Goal: Task Accomplishment & Management: Manage account settings

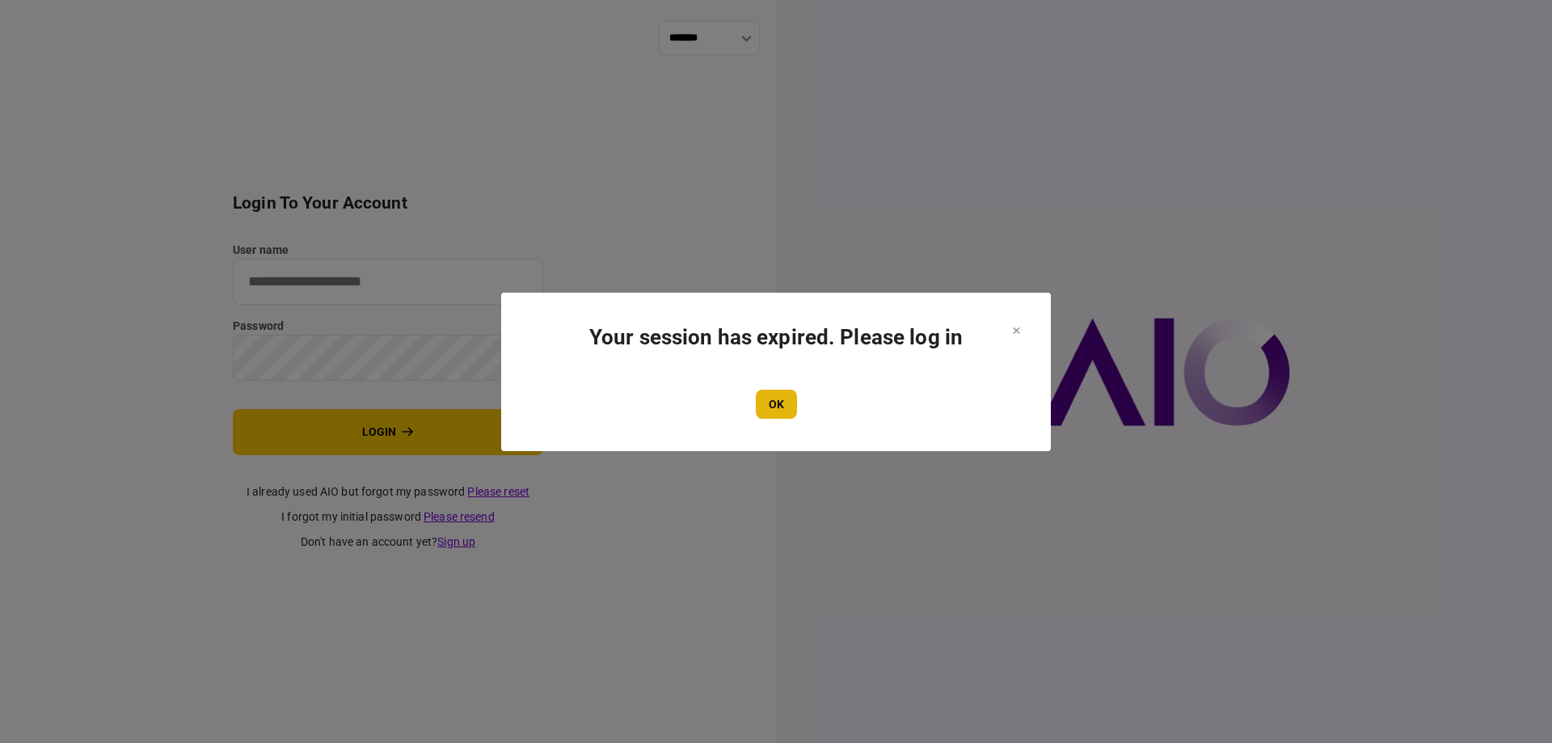
type input "*******"
click at [779, 394] on button "OK" at bounding box center [776, 404] width 41 height 29
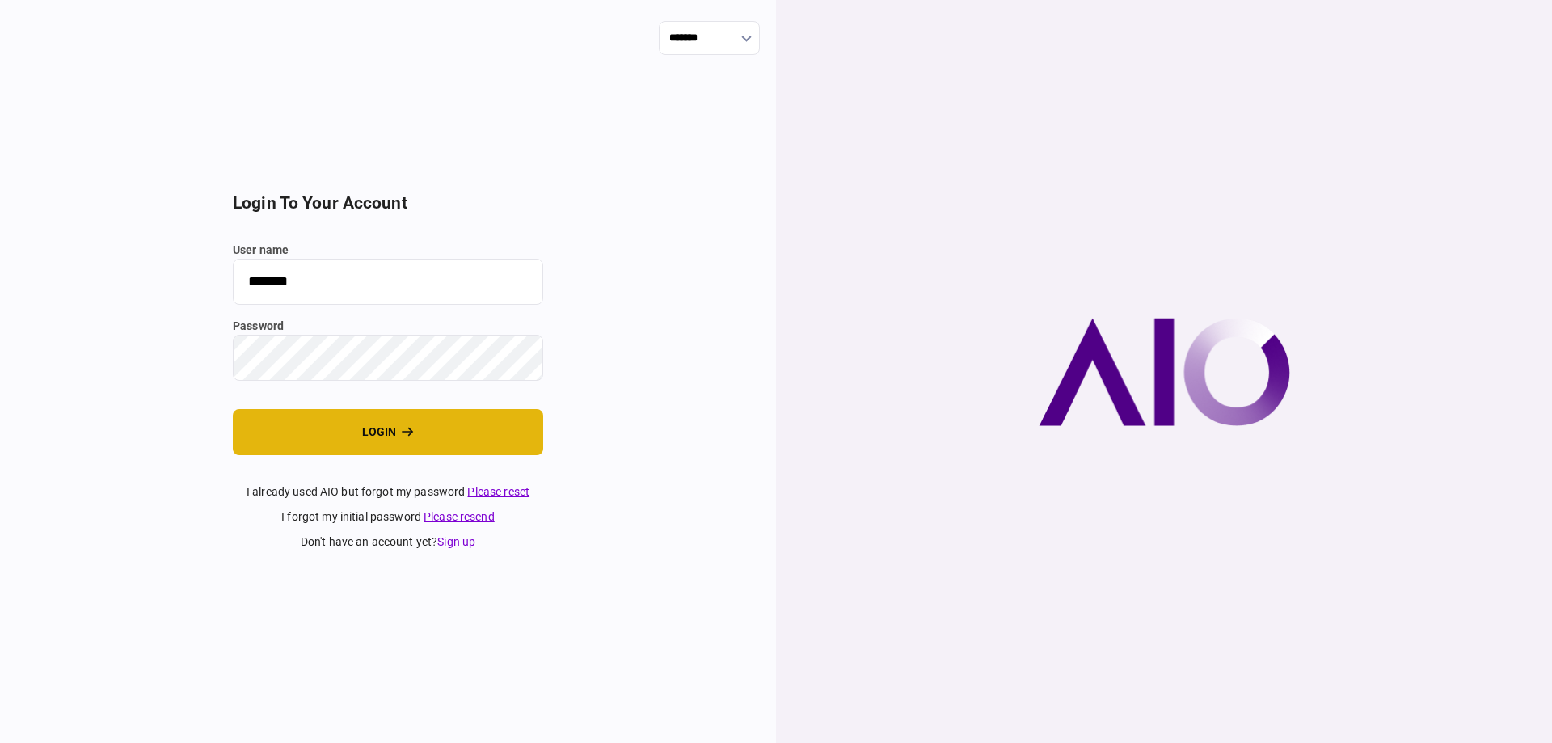
click at [392, 434] on button "login" at bounding box center [388, 432] width 310 height 46
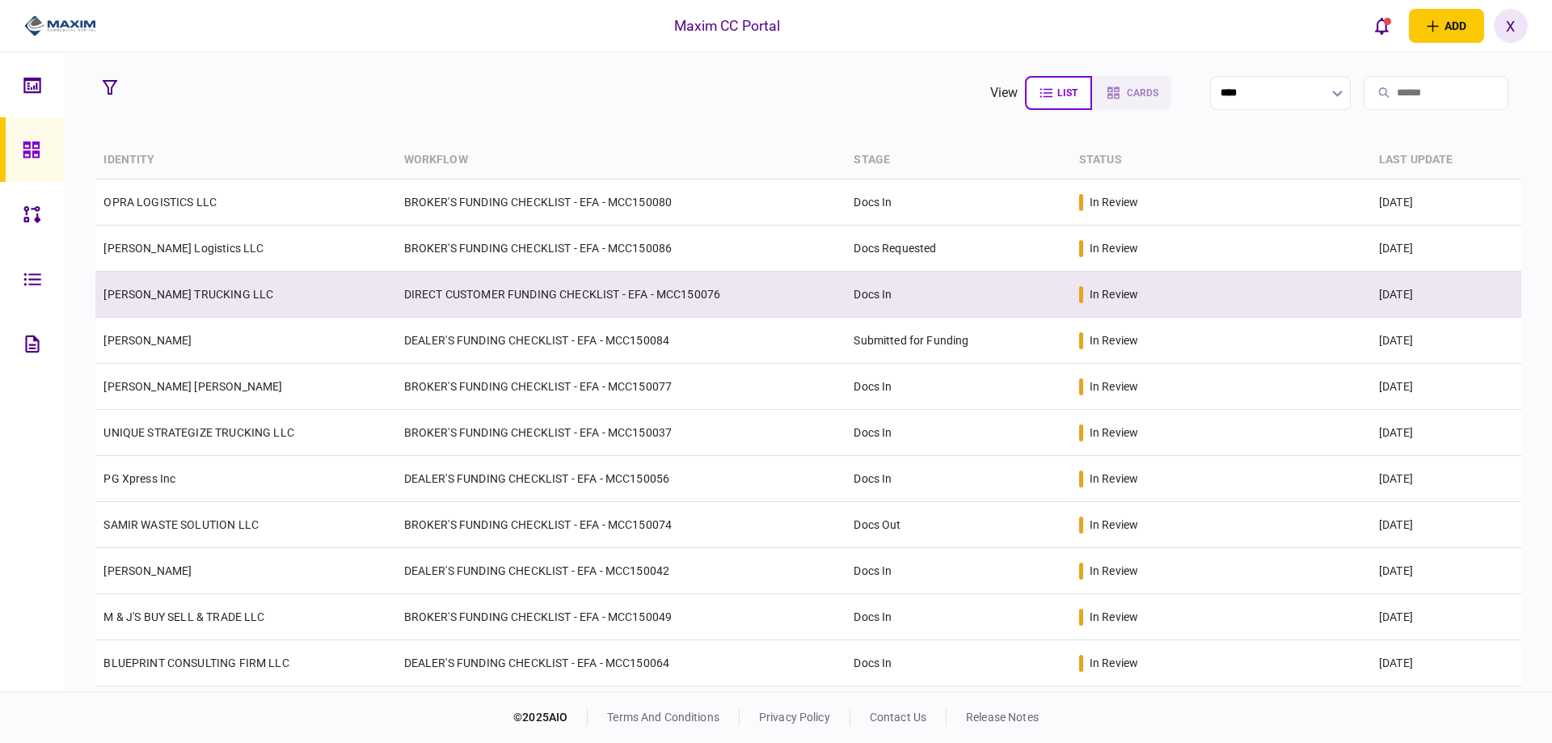
click at [125, 293] on link "[PERSON_NAME] TRUCKING LLC" at bounding box center [188, 294] width 170 height 13
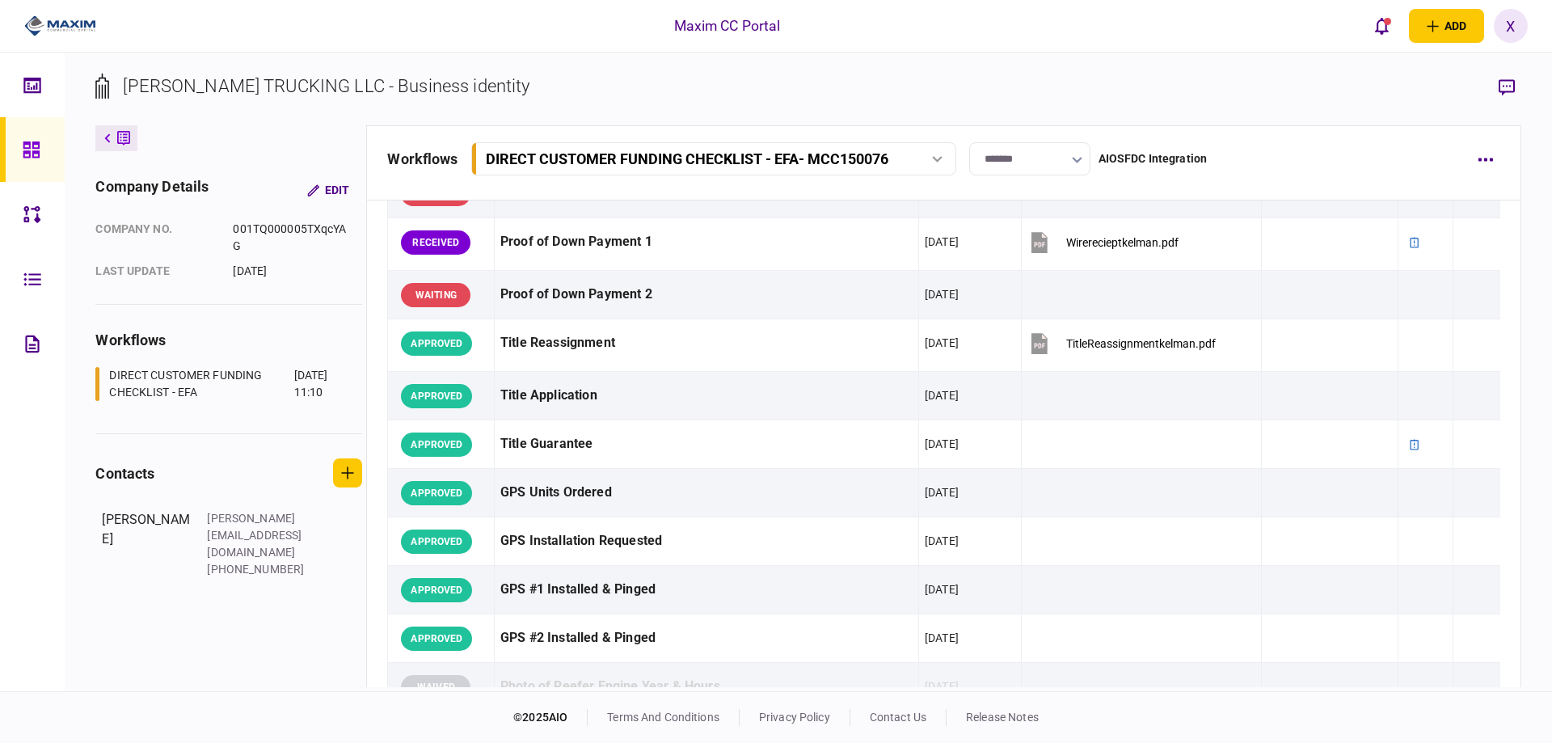
scroll to position [1374, 0]
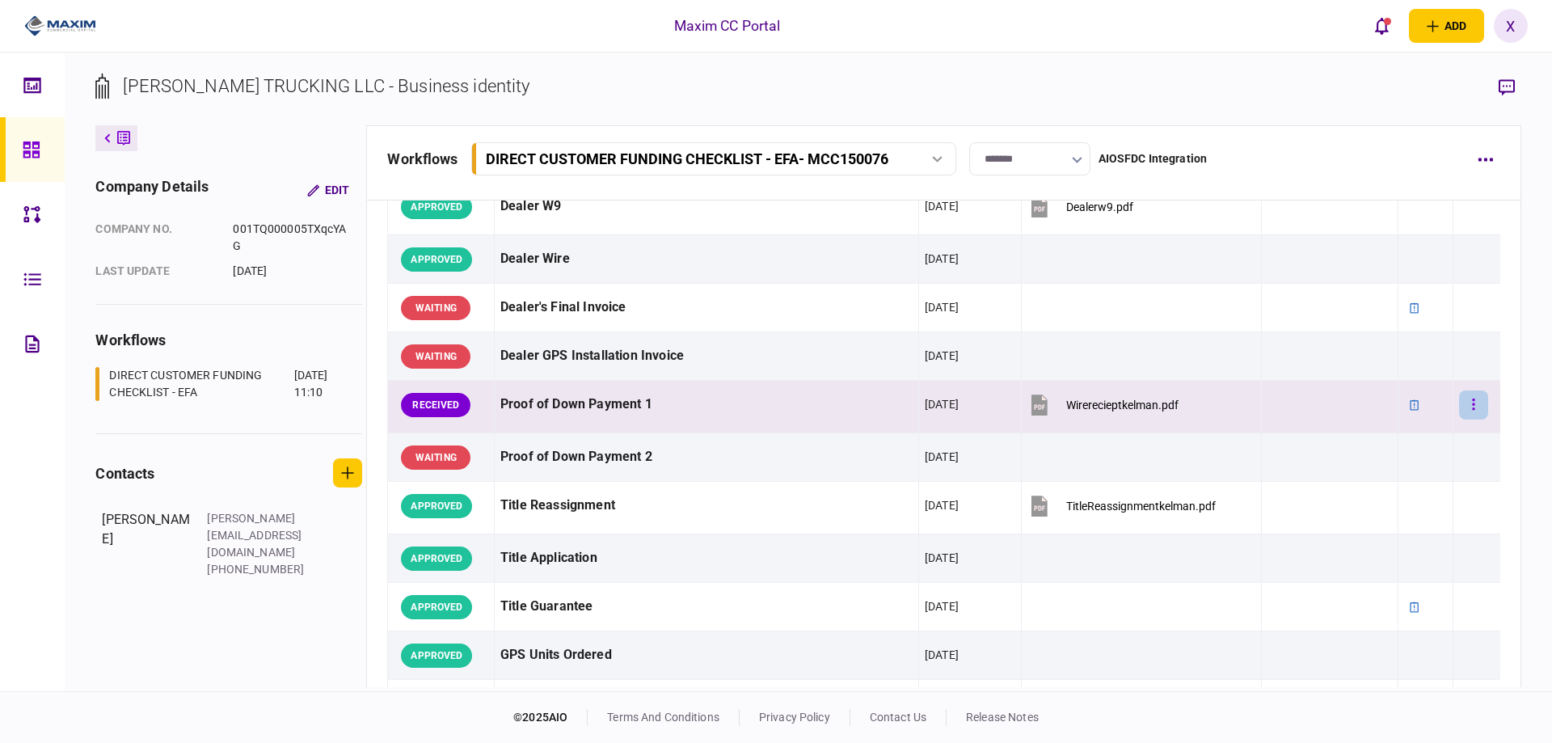
click at [1472, 405] on icon "button" at bounding box center [1473, 404] width 2 height 11
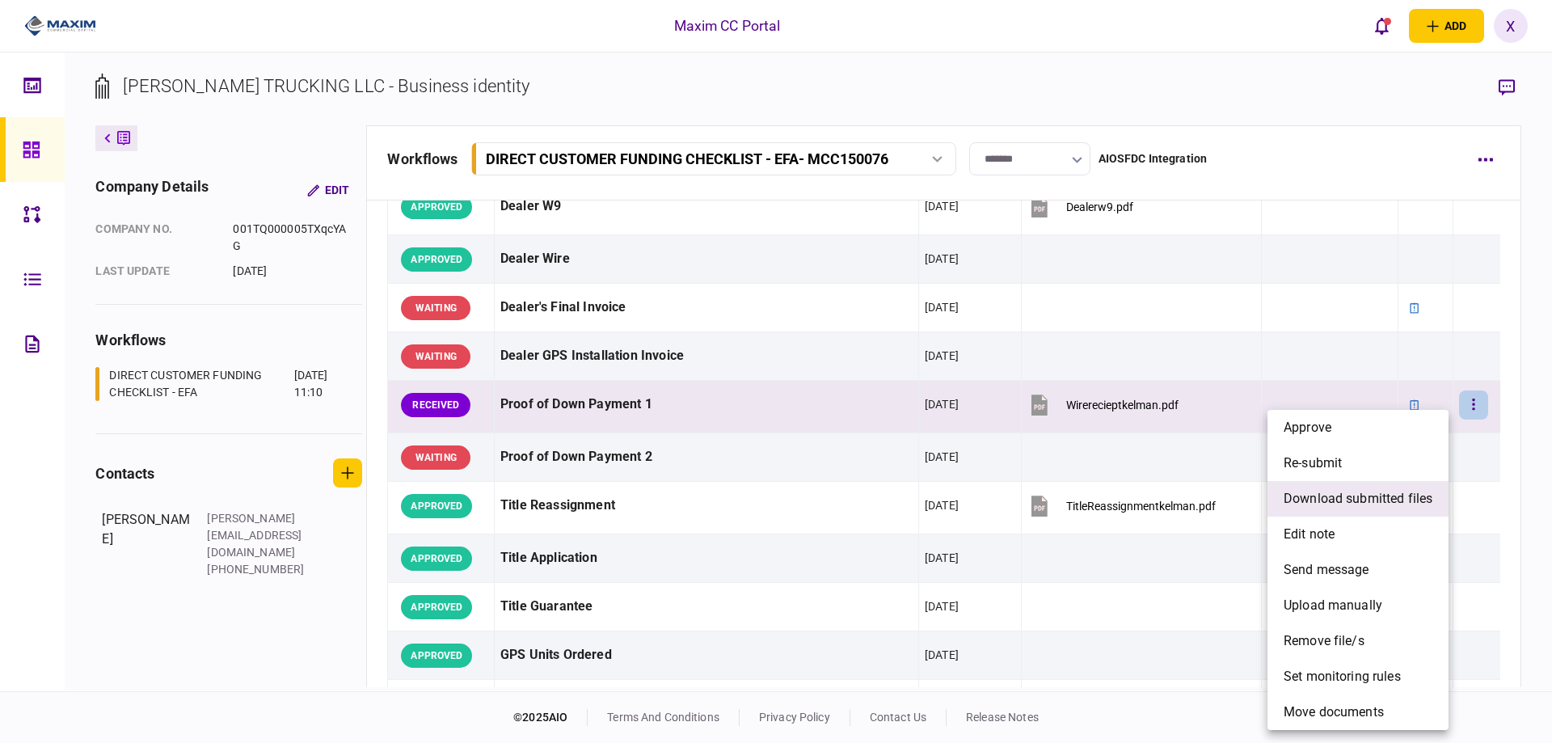
click at [1400, 496] on span "download submitted files" at bounding box center [1358, 498] width 149 height 19
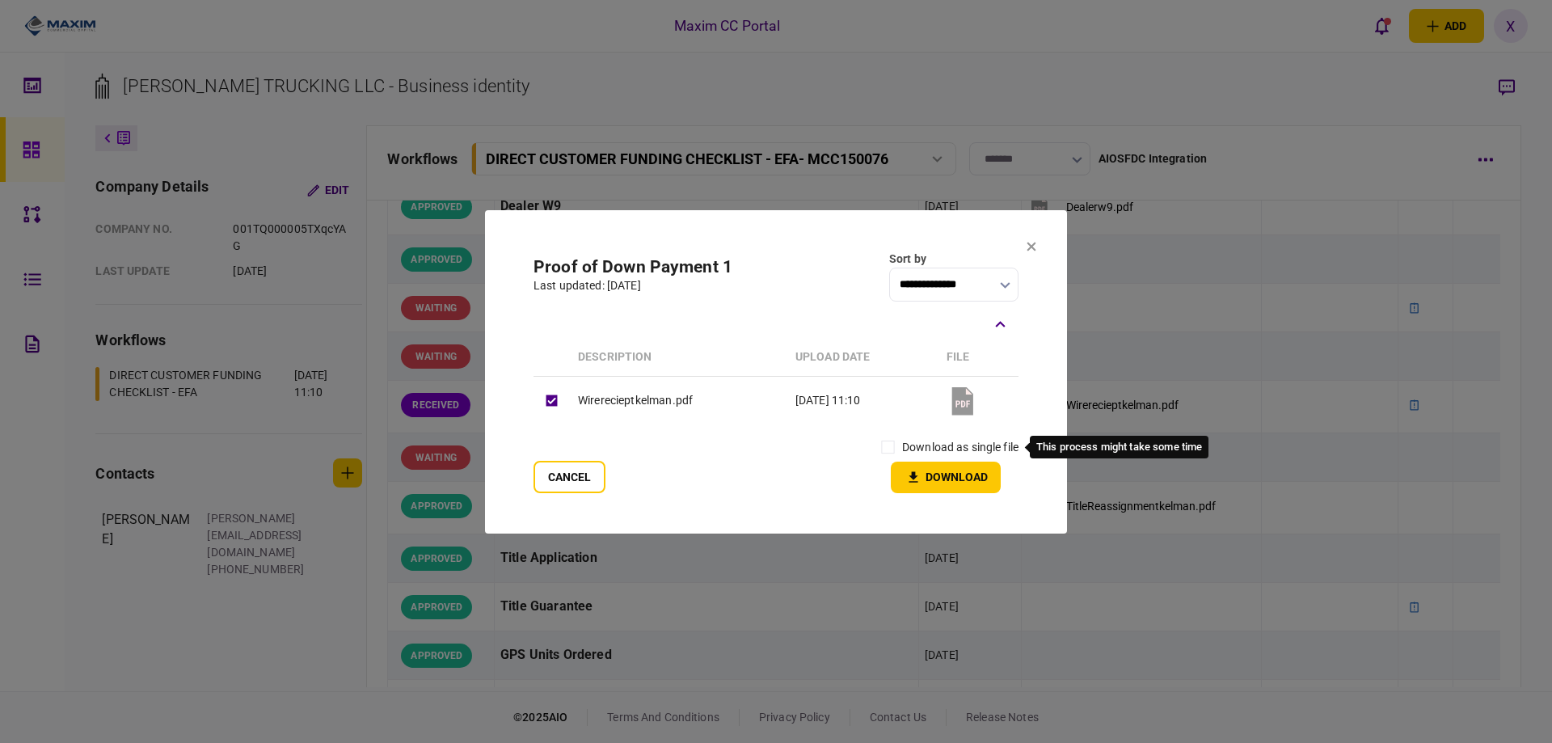
click at [902, 447] on label "download as single file" at bounding box center [960, 447] width 116 height 17
click at [916, 466] on button "Download" at bounding box center [946, 478] width 110 height 32
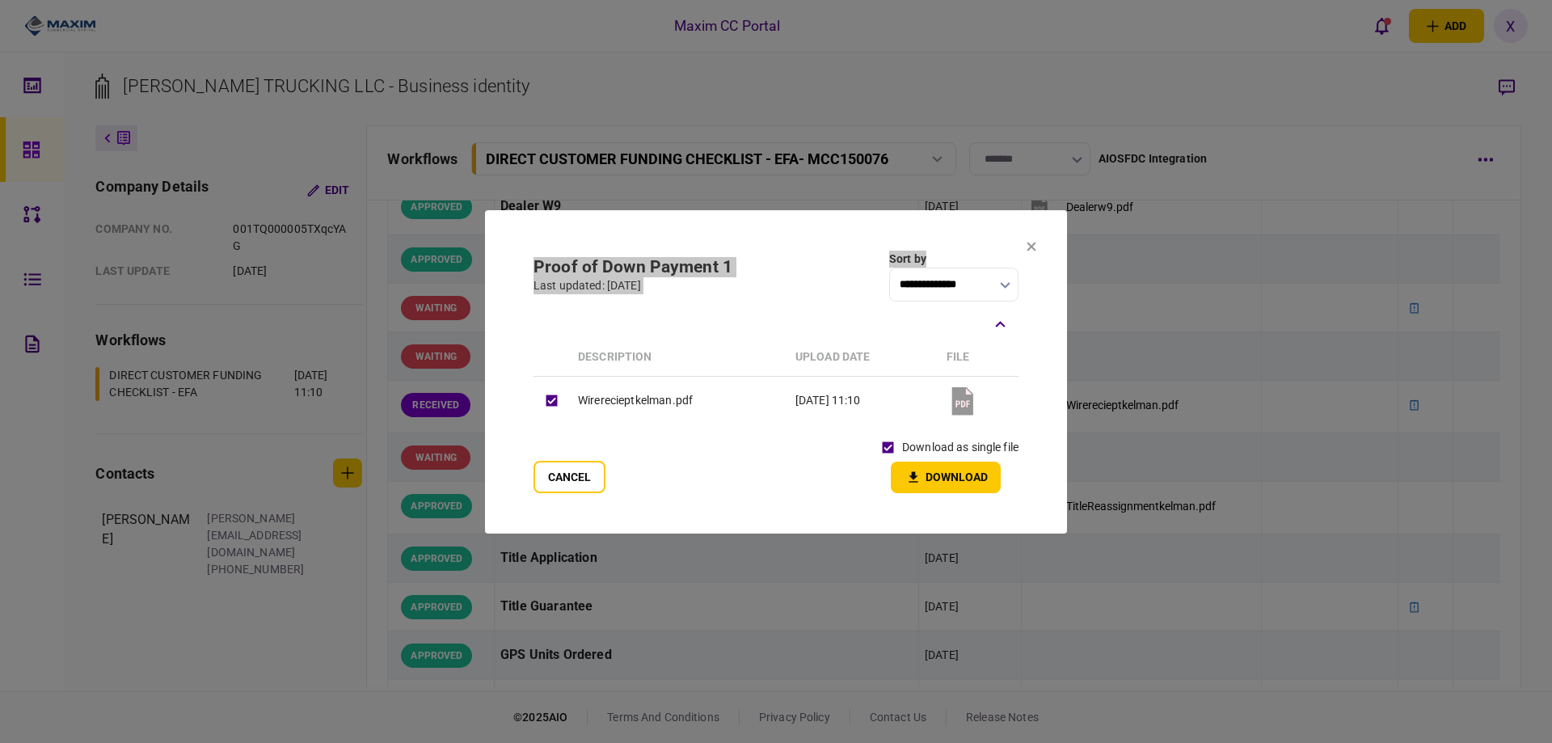
click at [1036, 243] on section "**********" at bounding box center [776, 371] width 582 height 323
click at [1027, 243] on icon at bounding box center [1032, 247] width 10 height 10
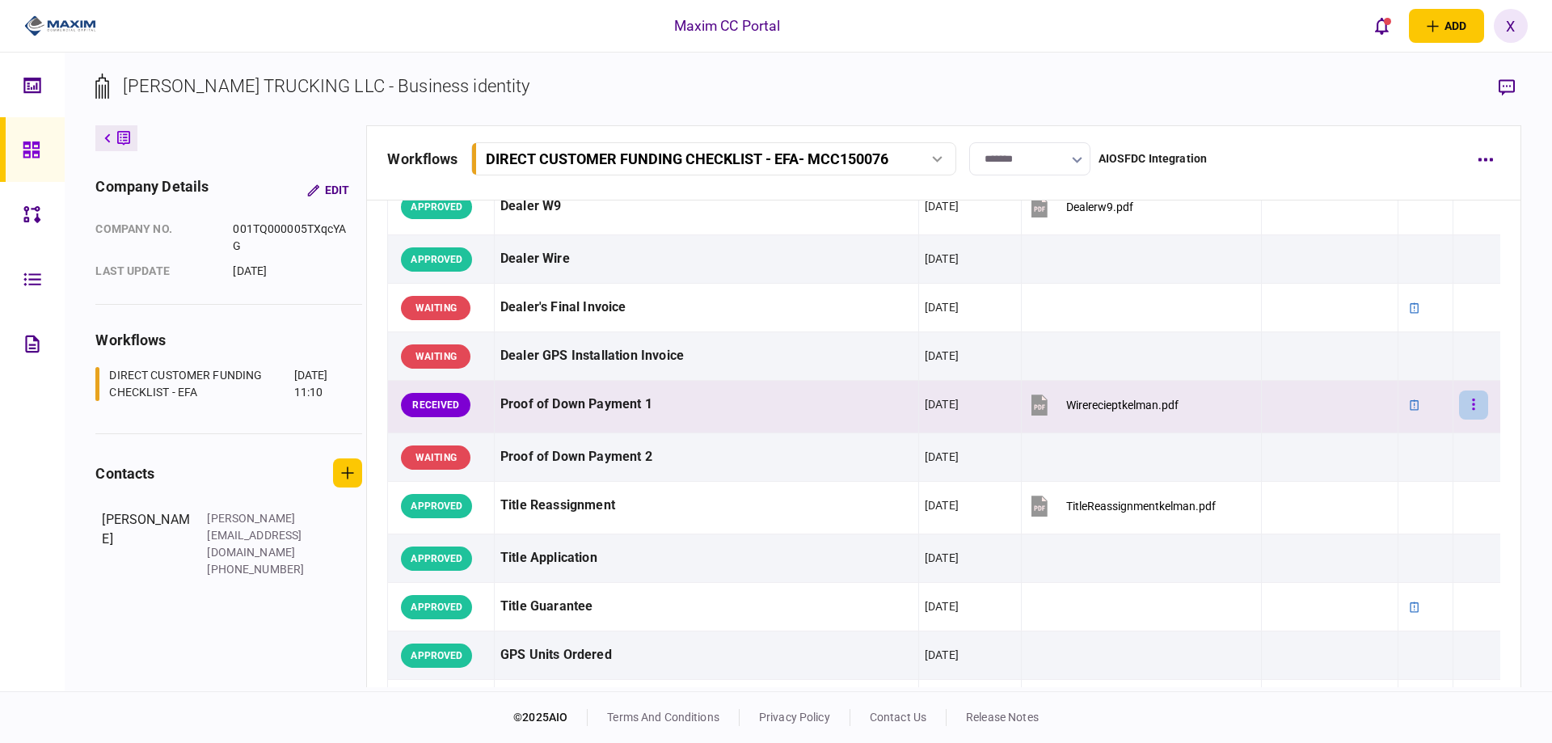
click at [1459, 404] on button "button" at bounding box center [1473, 405] width 29 height 29
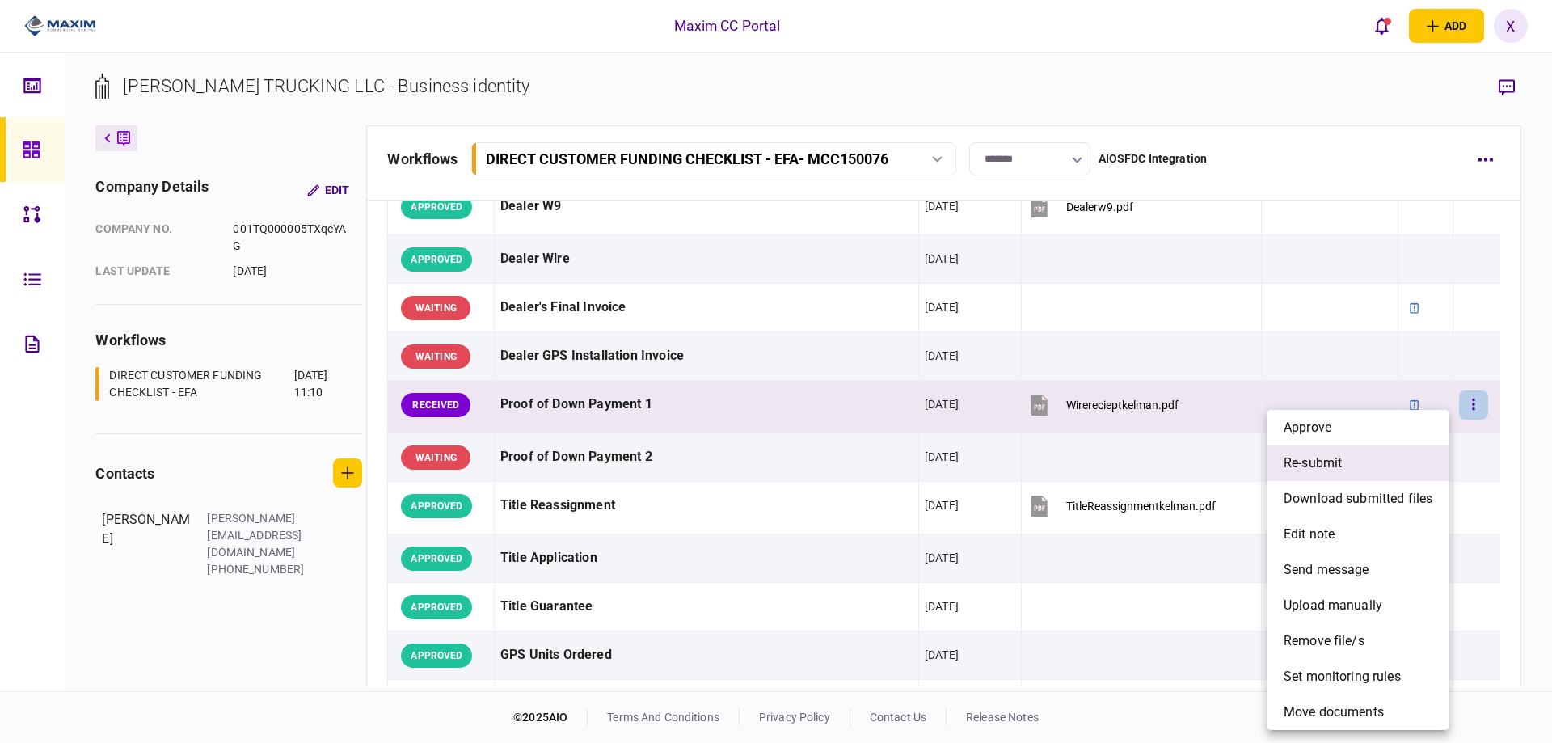
click at [1346, 471] on li "re-submit" at bounding box center [1358, 463] width 181 height 36
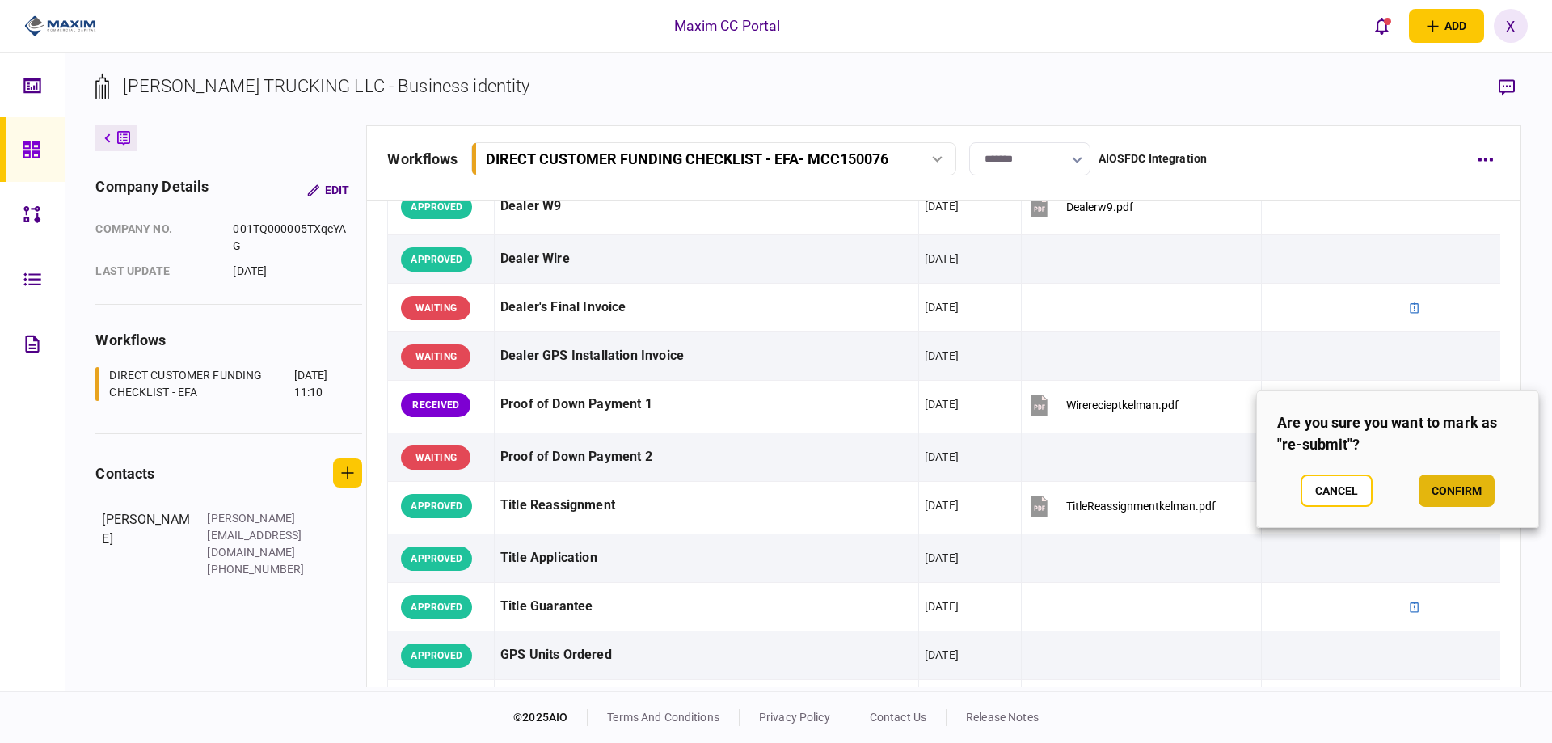
click at [1440, 495] on button "confirm" at bounding box center [1457, 491] width 76 height 32
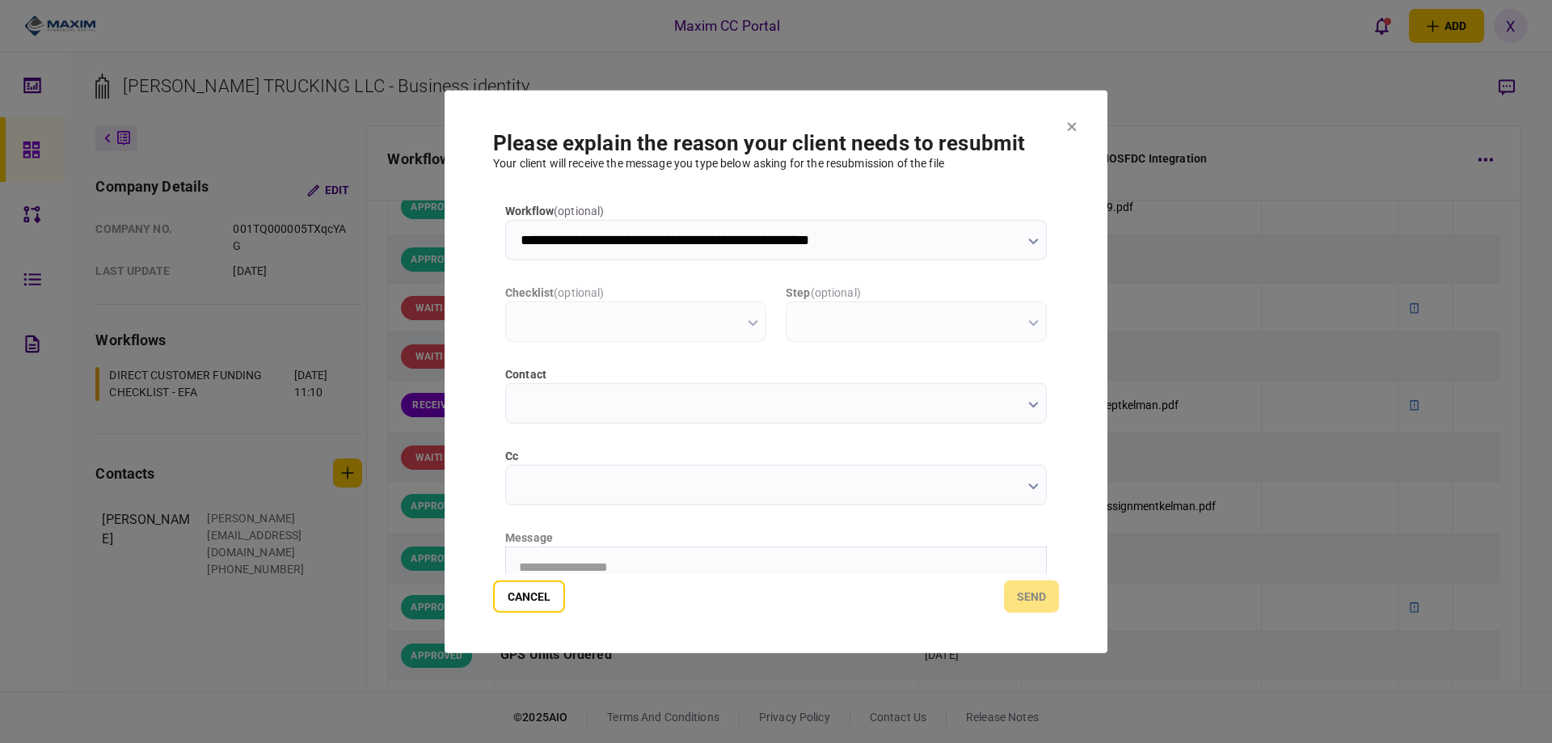
scroll to position [0, 0]
type input "**********"
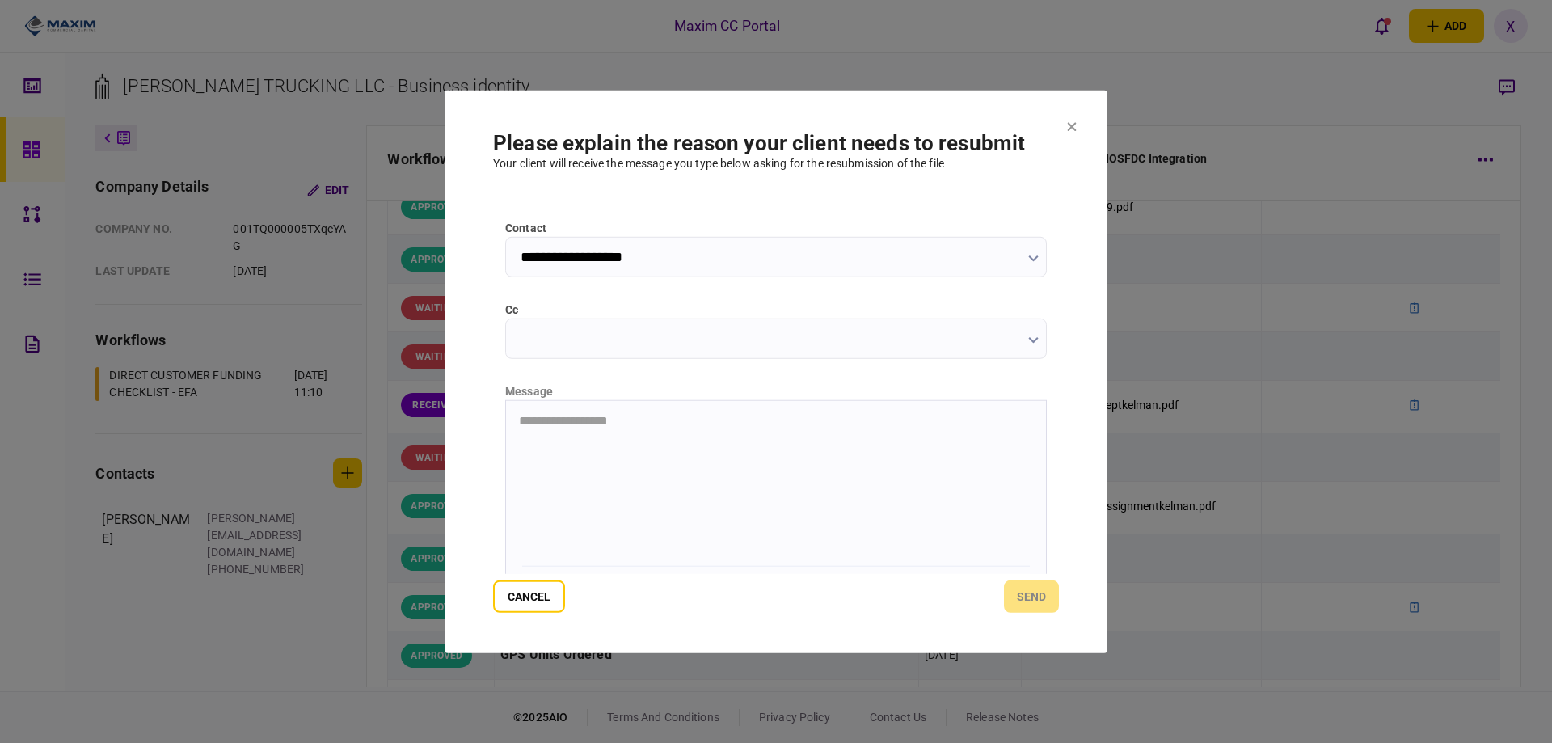
scroll to position [162, 0]
click at [626, 425] on html "**********" at bounding box center [776, 405] width 540 height 40
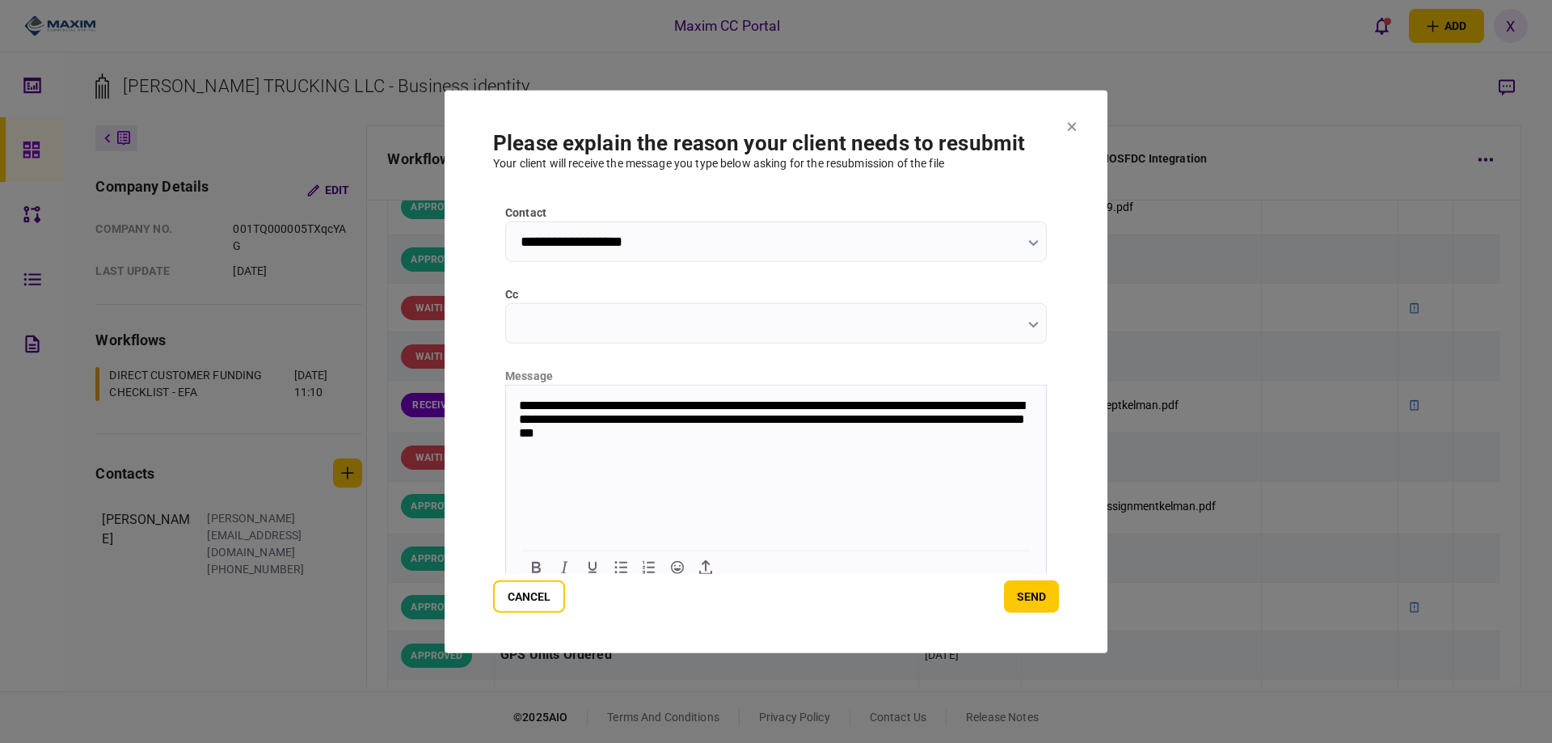
click at [999, 410] on p "**********" at bounding box center [774, 420] width 511 height 44
click at [1029, 603] on button "send" at bounding box center [1031, 597] width 55 height 32
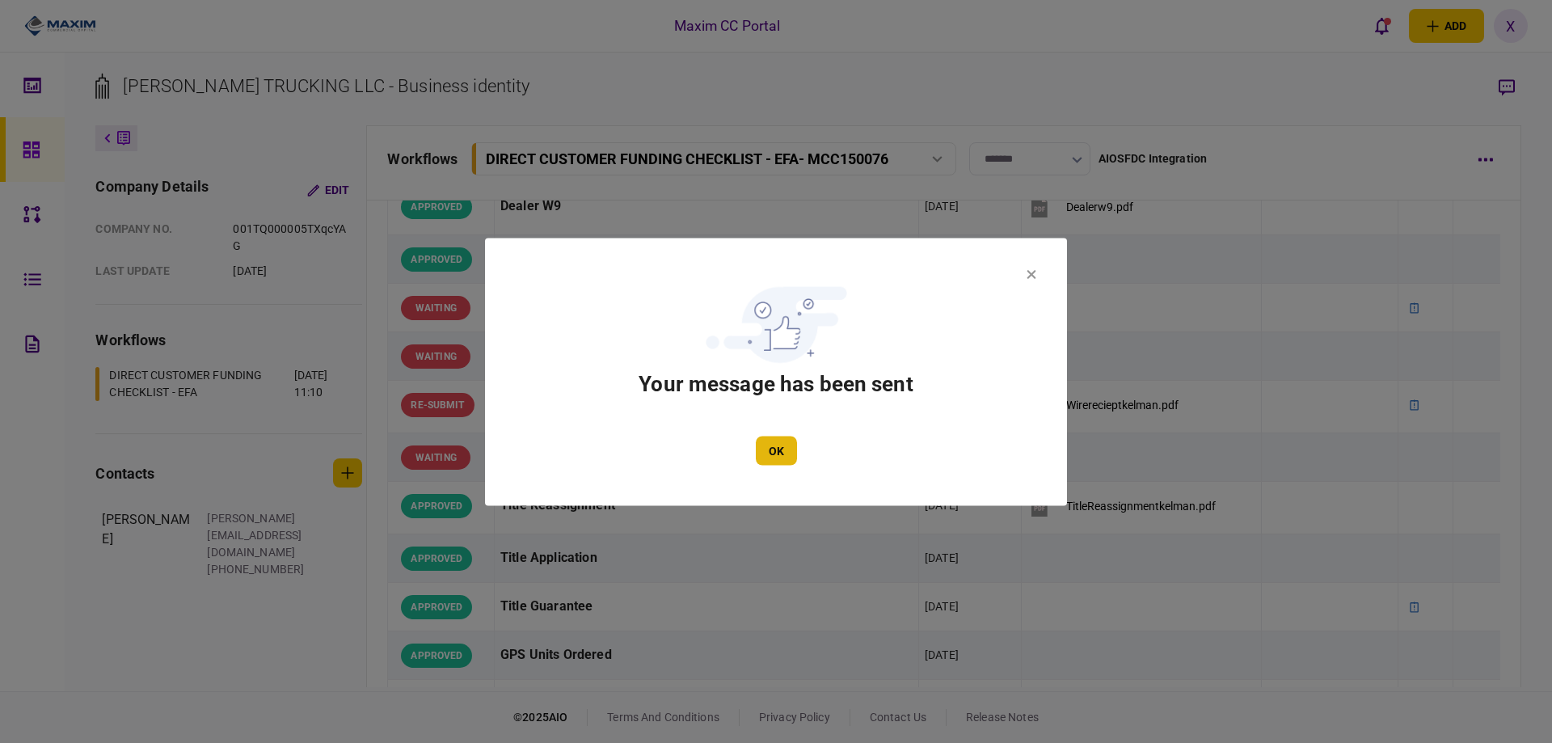
click at [783, 458] on button "OK" at bounding box center [776, 450] width 41 height 29
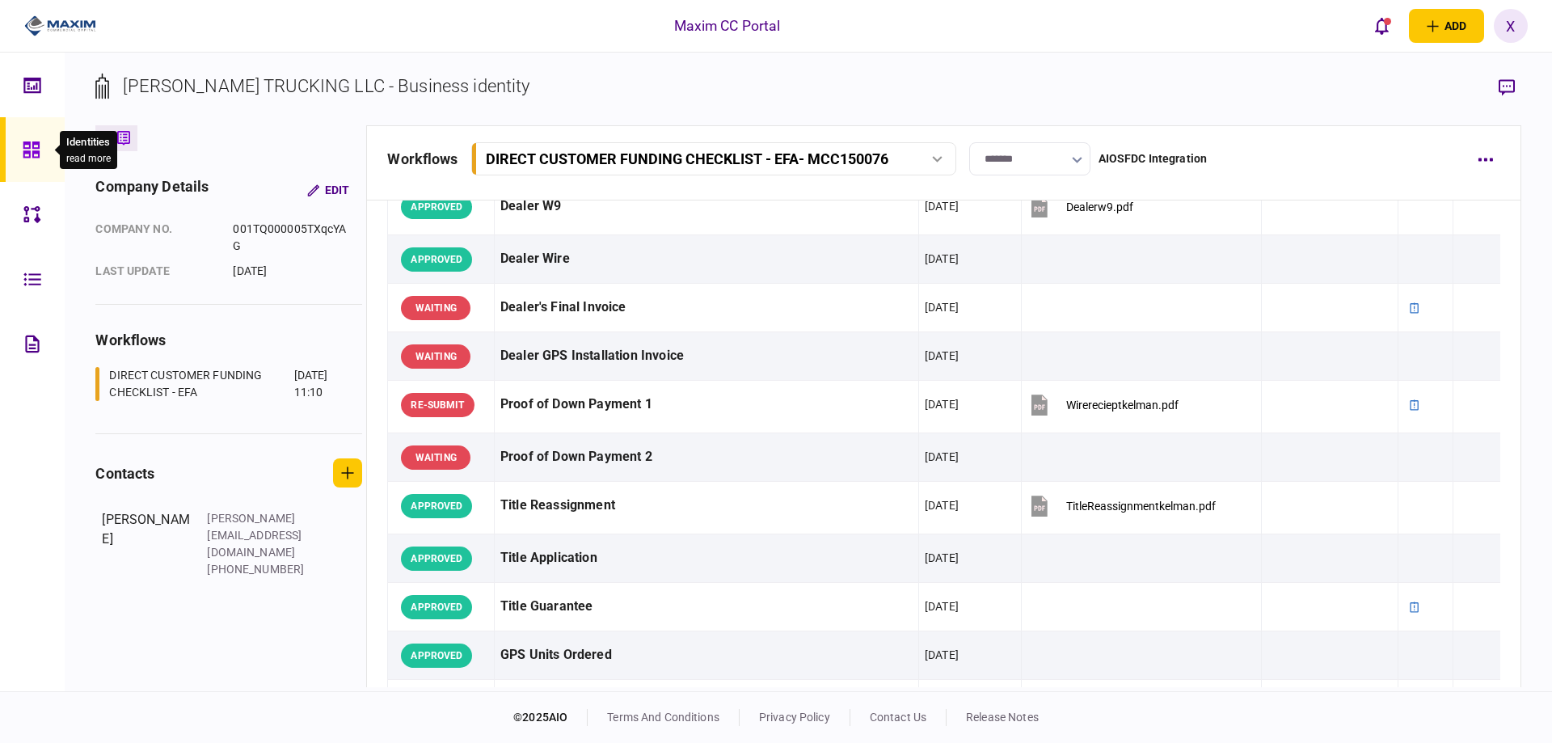
click at [40, 145] on icon at bounding box center [32, 150] width 18 height 19
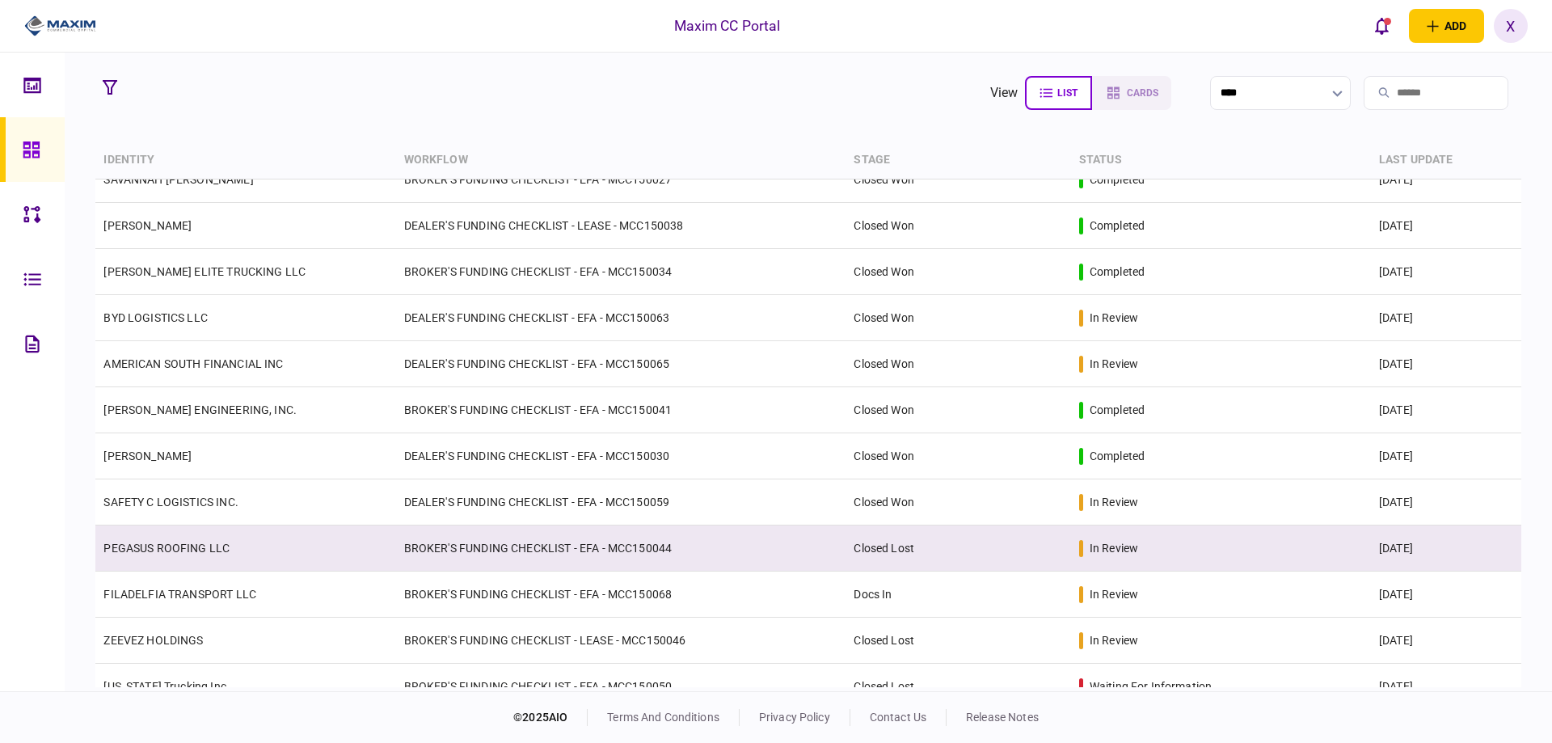
scroll to position [1907, 0]
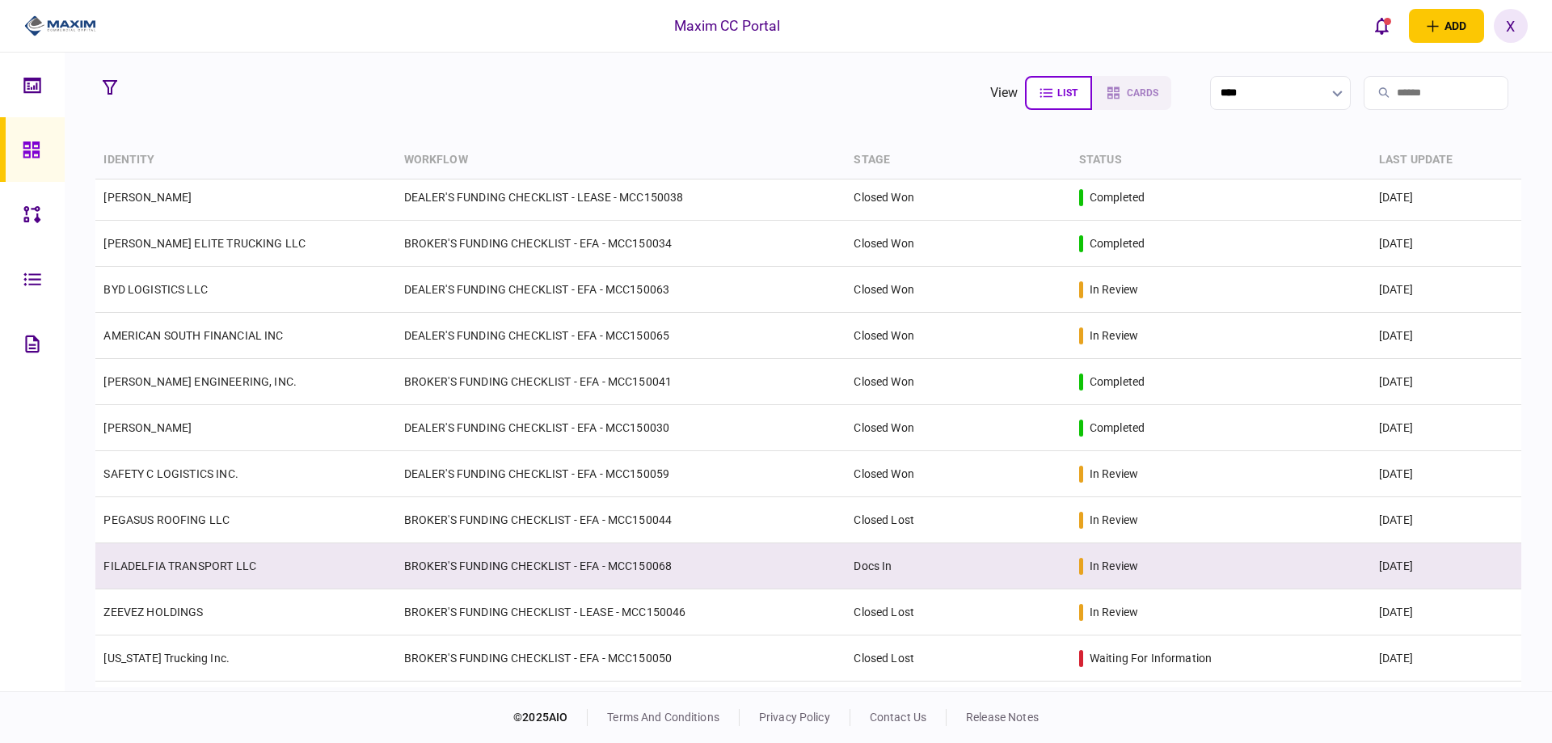
click at [230, 562] on link "FILADELFIA TRANSPORT LLC" at bounding box center [179, 565] width 153 height 13
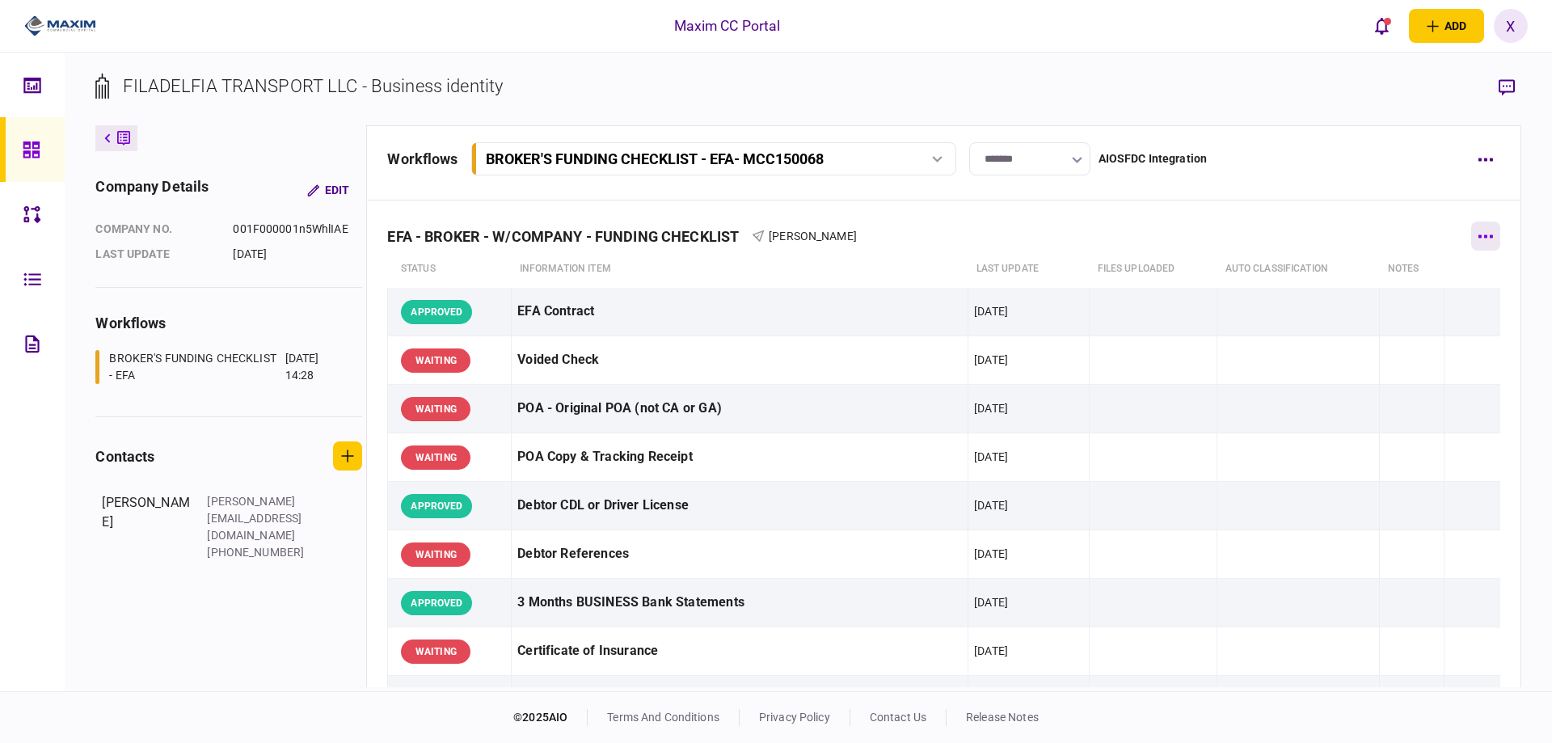
click at [1471, 228] on button "button" at bounding box center [1485, 236] width 29 height 29
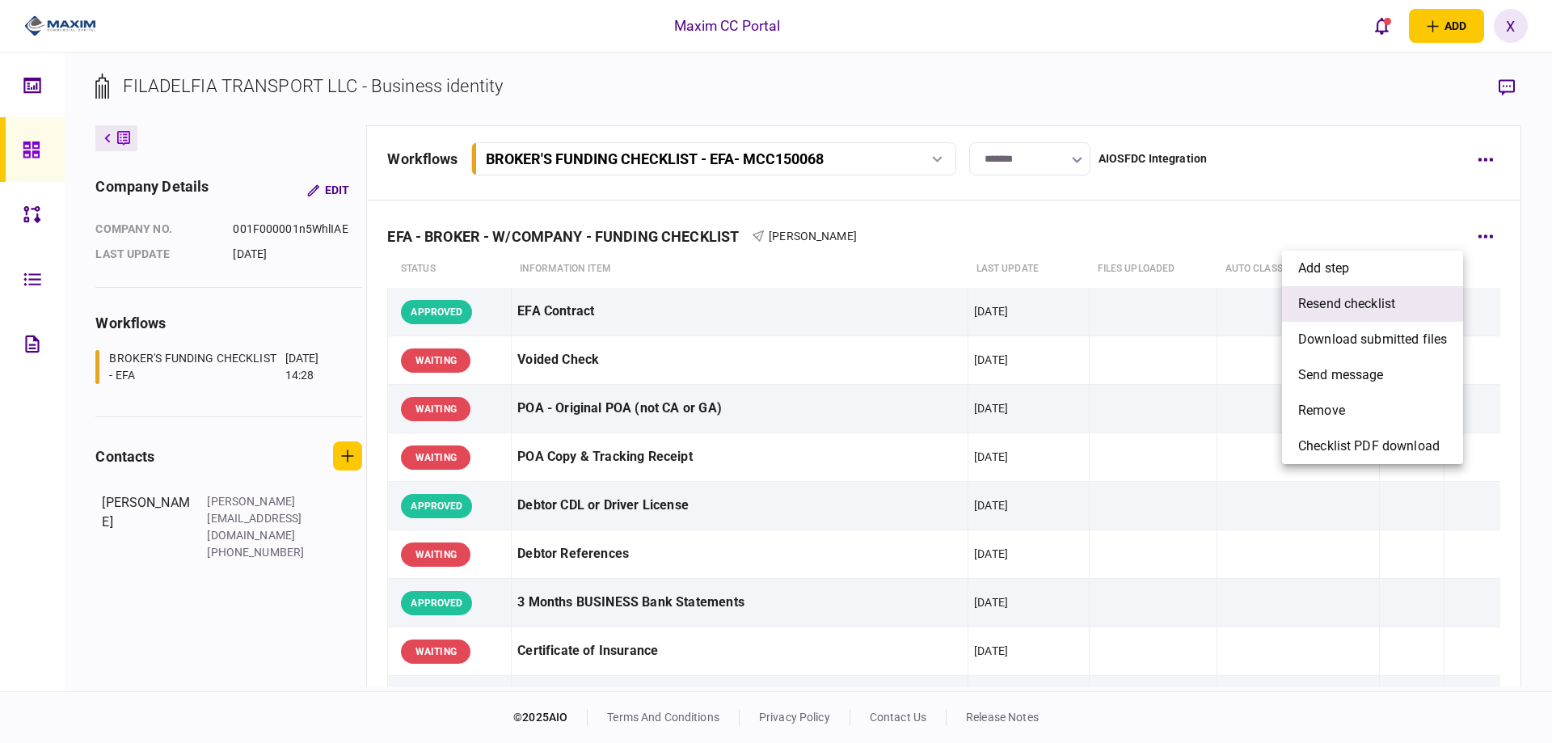
click at [1398, 295] on li "resend checklist" at bounding box center [1372, 304] width 181 height 36
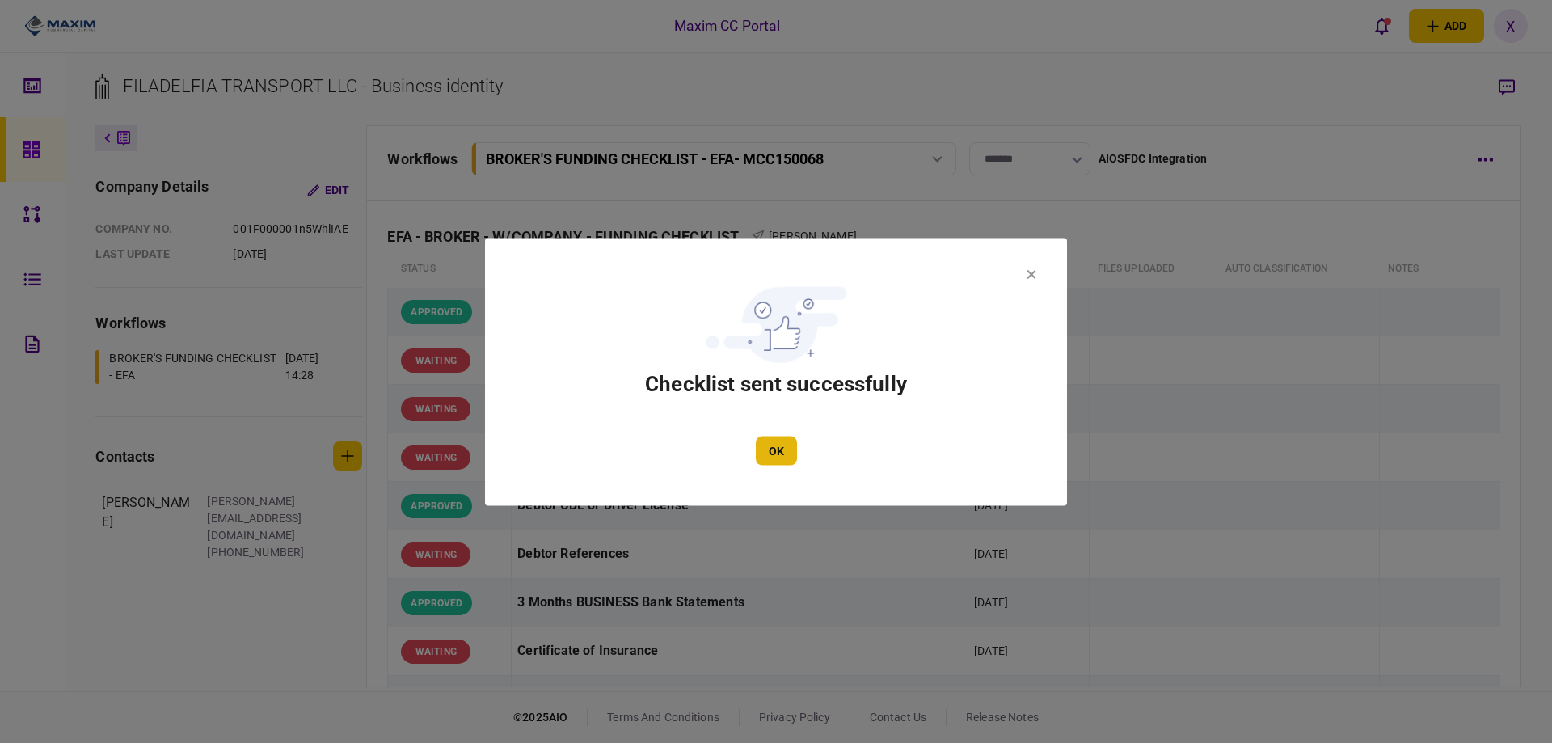
click at [779, 444] on button "OK" at bounding box center [776, 450] width 41 height 29
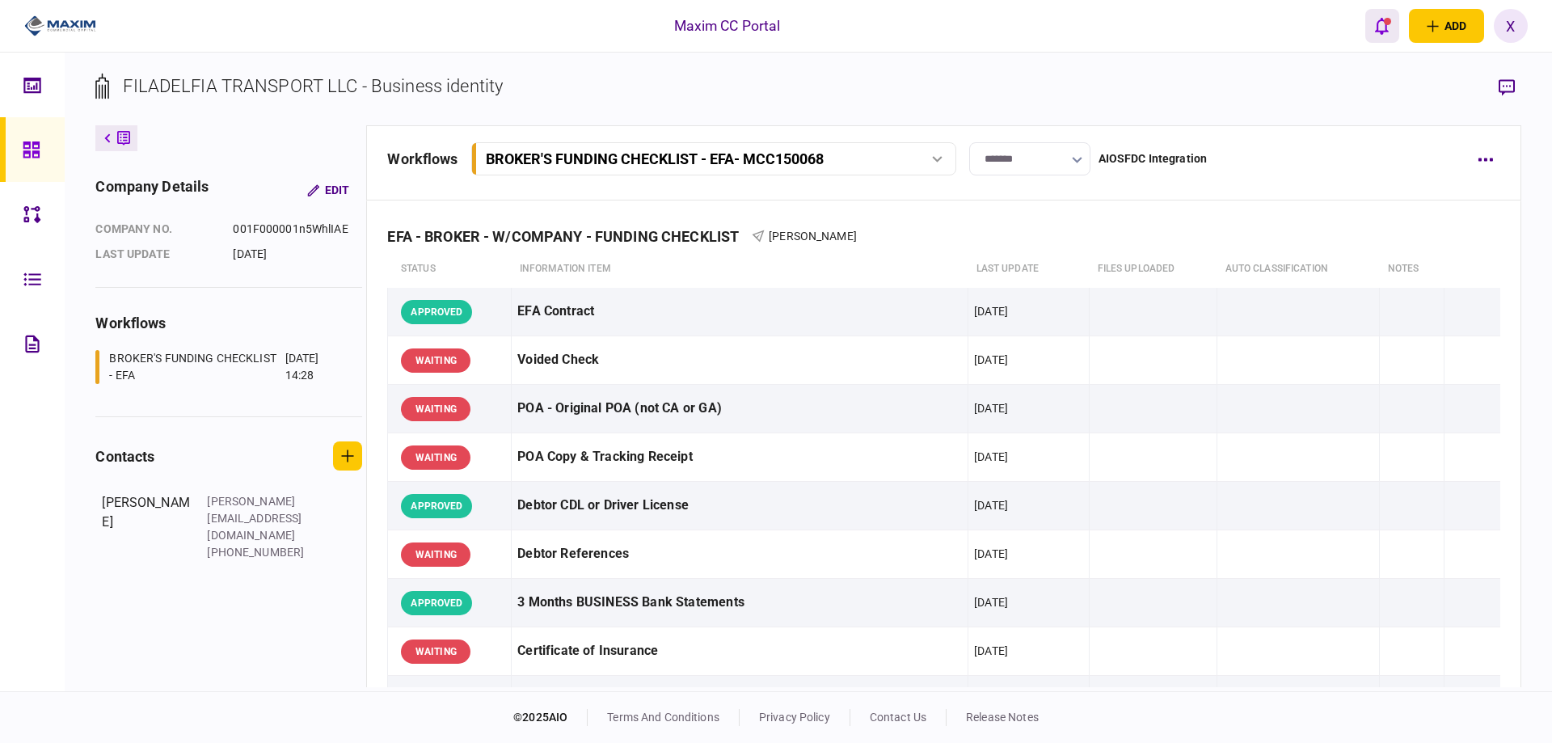
click at [1393, 17] on button "open notifications list" at bounding box center [1383, 26] width 34 height 34
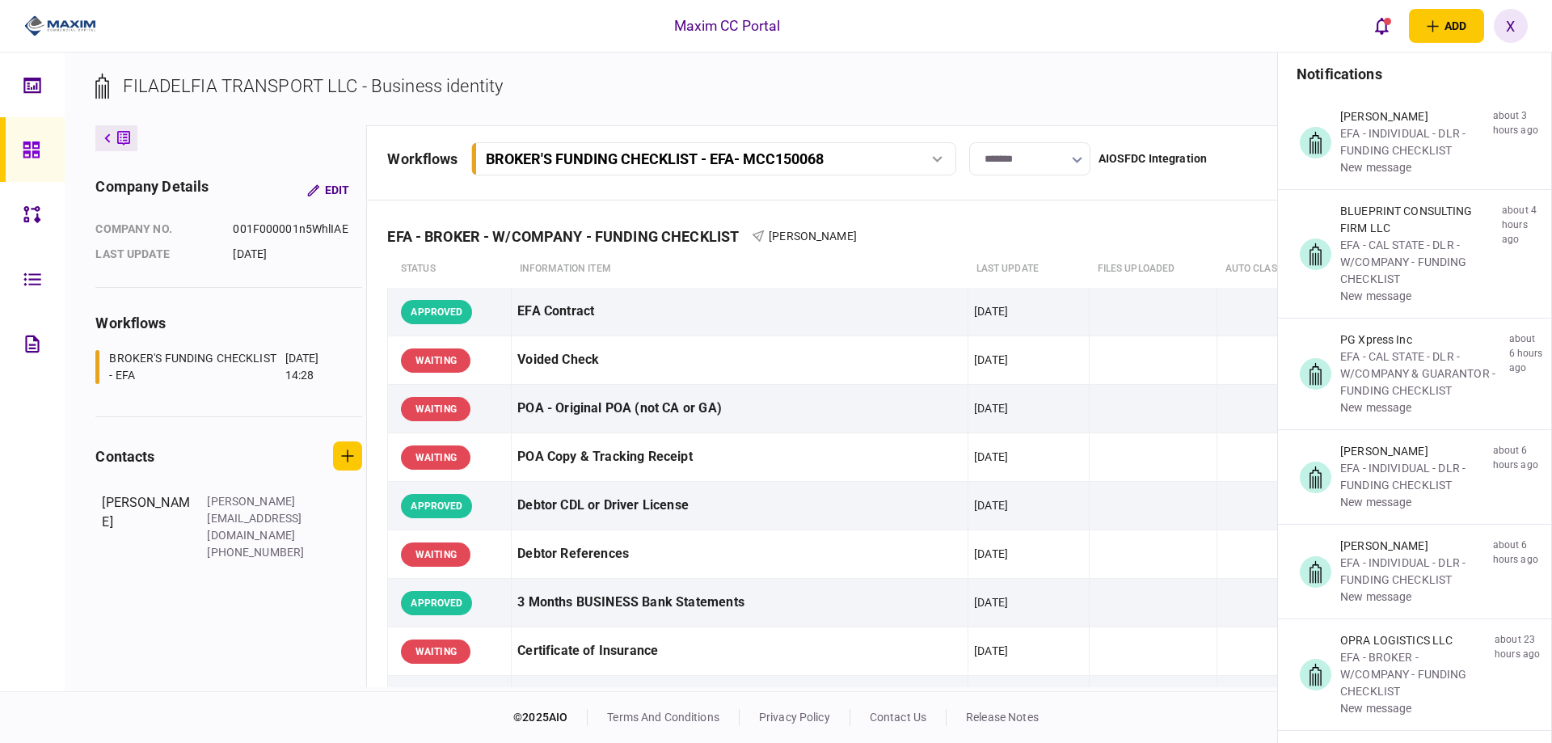
click at [116, 133] on button at bounding box center [116, 138] width 42 height 26
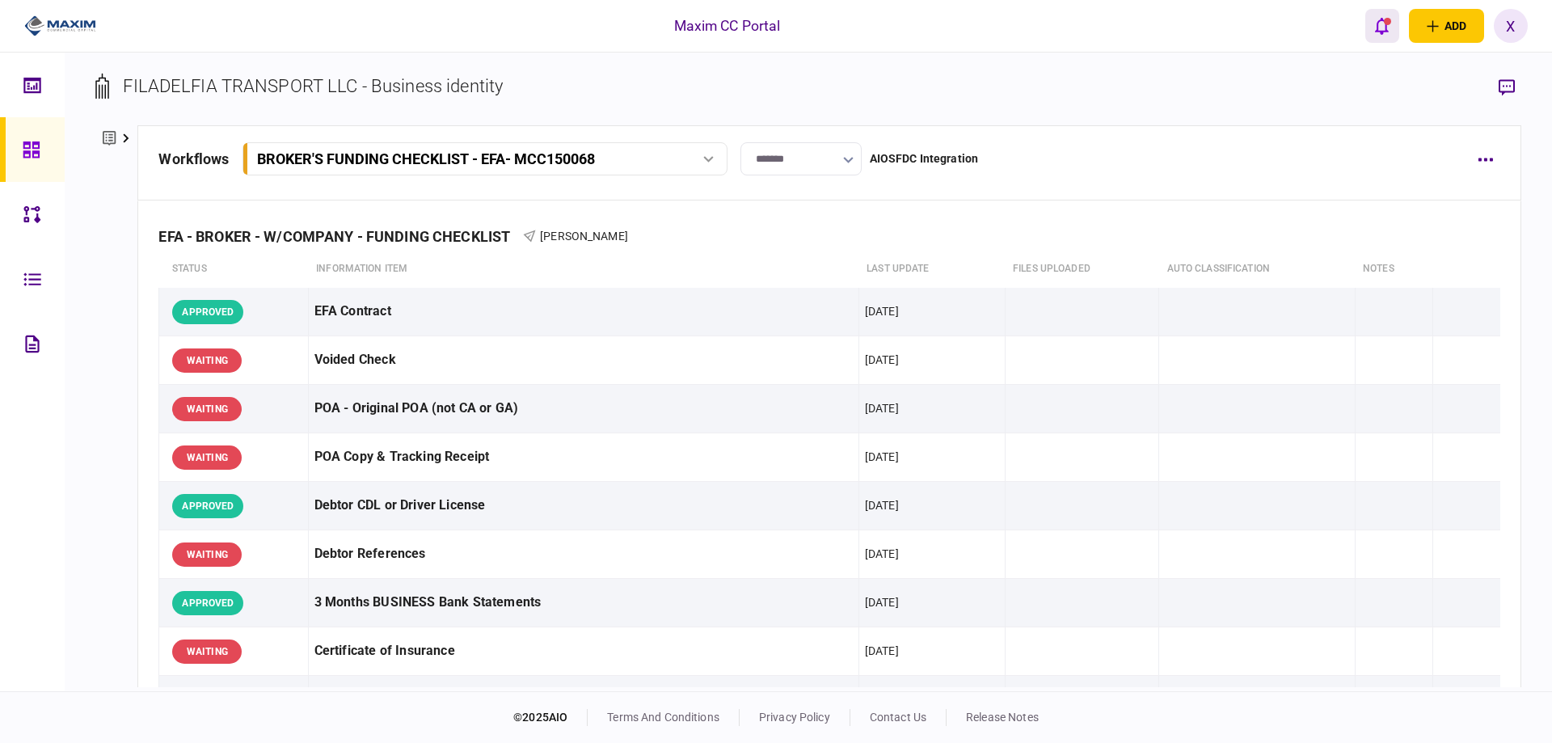
click at [1377, 27] on icon "open notifications list" at bounding box center [1382, 26] width 14 height 17
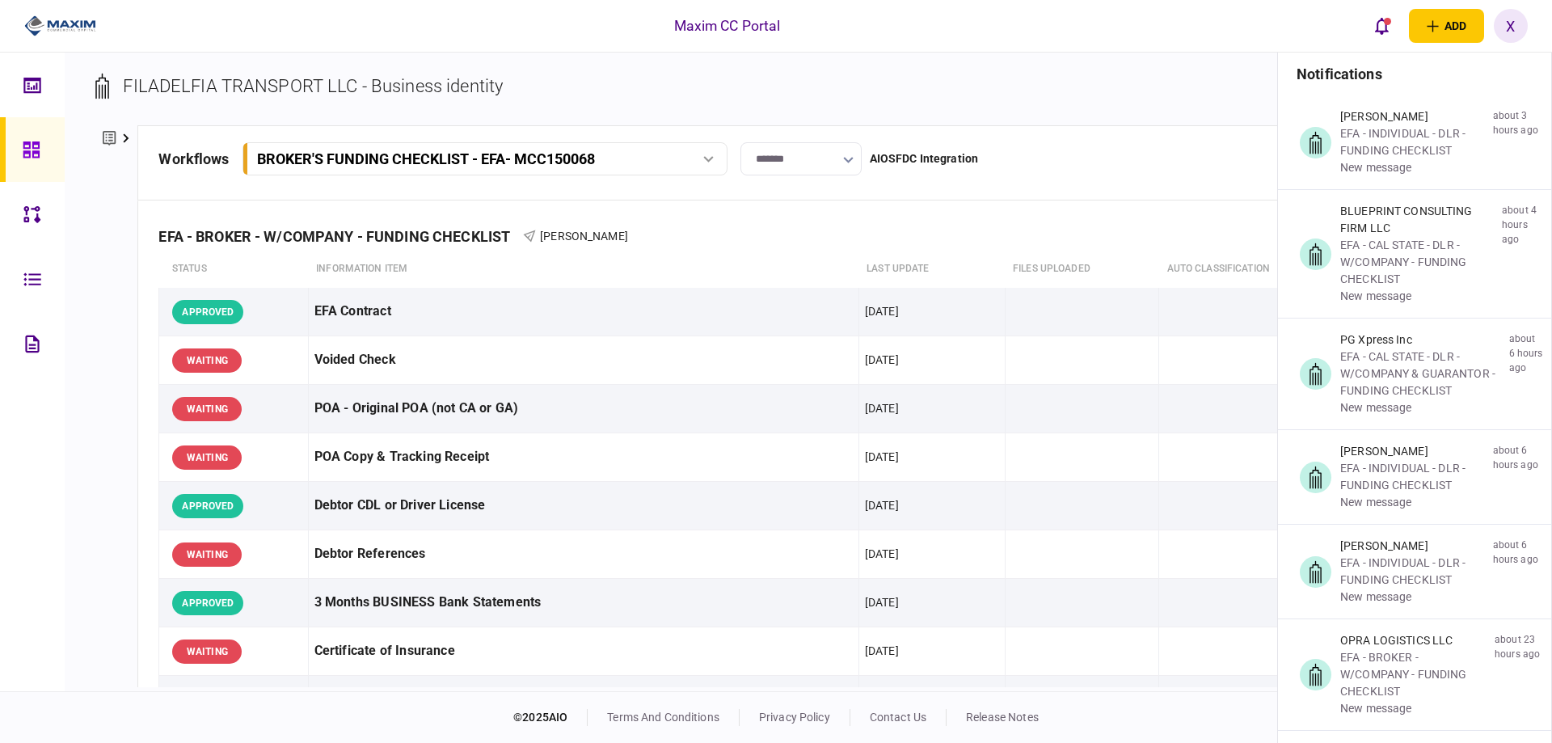
click at [32, 157] on icon at bounding box center [32, 150] width 18 height 19
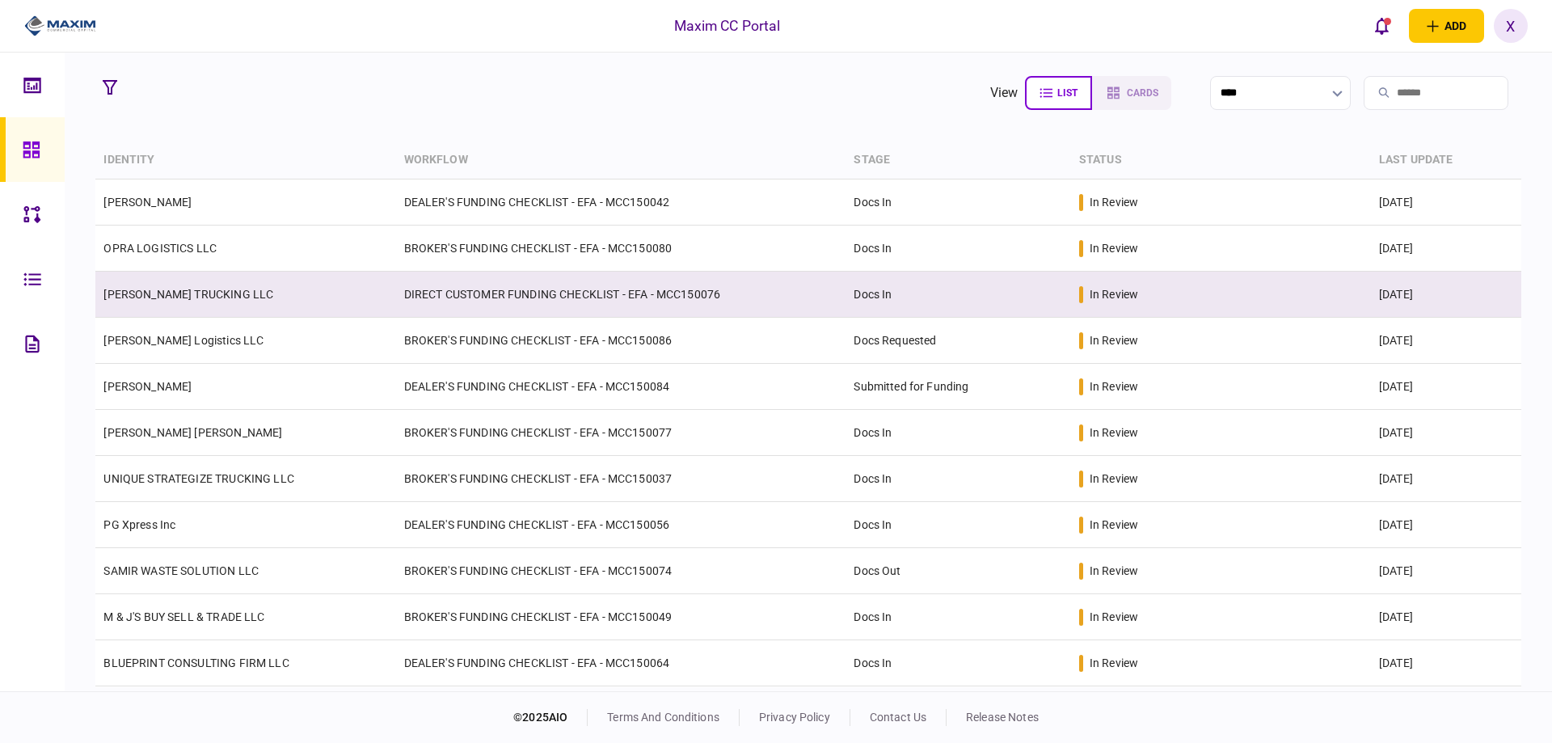
click at [147, 288] on link "[PERSON_NAME] TRUCKING LLC" at bounding box center [188, 294] width 170 height 13
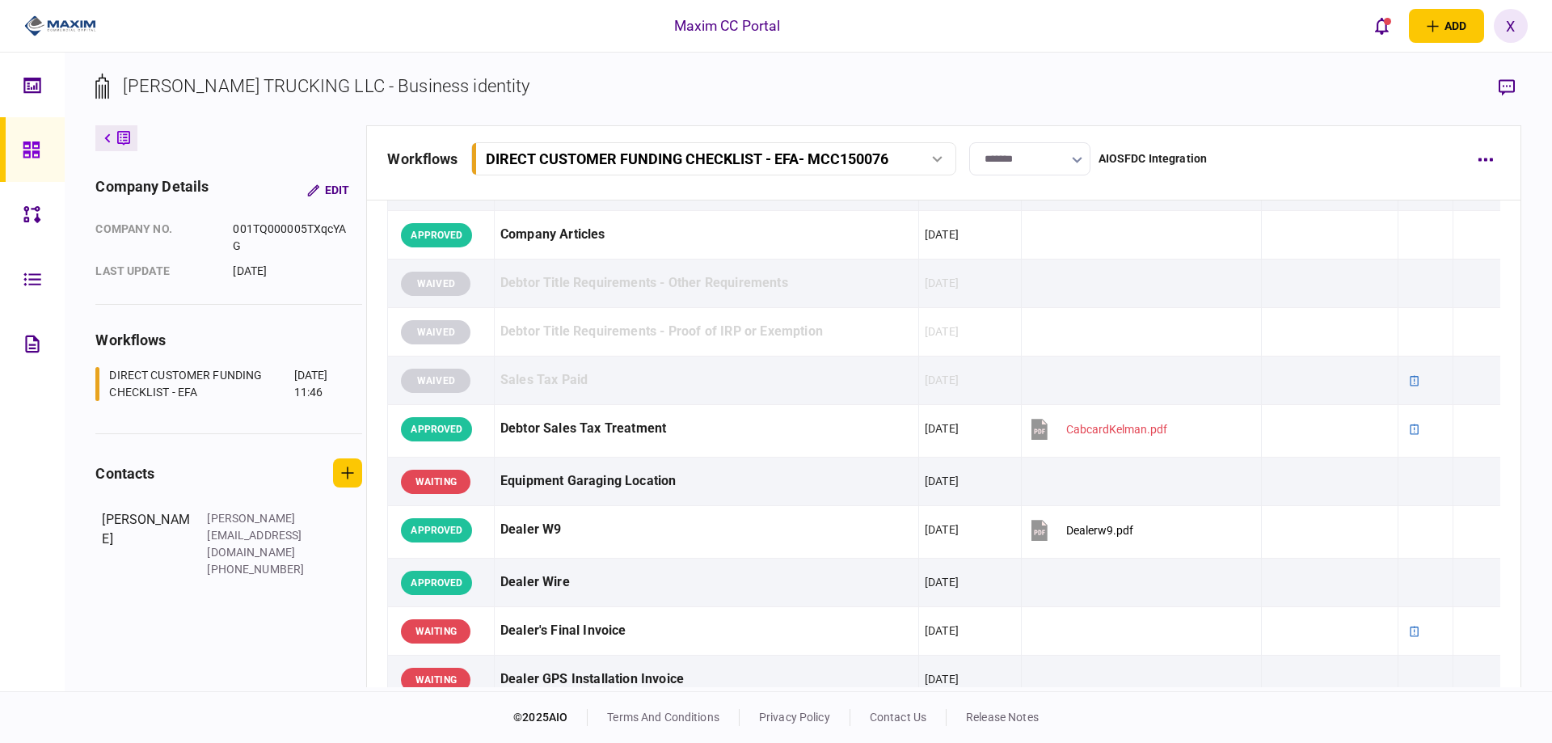
scroll to position [1294, 0]
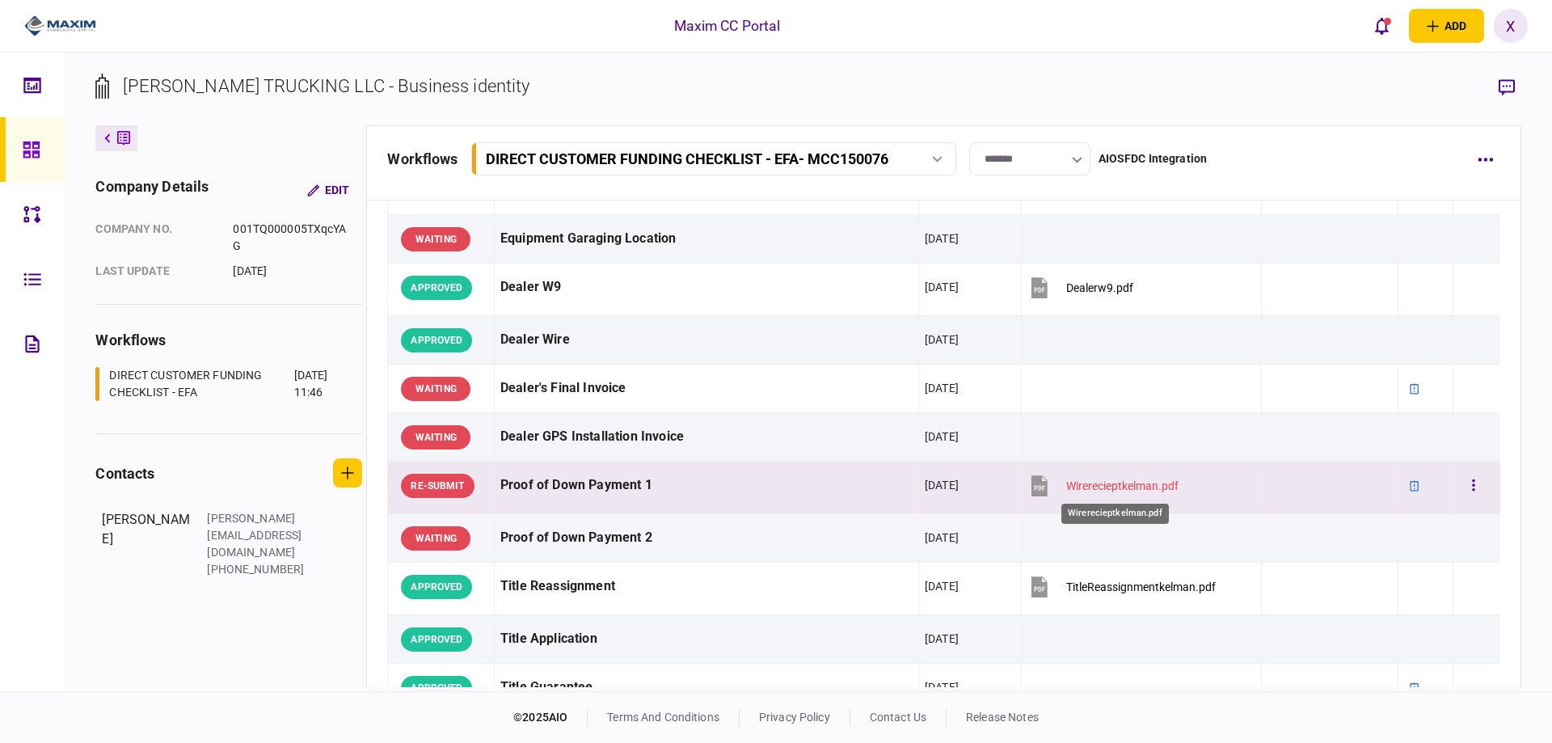
click at [1073, 482] on div "Wirerecieptkelman.pdf" at bounding box center [1122, 485] width 112 height 13
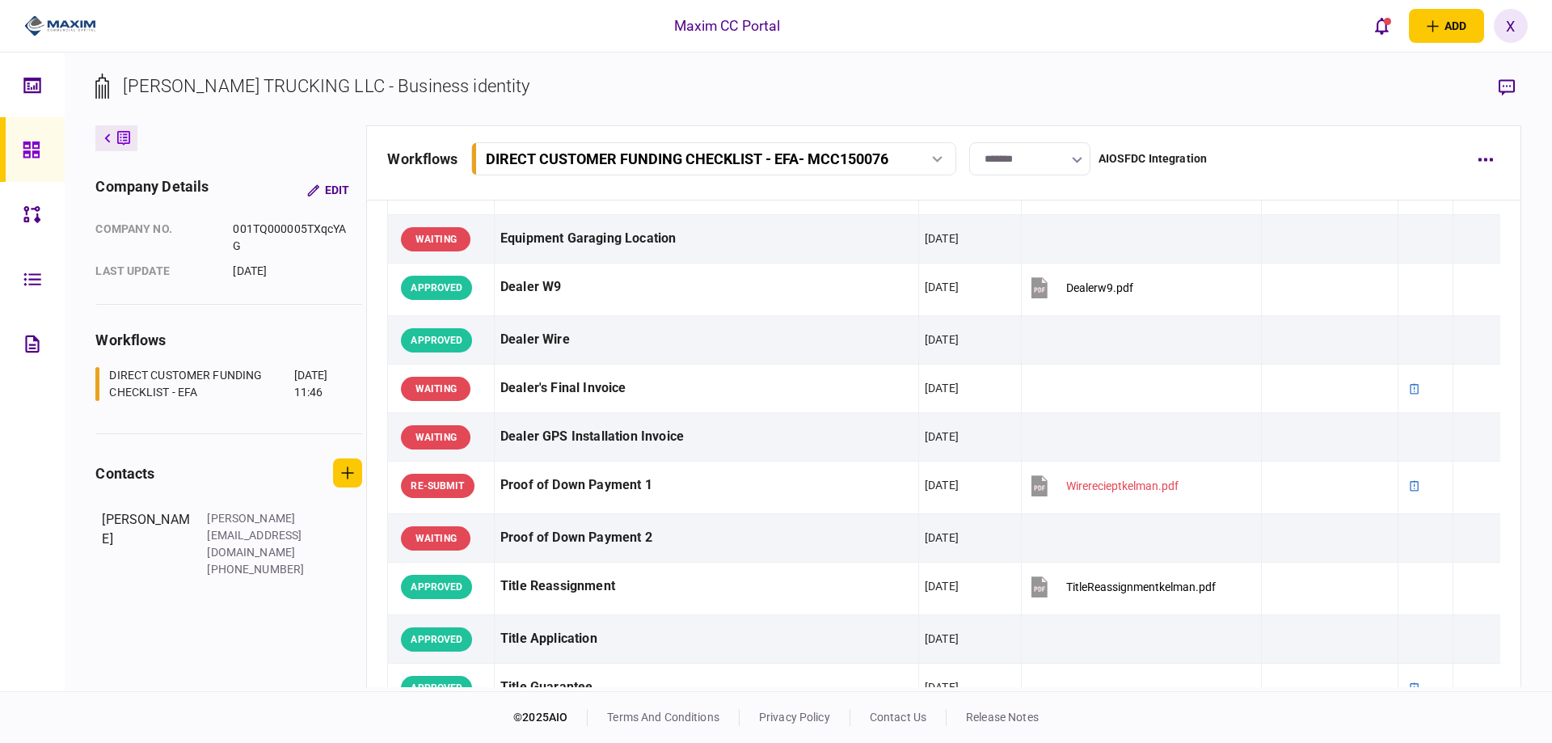
click at [19, 135] on link at bounding box center [32, 149] width 65 height 65
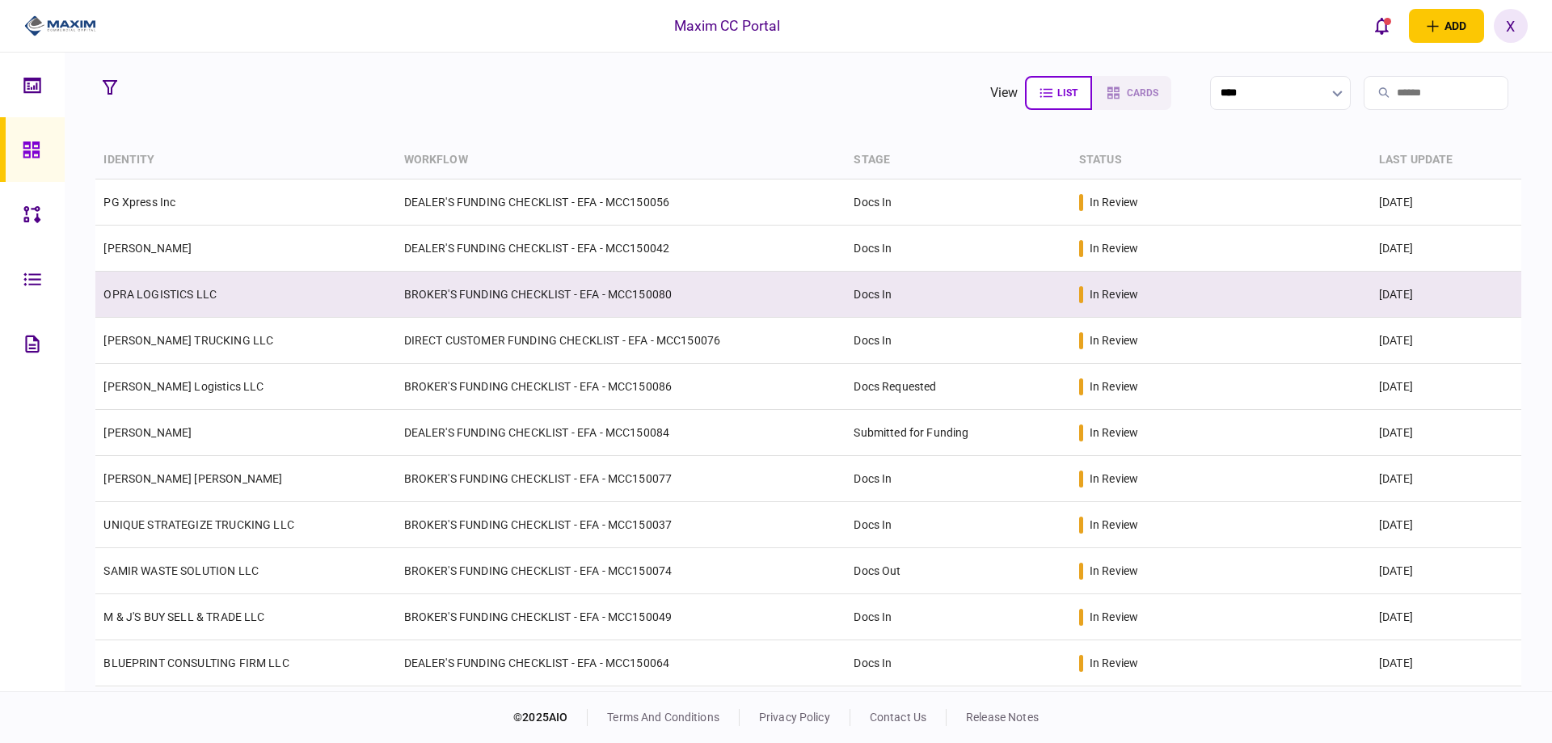
click at [150, 293] on link "OPRA LOGISTICS LLC" at bounding box center [159, 294] width 113 height 13
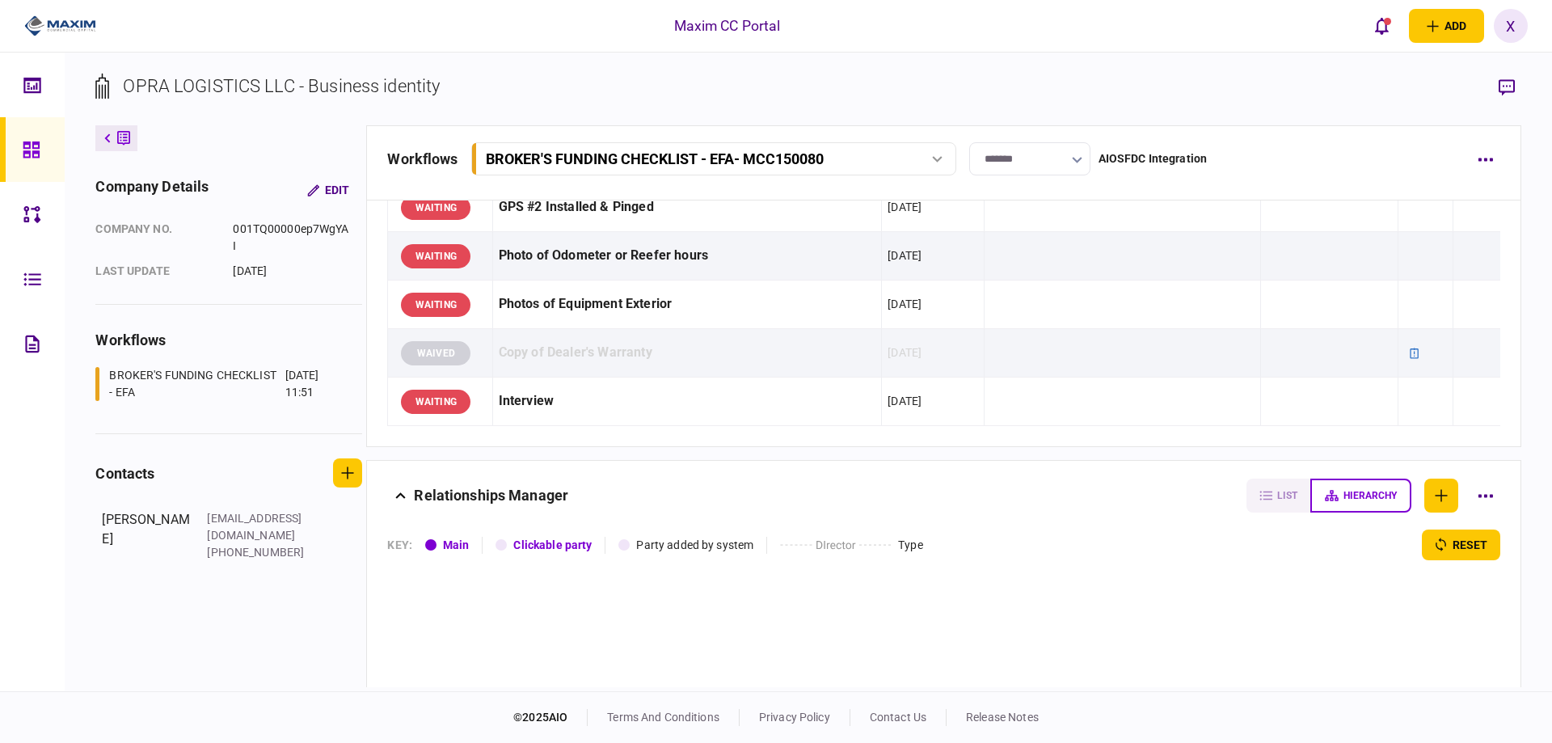
scroll to position [1282, 0]
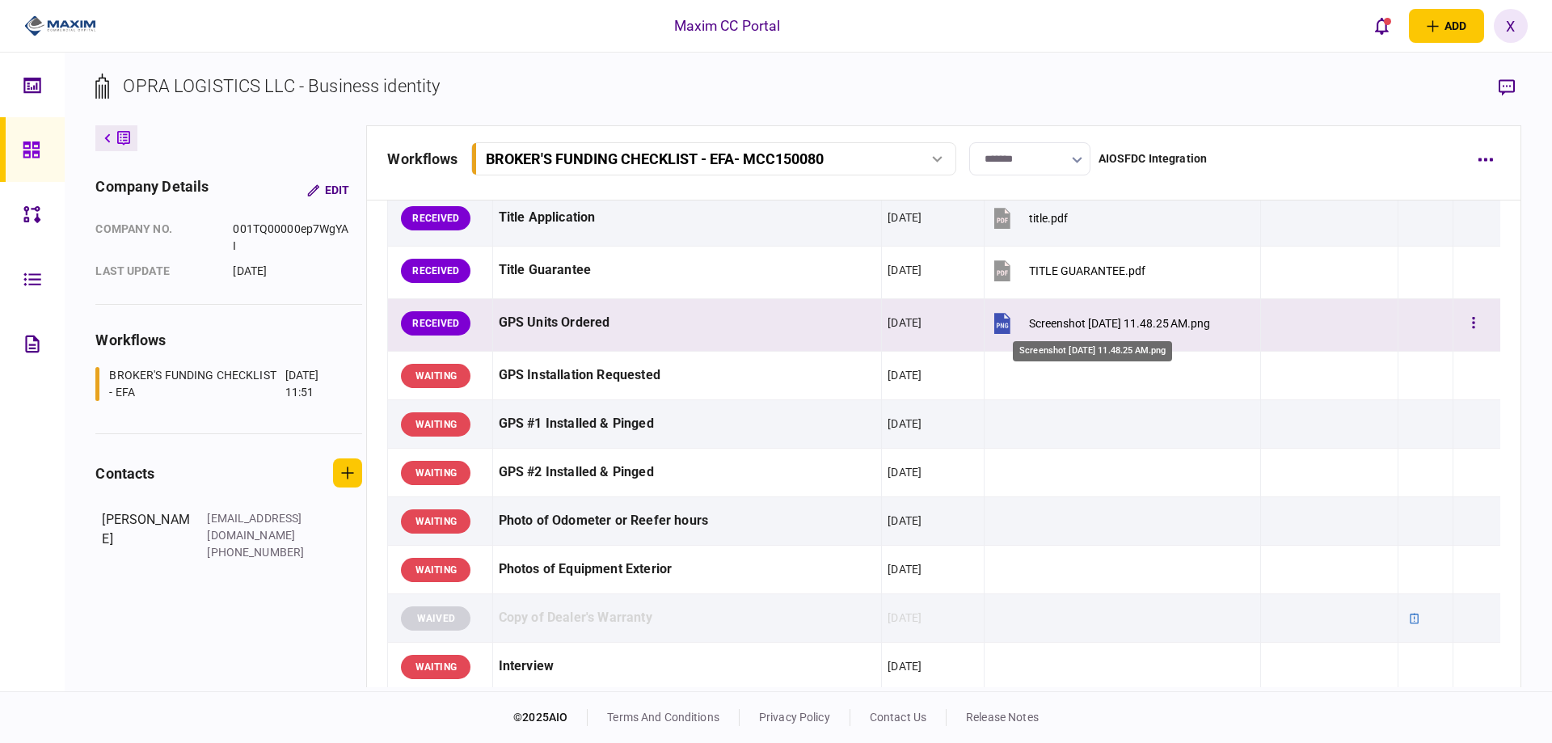
click at [1080, 322] on div "Screenshot 2025-09-30 at 11.48.25 AM.png" at bounding box center [1119, 323] width 181 height 13
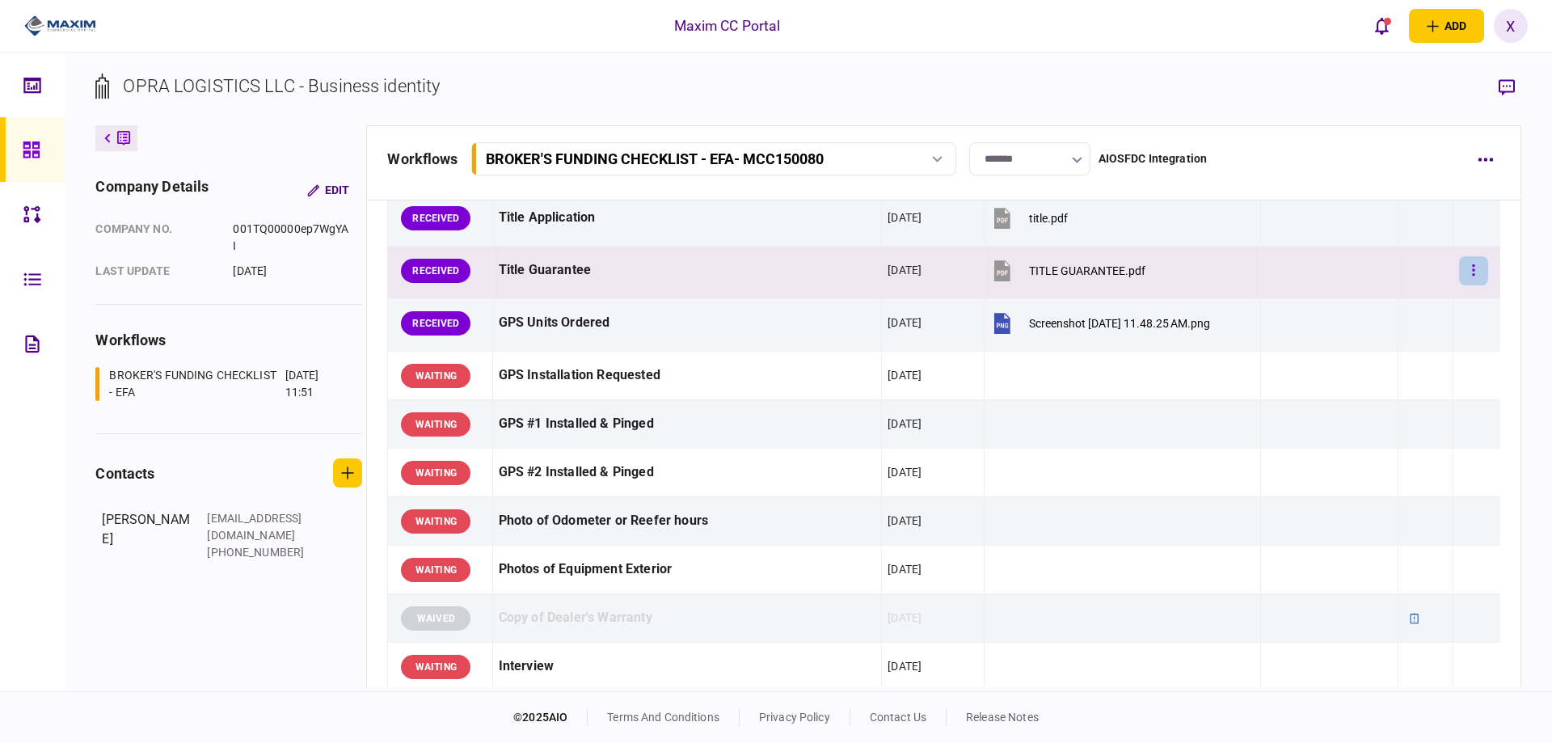
click at [1470, 273] on button "button" at bounding box center [1473, 270] width 29 height 29
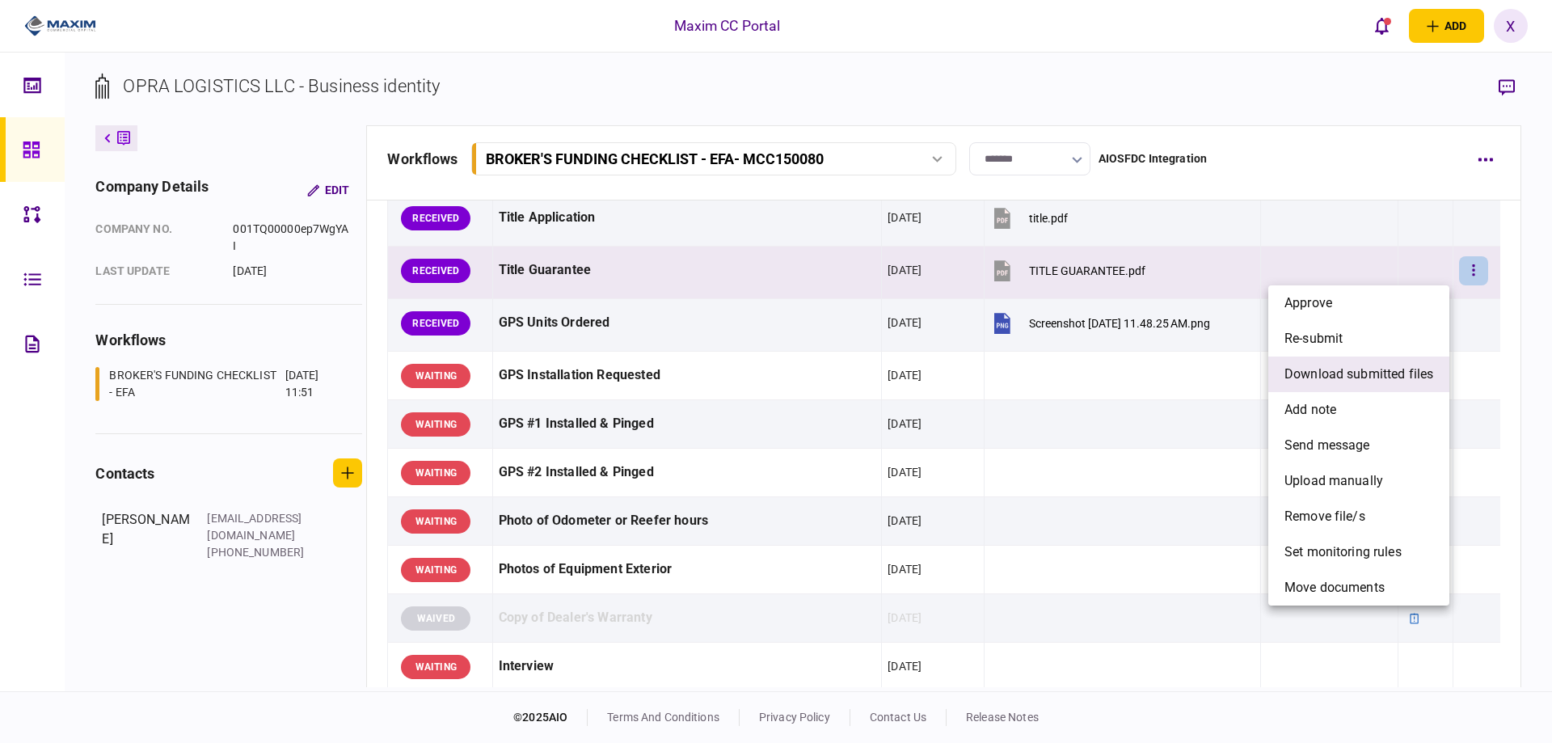
click at [1378, 371] on span "download submitted files" at bounding box center [1359, 374] width 149 height 19
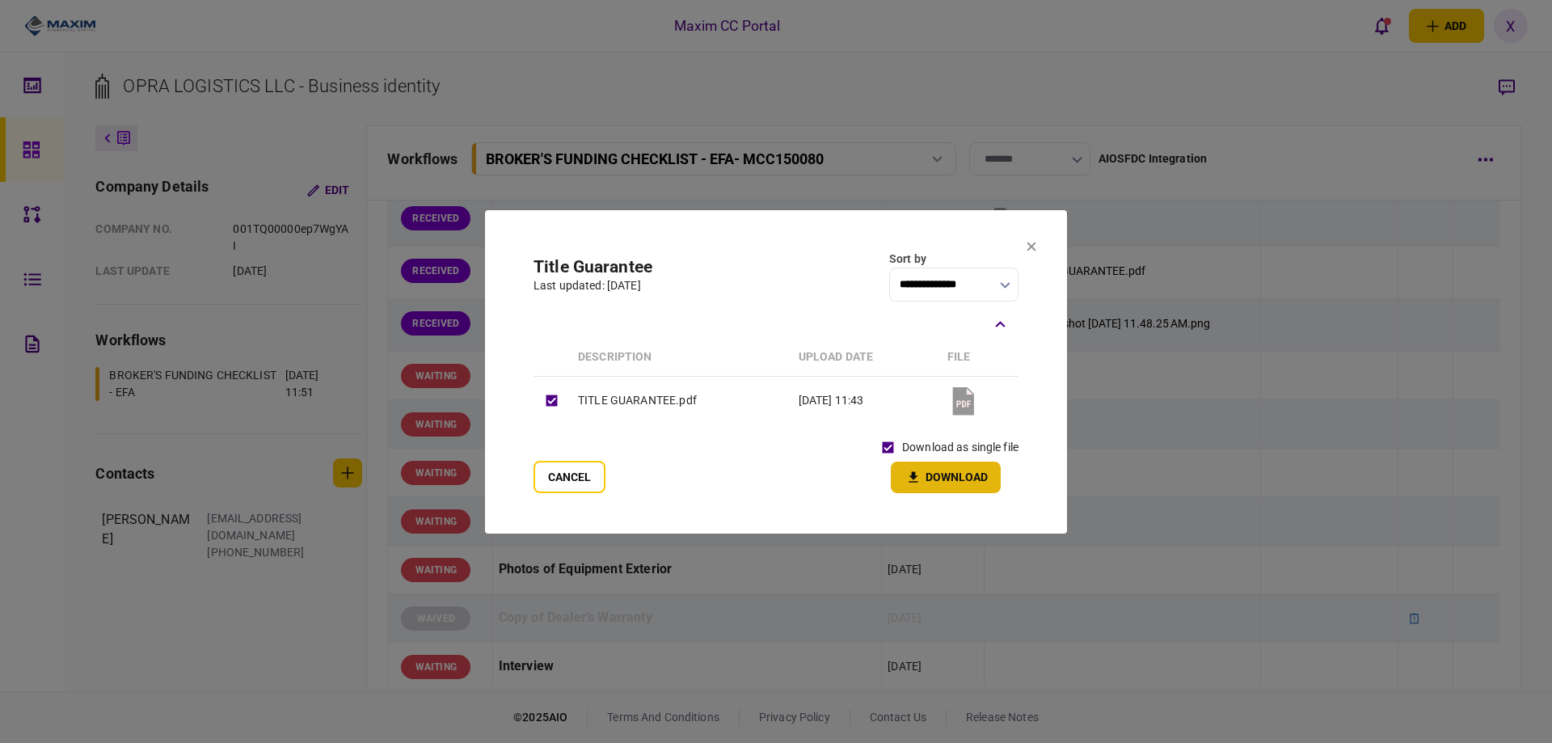
click at [945, 473] on button "Download" at bounding box center [946, 478] width 110 height 32
click at [1041, 250] on section "**********" at bounding box center [776, 371] width 582 height 323
click at [1035, 247] on icon at bounding box center [1032, 247] width 10 height 10
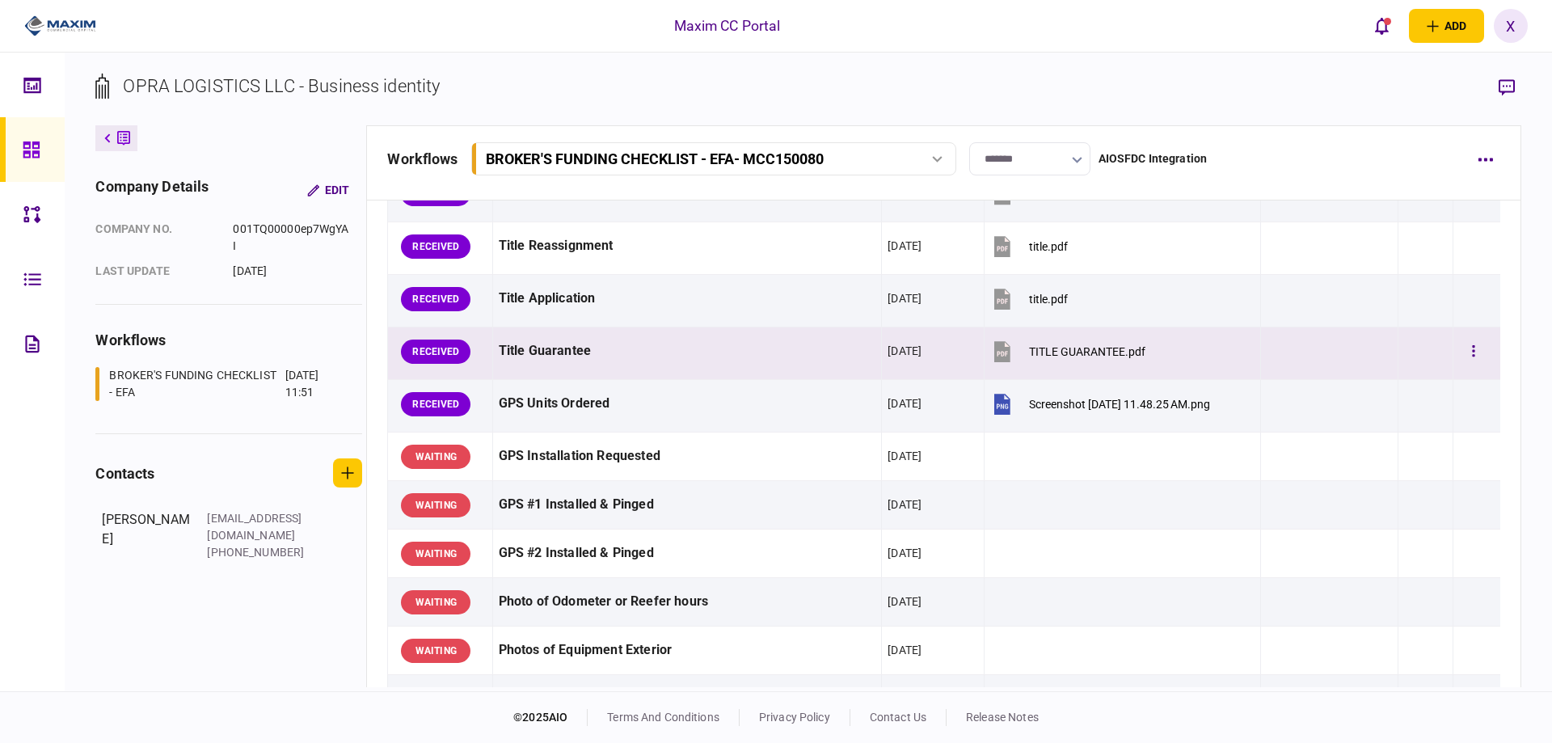
scroll to position [1121, 0]
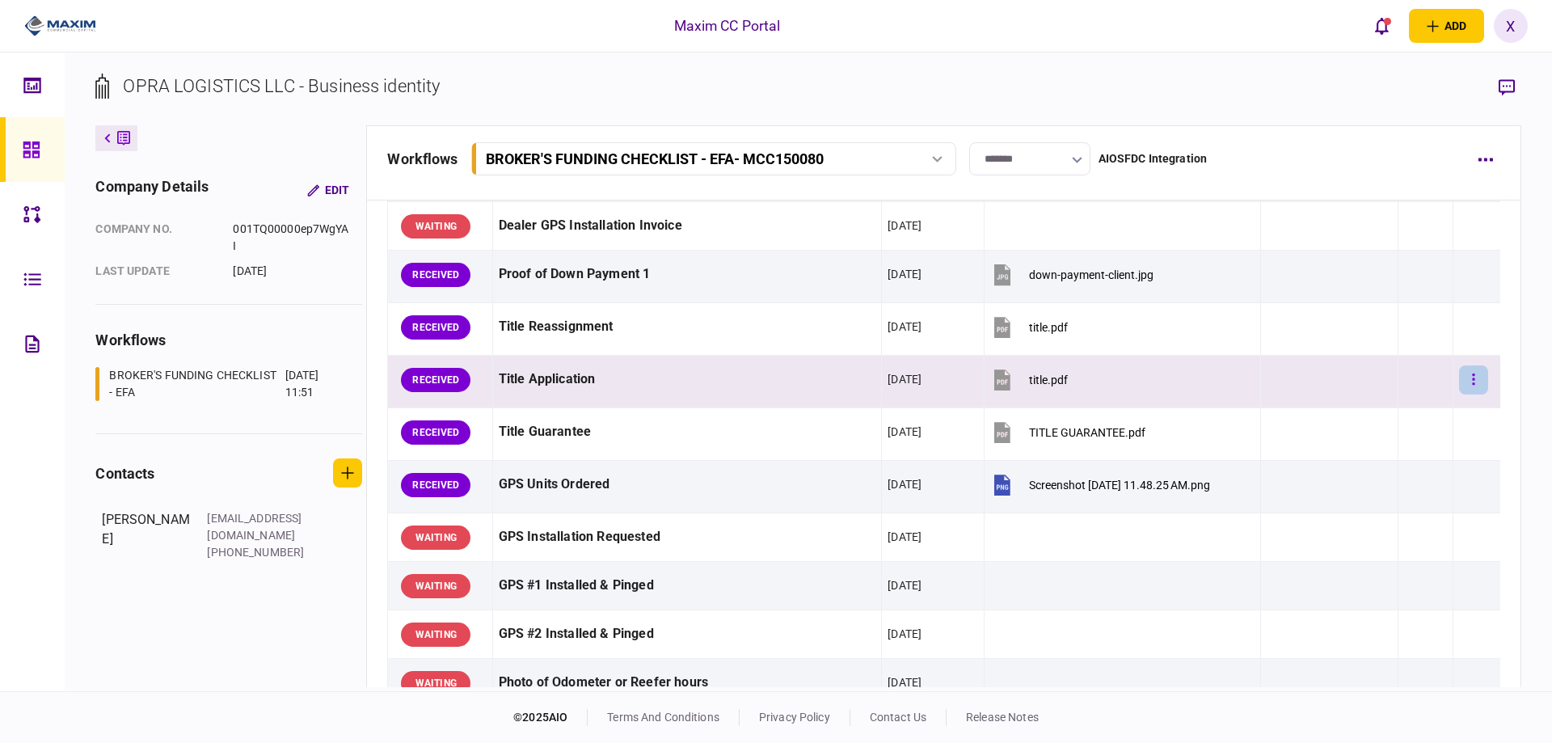
click at [1472, 386] on icon "button" at bounding box center [1473, 379] width 3 height 15
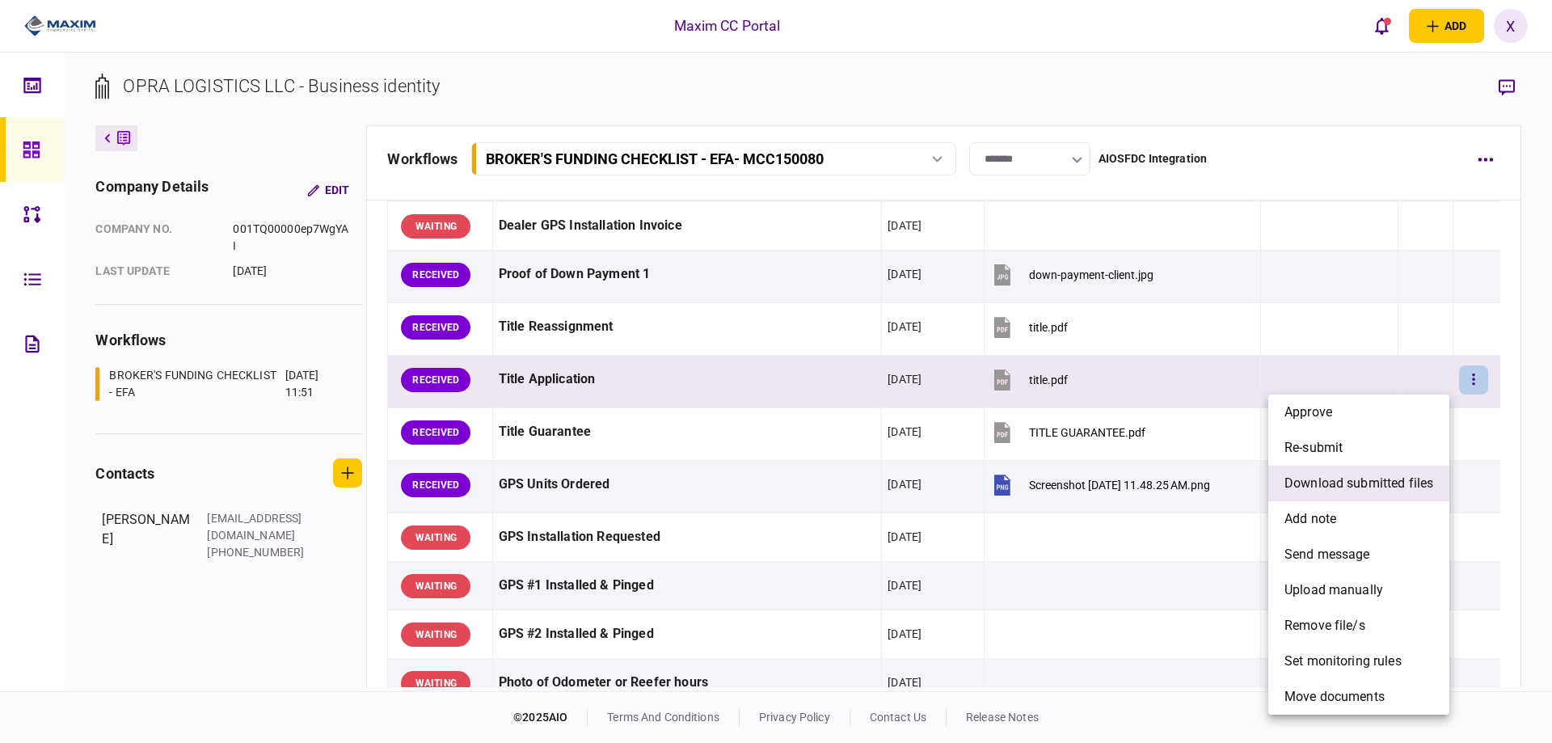
click at [1353, 477] on span "download submitted files" at bounding box center [1359, 483] width 149 height 19
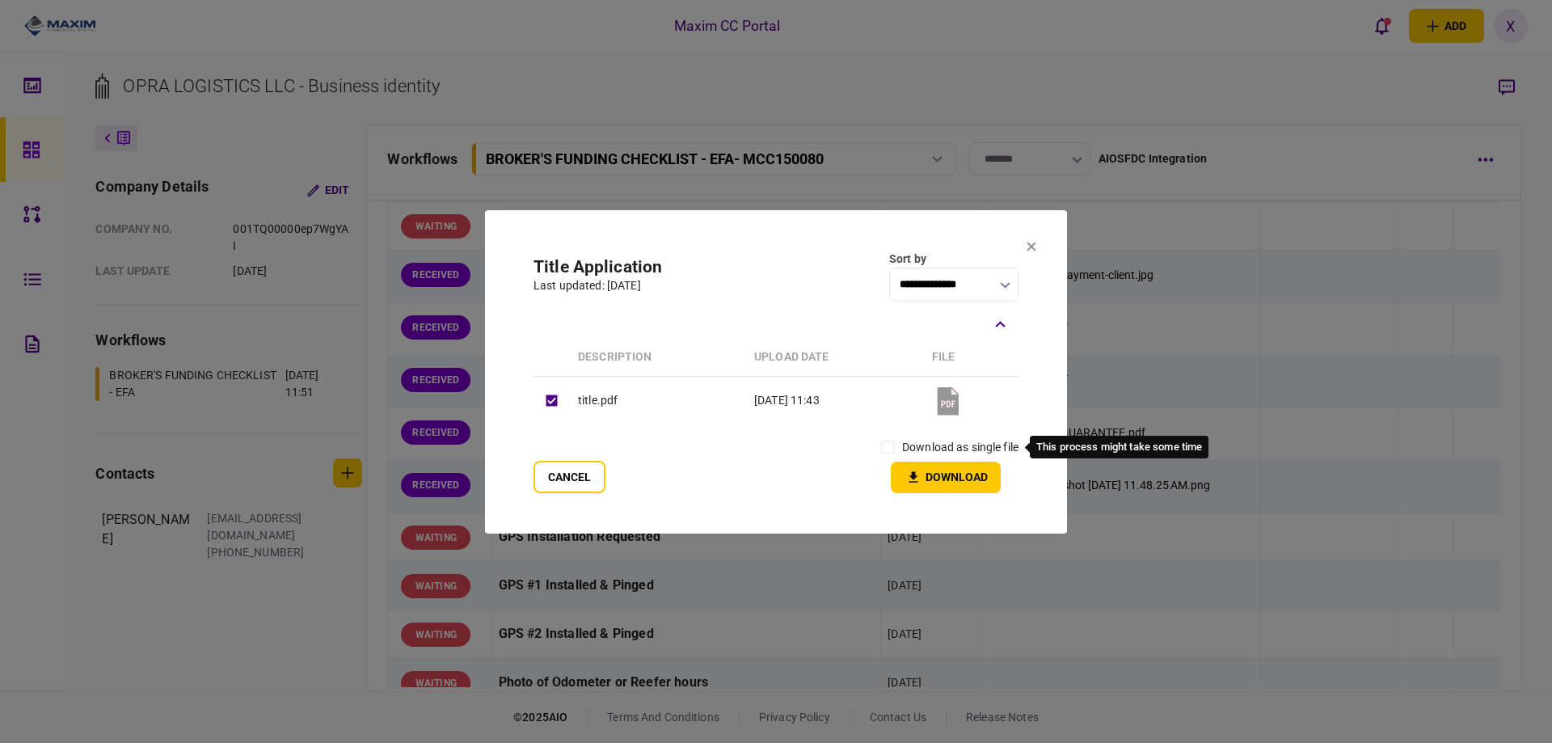
click at [922, 442] on label "download as single file" at bounding box center [960, 447] width 116 height 17
click at [901, 462] on button "Download" at bounding box center [946, 478] width 110 height 32
click at [1041, 247] on section "**********" at bounding box center [776, 371] width 582 height 323
click at [1036, 245] on icon at bounding box center [1032, 247] width 10 height 10
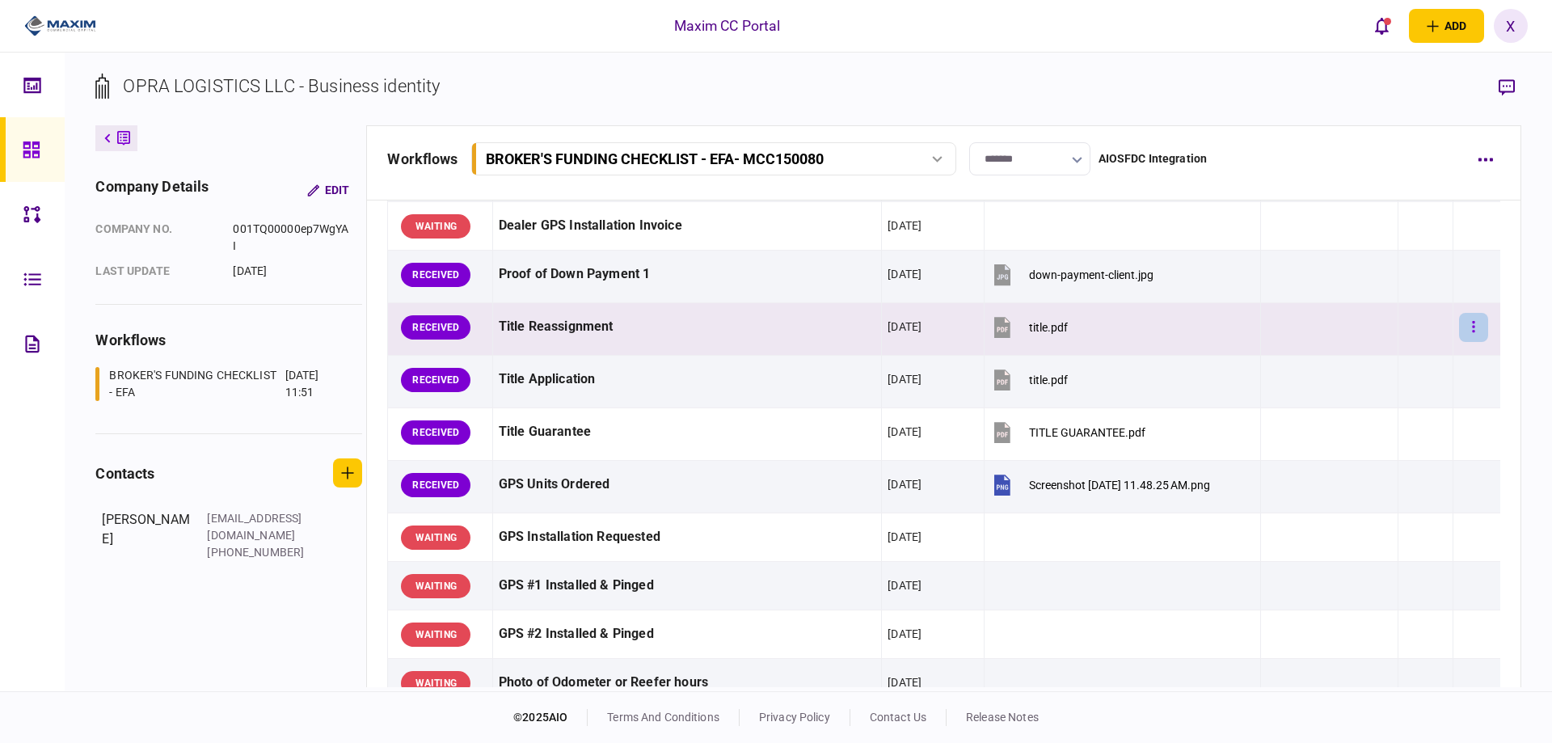
click at [1460, 323] on button "button" at bounding box center [1473, 327] width 29 height 29
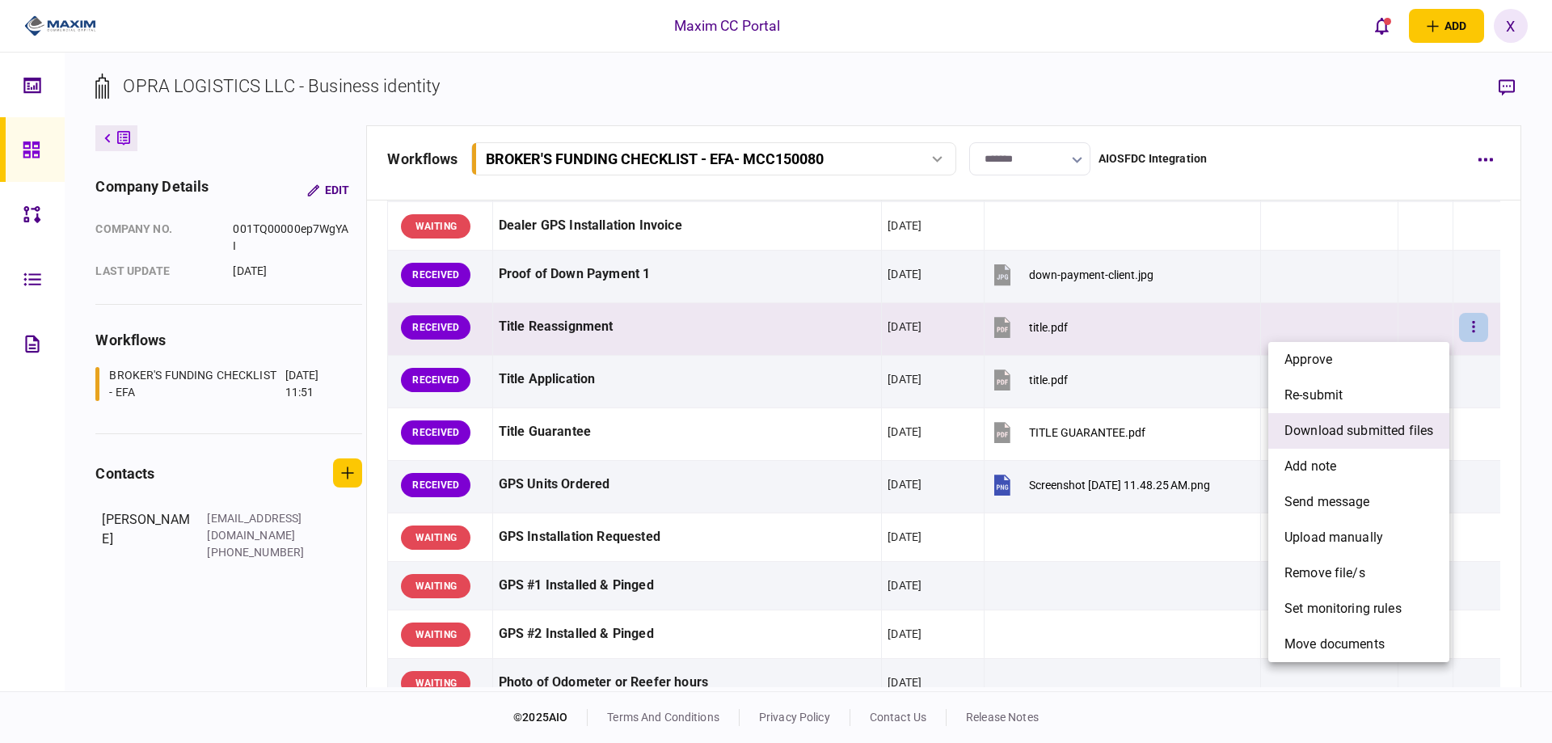
click at [1329, 433] on span "download submitted files" at bounding box center [1359, 430] width 149 height 19
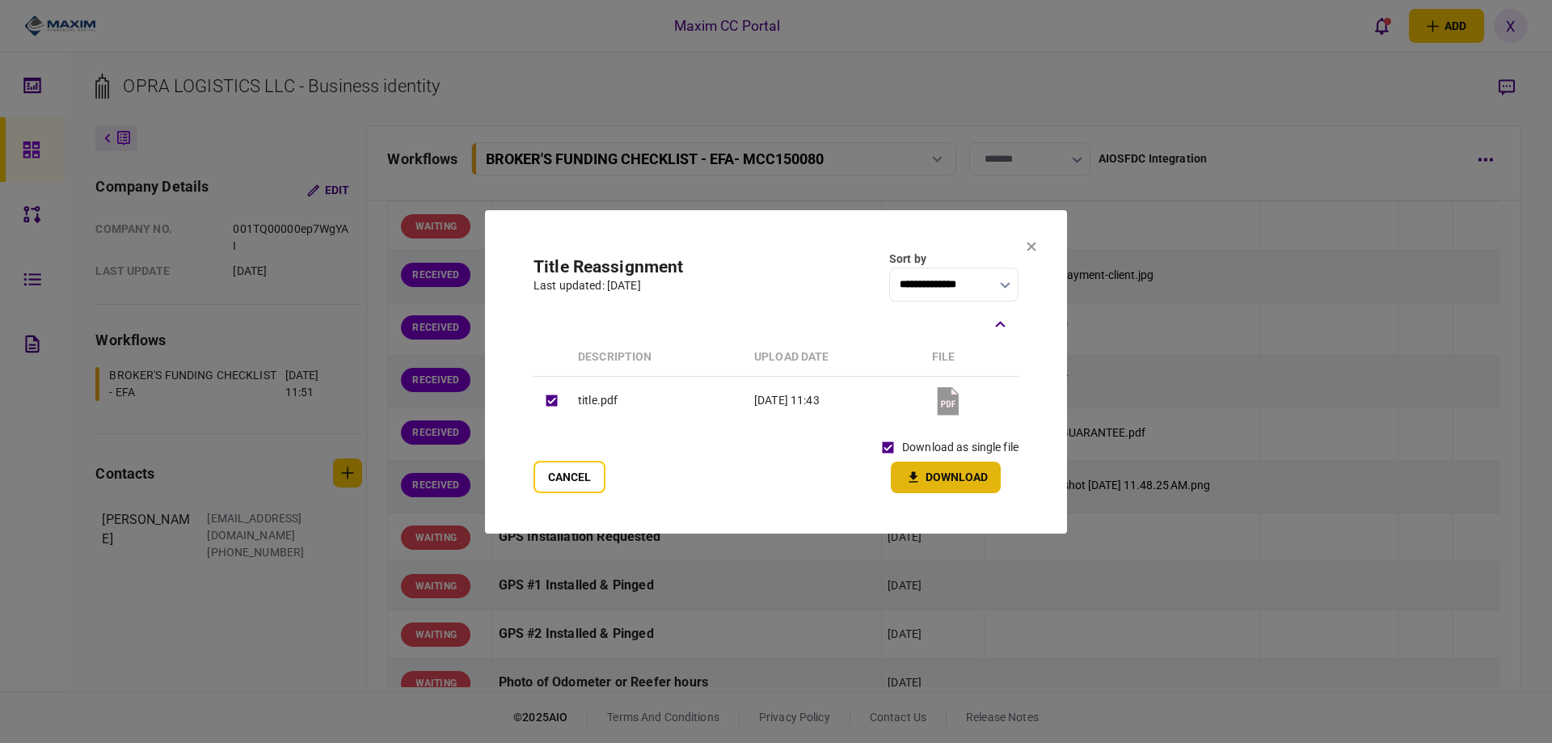
click at [914, 477] on icon "button" at bounding box center [914, 476] width 9 height 11
click at [1037, 250] on section "**********" at bounding box center [776, 371] width 582 height 323
click at [1029, 250] on icon at bounding box center [1032, 246] width 9 height 9
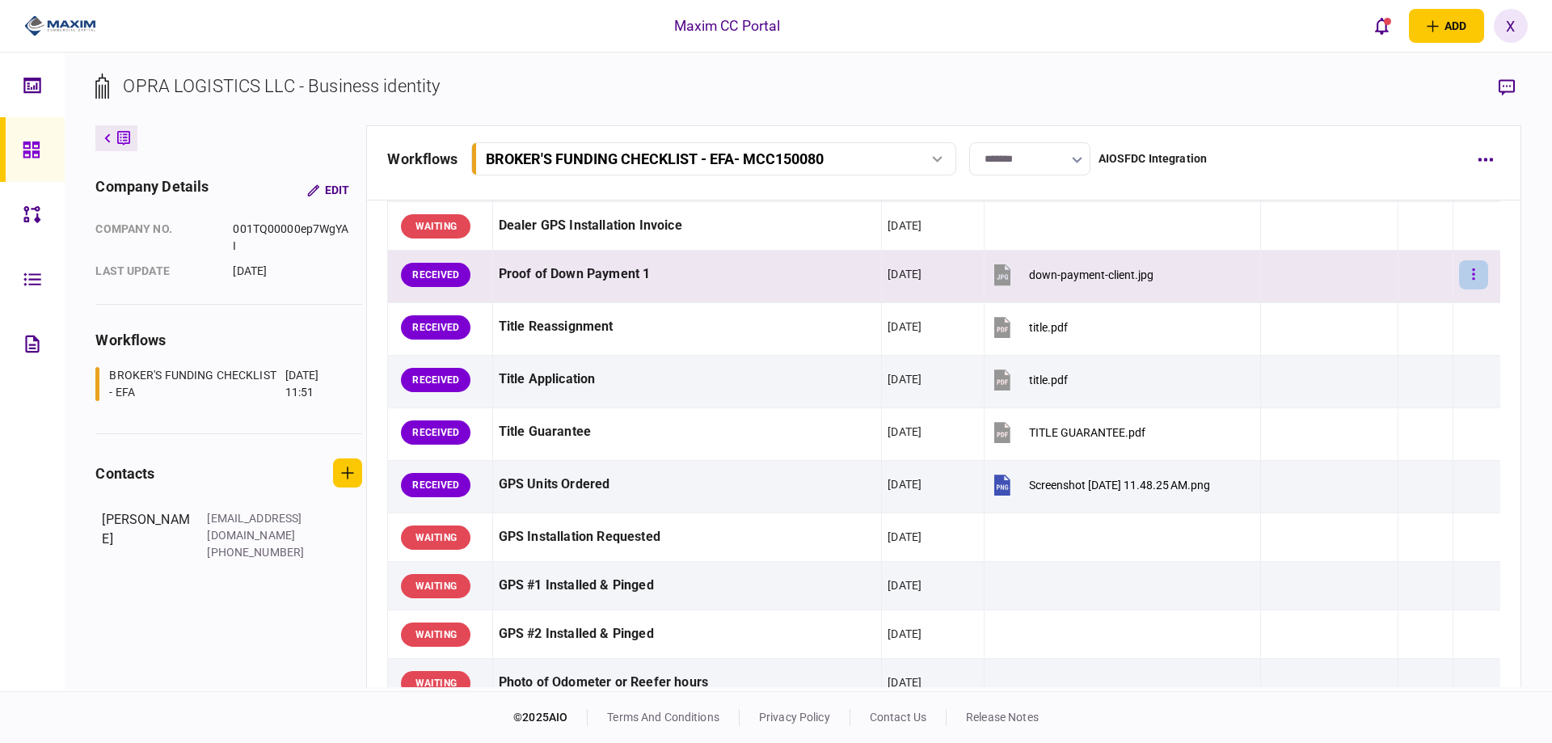
click at [1462, 277] on button "button" at bounding box center [1473, 274] width 29 height 29
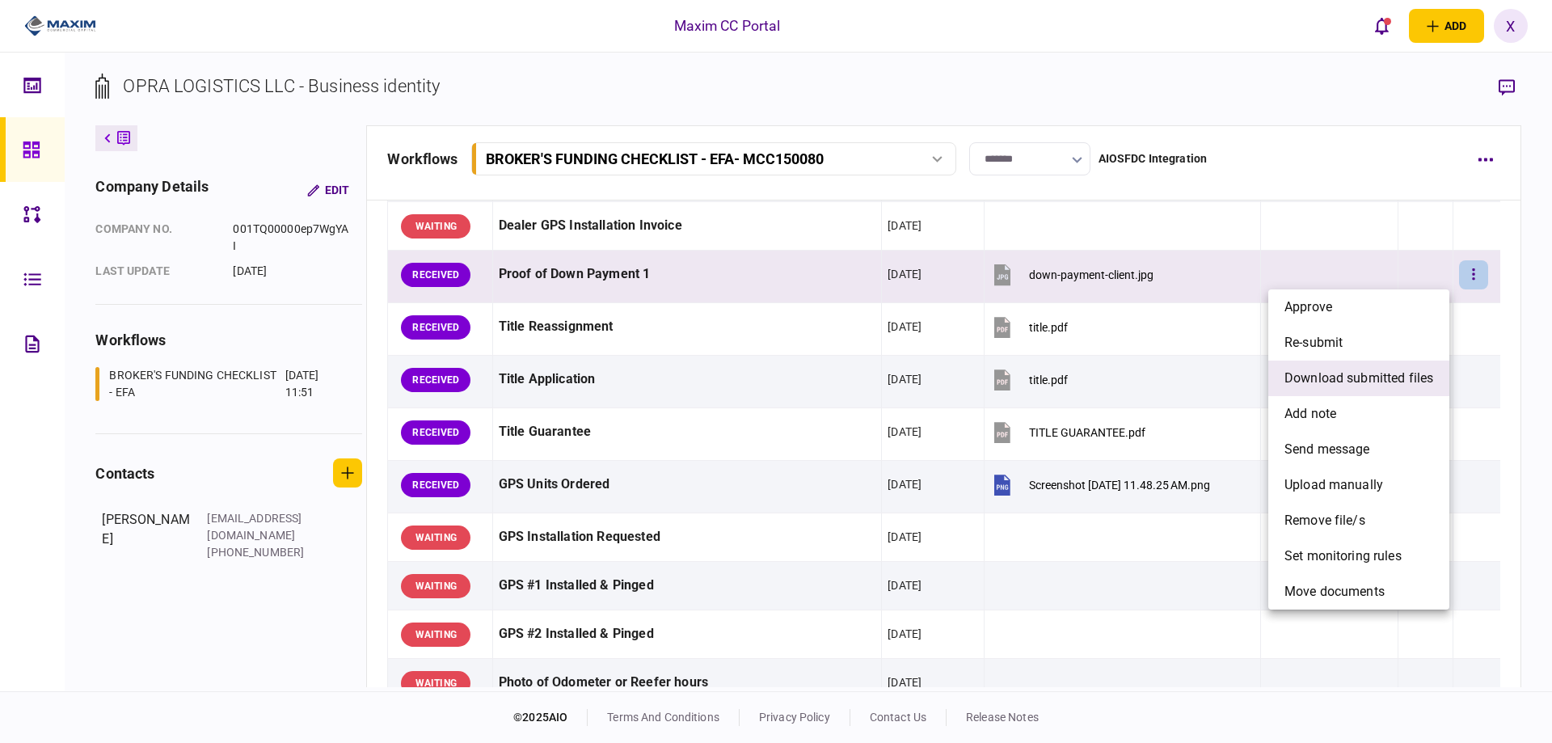
click at [1347, 377] on span "download submitted files" at bounding box center [1359, 378] width 149 height 19
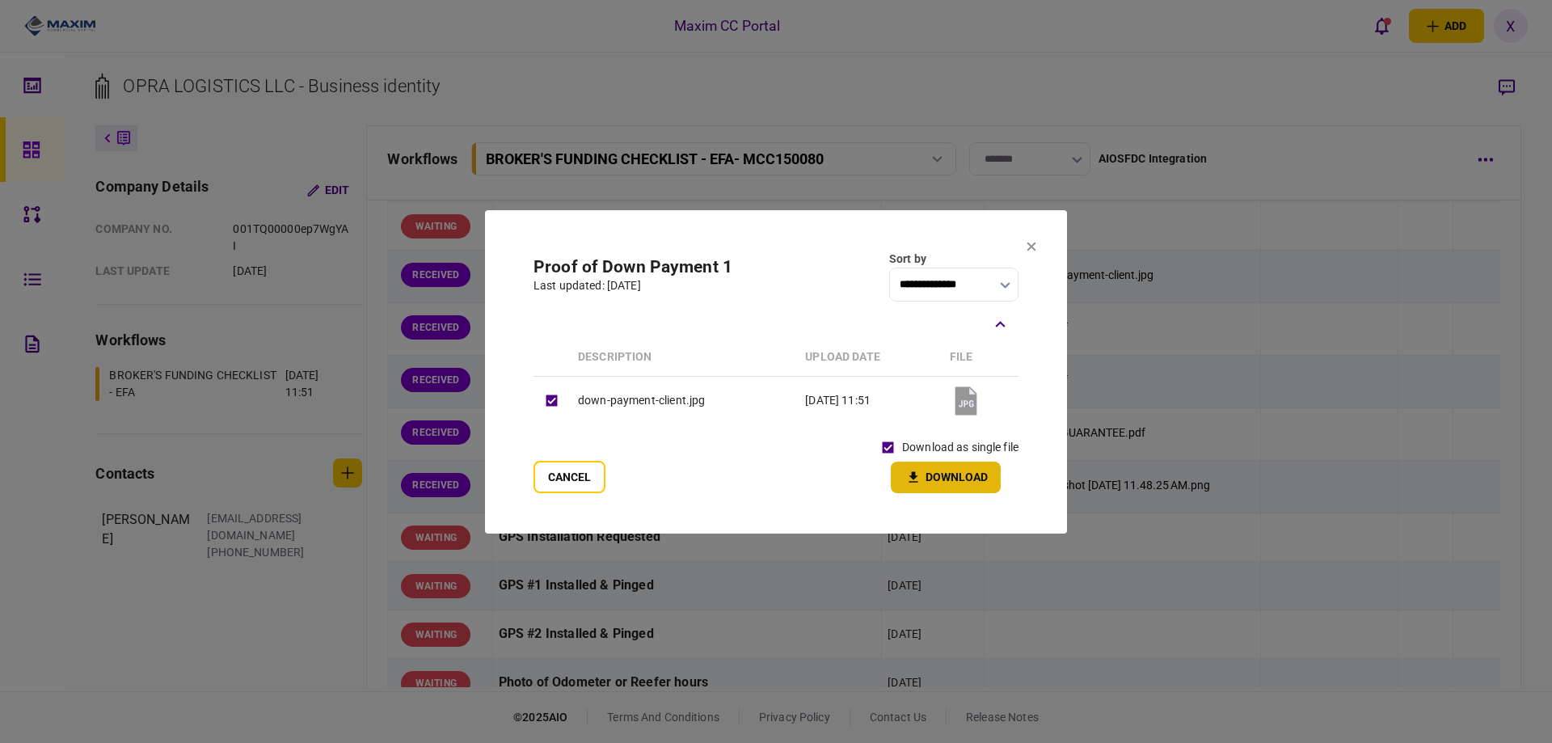
click at [924, 471] on button "Download" at bounding box center [946, 478] width 110 height 32
click at [1028, 247] on icon at bounding box center [1032, 247] width 10 height 10
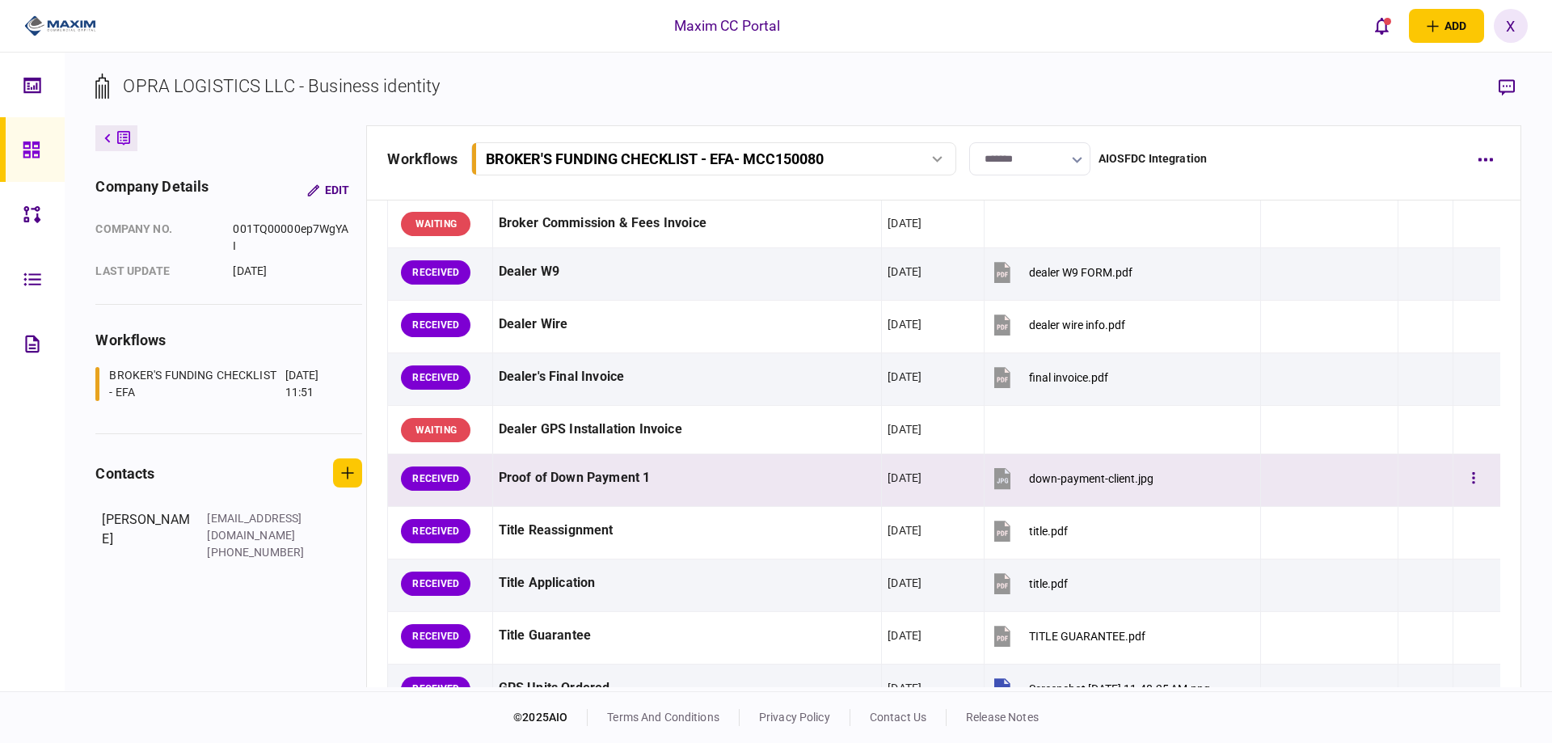
scroll to position [878, 0]
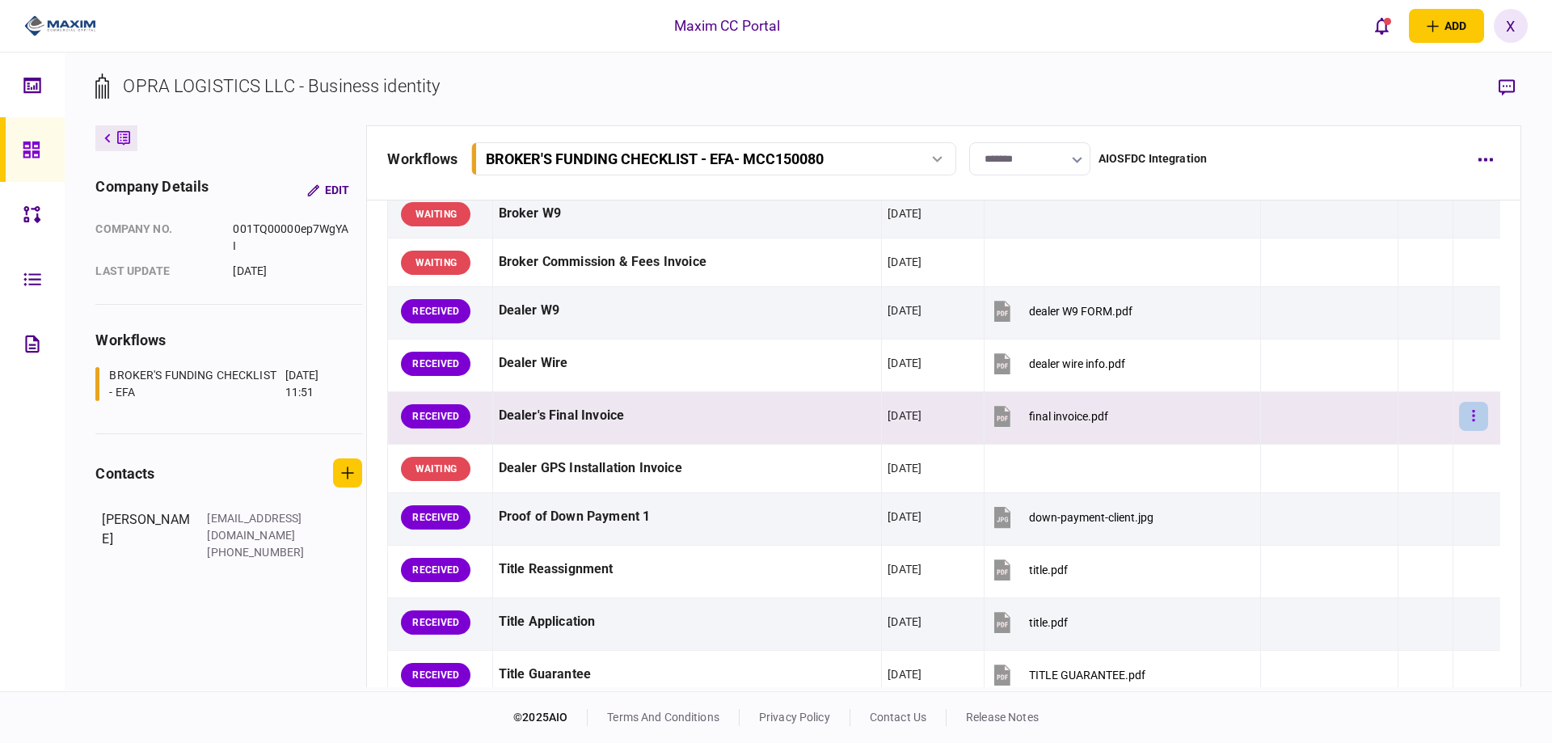
click at [1459, 416] on button "button" at bounding box center [1473, 416] width 29 height 29
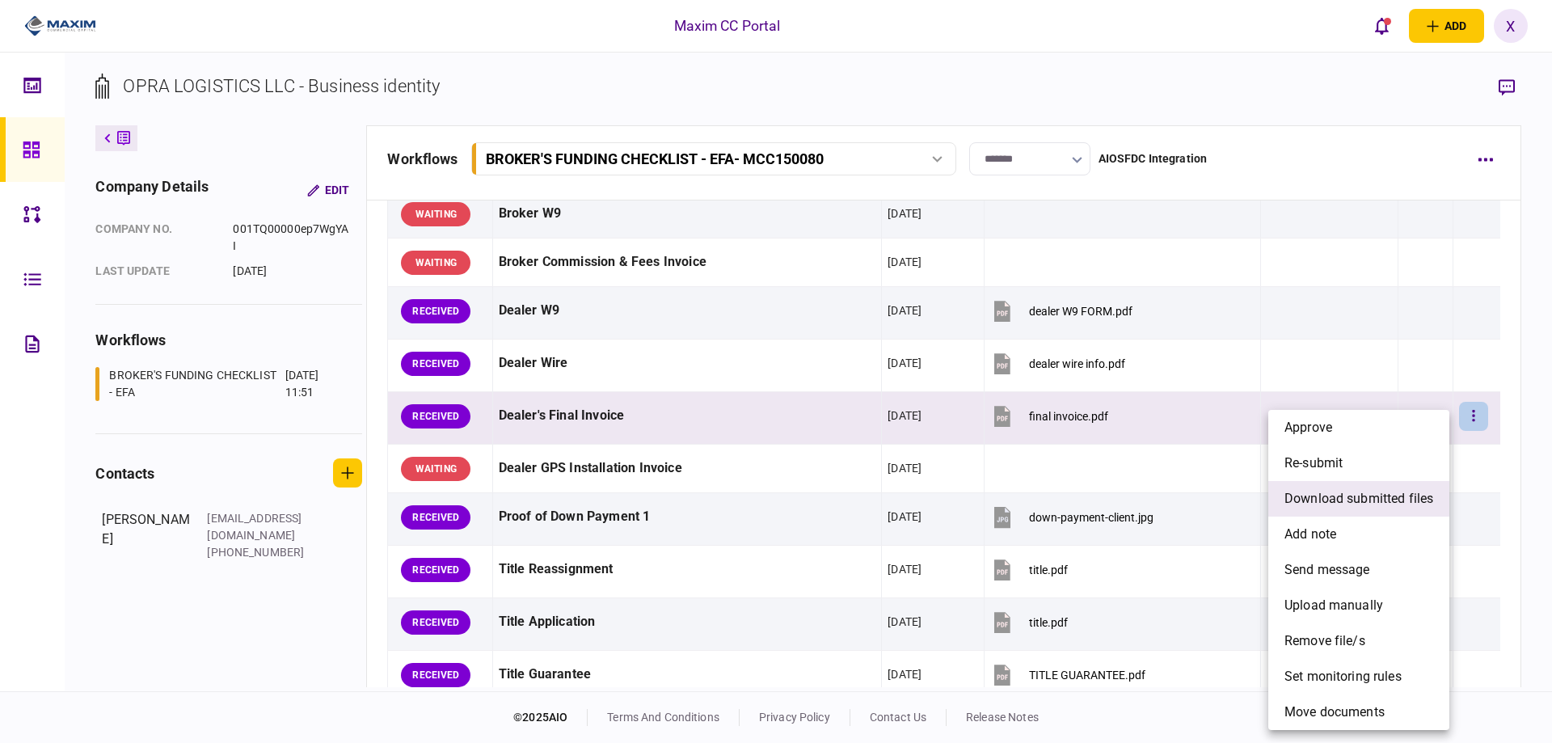
click at [1376, 497] on span "download submitted files" at bounding box center [1359, 498] width 149 height 19
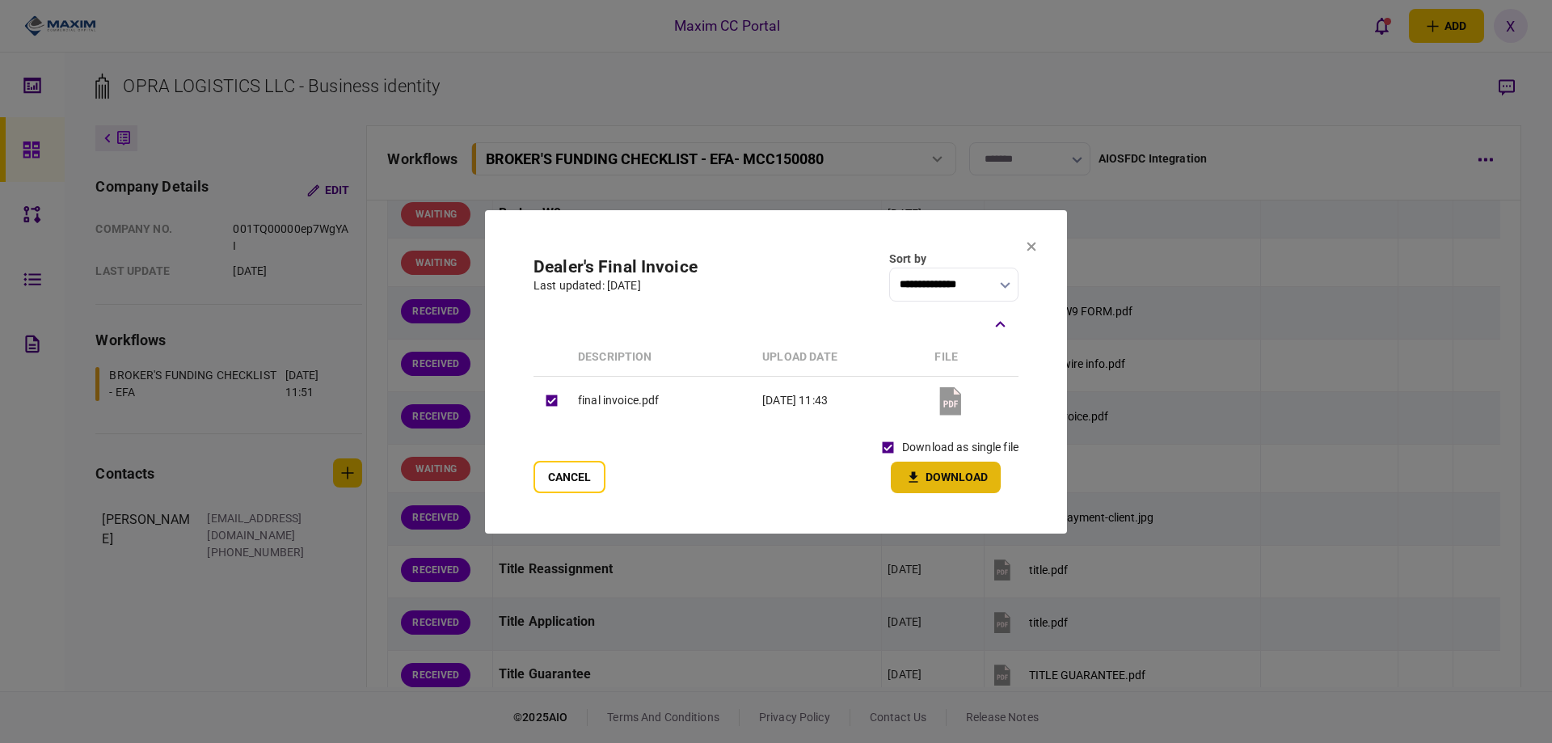
click at [933, 477] on button "Download" at bounding box center [946, 478] width 110 height 32
click at [1032, 248] on icon at bounding box center [1032, 247] width 10 height 10
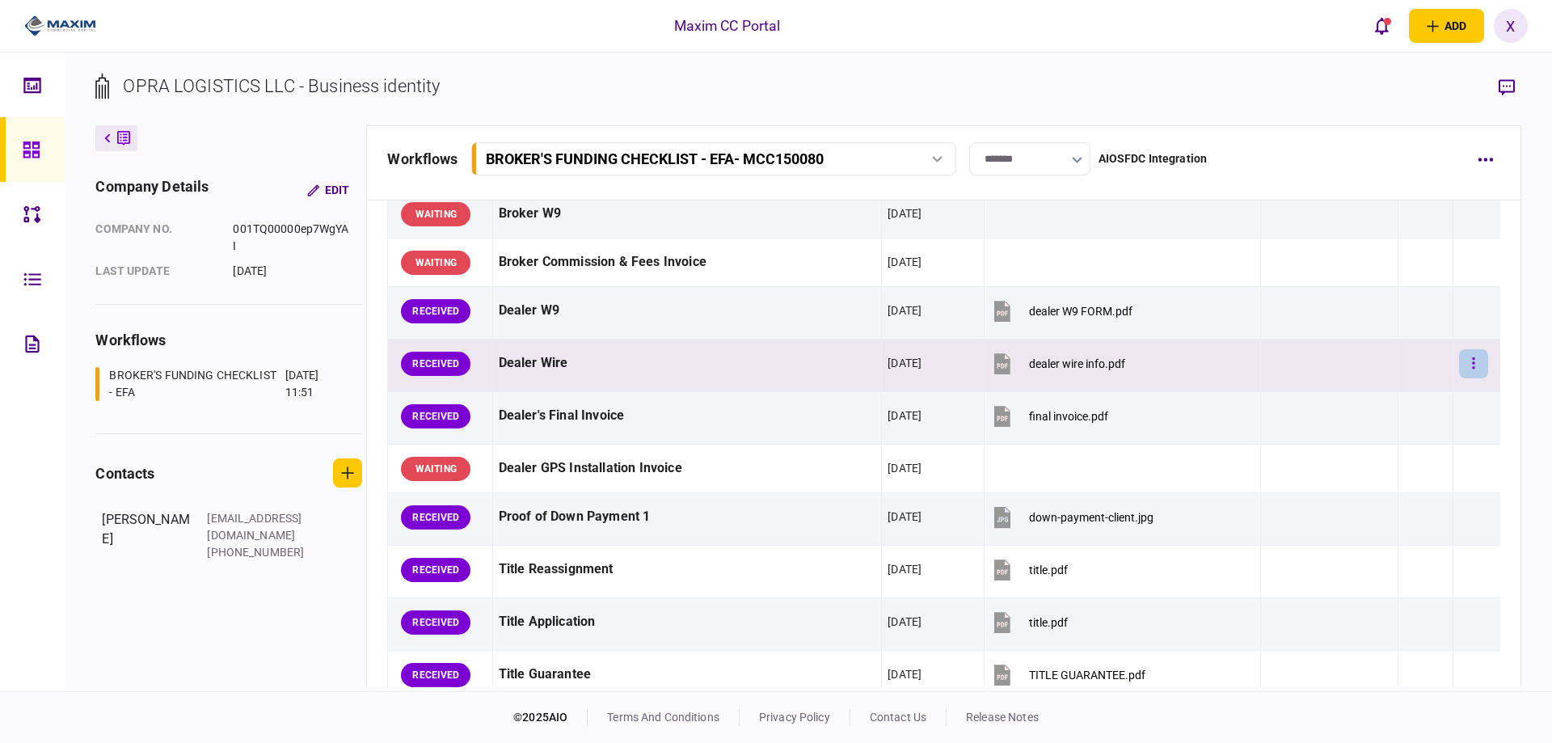
click at [1459, 367] on button "button" at bounding box center [1473, 363] width 29 height 29
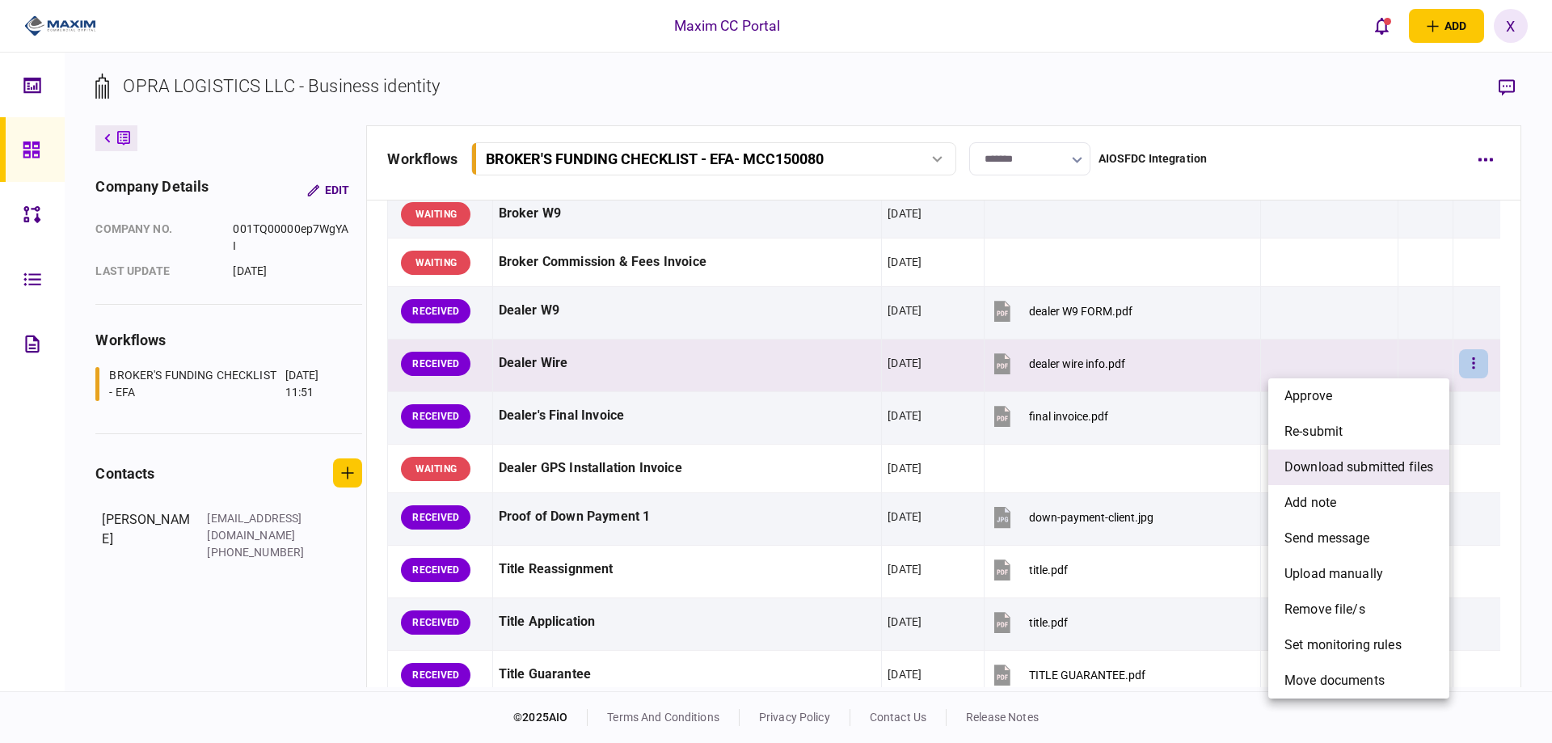
click at [1363, 464] on span "download submitted files" at bounding box center [1359, 467] width 149 height 19
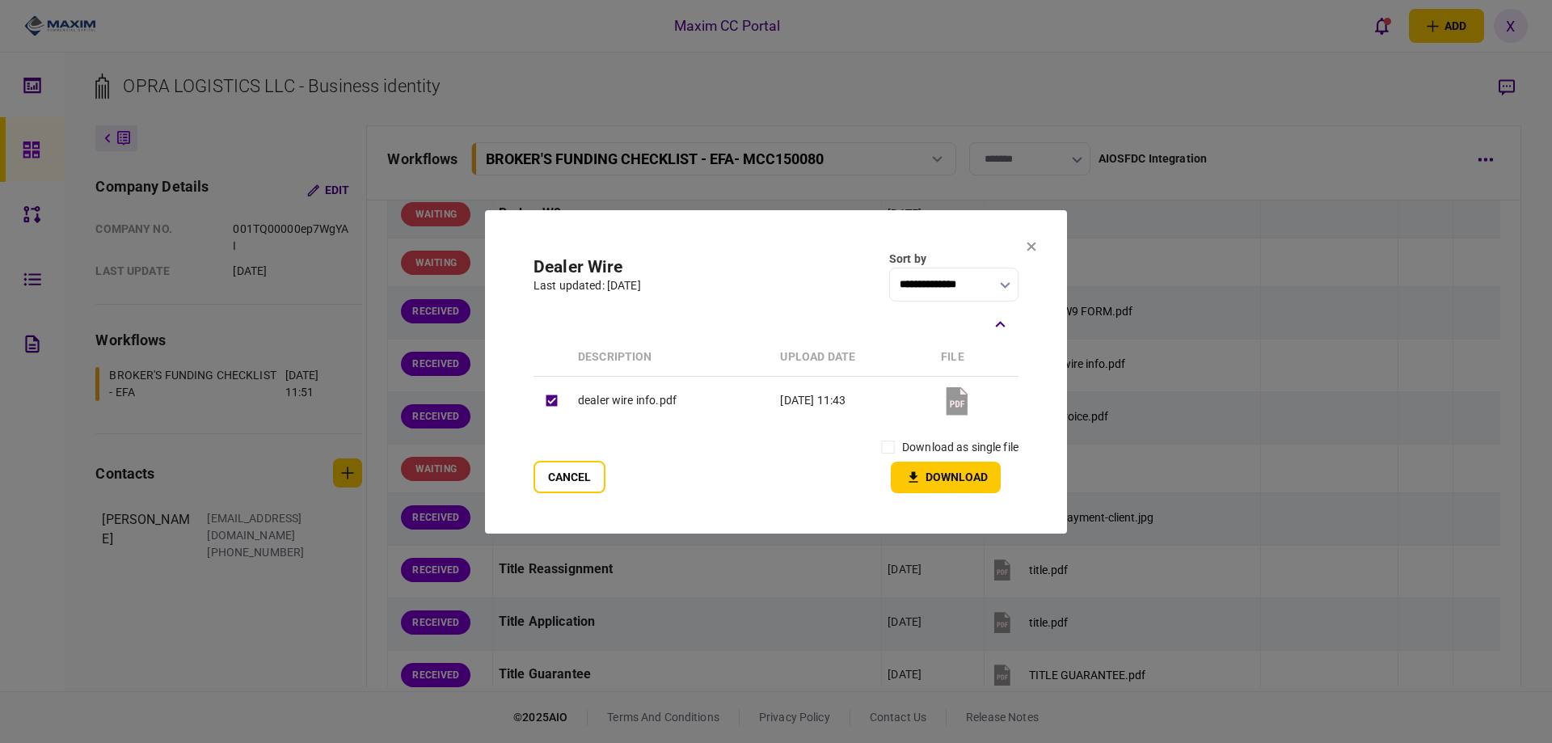
click at [909, 444] on label "download as single file" at bounding box center [960, 447] width 116 height 17
drag, startPoint x: 924, startPoint y: 467, endPoint x: 946, endPoint y: 460, distance: 23.0
click at [925, 468] on button "Download" at bounding box center [946, 478] width 110 height 32
click at [1030, 245] on icon at bounding box center [1032, 246] width 9 height 9
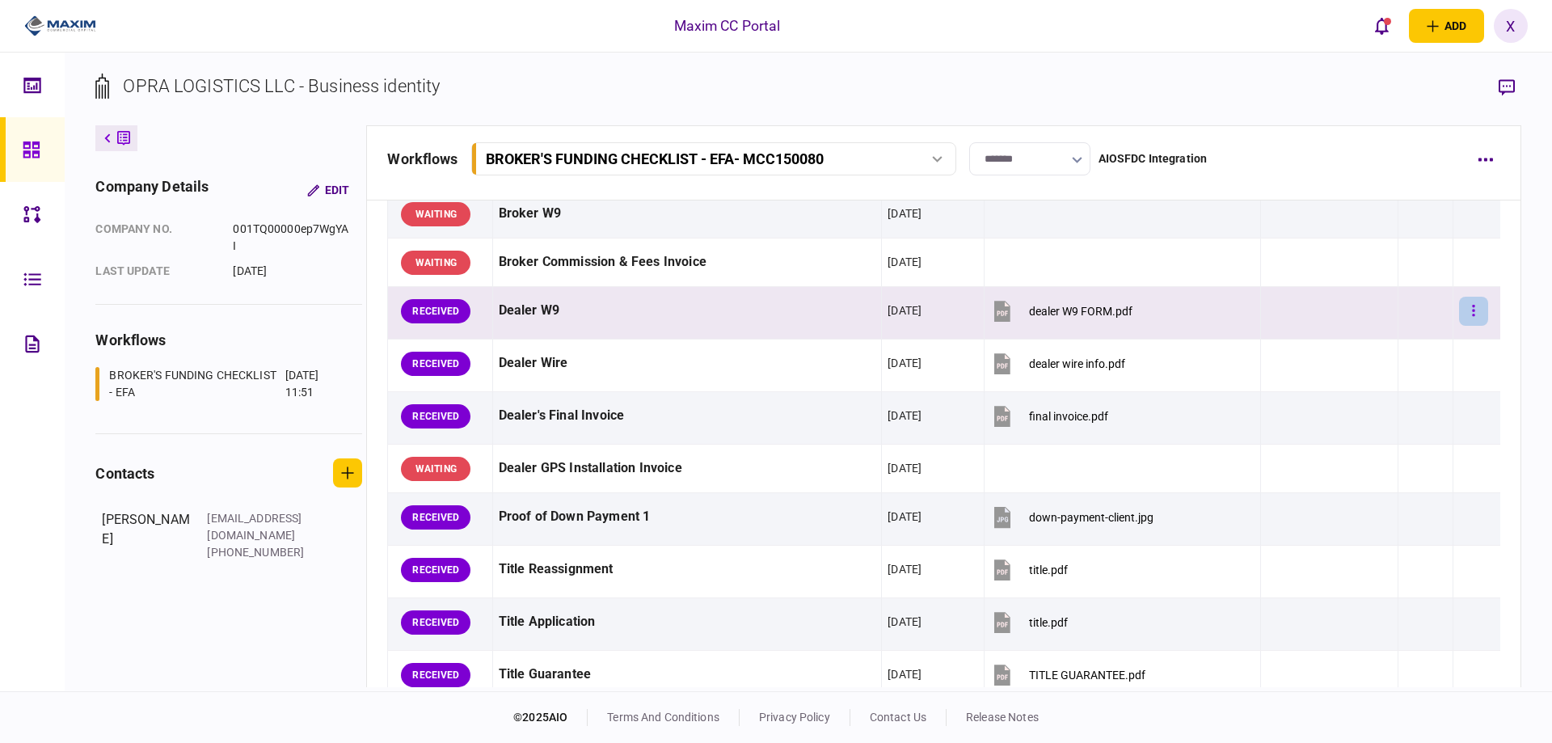
click at [1472, 315] on icon "button" at bounding box center [1473, 310] width 2 height 11
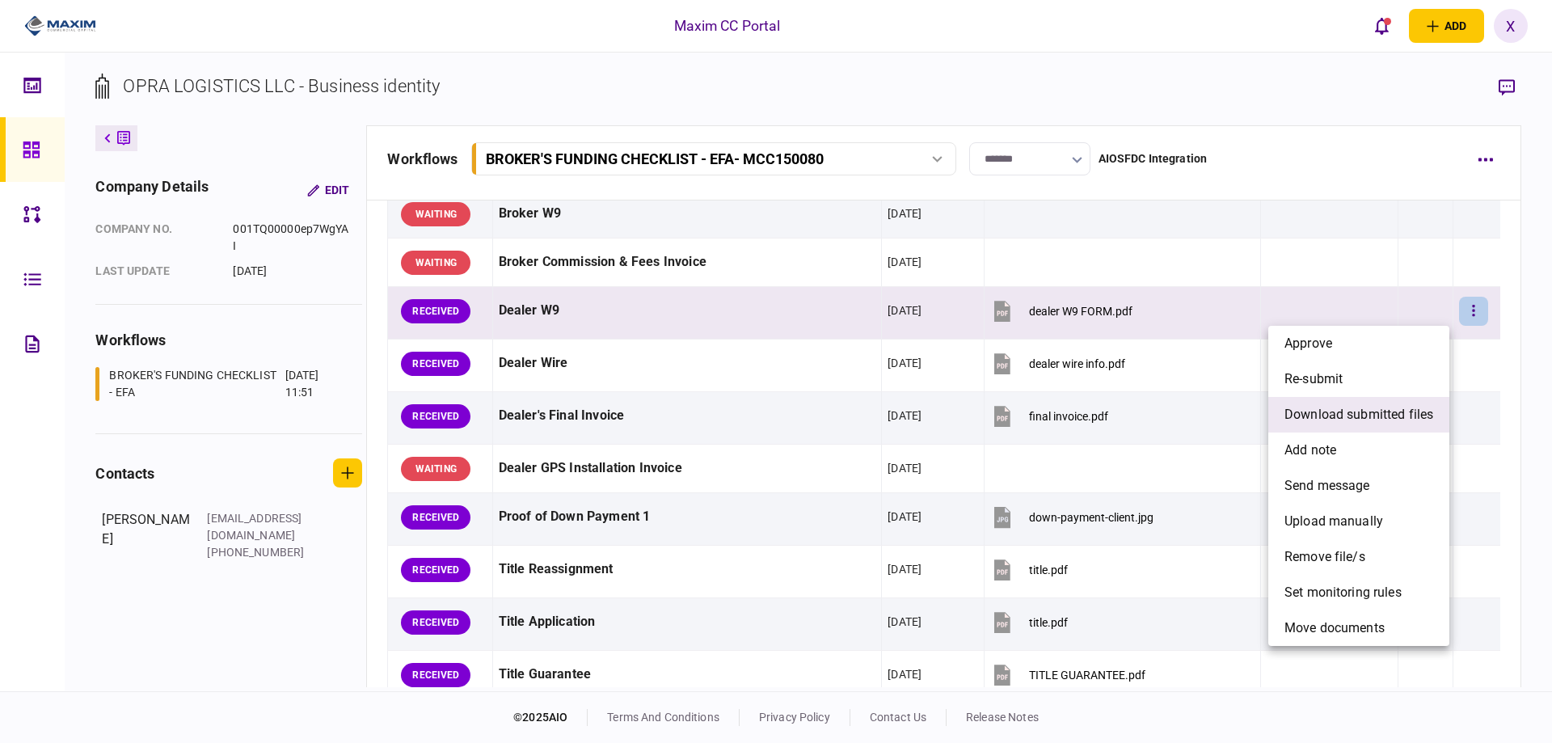
click at [1355, 411] on span "download submitted files" at bounding box center [1359, 414] width 149 height 19
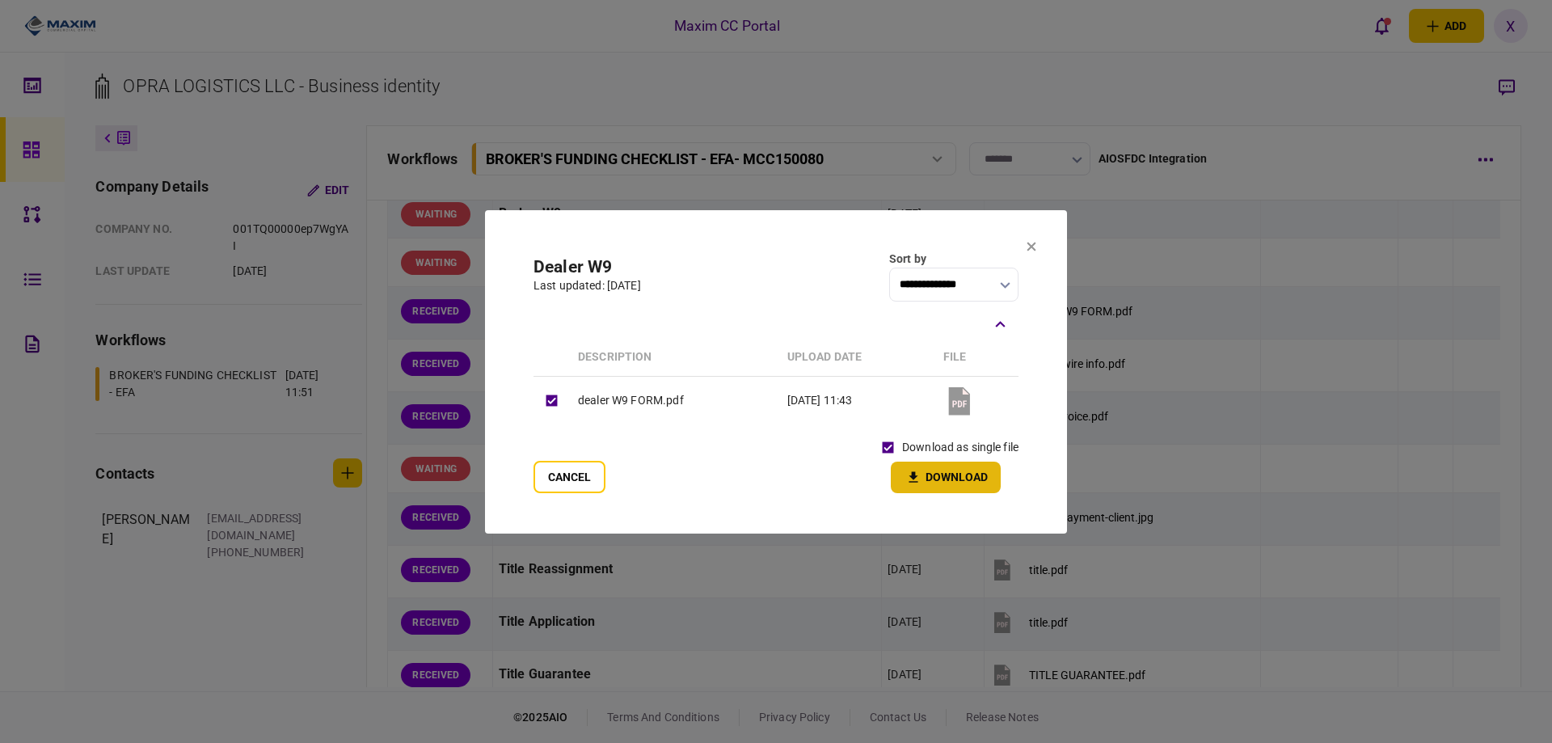
click at [958, 472] on button "Download" at bounding box center [946, 478] width 110 height 32
click at [1032, 242] on icon at bounding box center [1032, 247] width 10 height 10
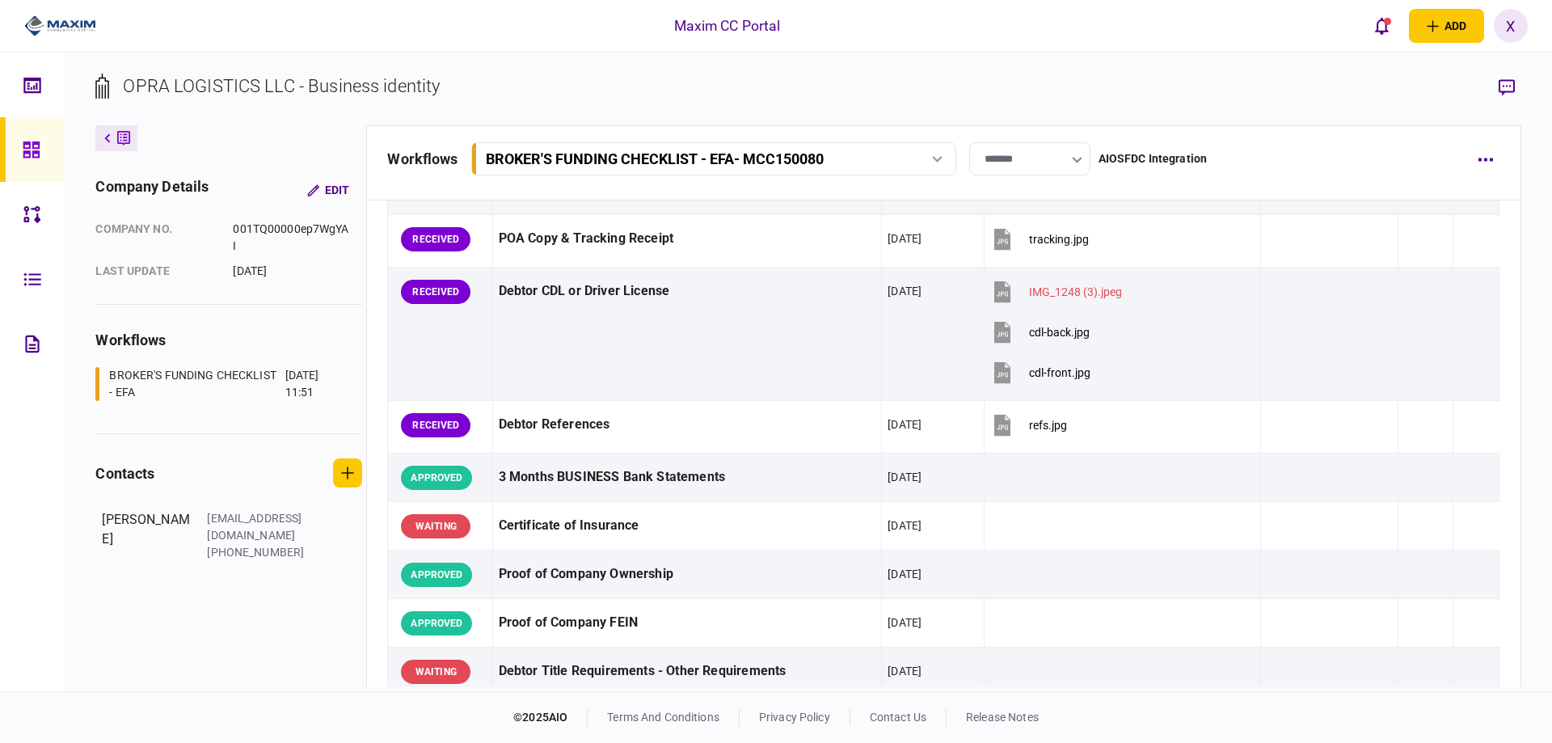
scroll to position [70, 0]
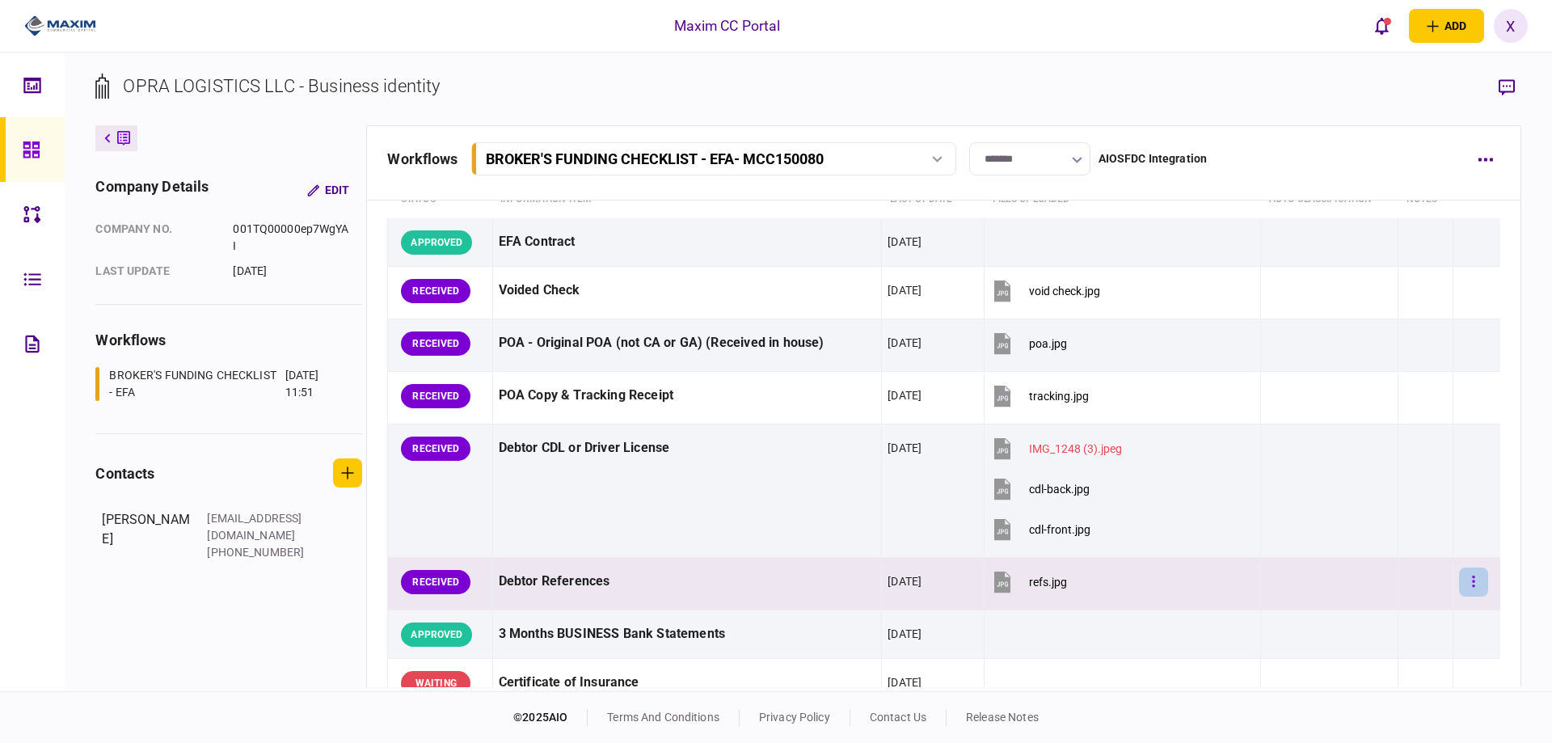
click at [1461, 593] on button "button" at bounding box center [1473, 582] width 29 height 29
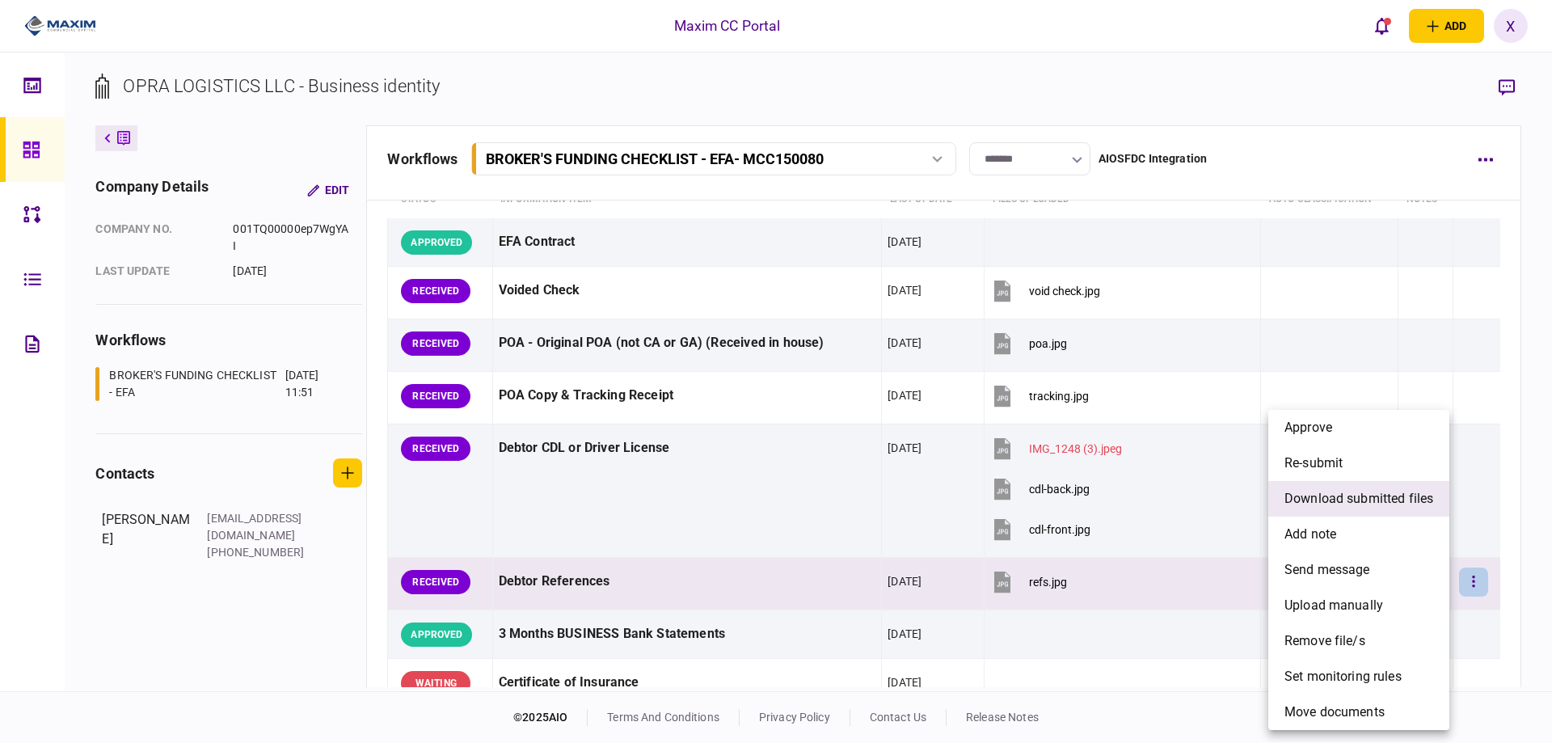
click at [1352, 509] on li "download submitted files" at bounding box center [1359, 499] width 181 height 36
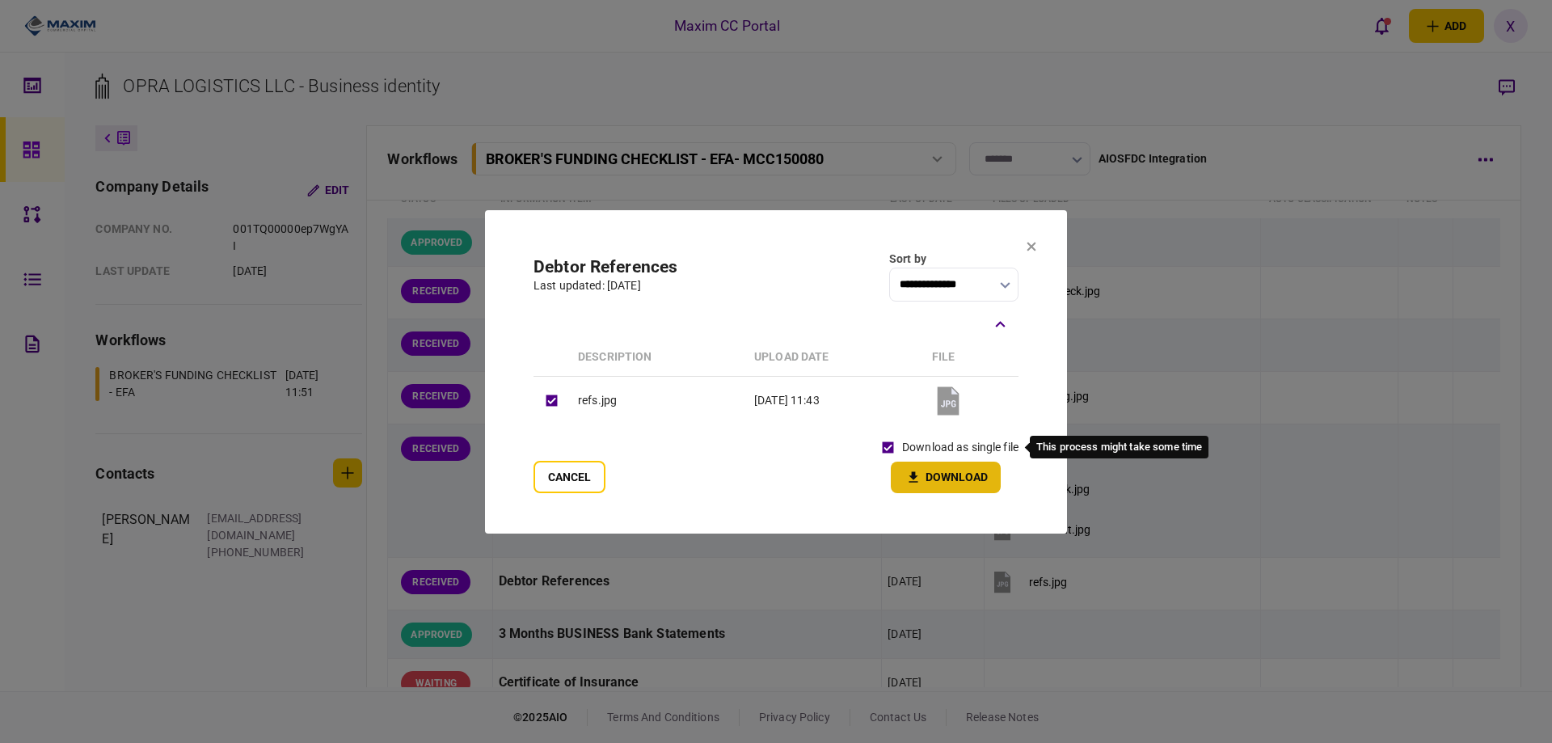
click at [920, 473] on icon "button" at bounding box center [913, 477] width 19 height 15
click at [1030, 251] on button at bounding box center [1032, 247] width 10 height 13
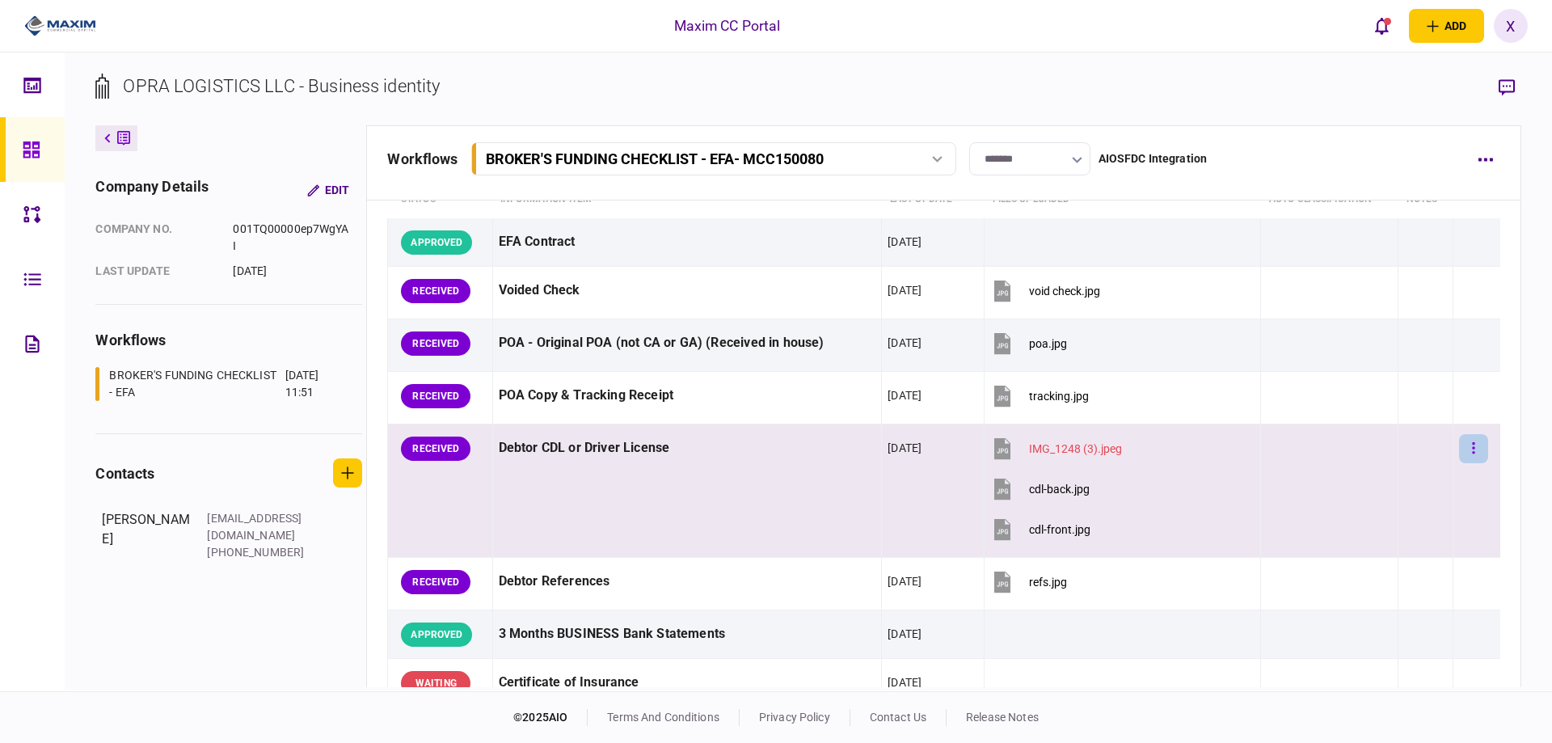
click at [1469, 445] on button "button" at bounding box center [1473, 448] width 29 height 29
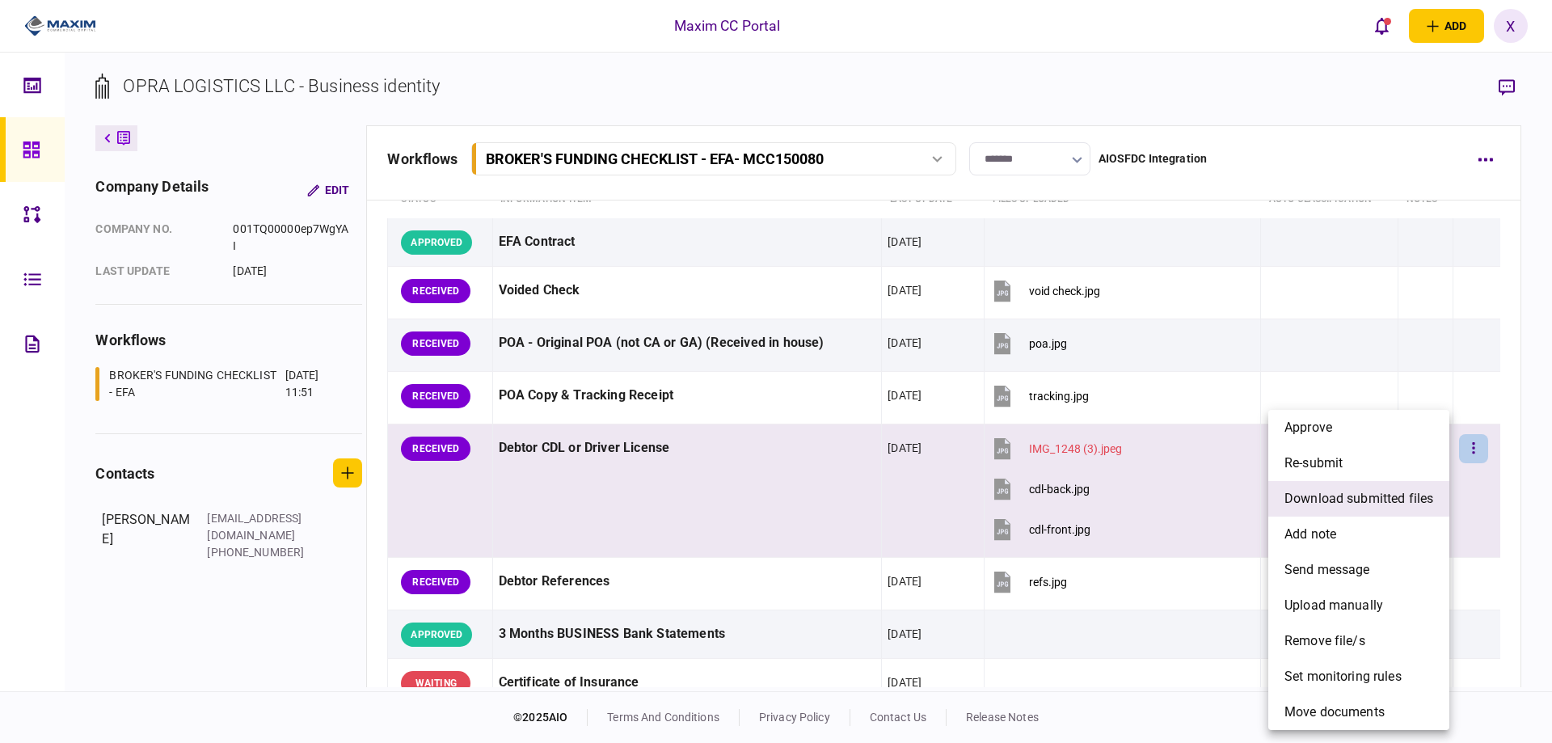
click at [1378, 499] on span "download submitted files" at bounding box center [1359, 498] width 149 height 19
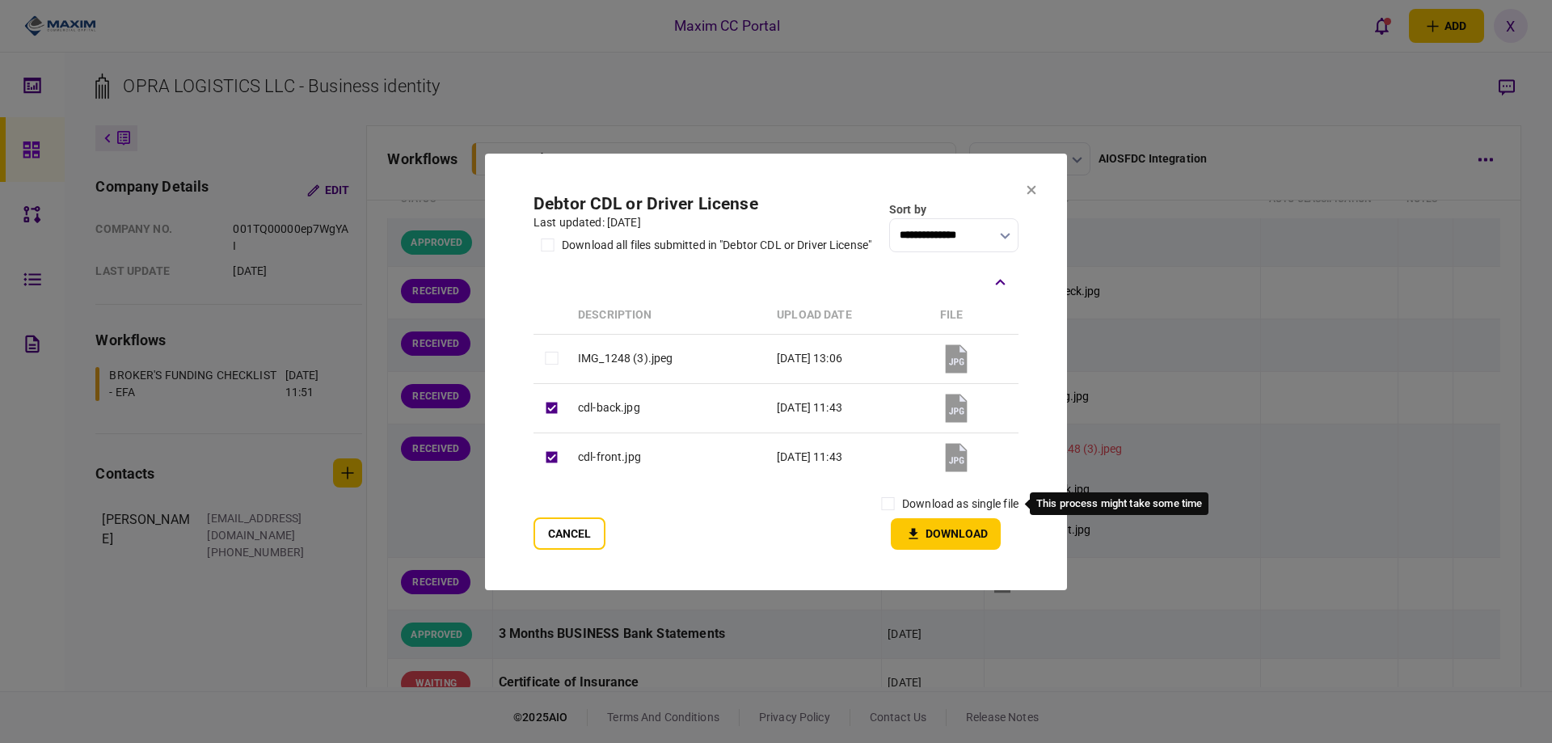
click at [926, 502] on label "download as single file" at bounding box center [960, 504] width 116 height 17
click at [921, 525] on button "Download" at bounding box center [946, 534] width 110 height 32
click at [1029, 192] on icon at bounding box center [1032, 189] width 9 height 9
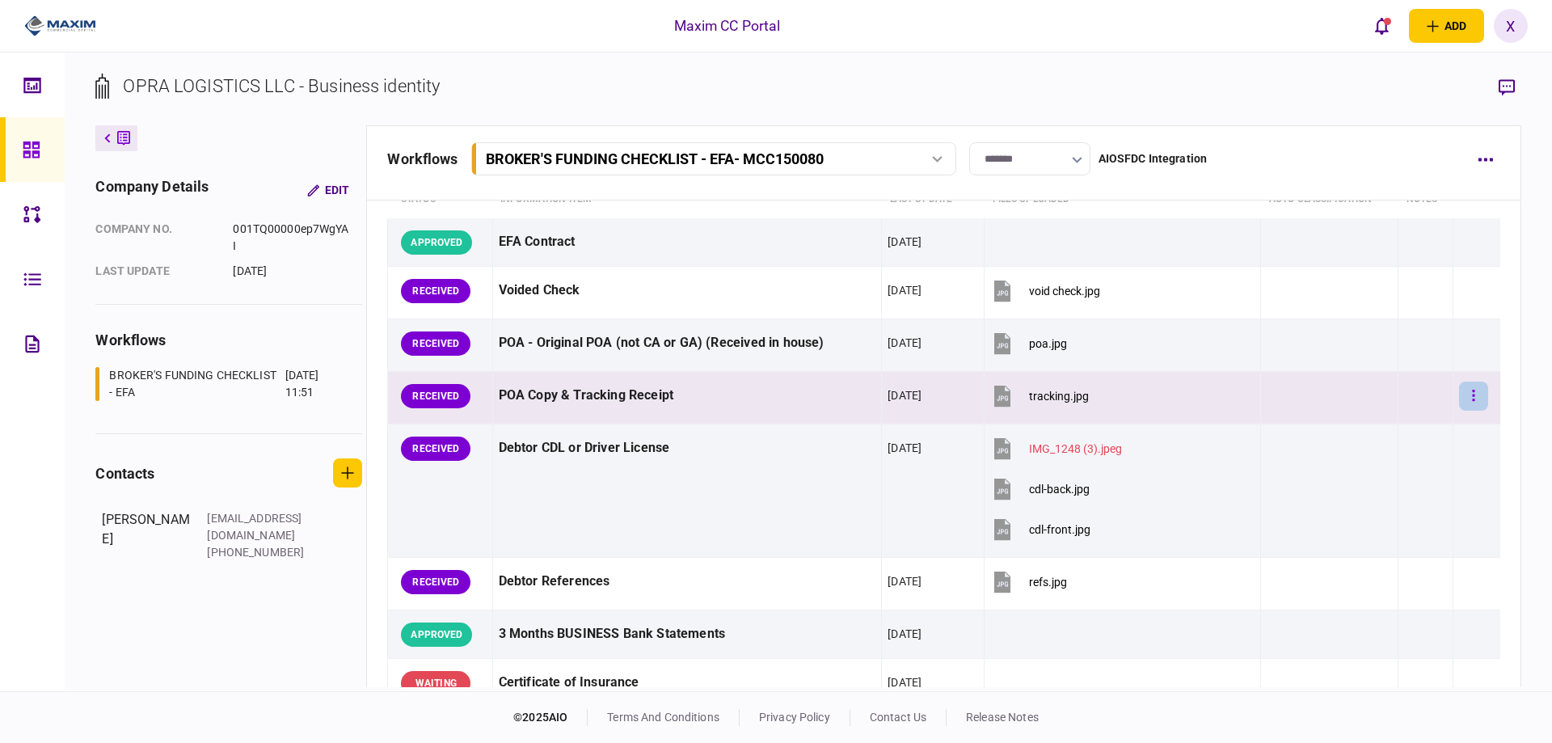
click at [1469, 395] on button "button" at bounding box center [1473, 396] width 29 height 29
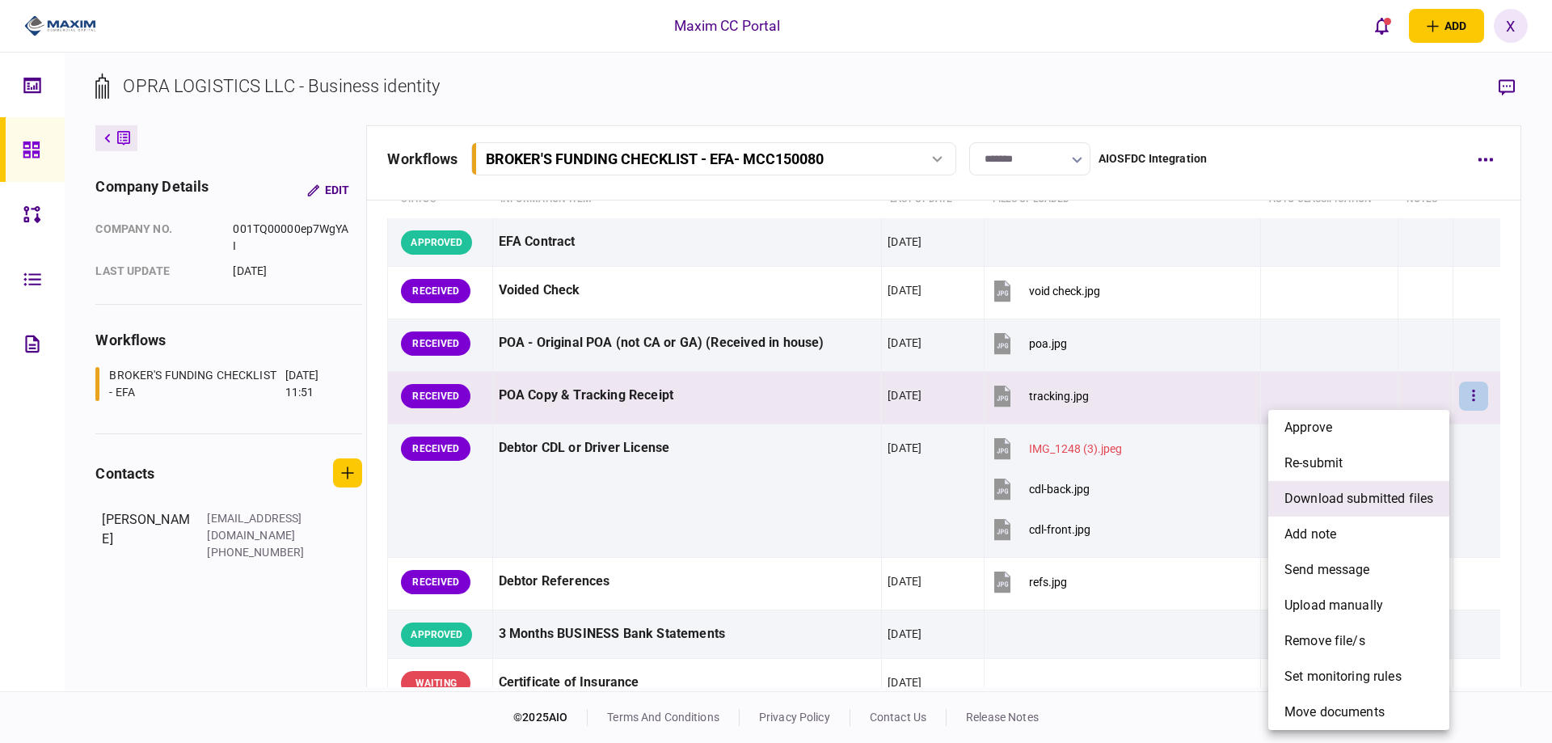
click at [1412, 490] on span "download submitted files" at bounding box center [1359, 498] width 149 height 19
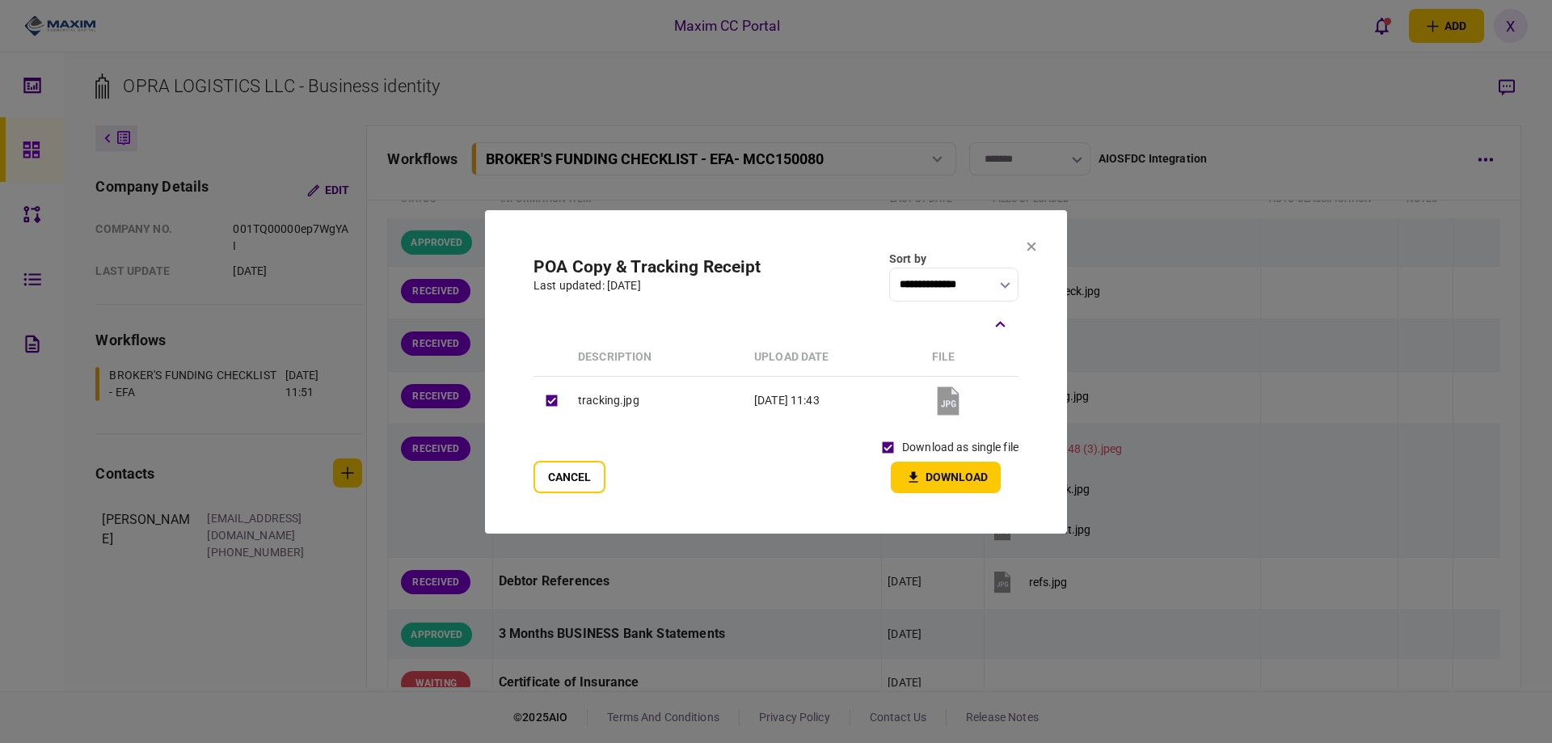
click at [903, 469] on button "Download" at bounding box center [946, 478] width 110 height 32
click at [1030, 245] on icon at bounding box center [1032, 246] width 9 height 9
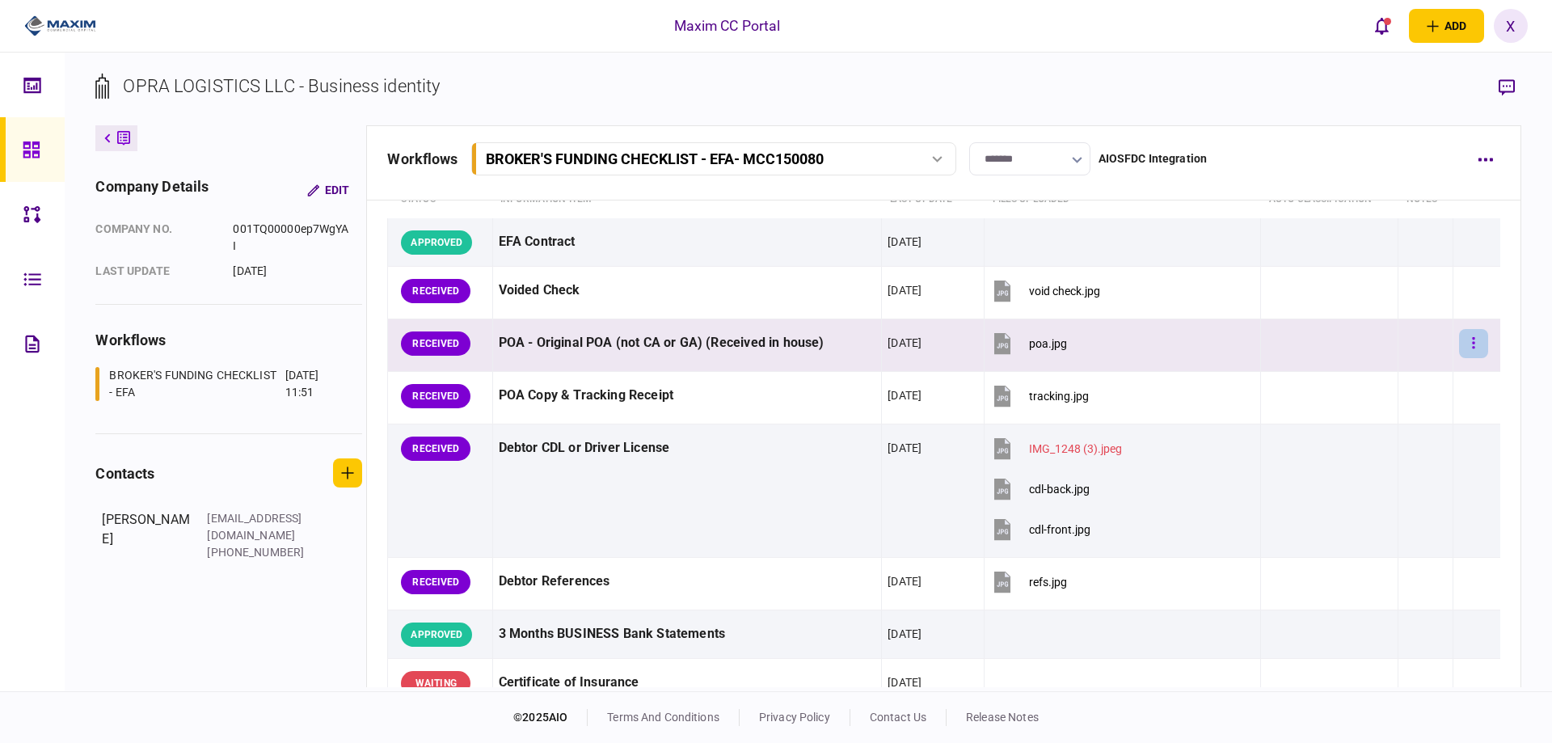
click at [1472, 347] on icon "button" at bounding box center [1473, 342] width 2 height 11
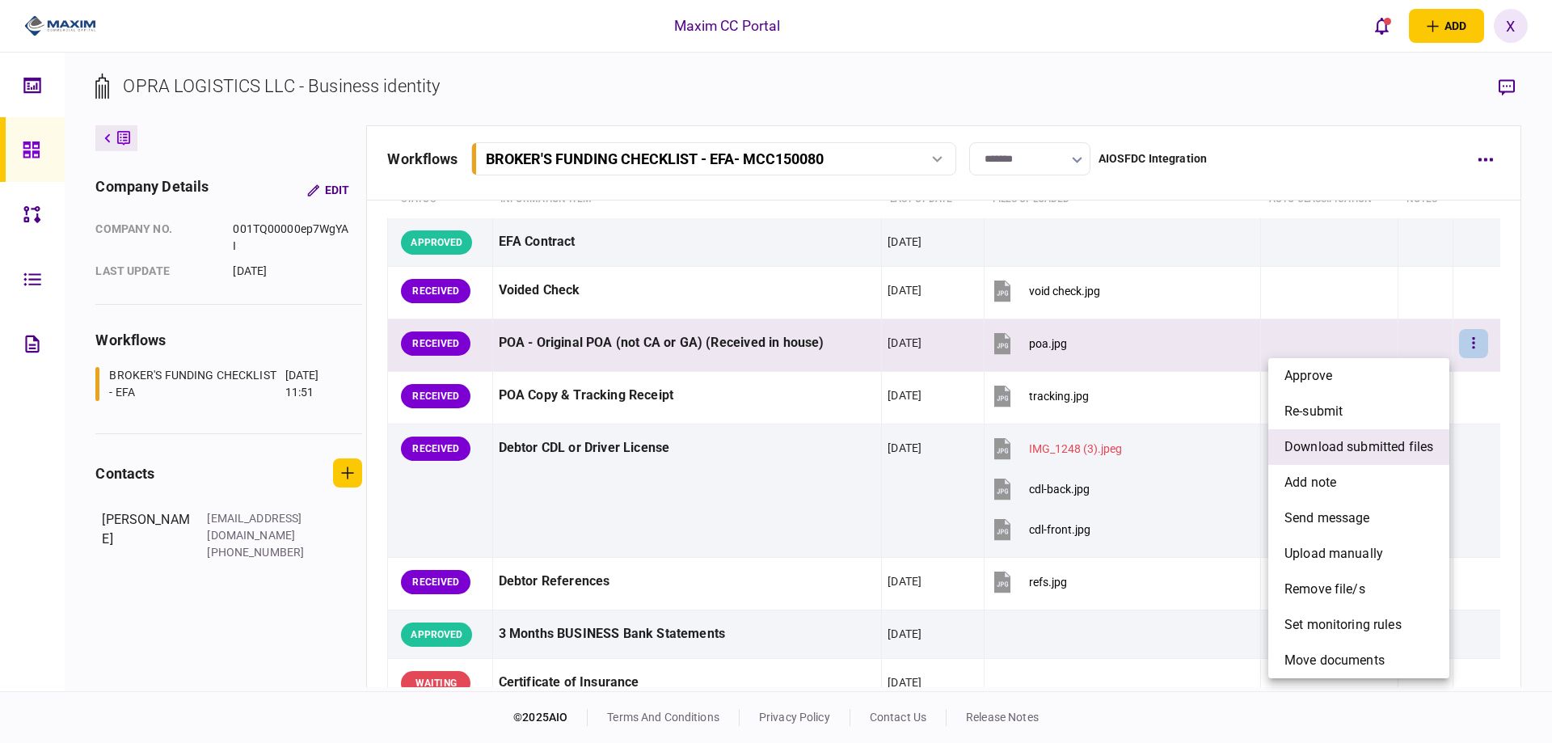
click at [1366, 435] on li "download submitted files" at bounding box center [1359, 447] width 181 height 36
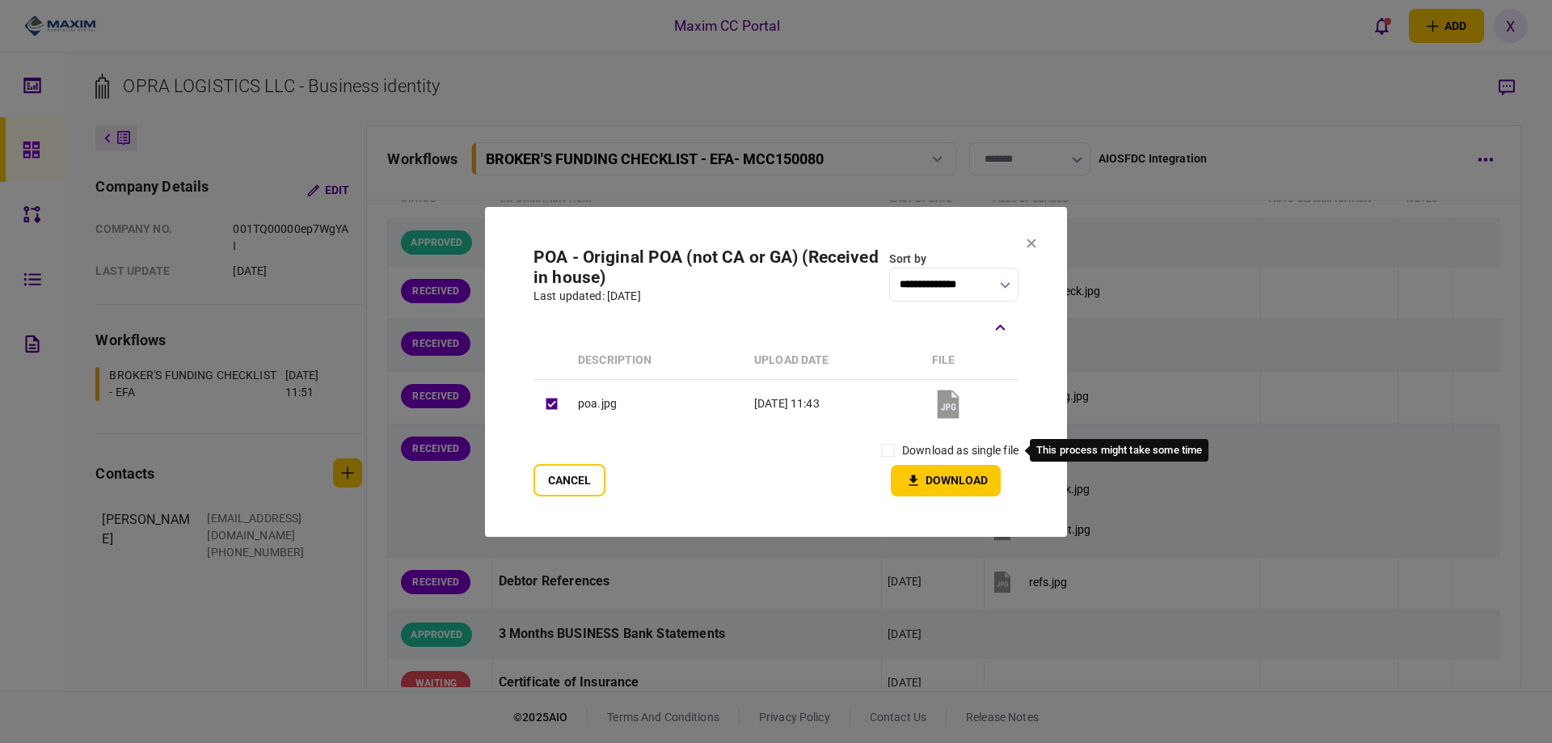
click at [911, 455] on label "download as single file" at bounding box center [960, 450] width 116 height 17
click at [925, 479] on button "Download" at bounding box center [946, 481] width 110 height 32
click at [1038, 250] on section "**********" at bounding box center [776, 372] width 582 height 330
click at [1034, 247] on icon at bounding box center [1032, 244] width 10 height 10
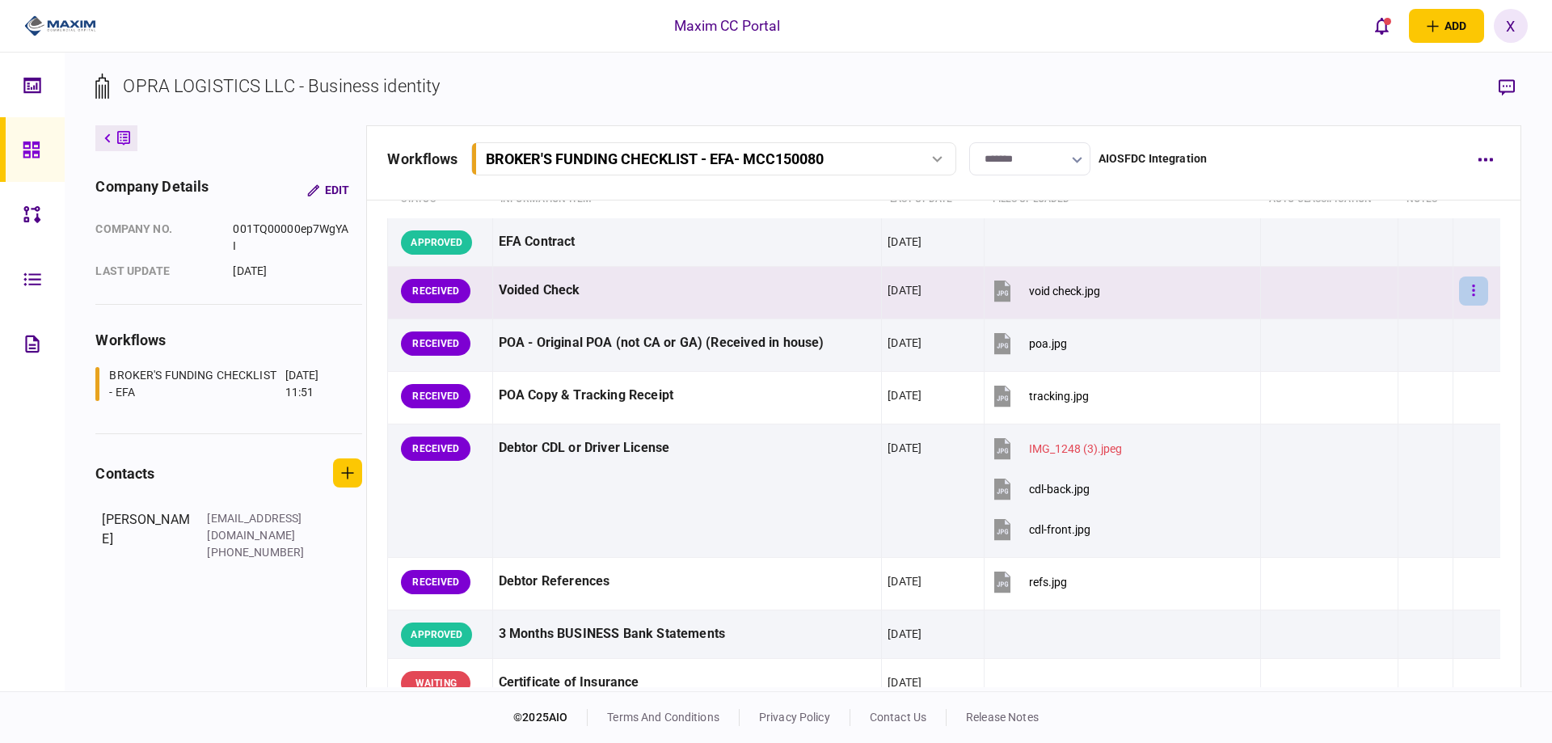
click at [1467, 294] on button "button" at bounding box center [1473, 291] width 29 height 29
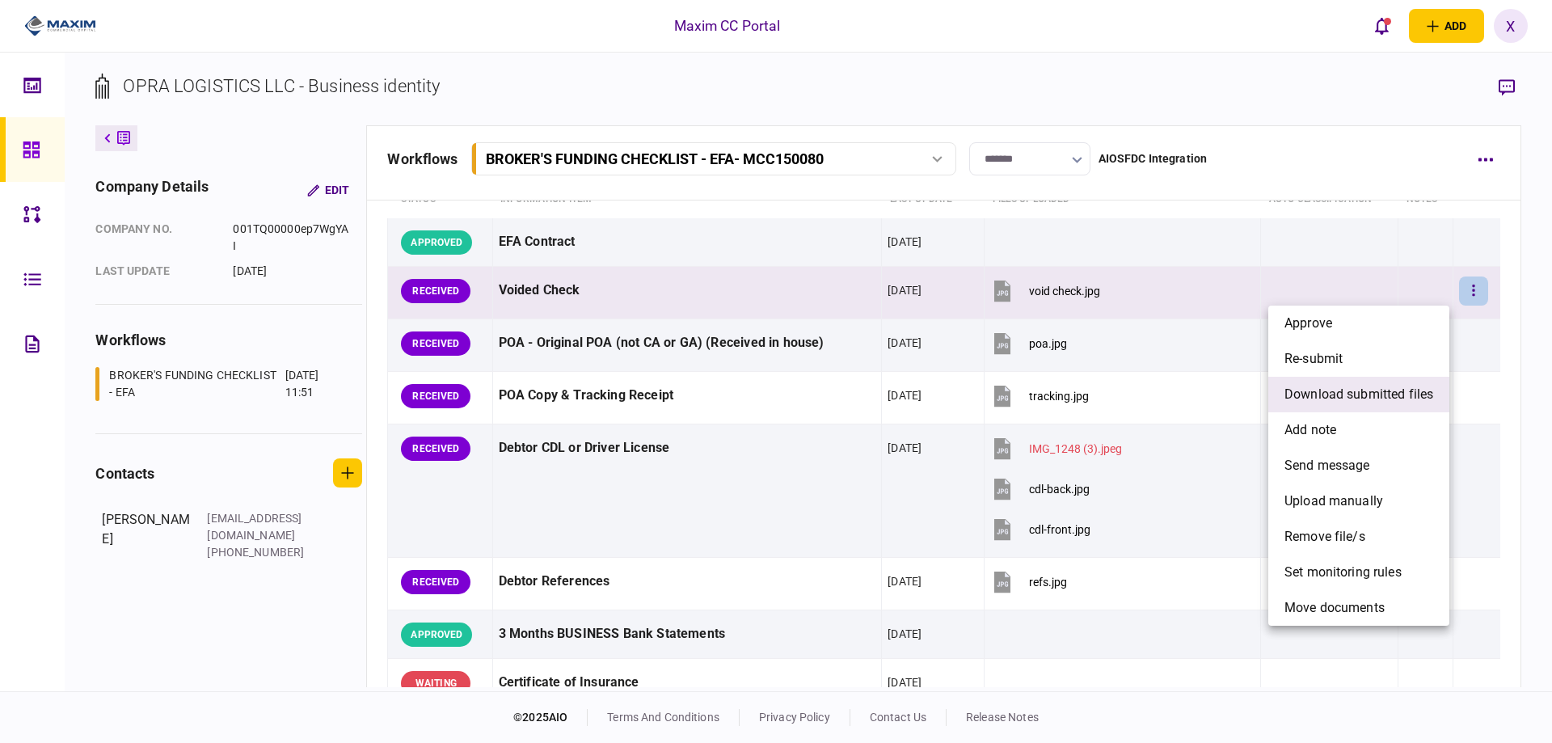
click at [1370, 395] on span "download submitted files" at bounding box center [1359, 394] width 149 height 19
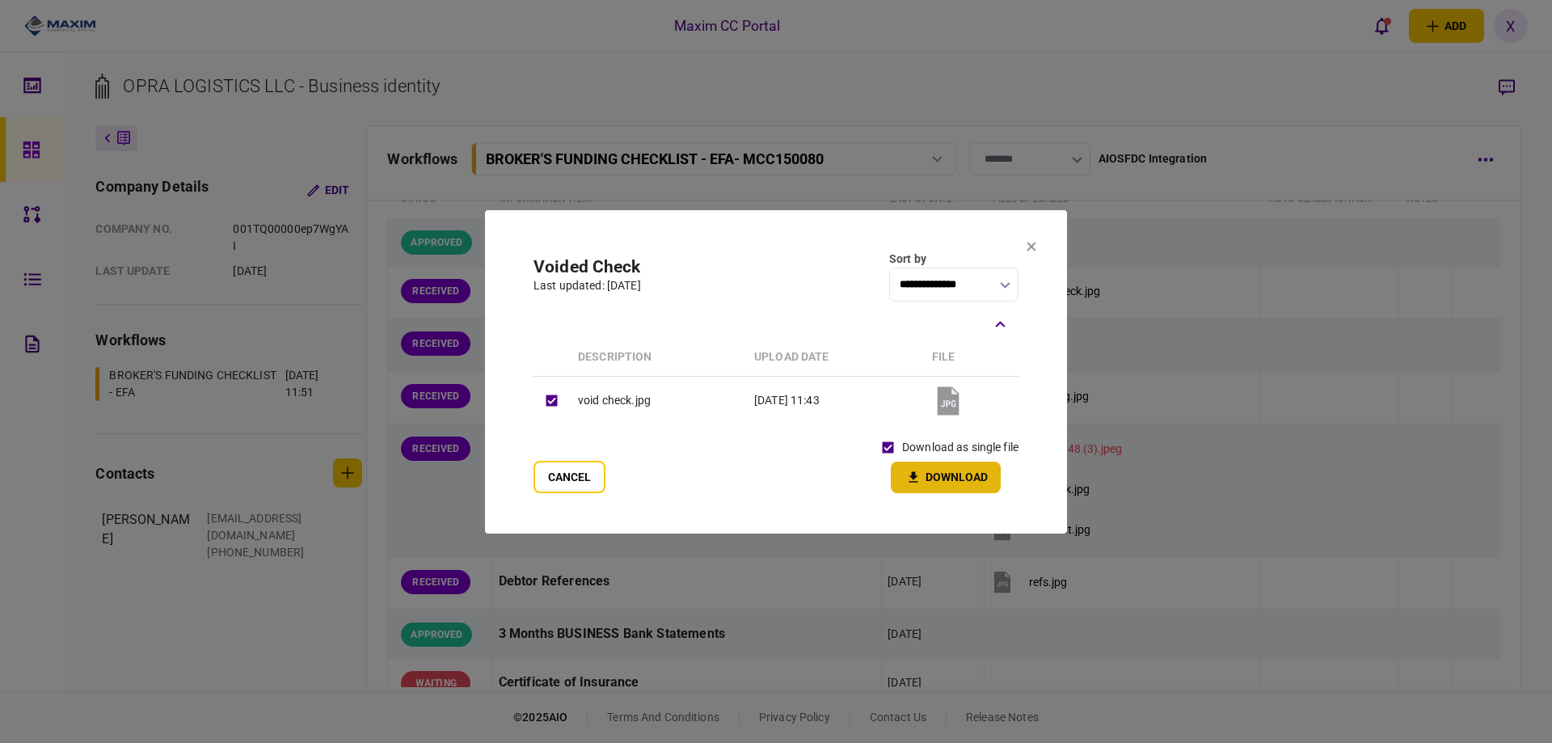
click at [926, 467] on button "Download" at bounding box center [946, 478] width 110 height 32
click at [1035, 242] on icon at bounding box center [1032, 247] width 10 height 10
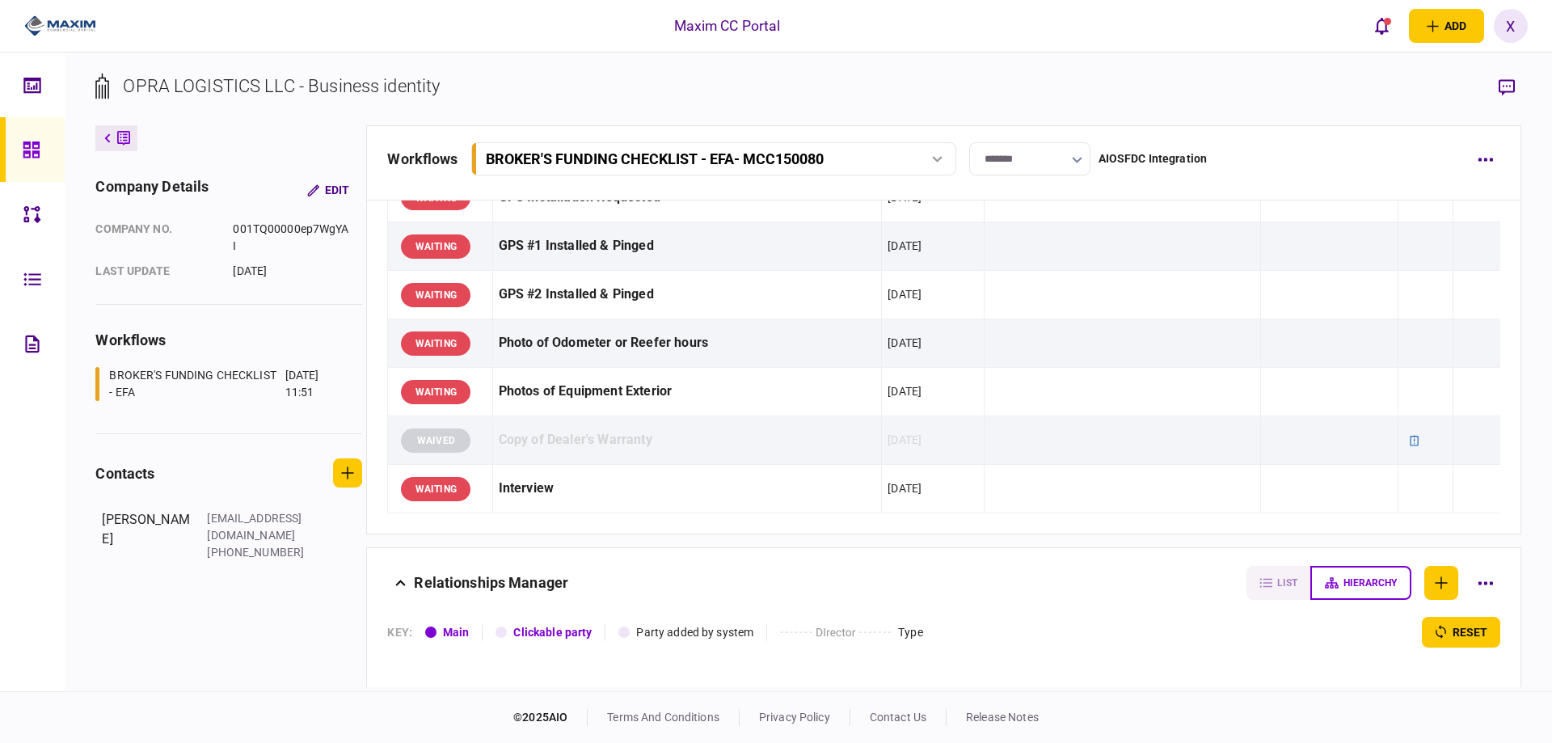
scroll to position [1282, 0]
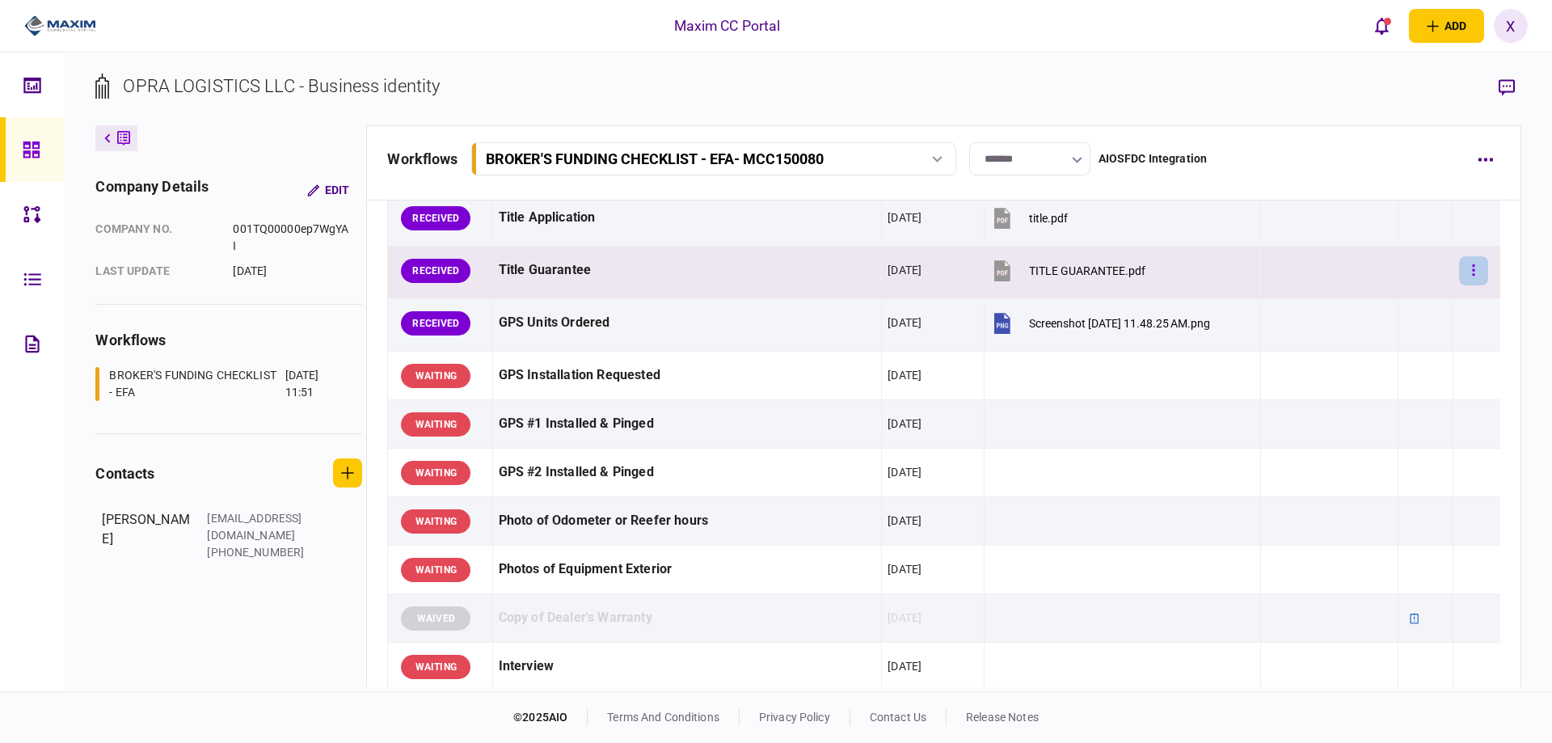
click at [1468, 272] on button "button" at bounding box center [1473, 270] width 29 height 29
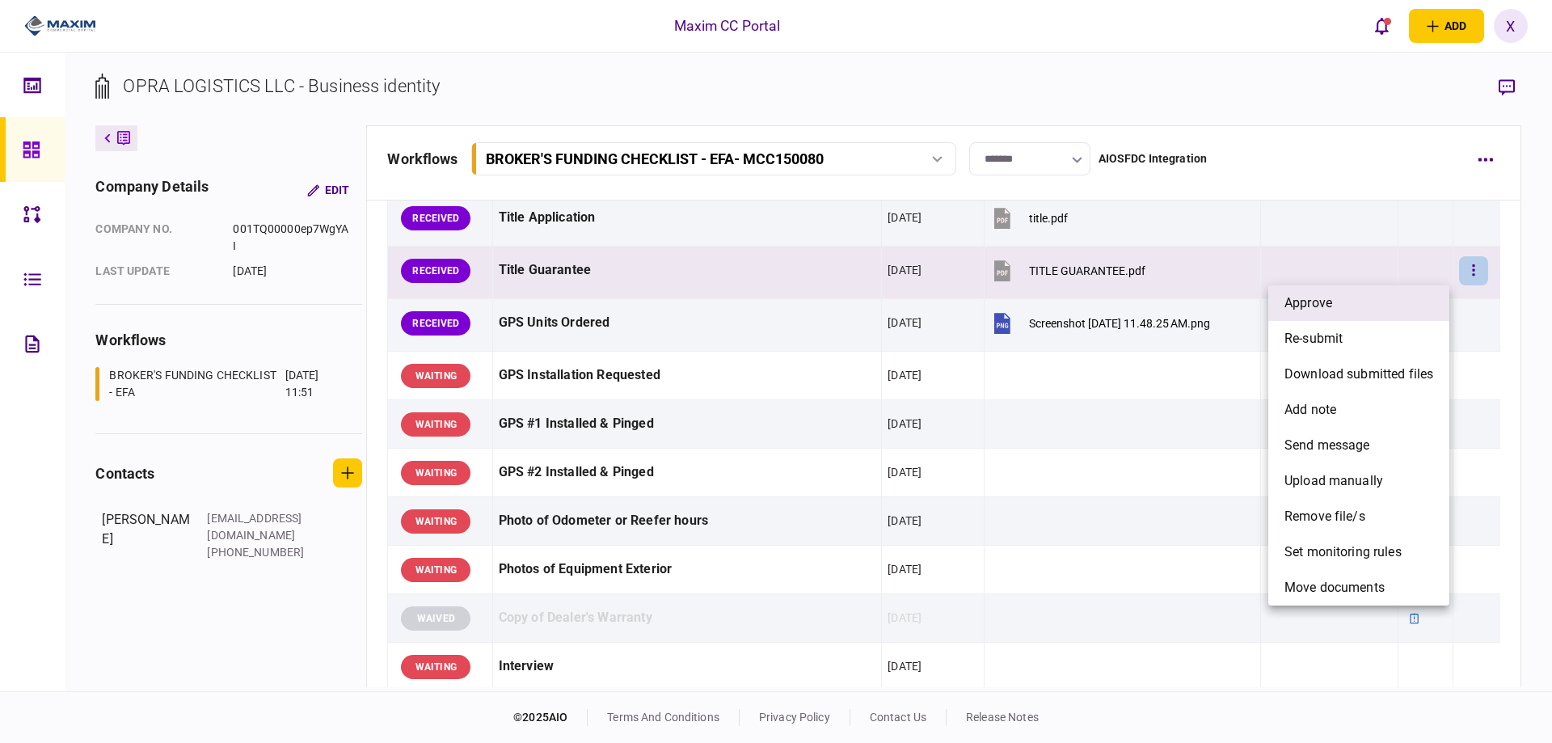
click at [1412, 301] on li "approve" at bounding box center [1359, 303] width 181 height 36
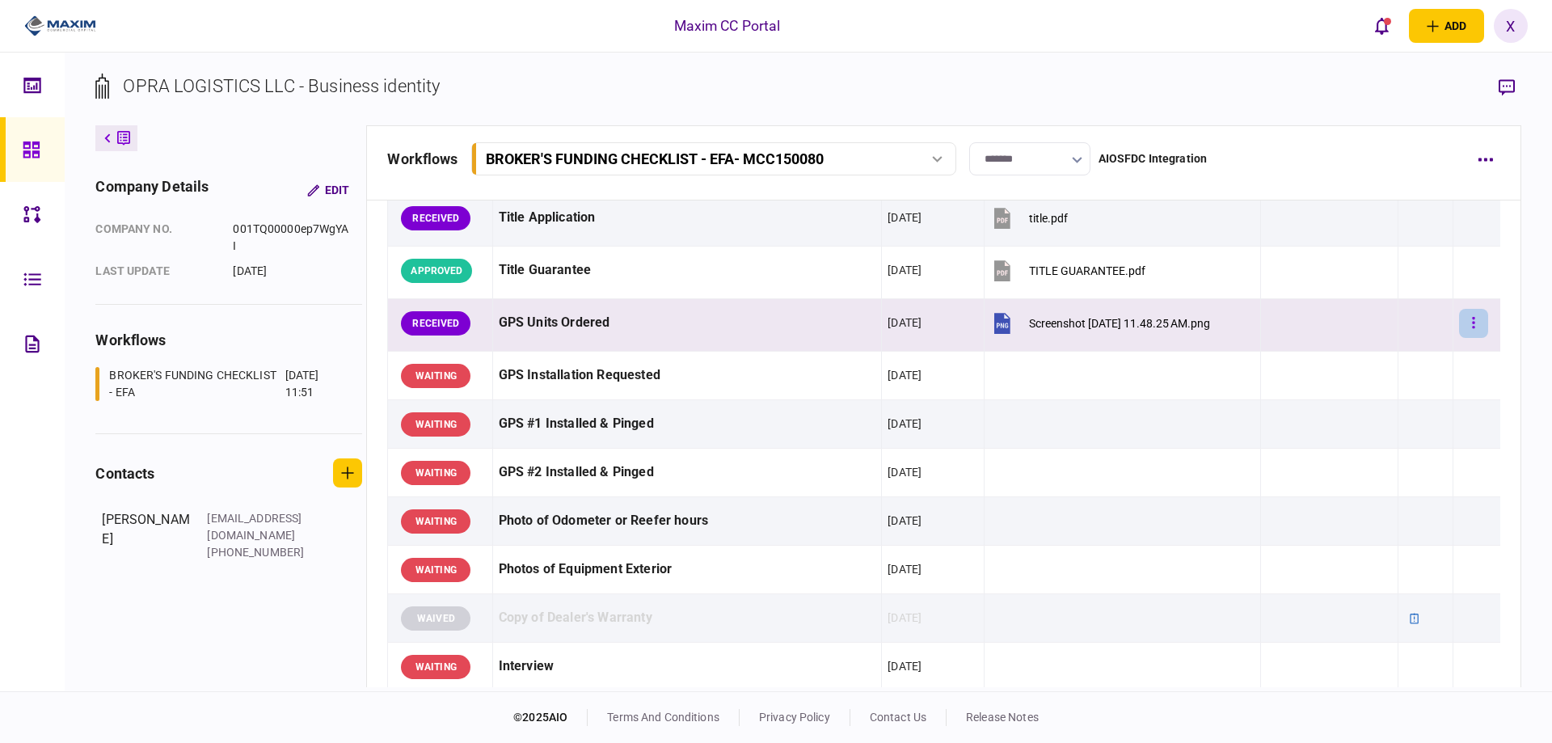
click at [1467, 323] on button "button" at bounding box center [1473, 323] width 29 height 29
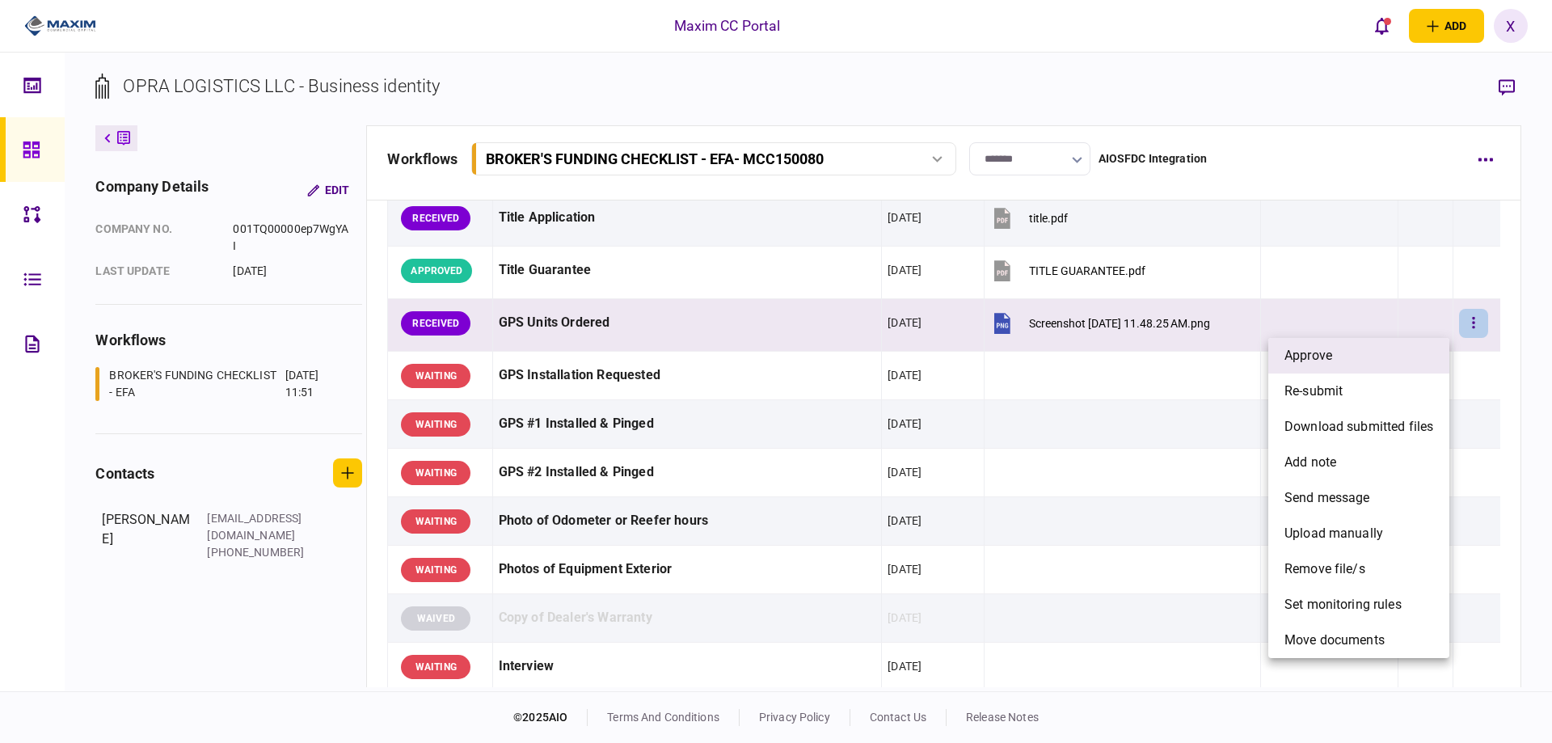
click at [1356, 353] on li "approve" at bounding box center [1359, 356] width 181 height 36
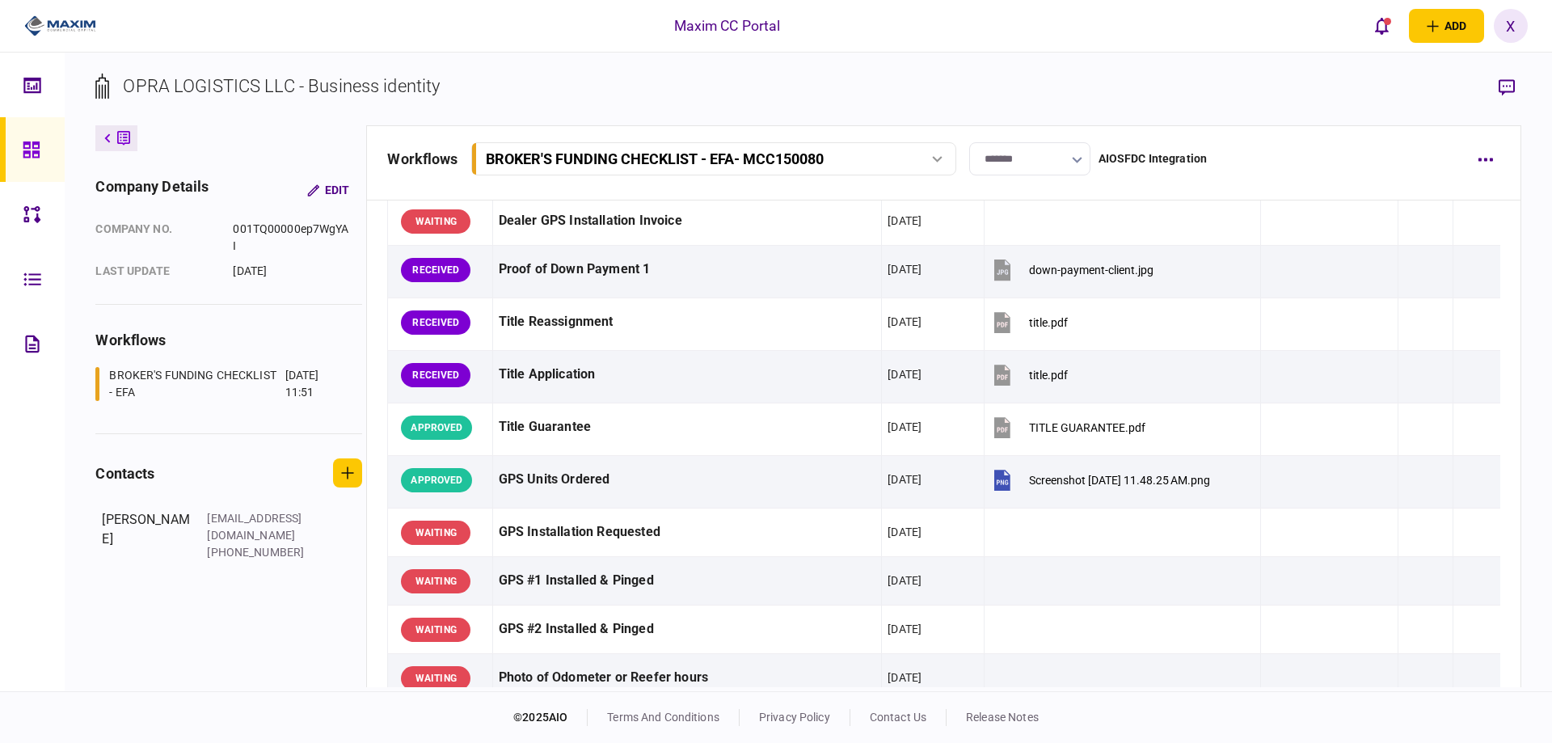
scroll to position [1121, 0]
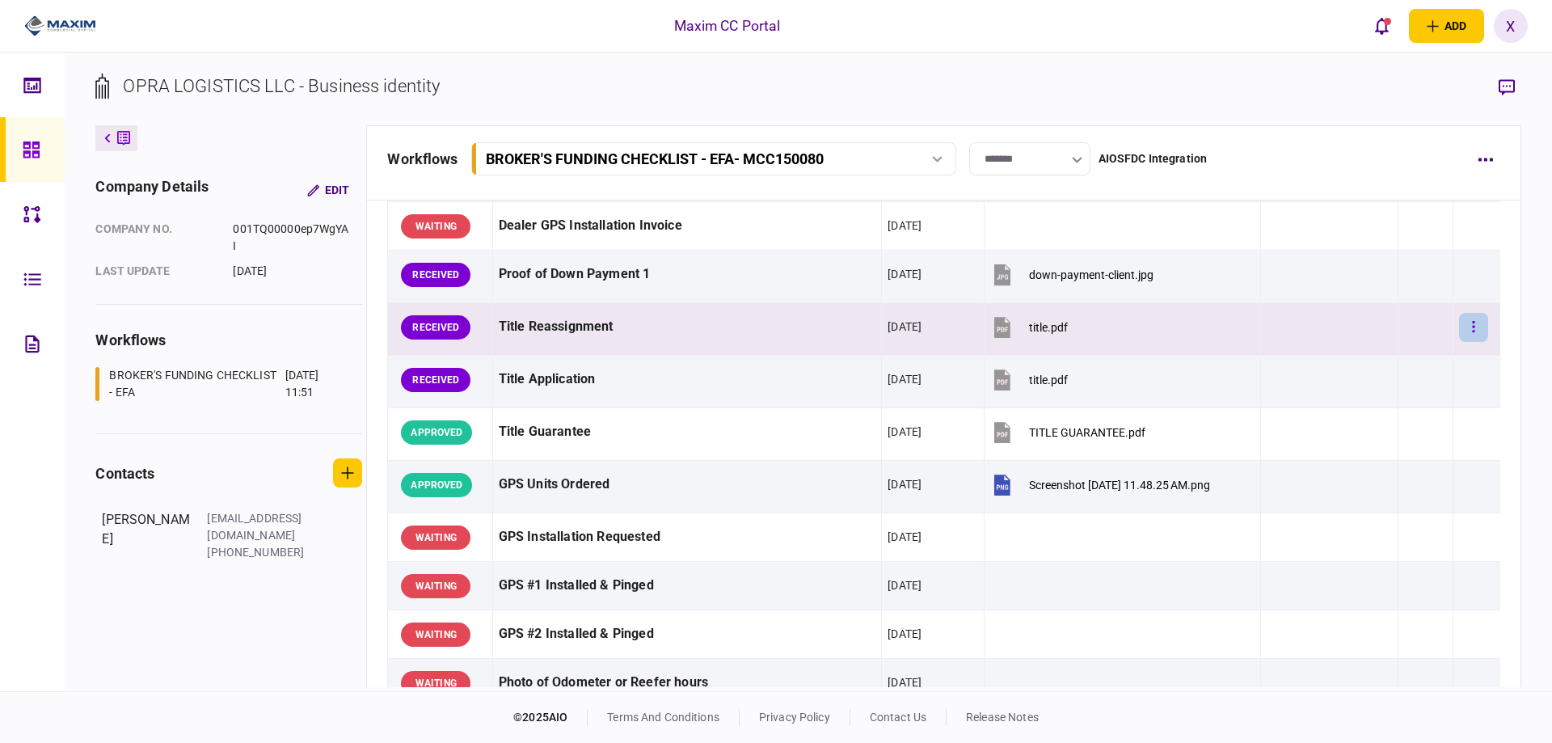
click at [1471, 334] on button "button" at bounding box center [1473, 327] width 29 height 29
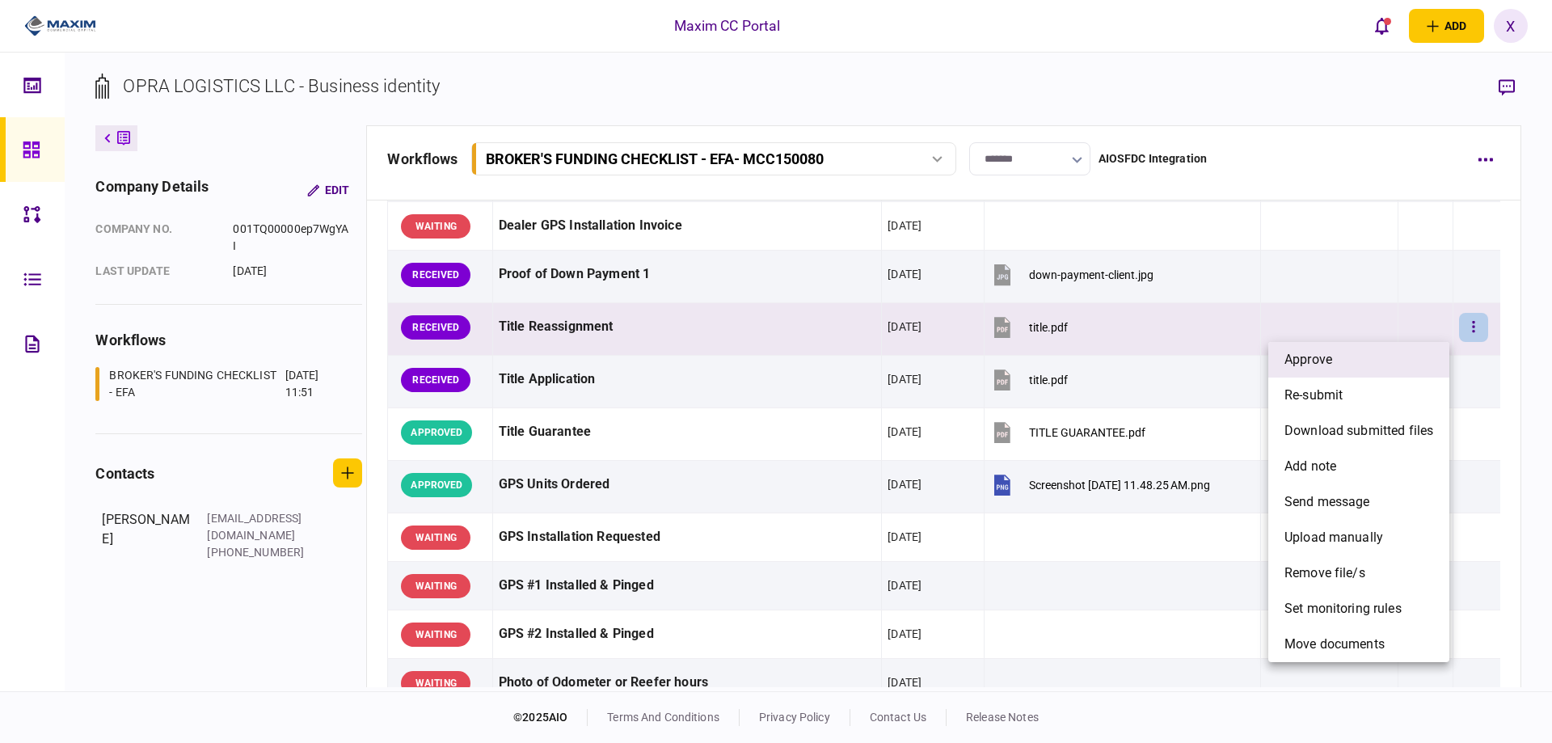
click at [1392, 345] on li "approve" at bounding box center [1359, 360] width 181 height 36
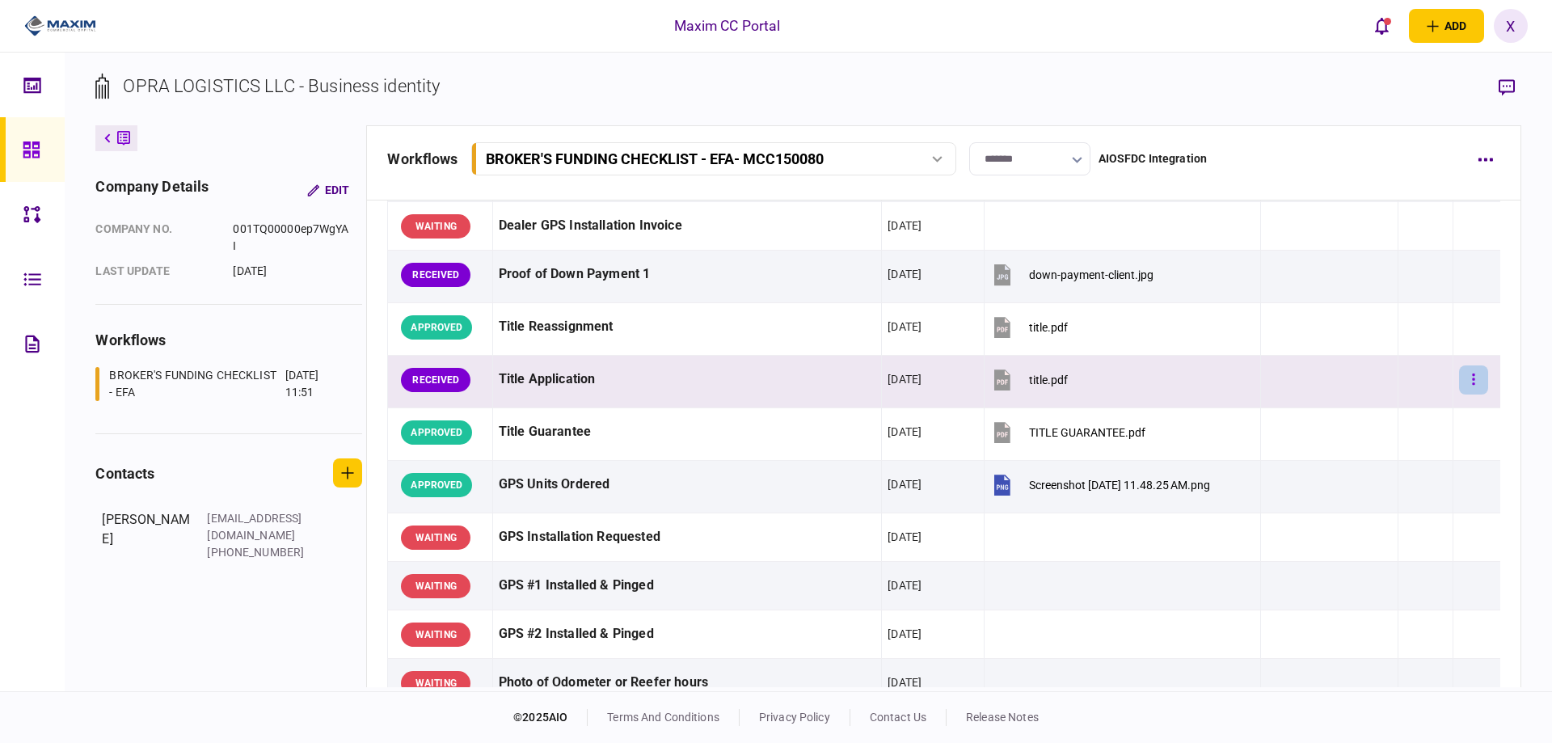
click at [1467, 369] on button "button" at bounding box center [1473, 379] width 29 height 29
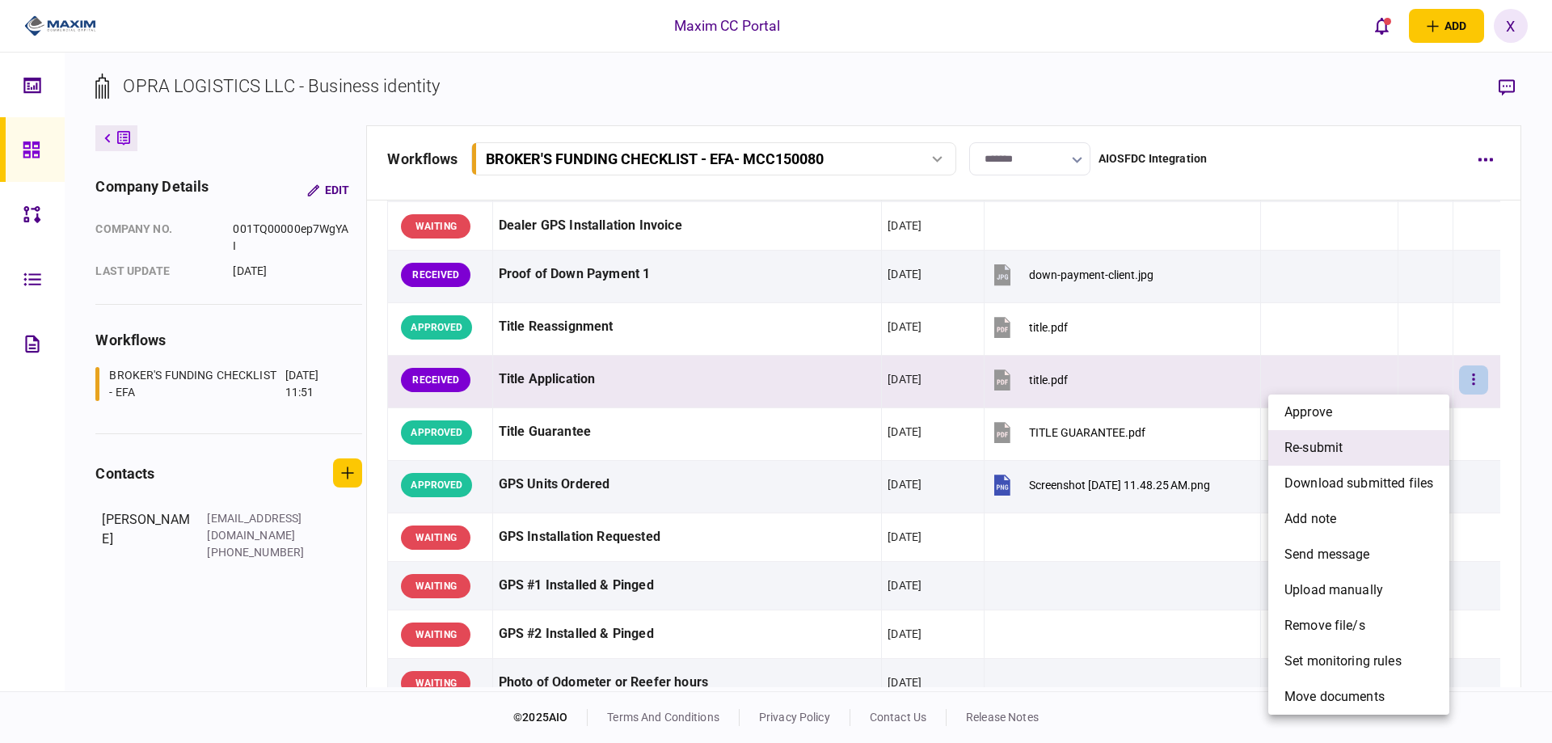
click at [1396, 445] on li "re-submit" at bounding box center [1359, 448] width 181 height 36
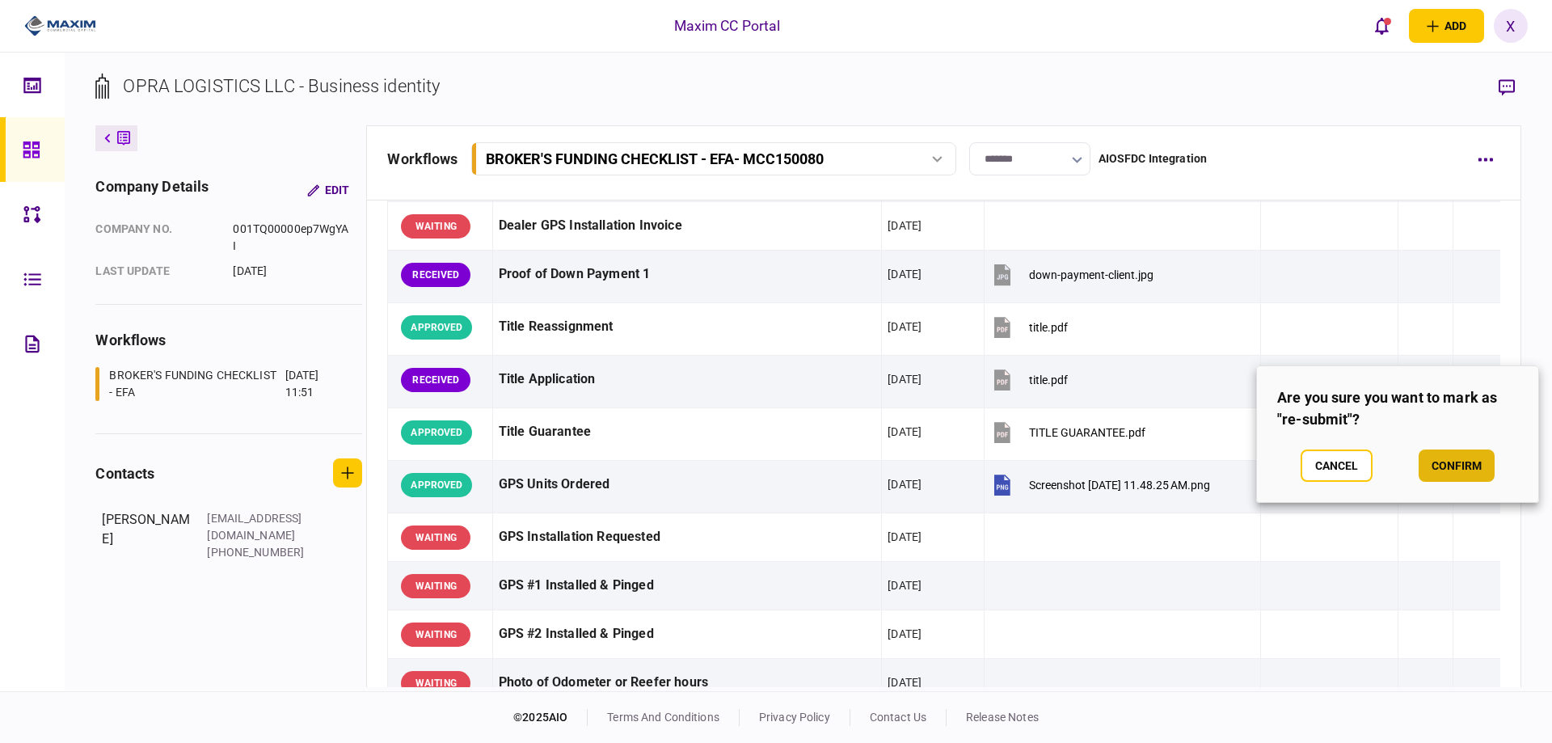
click at [1442, 460] on button "confirm" at bounding box center [1457, 466] width 76 height 32
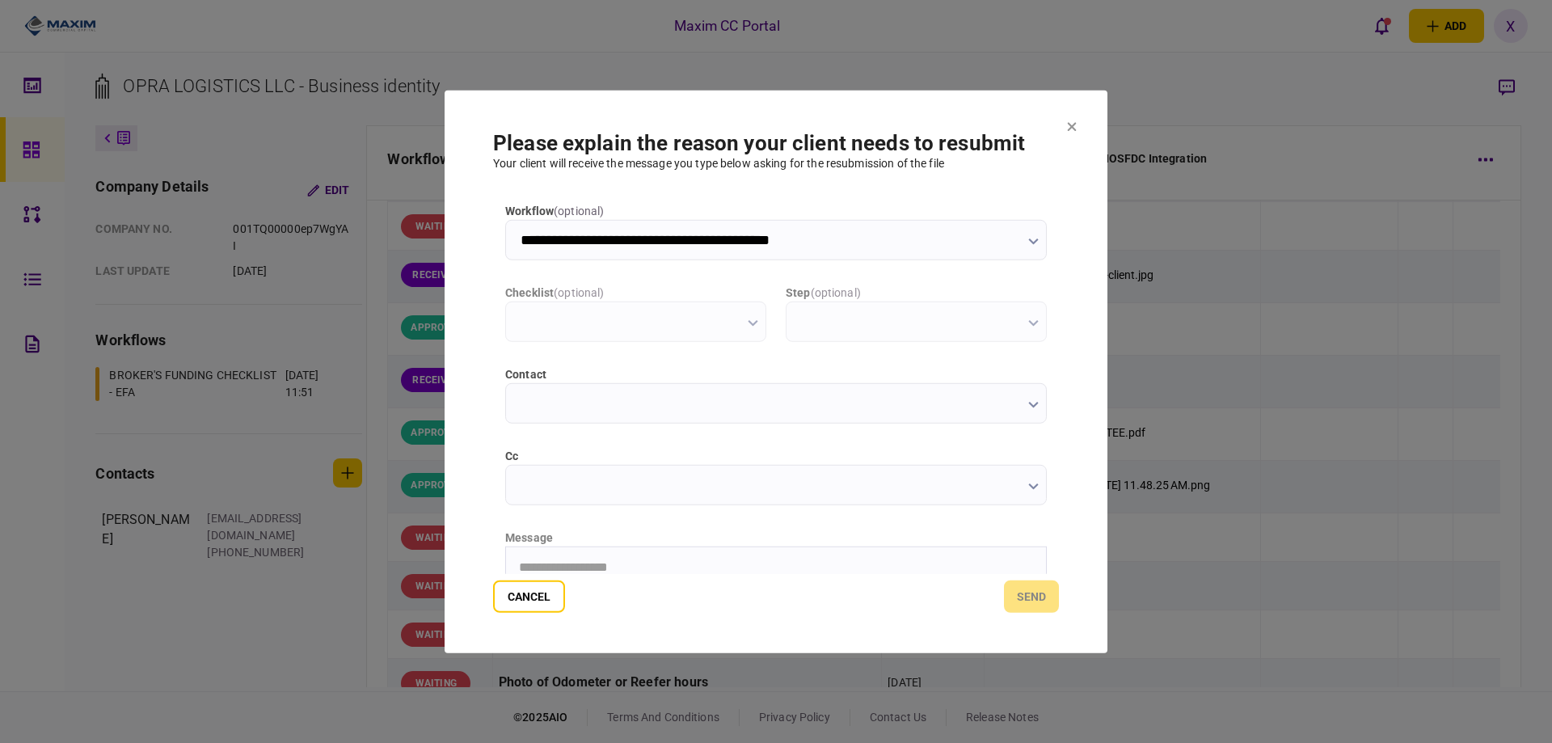
scroll to position [0, 0]
type input "**********"
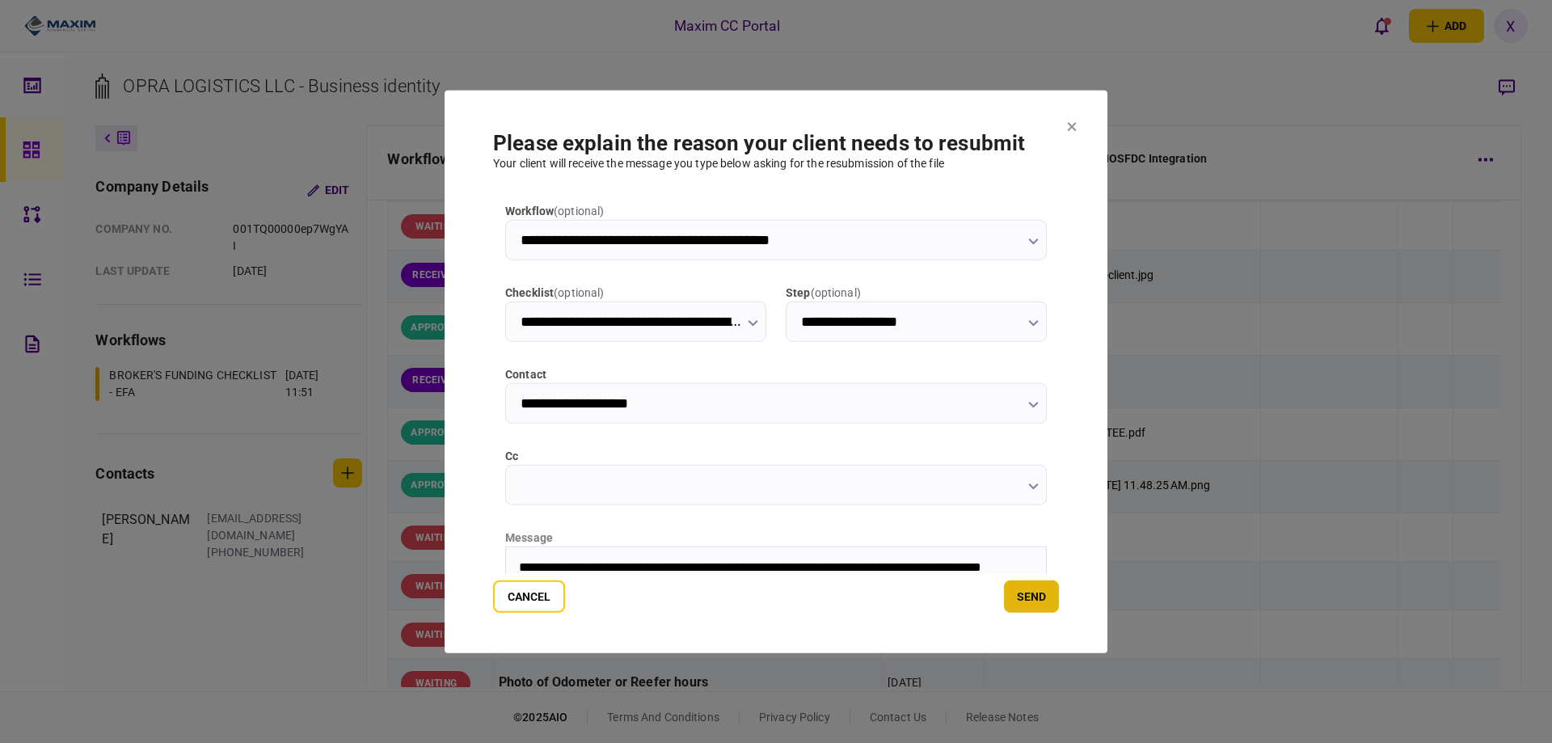
click at [1013, 597] on button "send" at bounding box center [1031, 597] width 55 height 32
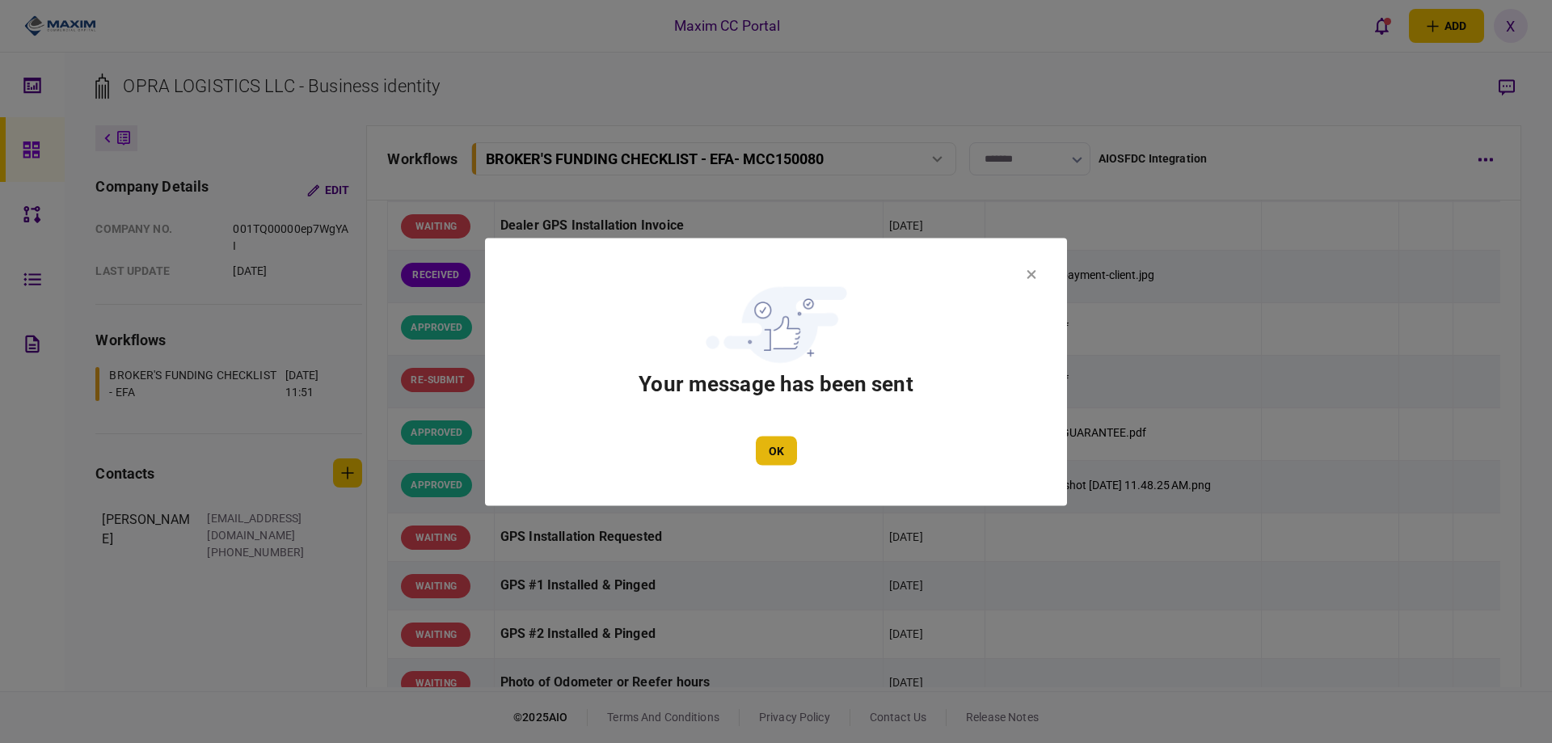
click at [792, 452] on button "OK" at bounding box center [776, 450] width 41 height 29
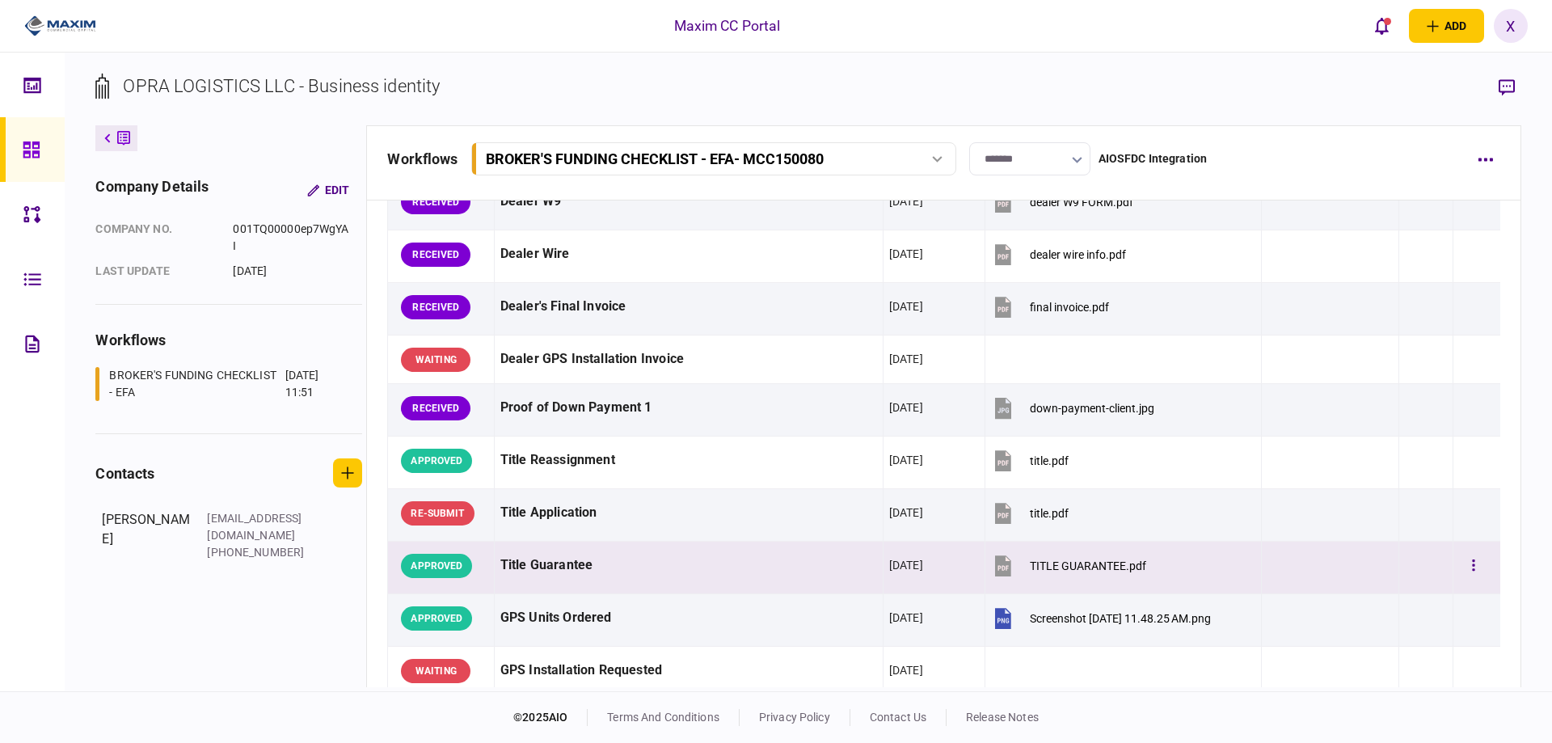
scroll to position [959, 0]
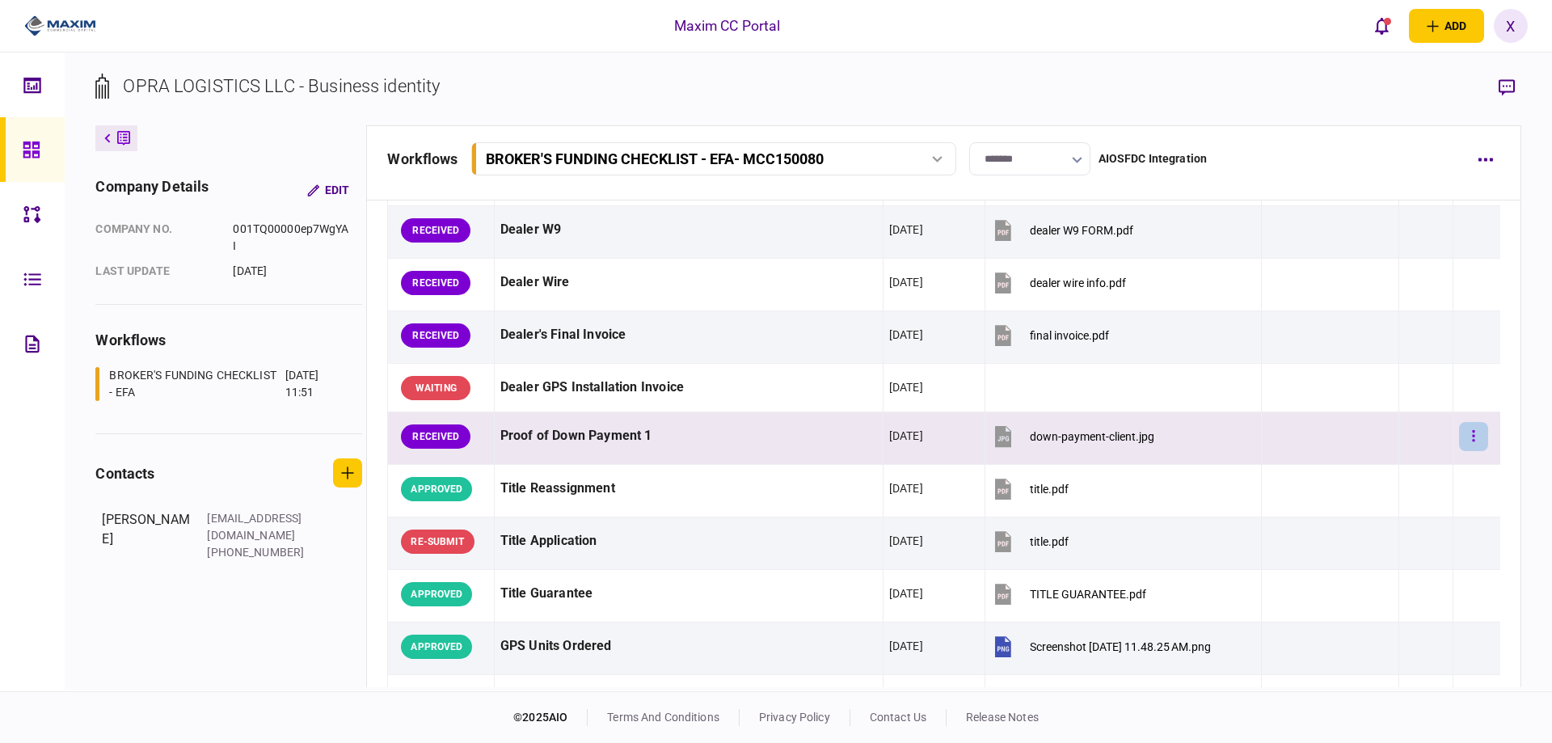
click at [1472, 437] on icon "button" at bounding box center [1473, 435] width 2 height 11
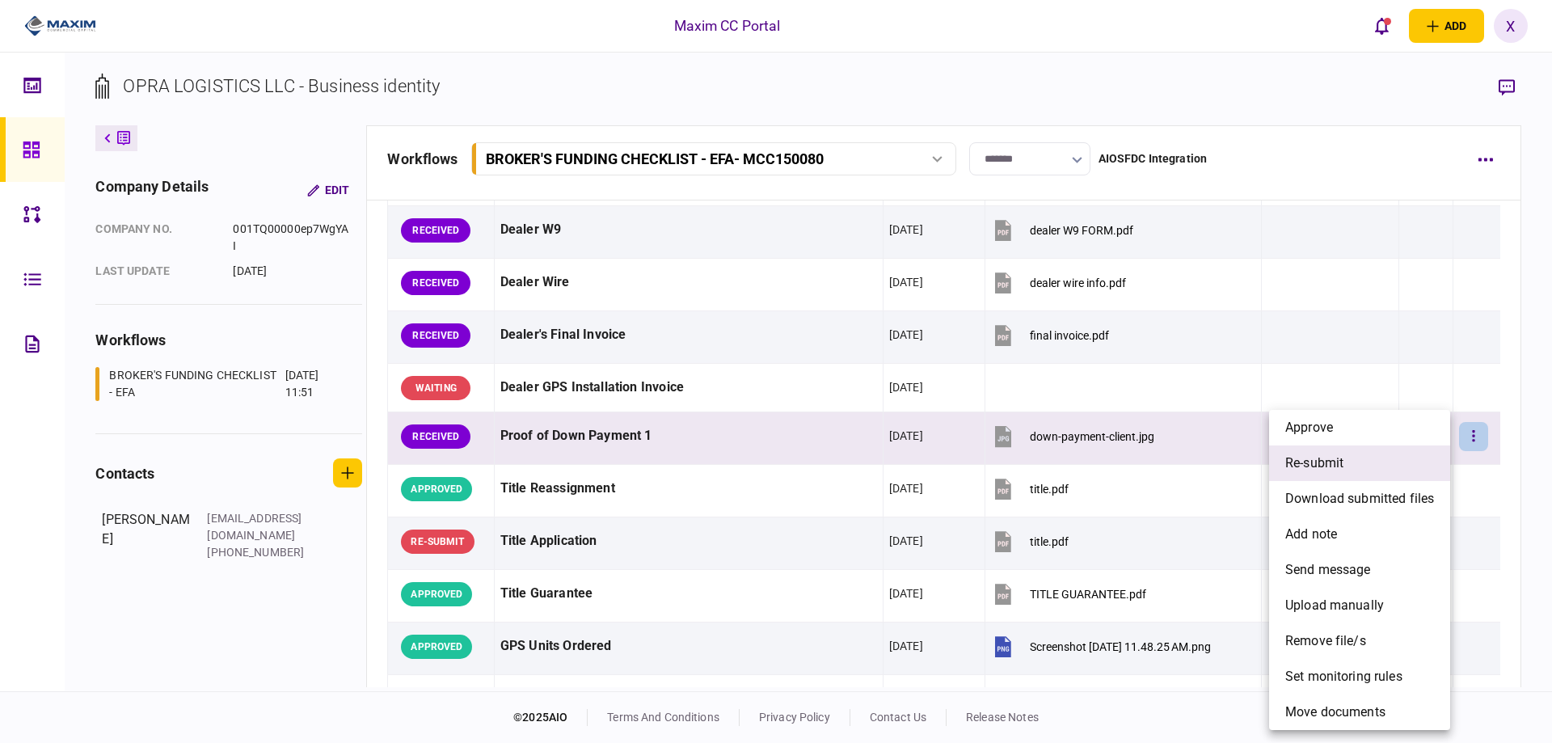
click at [1368, 456] on li "re-submit" at bounding box center [1359, 463] width 181 height 36
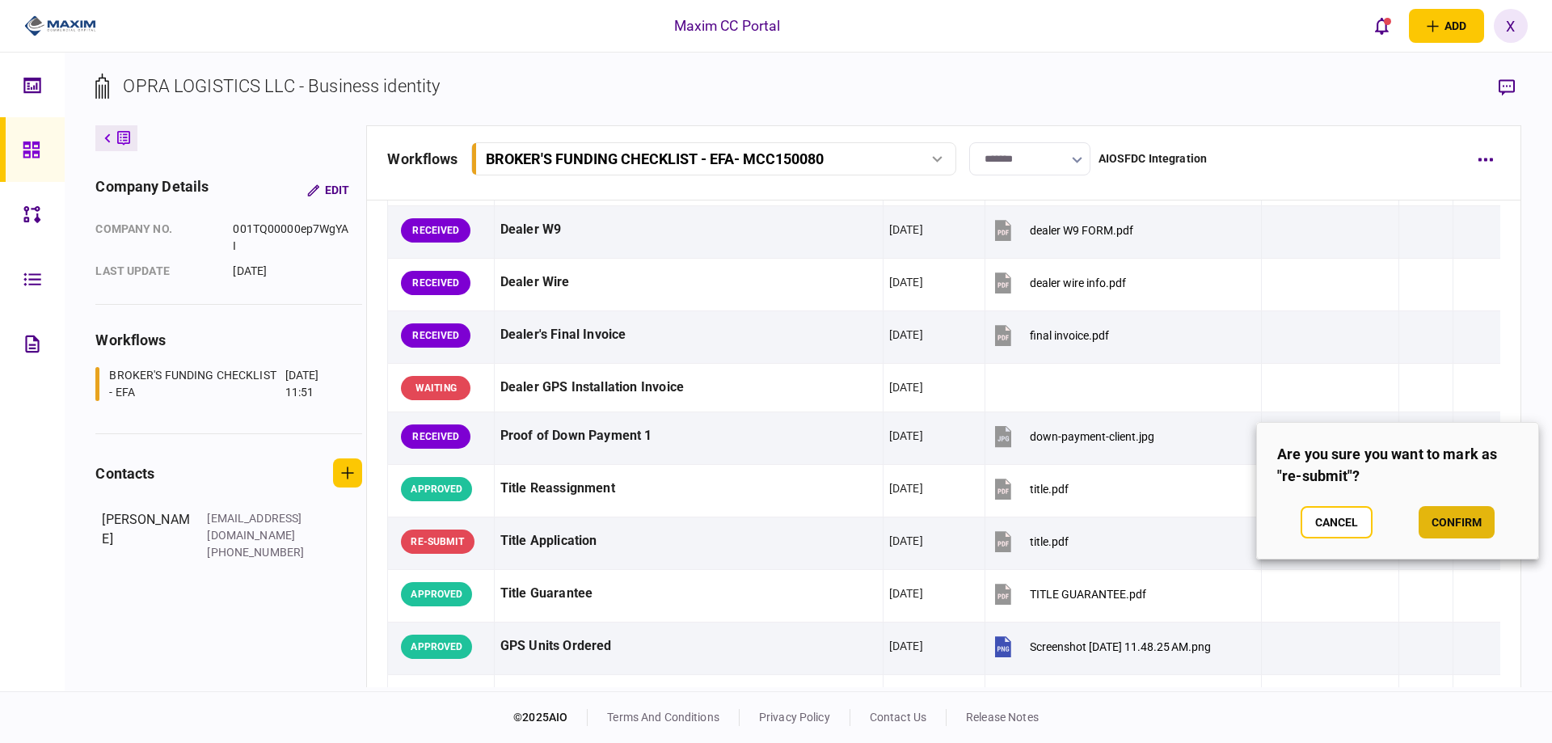
click at [1483, 529] on button "confirm" at bounding box center [1457, 522] width 76 height 32
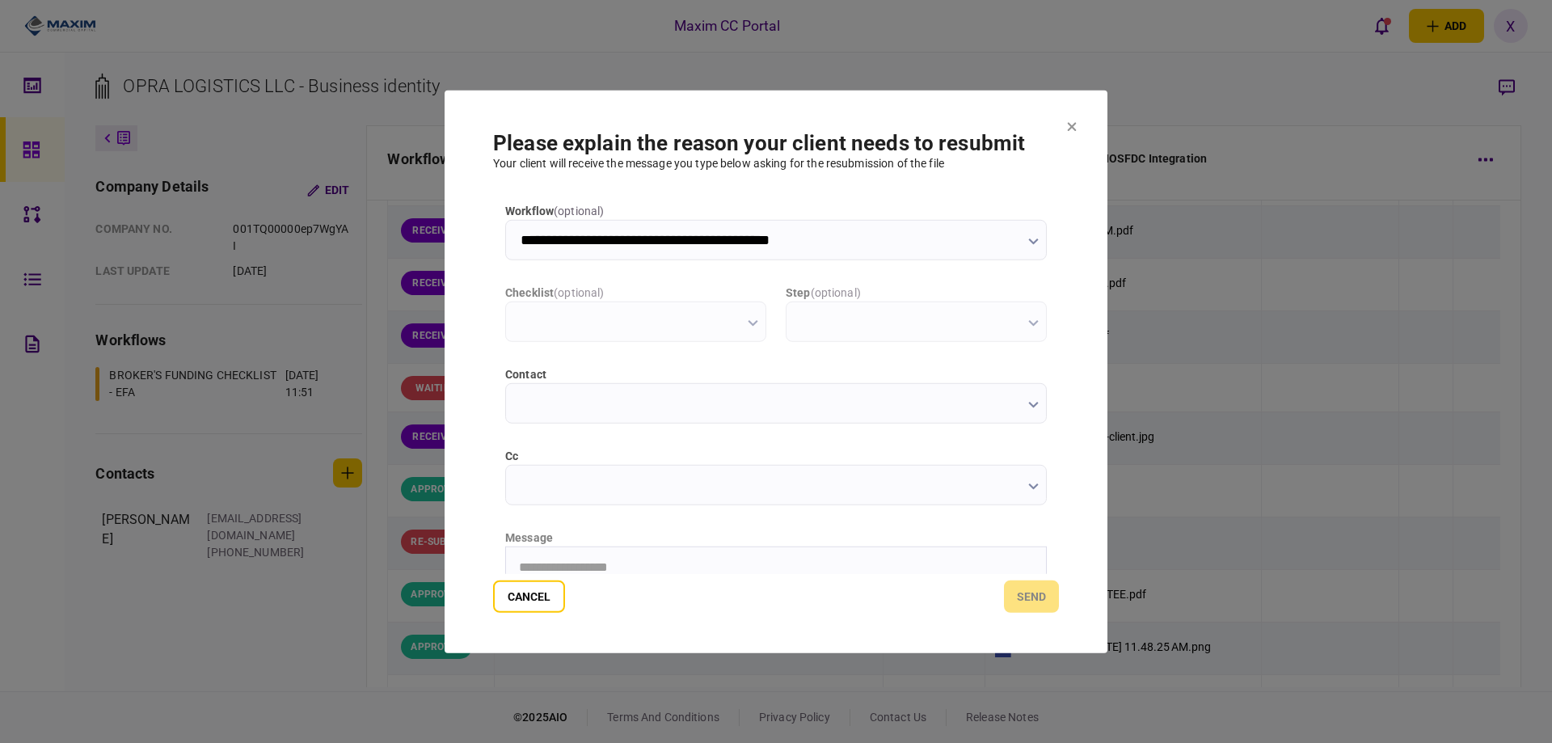
scroll to position [0, 0]
type input "**********"
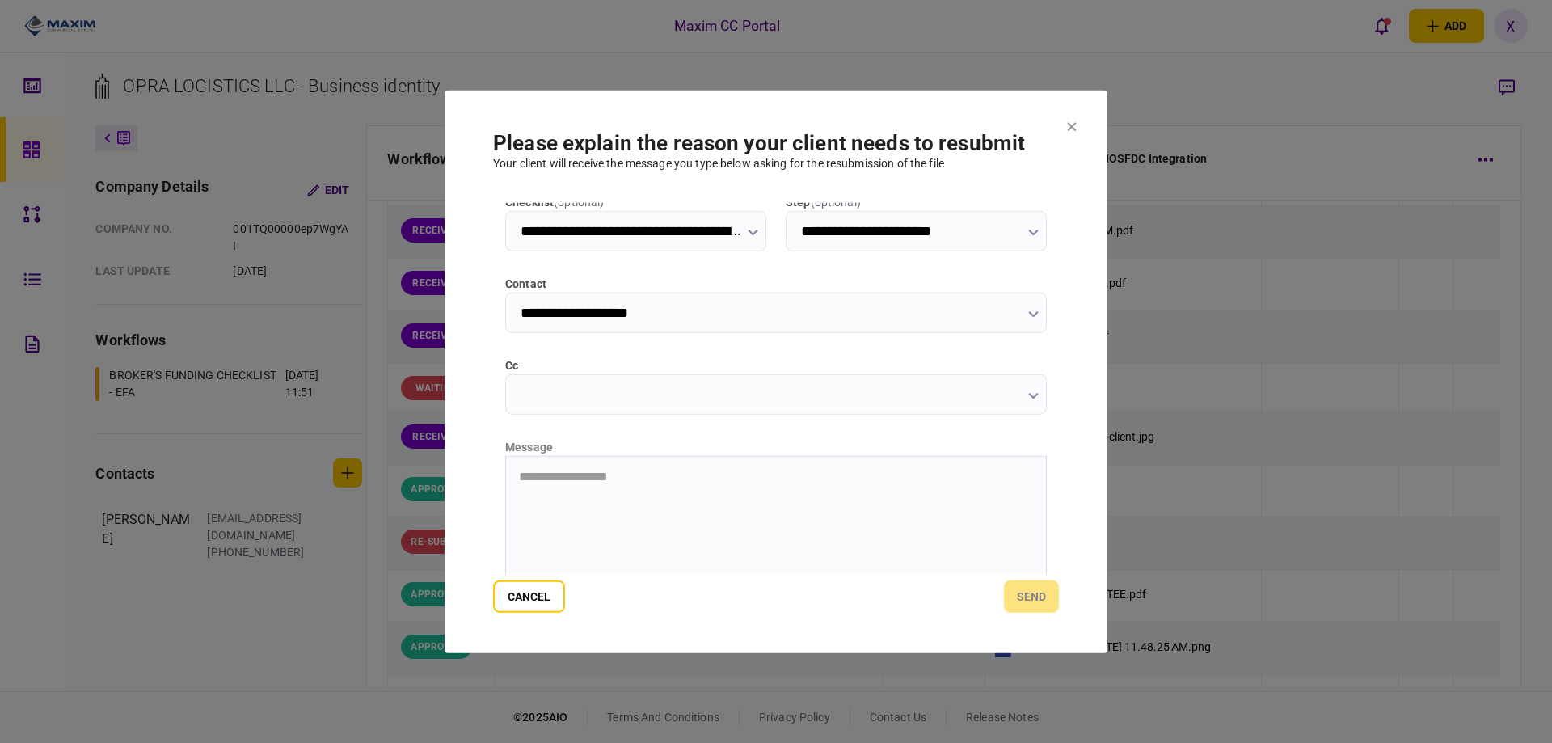
scroll to position [162, 0]
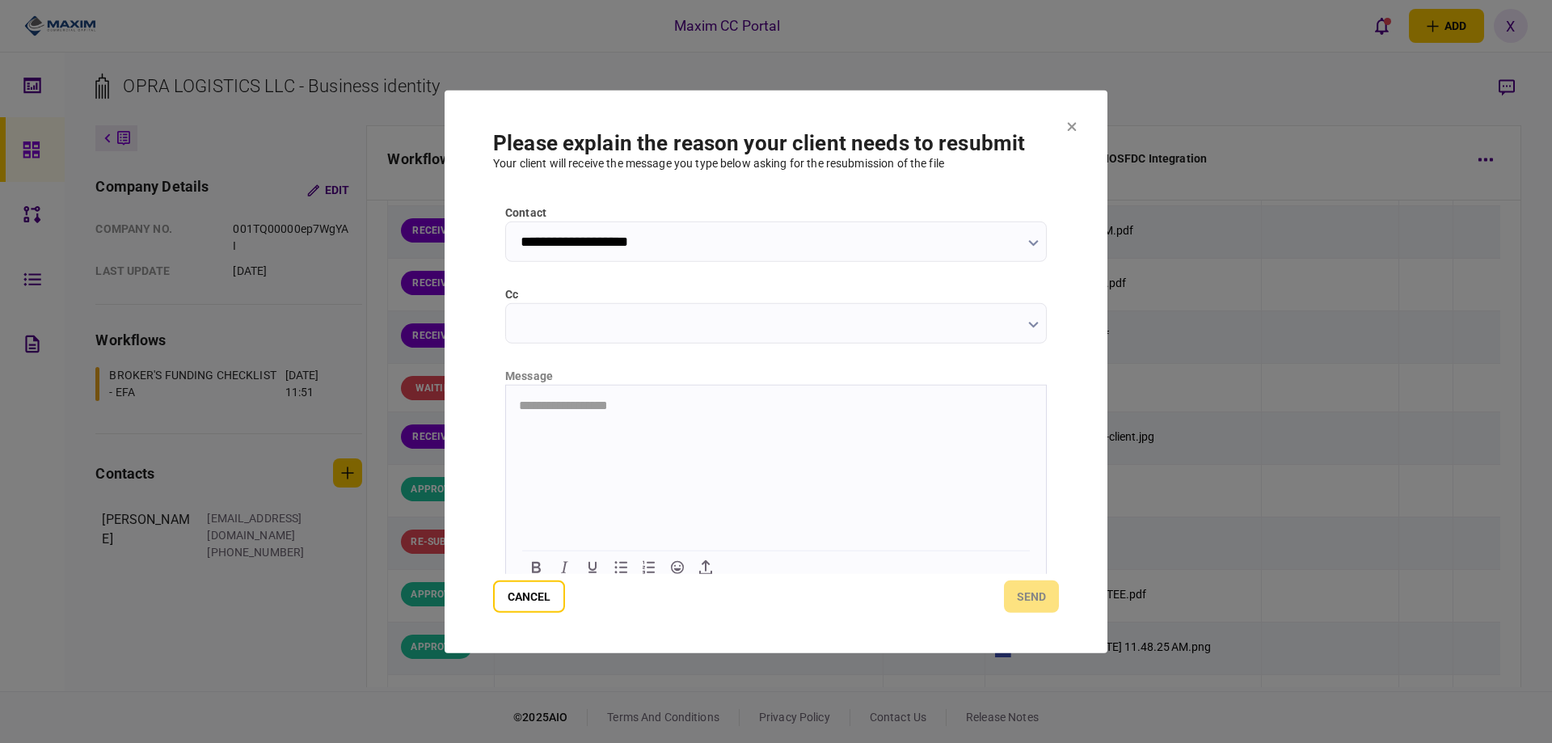
click at [562, 425] on html "**********" at bounding box center [776, 405] width 540 height 40
click at [1014, 602] on button "send" at bounding box center [1031, 597] width 55 height 32
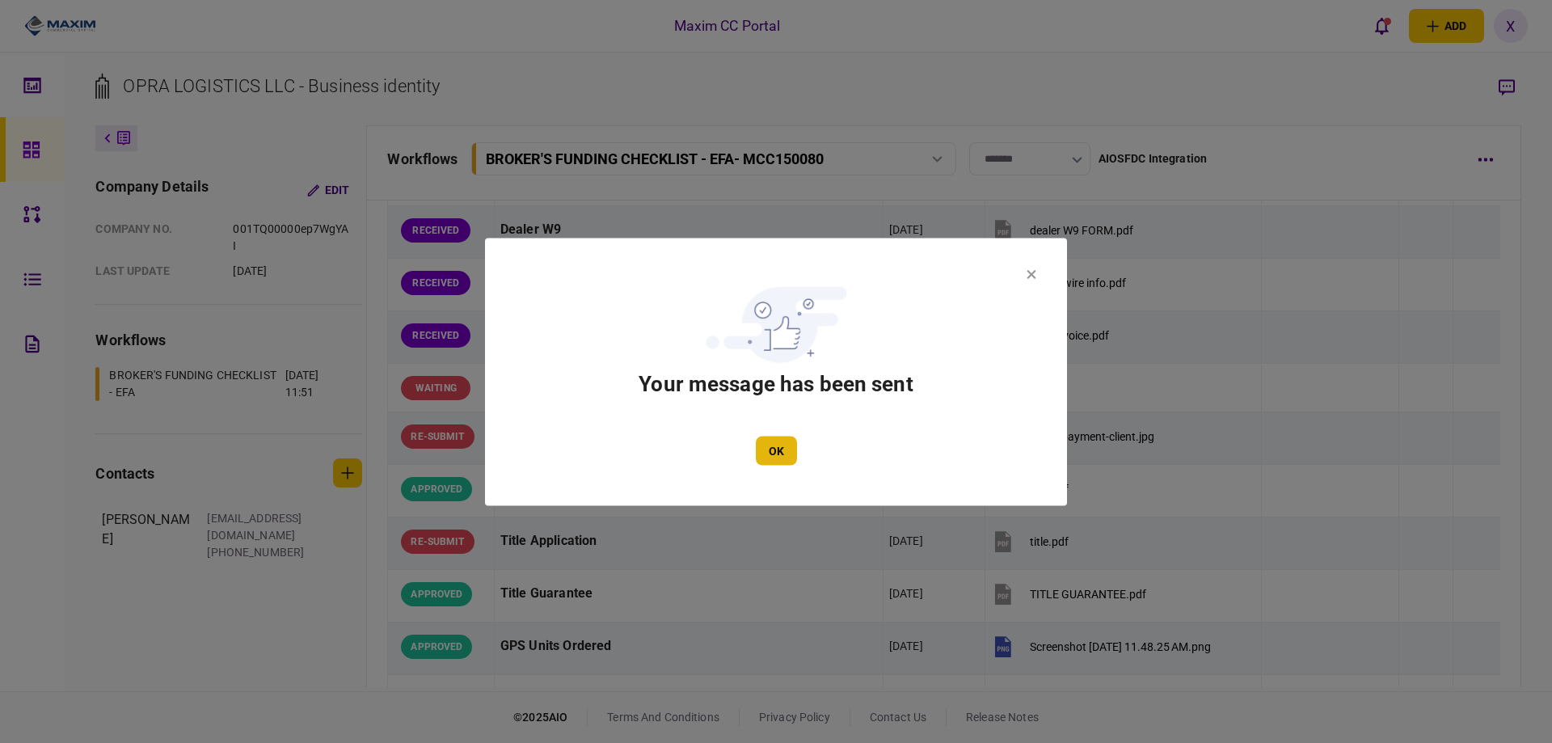
click at [759, 440] on button "OK" at bounding box center [776, 450] width 41 height 29
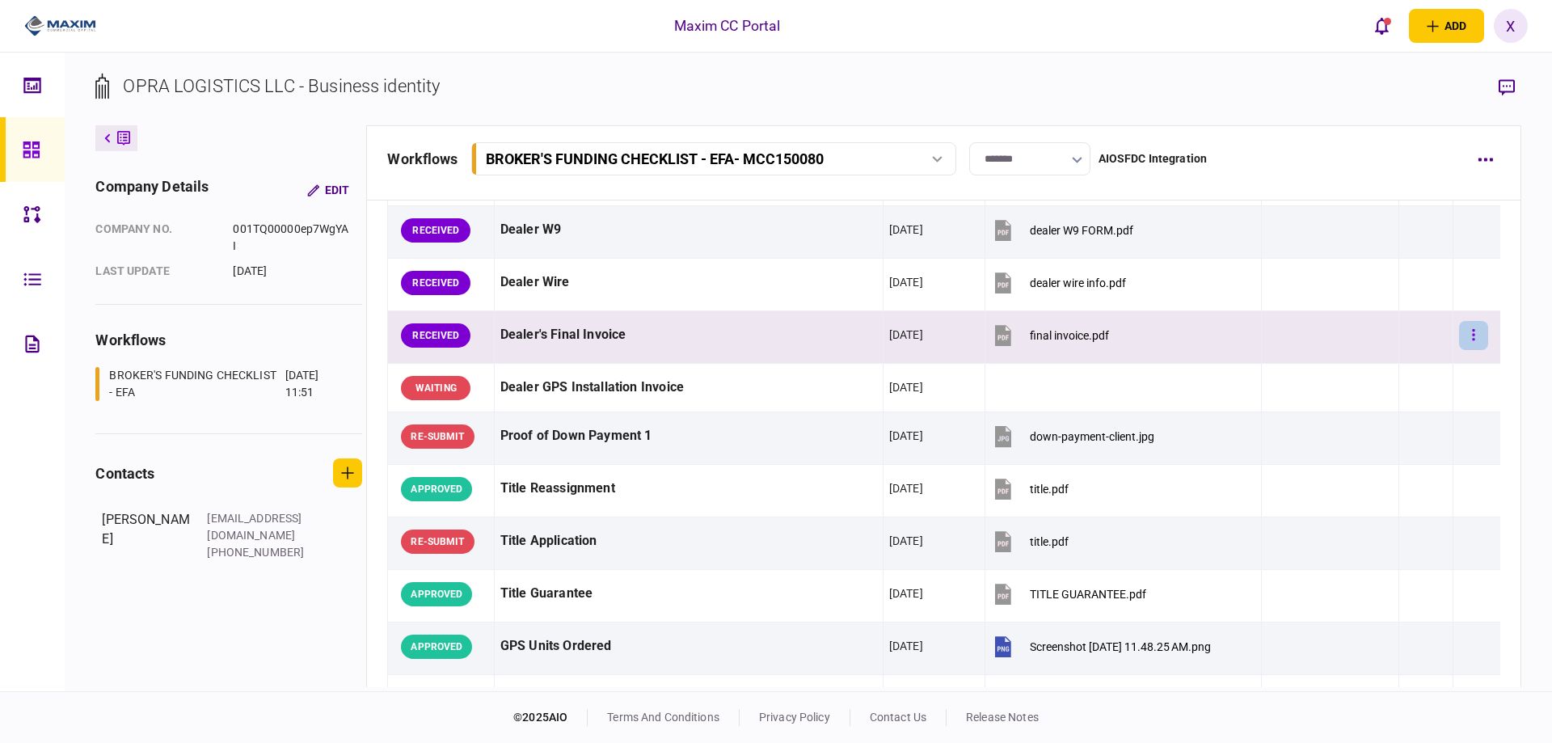
click at [1471, 329] on button "button" at bounding box center [1473, 335] width 29 height 29
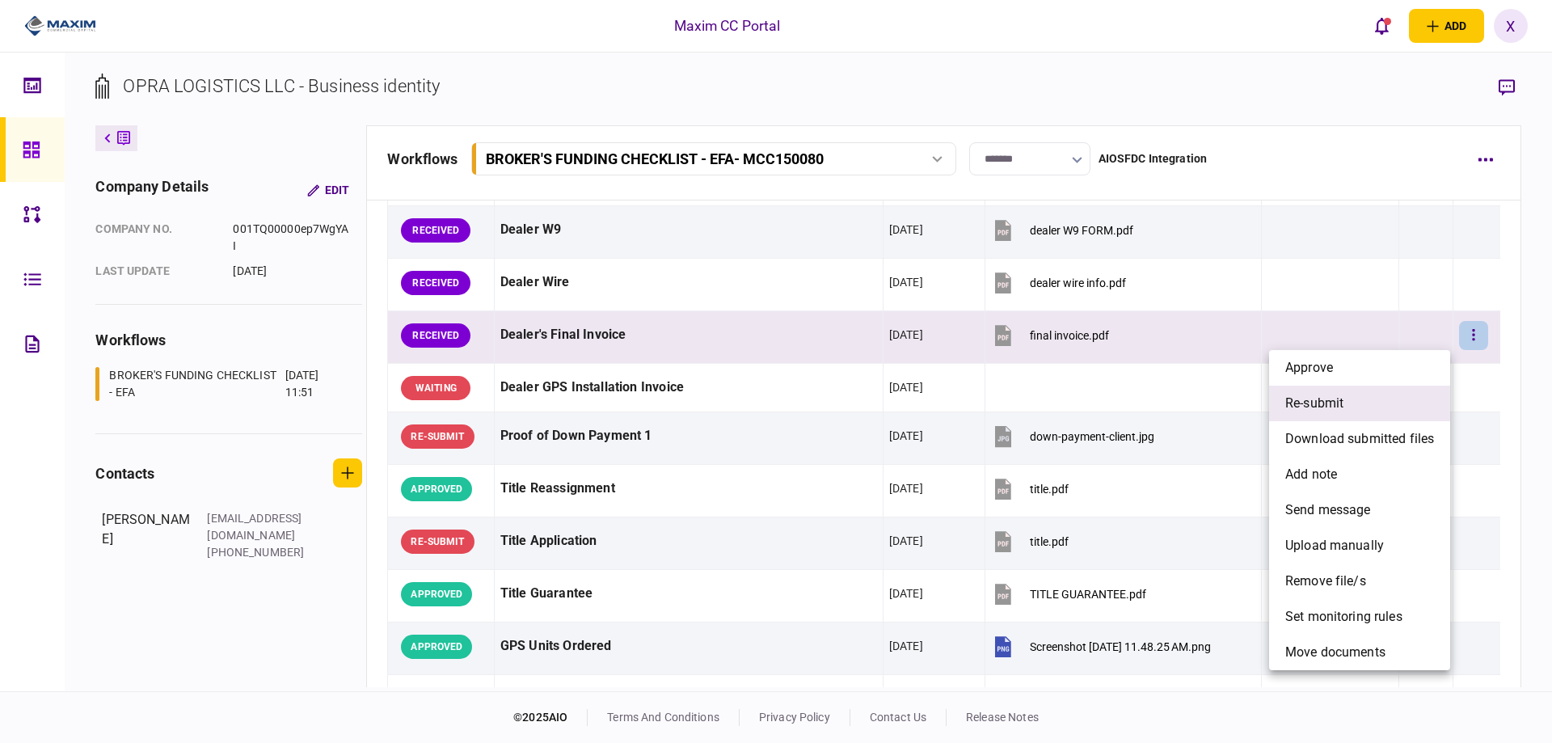
click at [1339, 407] on span "re-submit" at bounding box center [1315, 403] width 58 height 19
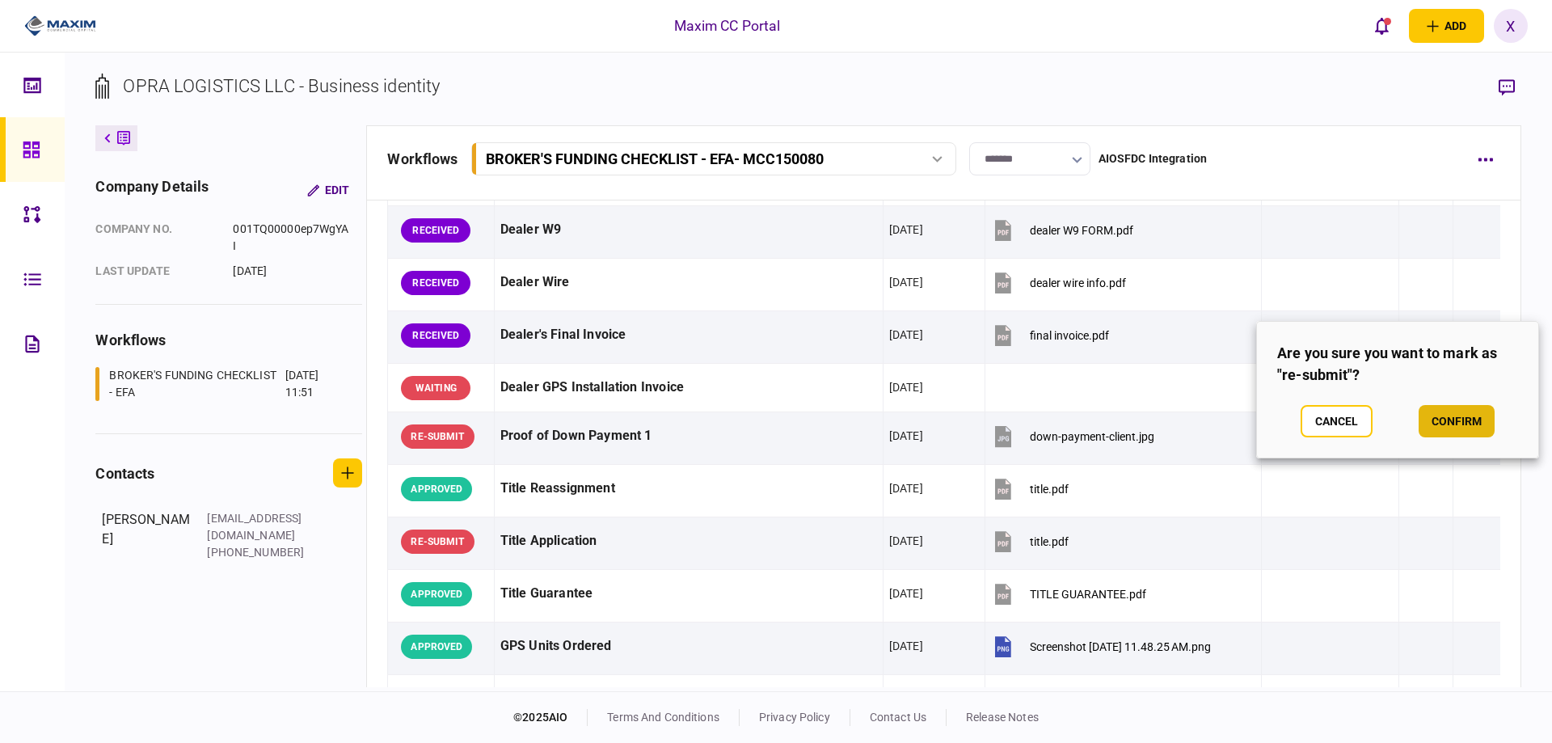
click at [1459, 416] on button "confirm" at bounding box center [1457, 421] width 76 height 32
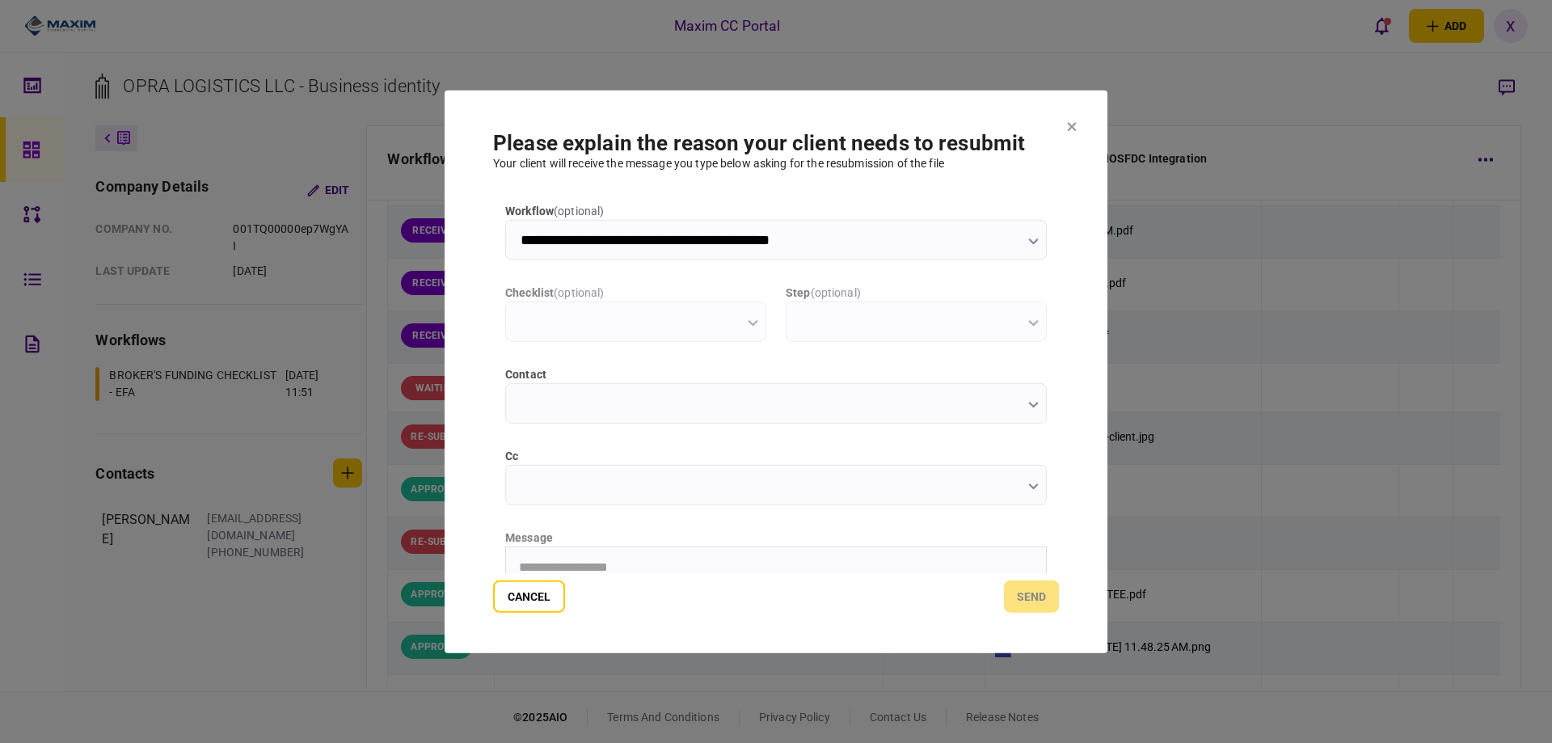
scroll to position [0, 0]
type input "**********"
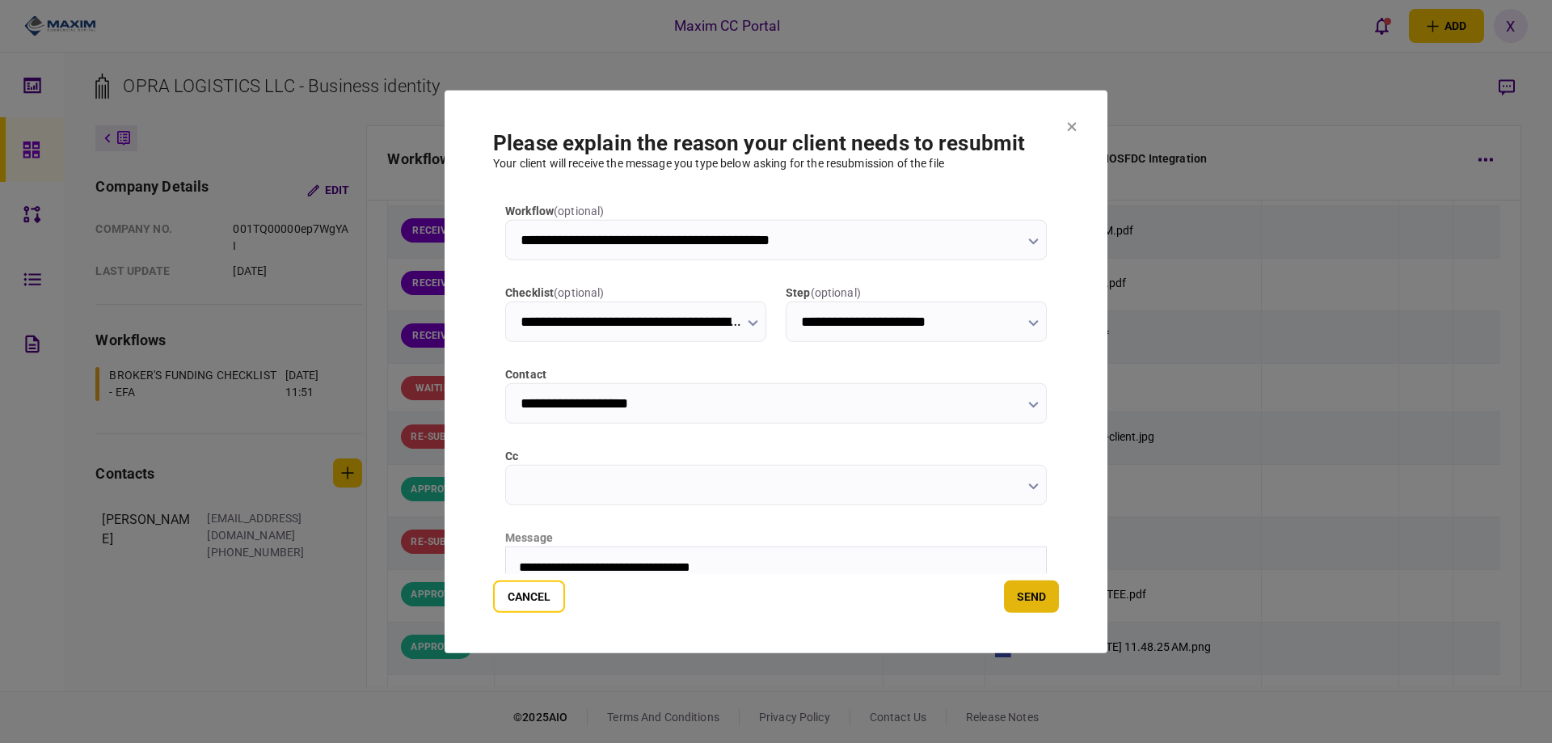
click at [1032, 605] on button "send" at bounding box center [1031, 597] width 55 height 32
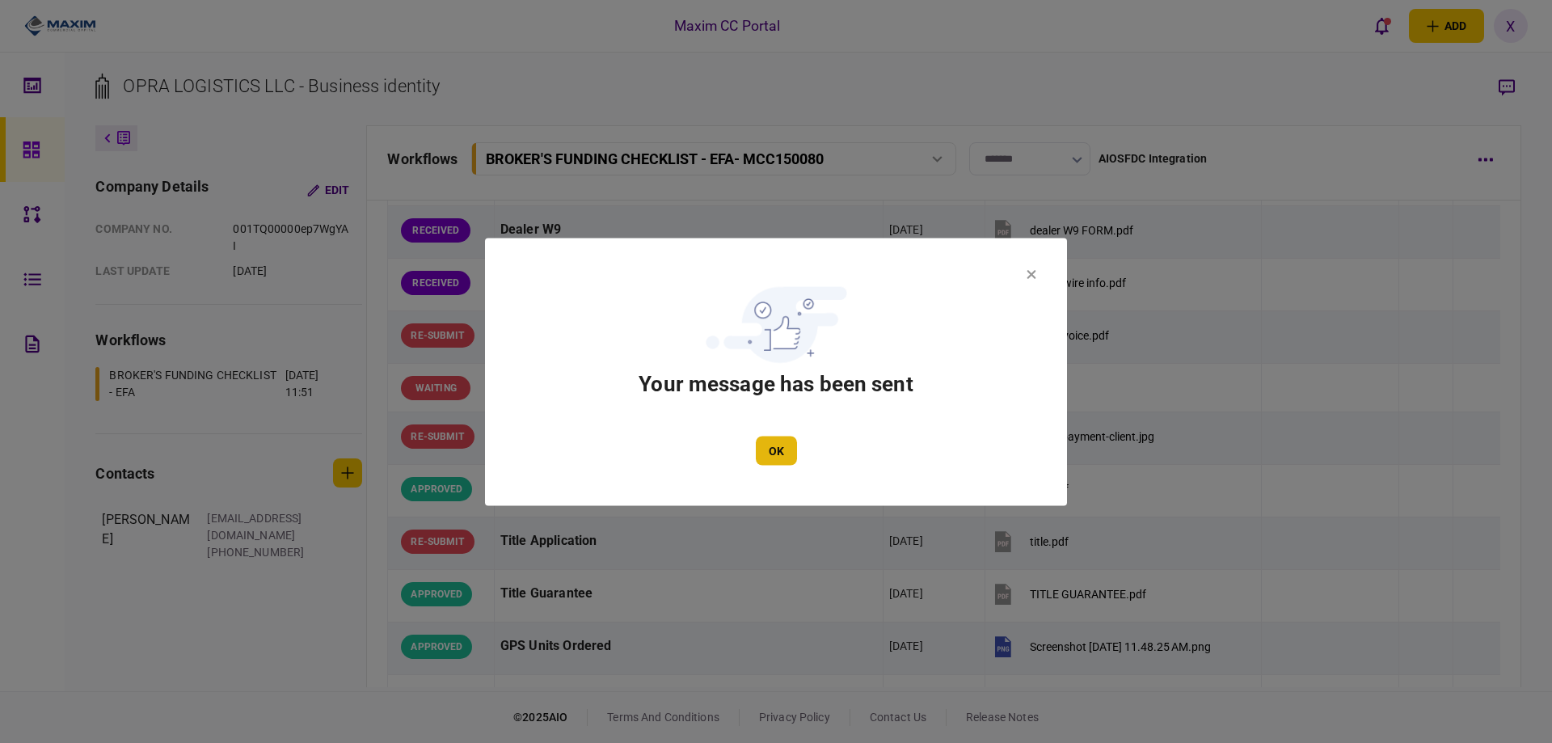
click at [780, 446] on button "OK" at bounding box center [776, 450] width 41 height 29
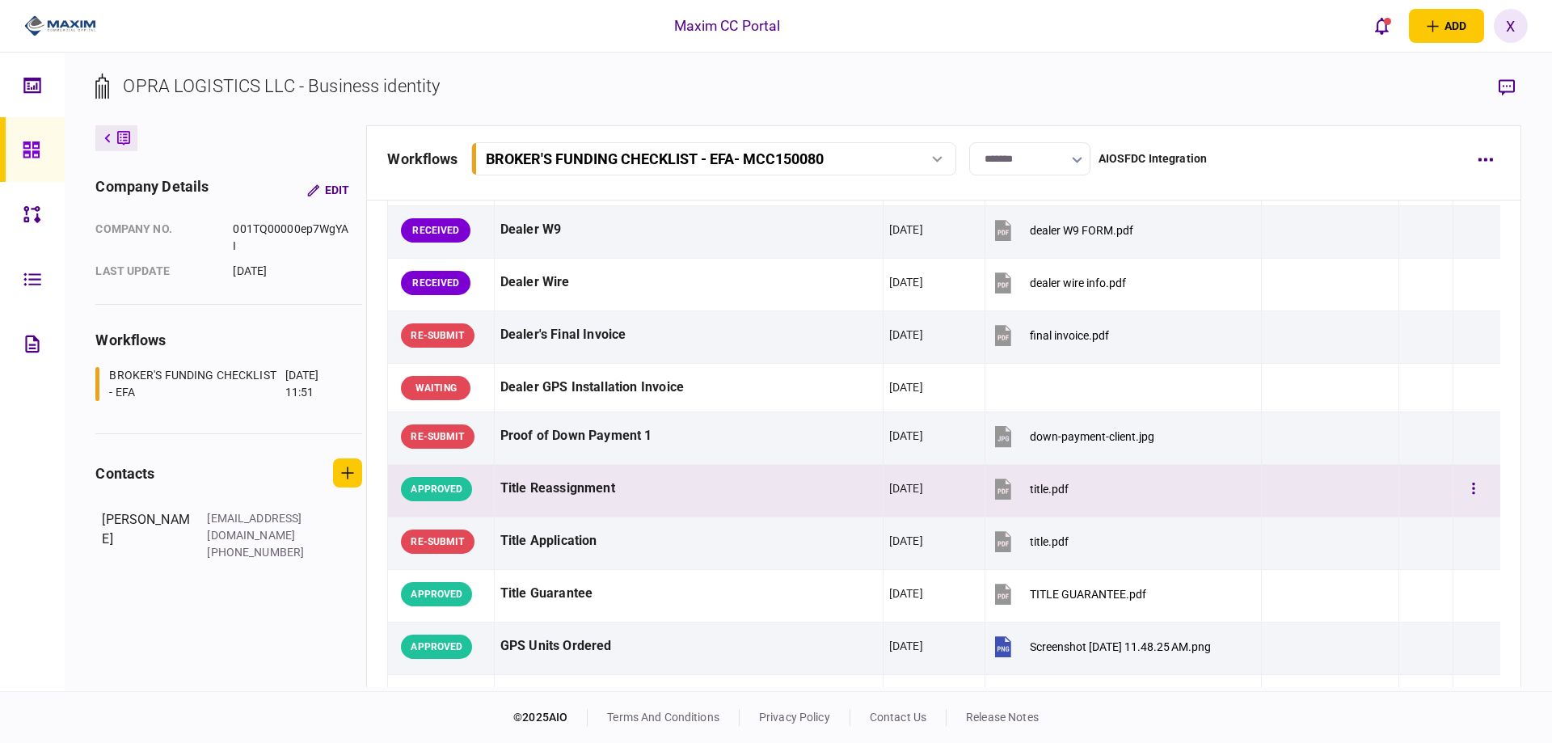
scroll to position [878, 0]
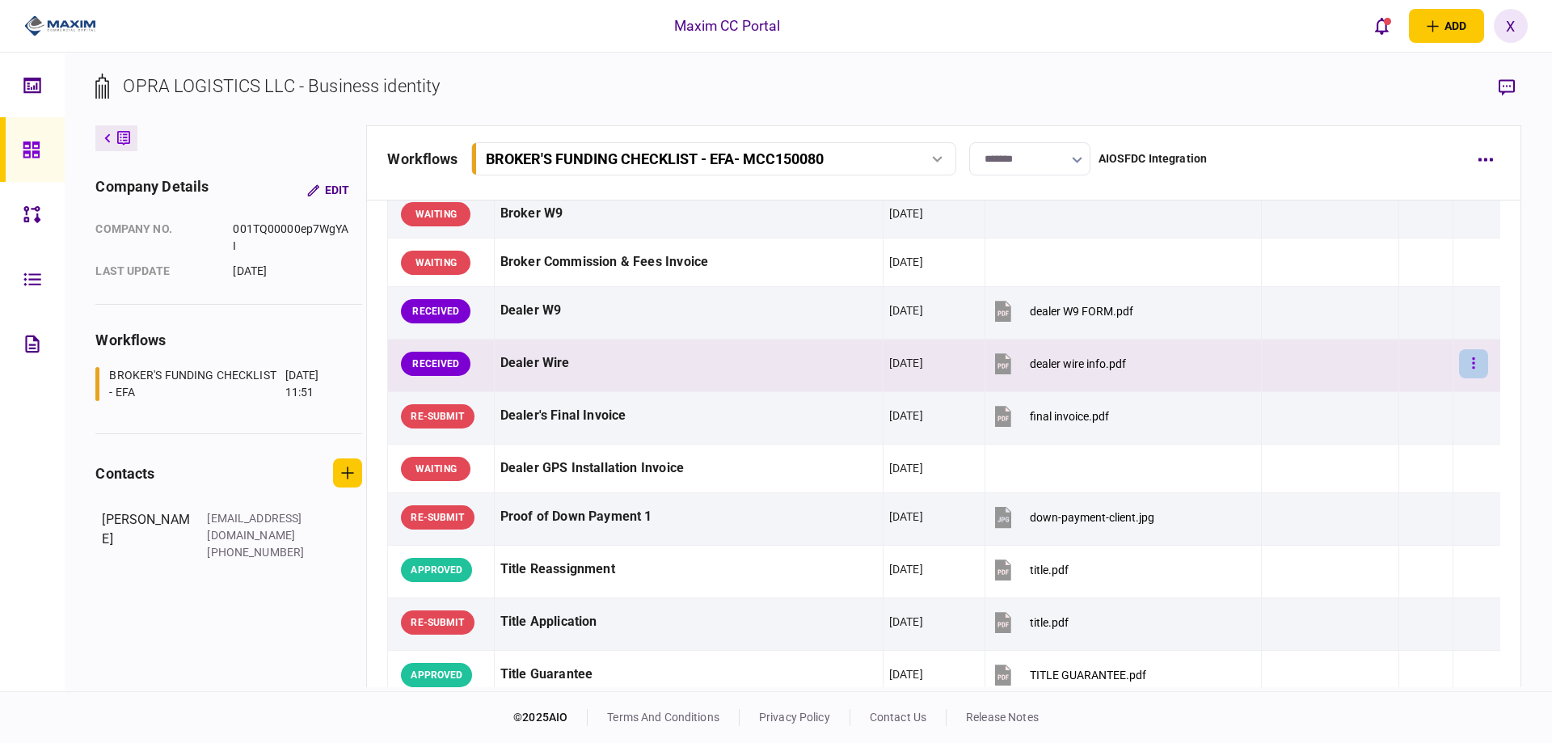
click at [1459, 357] on button "button" at bounding box center [1473, 363] width 29 height 29
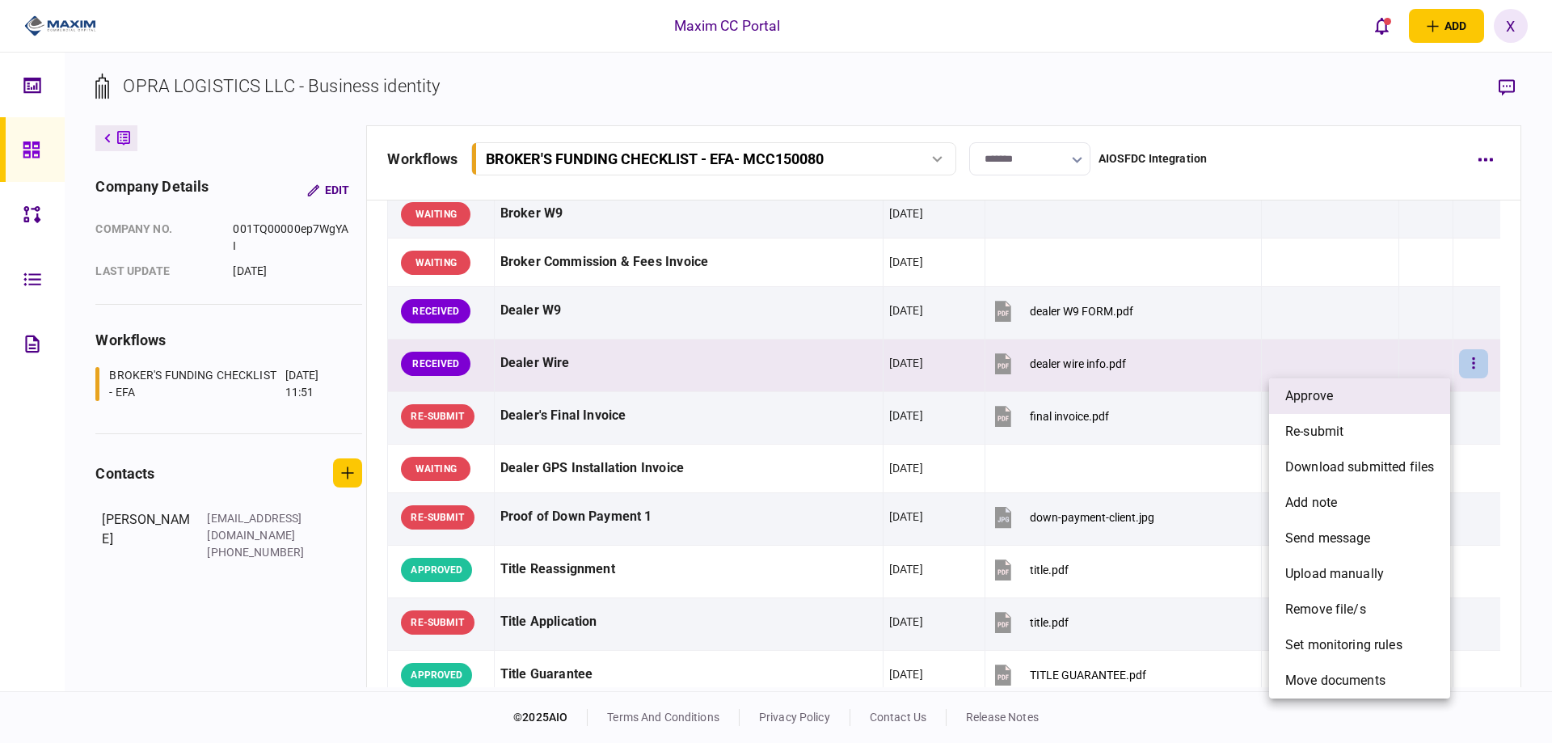
click at [1403, 382] on li "approve" at bounding box center [1359, 396] width 181 height 36
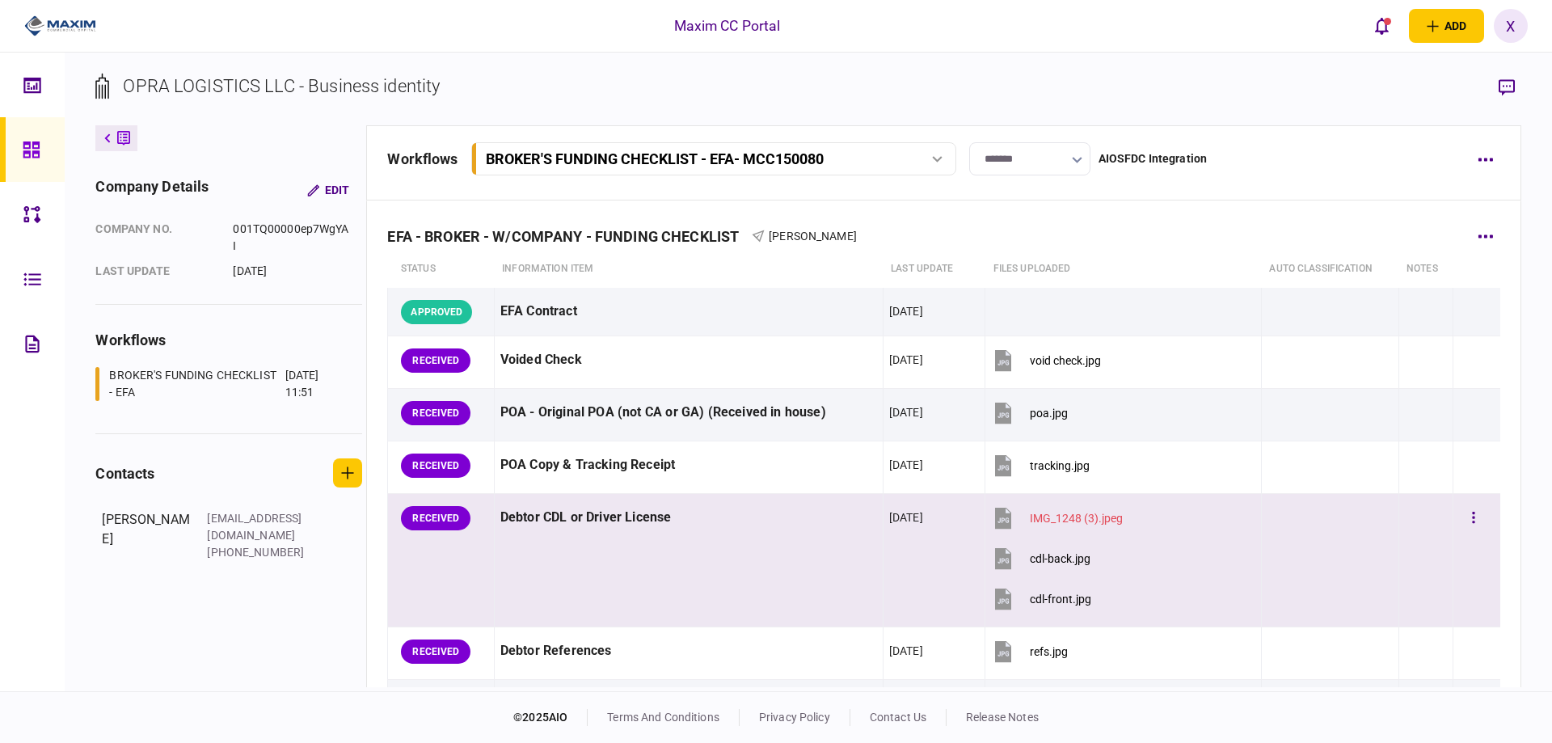
scroll to position [162, 0]
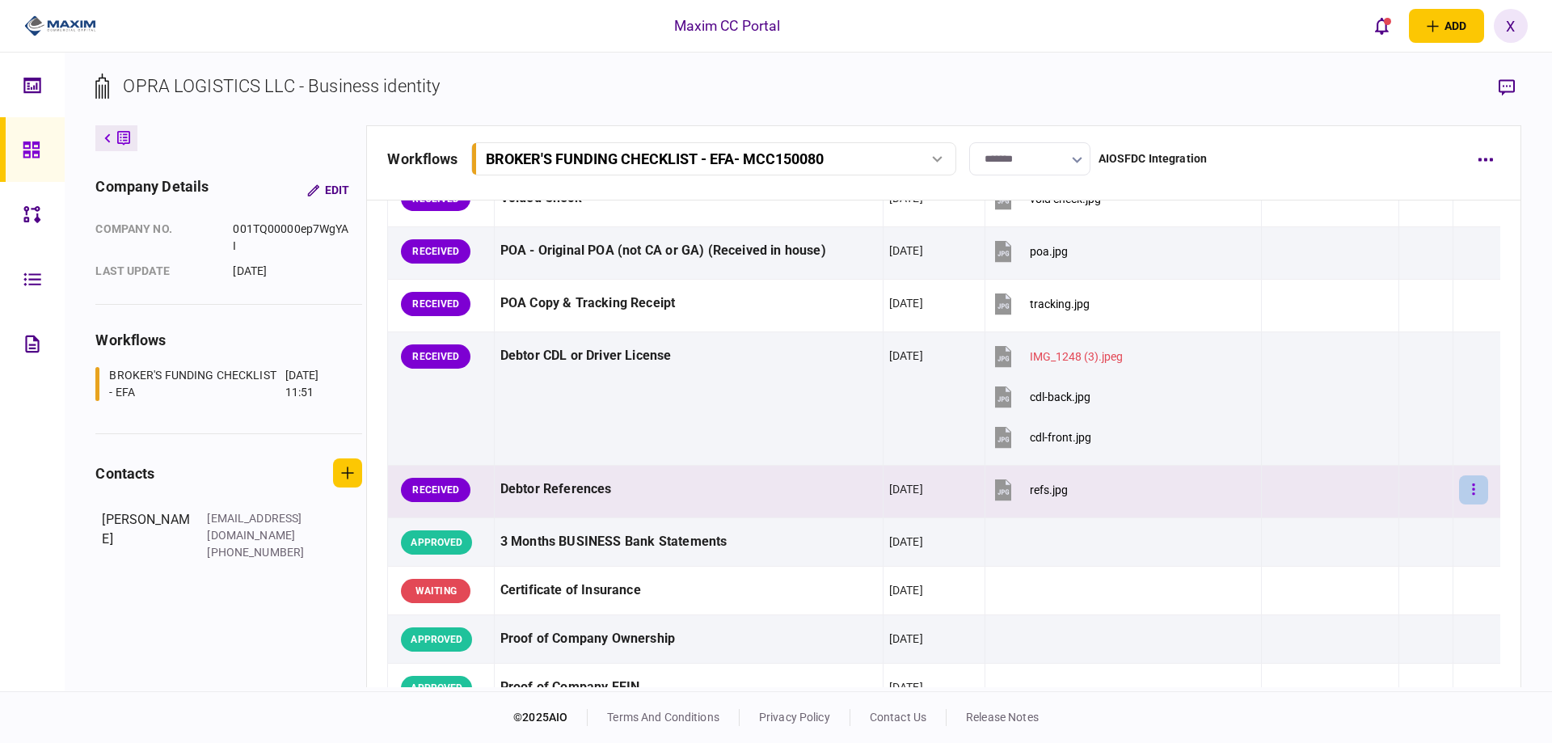
click at [1460, 496] on button "button" at bounding box center [1473, 489] width 29 height 29
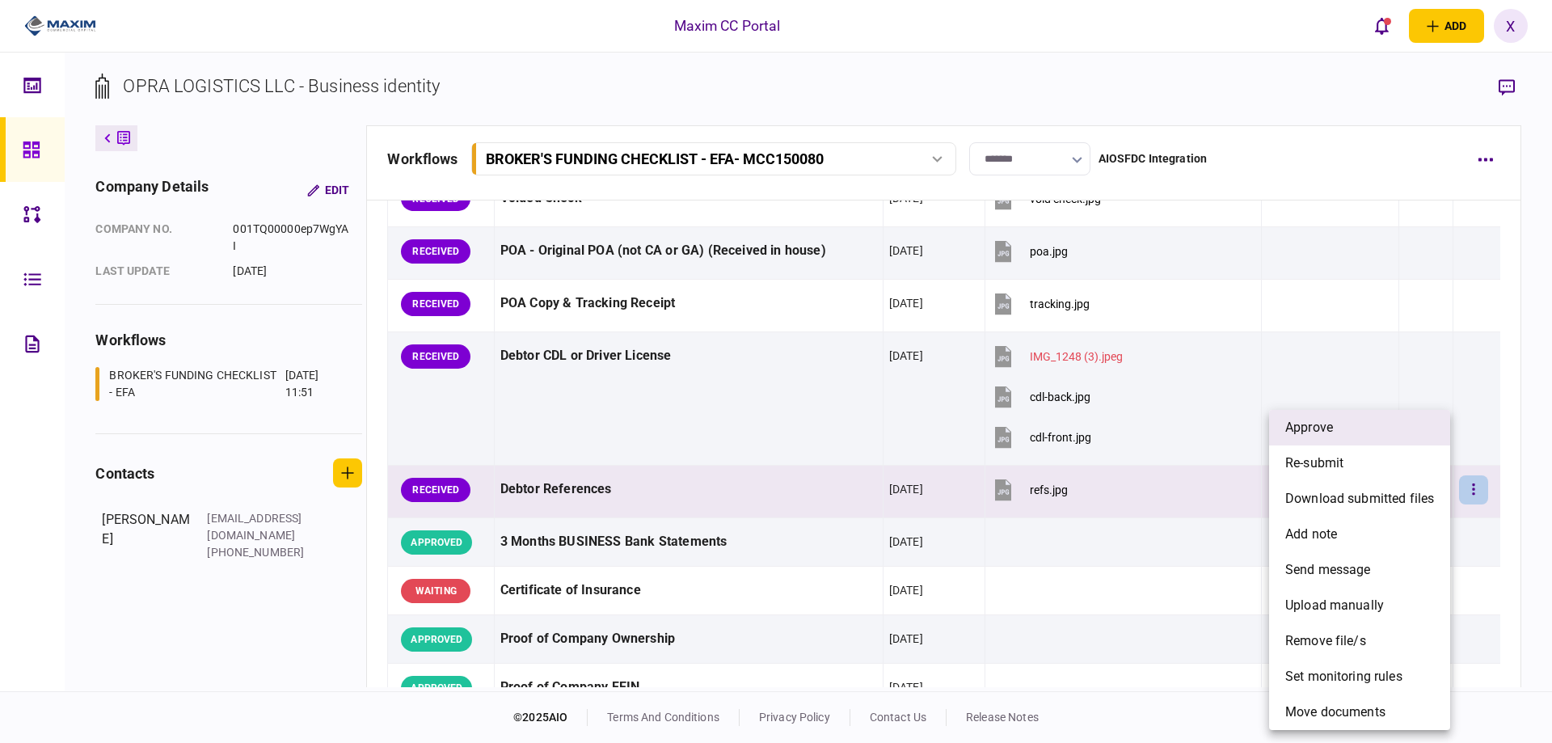
click at [1381, 426] on li "approve" at bounding box center [1359, 428] width 181 height 36
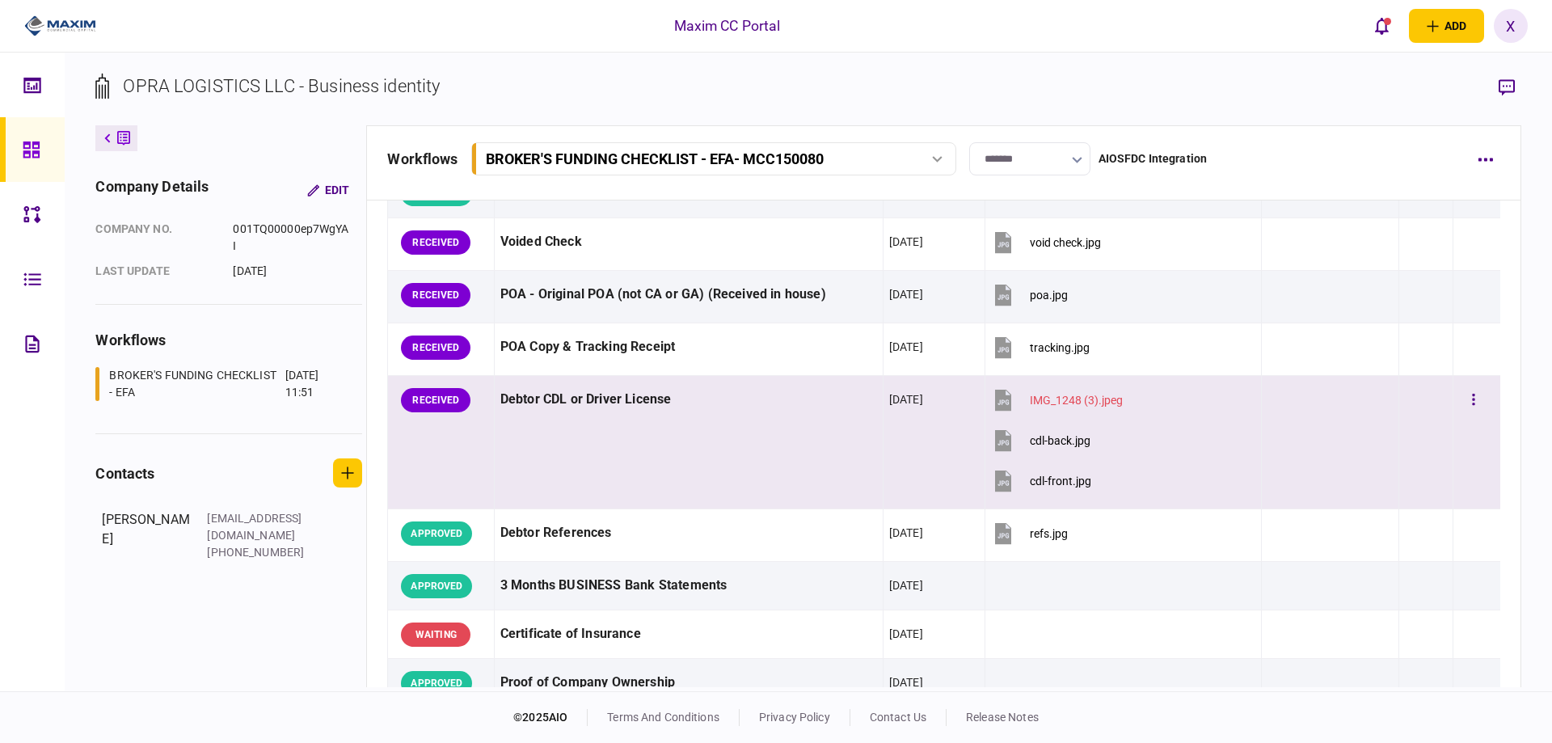
scroll to position [81, 0]
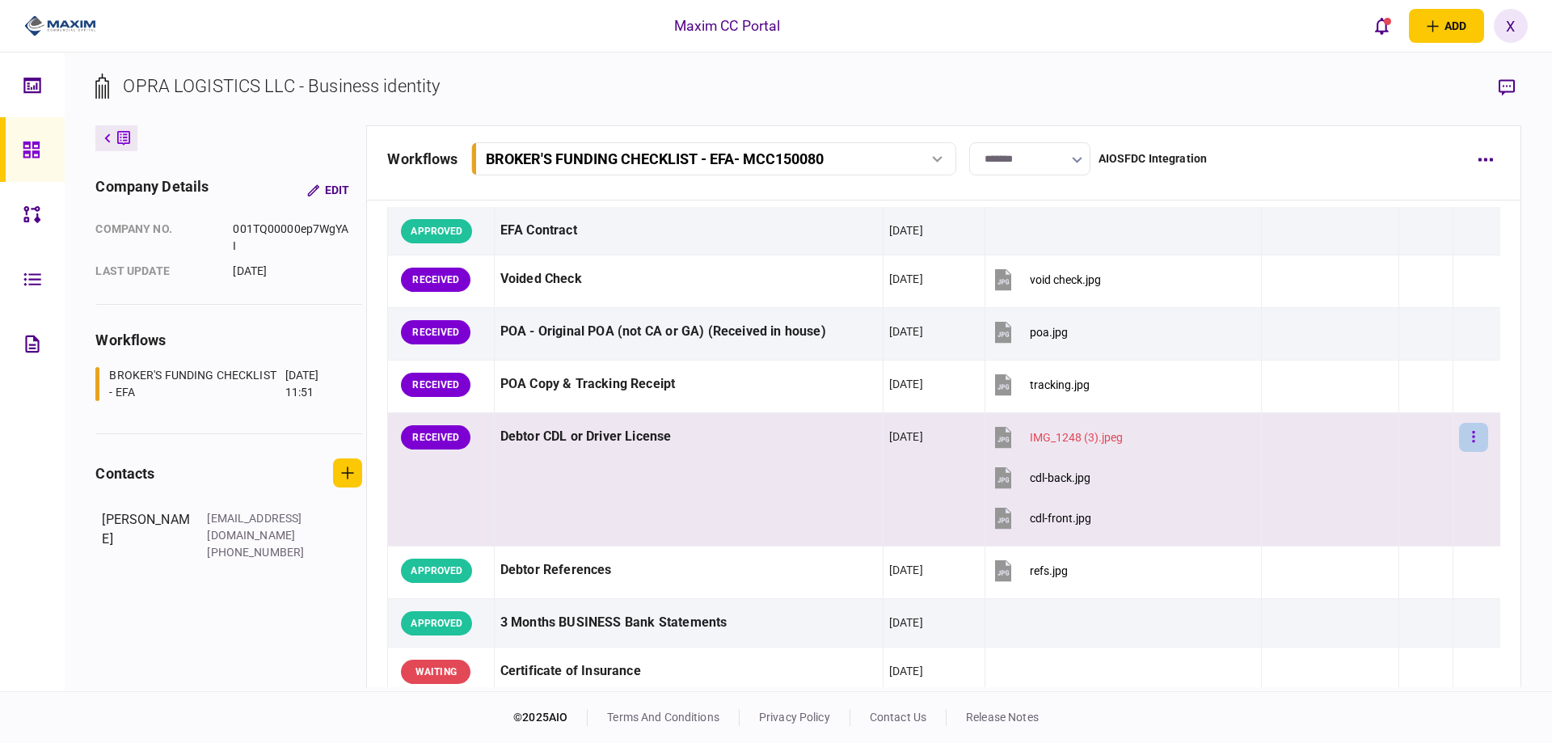
click at [1459, 445] on button "button" at bounding box center [1473, 437] width 29 height 29
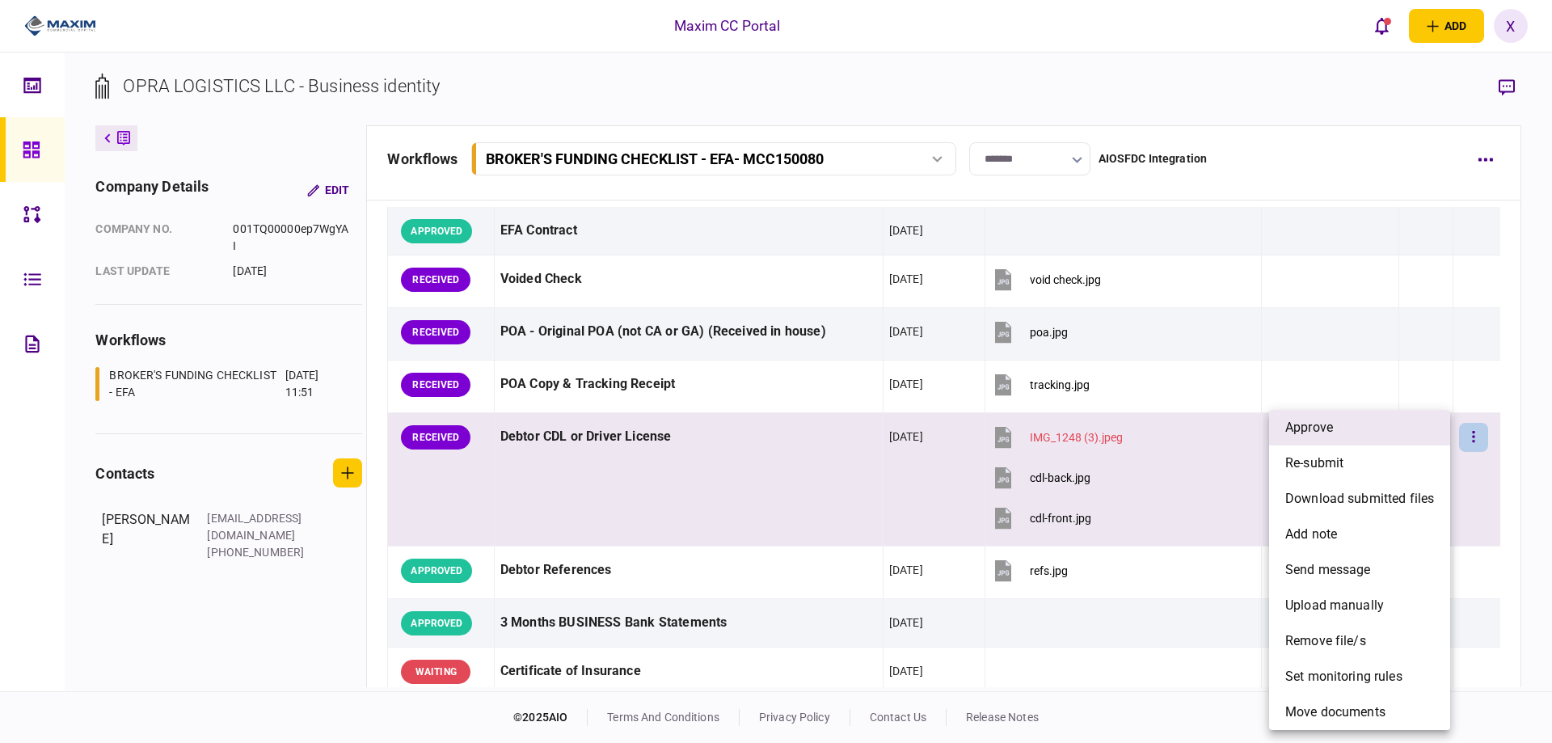
click at [1387, 439] on li "approve" at bounding box center [1359, 428] width 181 height 36
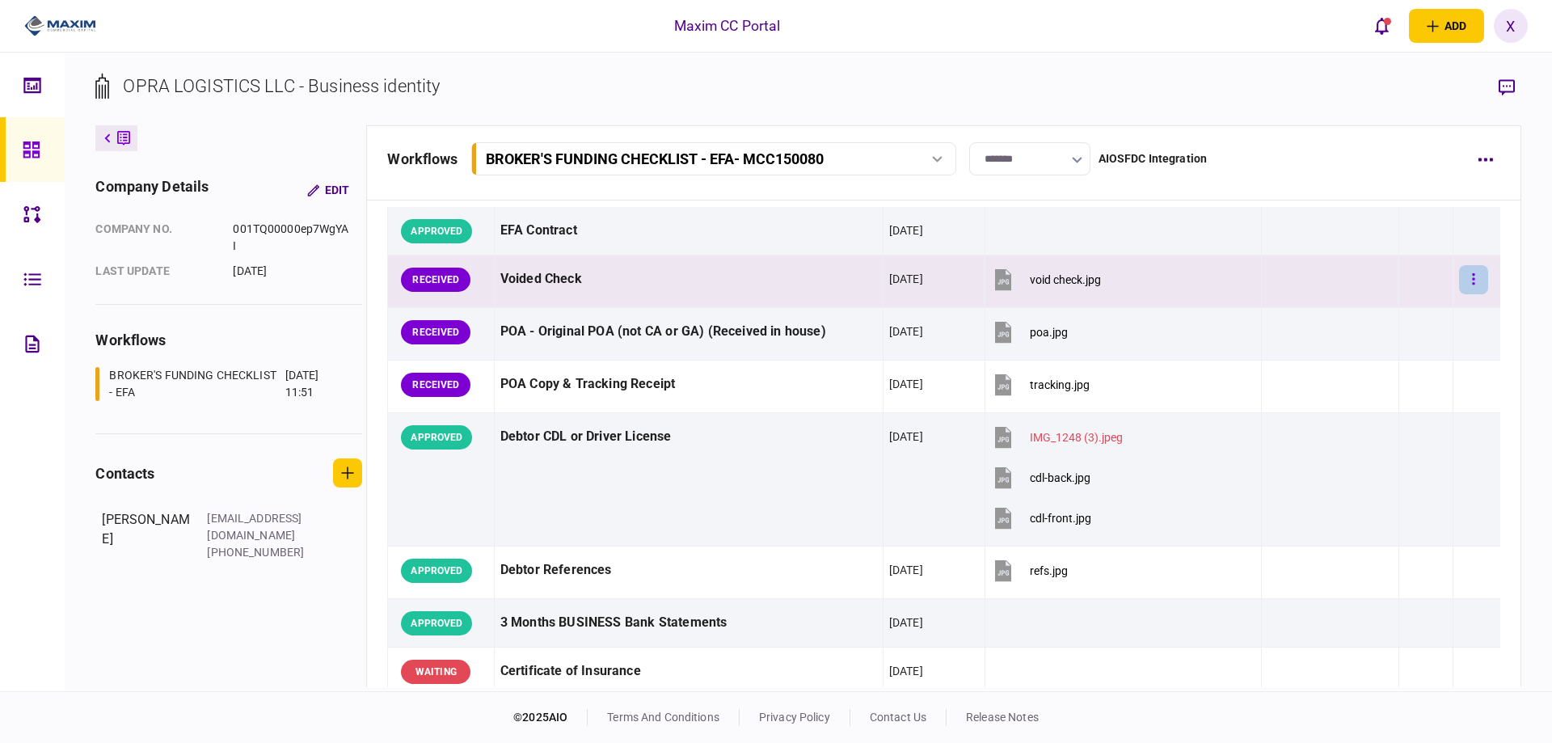
click at [1472, 276] on icon "button" at bounding box center [1473, 279] width 3 height 15
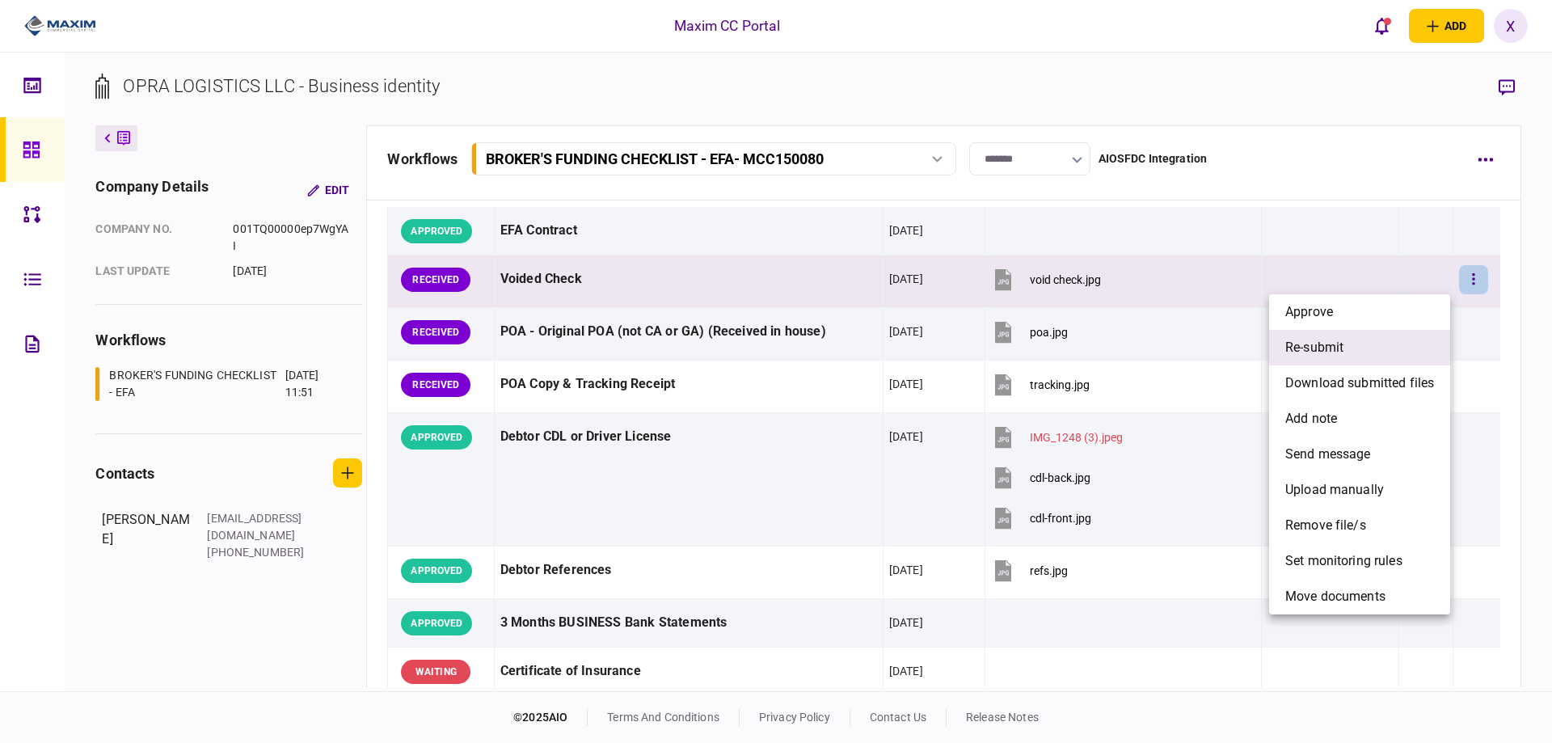
click at [1387, 351] on li "re-submit" at bounding box center [1359, 348] width 181 height 36
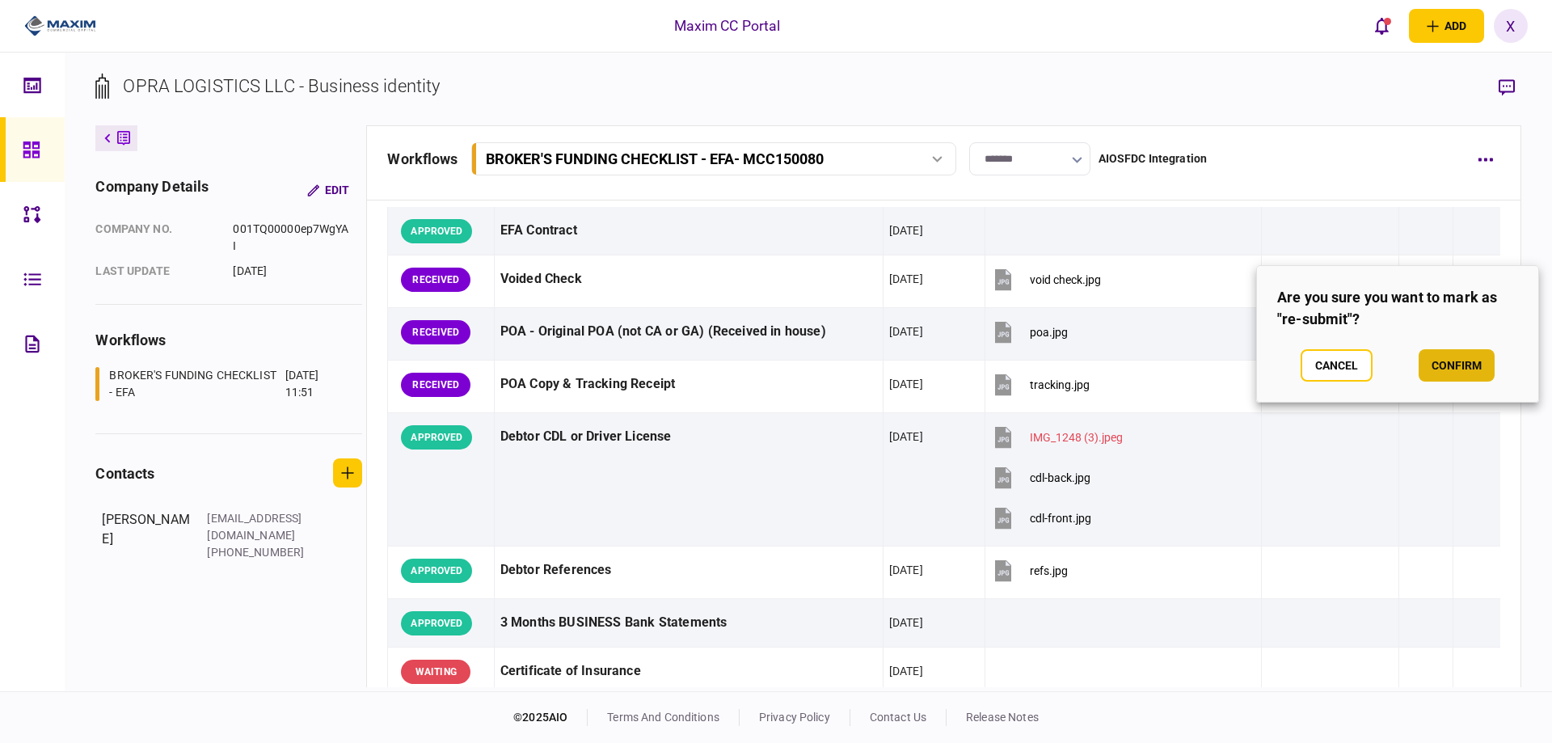
click at [1463, 373] on button "confirm" at bounding box center [1457, 365] width 76 height 32
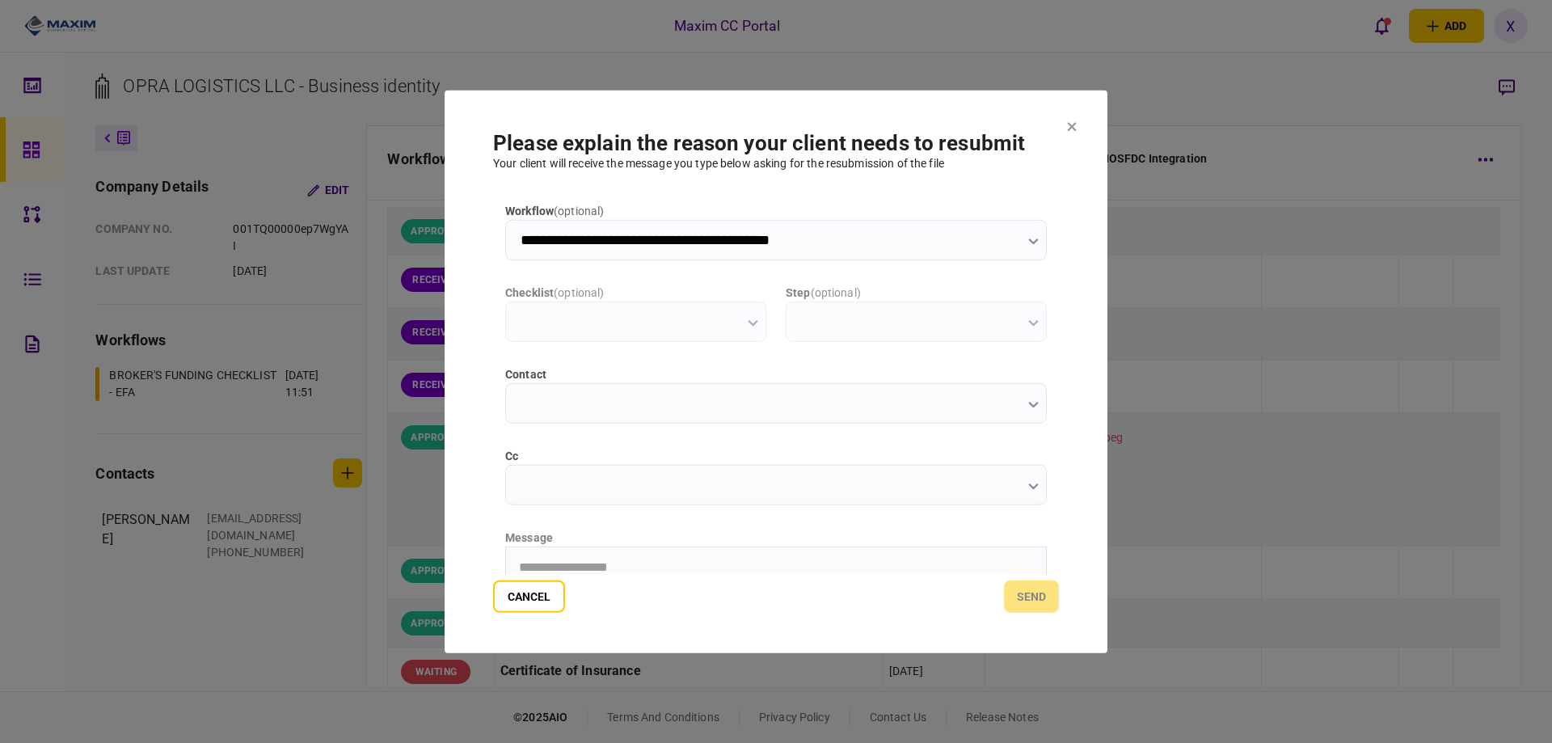
scroll to position [0, 0]
type input "**********"
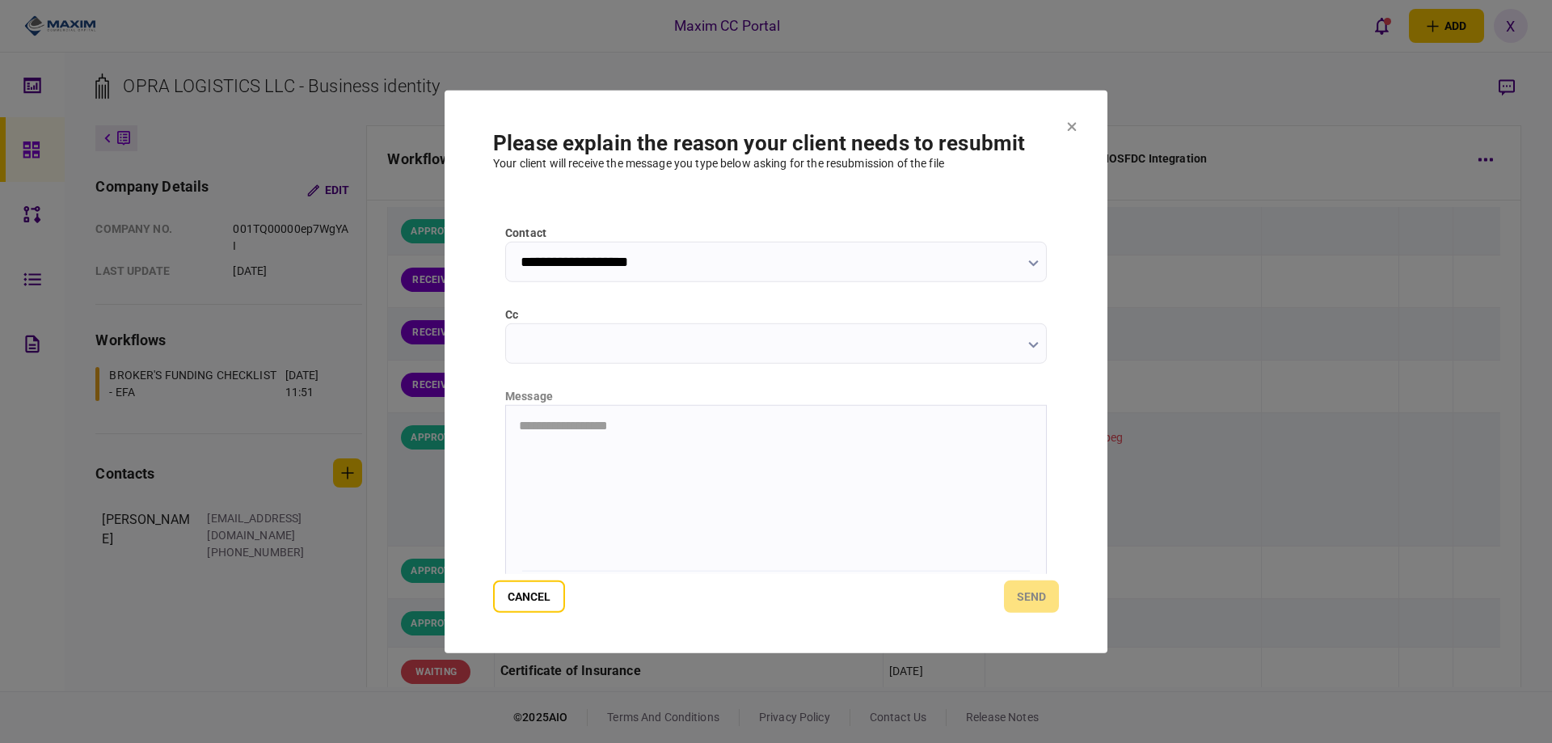
scroll to position [174, 0]
click at [522, 413] on html "**********" at bounding box center [776, 393] width 540 height 40
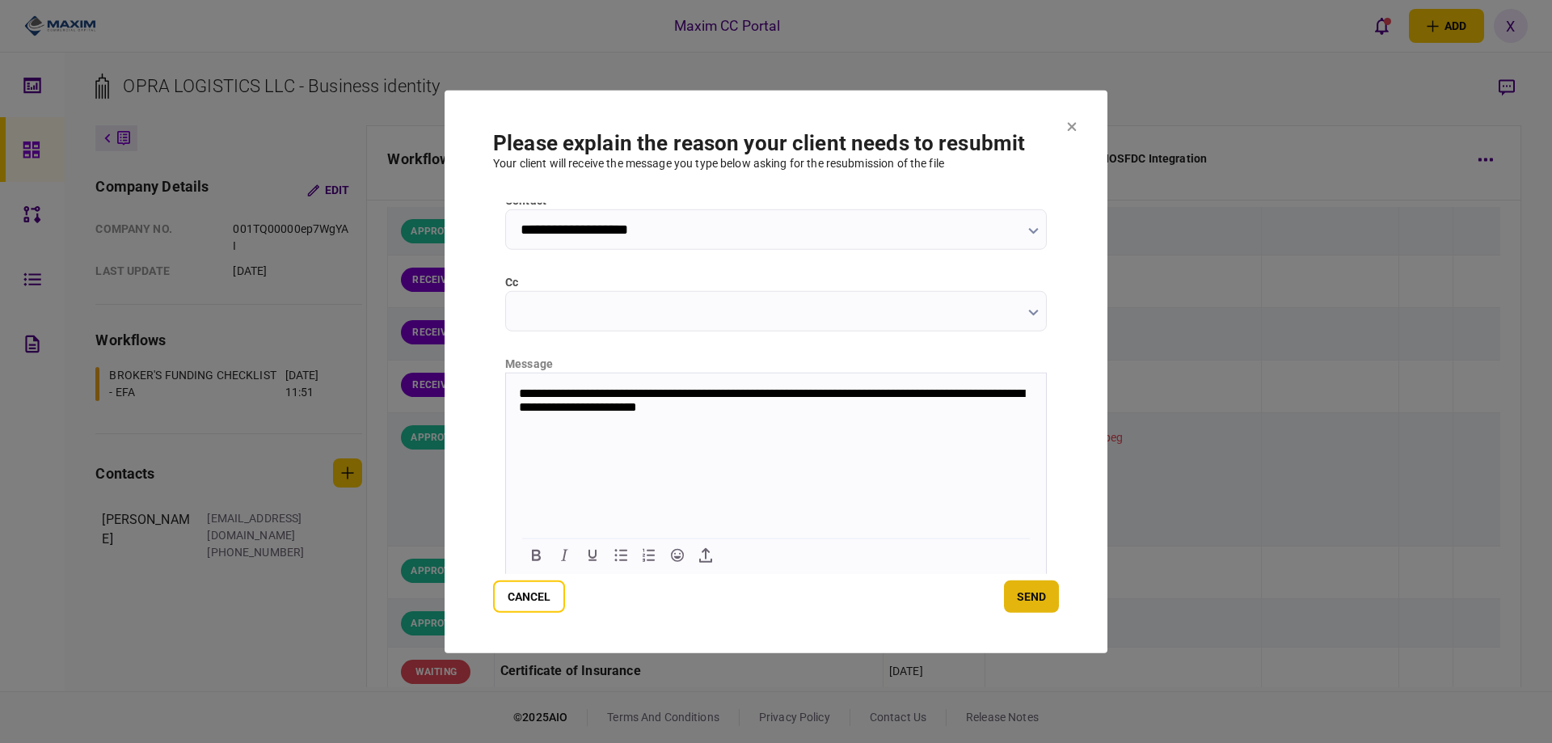
click at [1020, 587] on button "send" at bounding box center [1031, 597] width 55 height 32
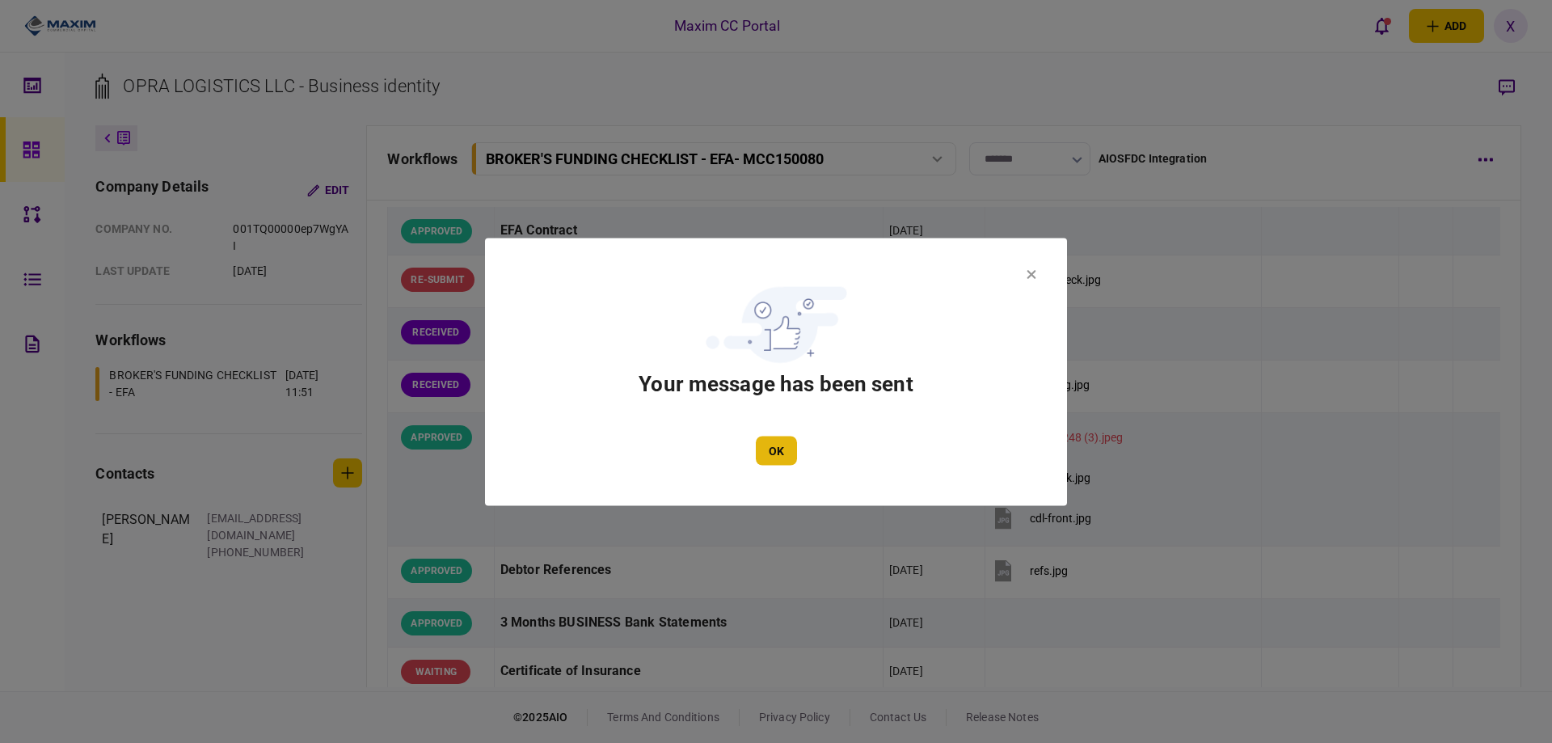
click at [773, 452] on button "OK" at bounding box center [776, 450] width 41 height 29
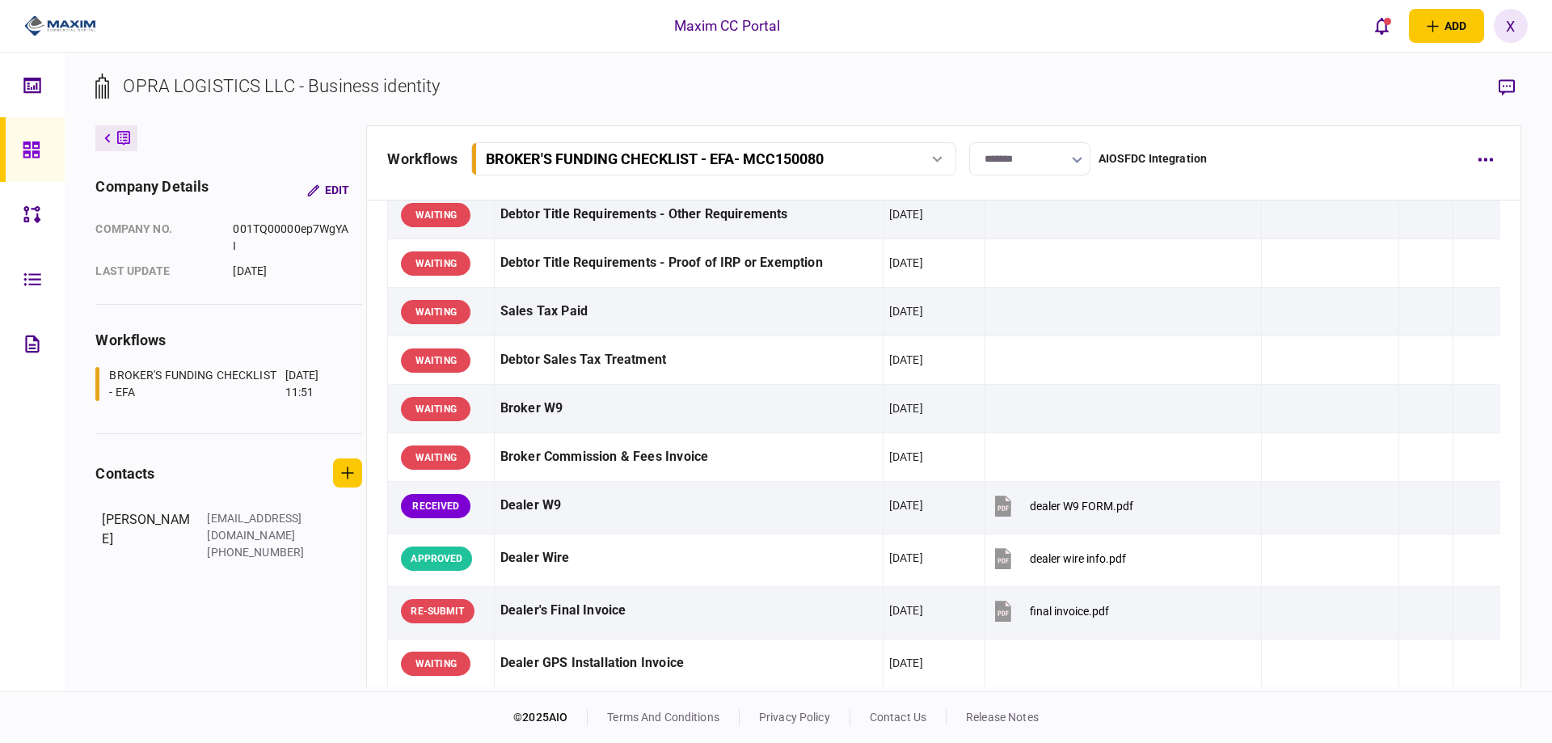
scroll to position [728, 0]
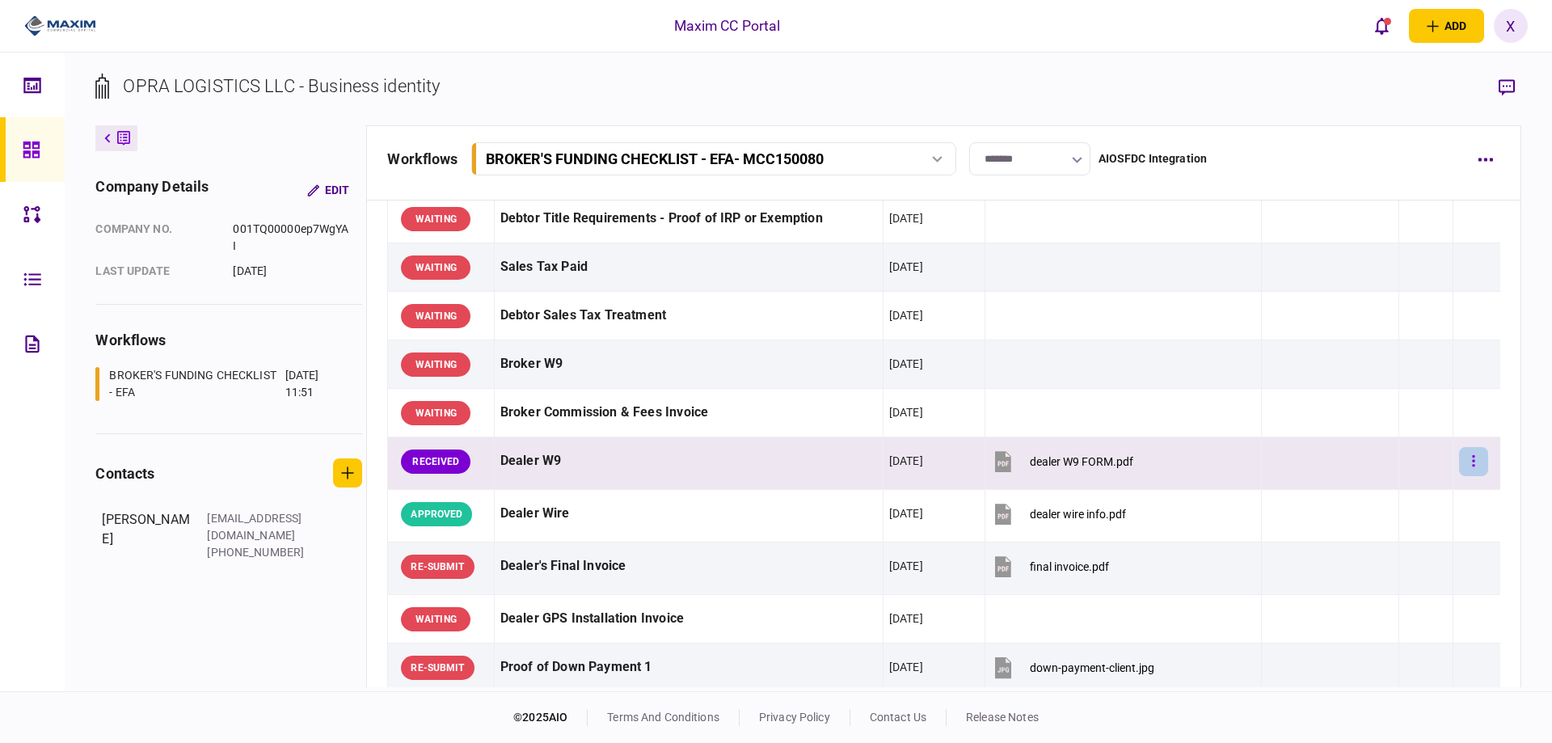
click at [1462, 457] on button "button" at bounding box center [1473, 461] width 29 height 29
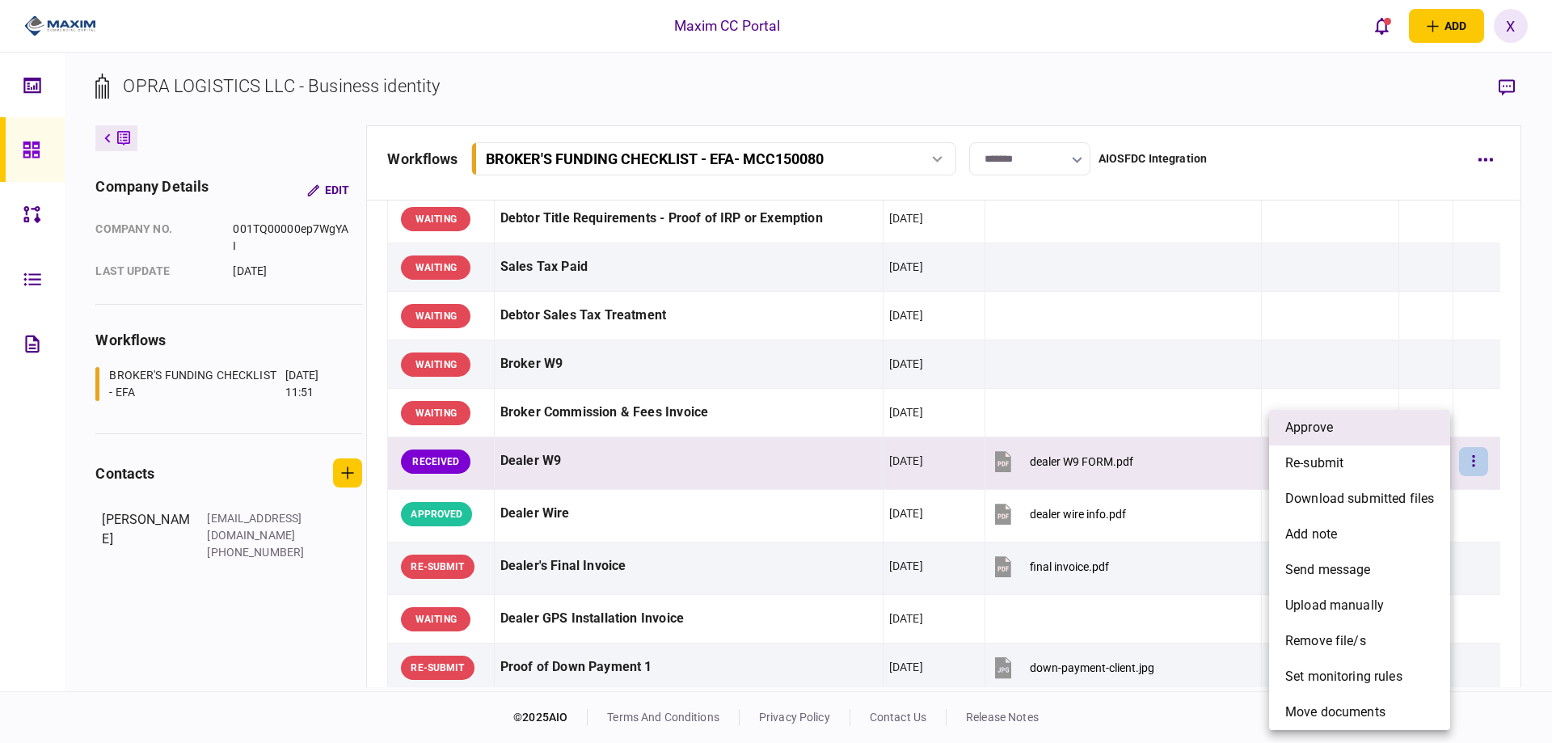
click at [1414, 420] on li "approve" at bounding box center [1359, 428] width 181 height 36
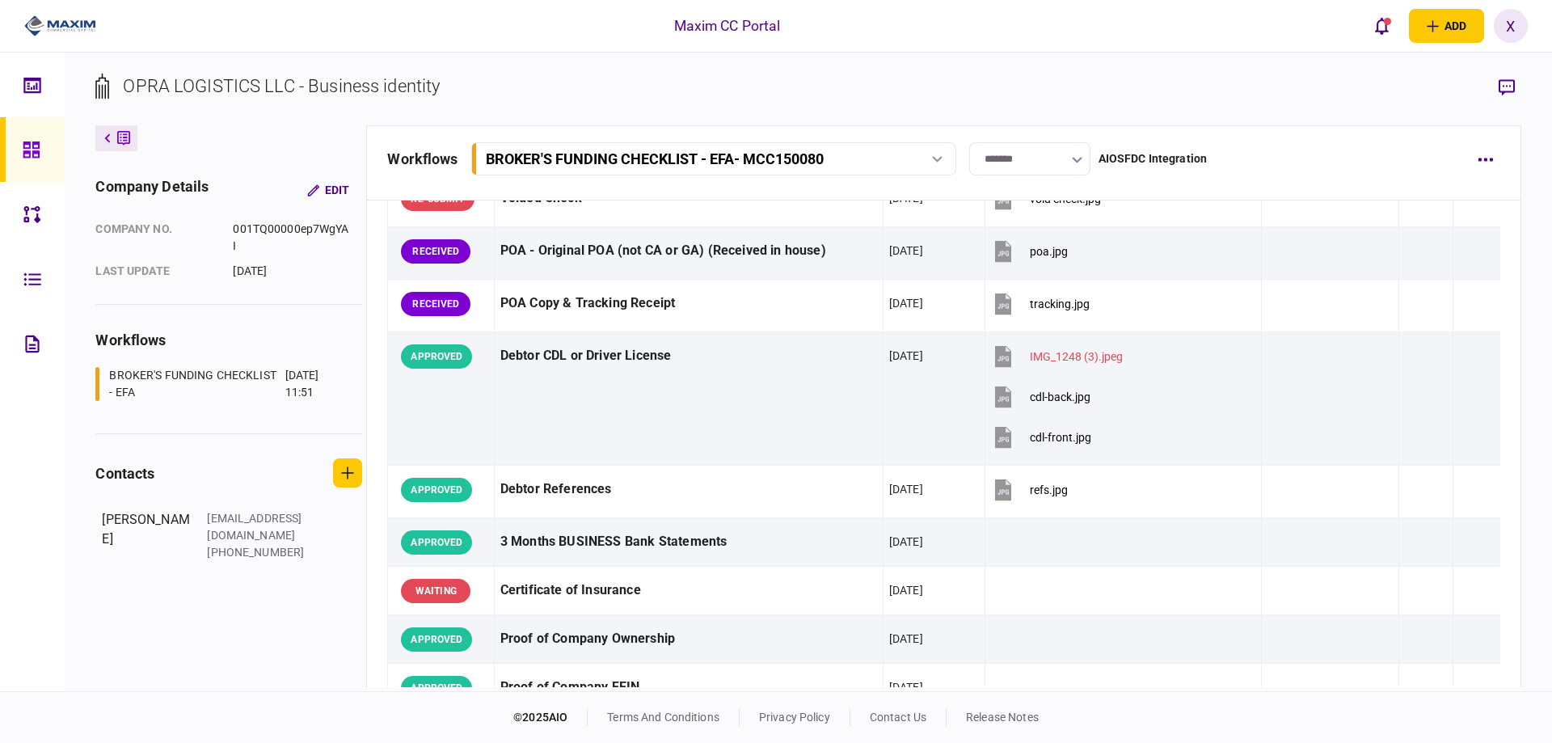
scroll to position [0, 0]
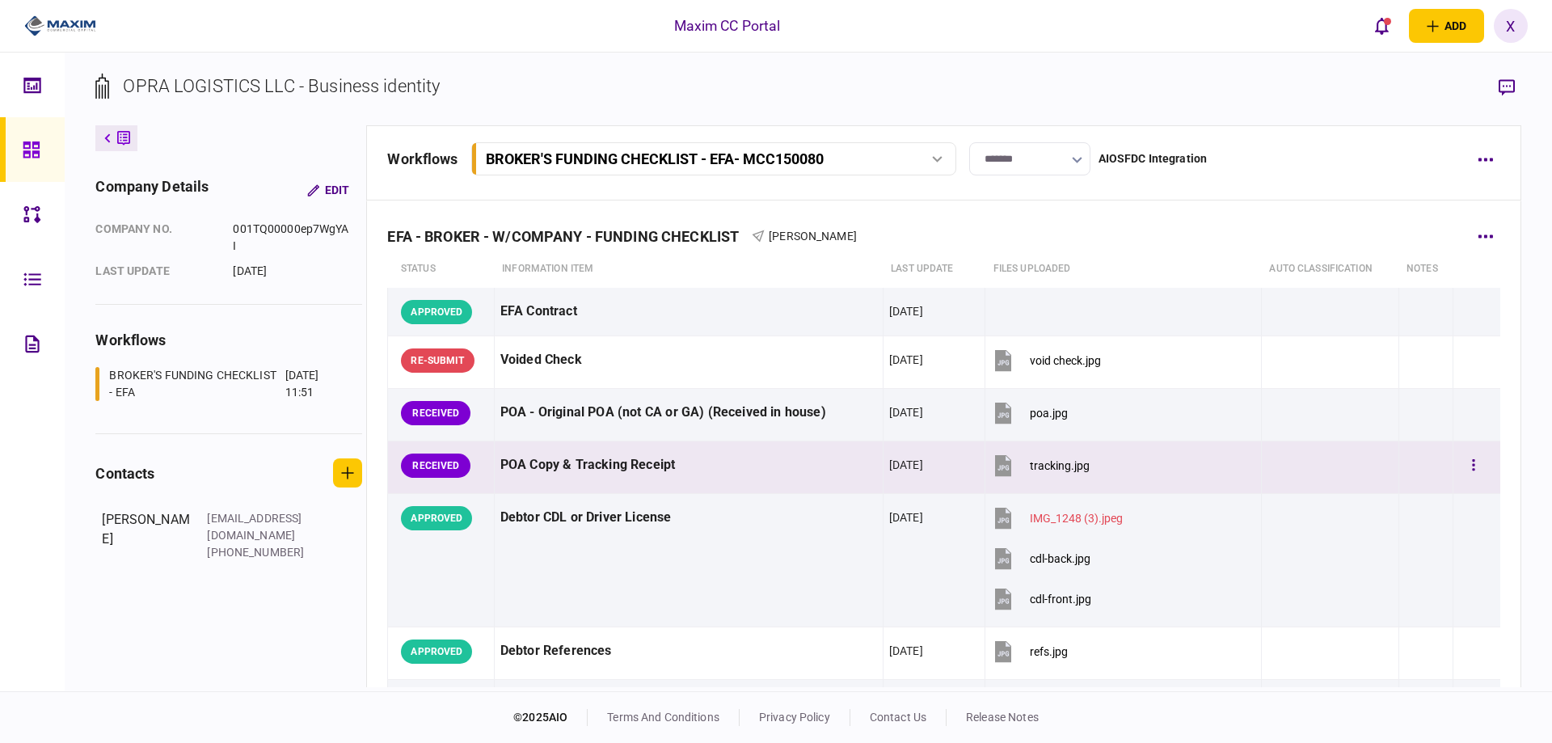
click at [1465, 450] on div at bounding box center [1477, 465] width 36 height 36
click at [1470, 462] on button "button" at bounding box center [1473, 465] width 29 height 29
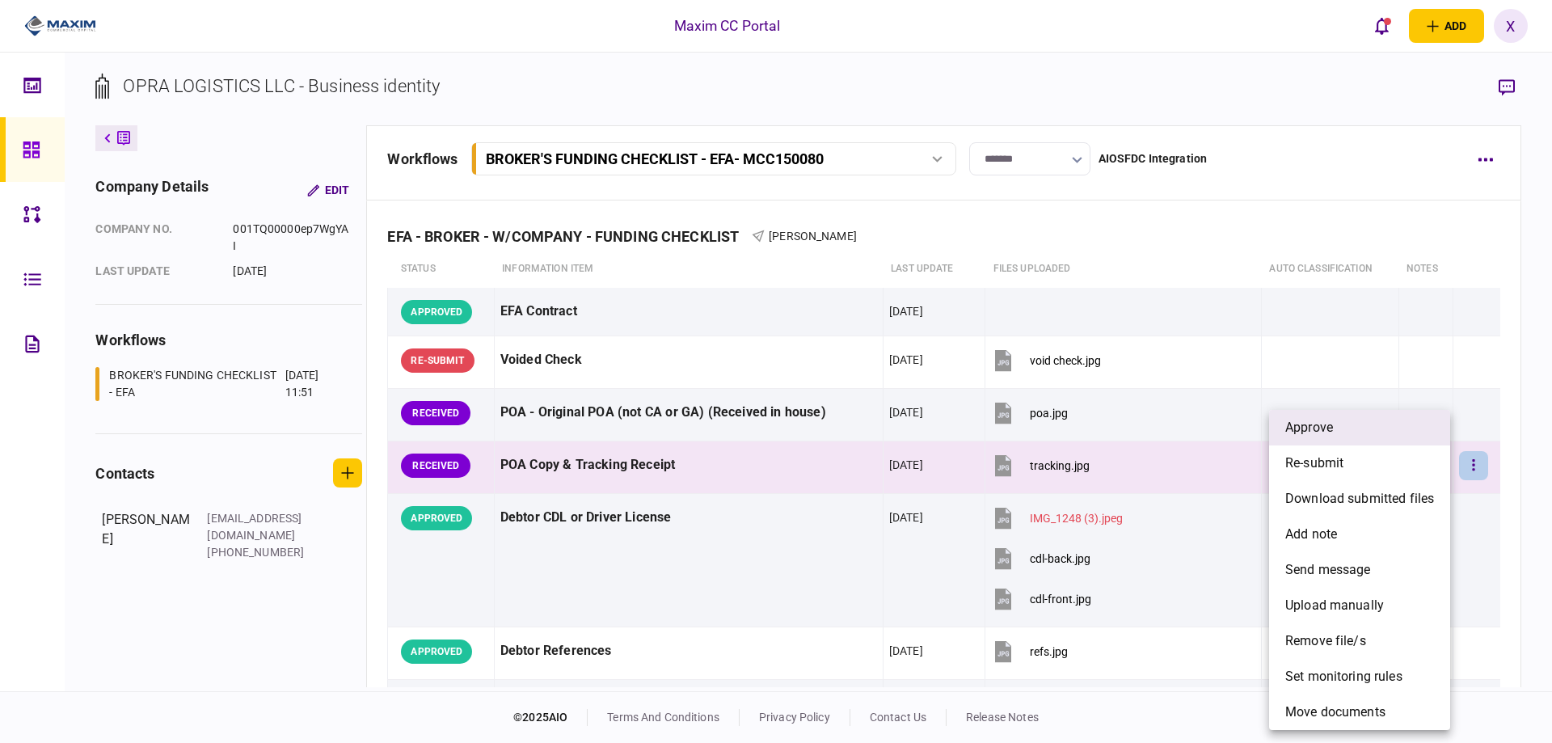
click at [1414, 433] on li "approve" at bounding box center [1359, 428] width 181 height 36
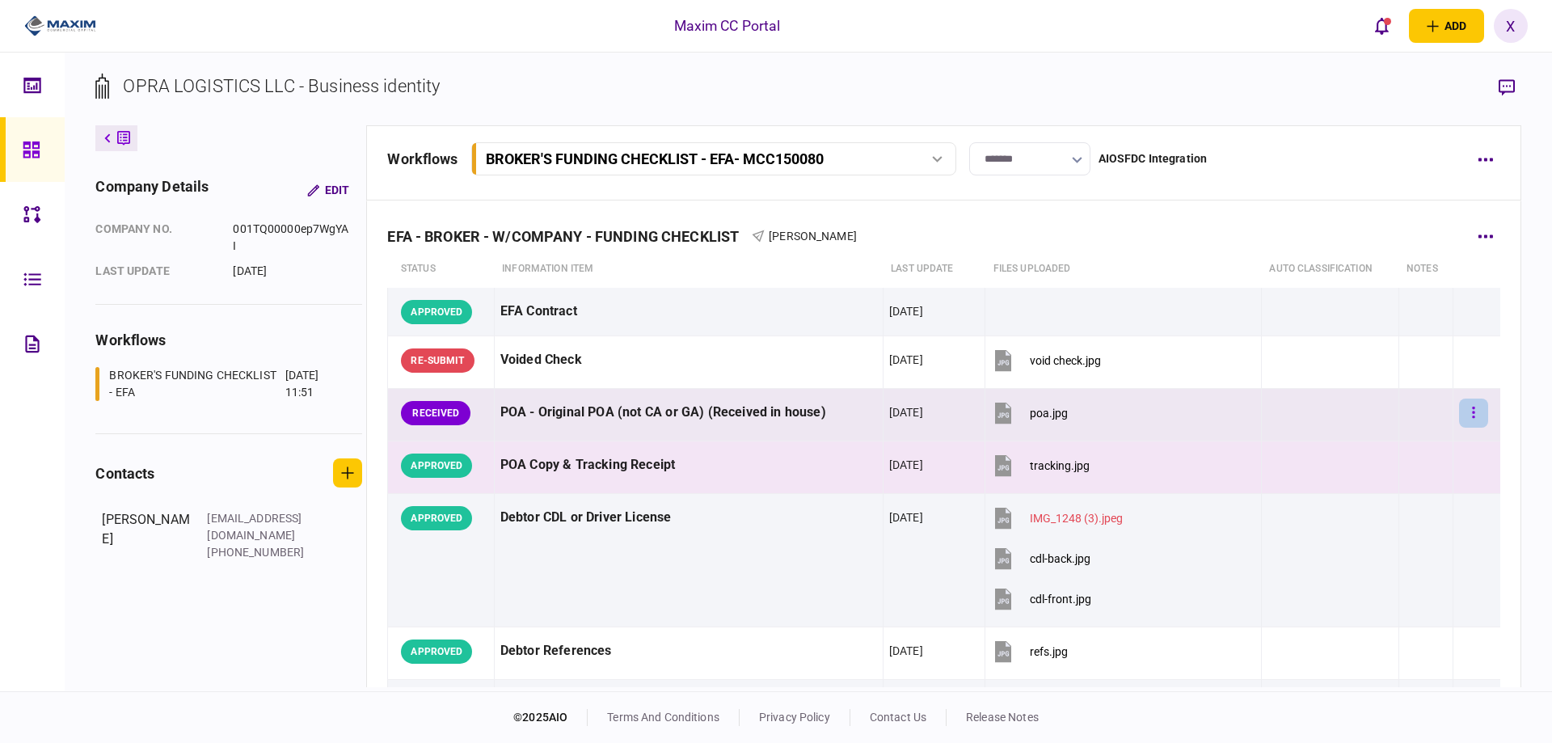
click at [1470, 412] on button "button" at bounding box center [1473, 413] width 29 height 29
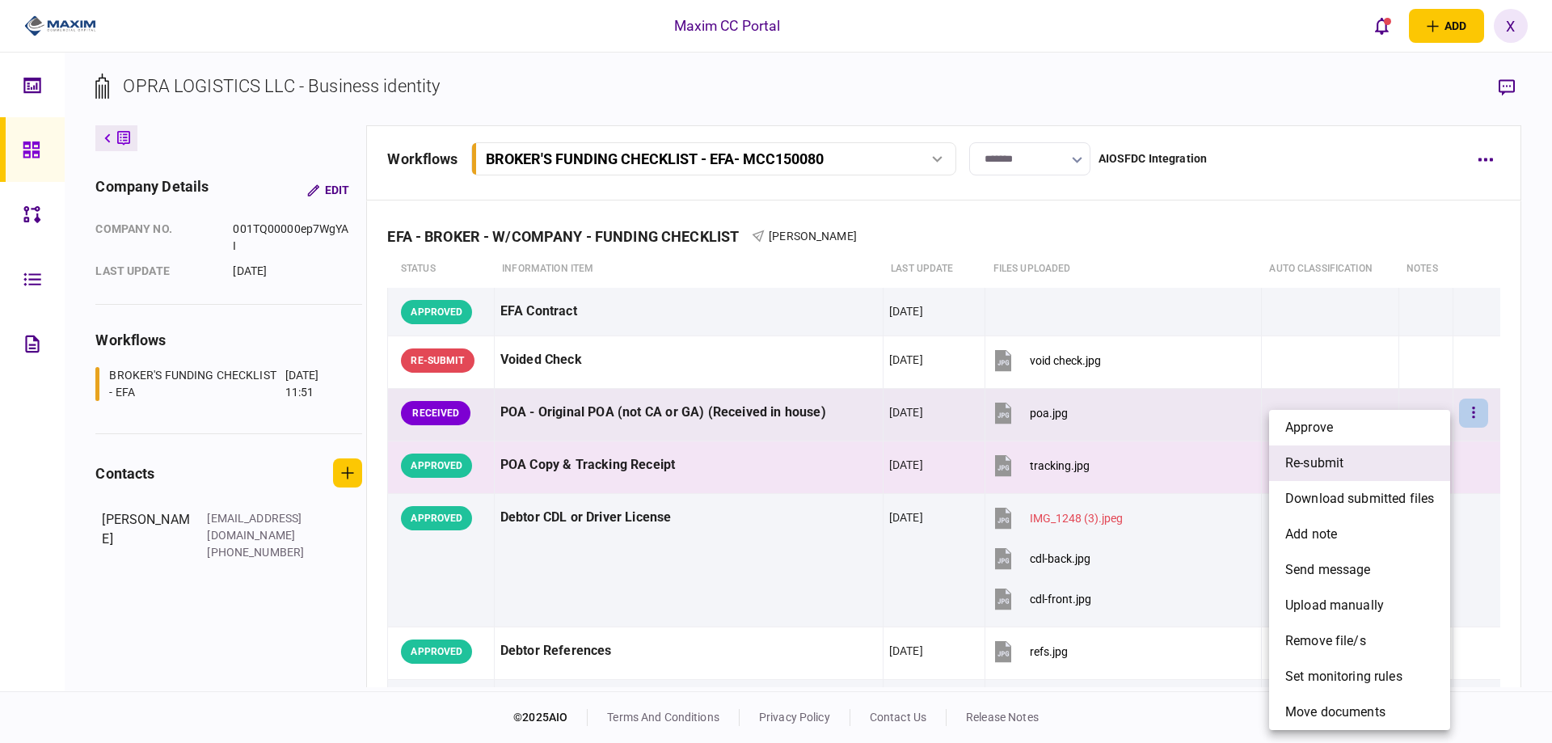
click at [1407, 467] on li "re-submit" at bounding box center [1359, 463] width 181 height 36
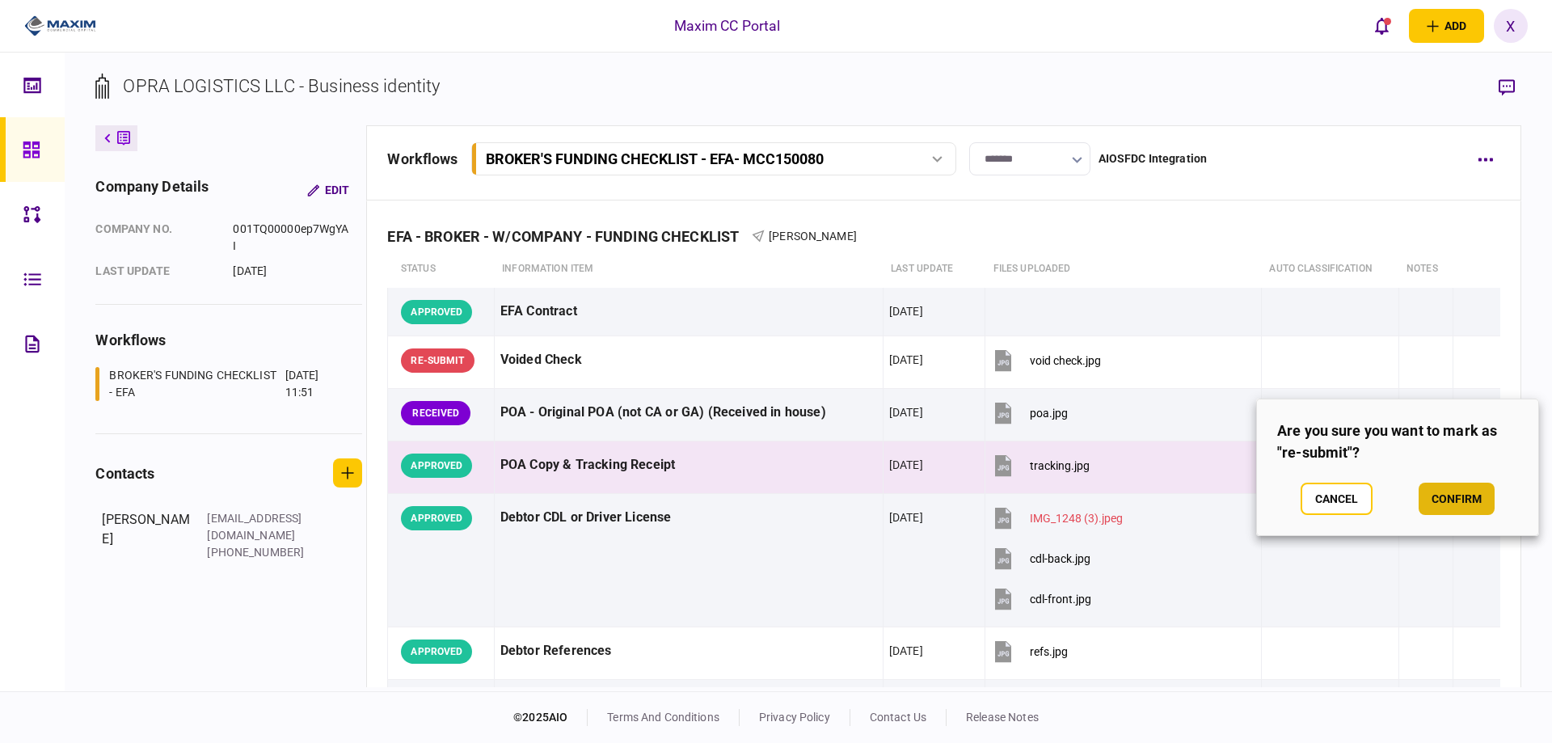
click at [1460, 506] on button "confirm" at bounding box center [1457, 499] width 76 height 32
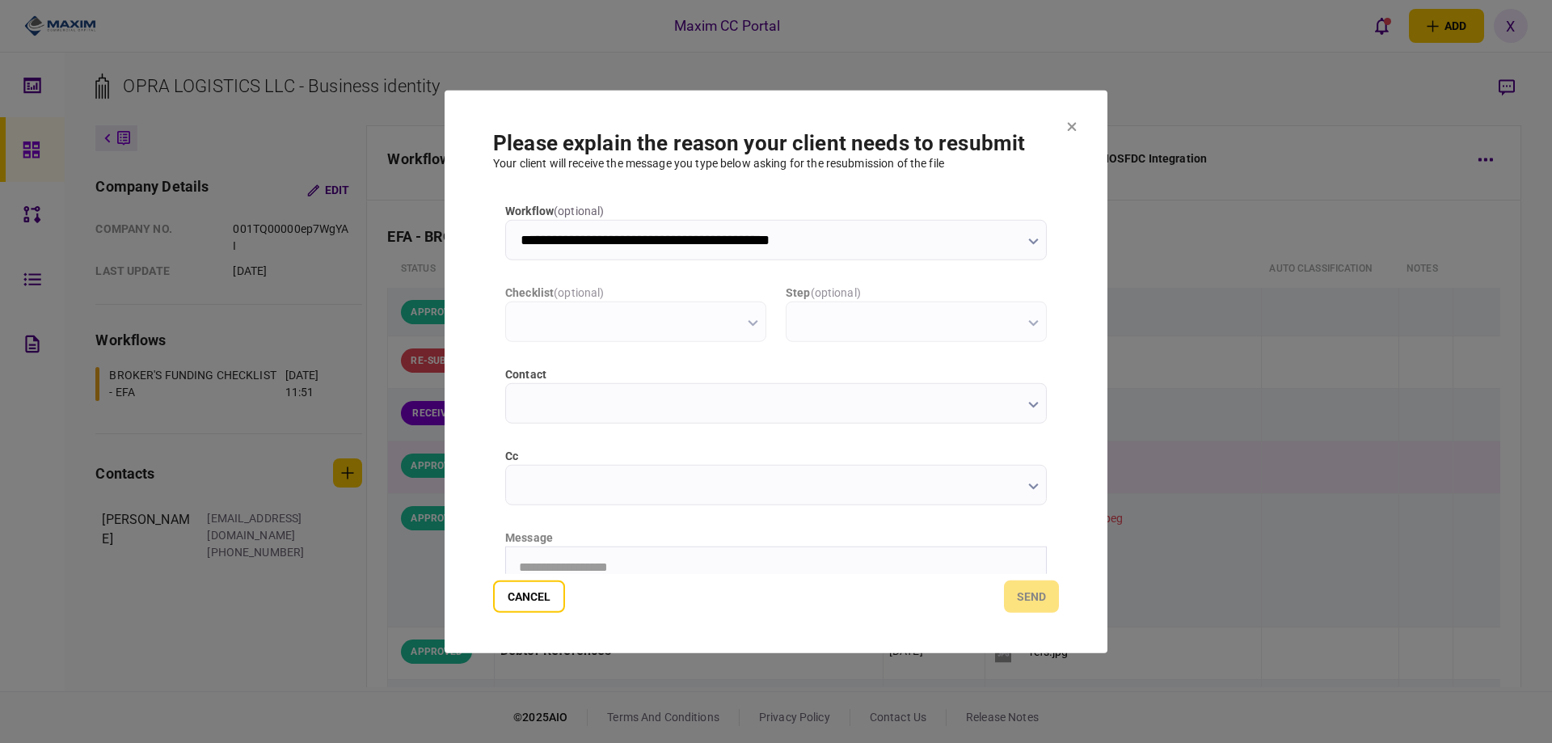
type input "**********"
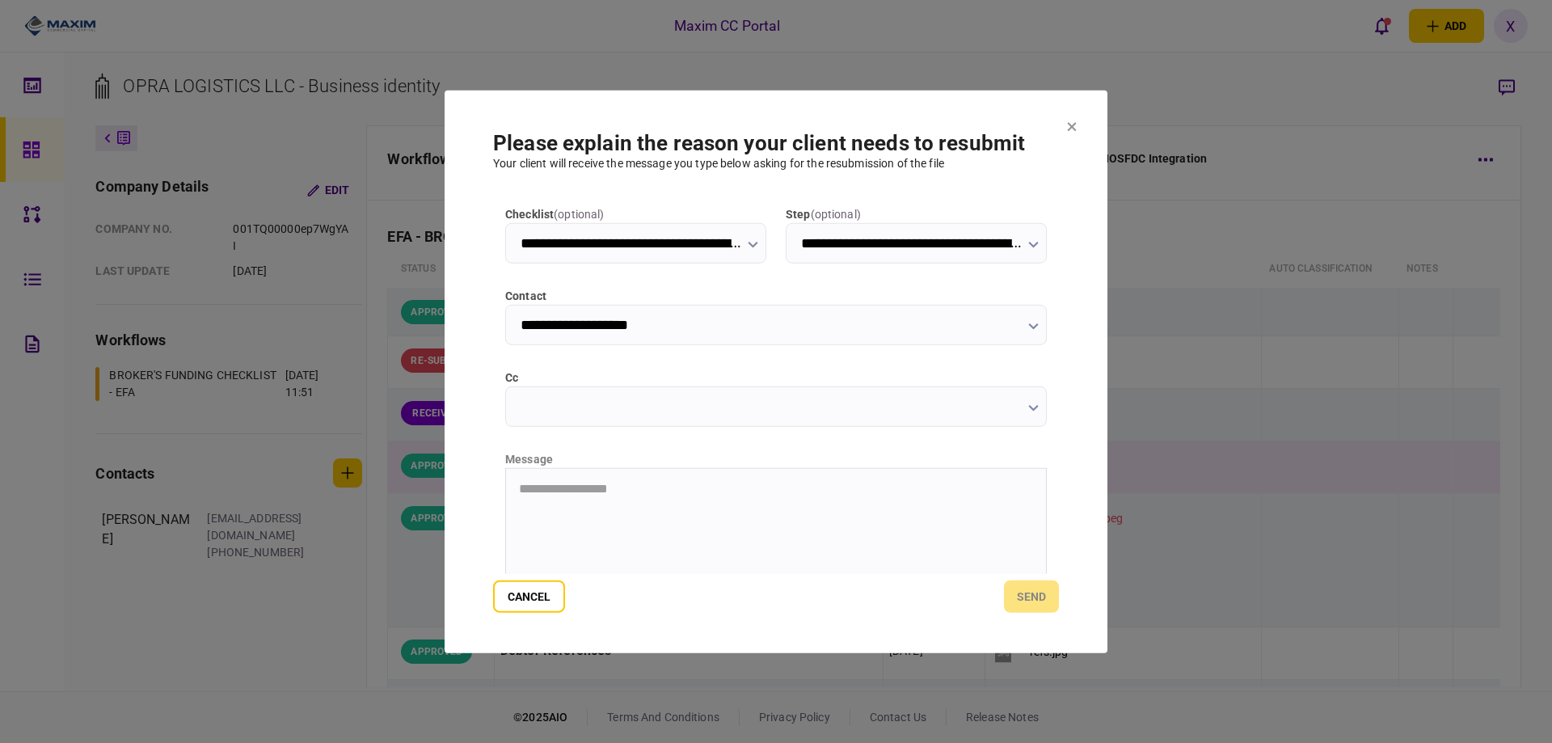
scroll to position [162, 0]
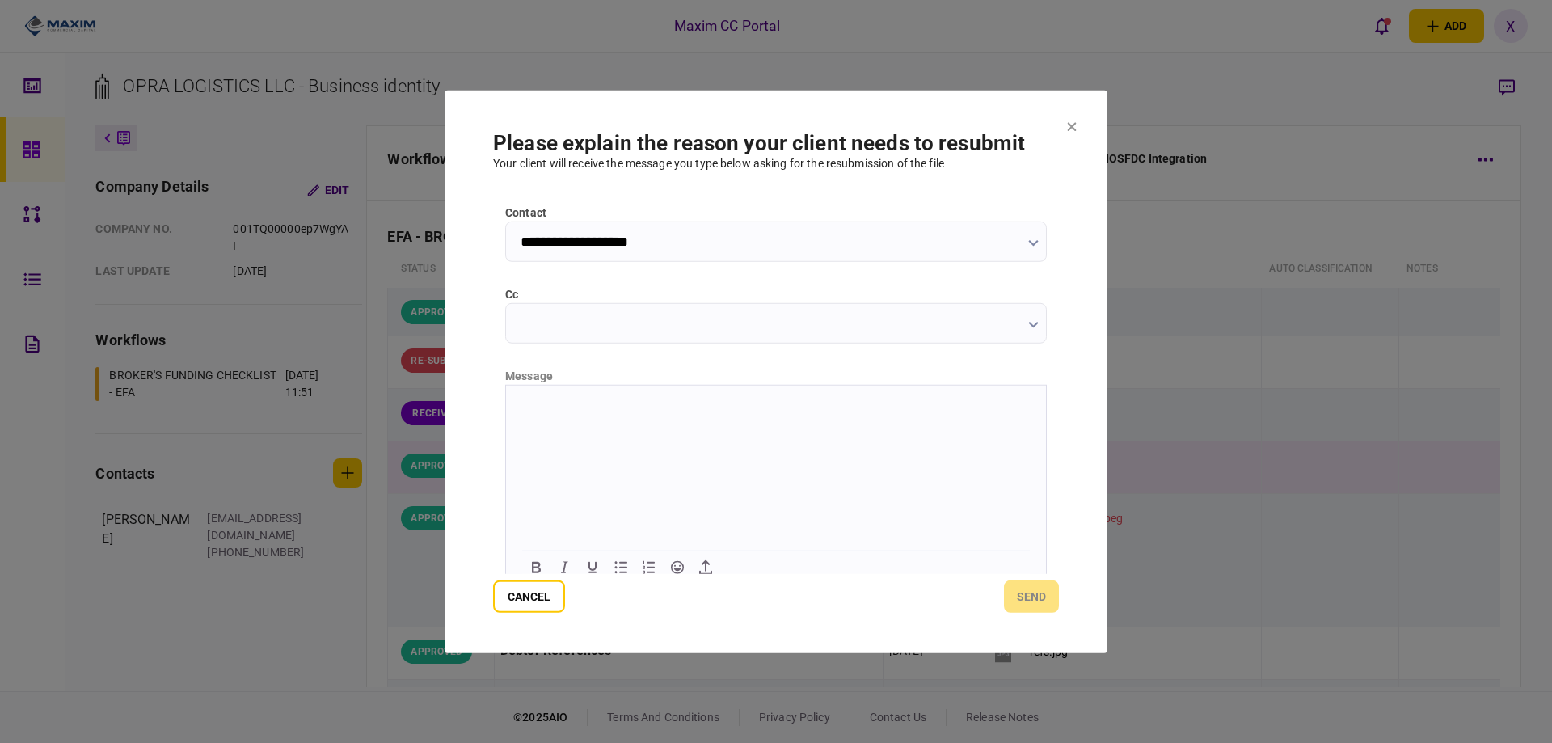
click at [627, 424] on html at bounding box center [776, 405] width 540 height 40
click at [1025, 585] on button "send" at bounding box center [1031, 597] width 55 height 32
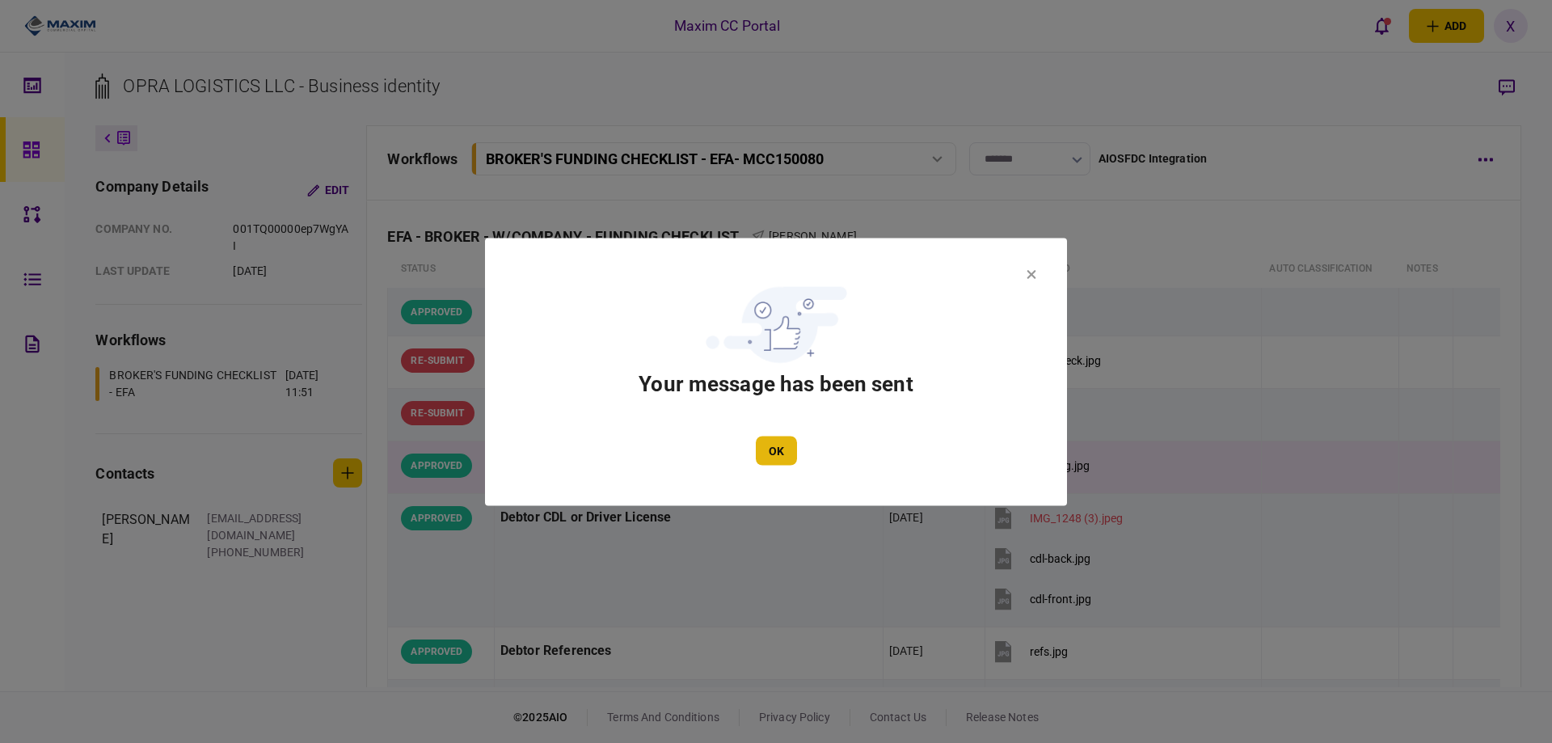
click at [783, 454] on button "OK" at bounding box center [776, 450] width 41 height 29
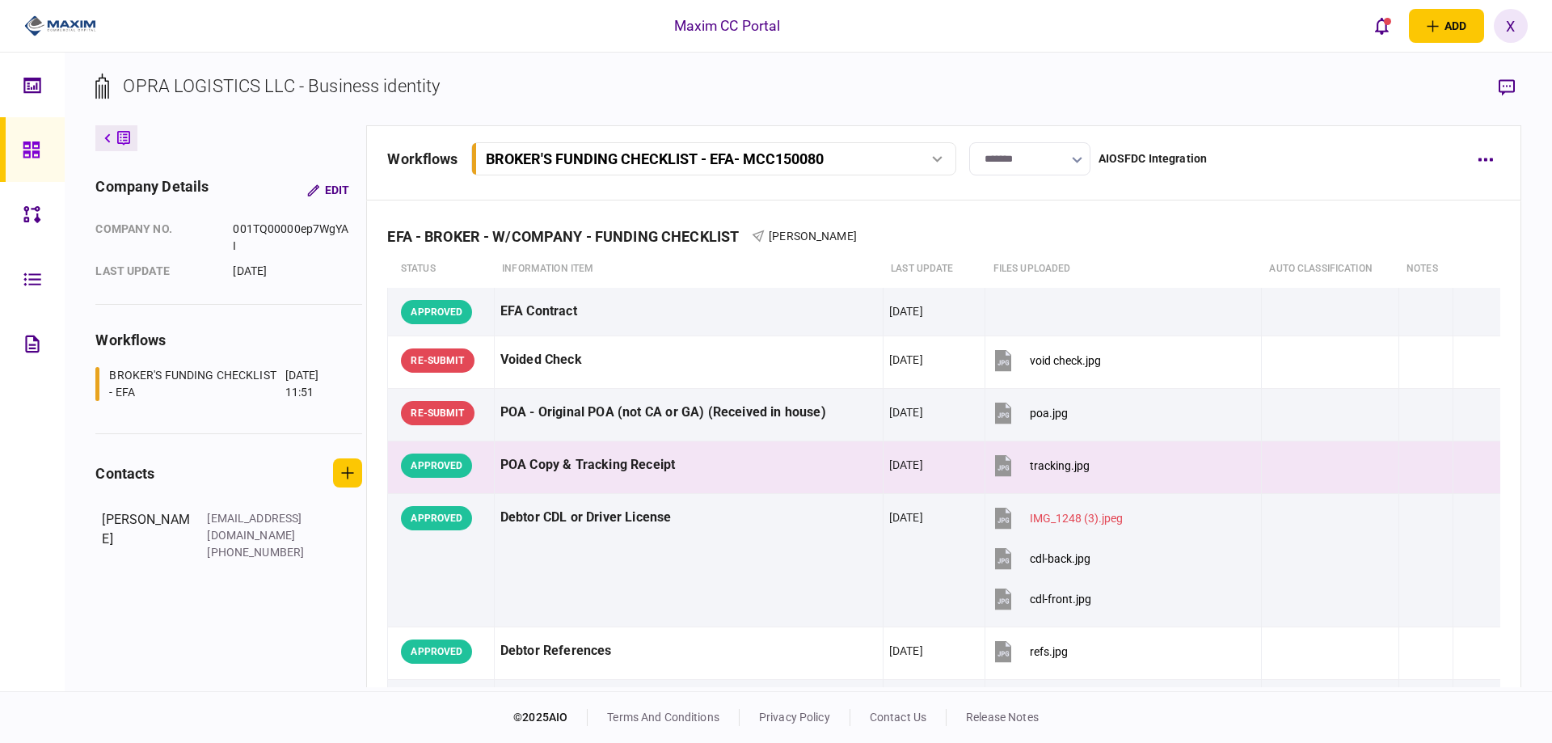
click at [20, 138] on link at bounding box center [32, 149] width 65 height 65
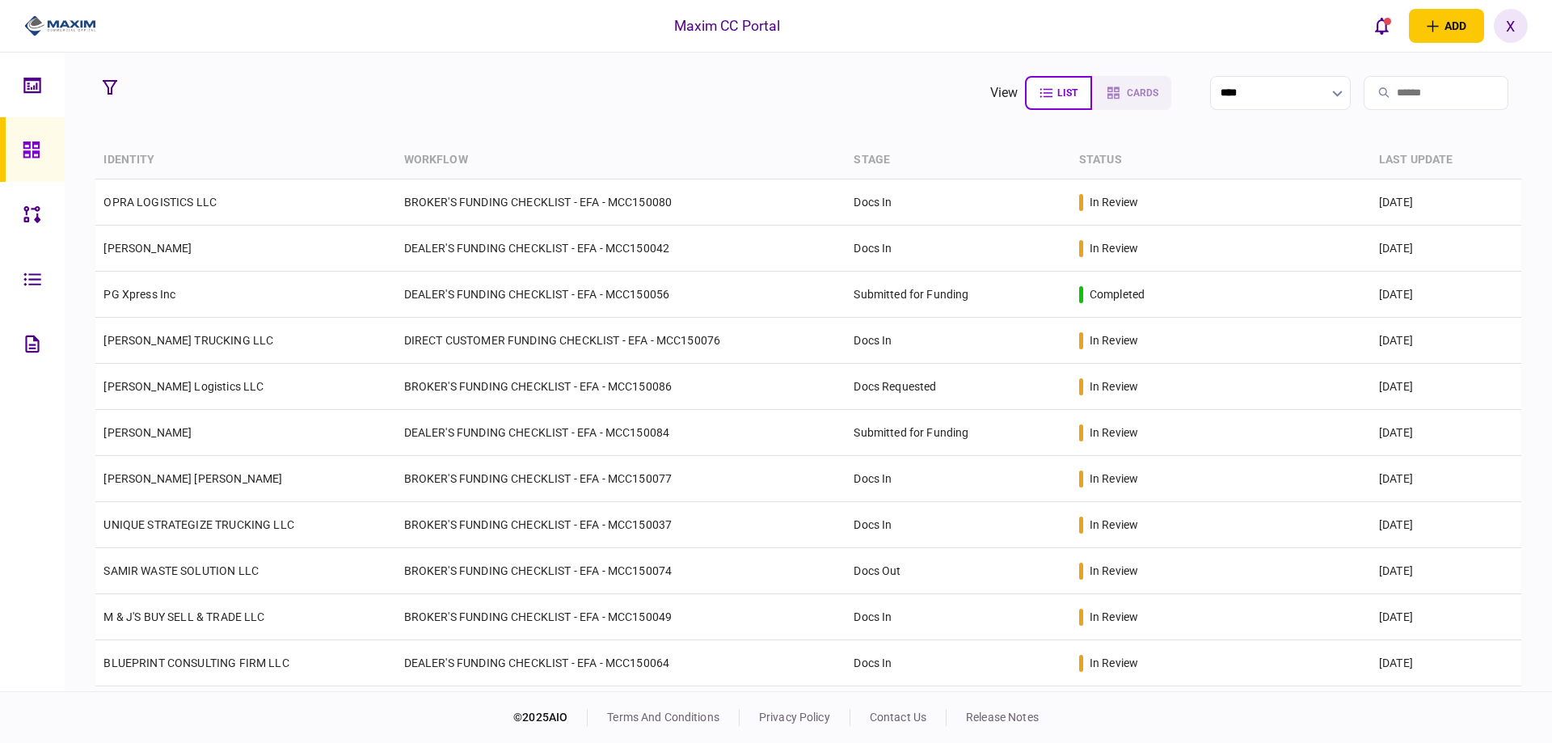
click at [62, 18] on img at bounding box center [60, 26] width 72 height 24
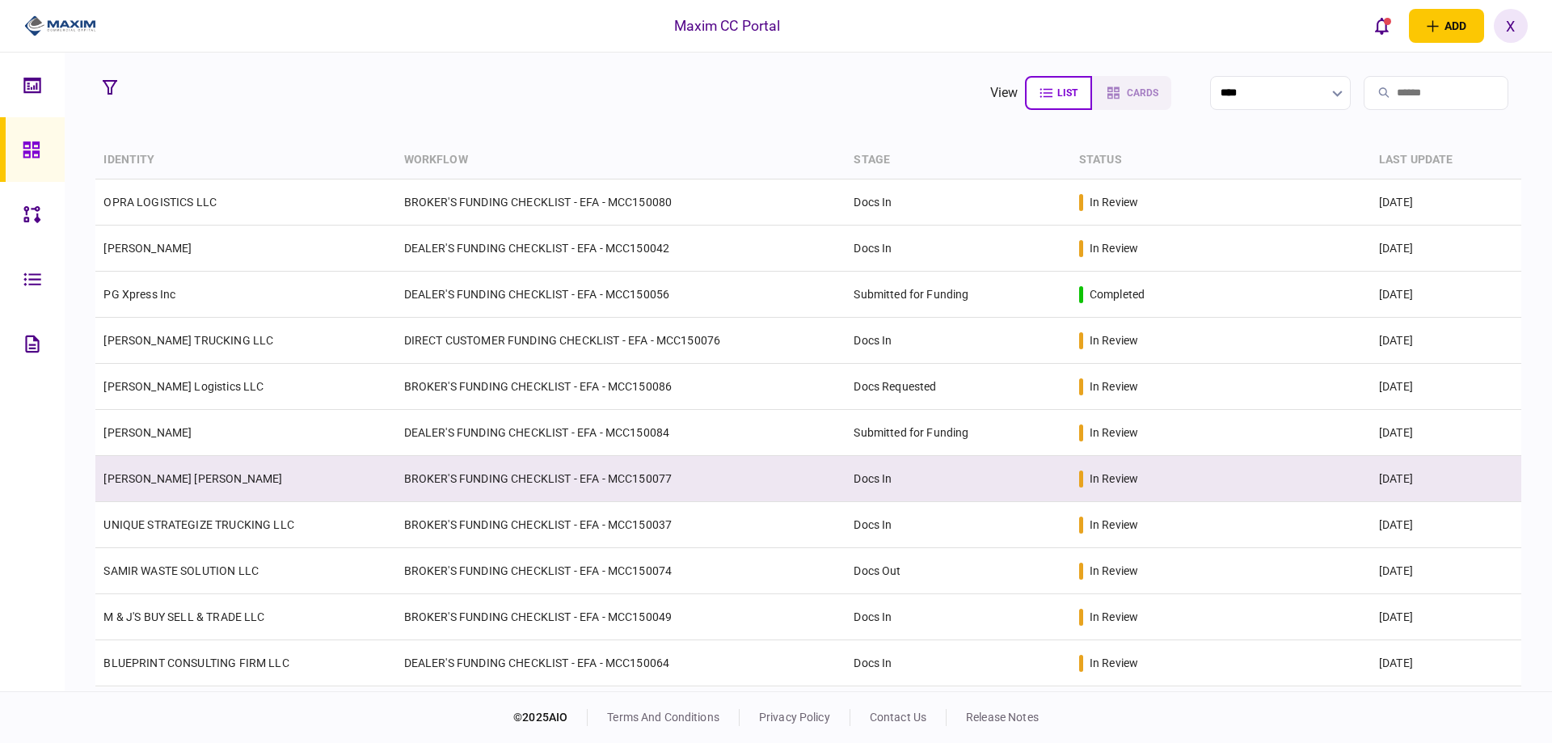
click at [161, 482] on link "[PERSON_NAME] [PERSON_NAME]" at bounding box center [192, 478] width 179 height 13
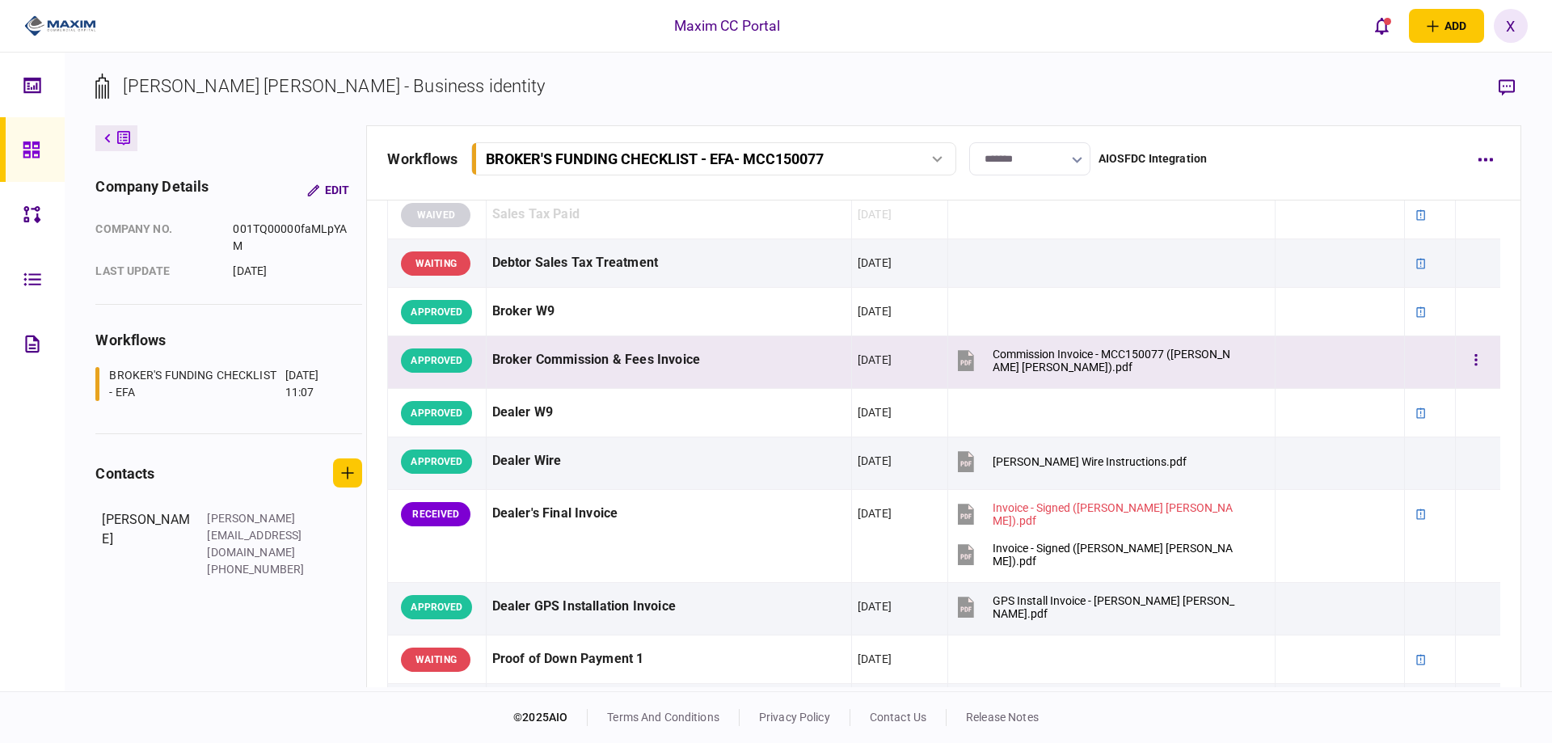
scroll to position [889, 0]
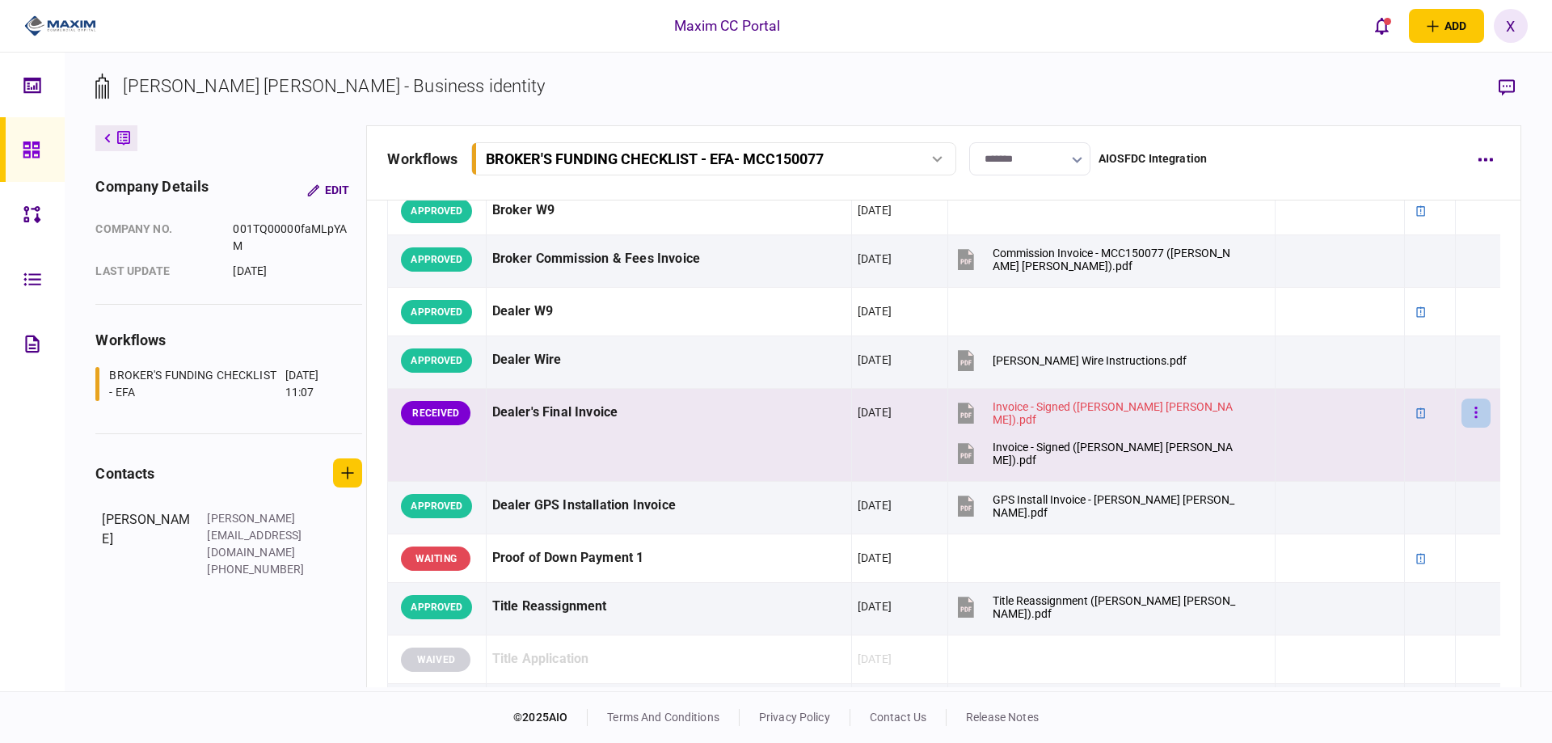
click at [1473, 415] on button "button" at bounding box center [1476, 413] width 29 height 29
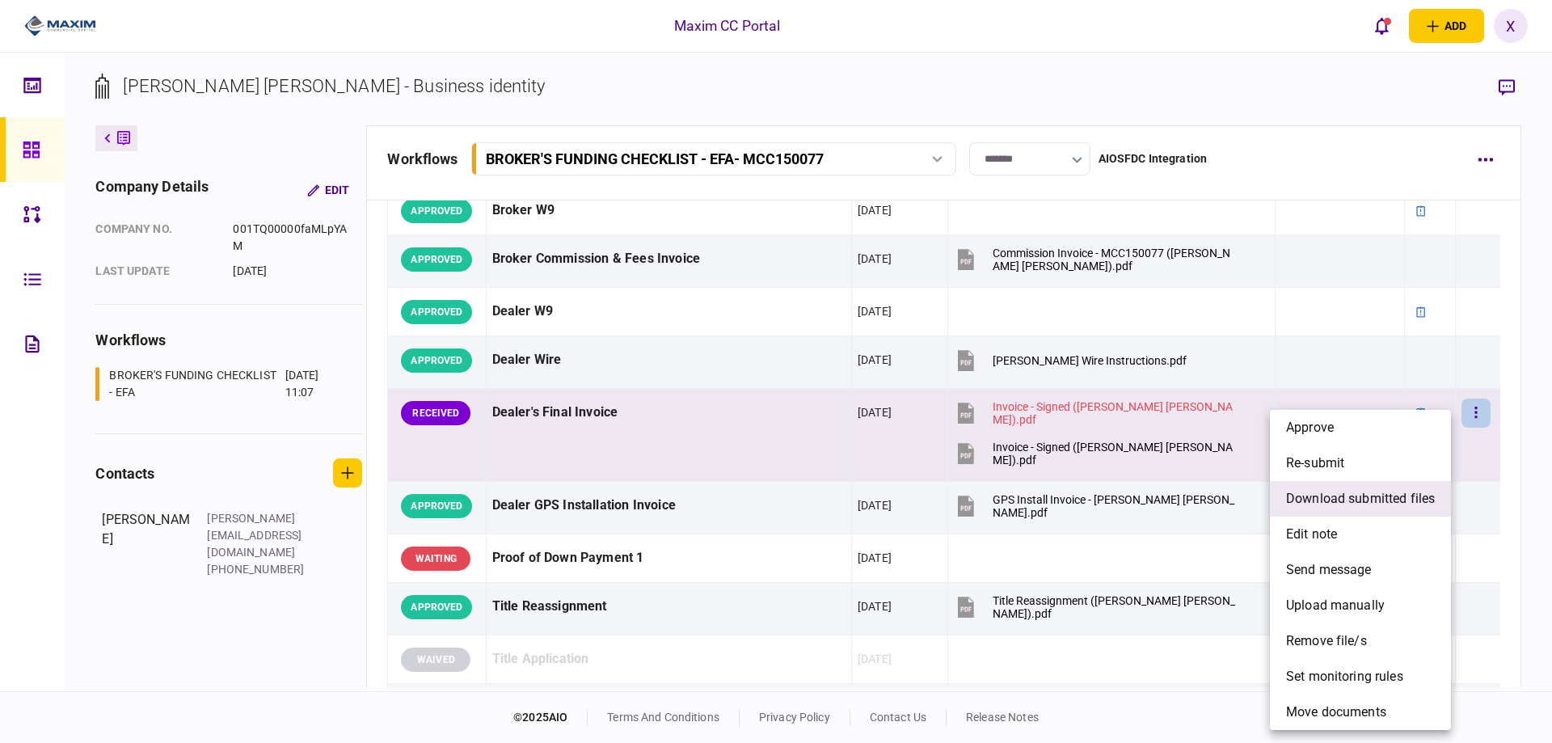
click at [1404, 497] on span "download submitted files" at bounding box center [1360, 498] width 149 height 19
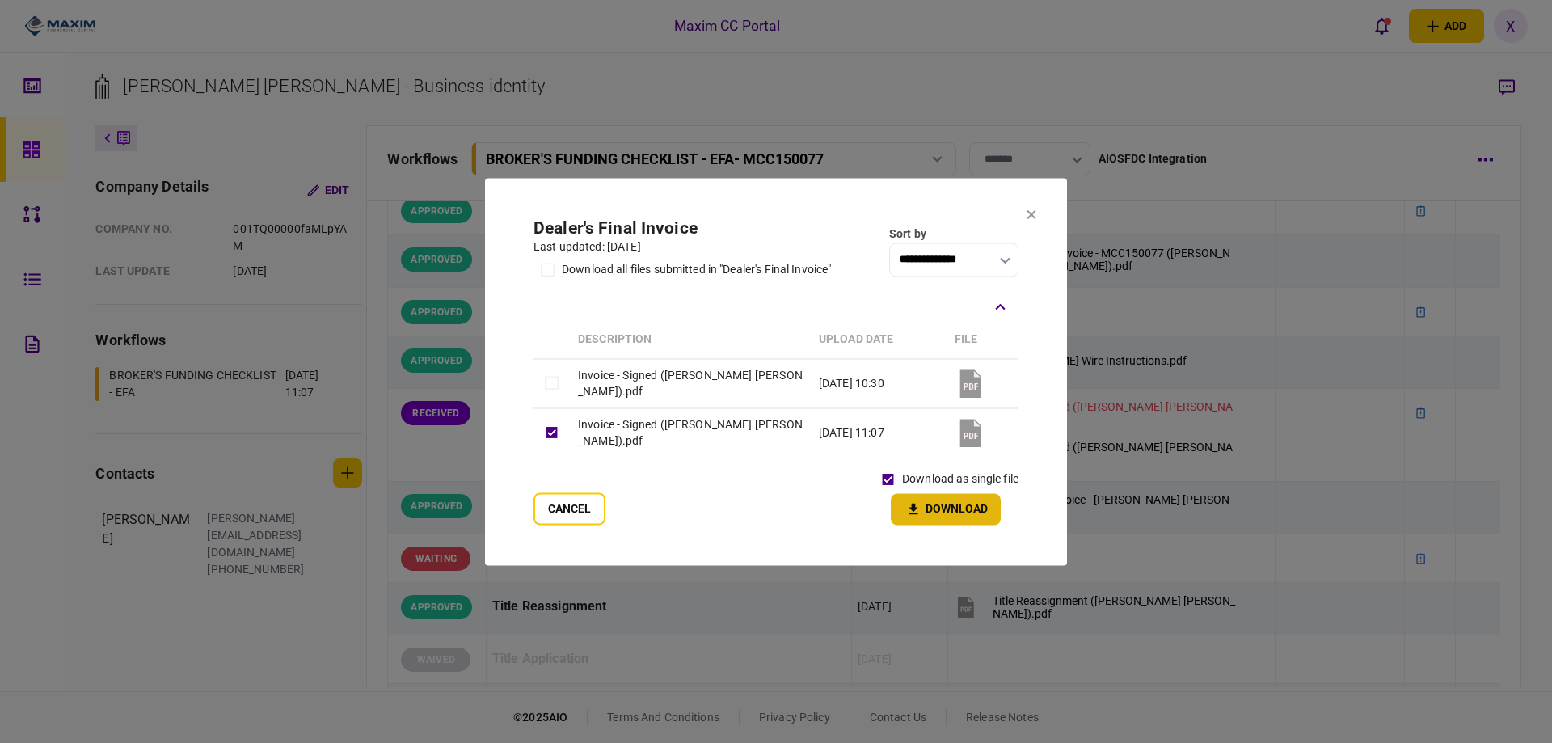
click at [964, 517] on button "Download" at bounding box center [946, 509] width 110 height 32
click at [1032, 211] on icon at bounding box center [1032, 214] width 10 height 10
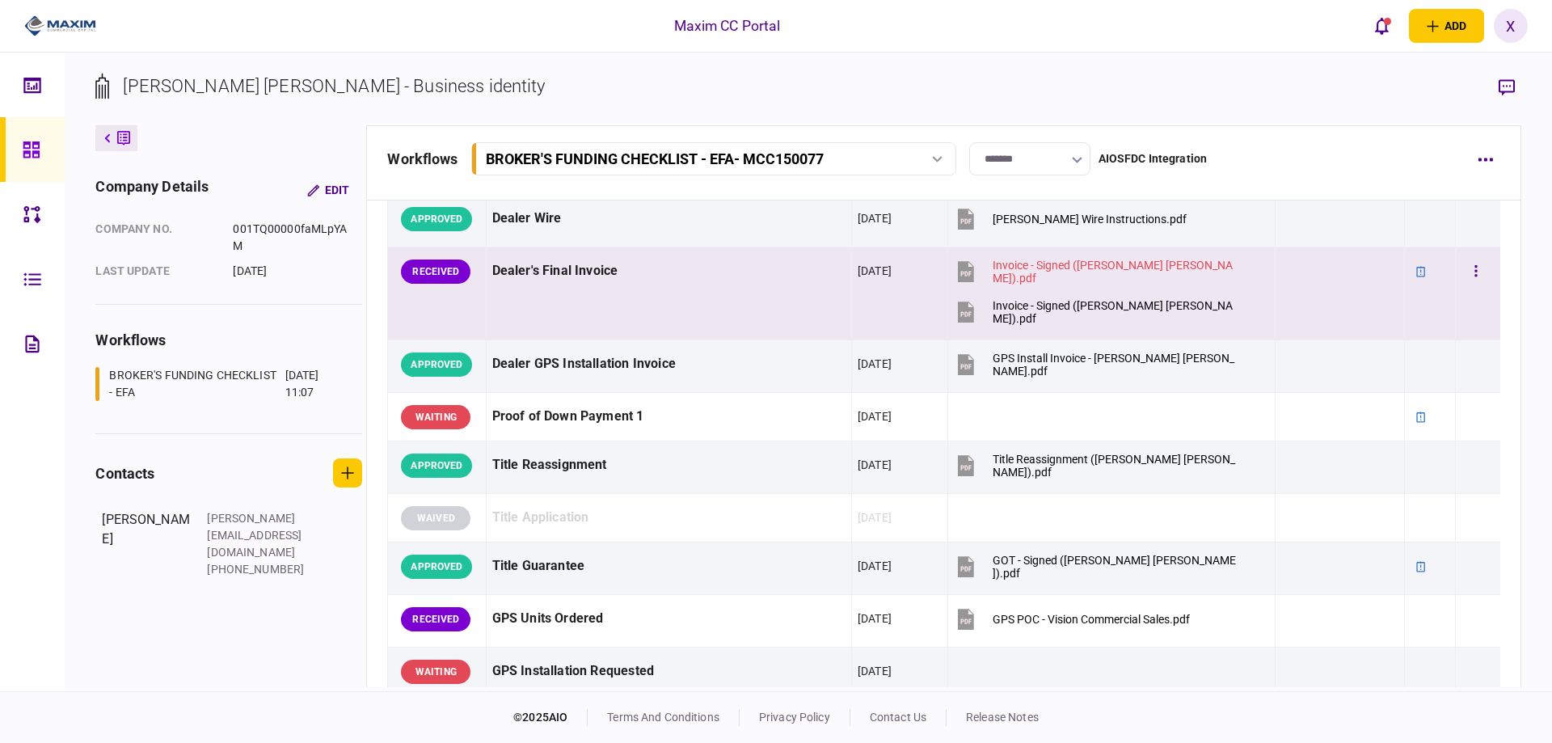
scroll to position [1213, 0]
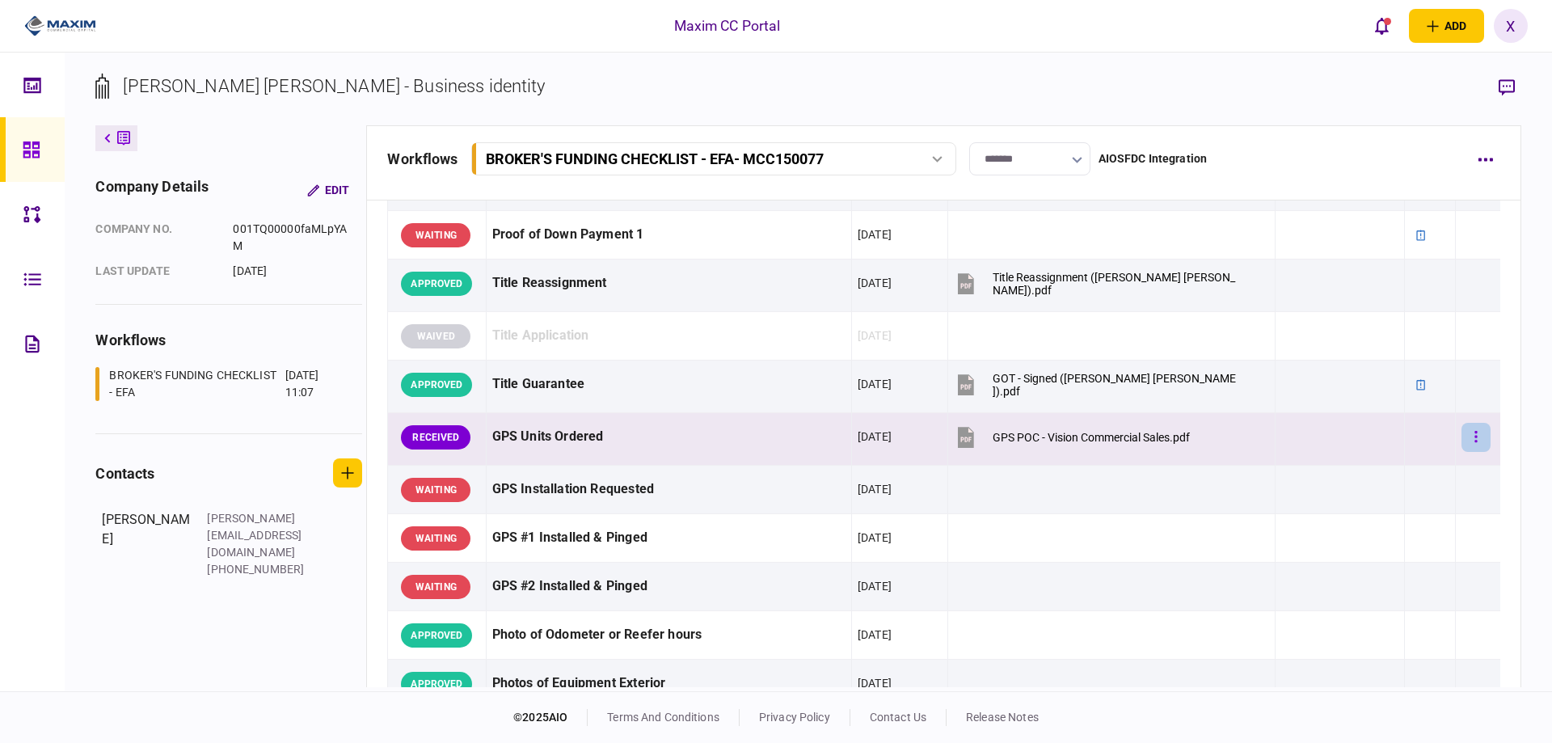
click at [1462, 442] on button "button" at bounding box center [1476, 437] width 29 height 29
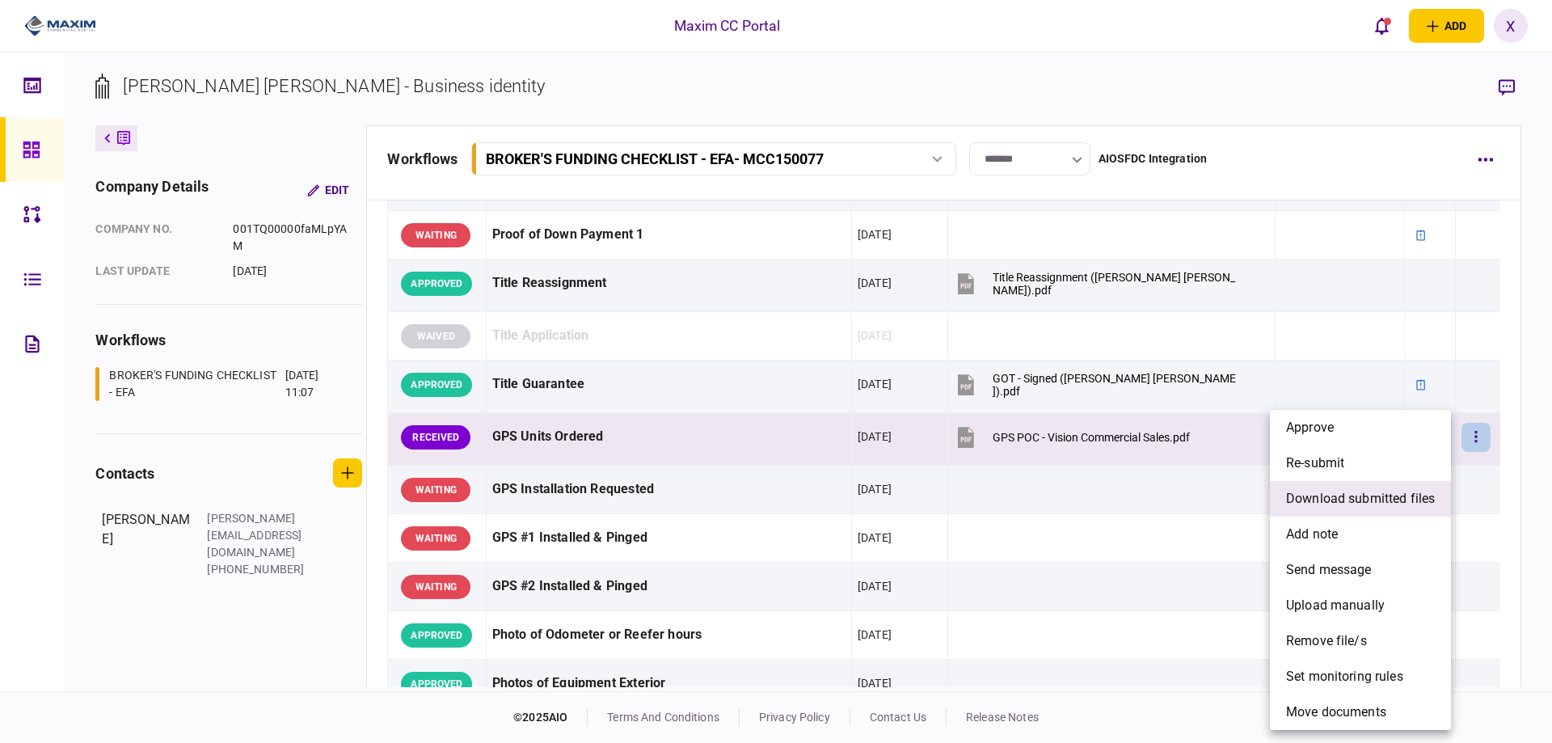
click at [1388, 501] on span "download submitted files" at bounding box center [1360, 498] width 149 height 19
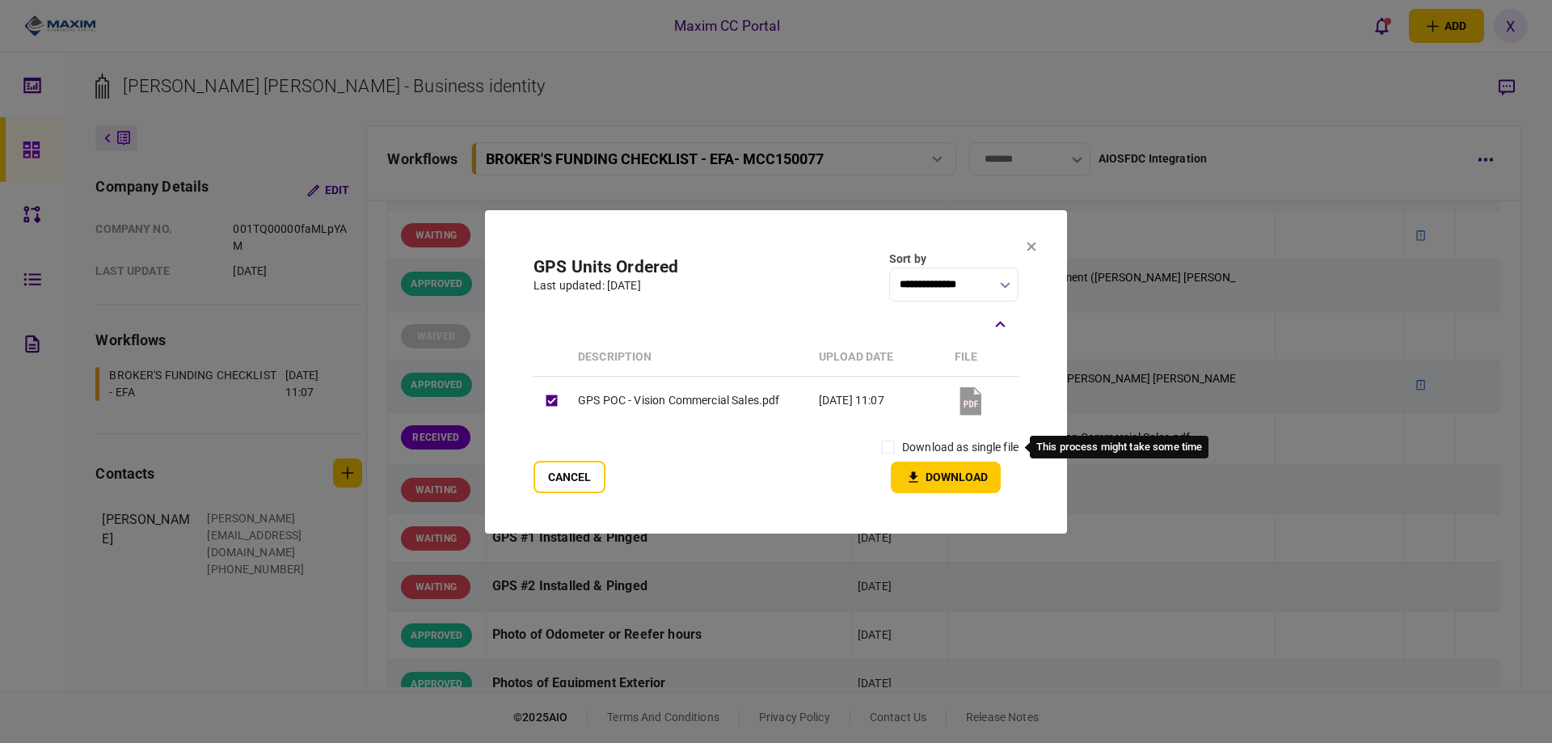
click at [908, 449] on label "download as single file" at bounding box center [960, 447] width 116 height 17
click at [920, 474] on icon "button" at bounding box center [913, 477] width 19 height 15
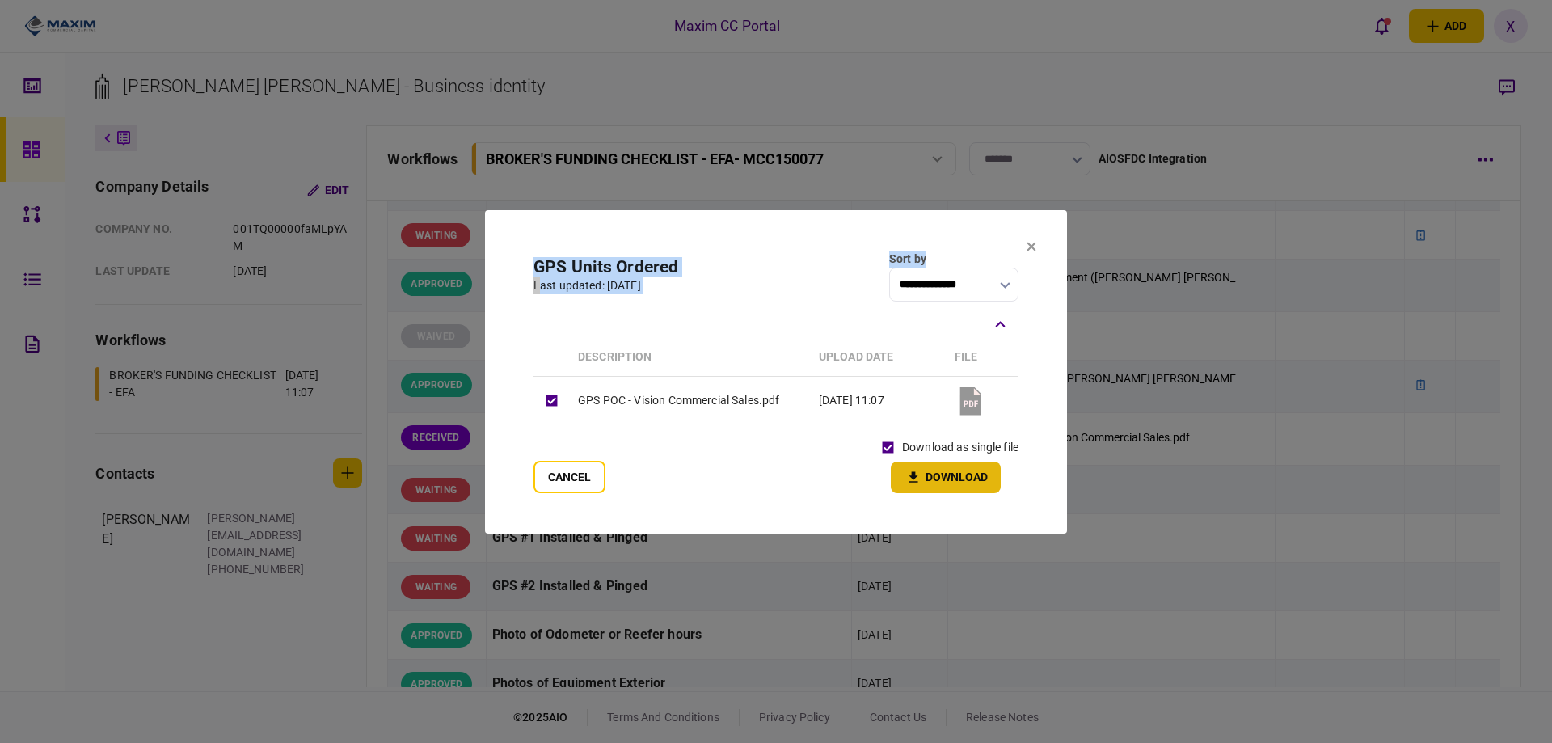
click at [1027, 241] on section "**********" at bounding box center [776, 371] width 582 height 323
click at [1037, 247] on section "**********" at bounding box center [776, 371] width 582 height 323
click at [1023, 239] on section "**********" at bounding box center [776, 371] width 582 height 323
click at [1028, 245] on icon at bounding box center [1032, 247] width 10 height 10
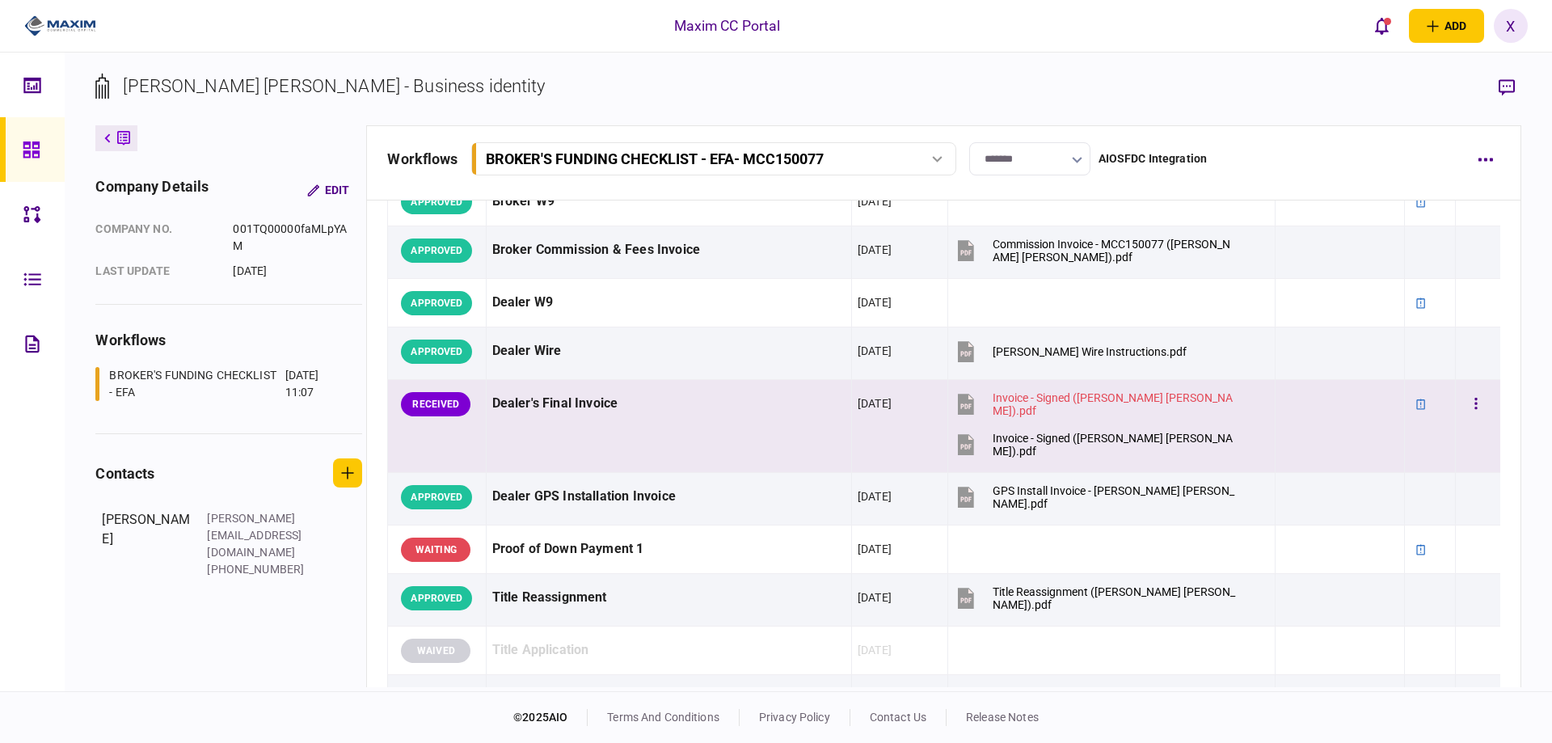
scroll to position [970, 0]
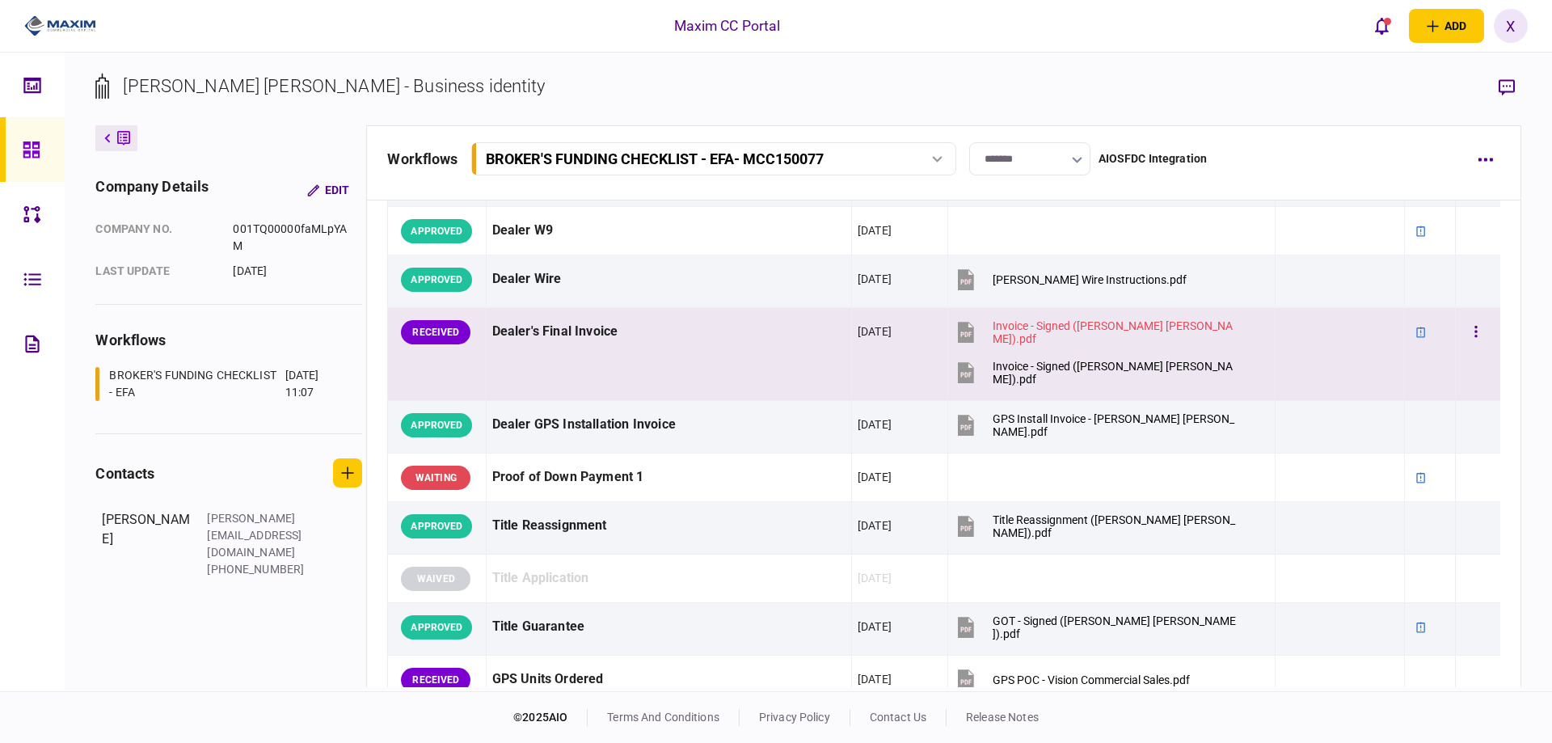
click at [1456, 331] on td at bounding box center [1478, 354] width 44 height 93
click at [1462, 330] on button "button" at bounding box center [1476, 332] width 29 height 29
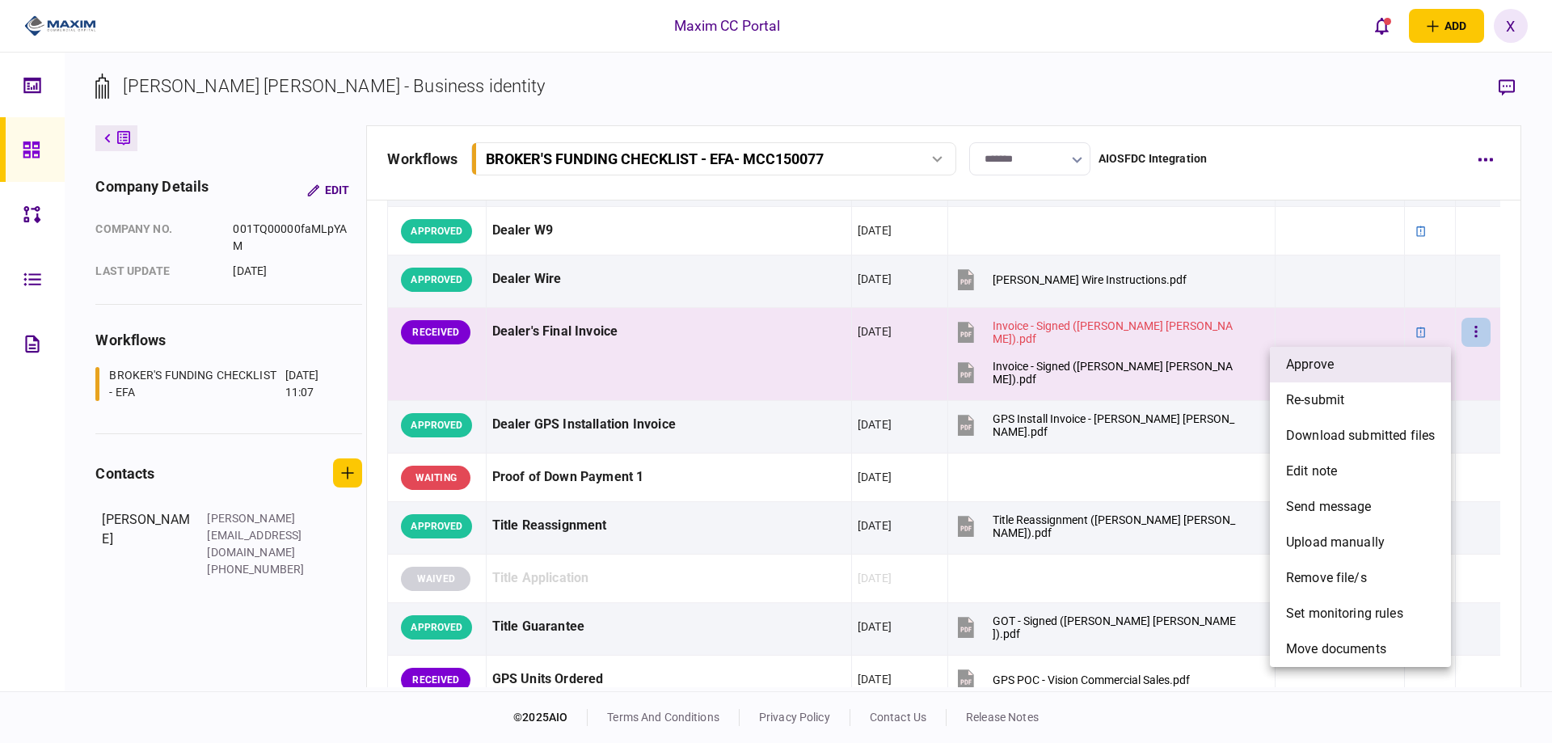
click at [1390, 352] on li "approve" at bounding box center [1360, 365] width 181 height 36
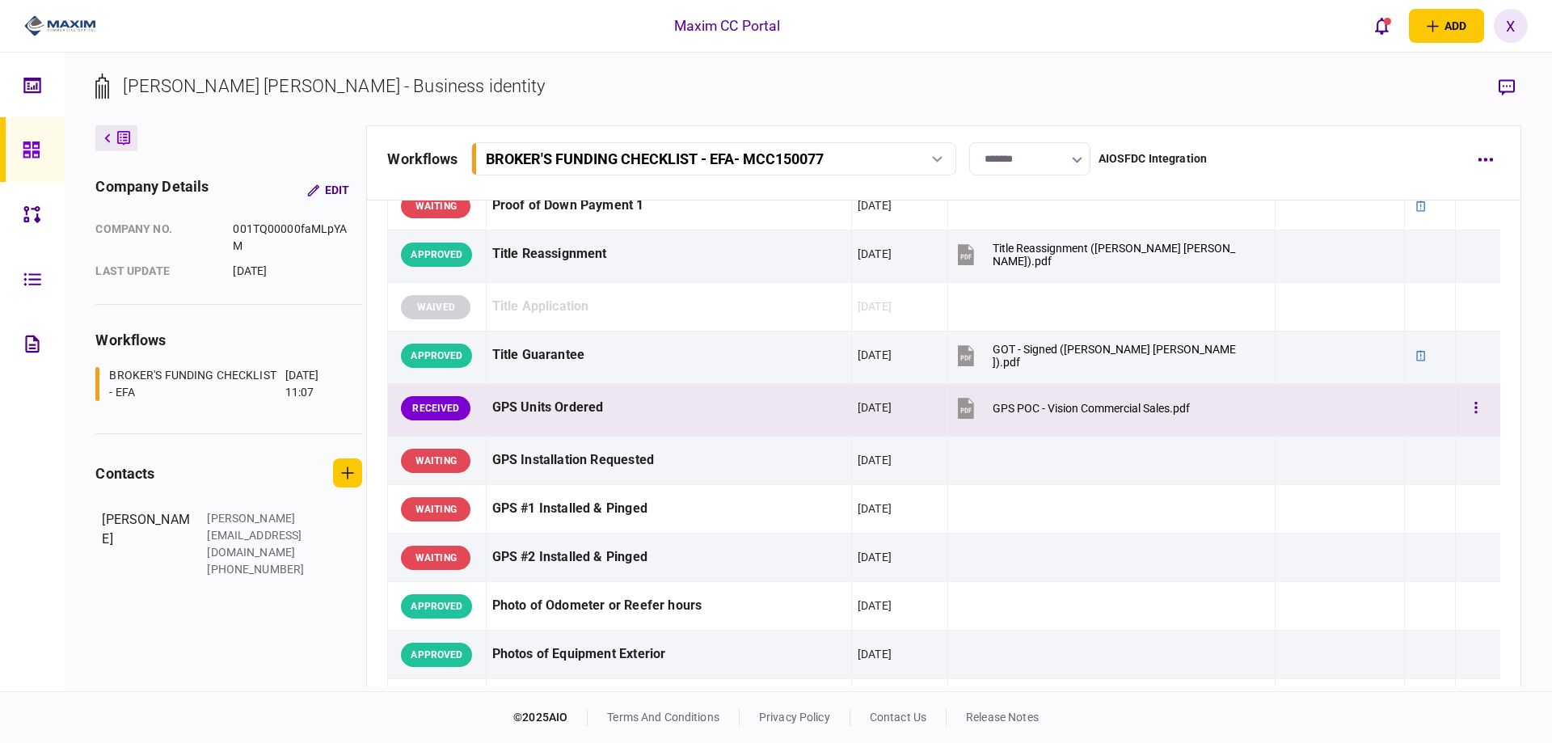
scroll to position [1374, 0]
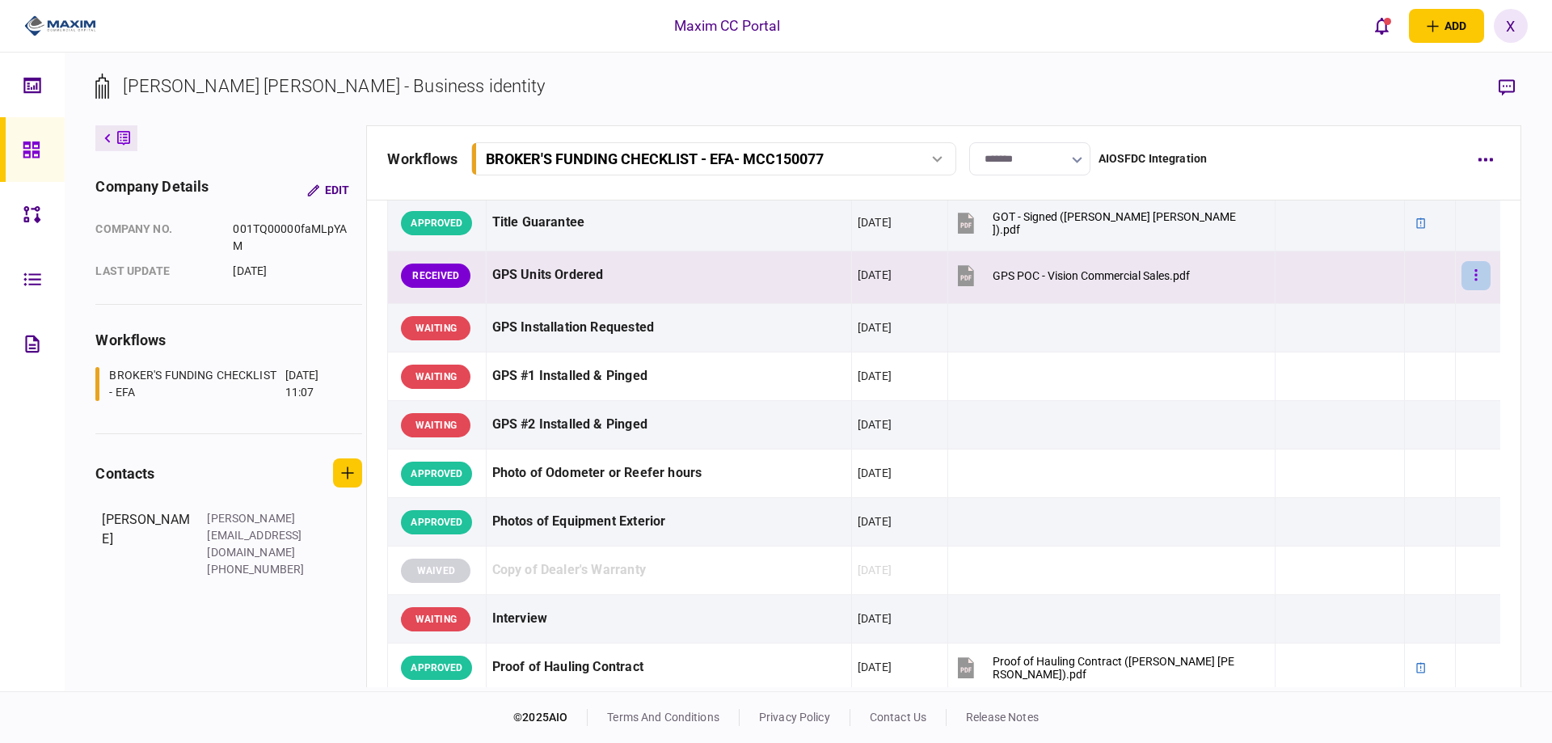
click at [1462, 281] on button "button" at bounding box center [1476, 275] width 29 height 29
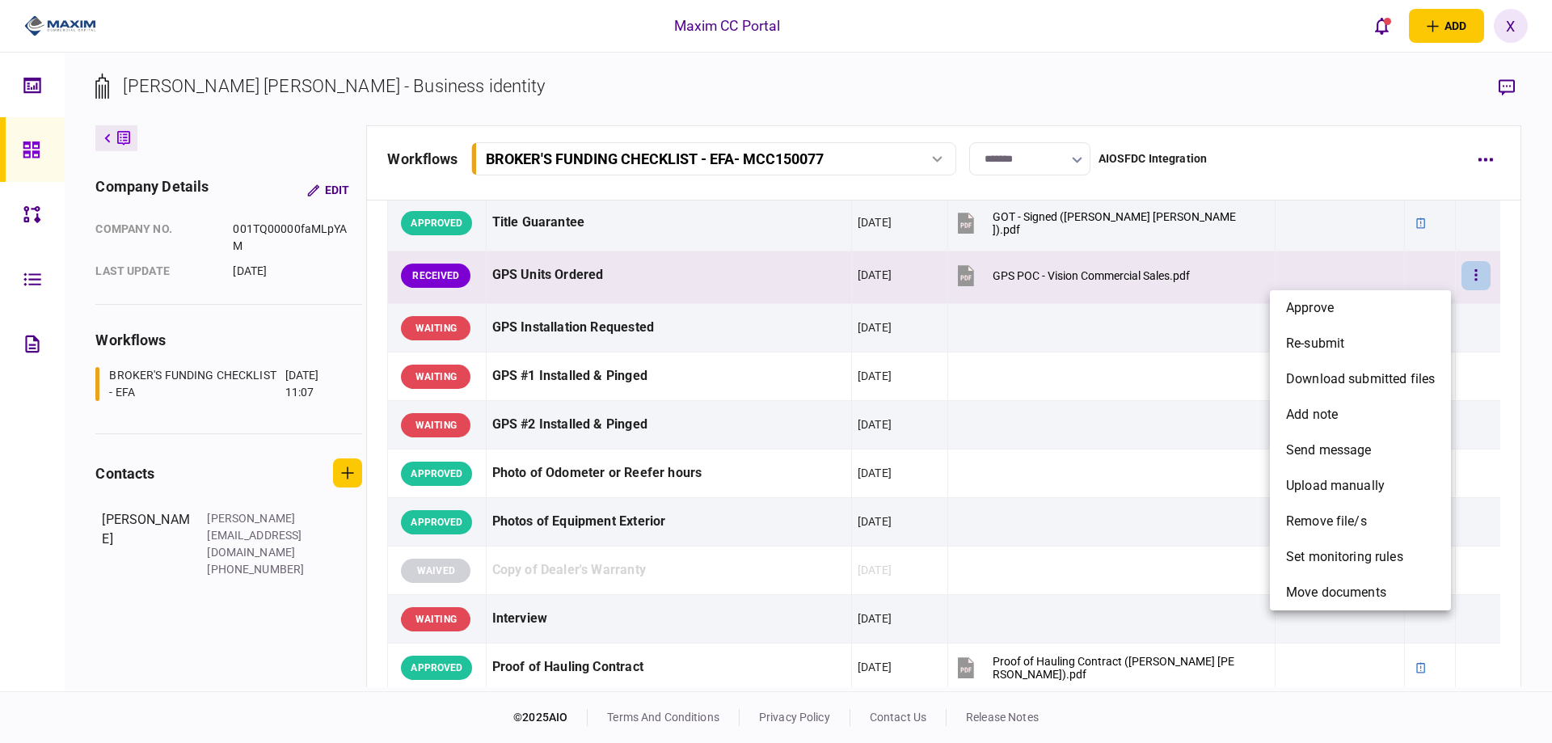
click at [1020, 270] on div at bounding box center [776, 371] width 1552 height 743
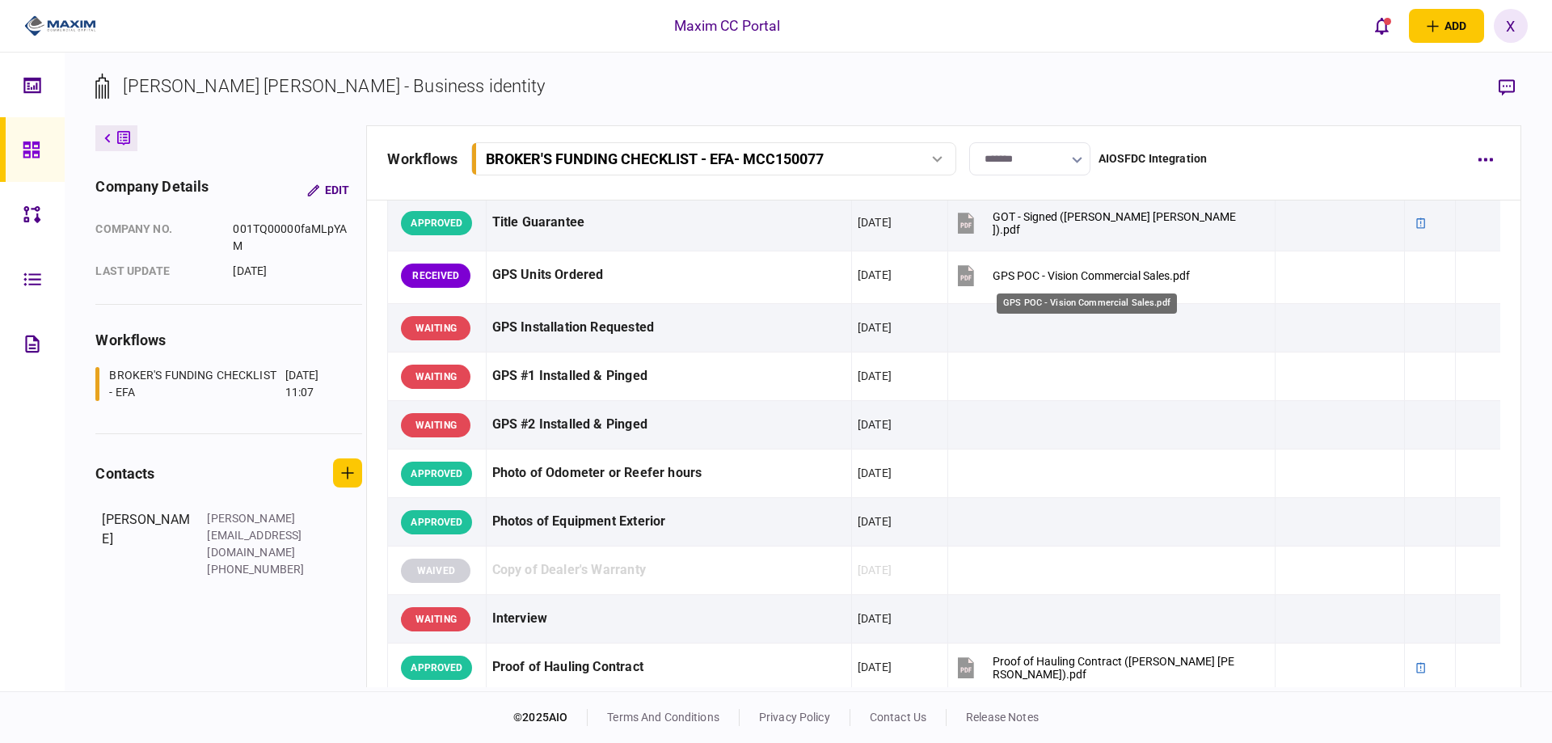
click at [1020, 270] on div "GPS POC - Vision Commercial Sales.pdf" at bounding box center [1091, 275] width 197 height 13
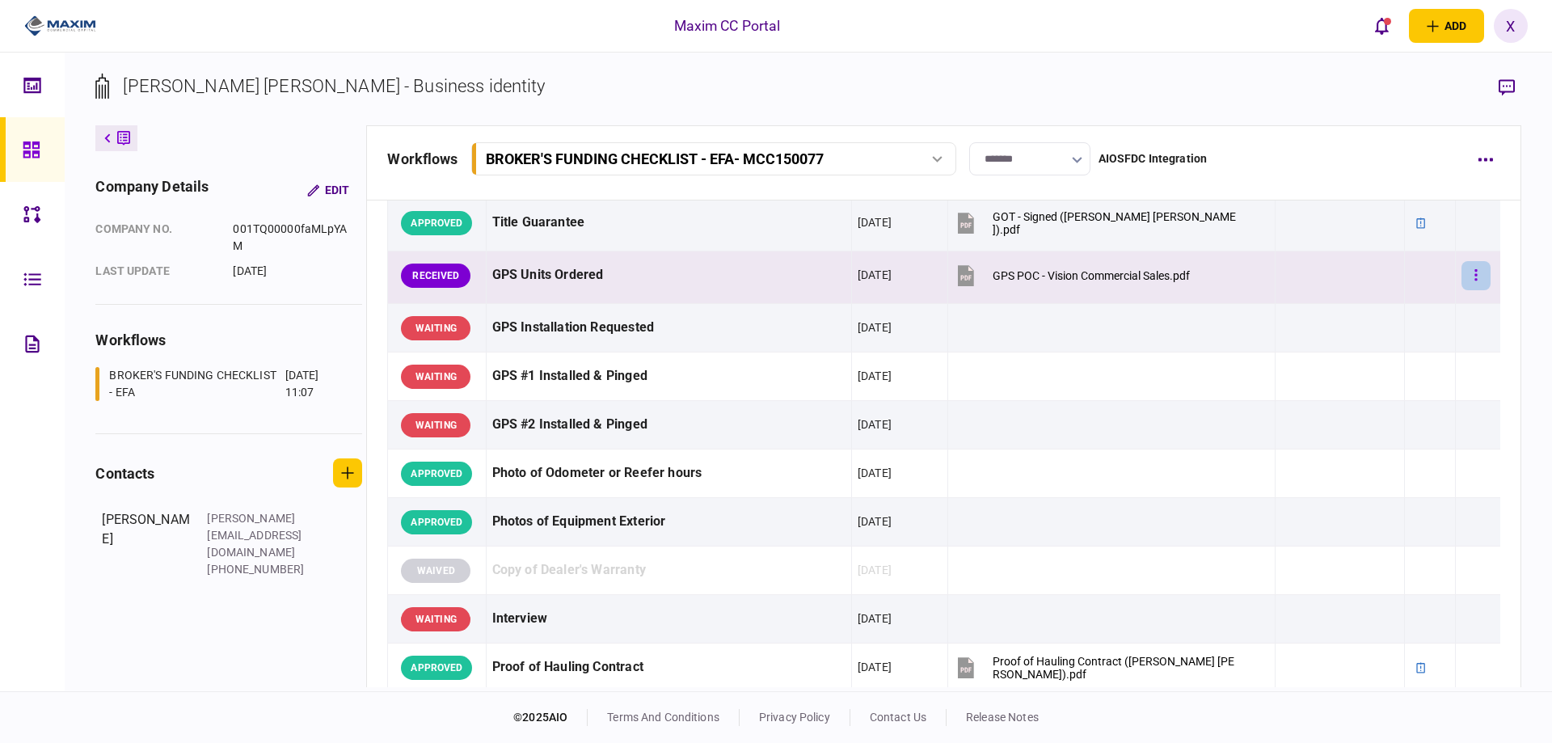
click at [1462, 276] on button "button" at bounding box center [1476, 275] width 29 height 29
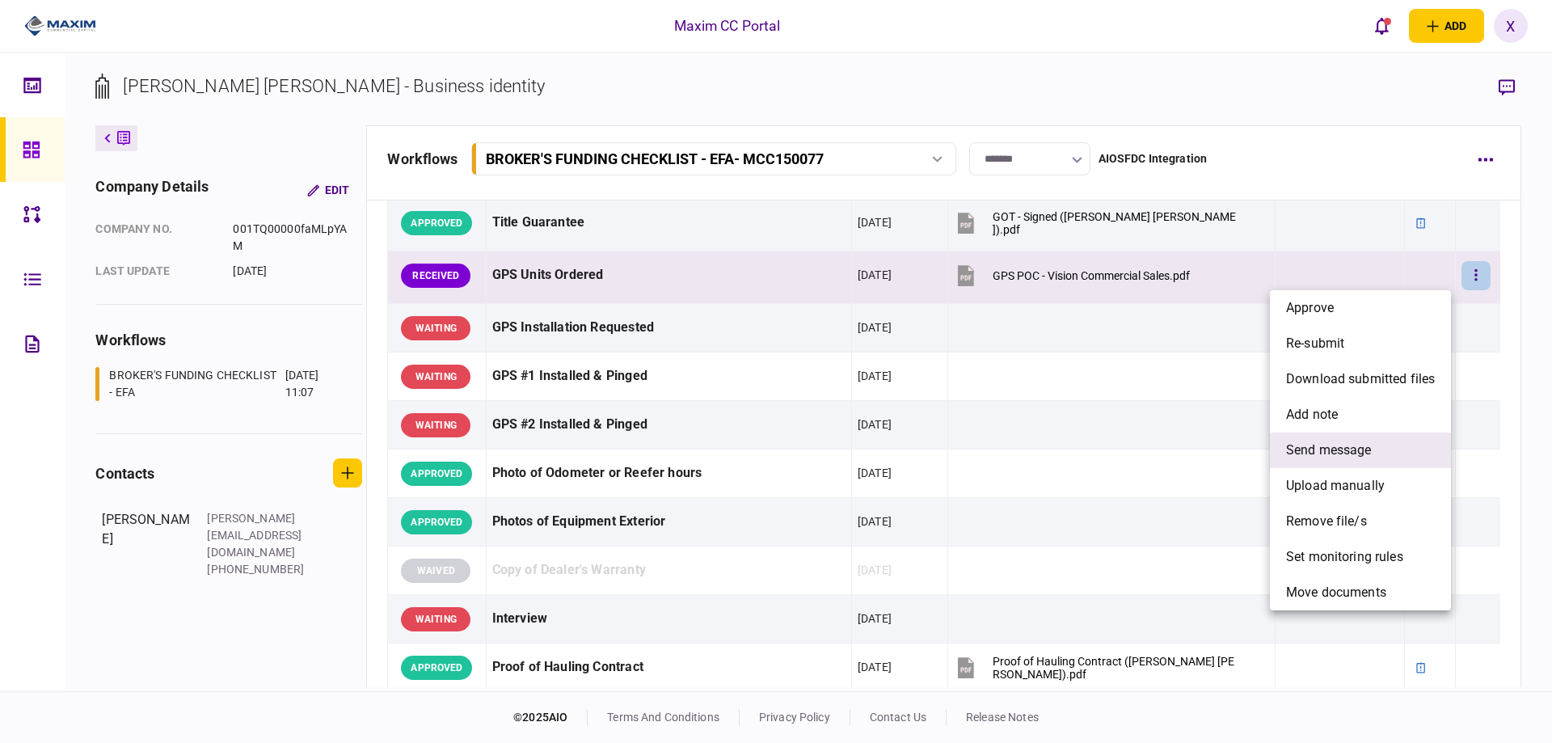
click at [1412, 440] on li "send message" at bounding box center [1360, 451] width 181 height 36
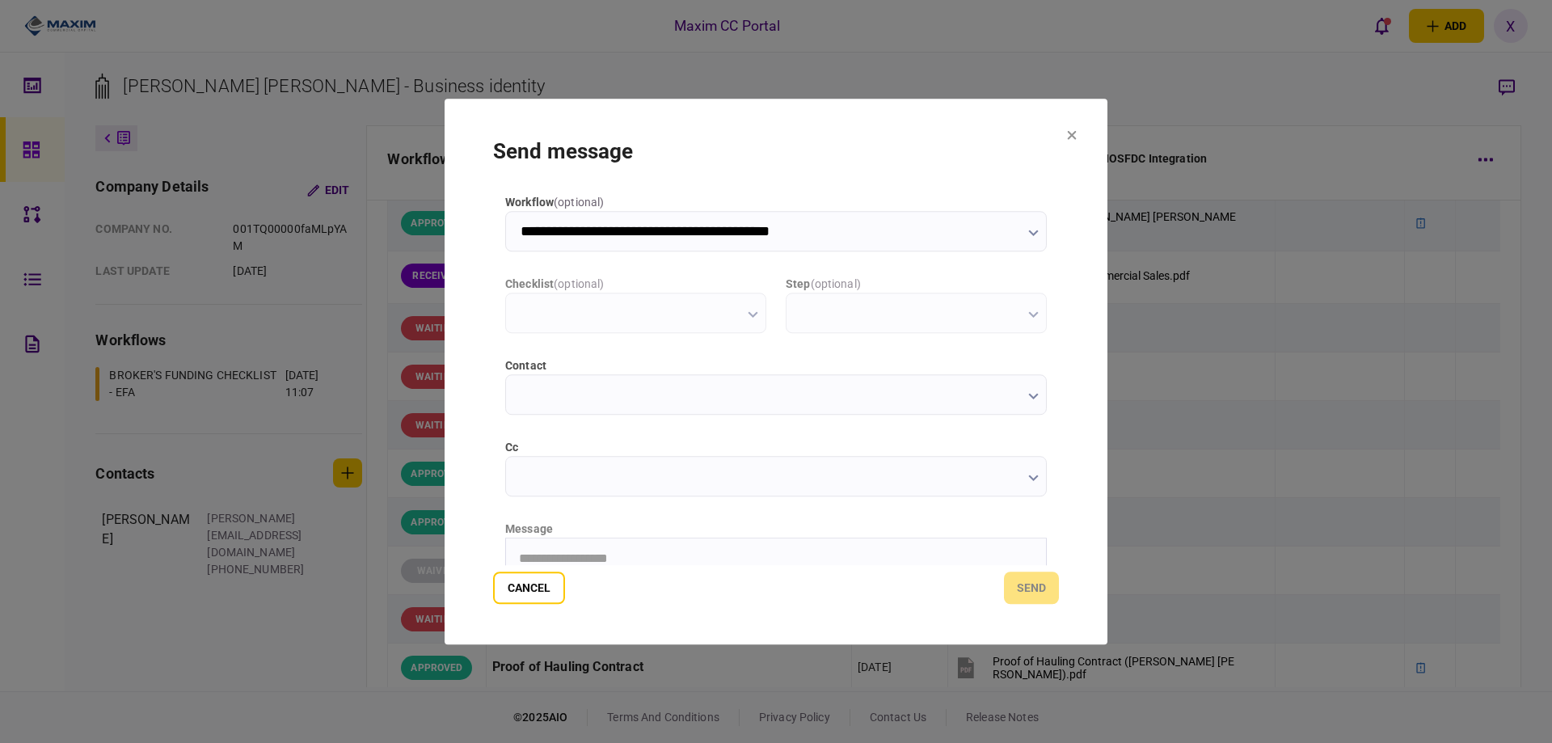
scroll to position [0, 0]
type input "**********"
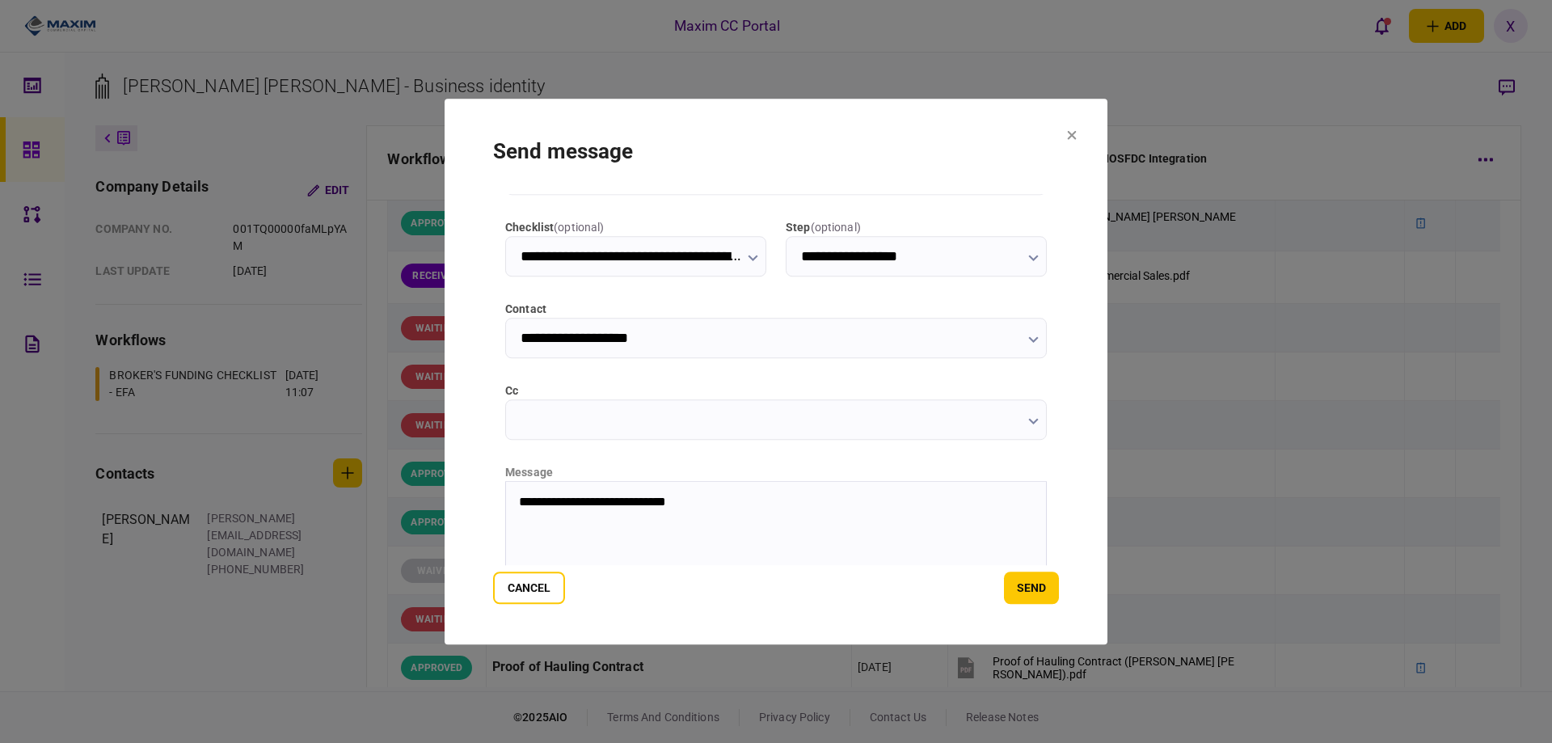
scroll to position [174, 0]
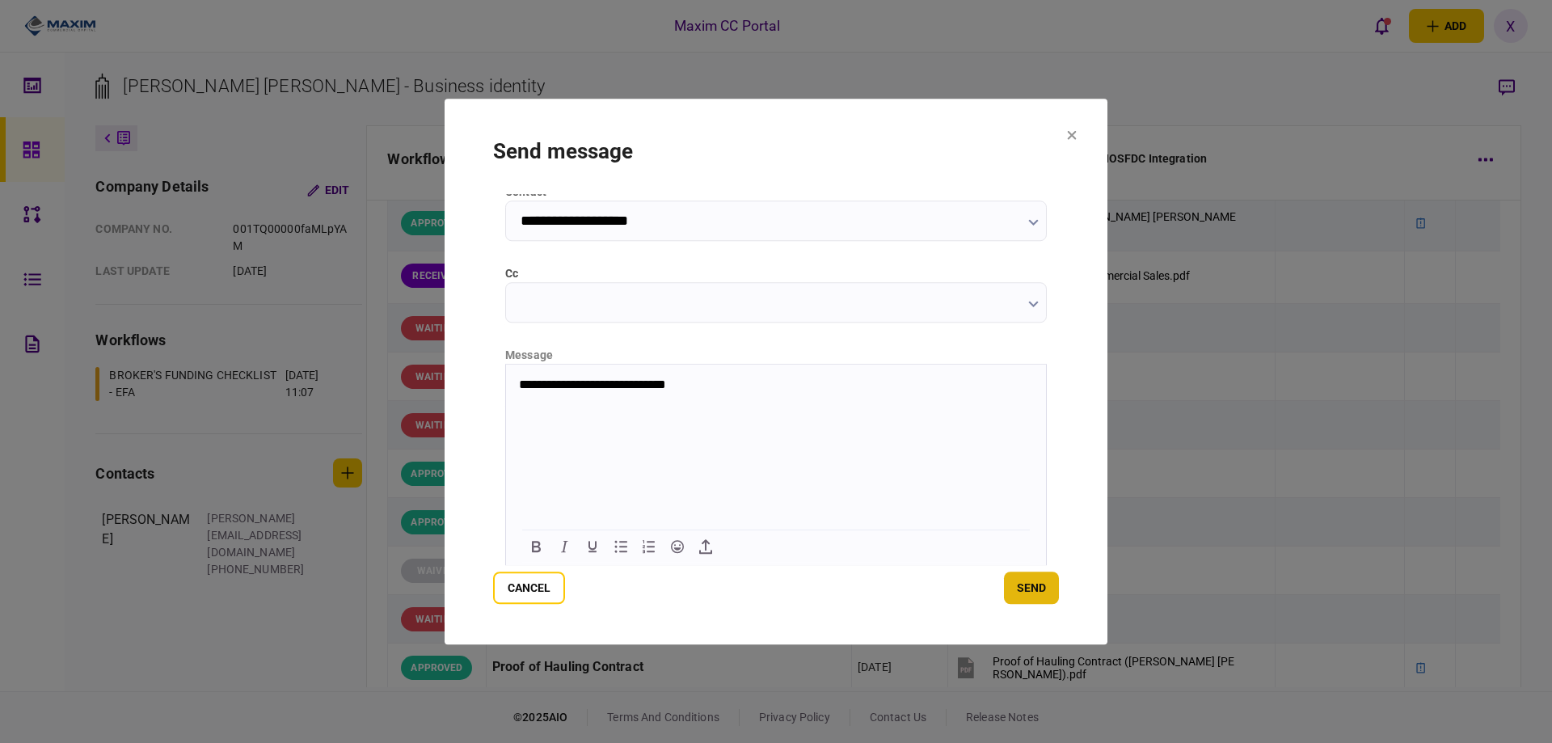
click at [1024, 589] on button "send" at bounding box center [1031, 588] width 55 height 32
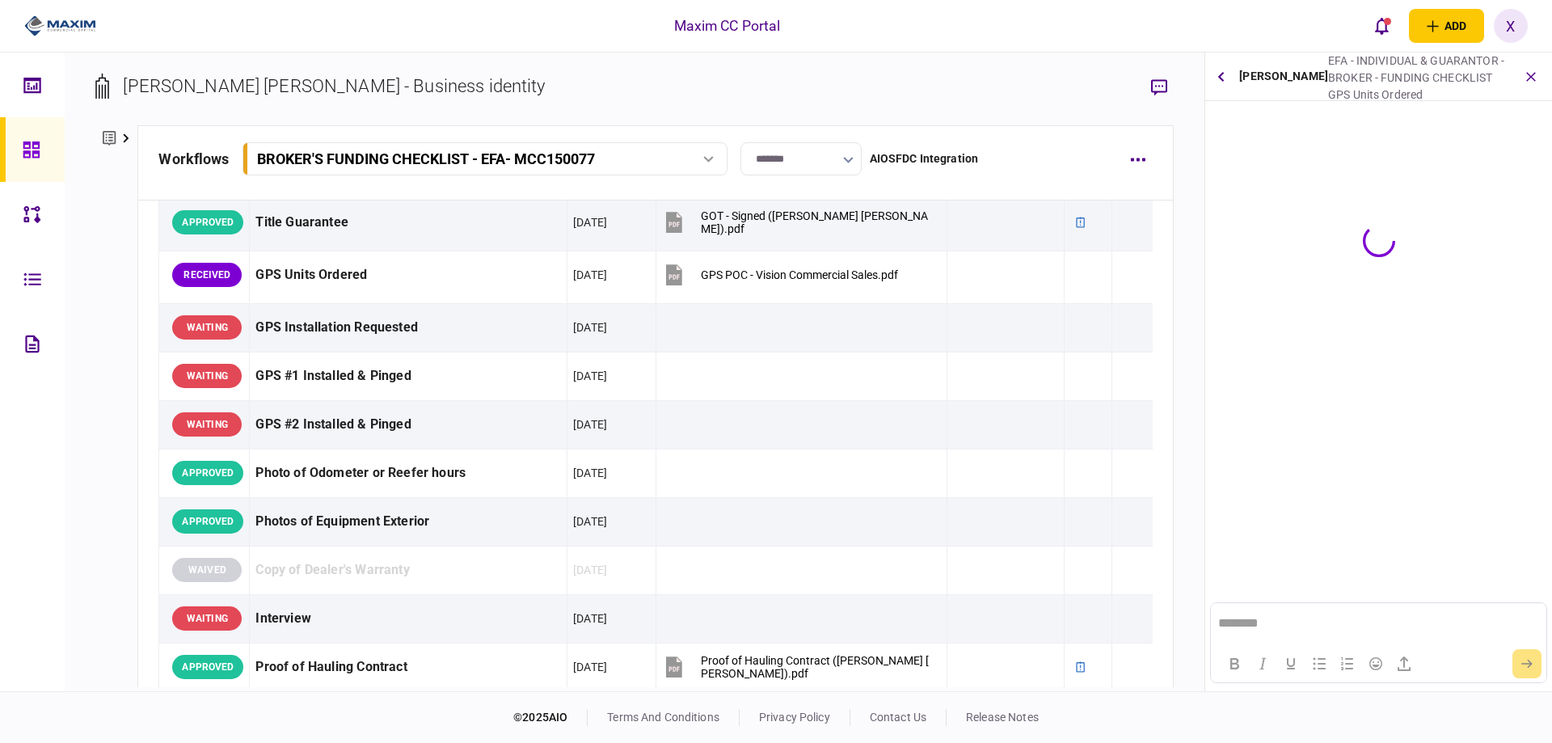
scroll to position [0, 0]
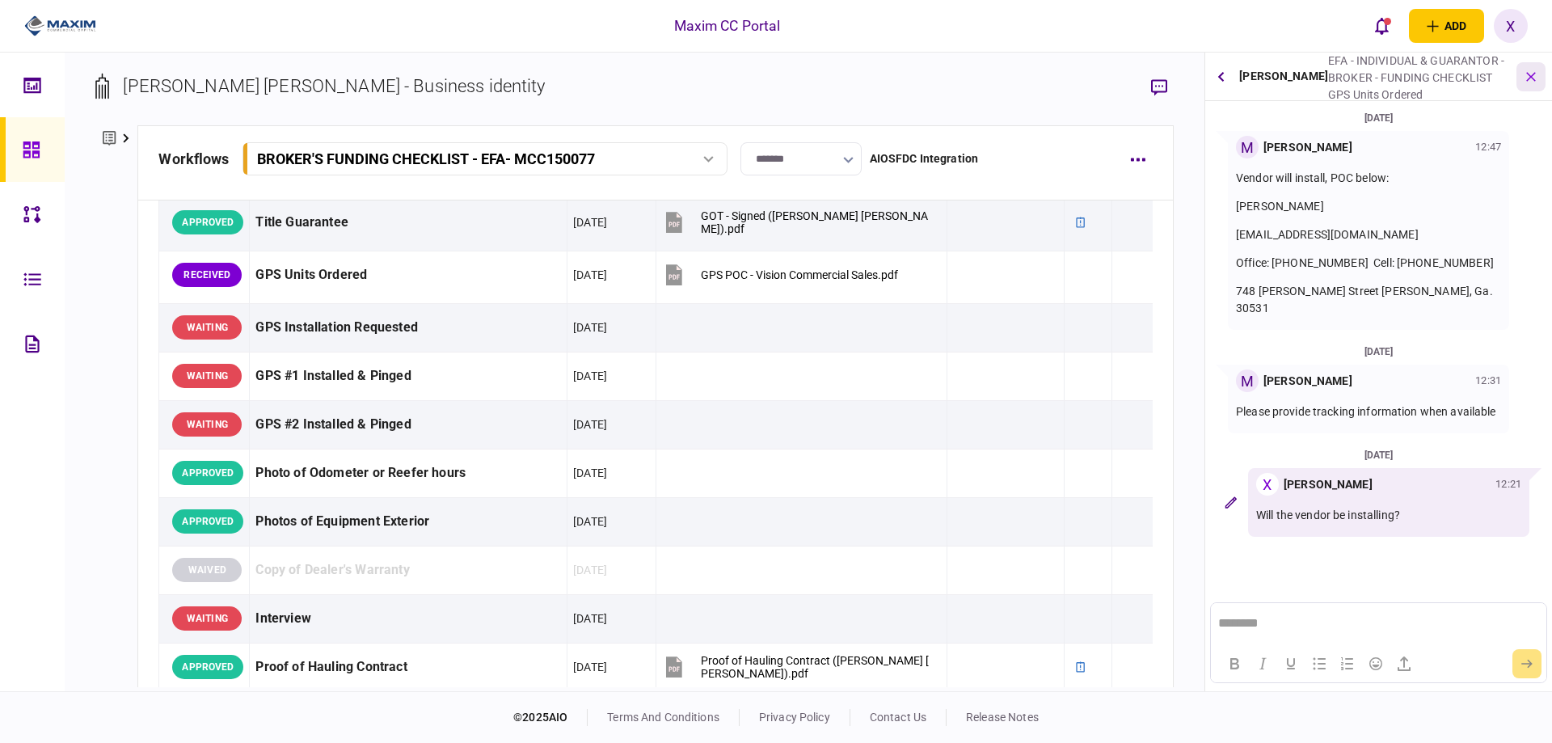
click at [1532, 76] on icon "button" at bounding box center [1530, 76] width 17 height 17
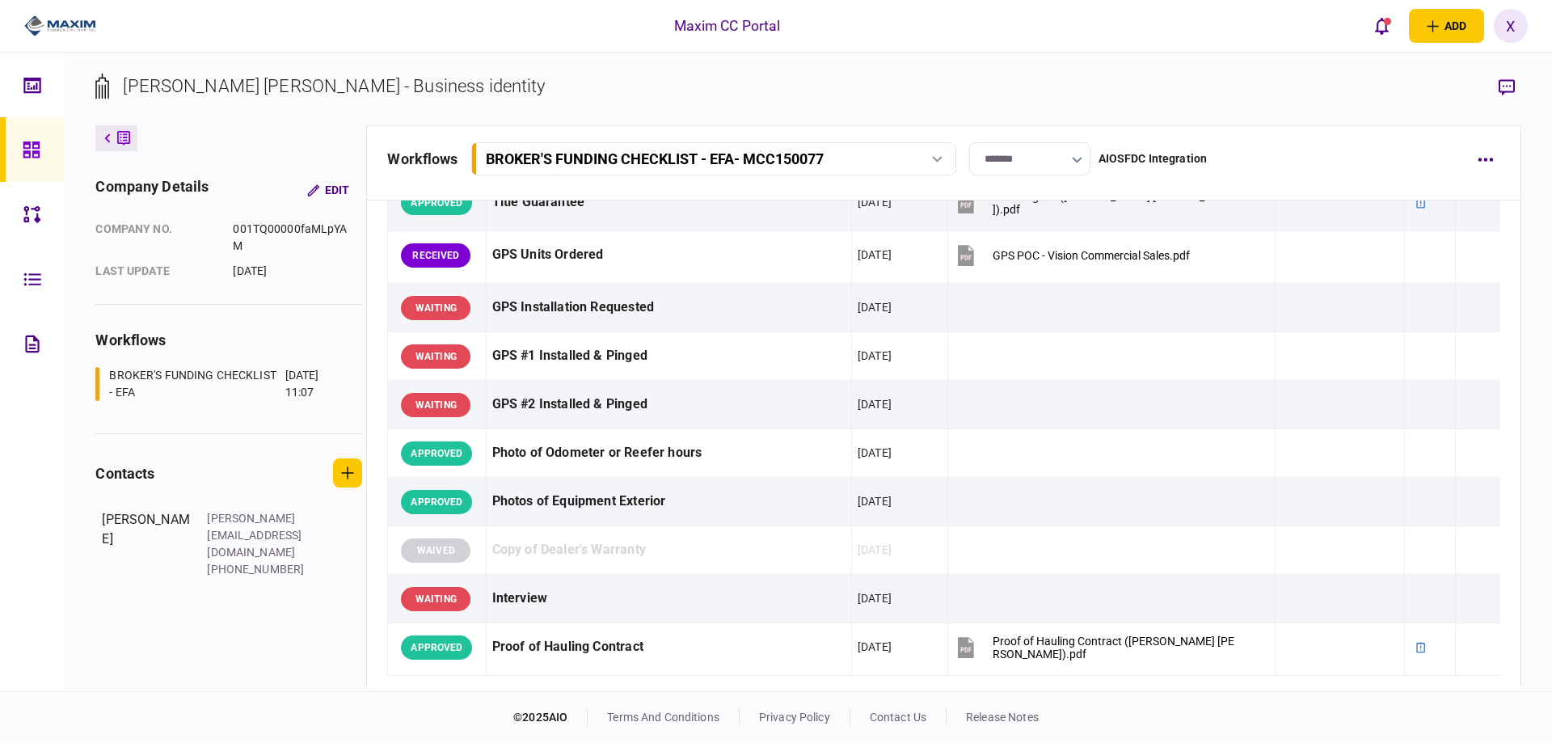
scroll to position [1374, 0]
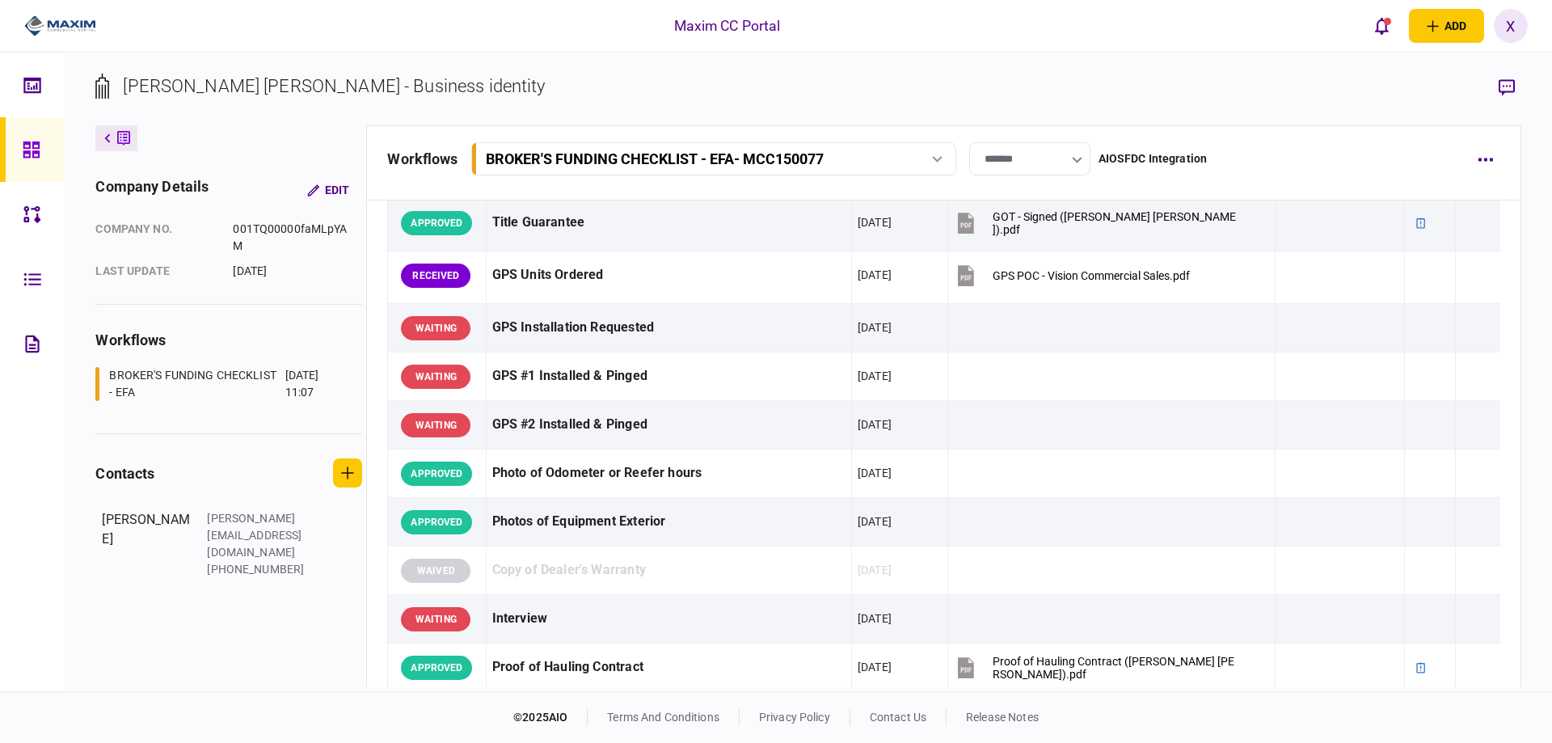
click at [63, 27] on img at bounding box center [60, 26] width 72 height 24
click at [31, 158] on icon at bounding box center [32, 150] width 18 height 19
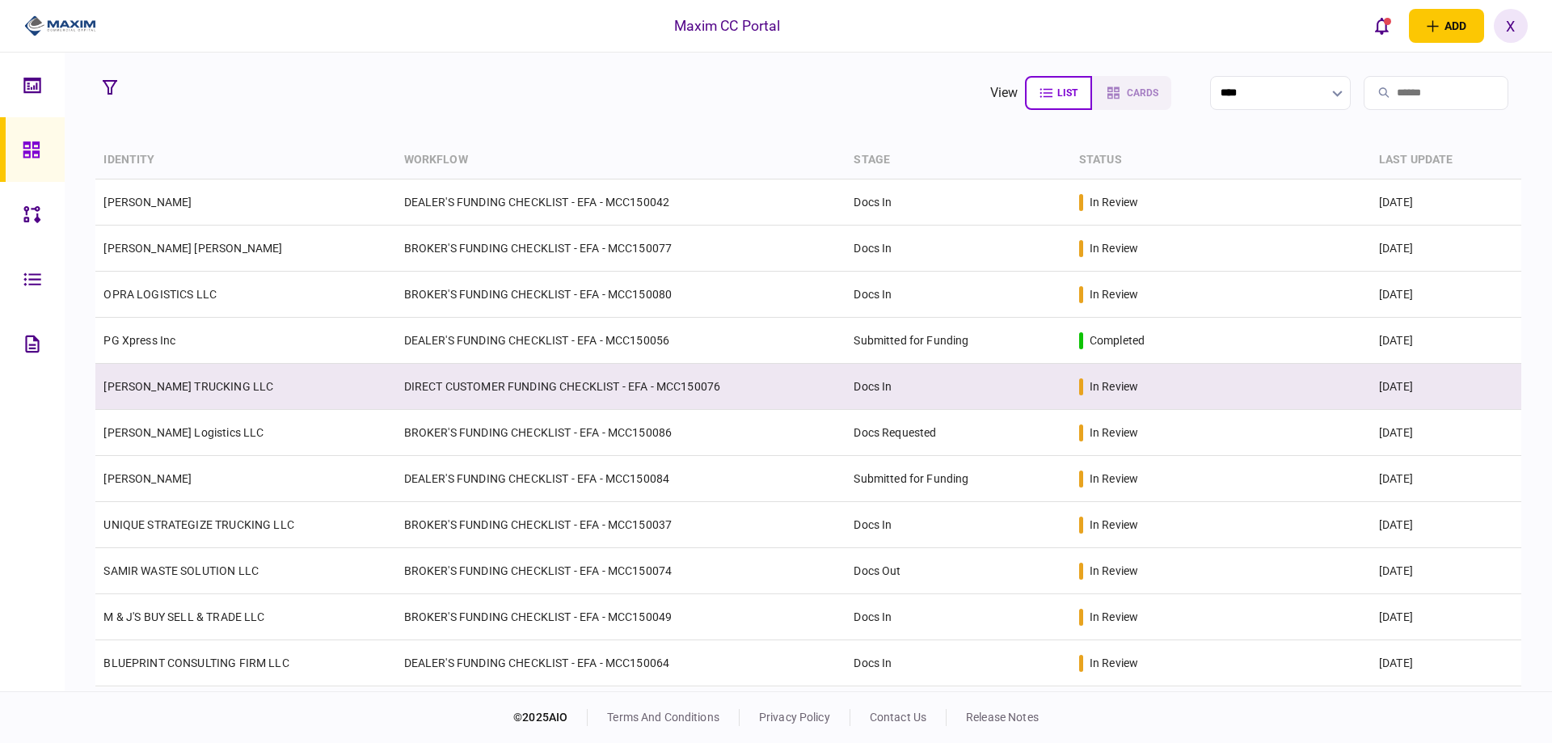
click at [175, 380] on link "[PERSON_NAME] TRUCKING LLC" at bounding box center [188, 386] width 170 height 13
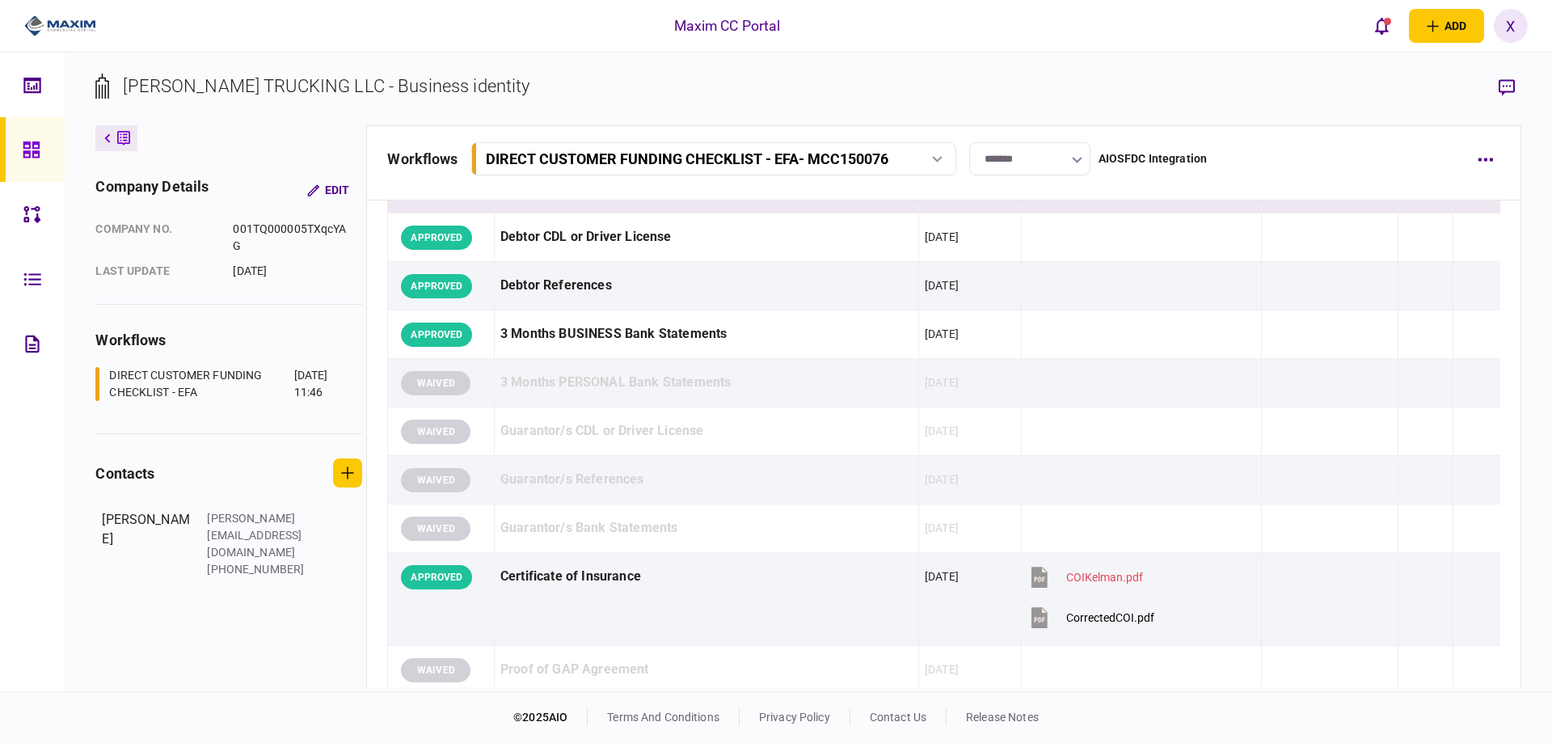
scroll to position [323, 0]
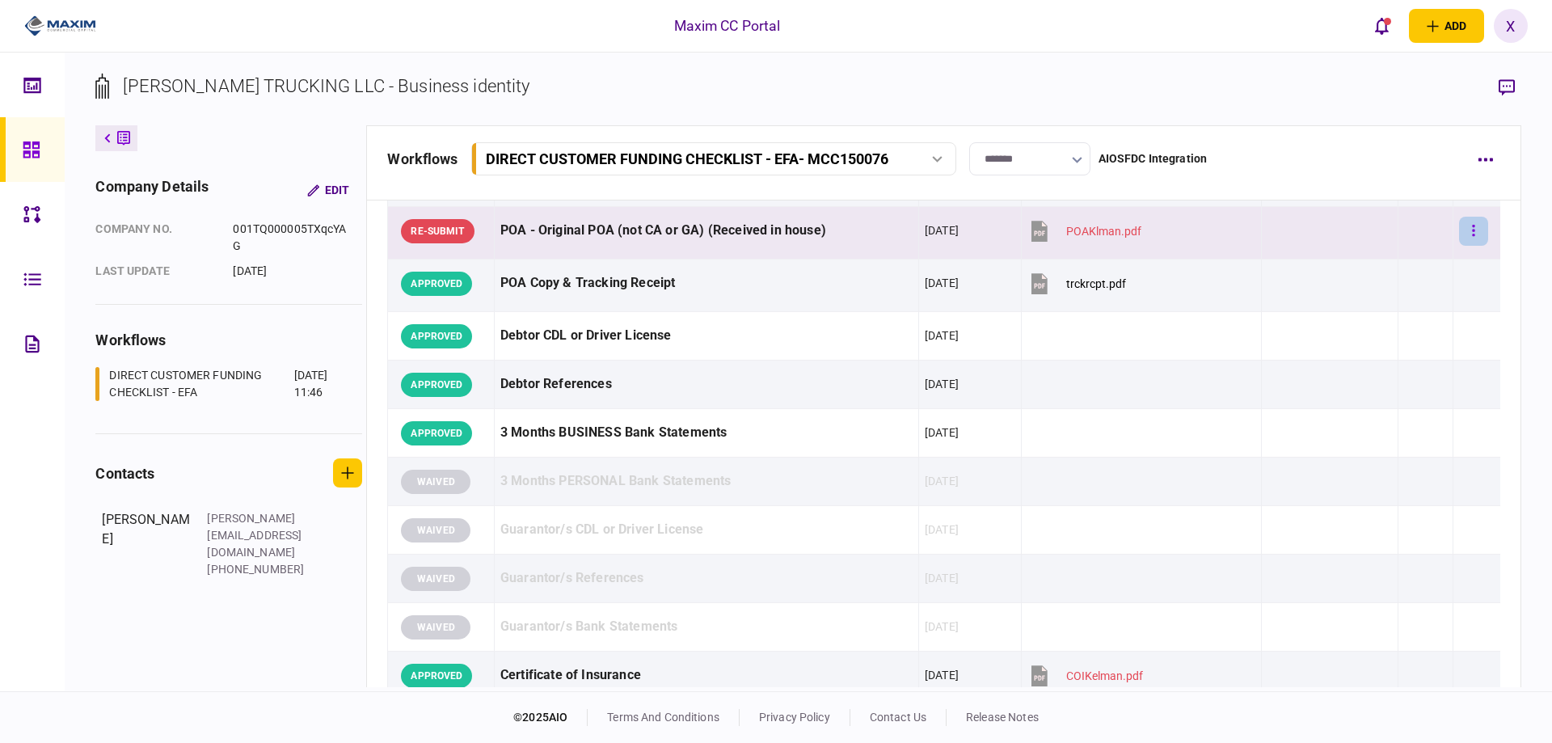
click at [1459, 234] on button "button" at bounding box center [1473, 231] width 29 height 29
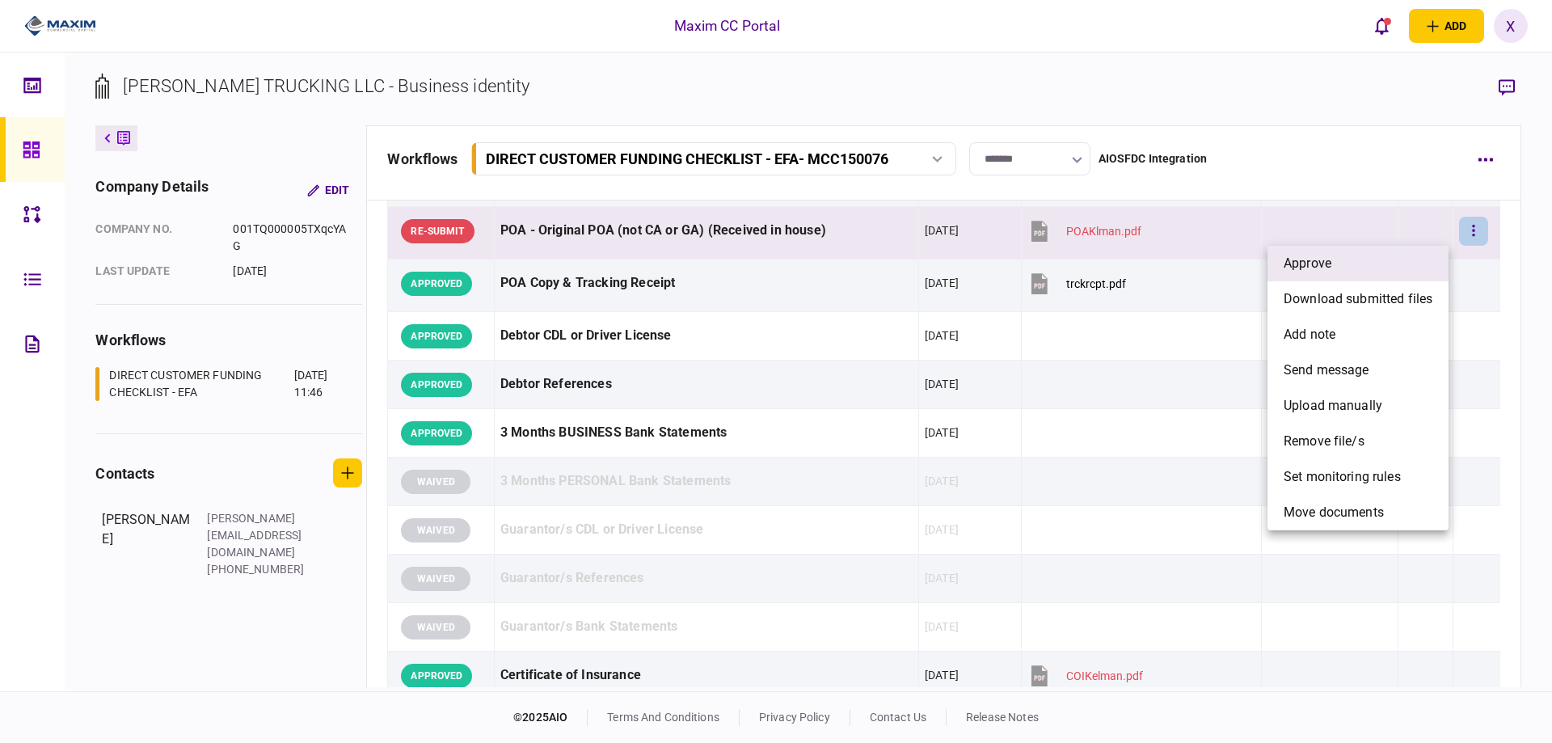
click at [1413, 274] on li "approve" at bounding box center [1358, 264] width 181 height 36
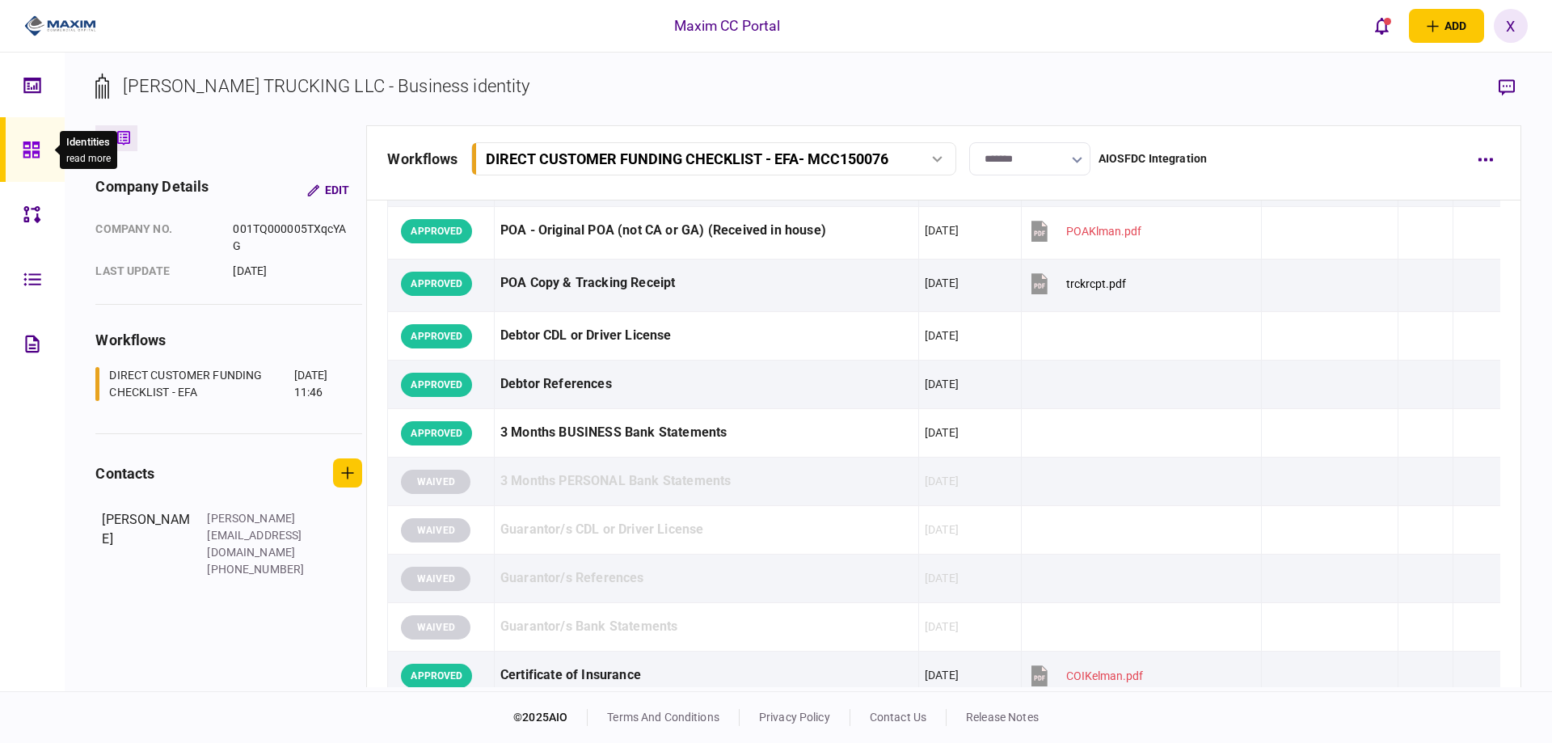
click at [37, 146] on icon at bounding box center [32, 150] width 18 height 19
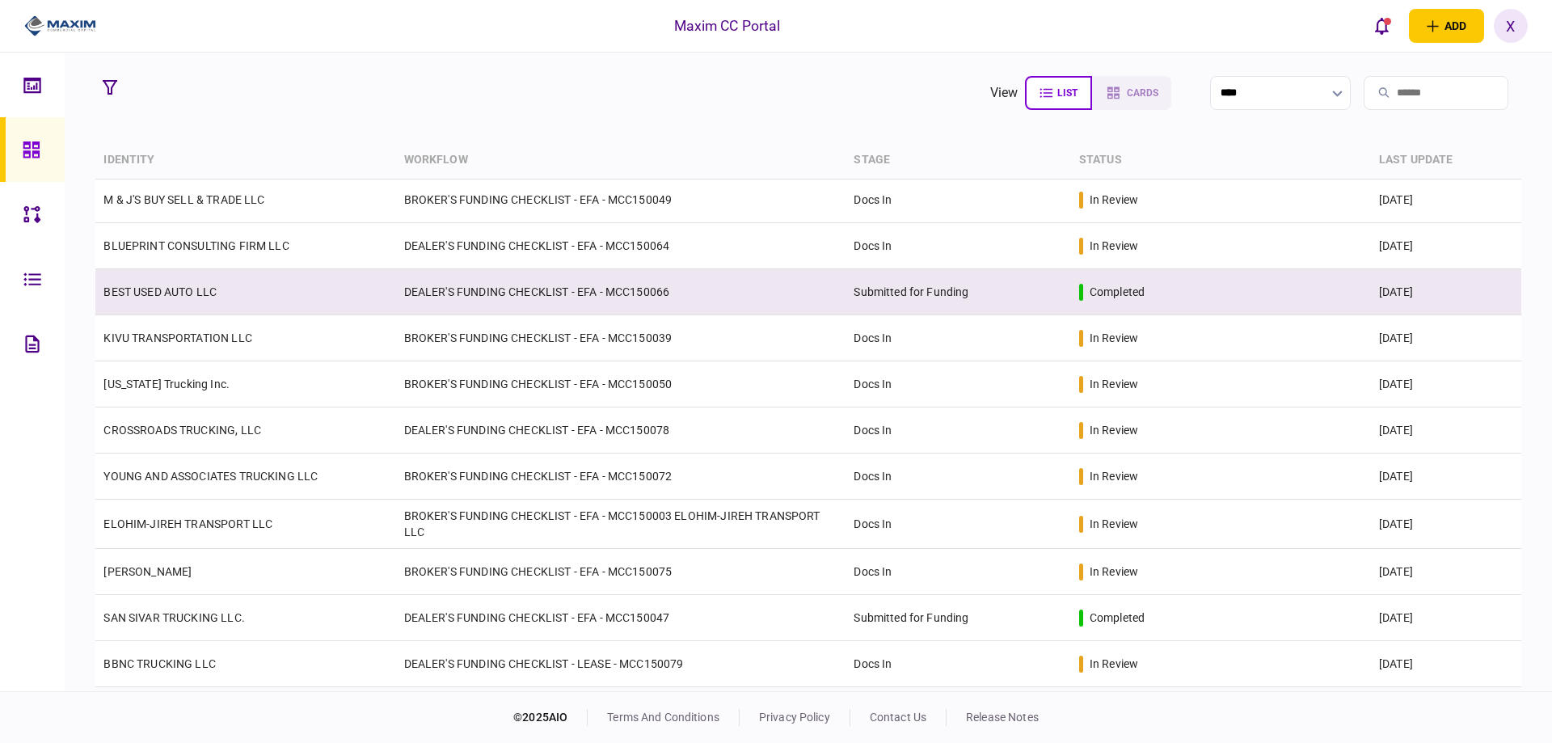
scroll to position [471, 0]
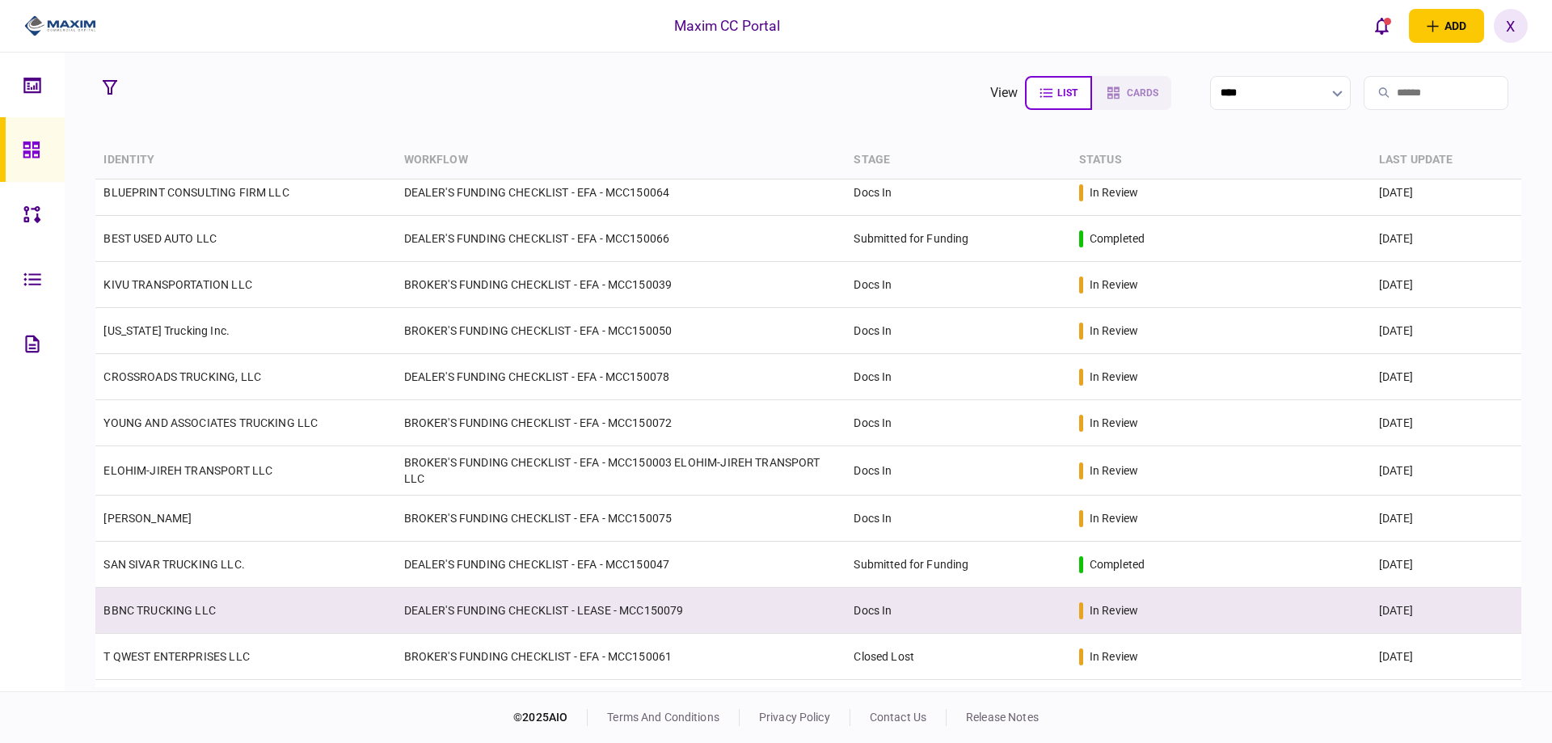
click at [163, 608] on link "BBNC TRUCKING LLC" at bounding box center [159, 610] width 112 height 13
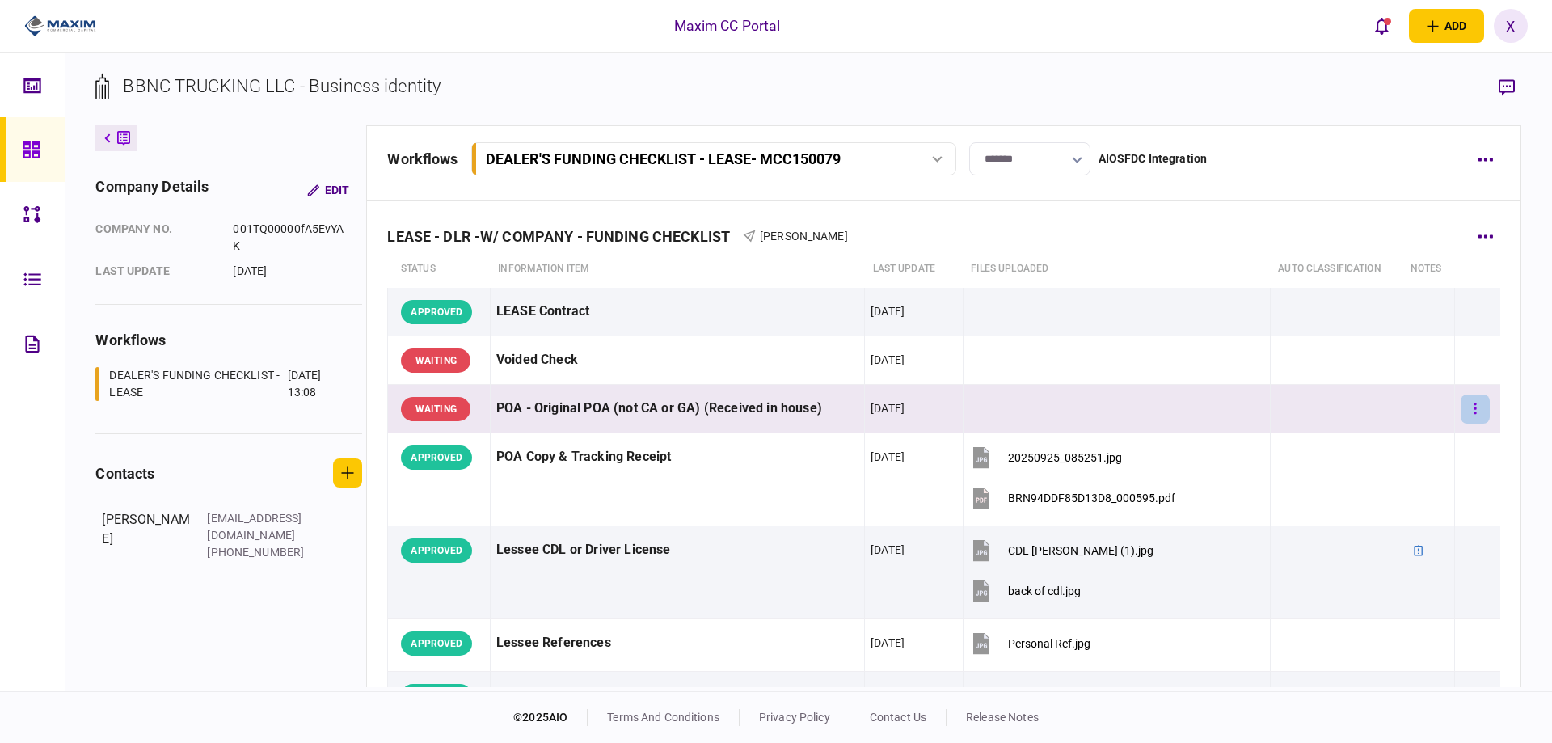
click at [1475, 412] on icon "button" at bounding box center [1476, 408] width 2 height 11
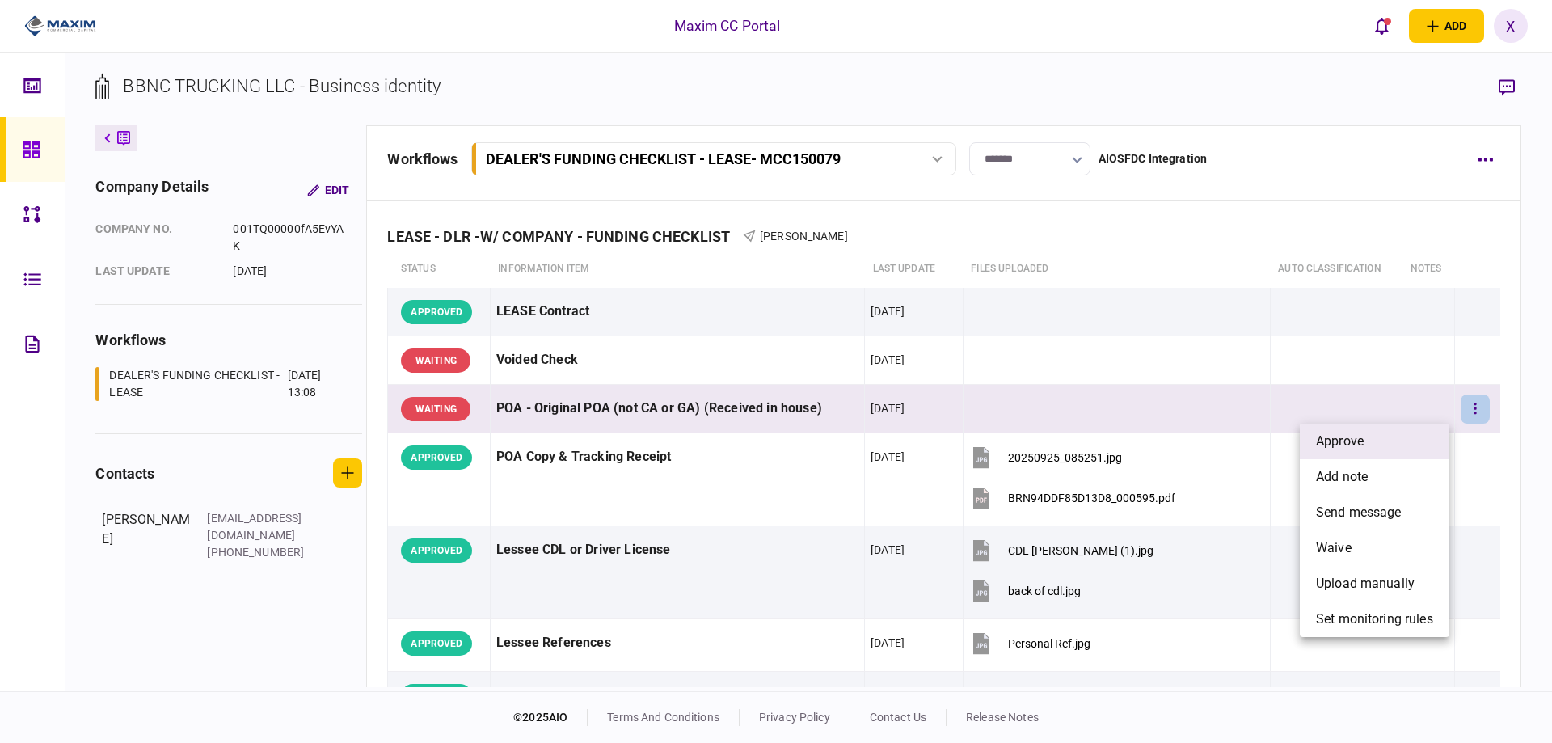
click at [1430, 433] on li "approve" at bounding box center [1375, 442] width 150 height 36
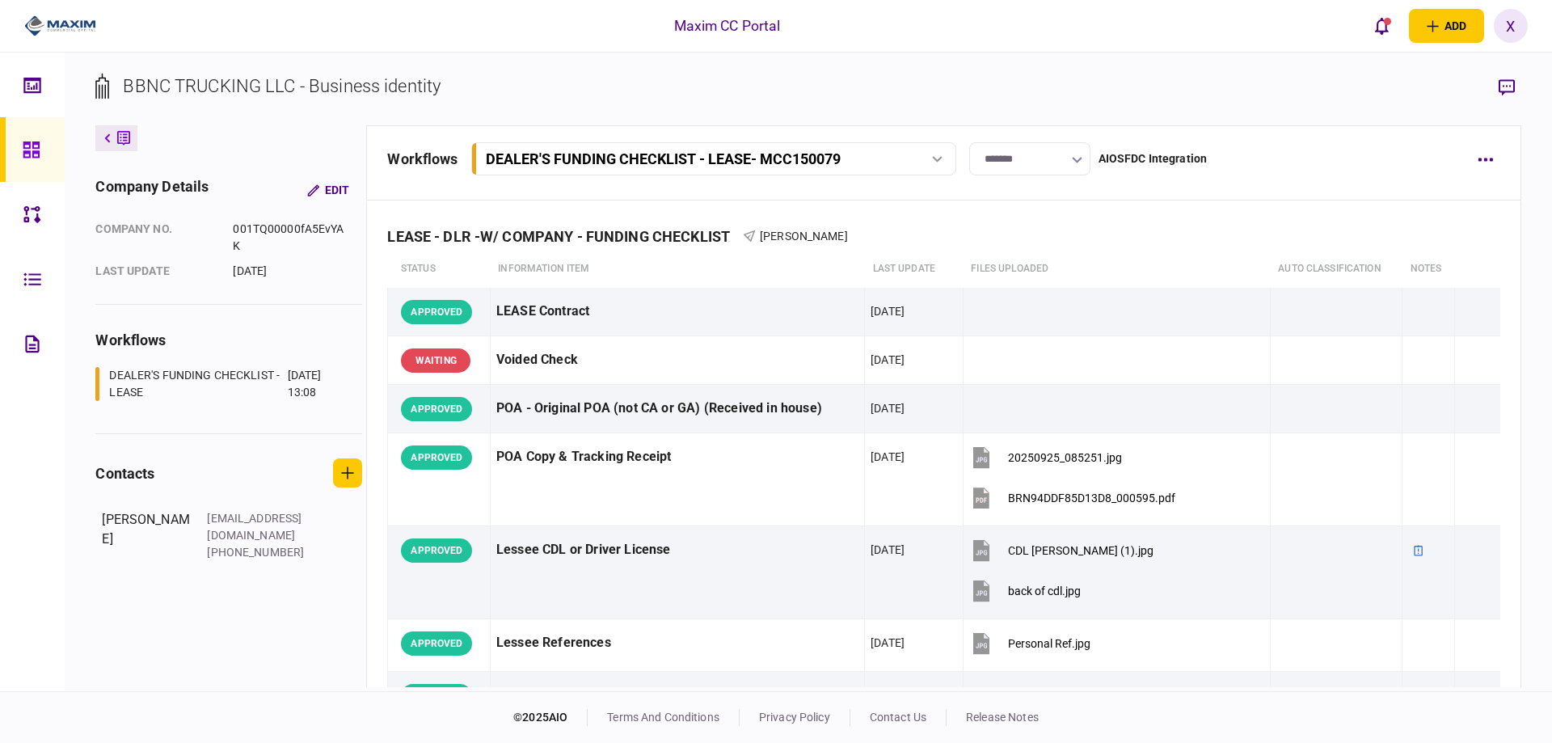
click at [52, 152] on link at bounding box center [32, 149] width 65 height 65
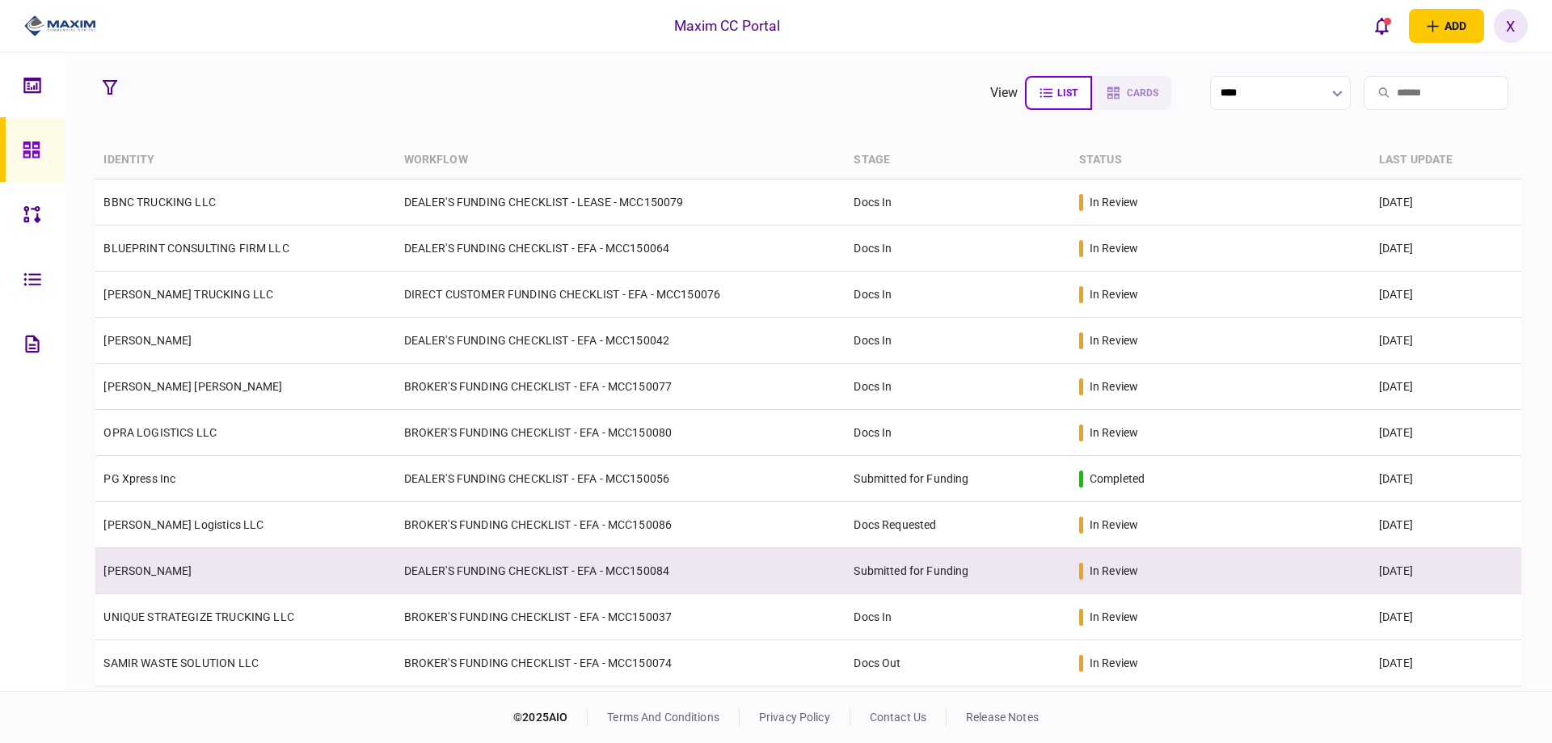
click at [131, 557] on td "[PERSON_NAME]" at bounding box center [245, 571] width 300 height 46
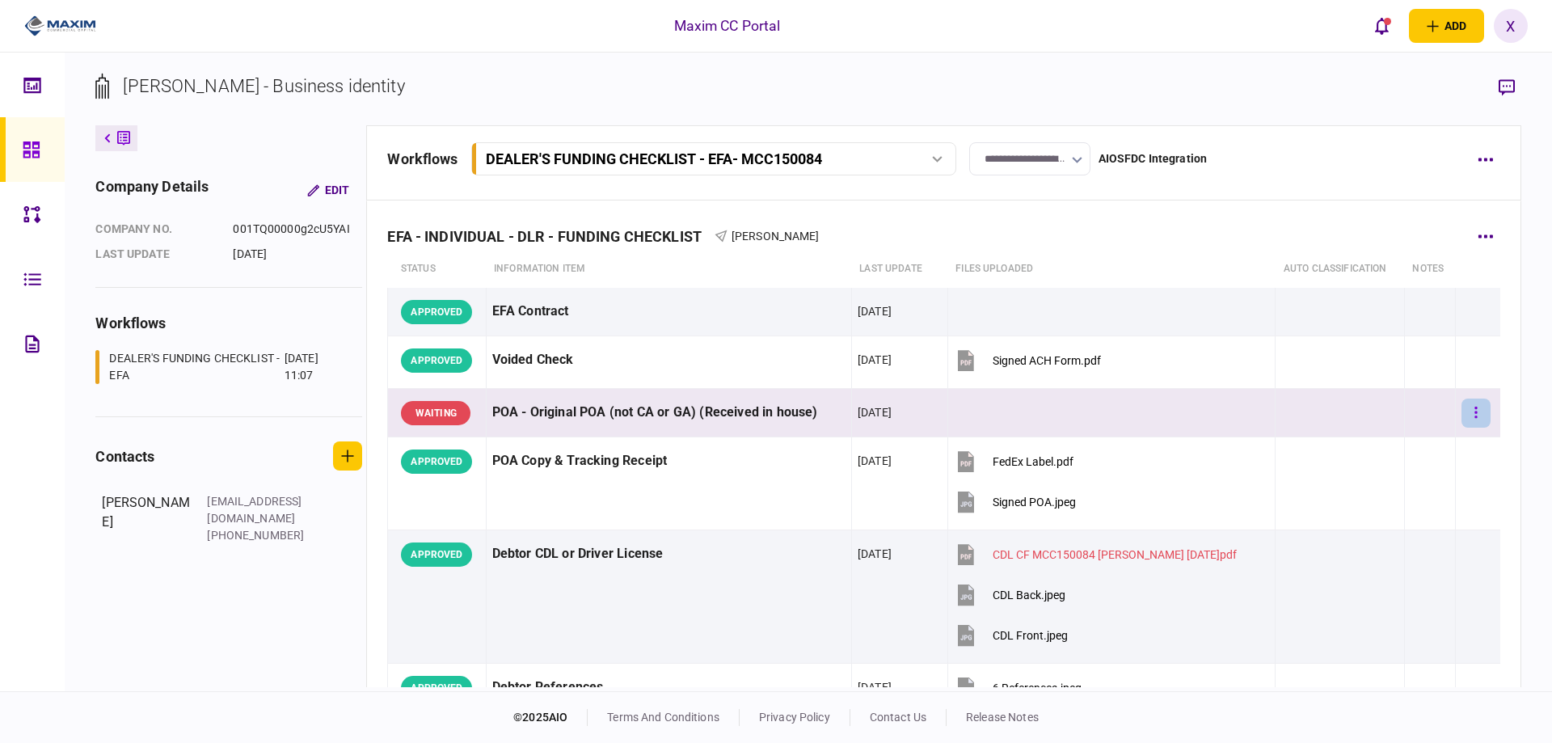
click at [1477, 412] on button "button" at bounding box center [1476, 413] width 29 height 29
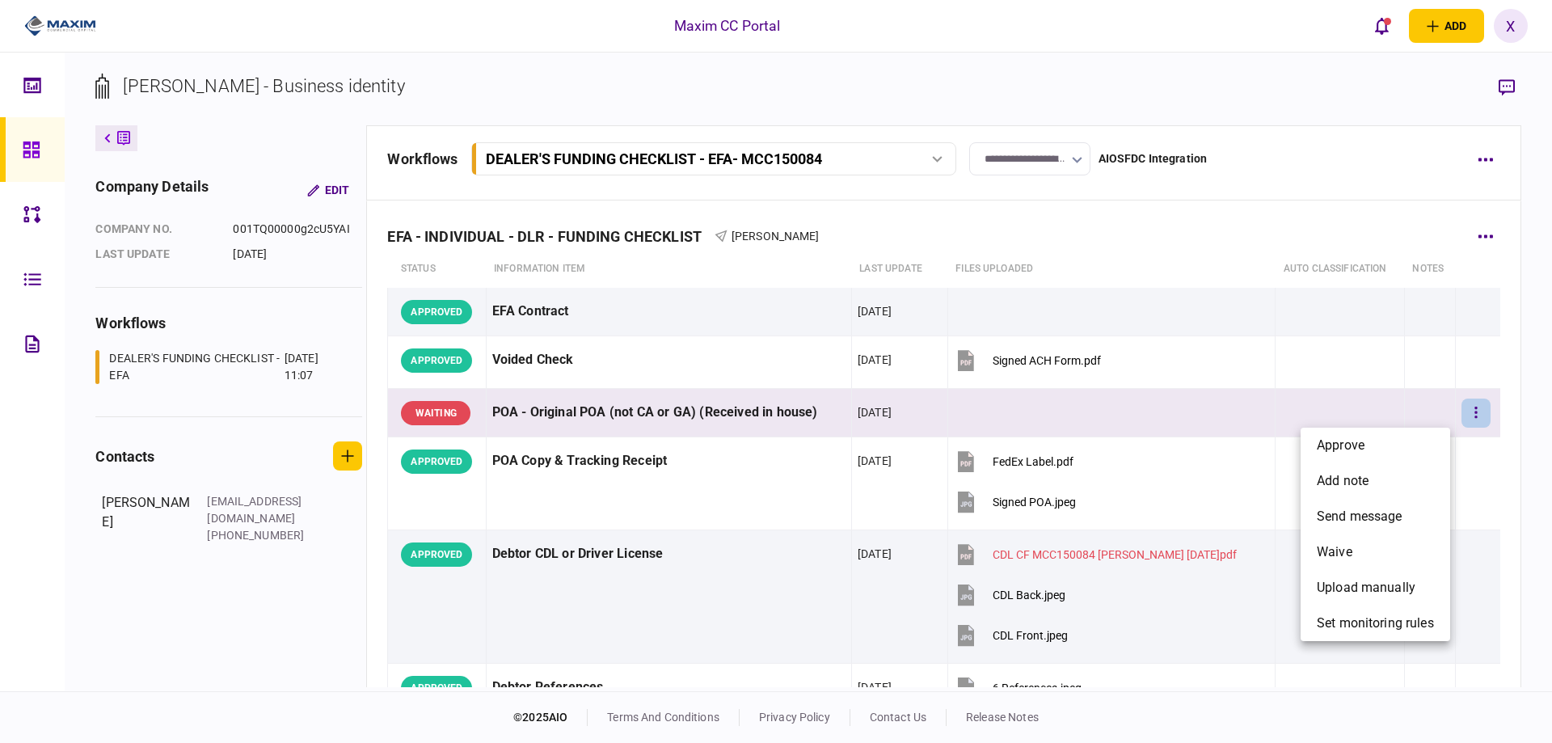
drag, startPoint x: 1370, startPoint y: 433, endPoint x: 1383, endPoint y: 430, distance: 13.3
click at [1369, 433] on li "approve" at bounding box center [1376, 446] width 150 height 36
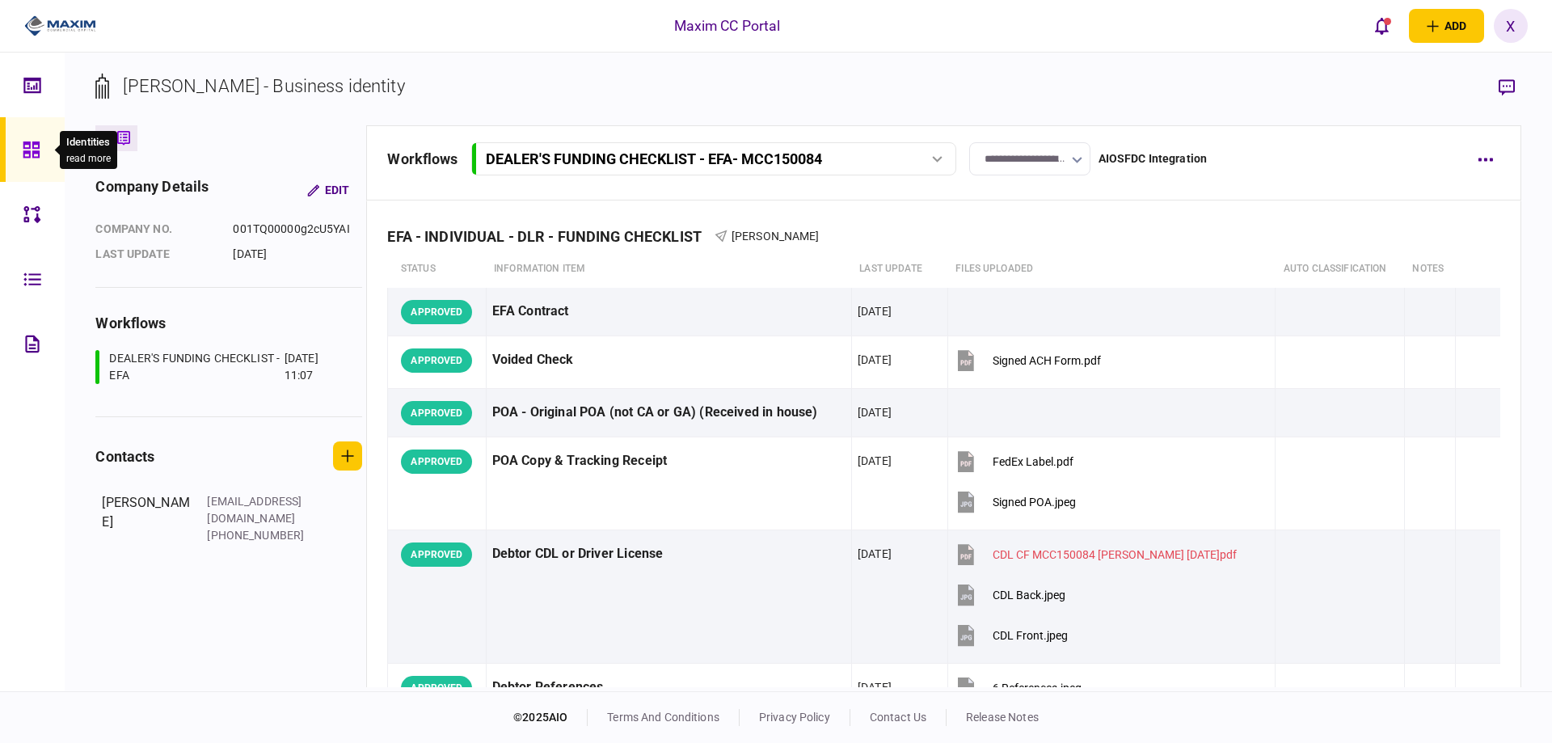
click at [40, 151] on icon at bounding box center [32, 150] width 18 height 19
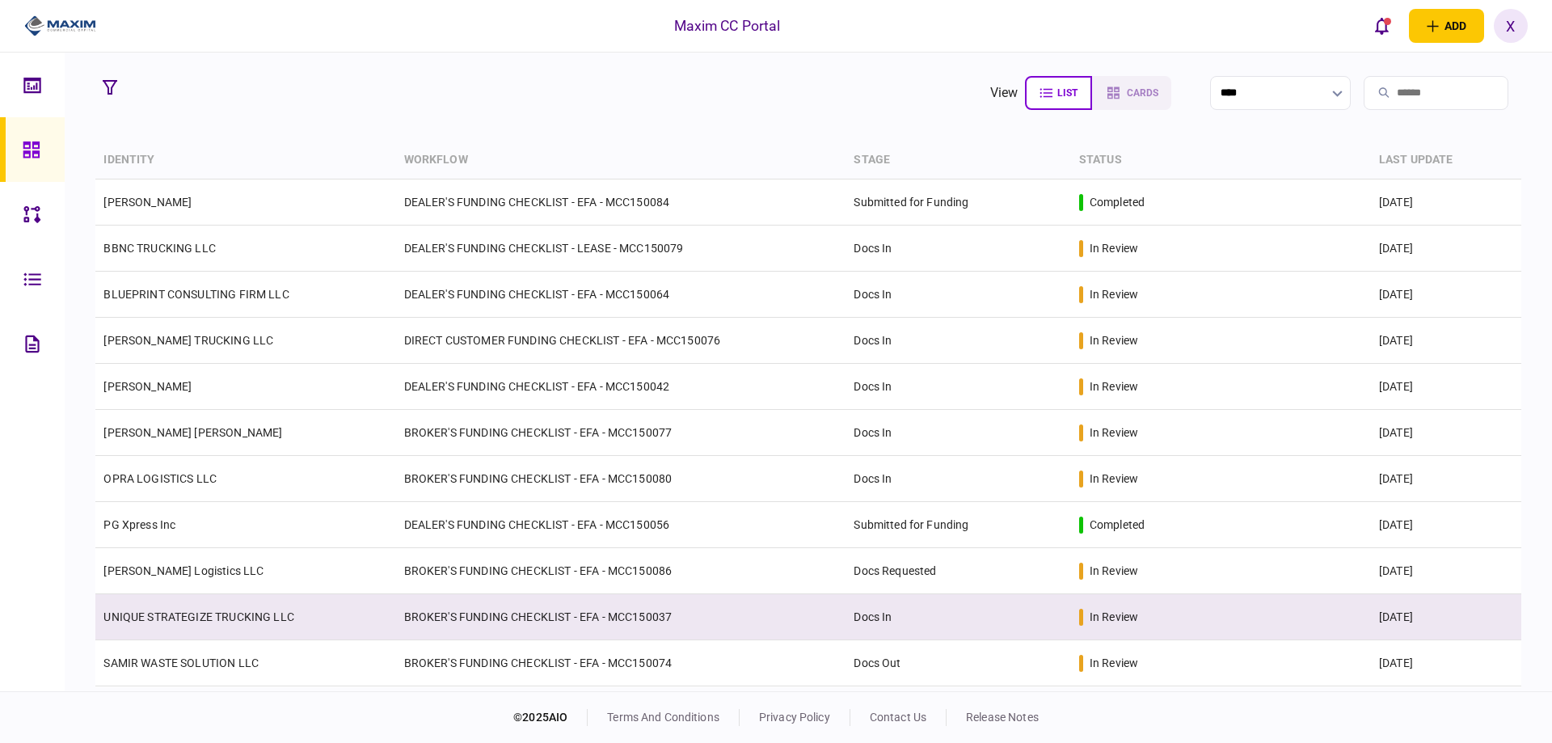
click at [150, 607] on td "UNIQUE STRATEGIZE TRUCKING LLC" at bounding box center [245, 617] width 300 height 46
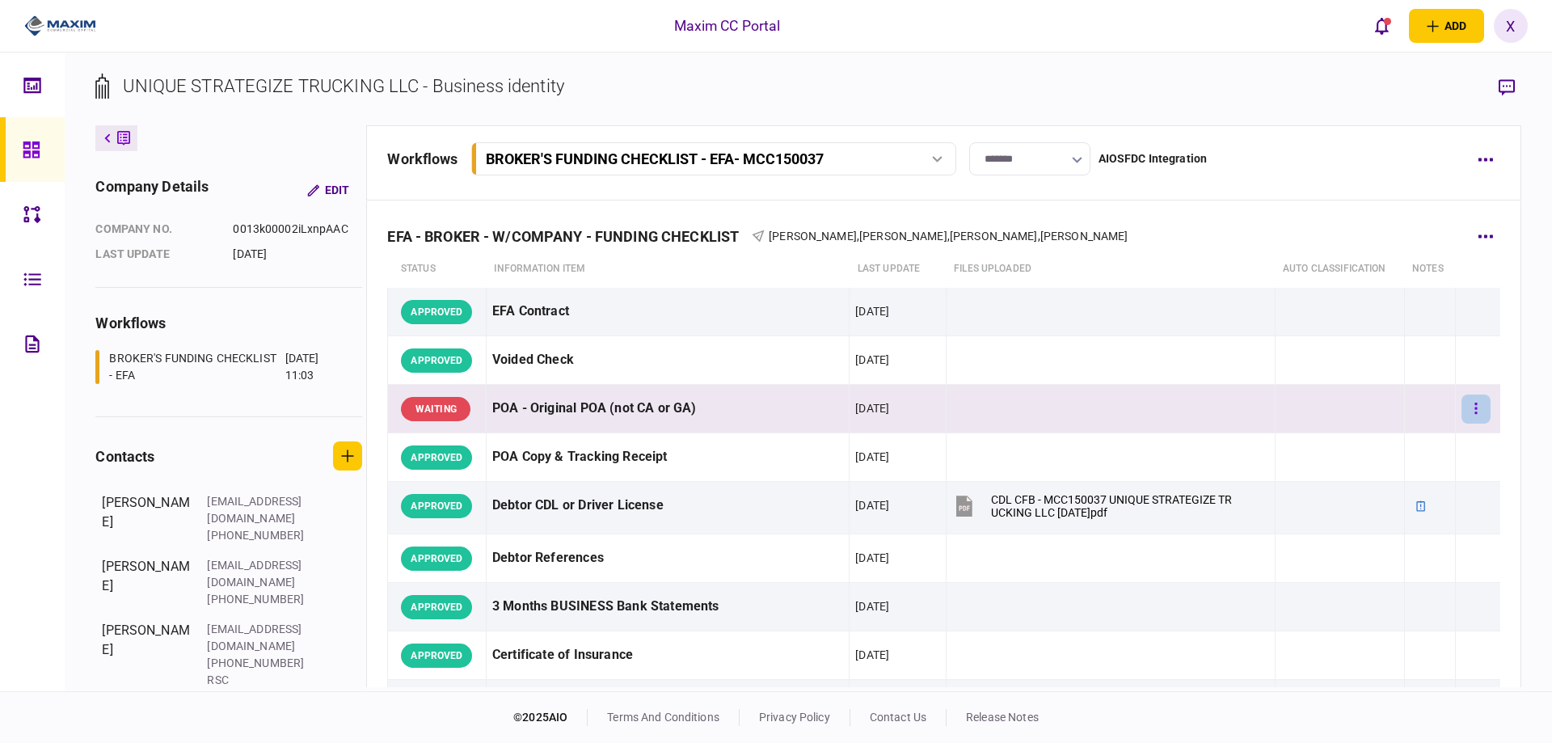
click at [1476, 403] on icon "button" at bounding box center [1477, 408] width 2 height 11
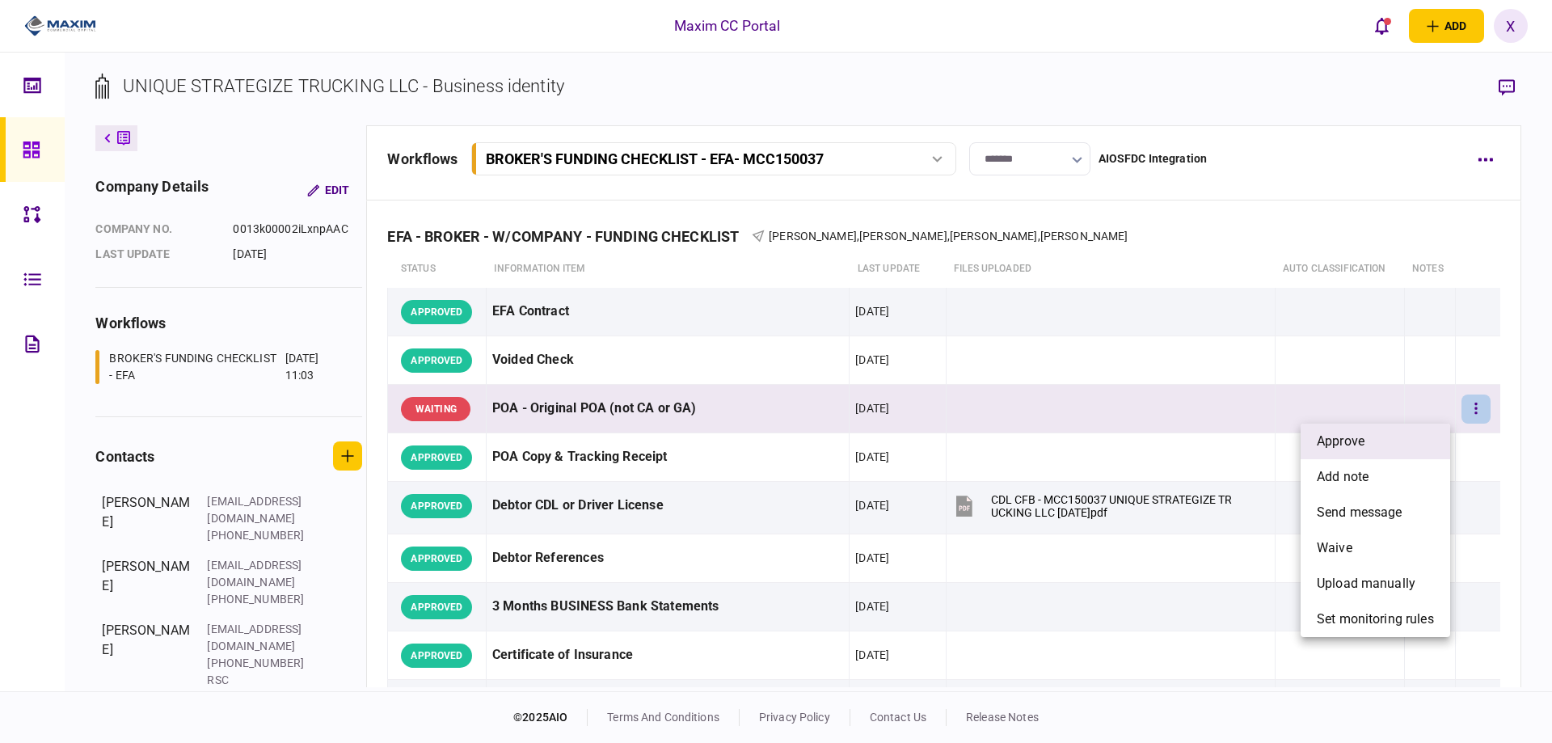
click at [1402, 426] on li "approve" at bounding box center [1376, 442] width 150 height 36
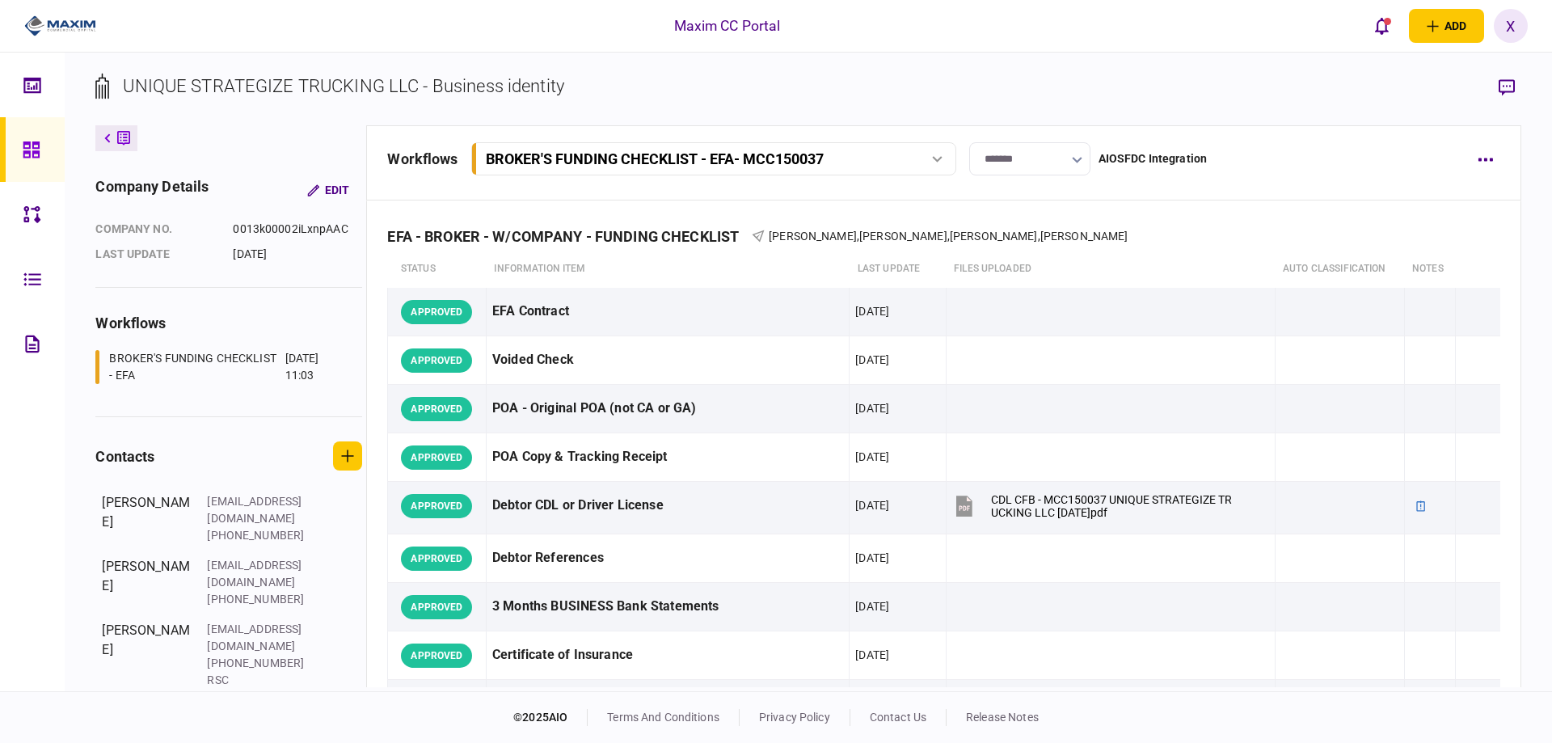
click at [15, 178] on link at bounding box center [32, 149] width 65 height 65
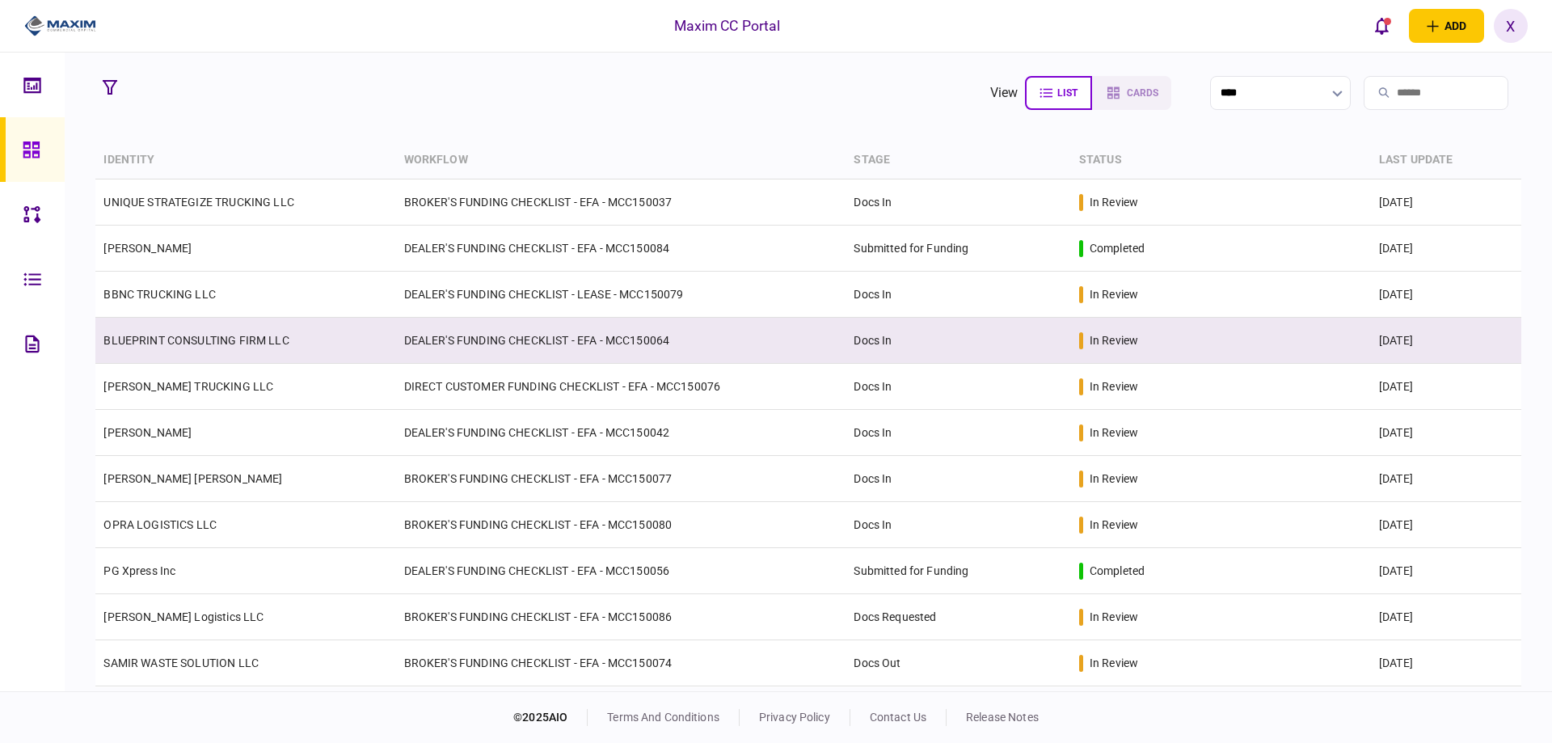
click at [159, 348] on td "BLUEPRINT CONSULTING FIRM LLC" at bounding box center [245, 341] width 300 height 46
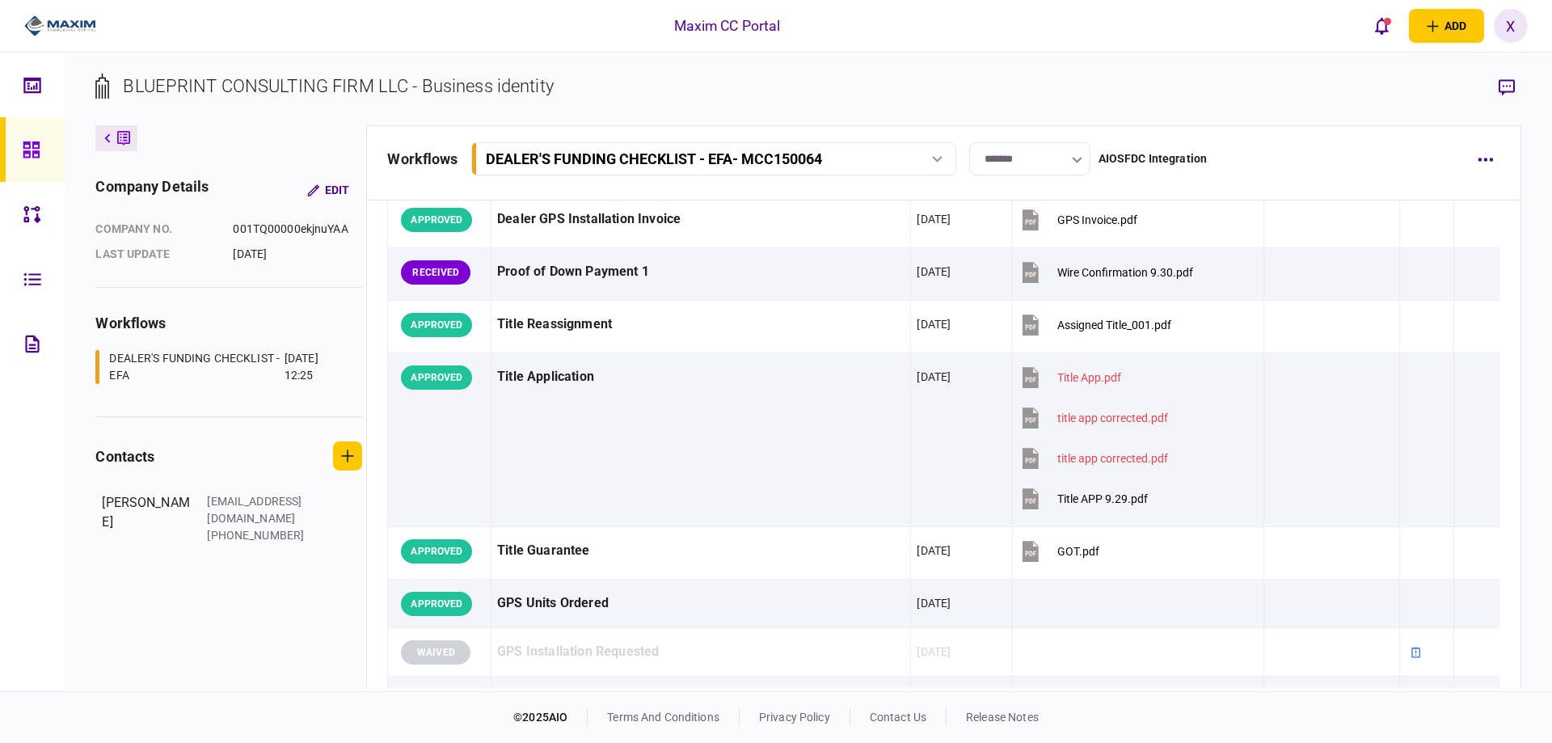
scroll to position [1536, 0]
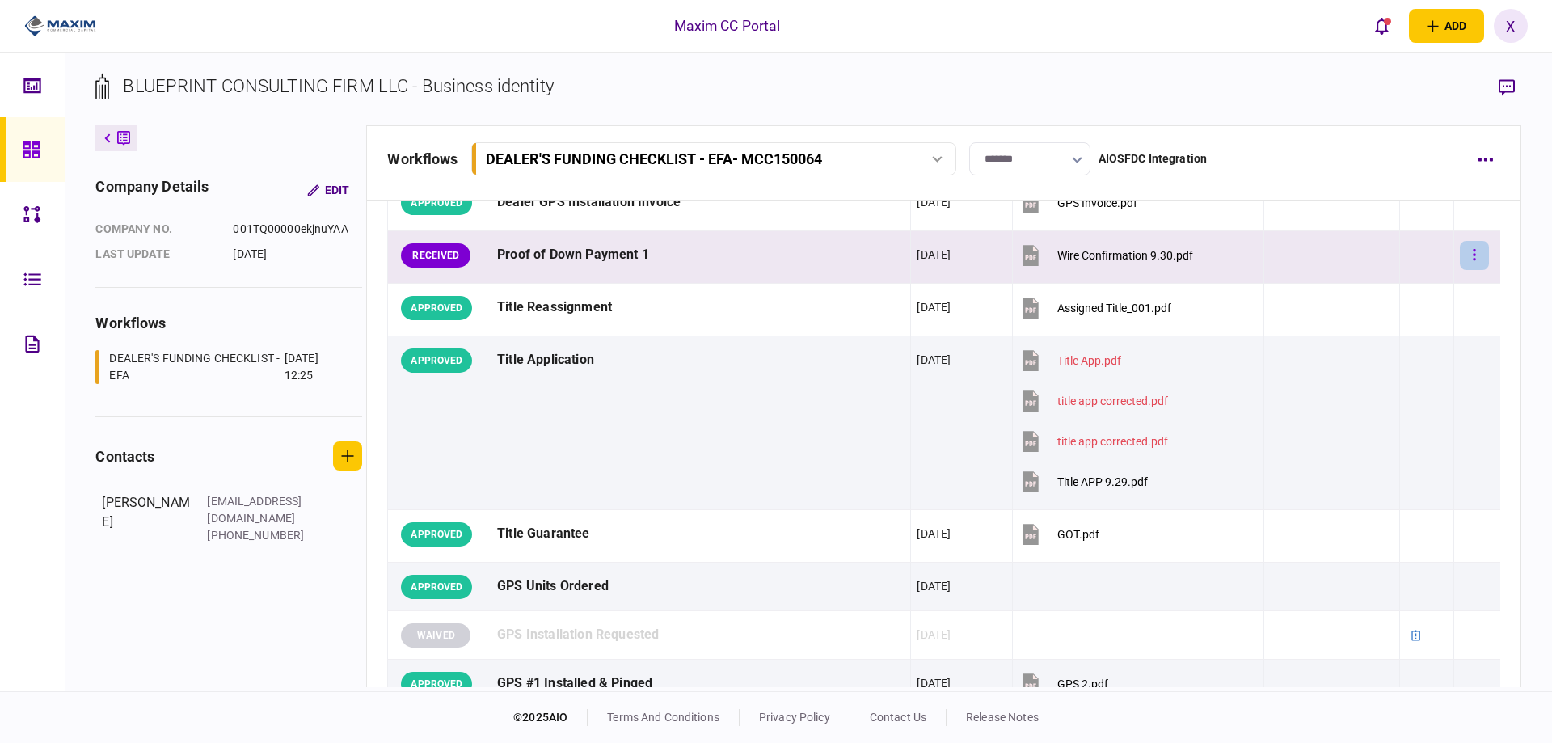
click at [1473, 253] on icon "button" at bounding box center [1474, 254] width 3 height 15
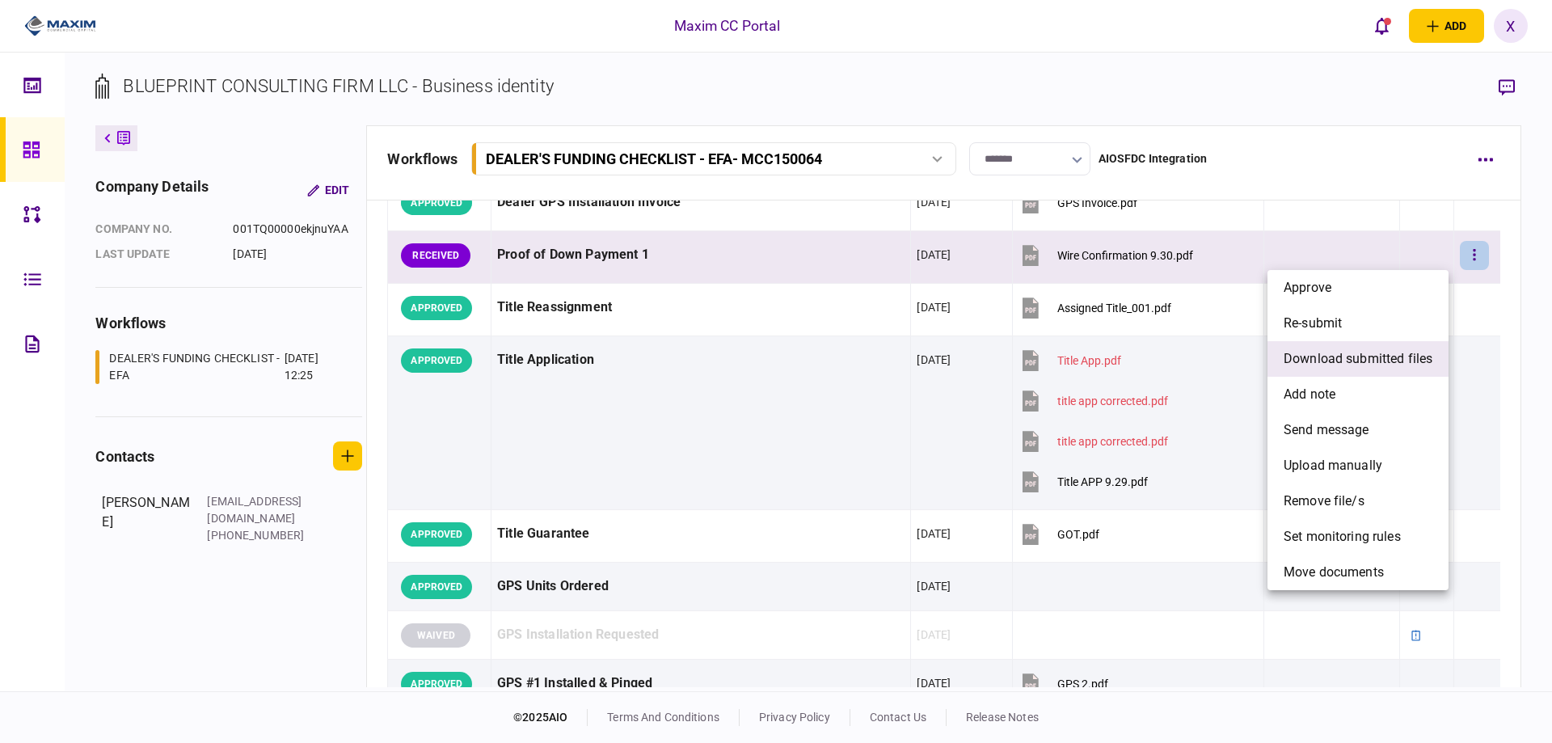
click at [1377, 366] on span "download submitted files" at bounding box center [1358, 358] width 149 height 19
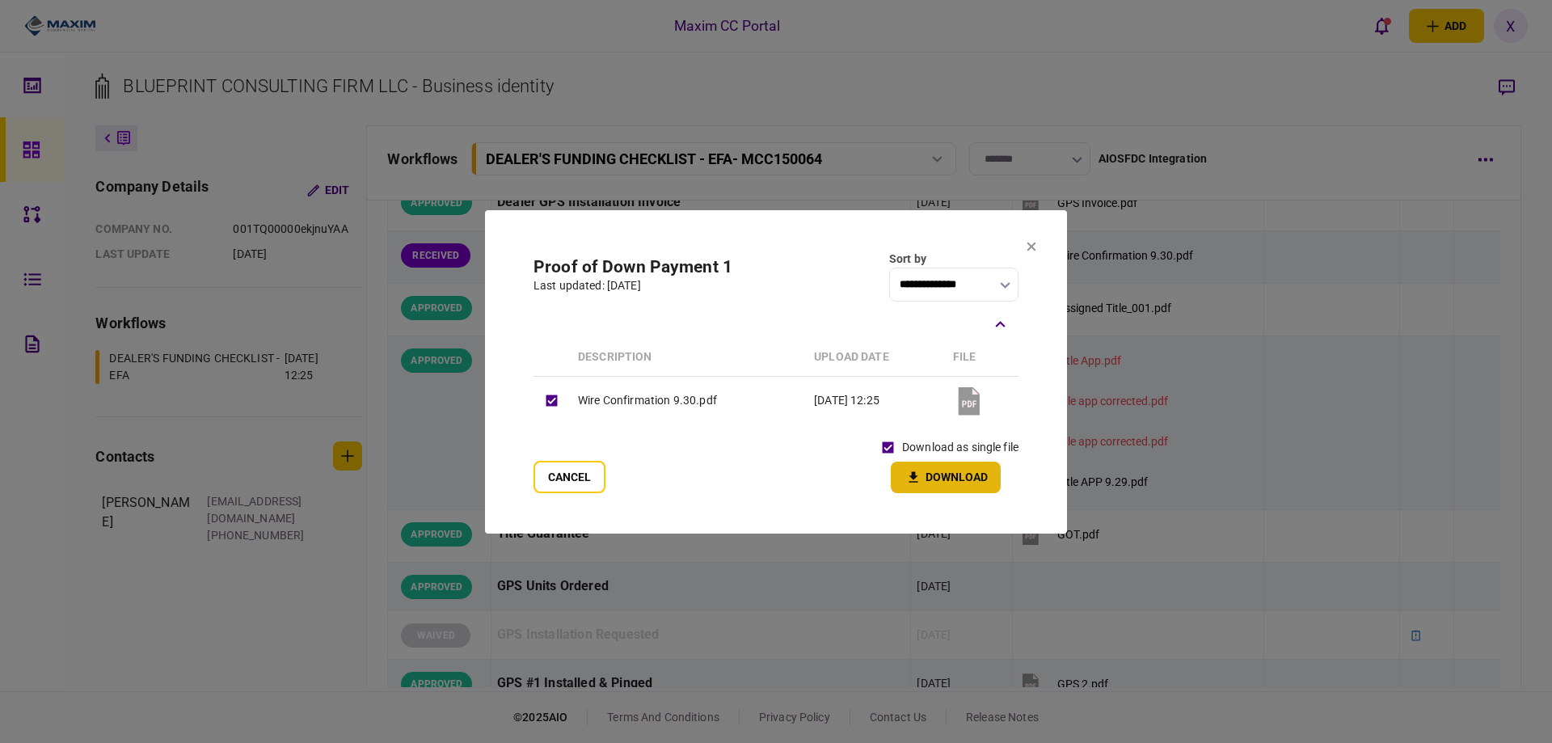
click at [968, 486] on button "Download" at bounding box center [946, 478] width 110 height 32
click at [1024, 247] on section "**********" at bounding box center [776, 371] width 582 height 323
click at [532, 469] on section "**********" at bounding box center [776, 371] width 582 height 323
click at [550, 478] on button "Cancel" at bounding box center [570, 477] width 72 height 32
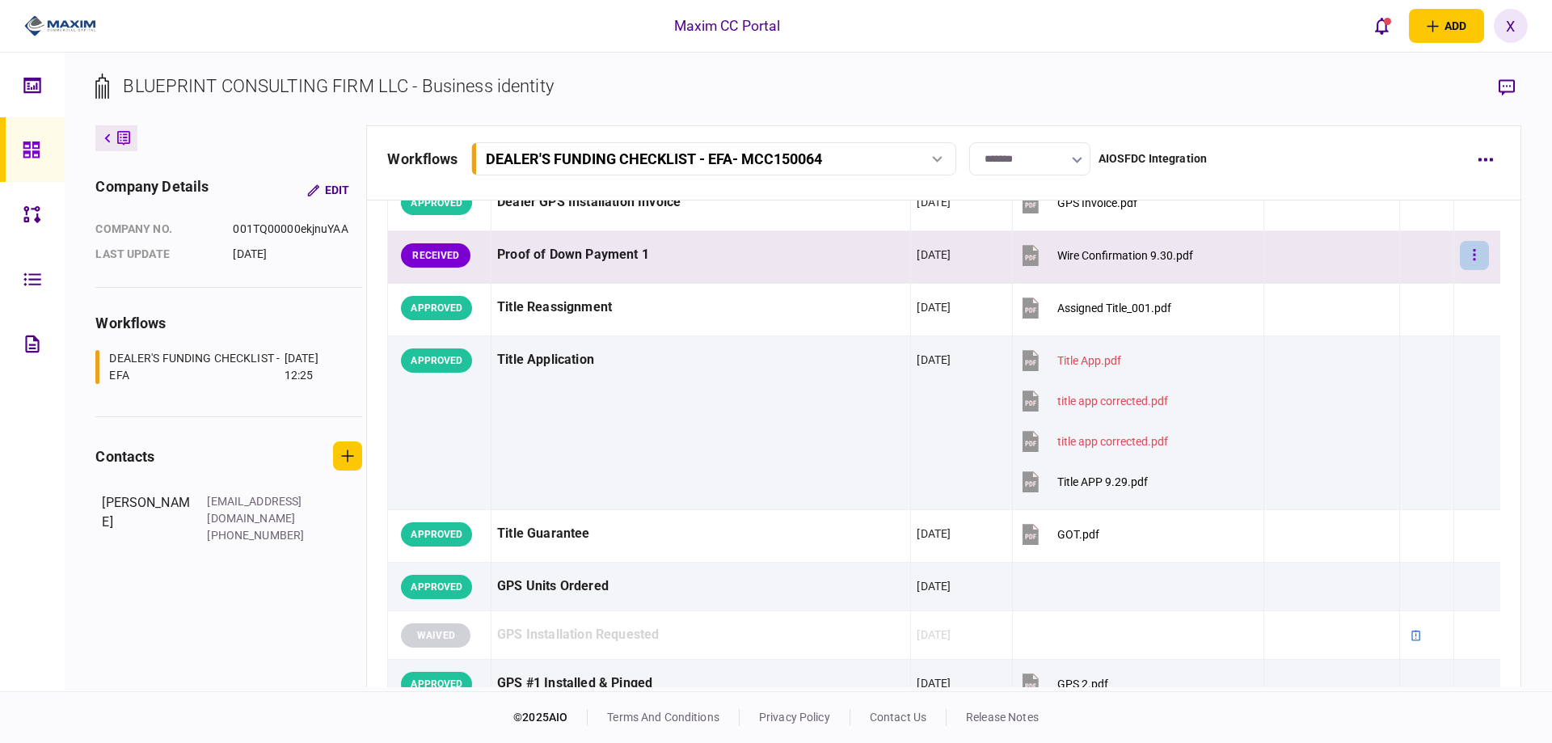
click at [1460, 257] on button "button" at bounding box center [1474, 255] width 29 height 29
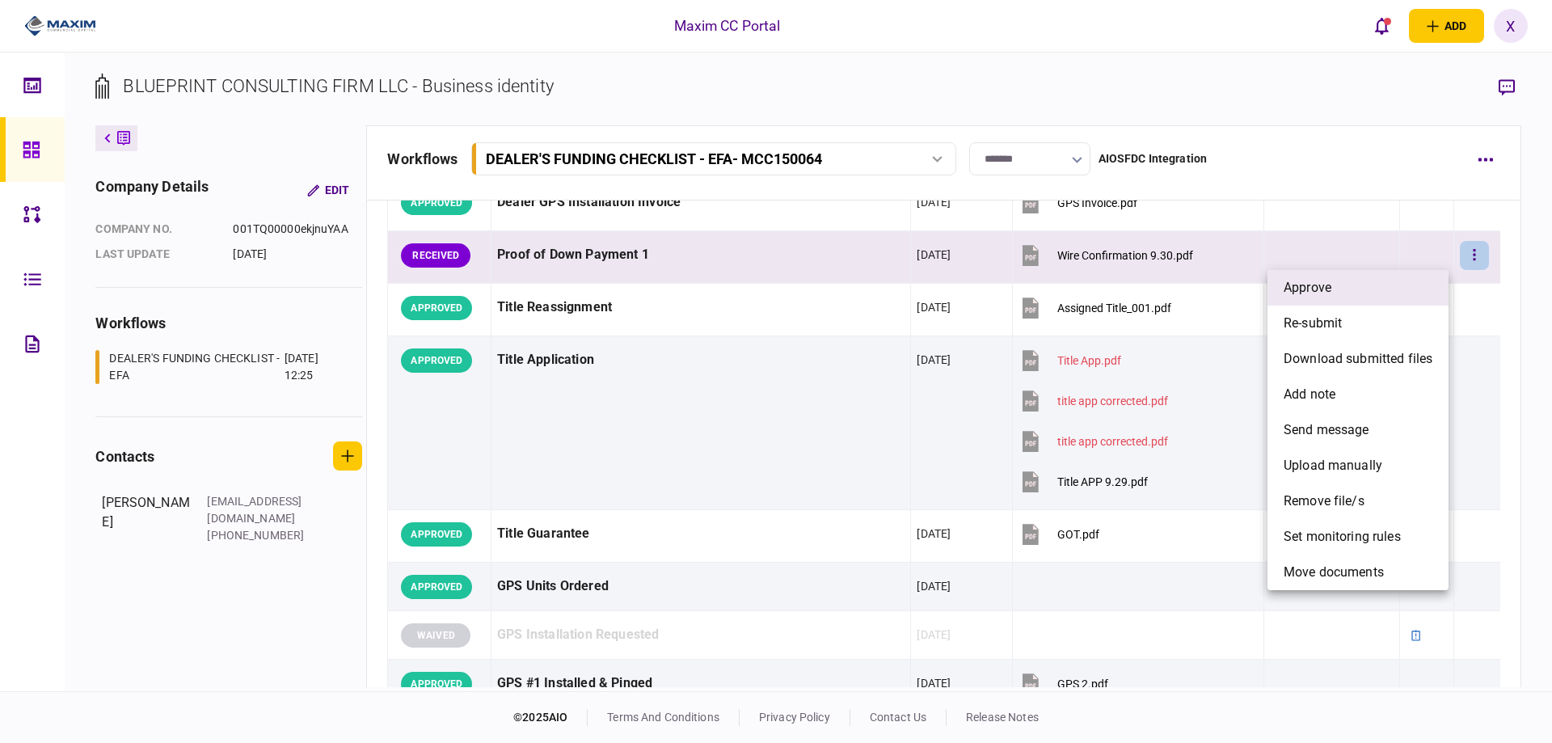
click at [1405, 293] on li "approve" at bounding box center [1358, 288] width 181 height 36
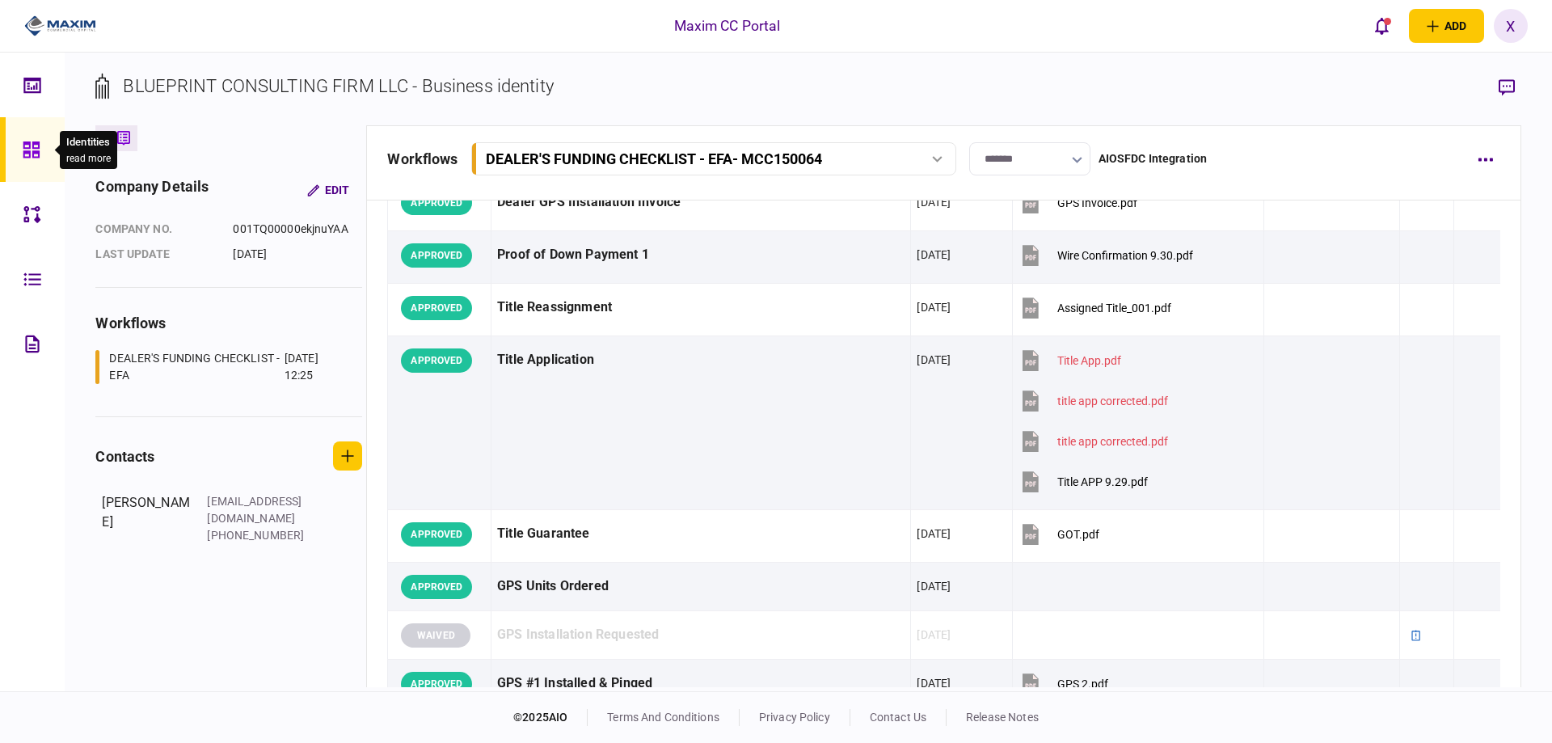
click at [36, 141] on icon at bounding box center [32, 150] width 18 height 19
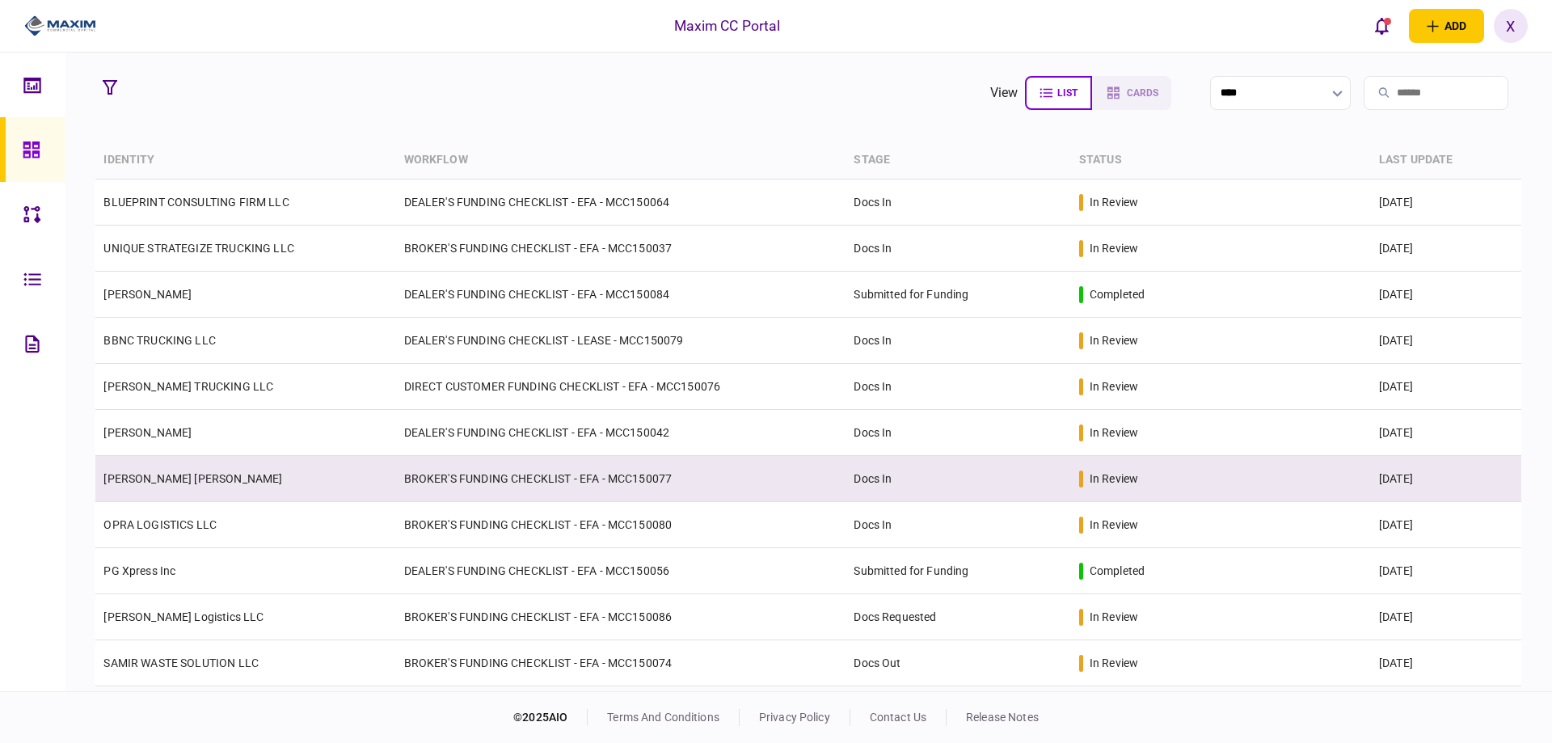
click at [165, 479] on link "[PERSON_NAME] [PERSON_NAME]" at bounding box center [192, 478] width 179 height 13
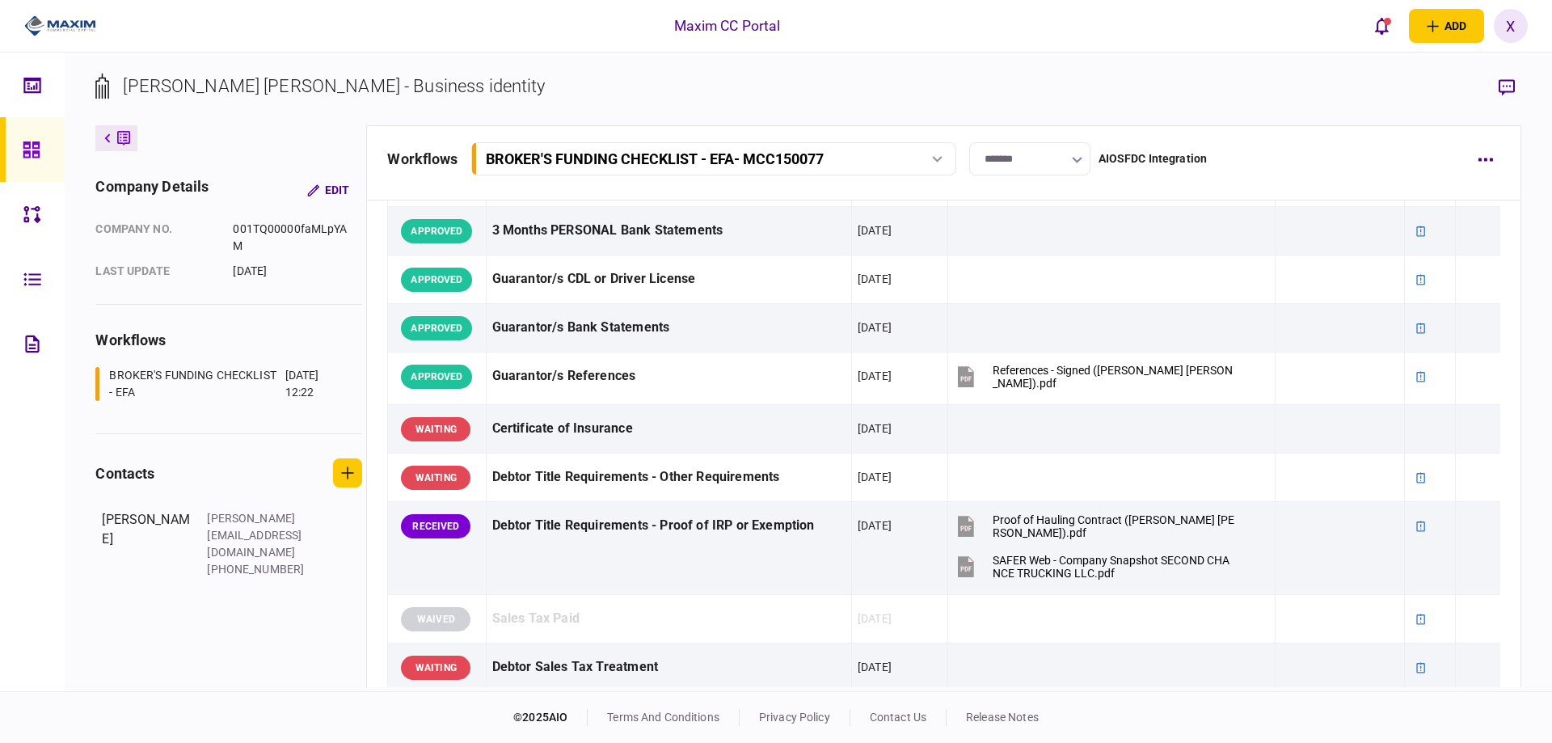
scroll to position [485, 0]
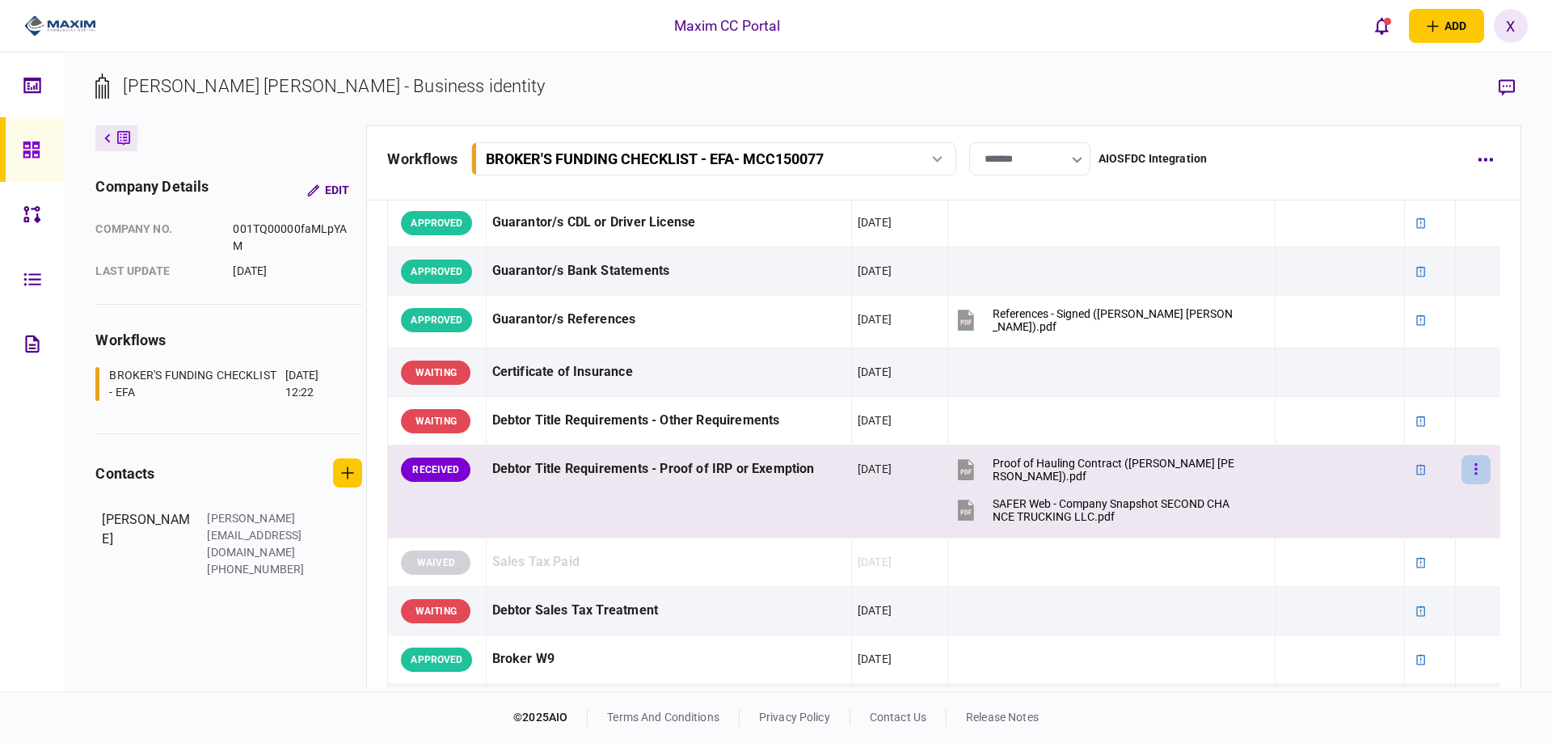
click at [1462, 466] on button "button" at bounding box center [1476, 469] width 29 height 29
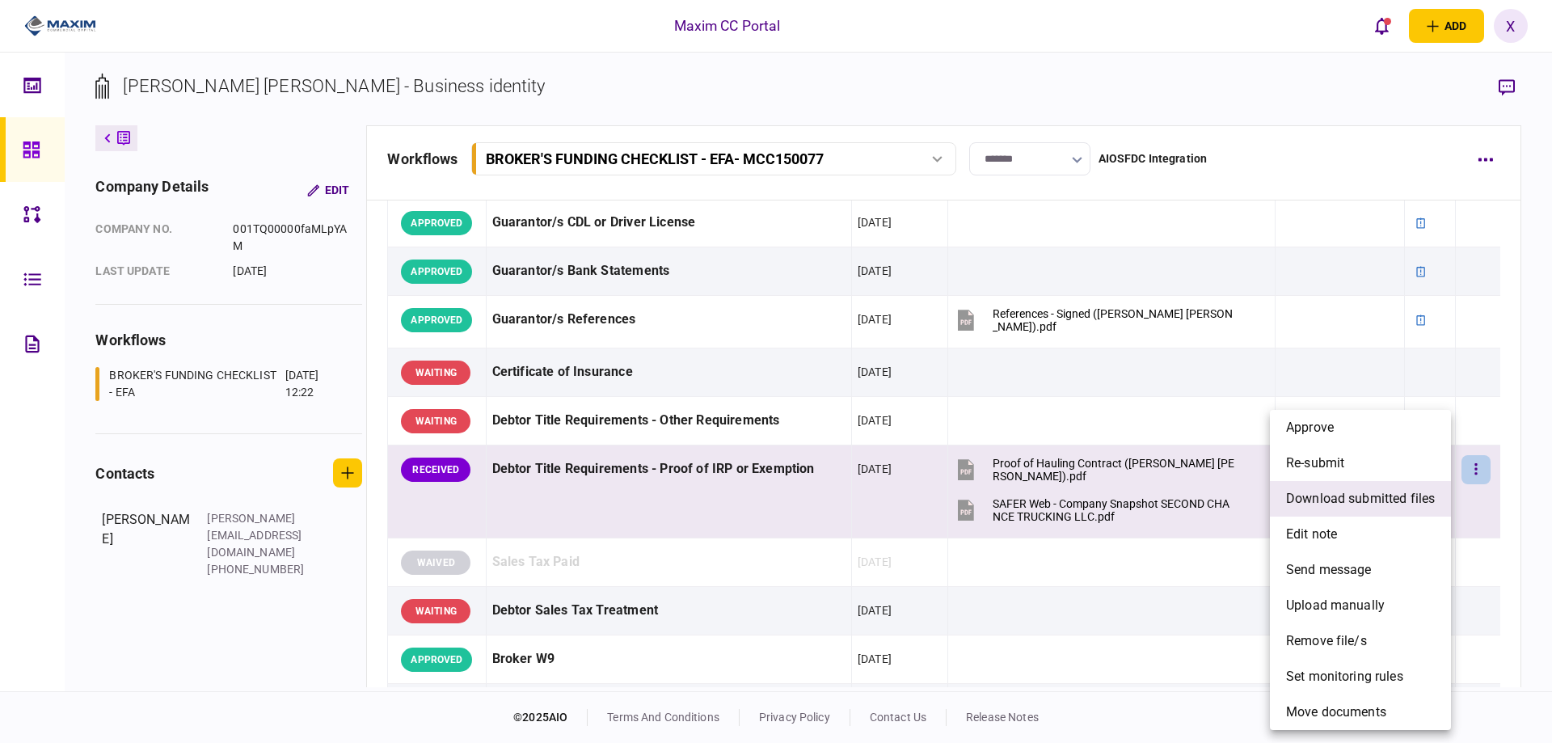
click at [1410, 502] on span "download submitted files" at bounding box center [1360, 498] width 149 height 19
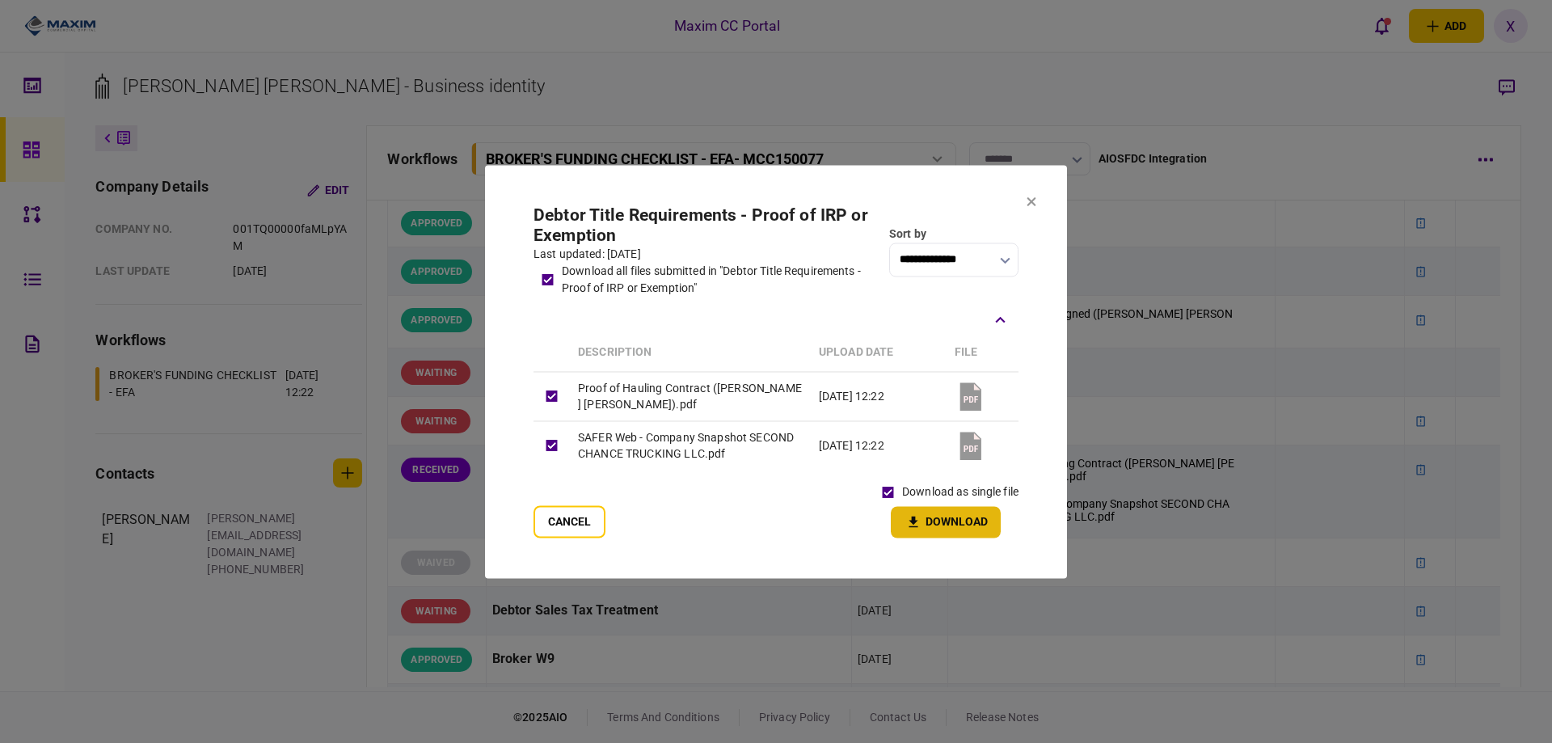
click at [939, 521] on button "Download" at bounding box center [946, 522] width 110 height 32
click at [1026, 202] on section "**********" at bounding box center [776, 371] width 582 height 413
click at [1032, 200] on icon at bounding box center [1032, 201] width 10 height 10
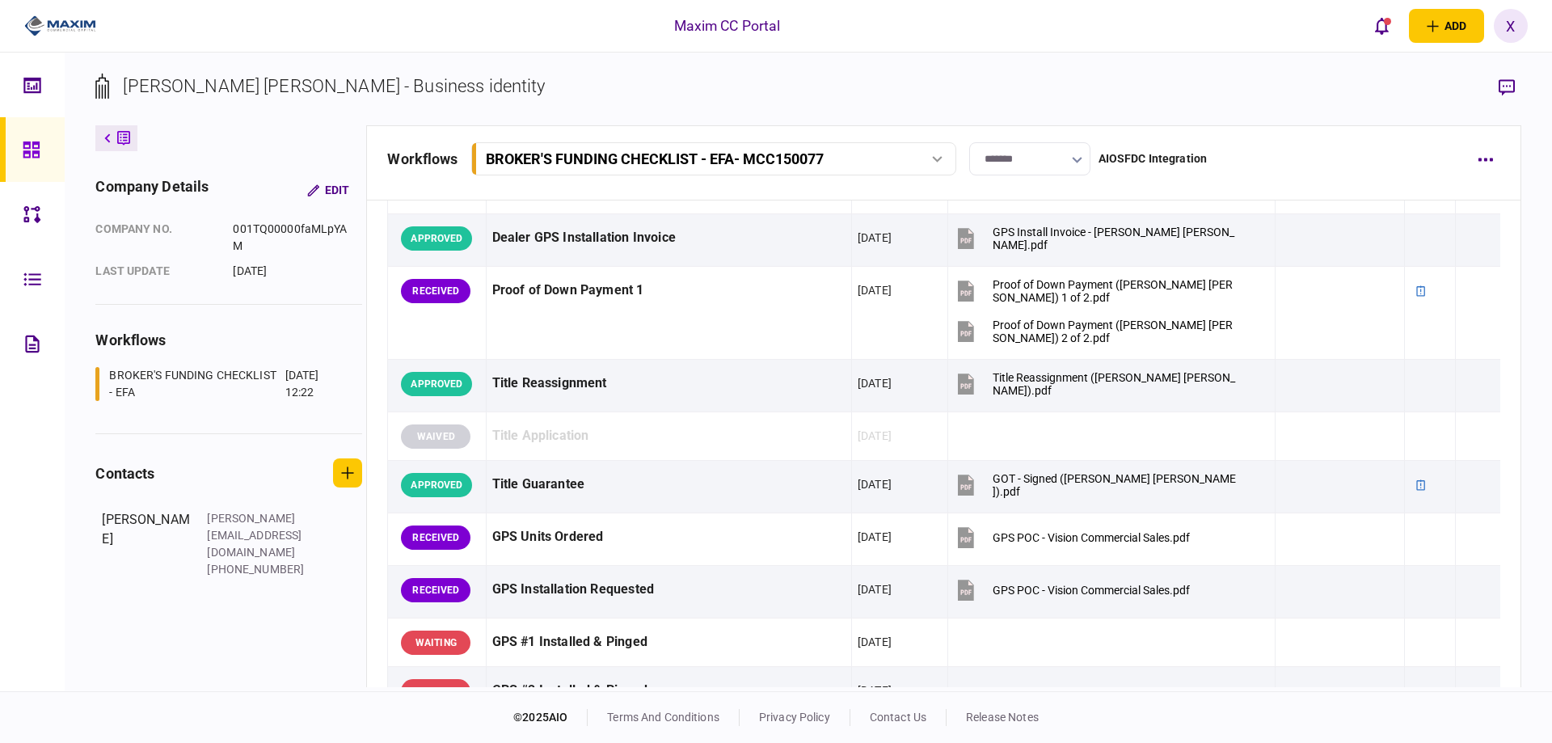
scroll to position [1213, 0]
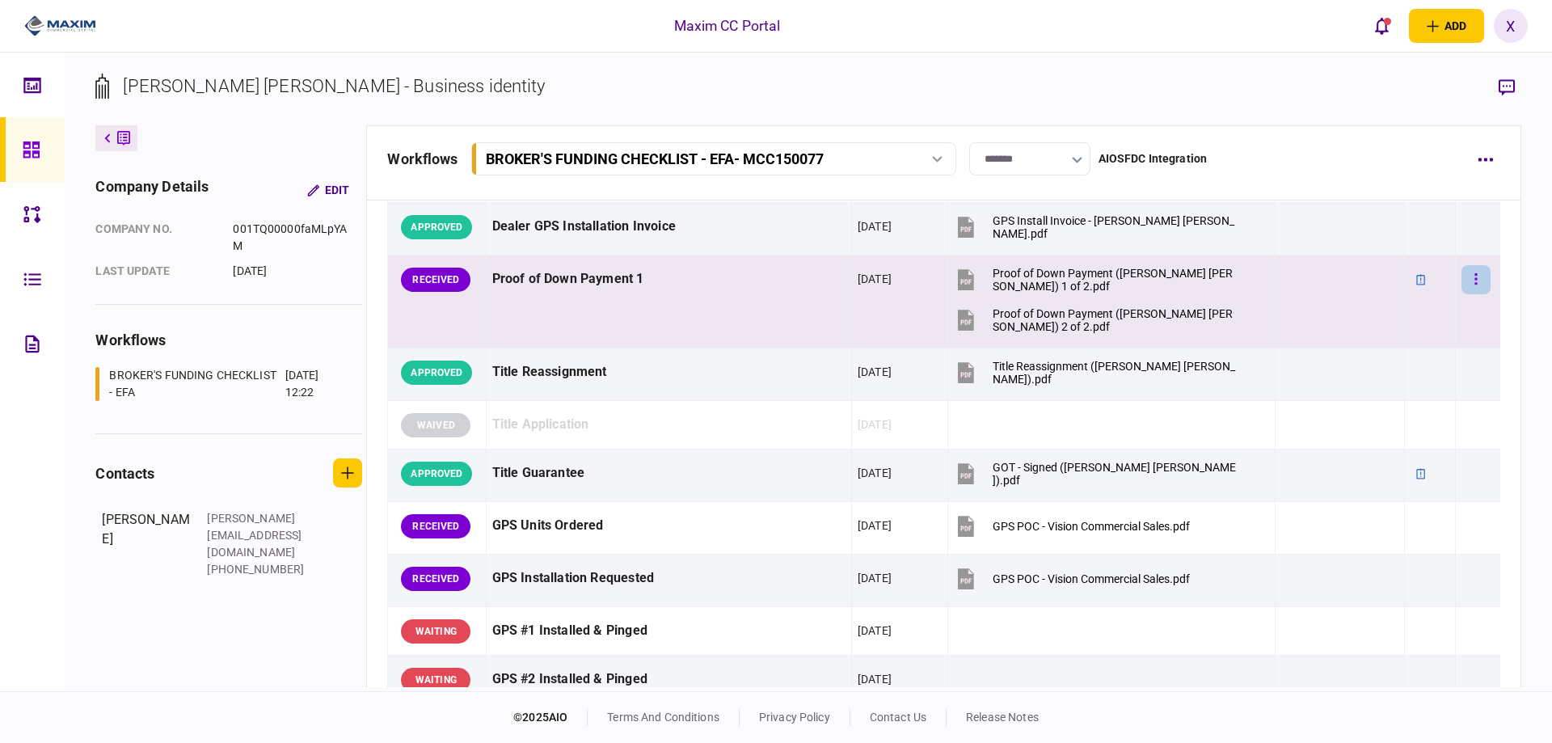
click at [1471, 285] on button "button" at bounding box center [1476, 279] width 29 height 29
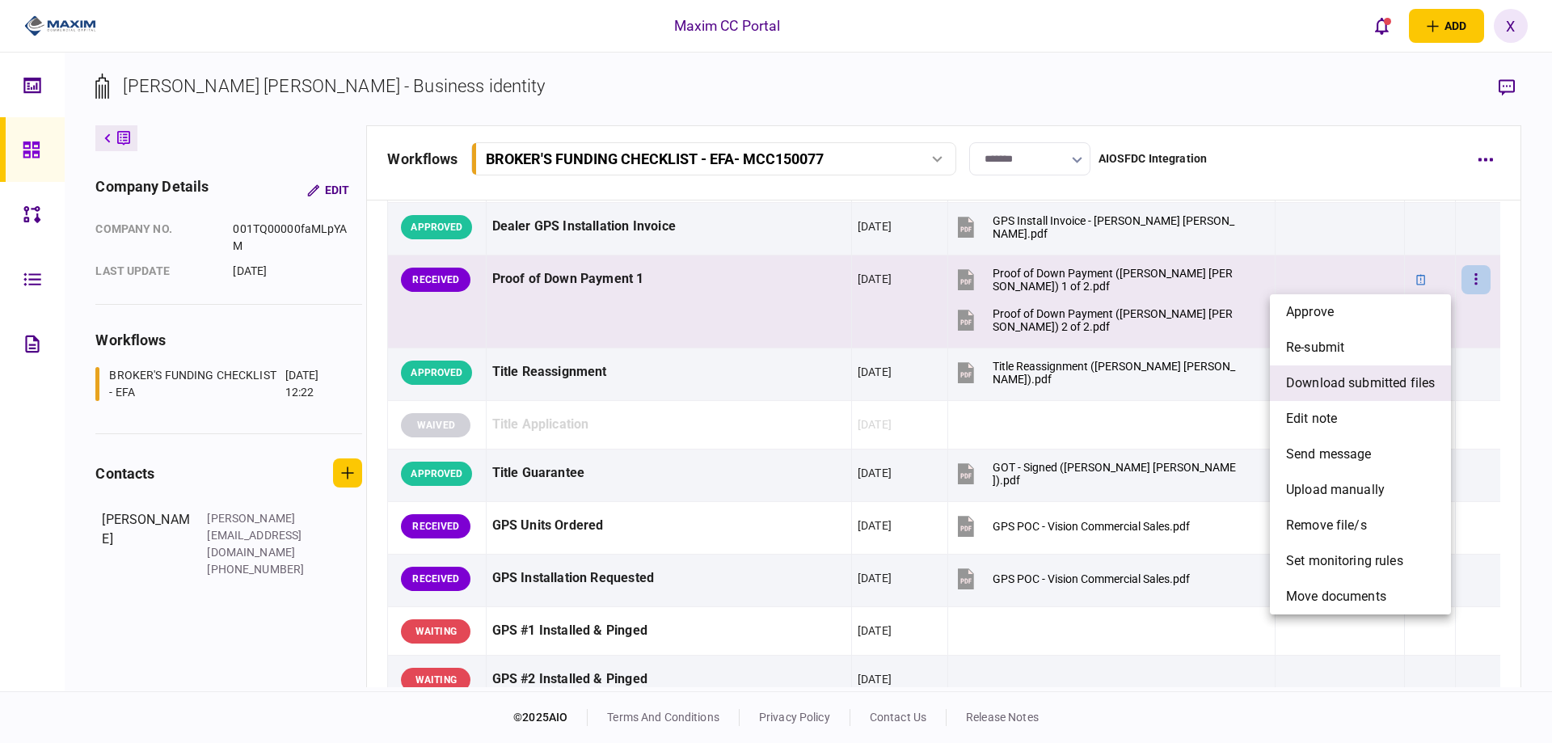
click at [1395, 395] on li "download submitted files" at bounding box center [1360, 383] width 181 height 36
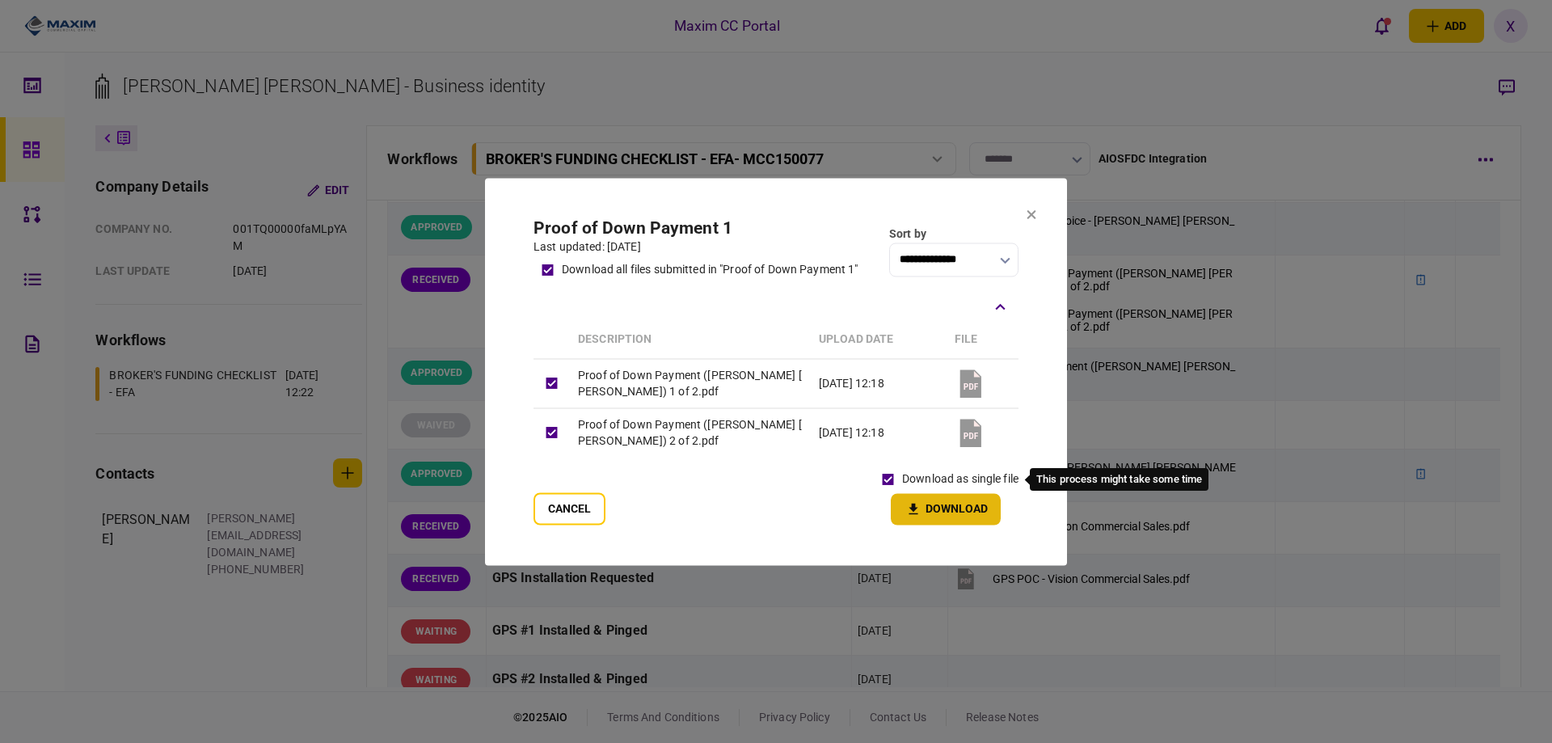
click at [923, 498] on button "Download" at bounding box center [946, 509] width 110 height 32
click at [1034, 215] on icon at bounding box center [1032, 214] width 10 height 10
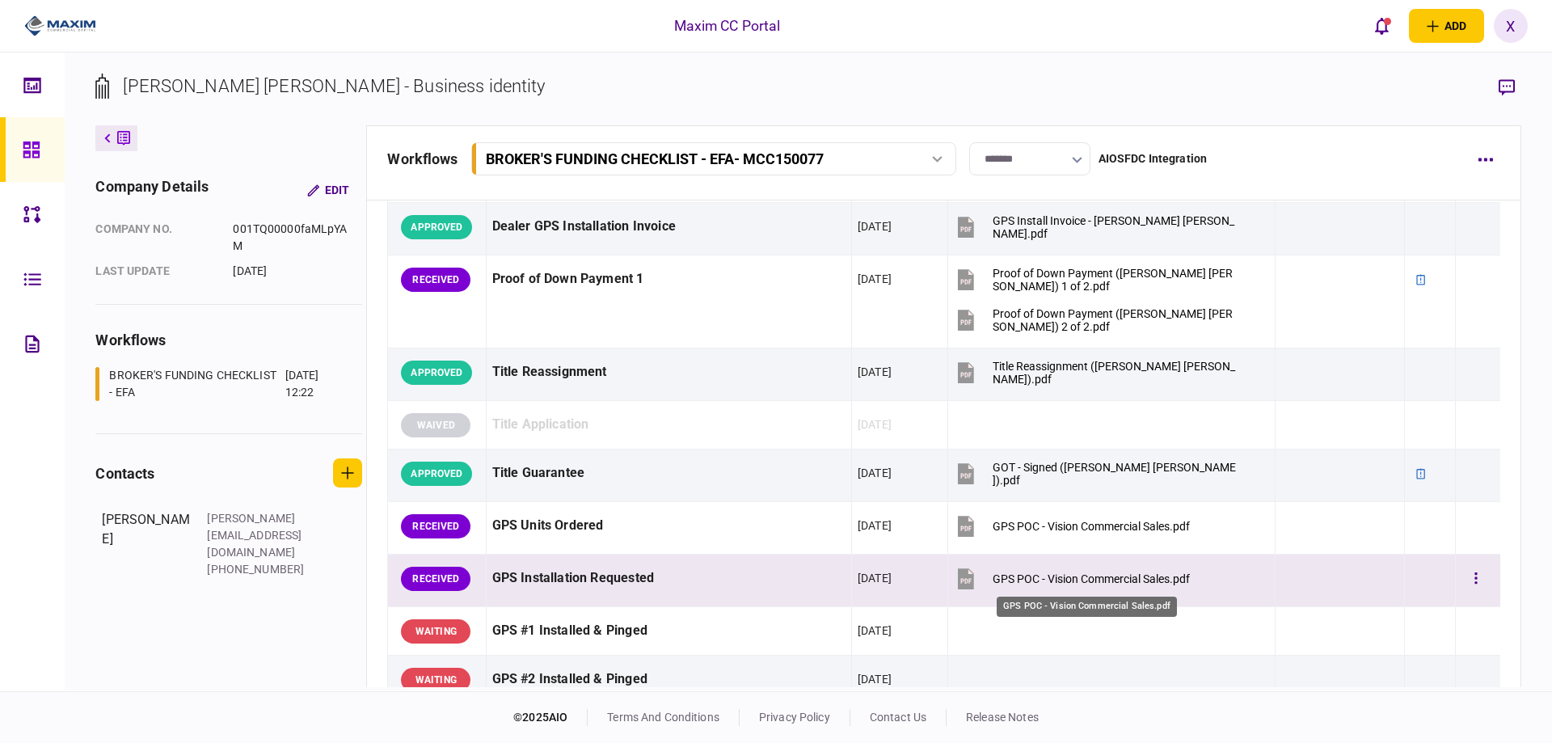
click at [1049, 579] on div "GPS POC - Vision Commercial Sales.pdf" at bounding box center [1091, 578] width 197 height 13
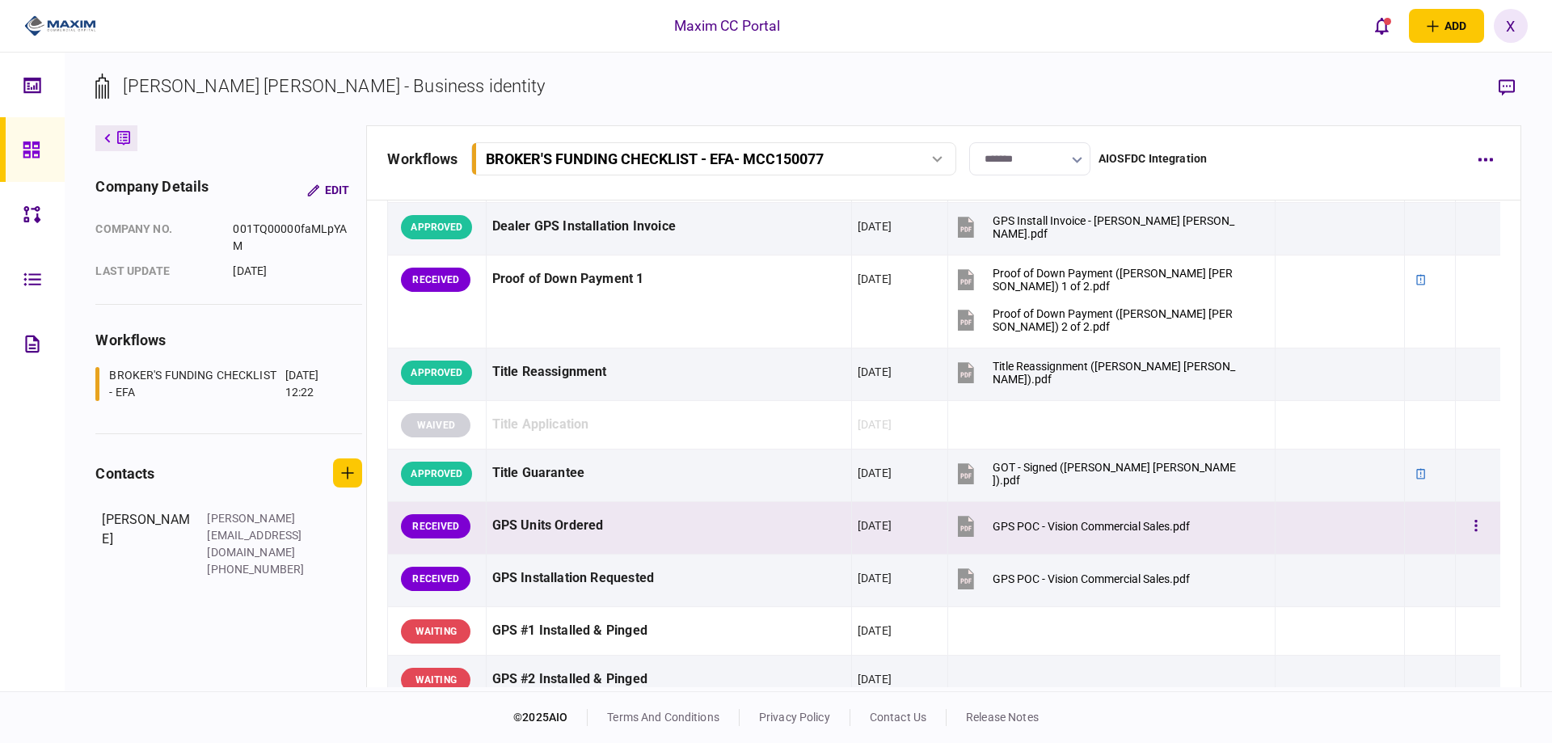
click at [602, 522] on div "GPS Units Ordered" at bounding box center [668, 526] width 353 height 36
click at [1509, 85] on icon "button" at bounding box center [1507, 87] width 16 height 17
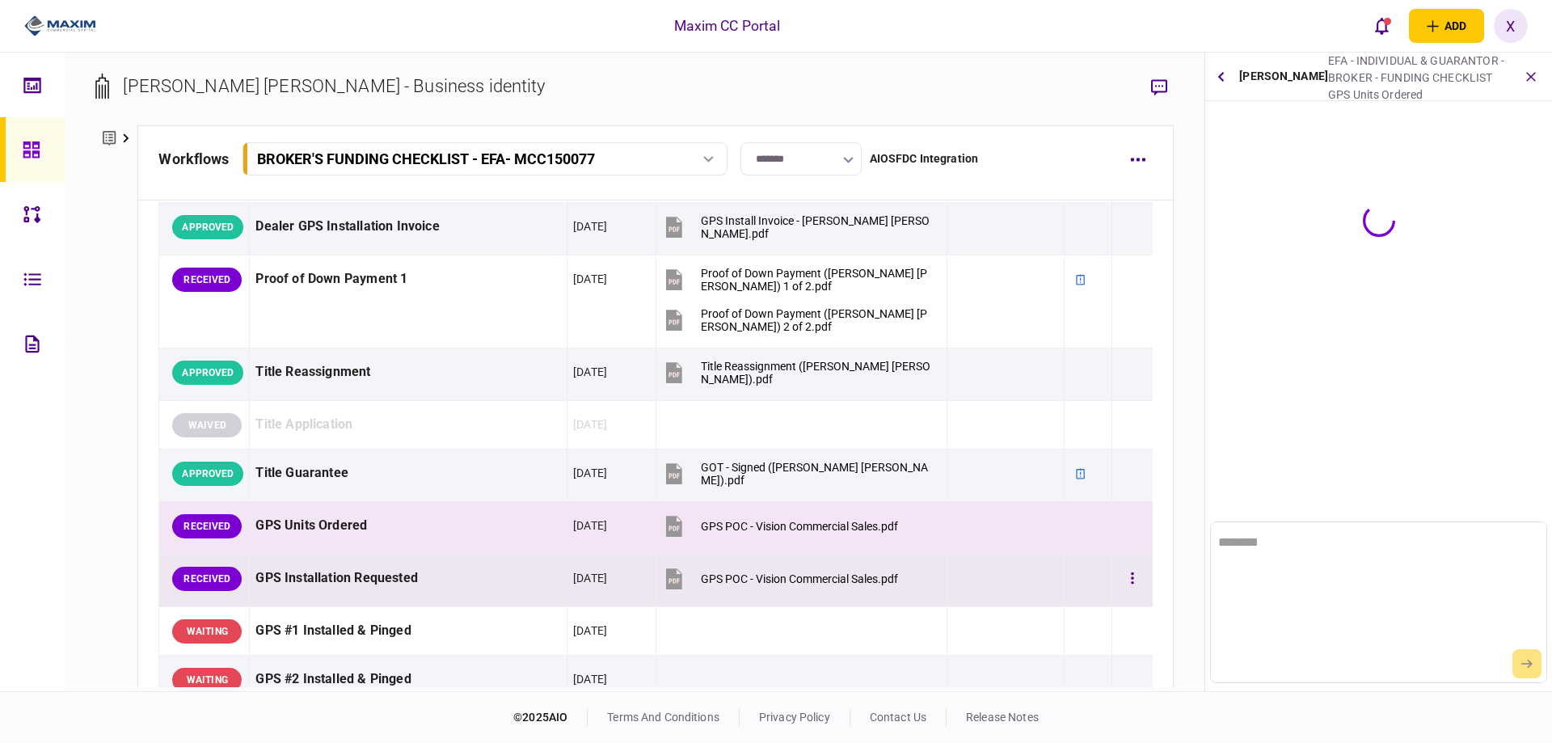
scroll to position [0, 0]
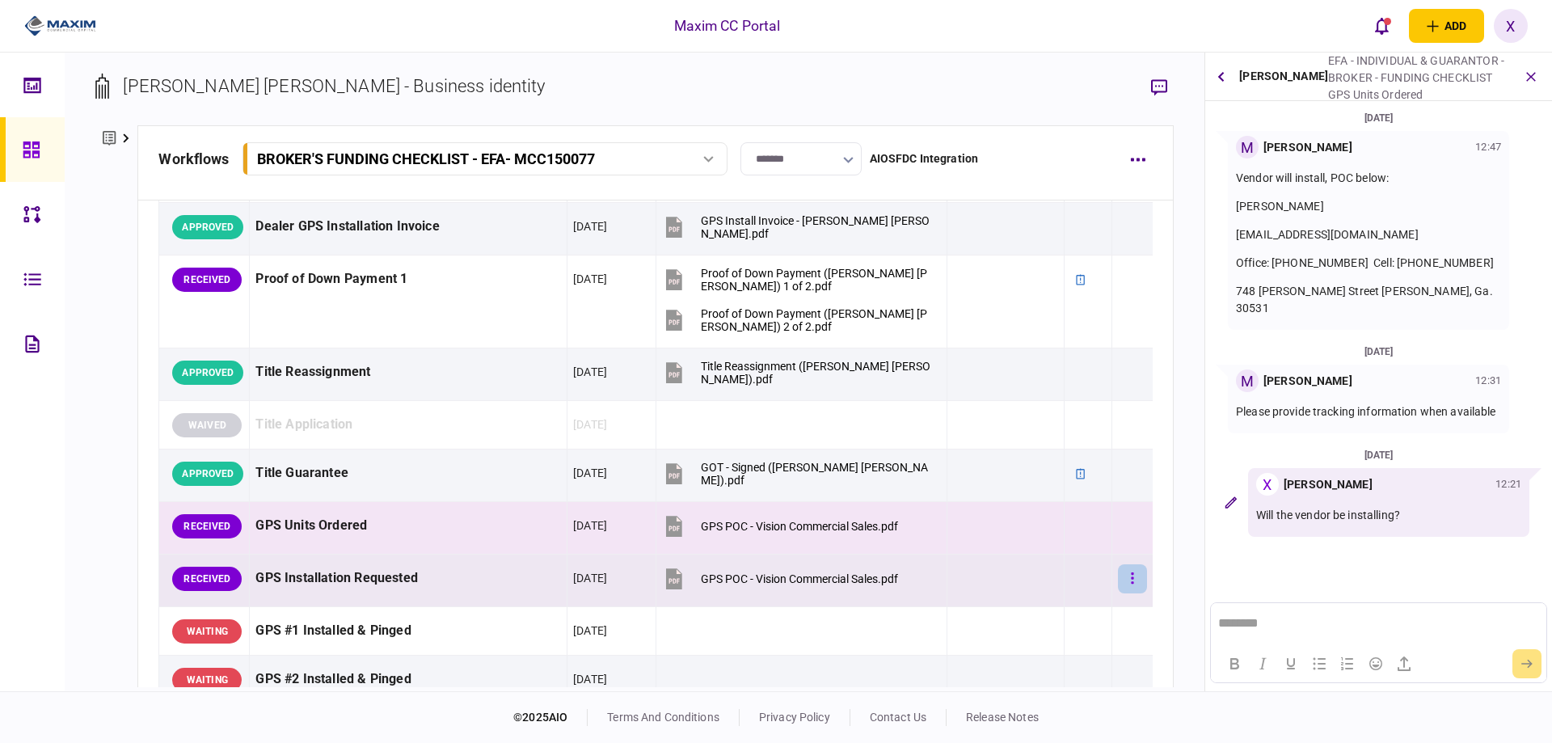
click at [1118, 573] on button "button" at bounding box center [1132, 578] width 29 height 29
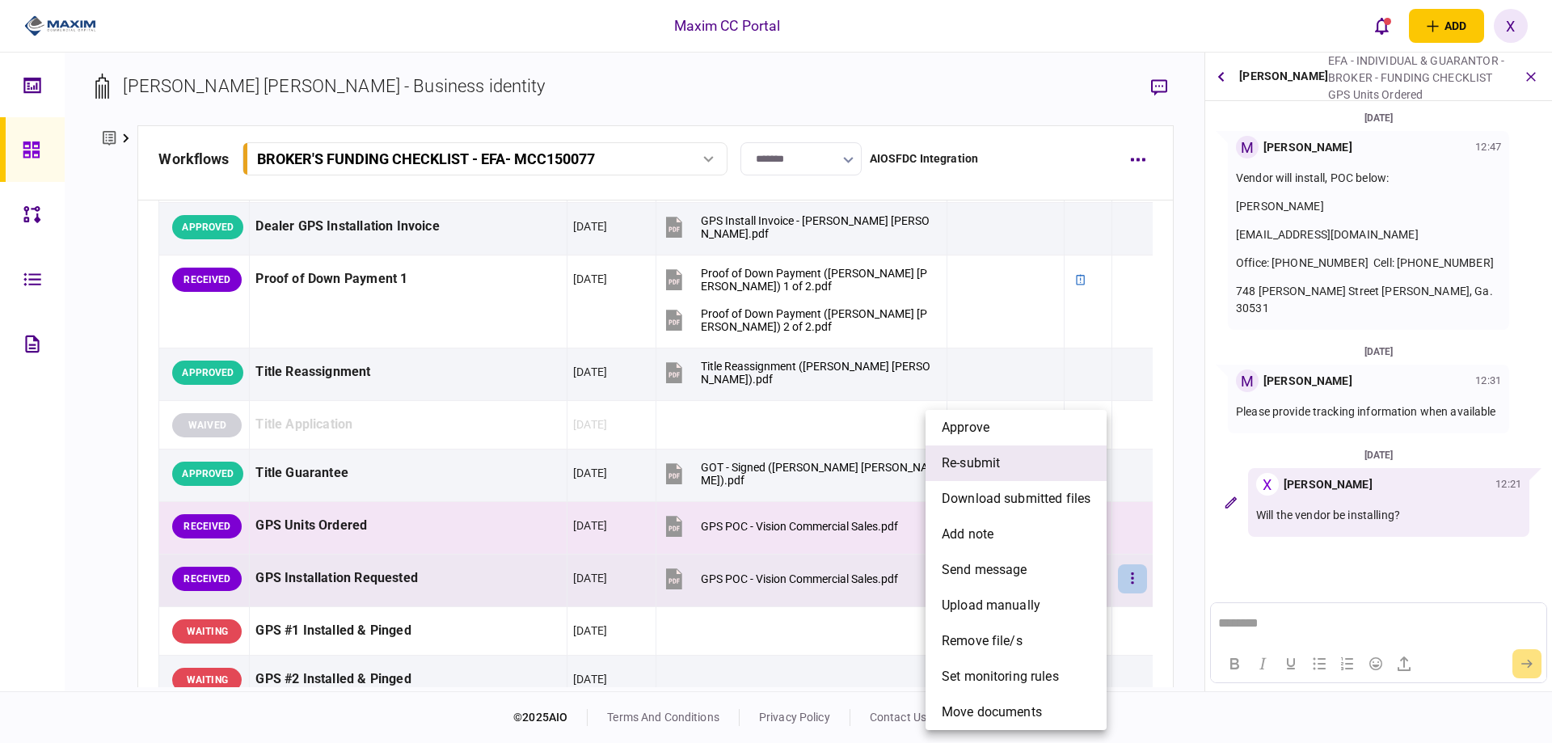
click at [1062, 467] on li "re-submit" at bounding box center [1016, 463] width 181 height 36
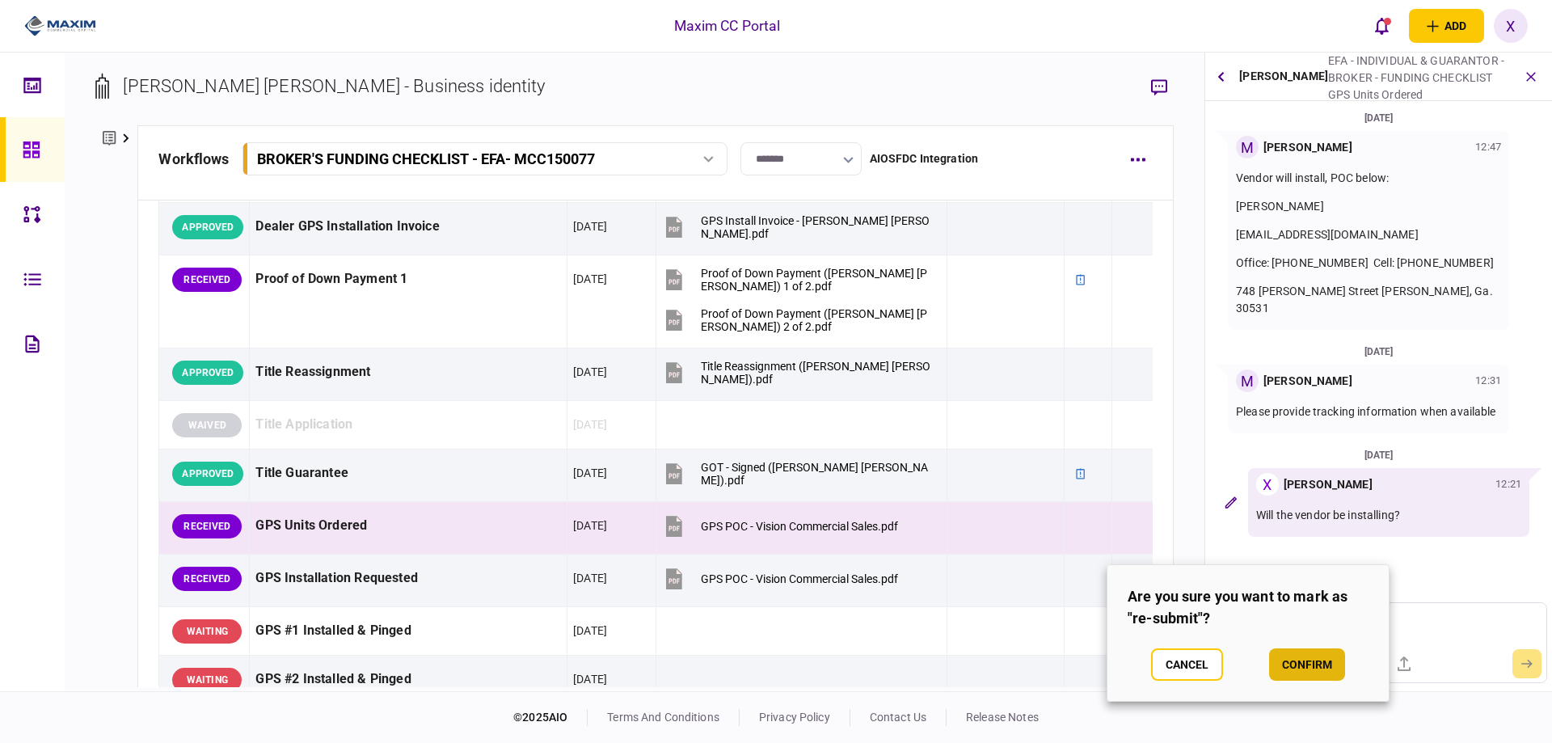
click at [1287, 666] on button "confirm" at bounding box center [1307, 664] width 76 height 32
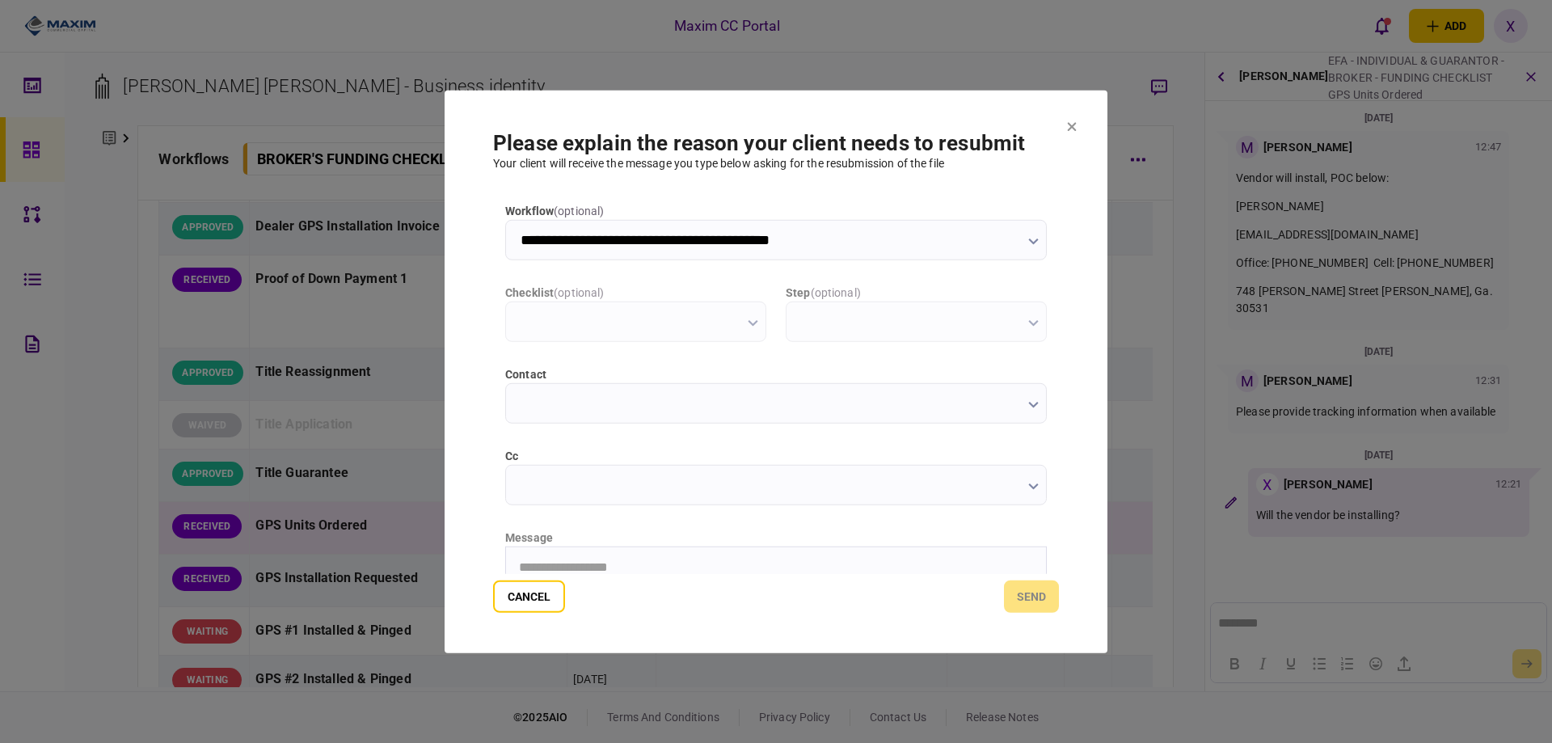
type input "**********"
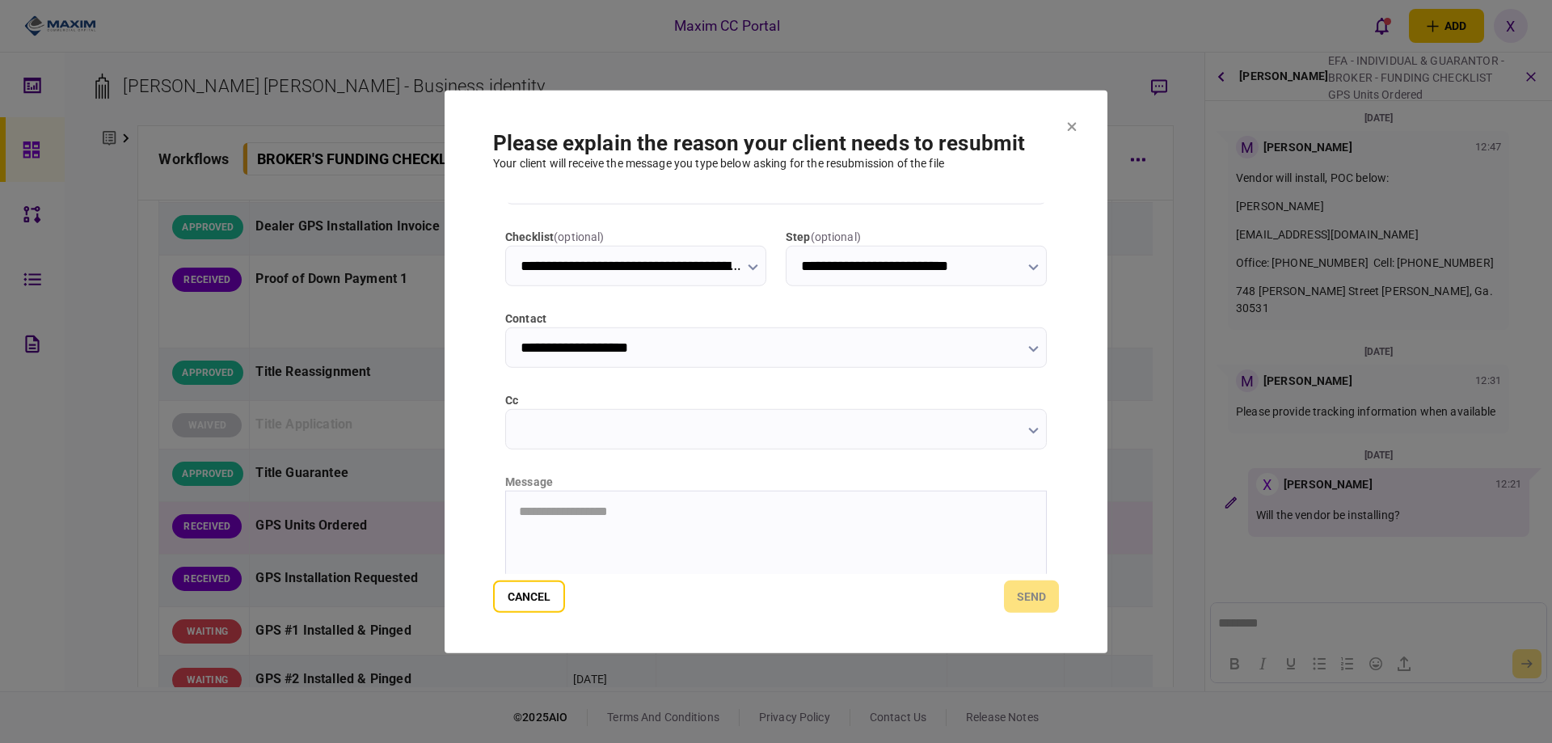
scroll to position [81, 0]
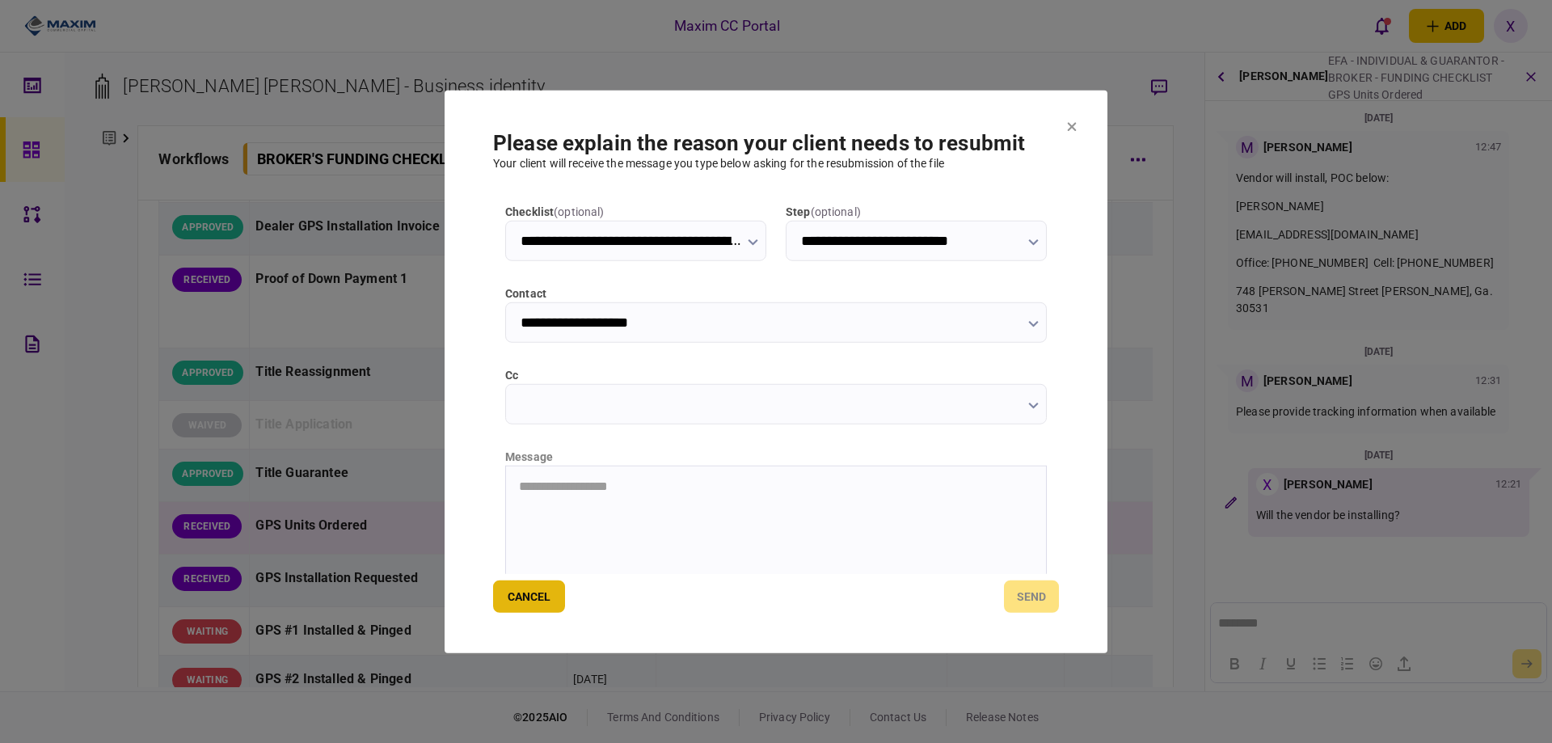
click at [518, 597] on button "Cancel" at bounding box center [529, 597] width 72 height 32
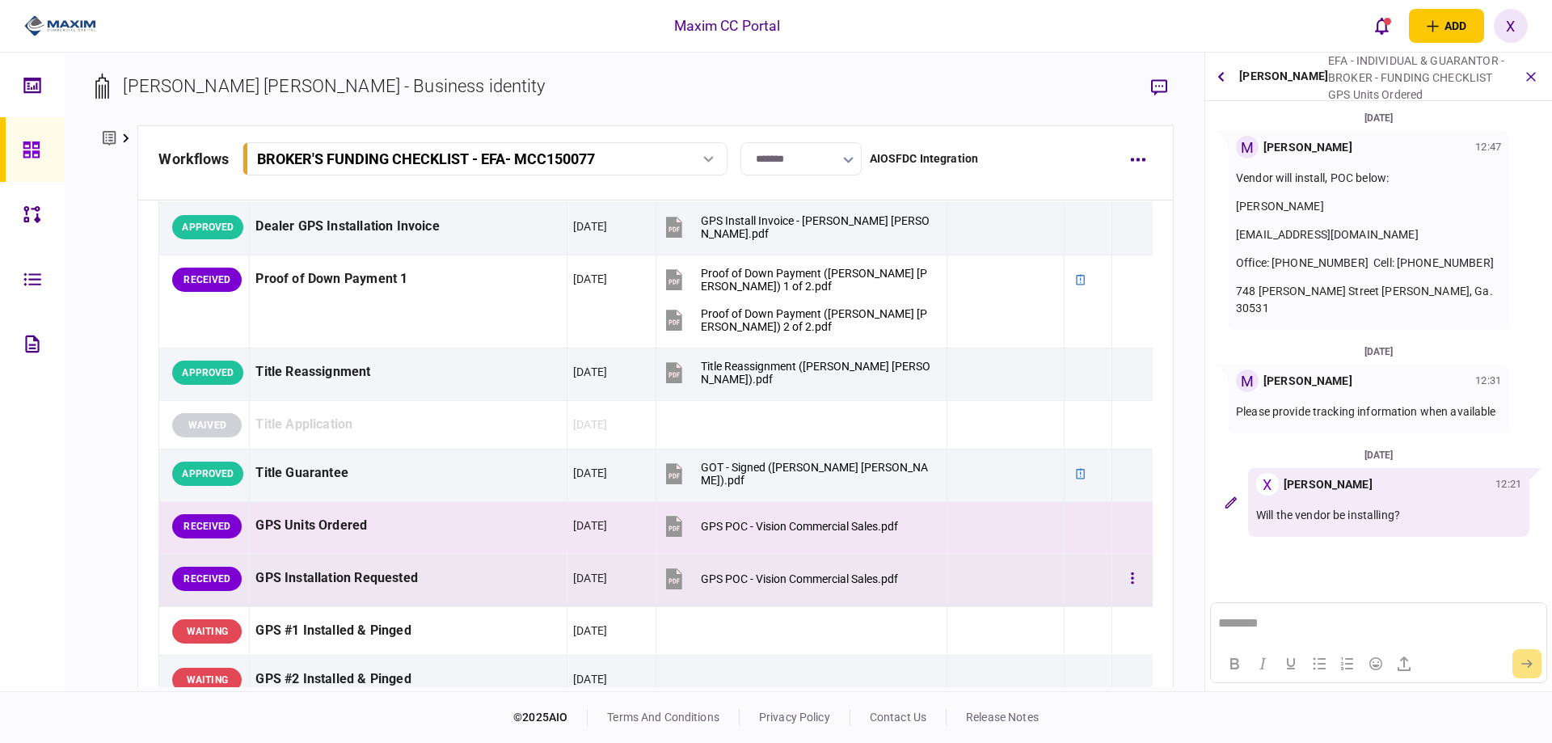
click at [357, 585] on div "GPS Installation Requested" at bounding box center [408, 578] width 306 height 36
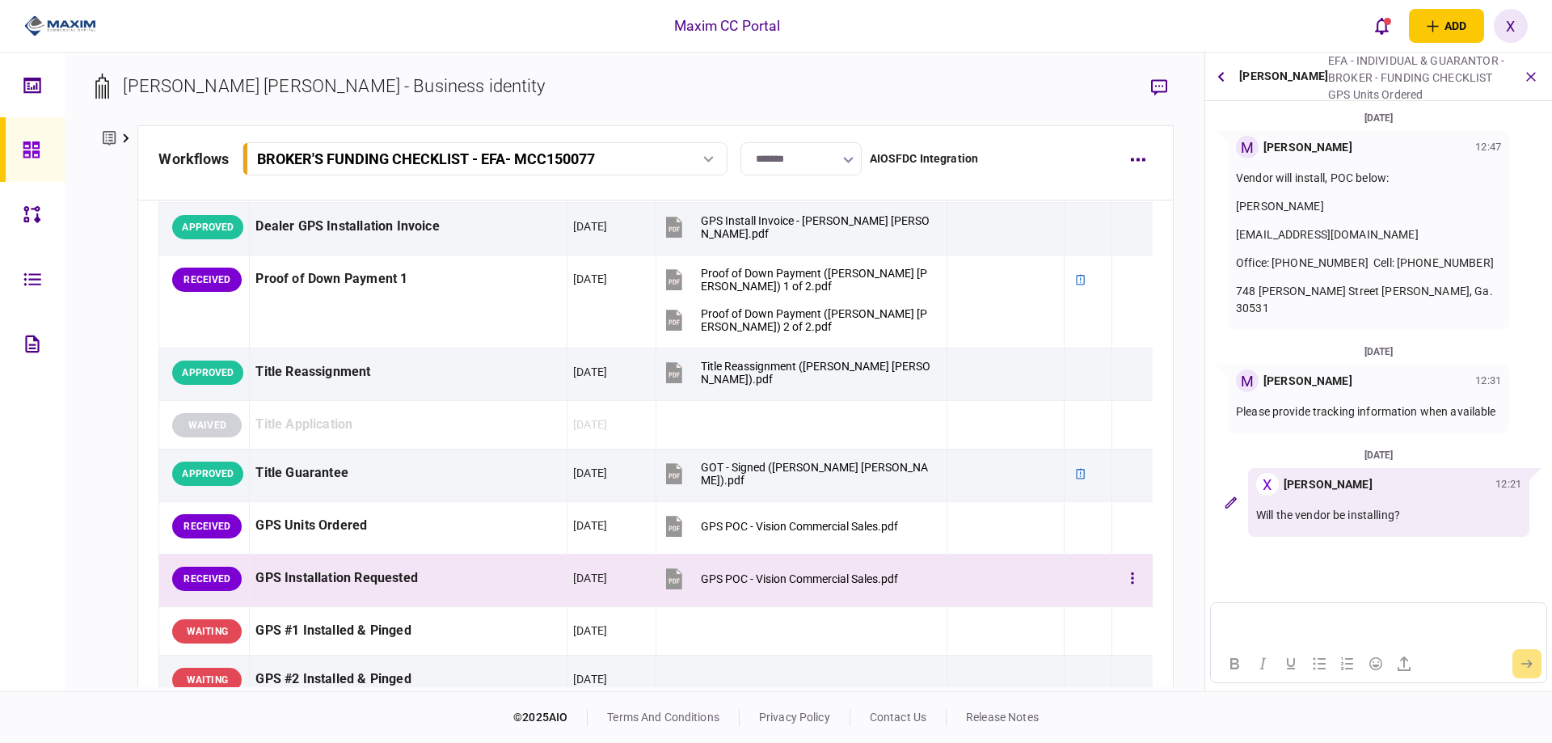
click at [765, 572] on div "GPS POC - Vision Commercial Sales.pdf" at bounding box center [799, 578] width 197 height 13
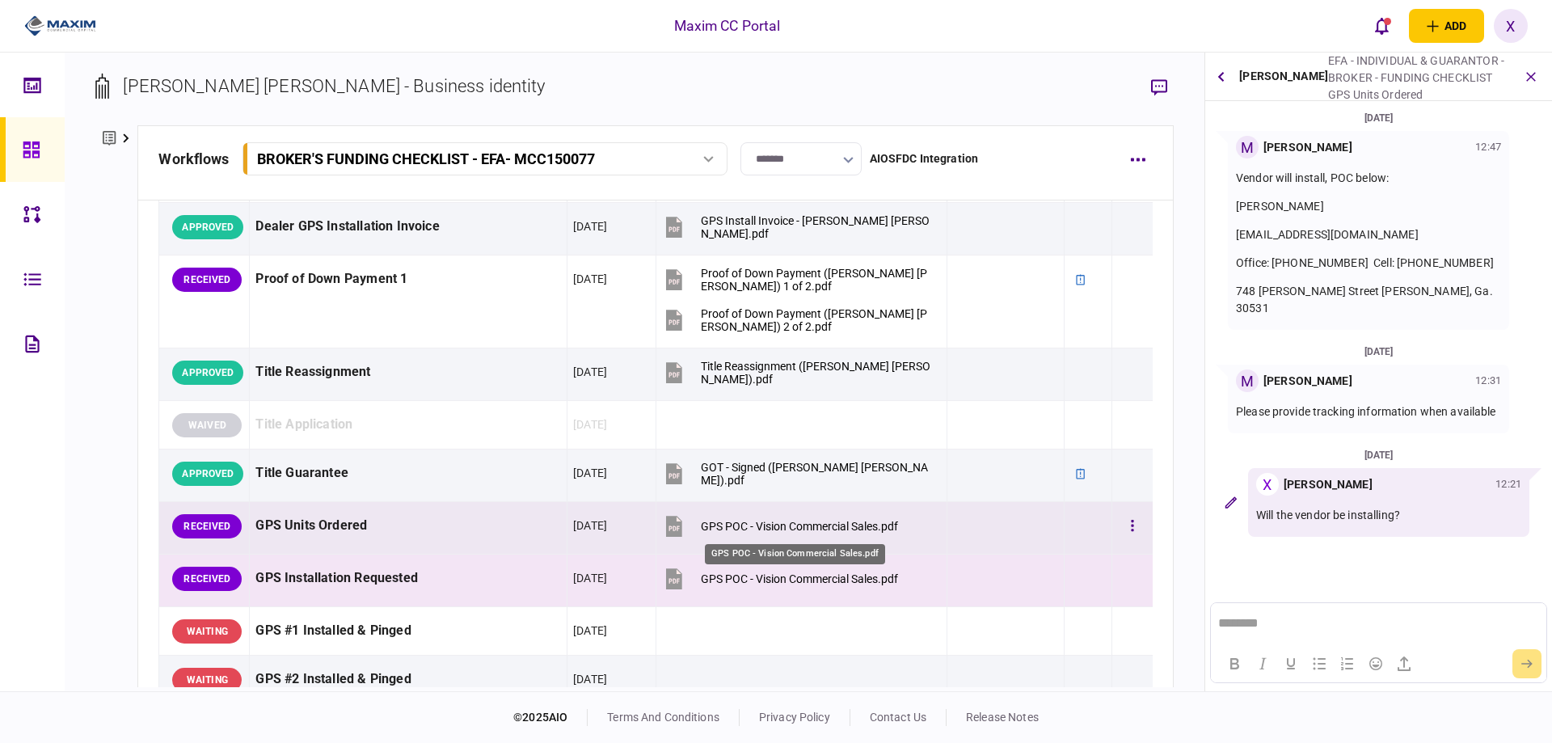
click at [758, 521] on div "GPS POC - Vision Commercial Sales.pdf" at bounding box center [799, 526] width 197 height 13
click at [336, 536] on div "GPS Units Ordered" at bounding box center [408, 526] width 306 height 36
click at [317, 571] on div "GPS Installation Requested" at bounding box center [408, 578] width 306 height 36
click at [319, 547] on td "GPS Units Ordered" at bounding box center [409, 528] width 318 height 53
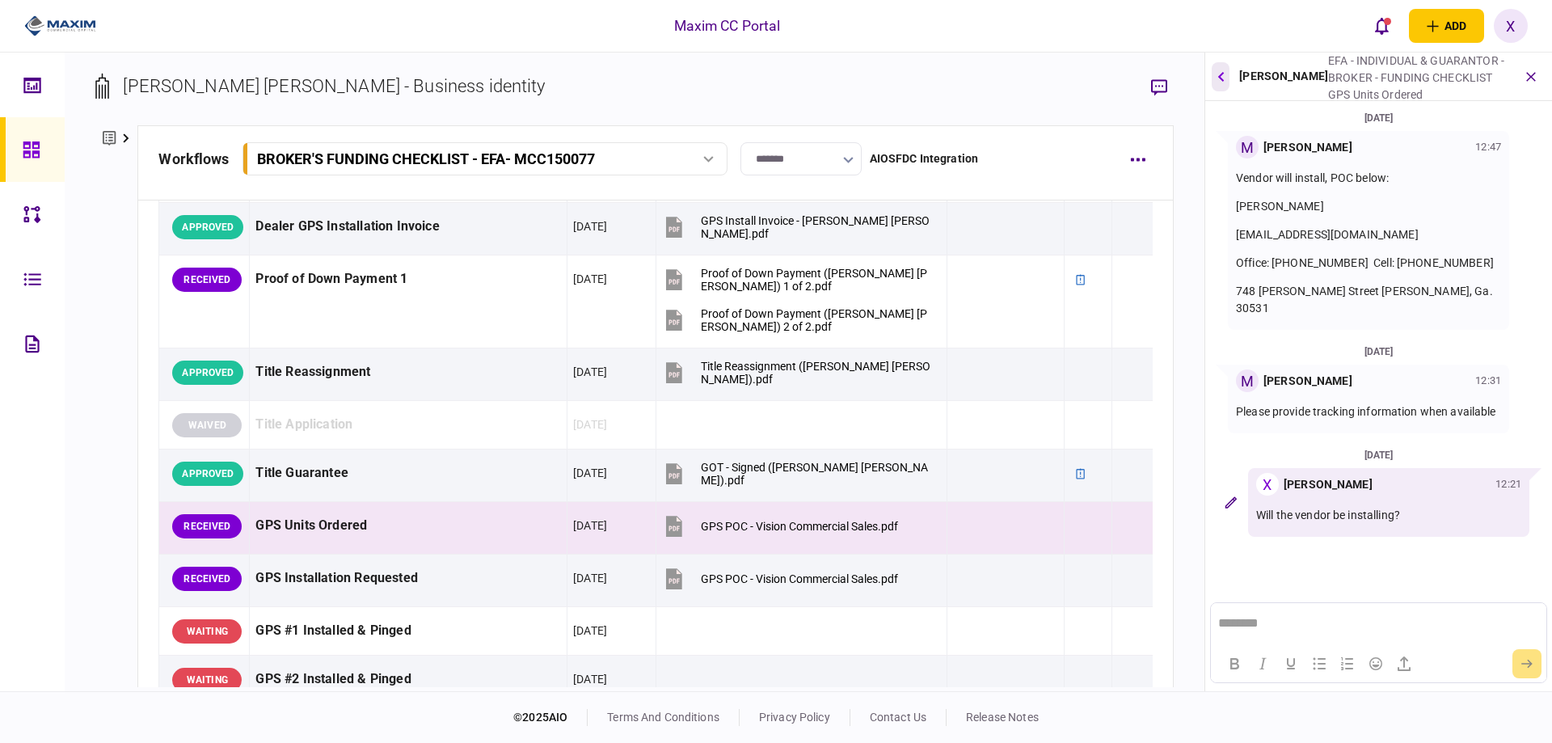
click at [1215, 70] on button "button" at bounding box center [1221, 76] width 18 height 29
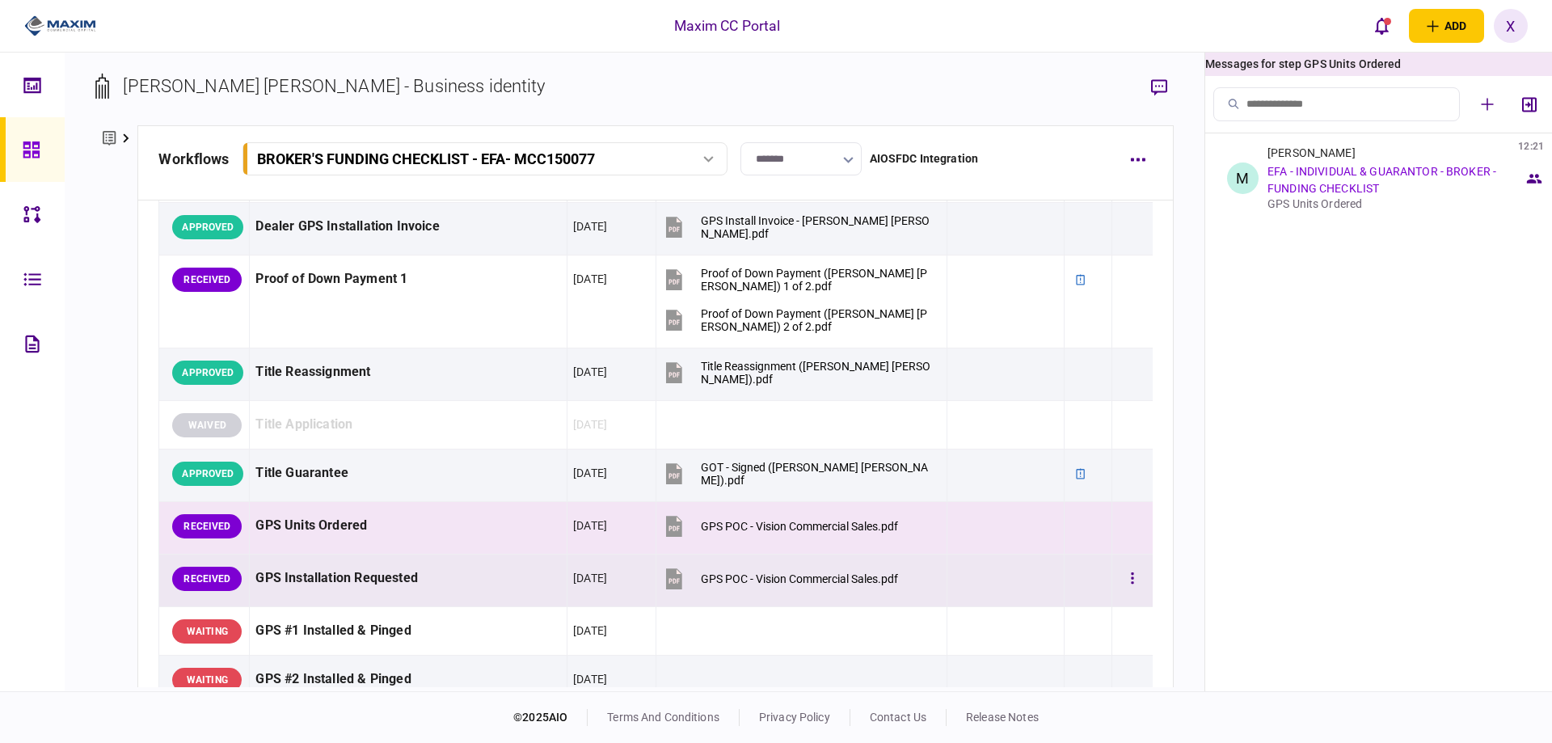
click at [277, 580] on div "GPS Installation Requested" at bounding box center [408, 578] width 306 height 36
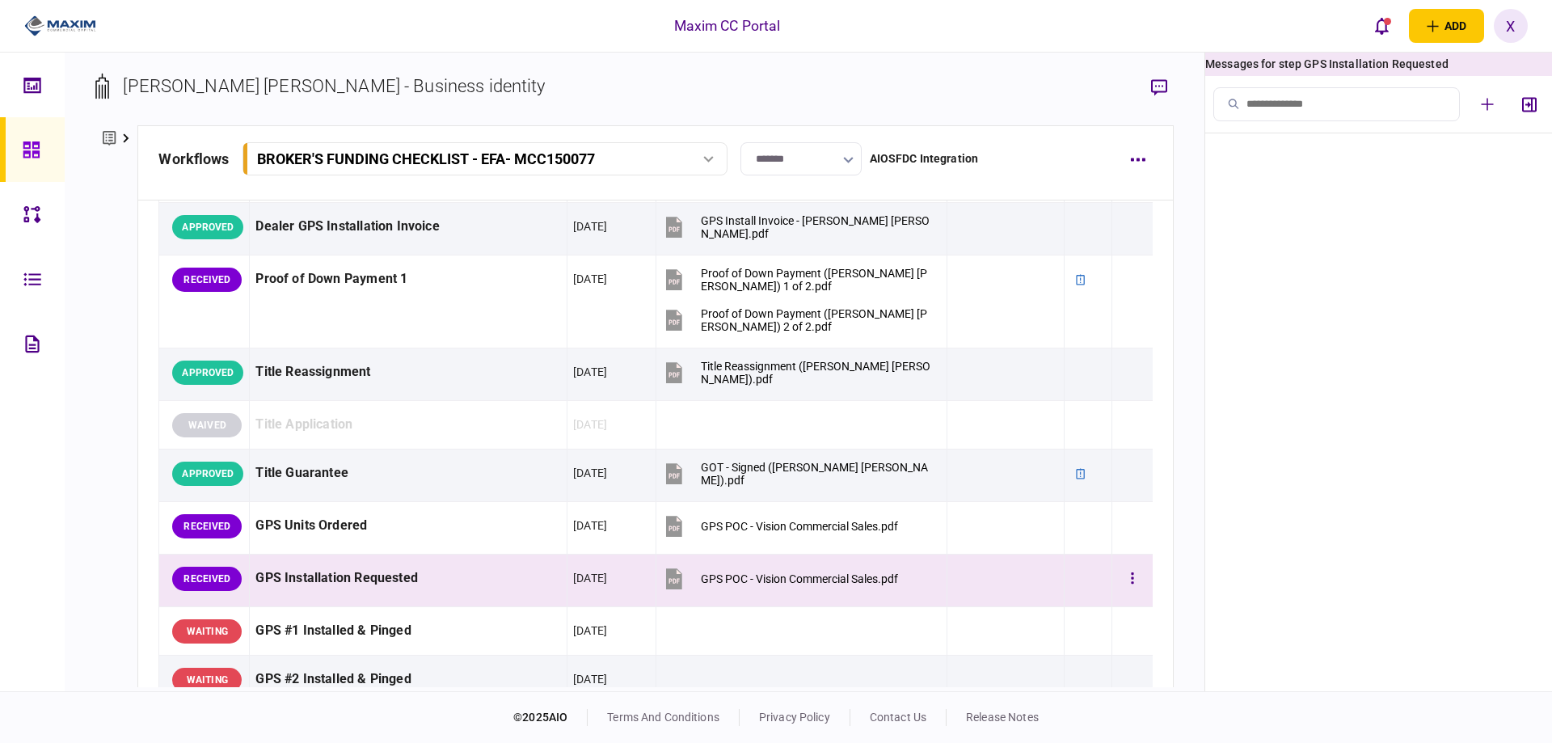
click at [482, 576] on div "GPS Installation Requested" at bounding box center [408, 578] width 306 height 36
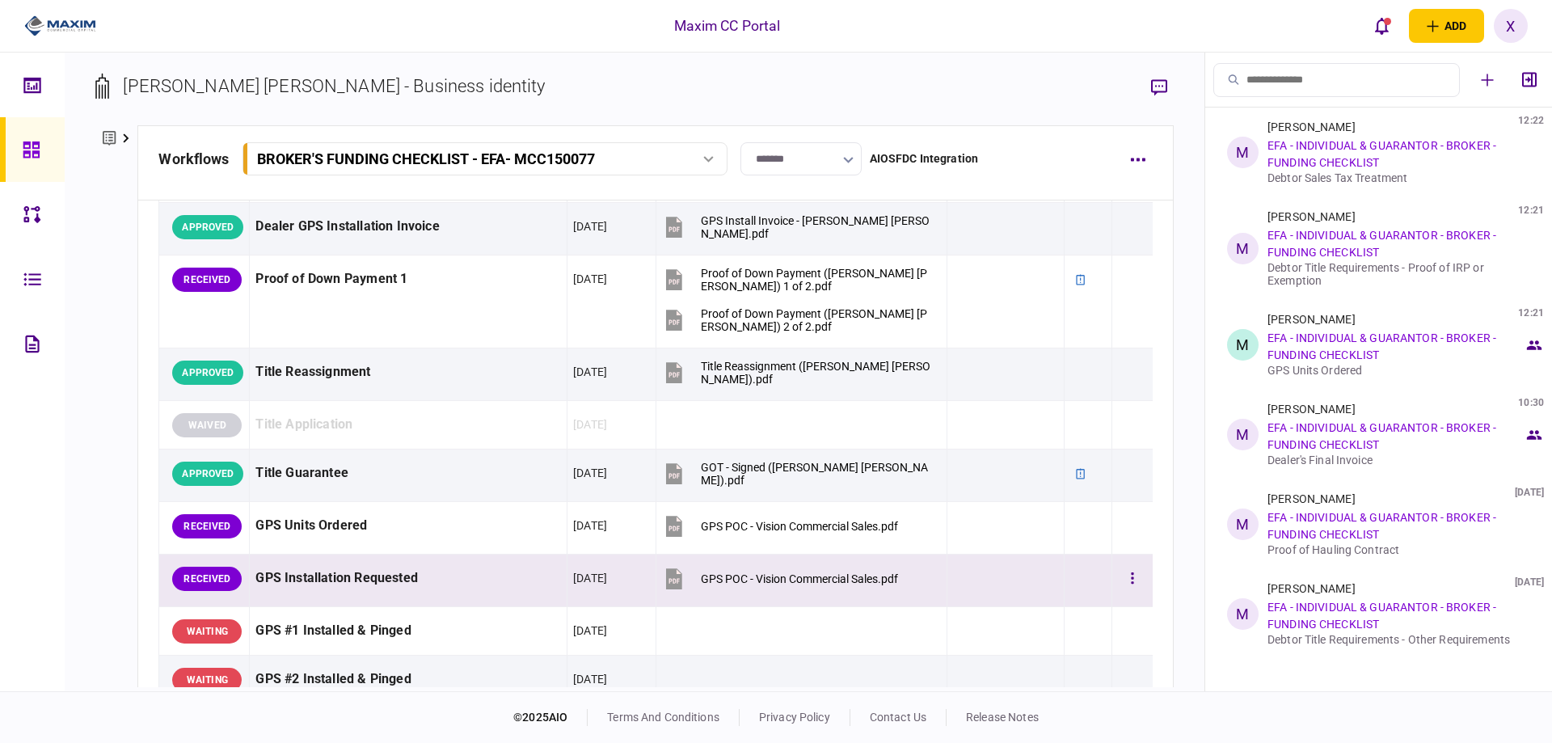
click at [449, 576] on div "GPS Installation Requested" at bounding box center [408, 578] width 306 height 36
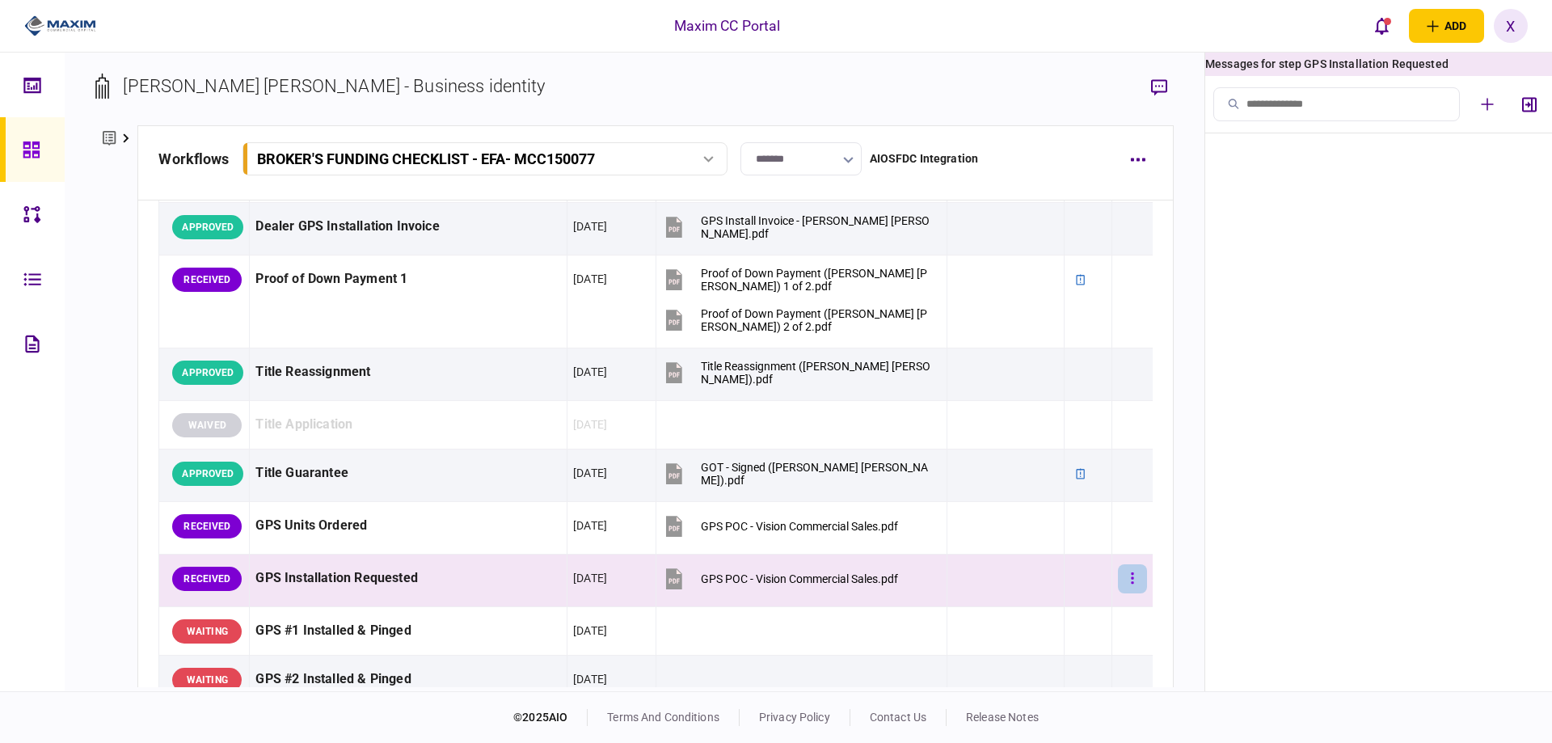
click at [1118, 583] on button "button" at bounding box center [1132, 578] width 29 height 29
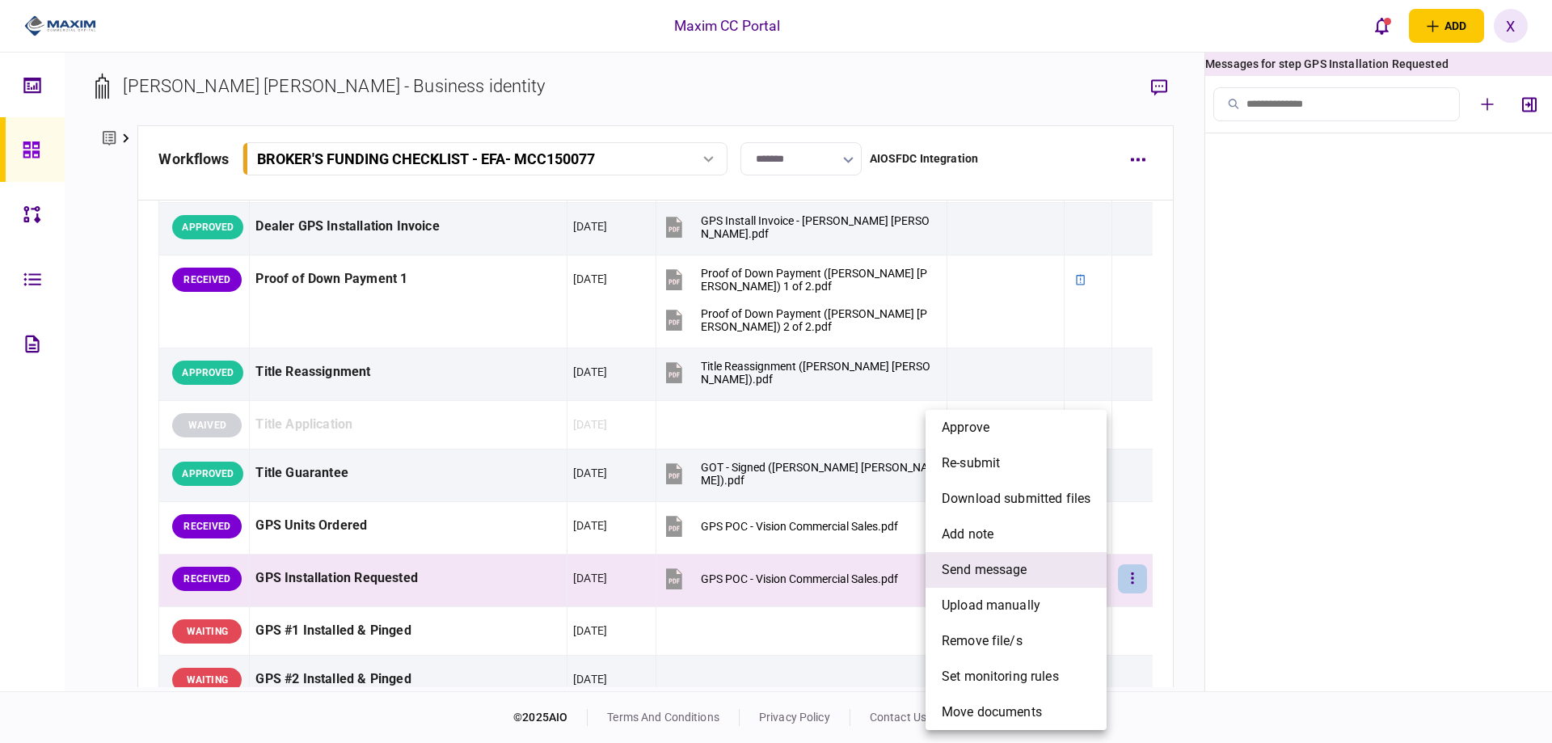
click at [1056, 564] on li "send message" at bounding box center [1016, 570] width 181 height 36
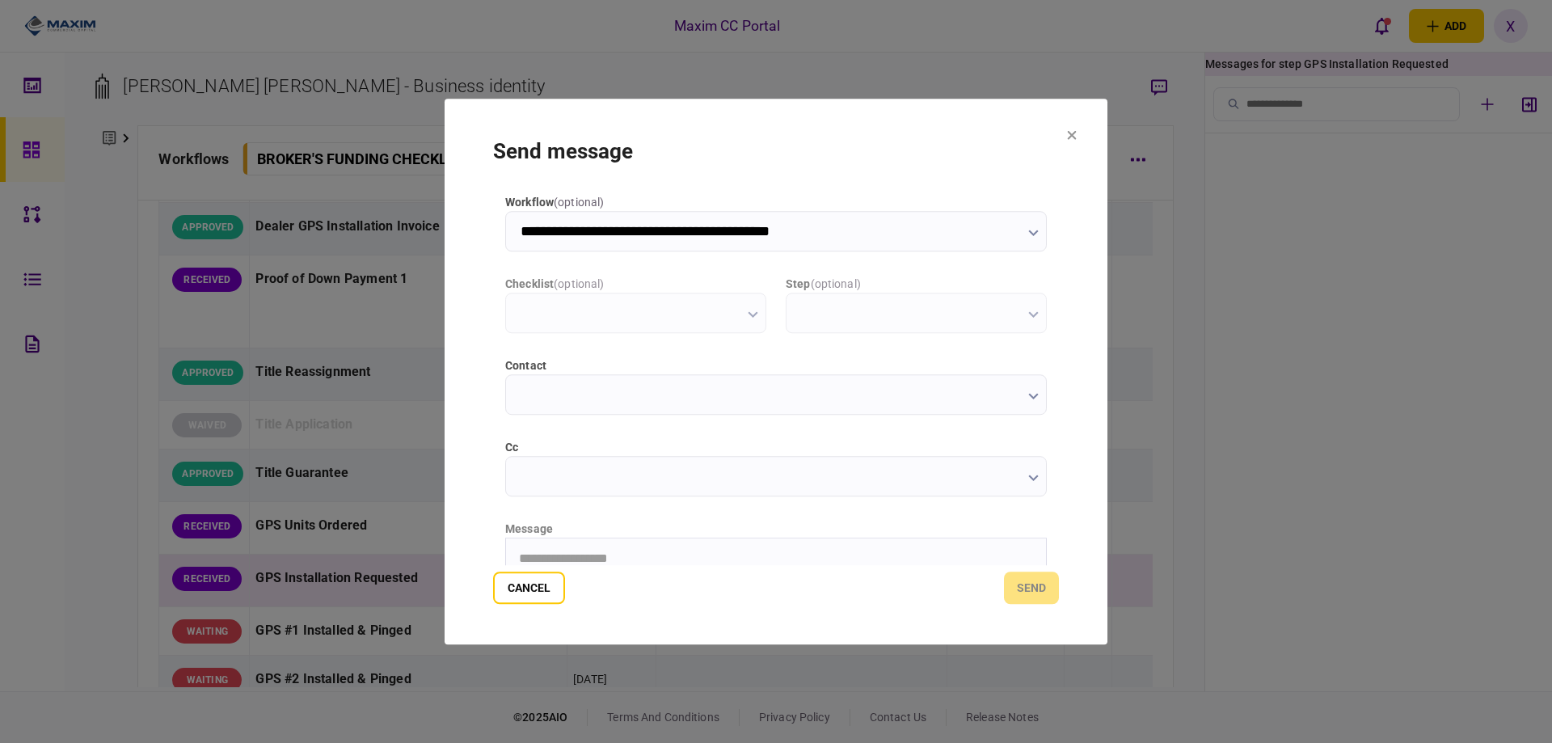
scroll to position [0, 0]
type input "**********"
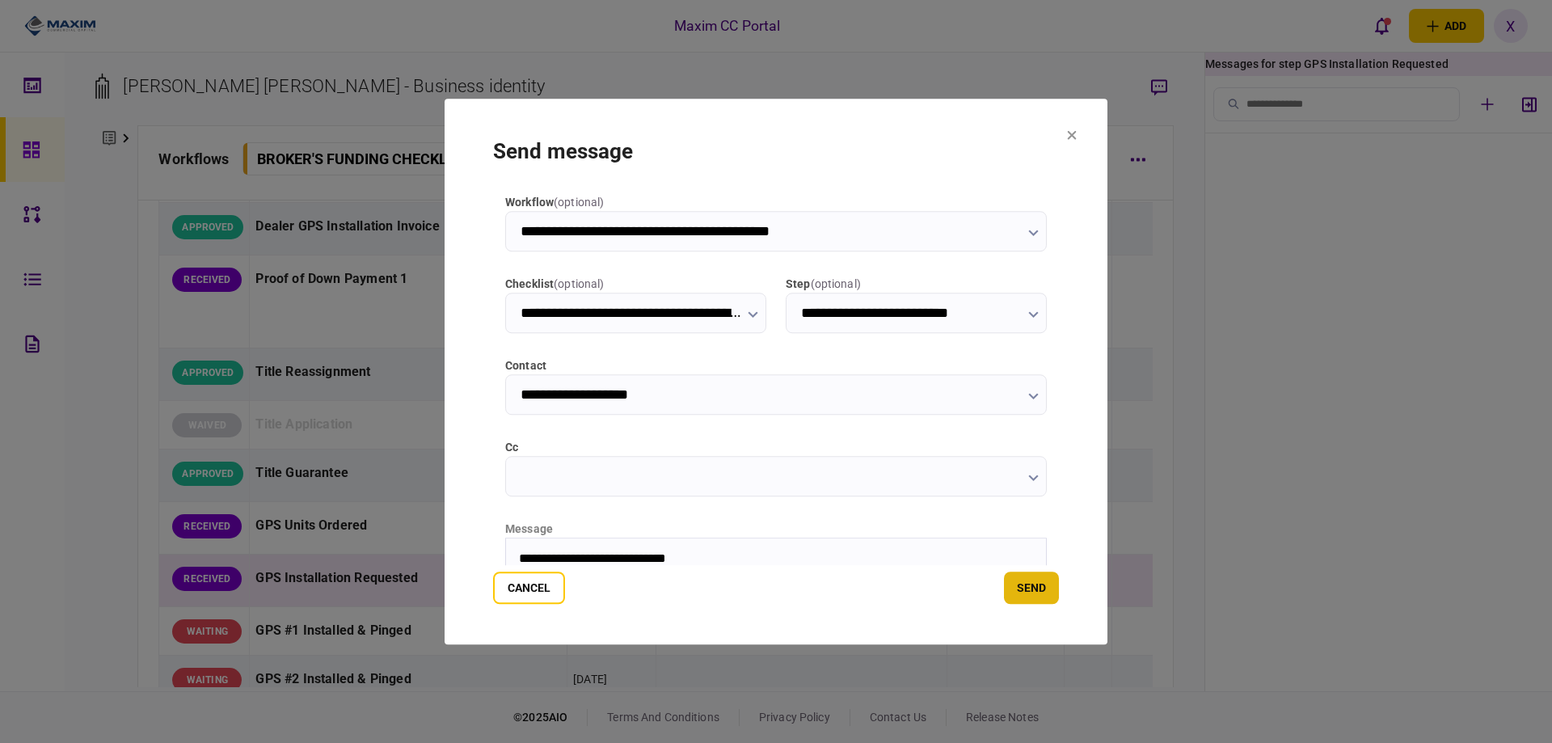
click at [1025, 594] on button "send" at bounding box center [1031, 588] width 55 height 32
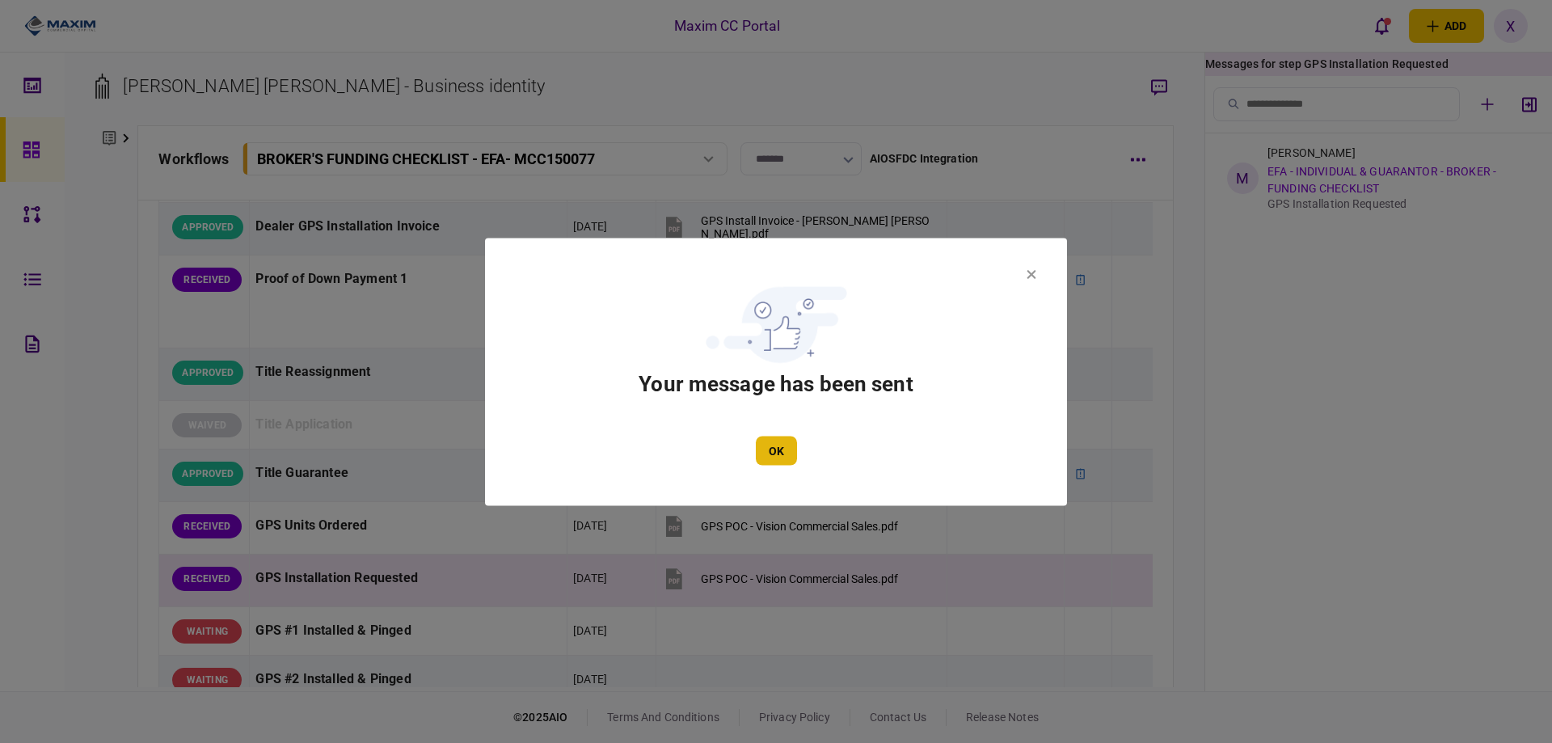
click at [781, 452] on button "OK" at bounding box center [776, 450] width 41 height 29
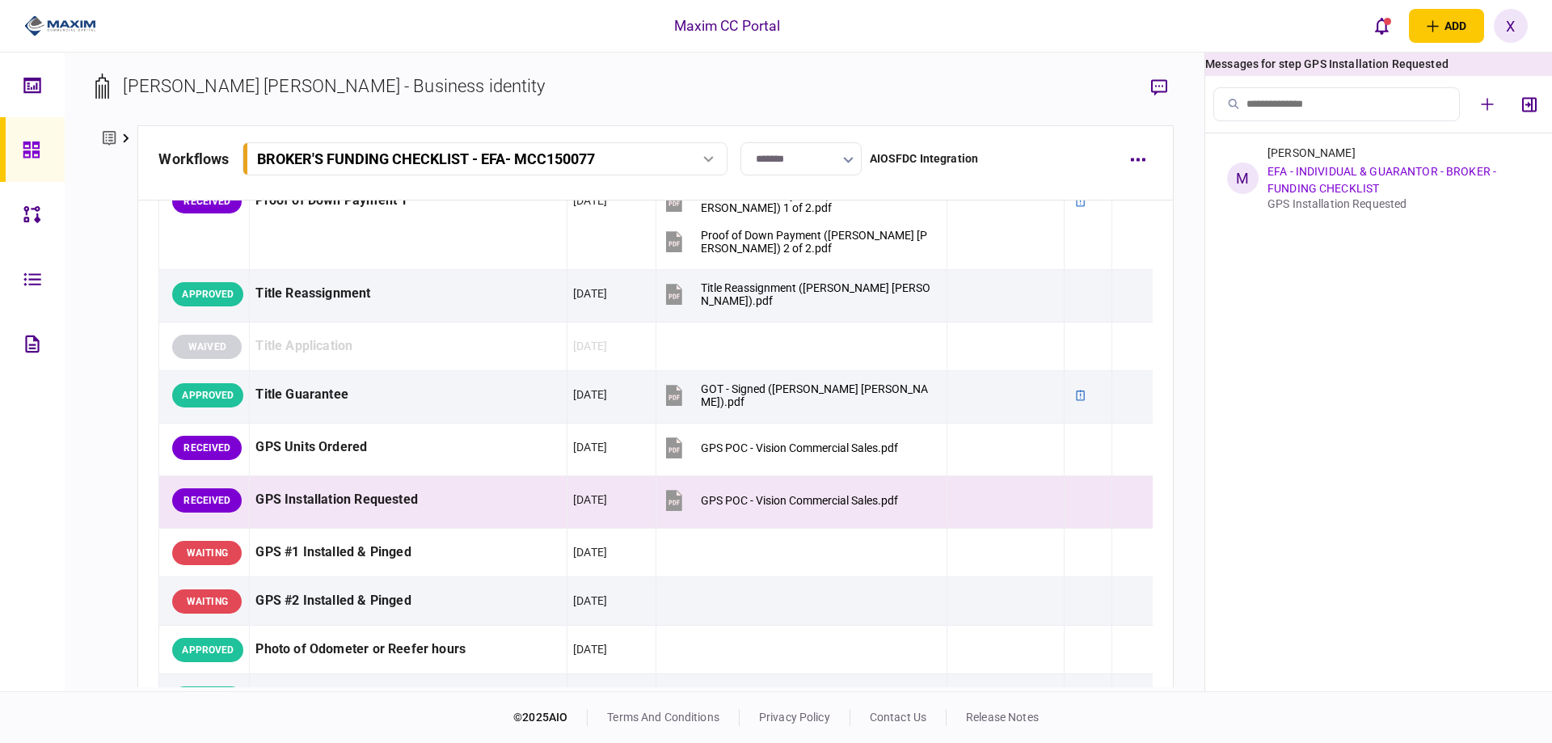
scroll to position [1151, 0]
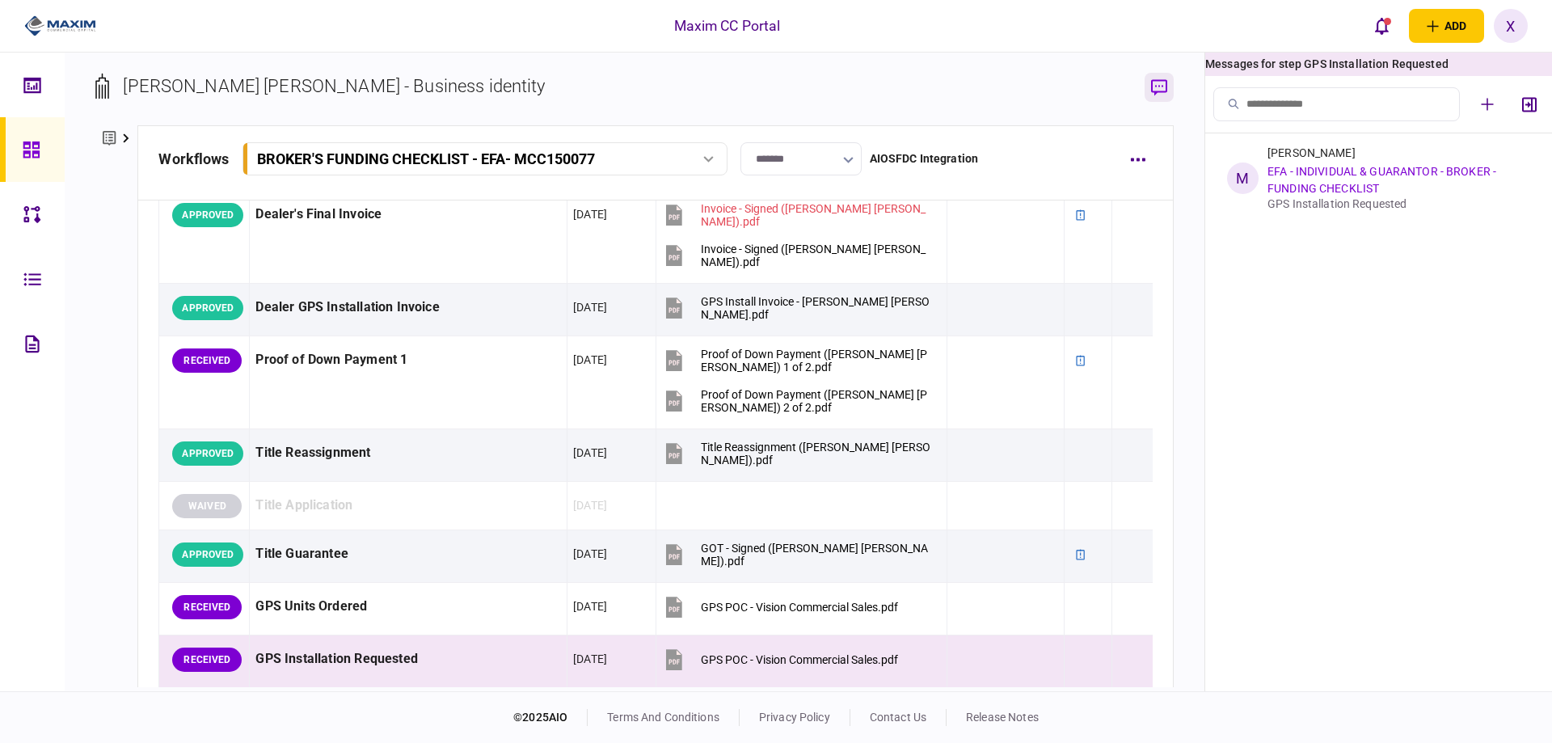
click at [1154, 90] on icon "button" at bounding box center [1159, 87] width 16 height 17
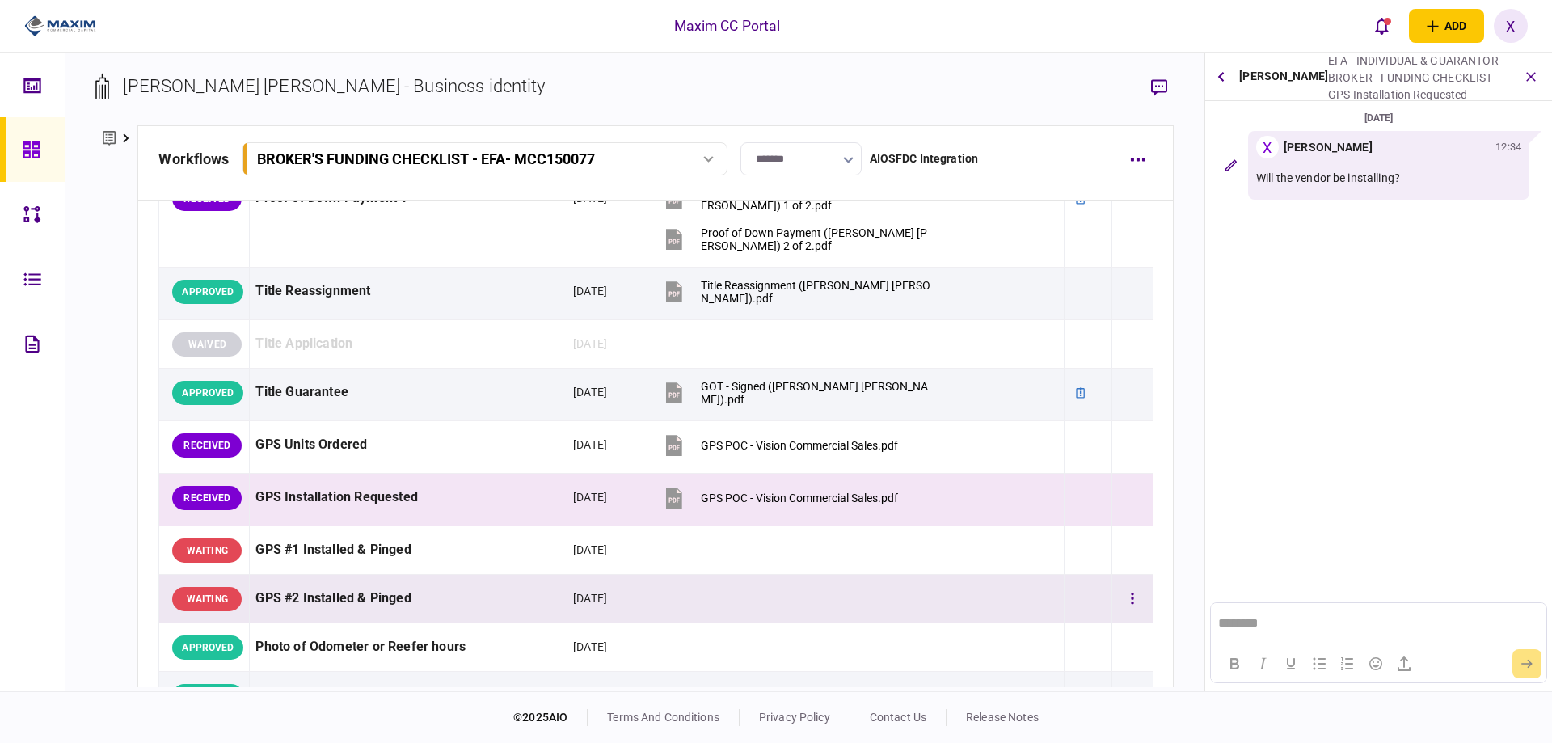
scroll to position [1070, 0]
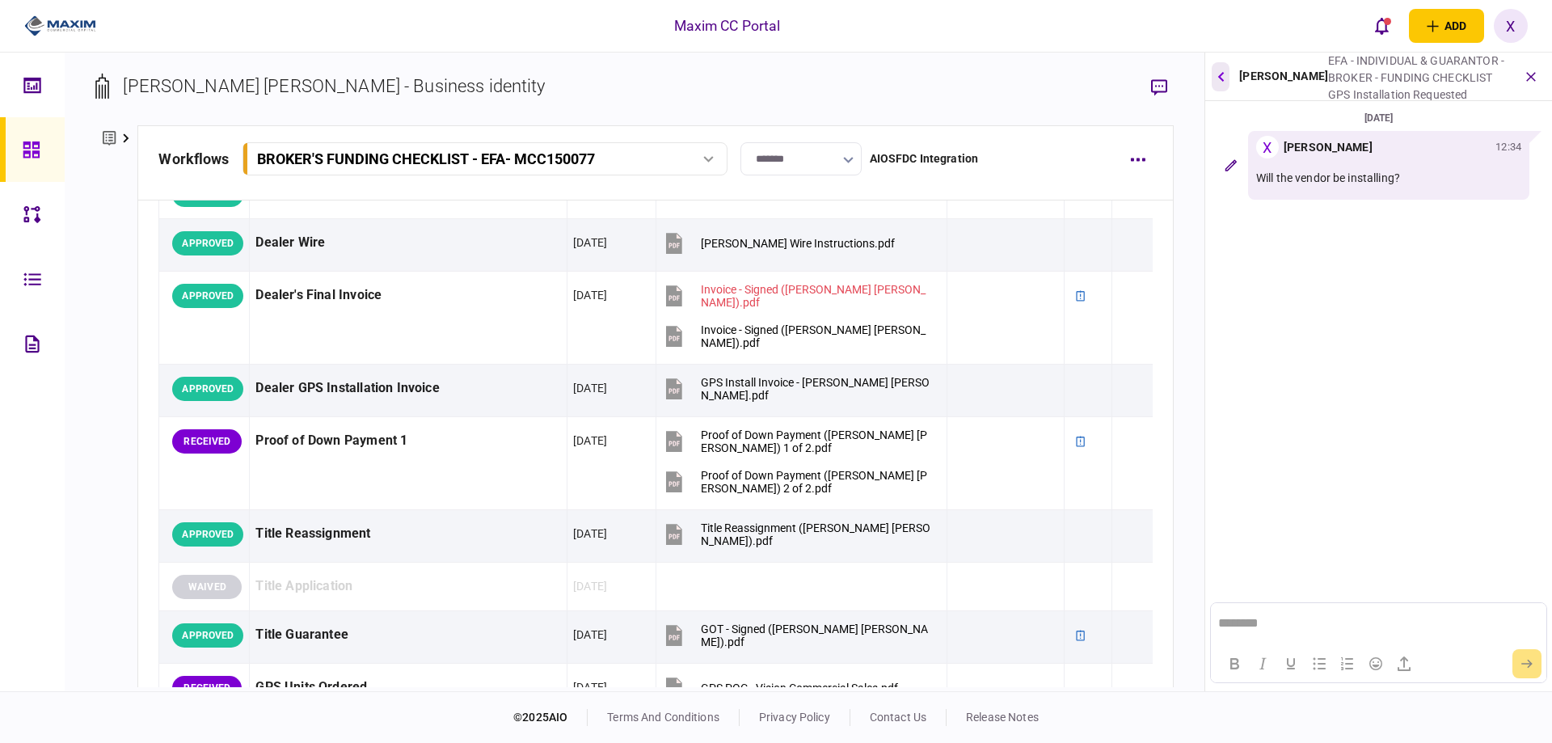
click at [1214, 74] on button "button" at bounding box center [1221, 76] width 18 height 29
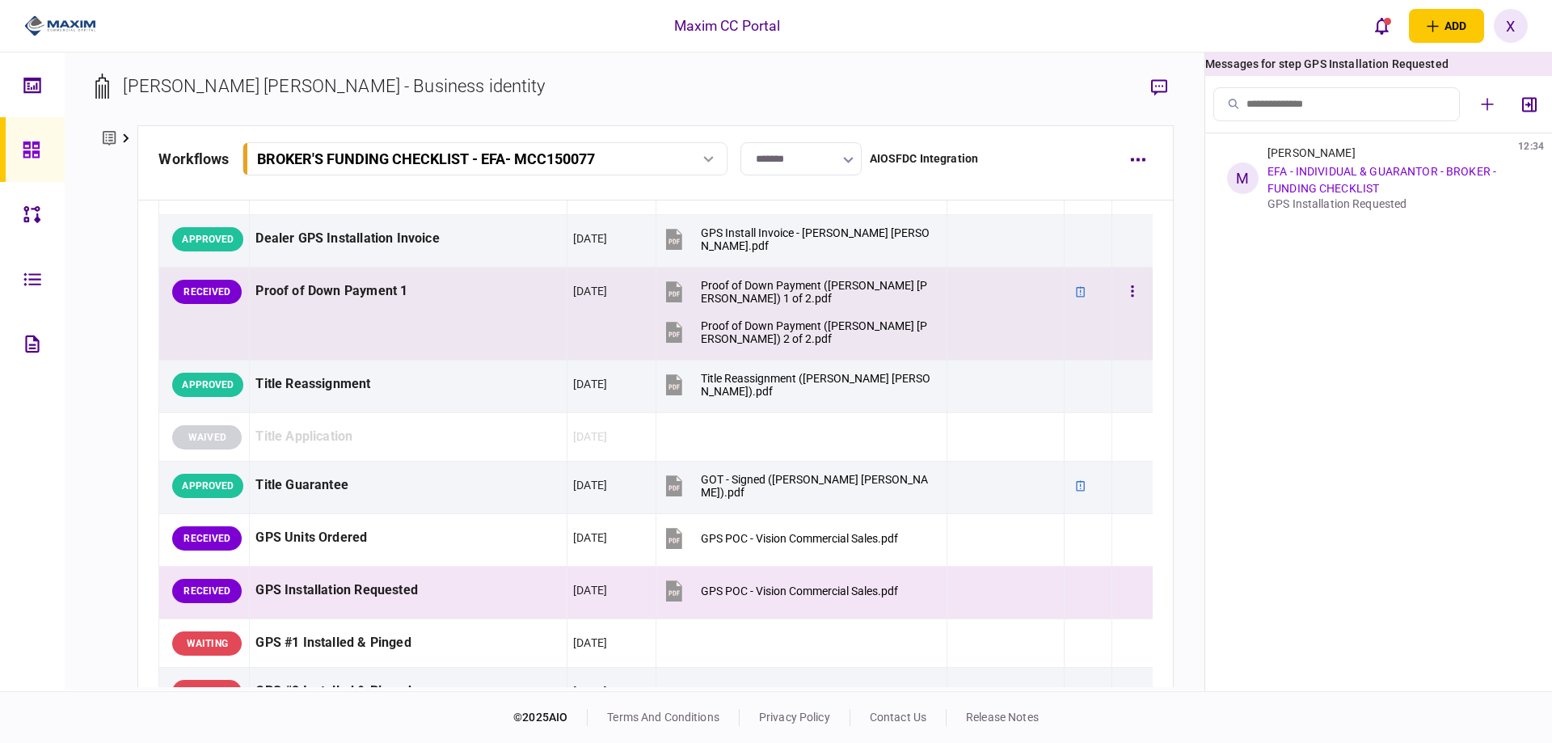
scroll to position [1232, 0]
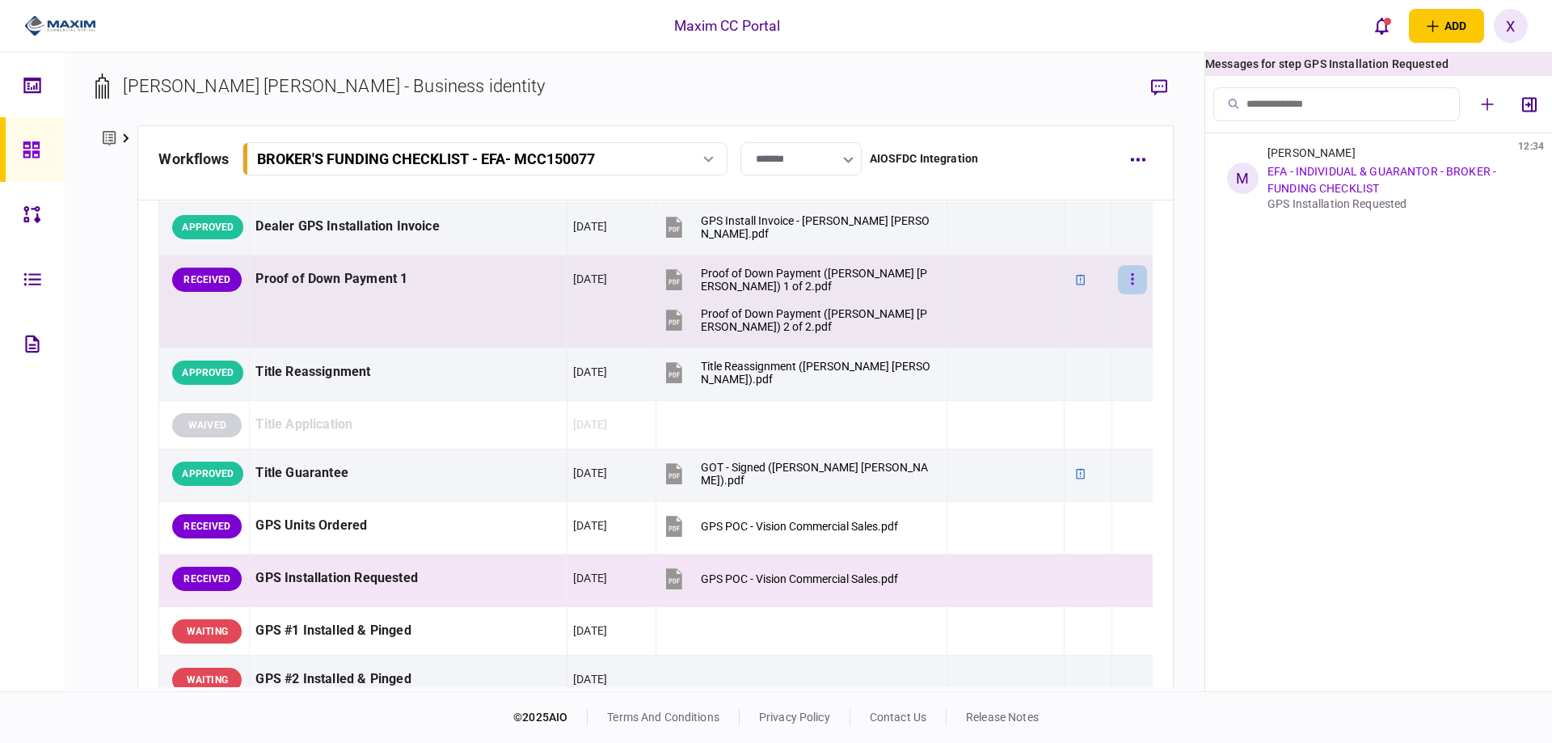
click at [1123, 284] on button "button" at bounding box center [1132, 279] width 29 height 29
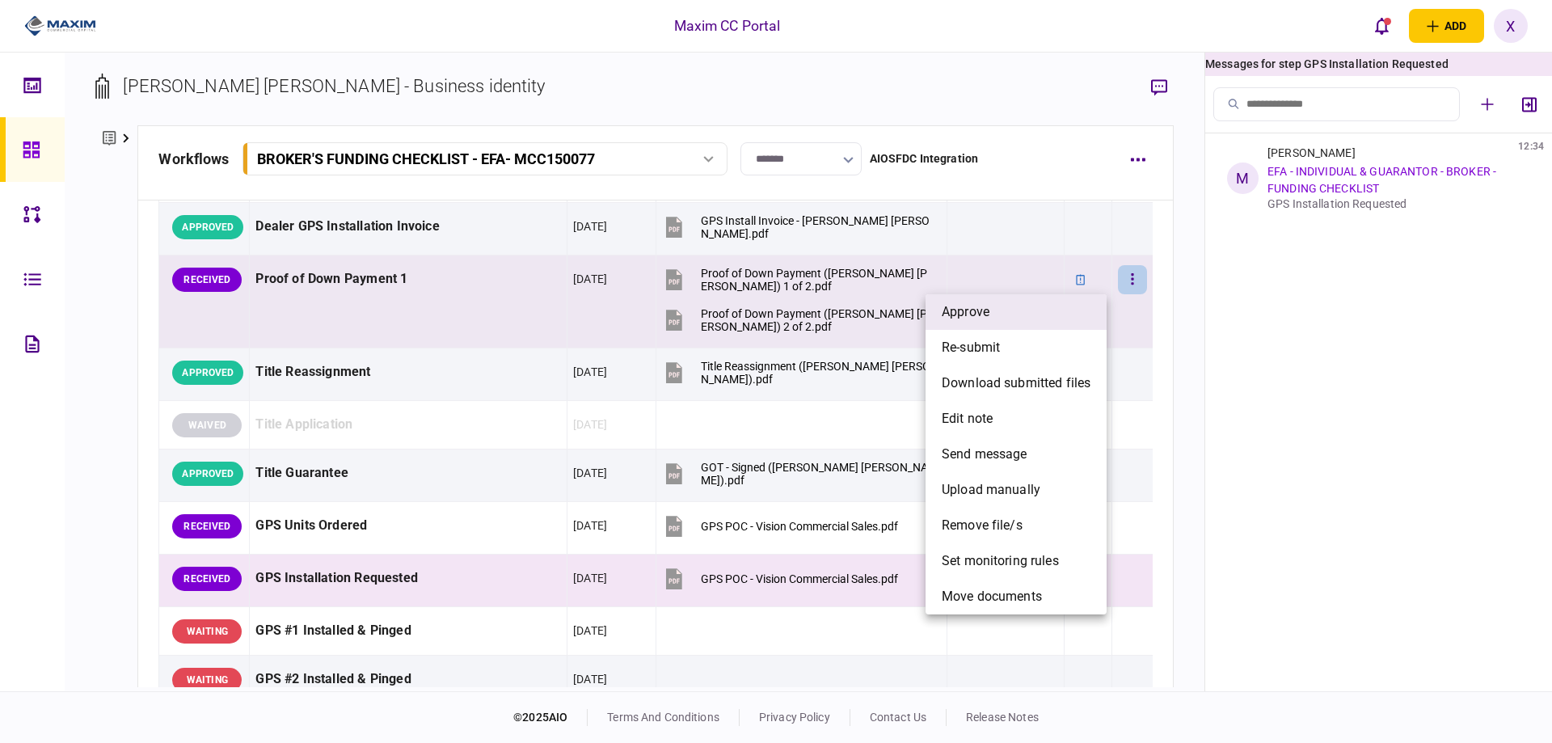
click at [1069, 311] on li "approve" at bounding box center [1016, 312] width 181 height 36
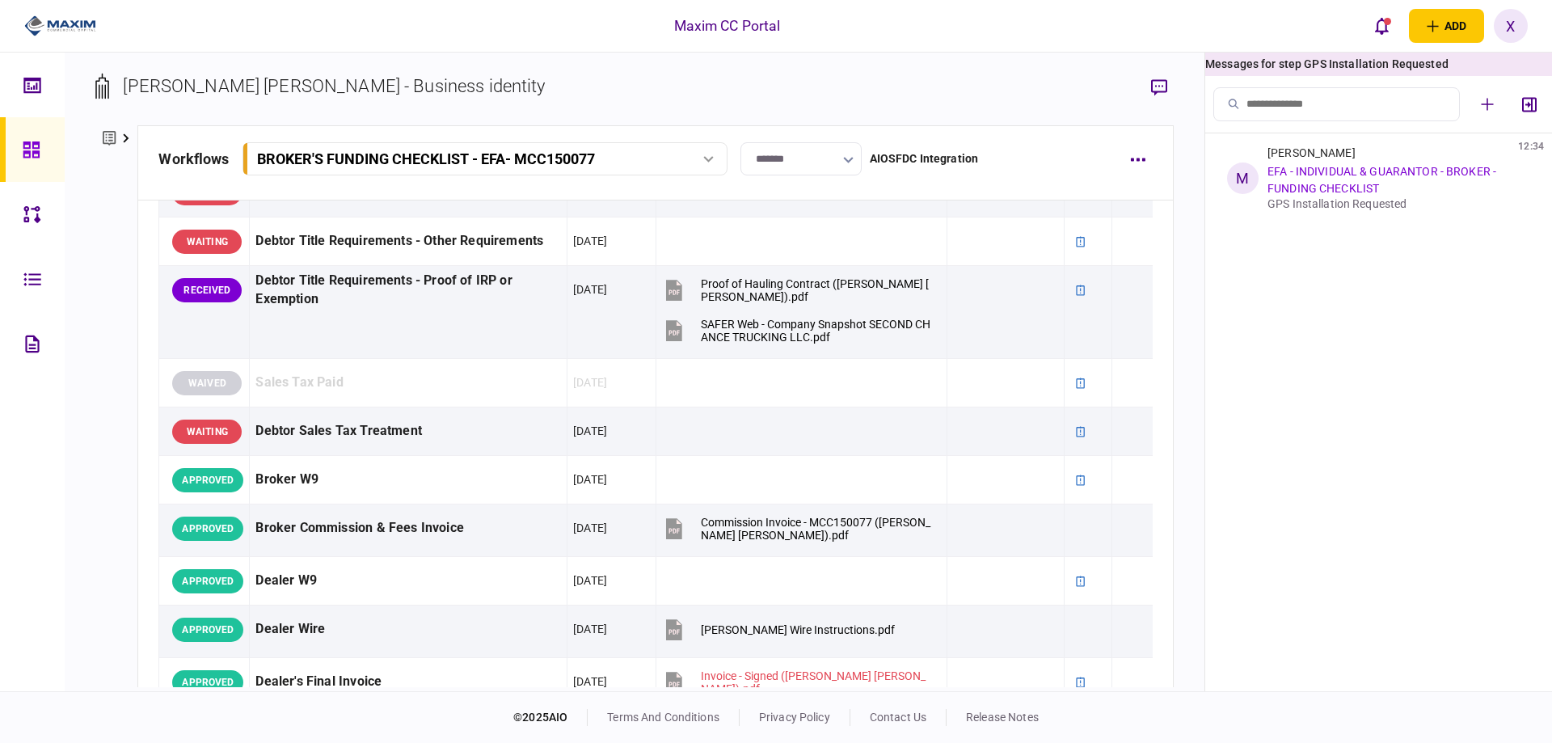
scroll to position [683, 0]
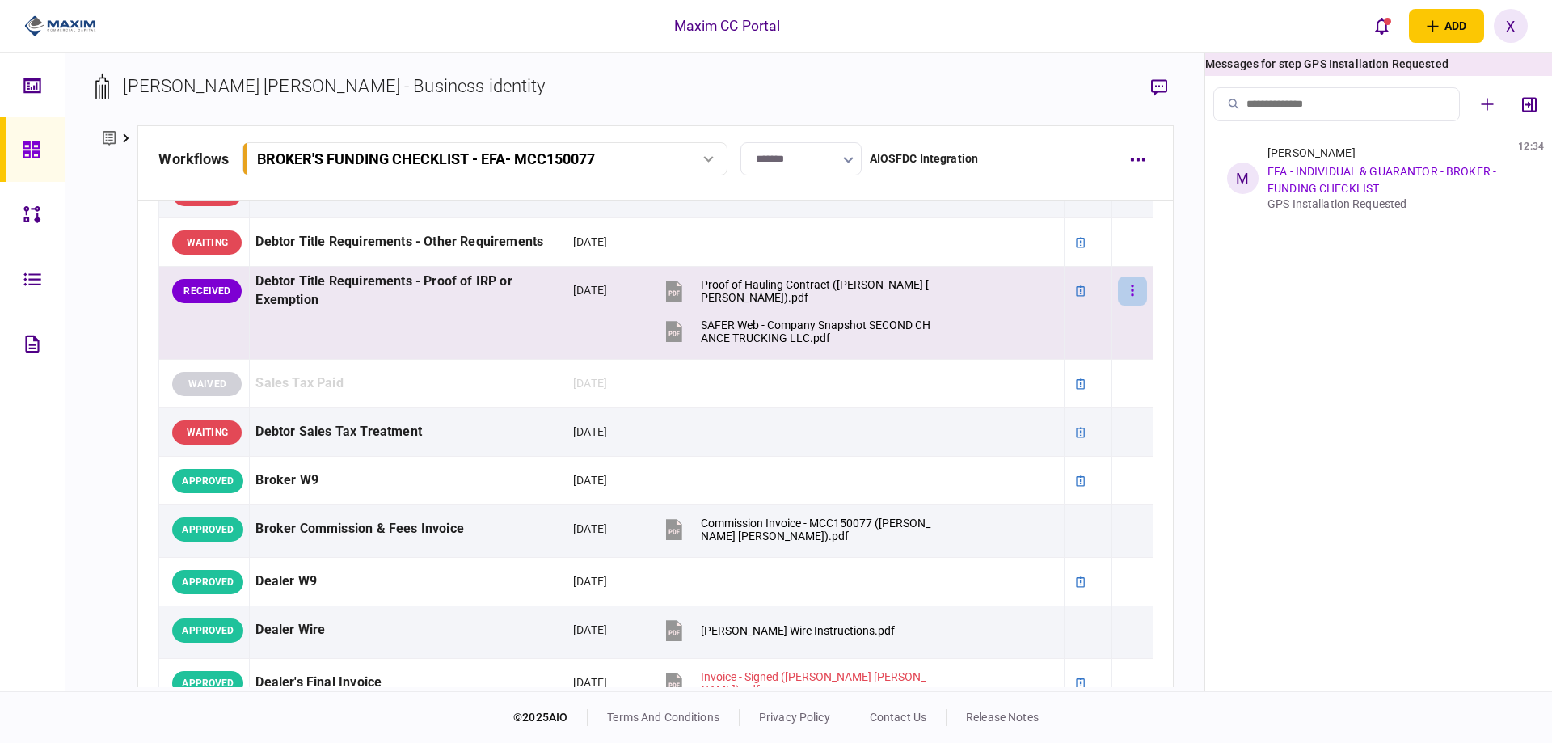
click at [1131, 286] on icon "button" at bounding box center [1132, 290] width 2 height 11
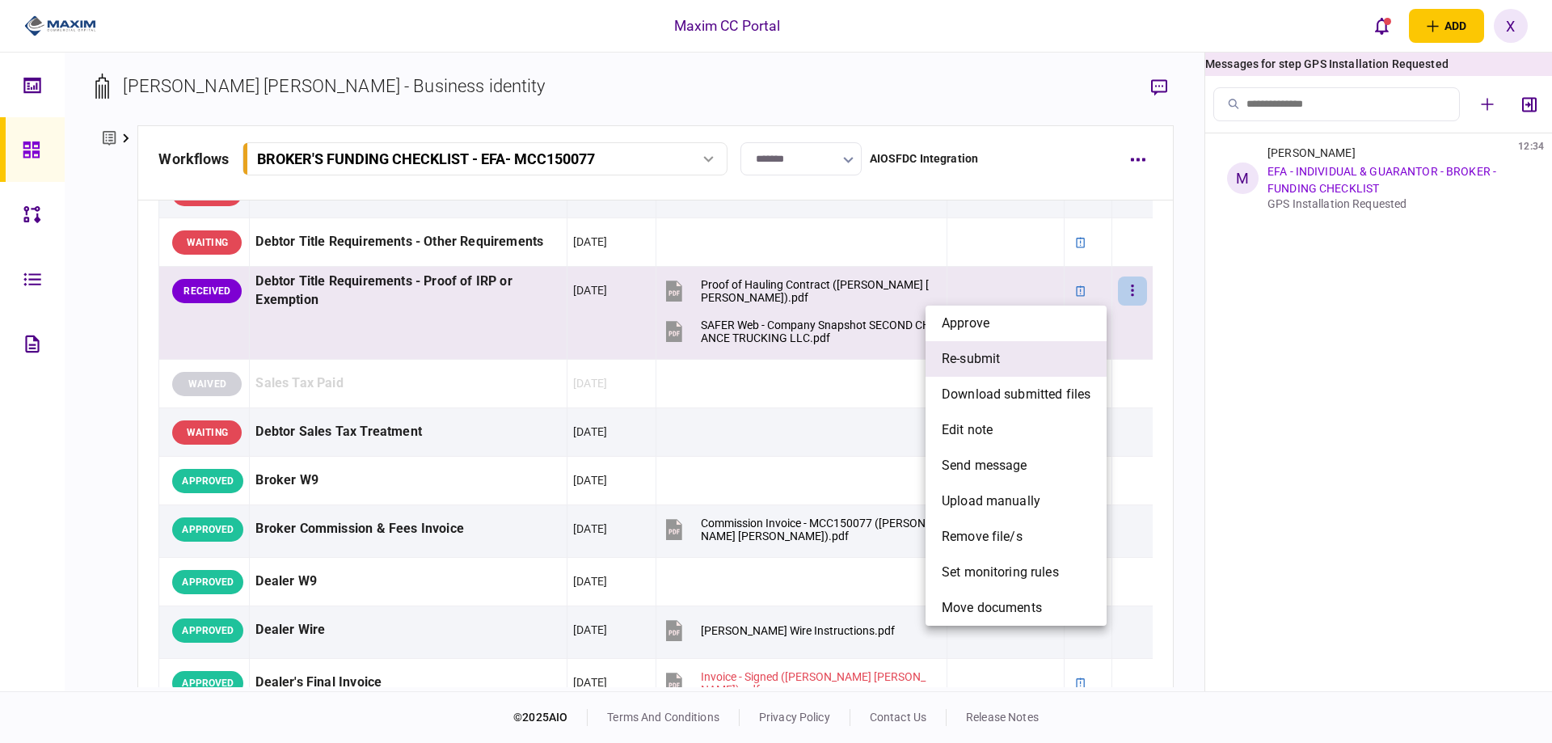
click at [1049, 362] on li "re-submit" at bounding box center [1016, 359] width 181 height 36
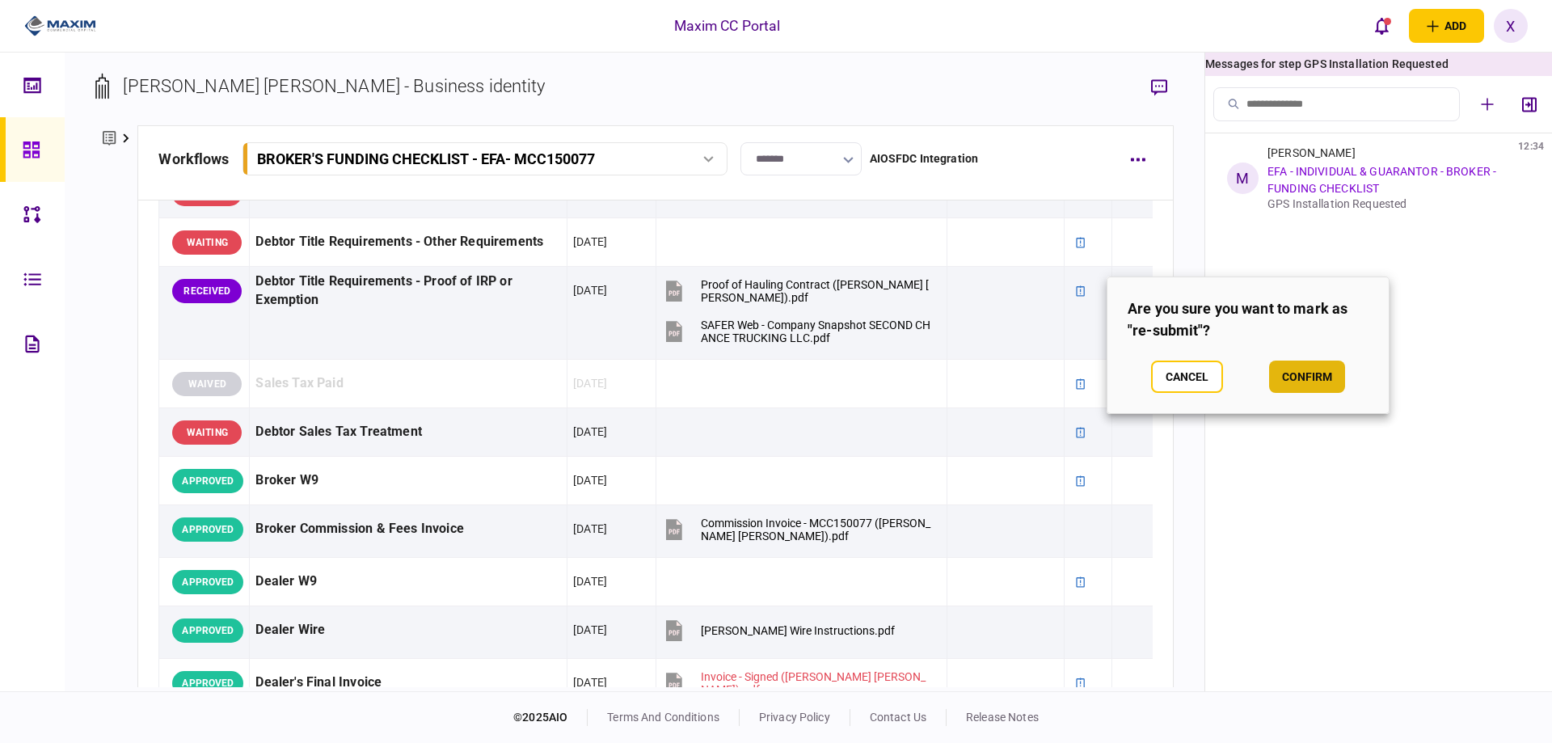
click at [1305, 370] on button "confirm" at bounding box center [1307, 377] width 76 height 32
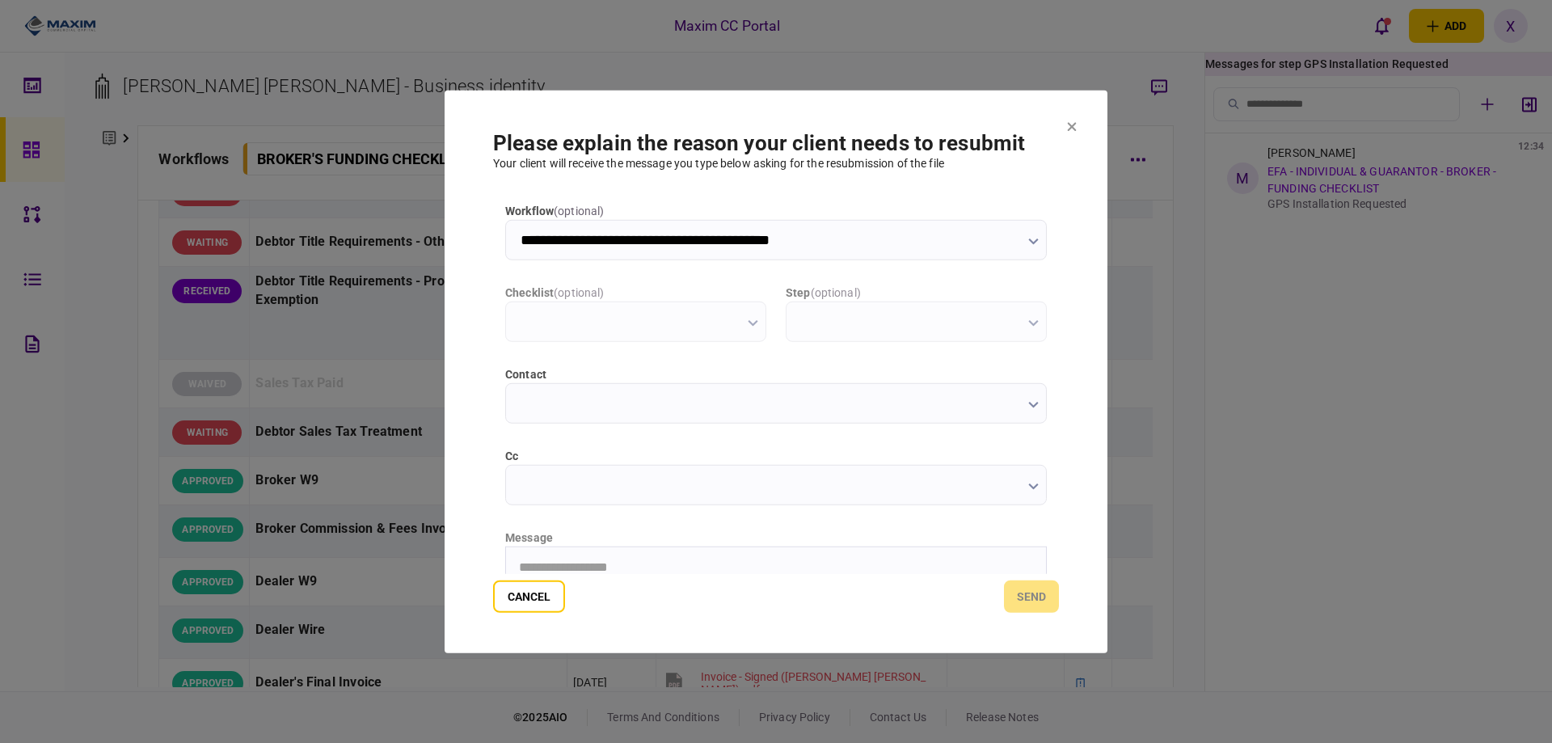
scroll to position [0, 0]
type input "**********"
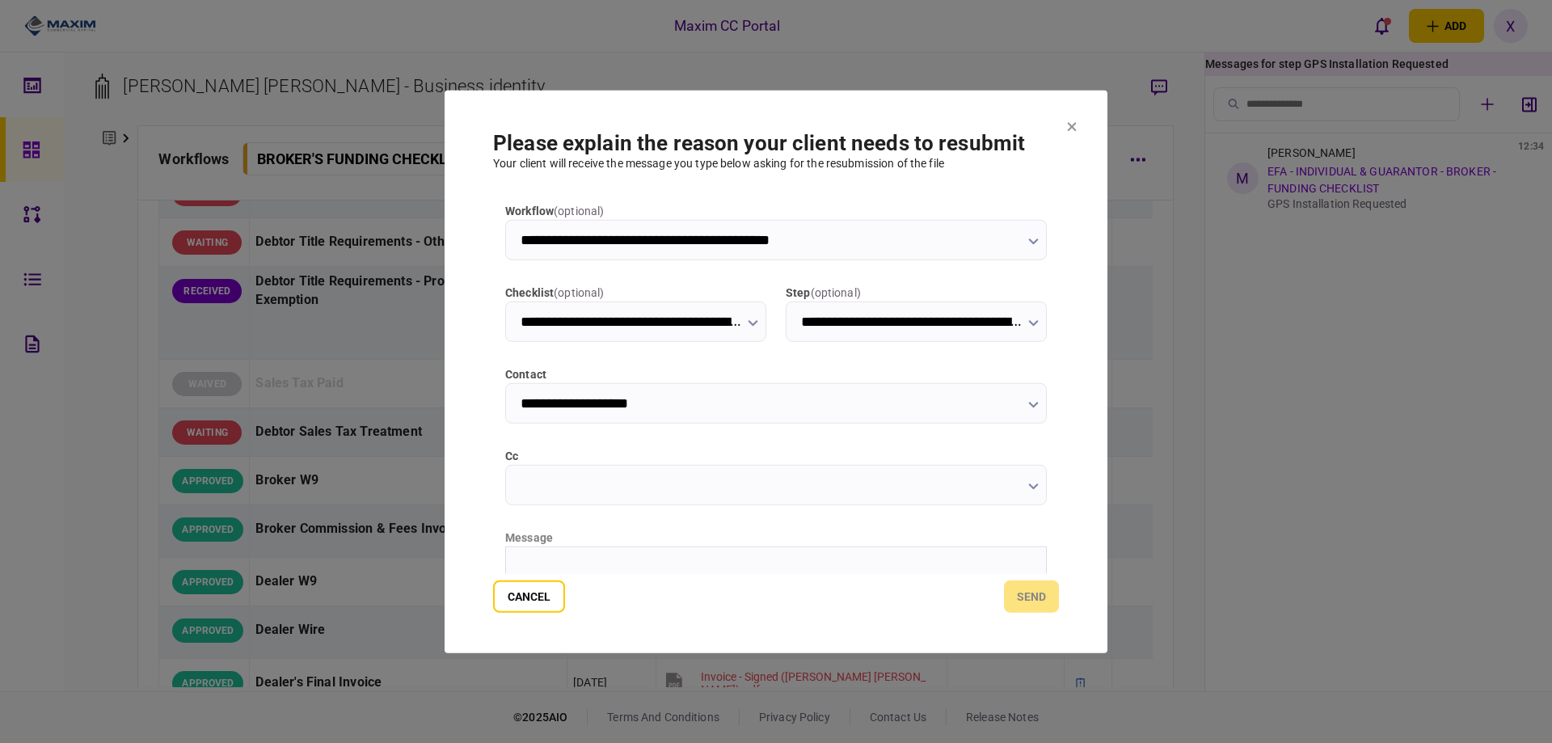
click at [709, 551] on html at bounding box center [776, 567] width 540 height 40
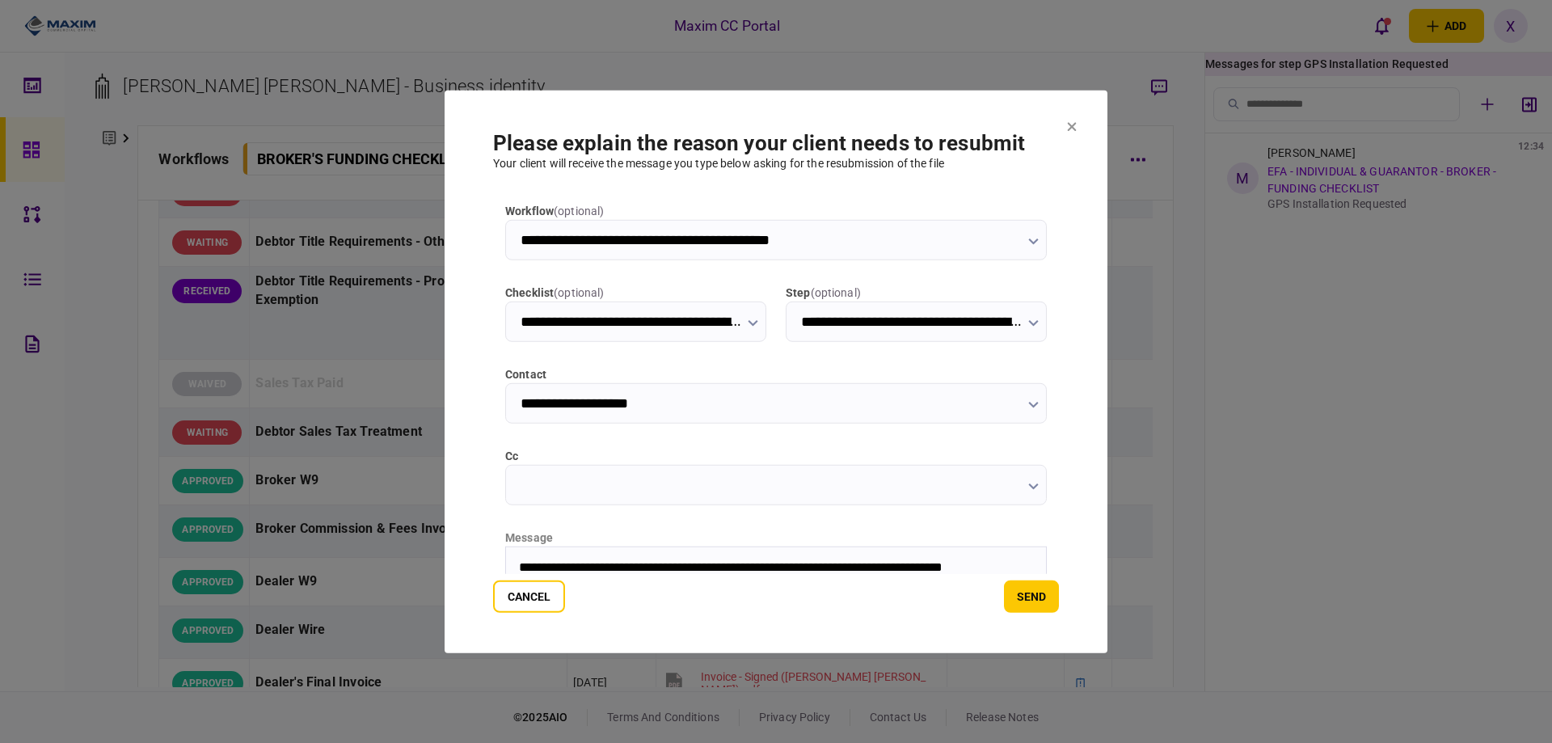
scroll to position [15, 0]
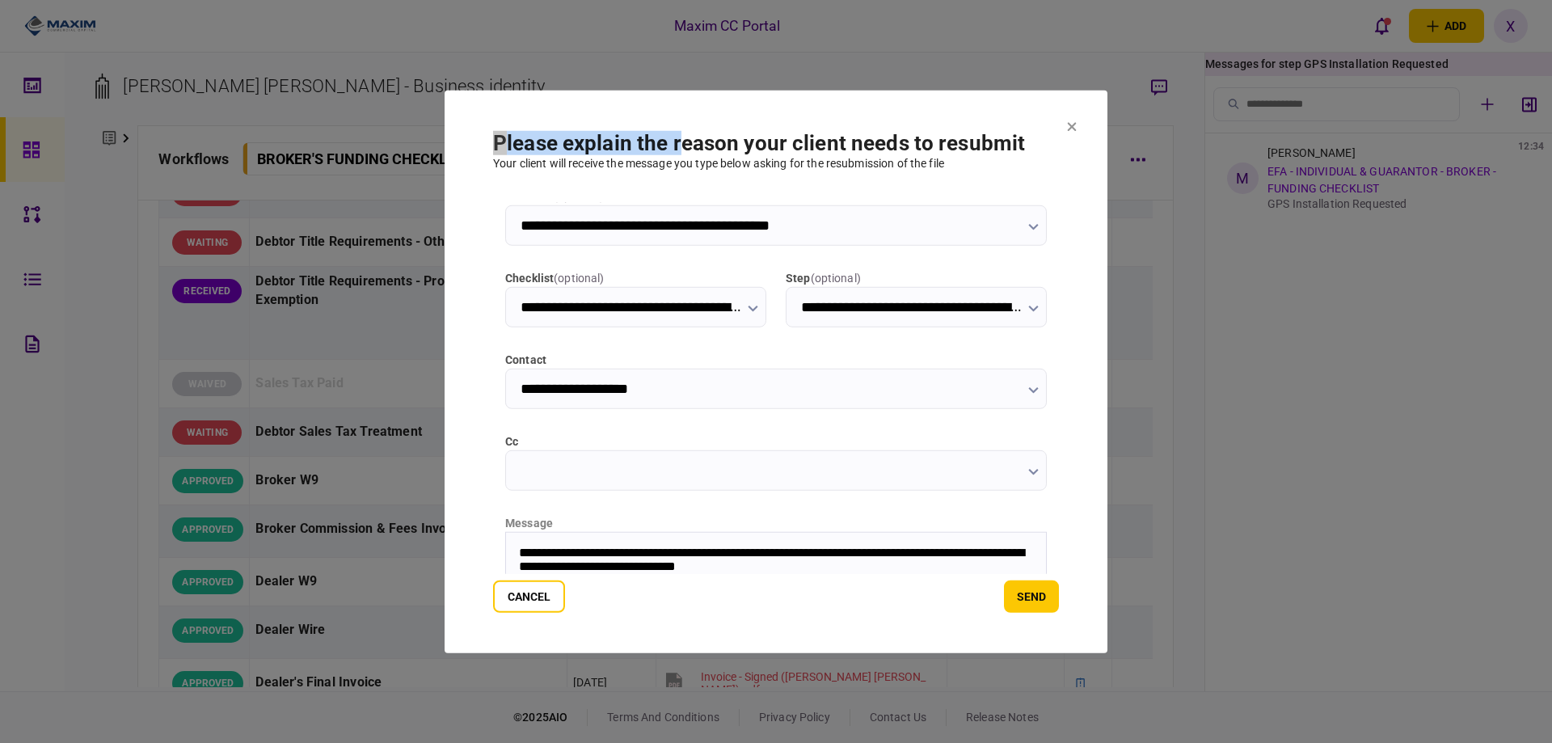
drag, startPoint x: 678, startPoint y: 119, endPoint x: 1146, endPoint y: 334, distance: 514.4
click at [1277, 449] on div "**********" at bounding box center [776, 371] width 1552 height 743
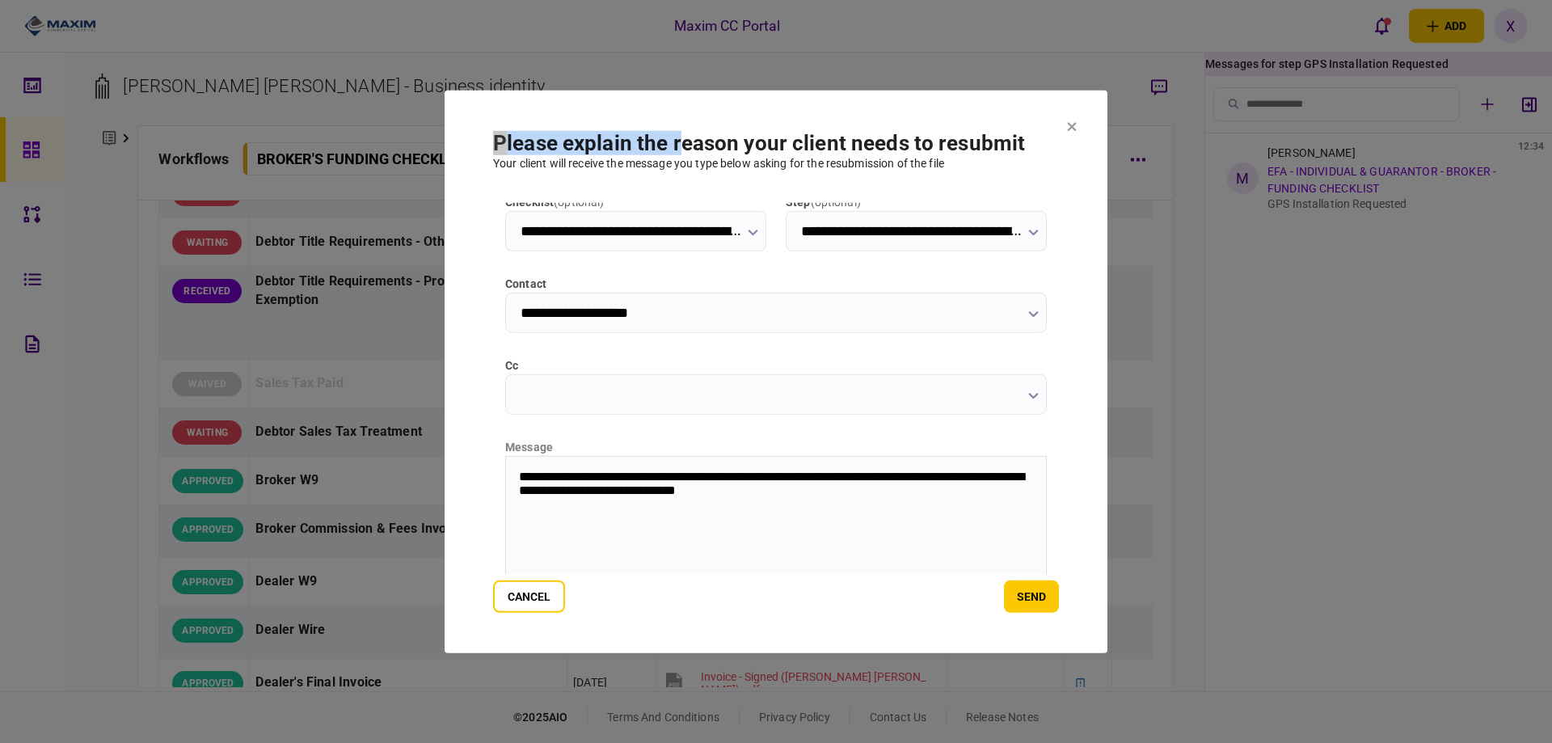
scroll to position [0, 0]
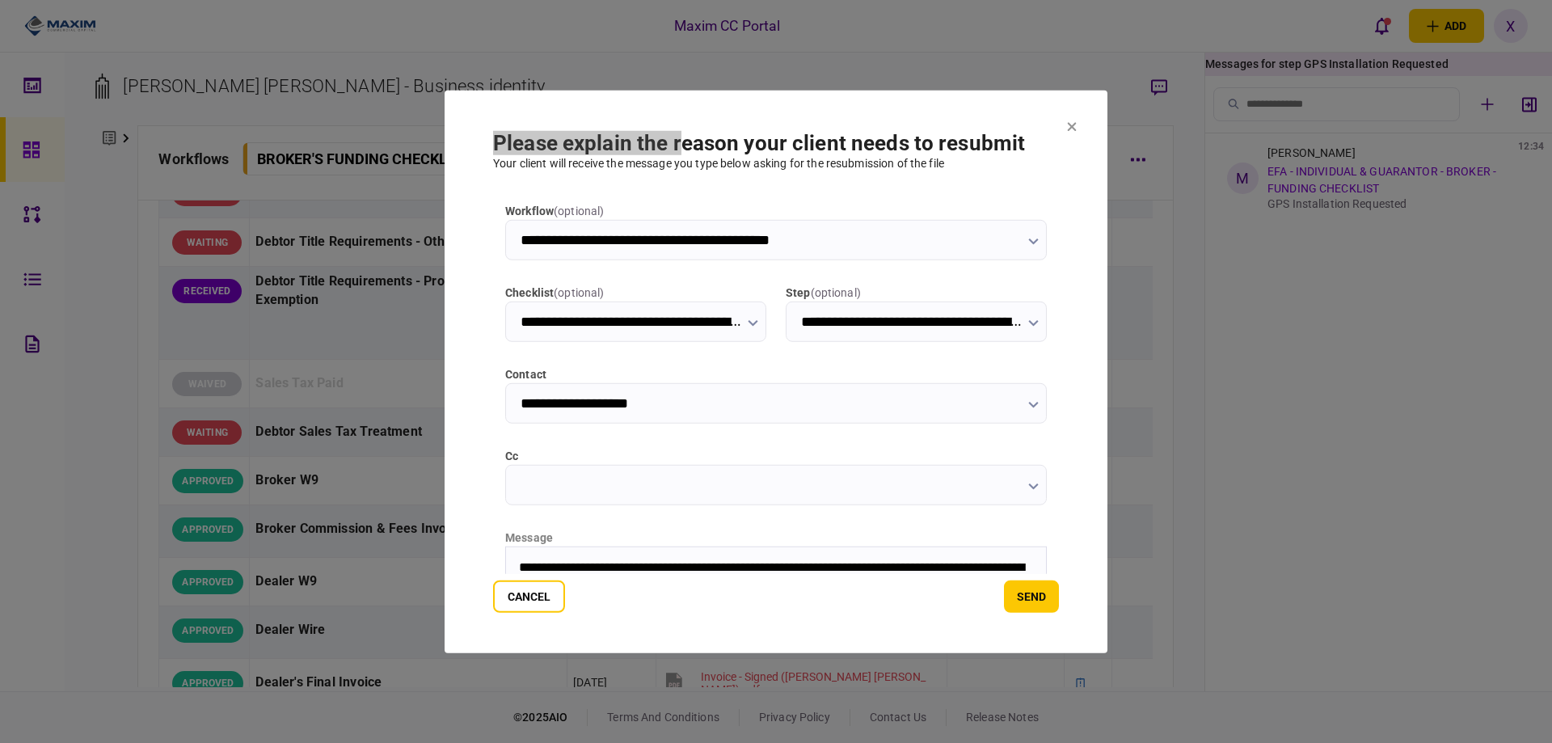
drag, startPoint x: 884, startPoint y: 569, endPoint x: 893, endPoint y: 563, distance: 11.0
click at [884, 569] on p "**********" at bounding box center [774, 573] width 511 height 29
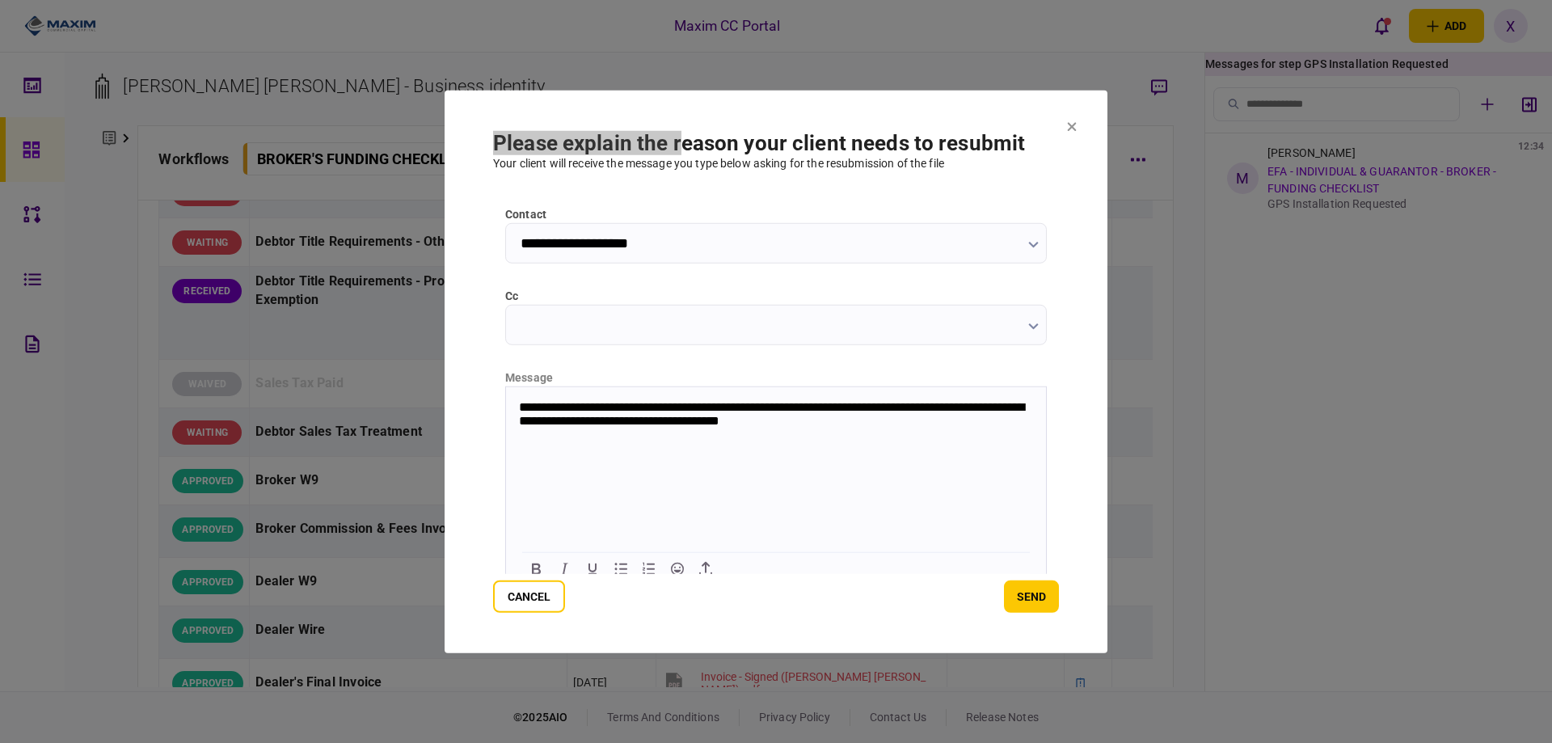
scroll to position [174, 0]
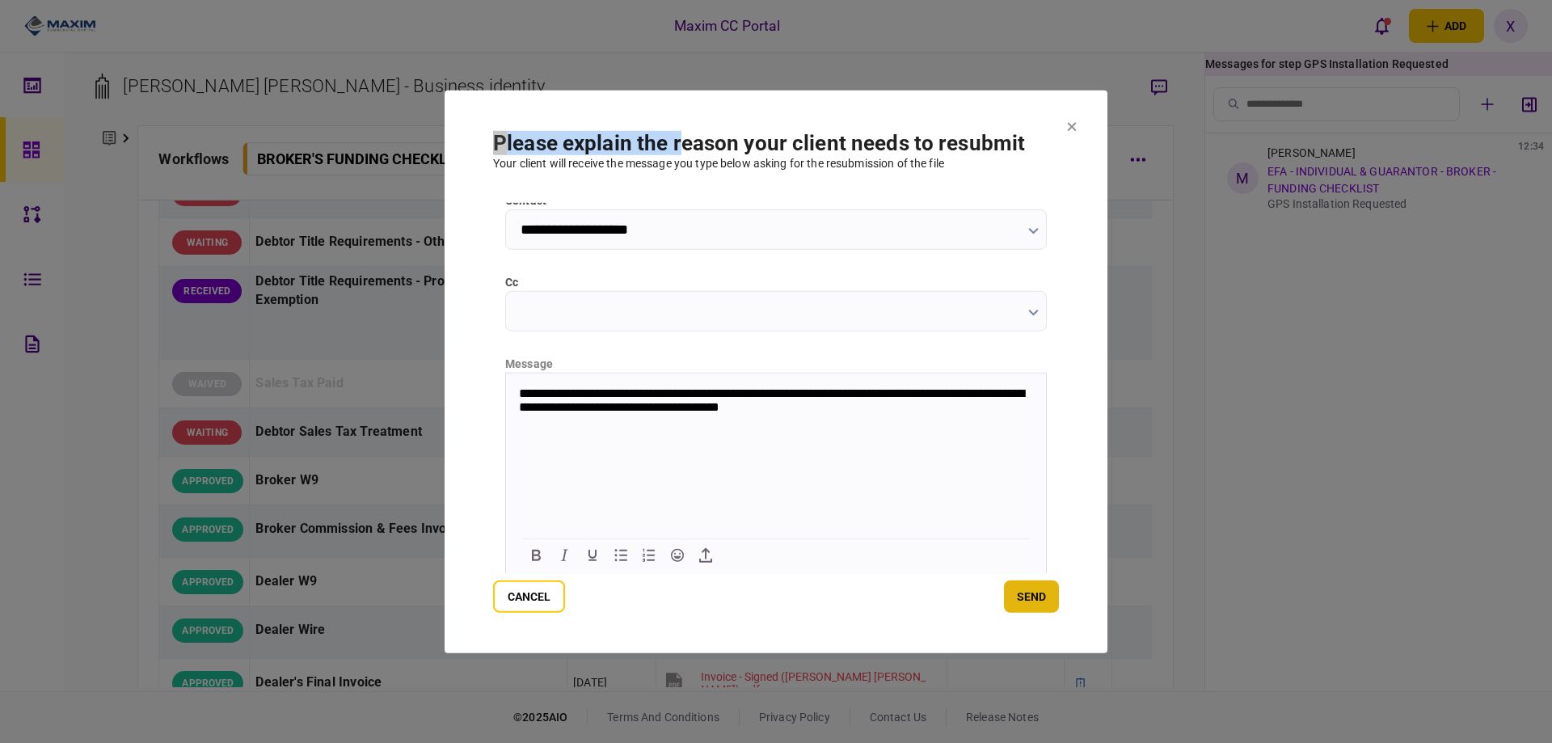
click at [1028, 596] on button "send" at bounding box center [1031, 597] width 55 height 32
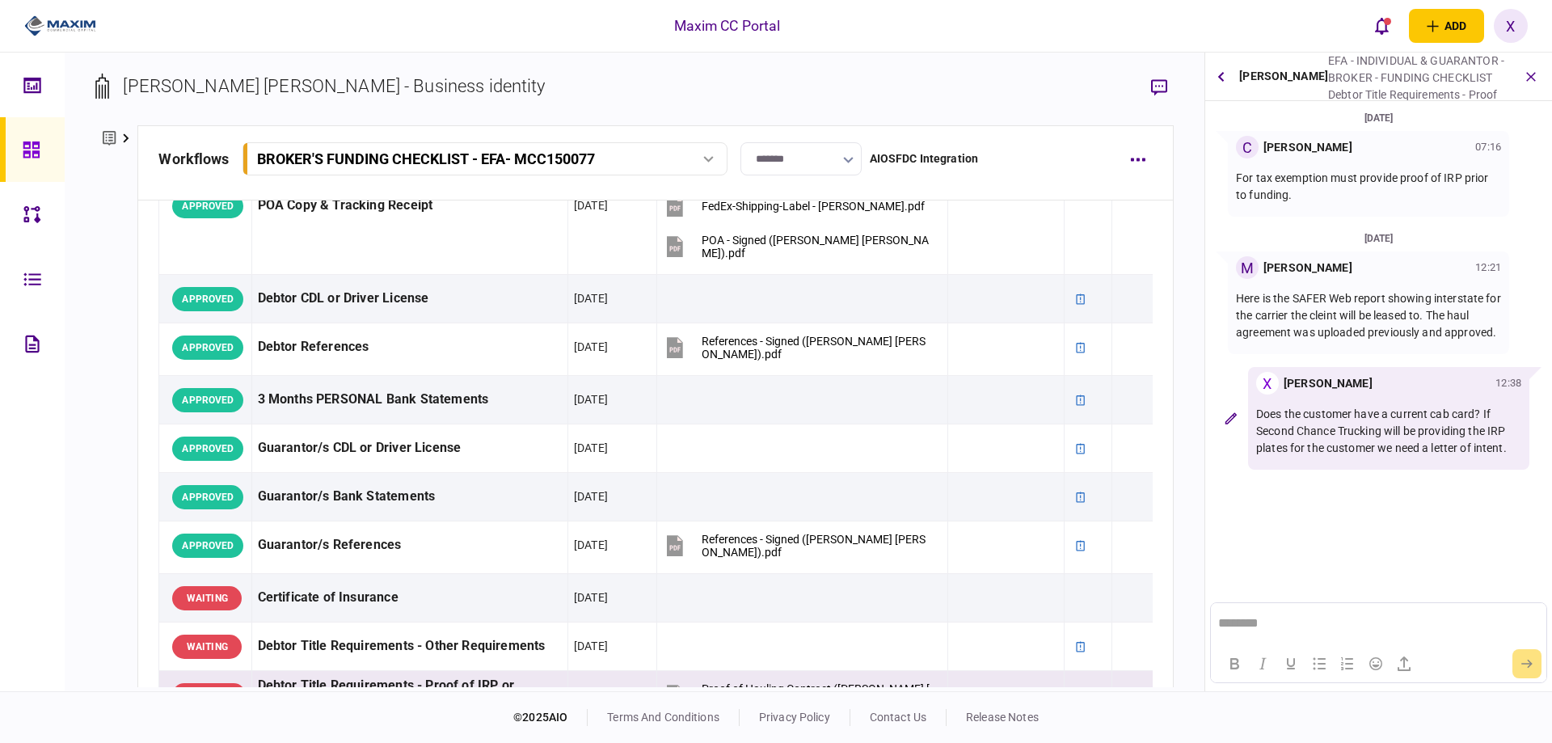
scroll to position [0, 0]
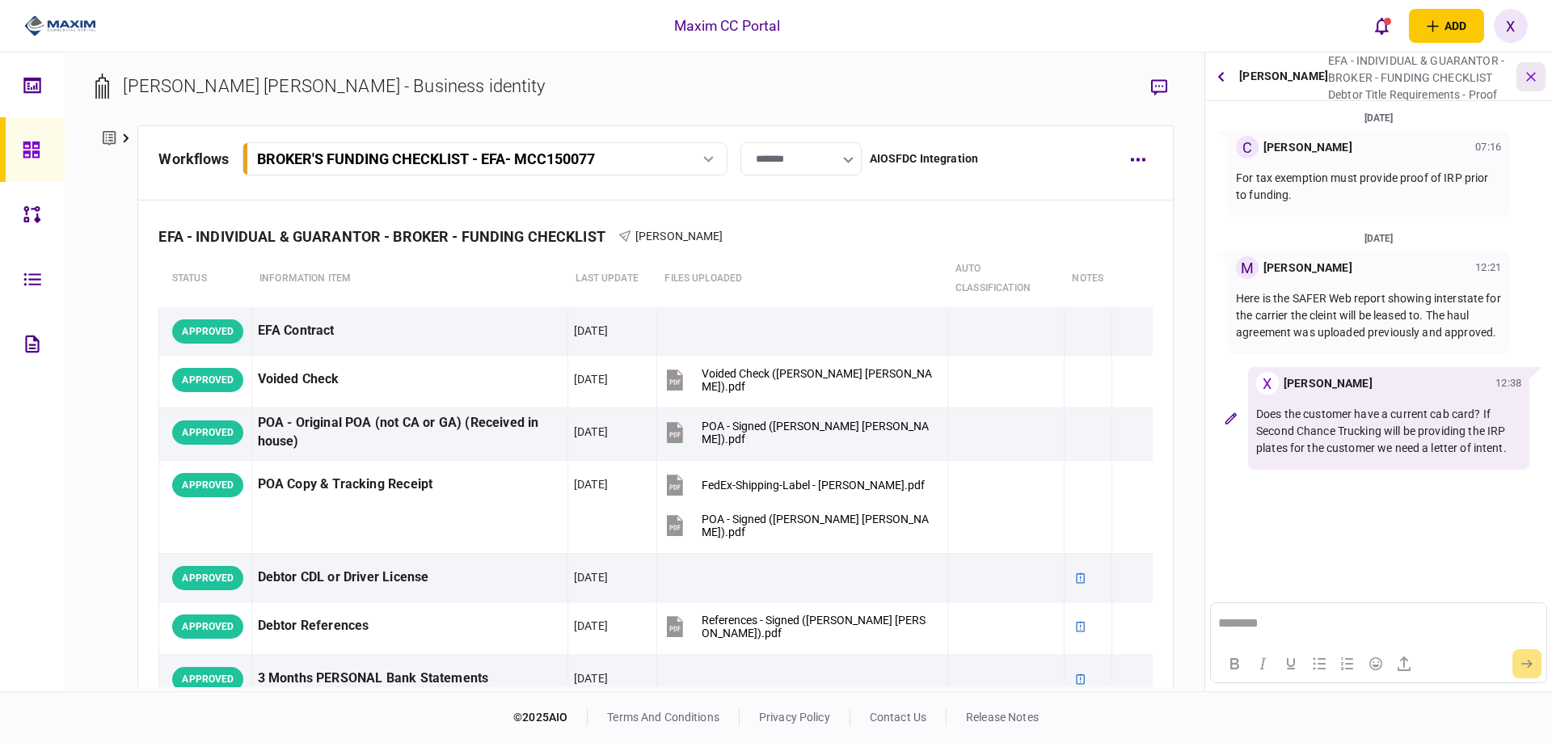
click at [1533, 70] on icon "button" at bounding box center [1531, 76] width 19 height 19
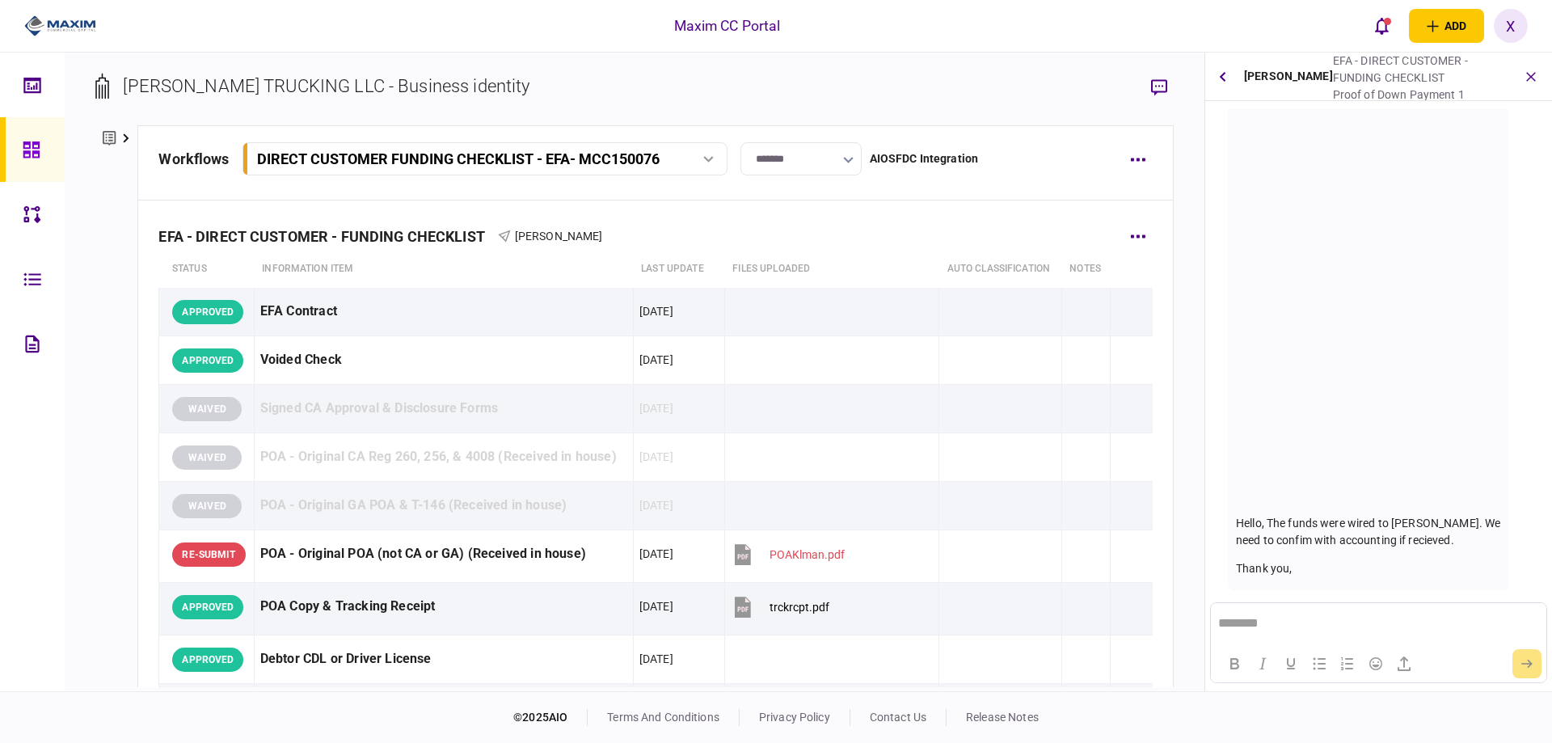
scroll to position [2861, 0]
click at [1531, 663] on icon "submit" at bounding box center [1527, 664] width 11 height 9
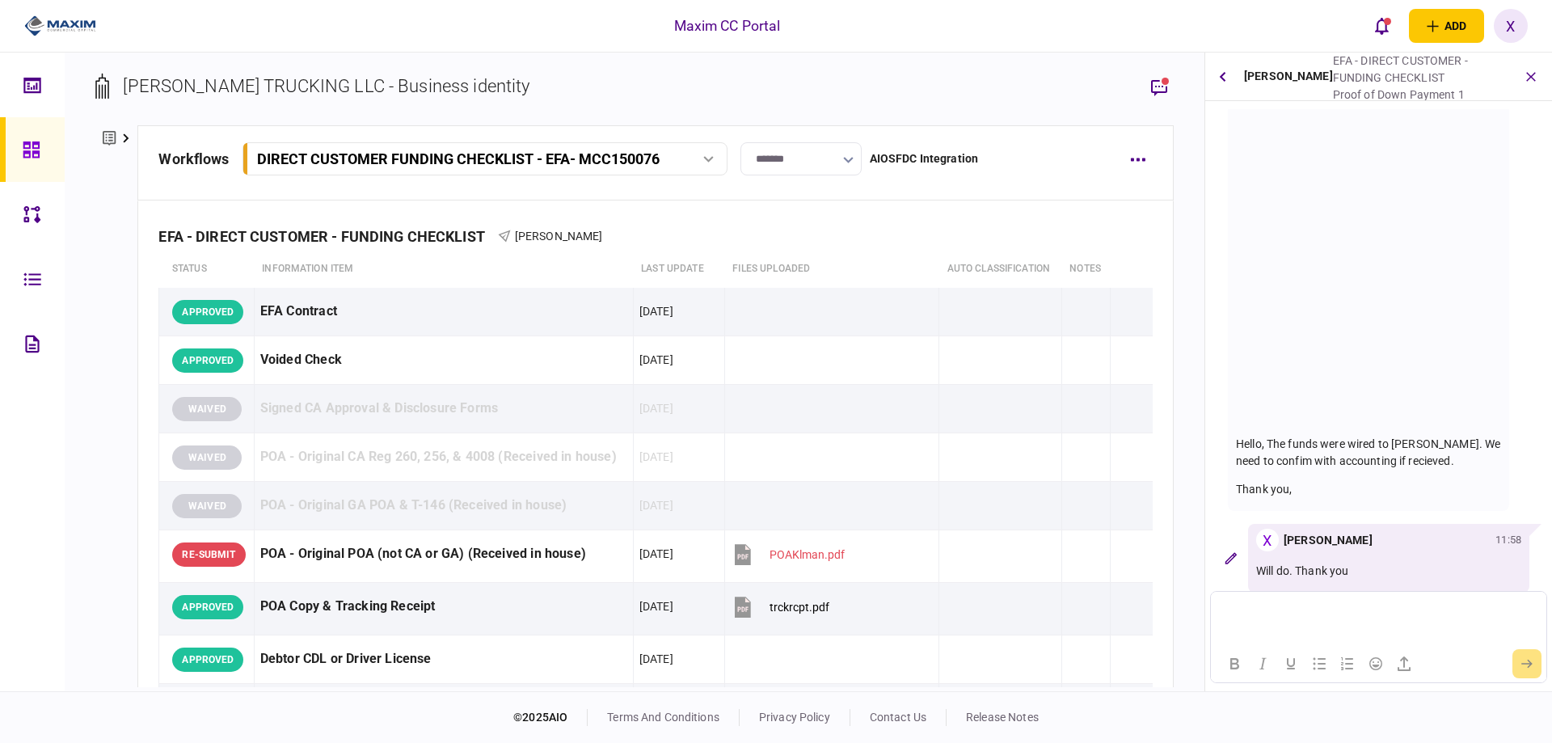
scroll to position [2943, 0]
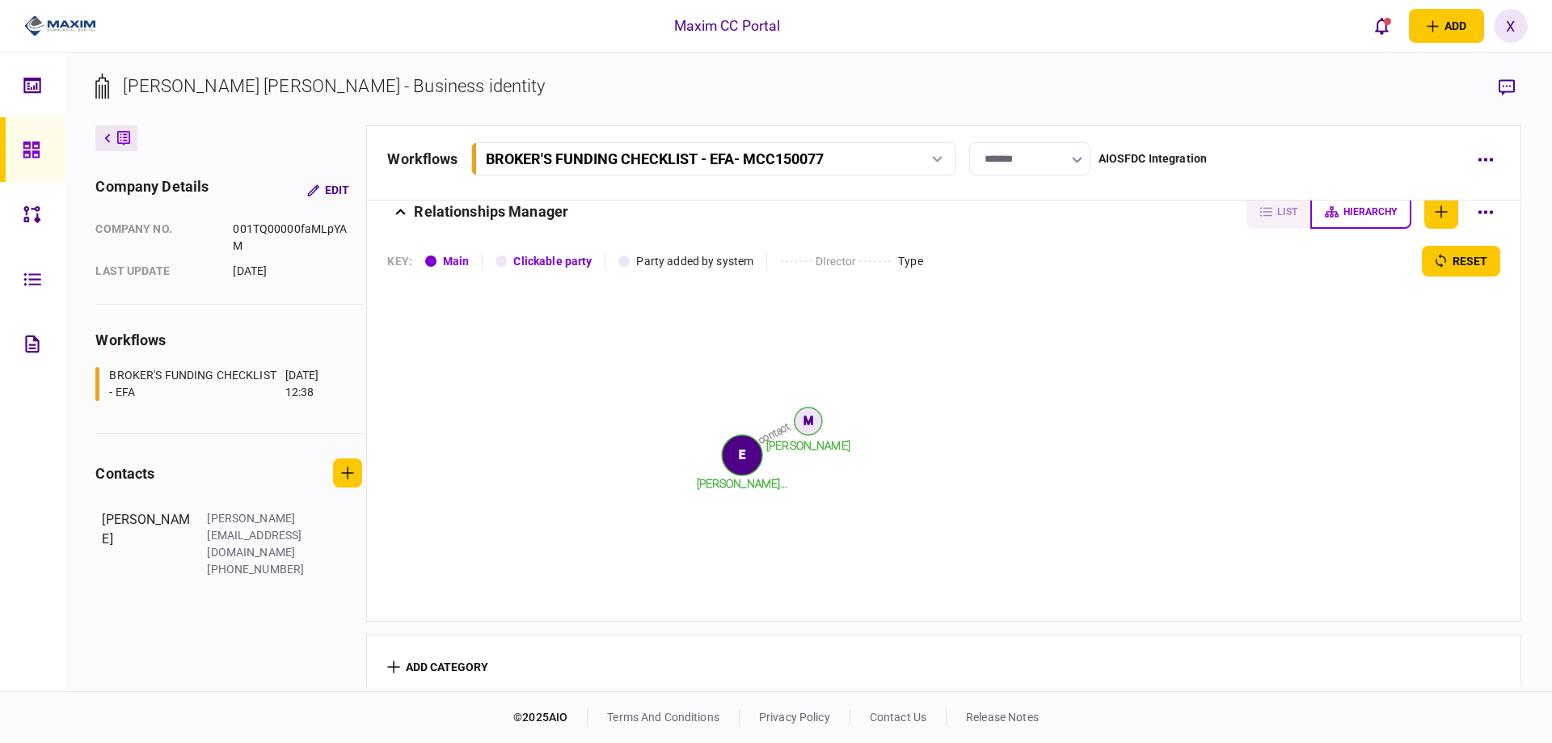
scroll to position [2038, 0]
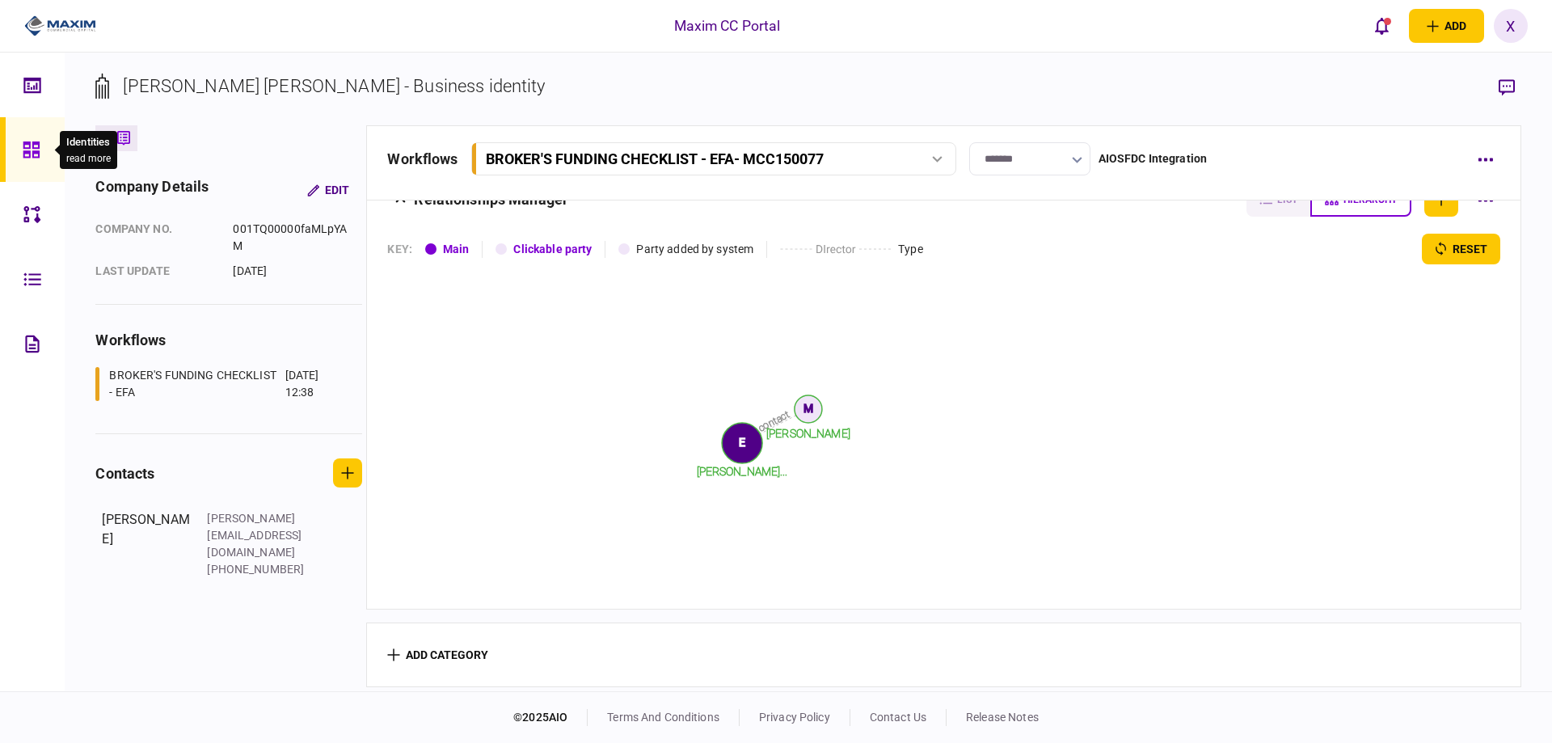
click at [40, 149] on icon at bounding box center [32, 150] width 18 height 19
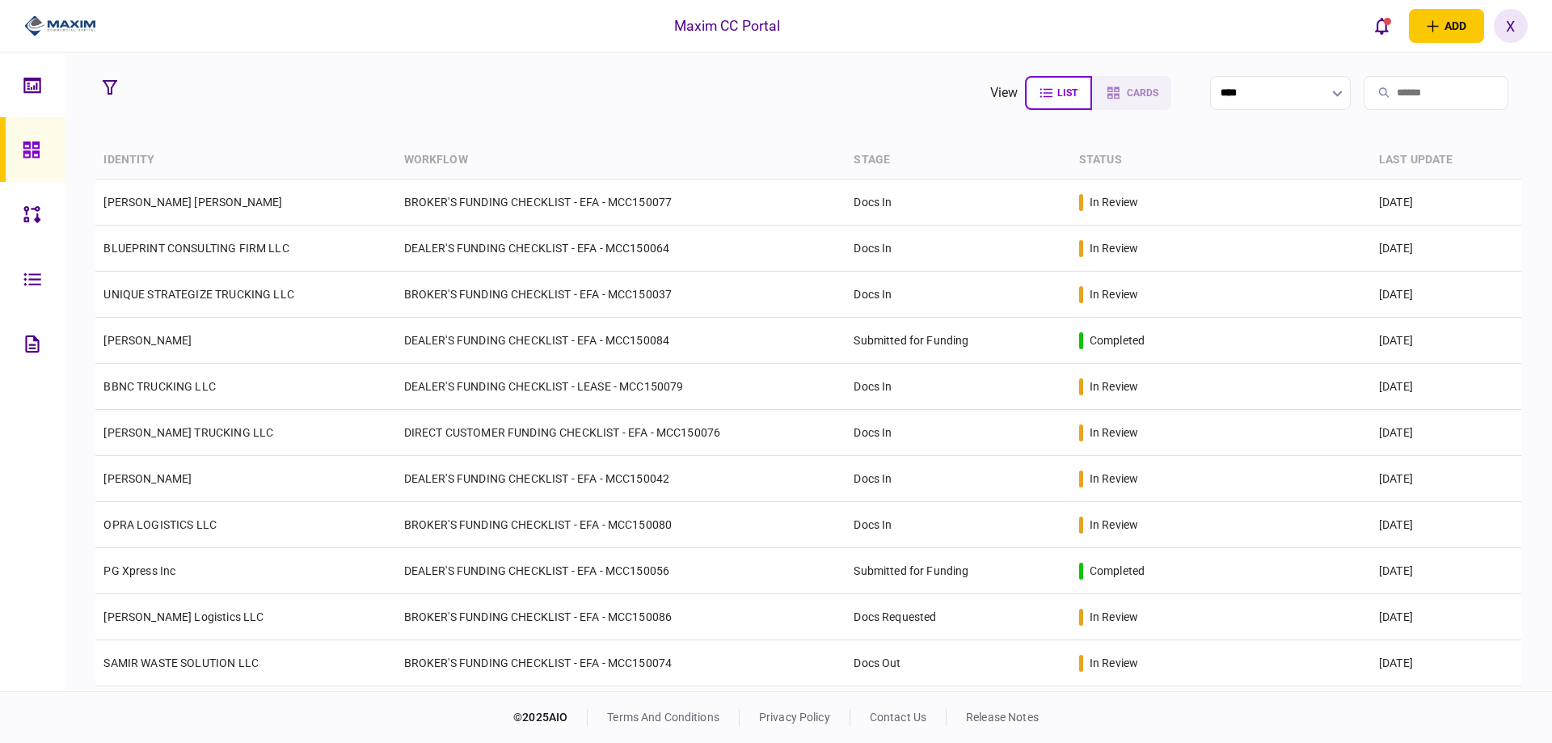
click at [46, 2] on div at bounding box center [54, 26] width 108 height 53
click at [51, 21] on img at bounding box center [60, 26] width 72 height 24
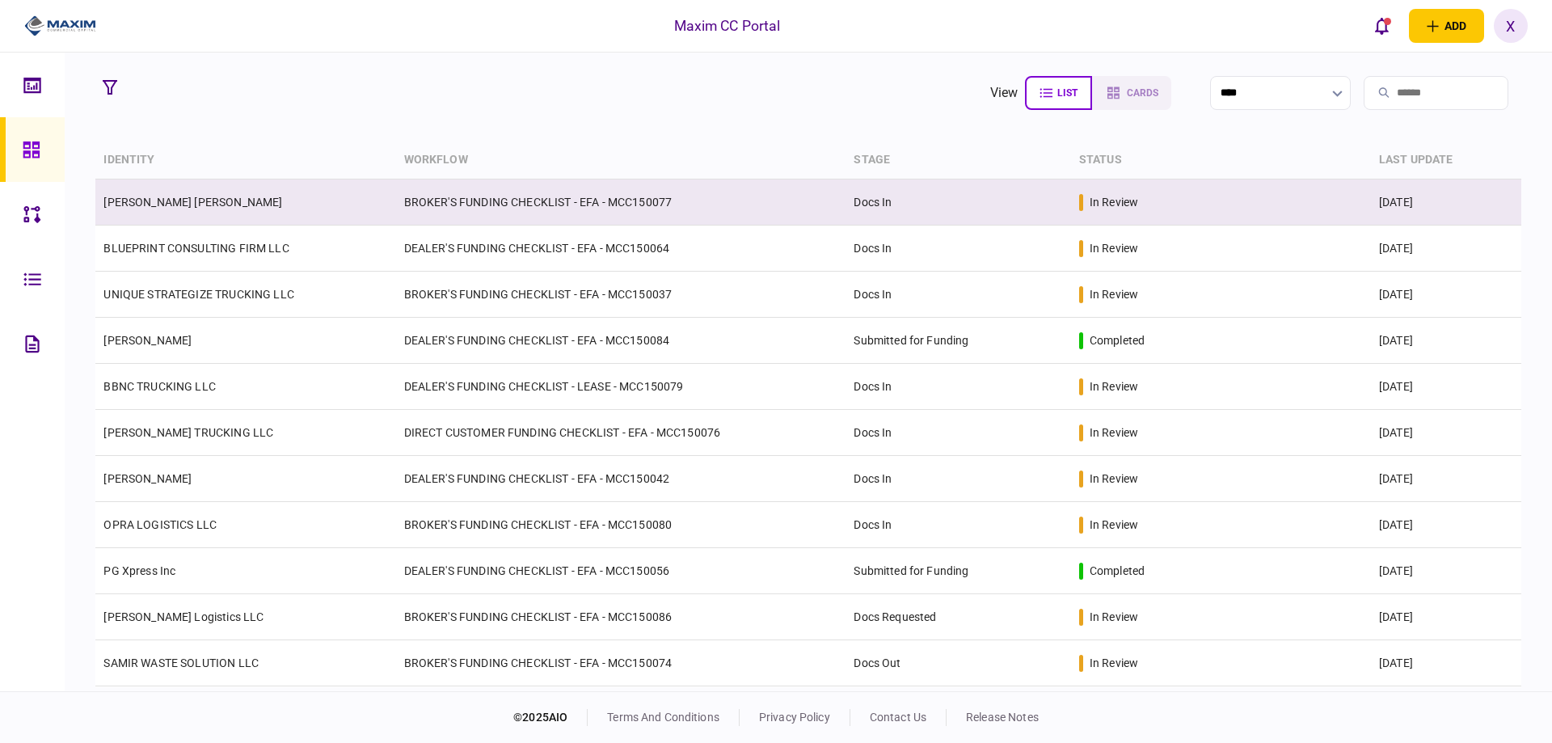
click at [189, 192] on td "[PERSON_NAME] [PERSON_NAME]" at bounding box center [245, 202] width 300 height 46
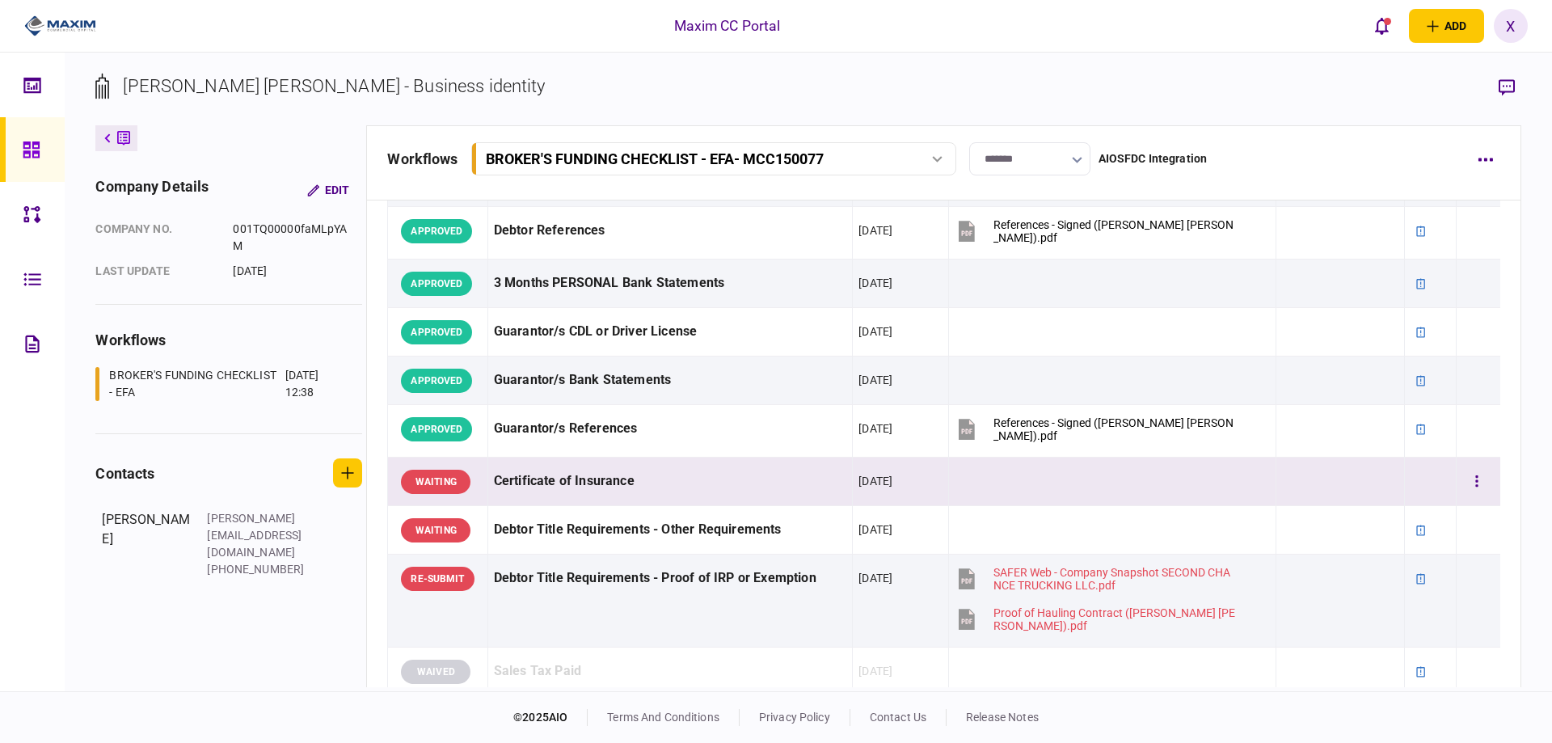
scroll to position [404, 0]
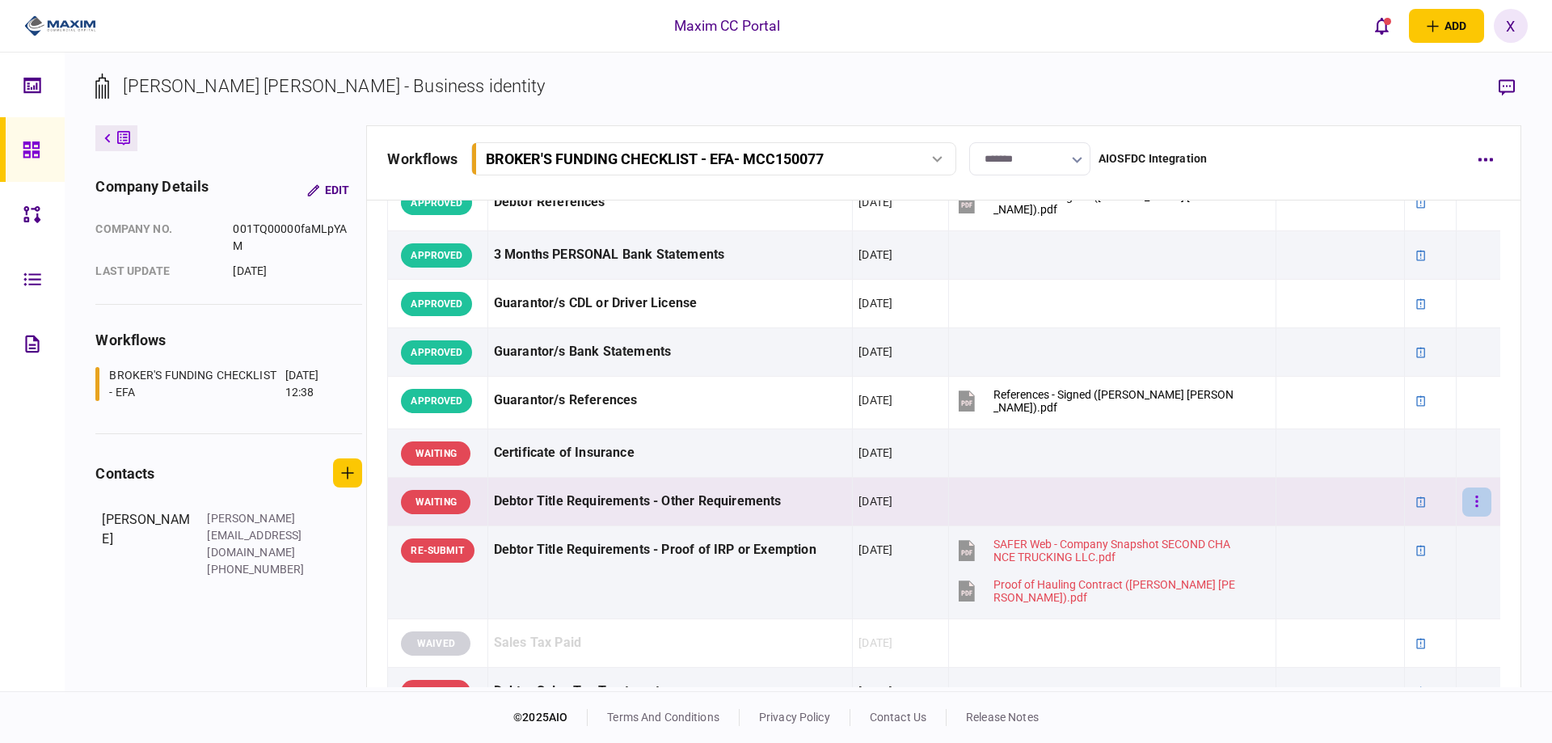
click at [1463, 496] on button "button" at bounding box center [1477, 502] width 29 height 29
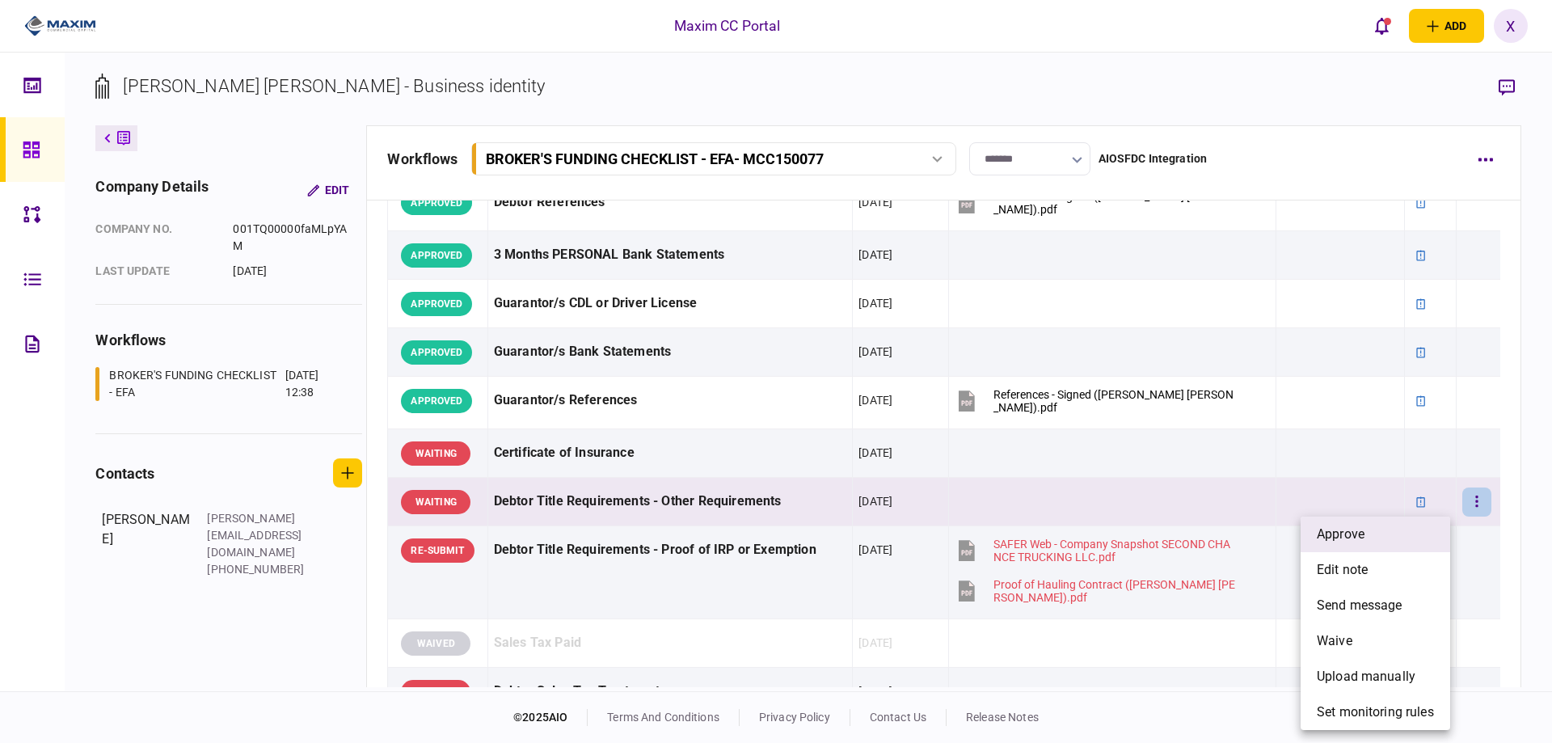
click at [1370, 541] on li "approve" at bounding box center [1376, 535] width 150 height 36
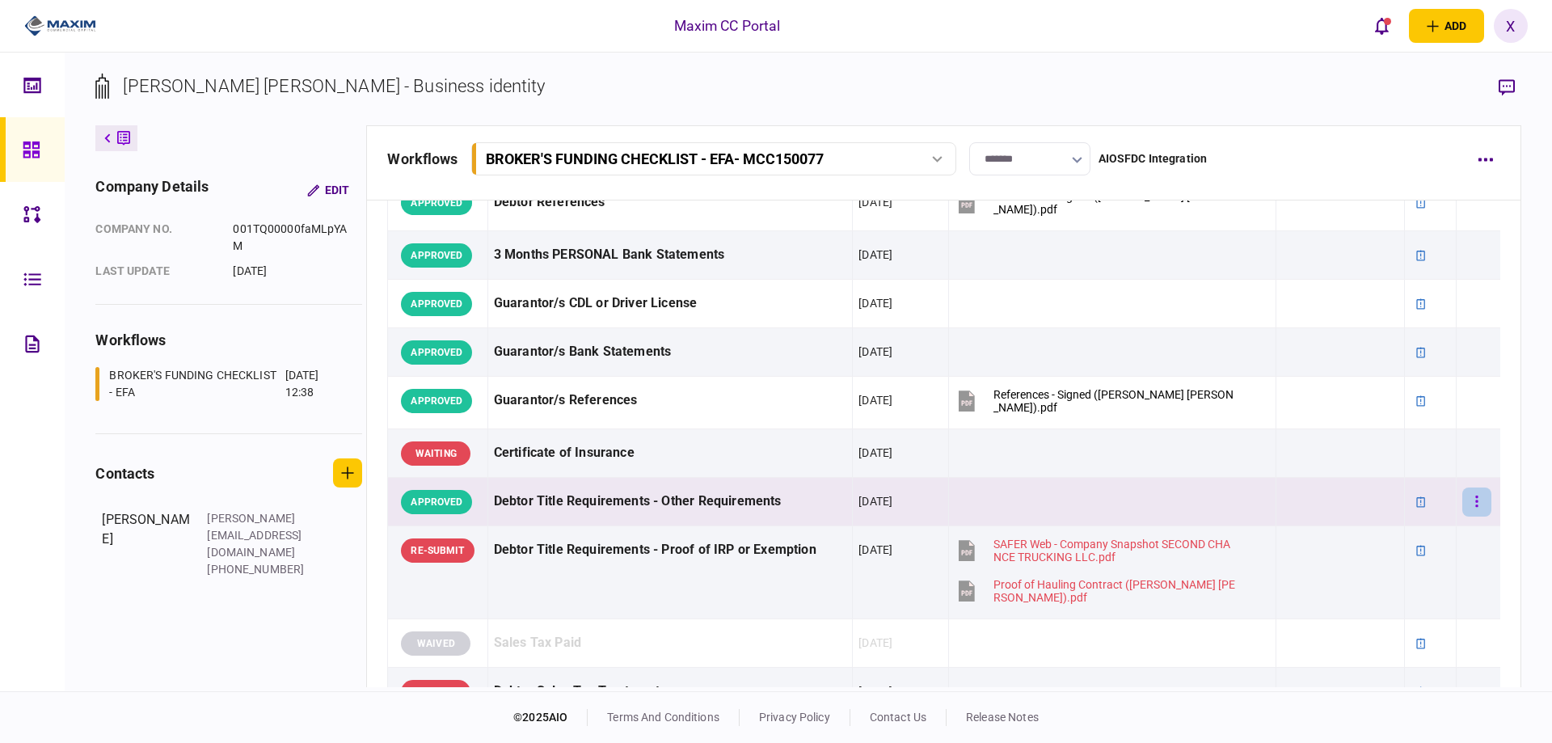
click at [1476, 498] on button "button" at bounding box center [1477, 502] width 29 height 29
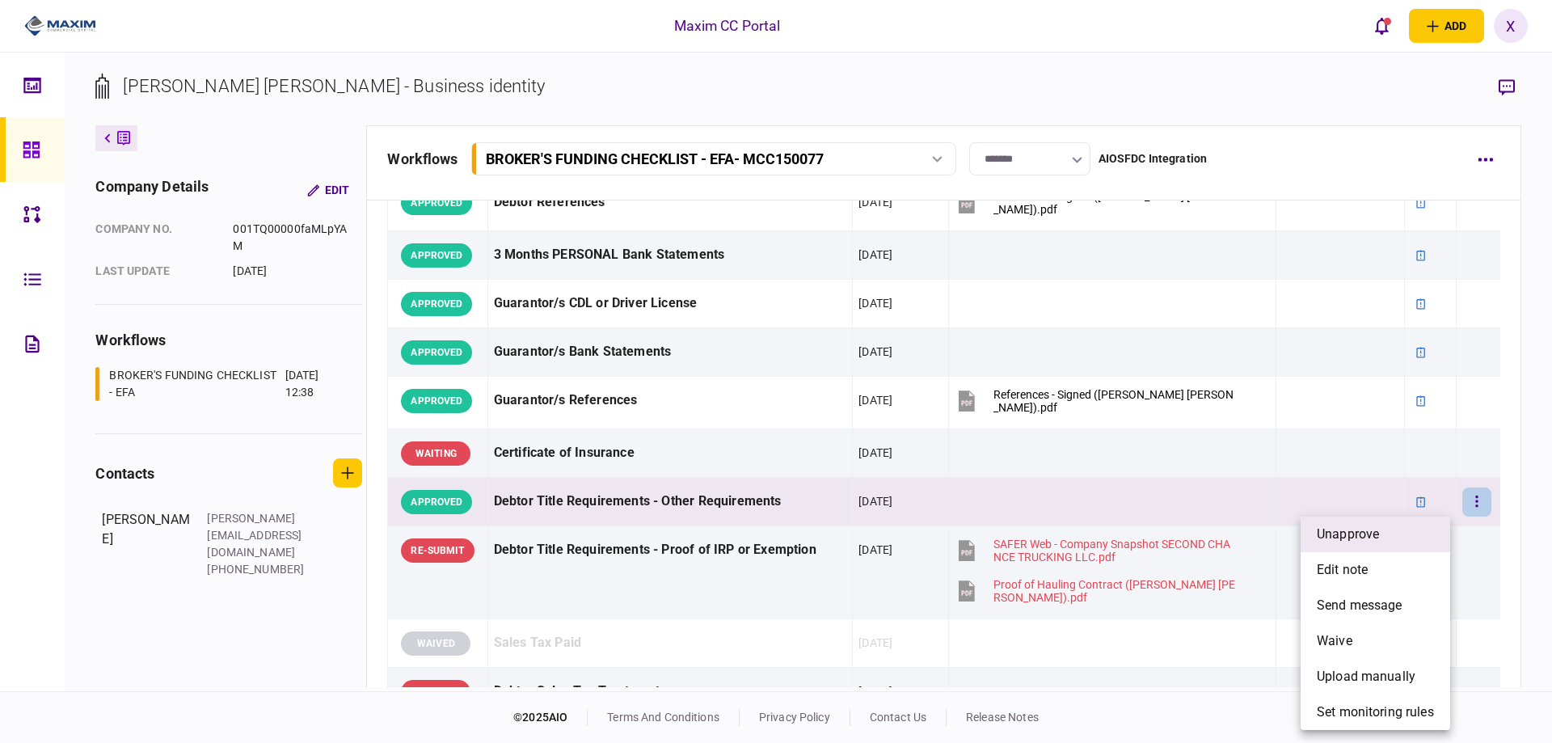
click at [1425, 538] on li "unapprove" at bounding box center [1376, 535] width 150 height 36
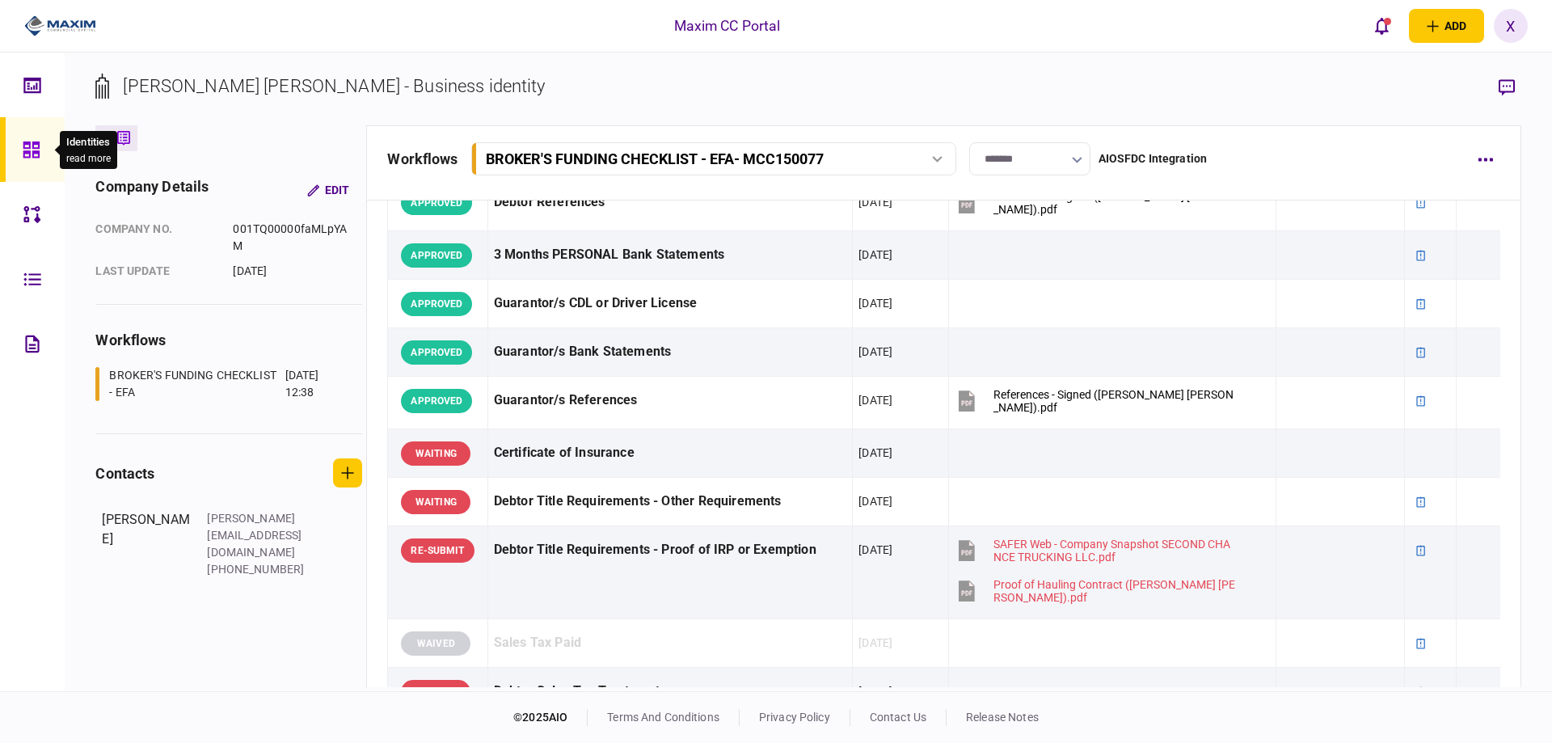
click at [28, 146] on icon at bounding box center [32, 150] width 18 height 19
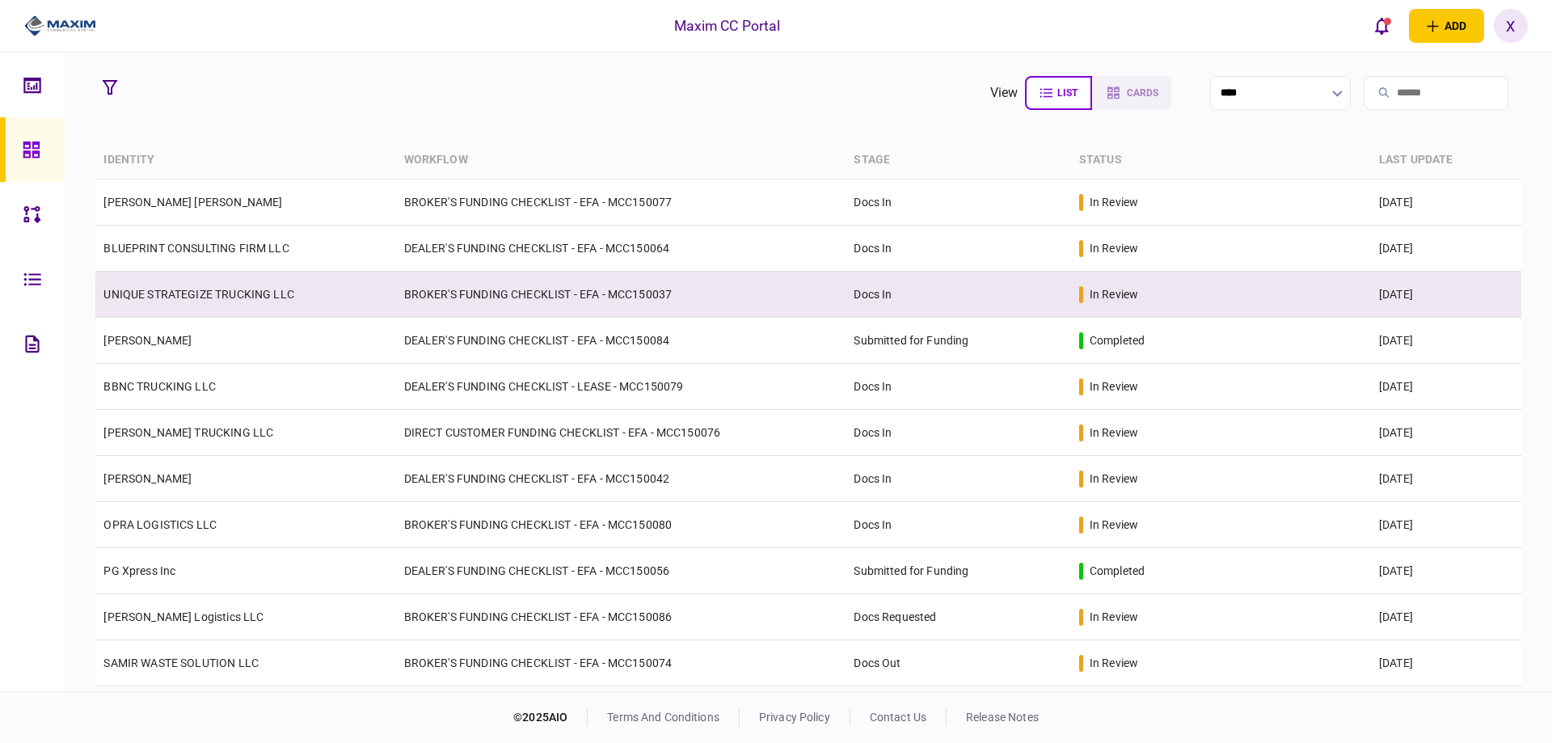
click at [230, 299] on link "UNIQUE STRATEGIZE TRUCKING LLC" at bounding box center [198, 294] width 191 height 13
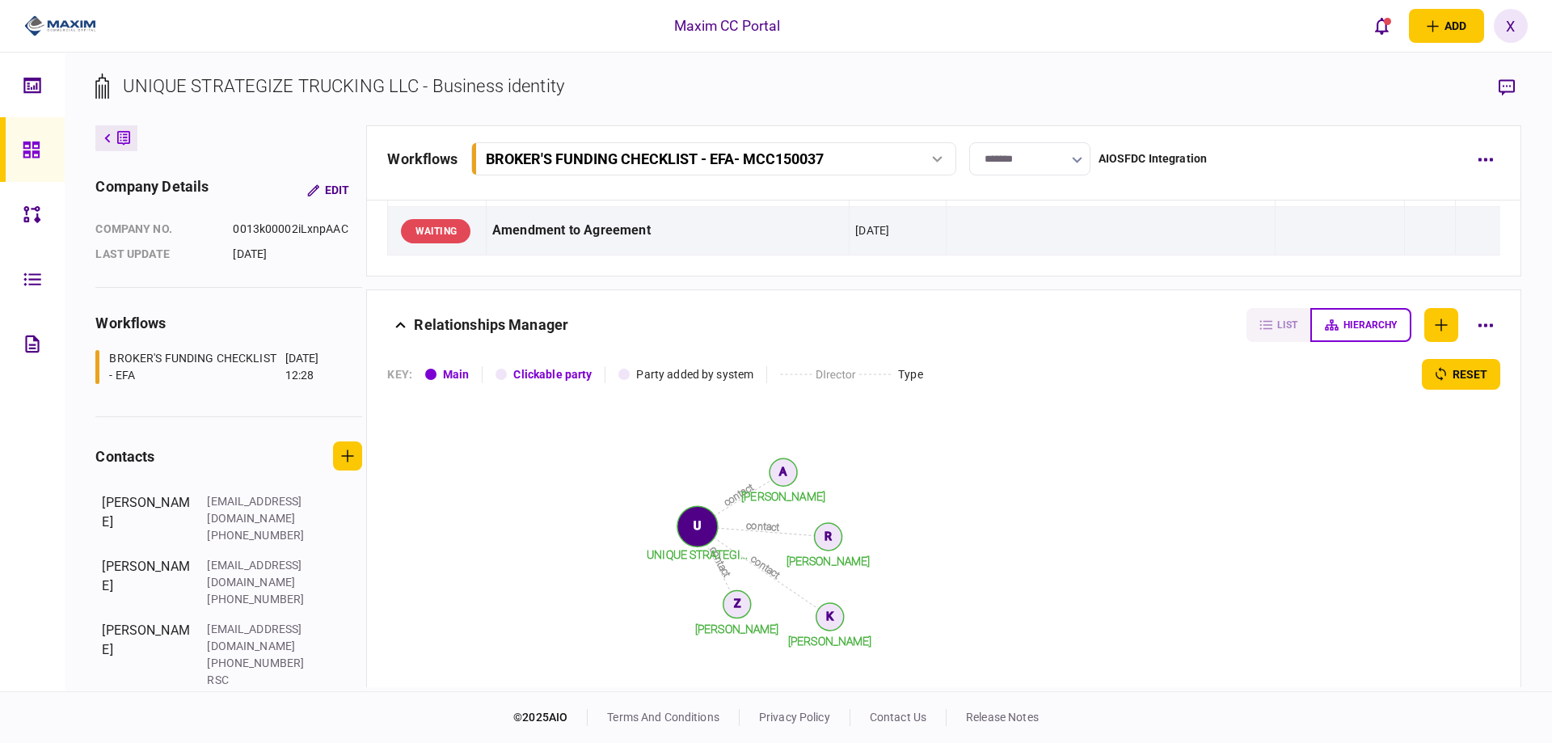
scroll to position [1536, 0]
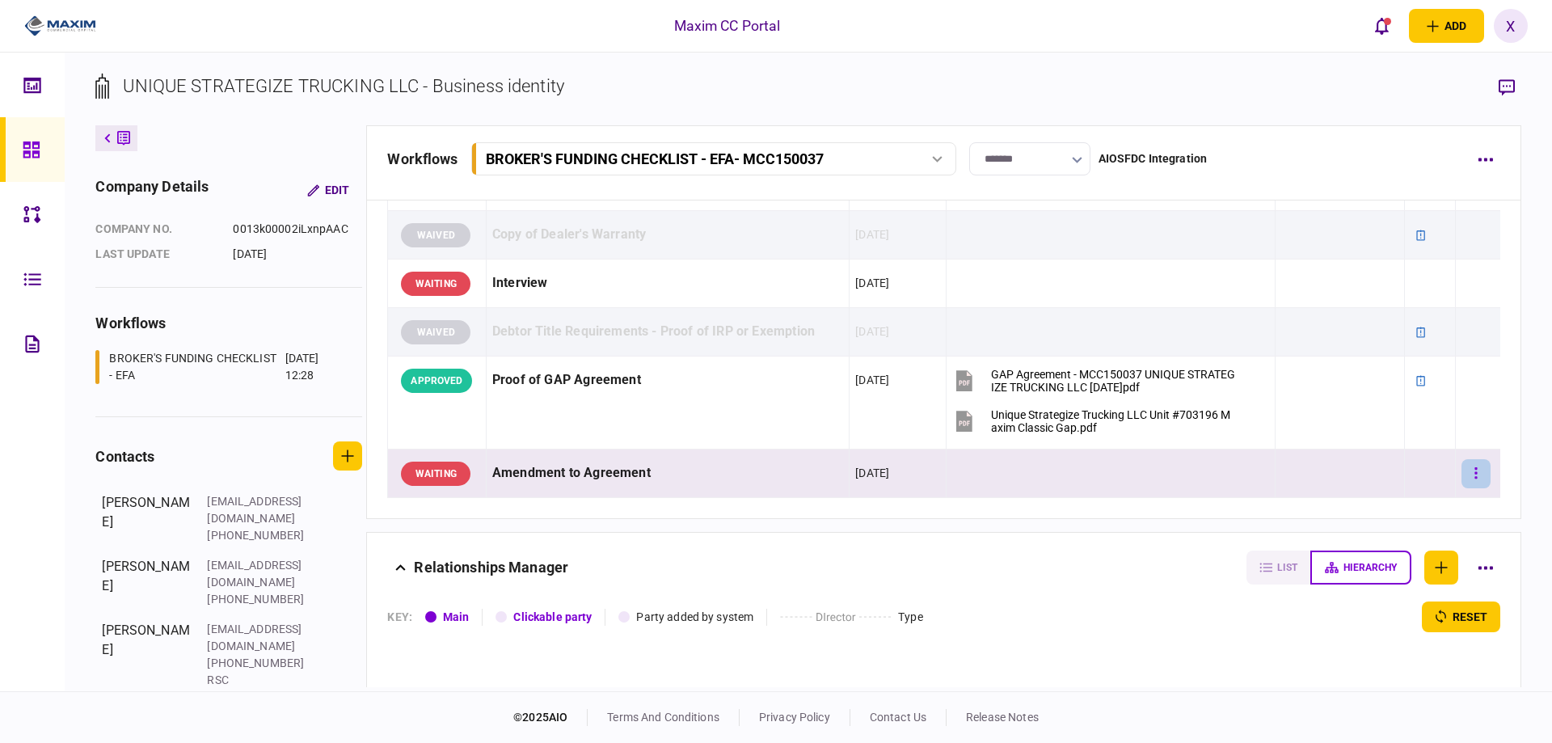
click at [1472, 471] on button "button" at bounding box center [1476, 473] width 29 height 29
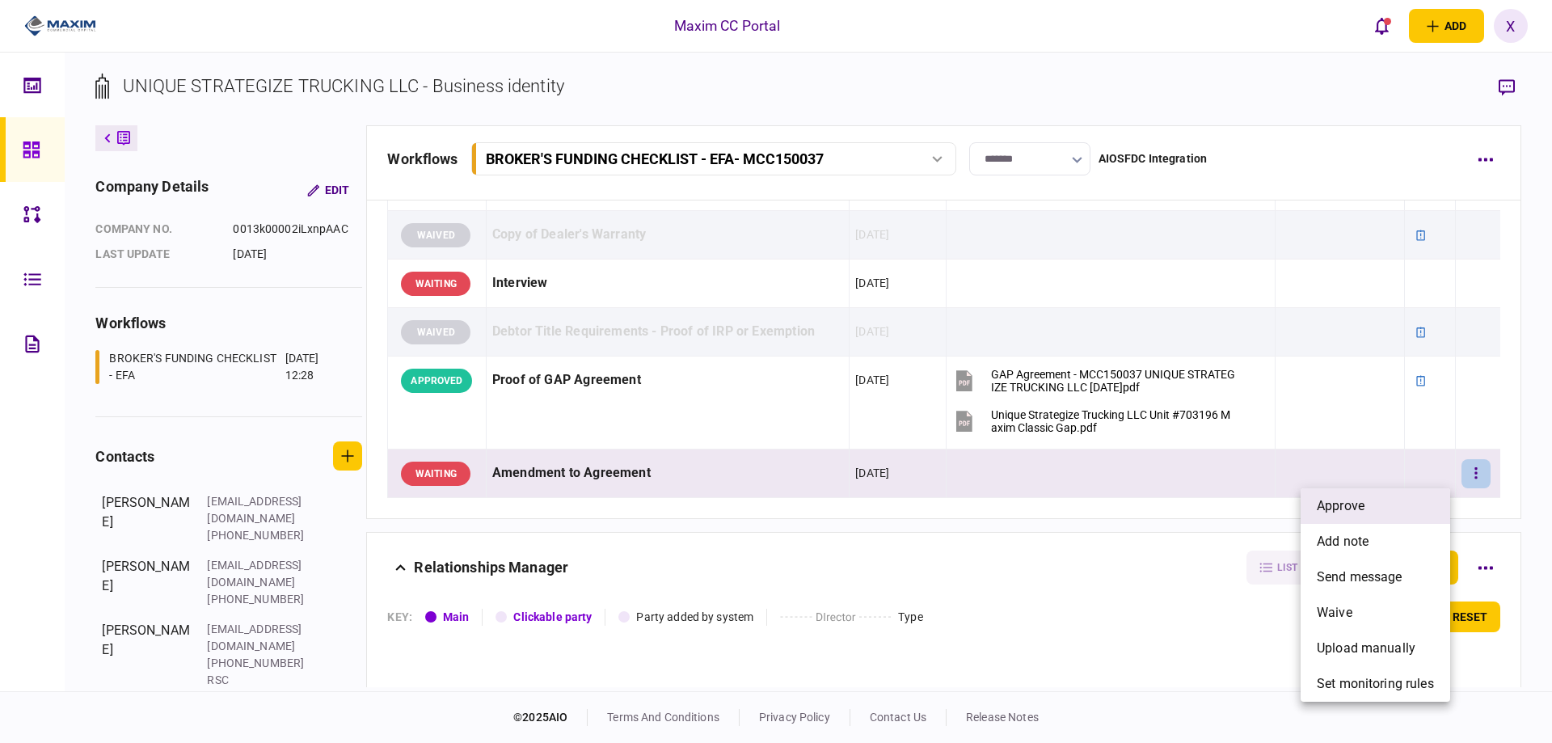
click at [1403, 492] on li "approve" at bounding box center [1376, 506] width 150 height 36
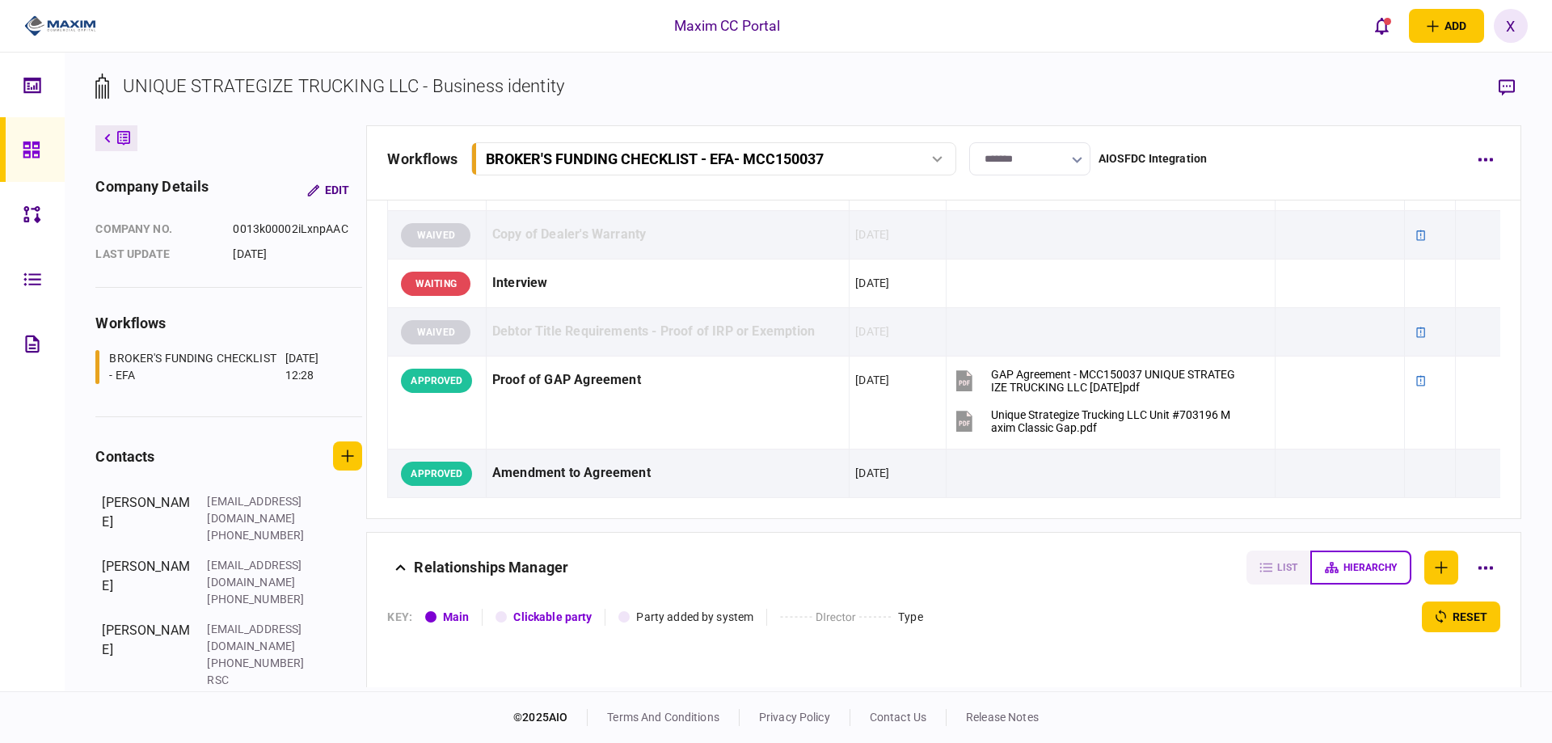
click at [49, 154] on link at bounding box center [32, 149] width 65 height 65
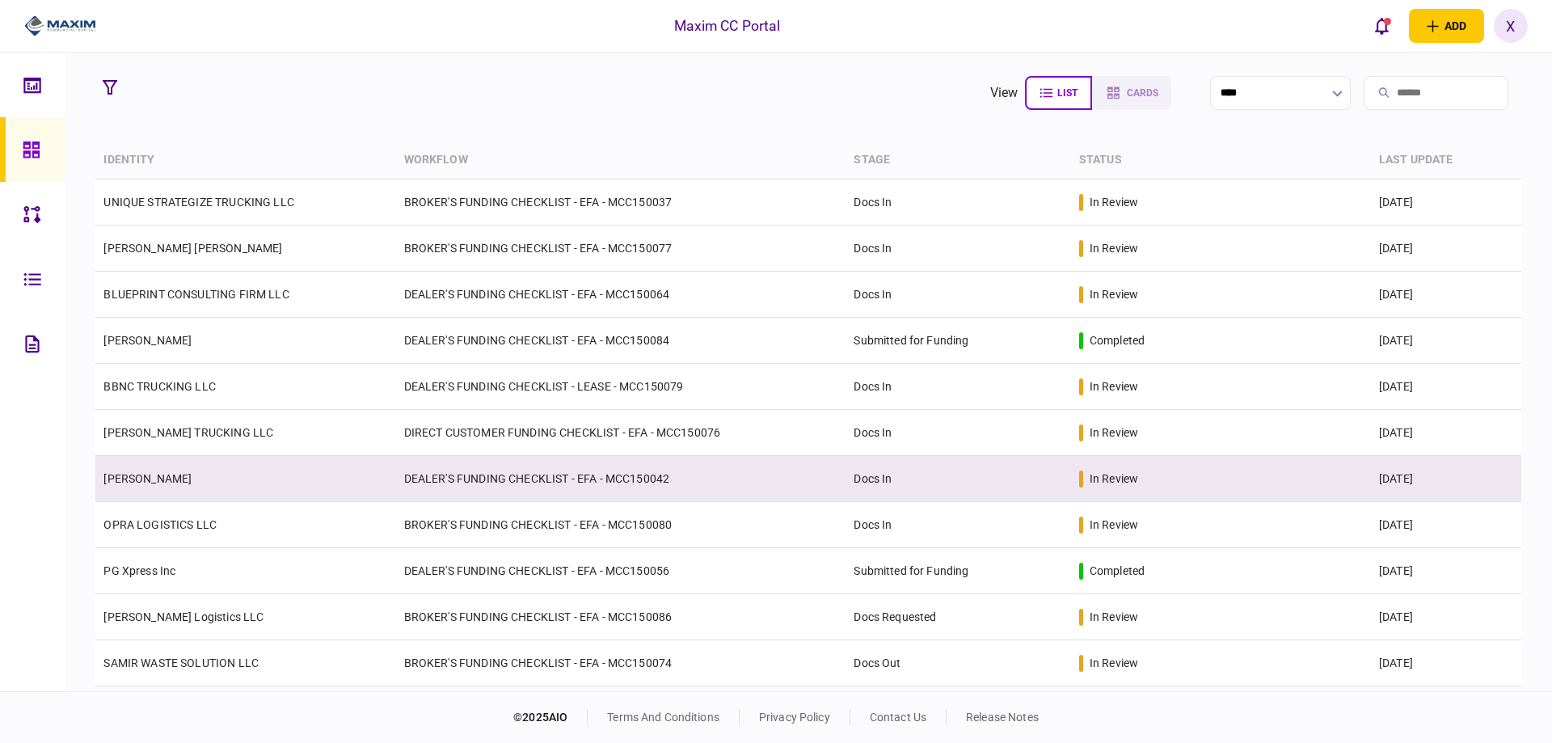
click at [239, 469] on td "[PERSON_NAME]" at bounding box center [245, 479] width 300 height 46
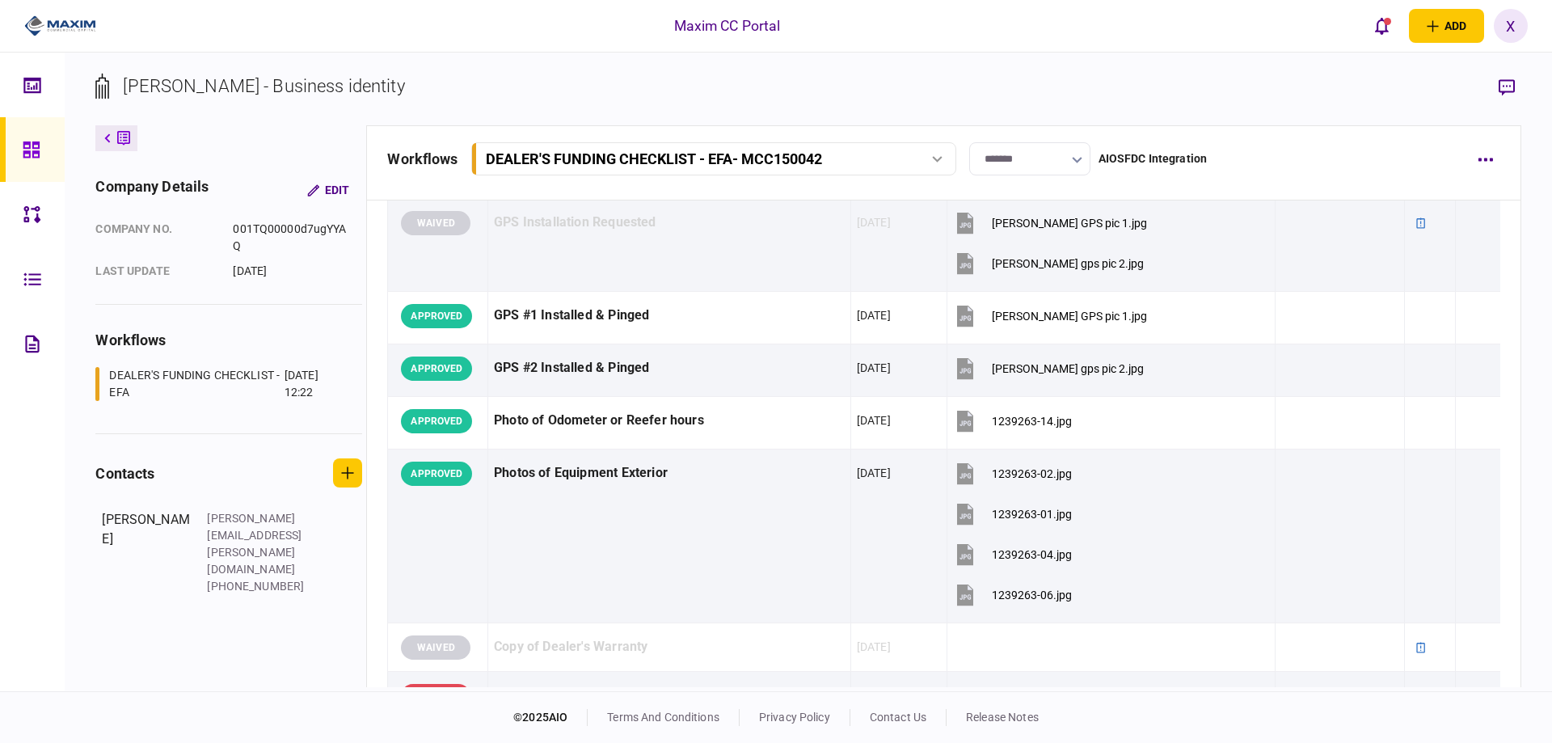
scroll to position [1779, 0]
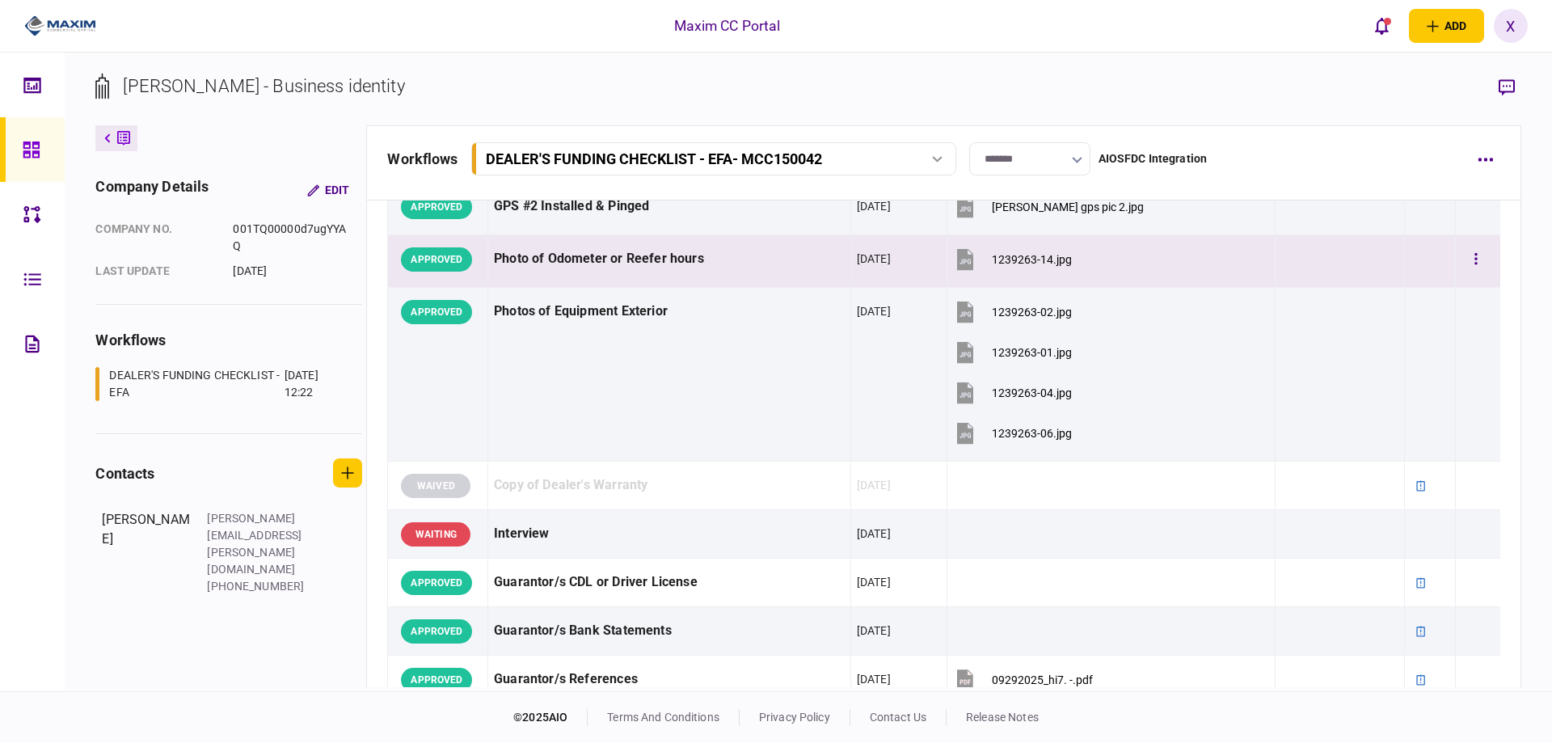
click at [994, 286] on td "1239263-14.jpg" at bounding box center [1111, 261] width 328 height 53
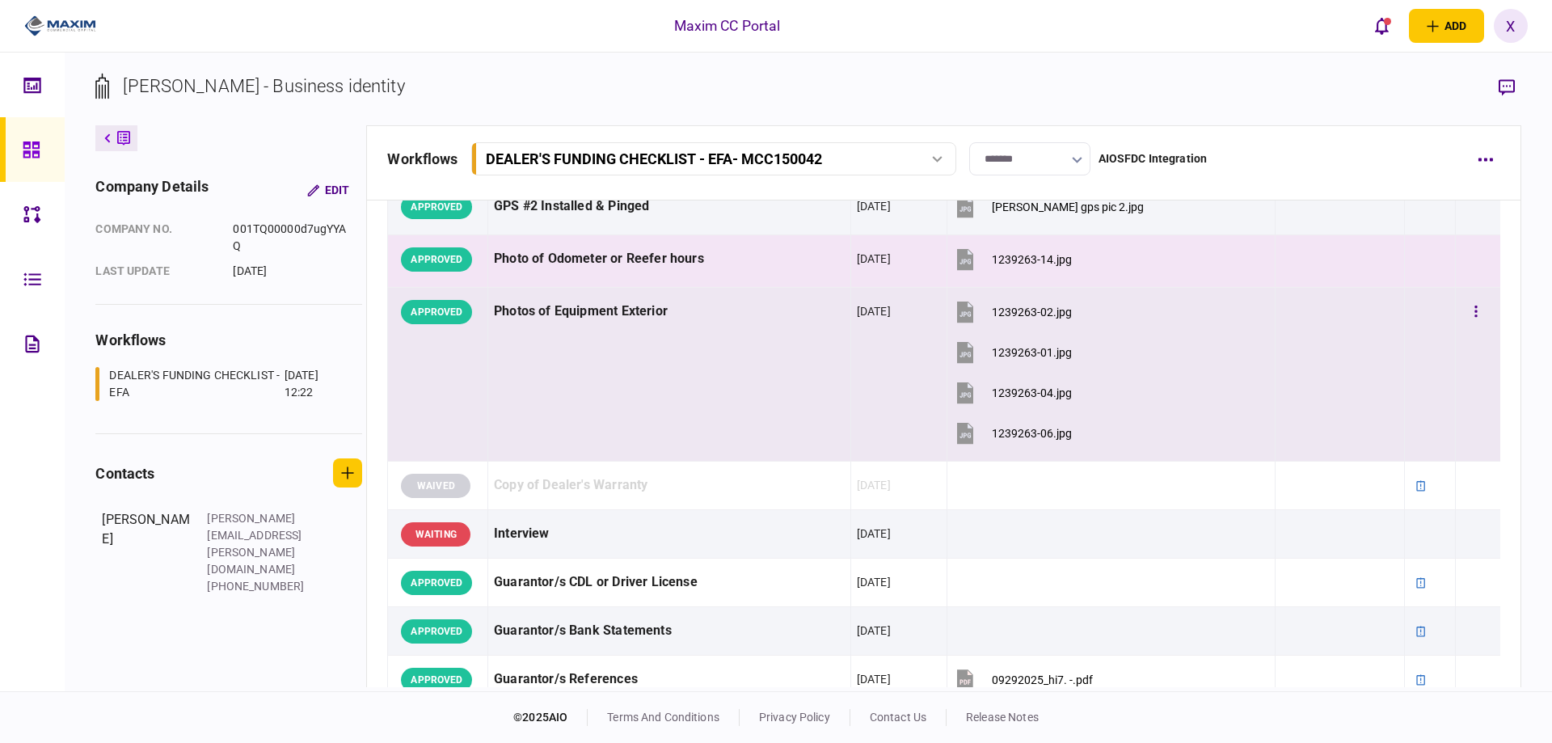
click at [994, 302] on button "1239263-02.jpg" at bounding box center [1012, 311] width 119 height 36
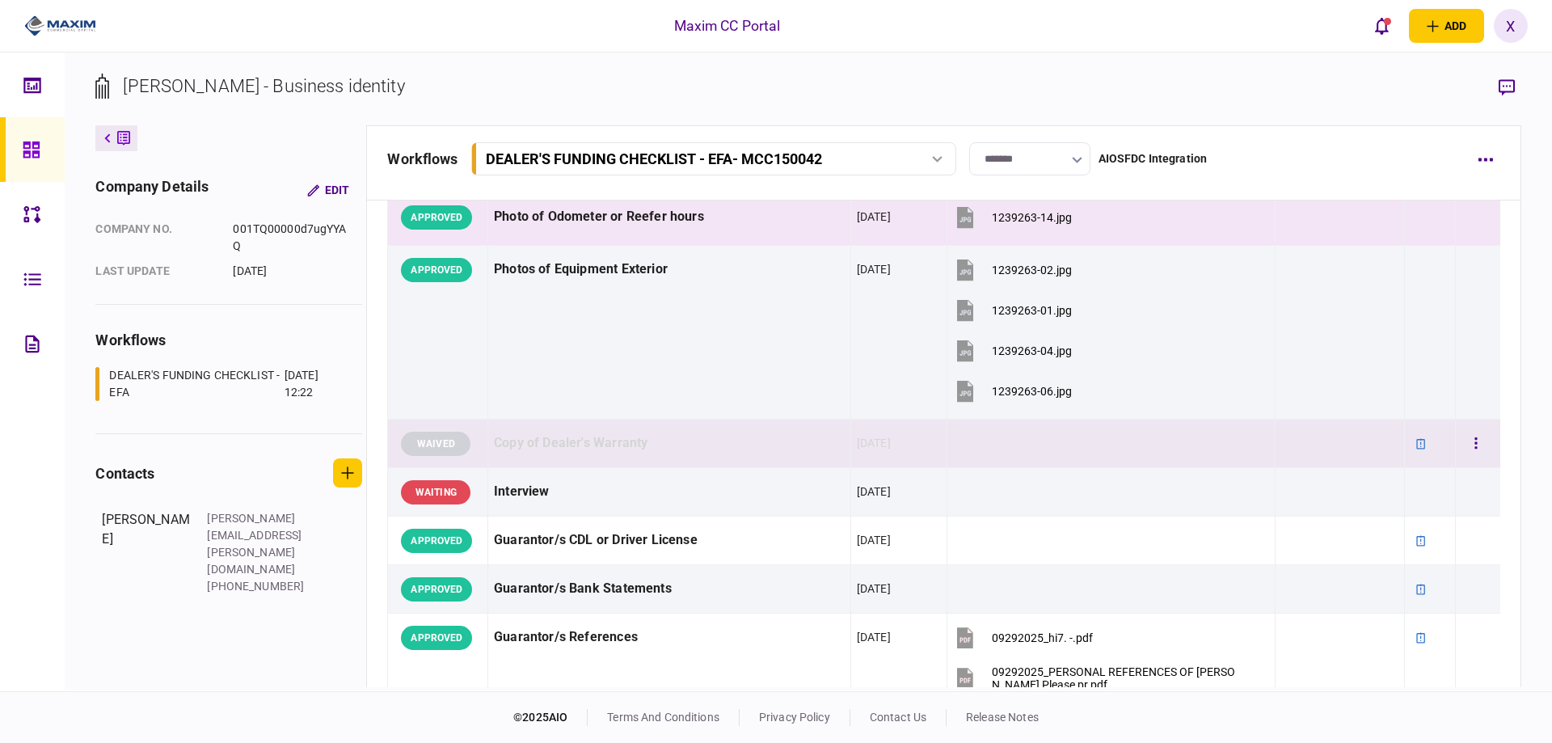
scroll to position [1860, 0]
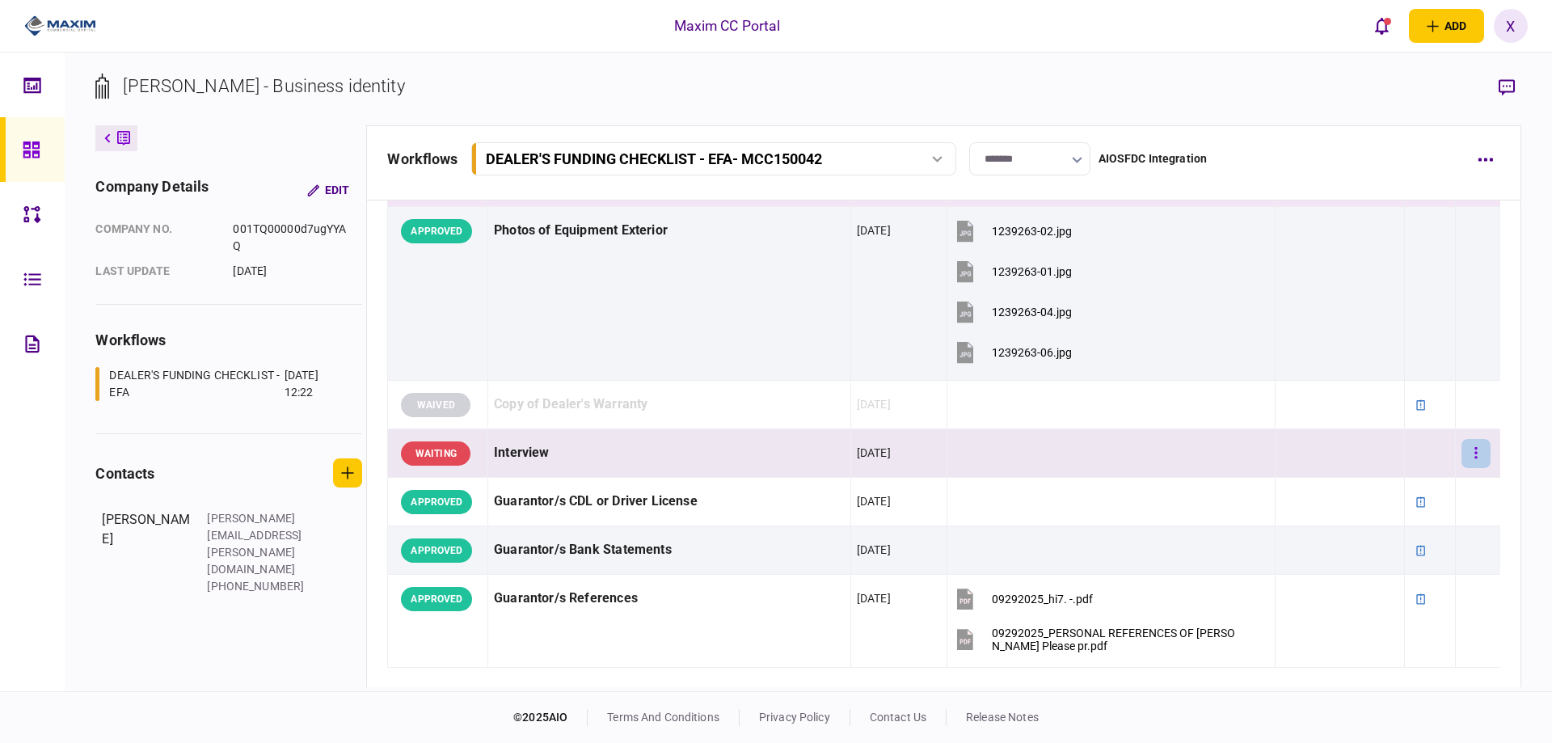
click at [1462, 457] on button "button" at bounding box center [1476, 453] width 29 height 29
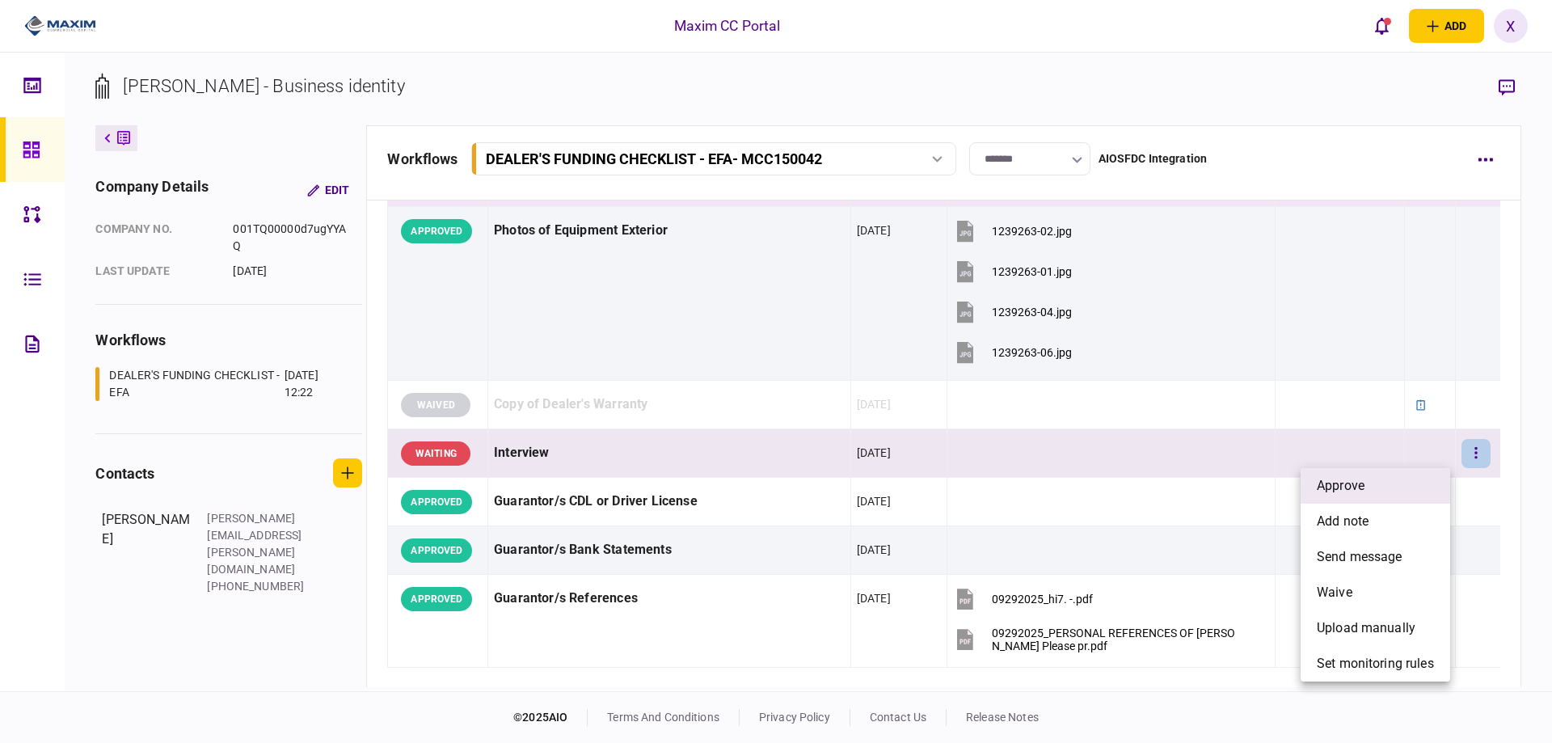
click at [1368, 492] on li "approve" at bounding box center [1376, 486] width 150 height 36
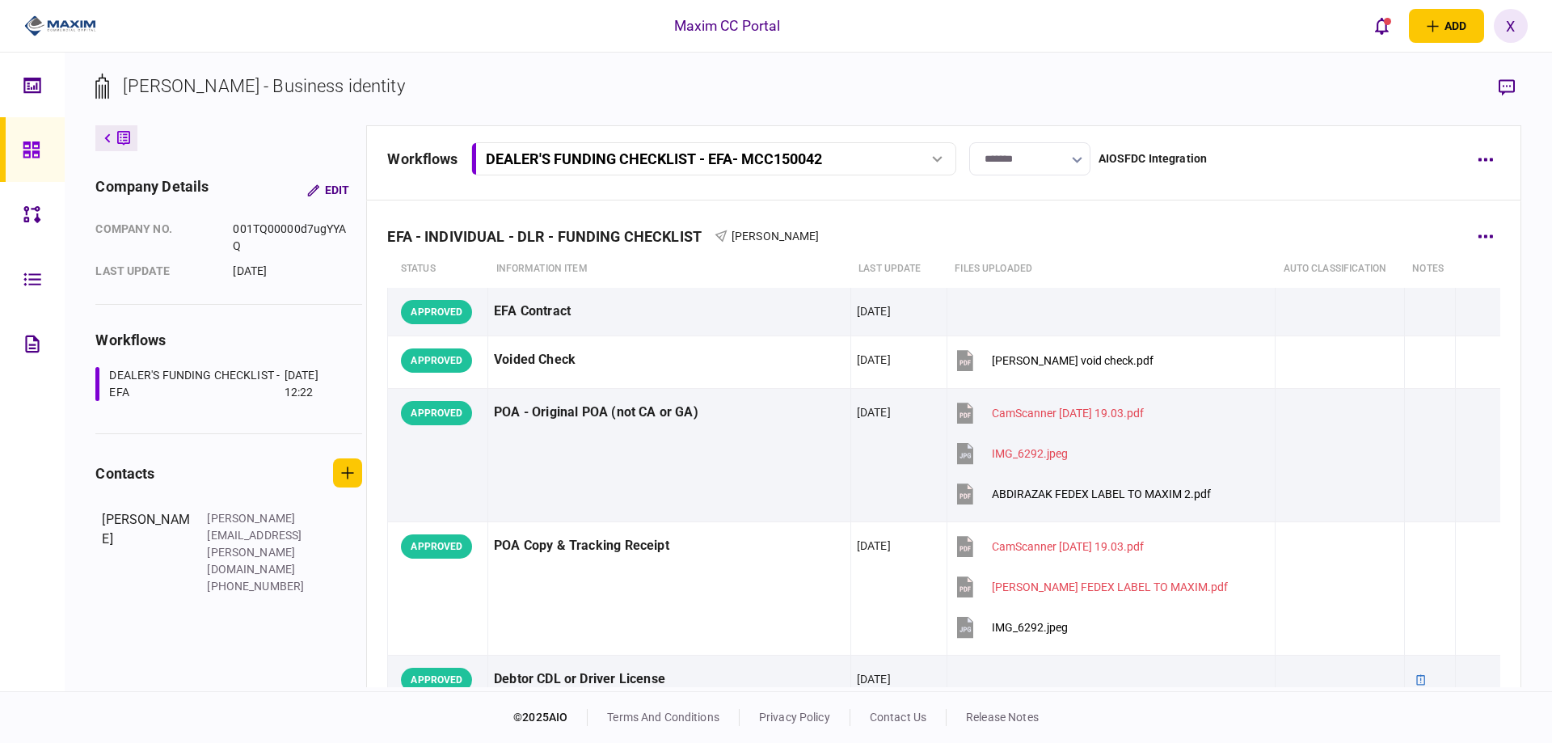
scroll to position [404, 0]
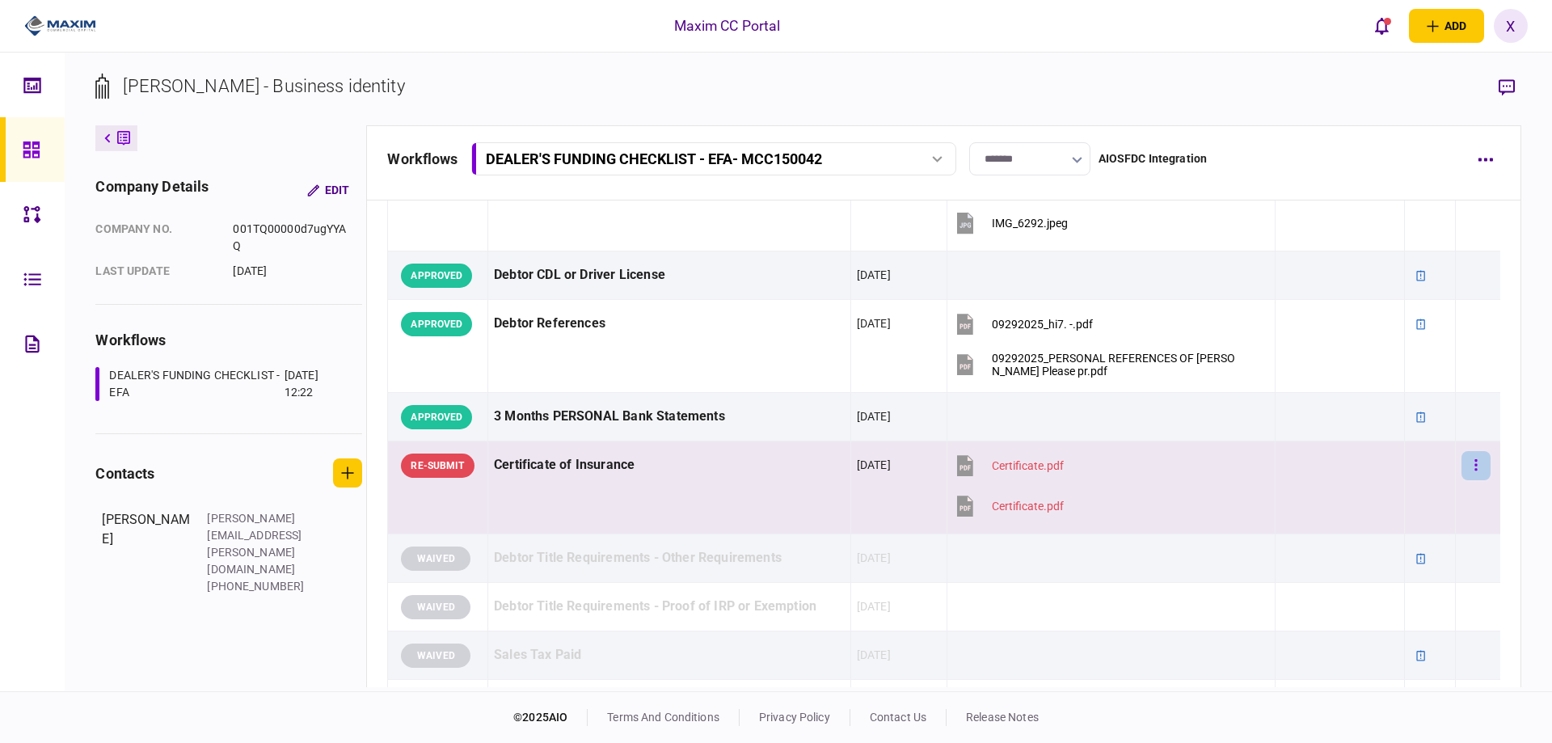
click at [1473, 467] on button "button" at bounding box center [1476, 465] width 29 height 29
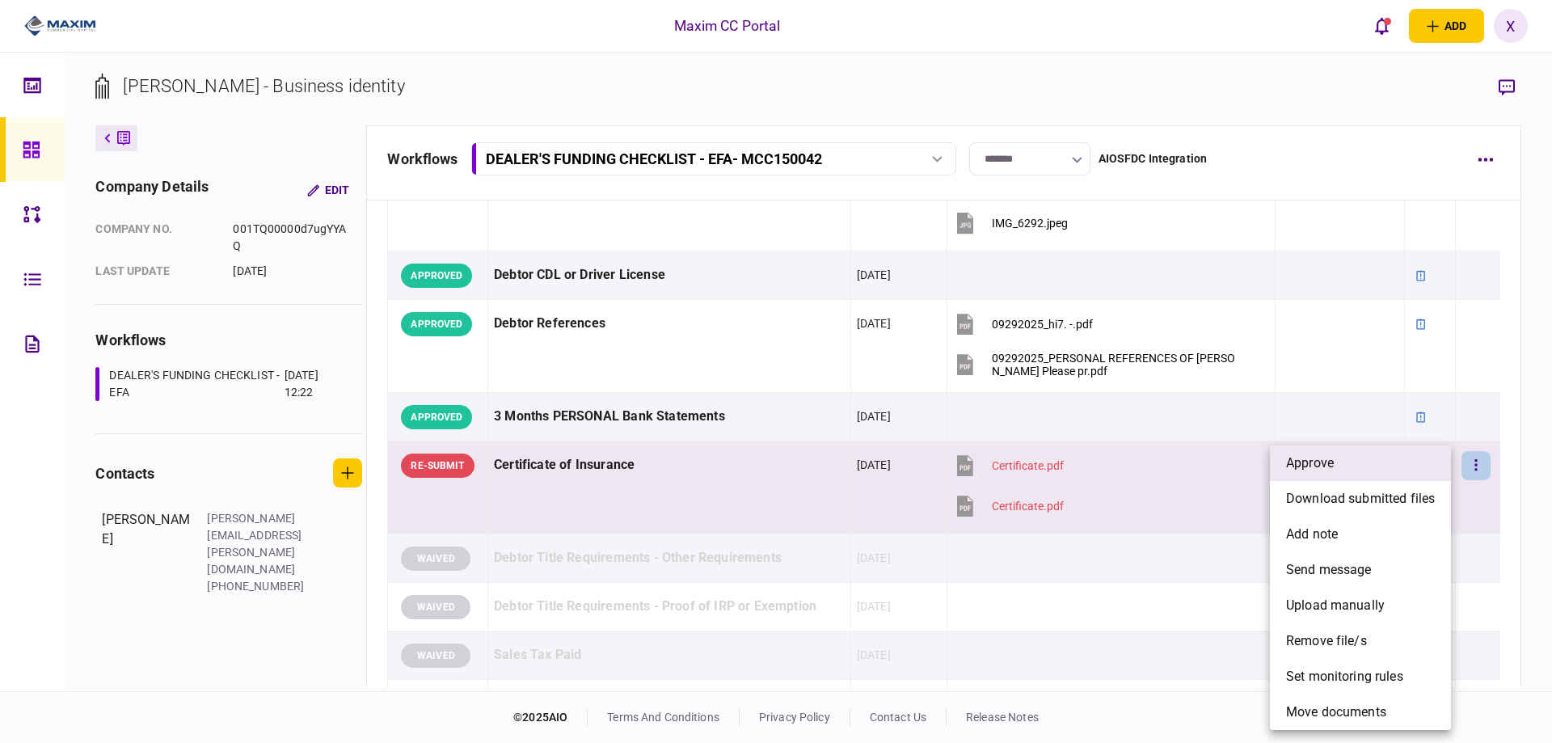
click at [1413, 470] on li "approve" at bounding box center [1360, 463] width 181 height 36
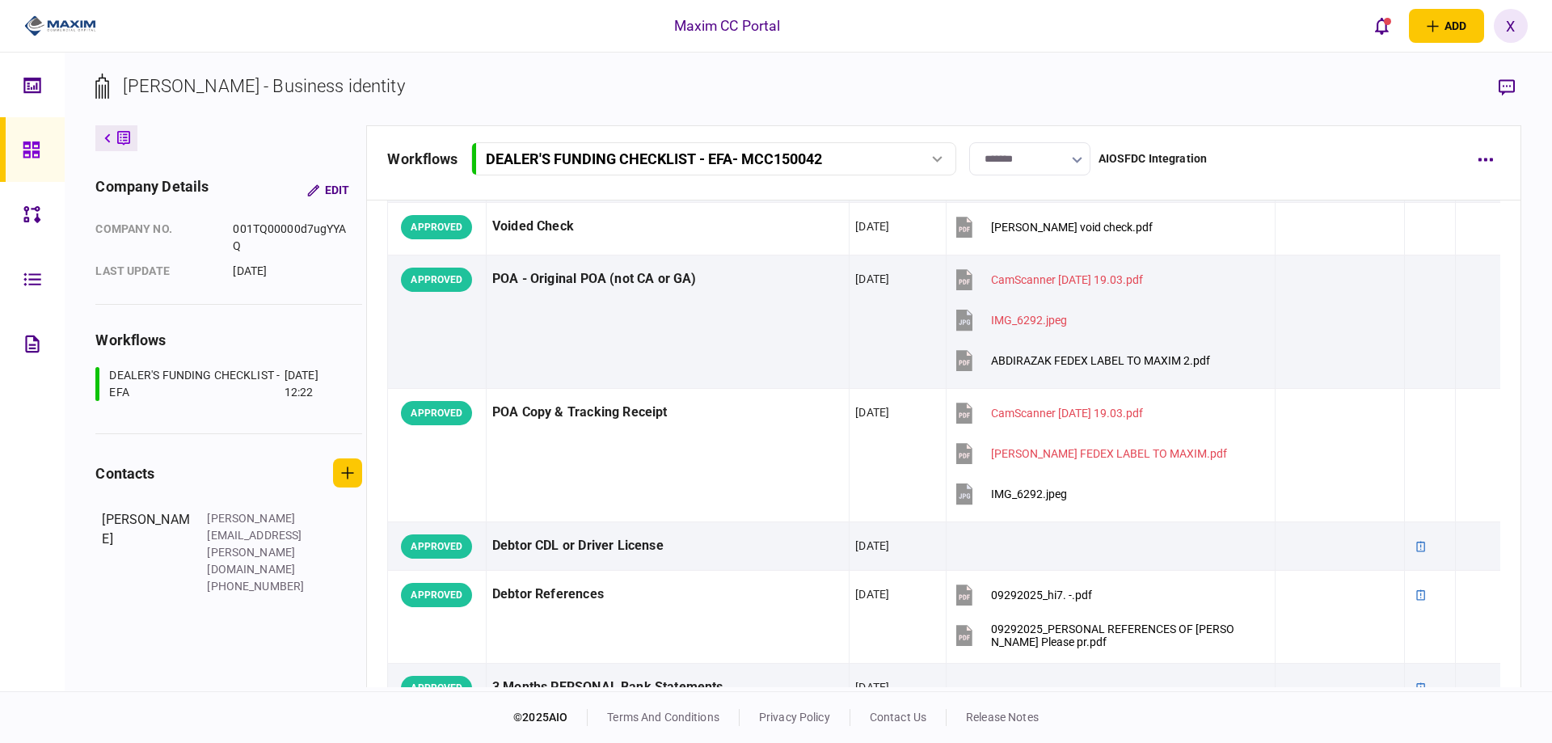
scroll to position [0, 0]
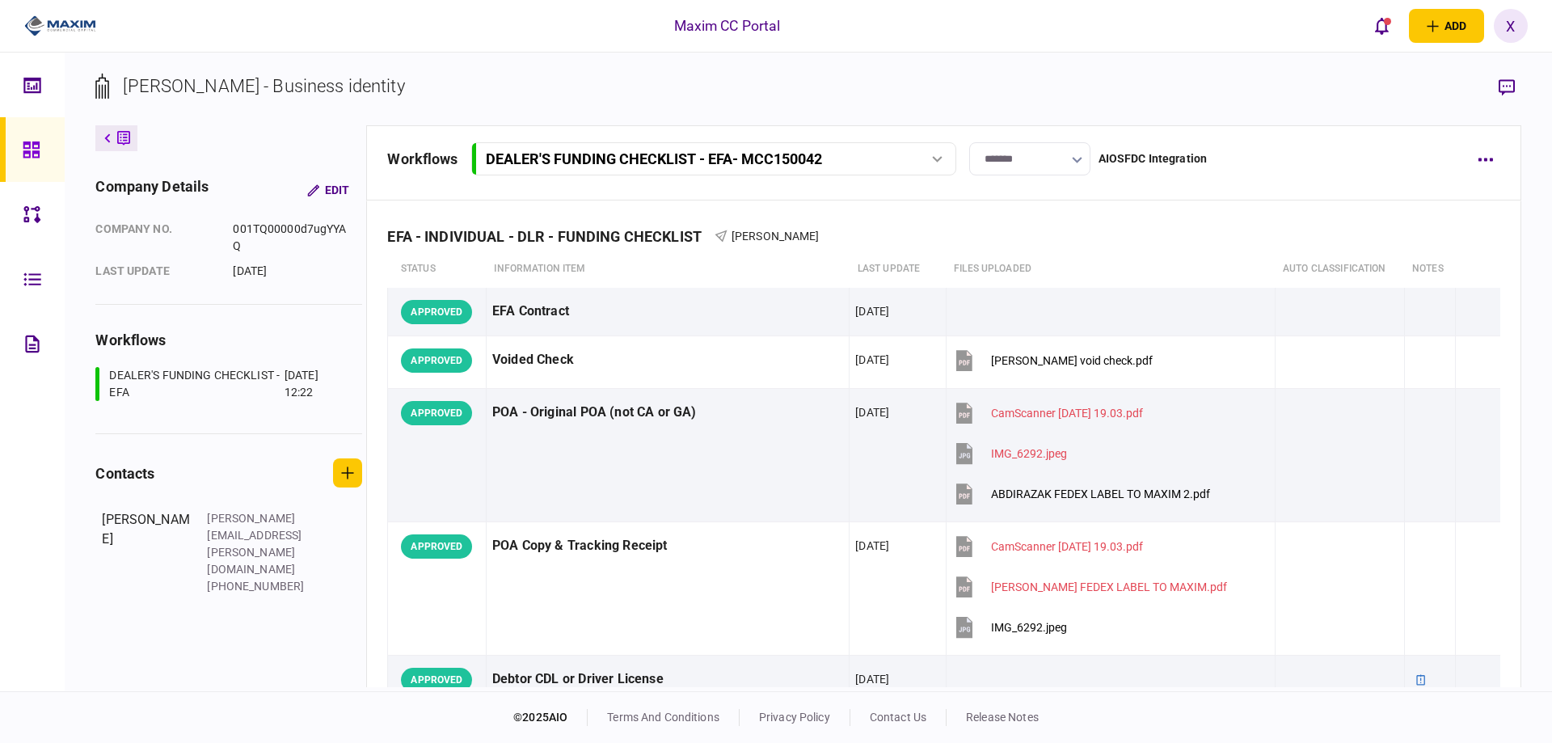
click at [32, 144] on icon at bounding box center [31, 149] width 16 height 16
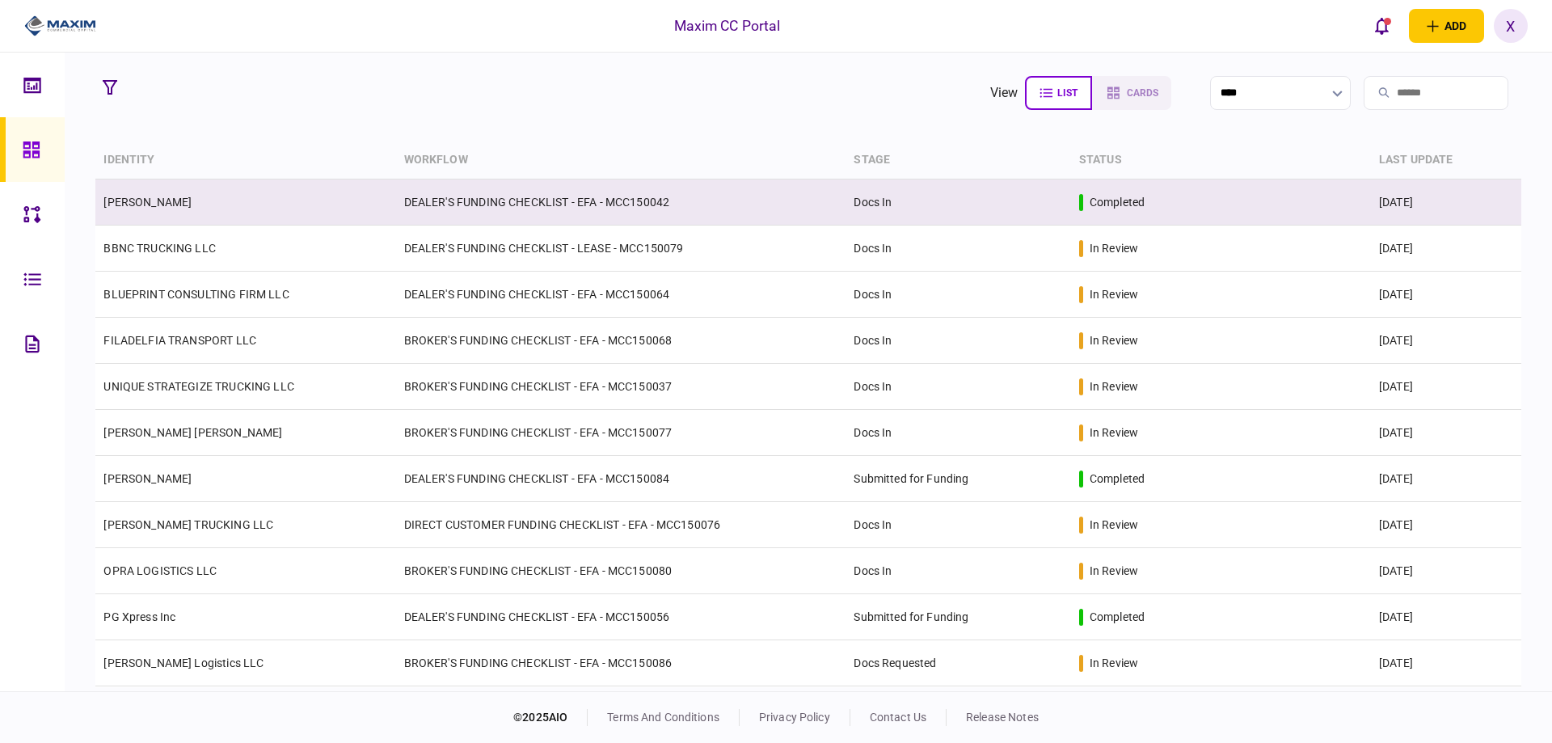
click at [160, 221] on td "[PERSON_NAME]" at bounding box center [245, 202] width 300 height 46
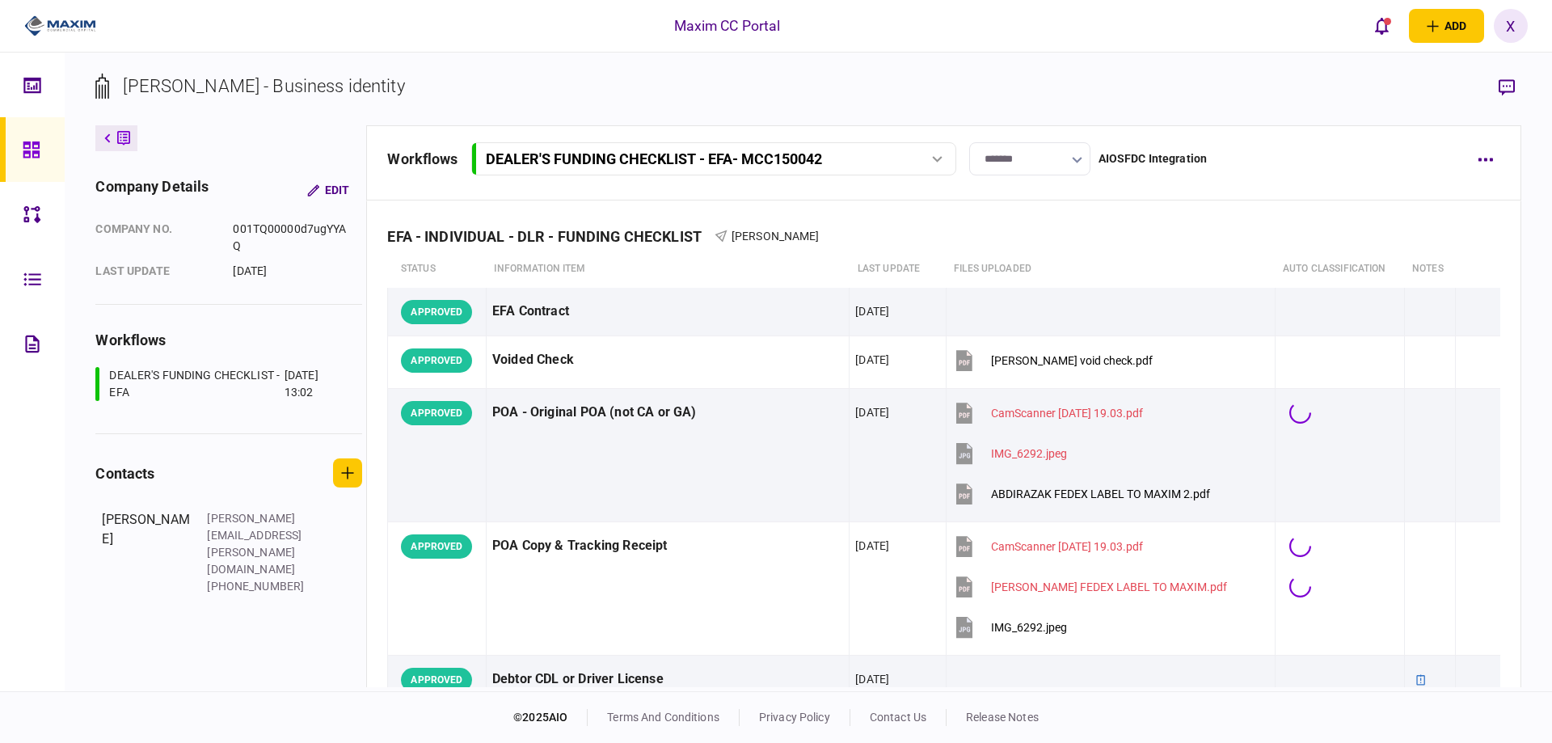
click at [1055, 167] on input "*******" at bounding box center [1029, 158] width 121 height 33
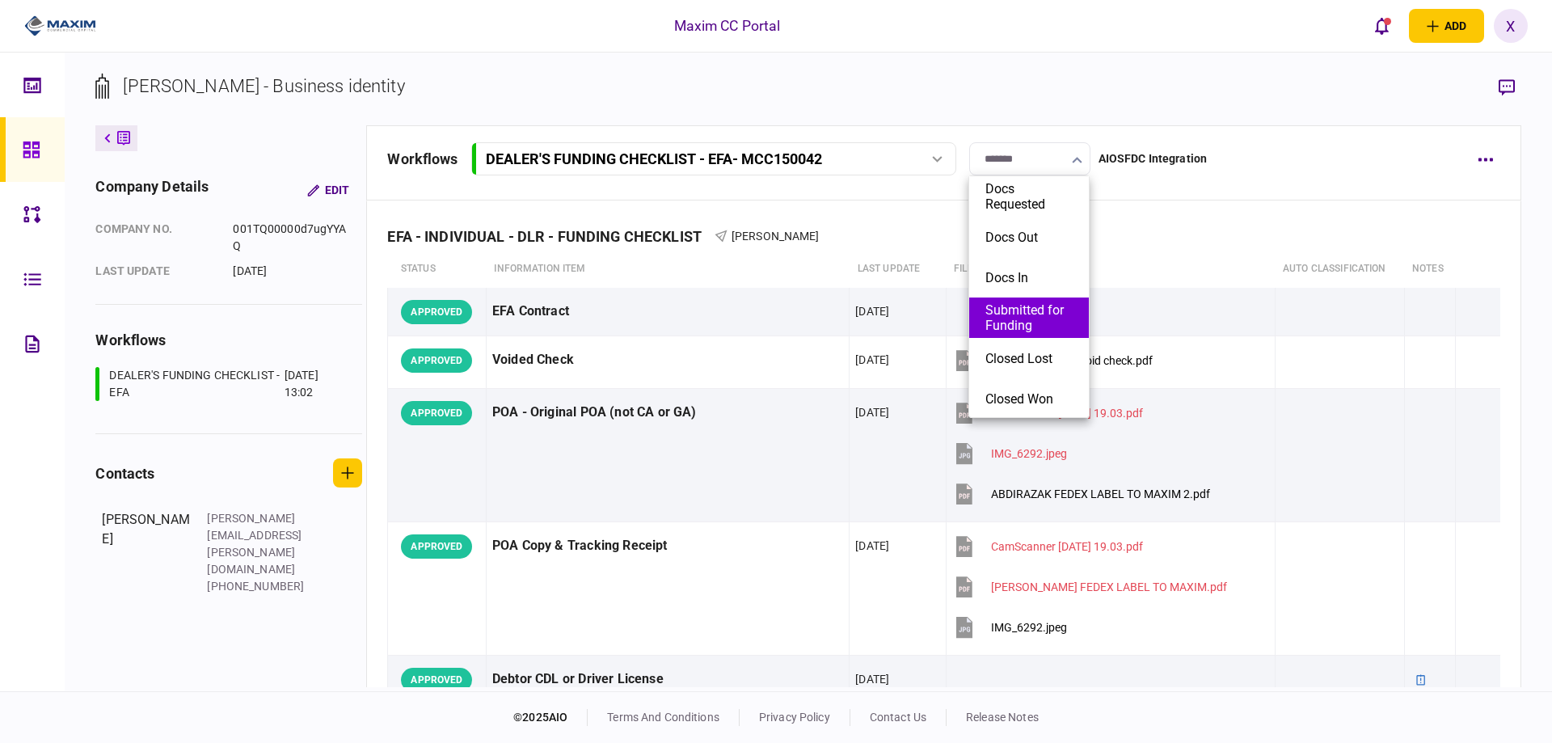
click at [1028, 319] on button "Submitted for Funding" at bounding box center [1029, 317] width 87 height 31
type input "**********"
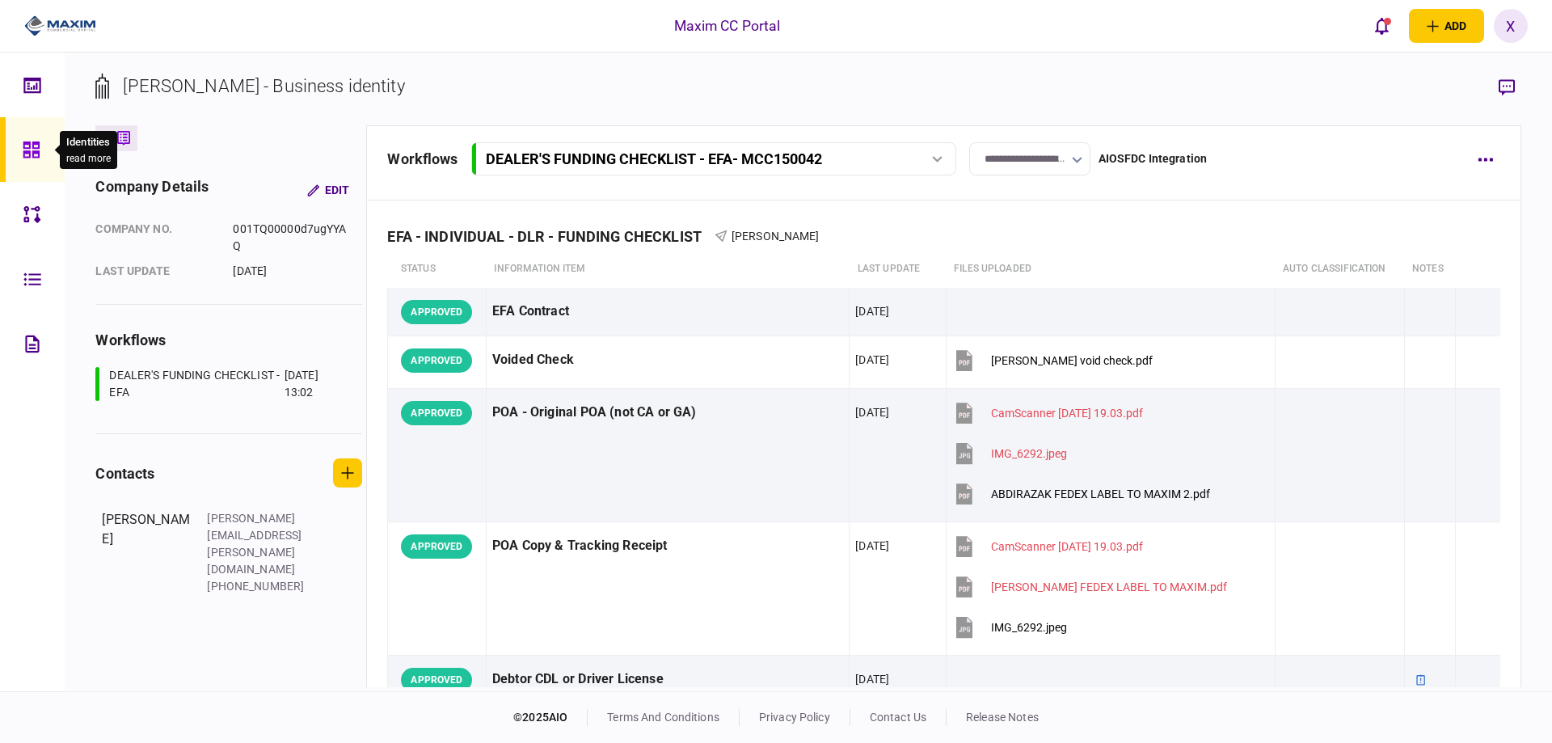
click at [27, 146] on icon at bounding box center [32, 150] width 18 height 19
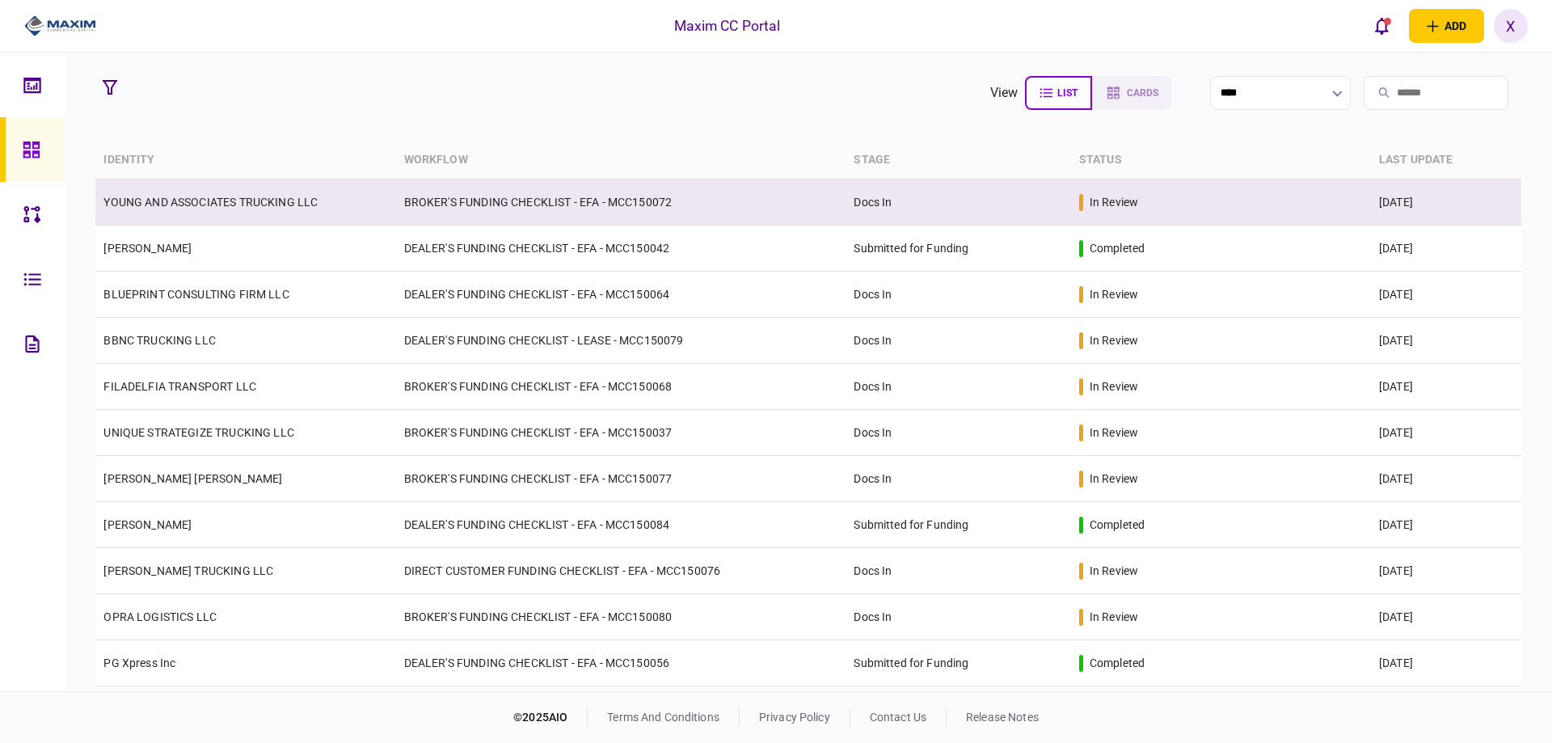
click at [181, 209] on td "YOUNG AND ASSOCIATES TRUCKING LLC" at bounding box center [245, 202] width 300 height 46
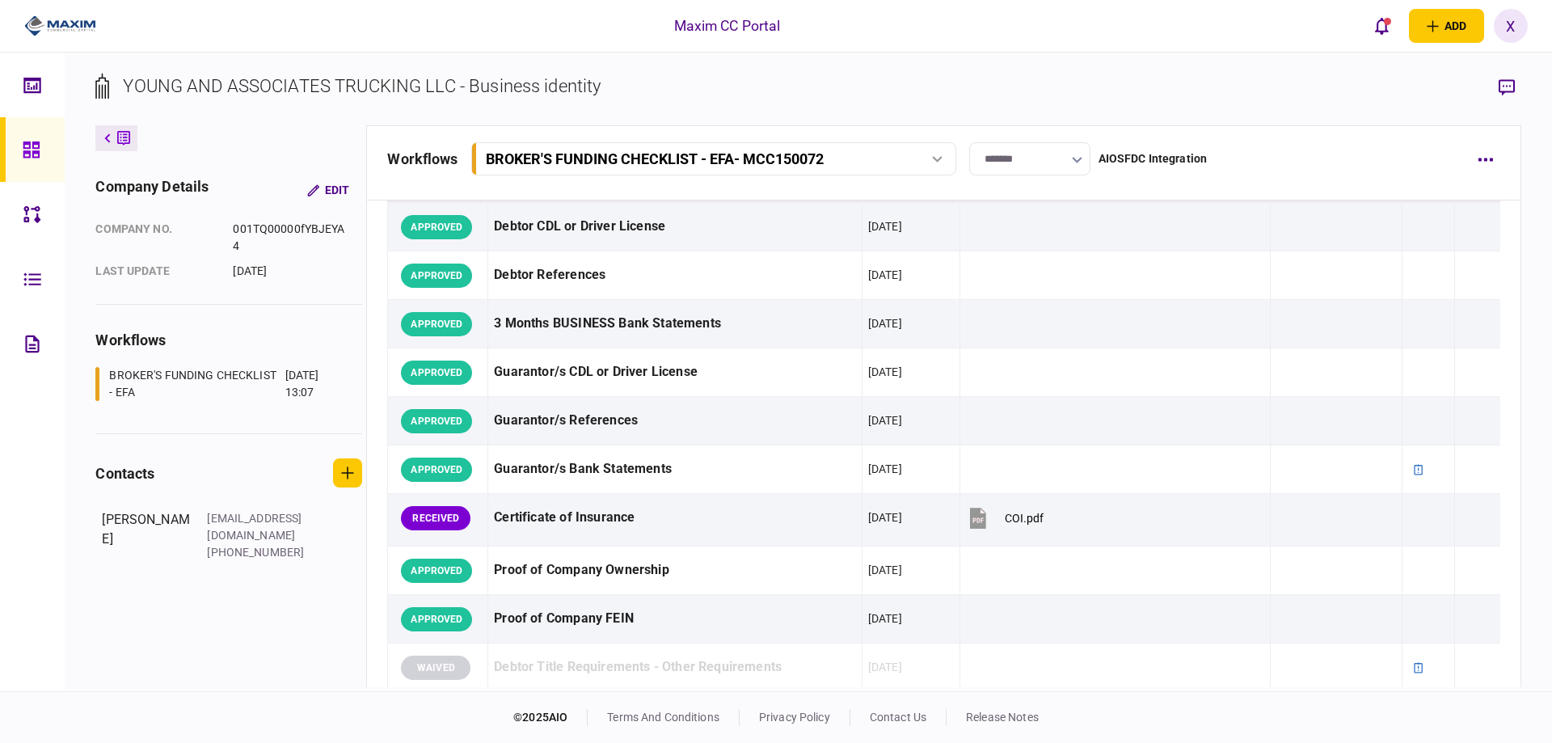
scroll to position [566, 0]
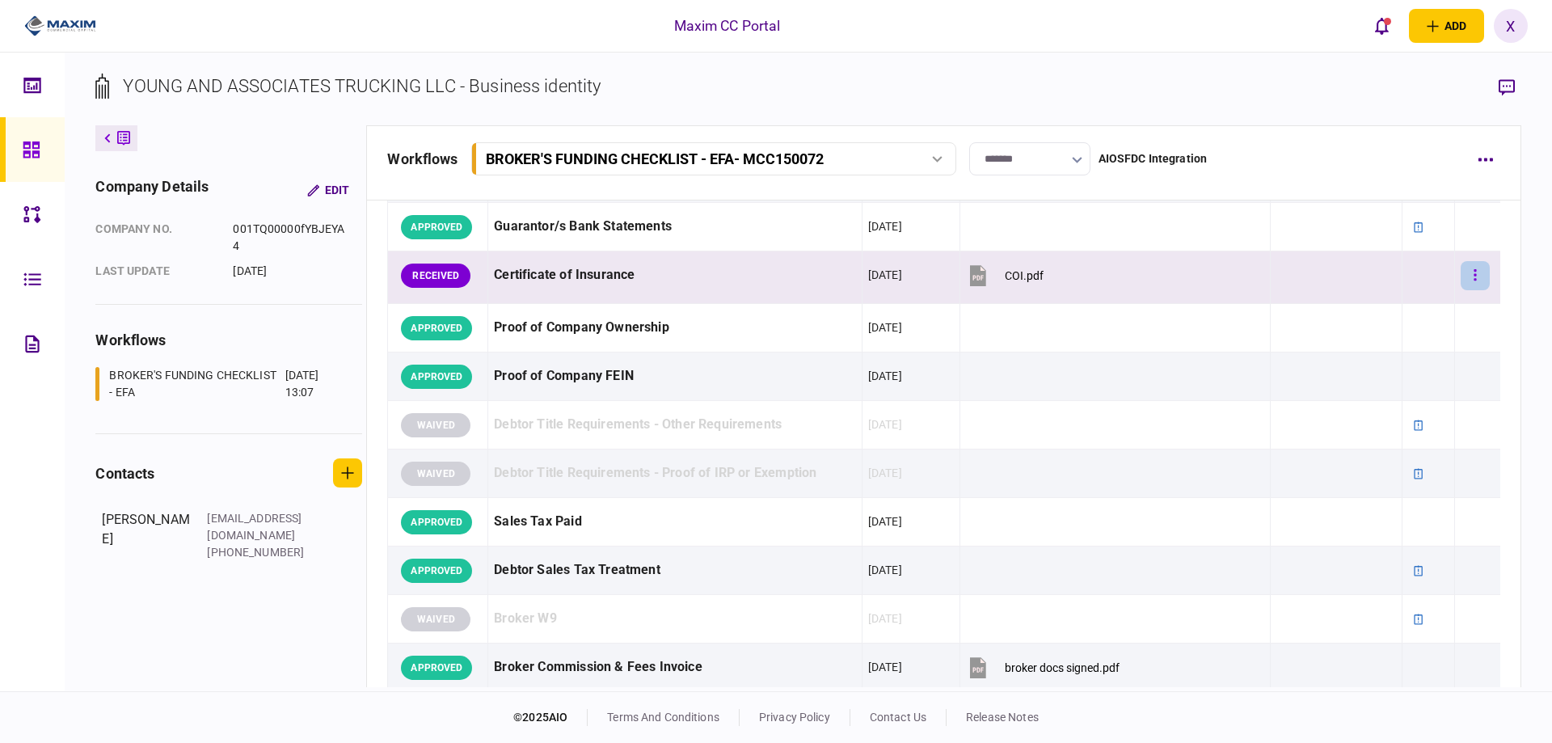
click at [1471, 282] on button "button" at bounding box center [1475, 275] width 29 height 29
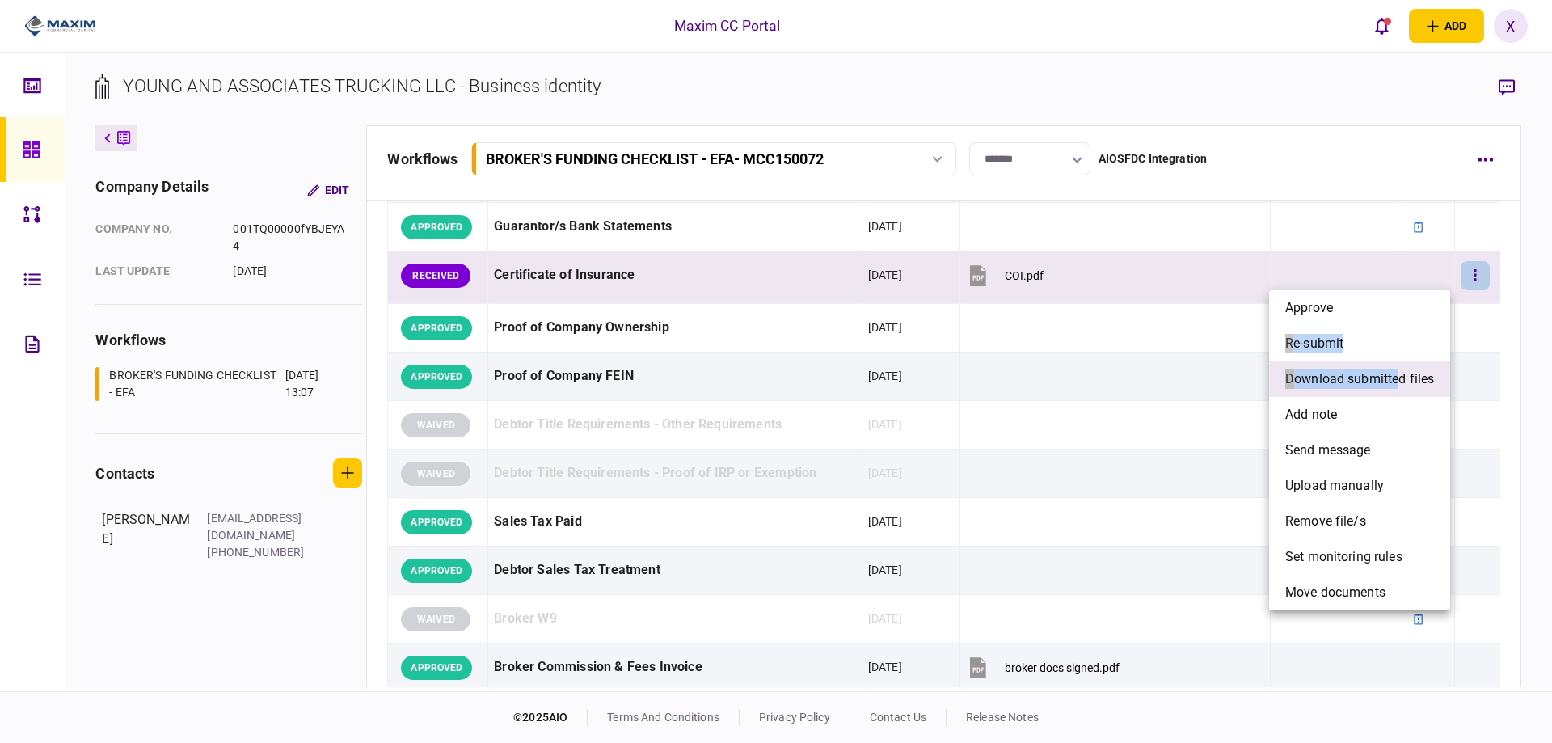
drag, startPoint x: 1386, startPoint y: 303, endPoint x: 1400, endPoint y: 379, distance: 77.4
click at [1400, 379] on ul "approve re-submit download submitted files add note send message upload manuall…" at bounding box center [1359, 450] width 181 height 320
click at [1400, 379] on span "download submitted files" at bounding box center [1360, 378] width 149 height 19
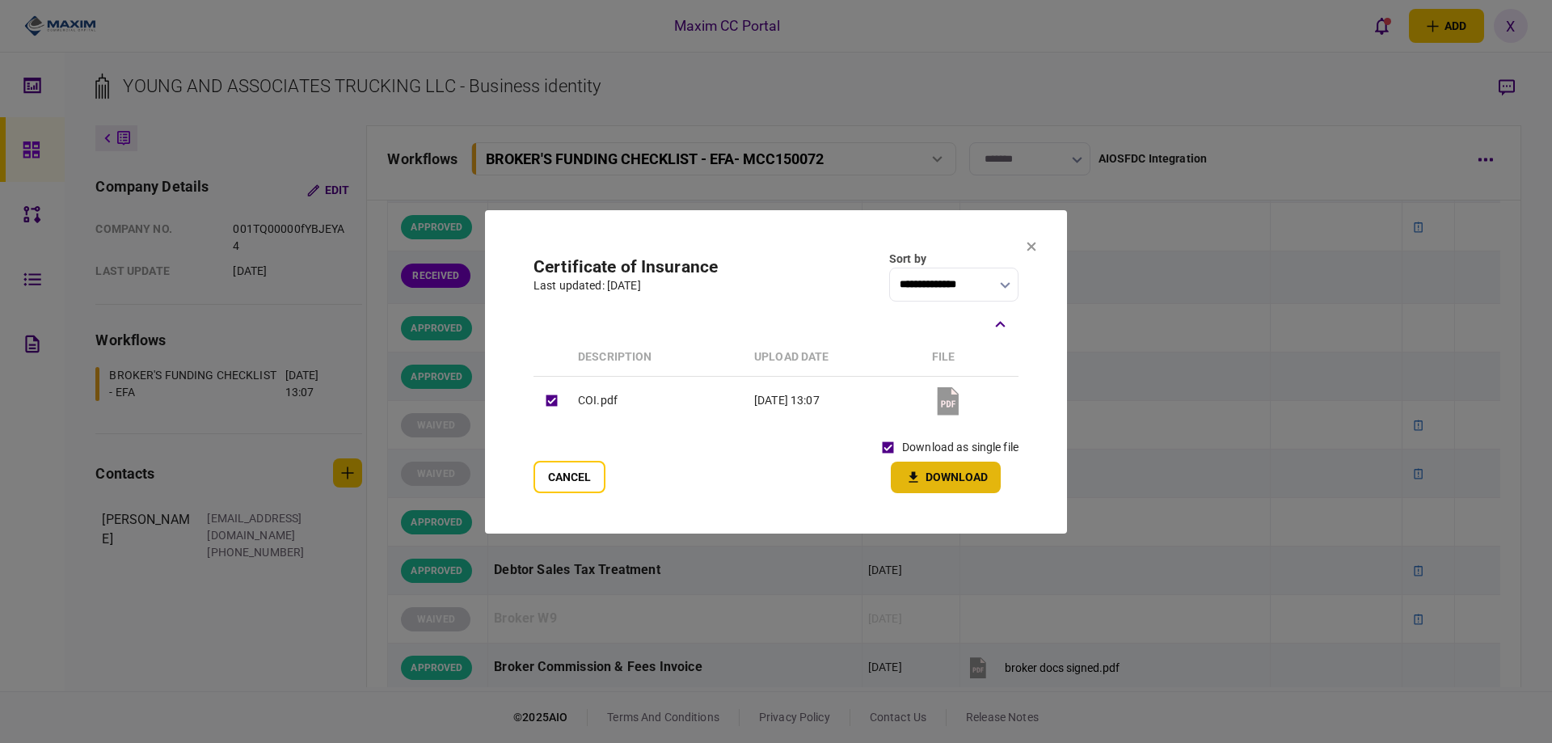
click at [943, 480] on button "Download" at bounding box center [946, 478] width 110 height 32
click at [1023, 249] on section "**********" at bounding box center [776, 371] width 582 height 323
click at [1025, 251] on section "**********" at bounding box center [776, 371] width 582 height 323
click at [1031, 254] on button at bounding box center [1032, 247] width 10 height 13
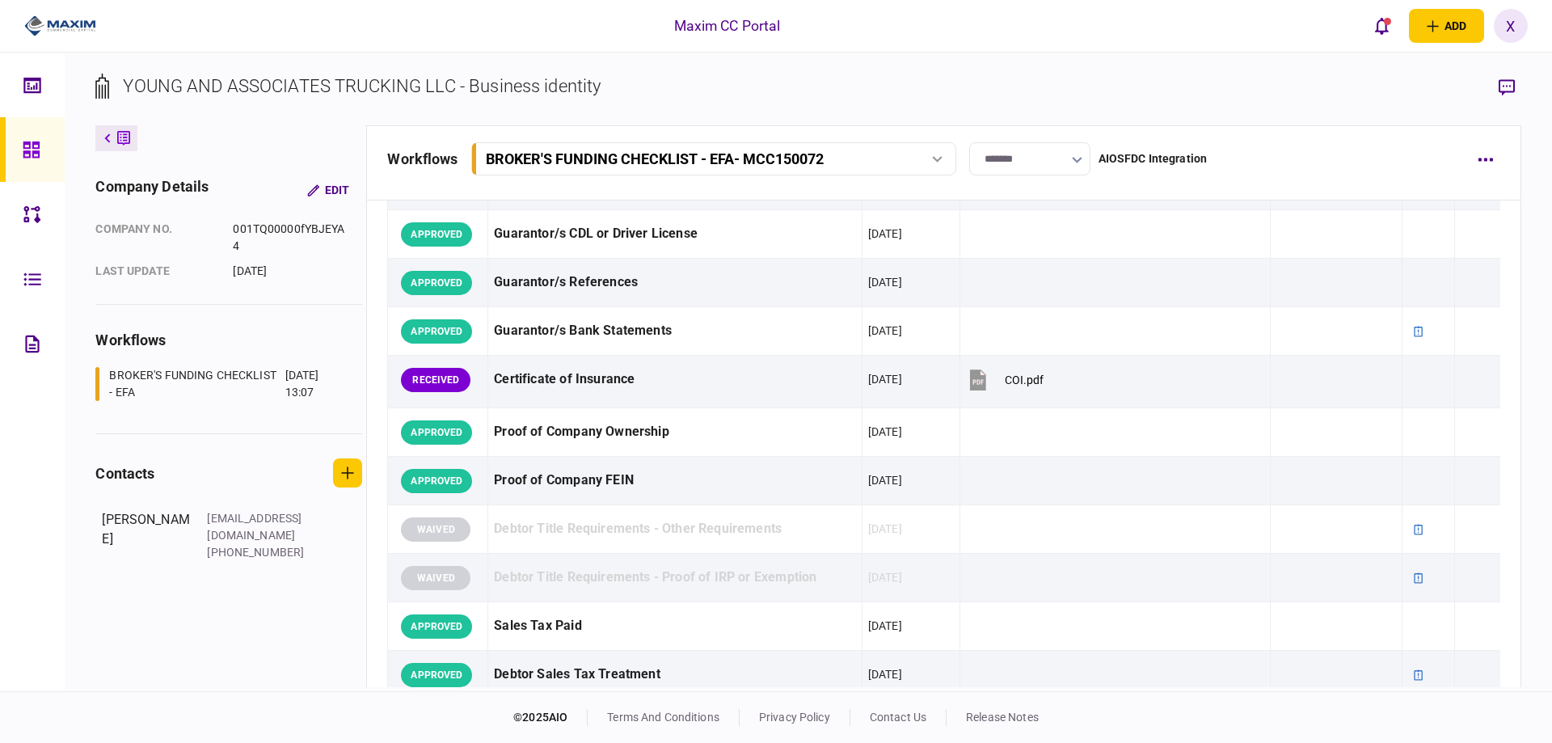
scroll to position [300, 0]
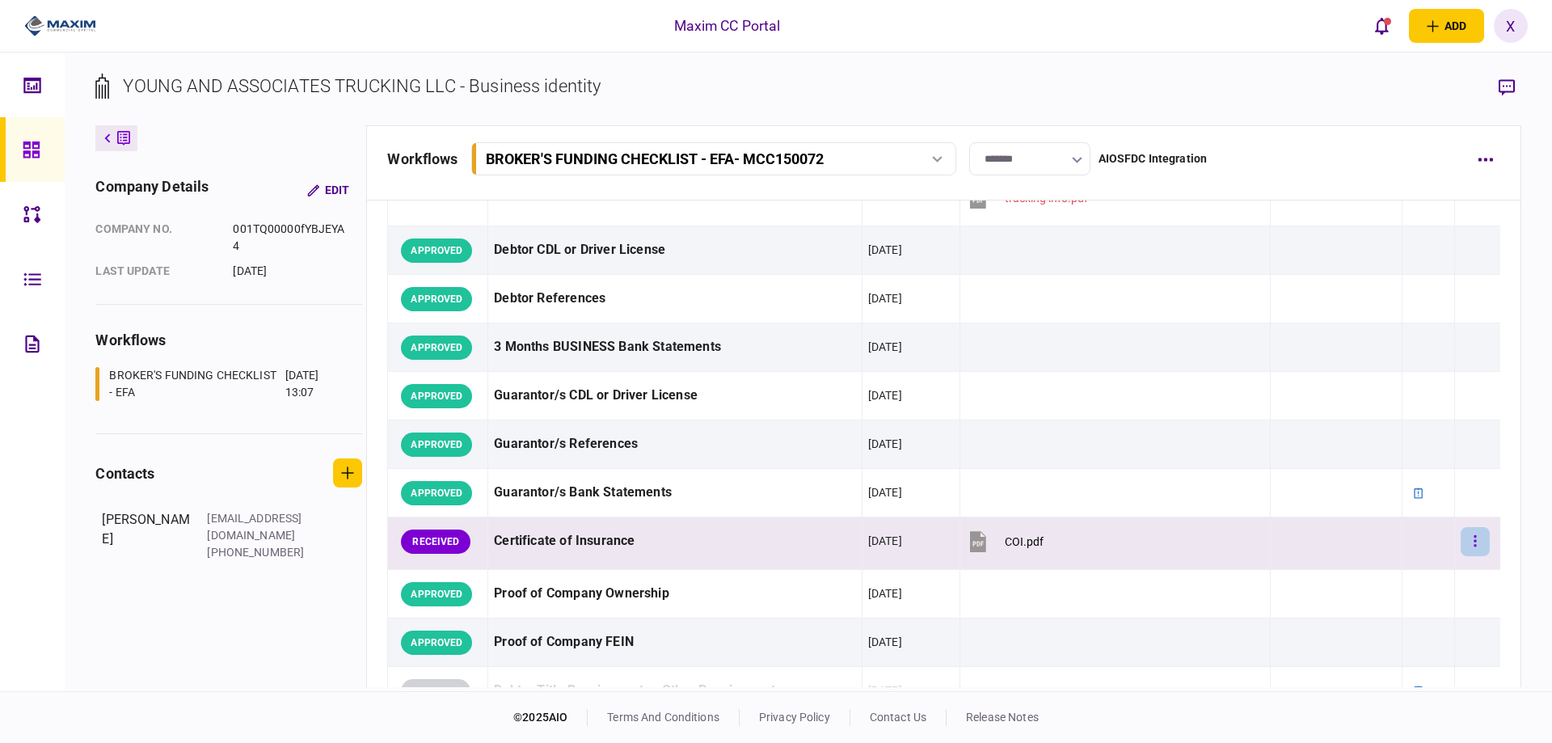
click at [1461, 537] on button "button" at bounding box center [1475, 541] width 29 height 29
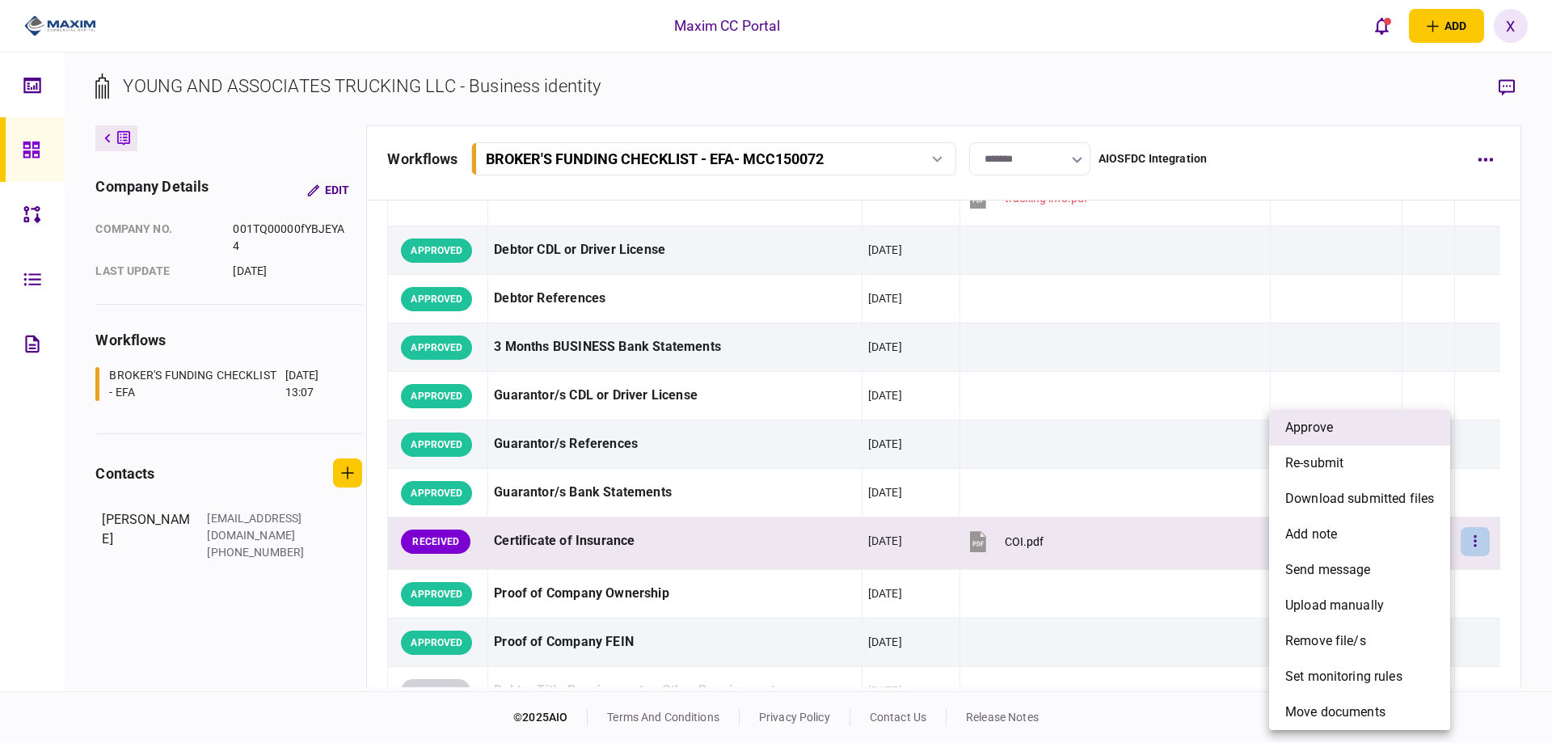
click at [1329, 435] on span "approve" at bounding box center [1310, 427] width 48 height 19
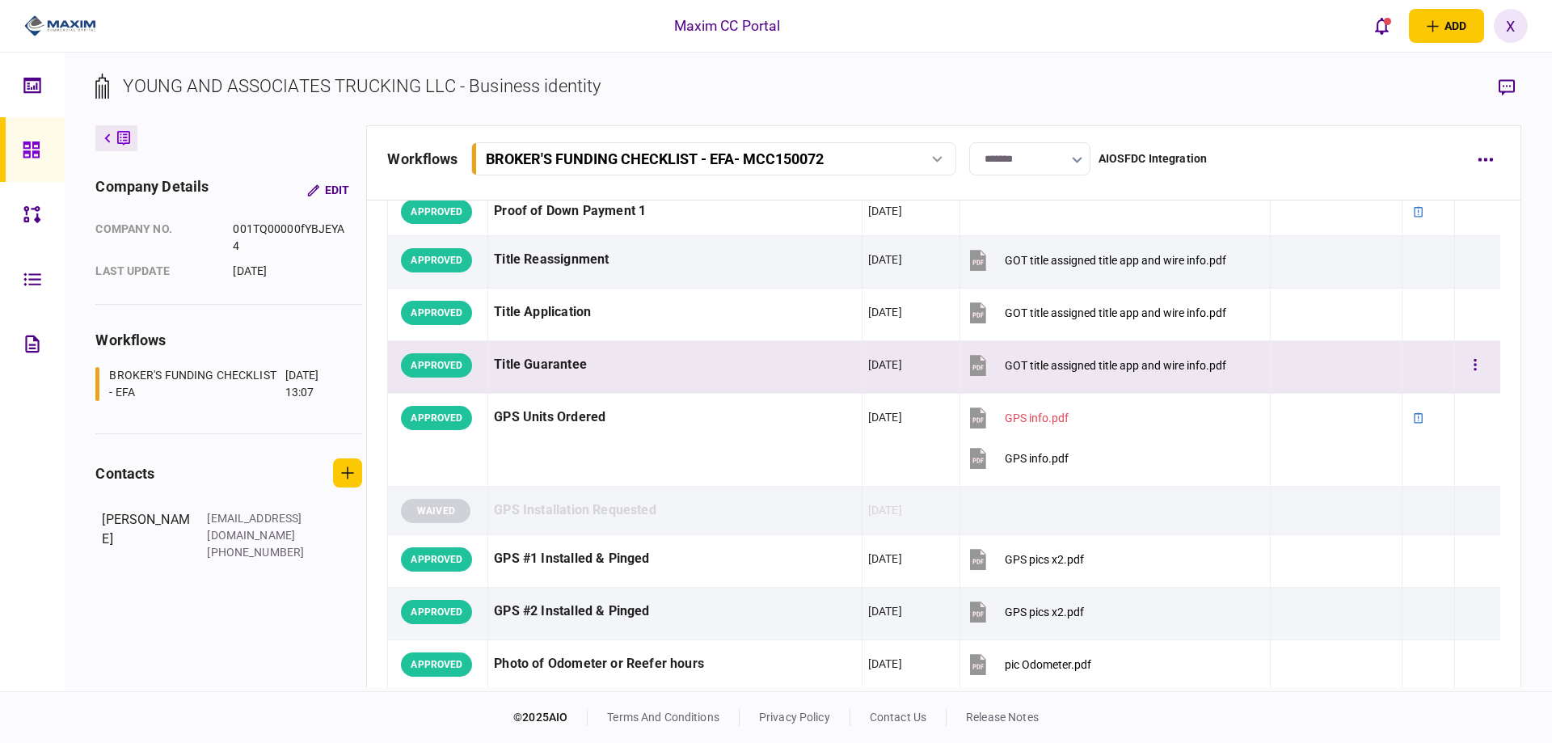
scroll to position [1374, 0]
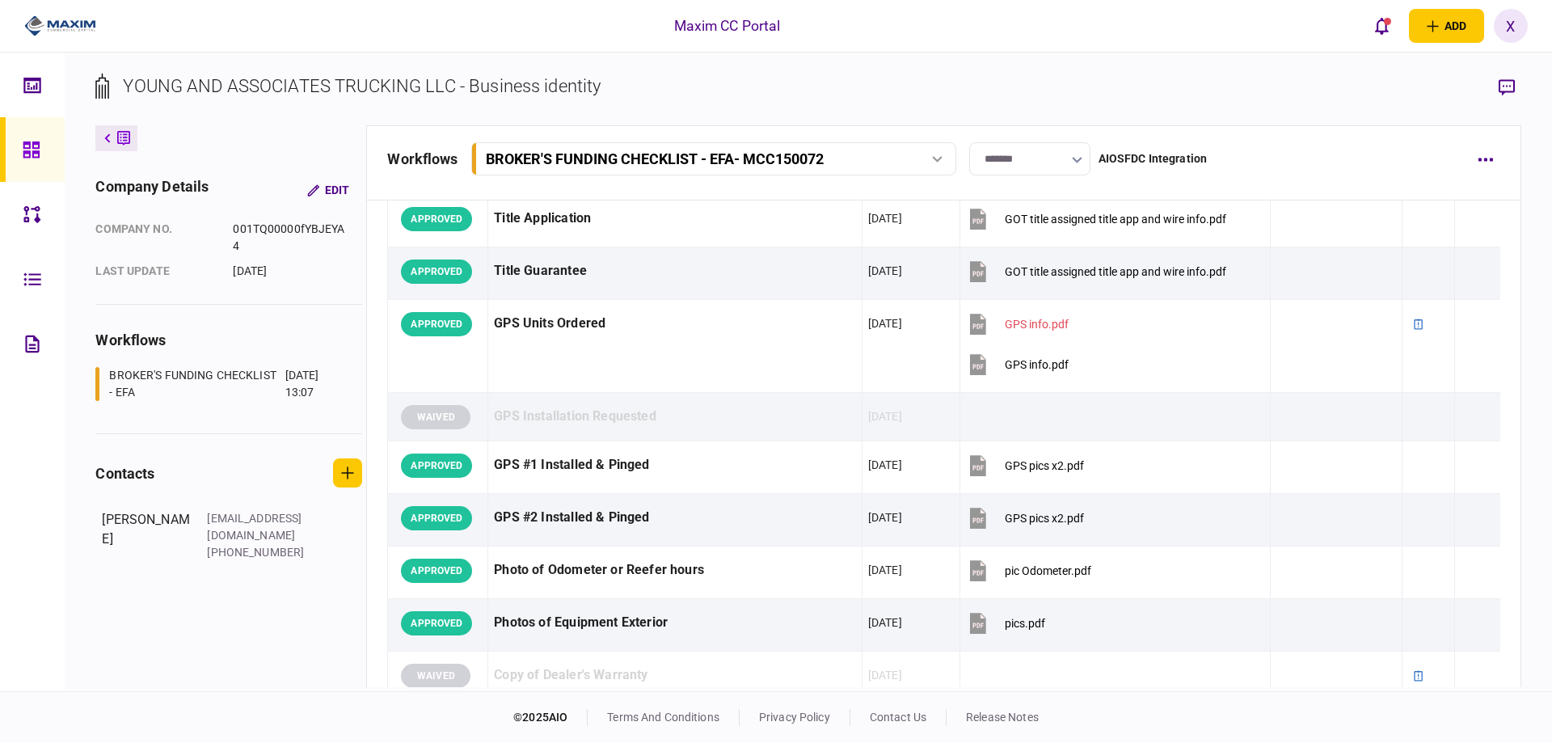
click at [1060, 157] on input "*******" at bounding box center [1029, 158] width 121 height 33
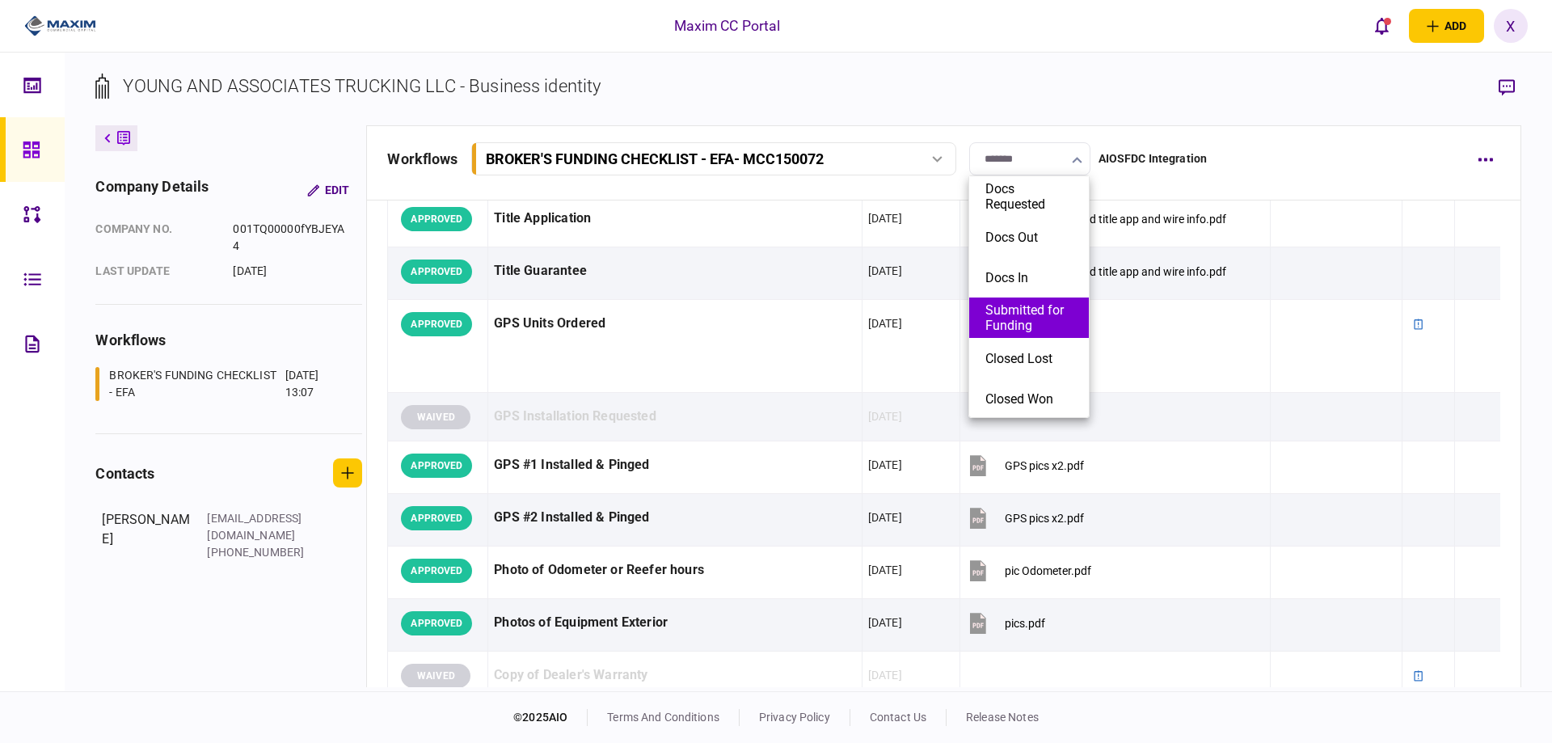
click at [1007, 331] on button "Submitted for Funding" at bounding box center [1029, 317] width 87 height 31
type input "**********"
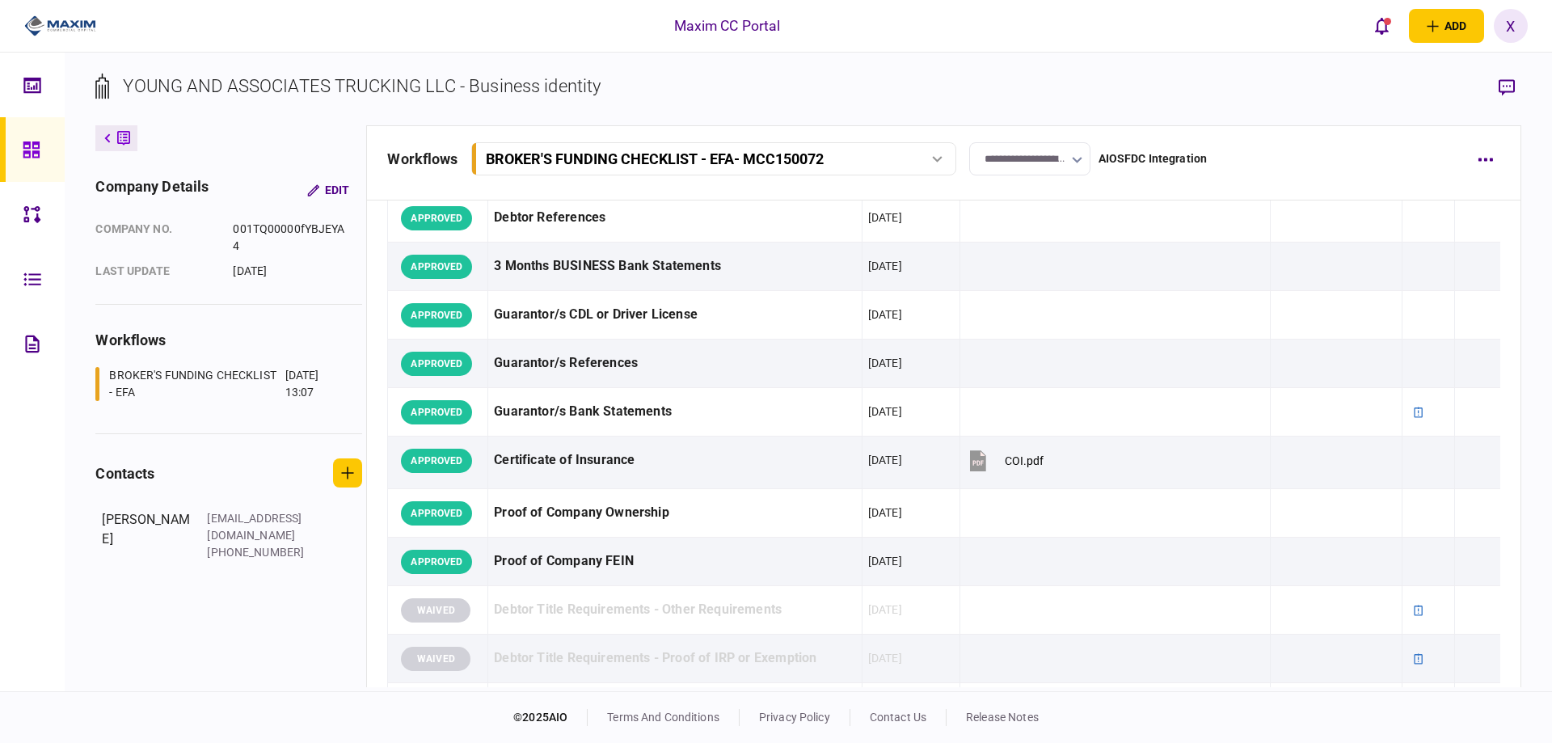
scroll to position [0, 0]
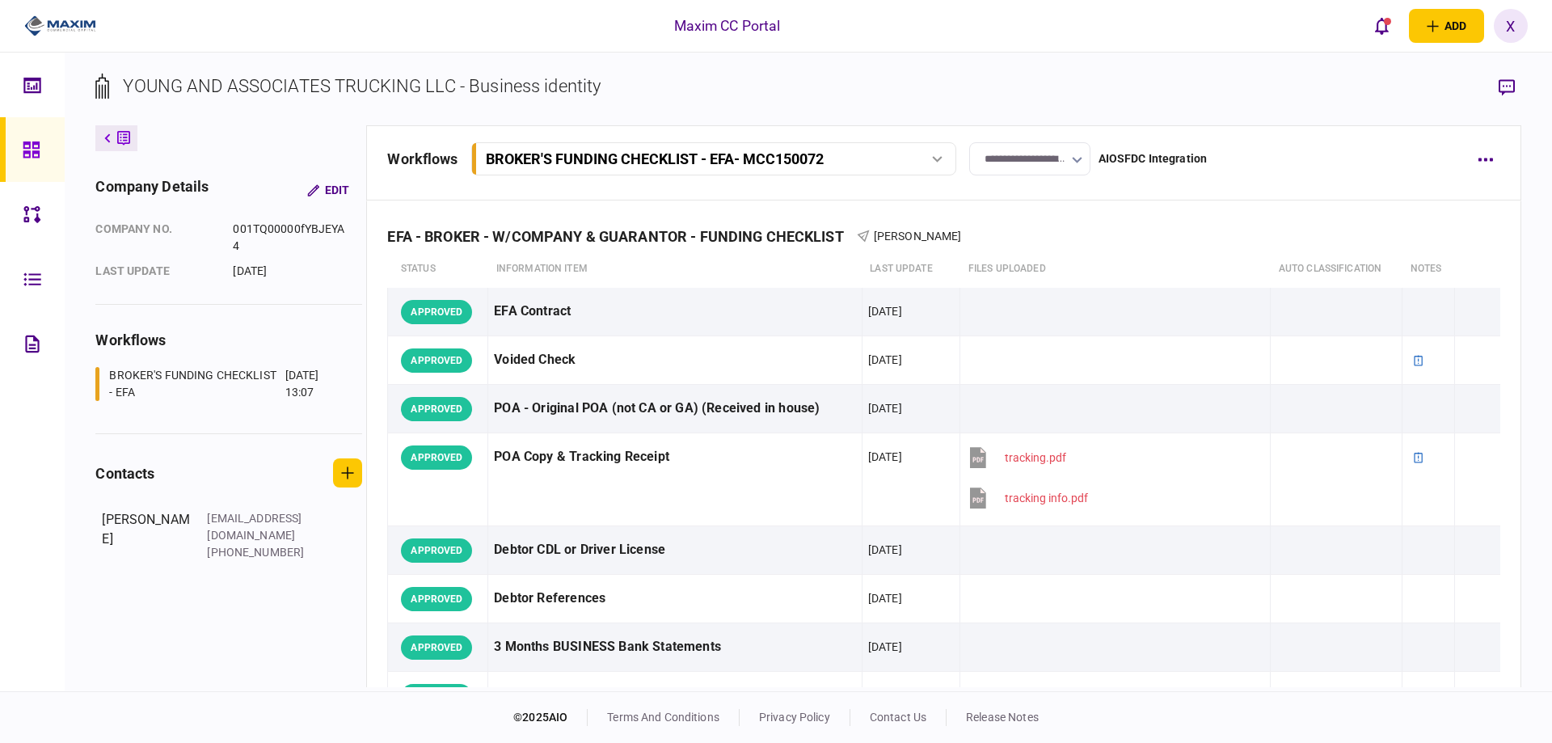
click at [66, 18] on img at bounding box center [60, 26] width 72 height 24
click at [58, 20] on img at bounding box center [60, 26] width 72 height 24
click at [83, 30] on img at bounding box center [60, 26] width 72 height 24
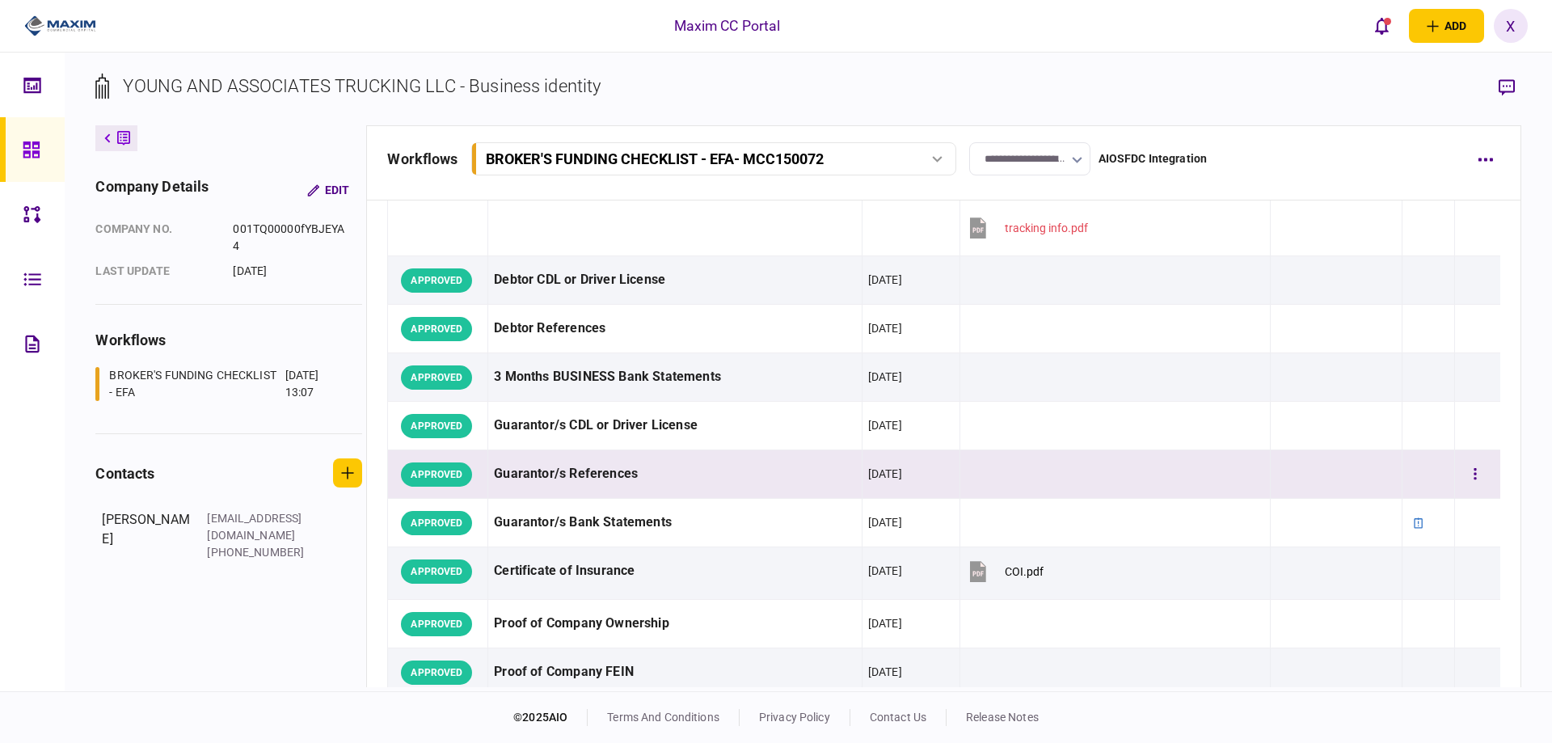
scroll to position [323, 0]
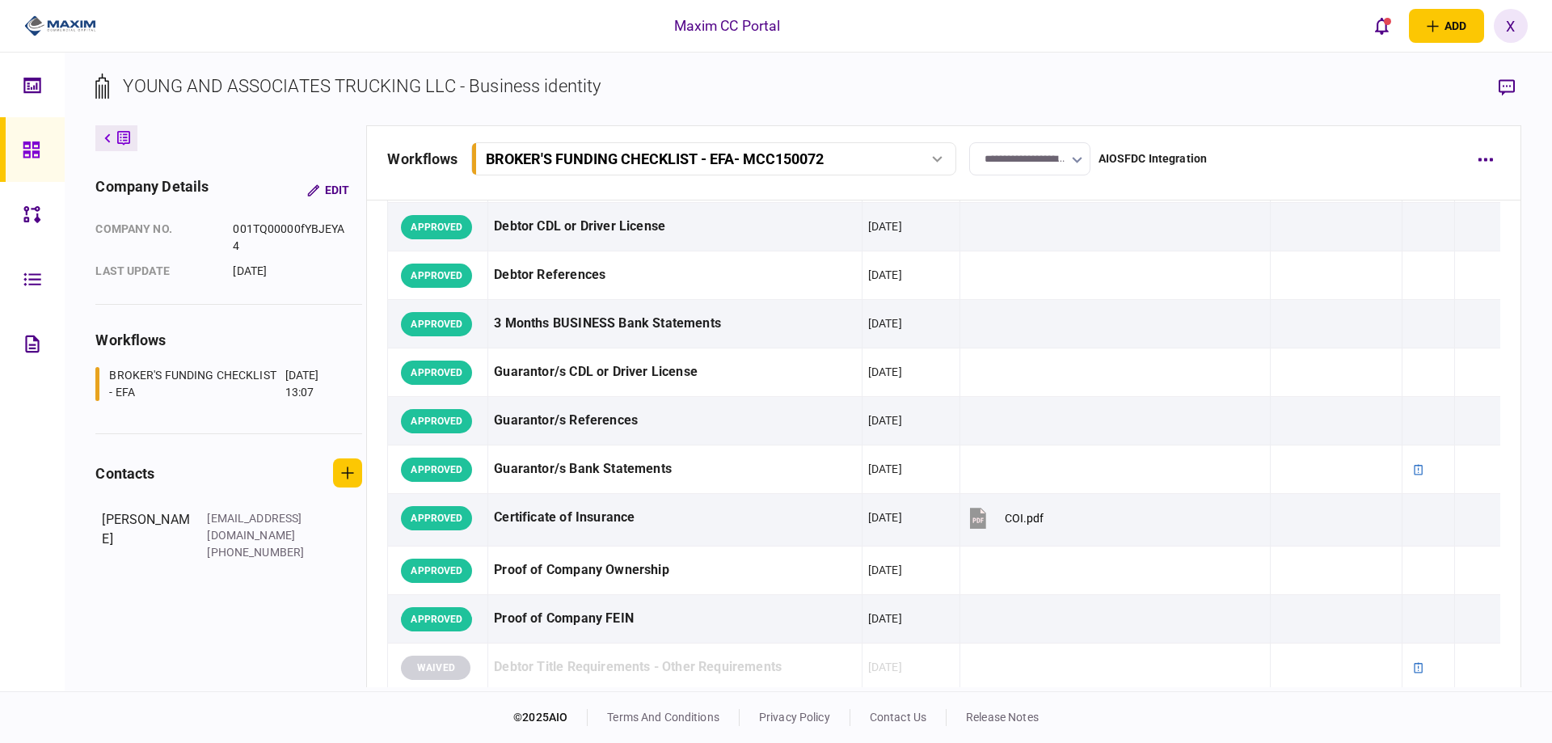
click at [104, 142] on icon at bounding box center [107, 138] width 6 height 10
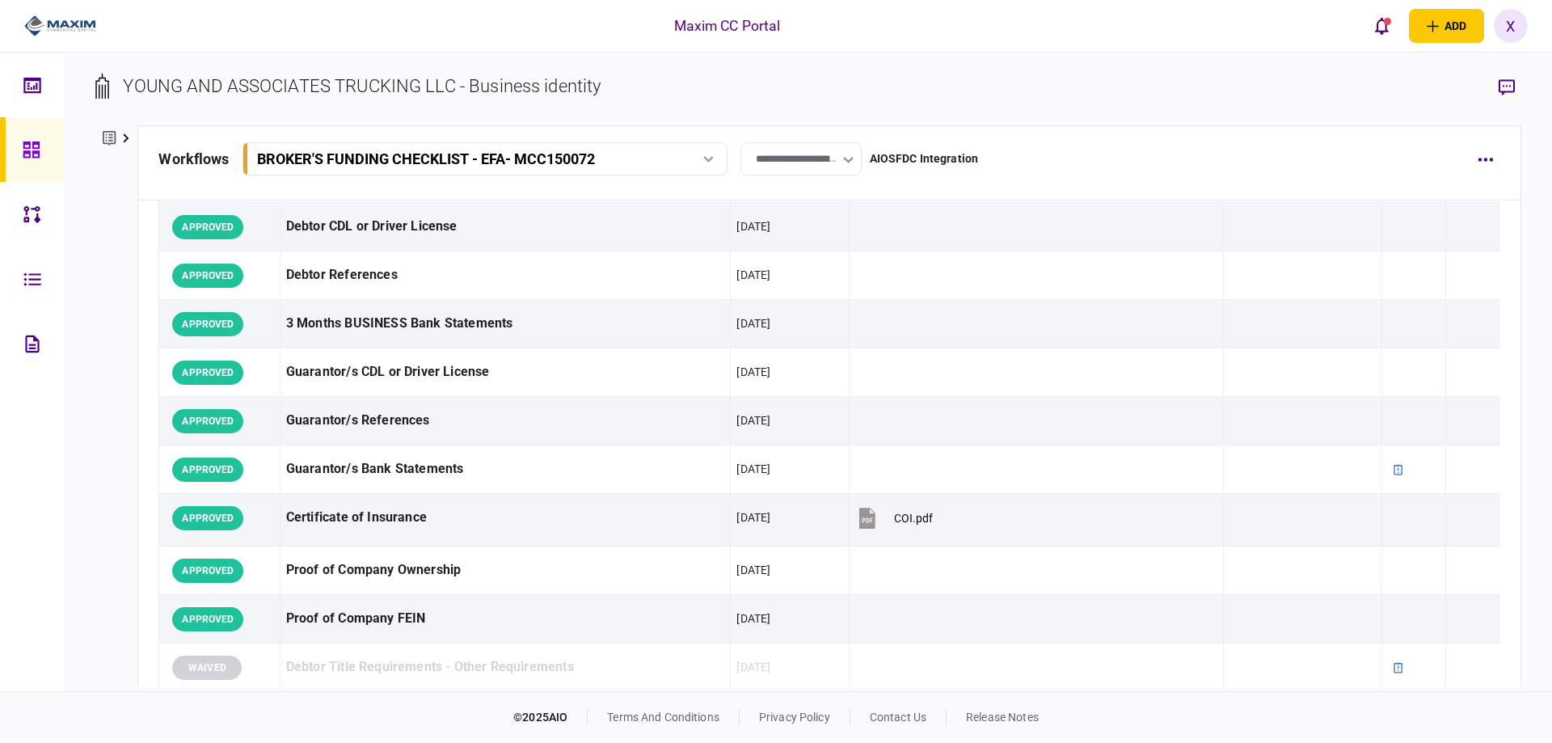
click at [104, 142] on icon at bounding box center [109, 138] width 13 height 15
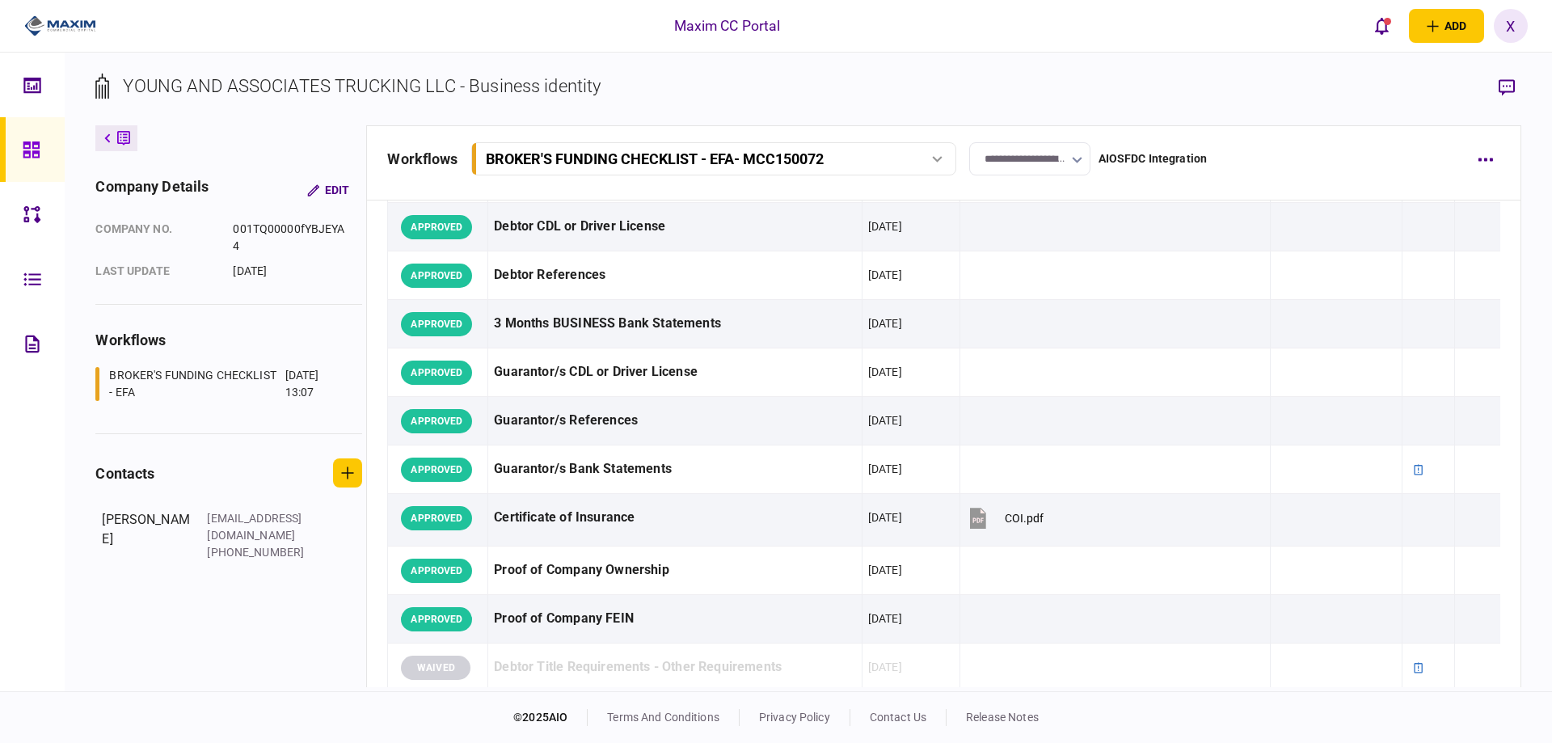
click at [16, 144] on link at bounding box center [32, 149] width 65 height 65
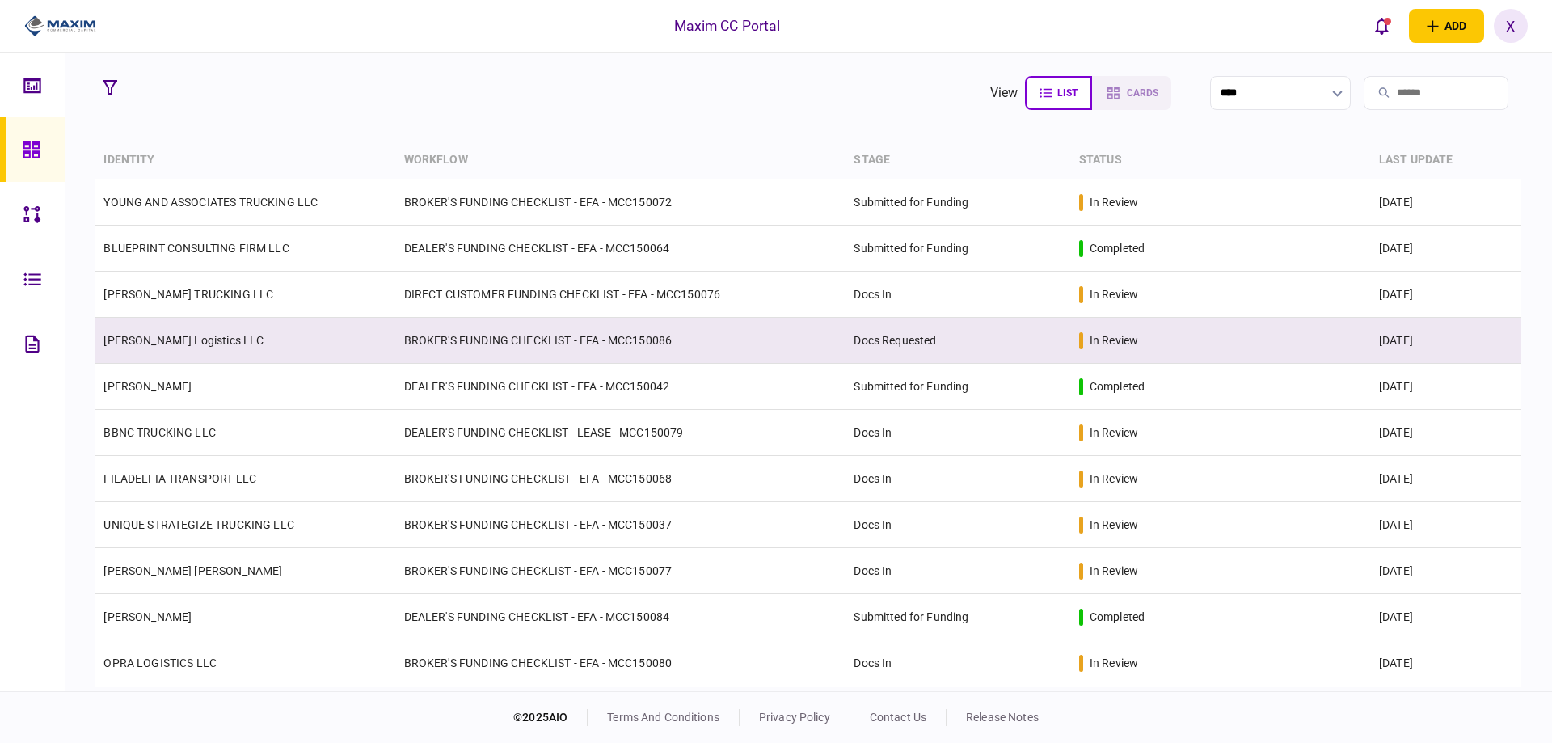
click at [179, 339] on link "[PERSON_NAME] Logistics LLC" at bounding box center [183, 340] width 160 height 13
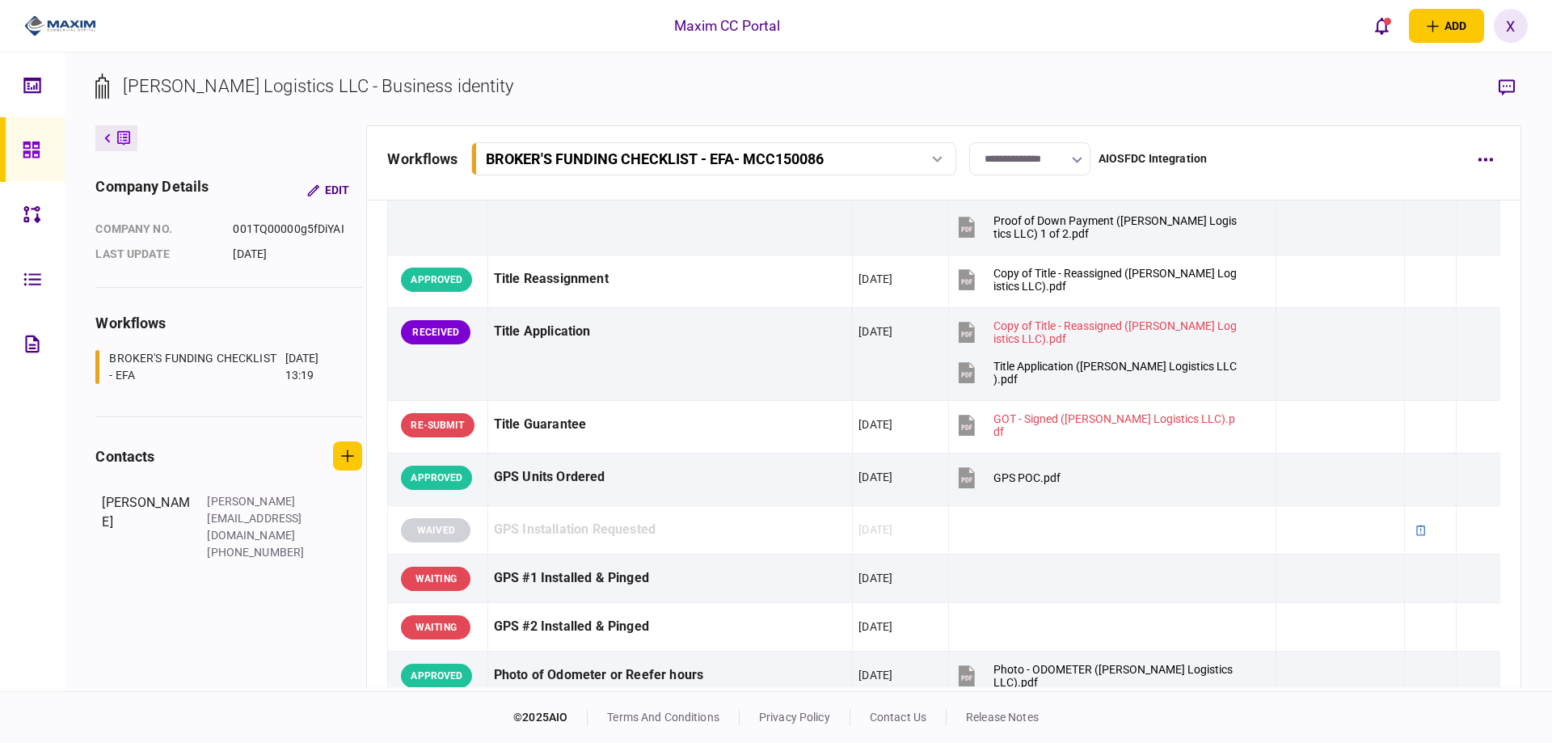
scroll to position [1294, 0]
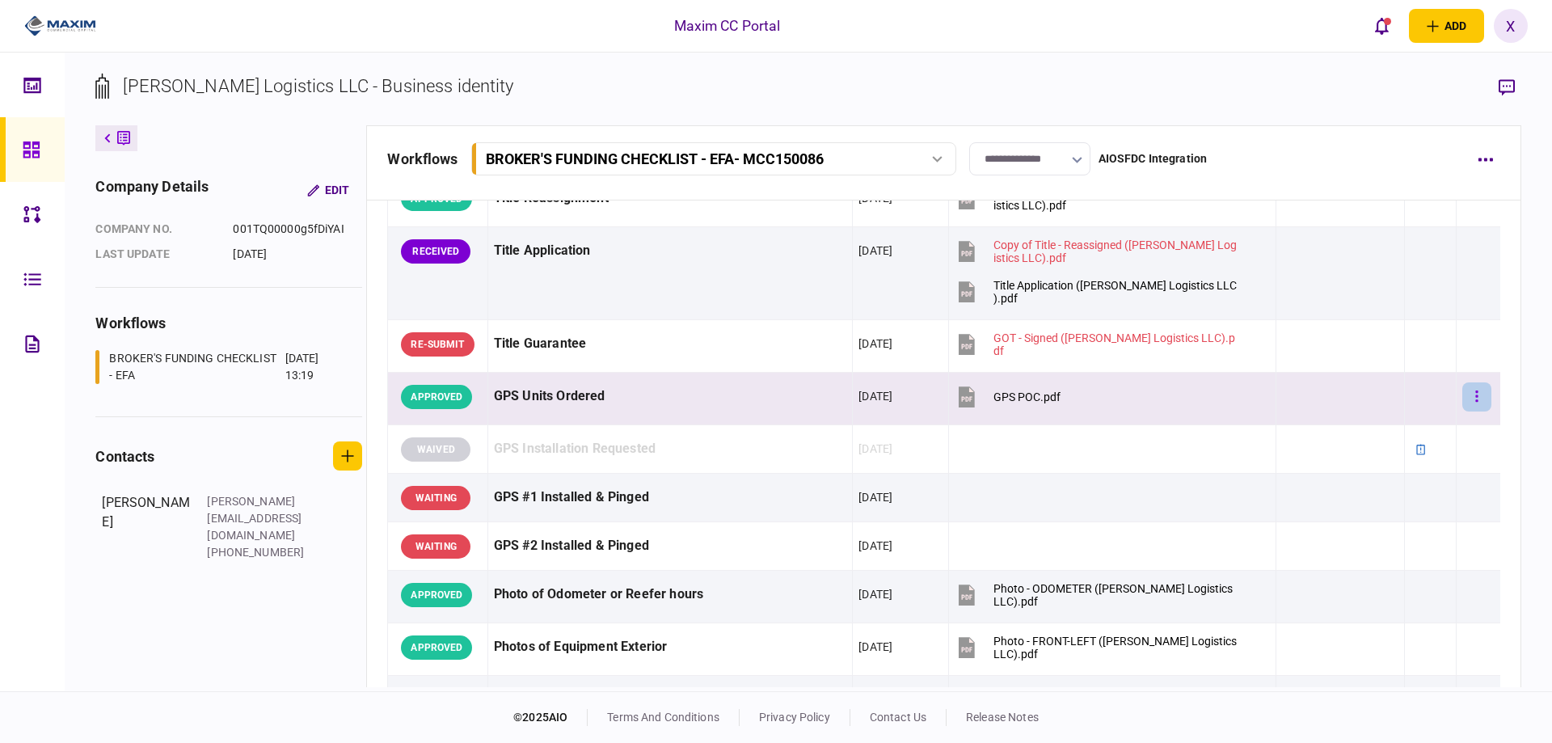
click at [1474, 396] on button "button" at bounding box center [1477, 396] width 29 height 29
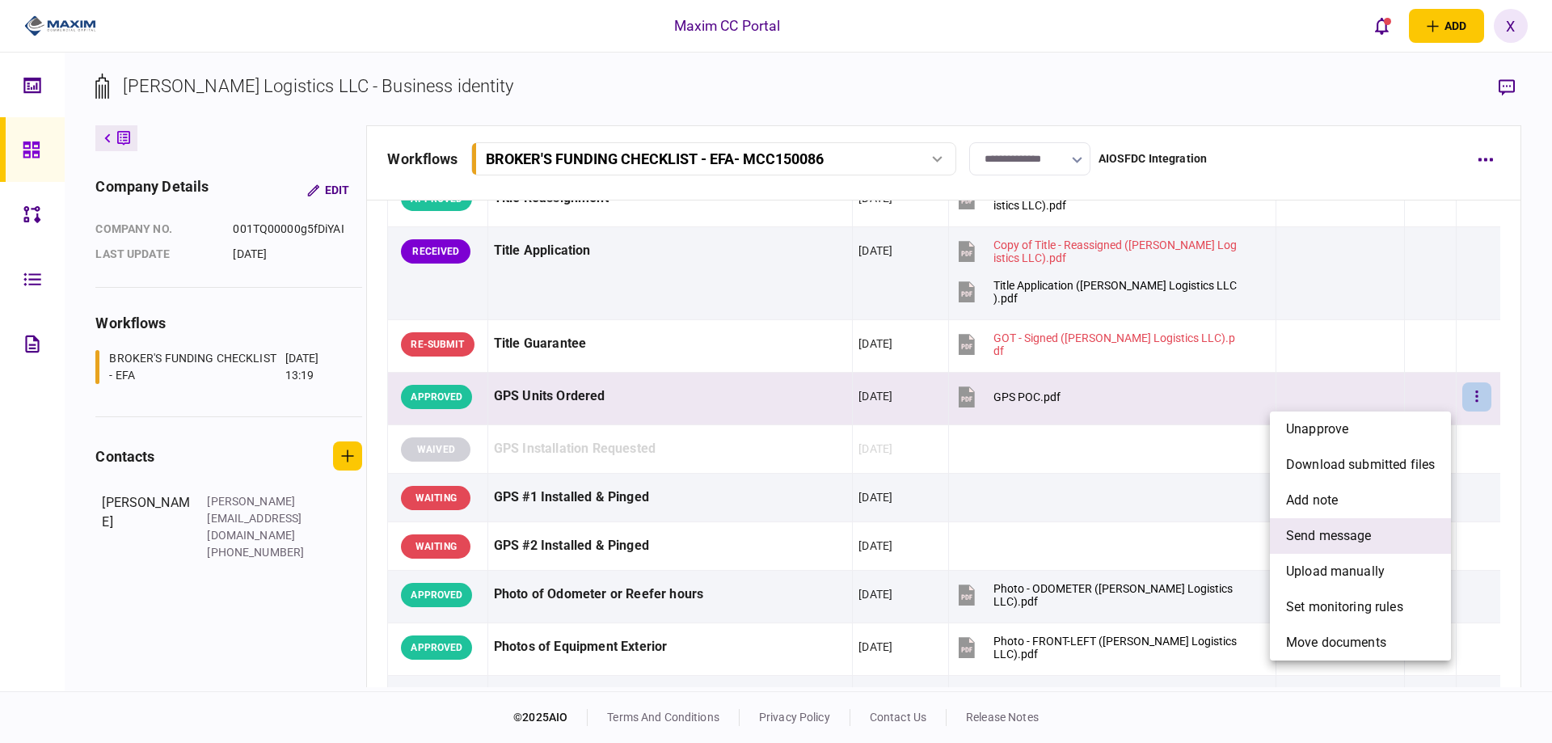
click at [1375, 523] on li "send message" at bounding box center [1360, 536] width 181 height 36
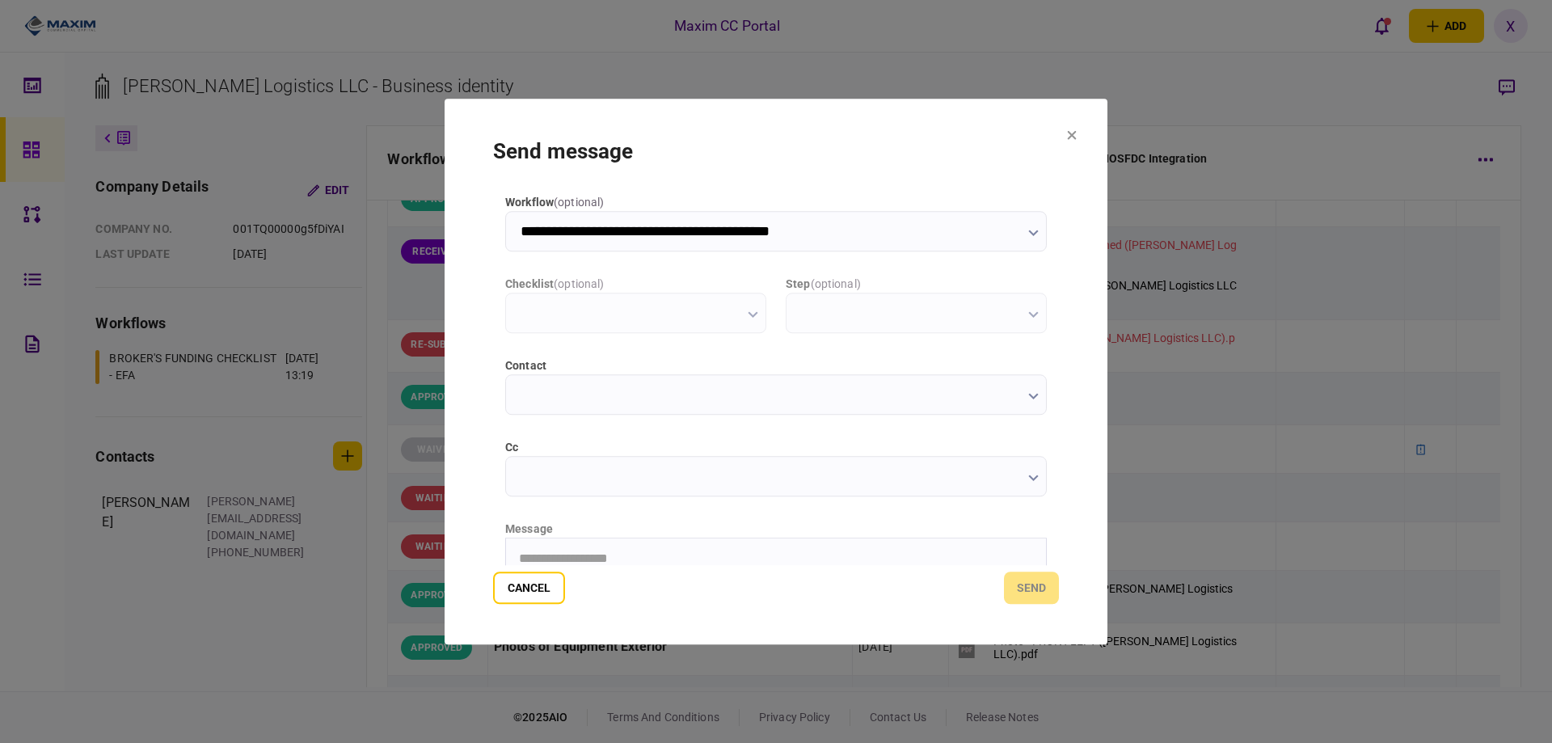
scroll to position [0, 0]
type input "**********"
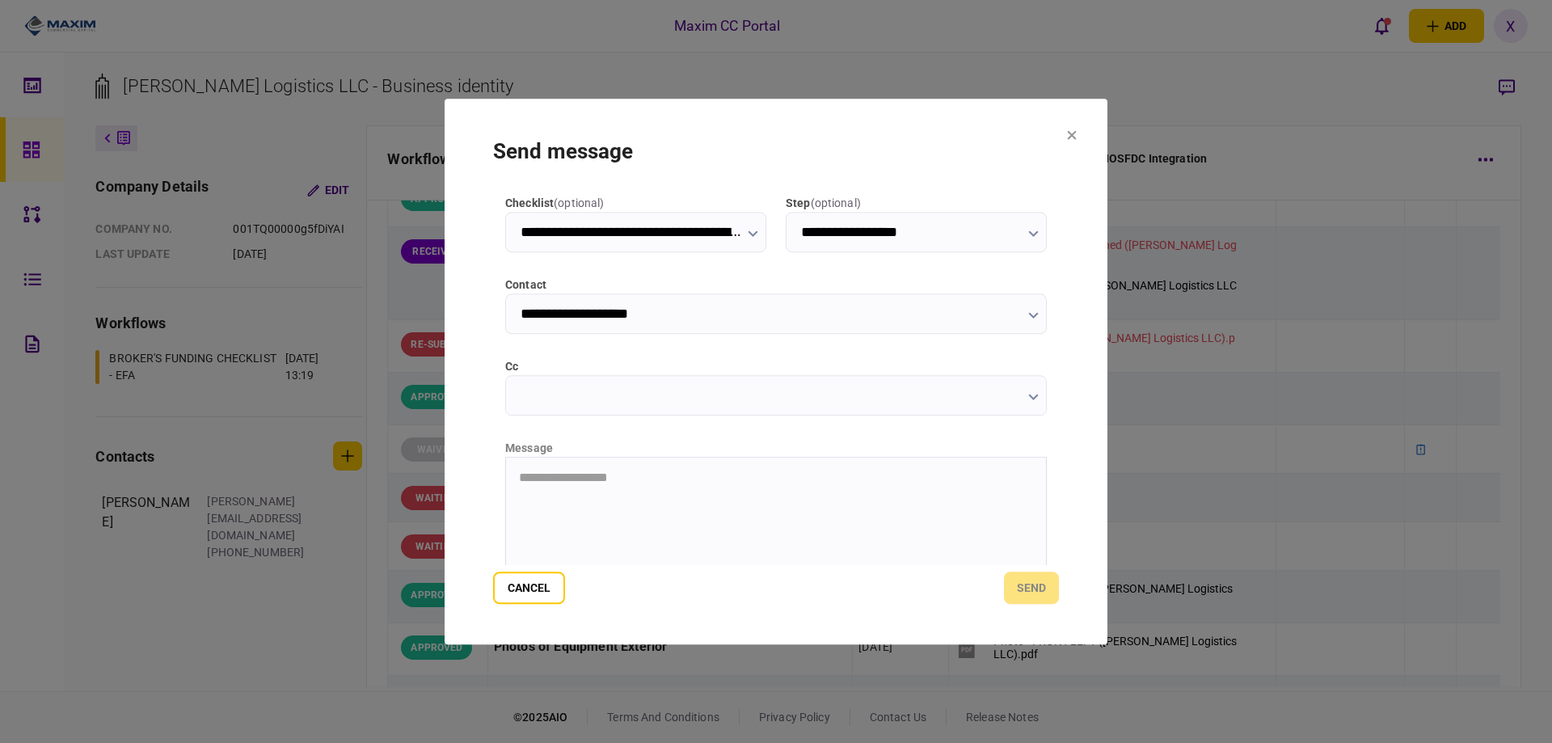
click at [559, 492] on html "**********" at bounding box center [776, 477] width 540 height 40
drag, startPoint x: 574, startPoint y: 494, endPoint x: 559, endPoint y: 464, distance: 33.6
click at [559, 464] on html "****" at bounding box center [776, 477] width 540 height 40
drag, startPoint x: 564, startPoint y: 485, endPoint x: 597, endPoint y: 503, distance: 36.9
click at [597, 497] on html "****" at bounding box center [776, 477] width 540 height 40
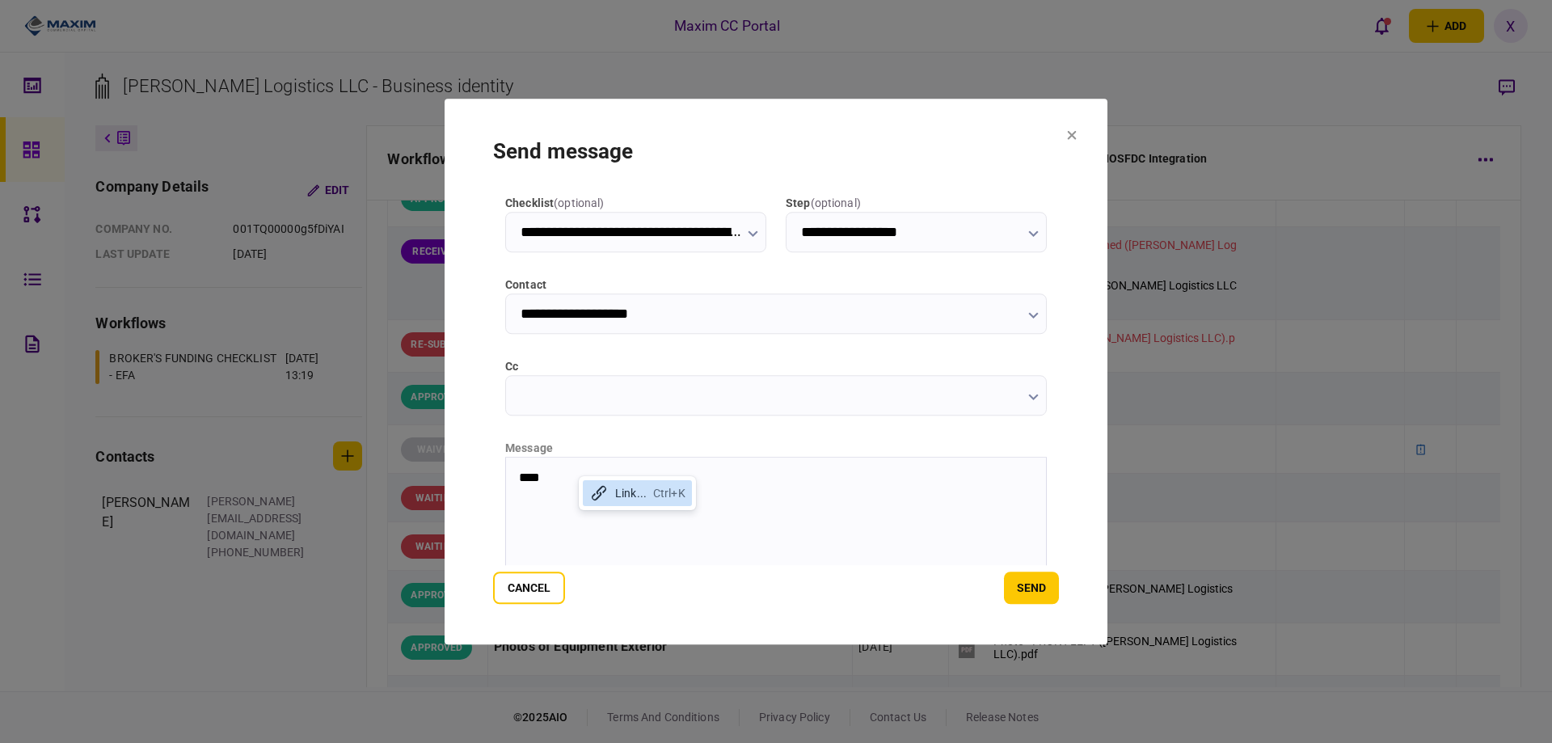
click at [579, 476] on p "****" at bounding box center [774, 477] width 511 height 15
click at [603, 502] on p "*******" at bounding box center [774, 504] width 511 height 15
click at [1034, 581] on button "send" at bounding box center [1031, 588] width 55 height 32
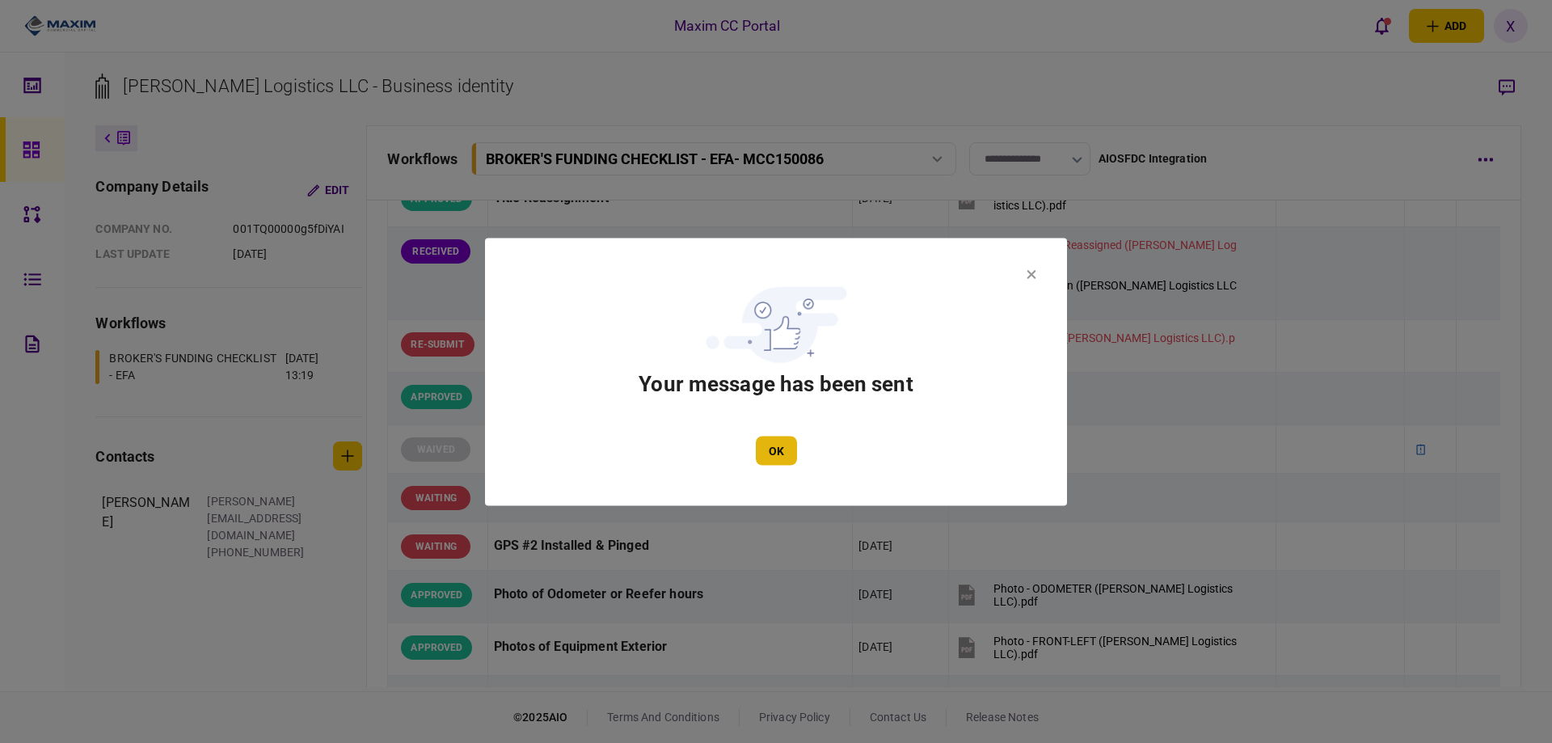
click at [776, 455] on button "OK" at bounding box center [776, 450] width 41 height 29
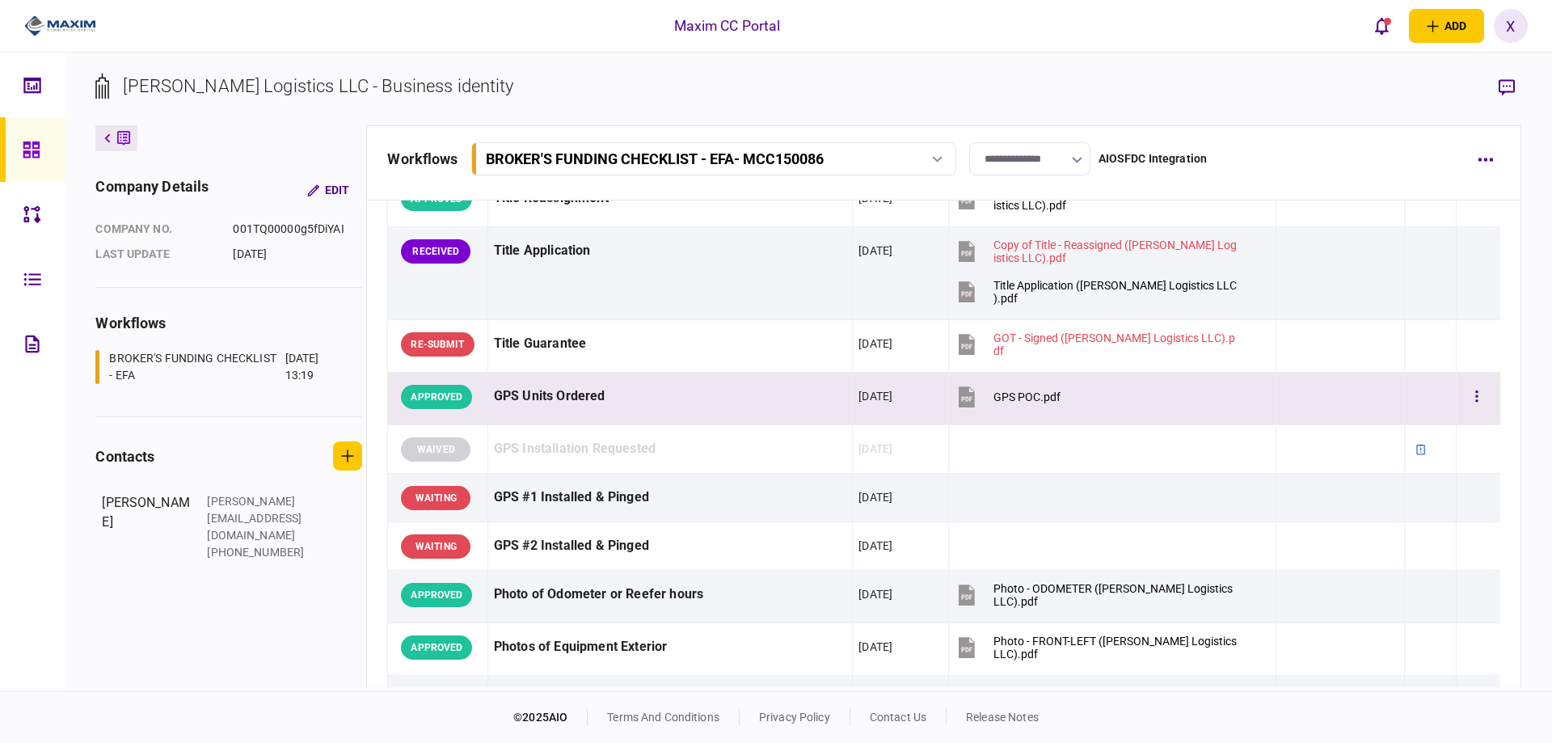
click at [608, 407] on div "GPS Units Ordered" at bounding box center [670, 396] width 353 height 36
click at [1309, 375] on td at bounding box center [1340, 399] width 129 height 53
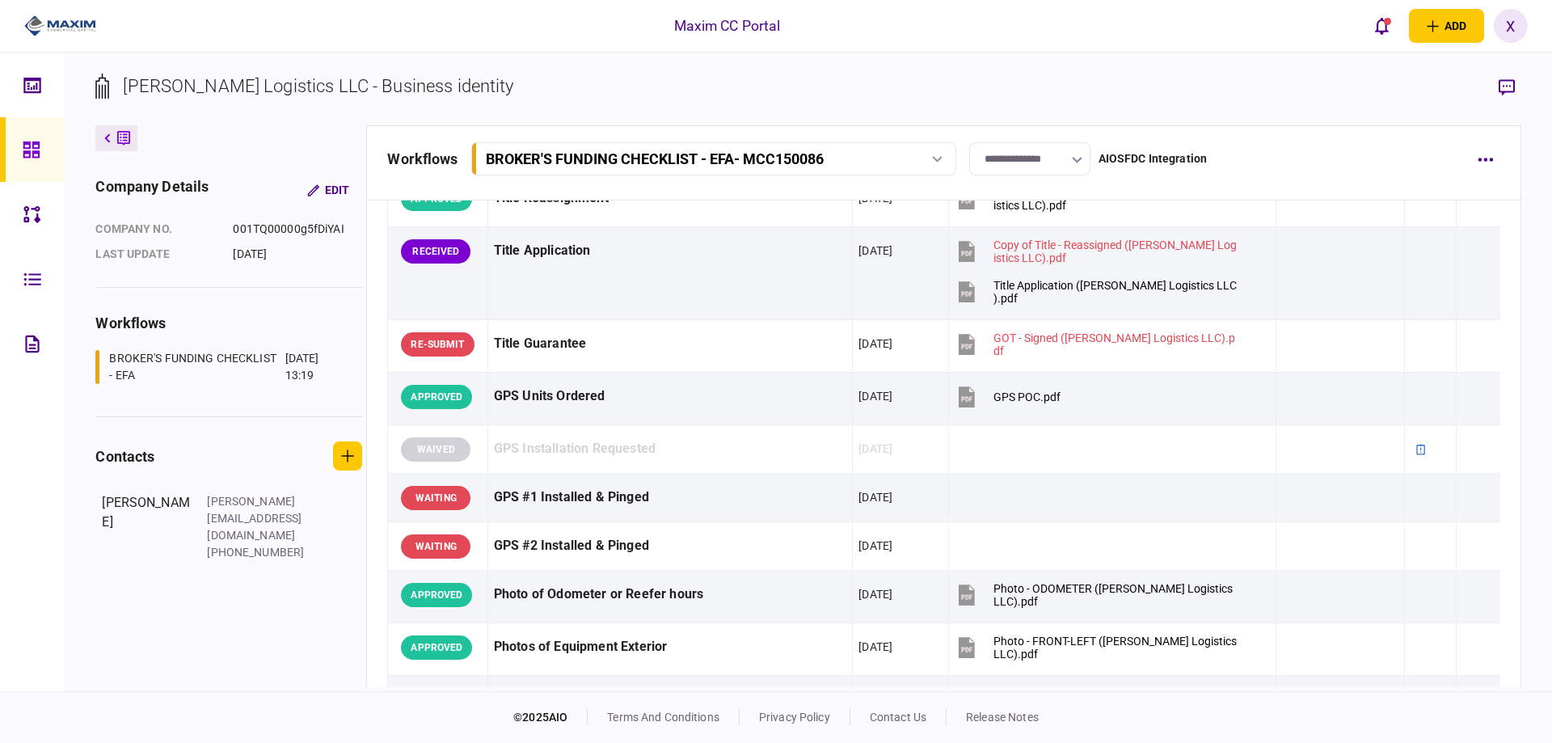
click at [1488, 82] on section "Gema Logistics LLC - Business identity" at bounding box center [807, 99] width 1425 height 53
click at [1504, 83] on icon "button" at bounding box center [1507, 87] width 16 height 17
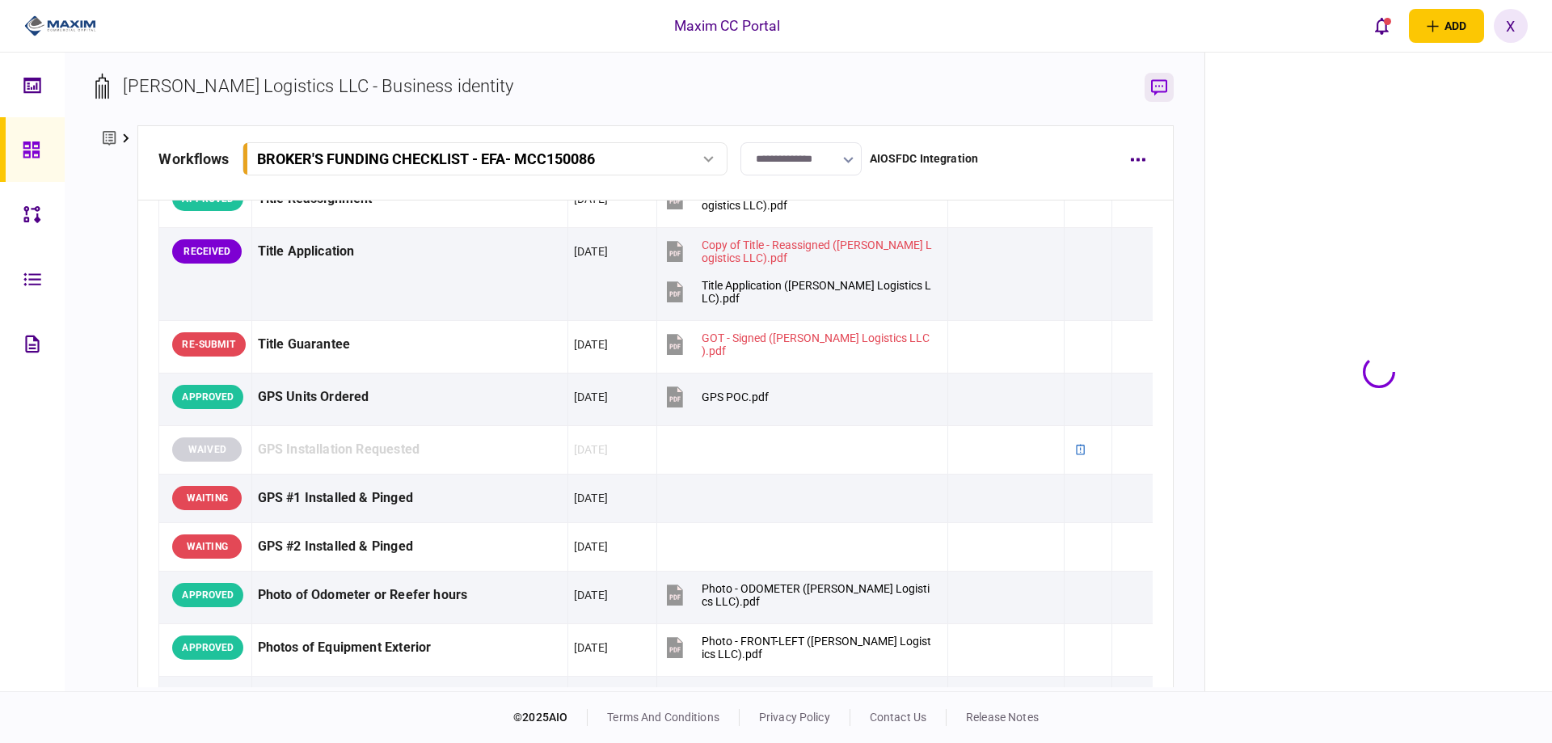
scroll to position [1314, 0]
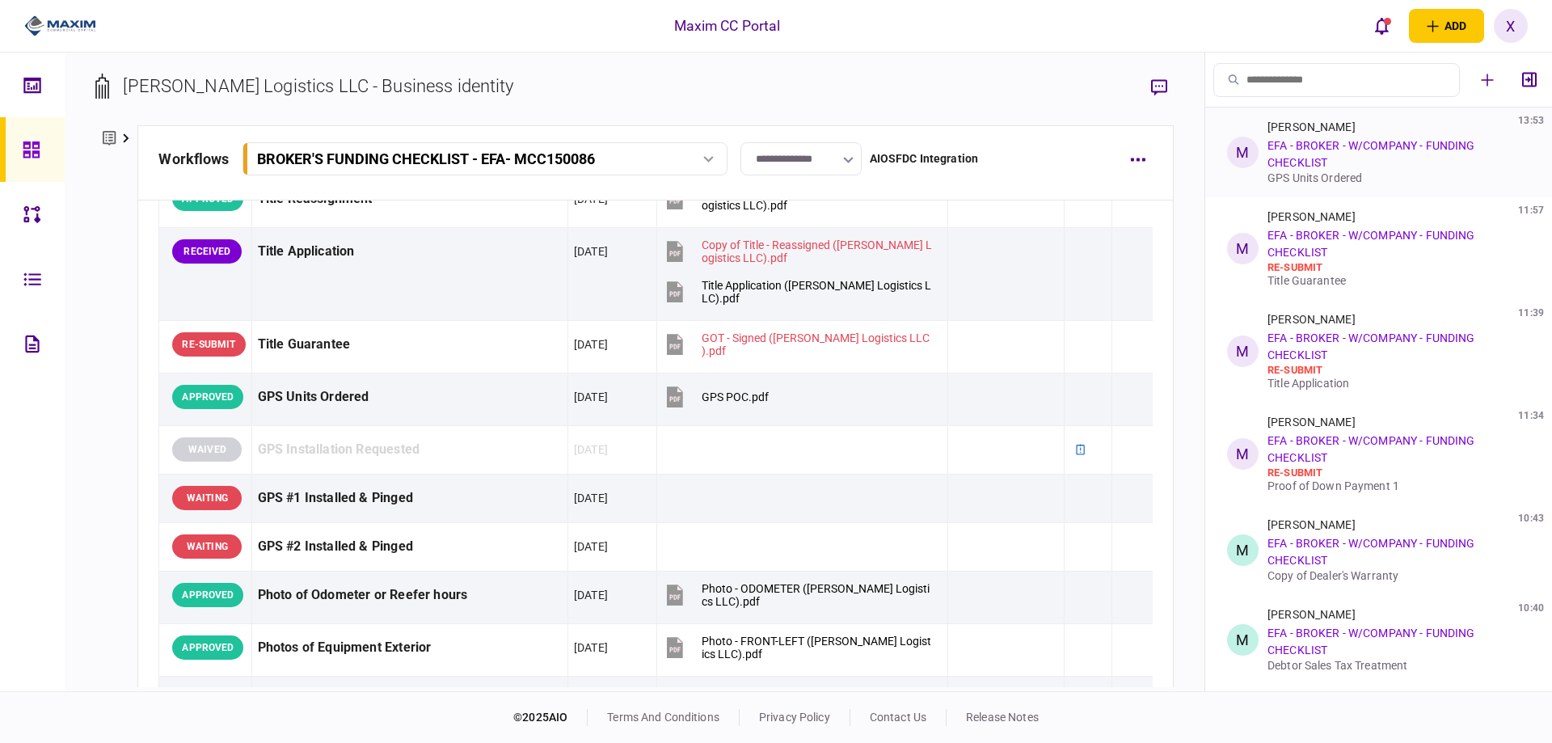
click at [1341, 155] on div "Michael Giancanelli 13:53 EFA - BROKER - W/COMPANY - FUNDING CHECKLIST GPS Unit…" at bounding box center [1396, 152] width 256 height 64
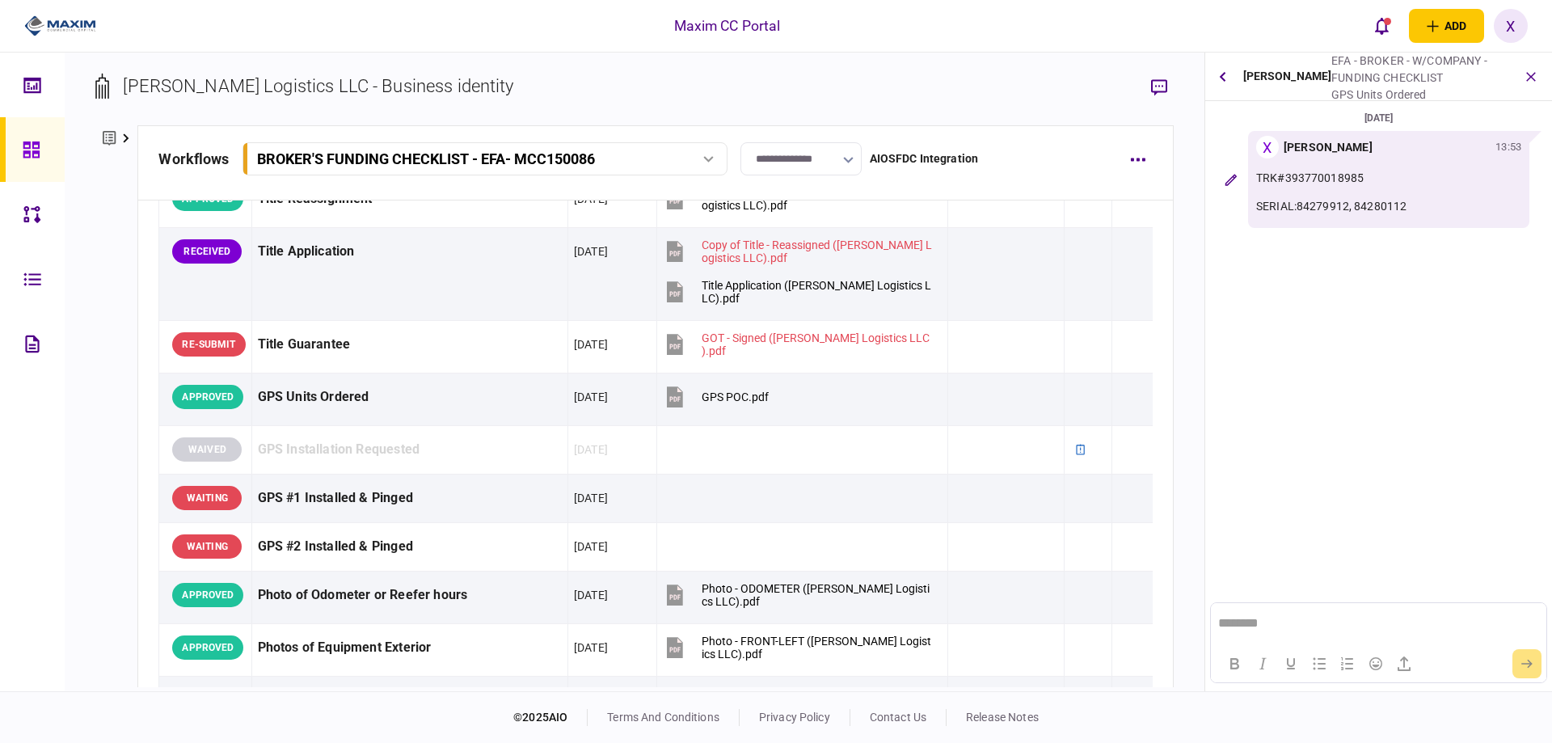
scroll to position [0, 0]
drag, startPoint x: 1430, startPoint y: 208, endPoint x: 1256, endPoint y: 176, distance: 177.5
click at [1256, 176] on div "X Xiomara Rodriguez 13:53 TRK#393770018985 SERIAL:84279912, 84280112" at bounding box center [1388, 179] width 281 height 97
copy div "TRK#393770018985 SERIAL:84279912, 84280112"
click at [44, 142] on div at bounding box center [36, 149] width 26 height 65
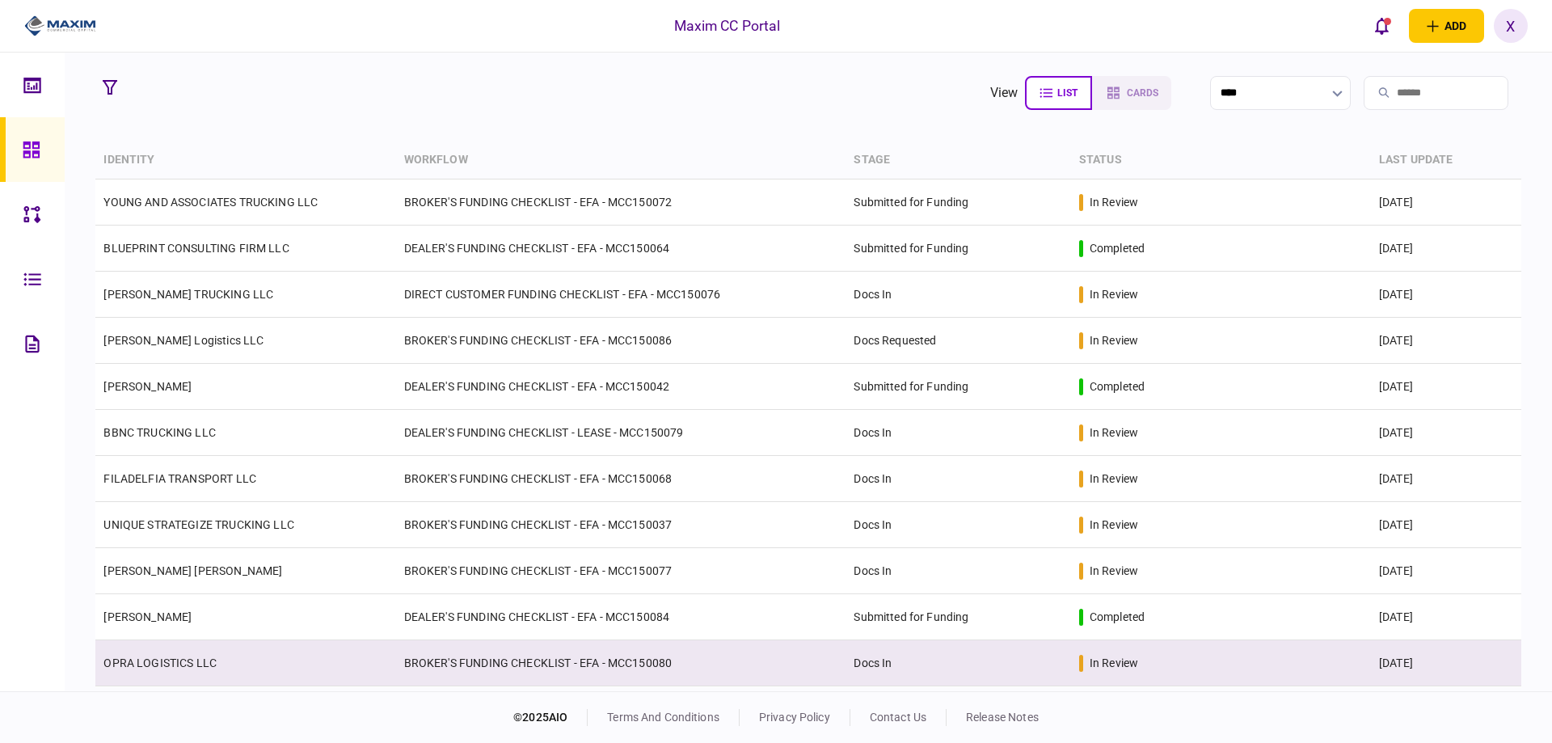
click at [158, 664] on link "OPRA LOGISTICS LLC" at bounding box center [159, 663] width 113 height 13
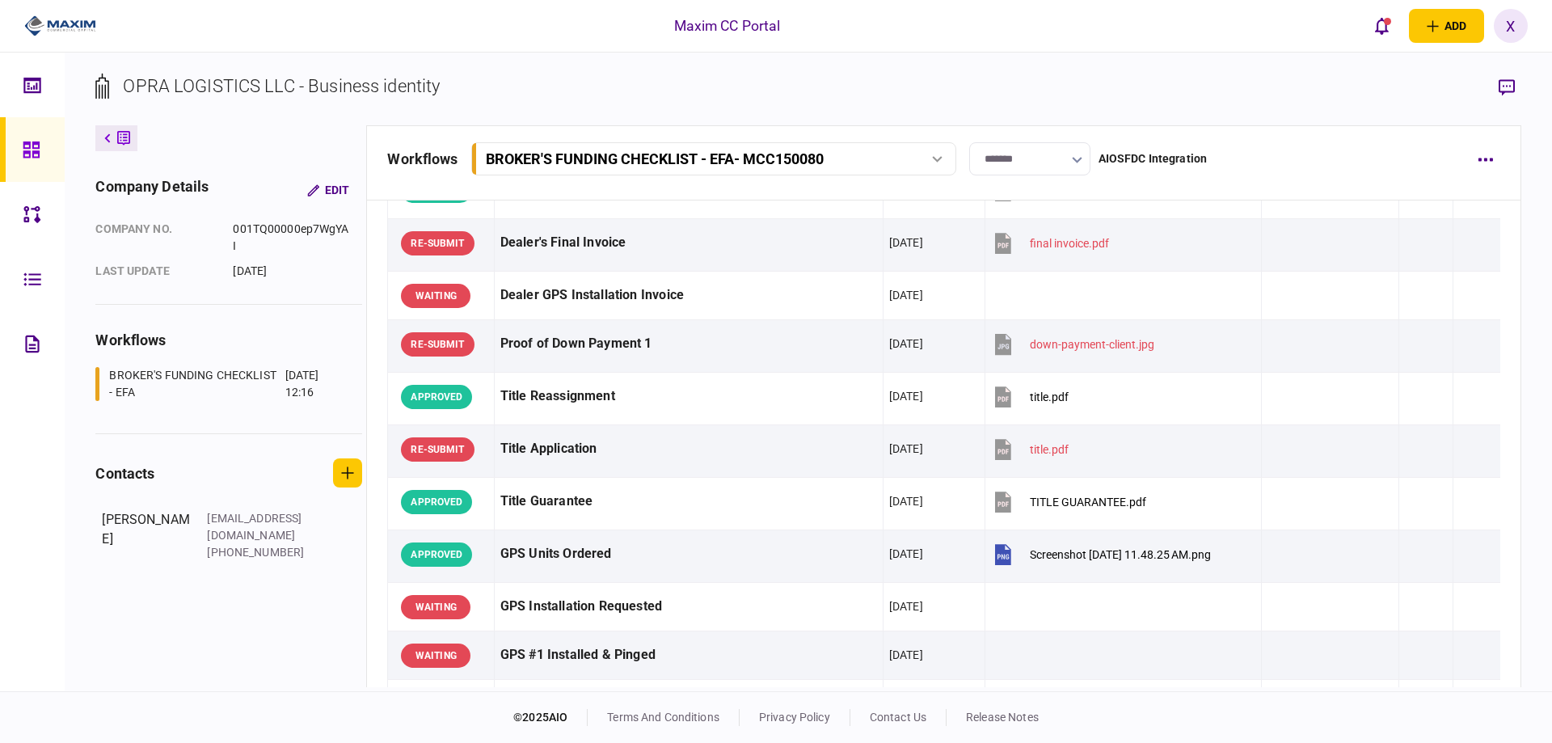
scroll to position [1213, 0]
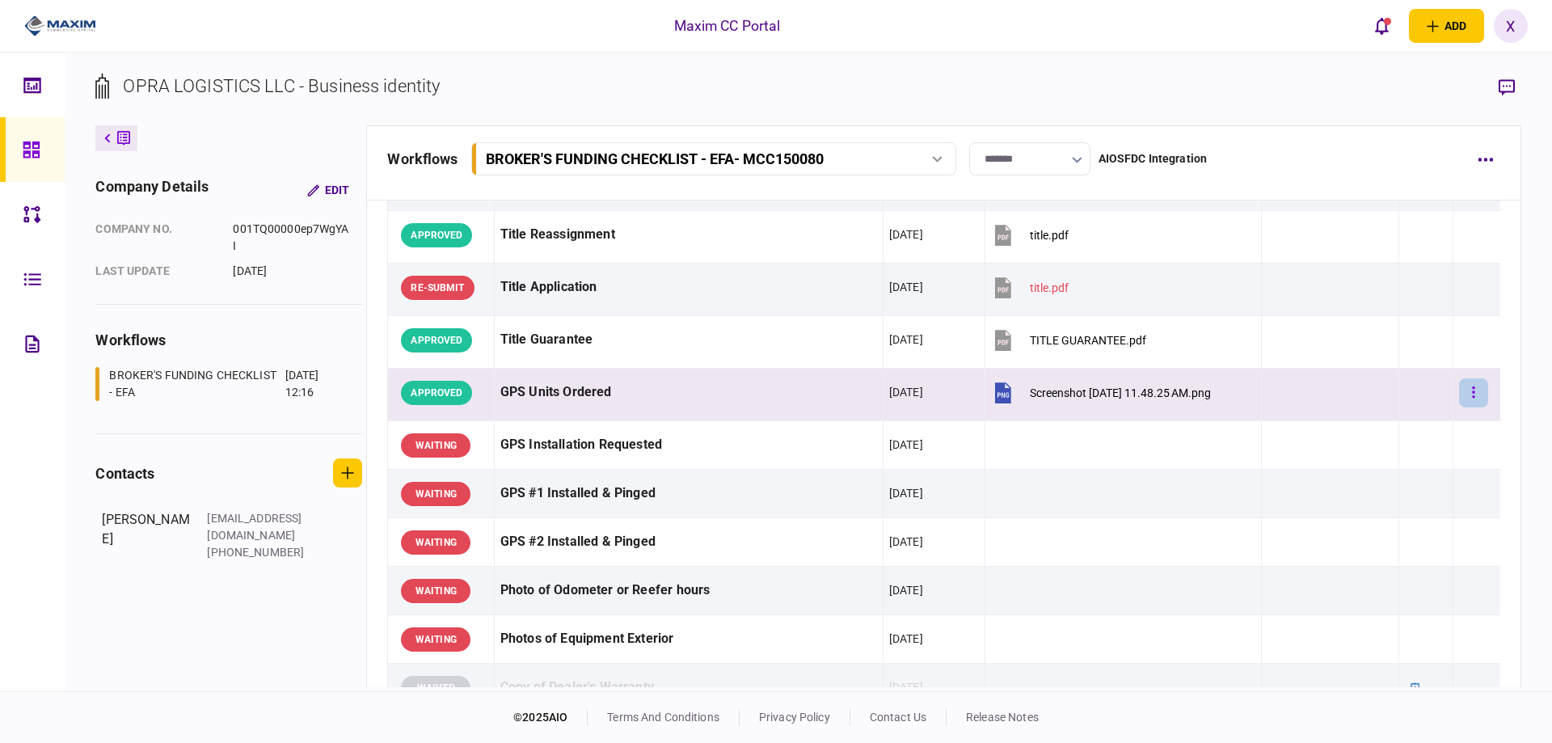
click at [1472, 391] on icon "button" at bounding box center [1473, 392] width 3 height 15
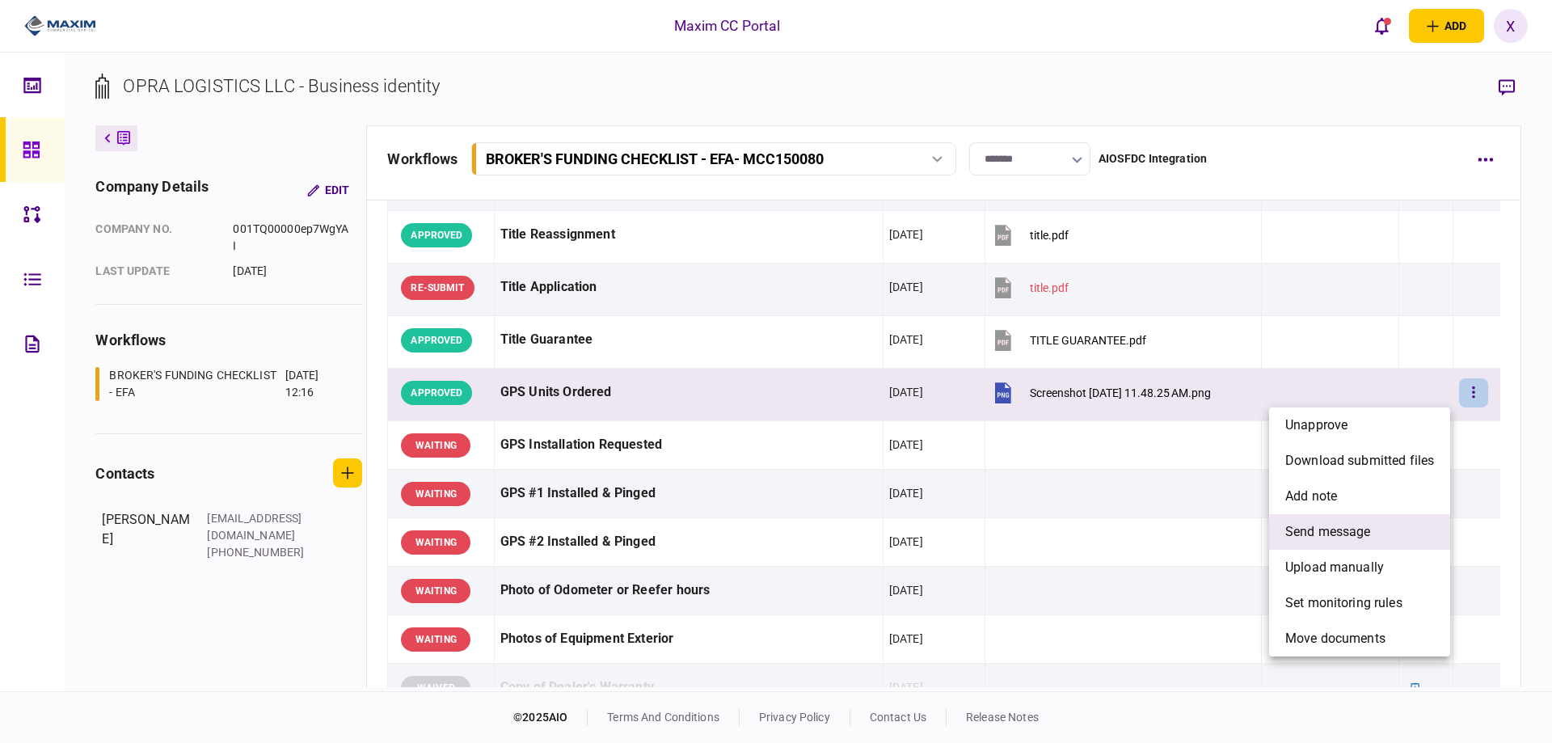
click at [1391, 525] on li "send message" at bounding box center [1359, 532] width 181 height 36
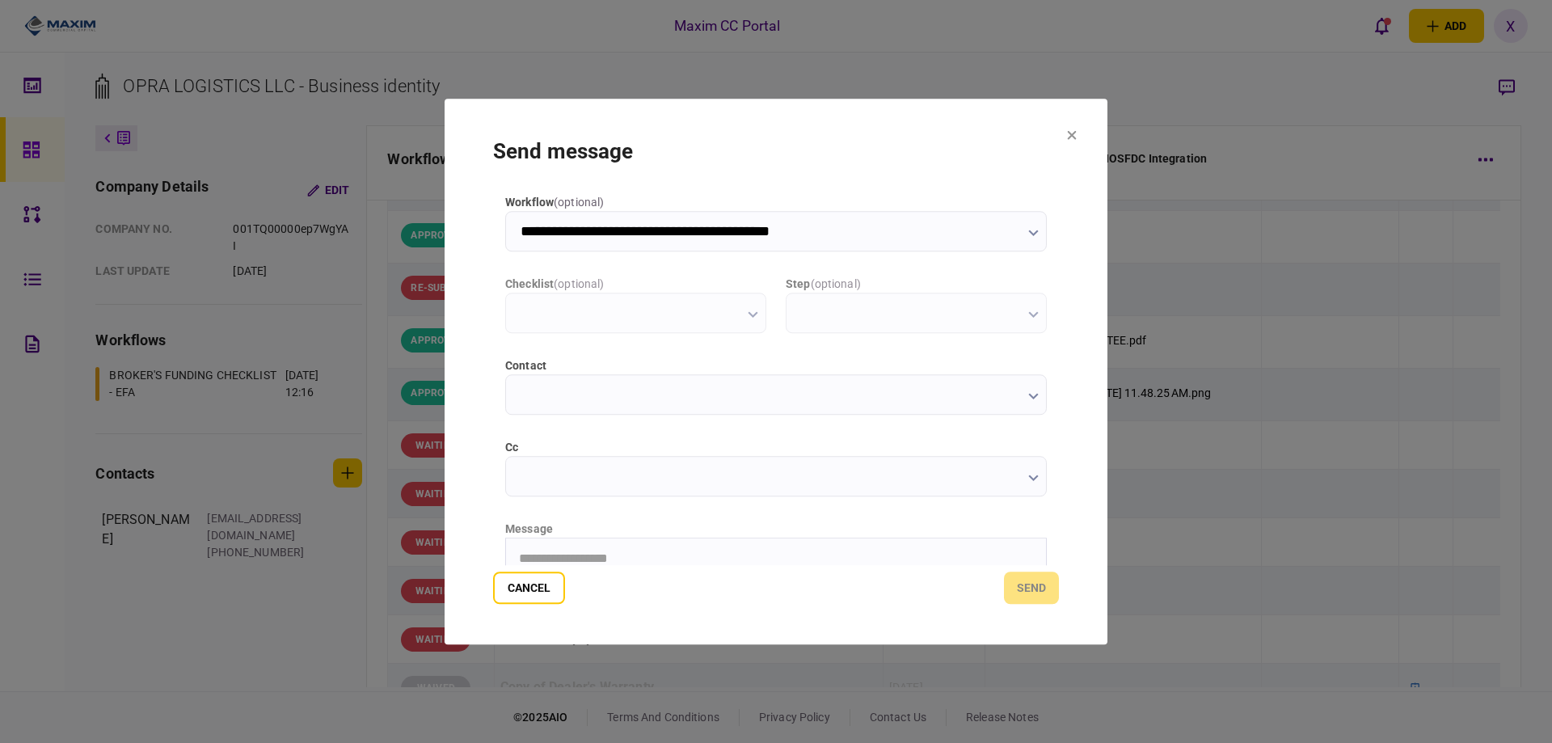
scroll to position [0, 0]
type input "**********"
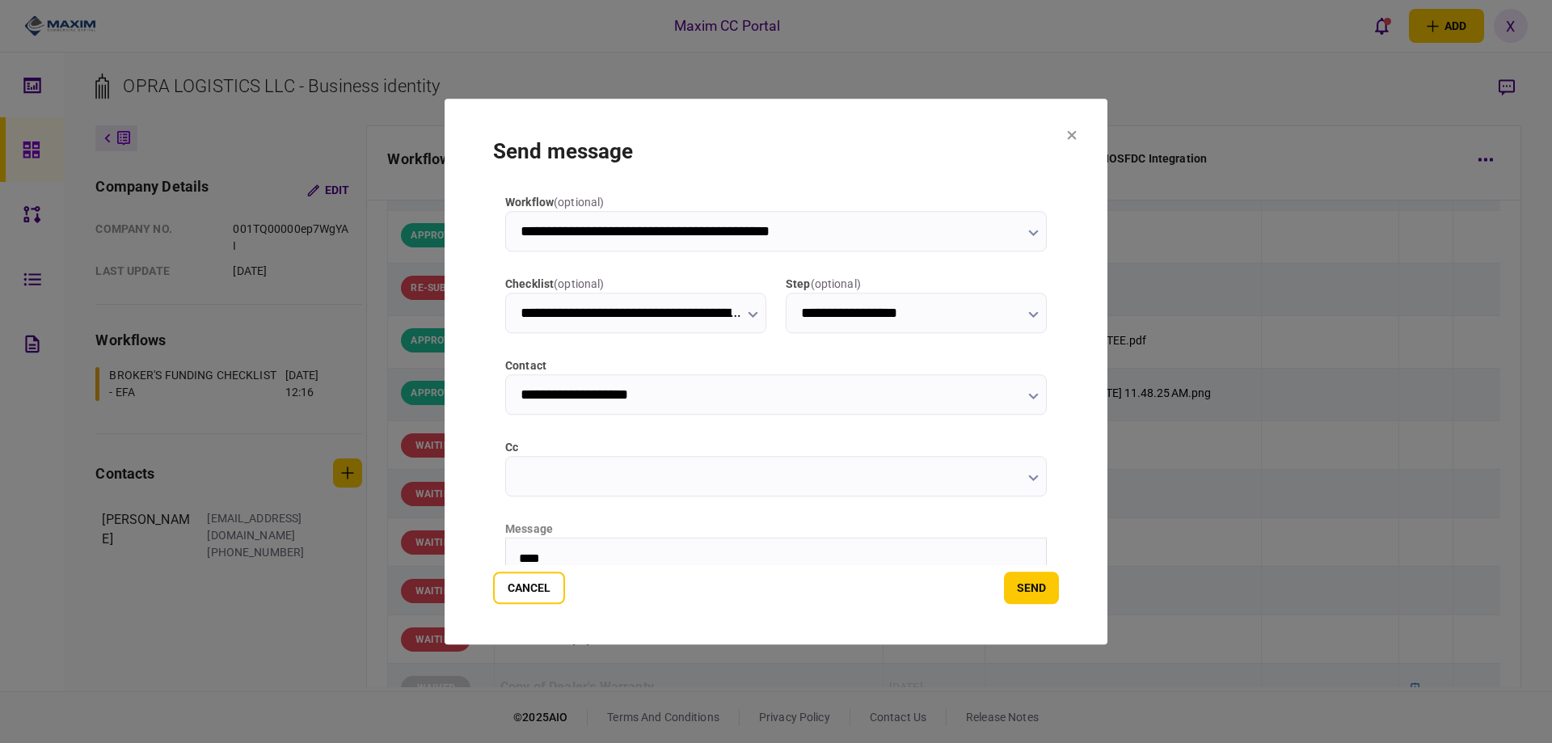
click at [674, 554] on p "****" at bounding box center [774, 558] width 511 height 15
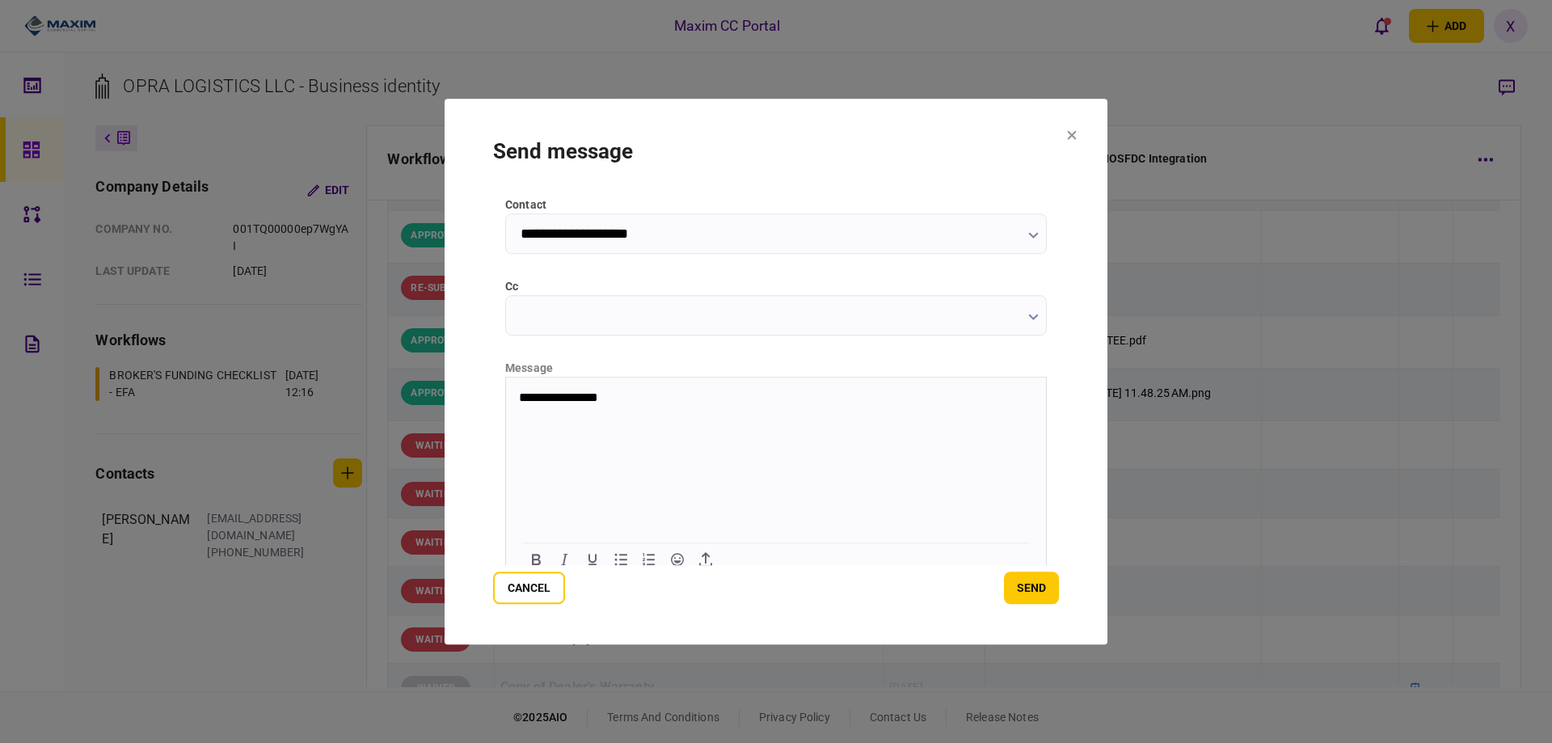
scroll to position [162, 0]
click at [656, 414] on body "**********" at bounding box center [776, 410] width 540 height 42
drag, startPoint x: 712, startPoint y: 423, endPoint x: 411, endPoint y: 346, distance: 311.2
click at [506, 376] on html "**********" at bounding box center [776, 410] width 540 height 68
copy body "**********"
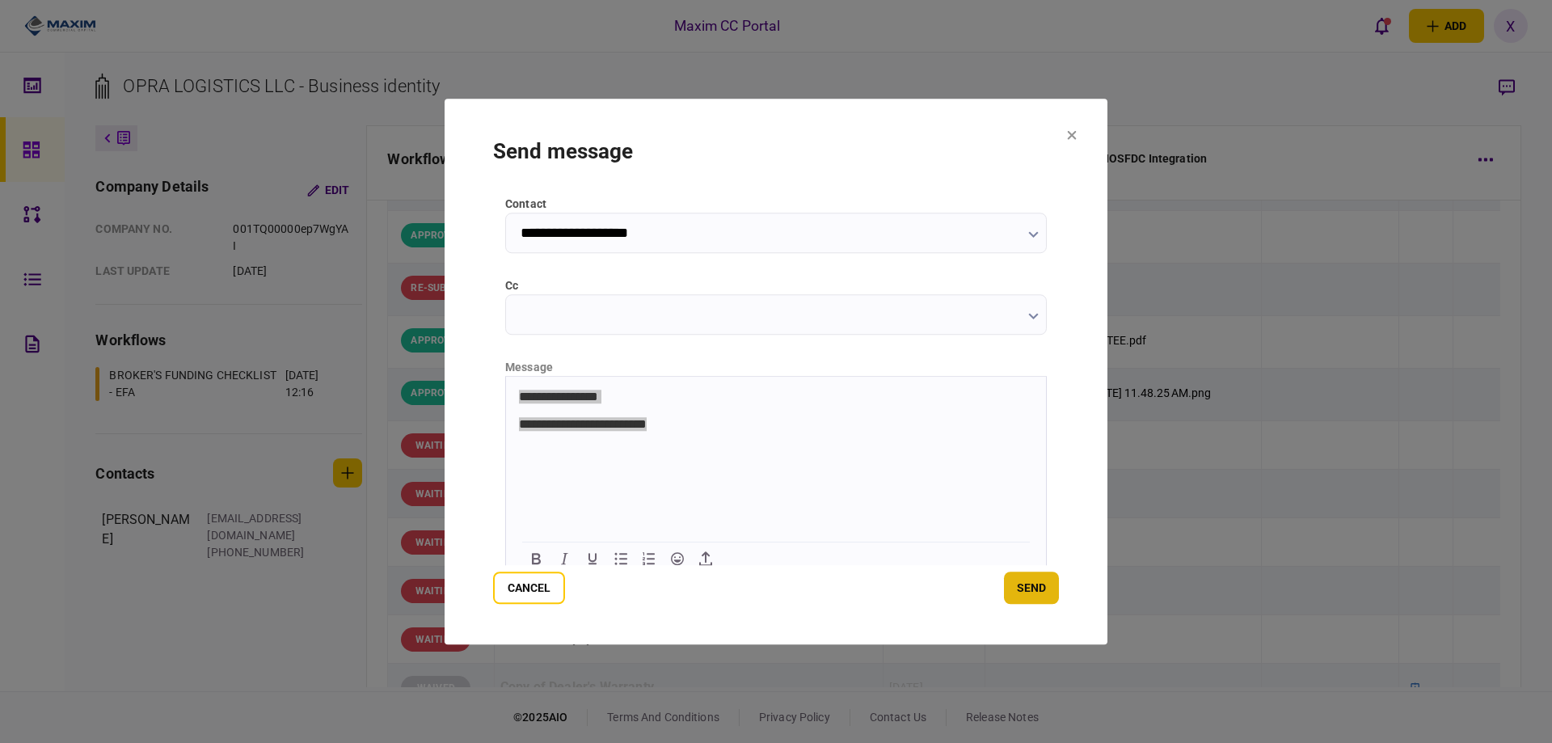
click at [1024, 583] on button "send" at bounding box center [1031, 588] width 55 height 32
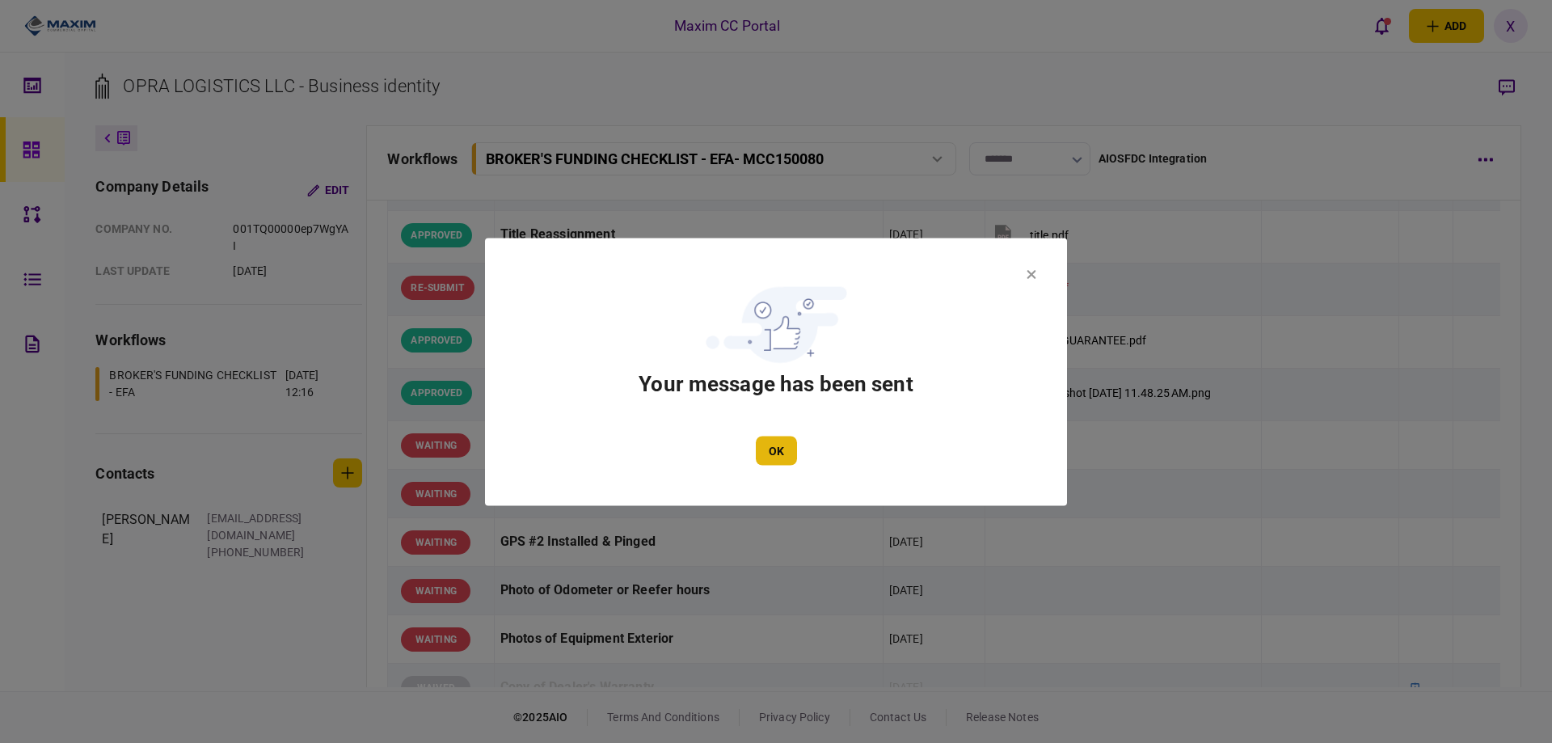
click at [780, 445] on button "OK" at bounding box center [776, 450] width 41 height 29
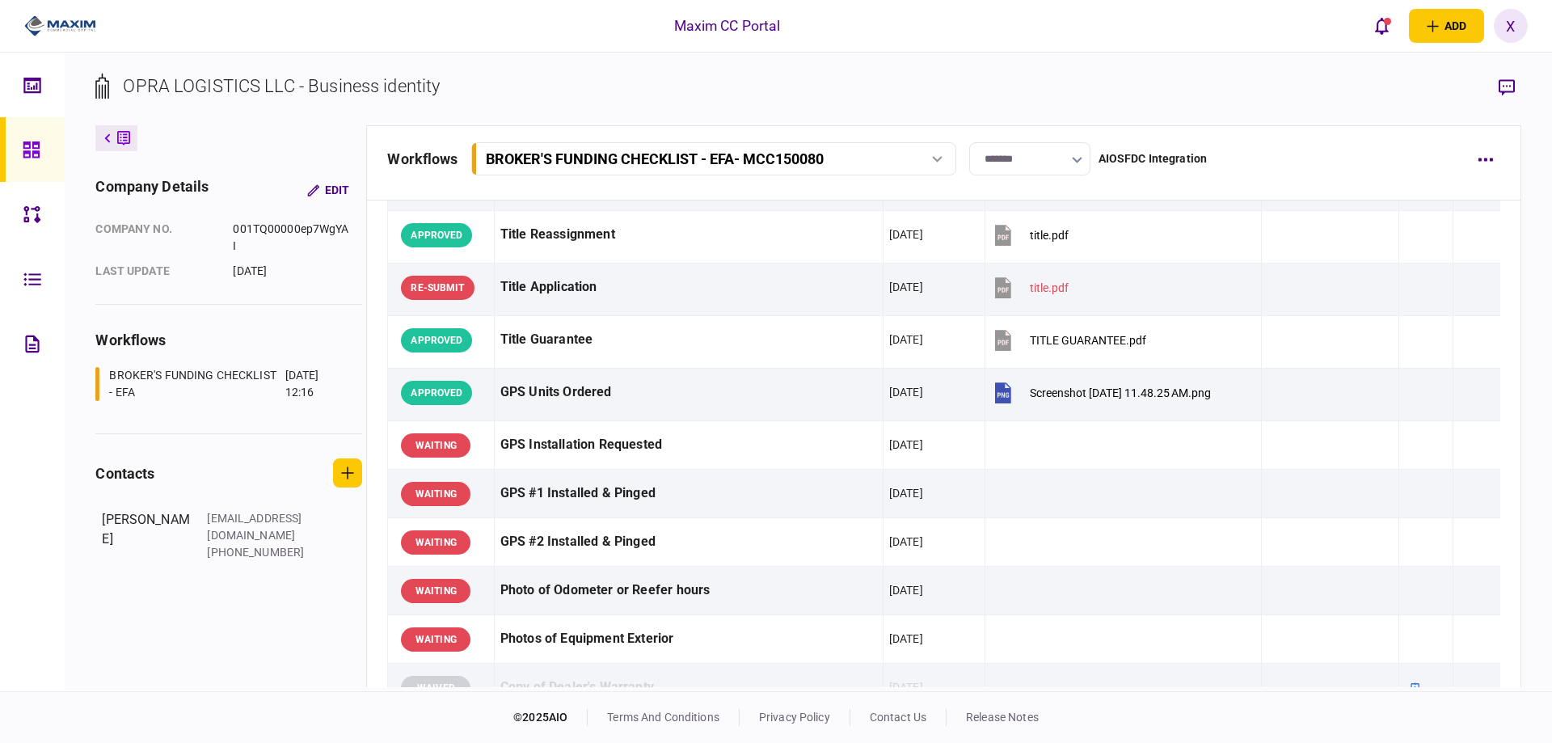
click at [55, 137] on link at bounding box center [32, 149] width 65 height 65
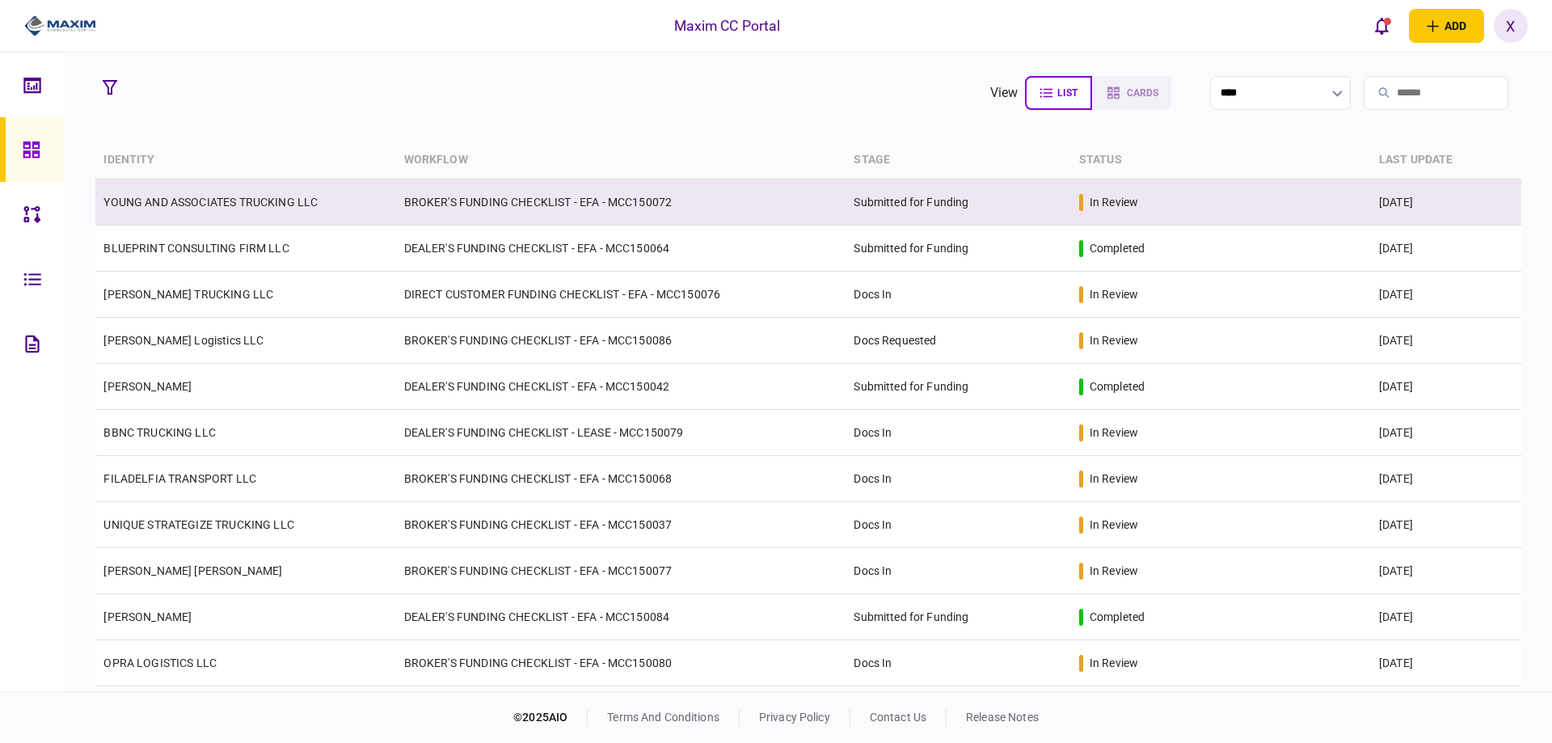
click at [252, 202] on link "YOUNG AND ASSOCIATES TRUCKING LLC" at bounding box center [210, 202] width 214 height 13
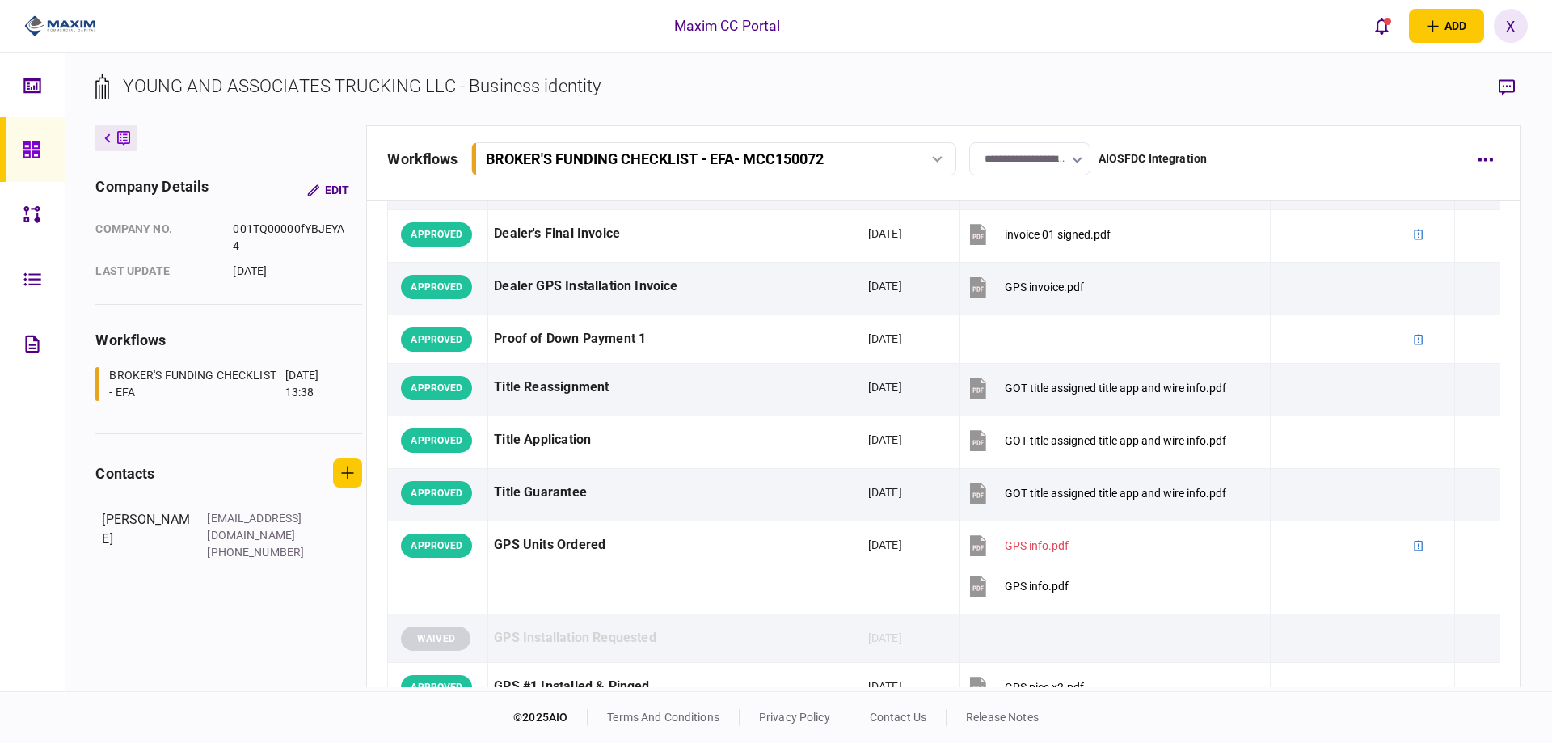
scroll to position [1132, 0]
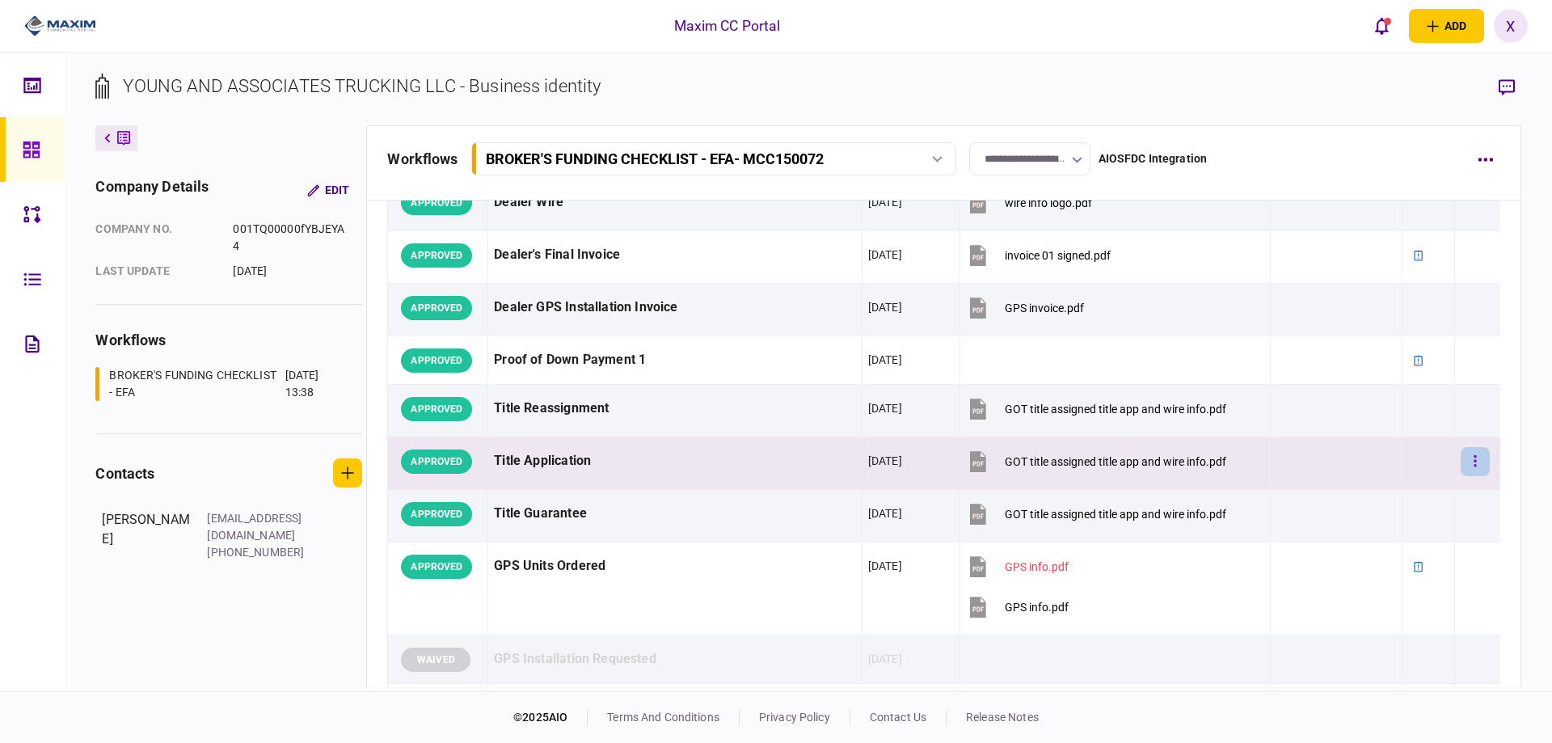
click at [1461, 458] on button "button" at bounding box center [1475, 461] width 29 height 29
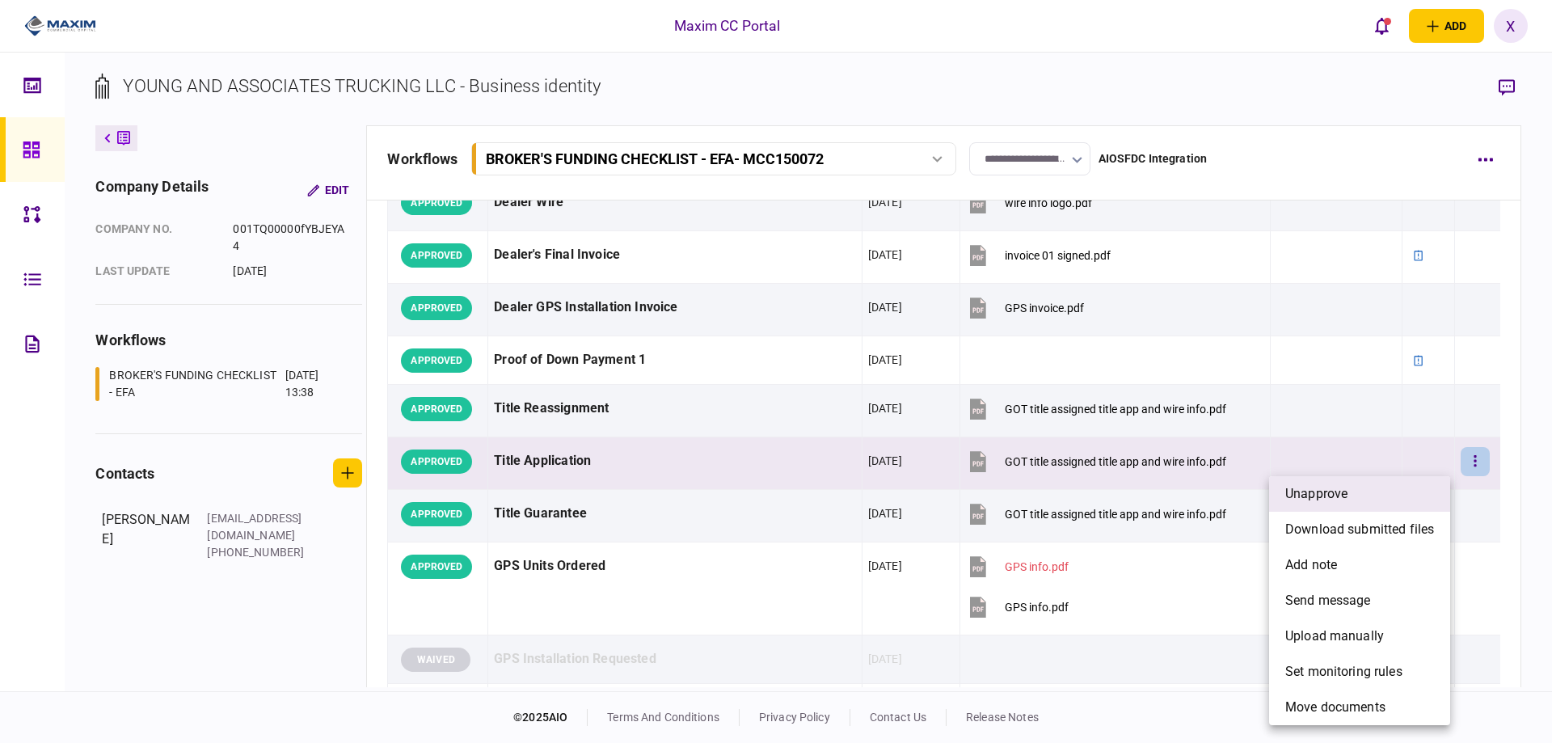
click at [1381, 495] on li "unapprove" at bounding box center [1359, 494] width 181 height 36
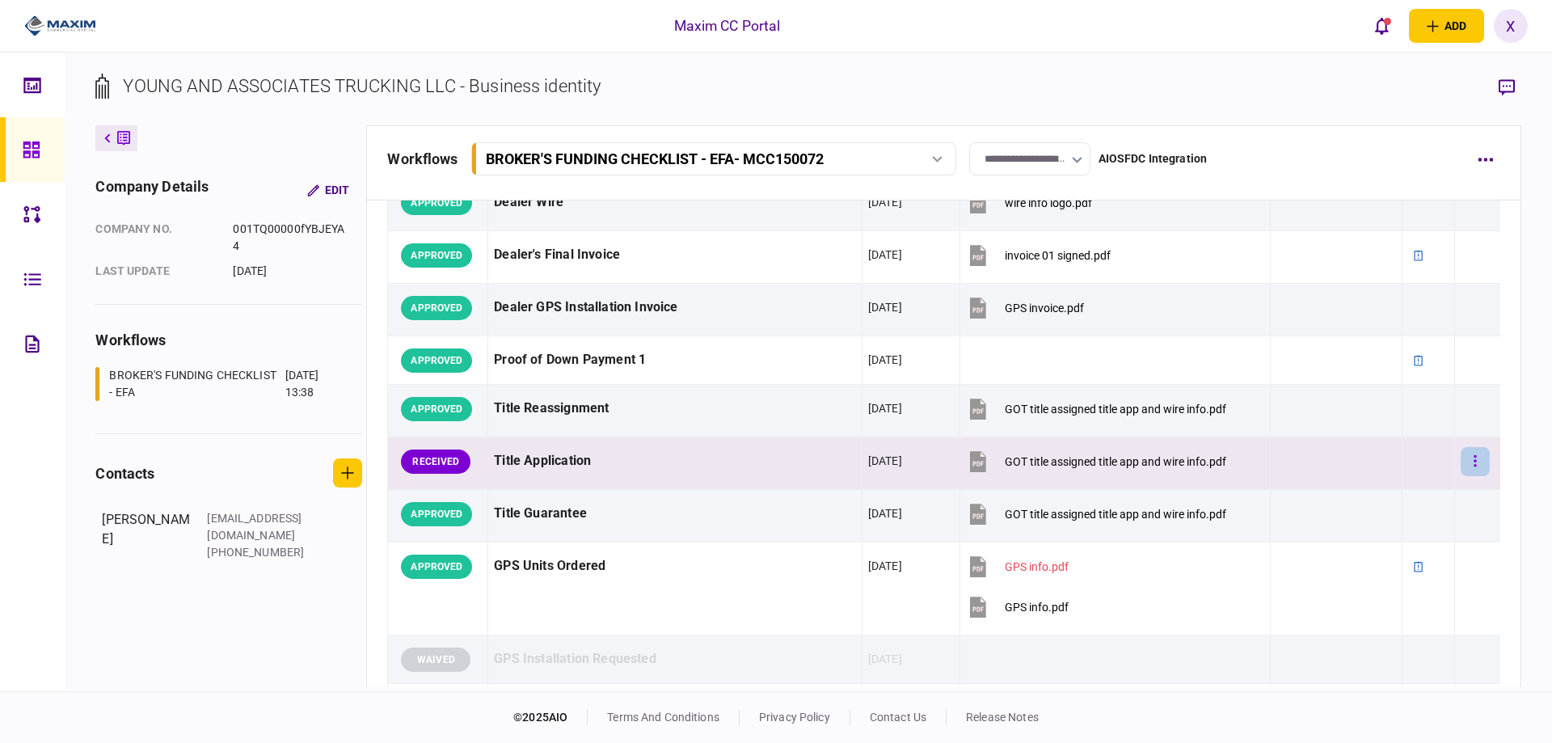
click at [1468, 461] on button "button" at bounding box center [1475, 461] width 29 height 29
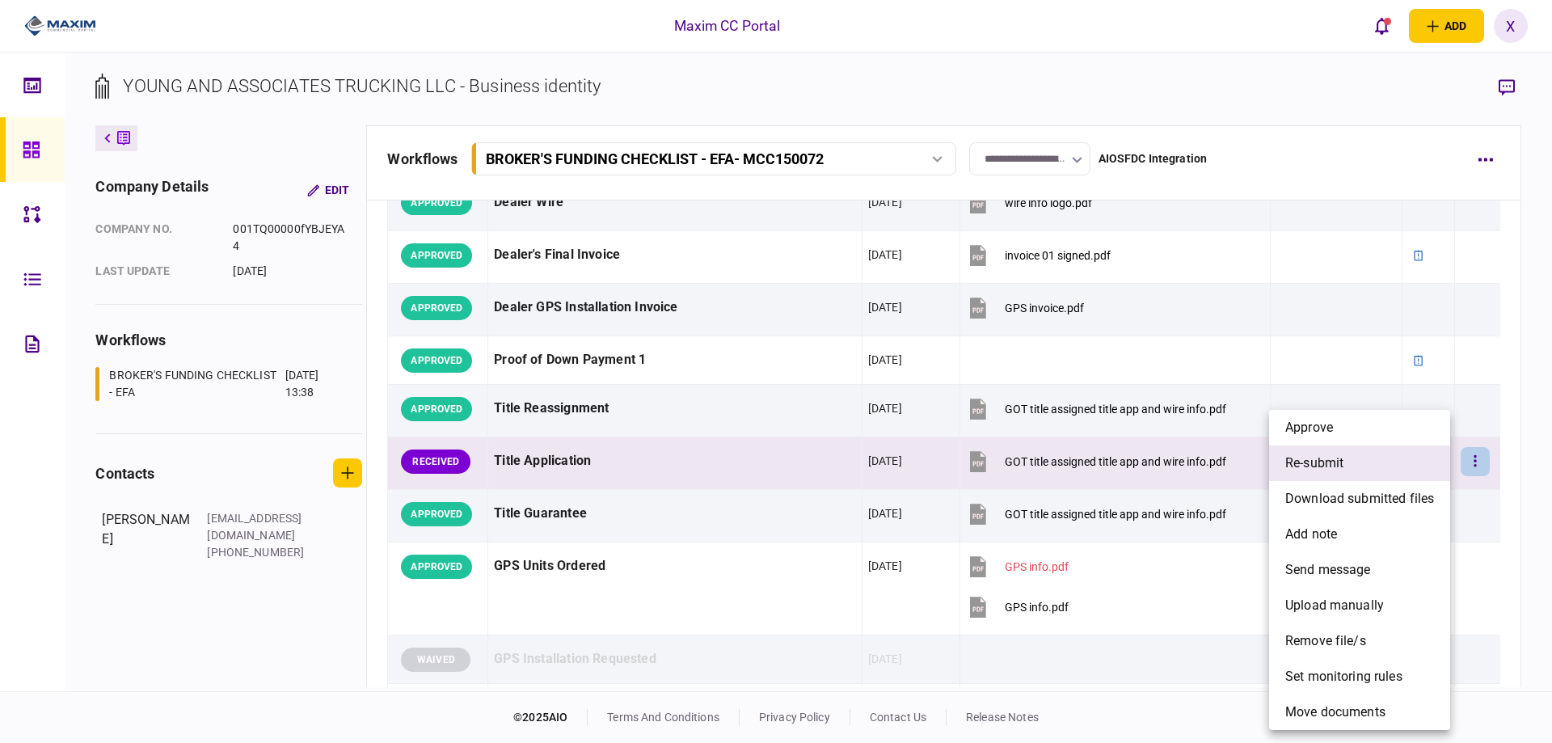
click at [1400, 475] on li "re-submit" at bounding box center [1359, 463] width 181 height 36
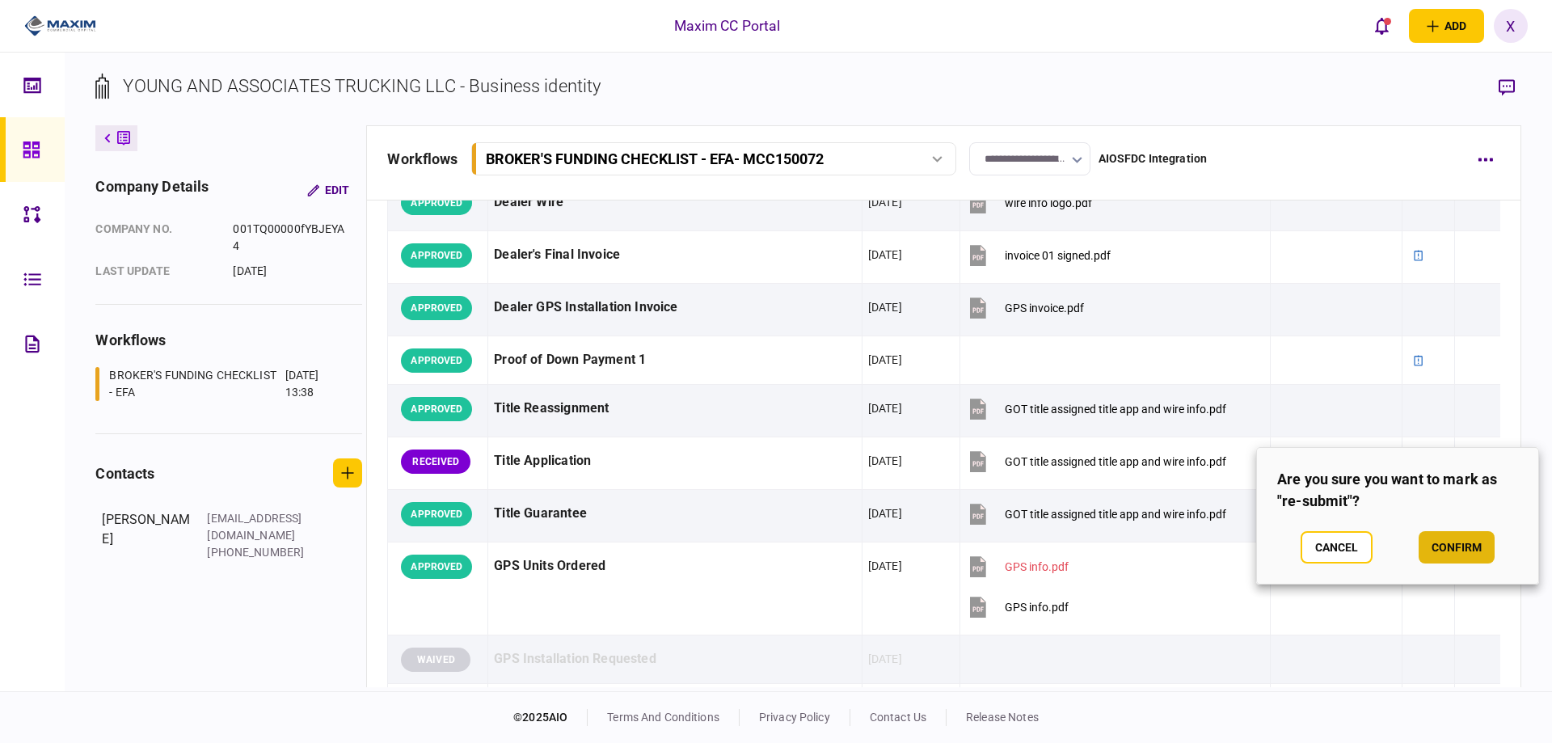
click at [1440, 539] on button "confirm" at bounding box center [1457, 547] width 76 height 32
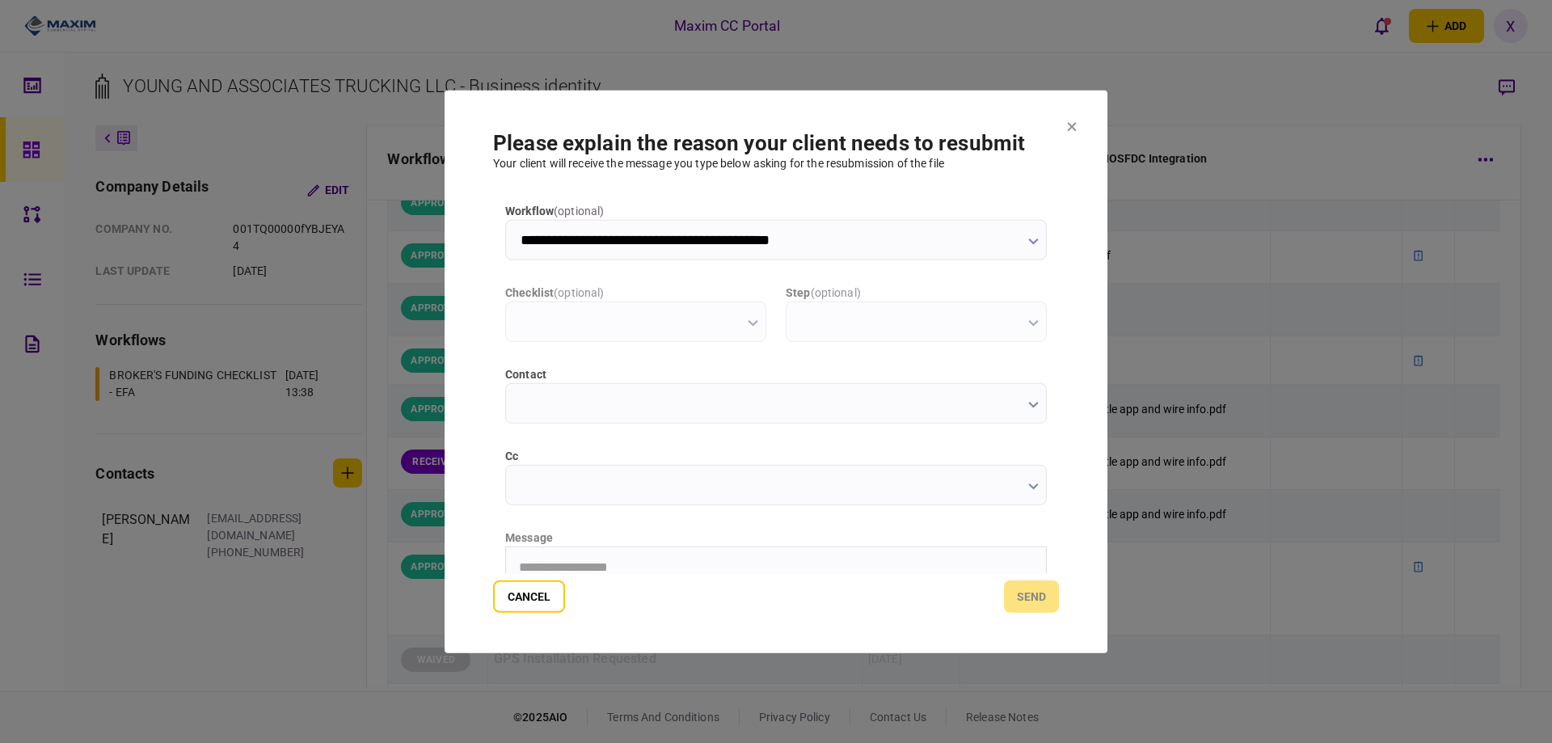
scroll to position [0, 0]
type input "**********"
click at [552, 544] on div "message" at bounding box center [776, 537] width 542 height 17
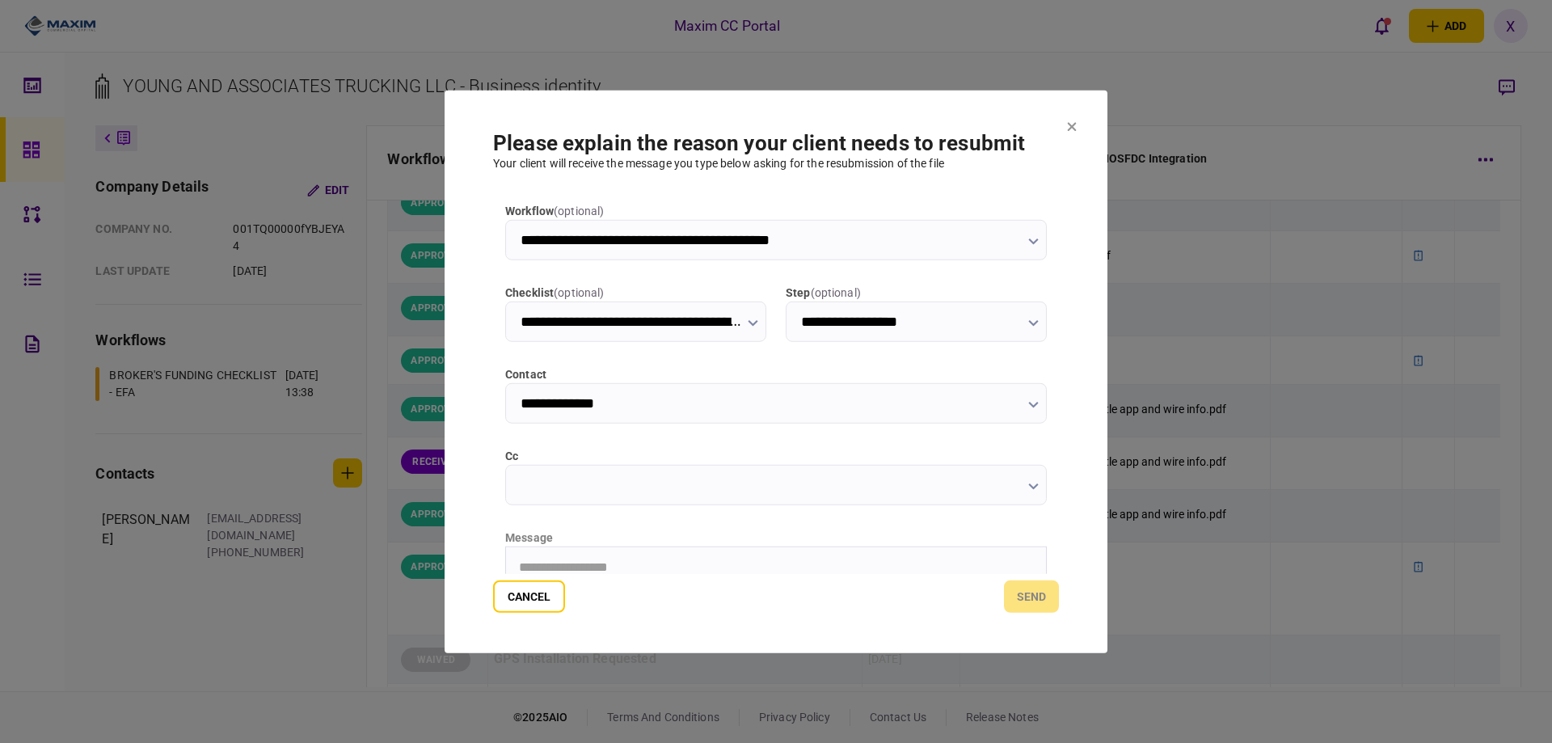
click at [552, 544] on div "message" at bounding box center [776, 537] width 542 height 17
click at [553, 557] on html "**********" at bounding box center [776, 567] width 540 height 40
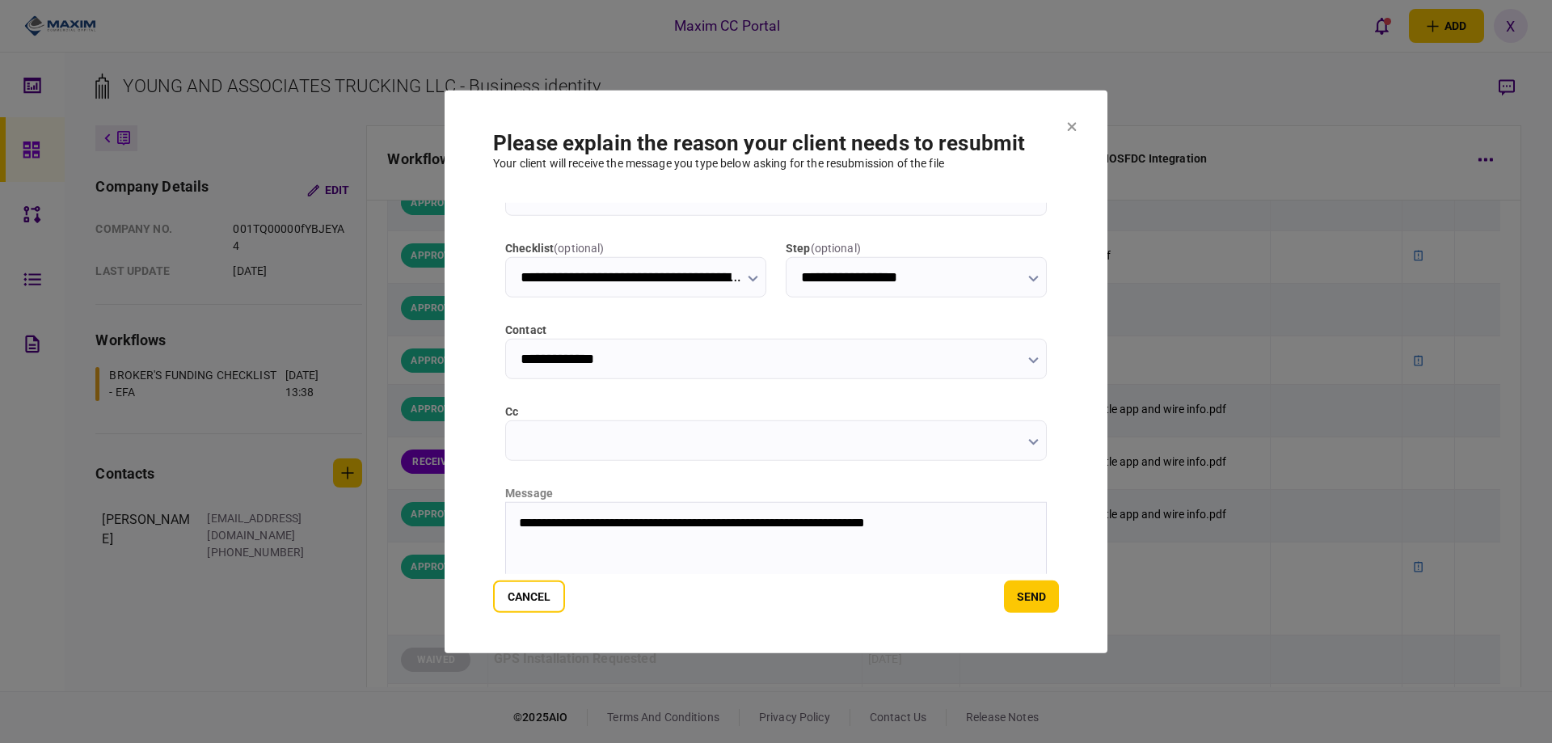
scroll to position [81, 0]
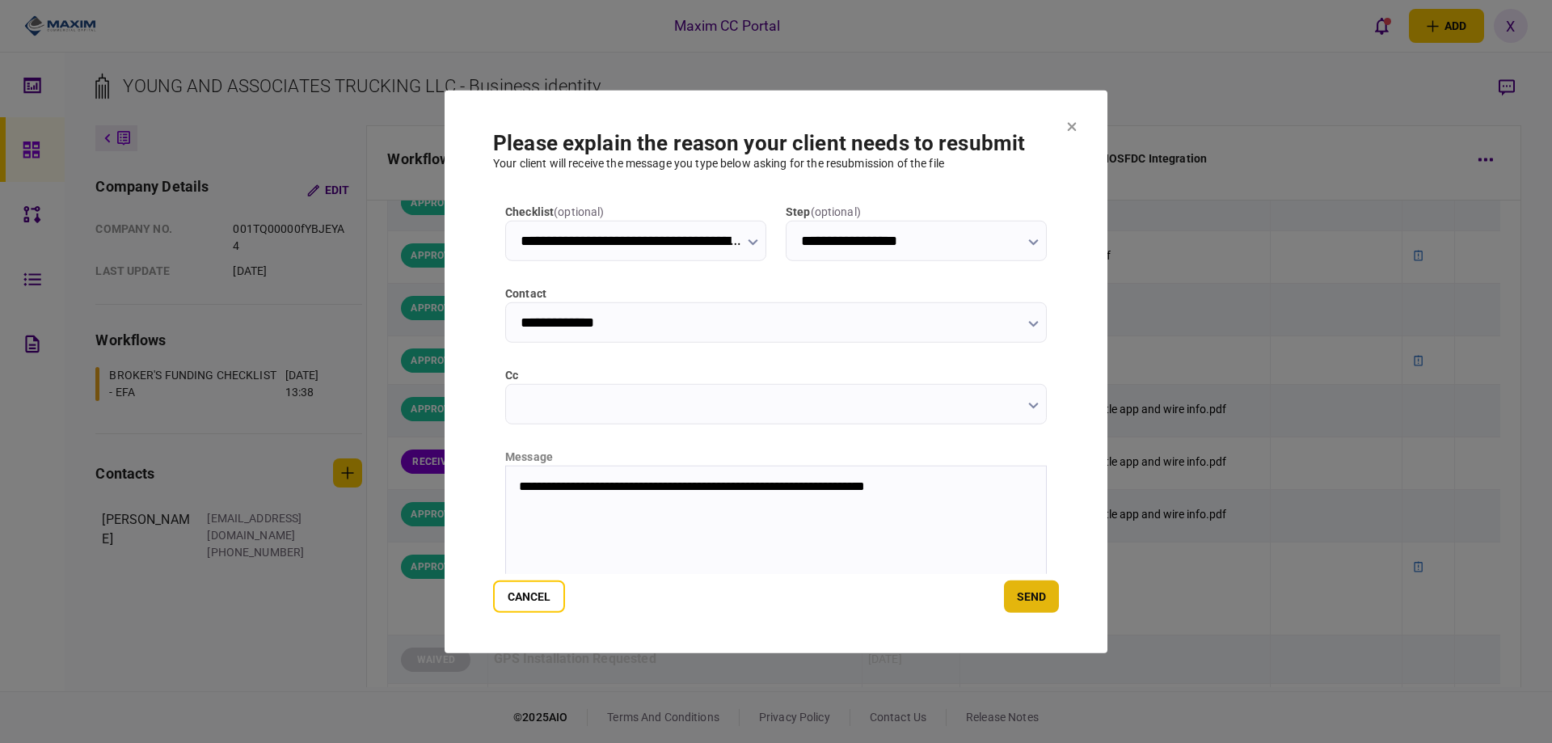
click at [1041, 593] on button "send" at bounding box center [1031, 597] width 55 height 32
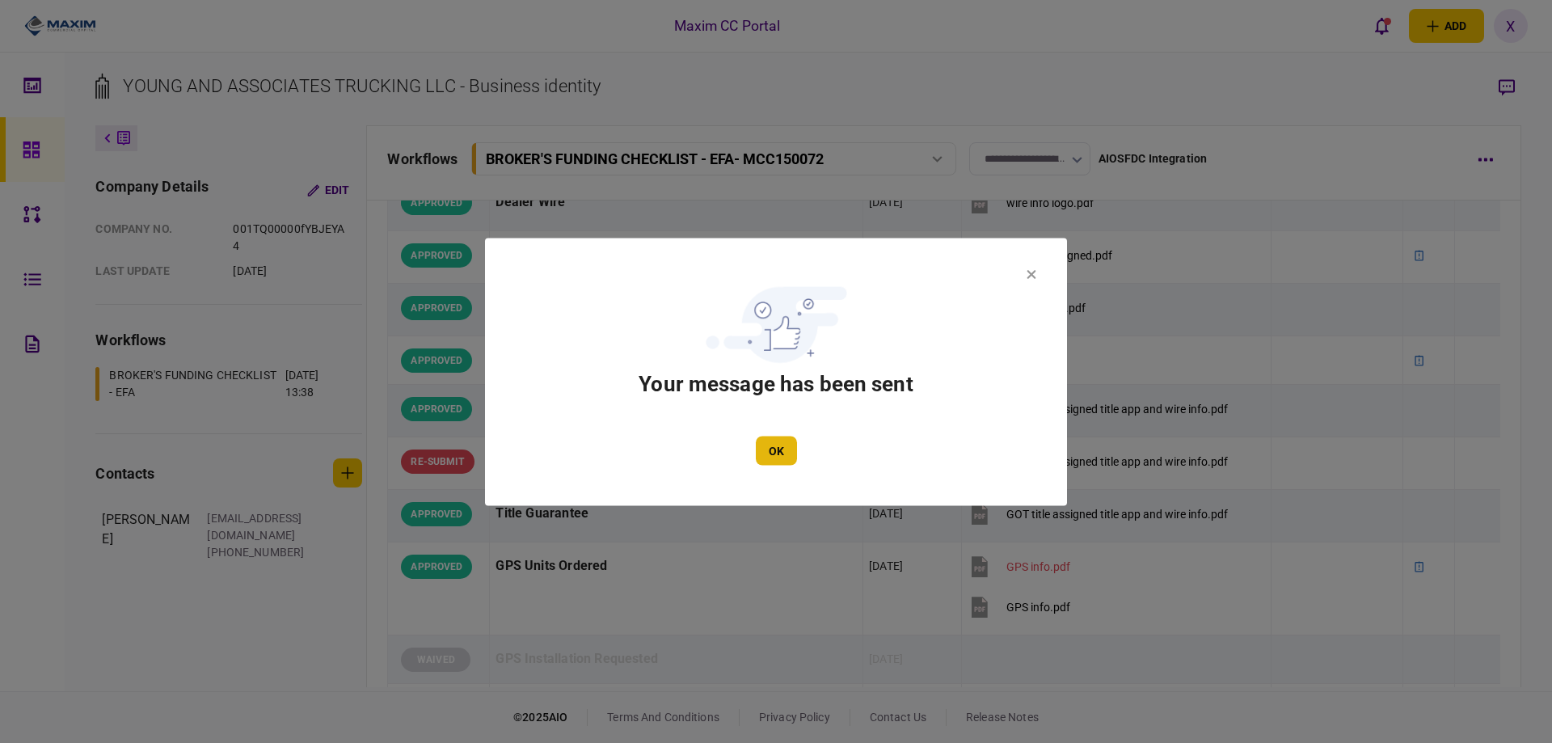
click at [779, 455] on button "OK" at bounding box center [776, 450] width 41 height 29
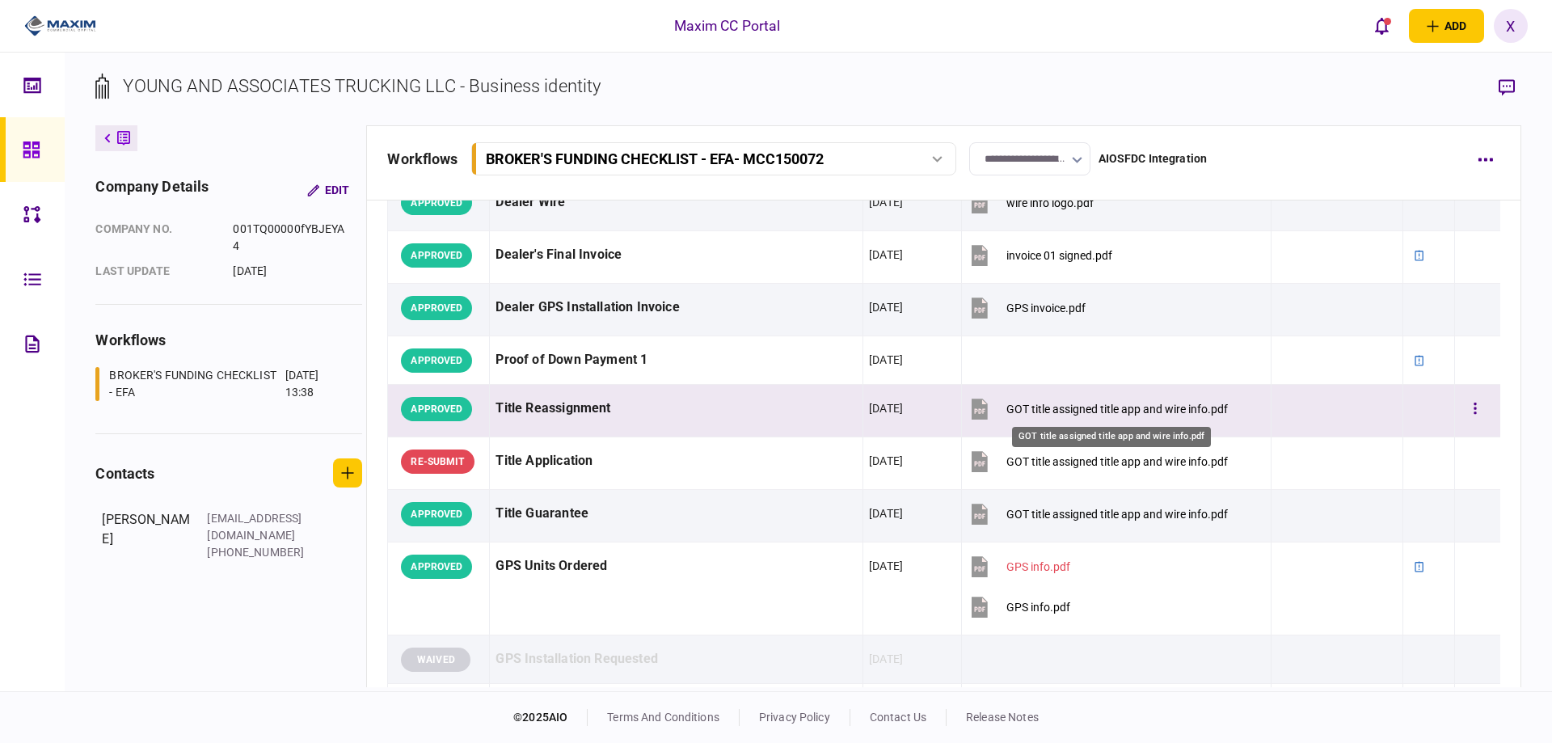
click at [1027, 407] on div "GOT title assigned title app and wire info.pdf" at bounding box center [1118, 409] width 222 height 13
click at [1474, 403] on icon "button" at bounding box center [1475, 408] width 3 height 15
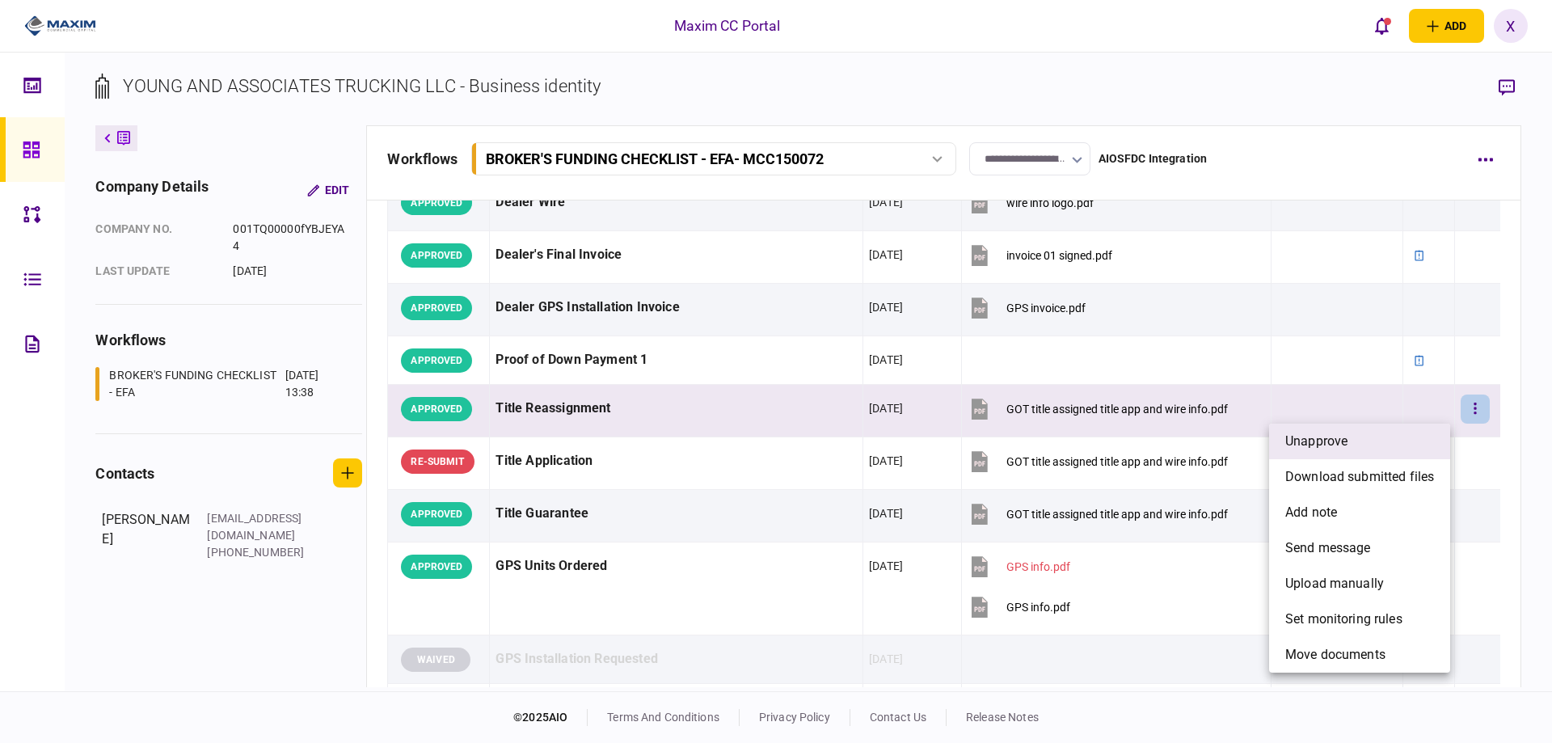
click at [1412, 431] on li "unapprove" at bounding box center [1359, 442] width 181 height 36
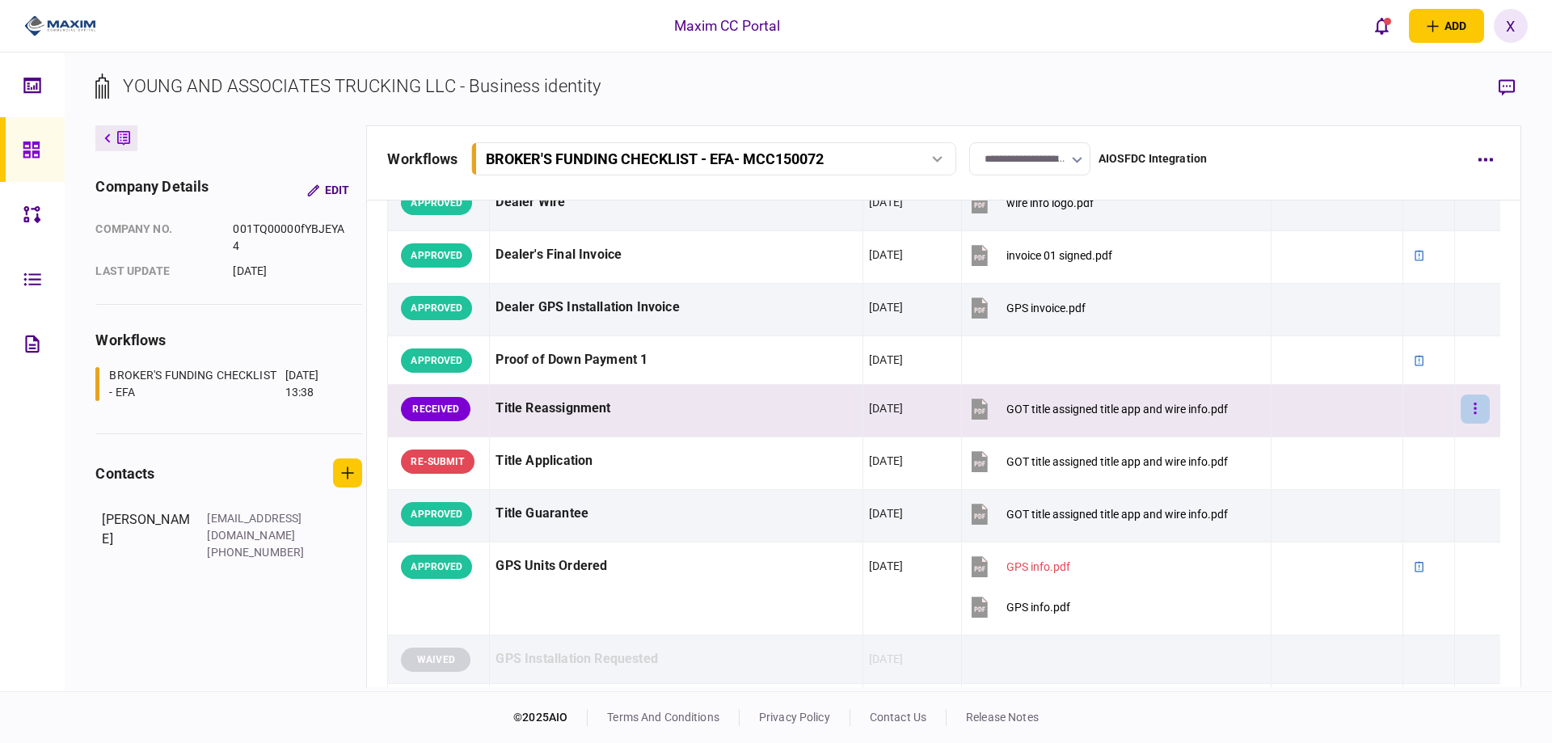
click at [1461, 407] on button "button" at bounding box center [1475, 409] width 29 height 29
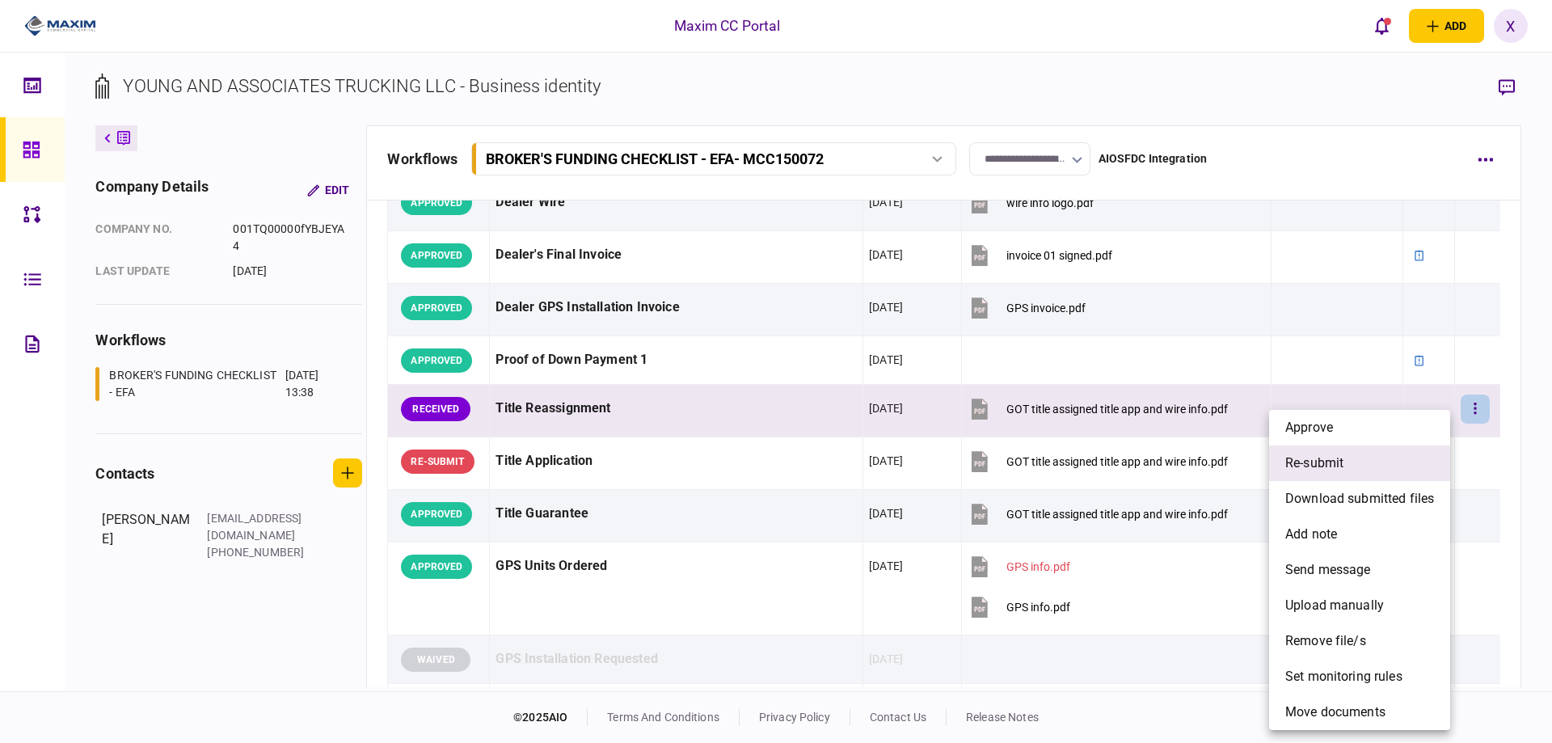
click at [1379, 473] on li "re-submit" at bounding box center [1359, 463] width 181 height 36
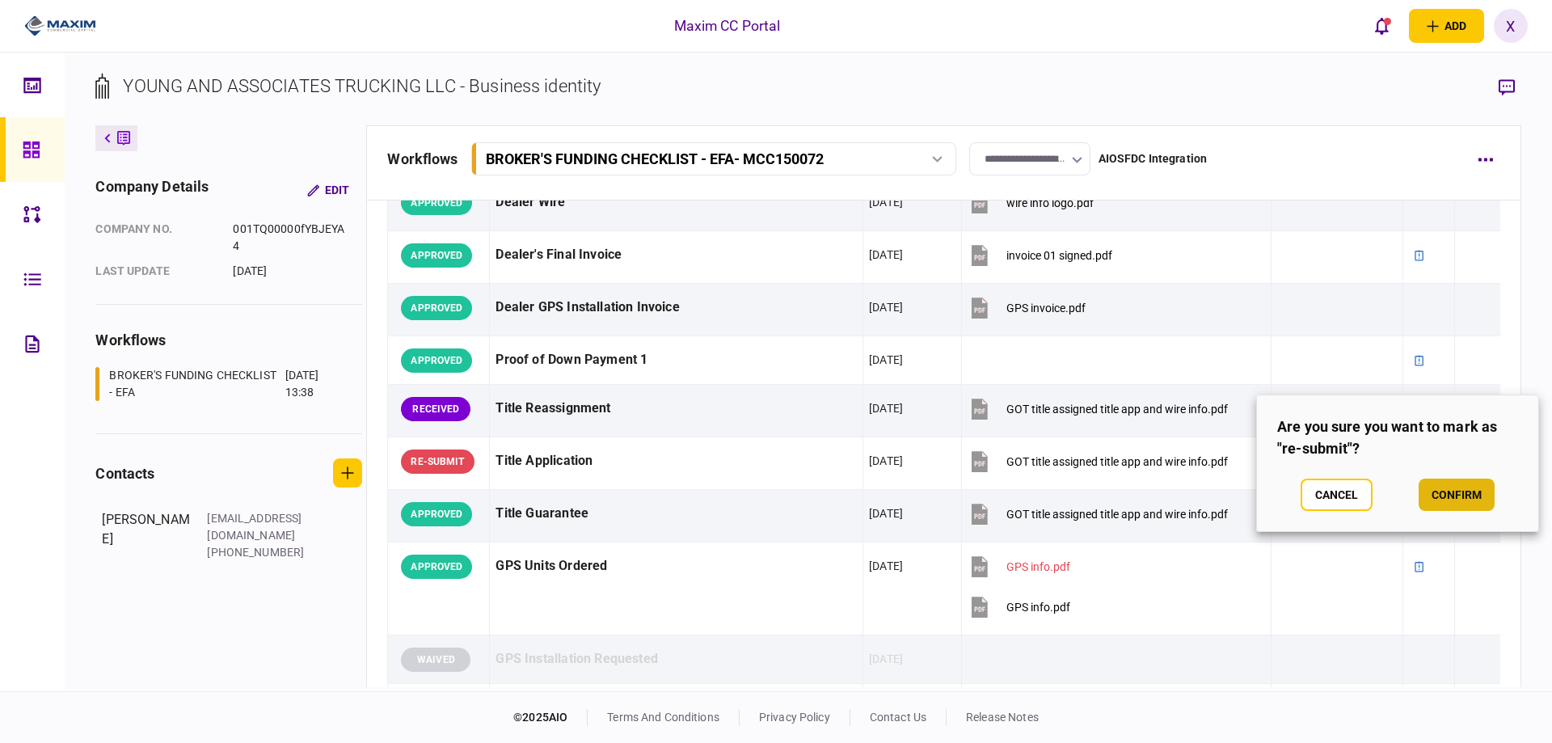
click at [1443, 500] on button "confirm" at bounding box center [1457, 495] width 76 height 32
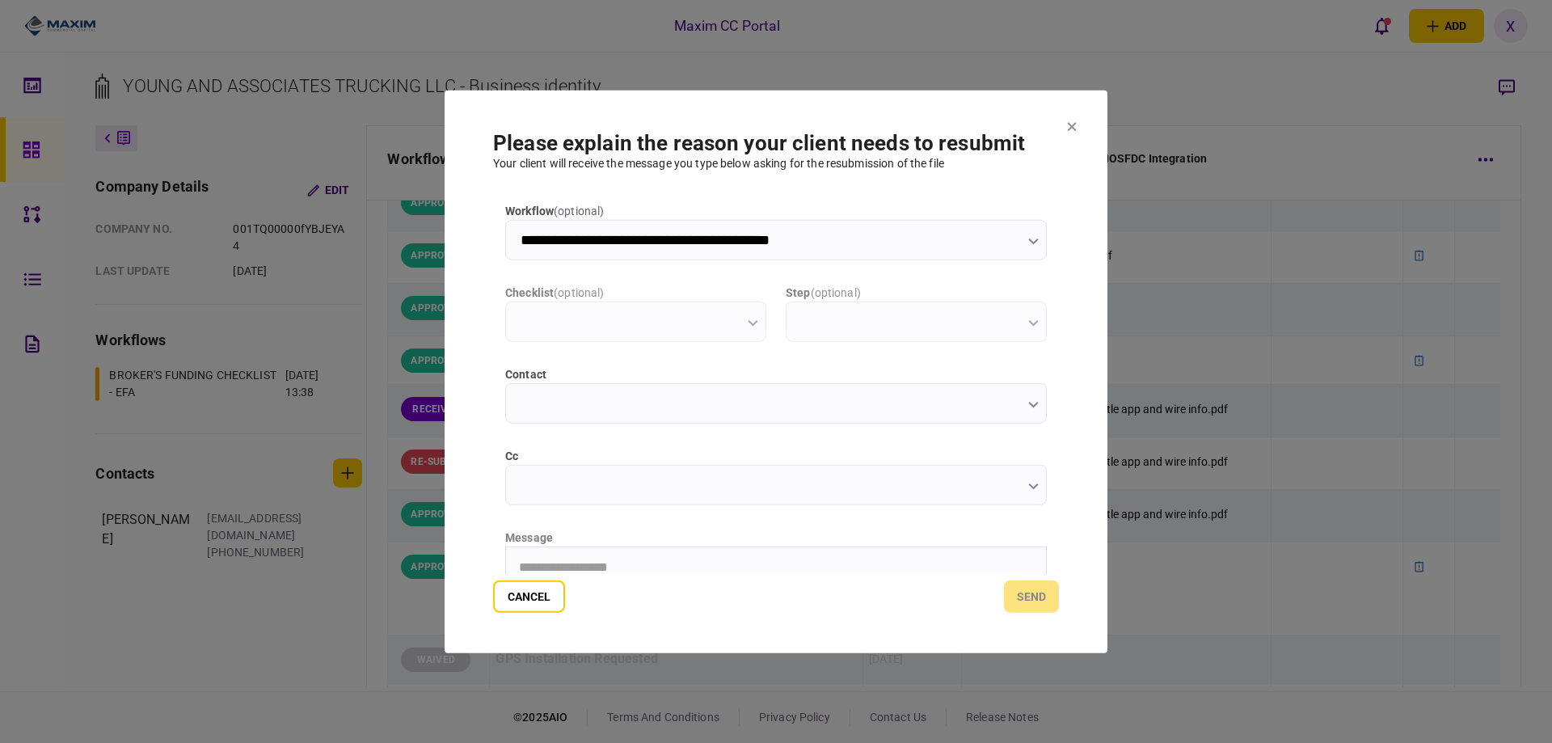
scroll to position [0, 0]
type input "**********"
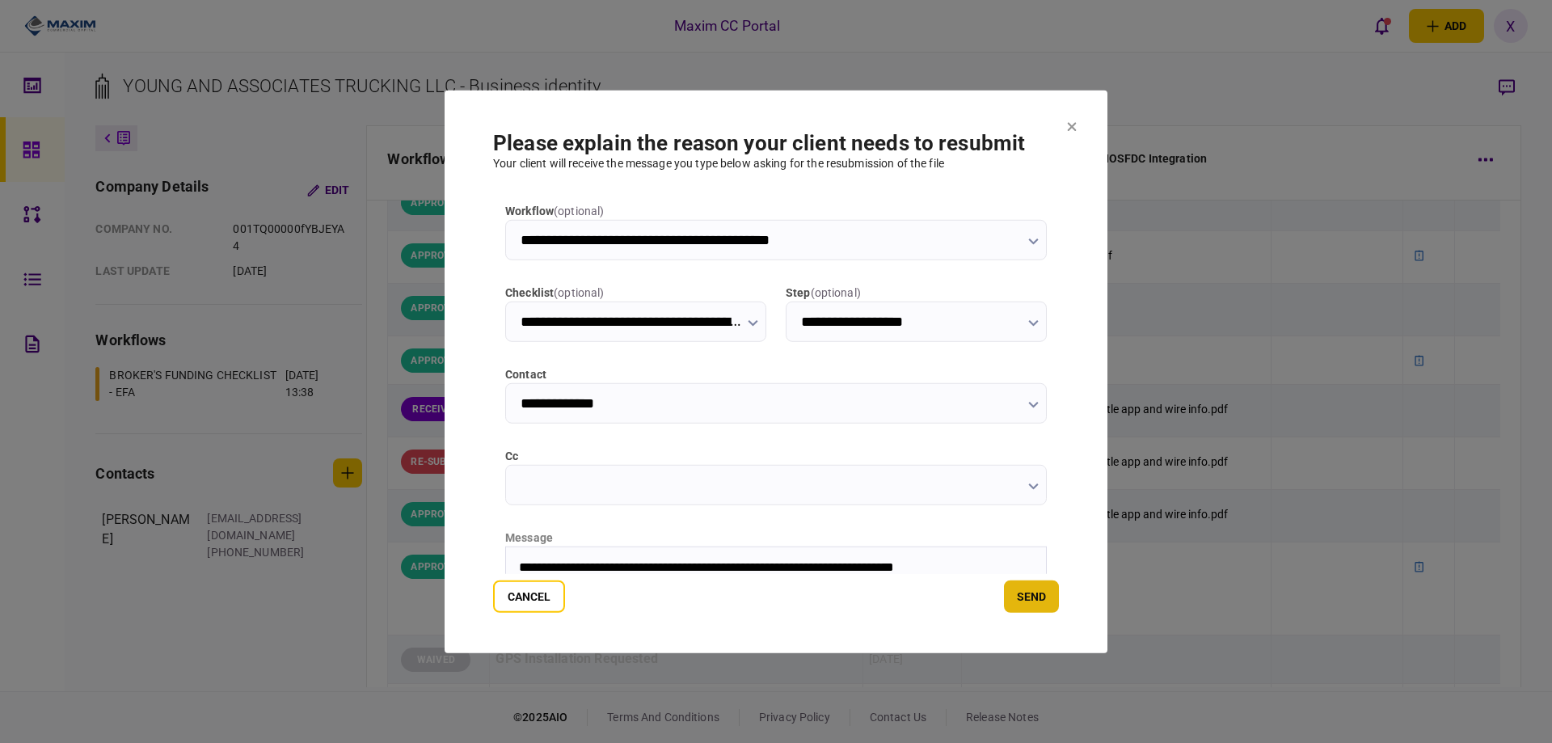
click at [1043, 598] on button "send" at bounding box center [1031, 597] width 55 height 32
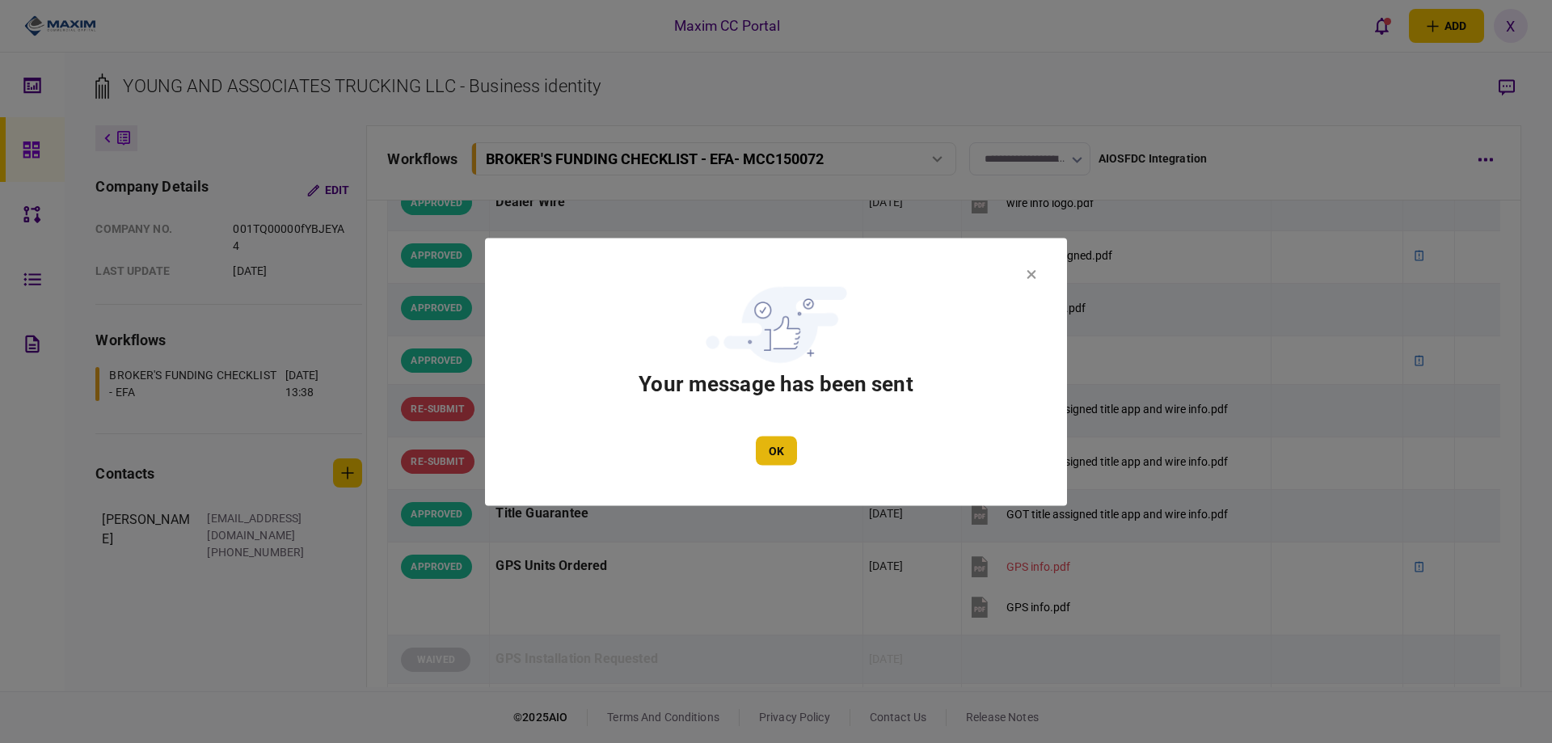
click at [776, 444] on button "OK" at bounding box center [776, 450] width 41 height 29
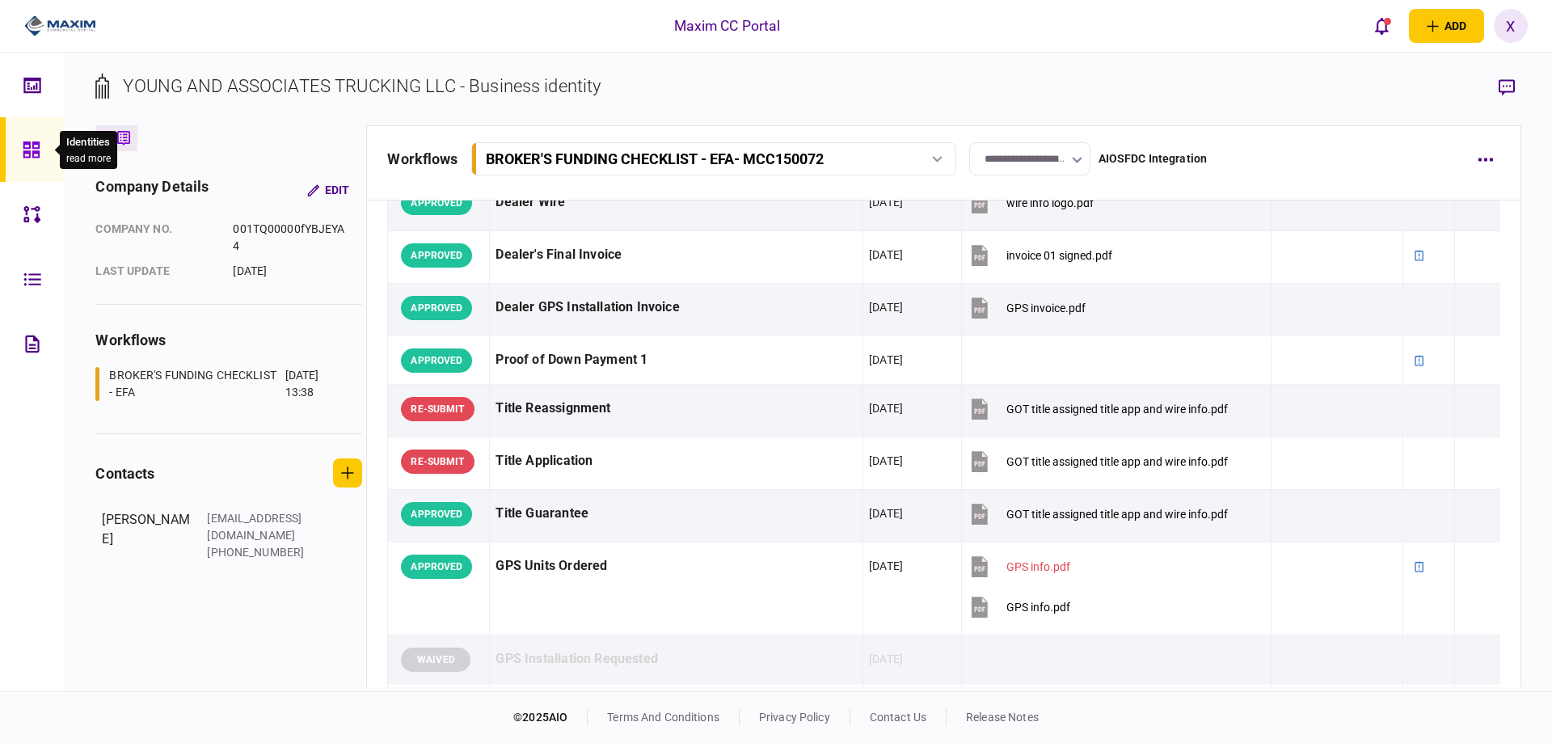
click at [38, 155] on icon at bounding box center [31, 149] width 16 height 16
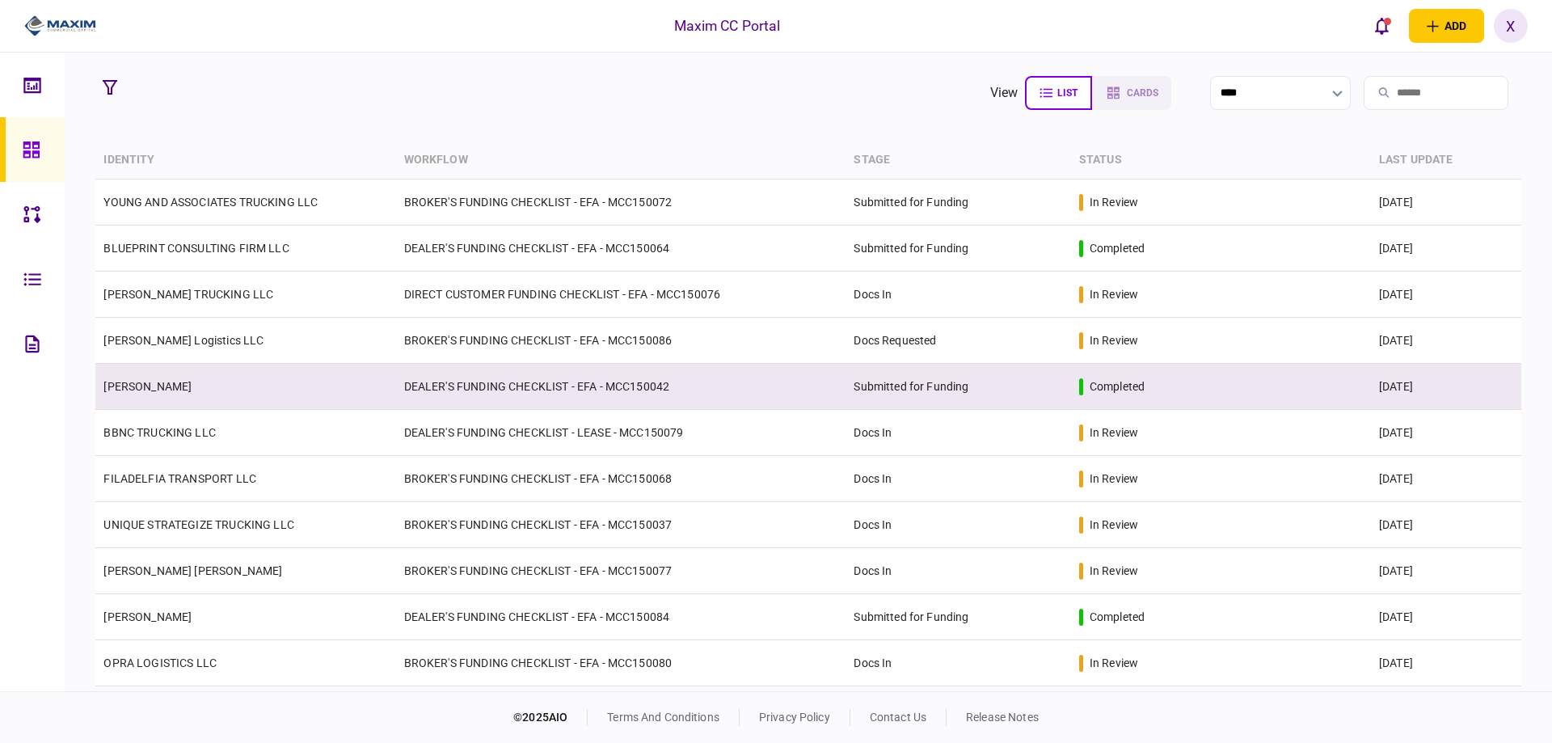
click at [184, 383] on link "[PERSON_NAME]" at bounding box center [147, 386] width 88 height 13
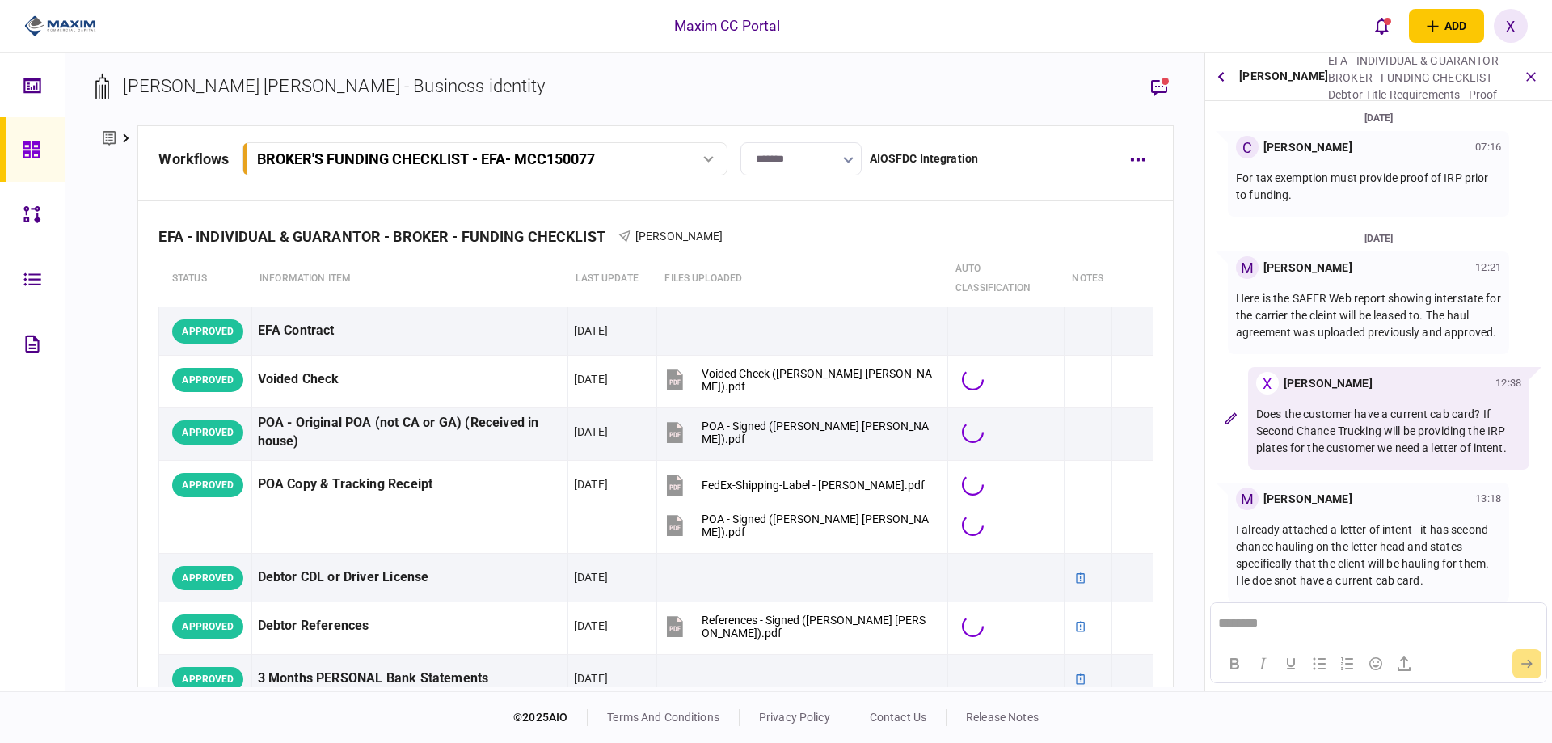
scroll to position [13, 0]
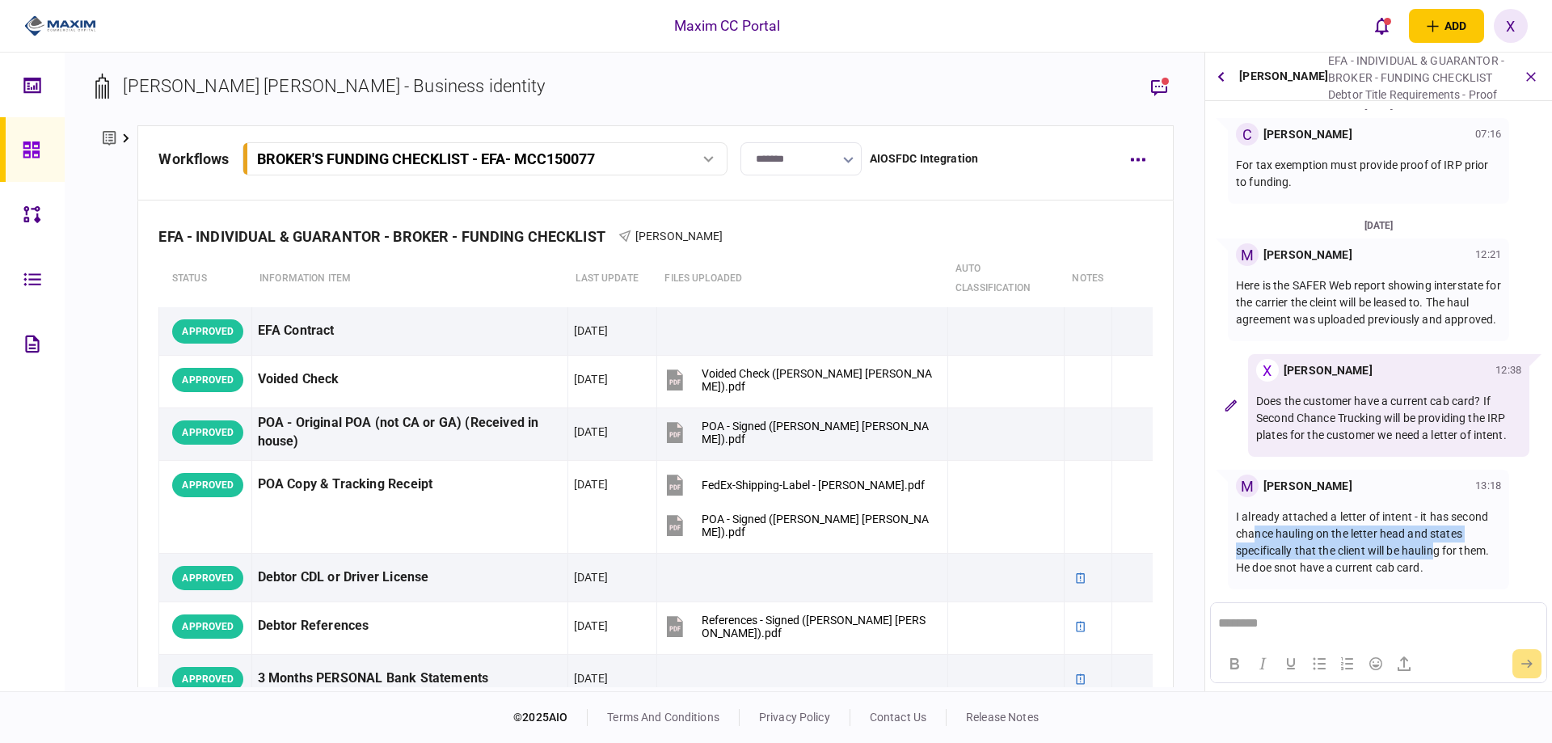
drag, startPoint x: 1256, startPoint y: 538, endPoint x: 1438, endPoint y: 543, distance: 182.0
click at [1438, 543] on p "I already attached a letter of intent - it has second chance hauling on the let…" at bounding box center [1368, 543] width 265 height 68
click at [1446, 563] on p "I already attached a letter of intent - it has second chance hauling on the let…" at bounding box center [1368, 543] width 265 height 68
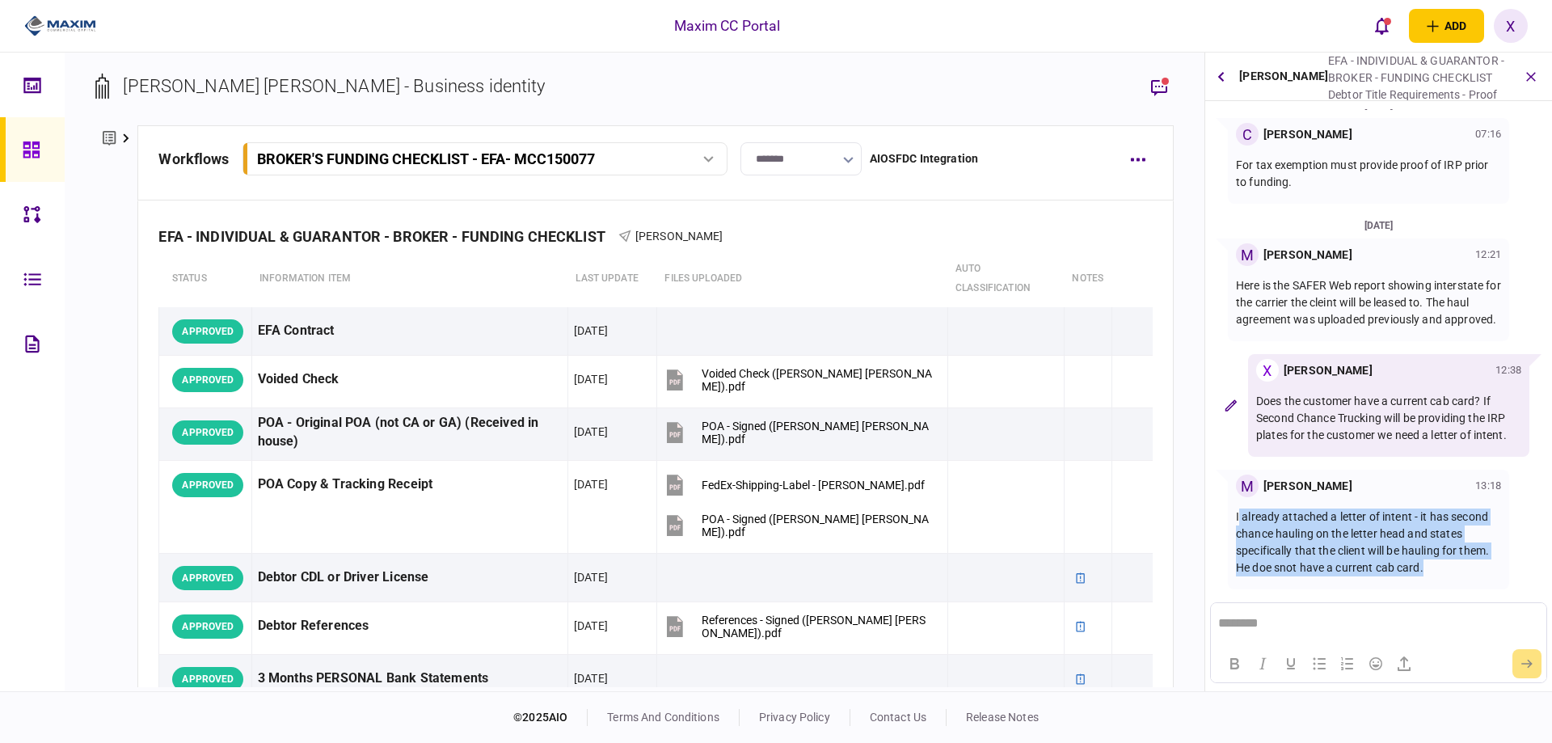
drag, startPoint x: 1433, startPoint y: 569, endPoint x: 1239, endPoint y: 517, distance: 200.8
click at [1239, 517] on p "I already attached a letter of intent - it has second chance hauling on the let…" at bounding box center [1368, 543] width 265 height 68
click at [1333, 520] on p "I already attached a letter of intent - it has second chance hauling on the let…" at bounding box center [1368, 543] width 265 height 68
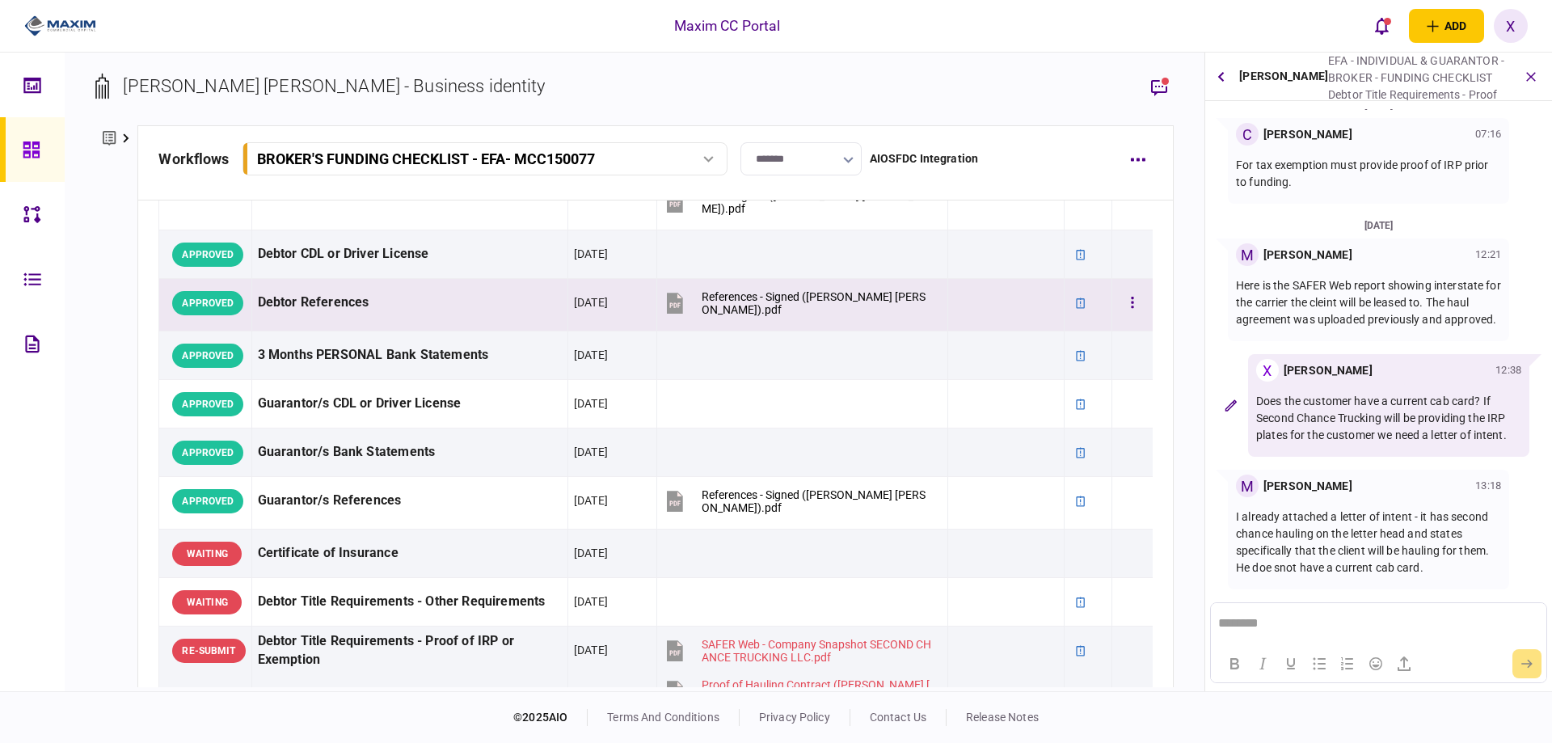
scroll to position [485, 0]
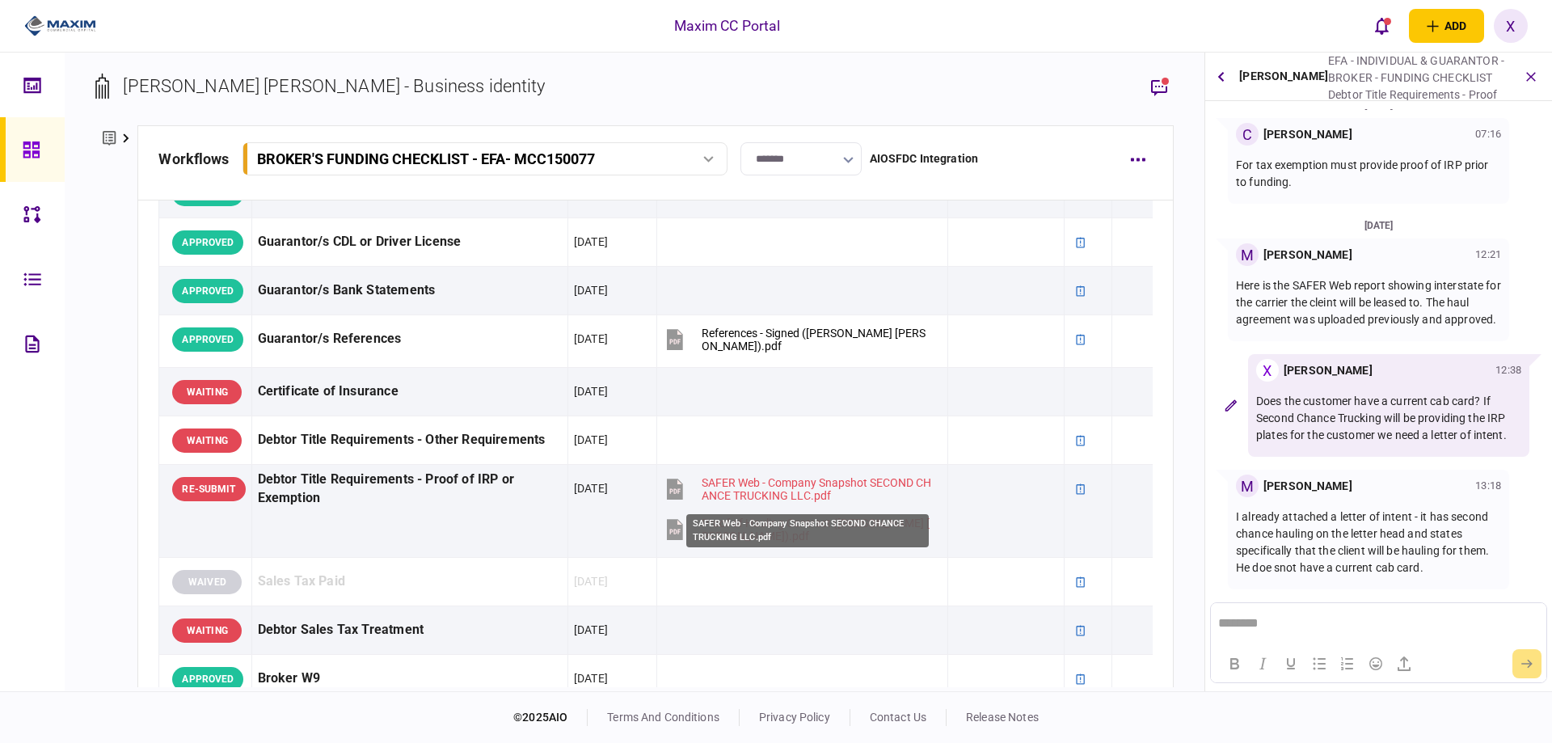
click at [720, 530] on div "SAFER Web - Company Snapshot SECOND CHANCE TRUCKING LLC.pdf" at bounding box center [807, 530] width 243 height 33
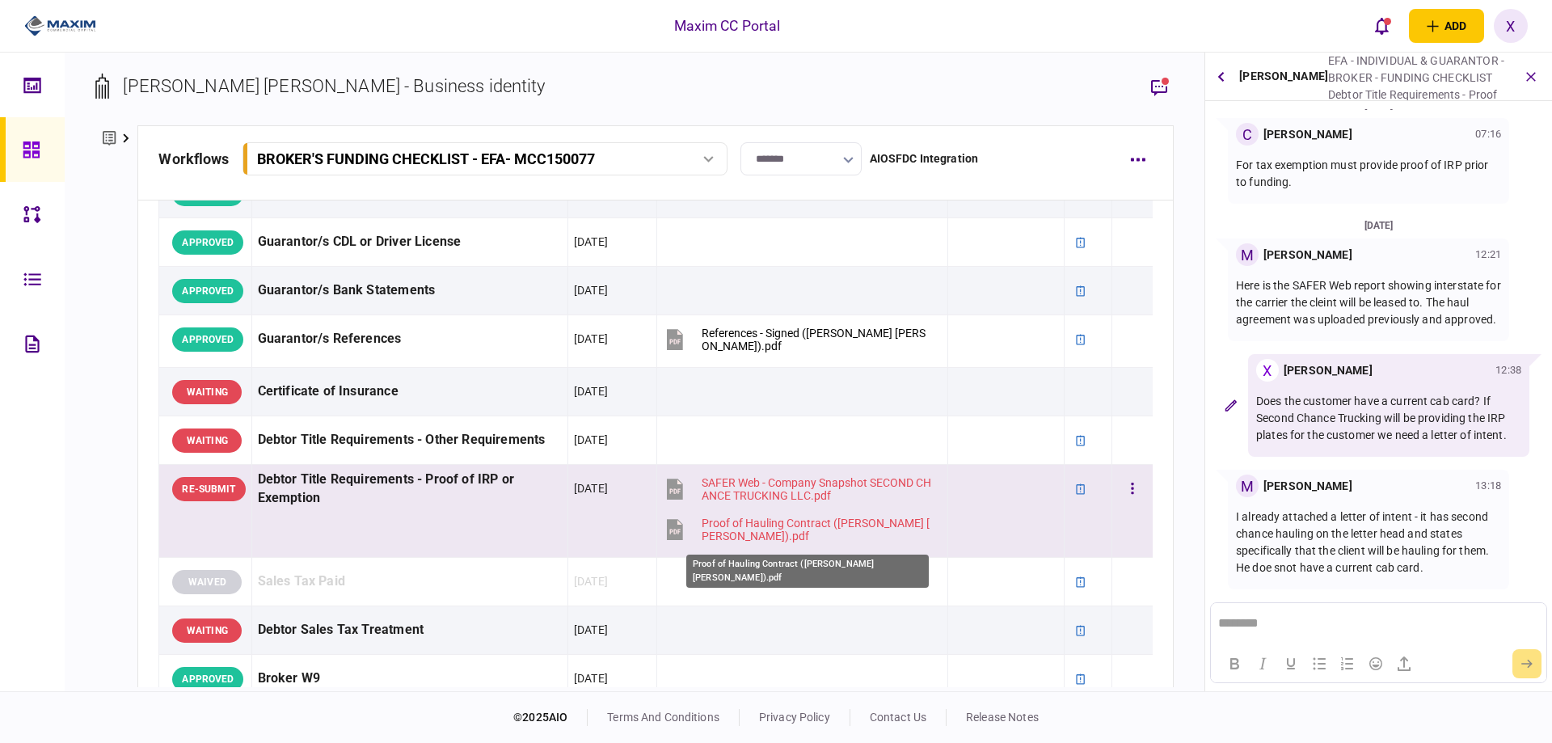
click at [733, 522] on div "Proof of Hauling Contract ([PERSON_NAME] [PERSON_NAME]).pdf" at bounding box center [818, 530] width 232 height 26
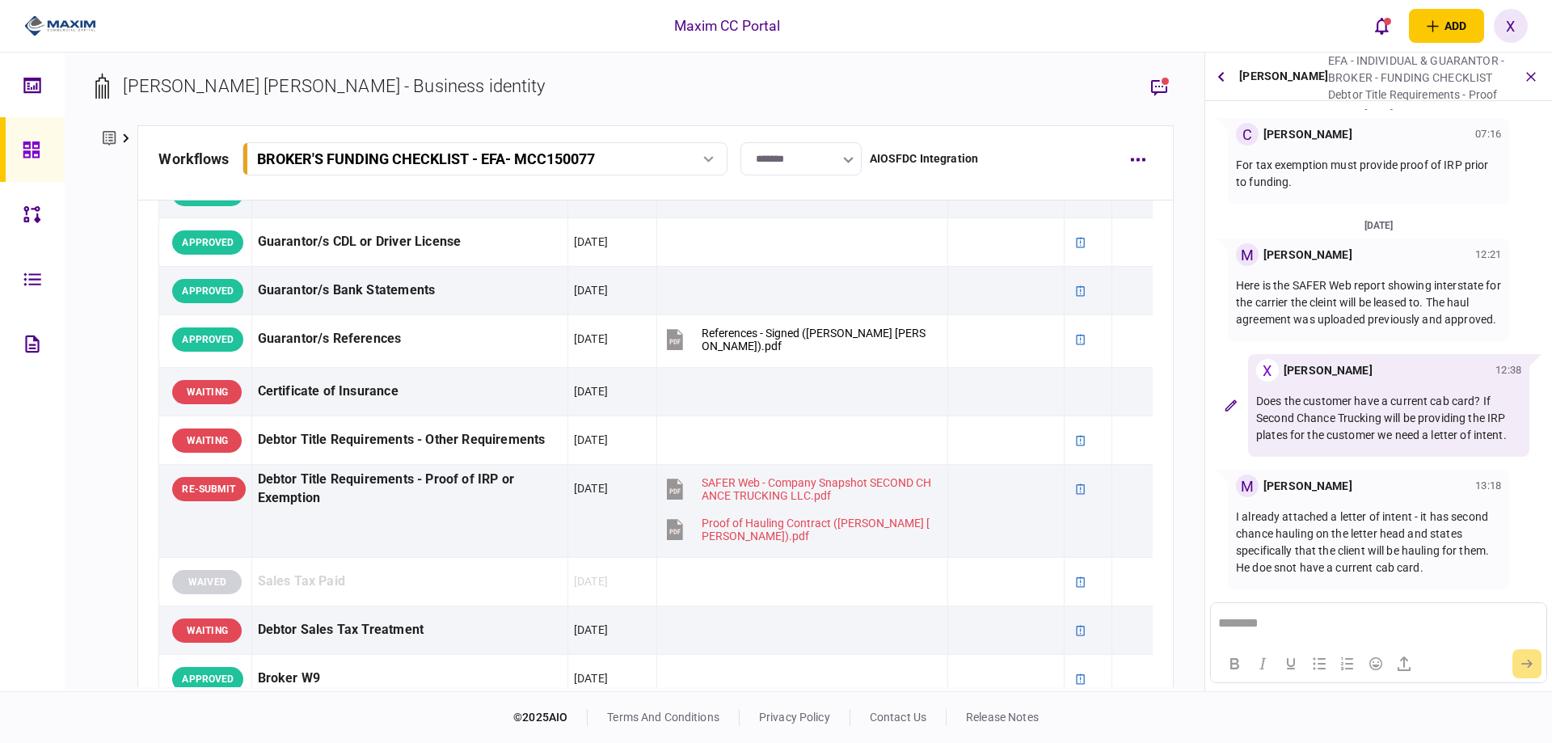
click at [1305, 610] on html "********" at bounding box center [1378, 623] width 335 height 40
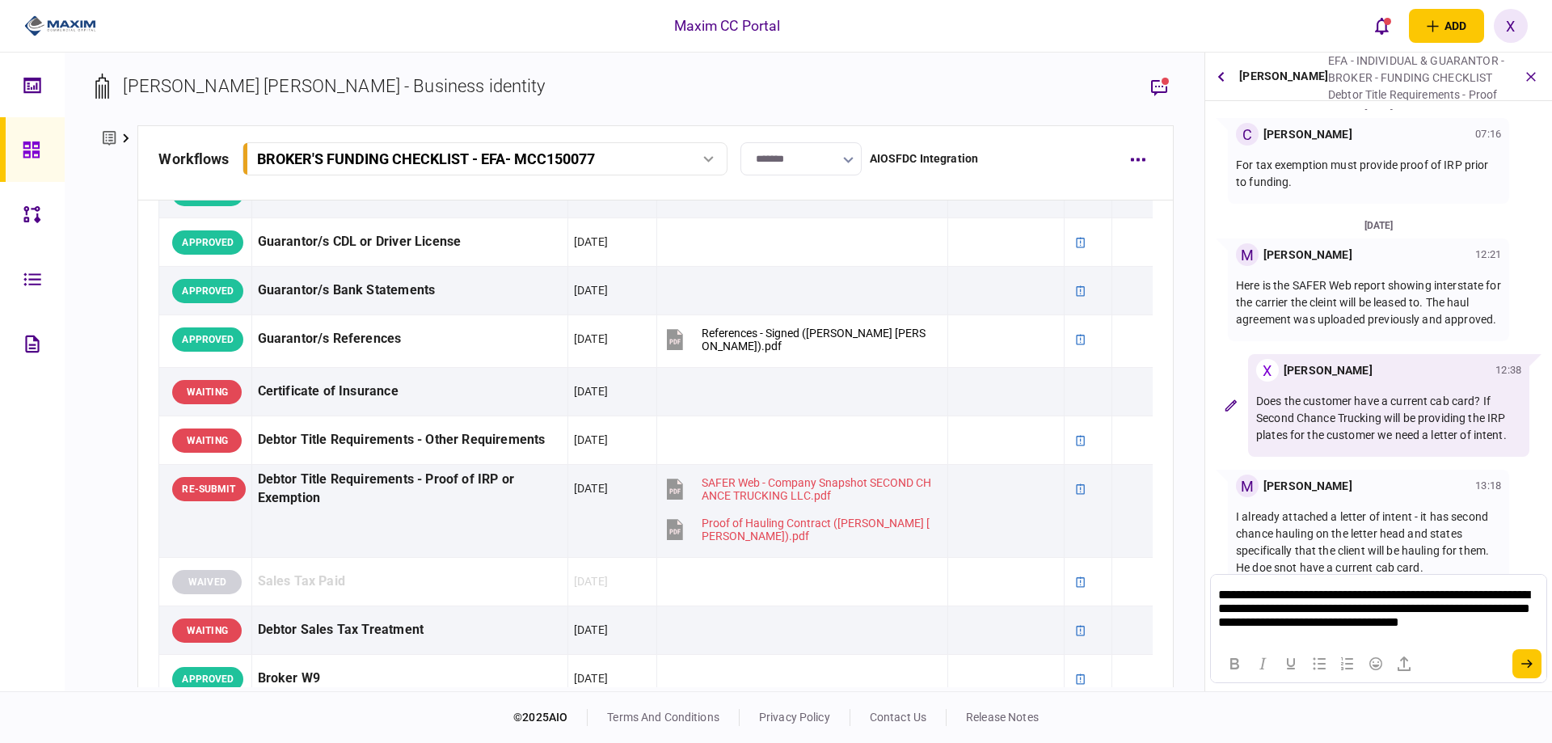
scroll to position [0, 0]
click at [1526, 661] on icon "submit" at bounding box center [1527, 664] width 11 height 10
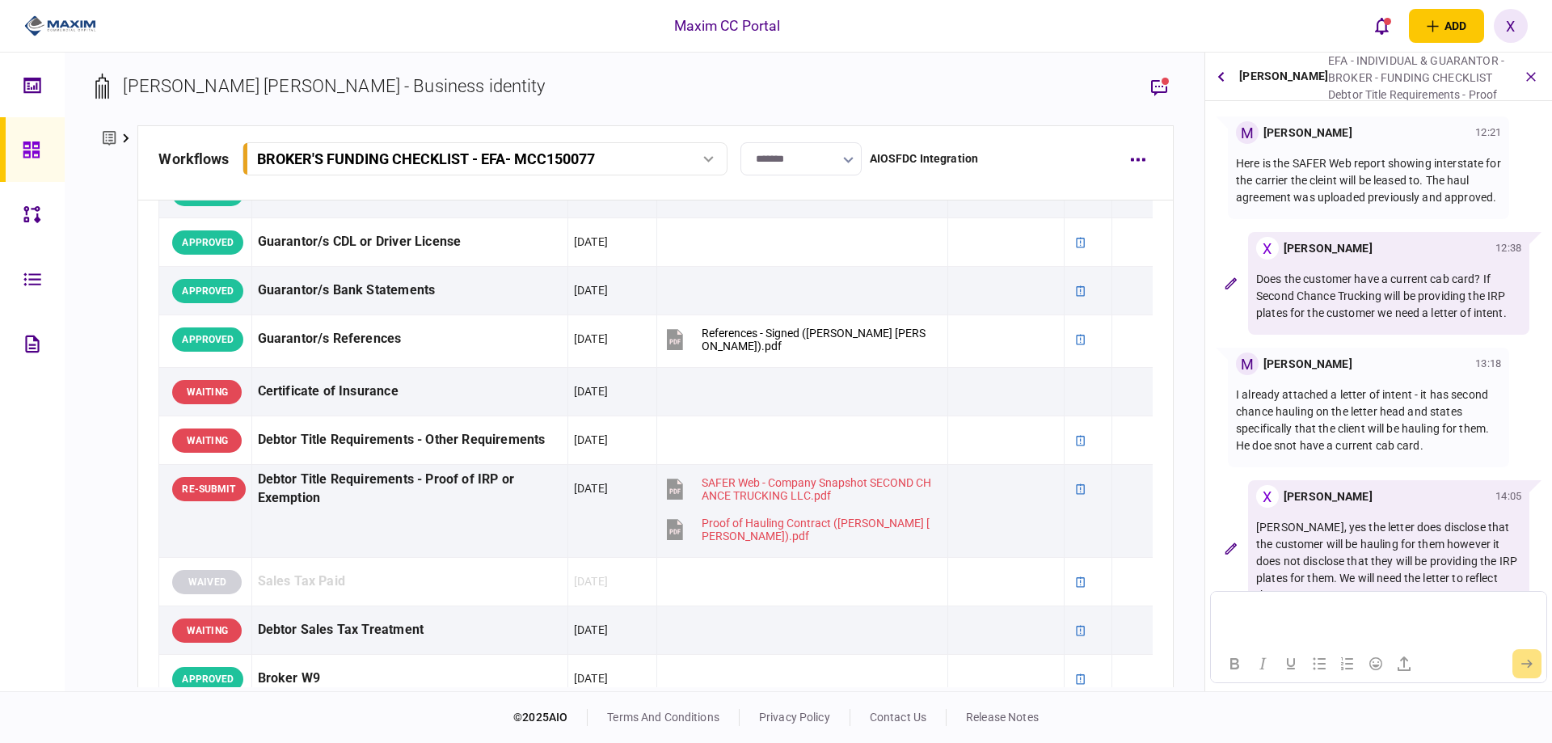
scroll to position [174, 0]
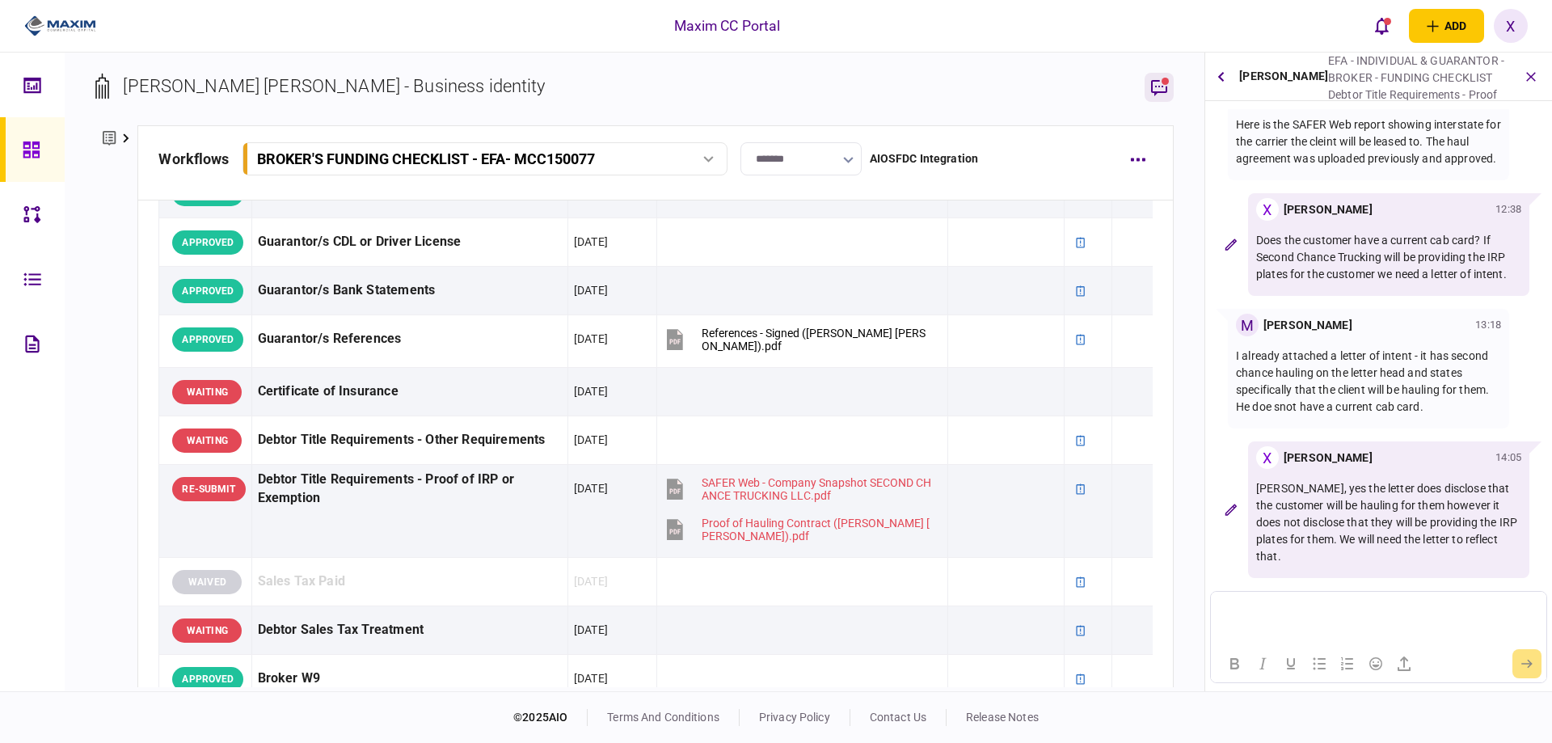
click at [1153, 82] on icon "button" at bounding box center [1159, 88] width 16 height 16
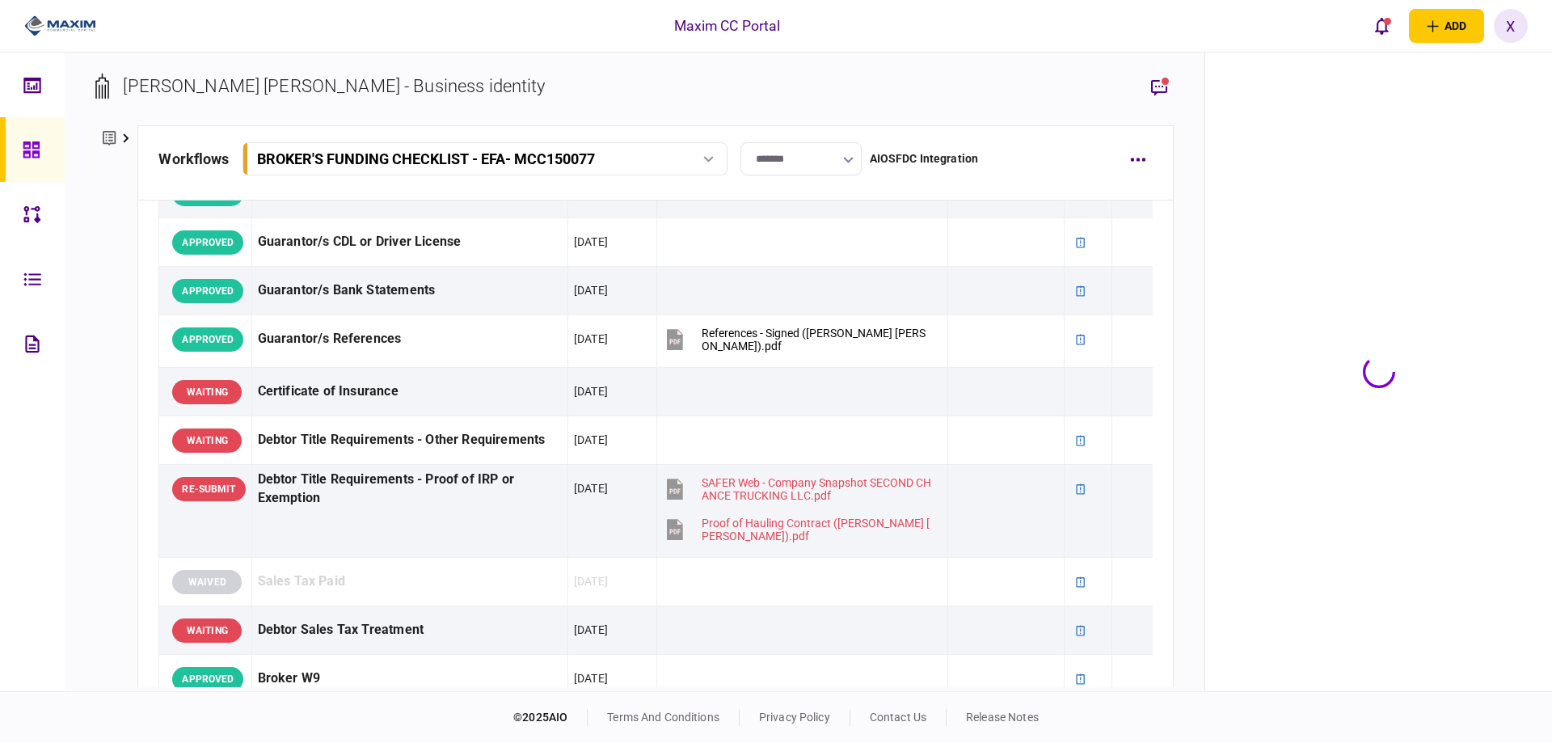
click at [1401, 23] on div "add business identity individual identity X X [PERSON_NAME] [PERSON_NAME][EMAIL…" at bounding box center [1447, 26] width 163 height 34
click at [1392, 24] on button "open notifications list" at bounding box center [1383, 26] width 34 height 34
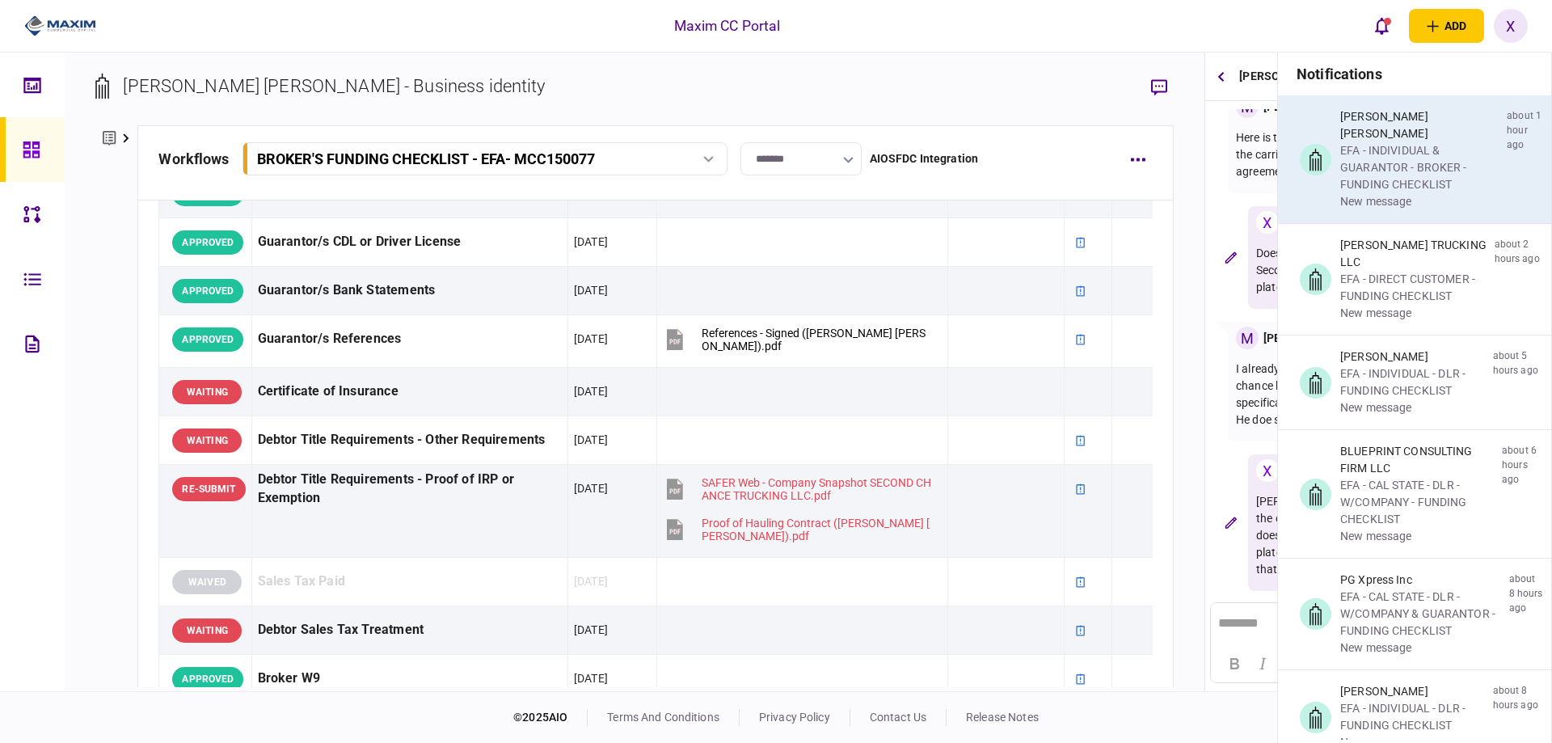
scroll to position [163, 0]
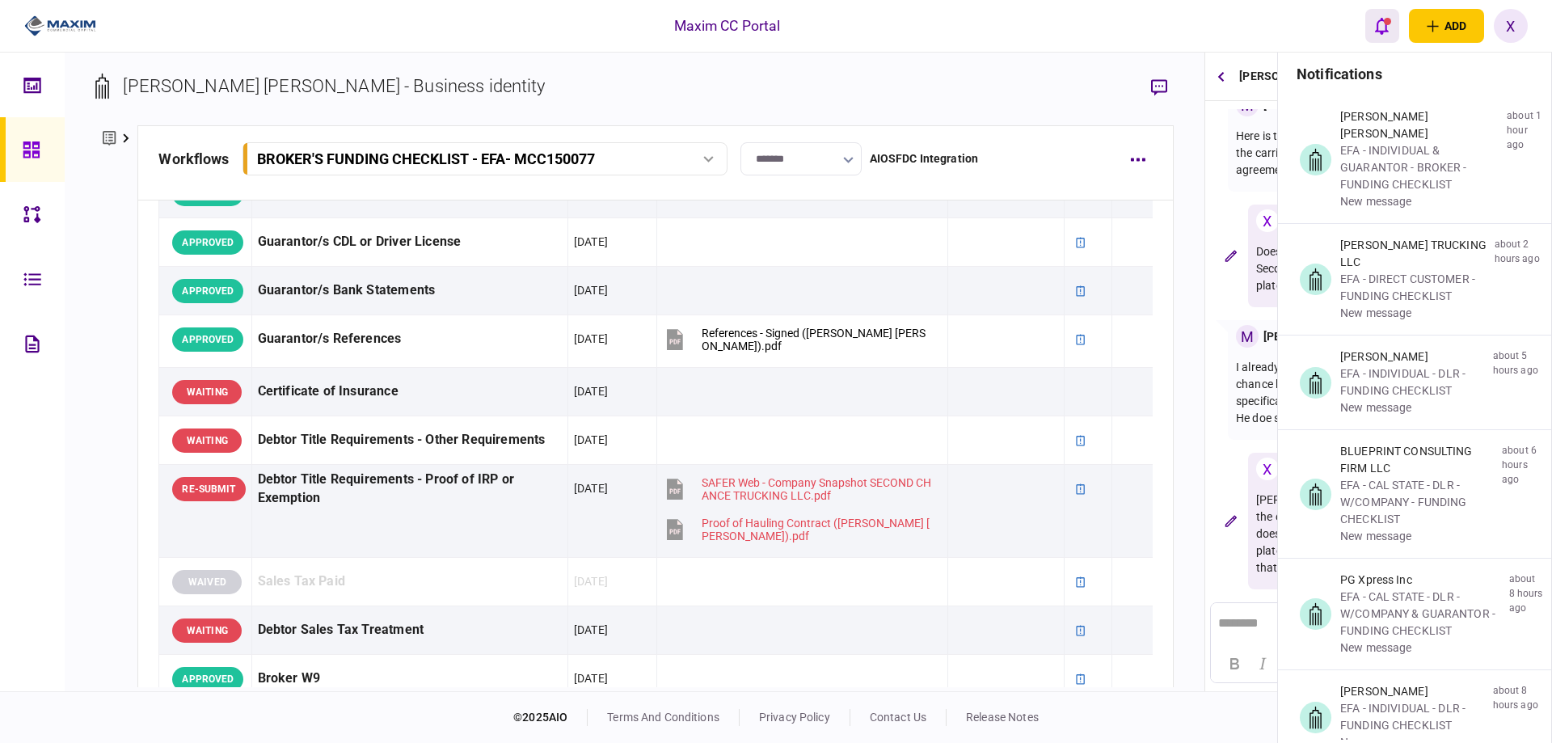
click at [1392, 18] on button "open notifications list" at bounding box center [1383, 26] width 34 height 34
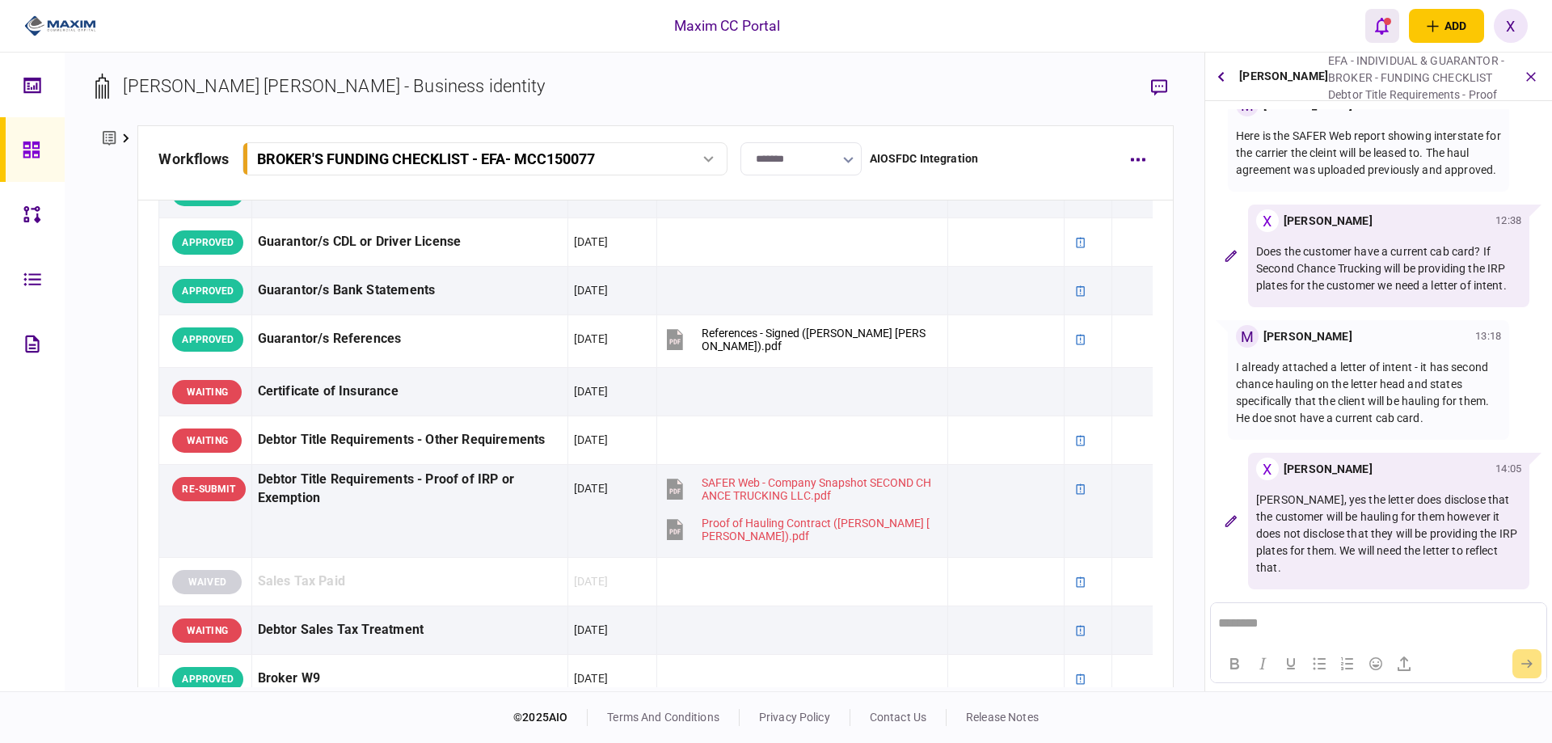
click at [1392, 18] on button "open notifications list" at bounding box center [1383, 26] width 34 height 34
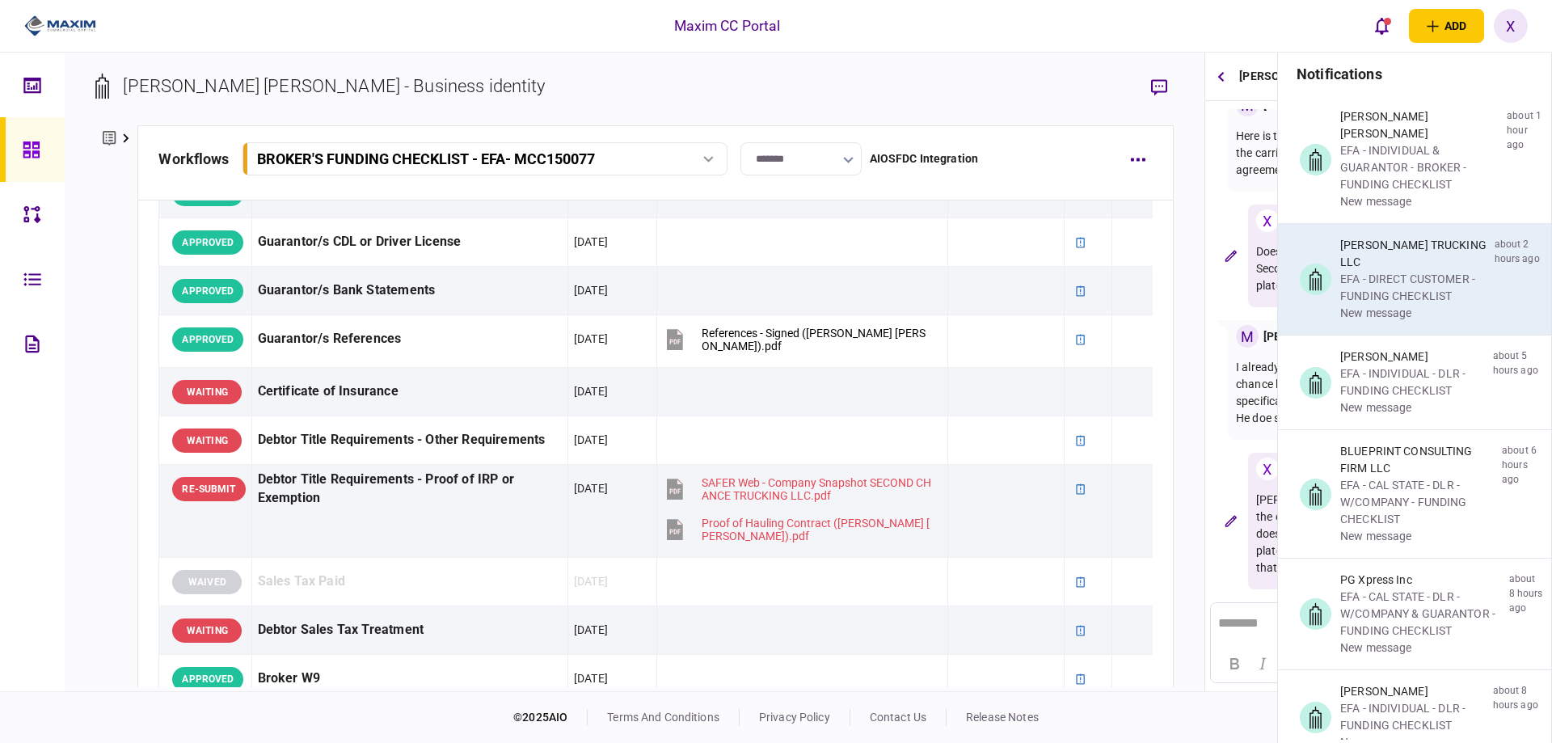
click at [1399, 271] on div "EFA - DIRECT CUSTOMER - FUNDING CHECKLIST" at bounding box center [1415, 288] width 148 height 34
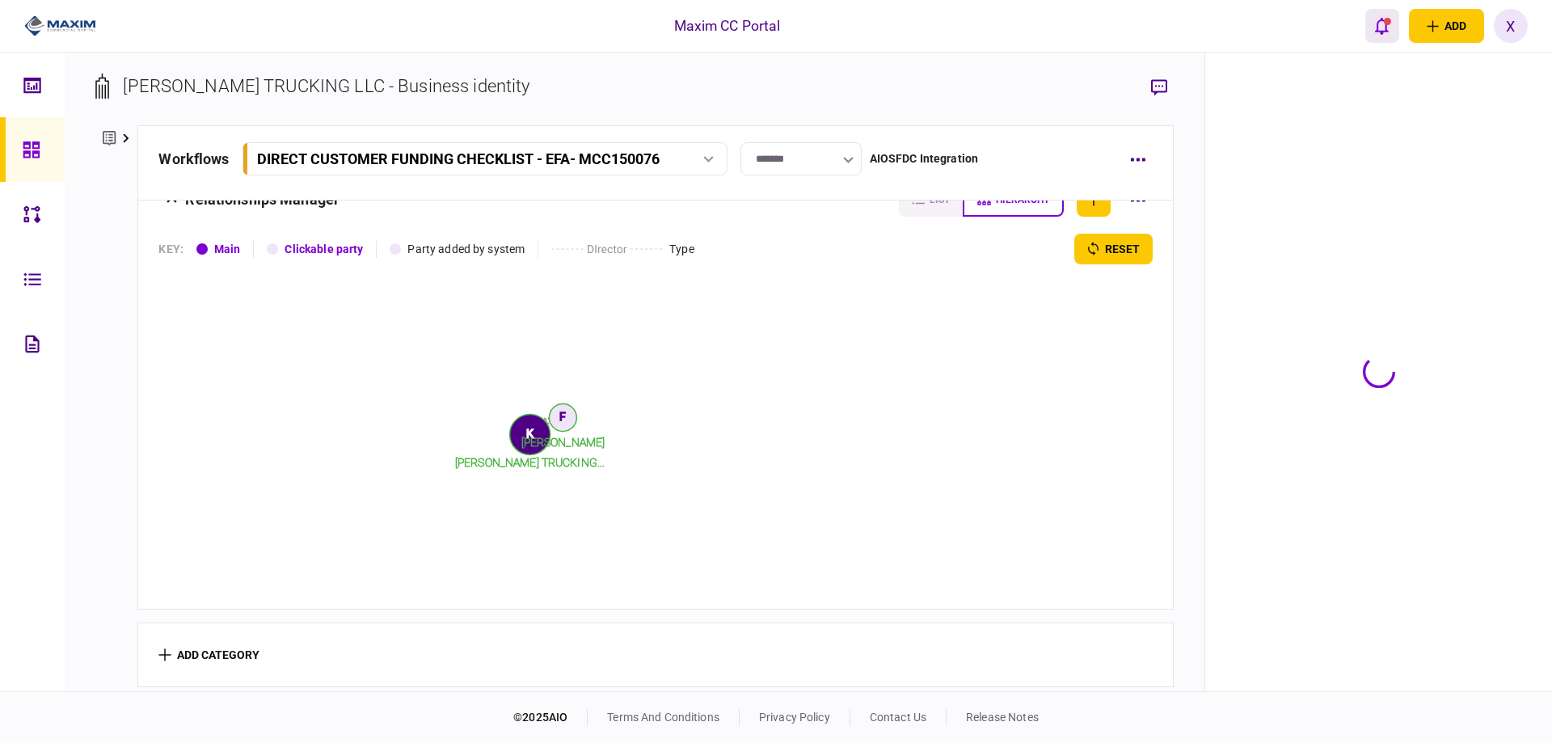
click at [1388, 31] on icon "open notifications list" at bounding box center [1382, 26] width 14 height 17
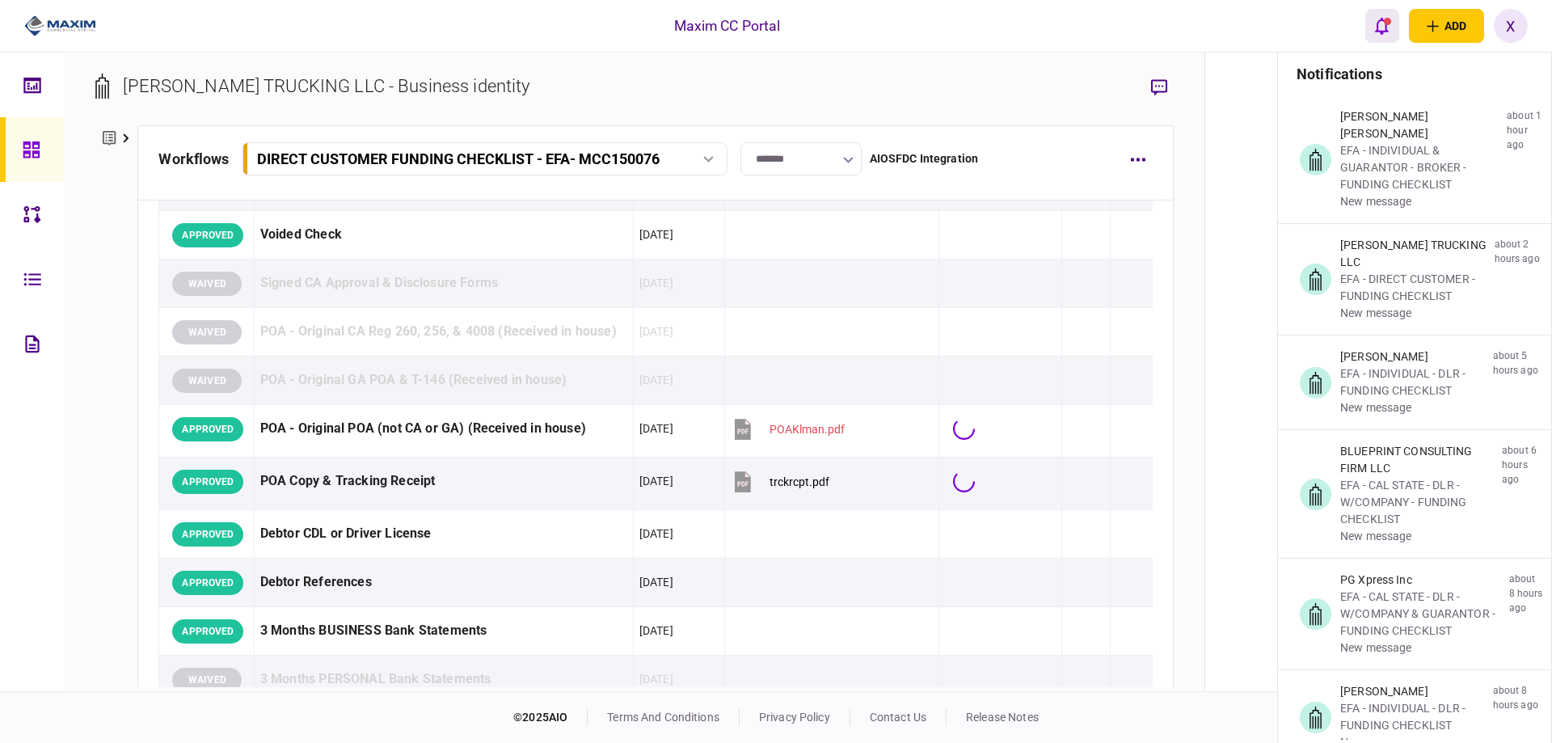
scroll to position [2467, 0]
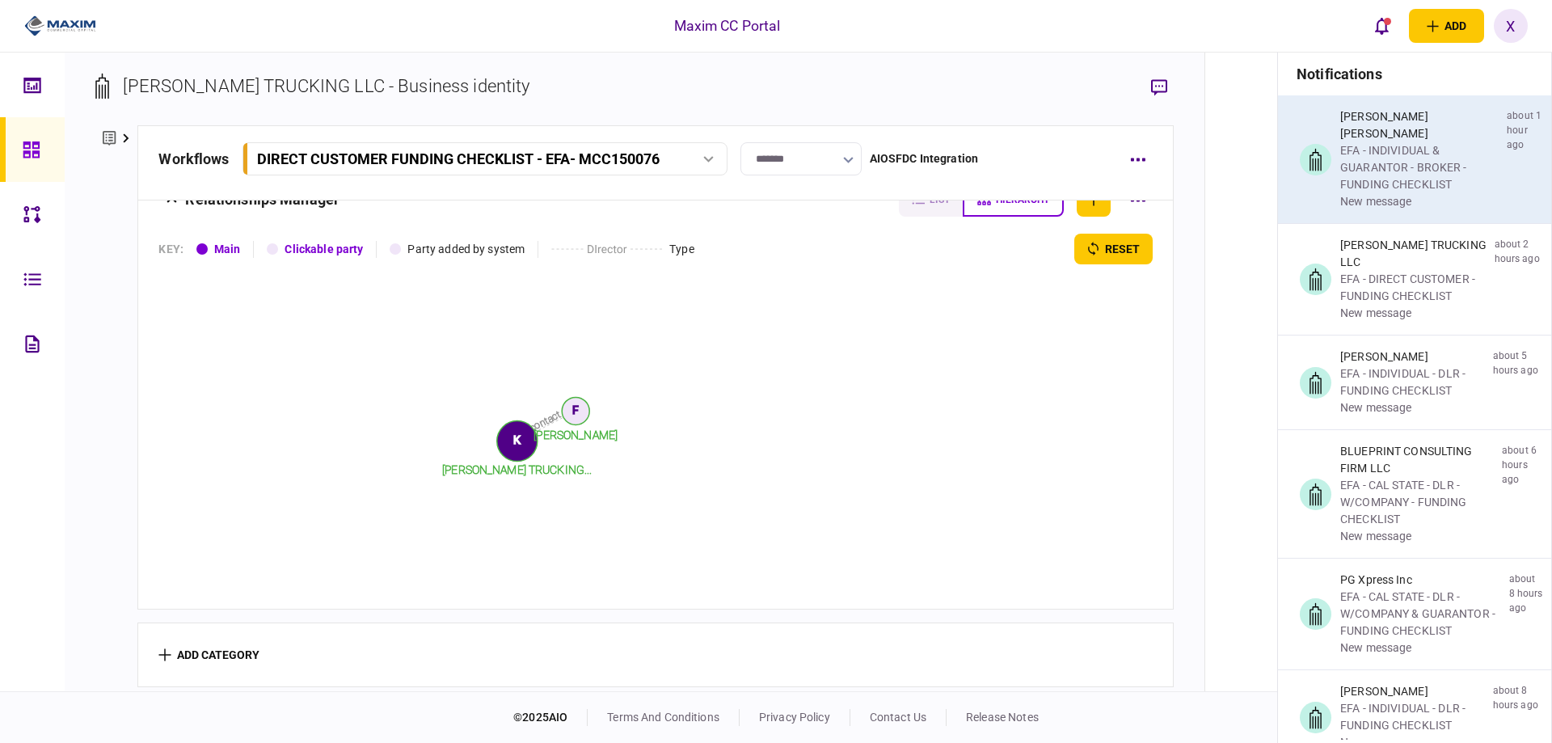
click at [1401, 143] on div "EFA - INDIVIDUAL & GUARANTOR - BROKER - FUNDING CHECKLIST" at bounding box center [1421, 167] width 160 height 51
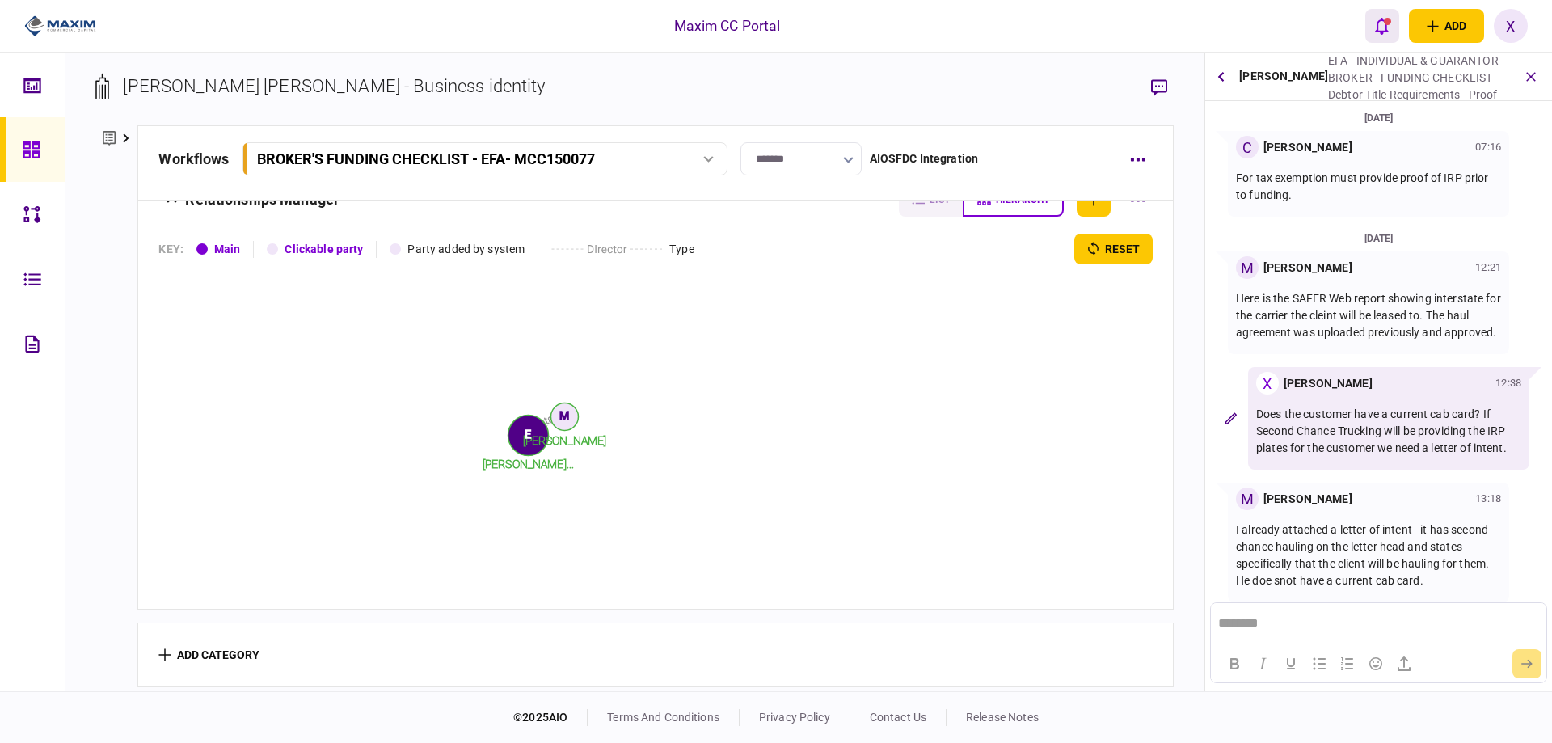
scroll to position [163, 0]
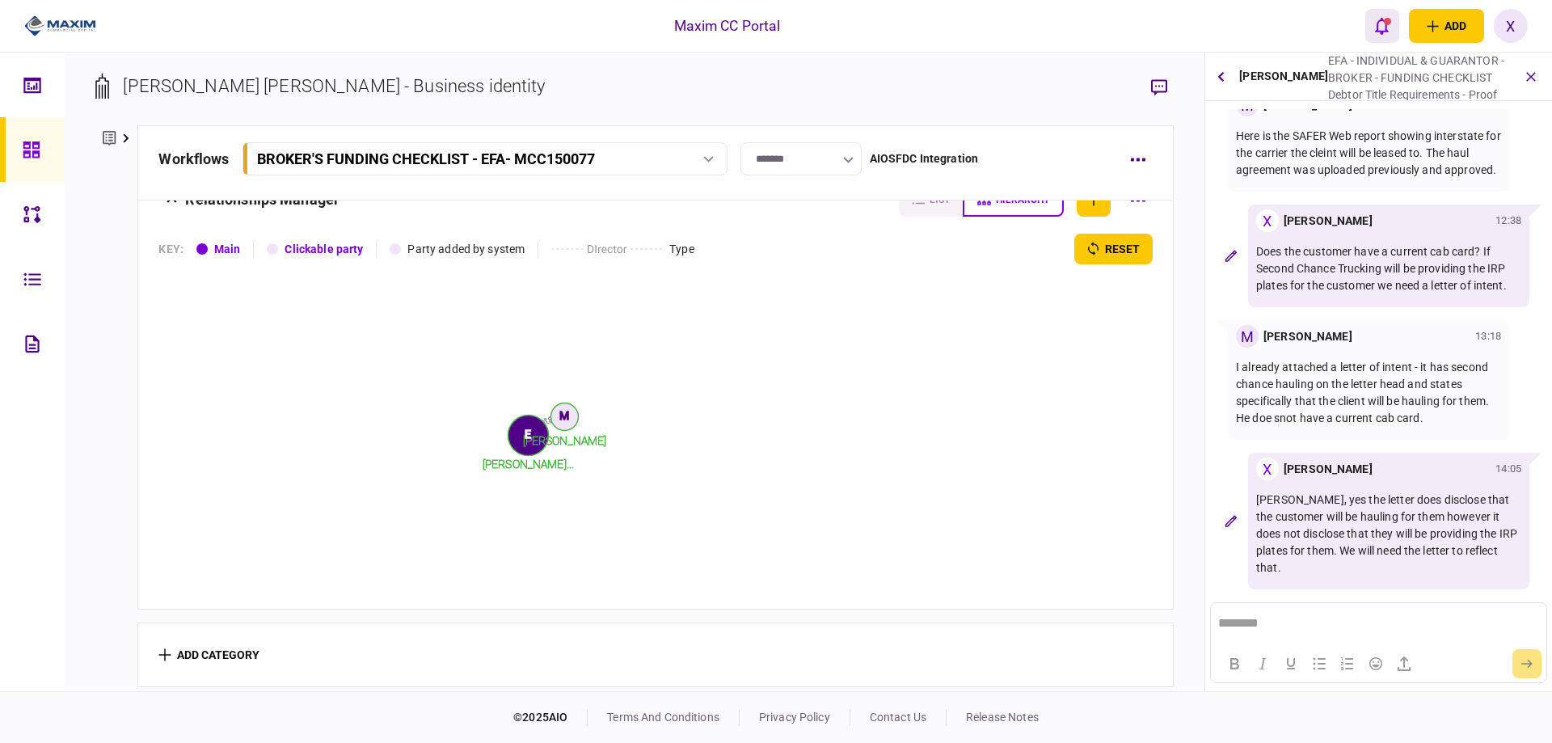
click at [1379, 30] on icon "open notifications list" at bounding box center [1382, 26] width 14 height 18
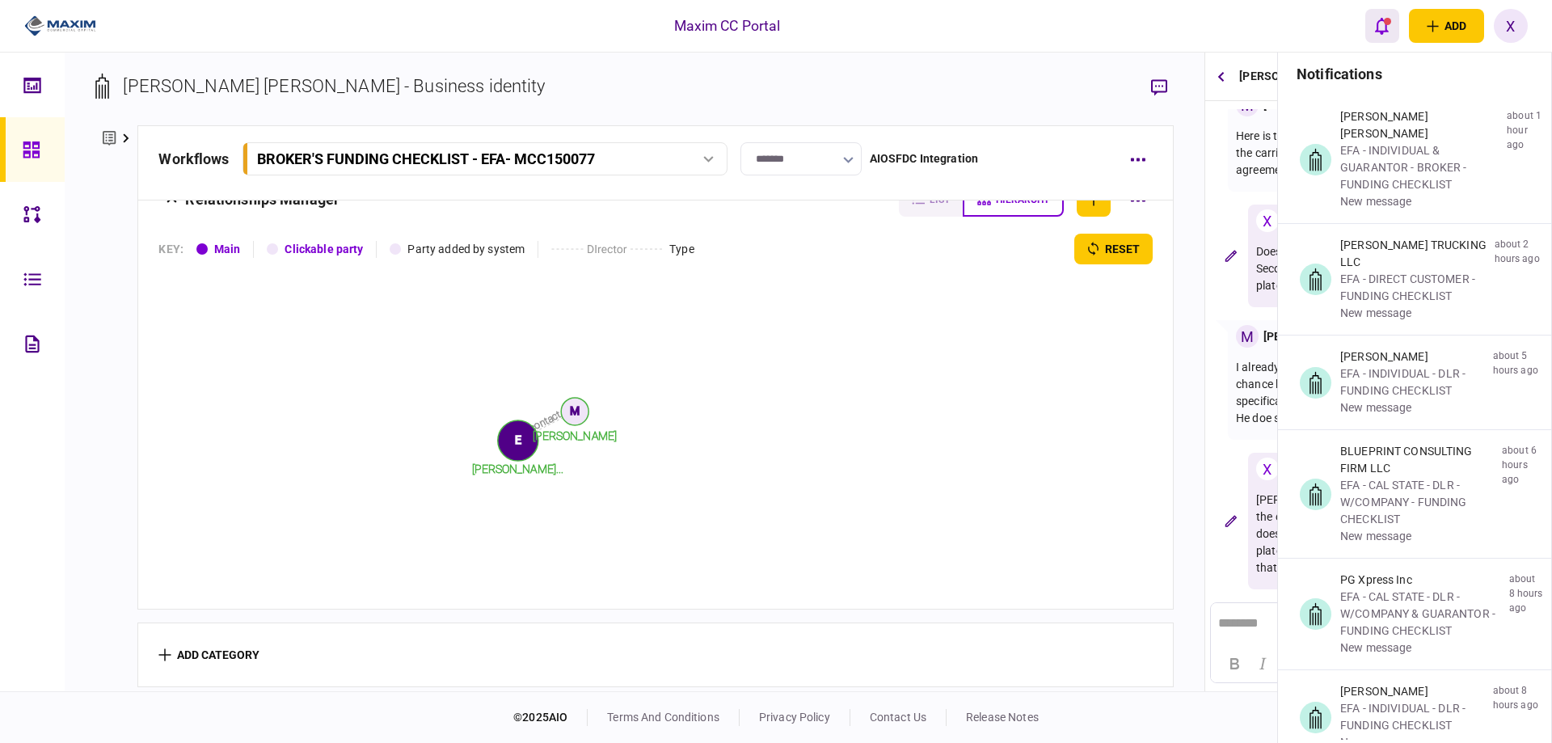
click at [1379, 30] on icon "open notifications list" at bounding box center [1382, 26] width 14 height 18
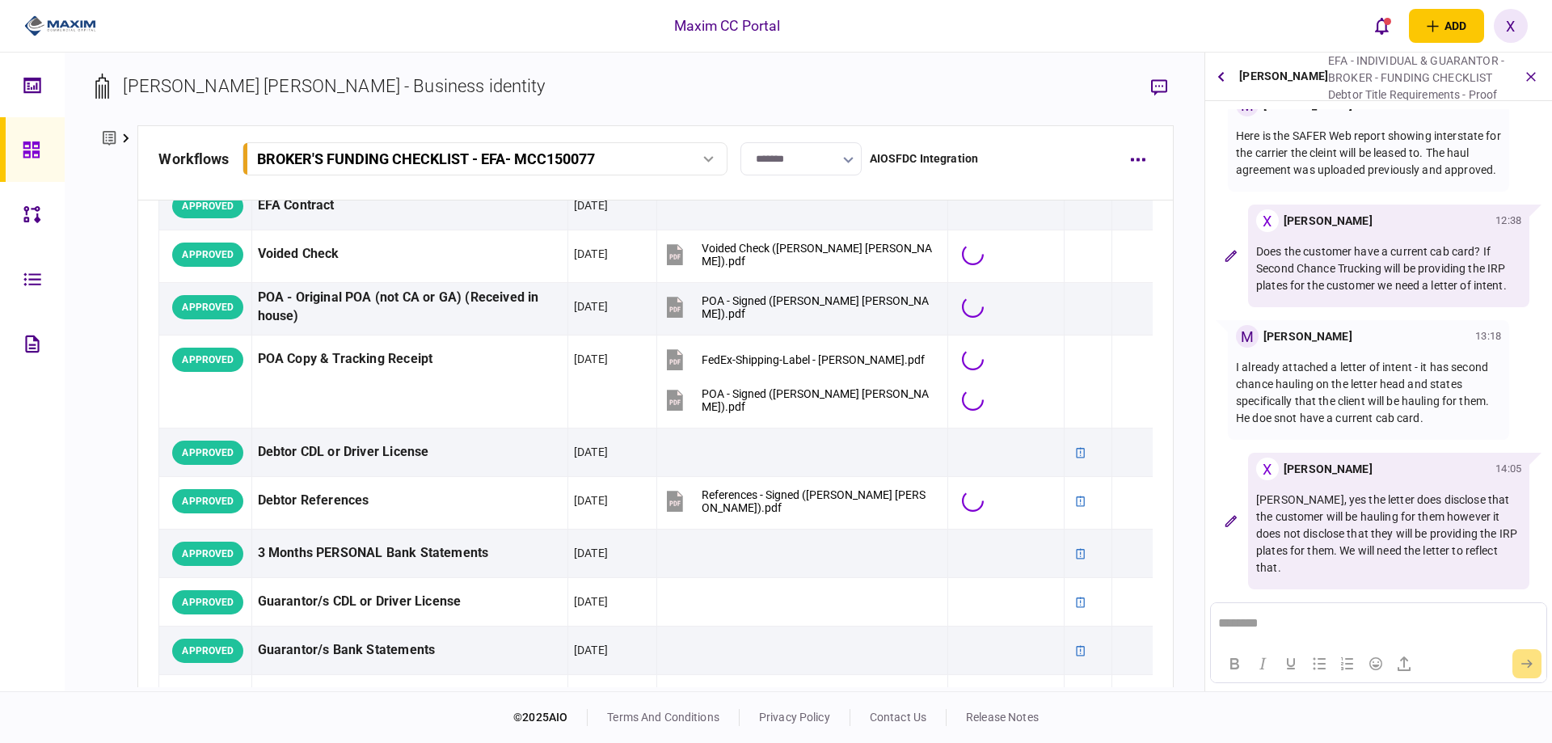
scroll to position [2058, 0]
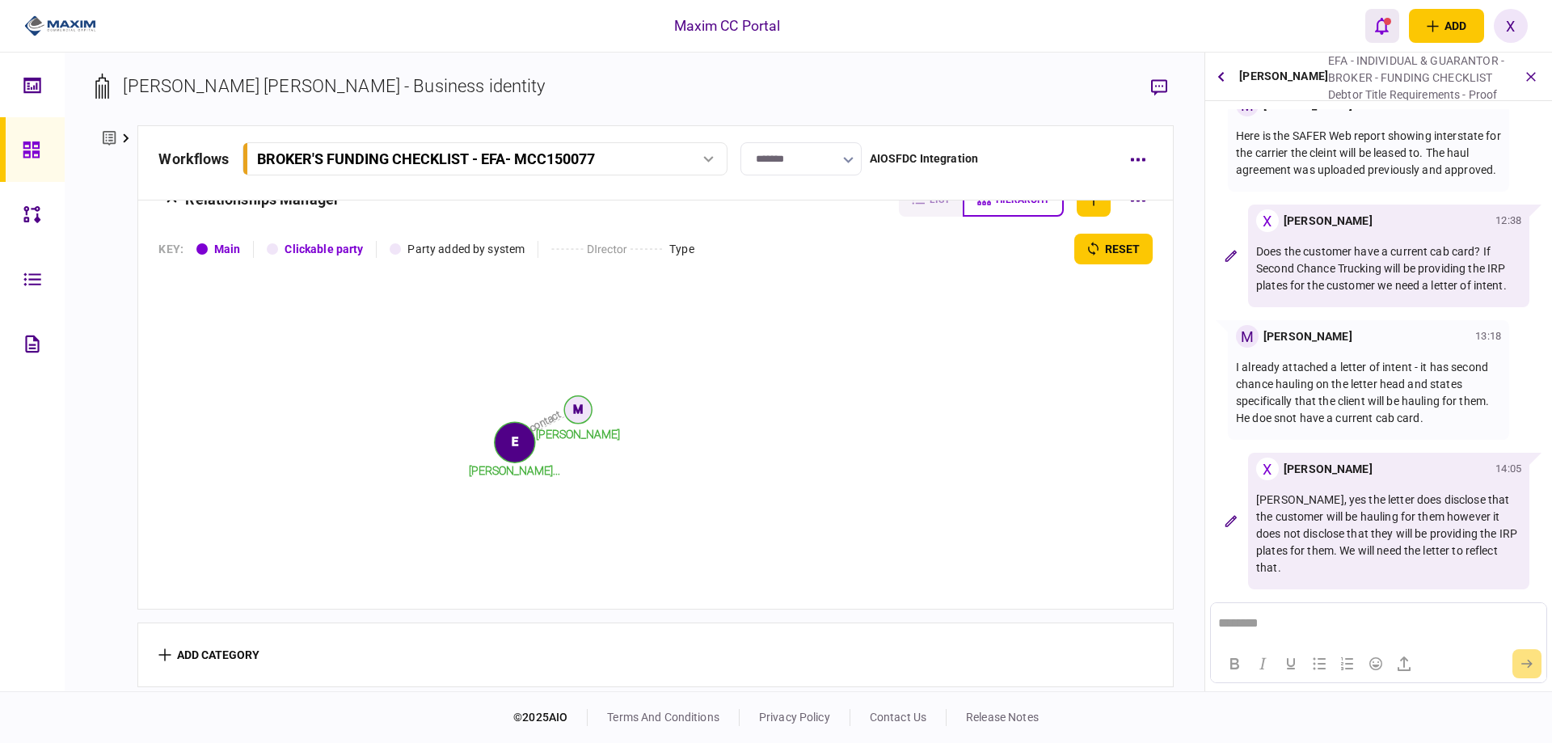
click at [1378, 30] on icon "open notifications list" at bounding box center [1382, 26] width 14 height 17
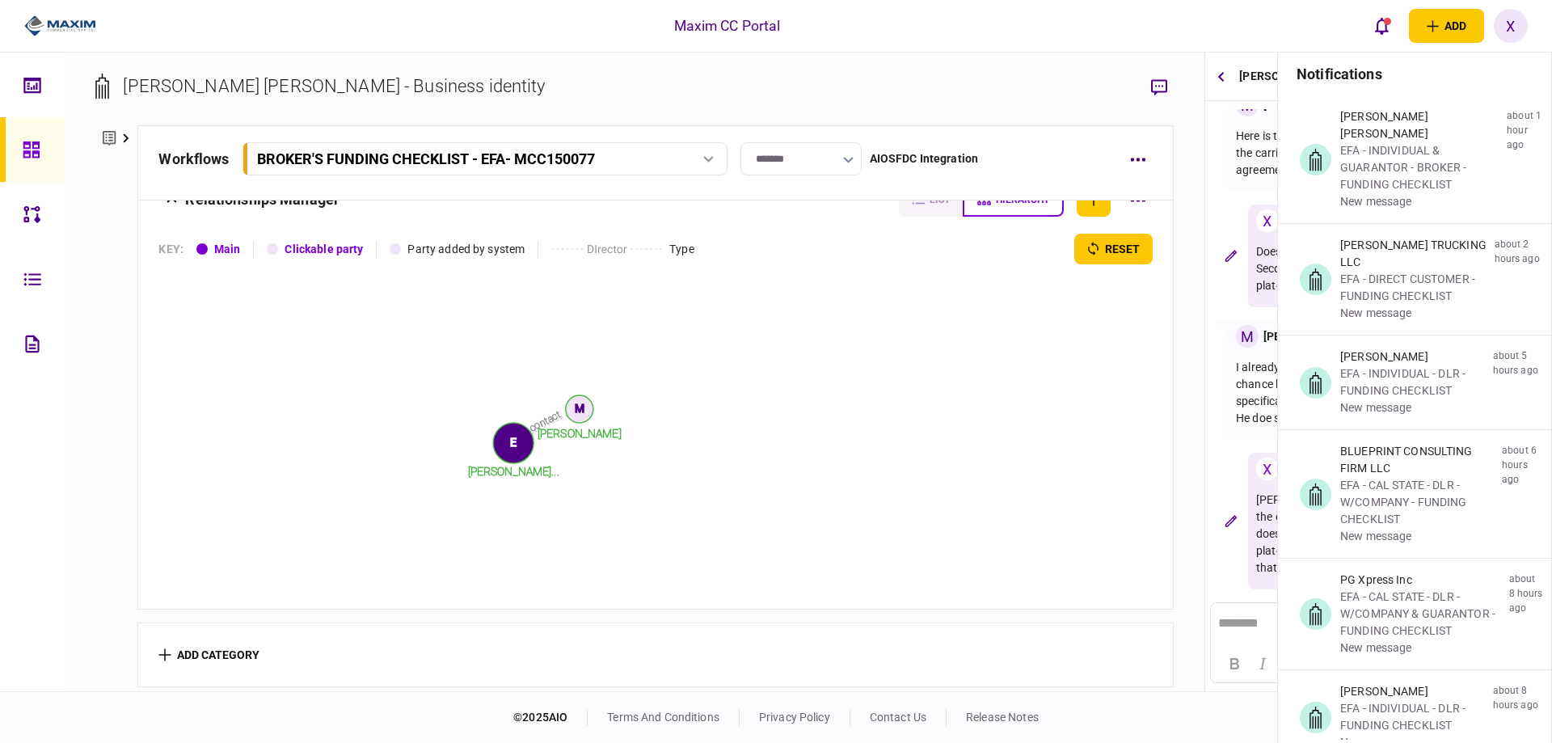
click at [104, 96] on icon at bounding box center [102, 86] width 14 height 27
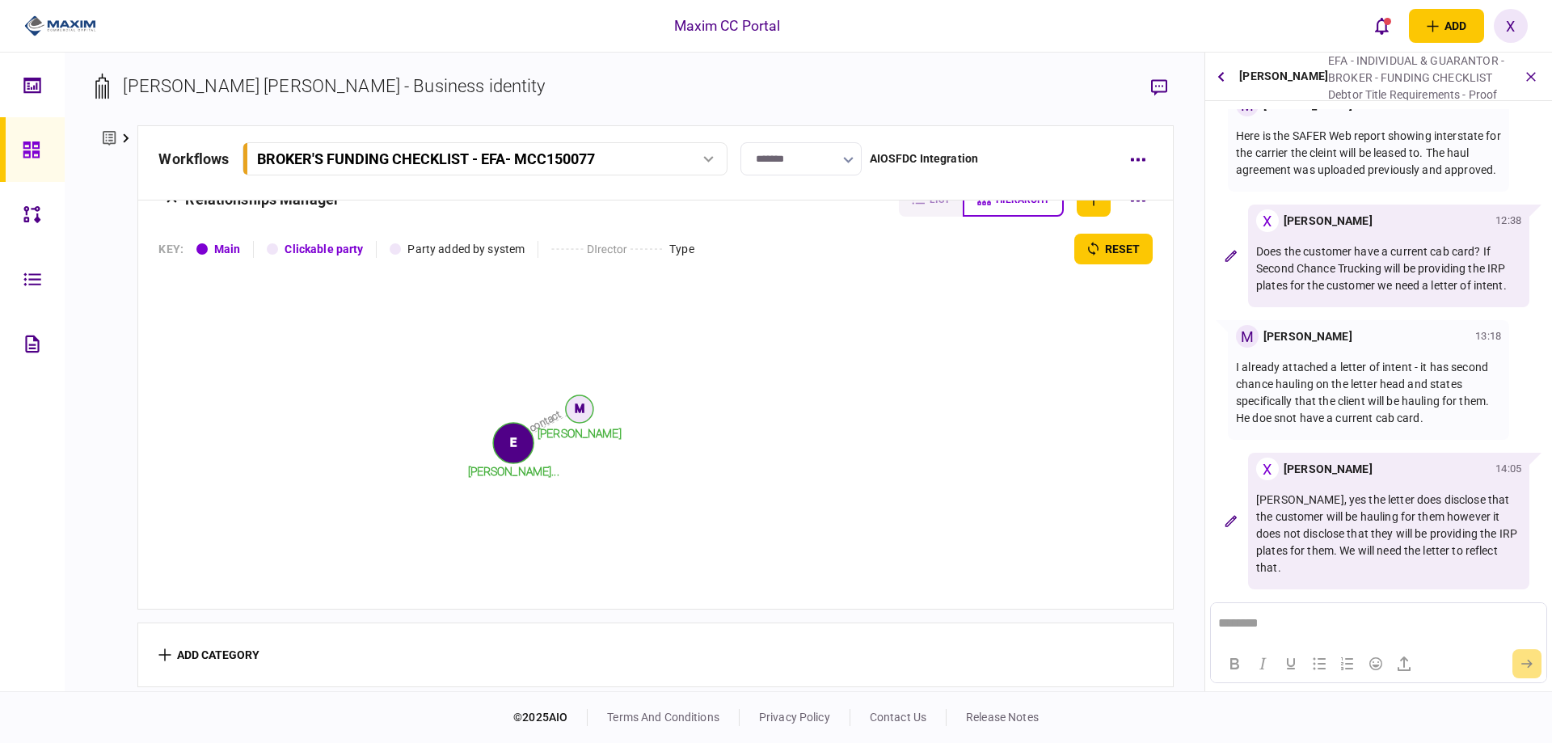
click at [108, 141] on icon at bounding box center [109, 138] width 13 height 17
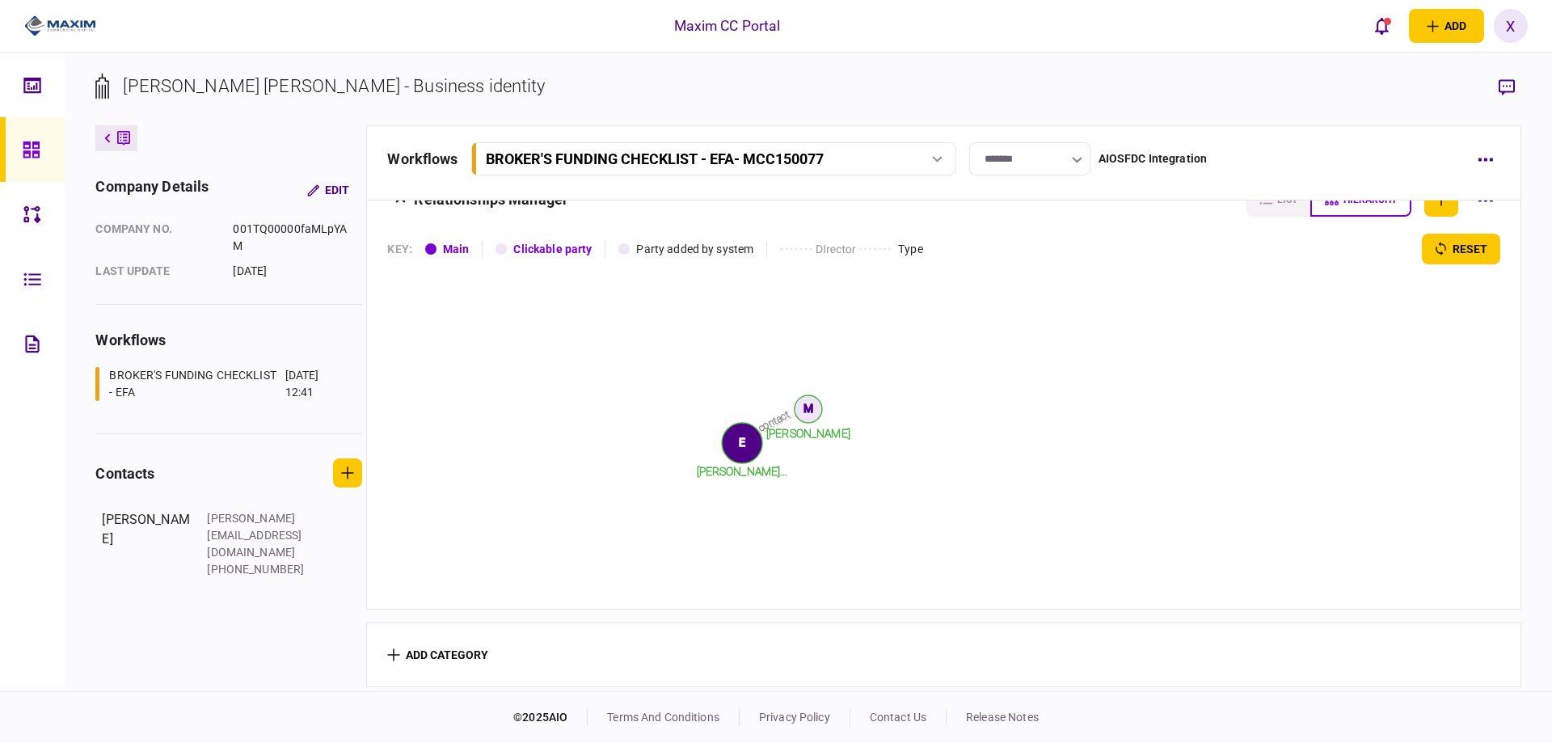
click at [122, 144] on icon at bounding box center [123, 138] width 13 height 17
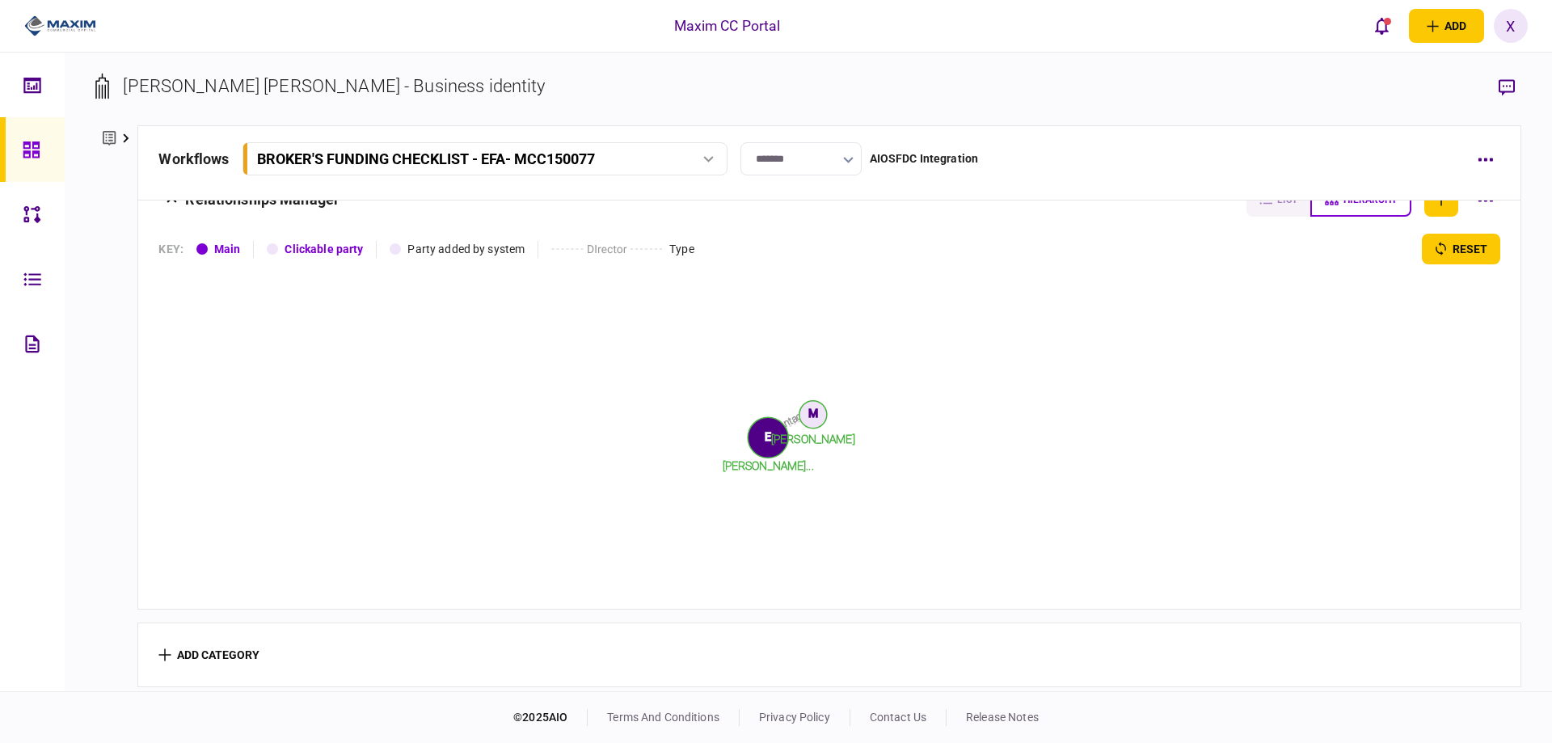
click at [19, 142] on link at bounding box center [32, 149] width 65 height 65
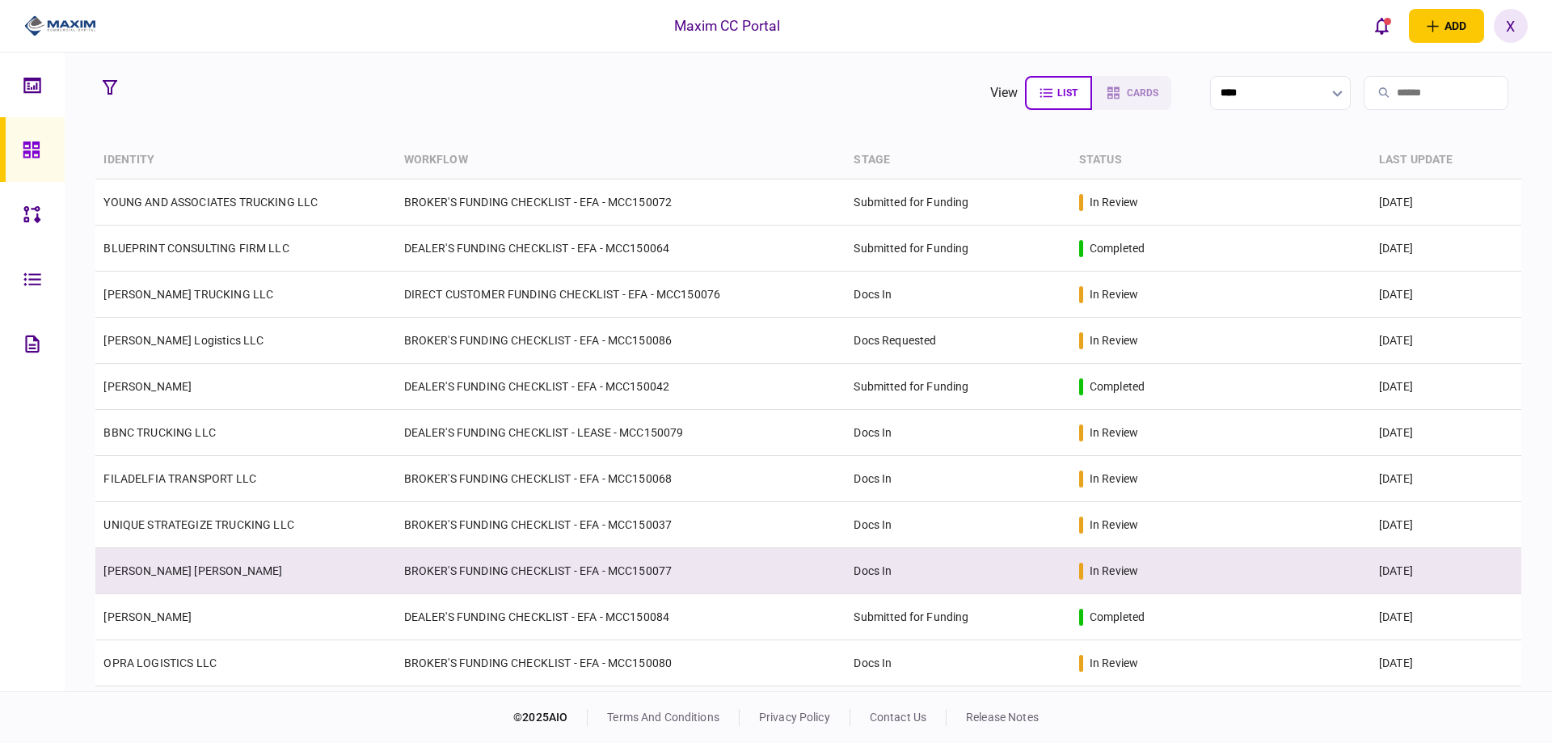
click at [180, 581] on td "[PERSON_NAME] [PERSON_NAME]" at bounding box center [245, 571] width 300 height 46
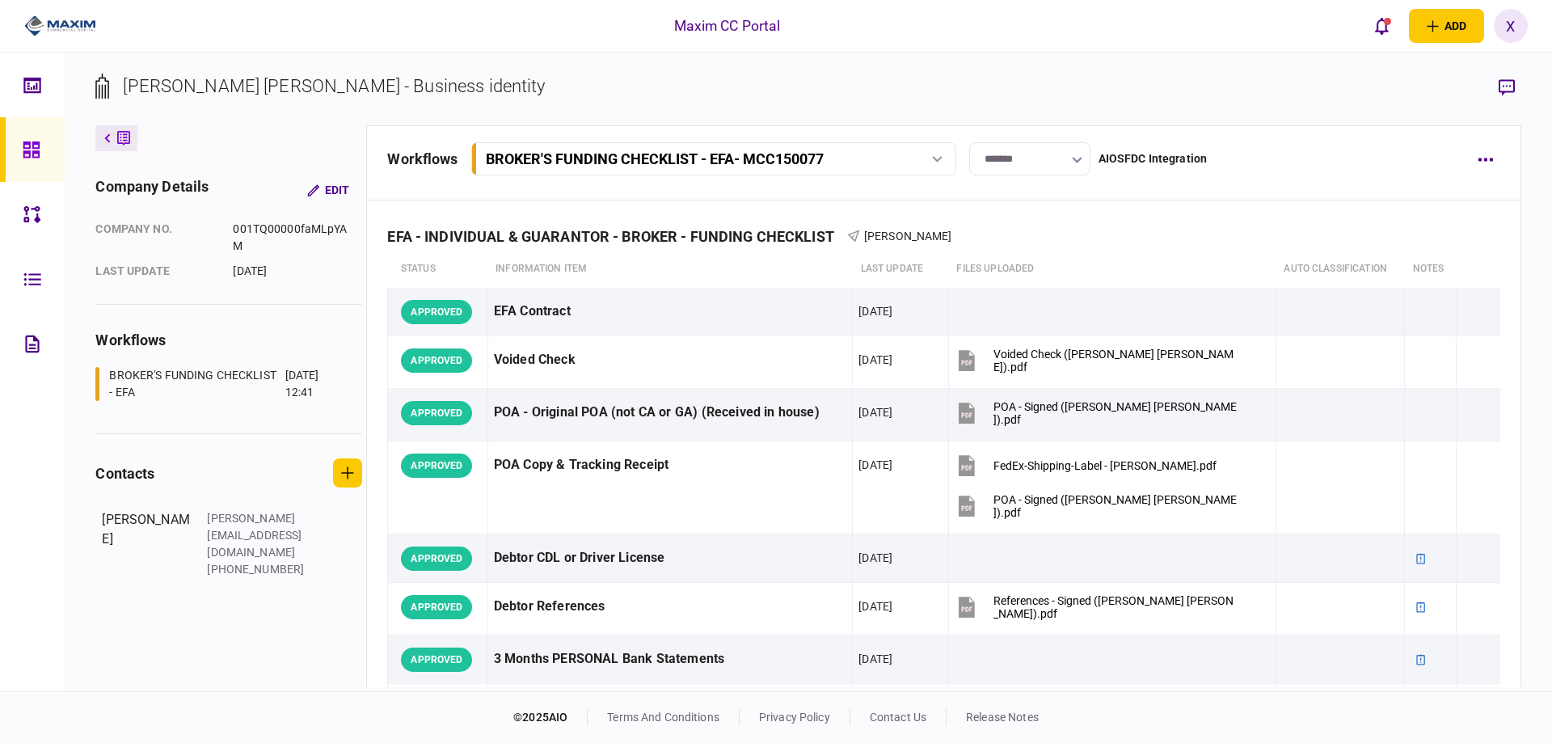
click at [20, 151] on link at bounding box center [32, 149] width 65 height 65
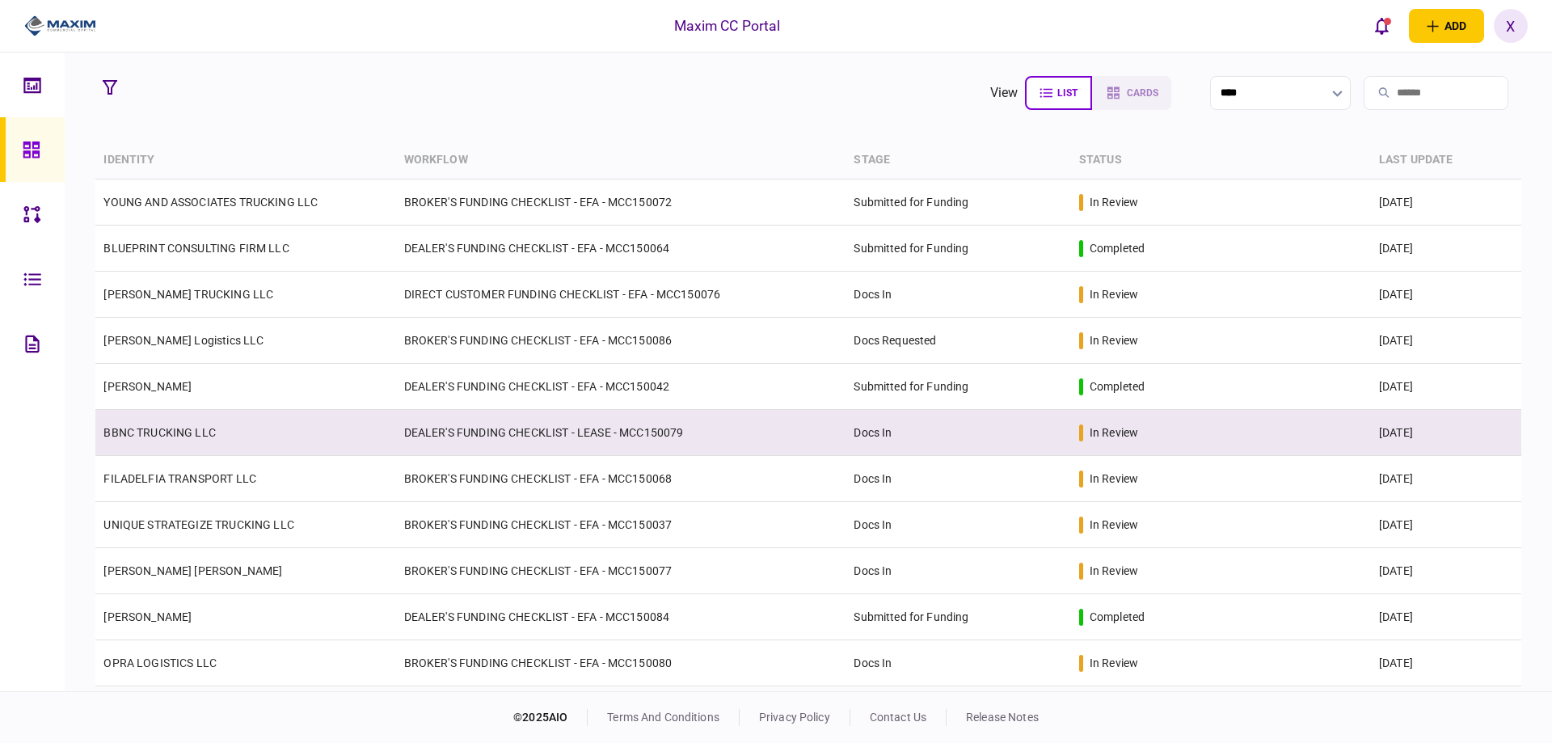
click at [149, 439] on td "BBNC TRUCKING LLC" at bounding box center [245, 433] width 300 height 46
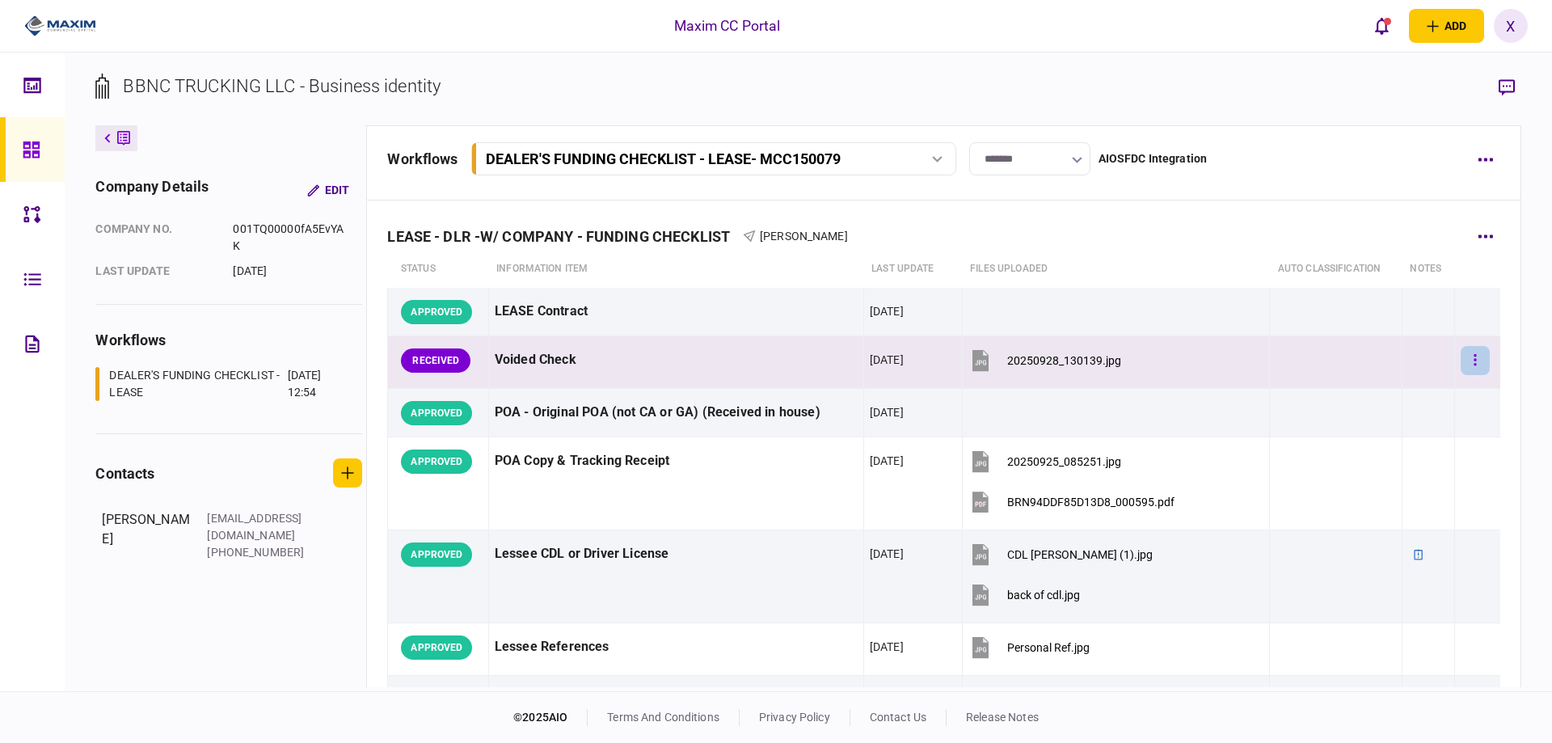
click at [1471, 354] on button "button" at bounding box center [1475, 360] width 29 height 29
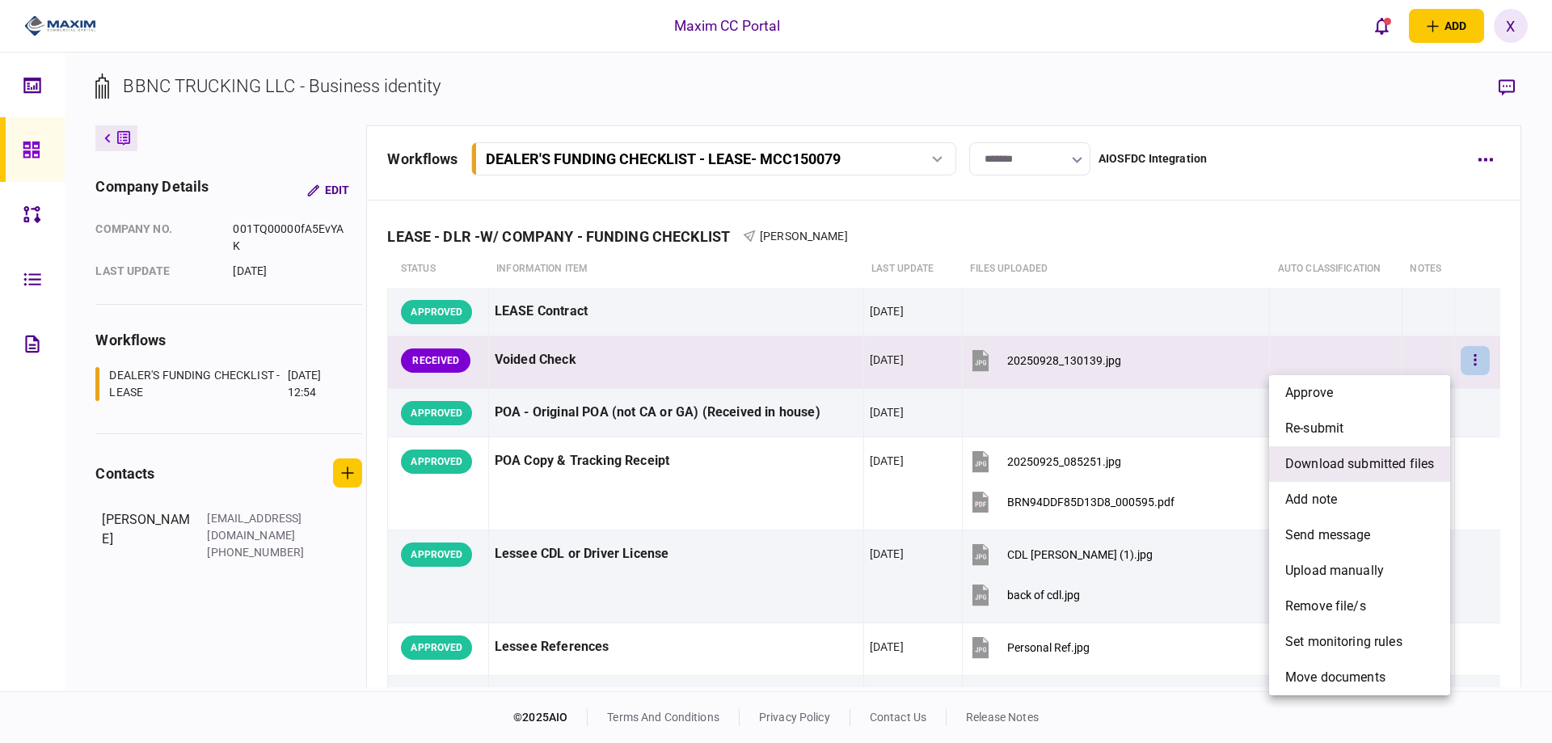
click at [1383, 459] on span "download submitted files" at bounding box center [1360, 463] width 149 height 19
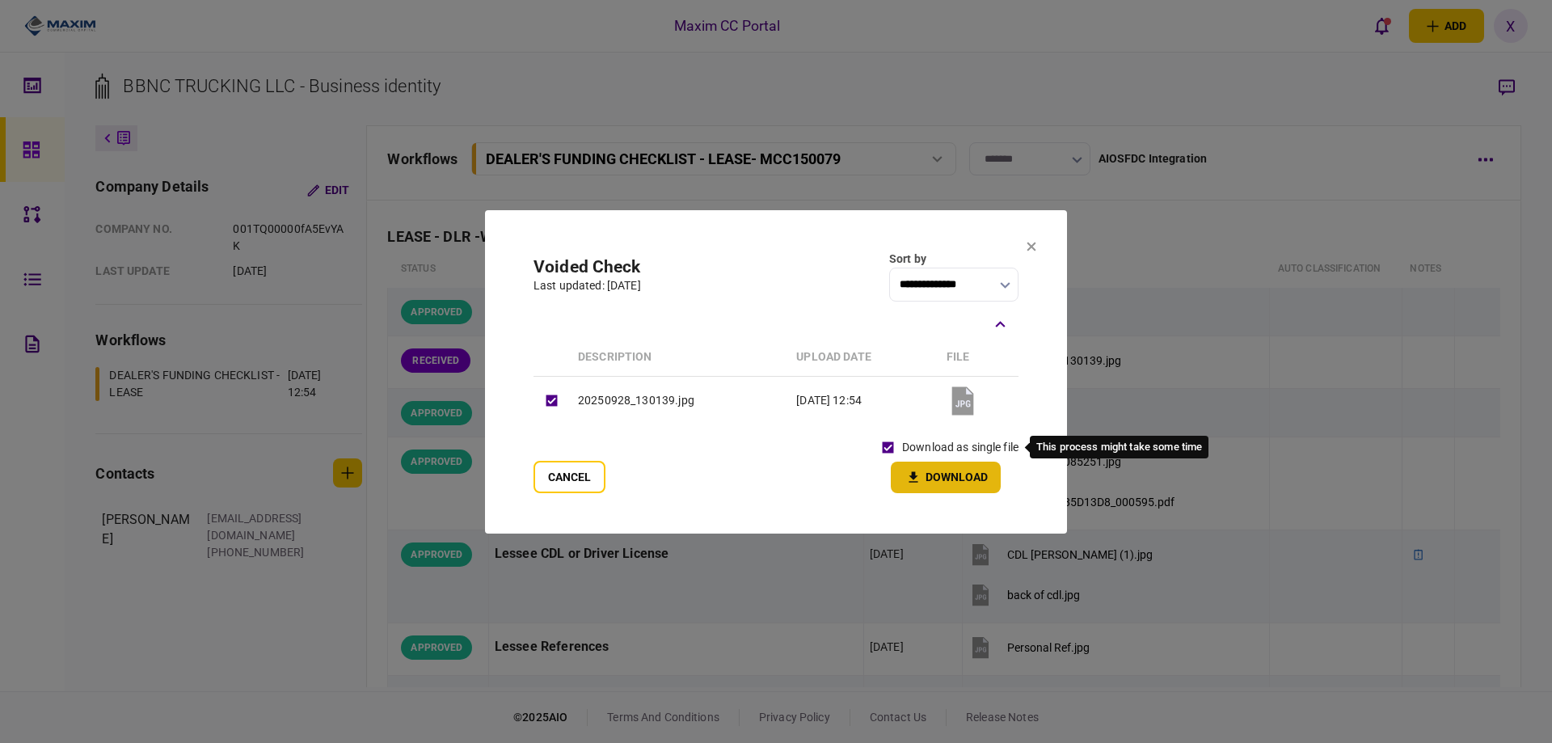
click at [920, 468] on button "Download" at bounding box center [946, 478] width 110 height 32
click at [1025, 248] on section "**********" at bounding box center [776, 371] width 582 height 323
click at [1037, 247] on section "**********" at bounding box center [776, 371] width 582 height 323
click at [1031, 244] on icon at bounding box center [1032, 246] width 9 height 9
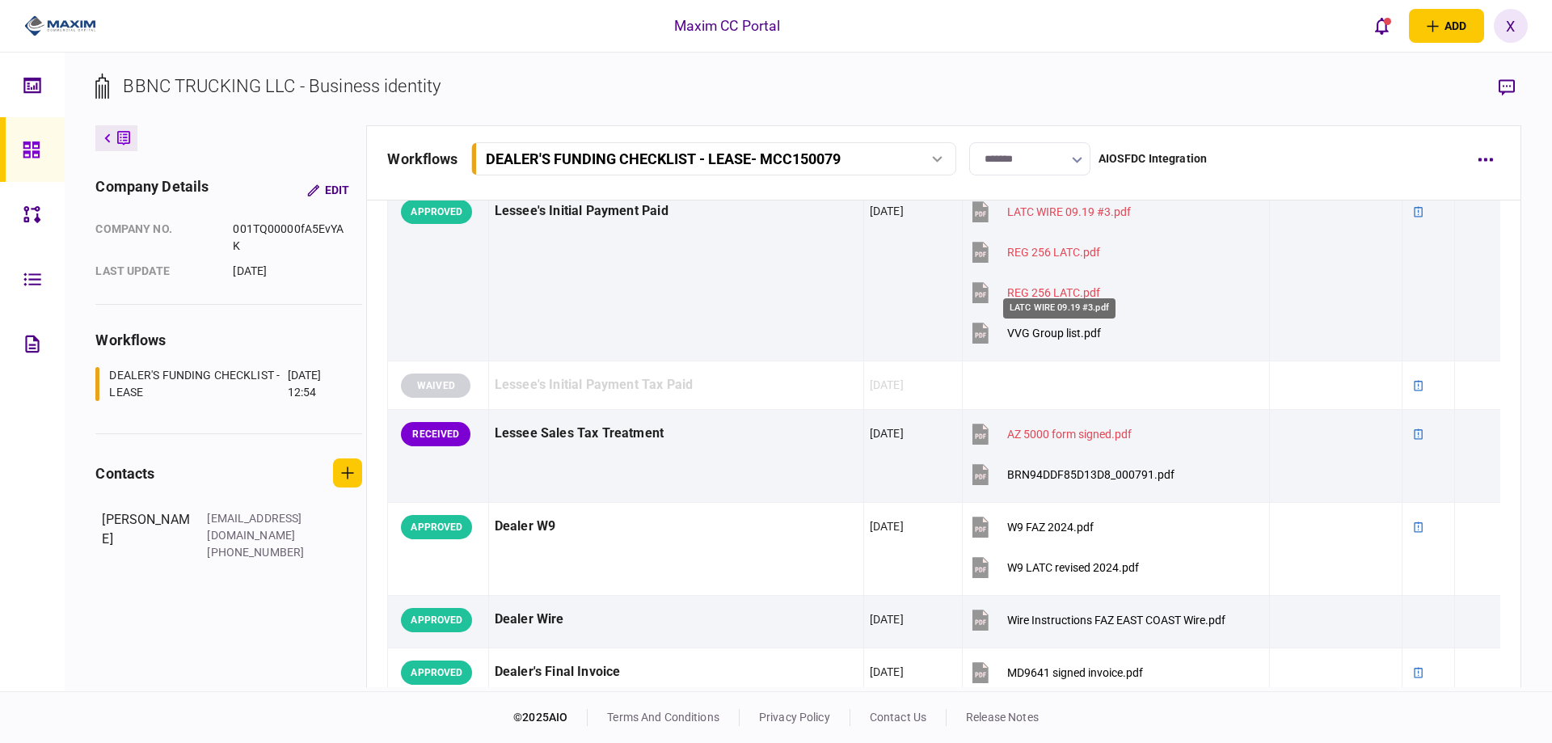
scroll to position [889, 0]
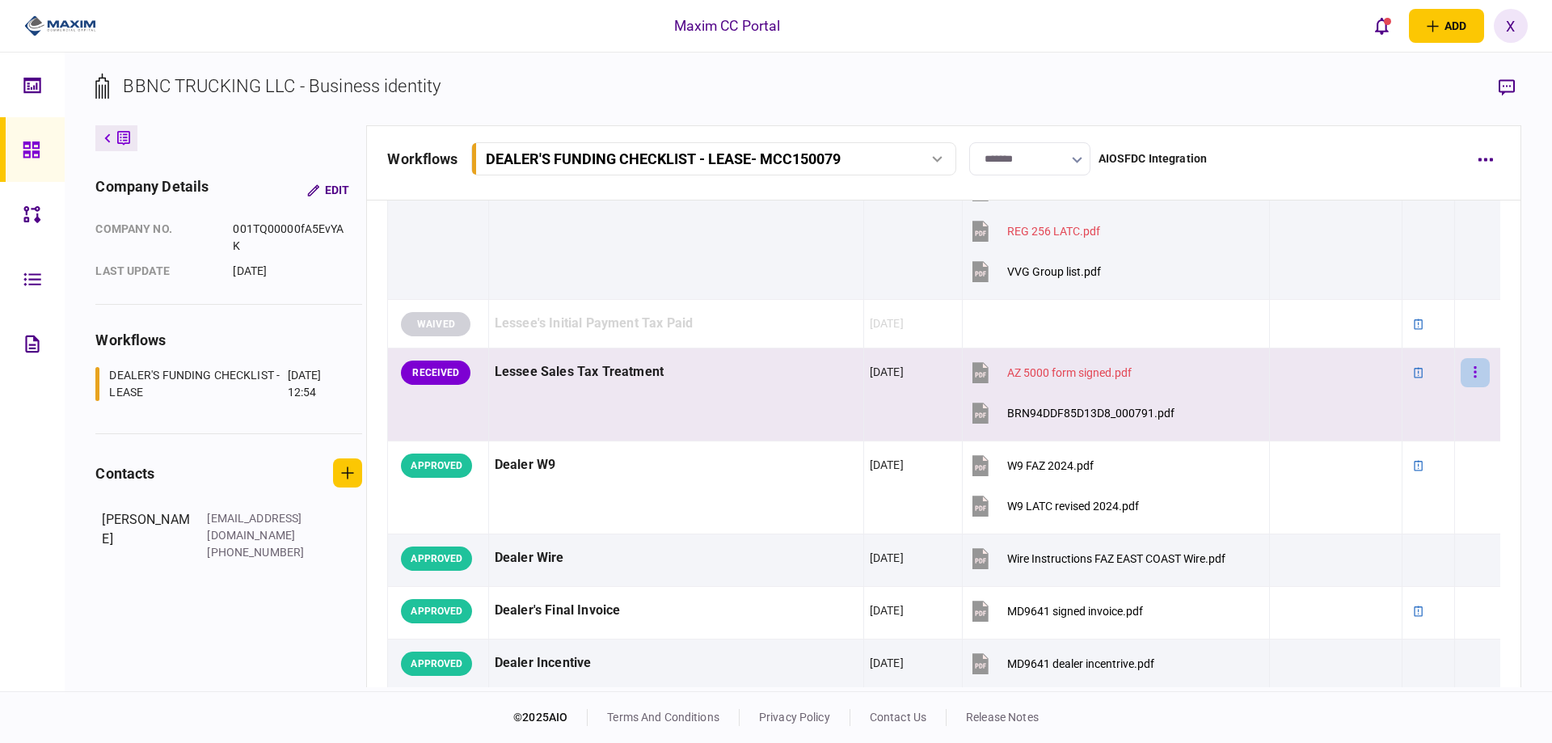
click at [1467, 381] on button "button" at bounding box center [1475, 372] width 29 height 29
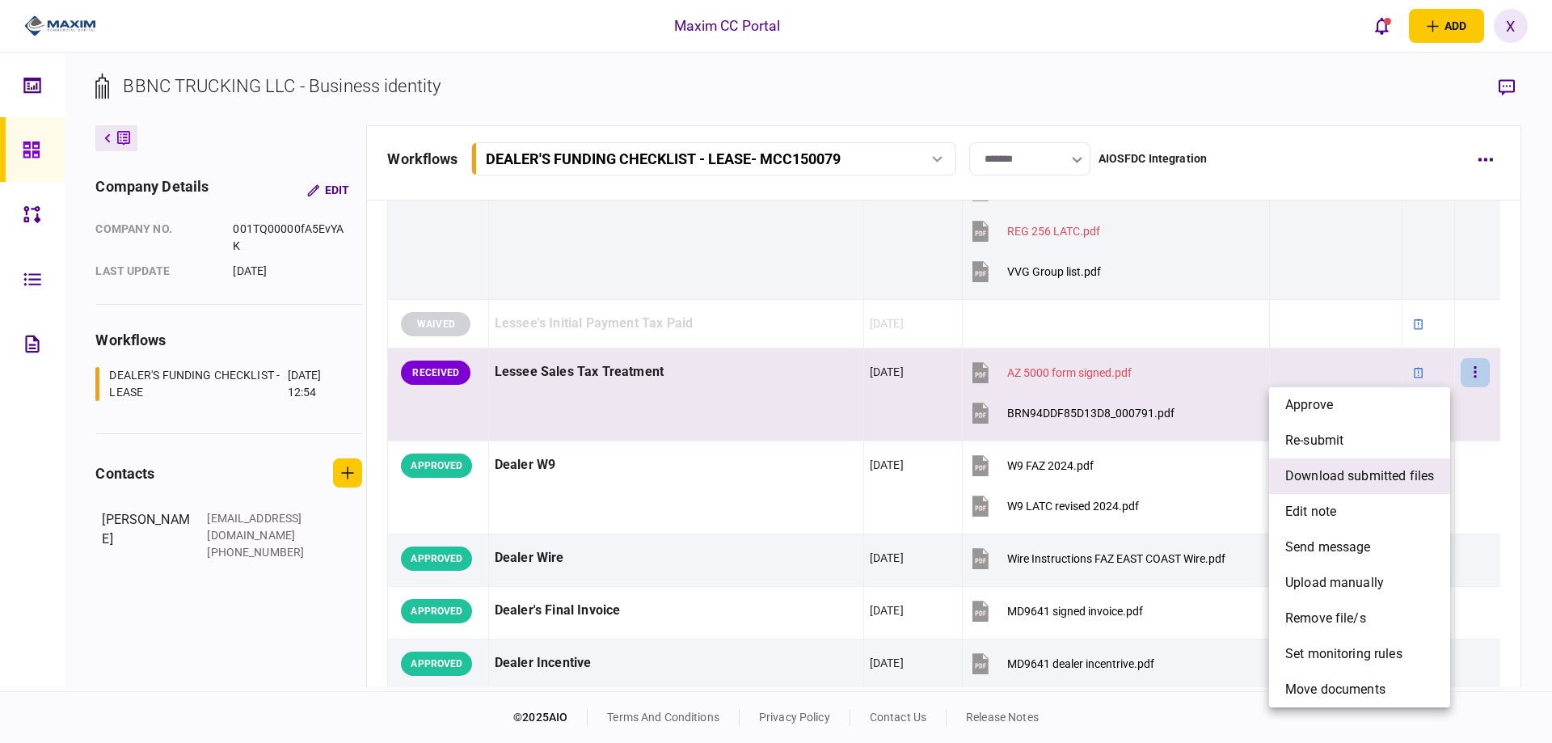
click at [1389, 476] on span "download submitted files" at bounding box center [1360, 476] width 149 height 19
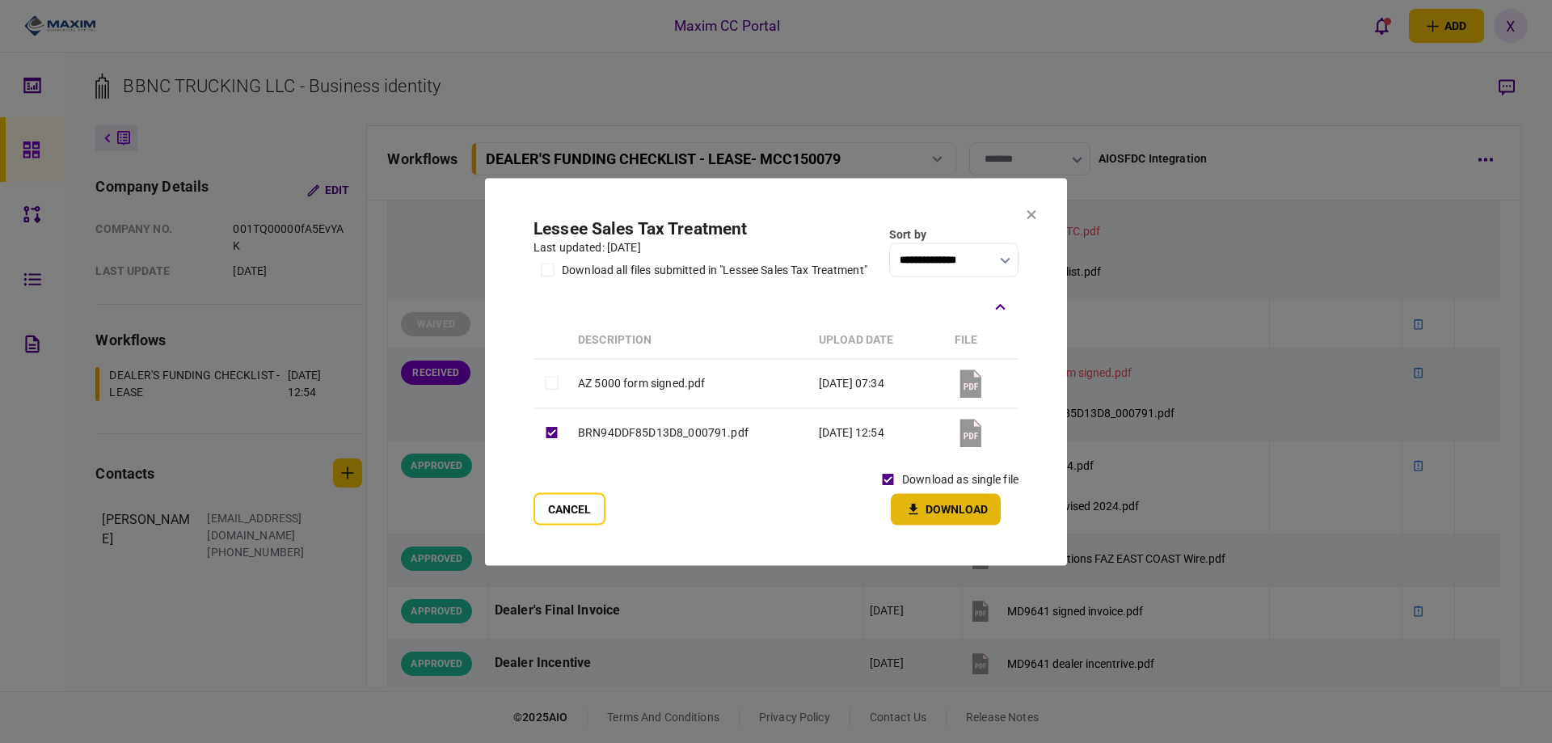
click at [924, 508] on button "Download" at bounding box center [946, 509] width 110 height 32
click at [1032, 211] on icon at bounding box center [1032, 214] width 10 height 10
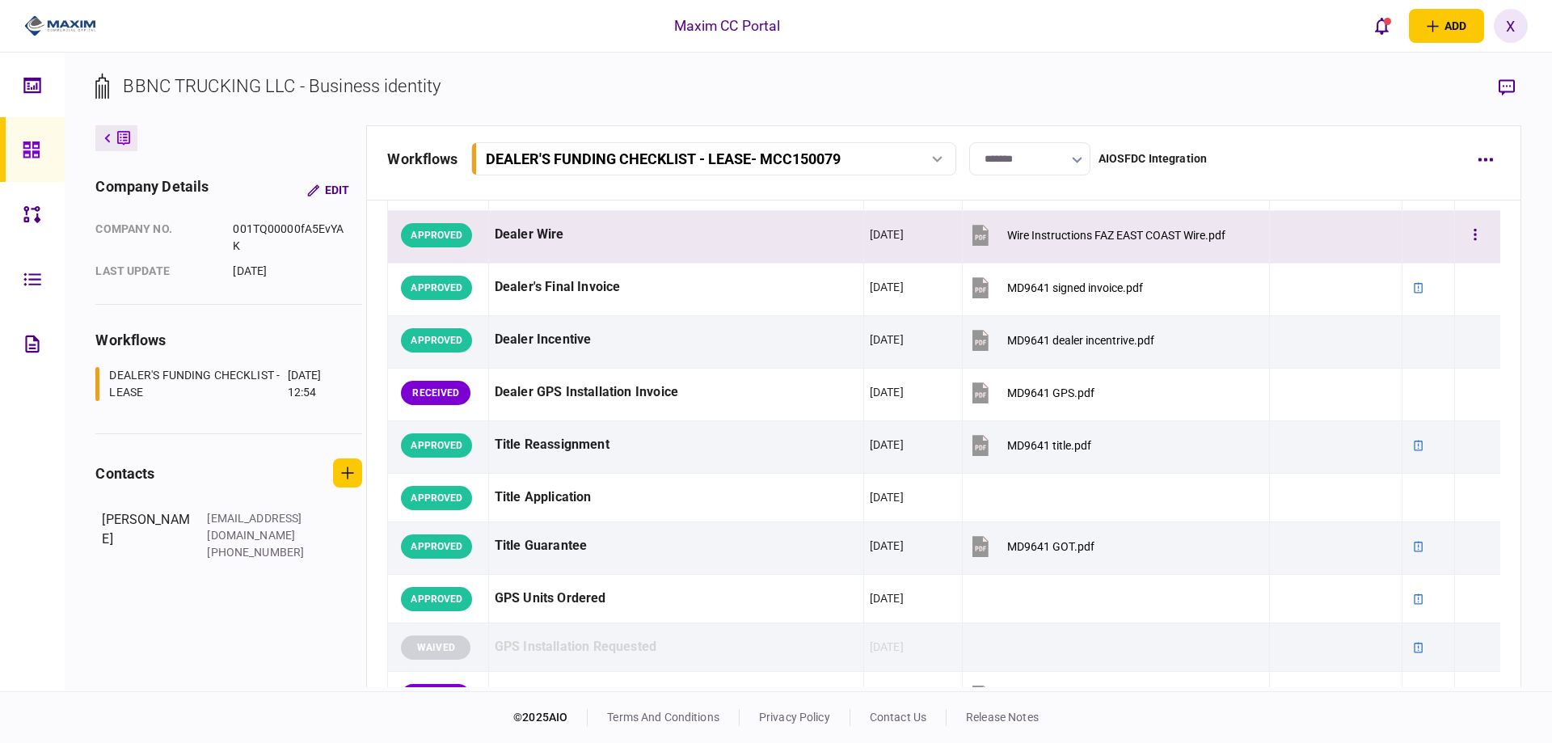
scroll to position [1294, 0]
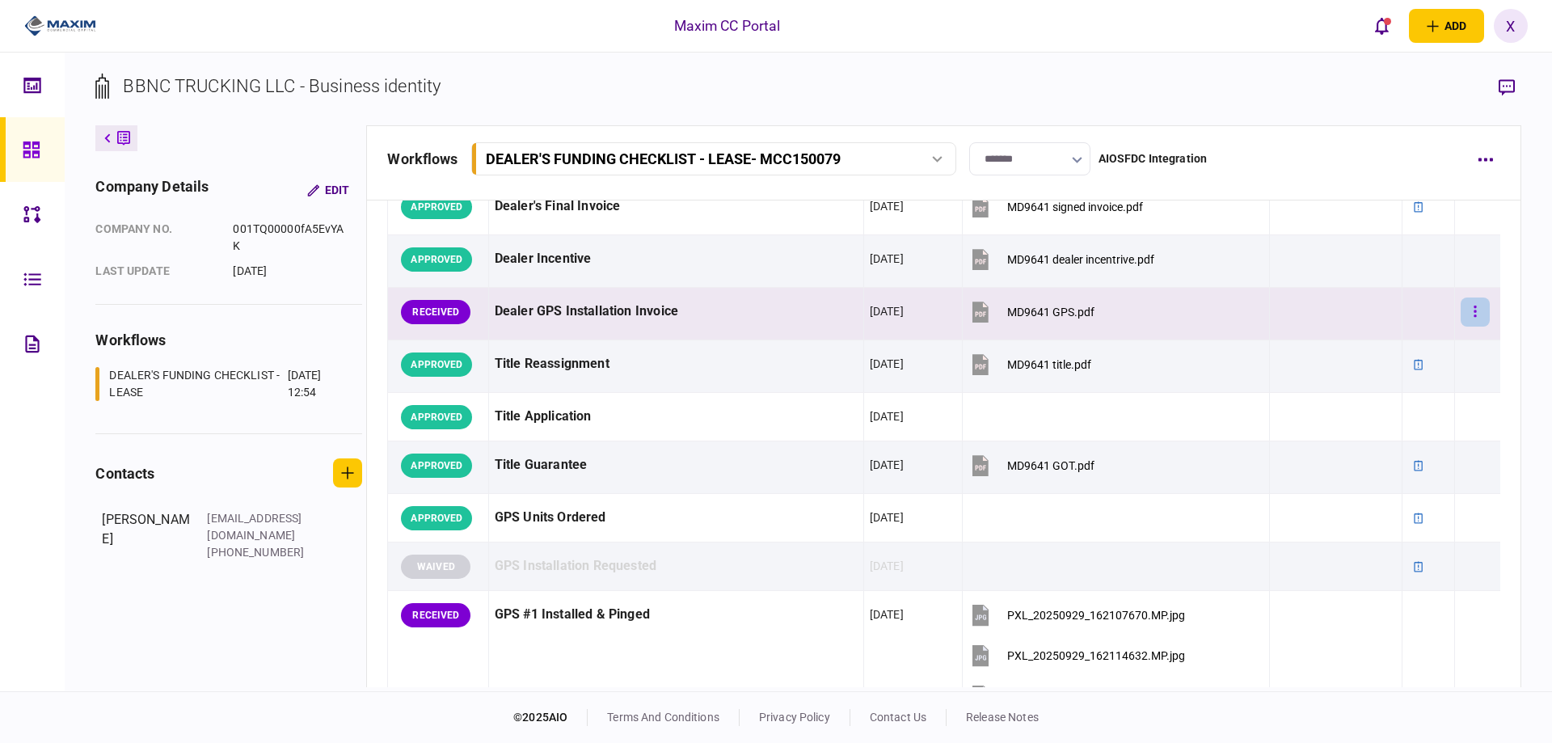
click at [1461, 312] on button "button" at bounding box center [1475, 312] width 29 height 29
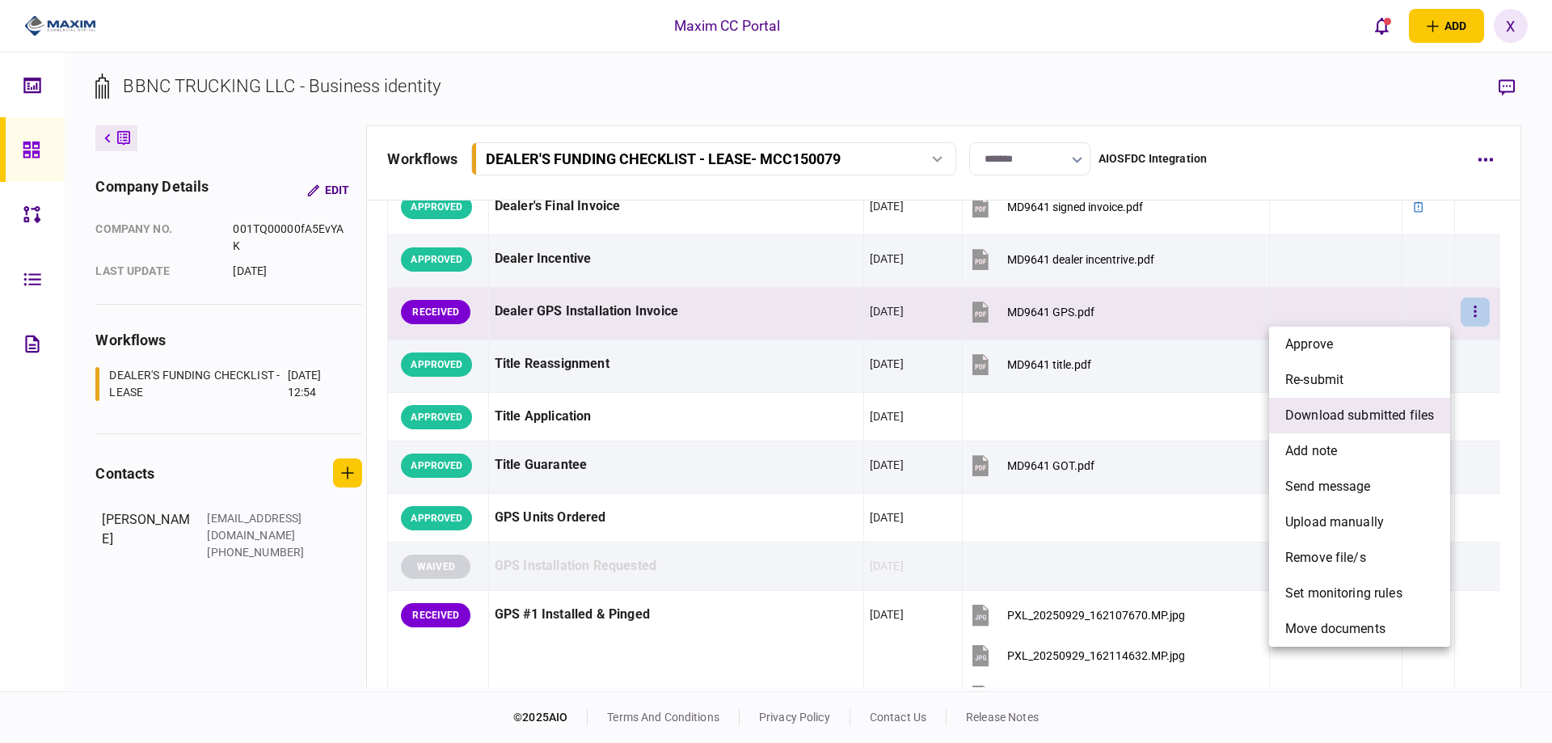
click at [1407, 416] on span "download submitted files" at bounding box center [1360, 415] width 149 height 19
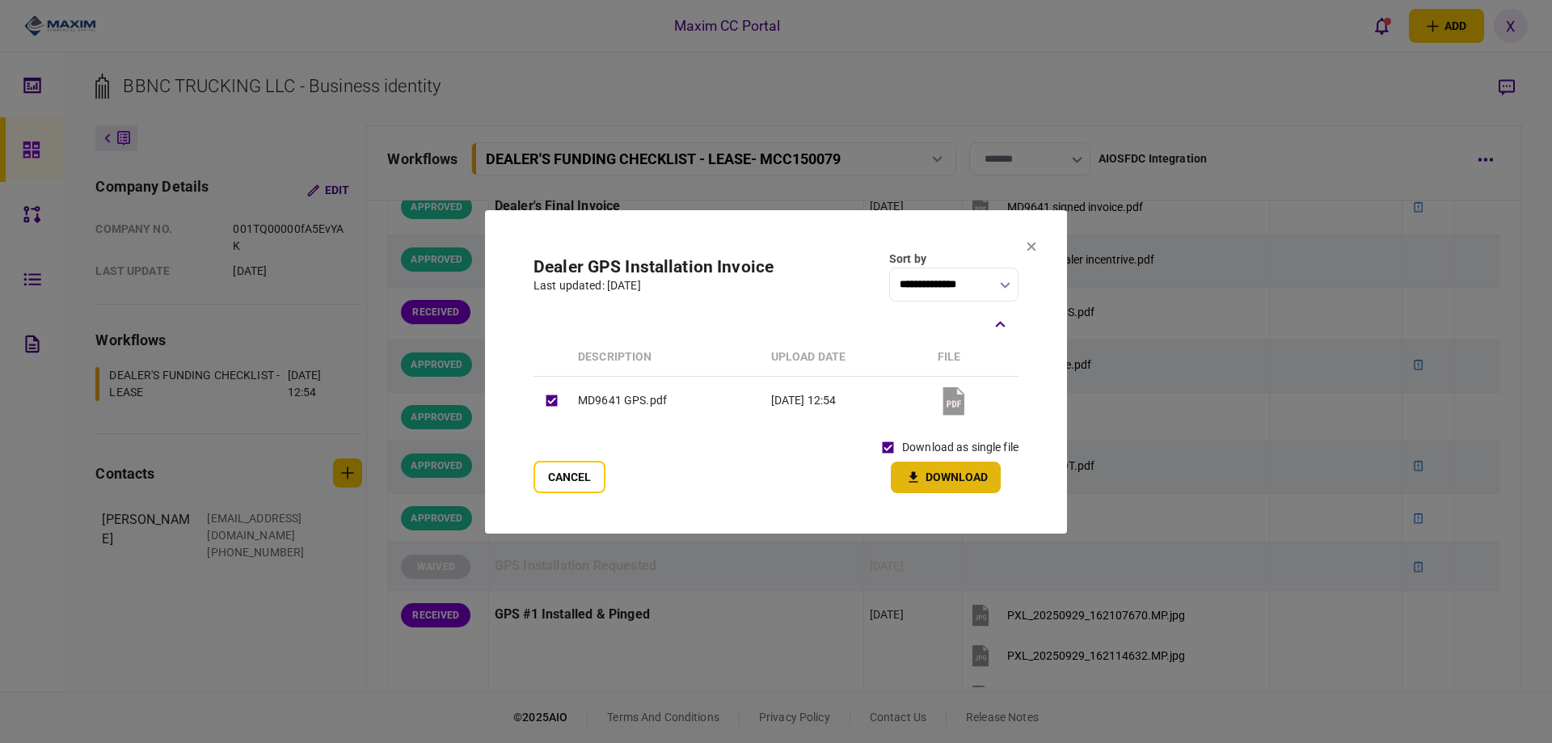
click at [936, 477] on button "Download" at bounding box center [946, 478] width 110 height 32
click at [1029, 246] on icon at bounding box center [1032, 247] width 10 height 10
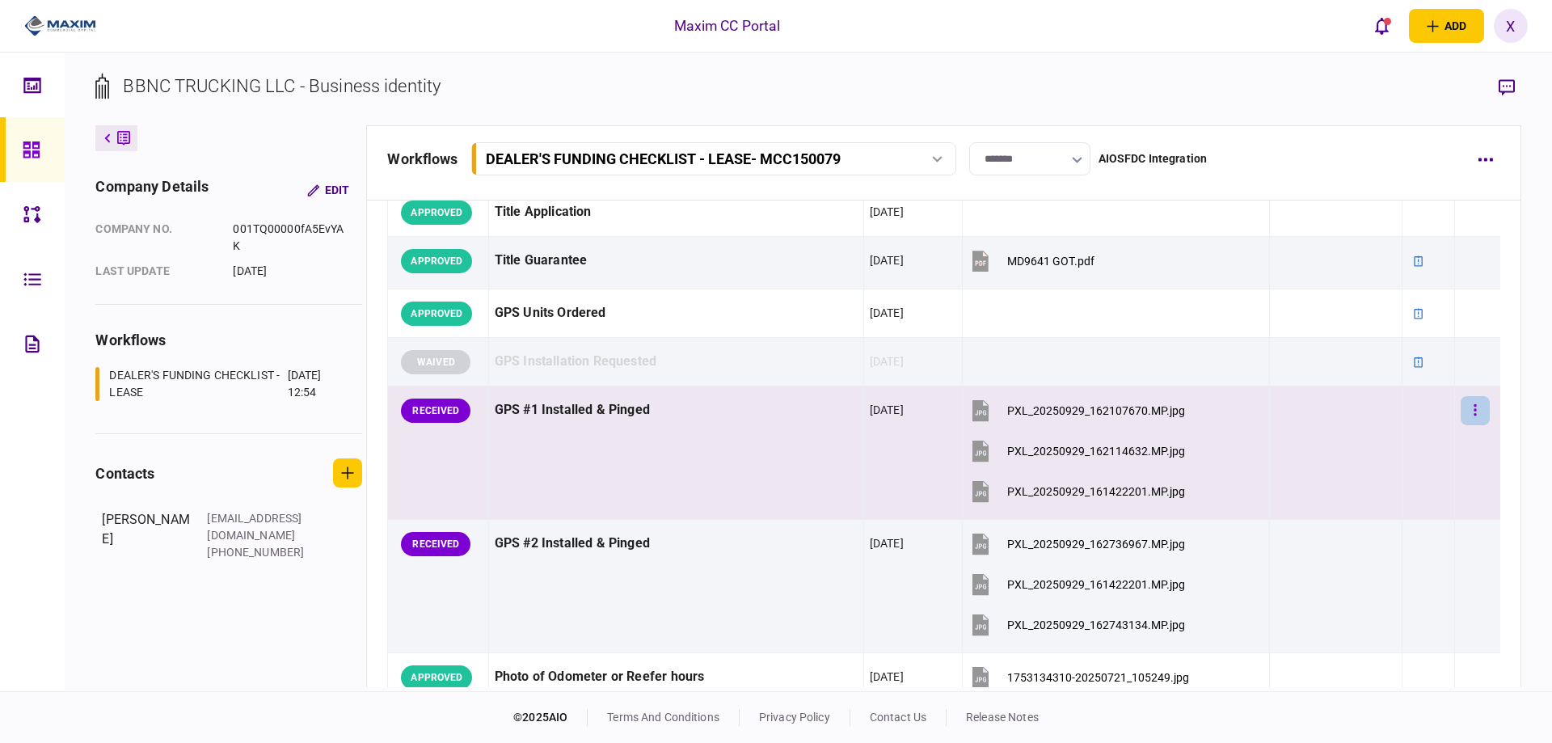
scroll to position [1536, 0]
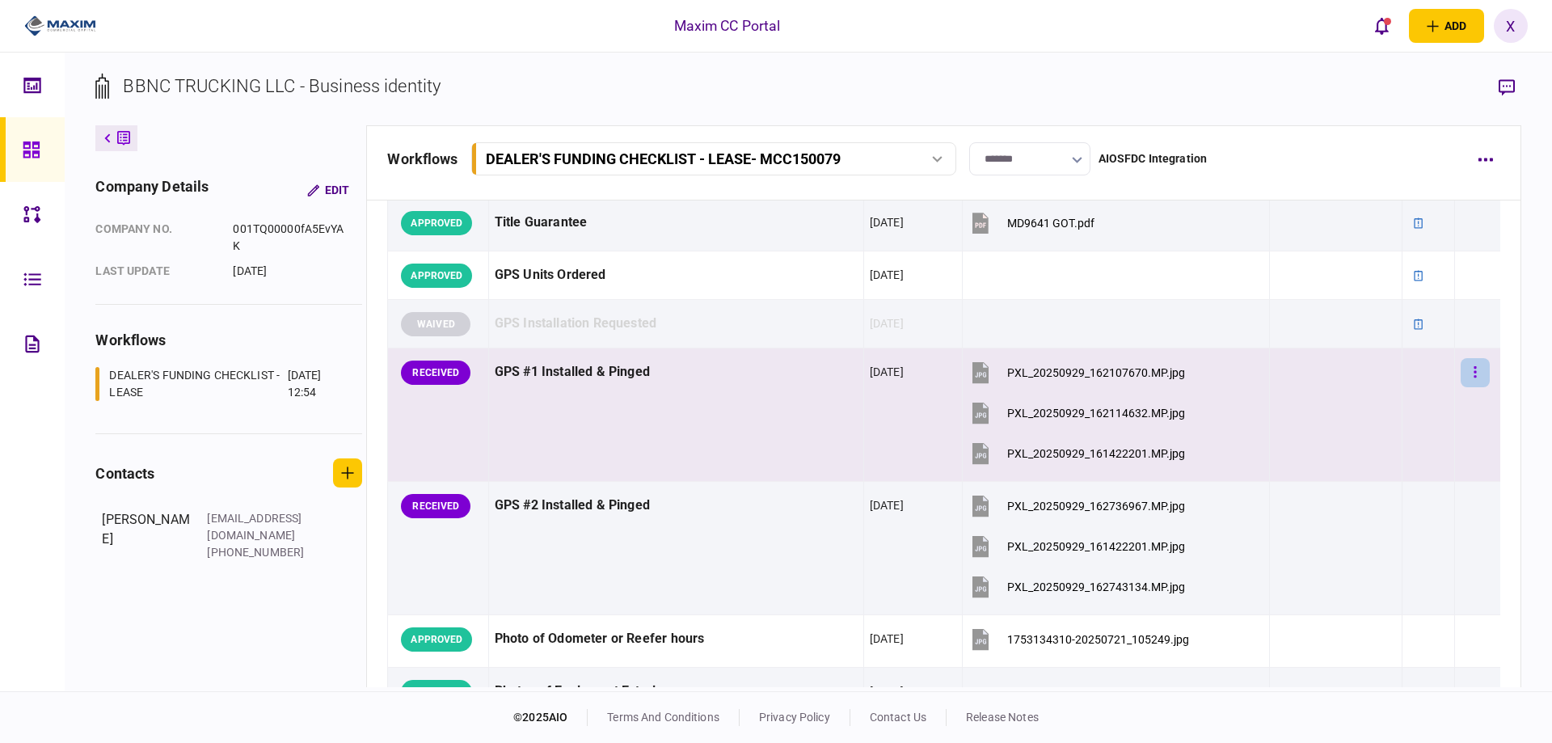
click at [1461, 365] on button "button" at bounding box center [1475, 372] width 29 height 29
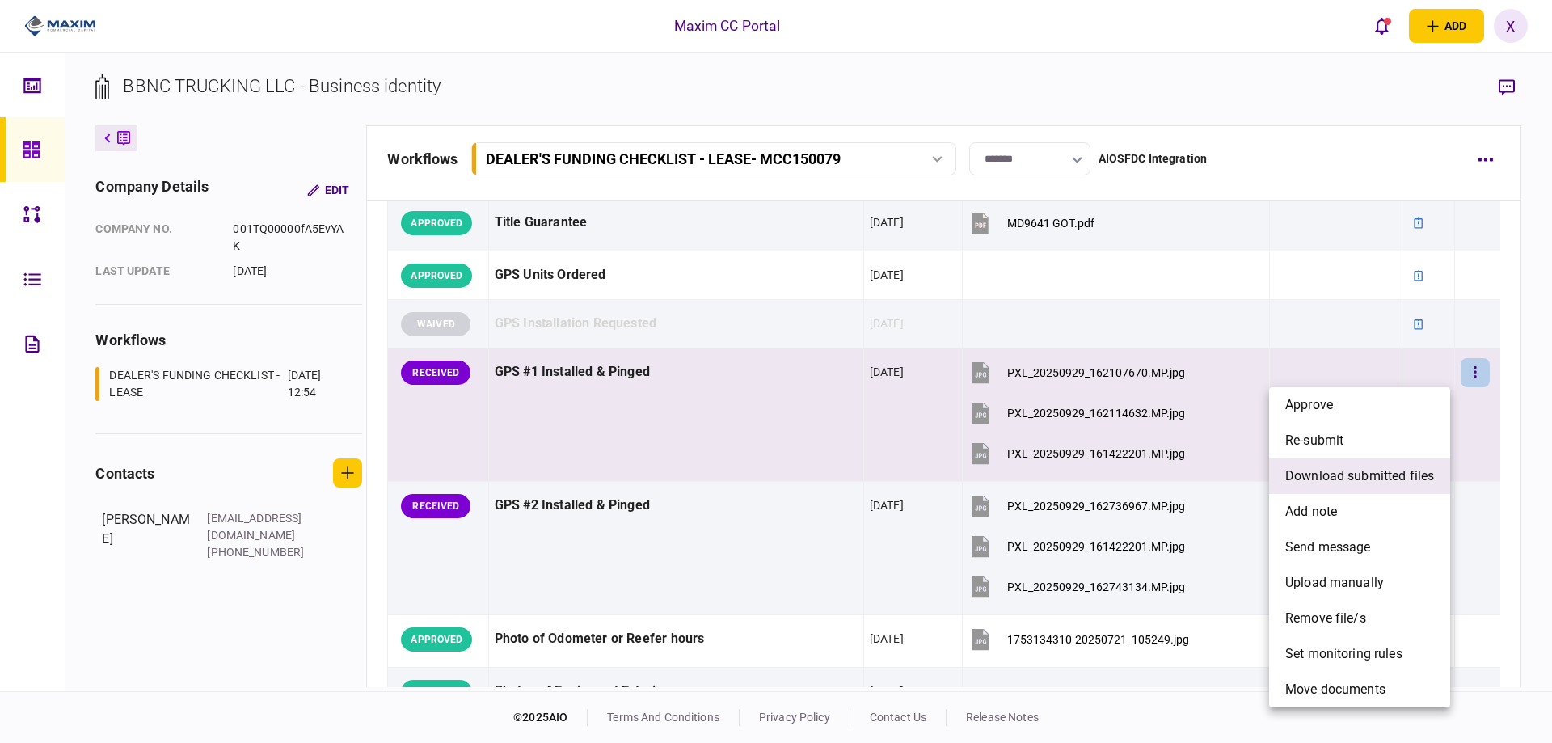
click at [1377, 471] on span "download submitted files" at bounding box center [1360, 476] width 149 height 19
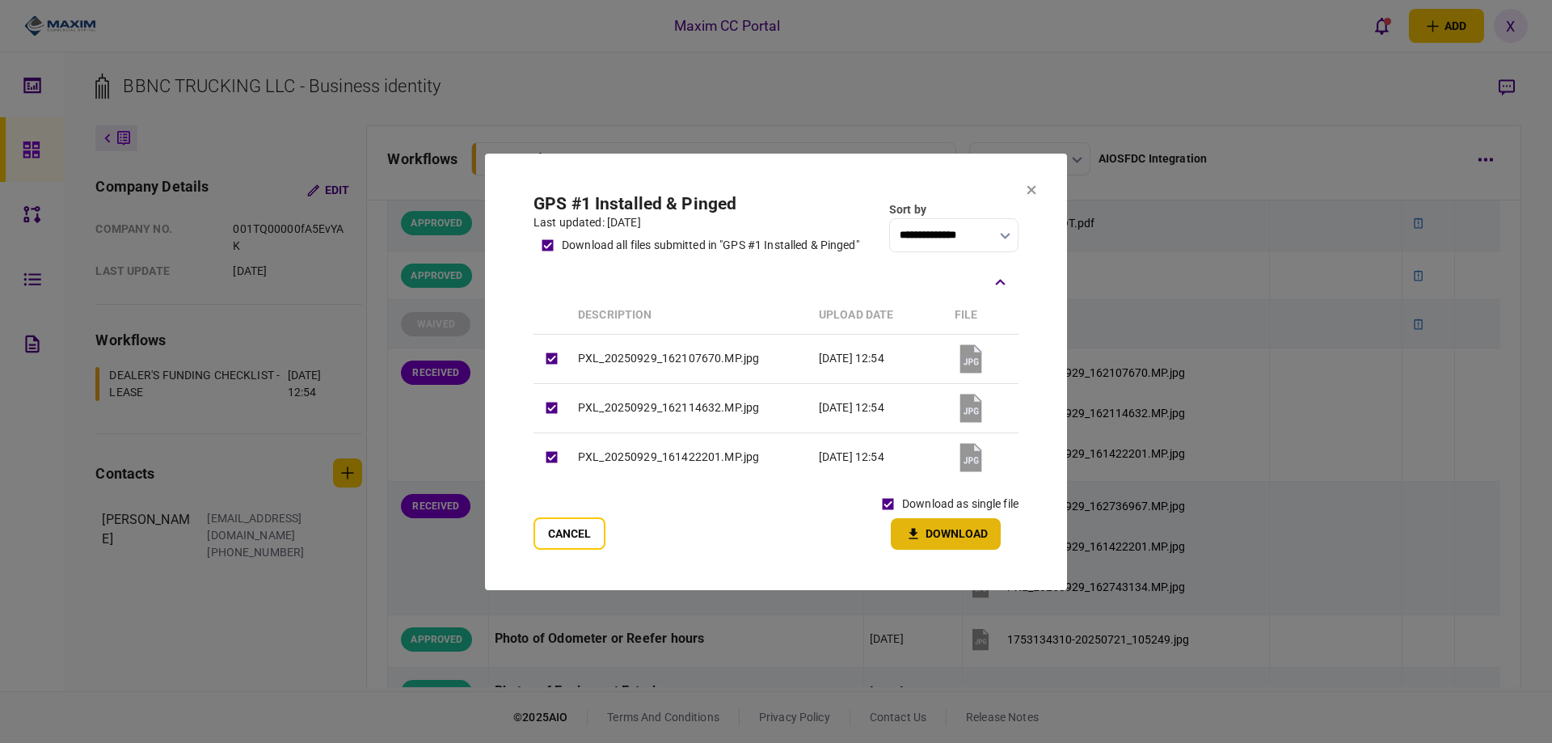
click at [949, 545] on button "Download" at bounding box center [946, 534] width 110 height 32
click at [1032, 185] on icon at bounding box center [1032, 190] width 10 height 10
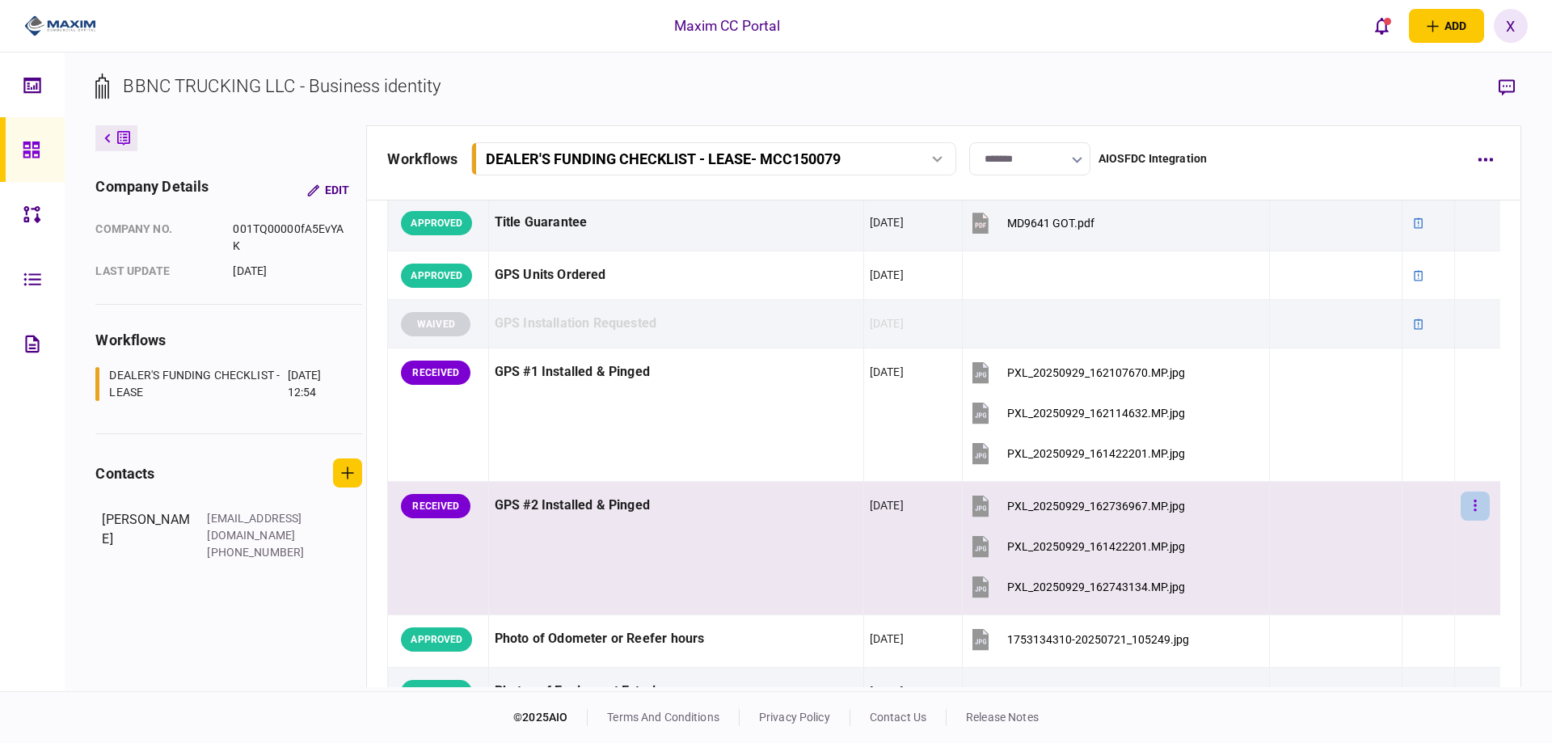
click at [1474, 500] on icon "button" at bounding box center [1475, 505] width 3 height 15
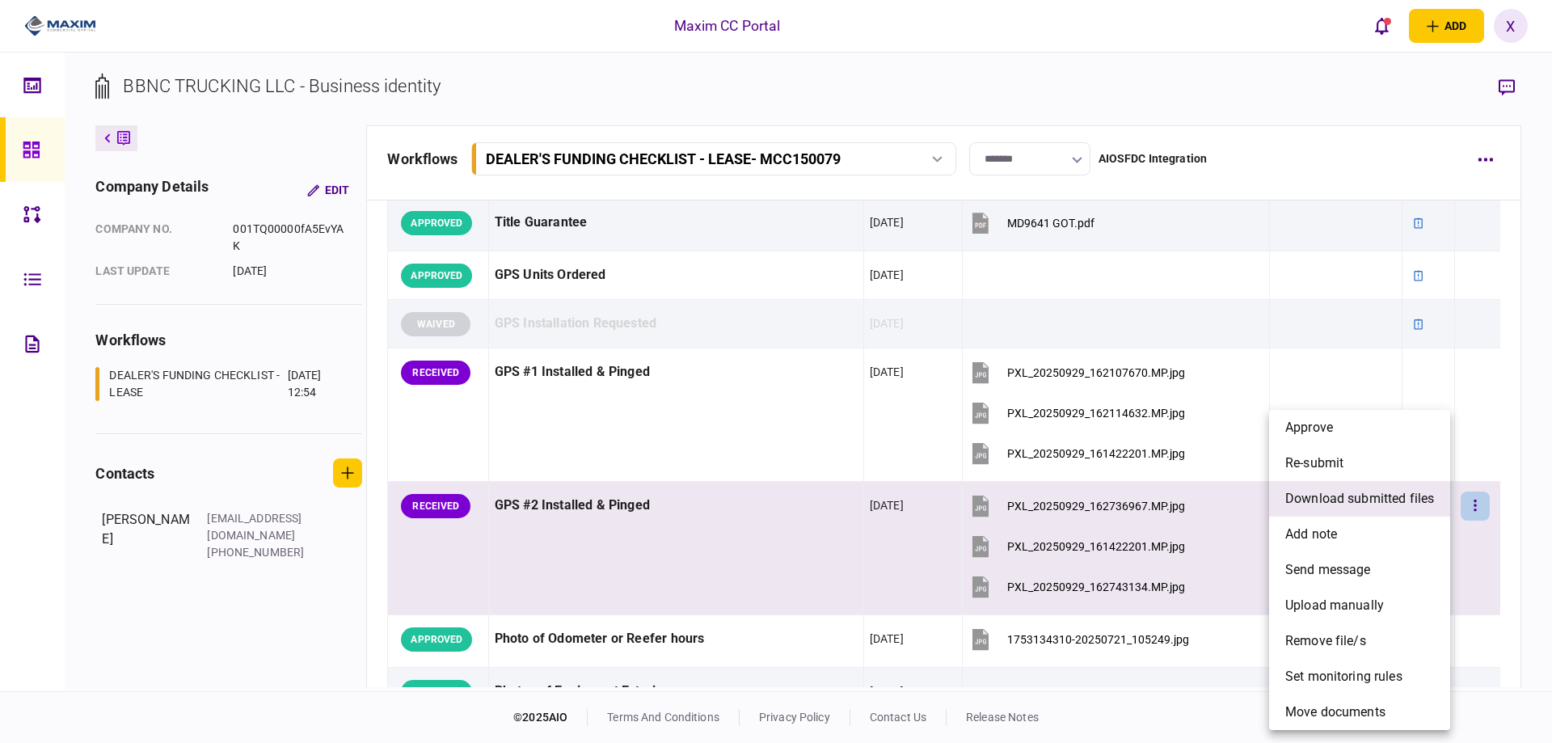
click at [1332, 497] on span "download submitted files" at bounding box center [1360, 498] width 149 height 19
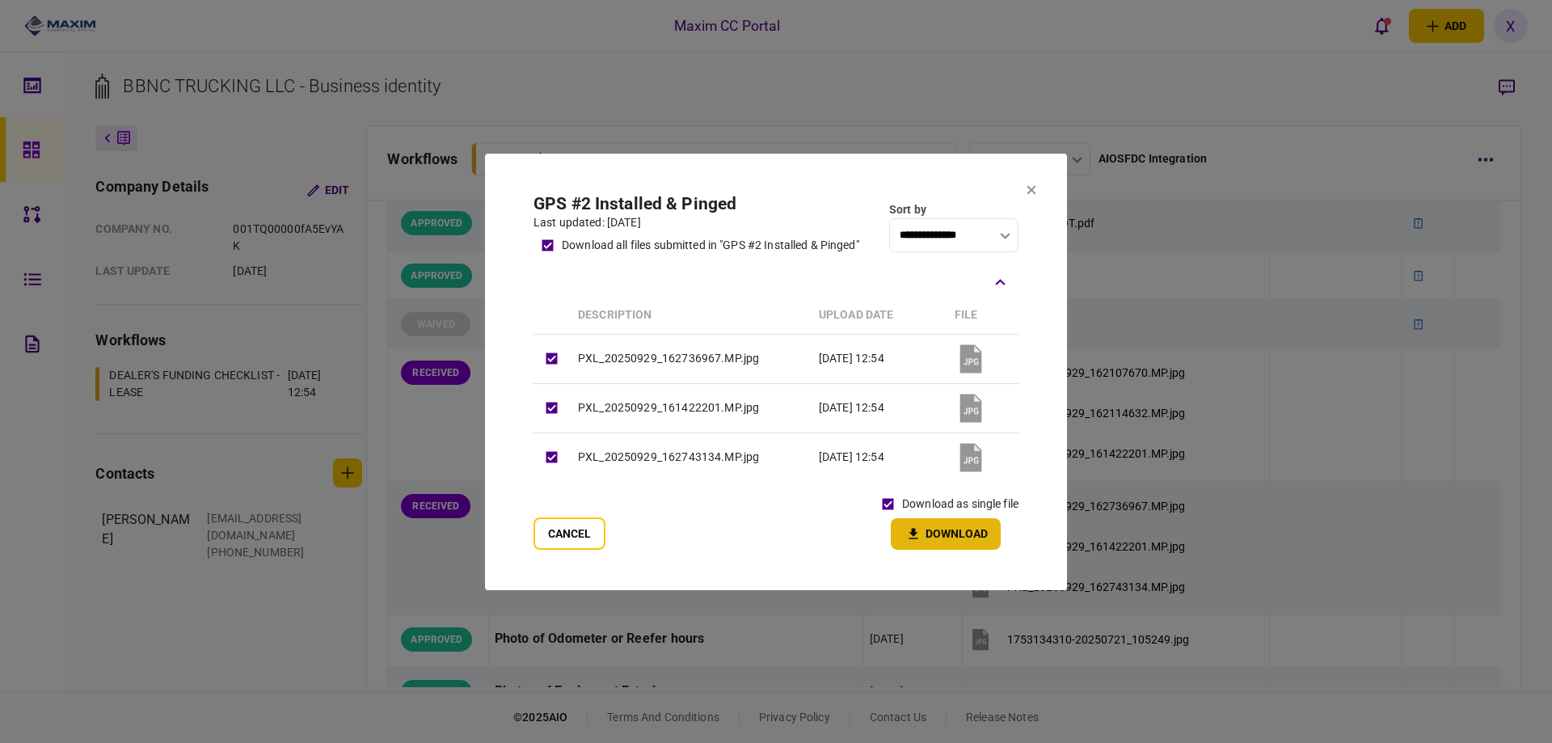
click at [936, 529] on button "Download" at bounding box center [946, 534] width 110 height 32
click at [1030, 189] on icon at bounding box center [1032, 190] width 10 height 10
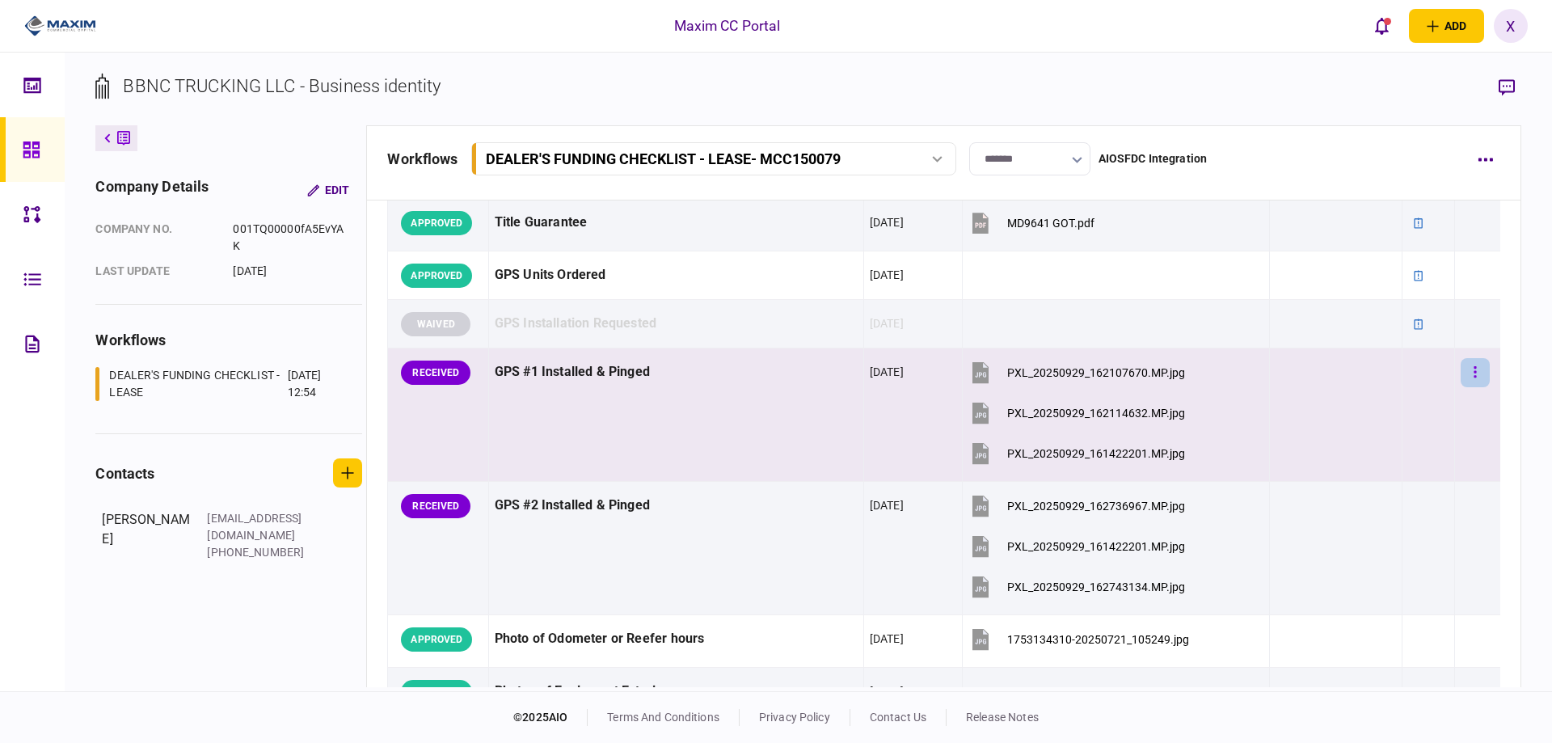
click at [1467, 378] on button "button" at bounding box center [1475, 372] width 29 height 29
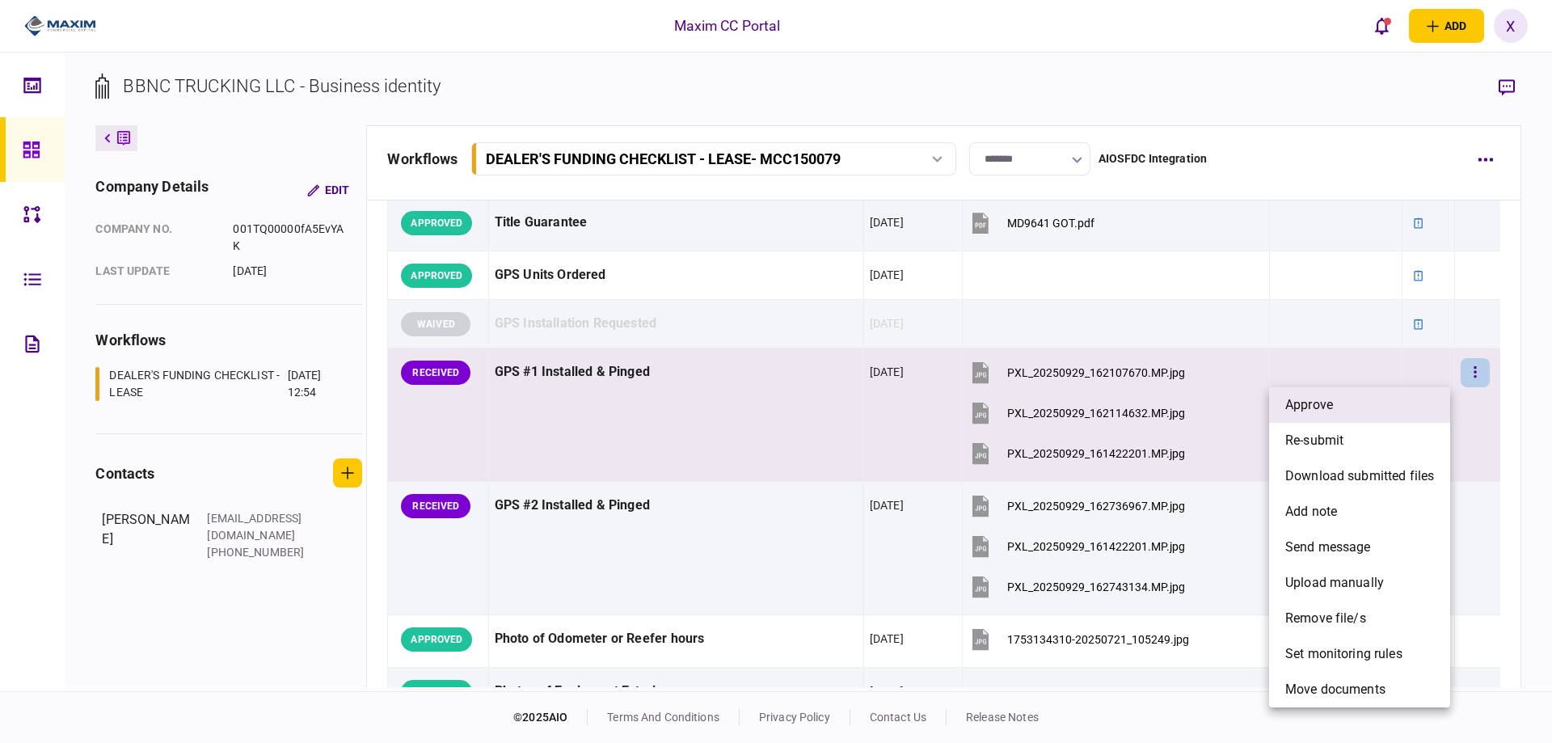
click at [1412, 396] on li "approve" at bounding box center [1359, 405] width 181 height 36
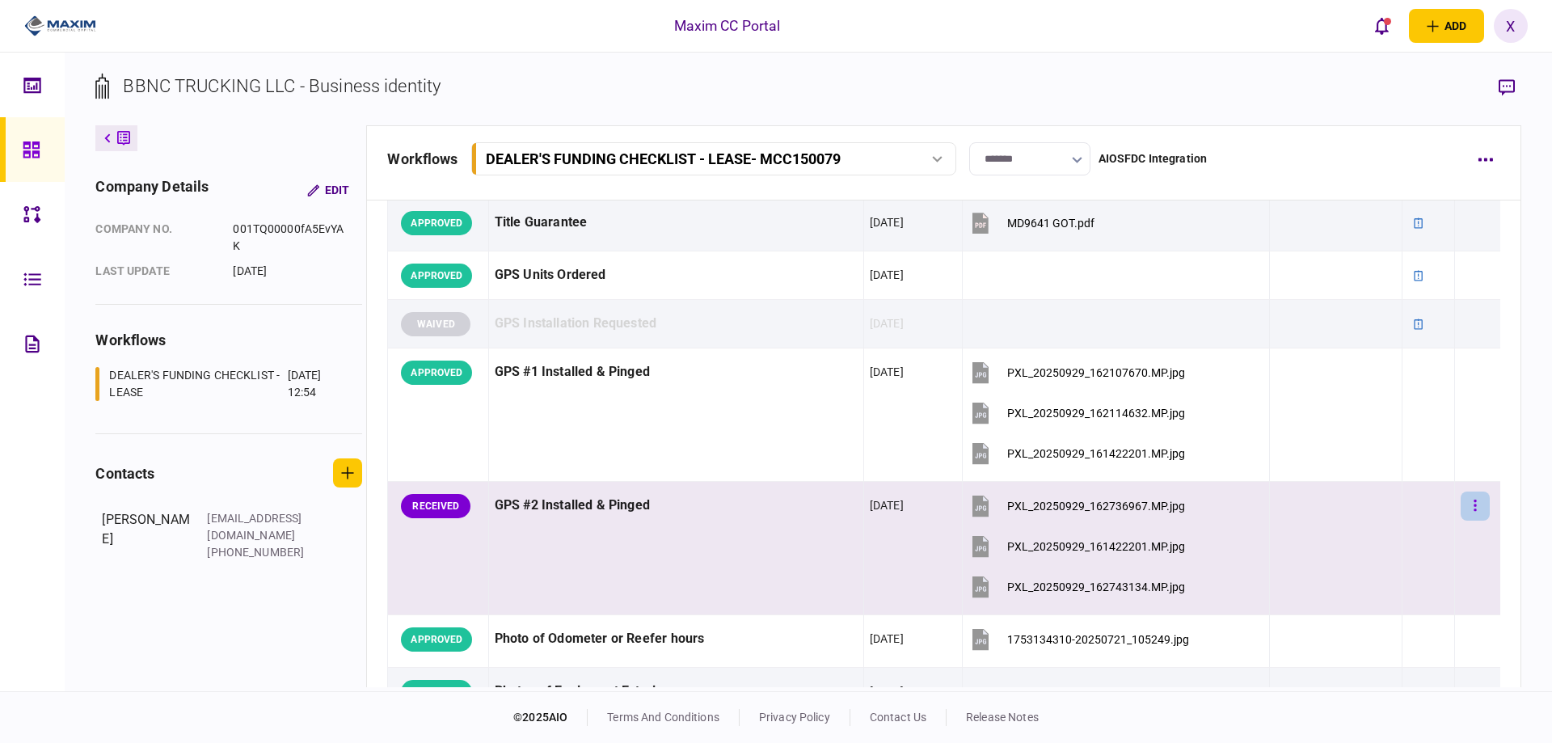
click at [1469, 484] on td at bounding box center [1477, 548] width 45 height 133
click at [1474, 503] on icon "button" at bounding box center [1475, 505] width 3 height 15
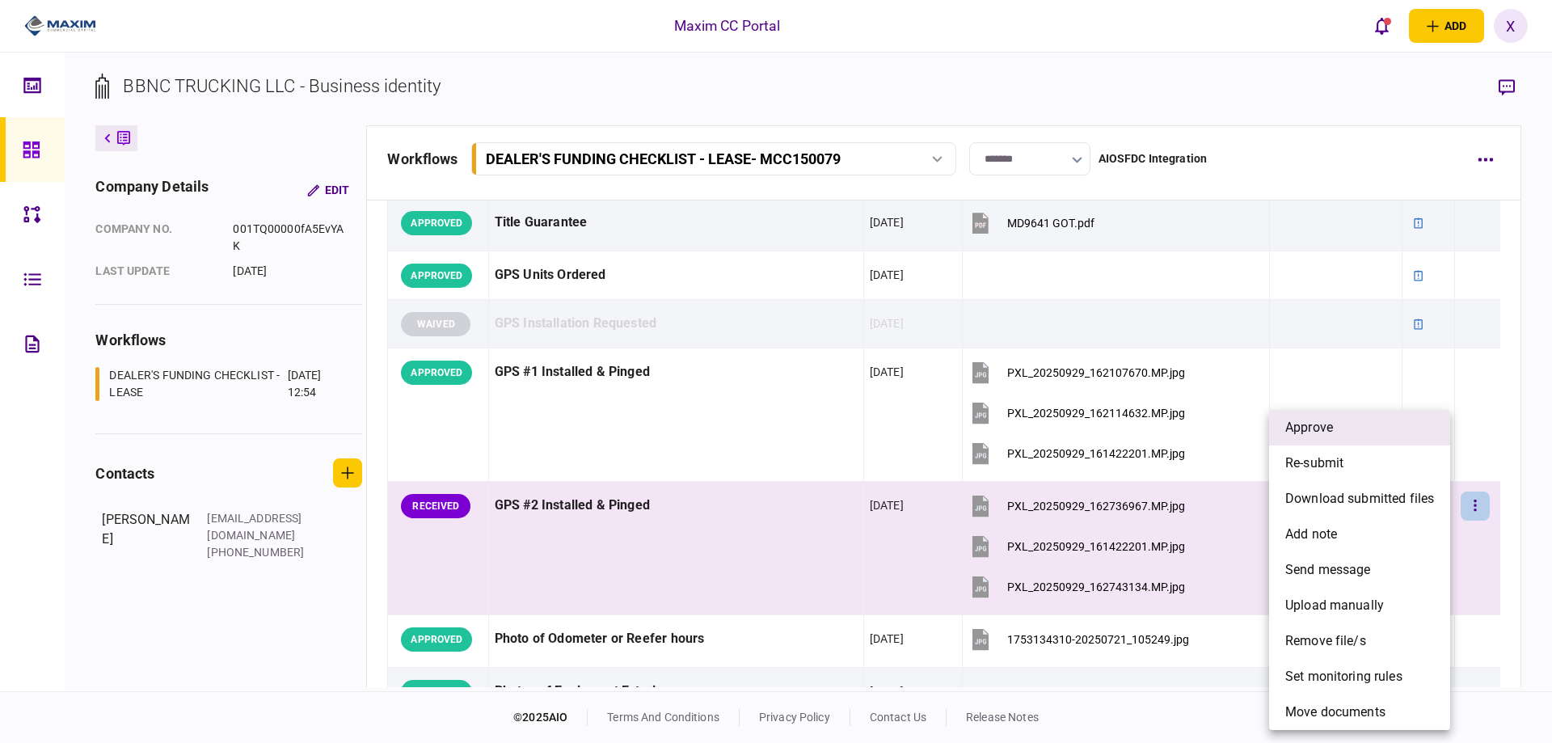
click at [1385, 428] on li "approve" at bounding box center [1359, 428] width 181 height 36
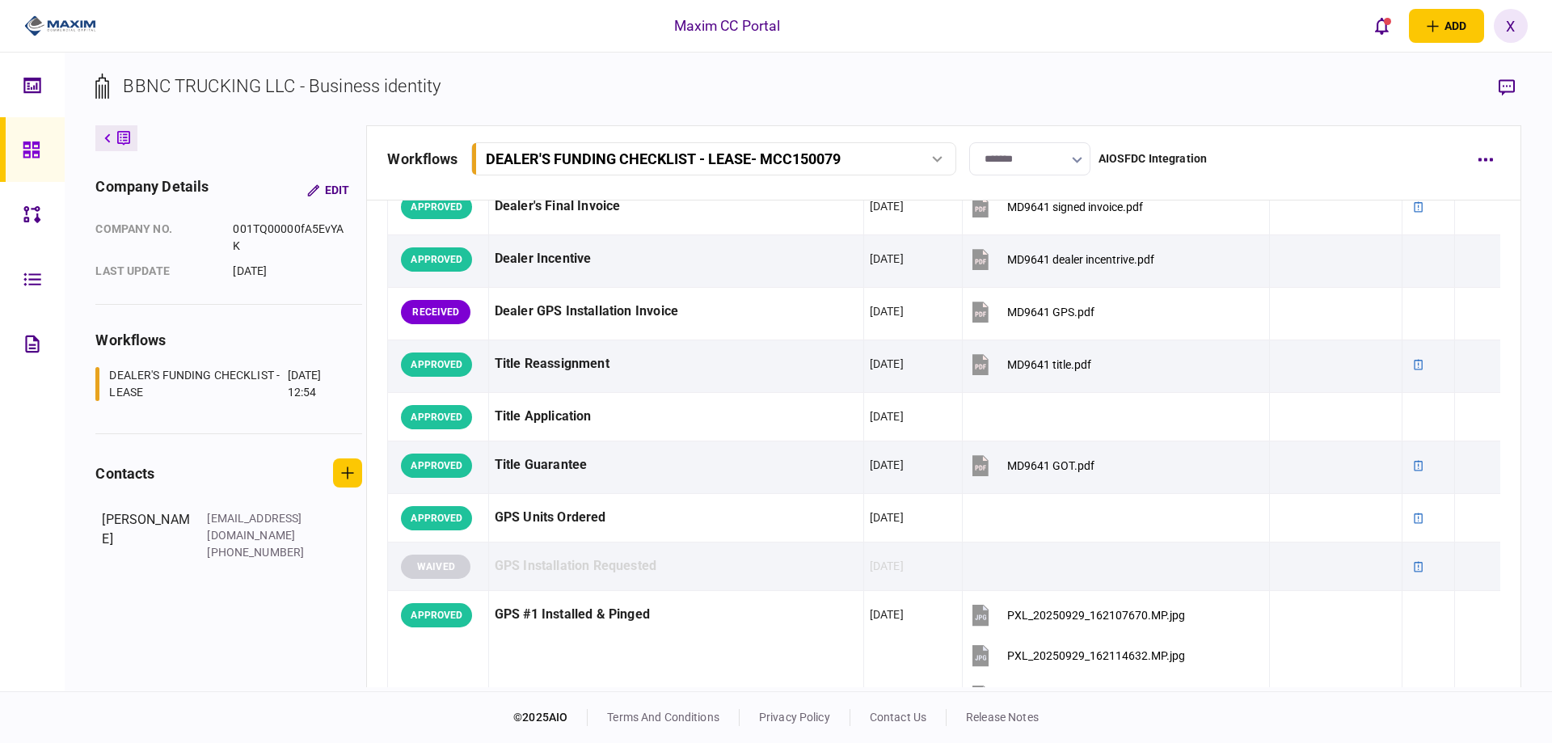
scroll to position [1132, 0]
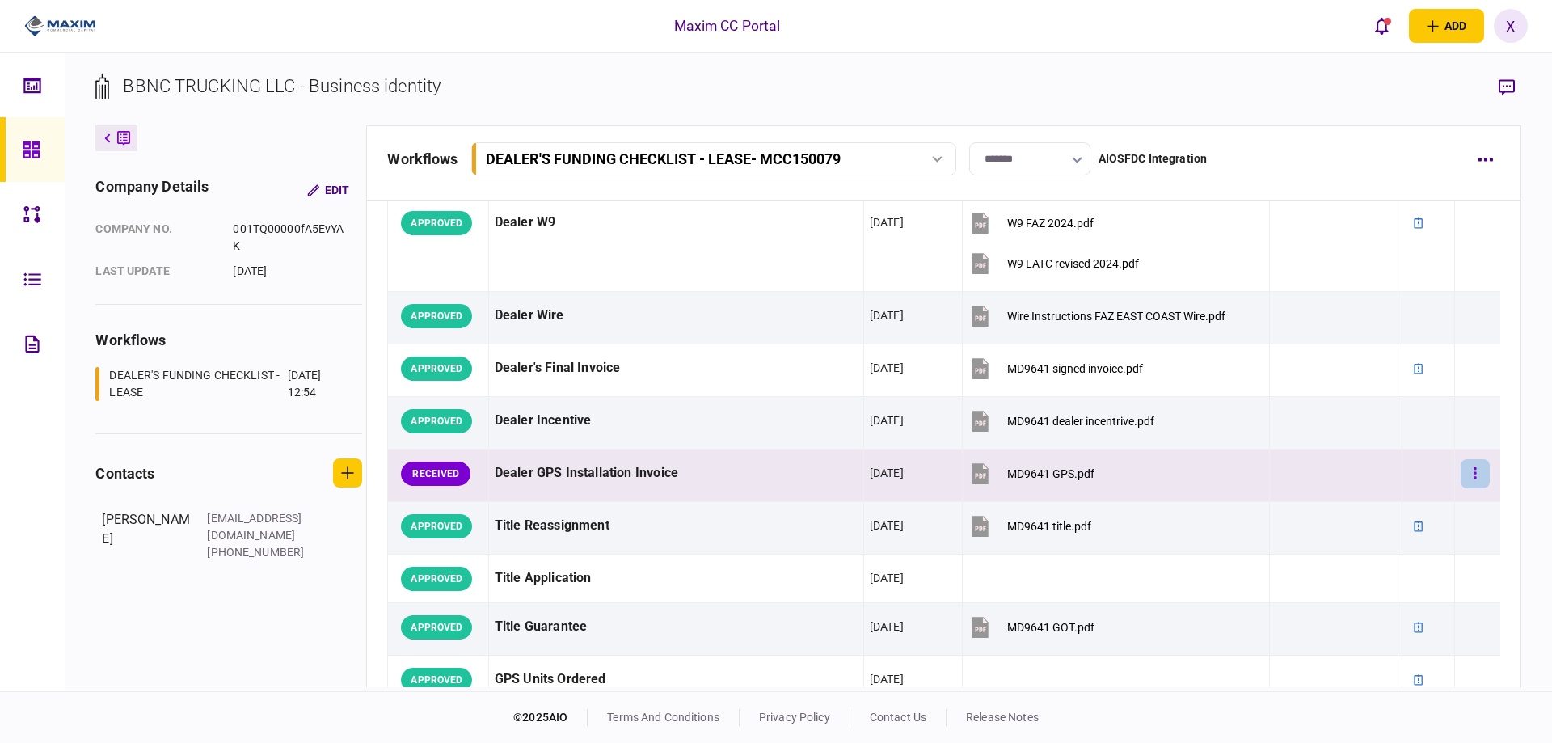
click at [1461, 470] on button "button" at bounding box center [1475, 473] width 29 height 29
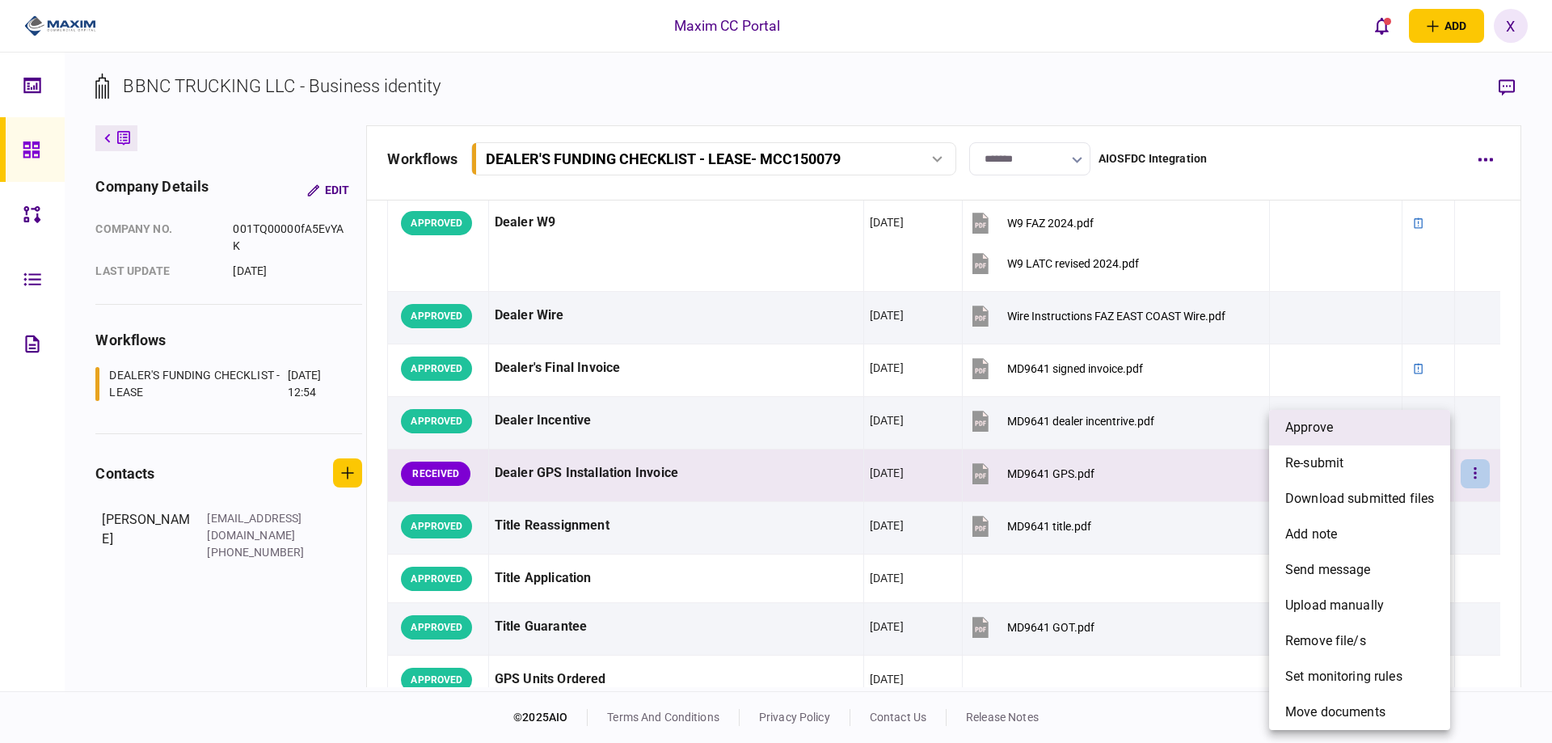
click at [1374, 440] on li "approve" at bounding box center [1359, 428] width 181 height 36
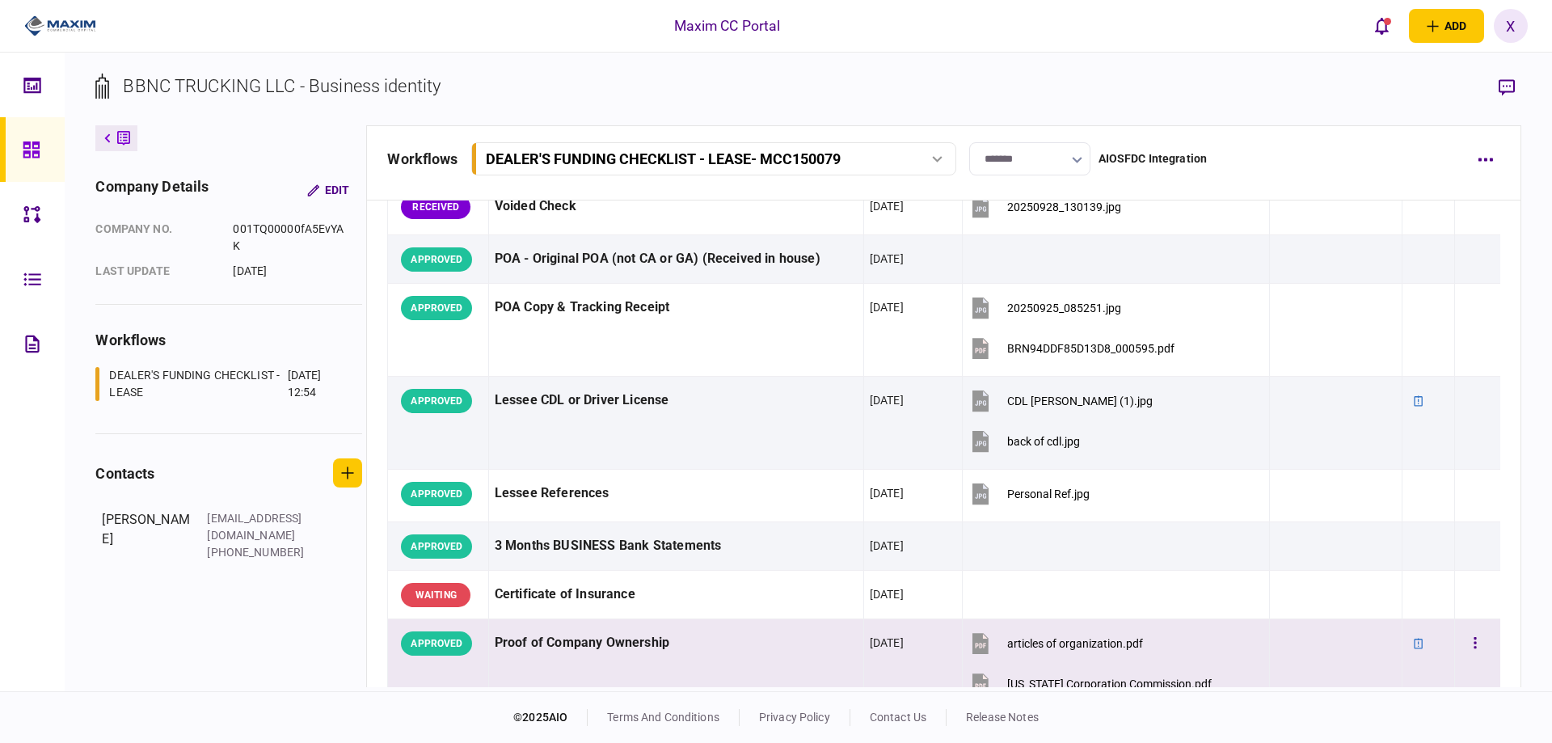
scroll to position [81, 0]
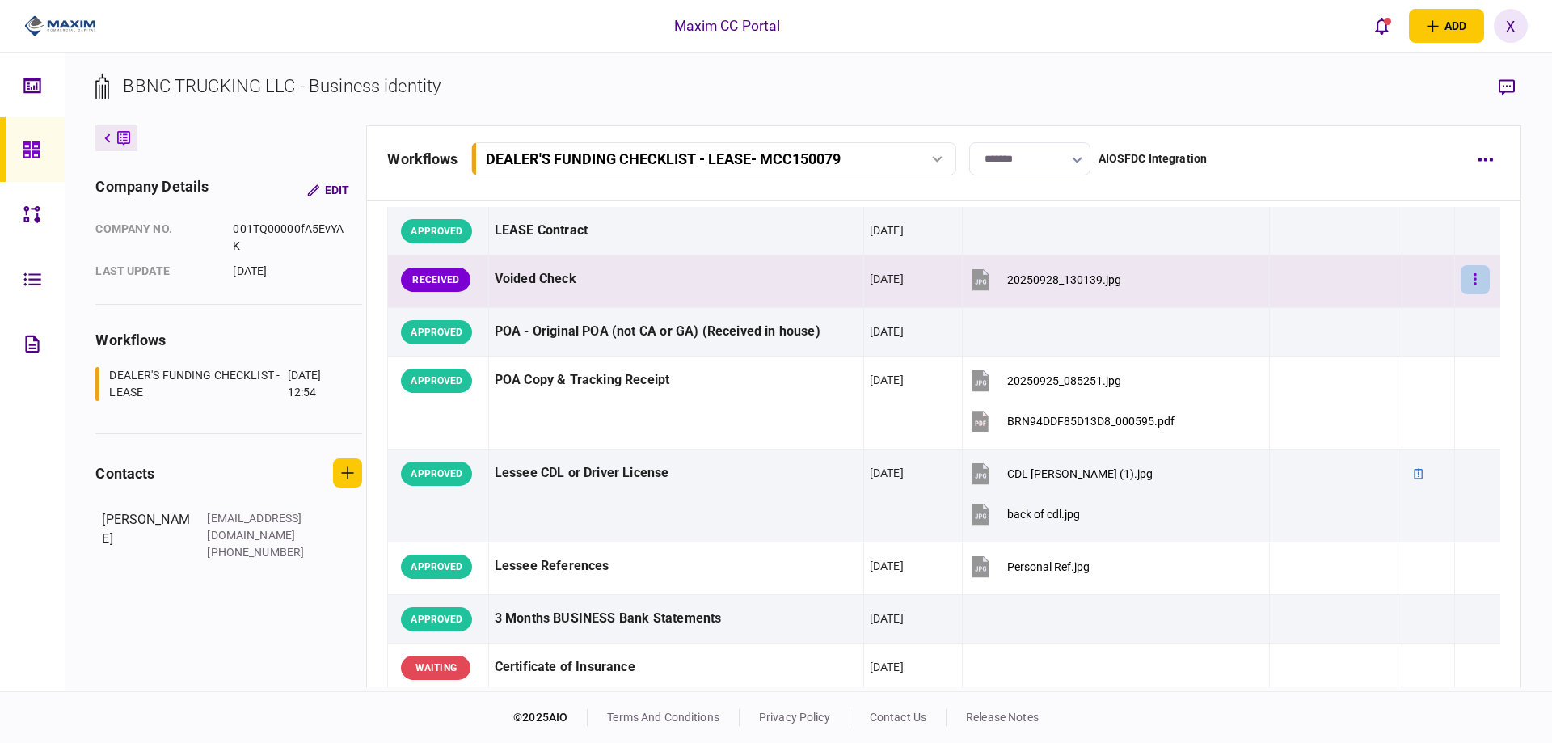
click at [1474, 272] on icon "button" at bounding box center [1475, 279] width 3 height 15
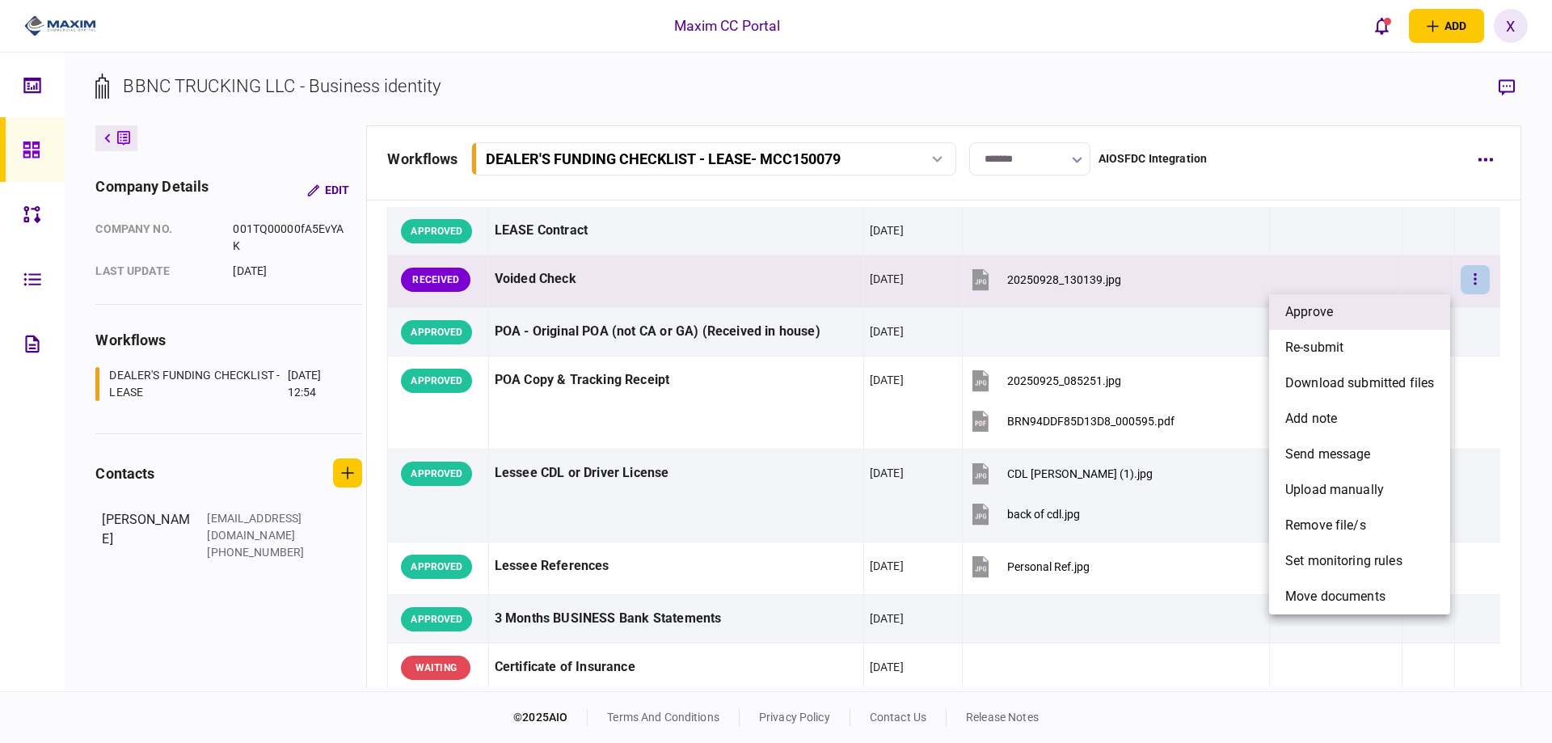
click at [1370, 308] on li "approve" at bounding box center [1359, 312] width 181 height 36
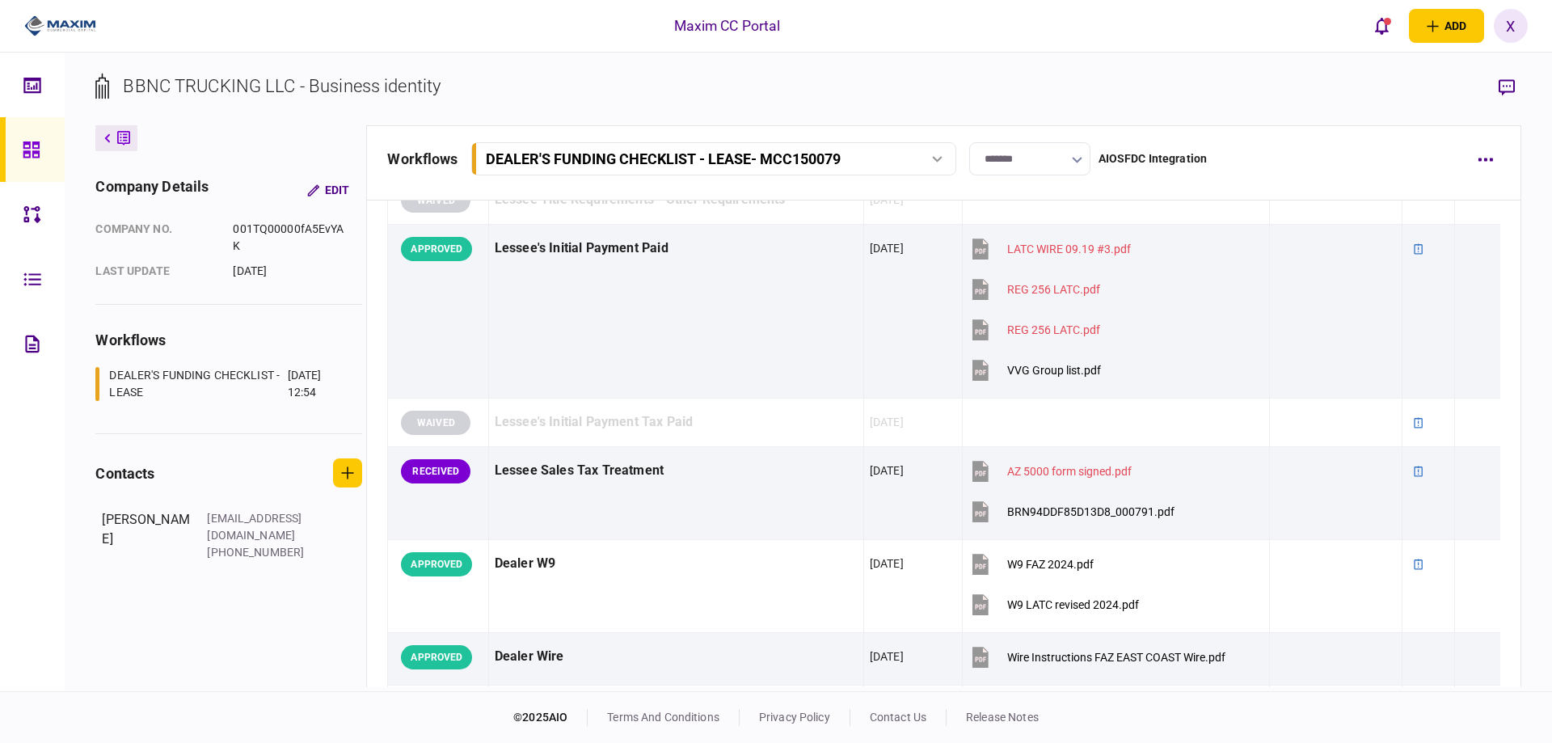
scroll to position [809, 0]
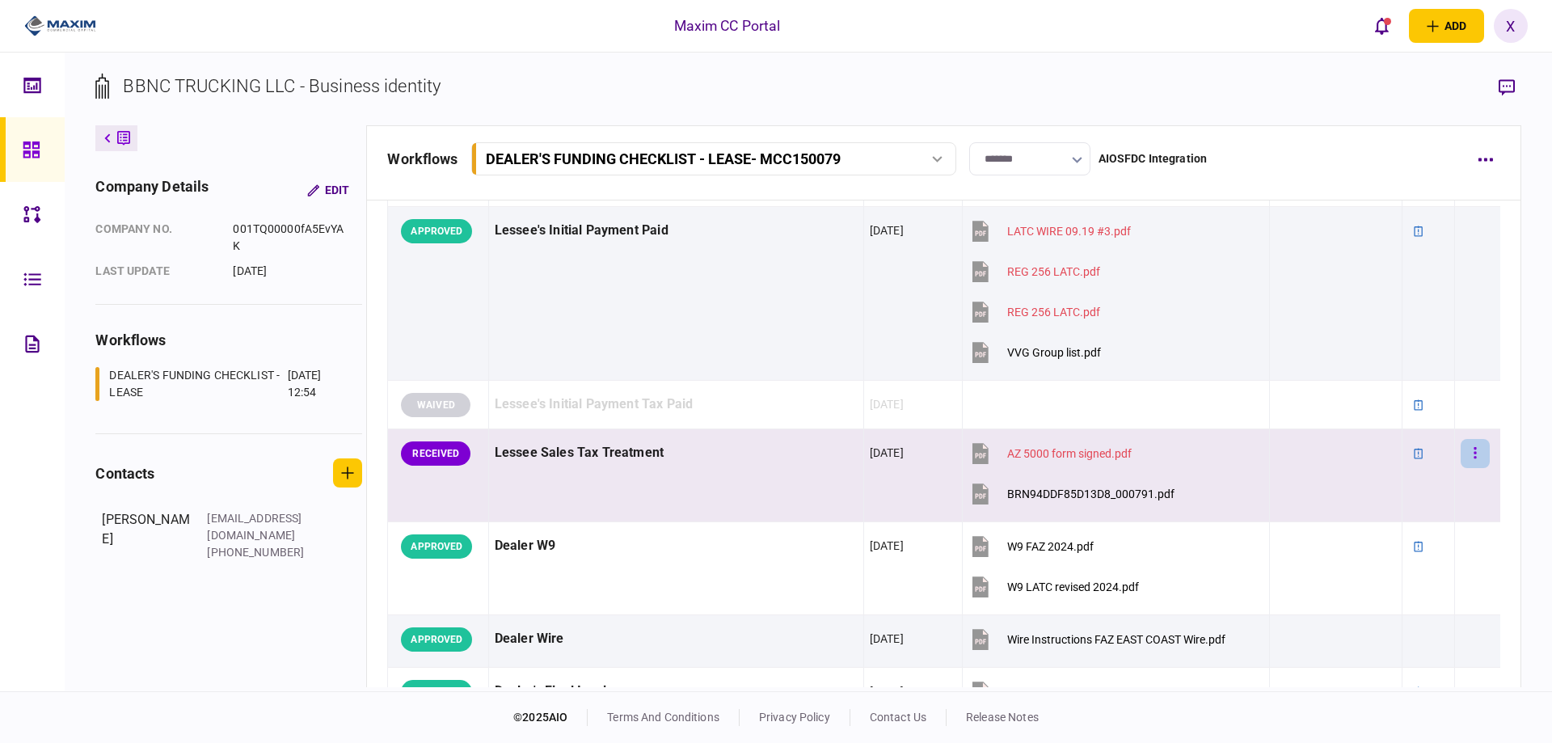
click at [1461, 455] on button "button" at bounding box center [1475, 453] width 29 height 29
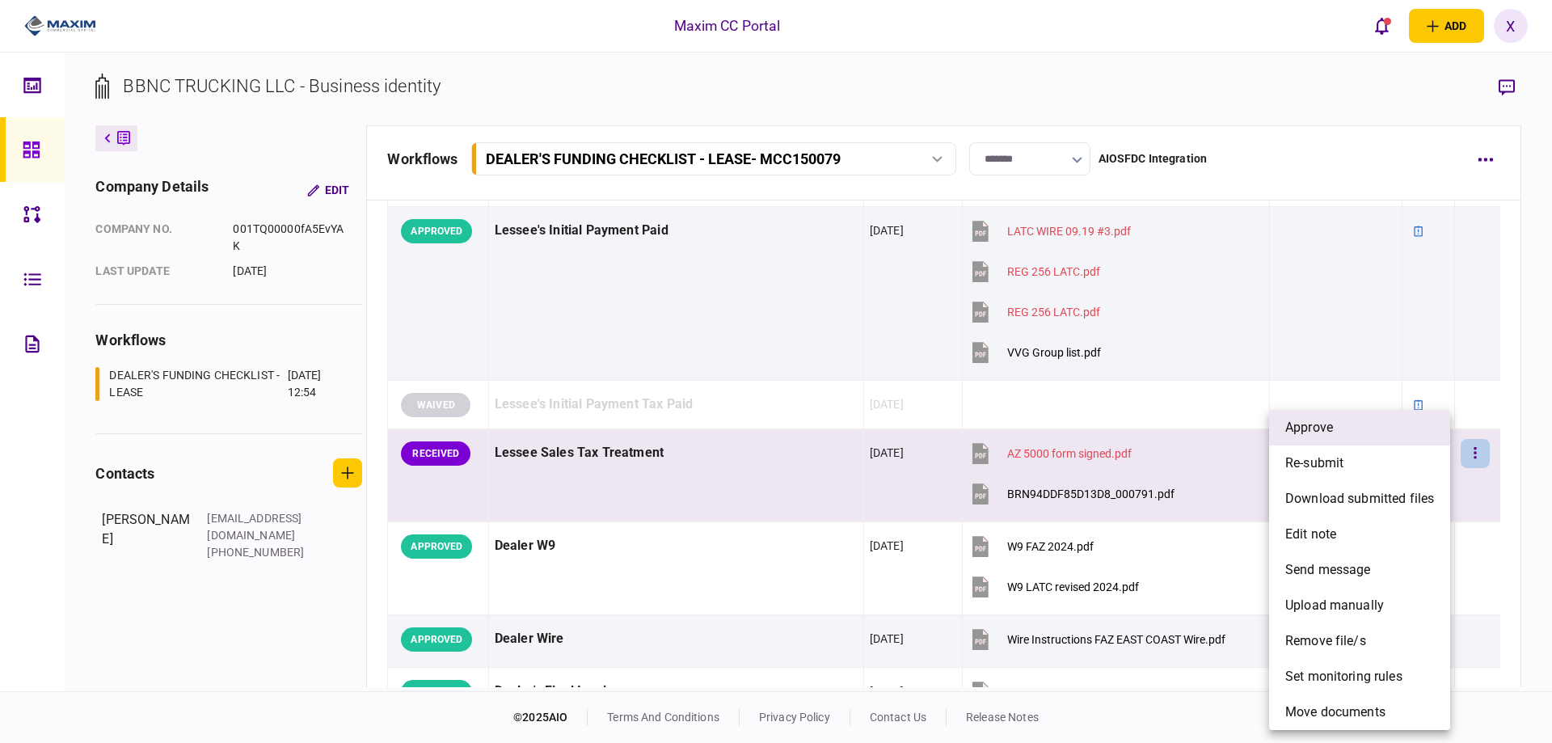
click at [1367, 428] on li "approve" at bounding box center [1359, 428] width 181 height 36
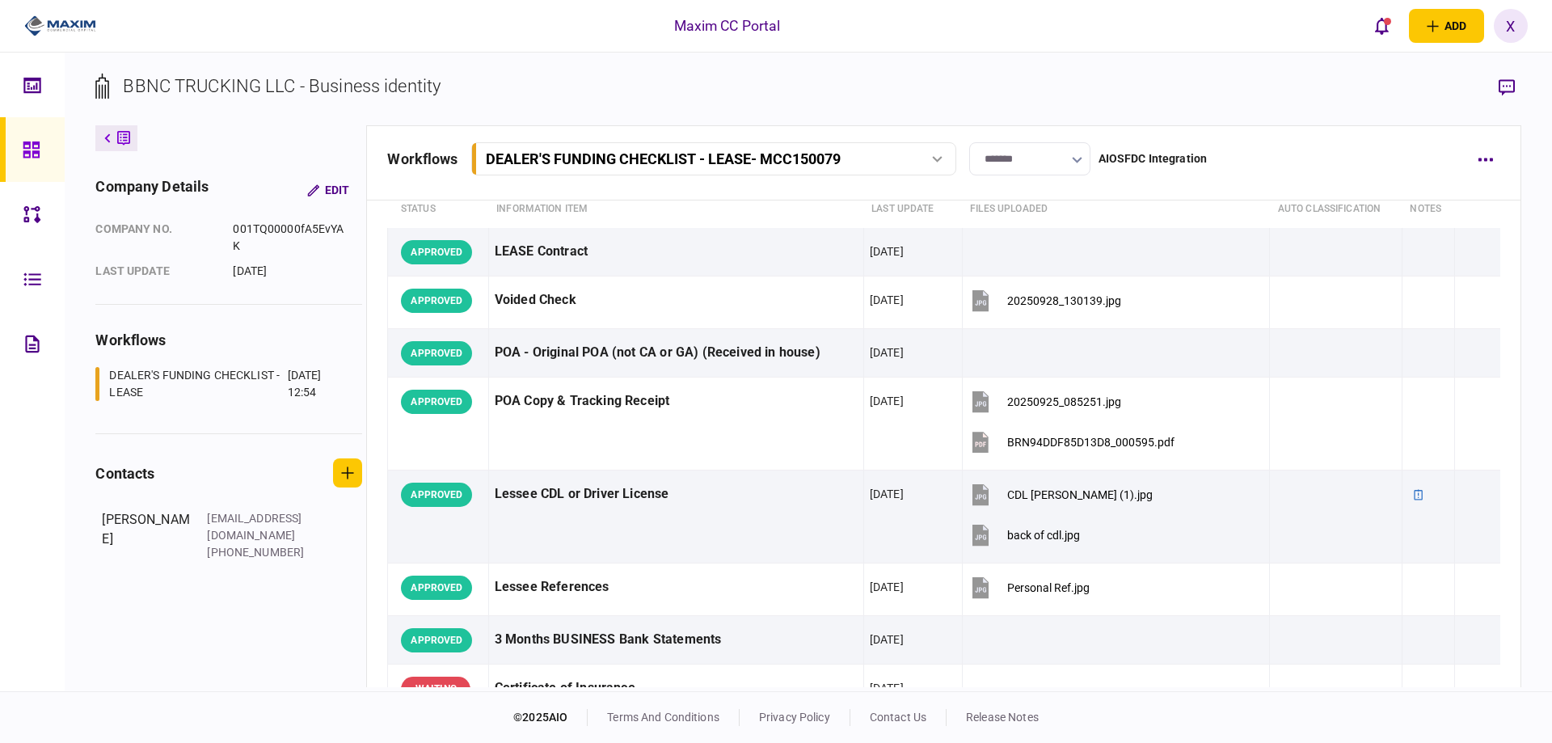
scroll to position [0, 0]
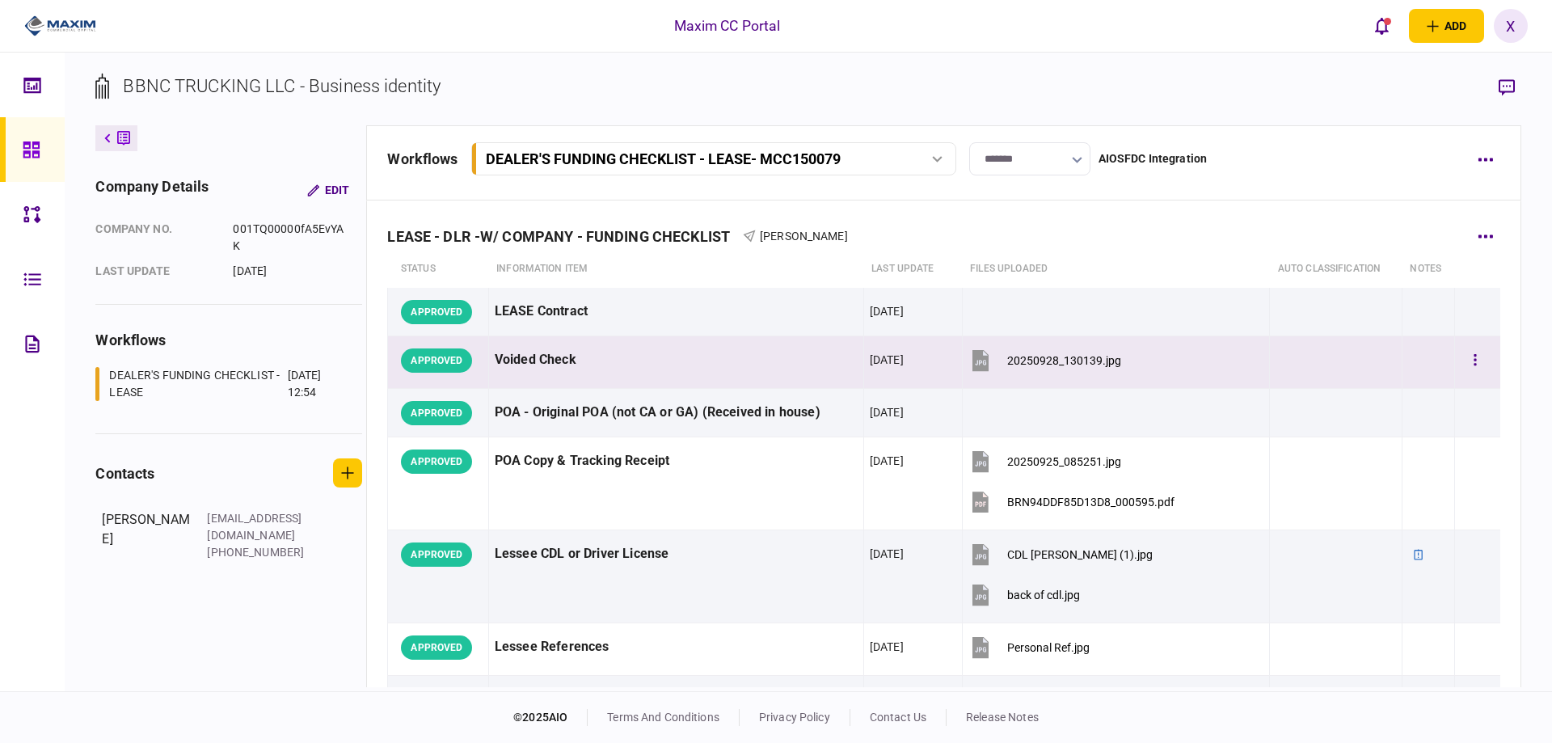
click at [1007, 354] on div "20250928_130139.jpg" at bounding box center [1064, 360] width 114 height 13
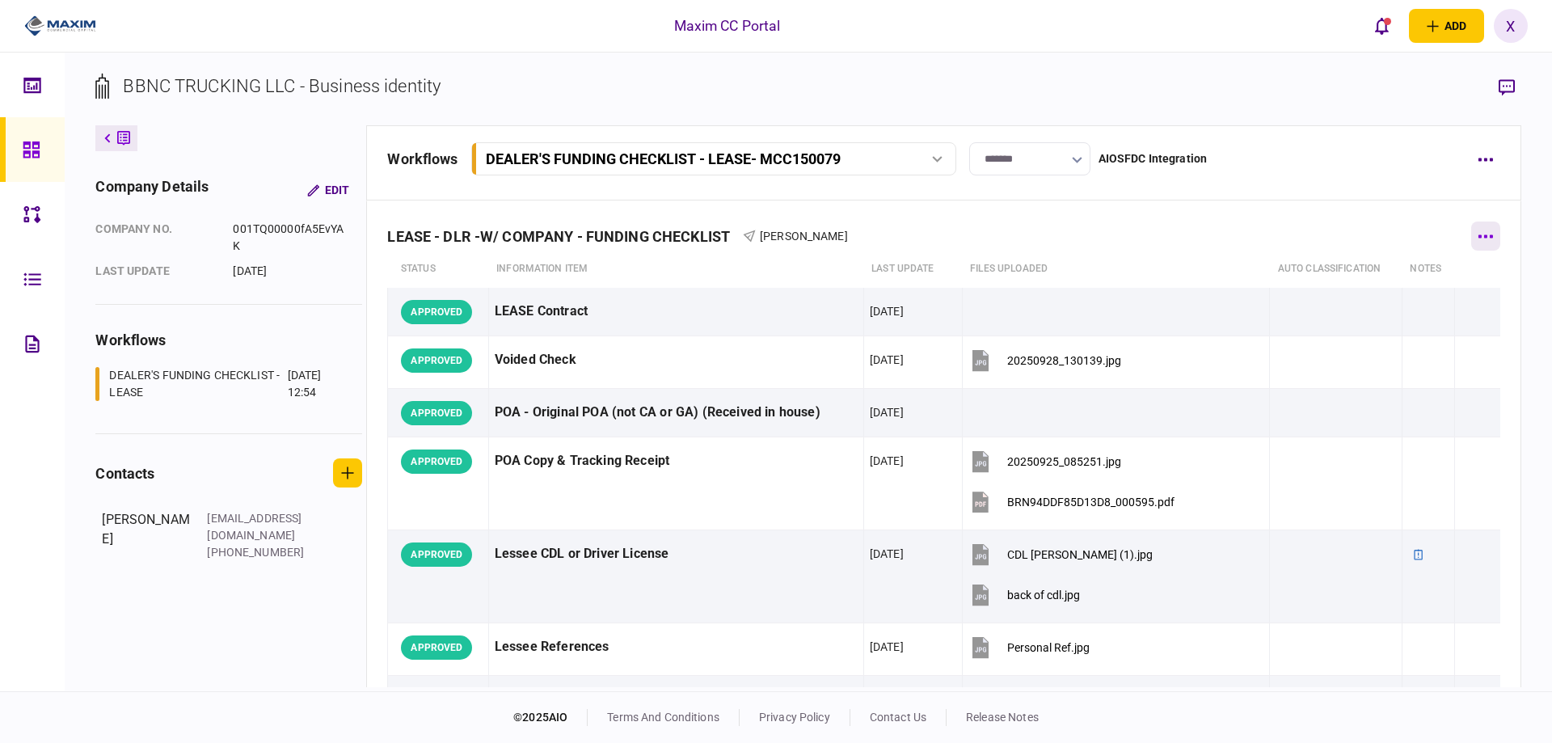
click at [1474, 230] on button "button" at bounding box center [1485, 236] width 29 height 29
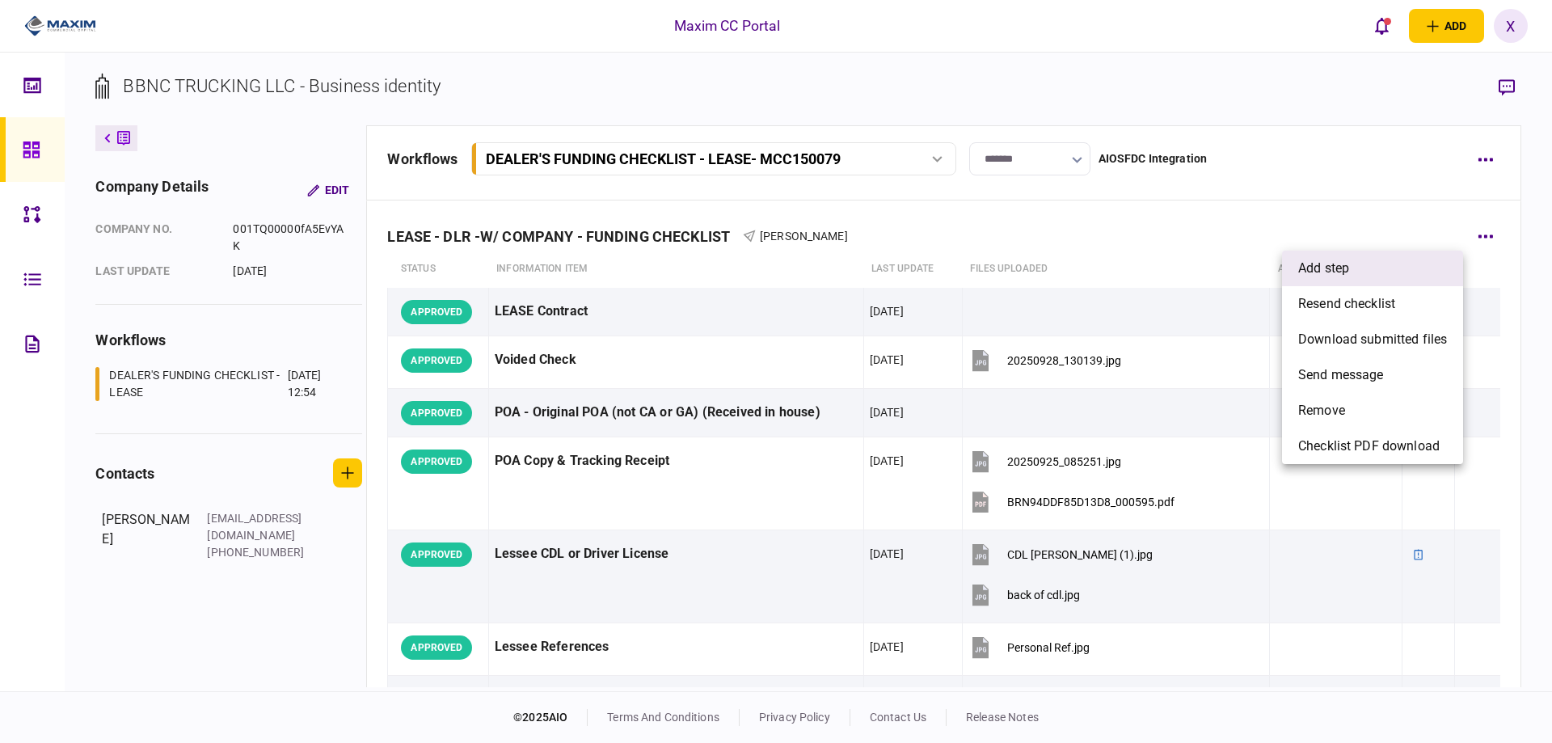
click at [1363, 271] on li "add step" at bounding box center [1372, 269] width 181 height 36
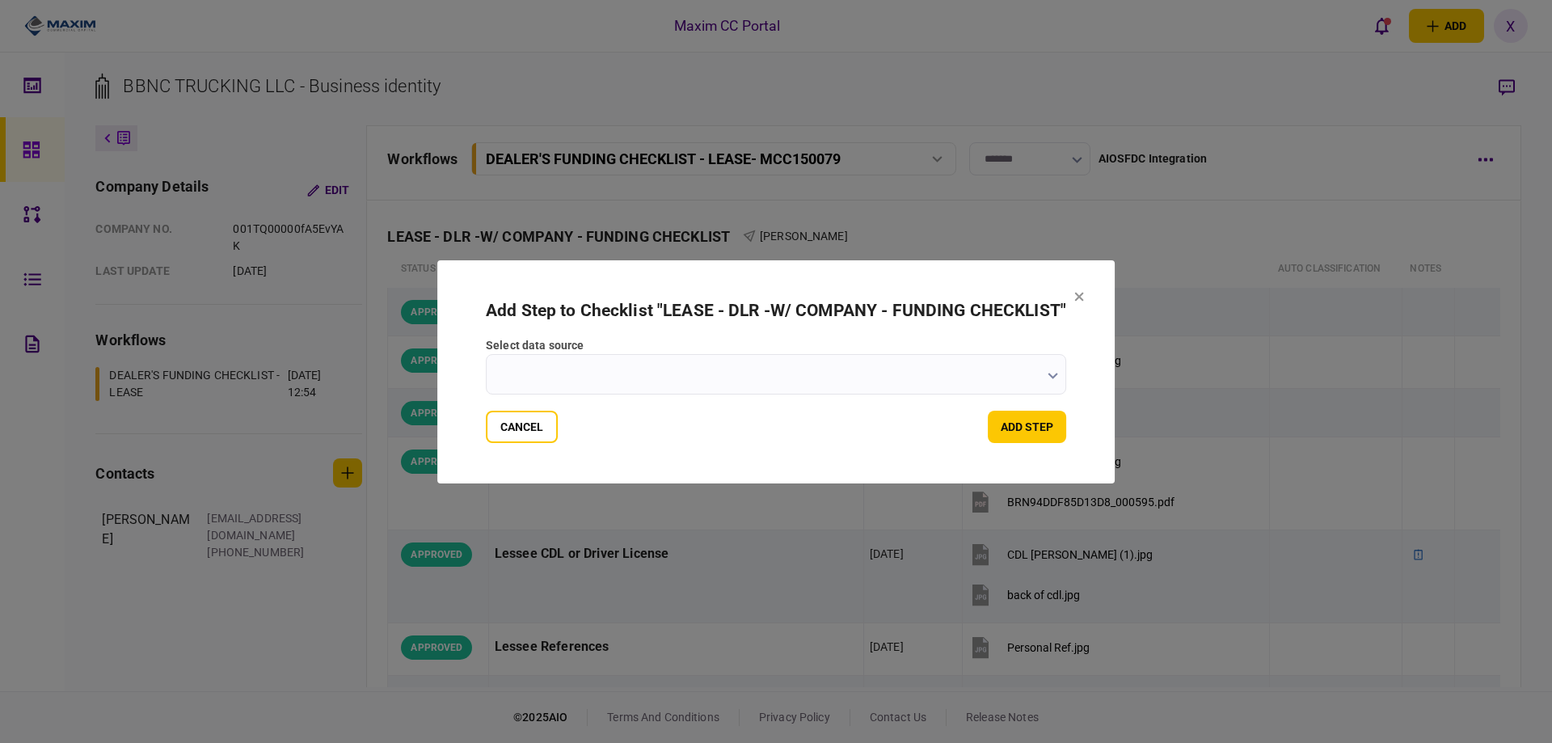
click at [580, 378] on input "select data source" at bounding box center [776, 374] width 581 height 40
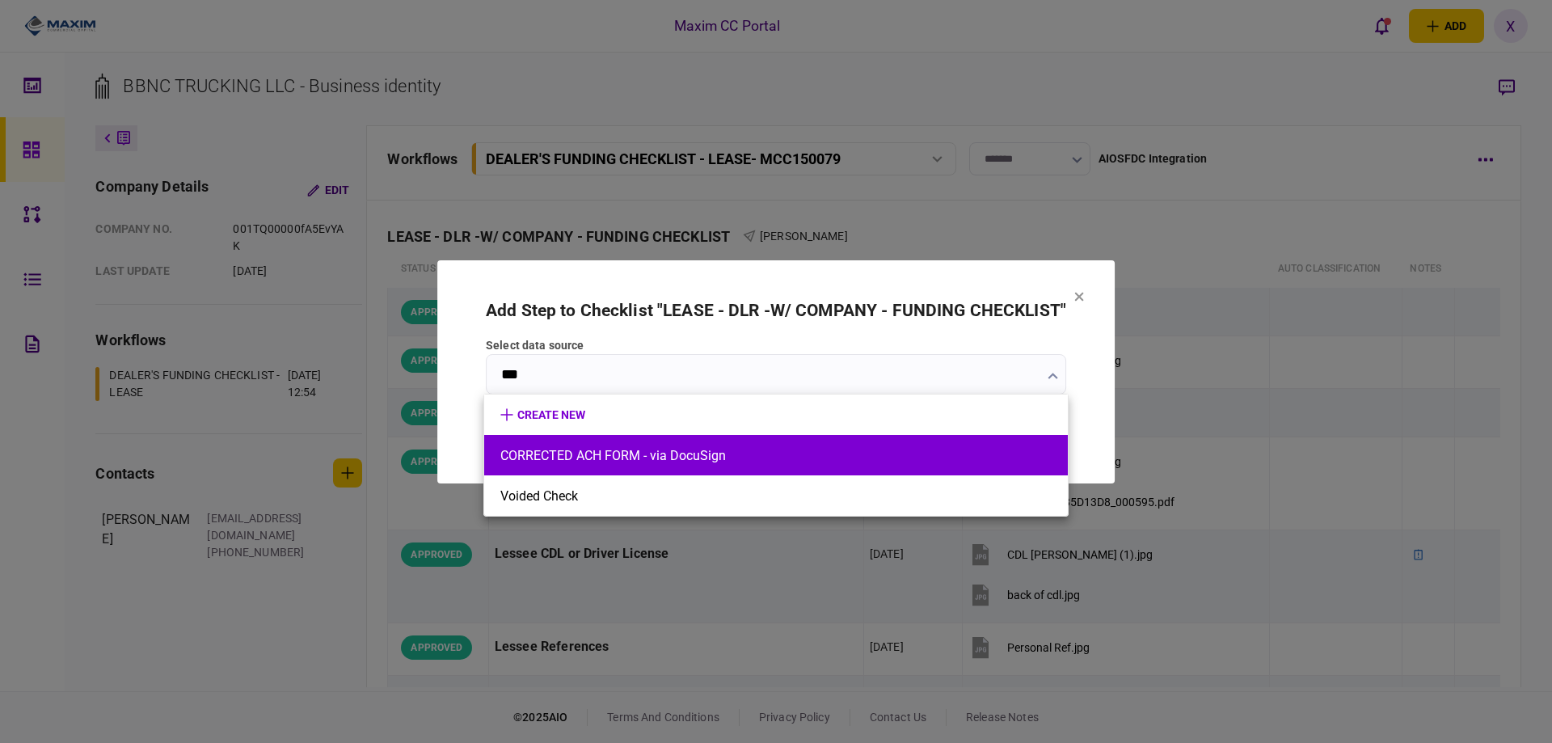
click at [605, 441] on li "CORRECTED ACH FORM - via DocuSign" at bounding box center [776, 455] width 584 height 40
type input "**********"
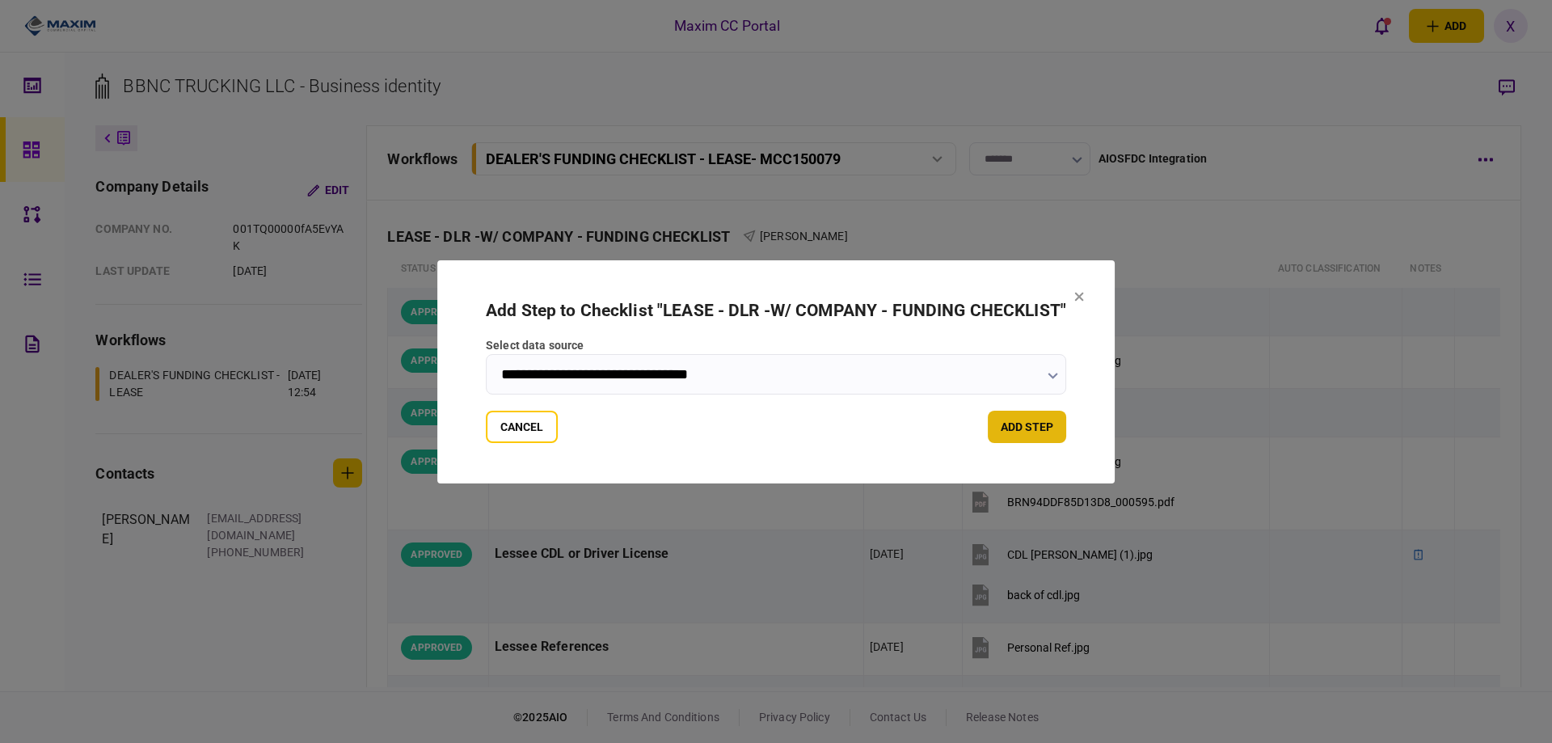
click at [1020, 430] on button "add step" at bounding box center [1027, 427] width 78 height 32
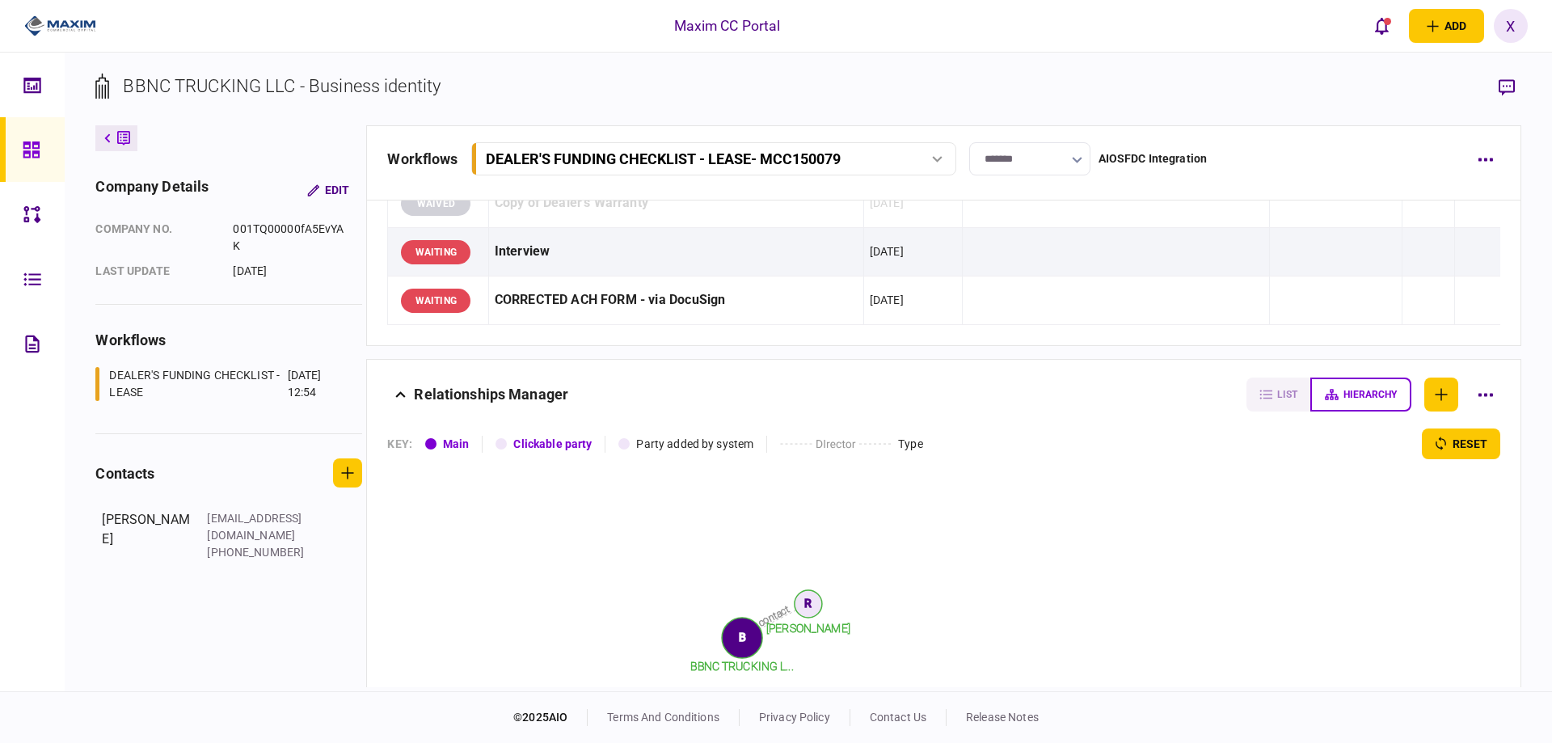
scroll to position [1868, 0]
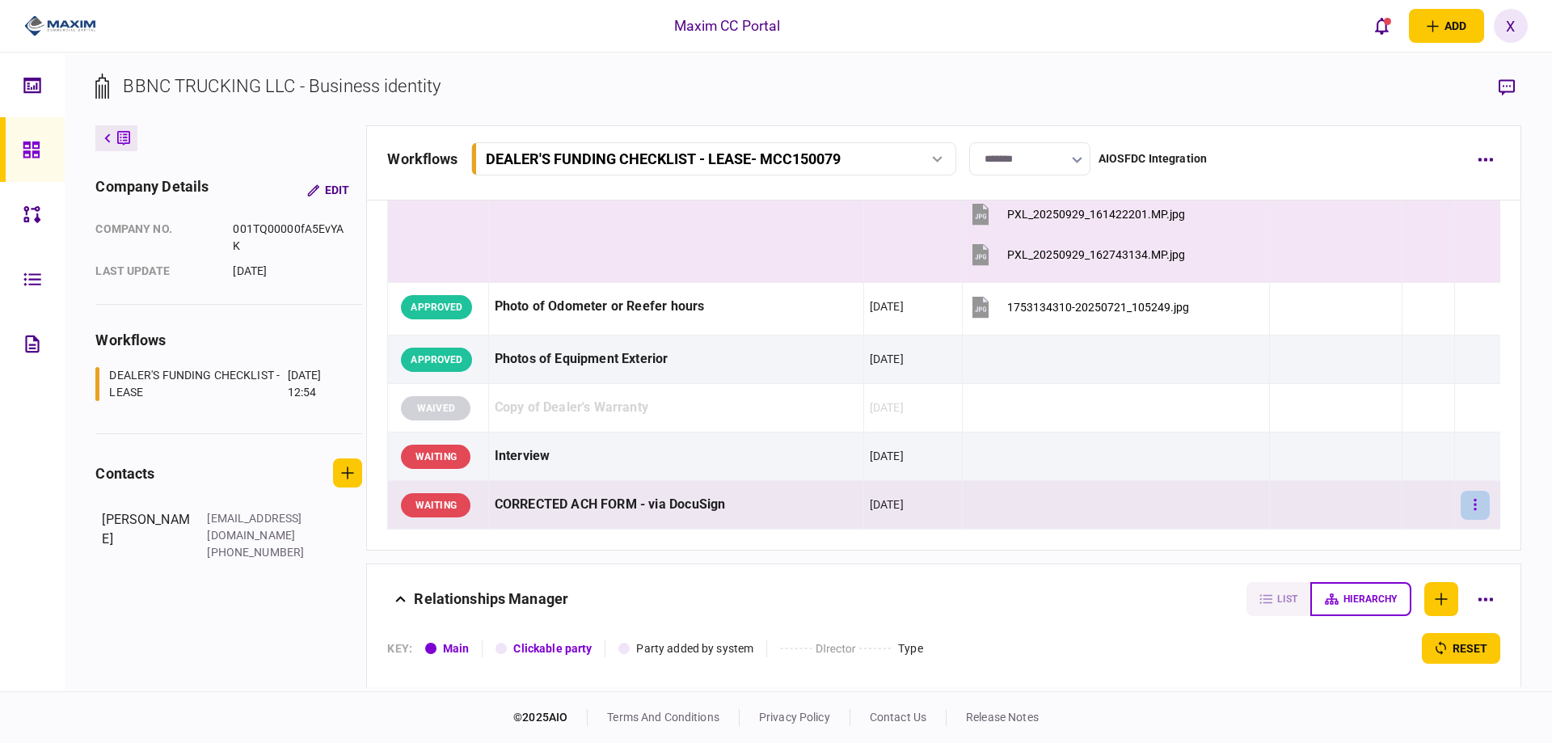
click at [1461, 492] on button "button" at bounding box center [1475, 505] width 29 height 29
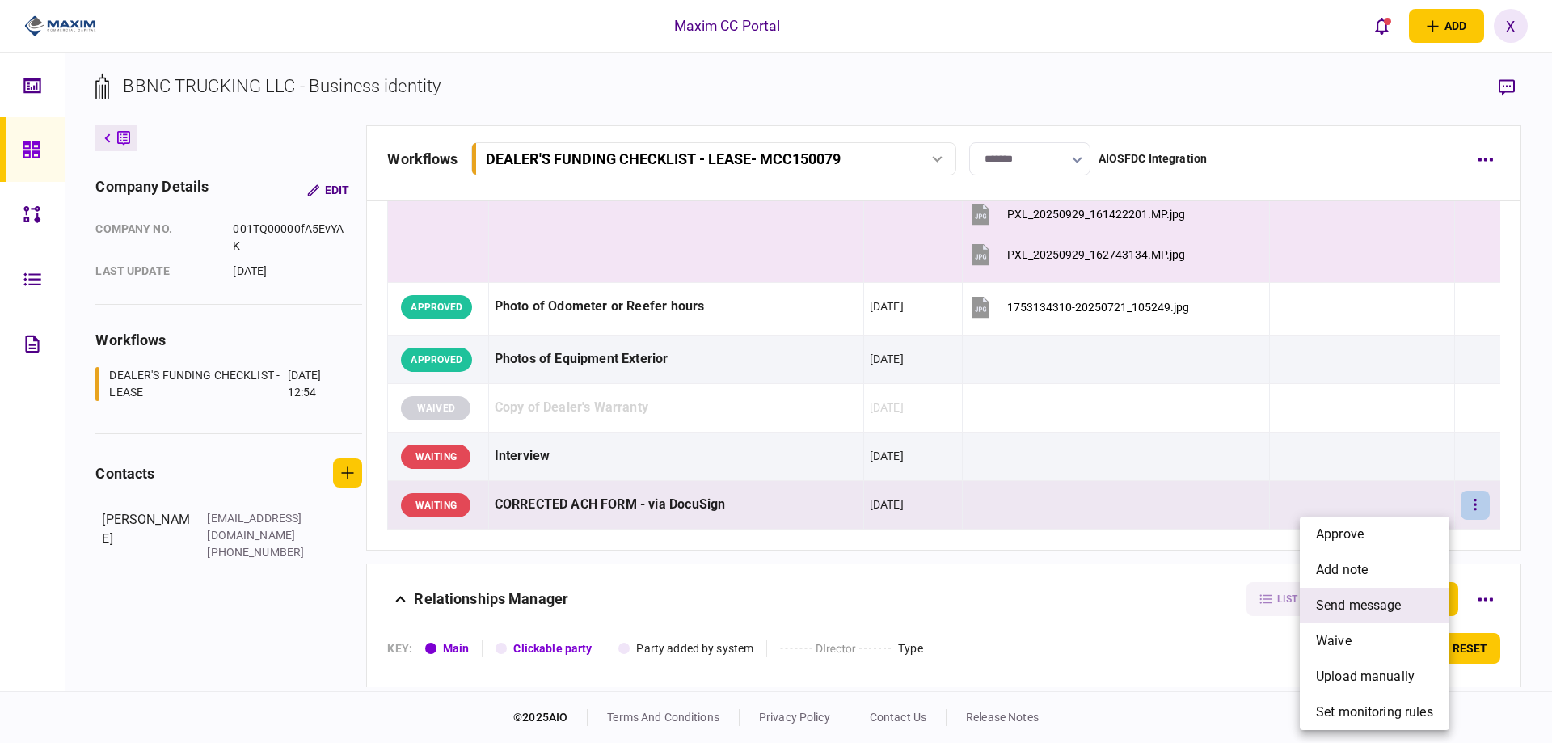
click at [1401, 596] on span "send message" at bounding box center [1359, 605] width 86 height 19
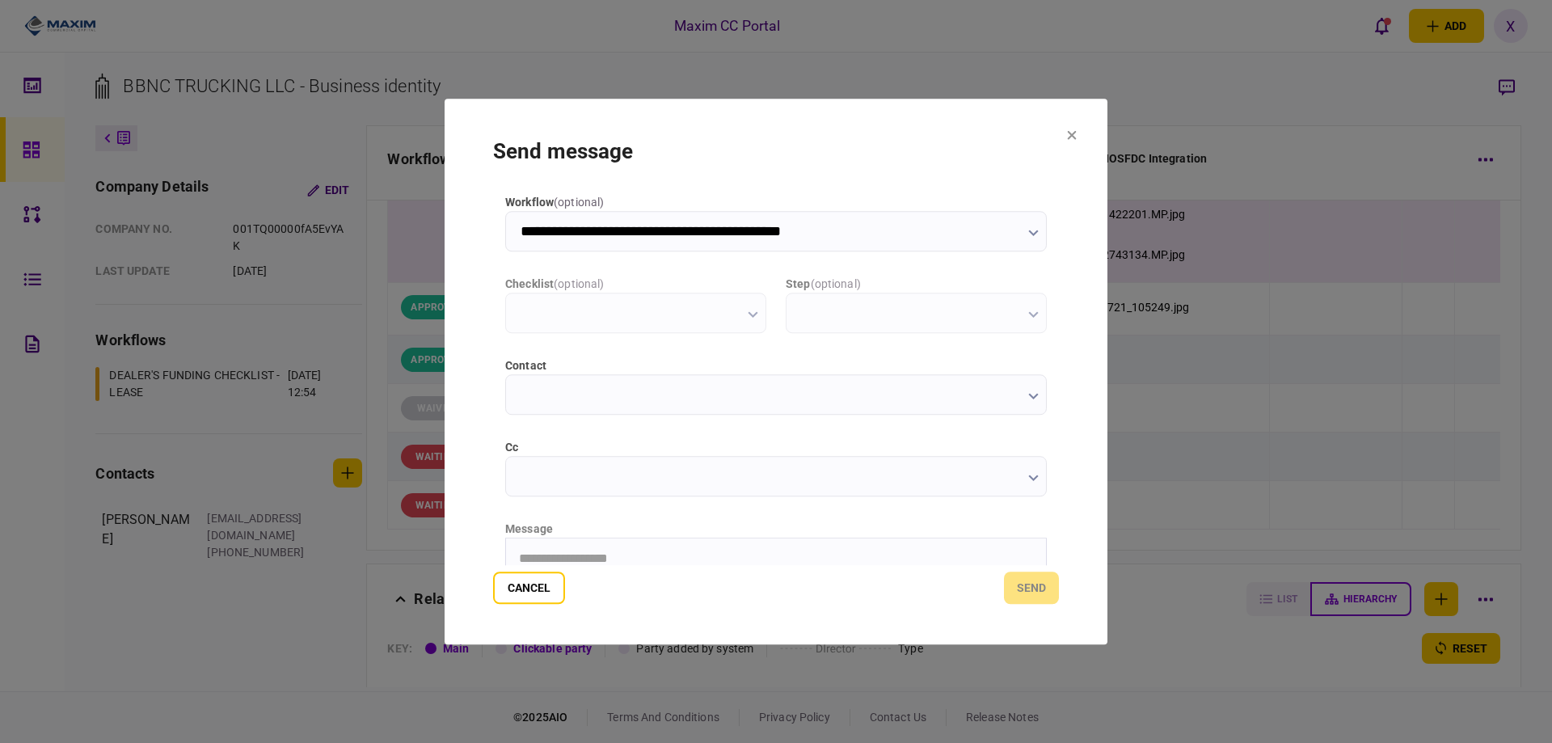
scroll to position [0, 0]
type input "**********"
click at [640, 569] on form "**********" at bounding box center [776, 372] width 566 height 466
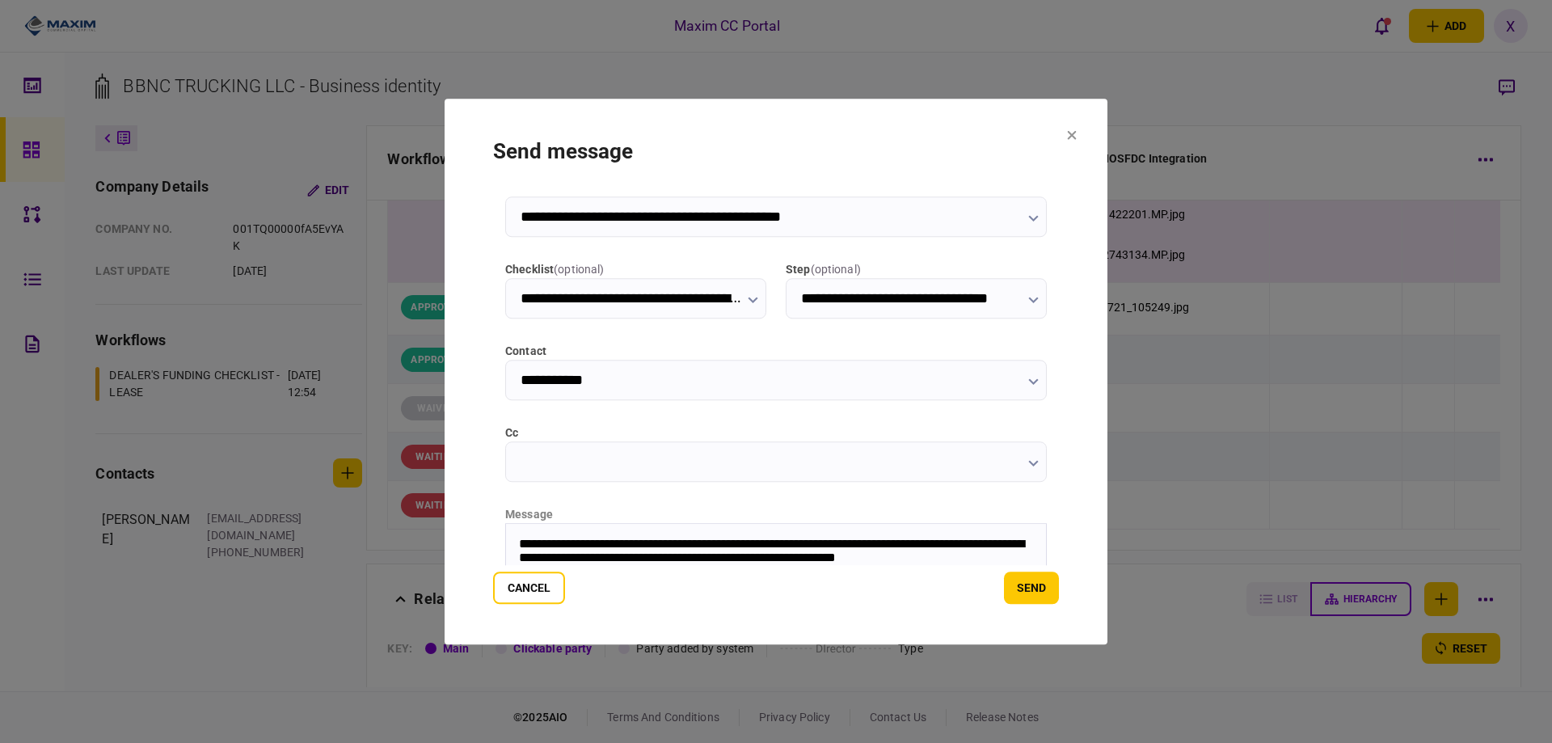
scroll to position [29, 0]
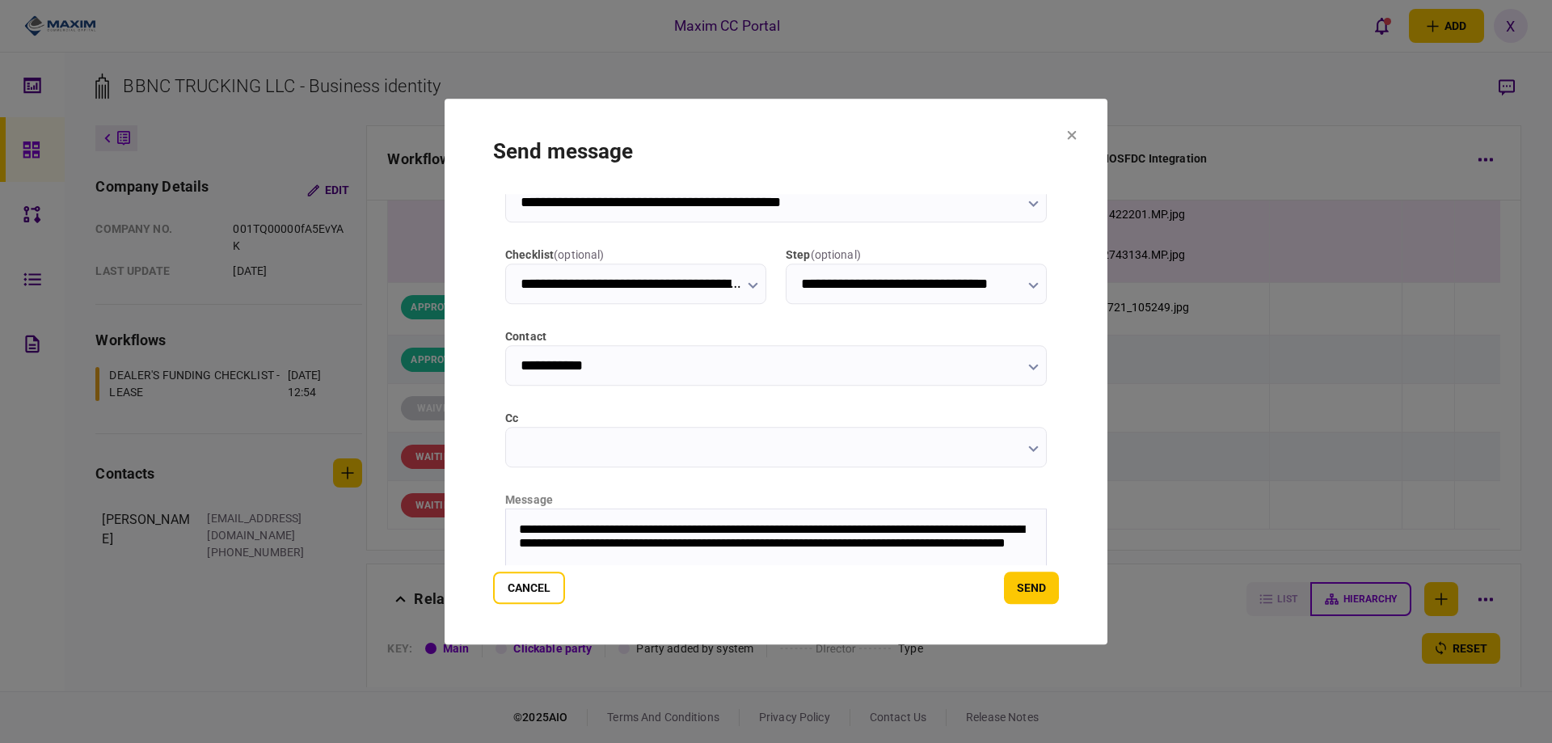
click at [1062, 585] on section "**********" at bounding box center [776, 372] width 663 height 547
click at [1028, 589] on button "send" at bounding box center [1031, 588] width 55 height 32
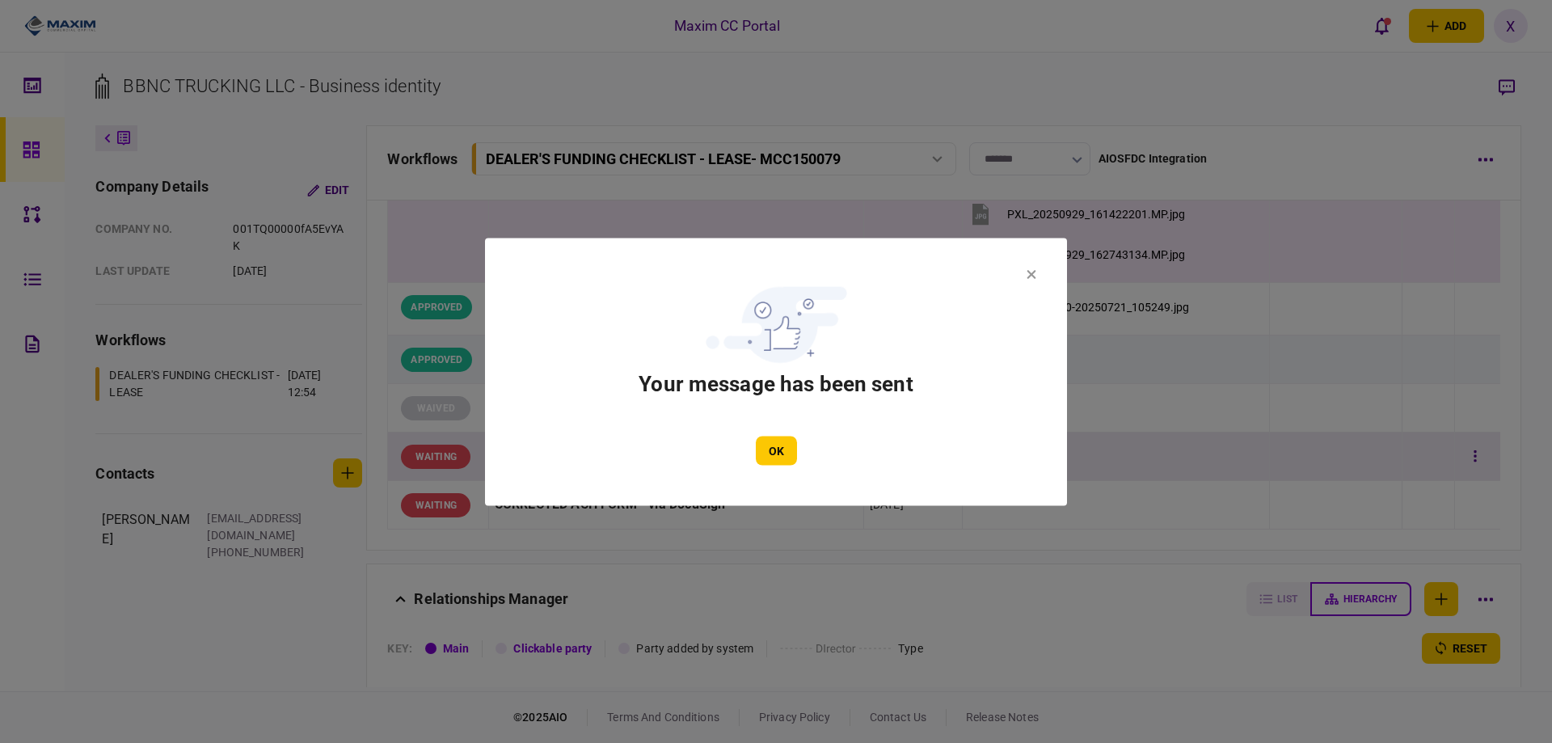
click at [781, 459] on button "OK" at bounding box center [776, 450] width 41 height 29
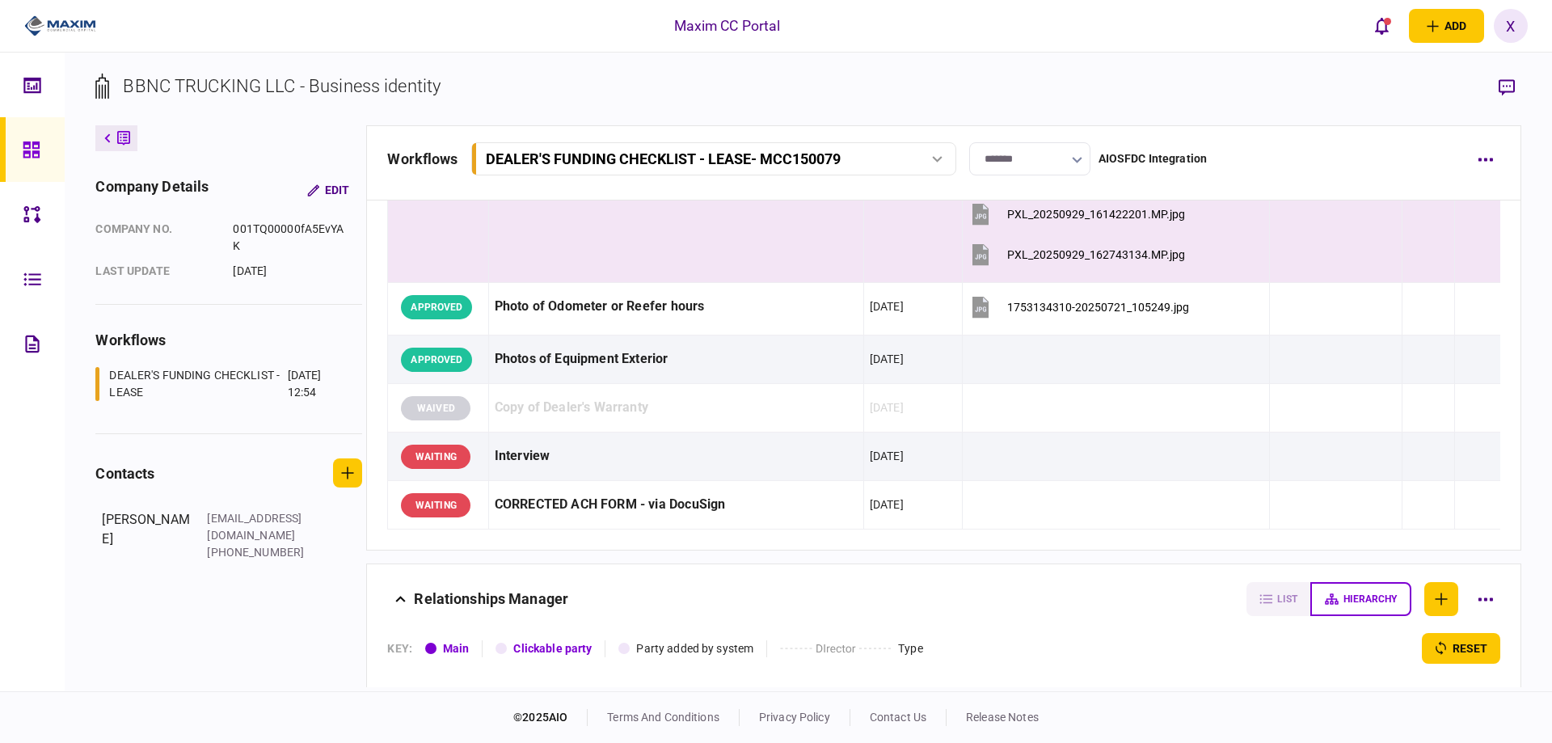
click at [32, 150] on icon at bounding box center [32, 150] width 18 height 19
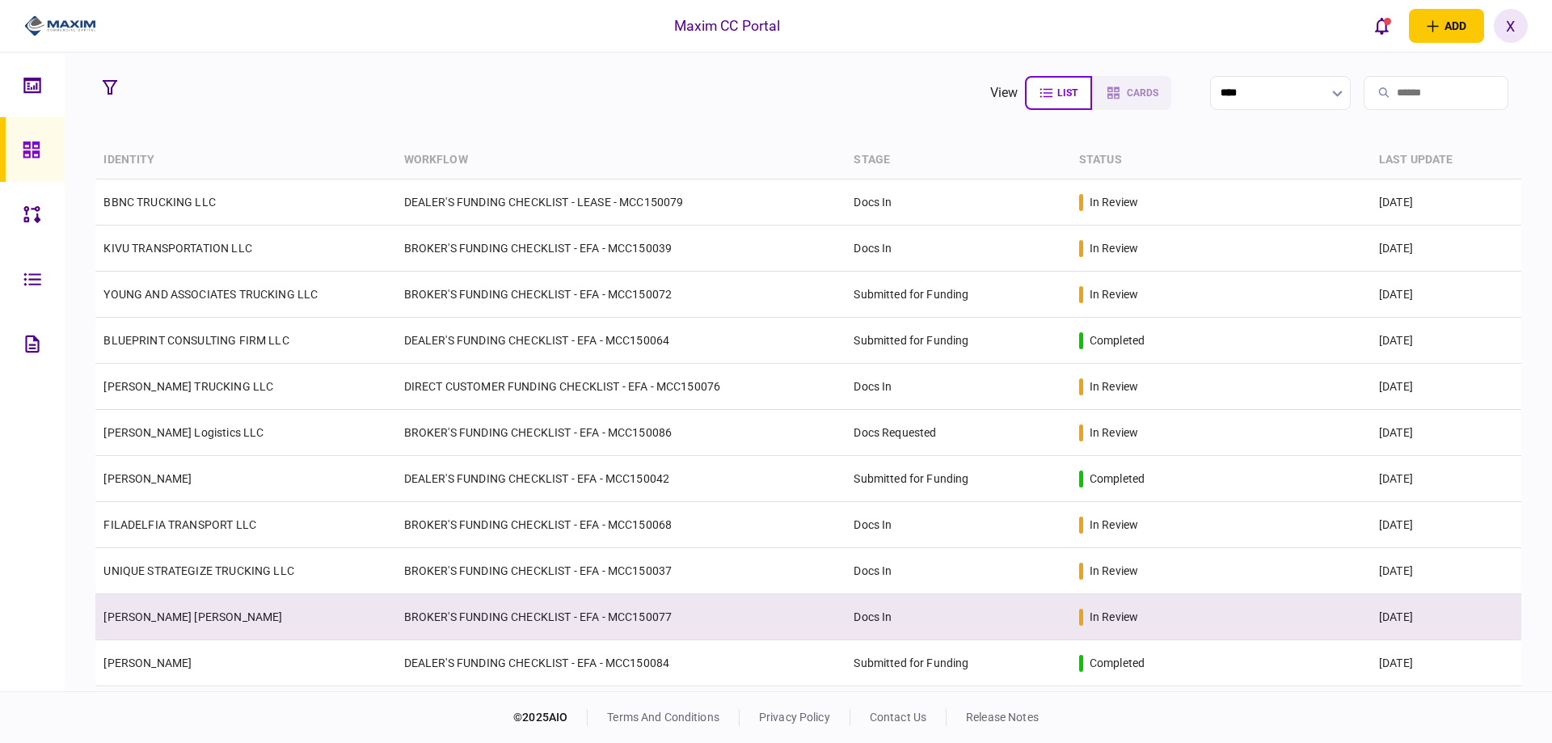
click at [280, 607] on td "[PERSON_NAME] [PERSON_NAME]" at bounding box center [245, 617] width 300 height 46
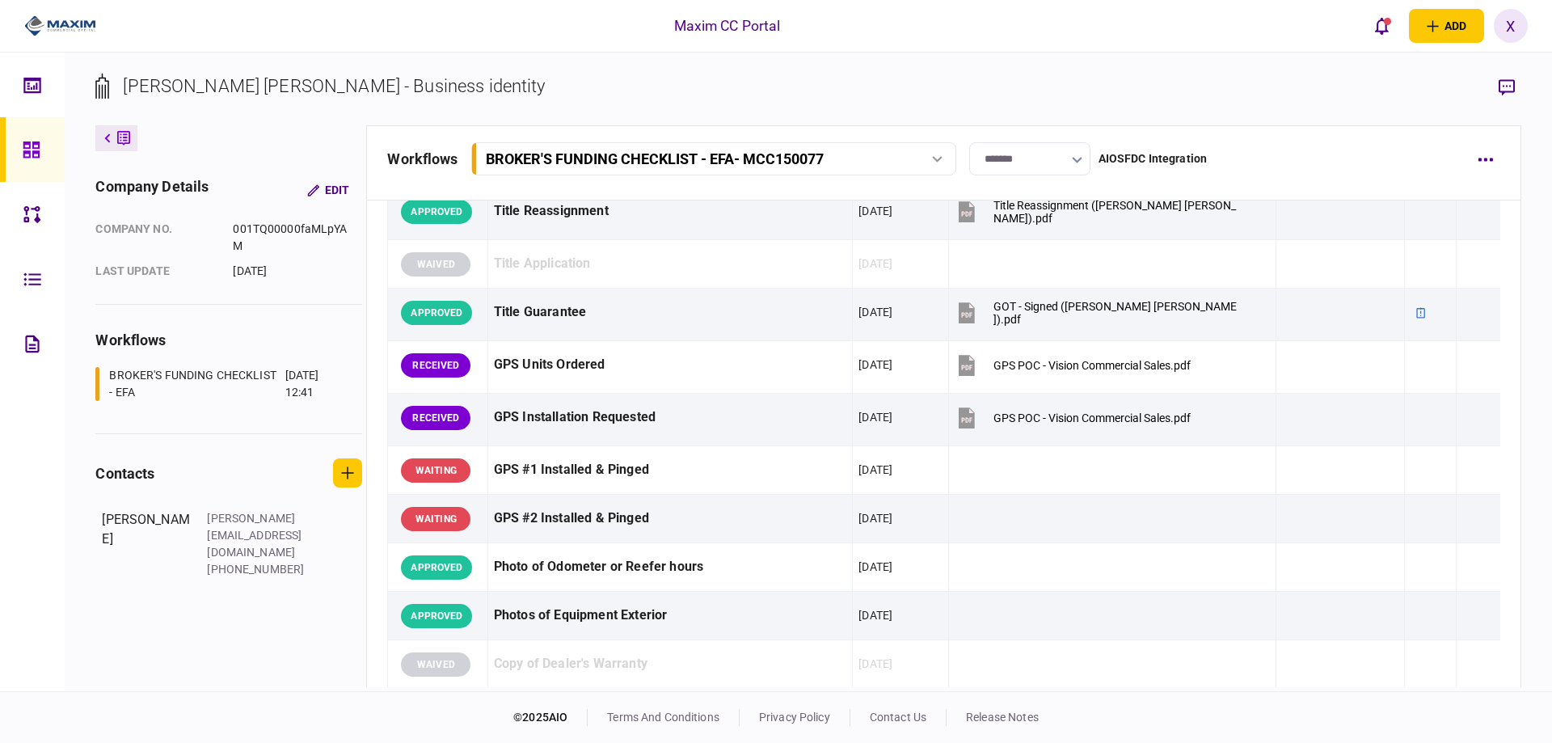
scroll to position [1374, 0]
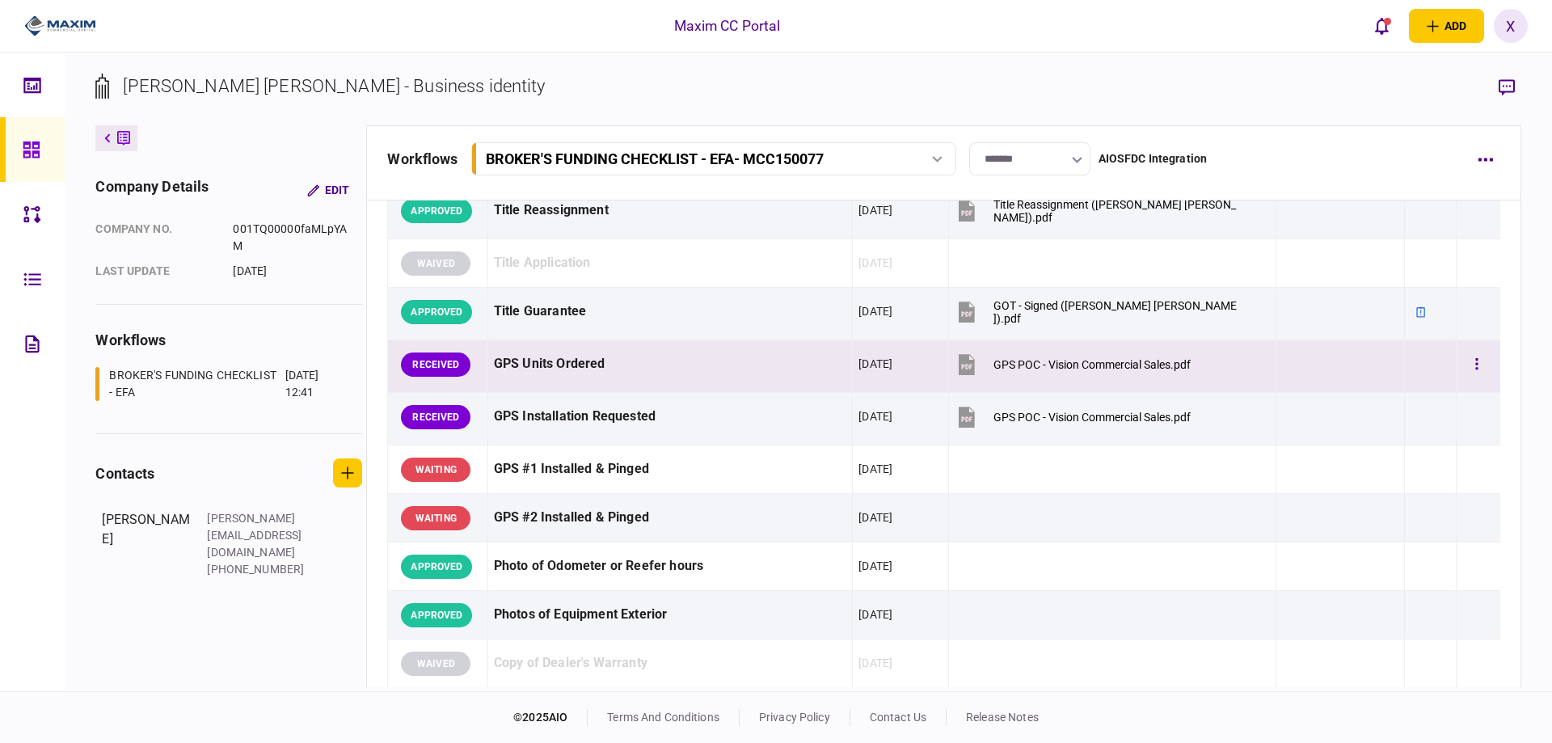
click at [531, 365] on div "GPS Units Ordered" at bounding box center [670, 364] width 353 height 36
click at [1506, 77] on button "button" at bounding box center [1507, 87] width 29 height 29
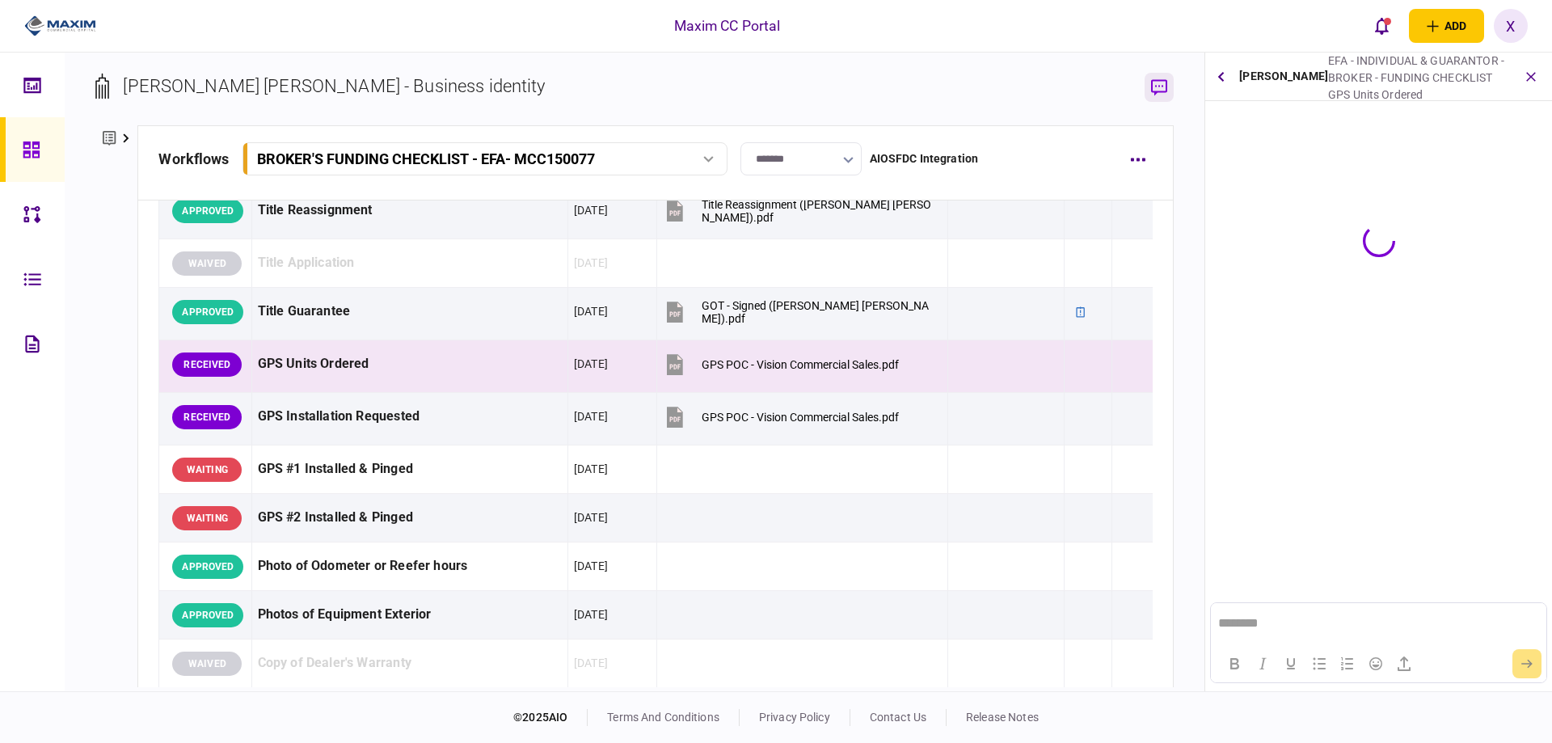
scroll to position [0, 0]
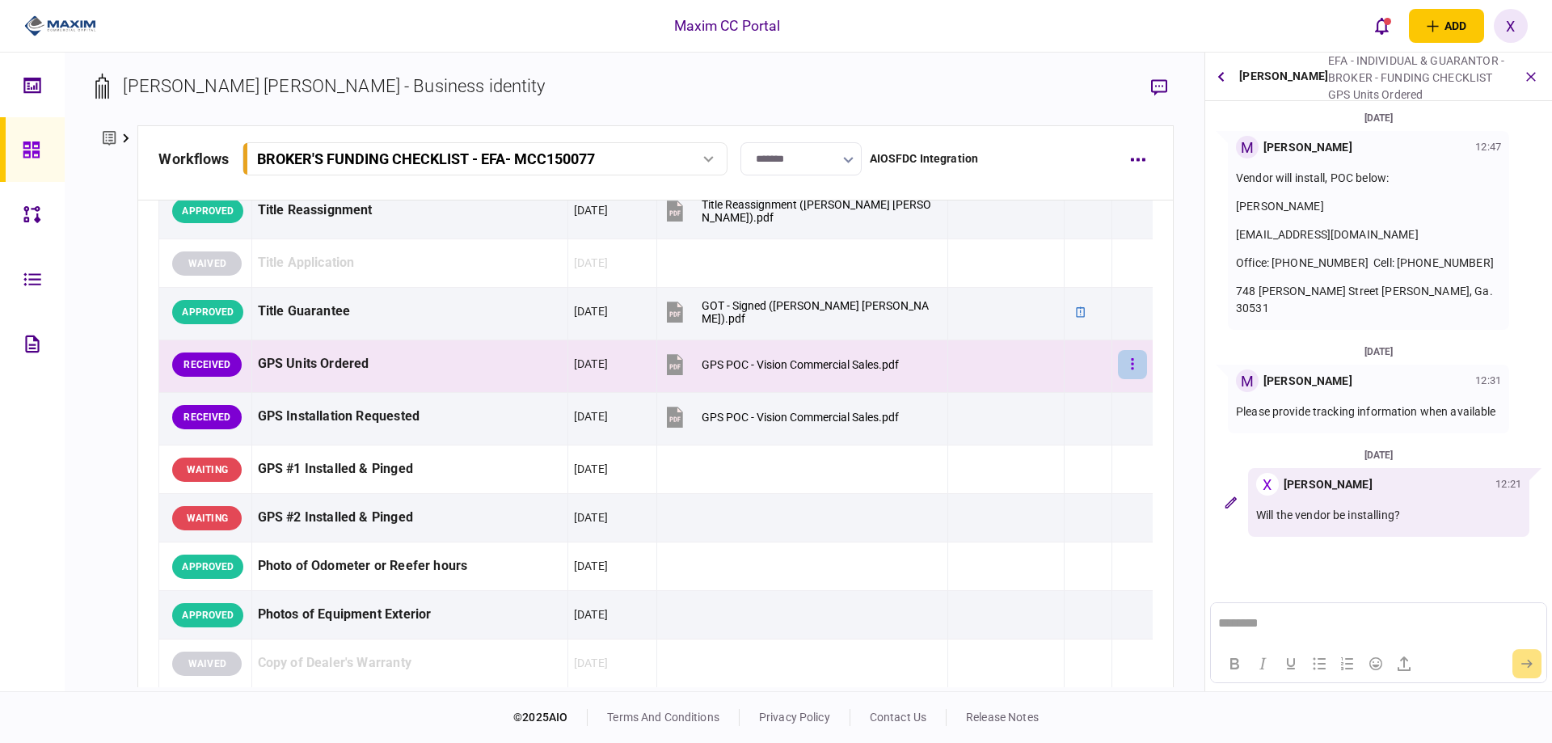
click at [1125, 362] on button "button" at bounding box center [1132, 364] width 29 height 29
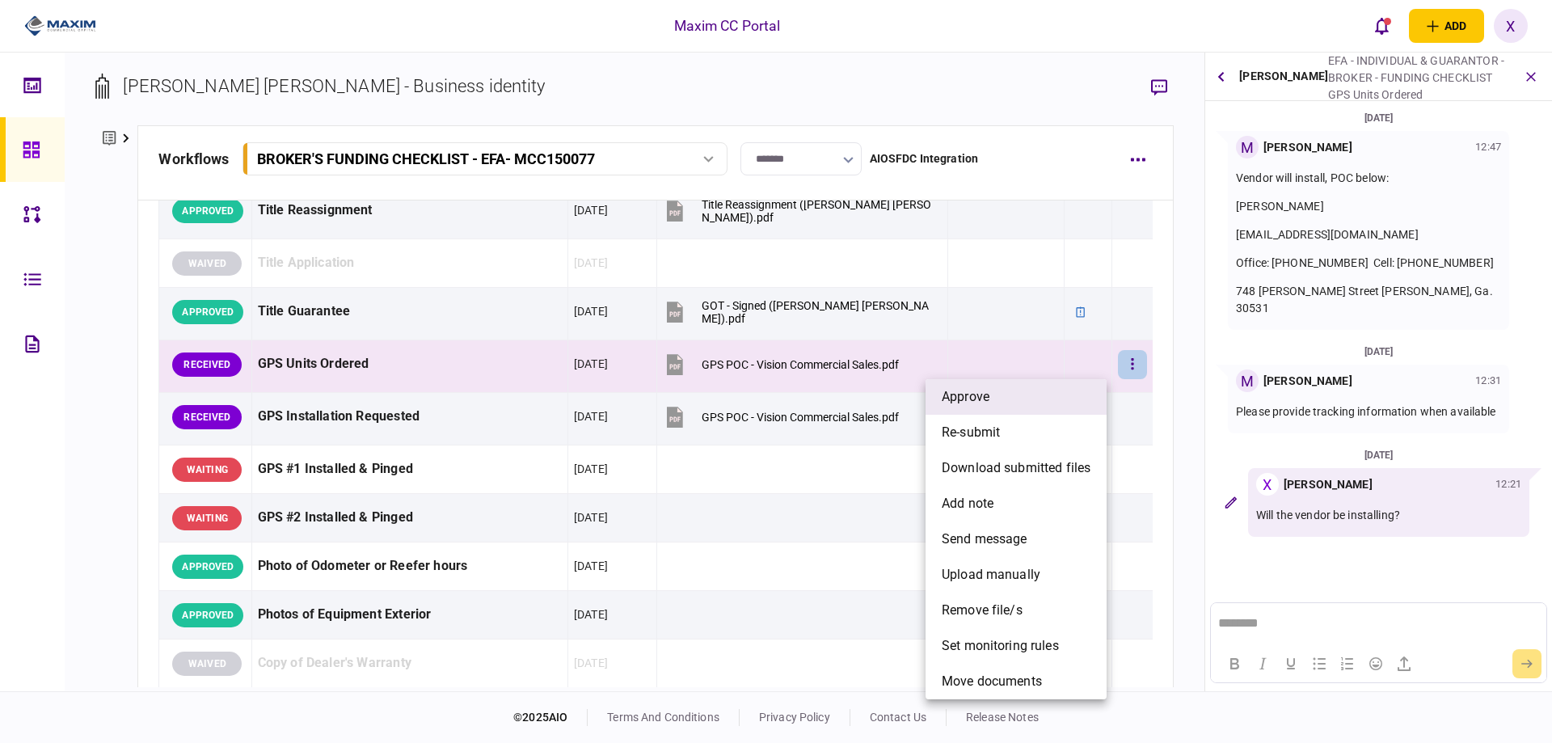
click at [1071, 407] on li "approve" at bounding box center [1016, 397] width 181 height 36
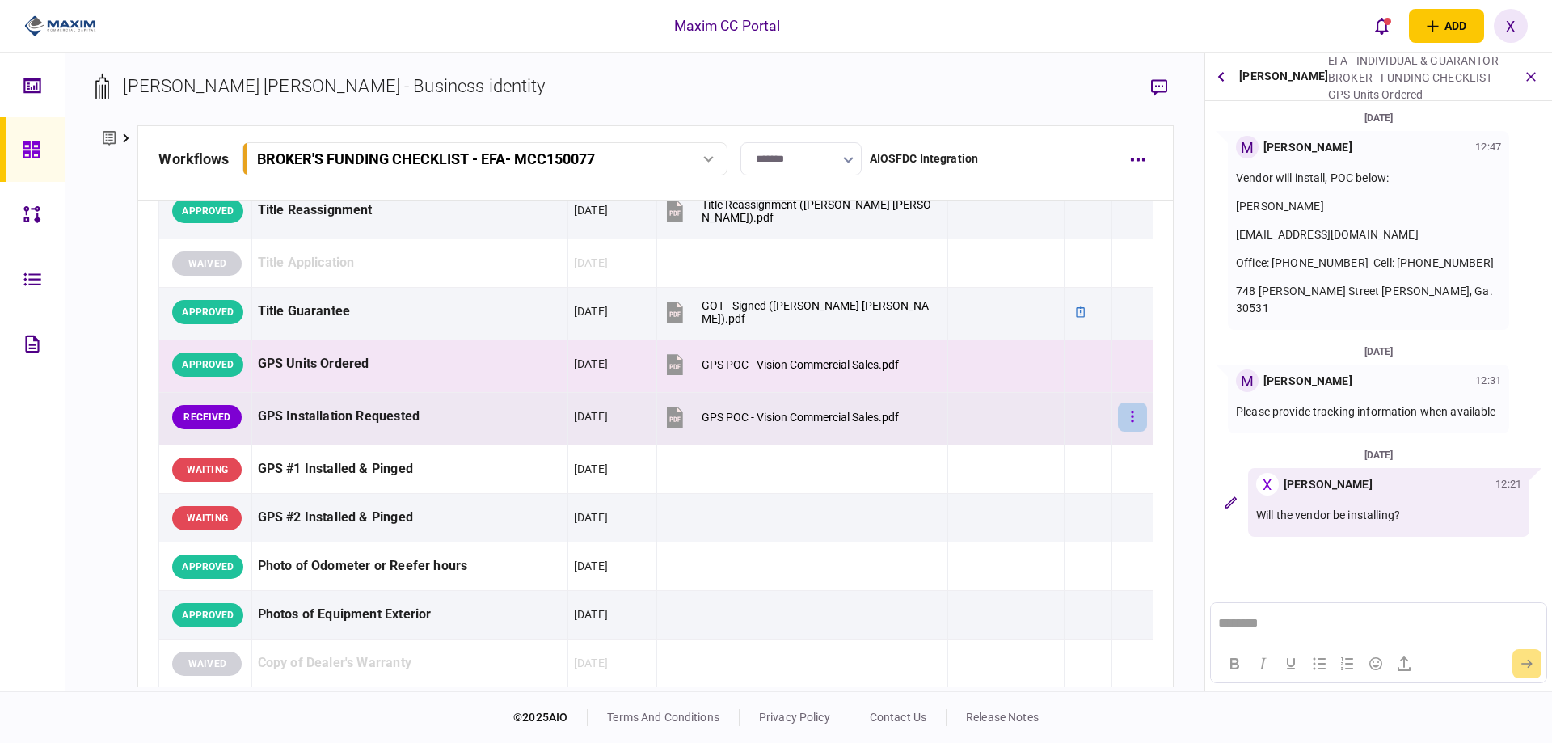
click at [1118, 420] on button "button" at bounding box center [1132, 417] width 29 height 29
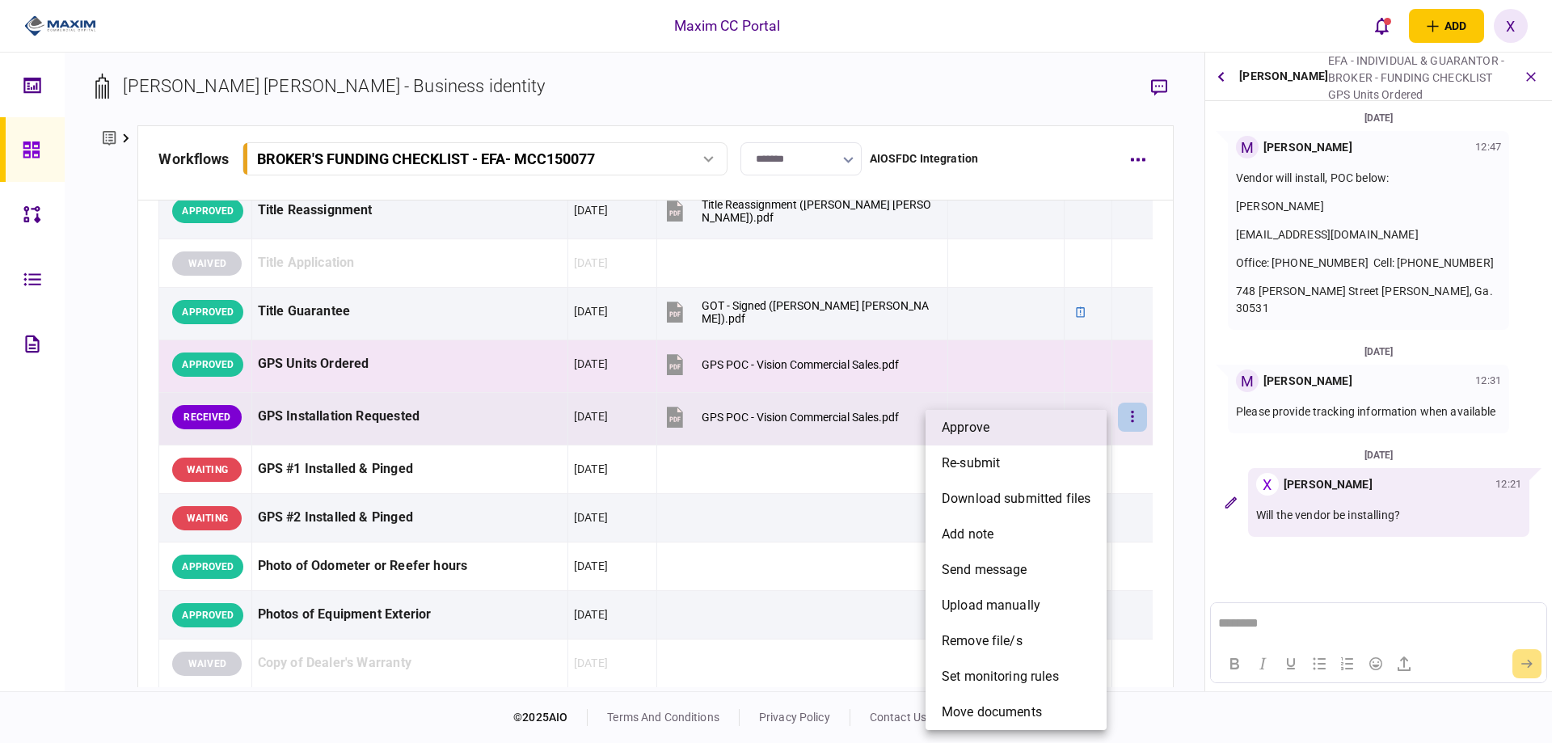
click at [1084, 431] on li "approve" at bounding box center [1016, 428] width 181 height 36
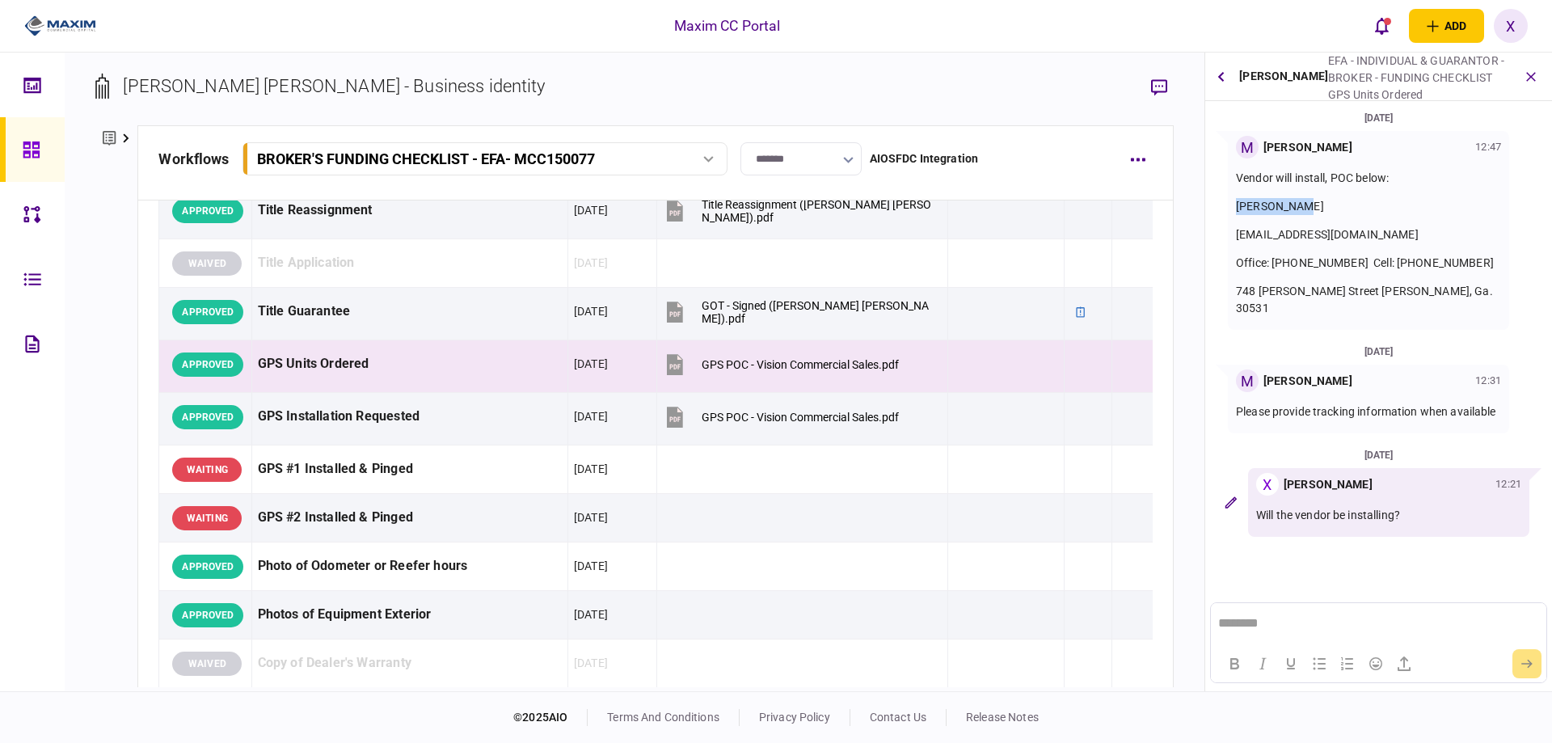
drag, startPoint x: 1238, startPoint y: 202, endPoint x: 1301, endPoint y: 204, distance: 63.1
click at [1309, 205] on p "[PERSON_NAME]" at bounding box center [1368, 206] width 265 height 17
copy span "[PERSON_NAME]"
drag, startPoint x: 1235, startPoint y: 289, endPoint x: 1488, endPoint y: 290, distance: 253.1
click at [1488, 290] on div "M [PERSON_NAME] 12:47 Vendor will install, POC below: [PERSON_NAME] [EMAIL_ADDR…" at bounding box center [1368, 230] width 281 height 199
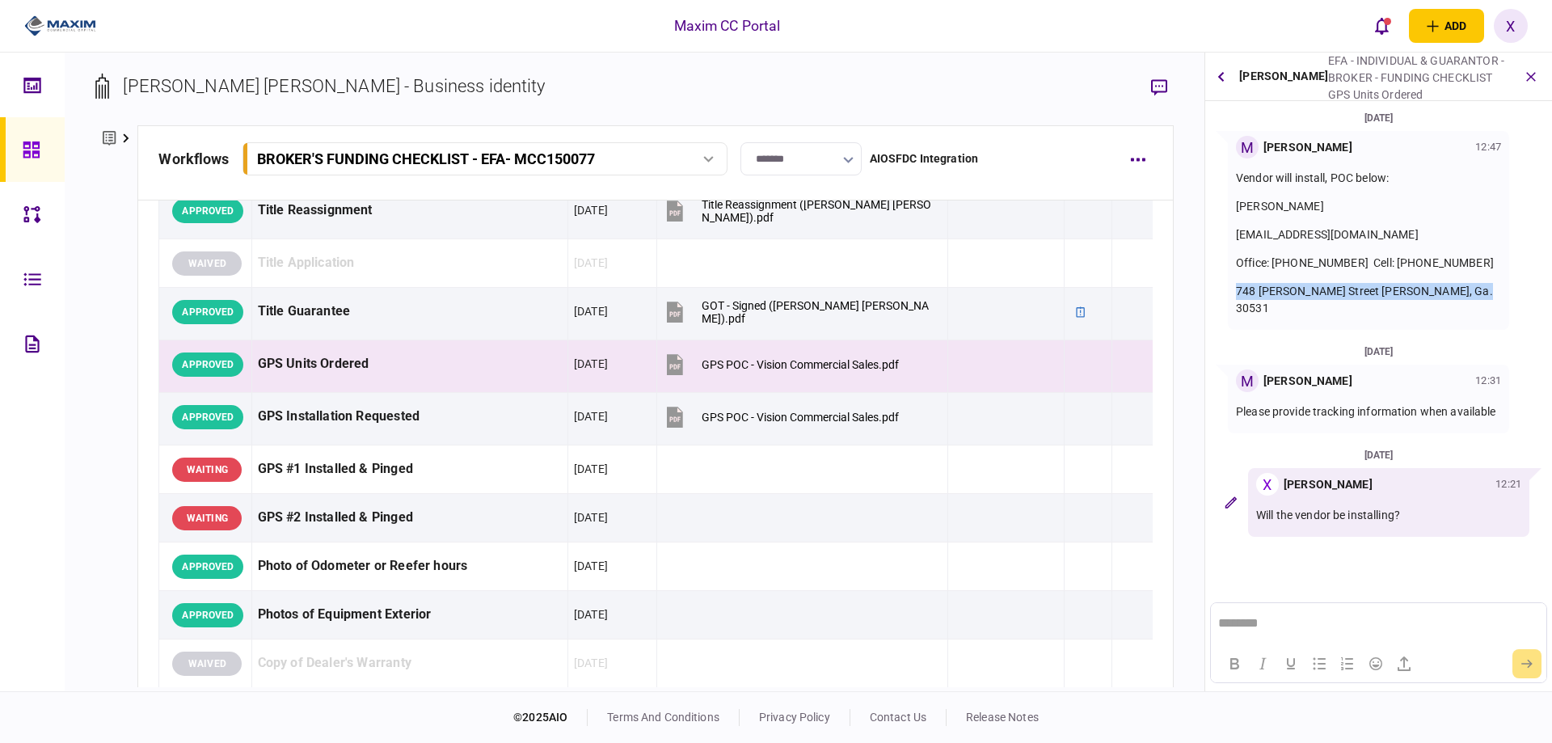
copy p "748 [PERSON_NAME] Street [PERSON_NAME], Ga. 30531"
drag, startPoint x: 1384, startPoint y: 260, endPoint x: 1464, endPoint y: 264, distance: 80.1
click at [1464, 264] on p "Office: [PHONE_NUMBER] Cell: [PHONE_NUMBER]" at bounding box center [1368, 263] width 265 height 17
copy p "[PHONE_NUMBER]"
drag, startPoint x: 1235, startPoint y: 233, endPoint x: 1433, endPoint y: 234, distance: 198.1
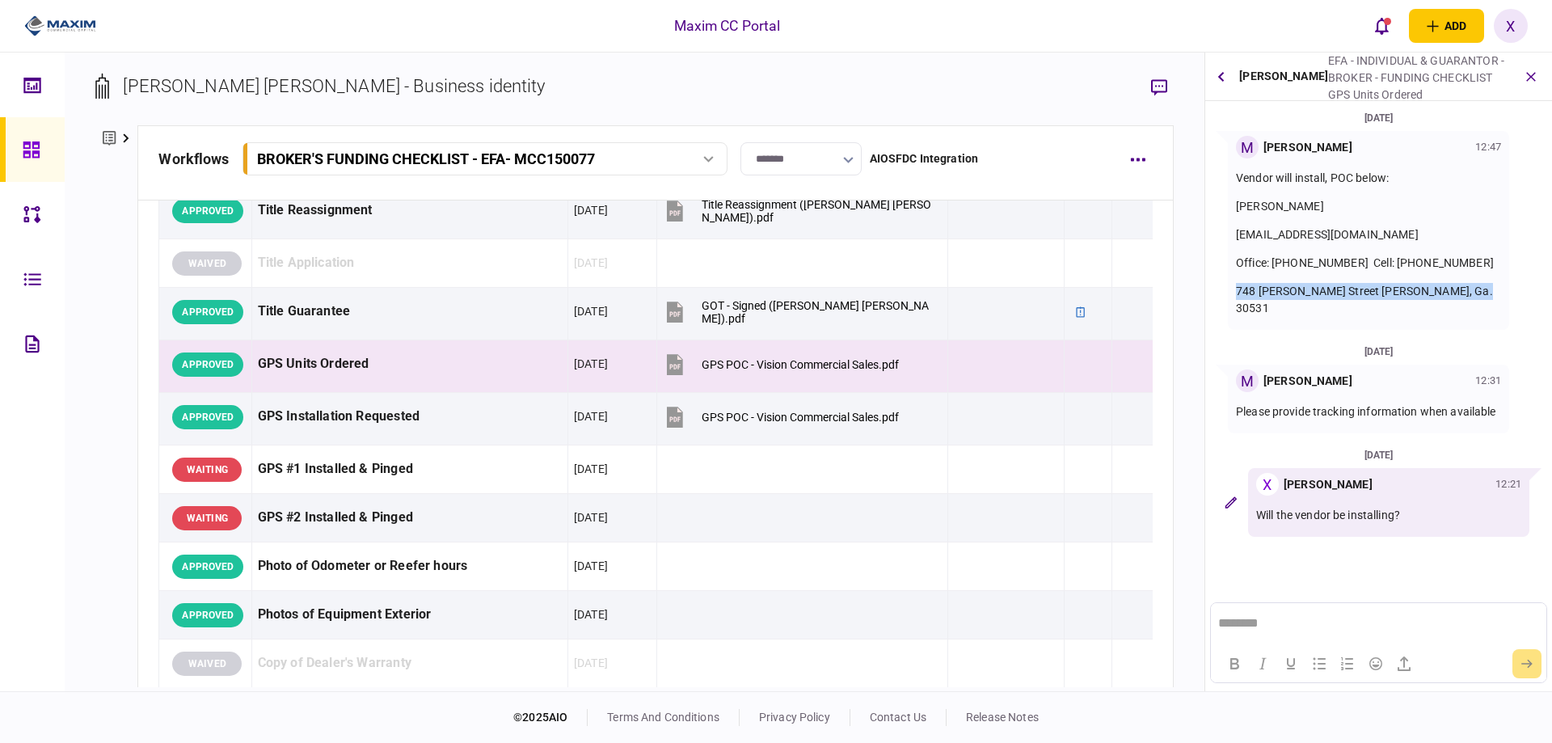
click at [1433, 234] on div "M [PERSON_NAME] 12:47 Vendor will install, POC below: [PERSON_NAME] [EMAIL_ADDR…" at bounding box center [1368, 230] width 281 height 199
copy link "[EMAIL_ADDRESS][DOMAIN_NAME]"
click at [1277, 554] on section "[DATE] M [PERSON_NAME] 12:47 Vendor will install, POC below: [PERSON_NAME] [EMA…" at bounding box center [1378, 342] width 347 height 467
click at [34, 153] on icon at bounding box center [31, 149] width 16 height 16
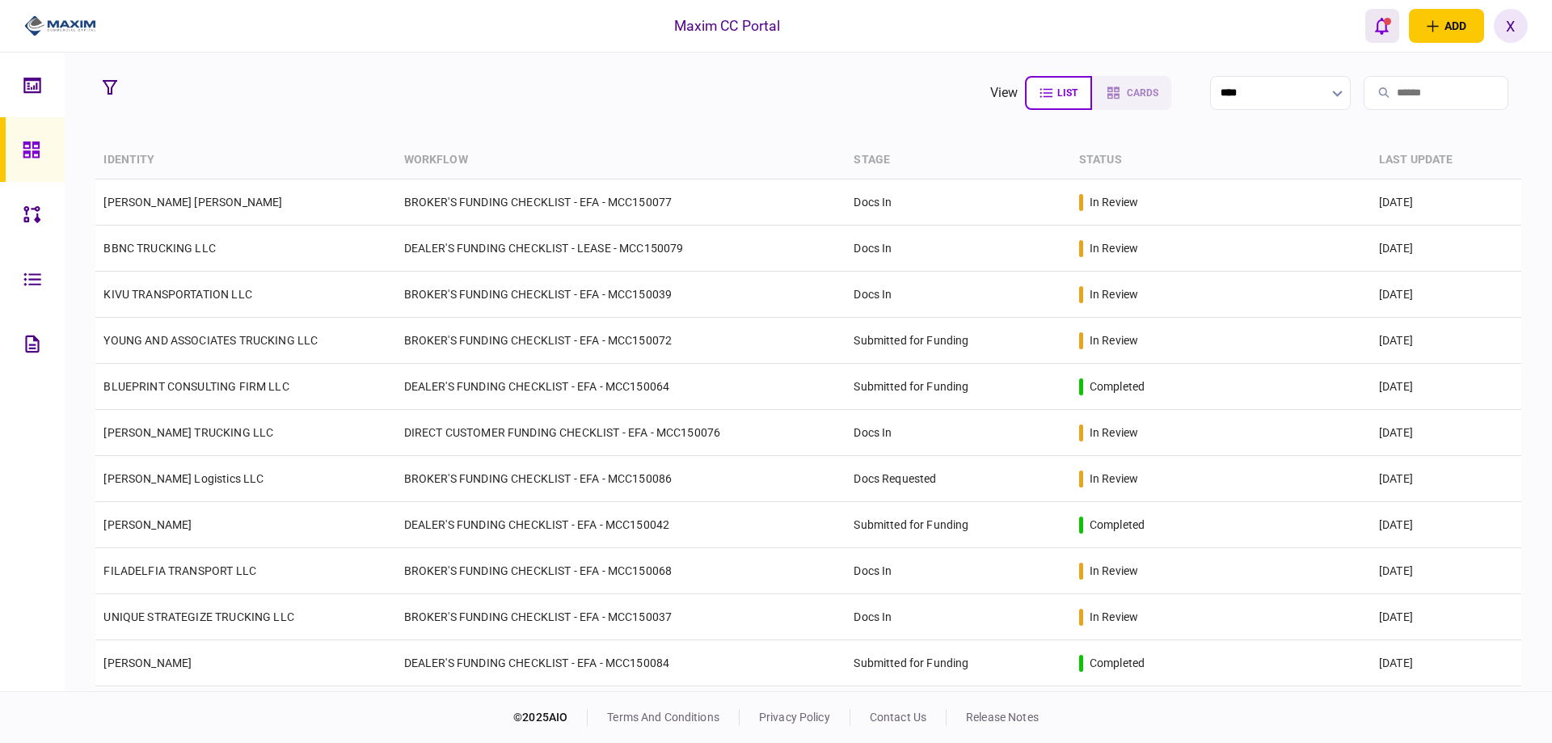
click at [1392, 21] on button "open notifications list" at bounding box center [1383, 26] width 34 height 34
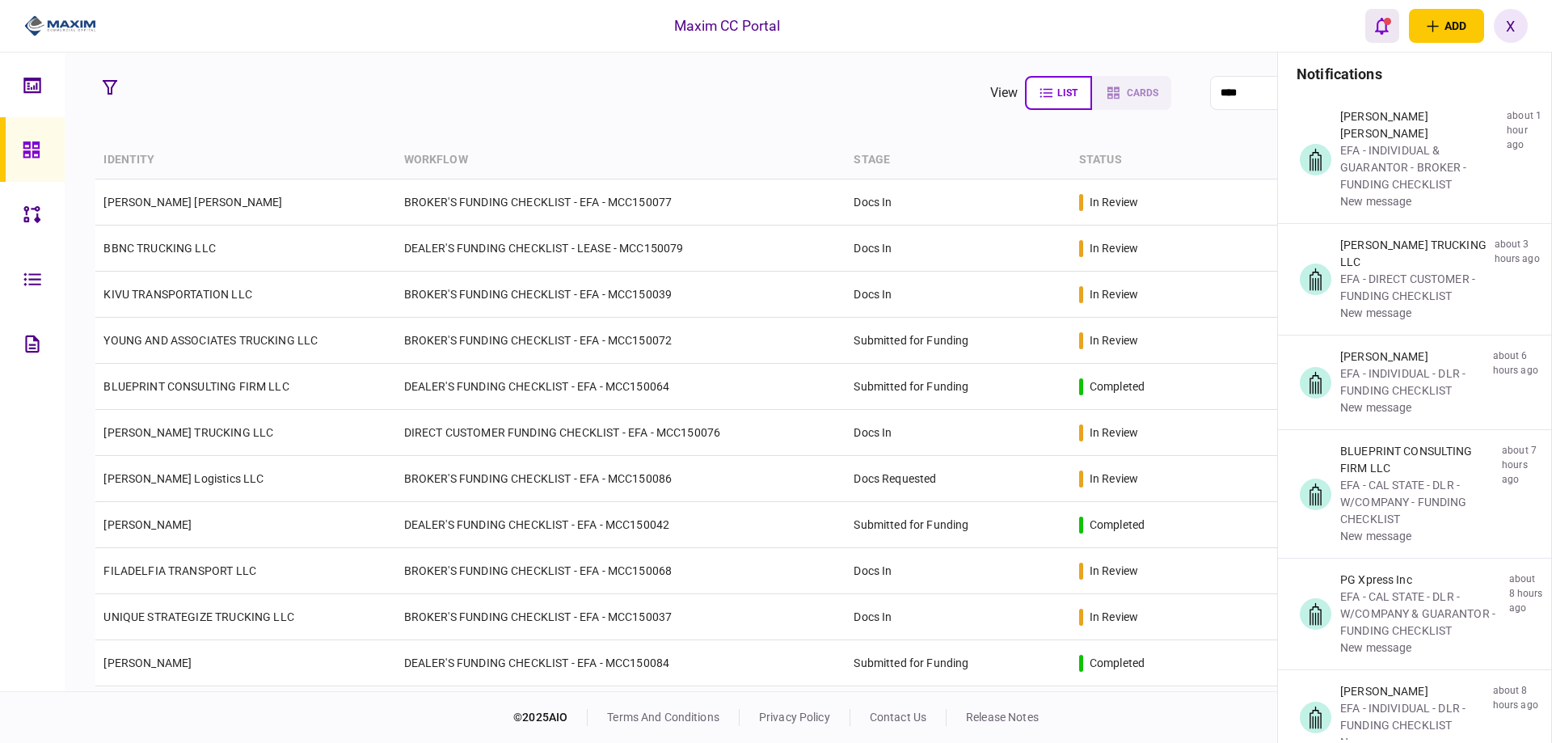
click at [1374, 31] on button "open notifications list" at bounding box center [1383, 26] width 34 height 34
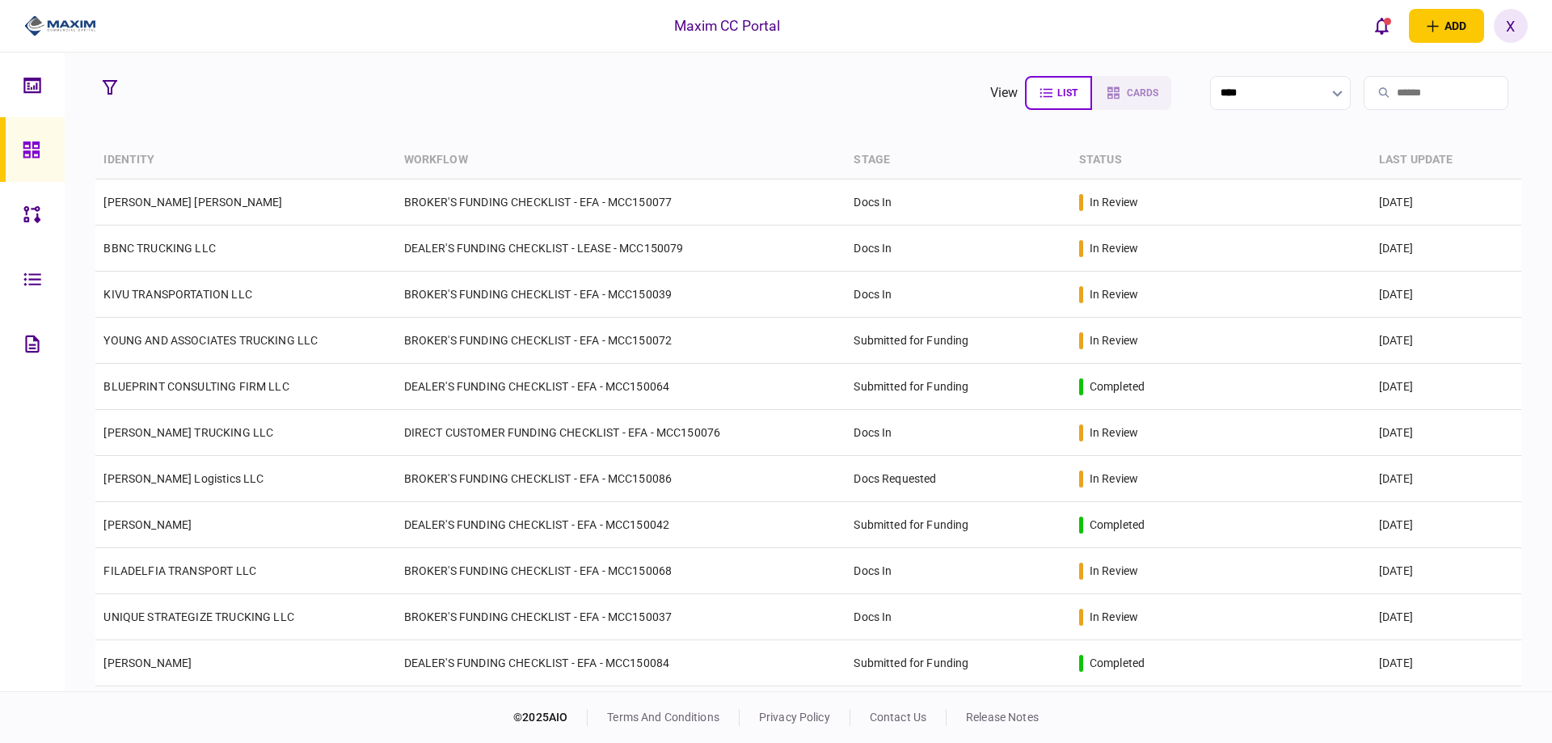
click at [50, 15] on img at bounding box center [60, 26] width 72 height 24
click at [1377, 26] on icon "open notifications list" at bounding box center [1382, 26] width 14 height 17
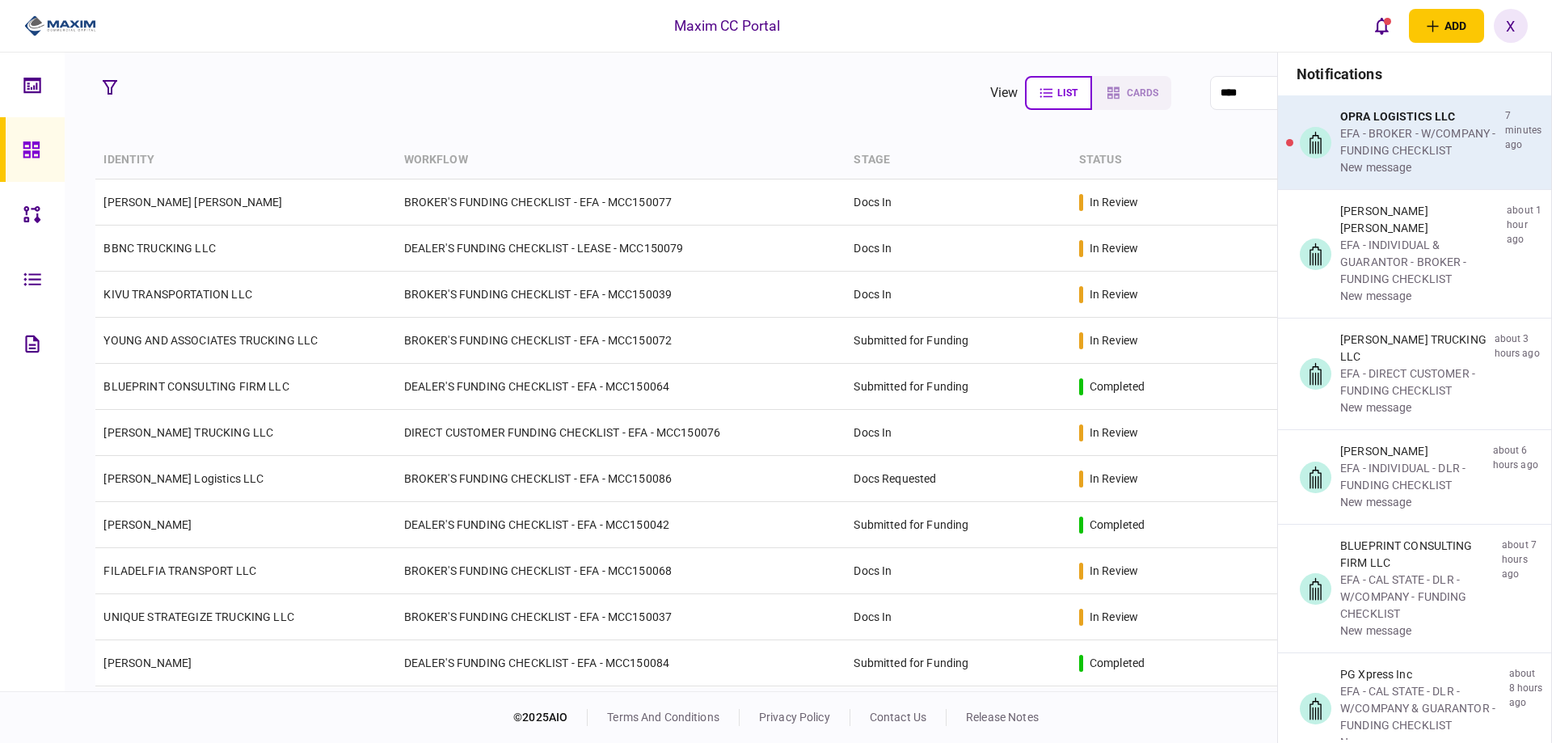
click at [1414, 165] on div "new message" at bounding box center [1420, 167] width 158 height 17
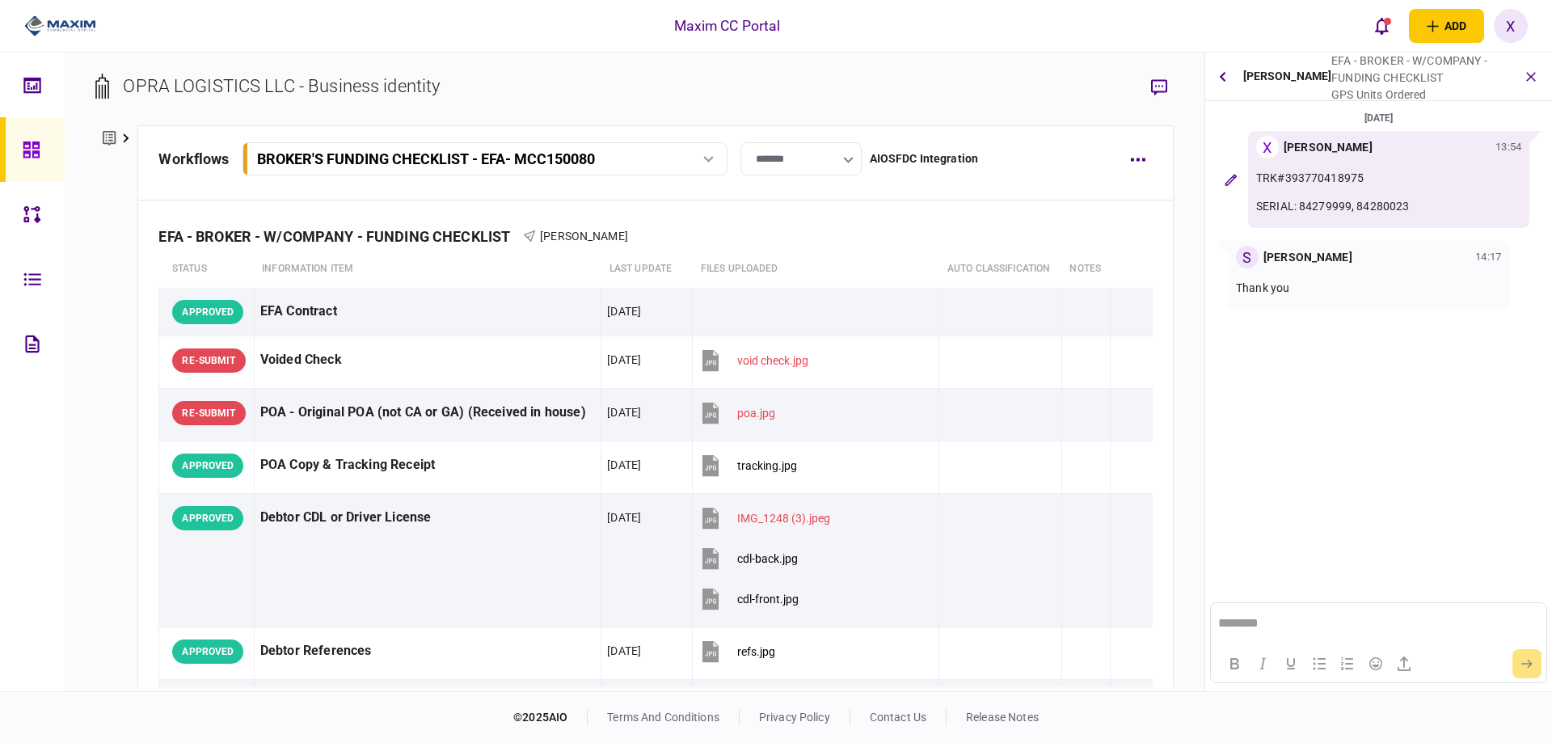
click at [1210, 70] on div "Sefik Bora Bayindir EFA - BROKER - W/COMPANY - FUNDING CHECKLIST GPS Units Orde…" at bounding box center [1378, 77] width 347 height 49
click at [1221, 74] on icon "button" at bounding box center [1222, 76] width 6 height 11
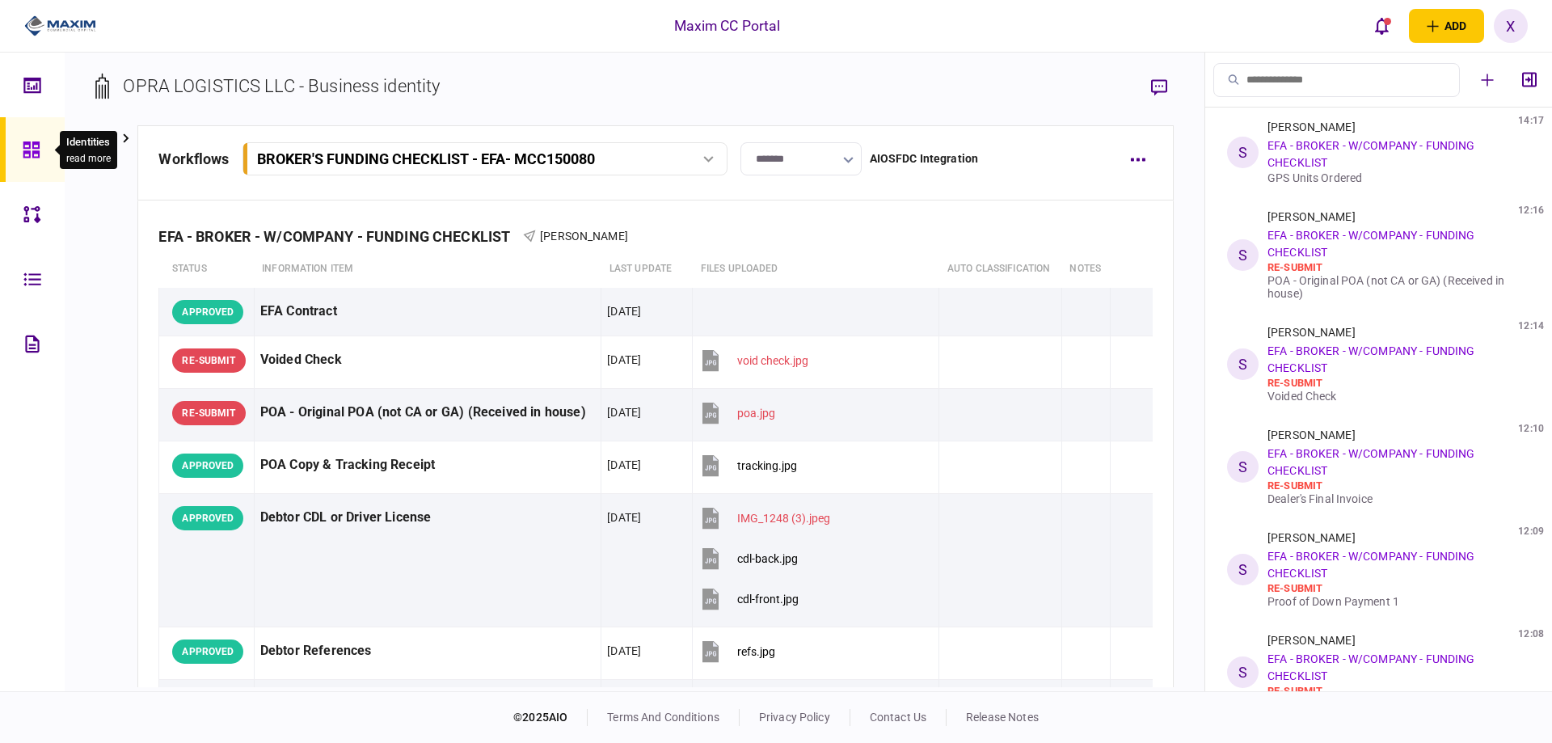
click at [40, 151] on icon at bounding box center [32, 150] width 18 height 19
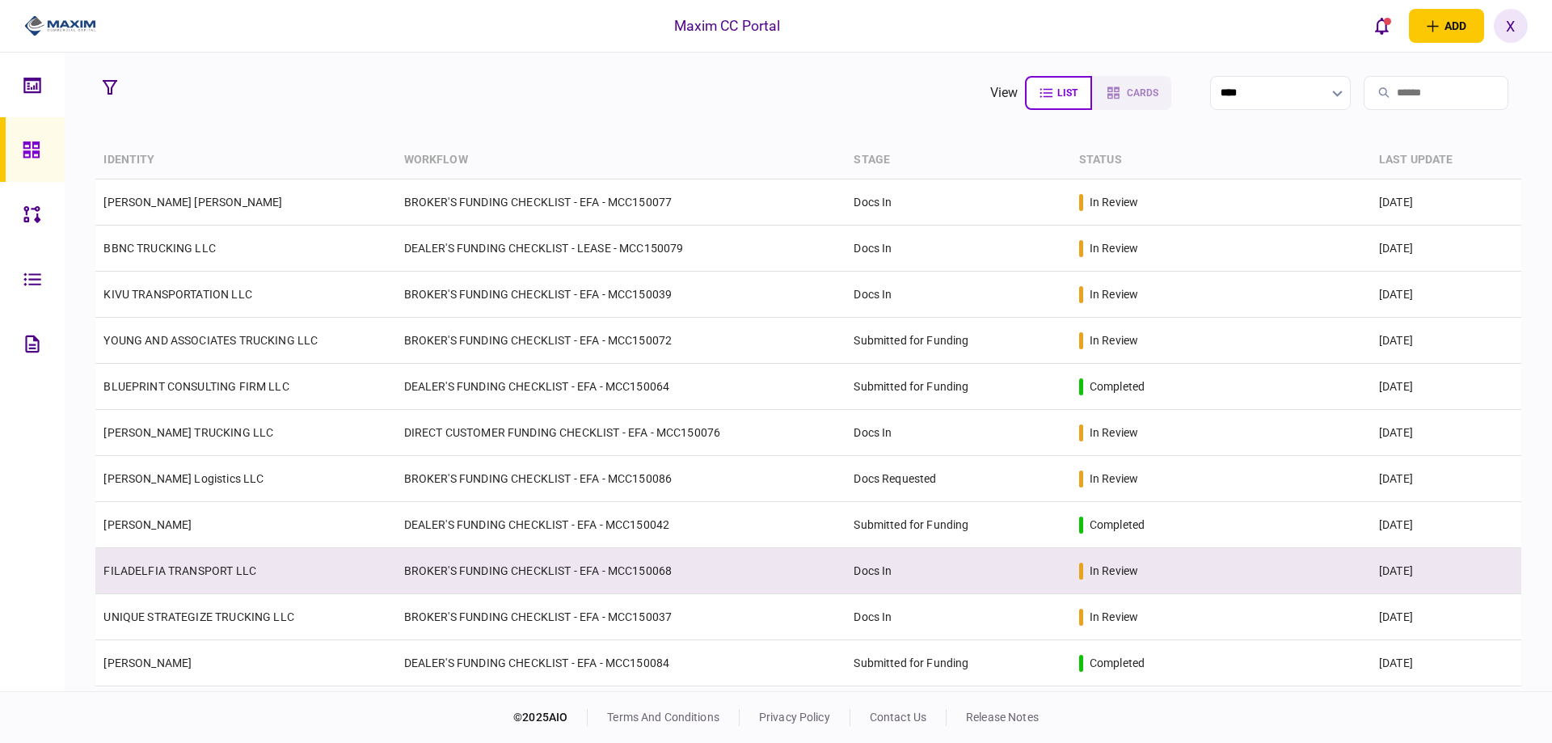
click at [172, 569] on link "FILADELFIA TRANSPORT LLC" at bounding box center [179, 570] width 153 height 13
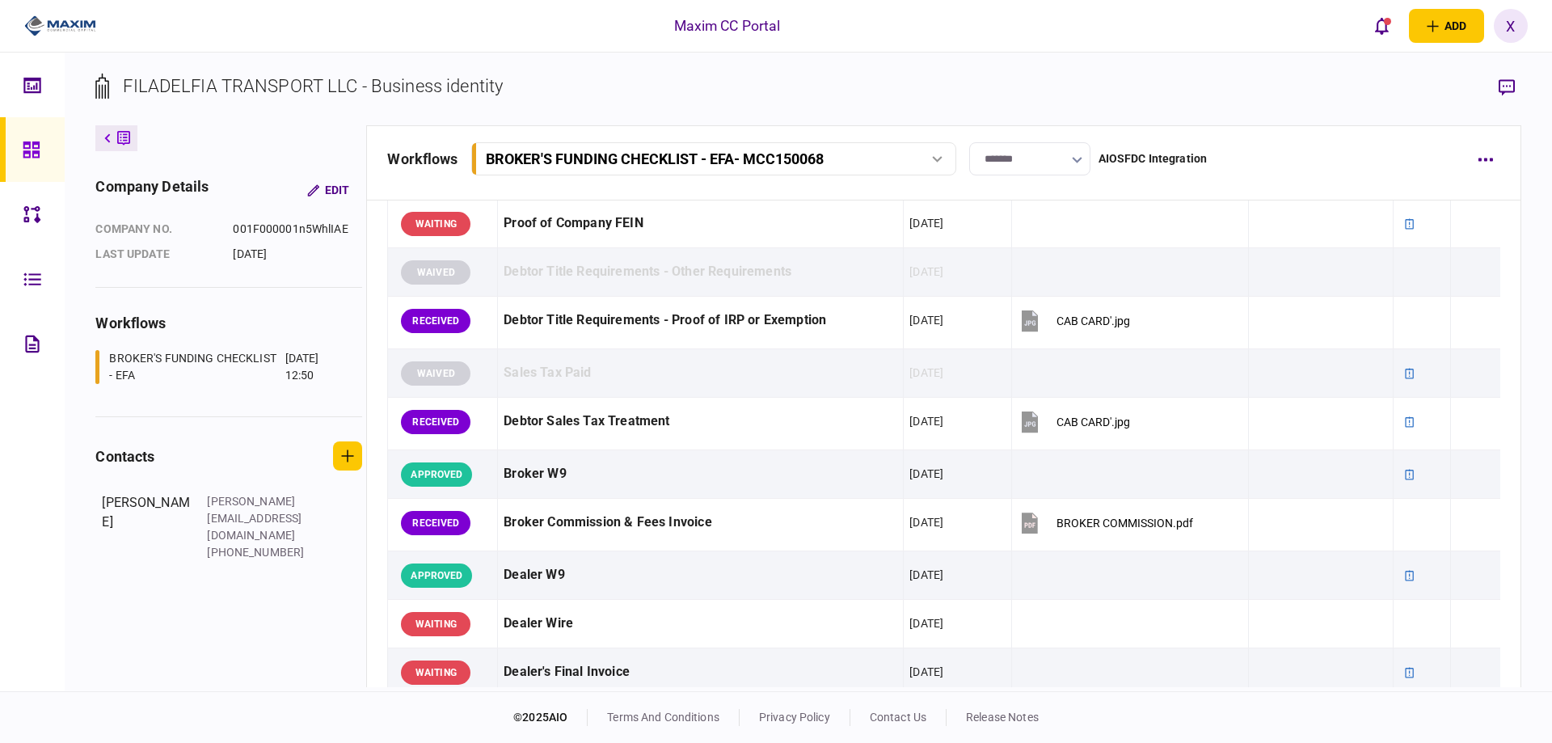
scroll to position [514, 0]
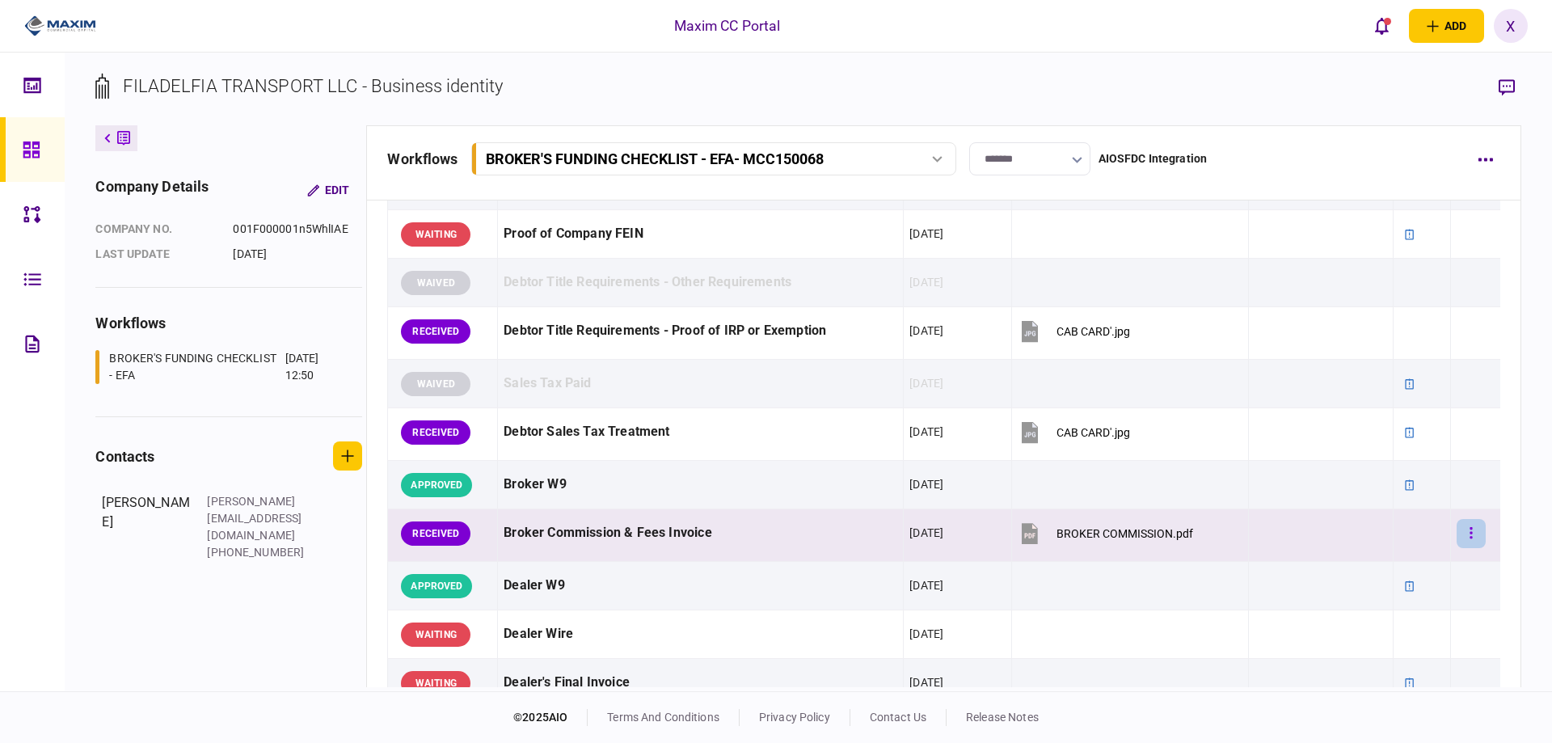
click at [1461, 541] on button "button" at bounding box center [1471, 533] width 29 height 29
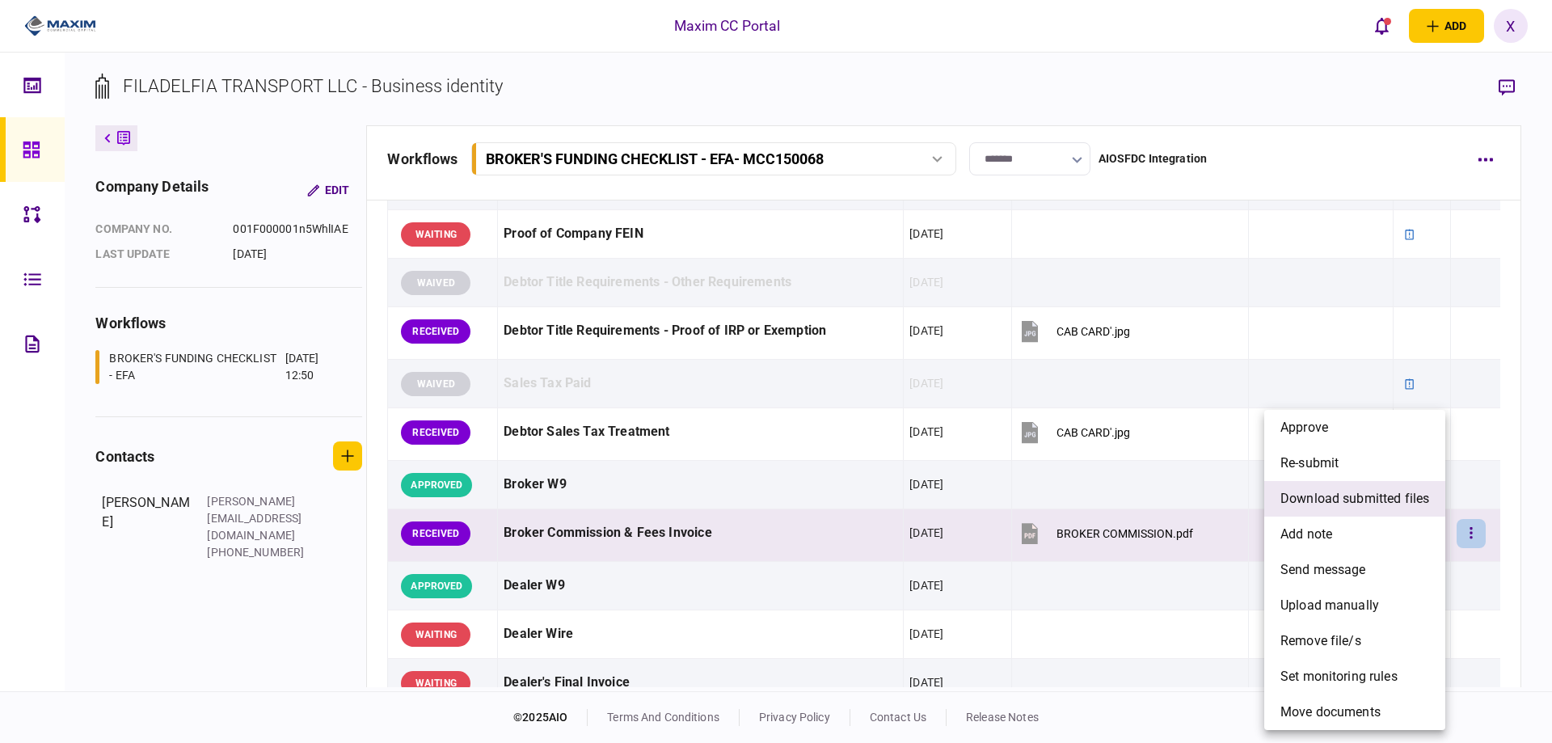
click at [1413, 495] on span "download submitted files" at bounding box center [1355, 498] width 149 height 19
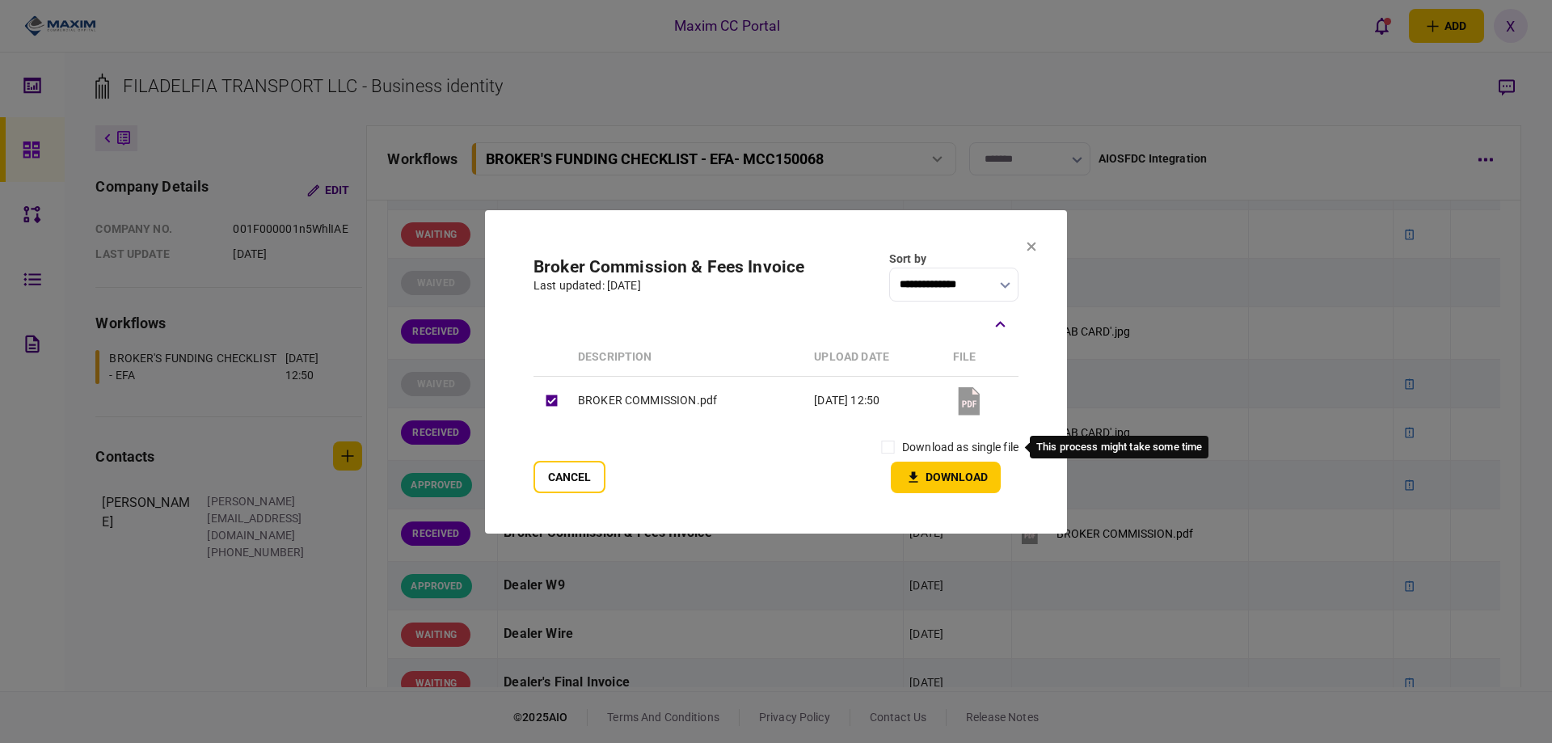
click at [911, 441] on label "download as single file" at bounding box center [960, 447] width 116 height 17
click at [905, 445] on label "download as single file" at bounding box center [960, 447] width 116 height 17
click at [918, 471] on icon "button" at bounding box center [913, 477] width 19 height 15
click at [1032, 264] on section "**********" at bounding box center [776, 371] width 582 height 323
click at [1032, 252] on button at bounding box center [1032, 247] width 10 height 13
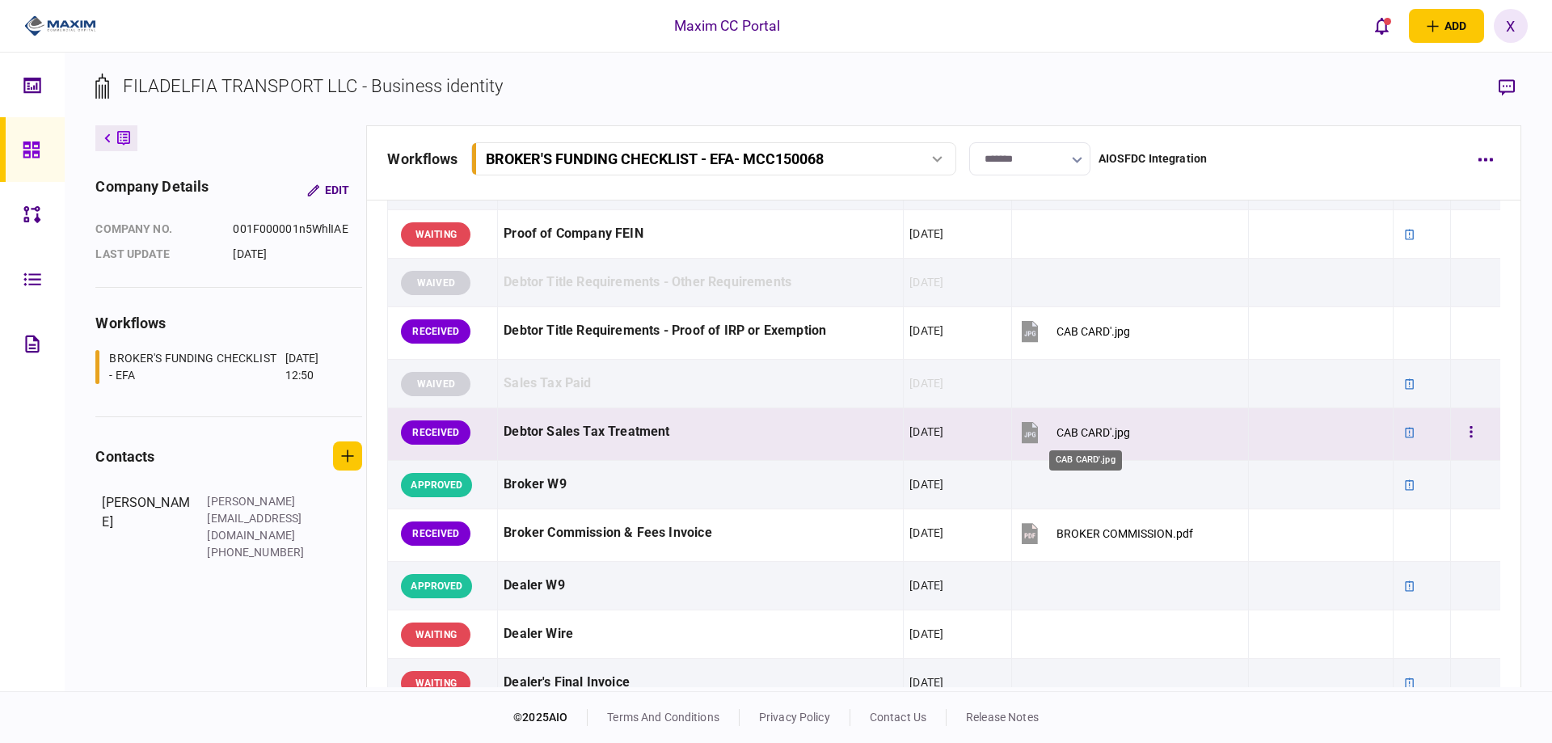
click at [1063, 436] on div "CAB CARD'.jpg" at bounding box center [1094, 432] width 74 height 13
click at [1470, 438] on icon "button" at bounding box center [1471, 431] width 3 height 15
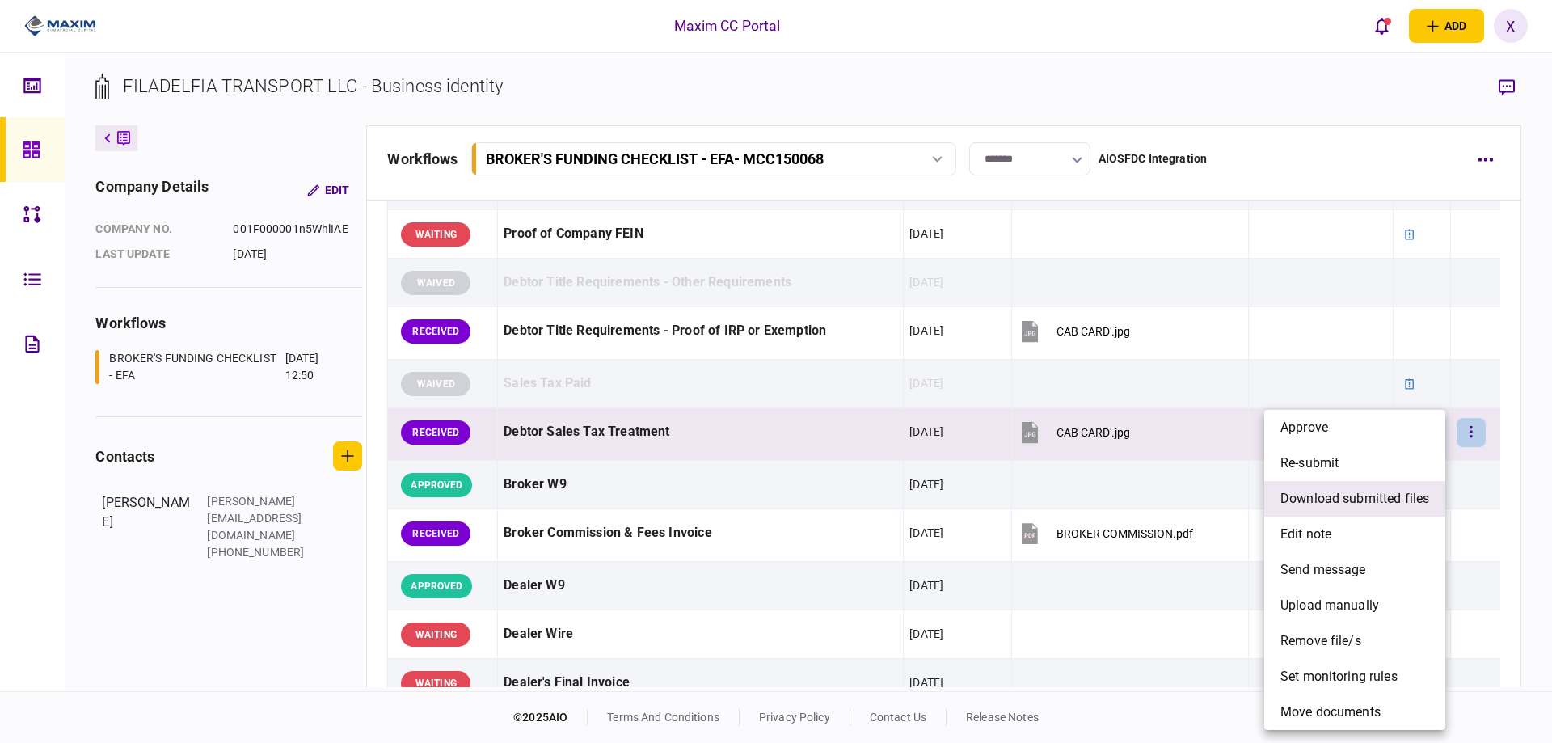
click at [1387, 486] on li "download submitted files" at bounding box center [1355, 499] width 181 height 36
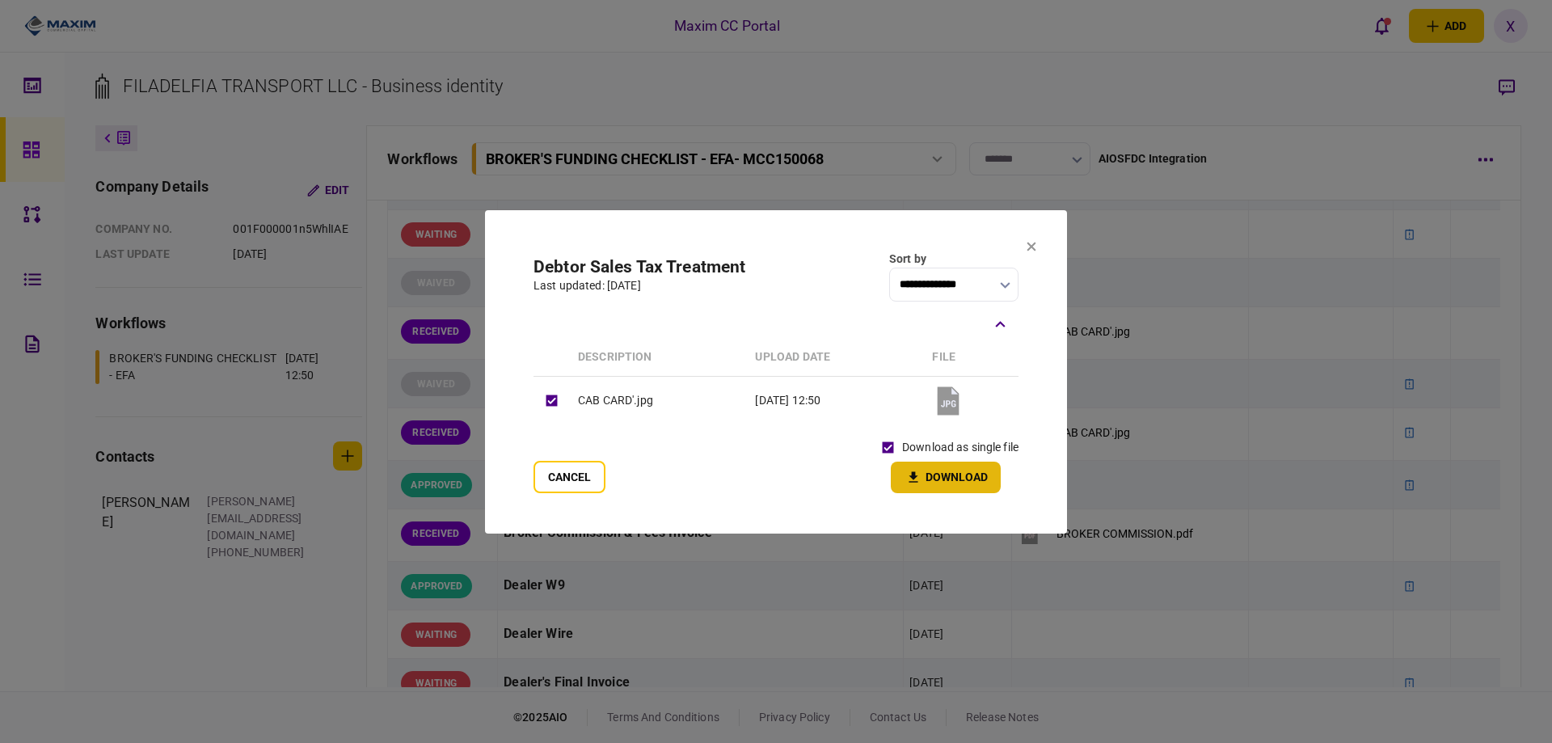
click at [924, 477] on button "Download" at bounding box center [946, 478] width 110 height 32
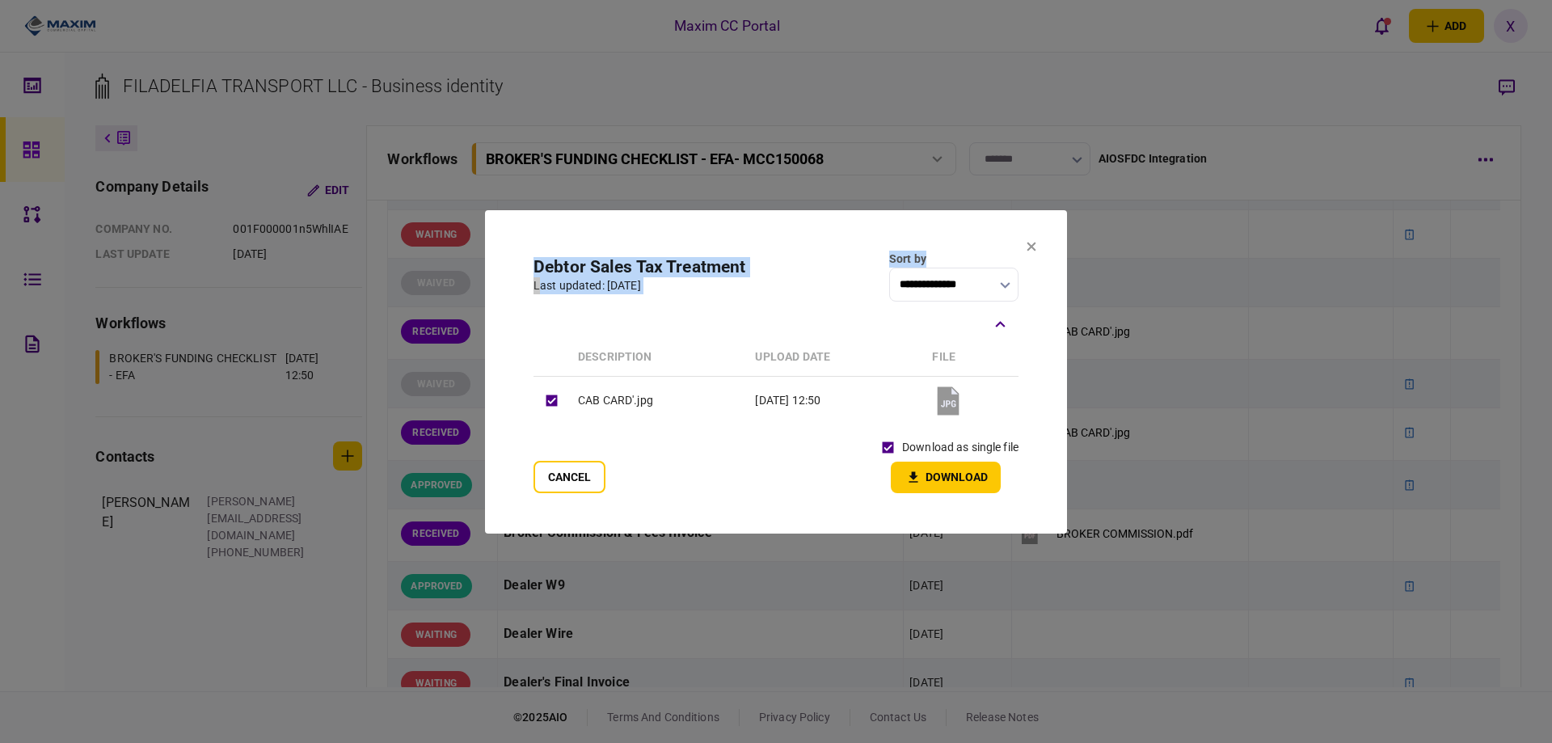
click at [1032, 244] on section "**********" at bounding box center [776, 371] width 582 height 323
click at [1027, 245] on icon at bounding box center [1032, 247] width 10 height 10
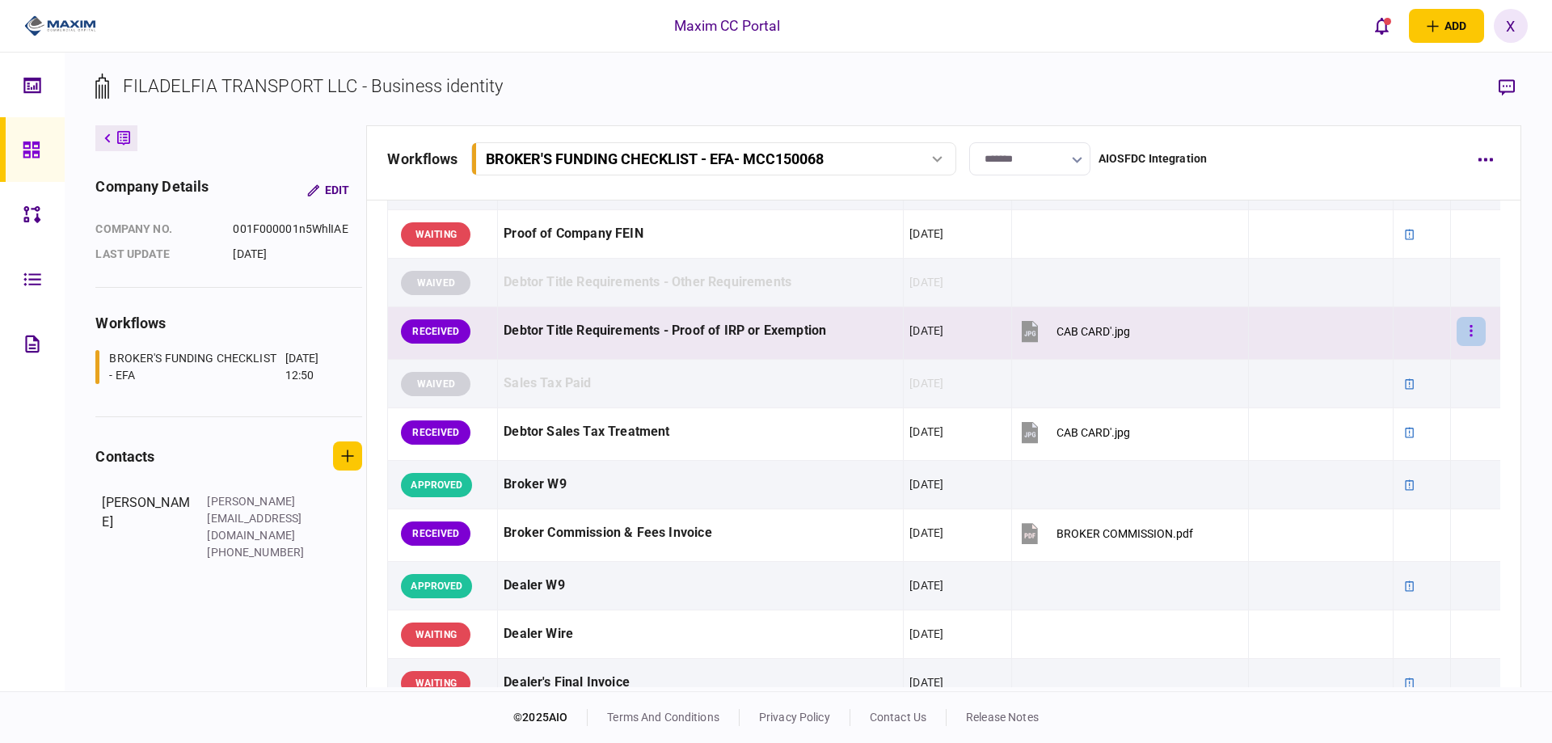
click at [1468, 331] on button "button" at bounding box center [1471, 331] width 29 height 29
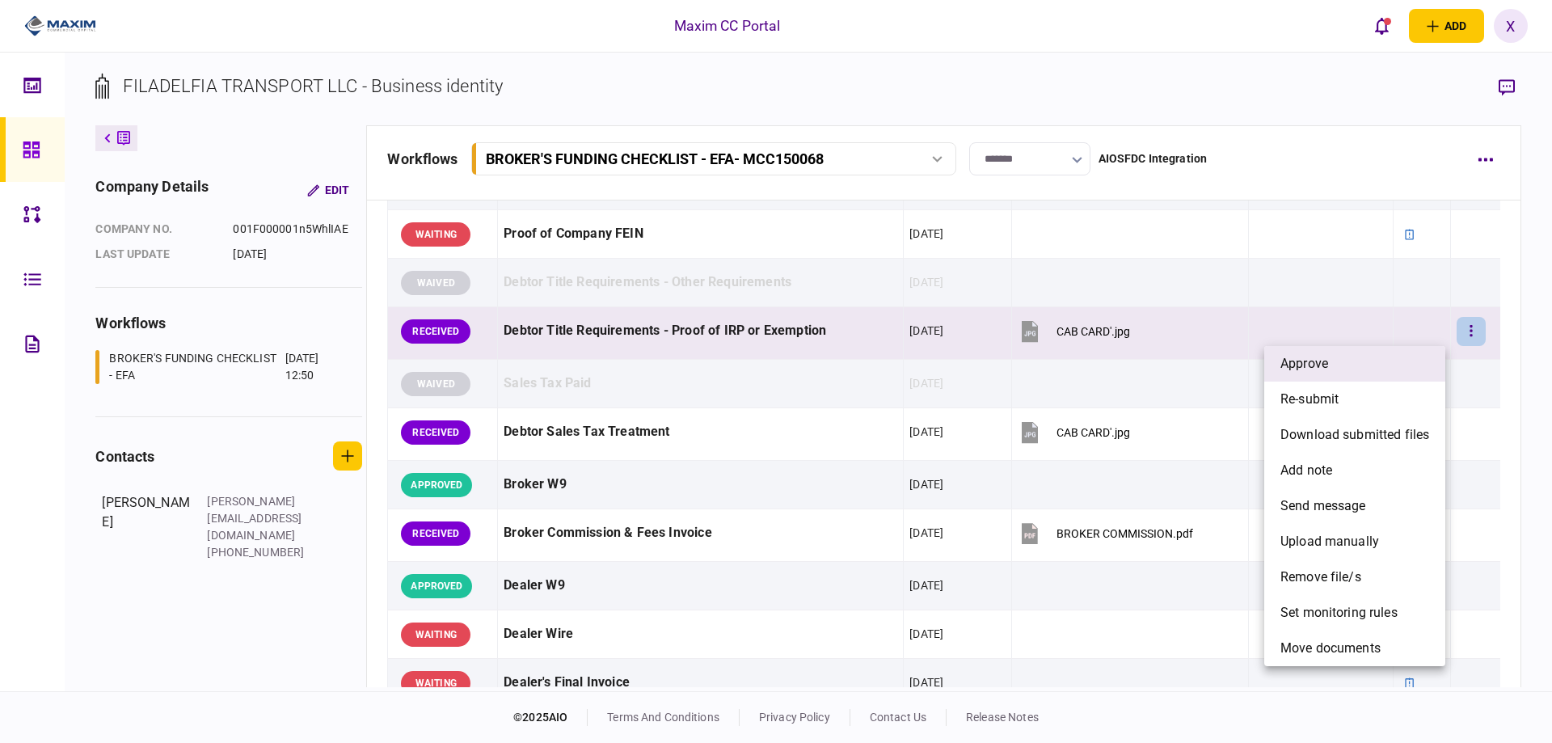
click at [1371, 352] on li "approve" at bounding box center [1355, 364] width 181 height 36
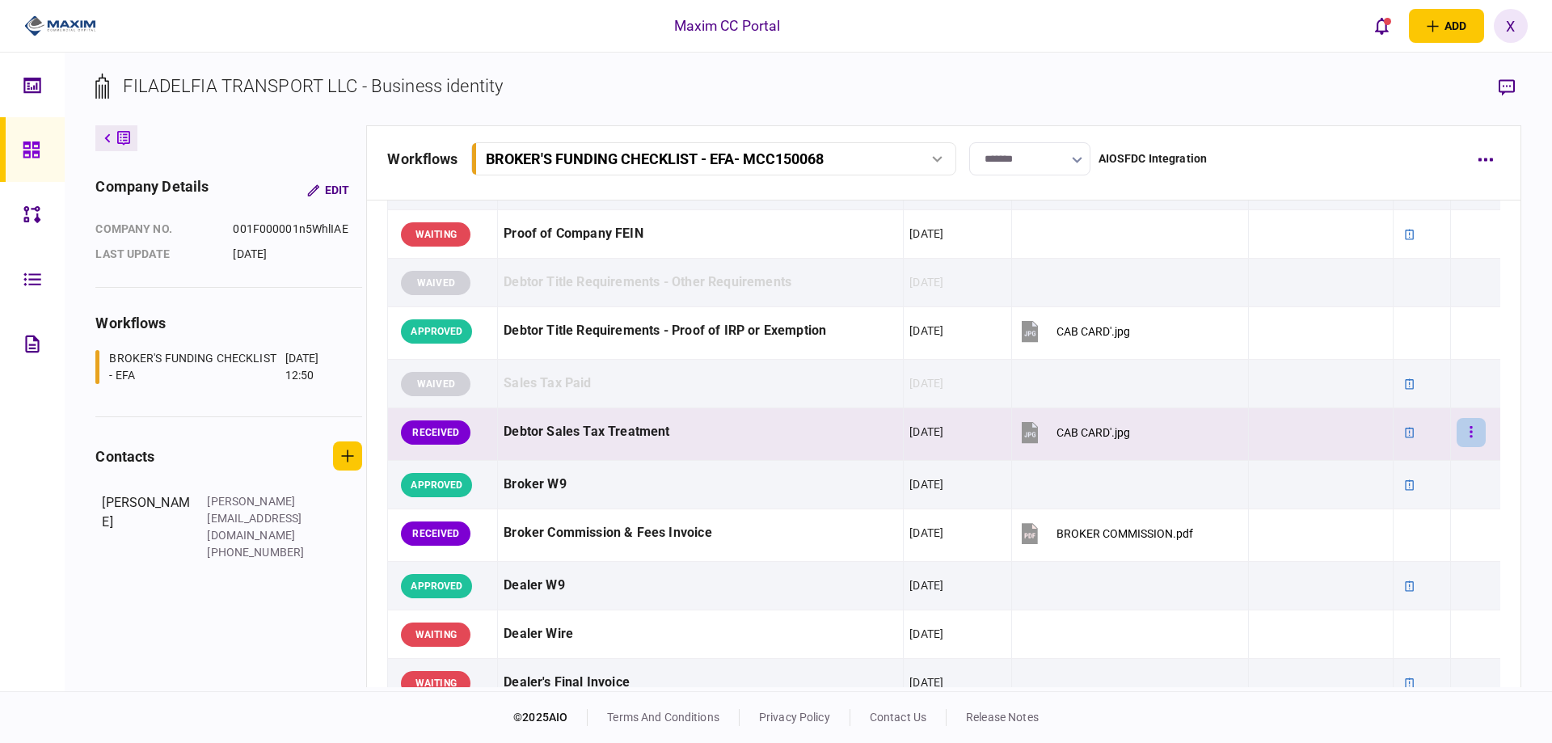
click at [1459, 445] on button "button" at bounding box center [1471, 432] width 29 height 29
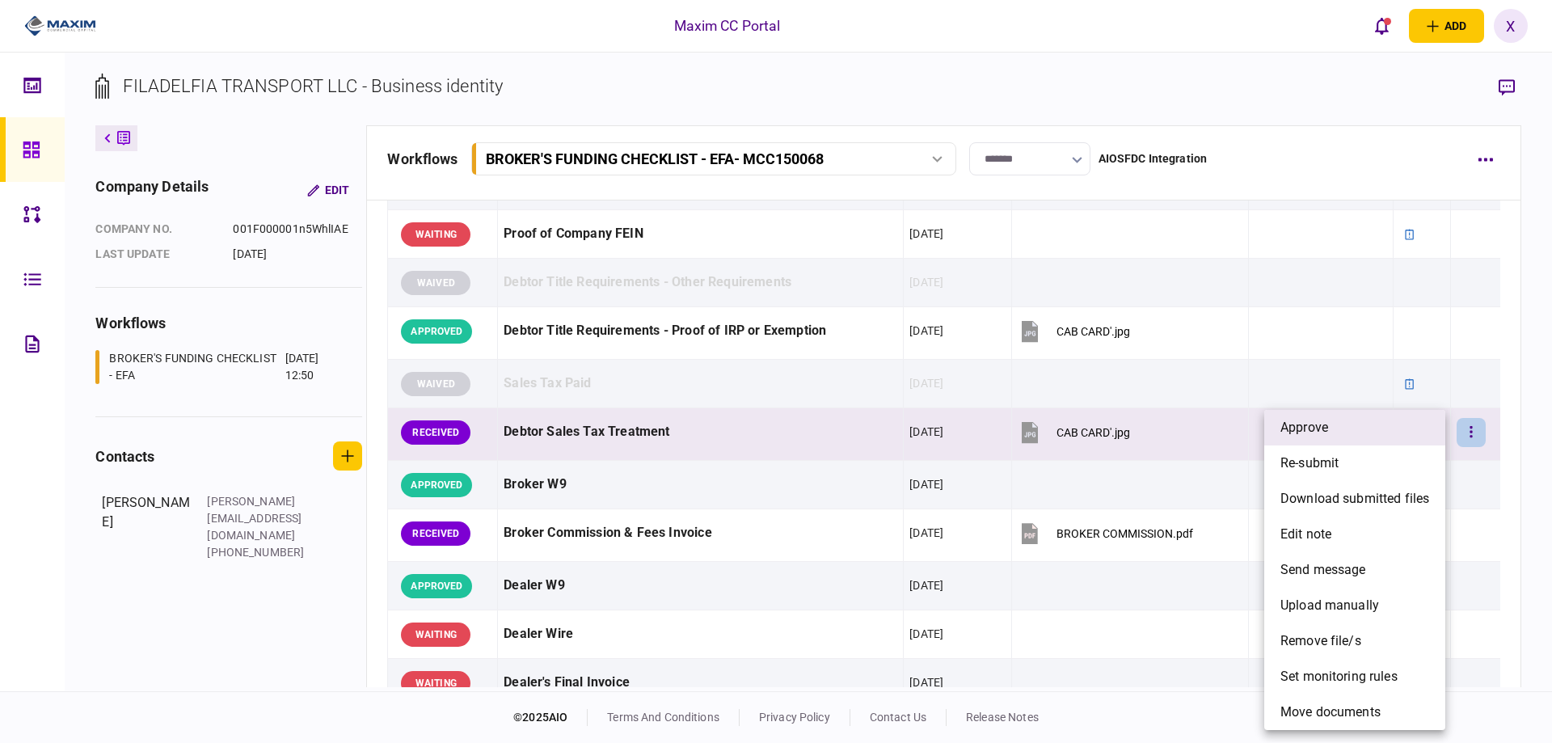
click at [1387, 429] on li "approve" at bounding box center [1355, 428] width 181 height 36
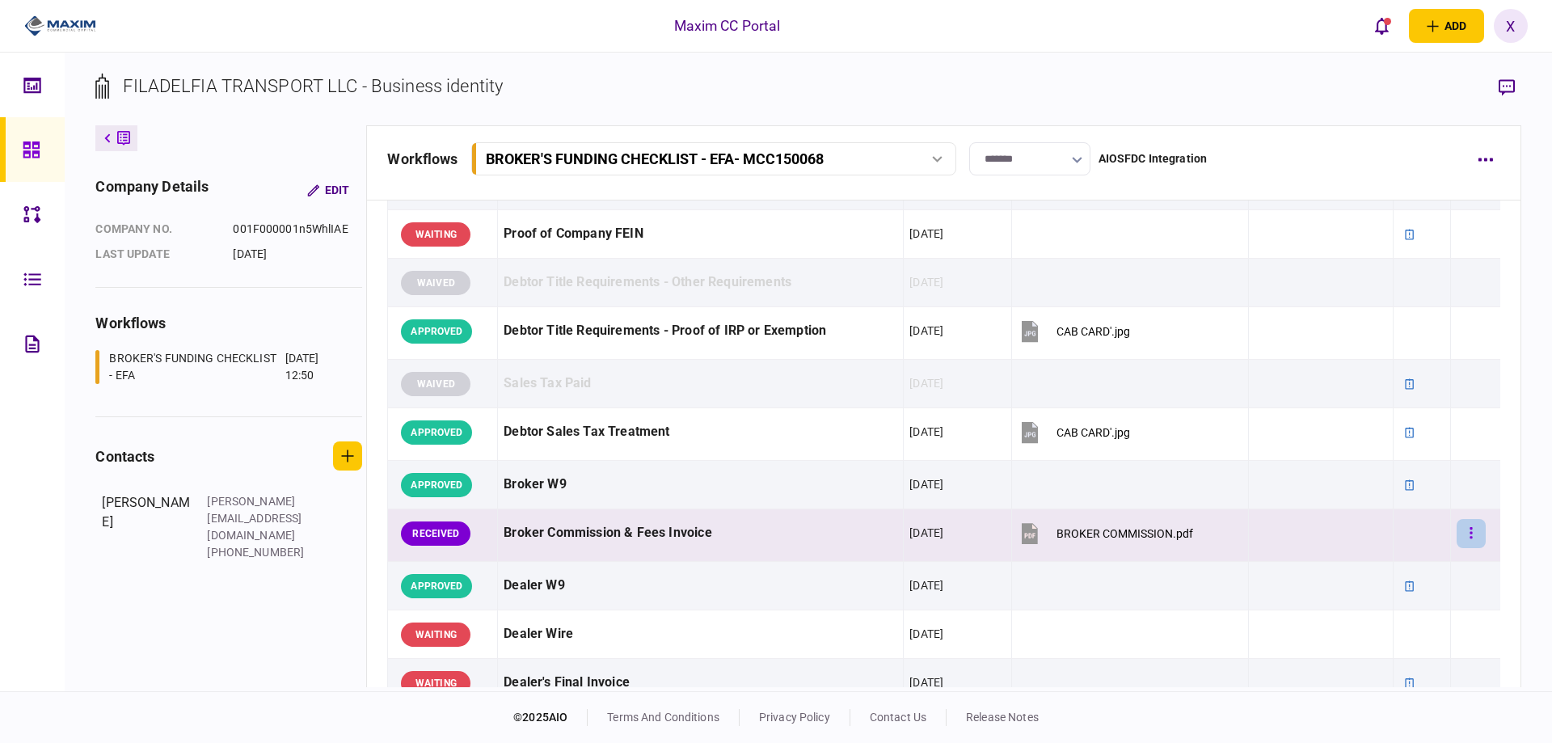
click at [1470, 532] on icon "button" at bounding box center [1471, 532] width 2 height 11
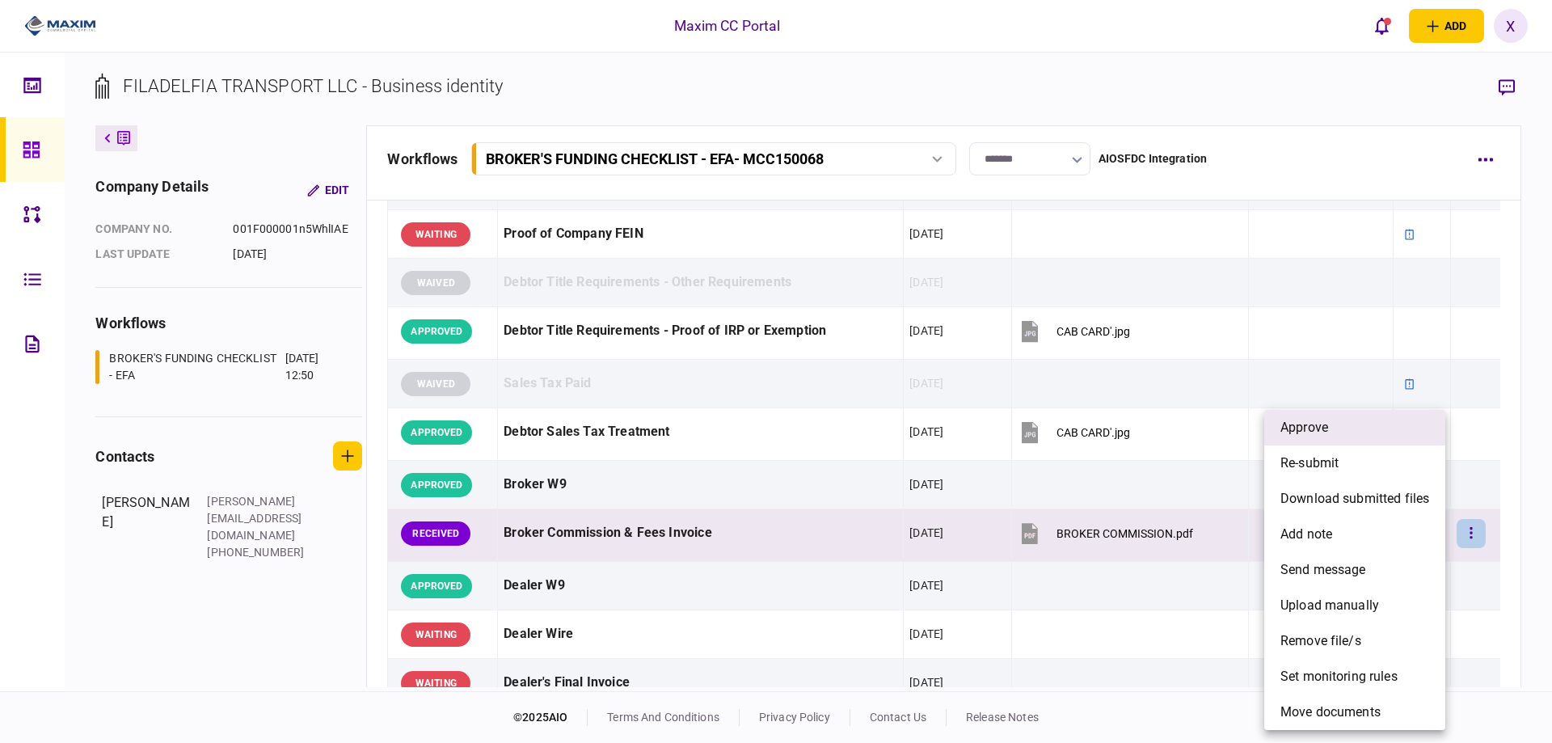
click at [1351, 437] on li "approve" at bounding box center [1355, 428] width 181 height 36
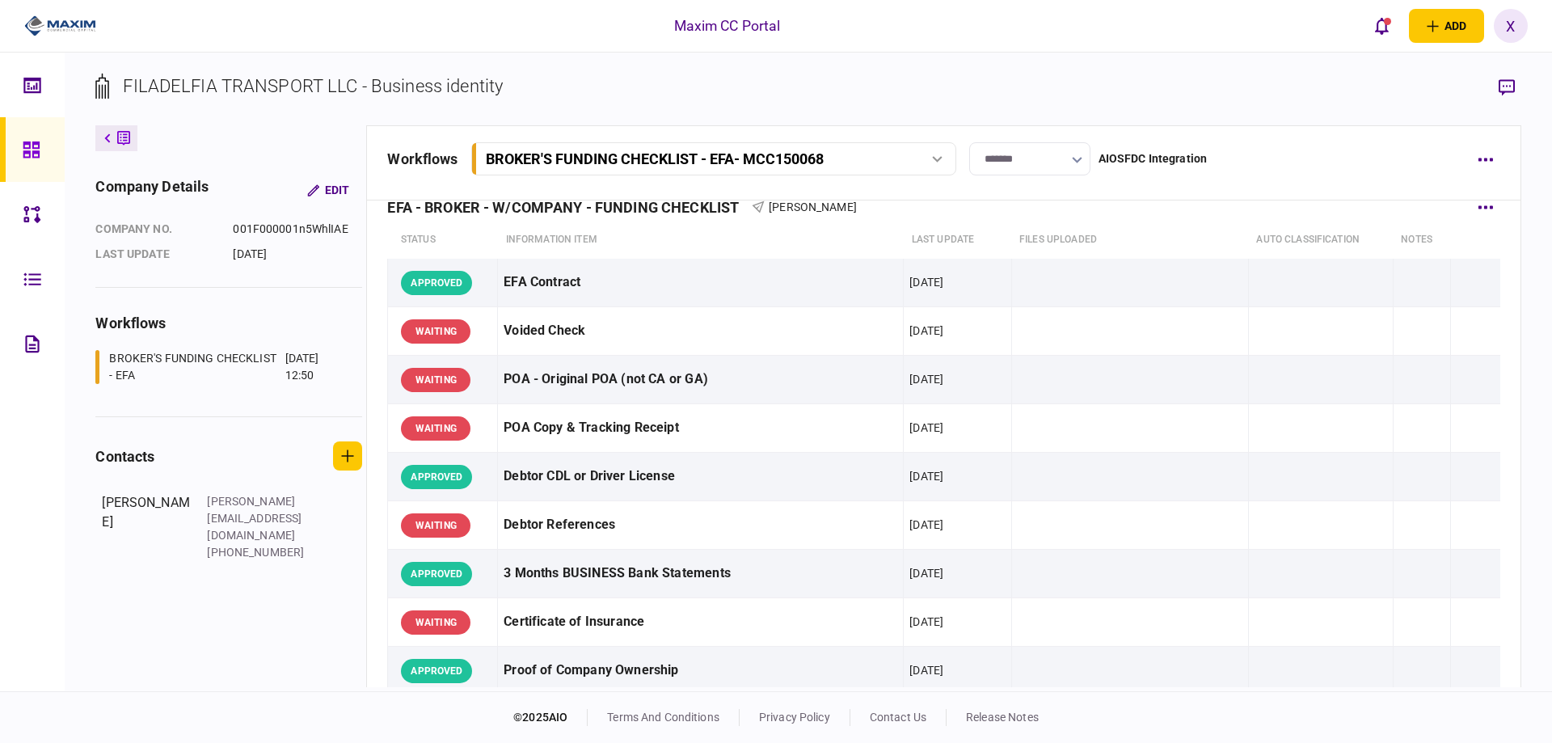
scroll to position [0, 0]
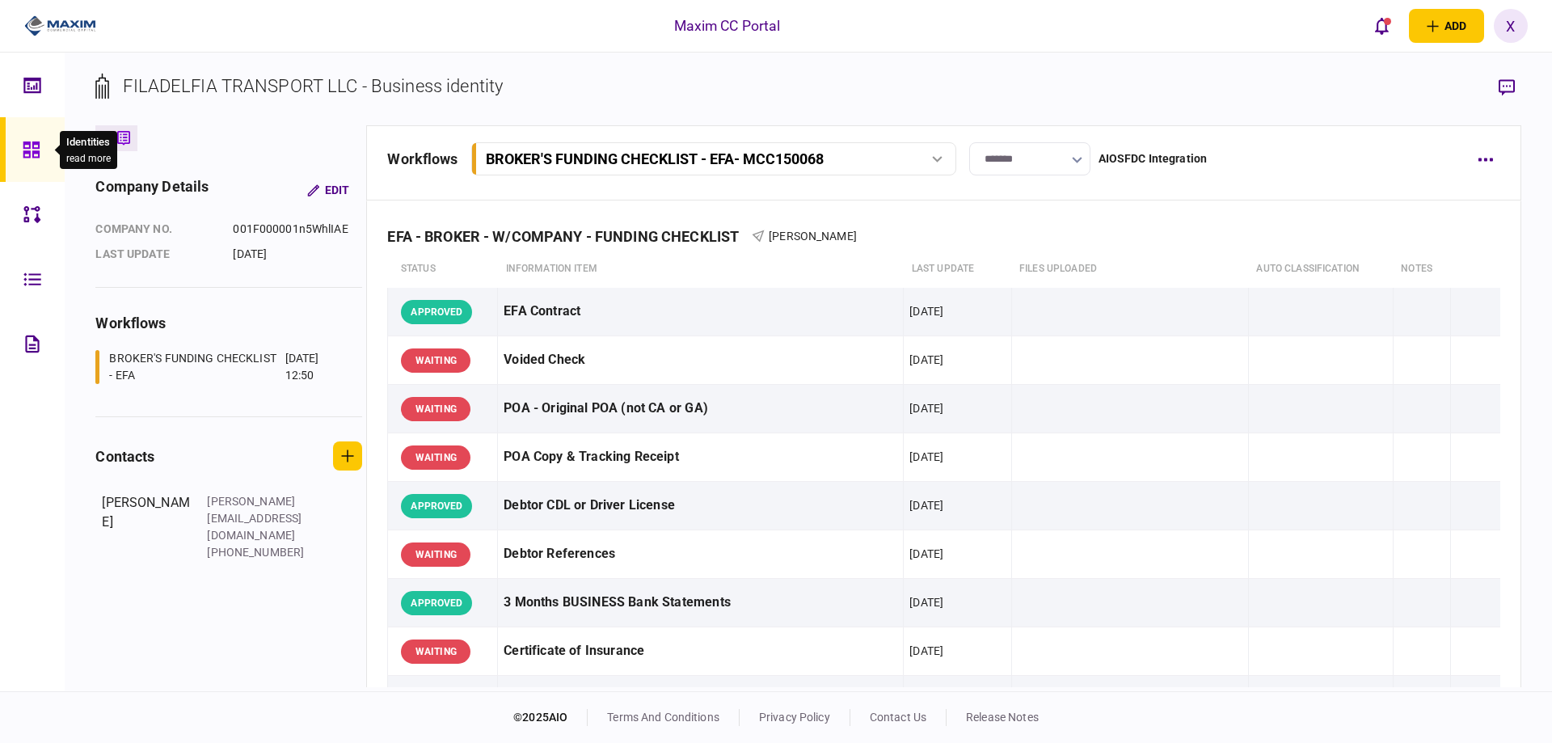
click at [34, 146] on icon at bounding box center [32, 150] width 18 height 19
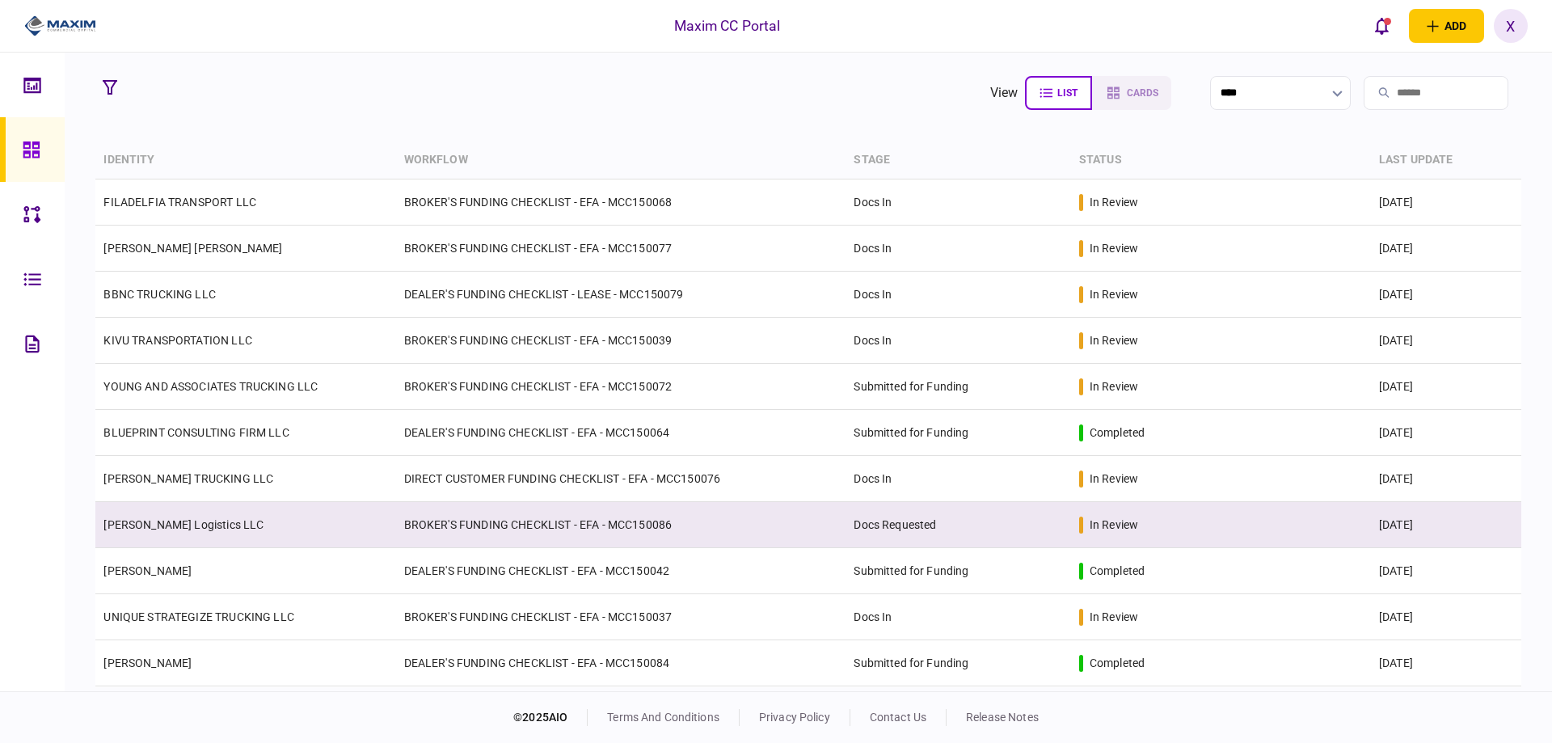
click at [154, 535] on td "[PERSON_NAME] Logistics LLC" at bounding box center [245, 525] width 300 height 46
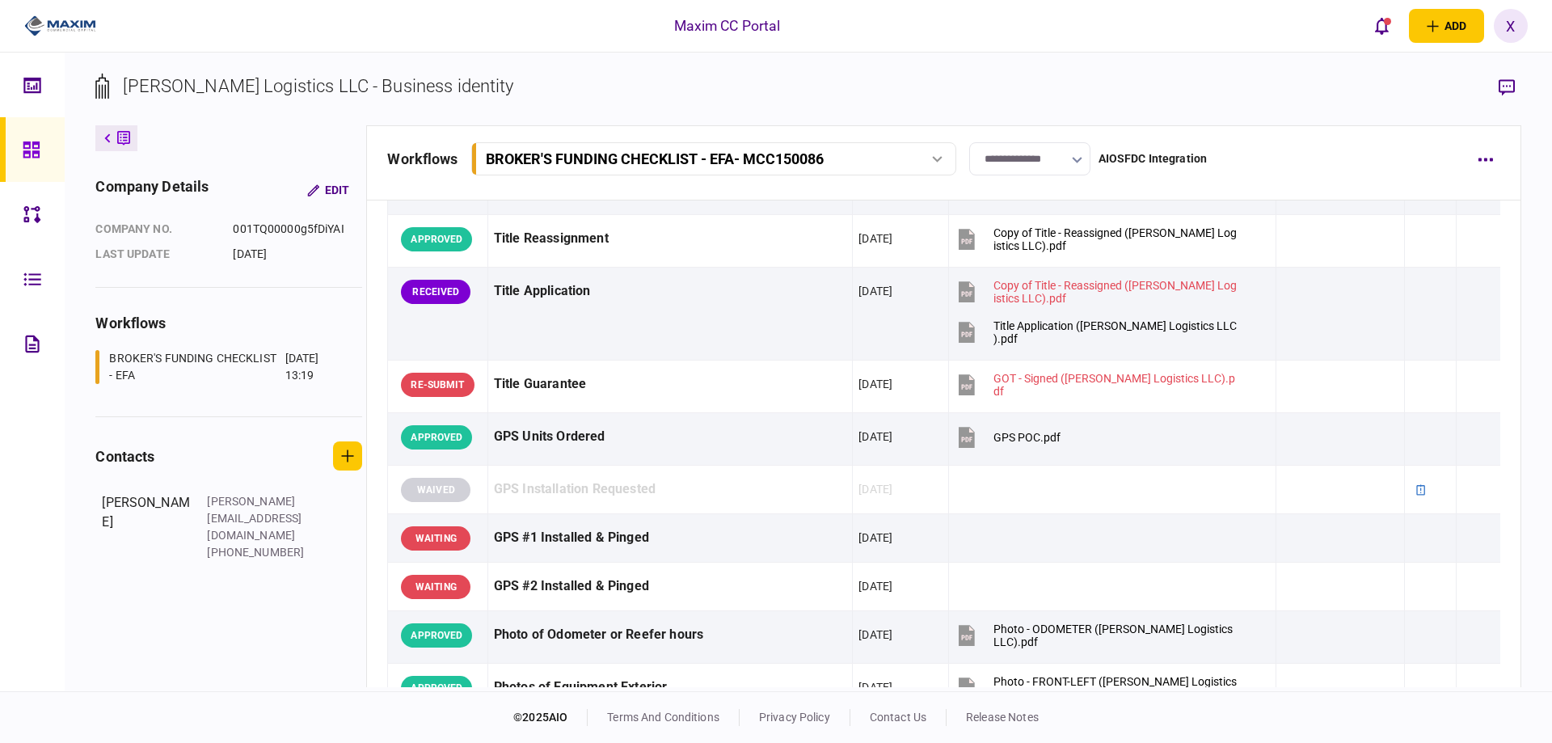
scroll to position [1213, 0]
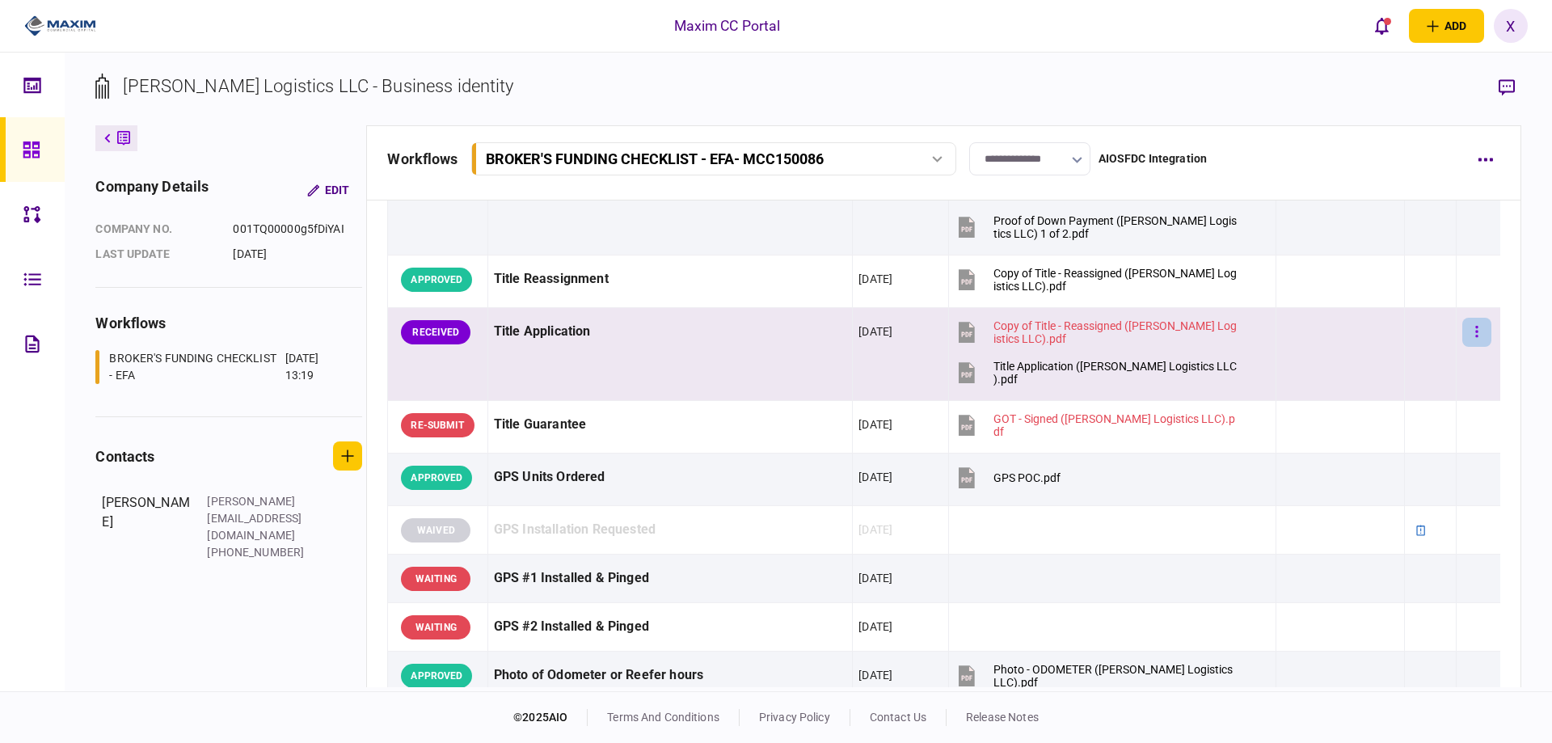
click at [1472, 342] on button "button" at bounding box center [1477, 332] width 29 height 29
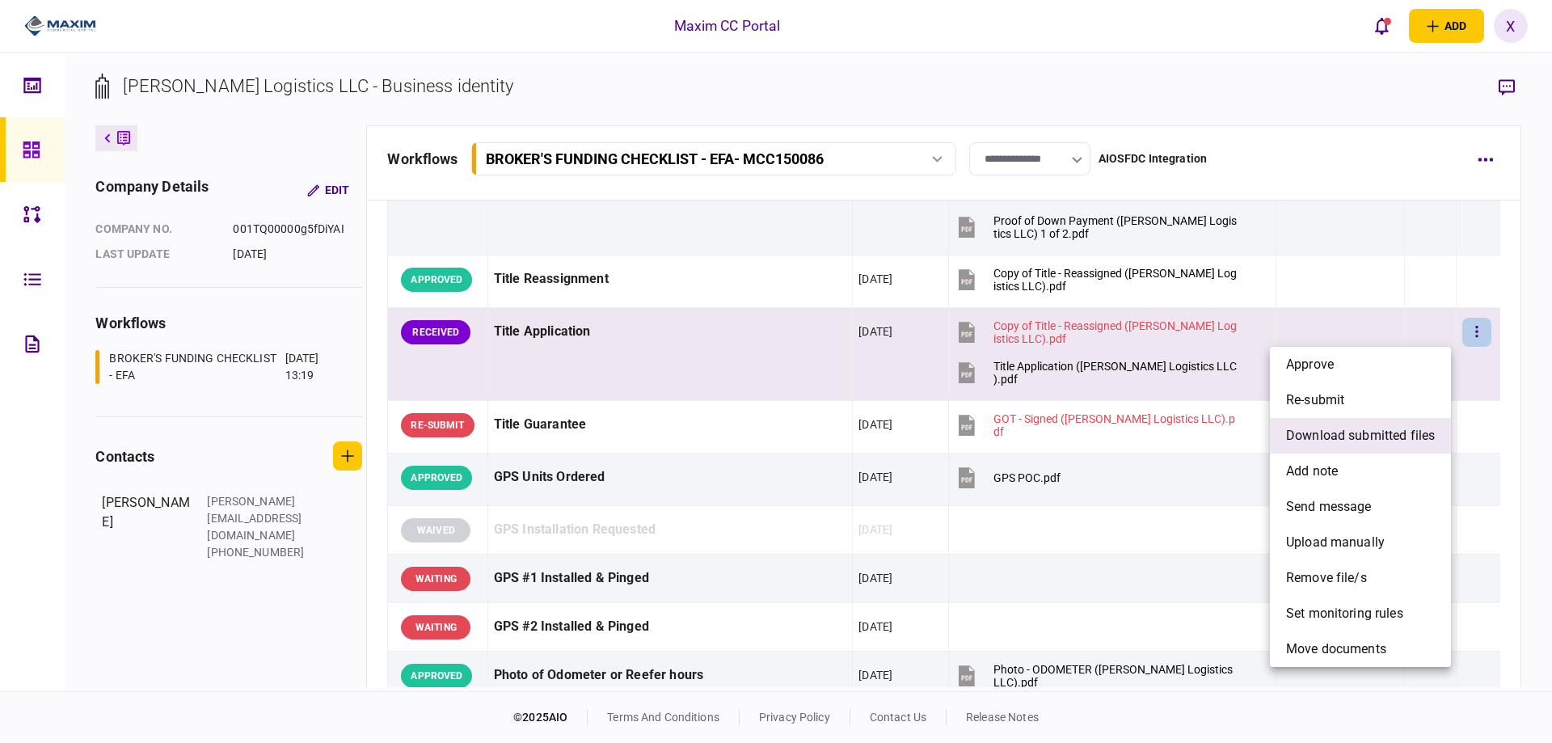
click at [1357, 433] on span "download submitted files" at bounding box center [1360, 435] width 149 height 19
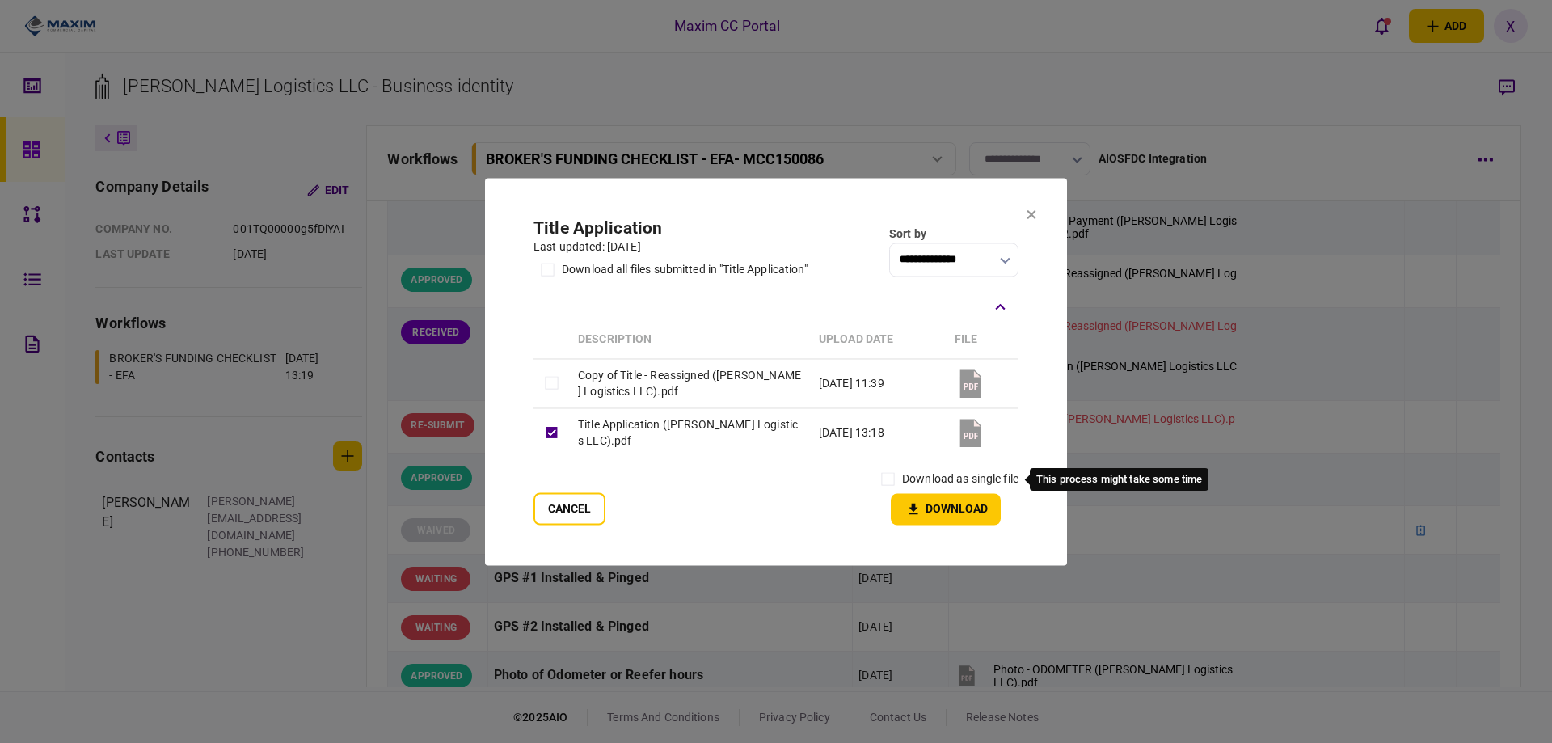
click at [902, 476] on label "download as single file" at bounding box center [960, 479] width 116 height 17
click at [909, 501] on icon "button" at bounding box center [913, 508] width 19 height 15
click at [1035, 213] on icon at bounding box center [1032, 214] width 10 height 10
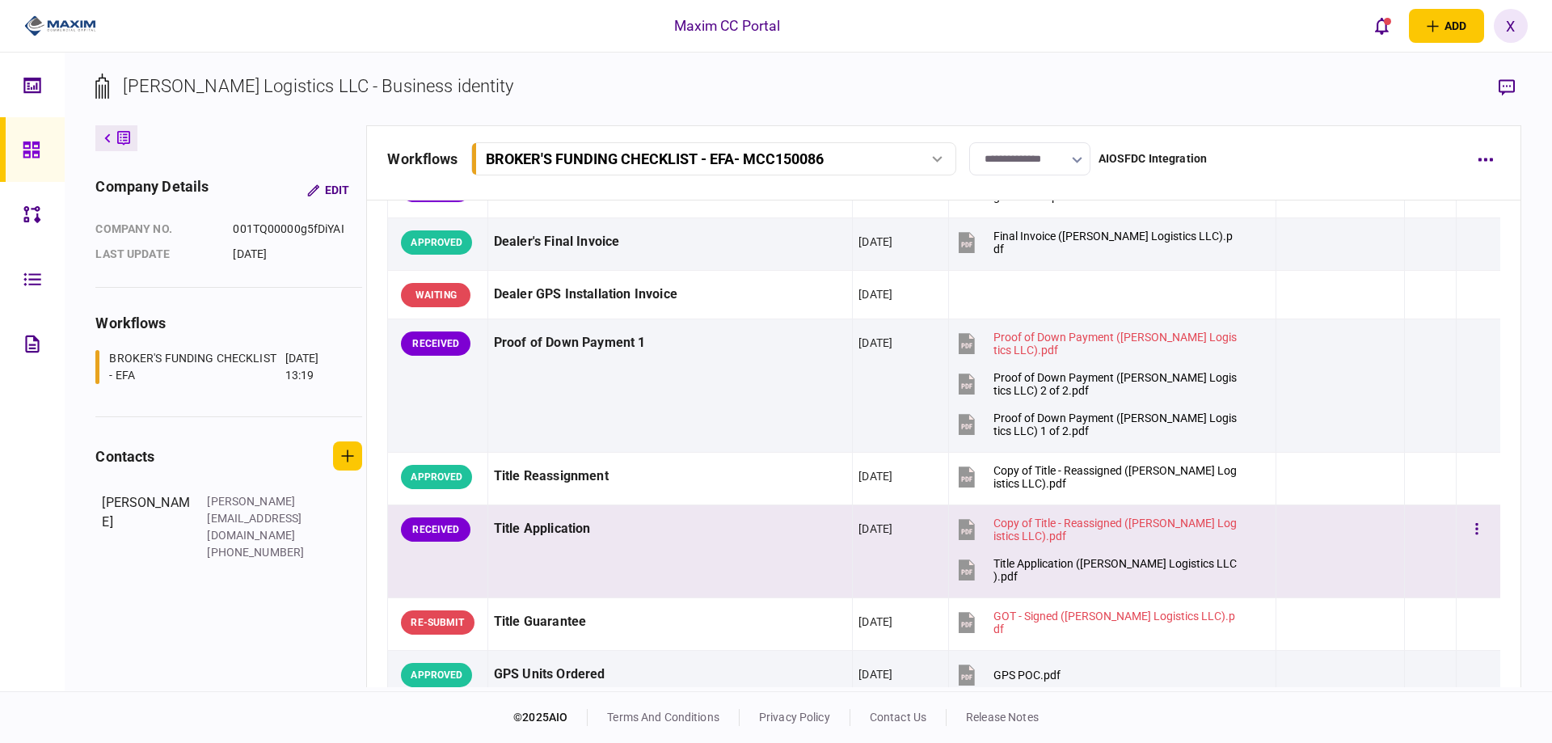
scroll to position [970, 0]
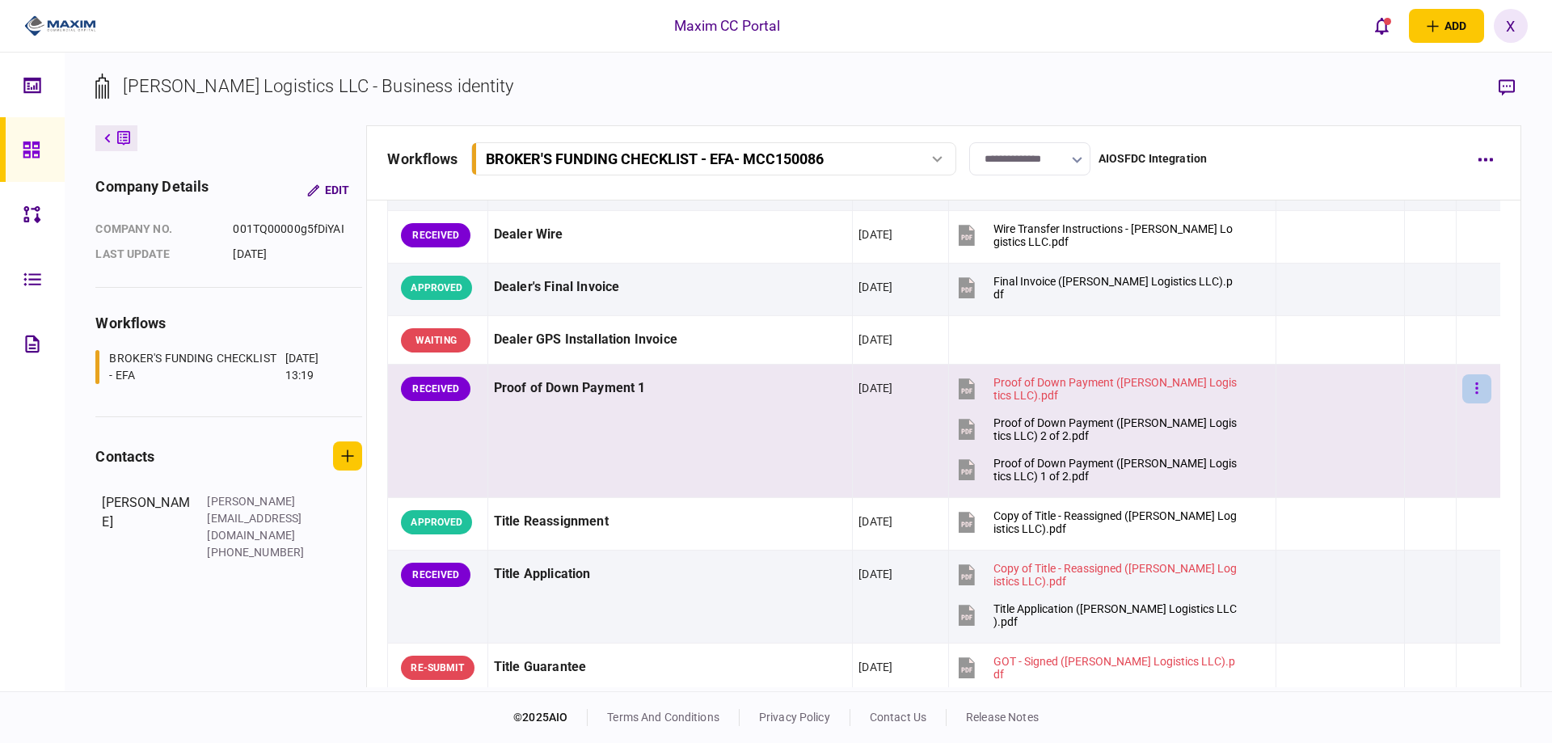
click at [1473, 386] on button "button" at bounding box center [1477, 388] width 29 height 29
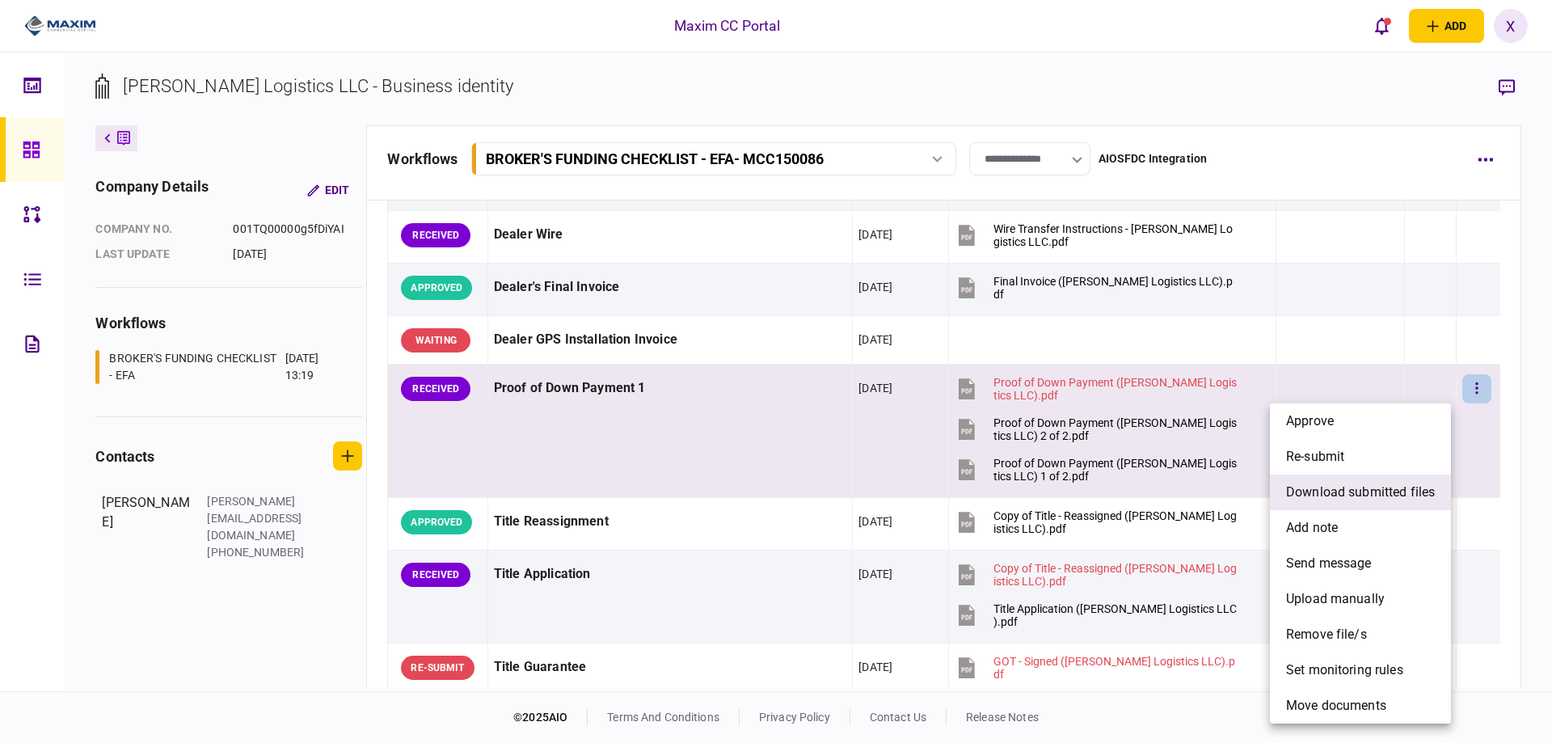
click at [1384, 486] on span "download submitted files" at bounding box center [1360, 492] width 149 height 19
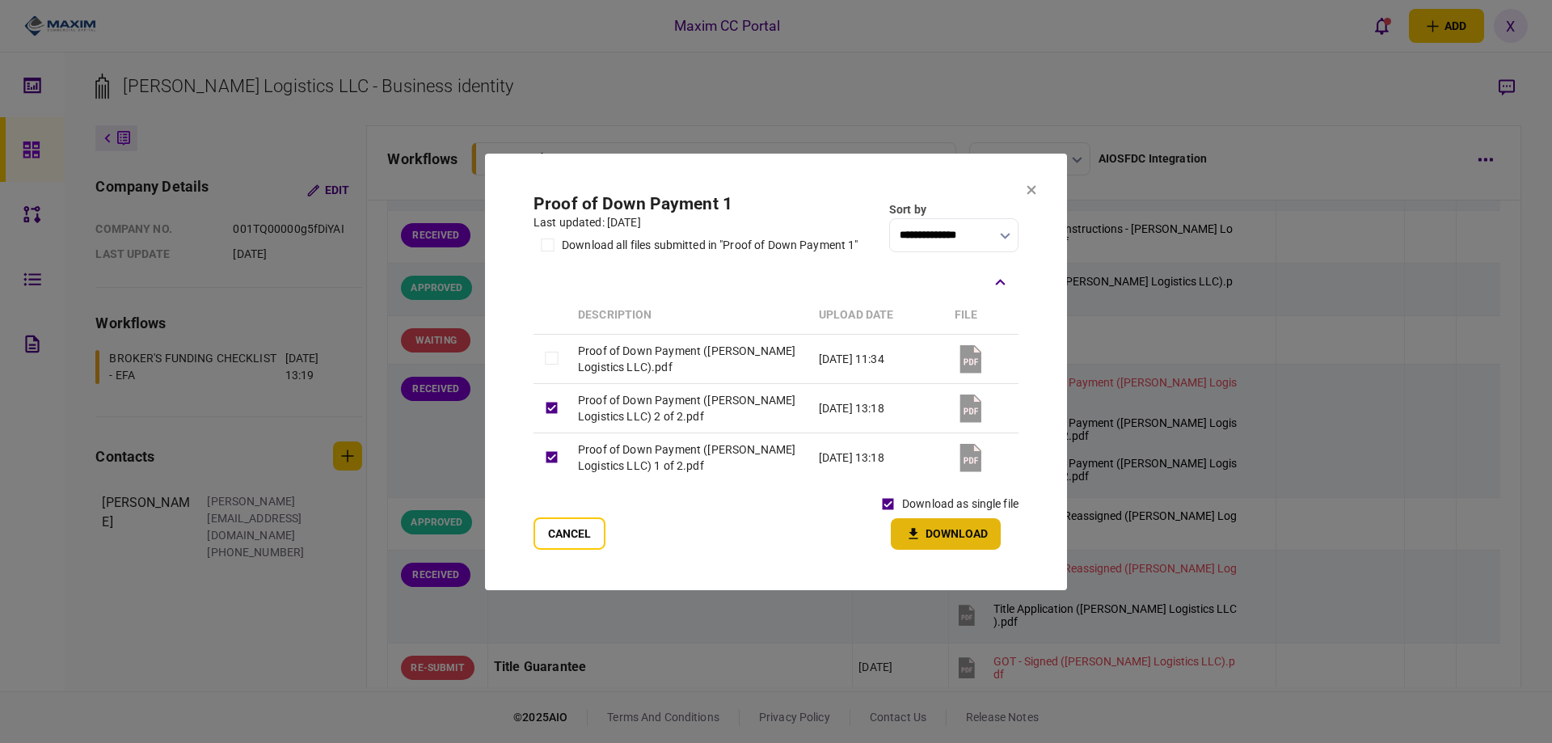
click at [918, 528] on icon "button" at bounding box center [913, 533] width 19 height 15
click at [1030, 193] on icon at bounding box center [1032, 189] width 10 height 10
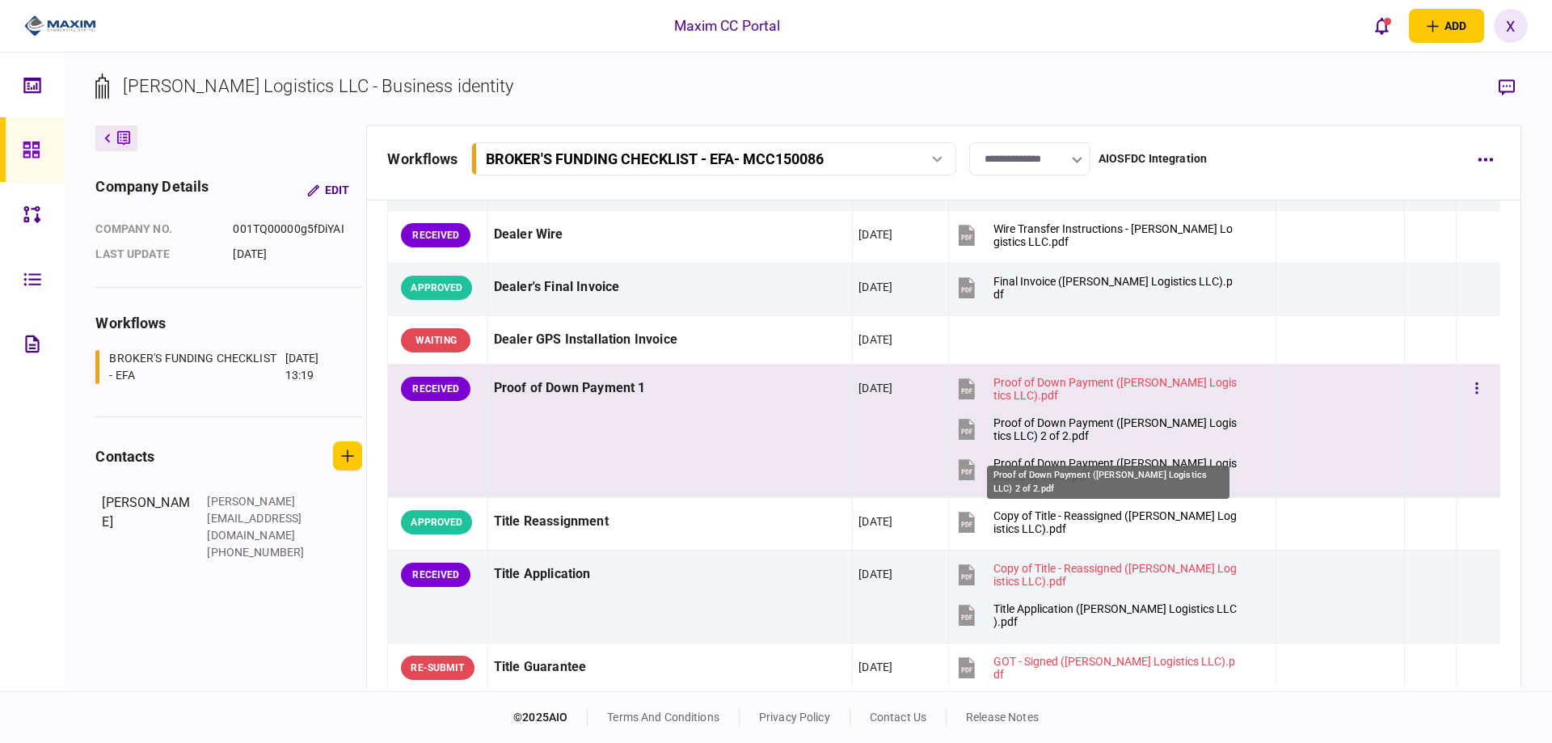
scroll to position [889, 0]
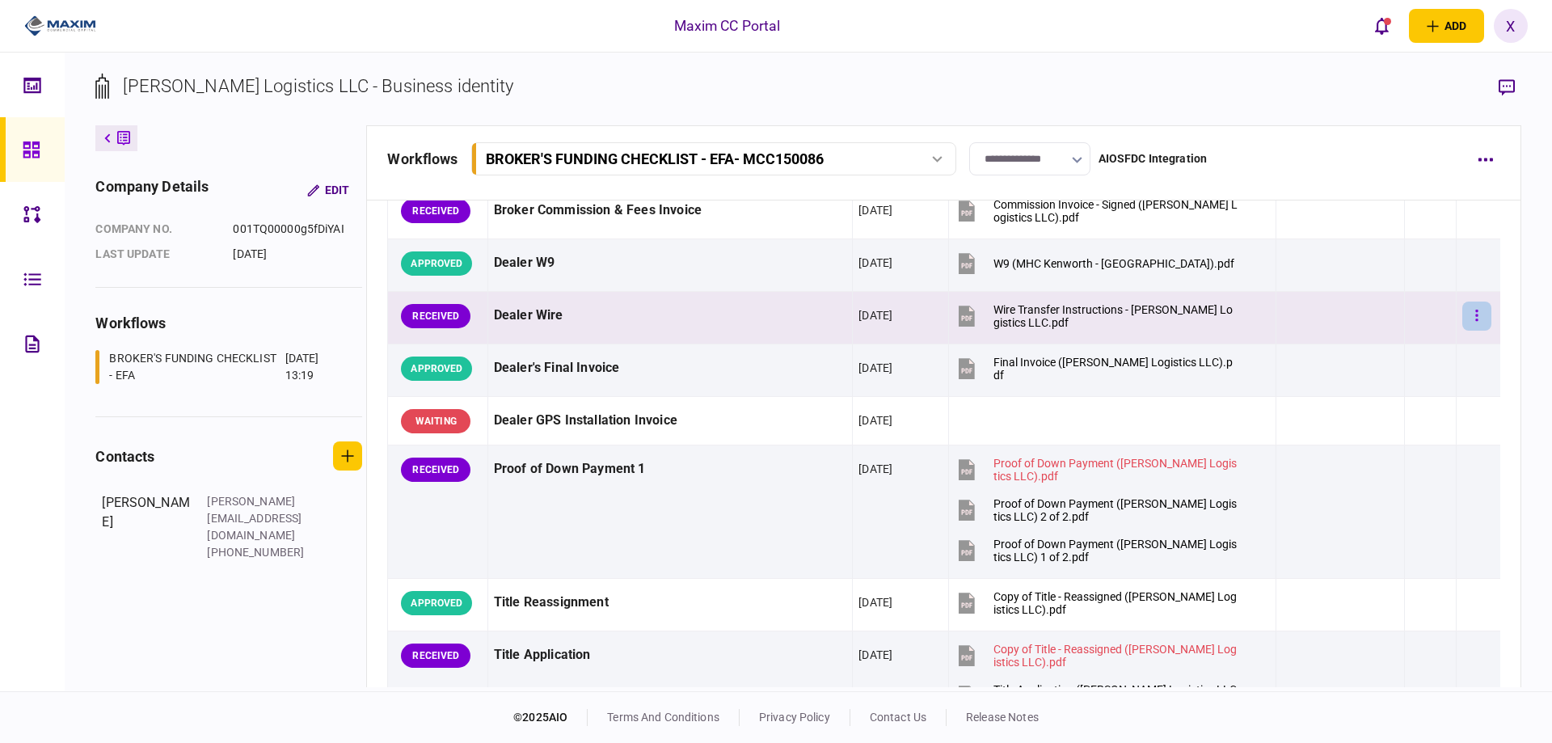
click at [1471, 319] on button "button" at bounding box center [1477, 316] width 29 height 29
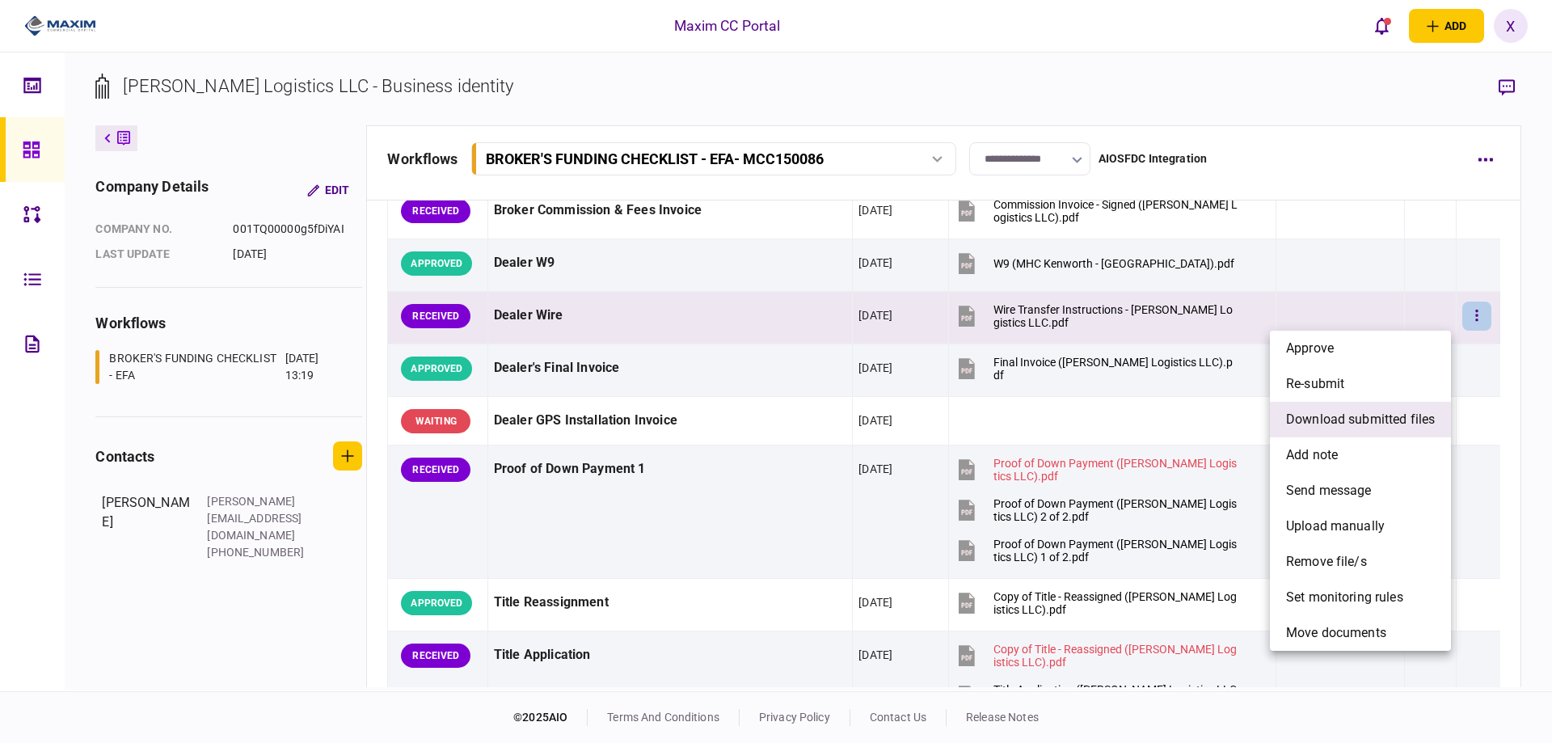
click at [1392, 429] on li "download submitted files" at bounding box center [1360, 420] width 181 height 36
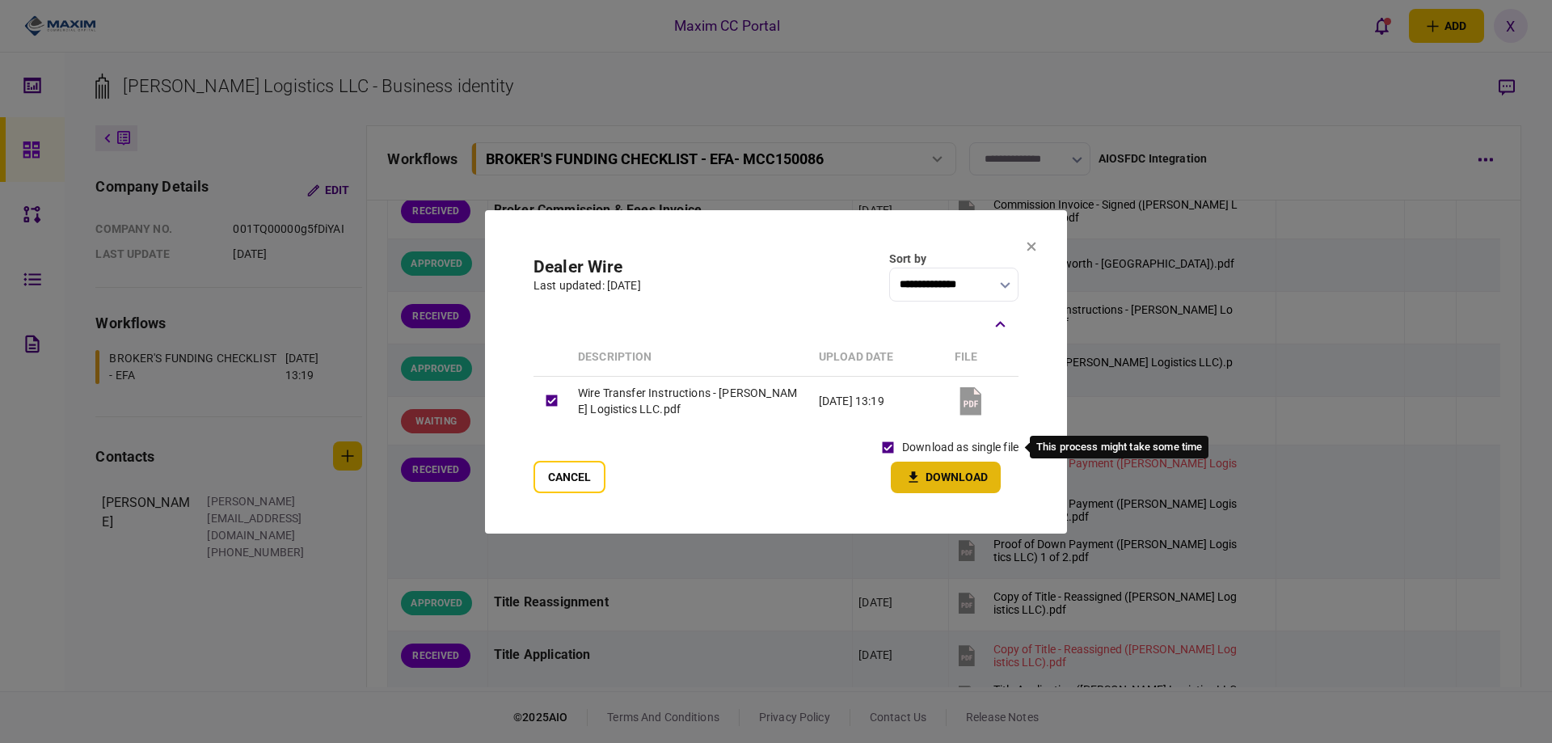
click at [908, 466] on button "Download" at bounding box center [946, 478] width 110 height 32
click at [1037, 248] on section "**********" at bounding box center [776, 370] width 582 height 323
click at [1031, 245] on icon at bounding box center [1032, 246] width 9 height 9
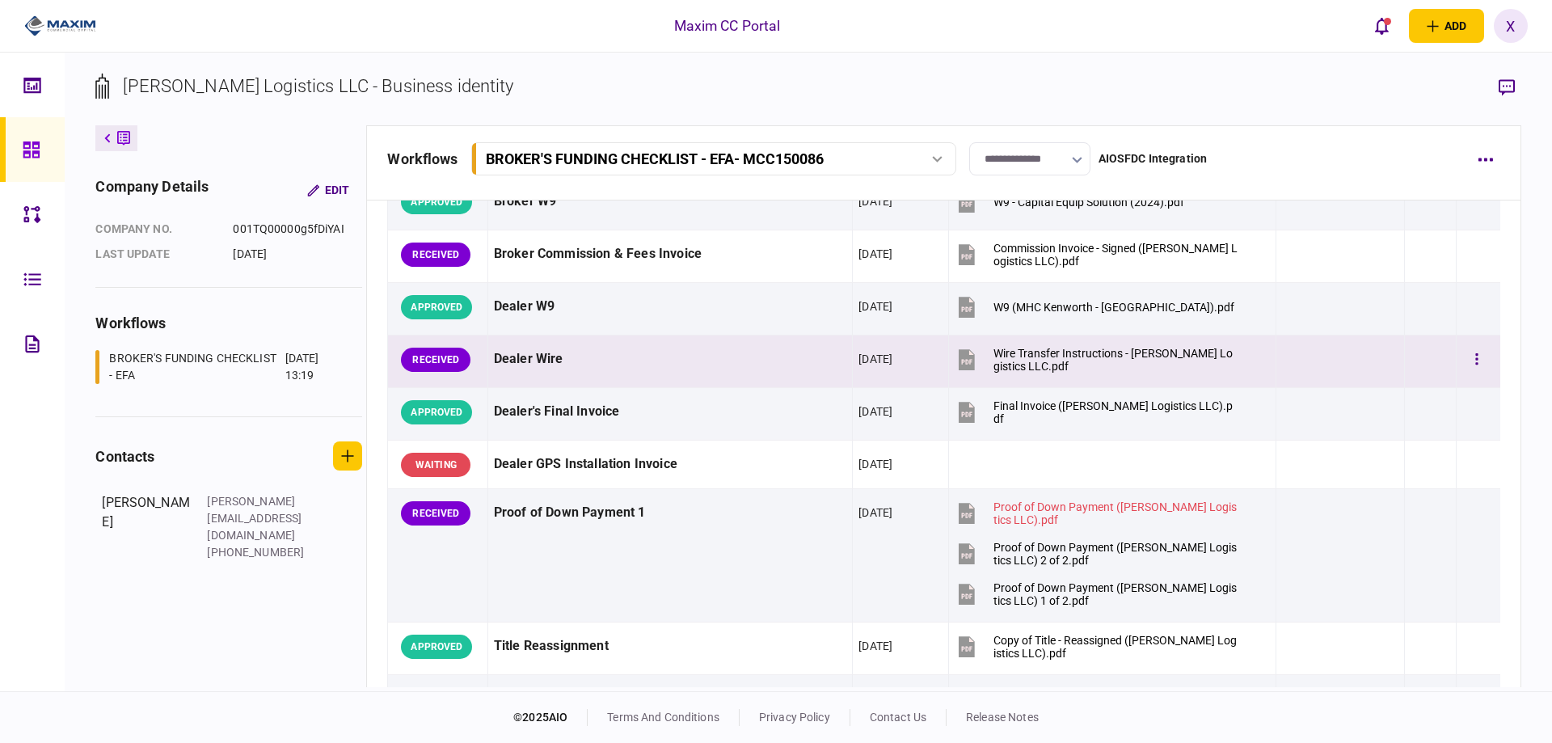
scroll to position [809, 0]
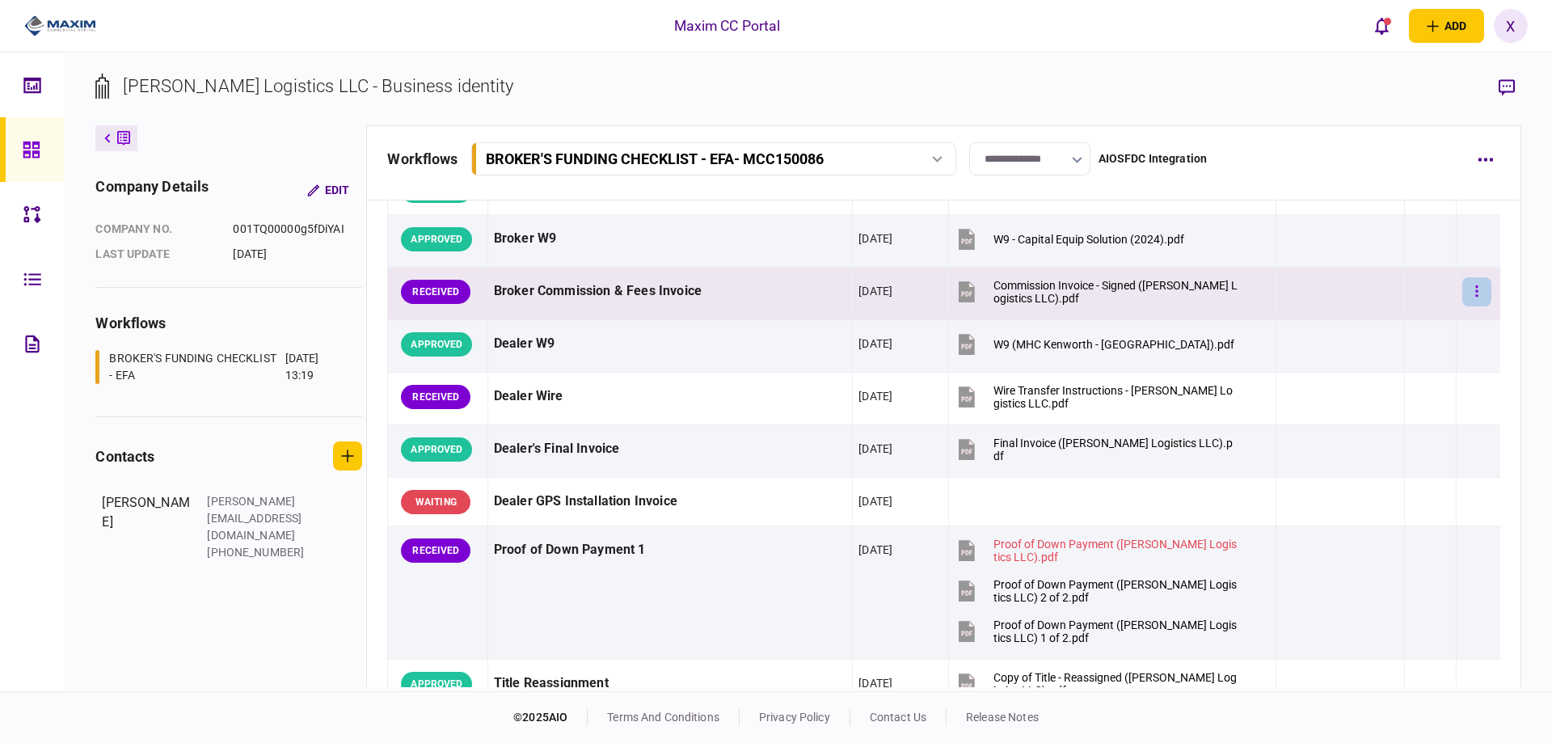
click at [1463, 287] on button "button" at bounding box center [1477, 291] width 29 height 29
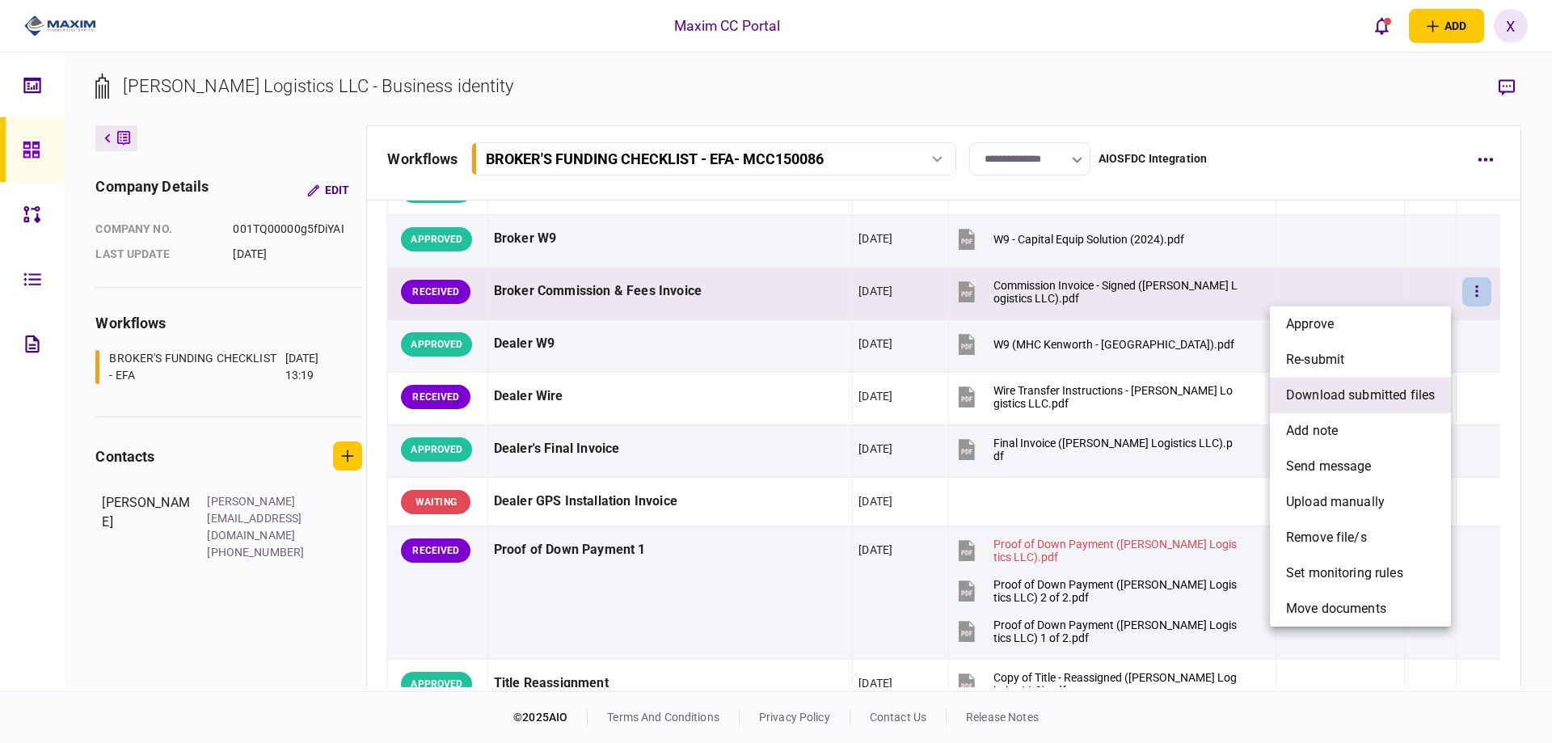
click at [1370, 391] on span "download submitted files" at bounding box center [1360, 395] width 149 height 19
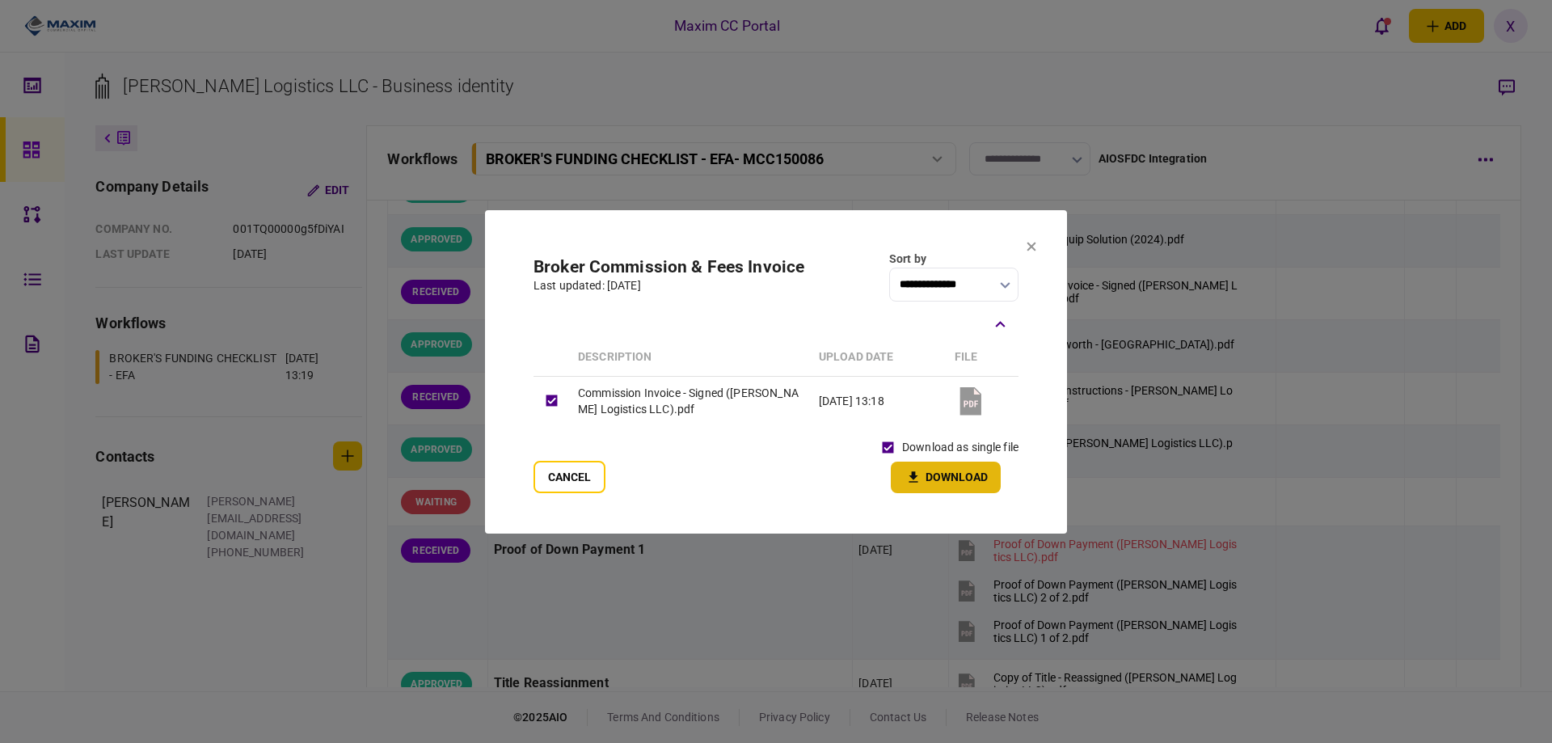
click at [921, 464] on button "Download" at bounding box center [946, 478] width 110 height 32
click at [1024, 247] on section "**********" at bounding box center [776, 370] width 582 height 323
click at [1034, 250] on icon at bounding box center [1032, 246] width 10 height 10
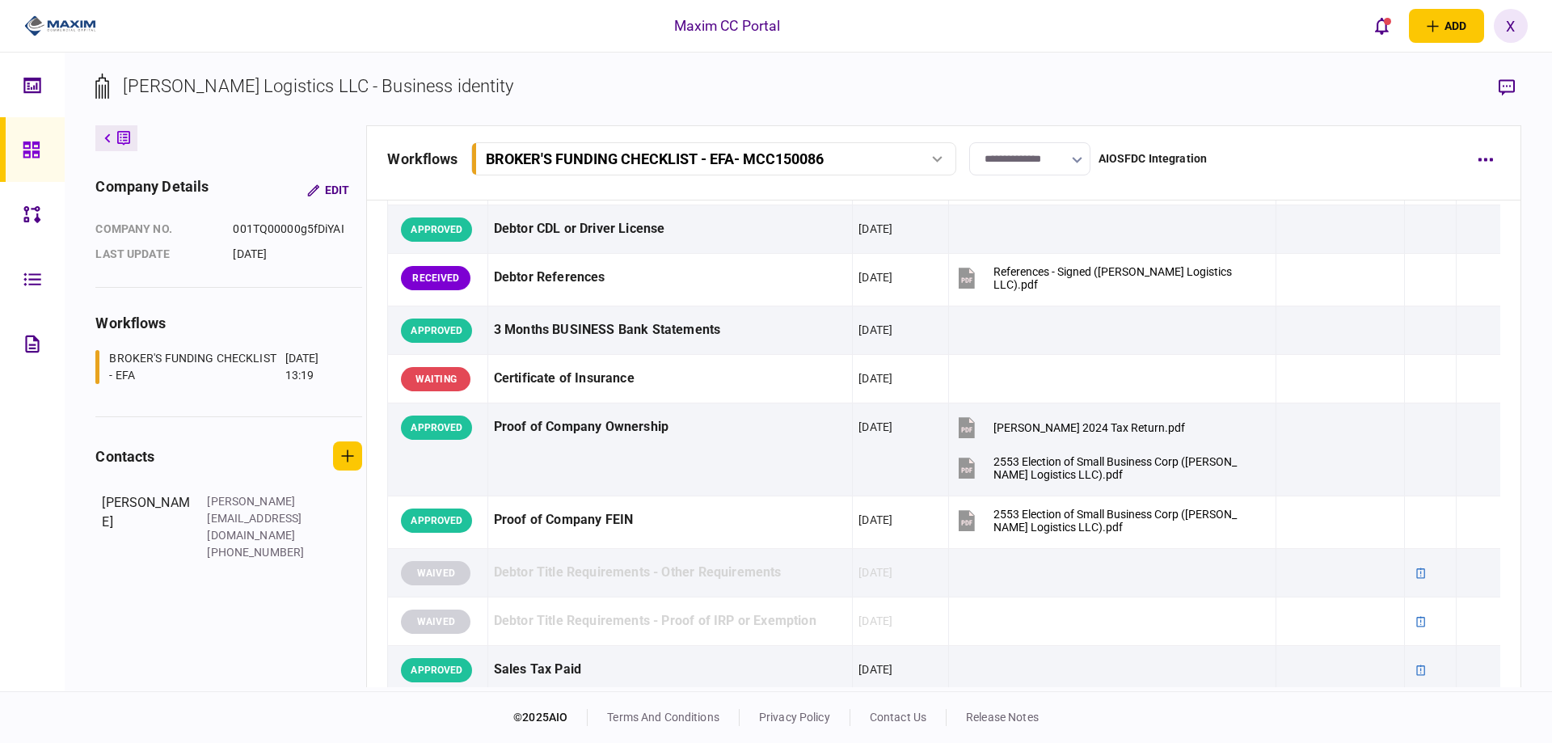
scroll to position [243, 0]
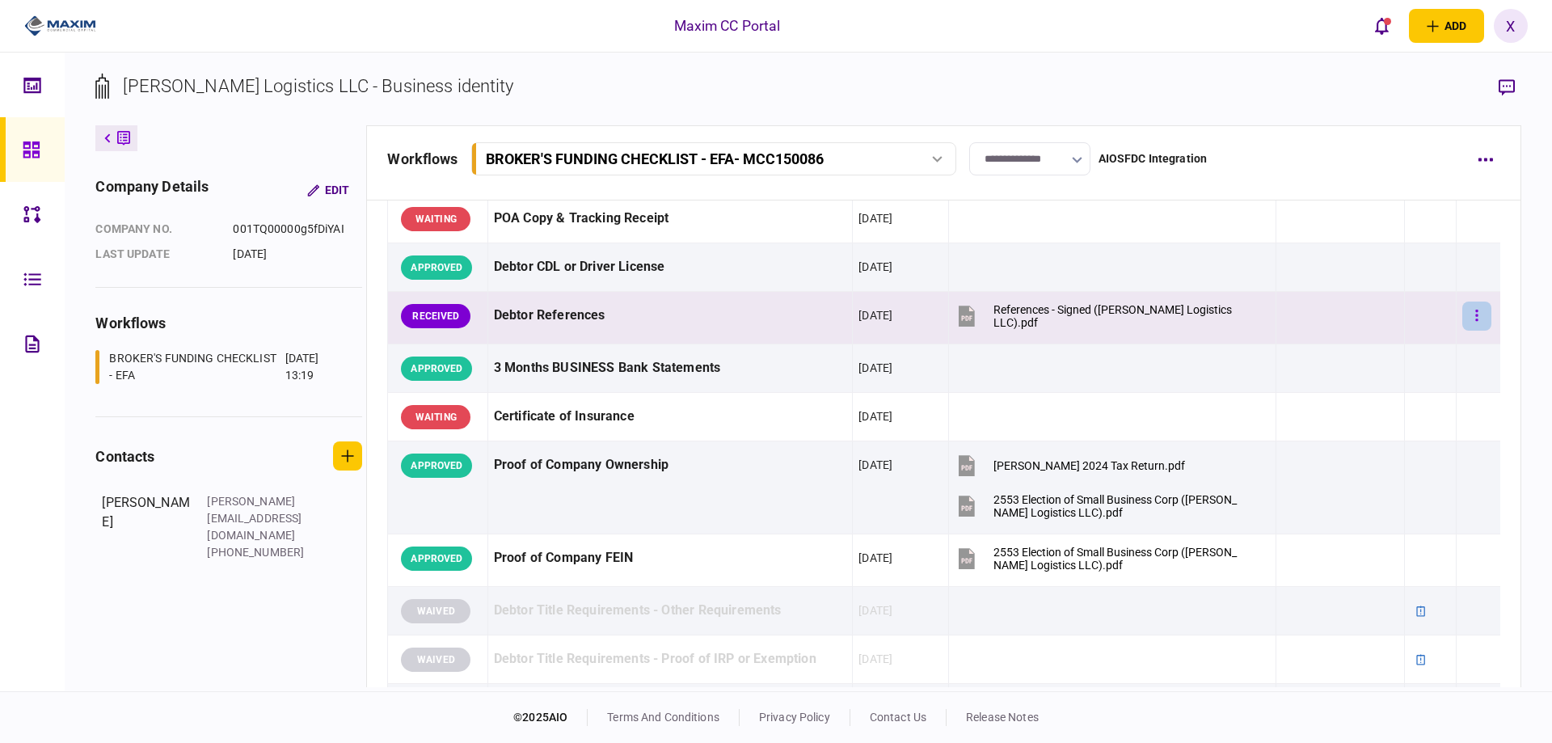
click at [1469, 320] on button "button" at bounding box center [1477, 316] width 29 height 29
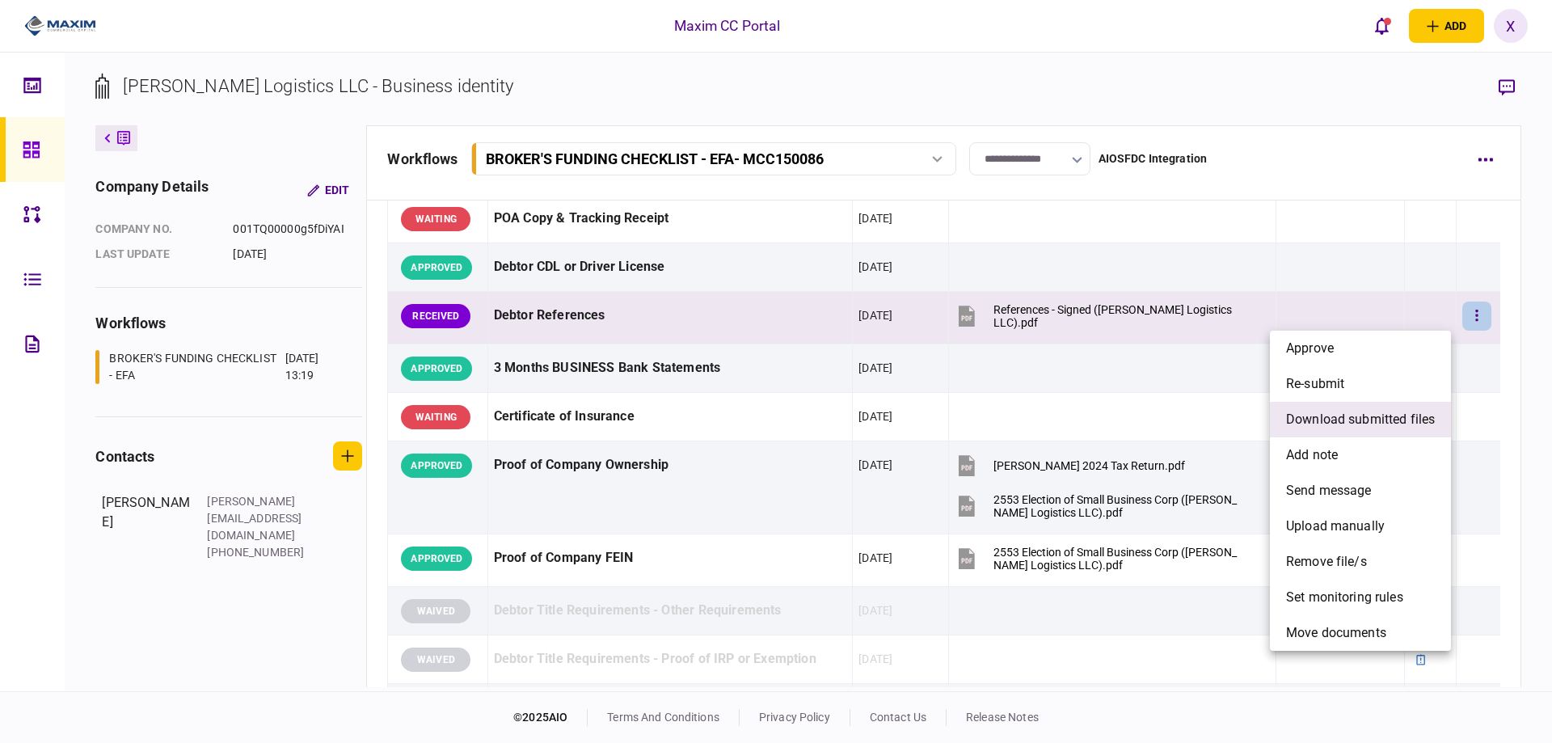
click at [1335, 424] on span "download submitted files" at bounding box center [1360, 419] width 149 height 19
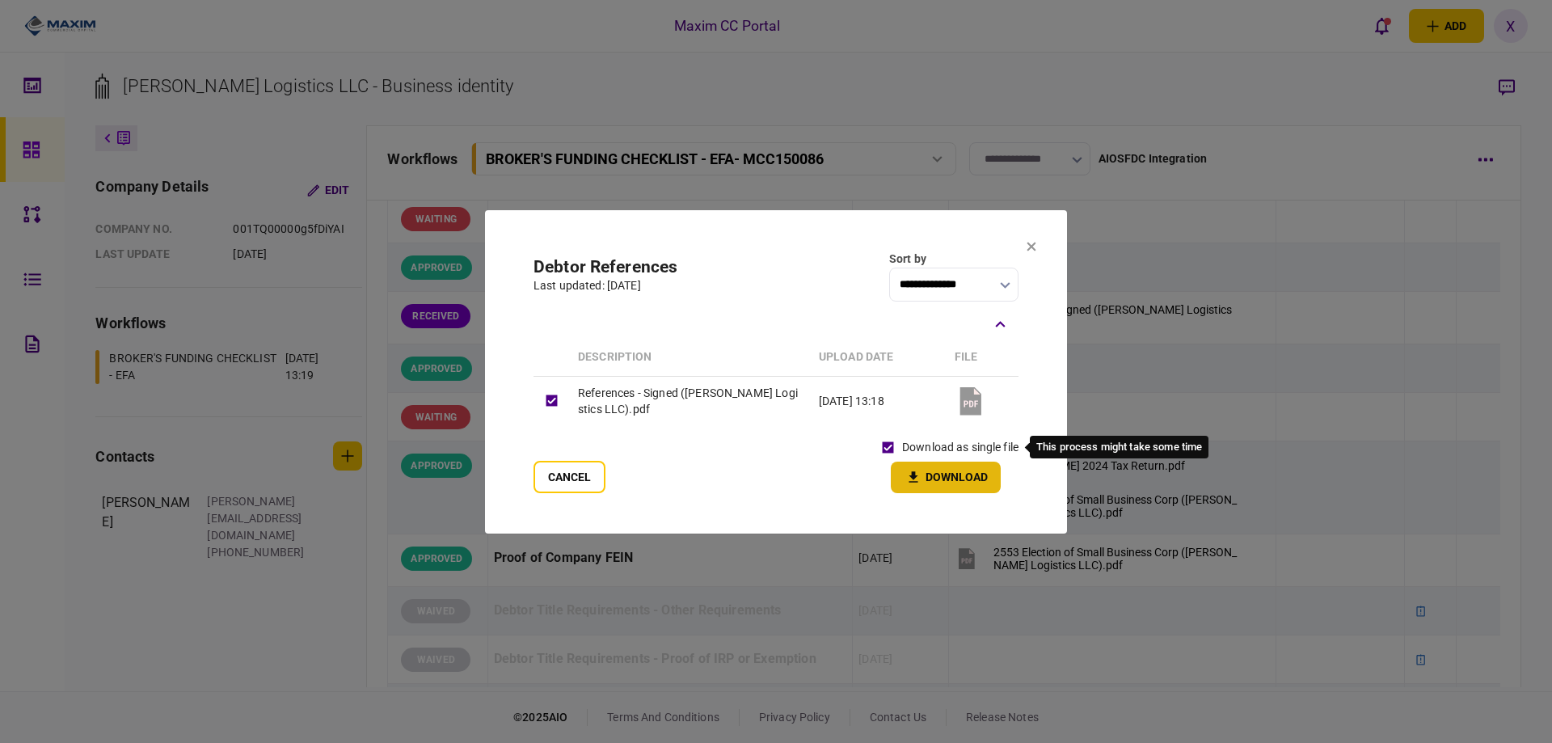
click at [912, 466] on button "Download" at bounding box center [946, 478] width 110 height 32
click at [1028, 250] on icon at bounding box center [1032, 246] width 9 height 9
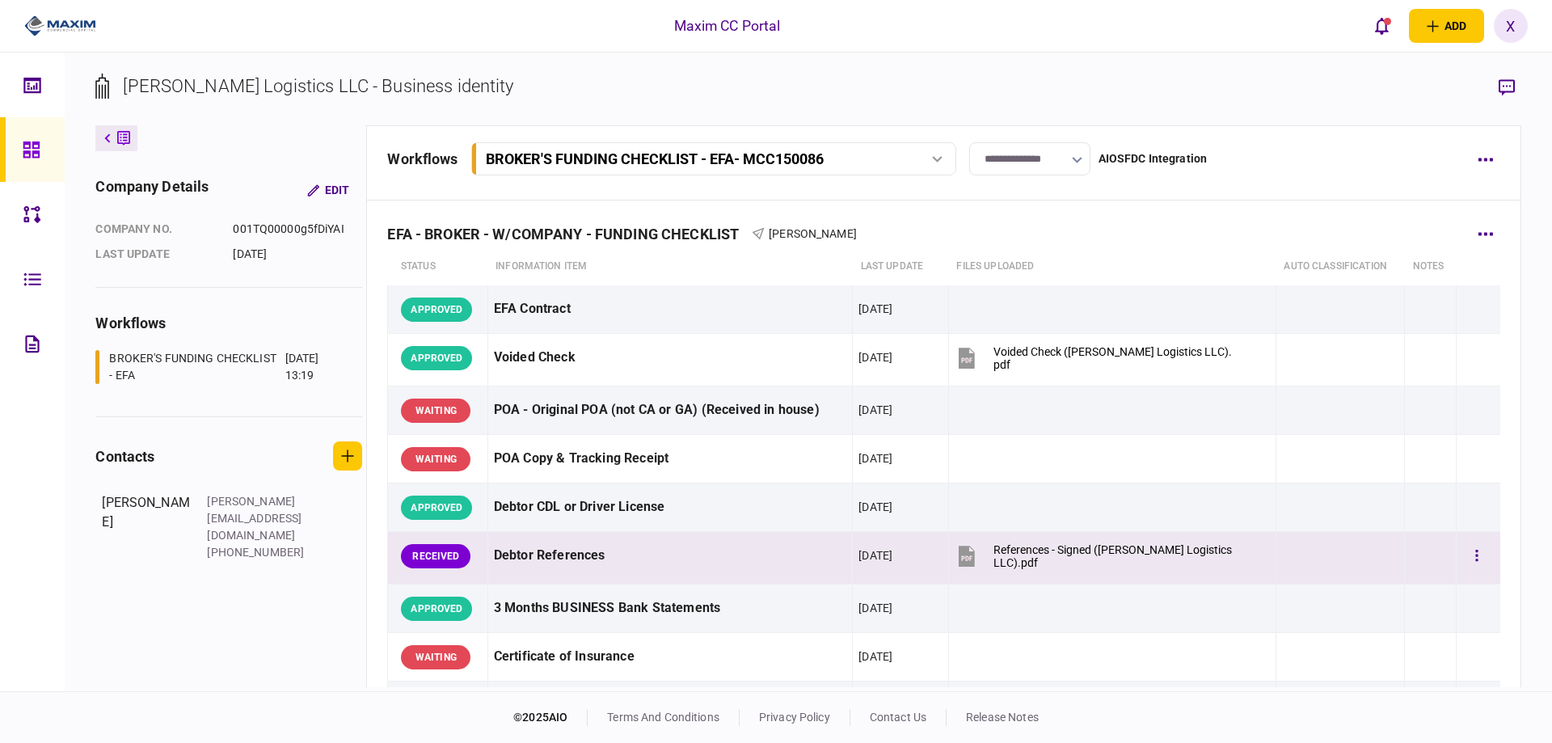
scroll to position [0, 0]
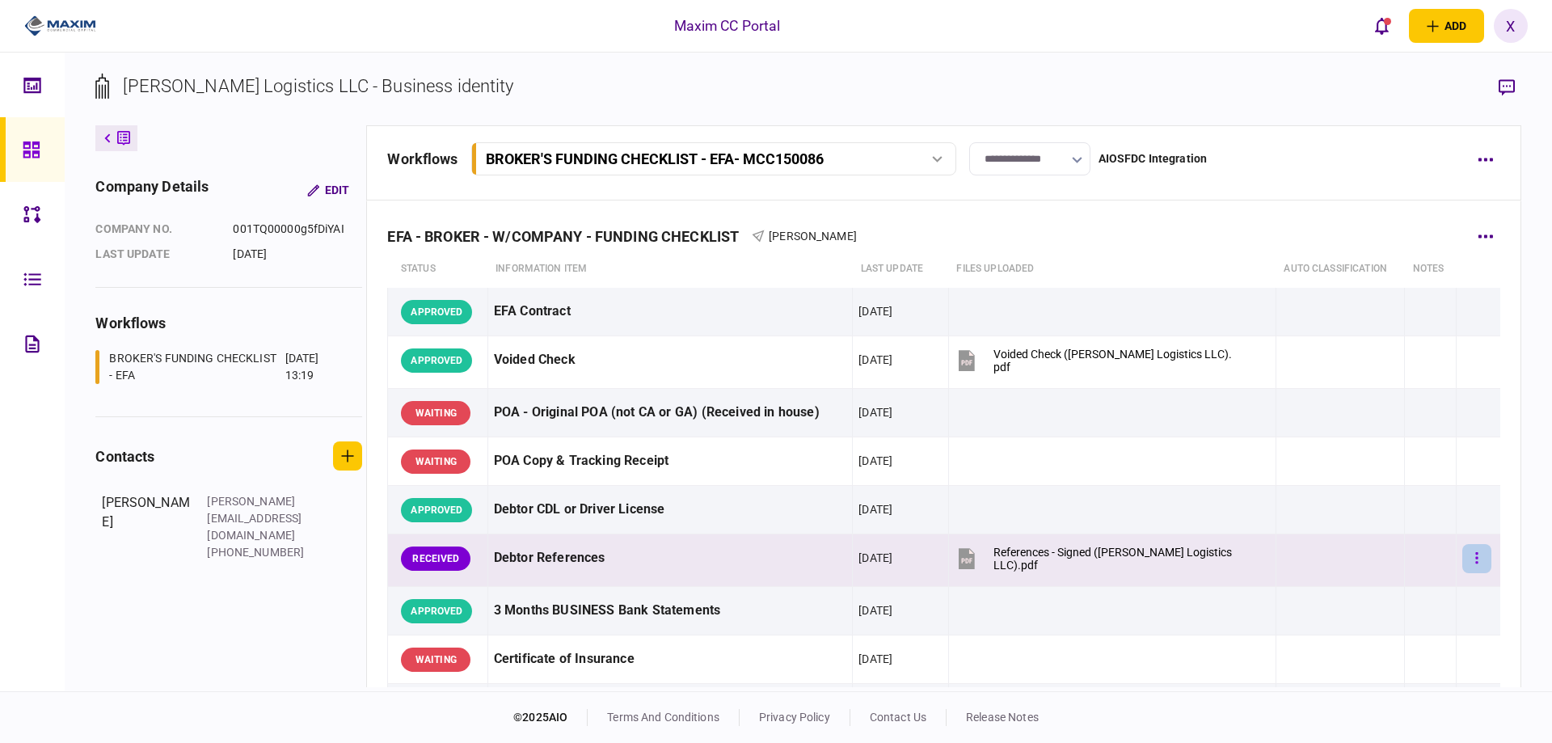
click at [1463, 560] on button "button" at bounding box center [1477, 558] width 29 height 29
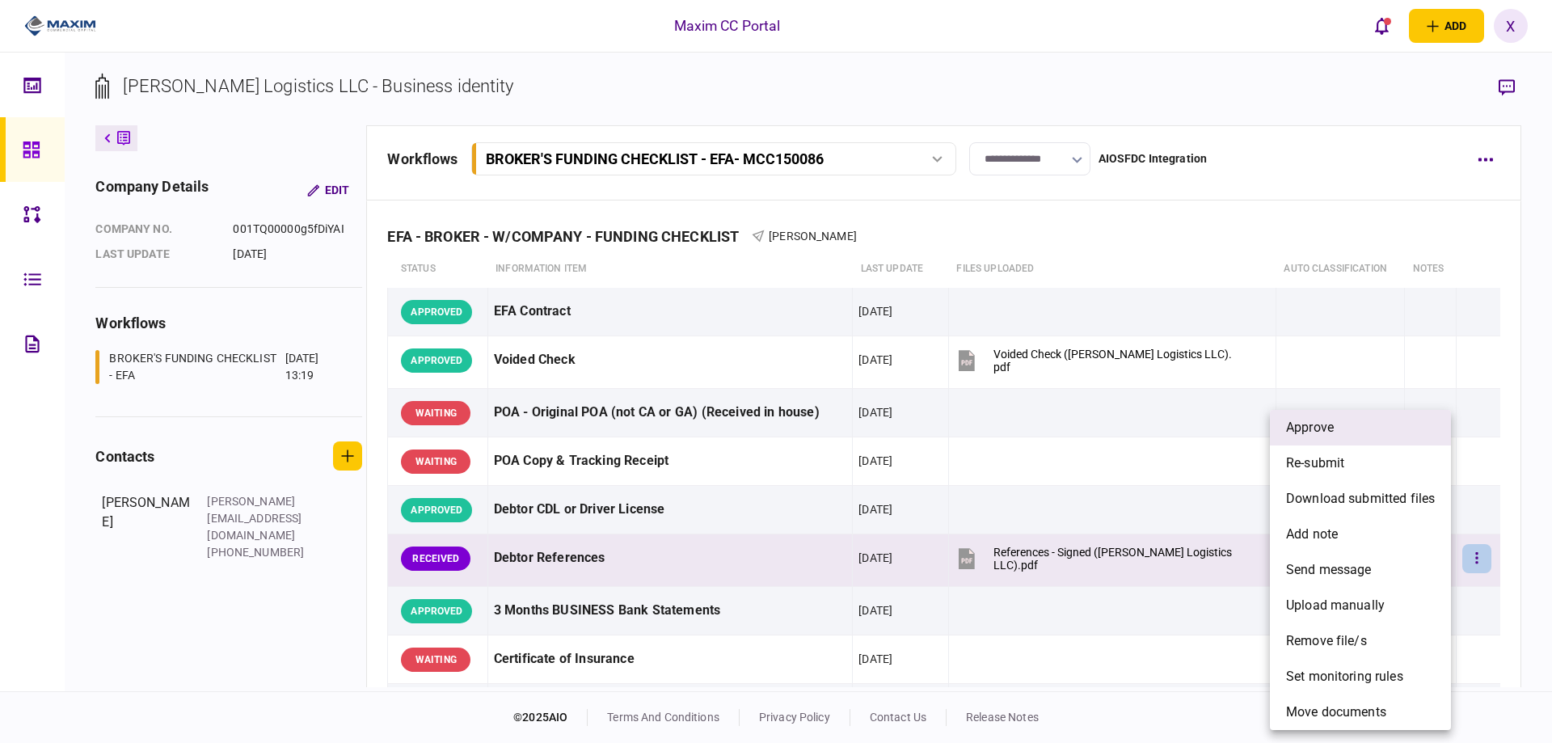
click at [1366, 431] on li "approve" at bounding box center [1360, 428] width 181 height 36
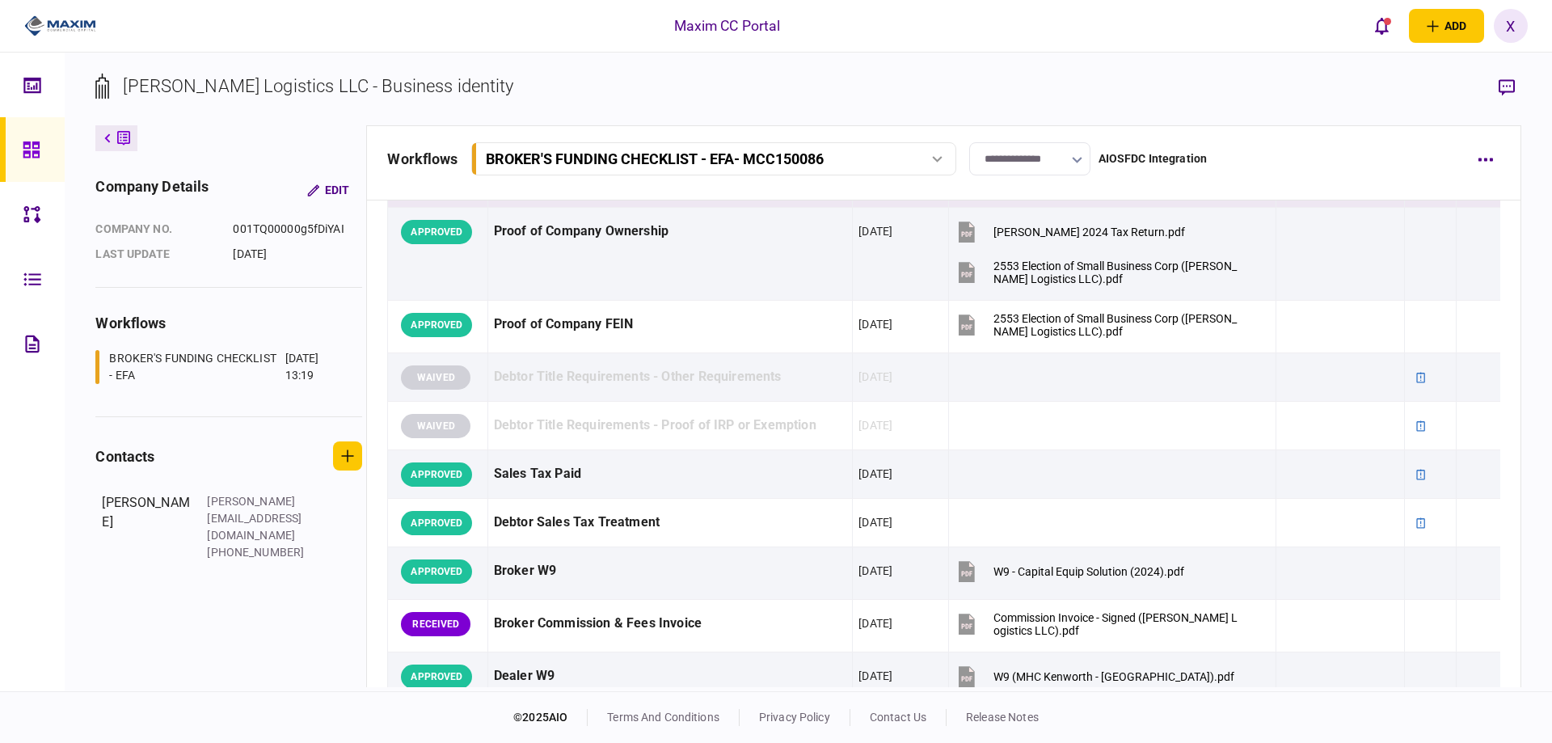
scroll to position [485, 0]
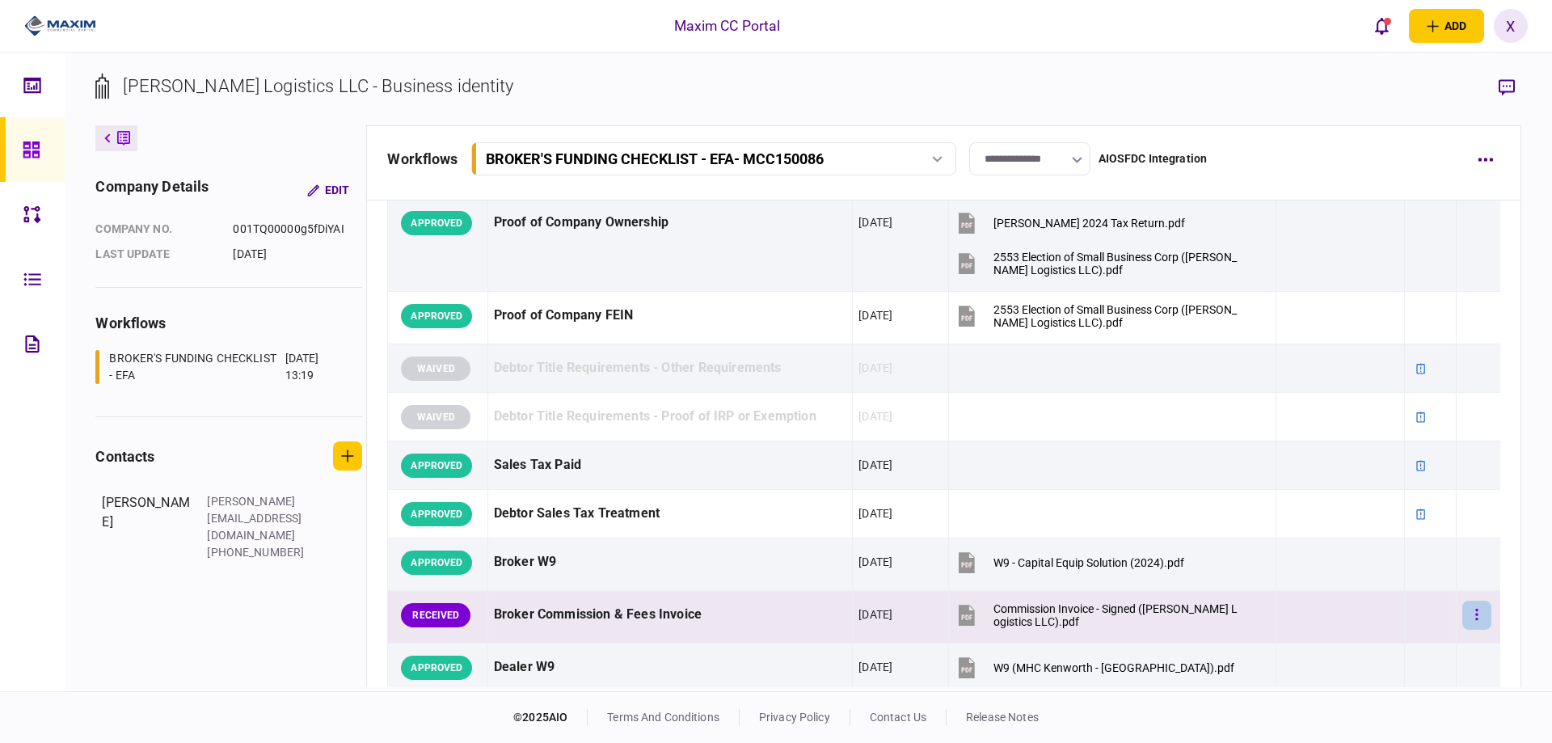
click at [1463, 603] on button "button" at bounding box center [1477, 615] width 29 height 29
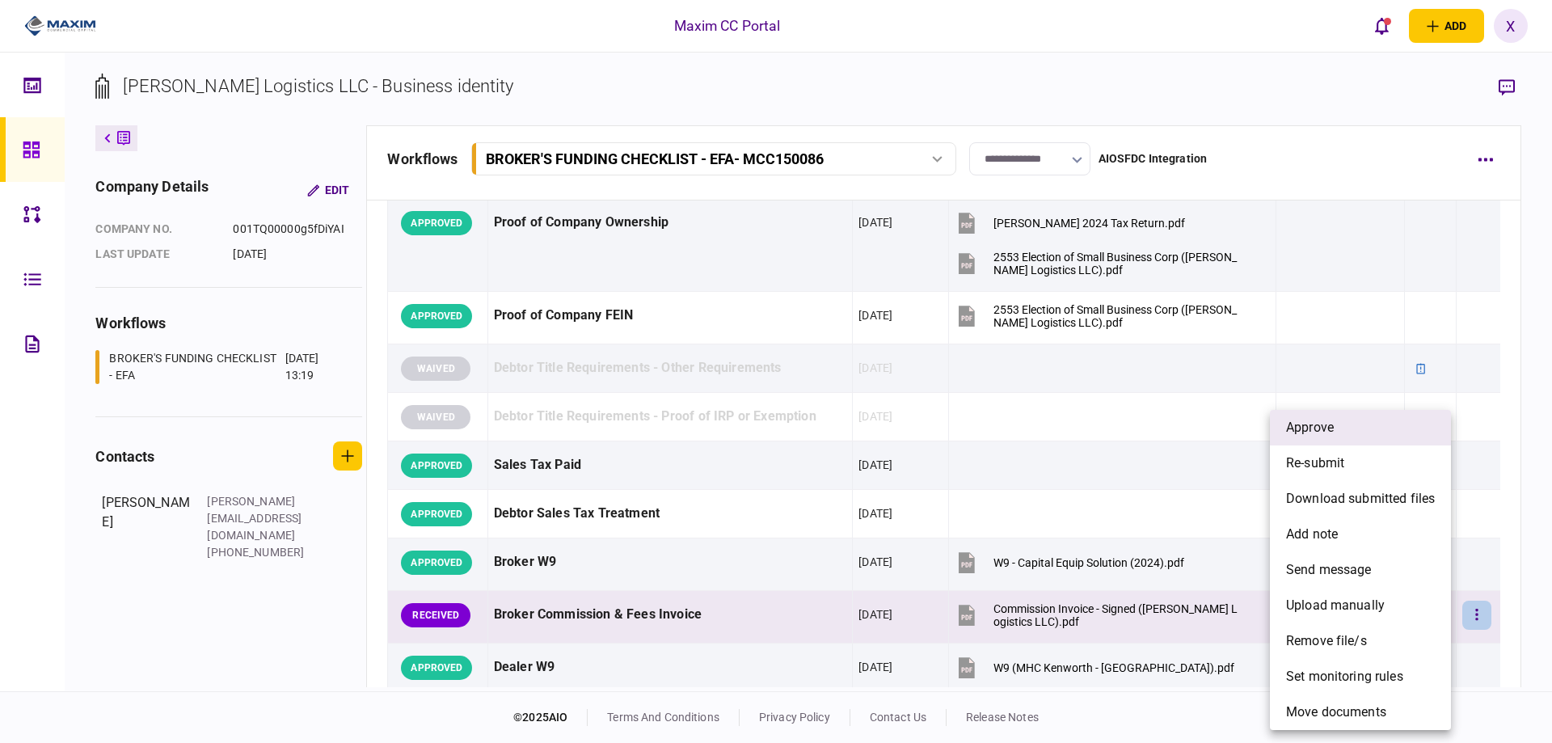
click at [1331, 427] on span "approve" at bounding box center [1310, 427] width 48 height 19
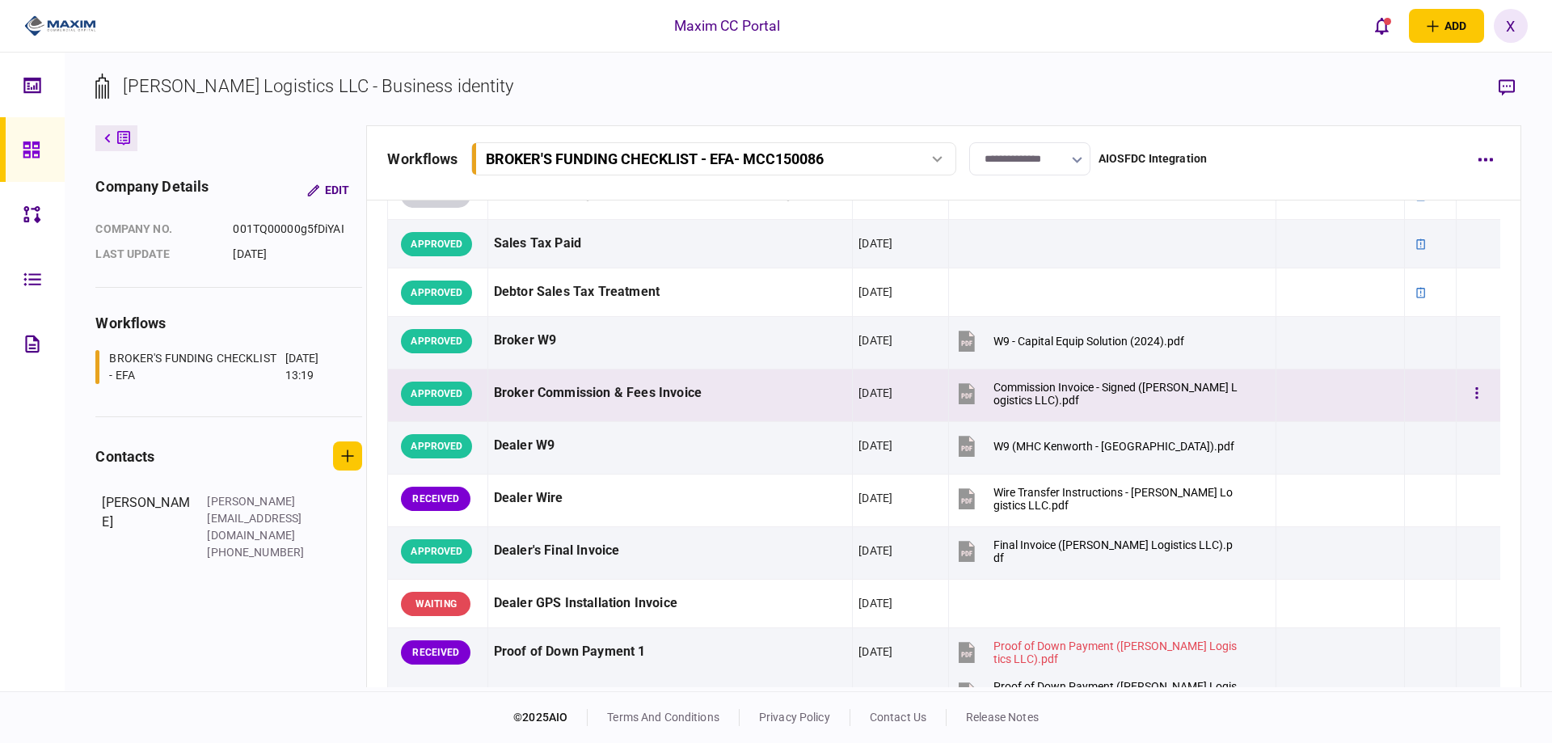
scroll to position [809, 0]
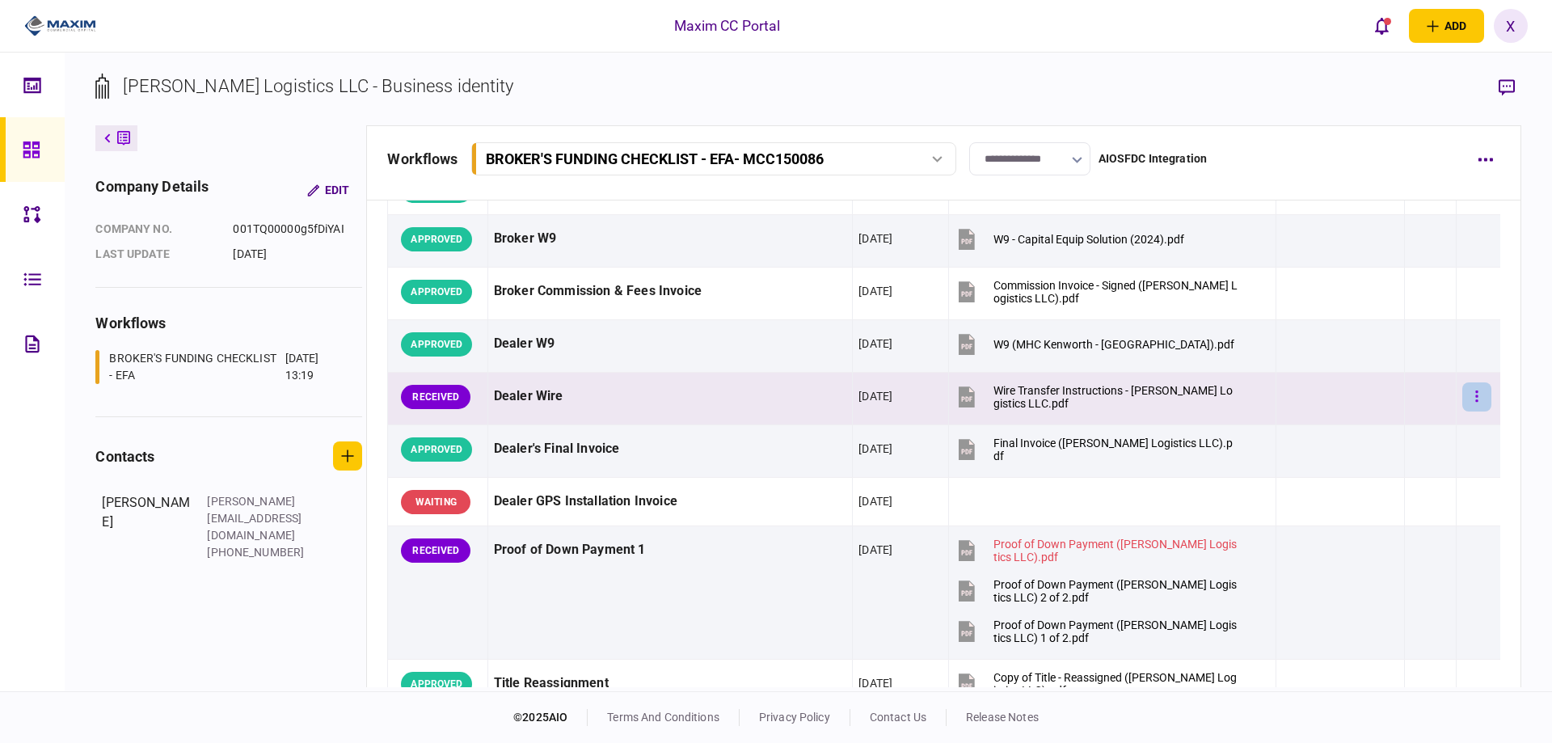
click at [1463, 399] on button "button" at bounding box center [1477, 396] width 29 height 29
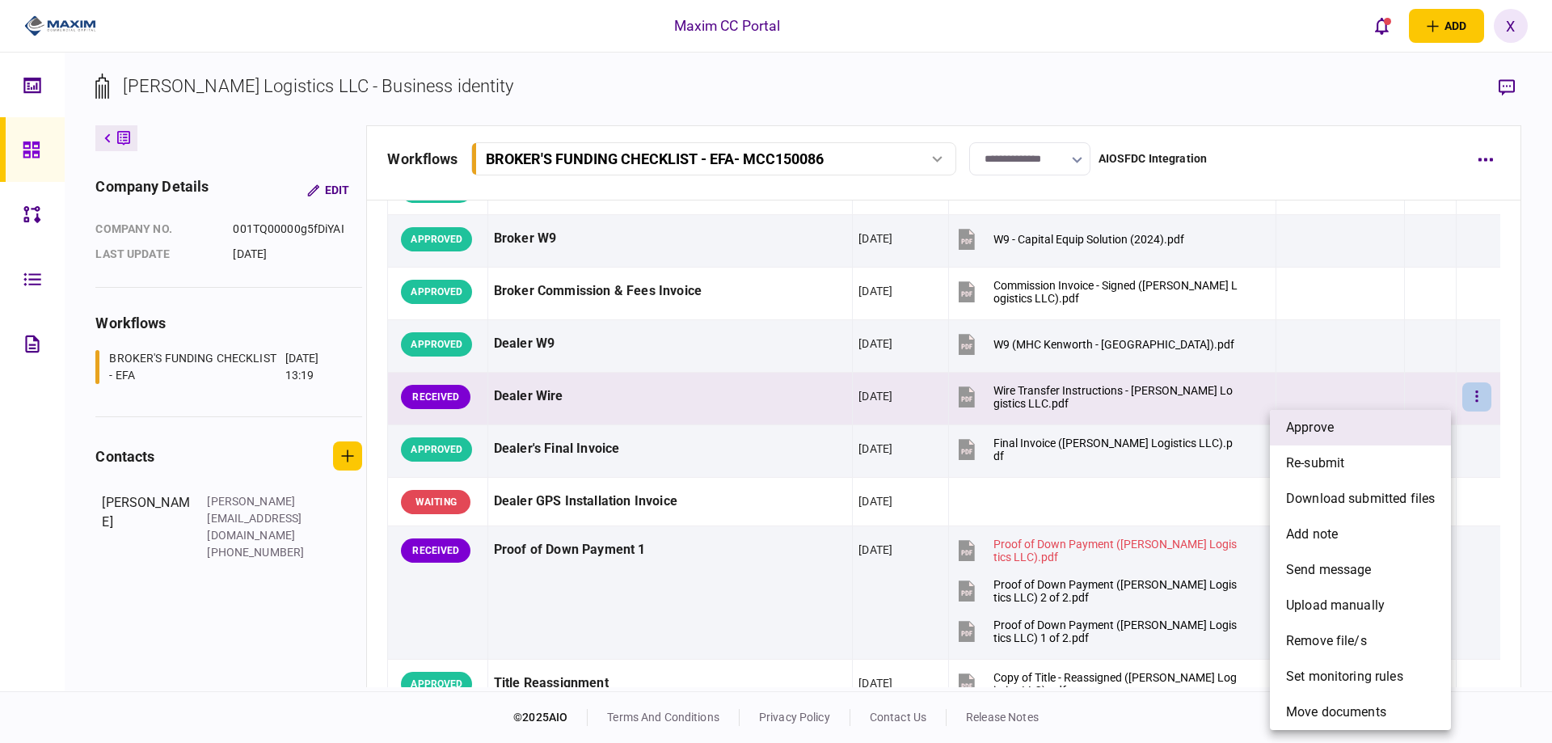
click at [1384, 423] on li "approve" at bounding box center [1360, 428] width 181 height 36
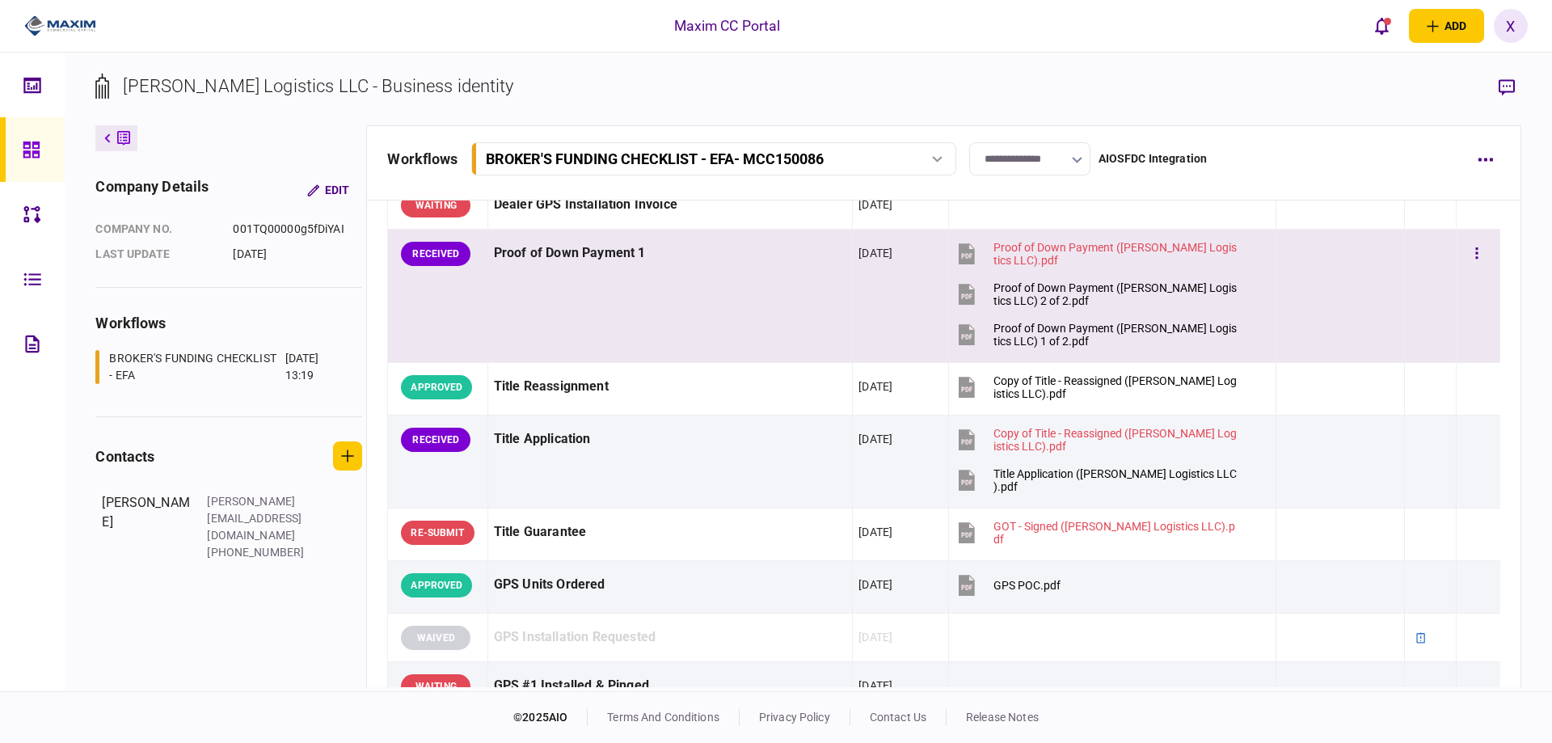
scroll to position [971, 0]
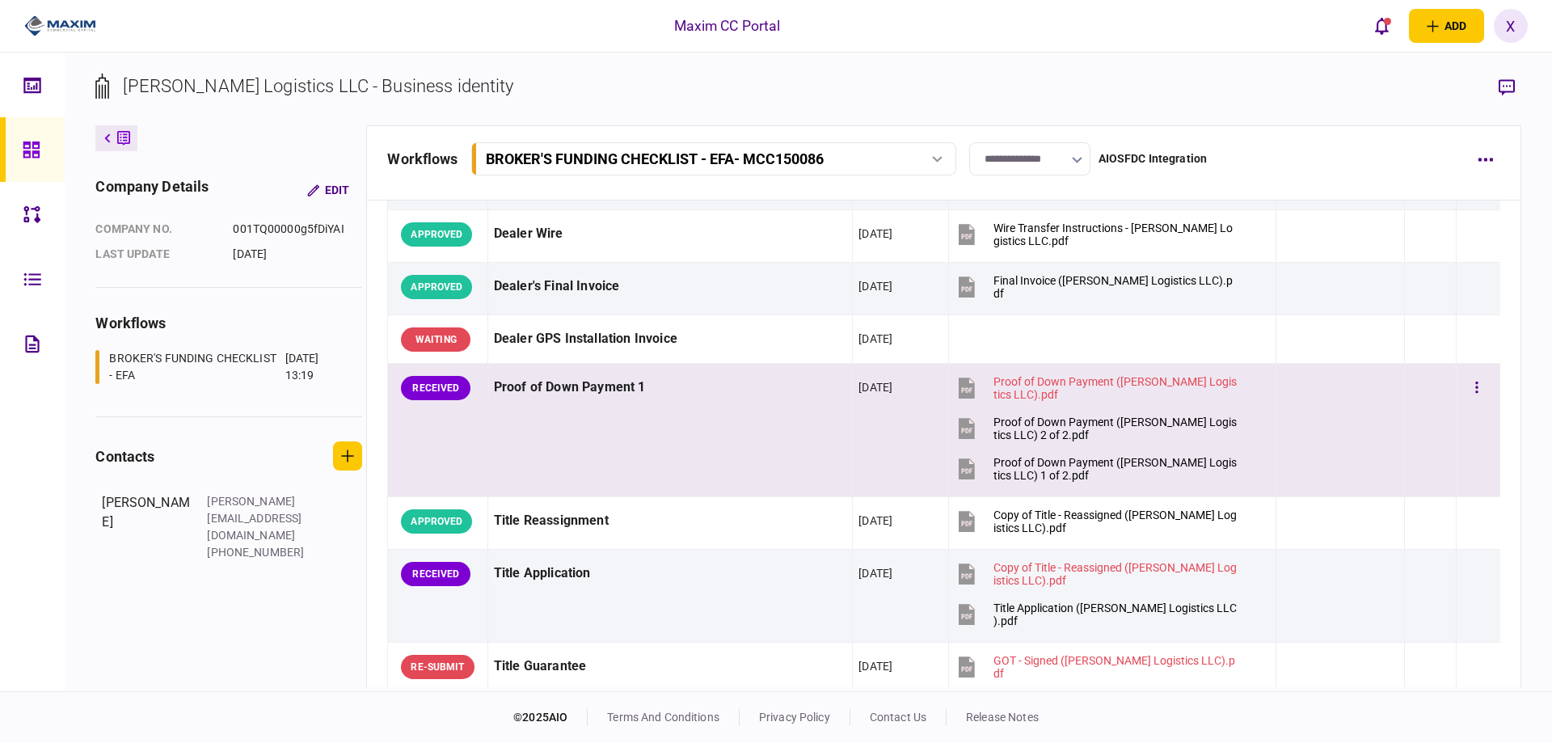
click at [649, 382] on div "Proof of Down Payment 1" at bounding box center [670, 387] width 353 height 36
click at [1509, 81] on icon "button" at bounding box center [1507, 87] width 16 height 16
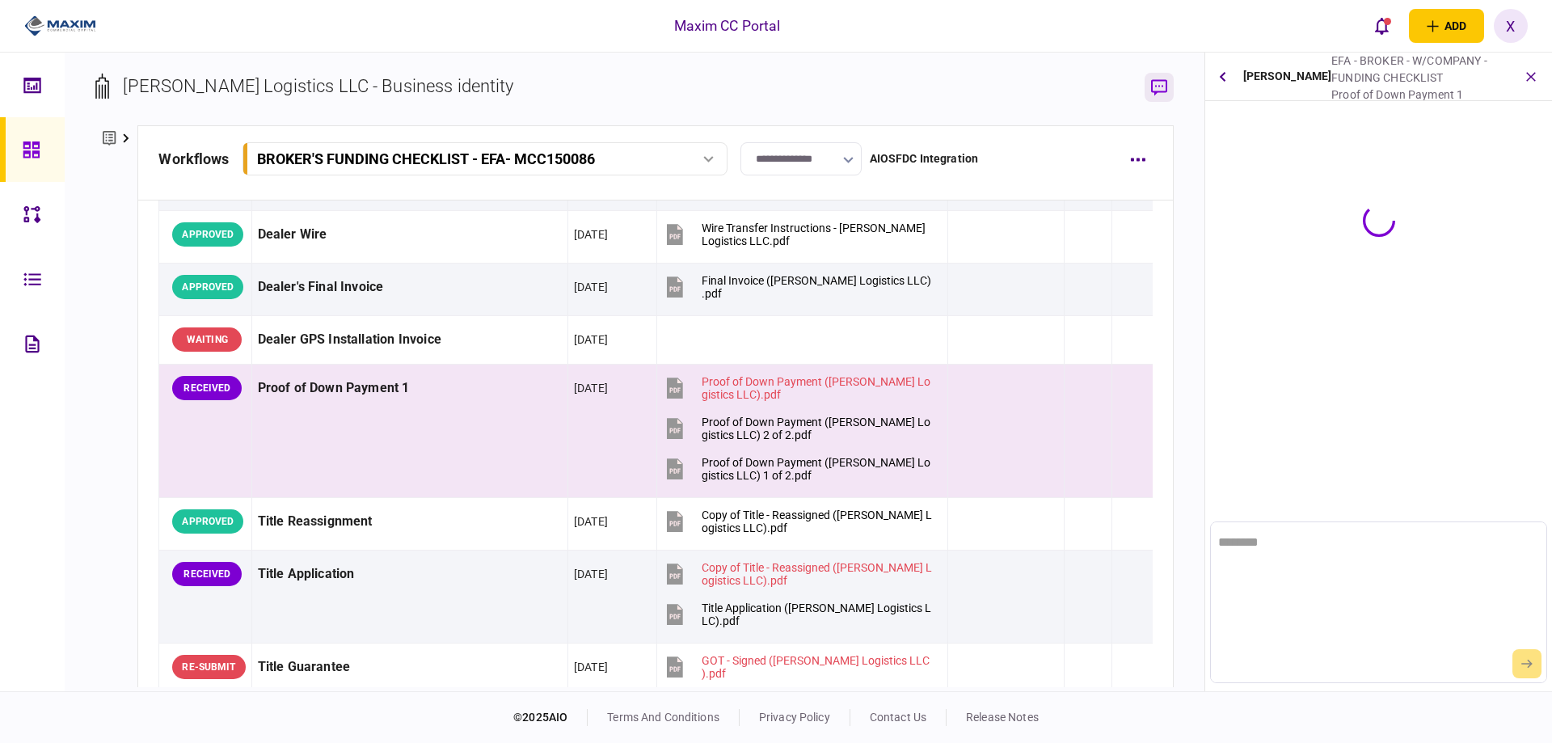
scroll to position [0, 0]
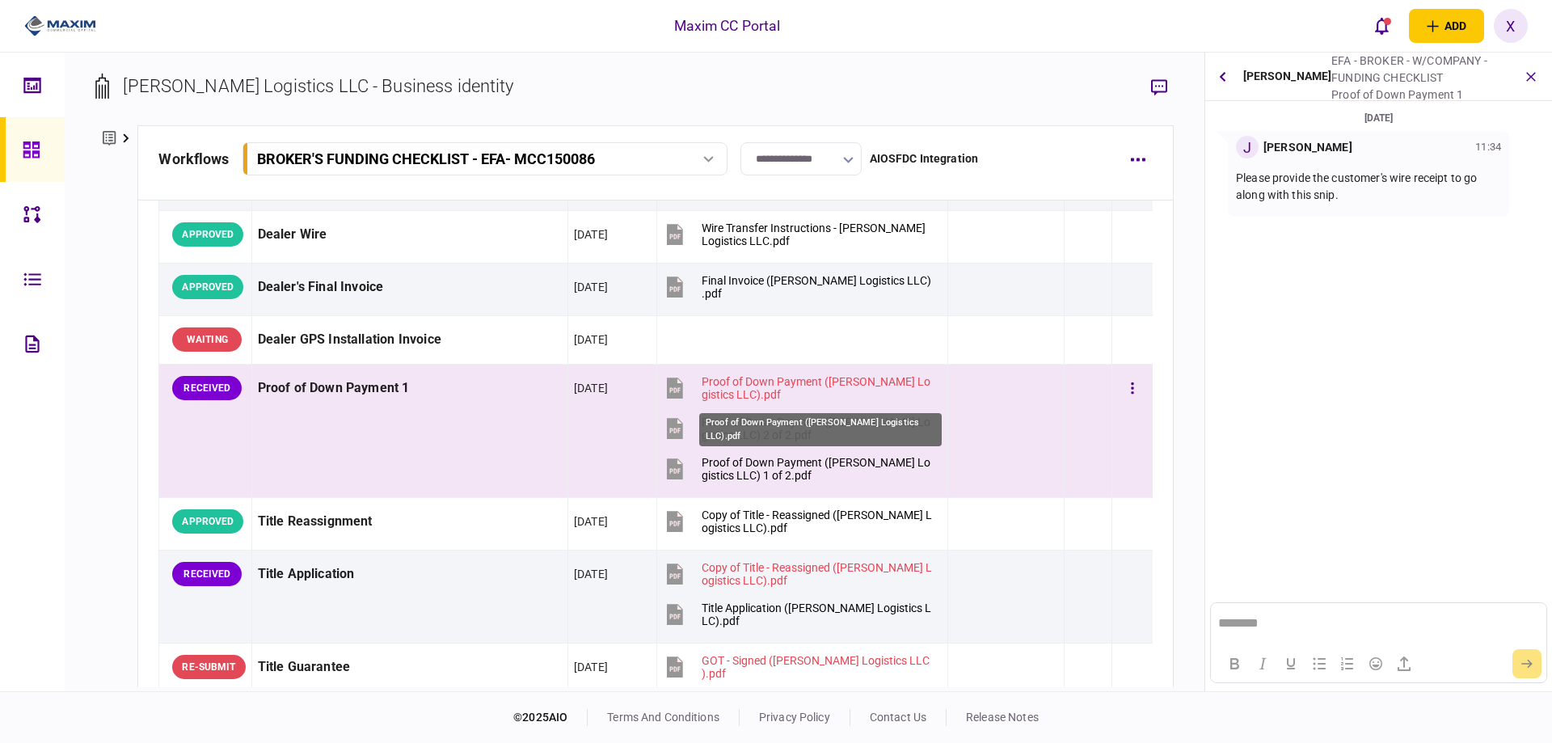
click at [832, 378] on div "Proof of Down Payment (Gema Logistics LLC).pdf" at bounding box center [818, 388] width 232 height 26
click at [1125, 386] on button "button" at bounding box center [1132, 388] width 29 height 29
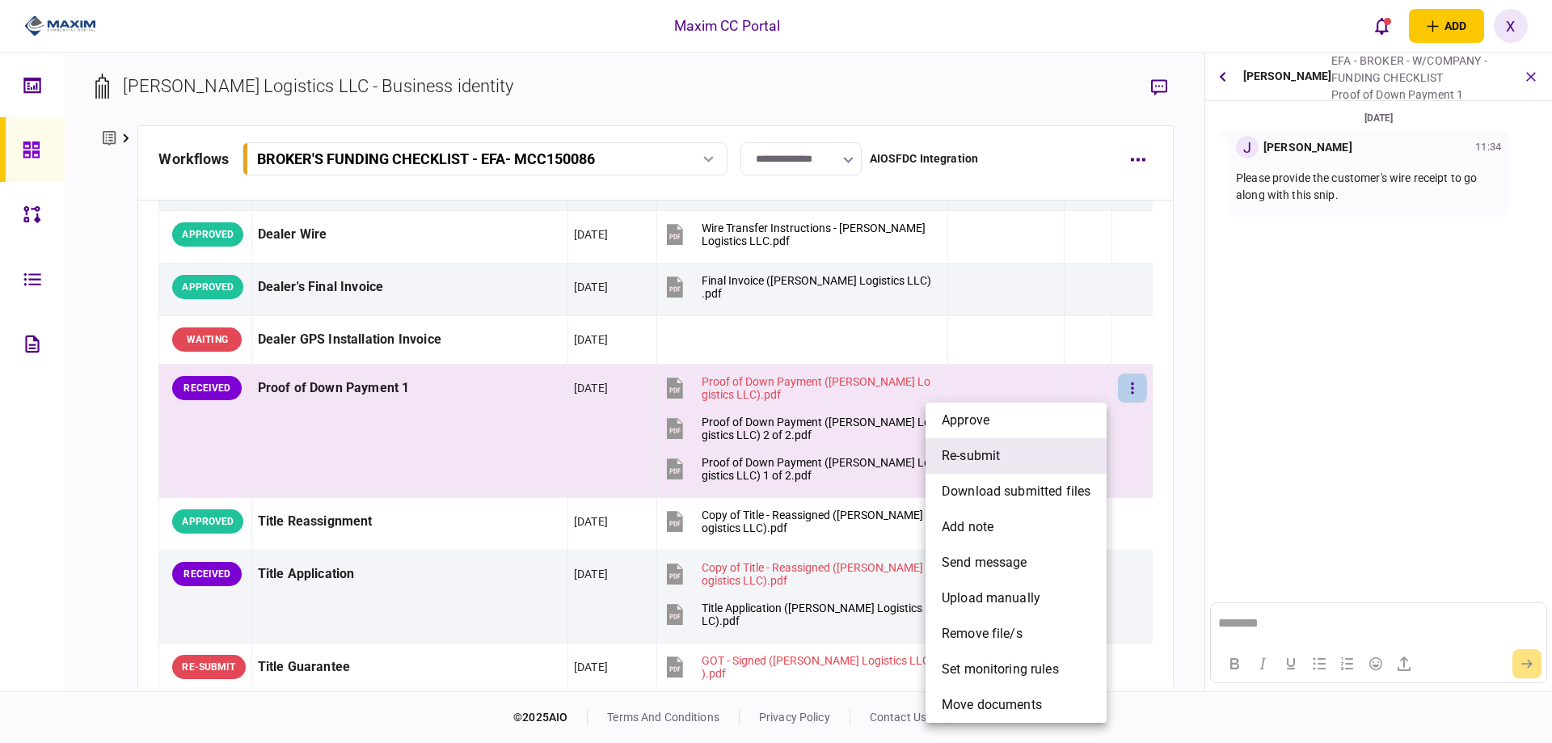
click at [1074, 451] on li "re-submit" at bounding box center [1016, 456] width 181 height 36
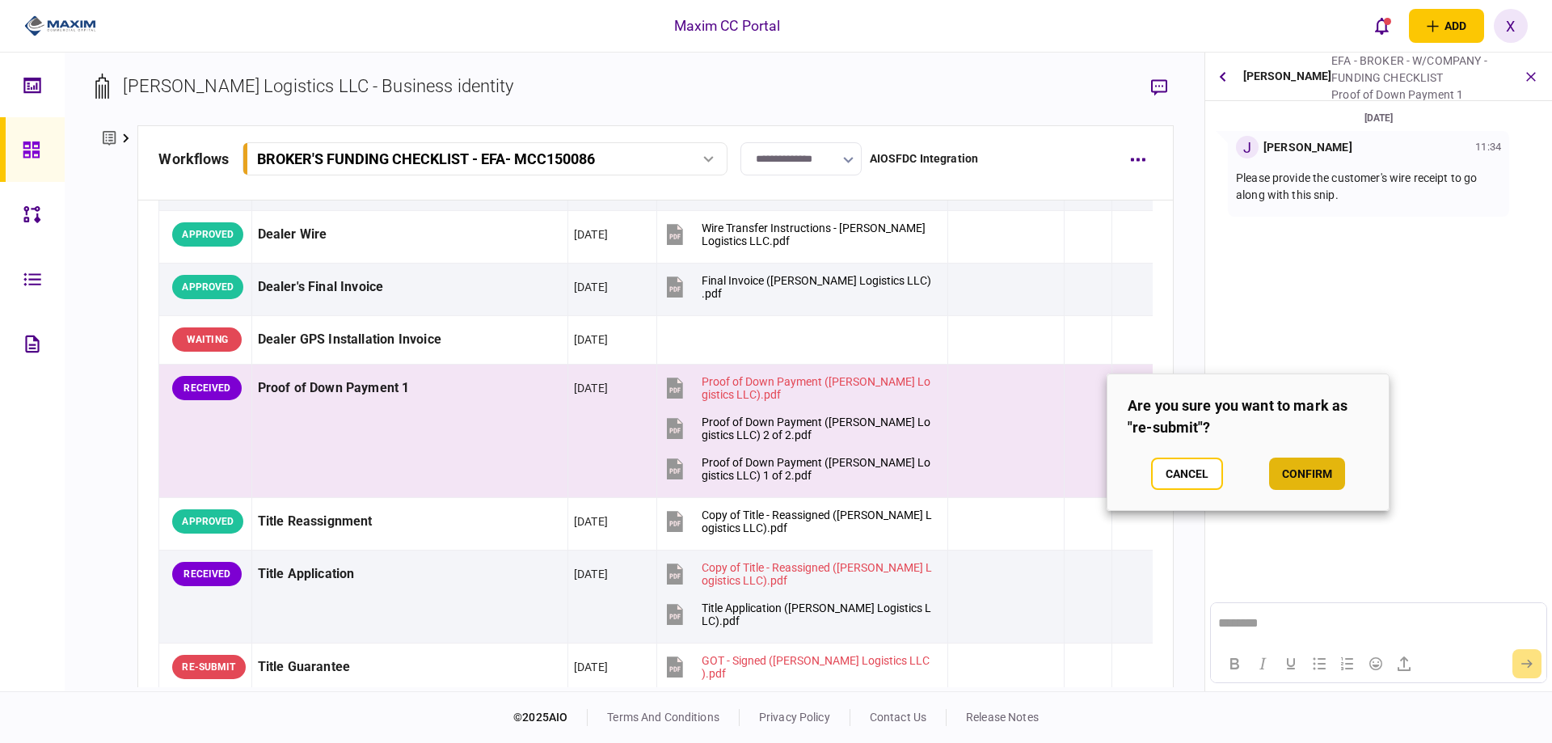
click at [1318, 472] on button "confirm" at bounding box center [1307, 474] width 76 height 32
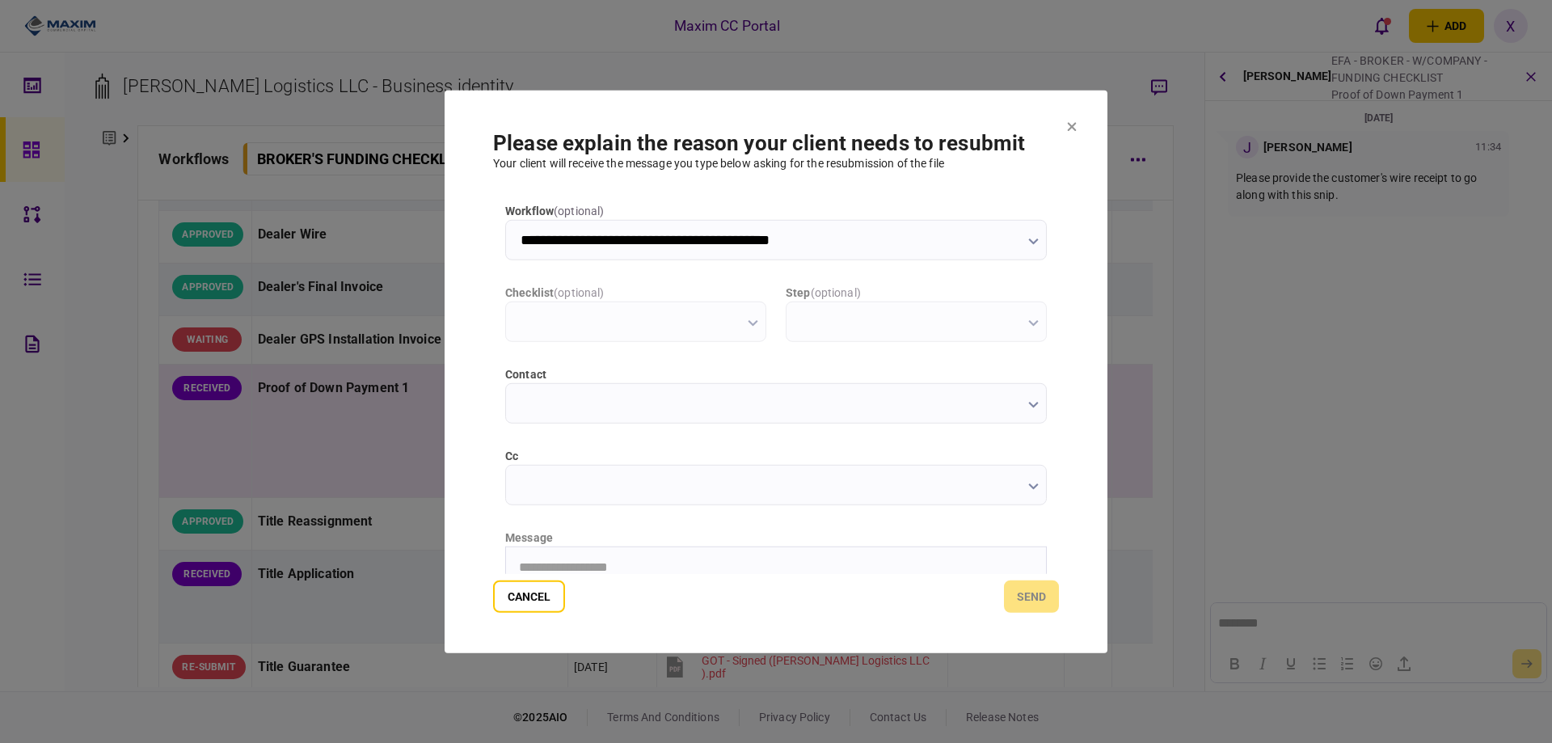
type input "**********"
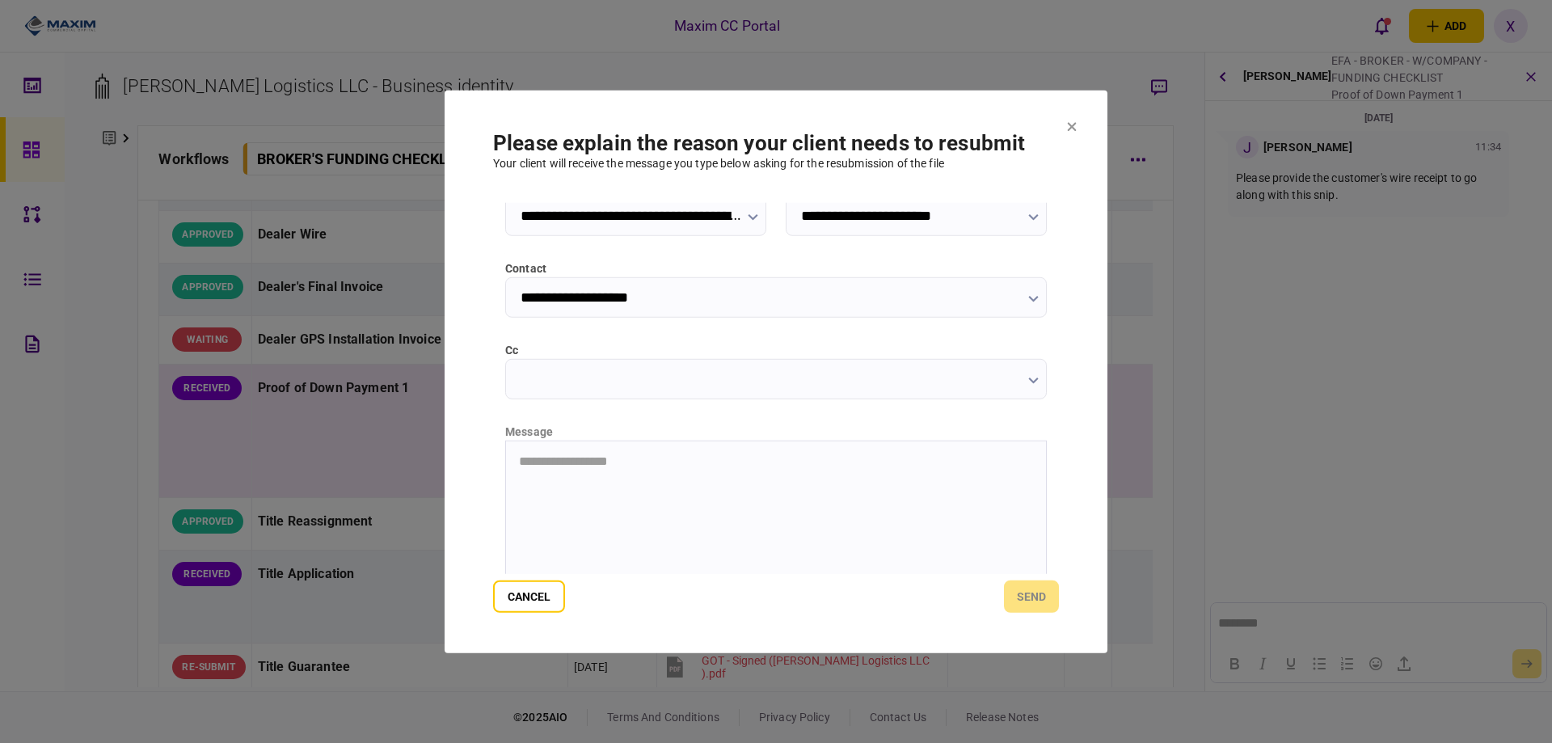
scroll to position [174, 0]
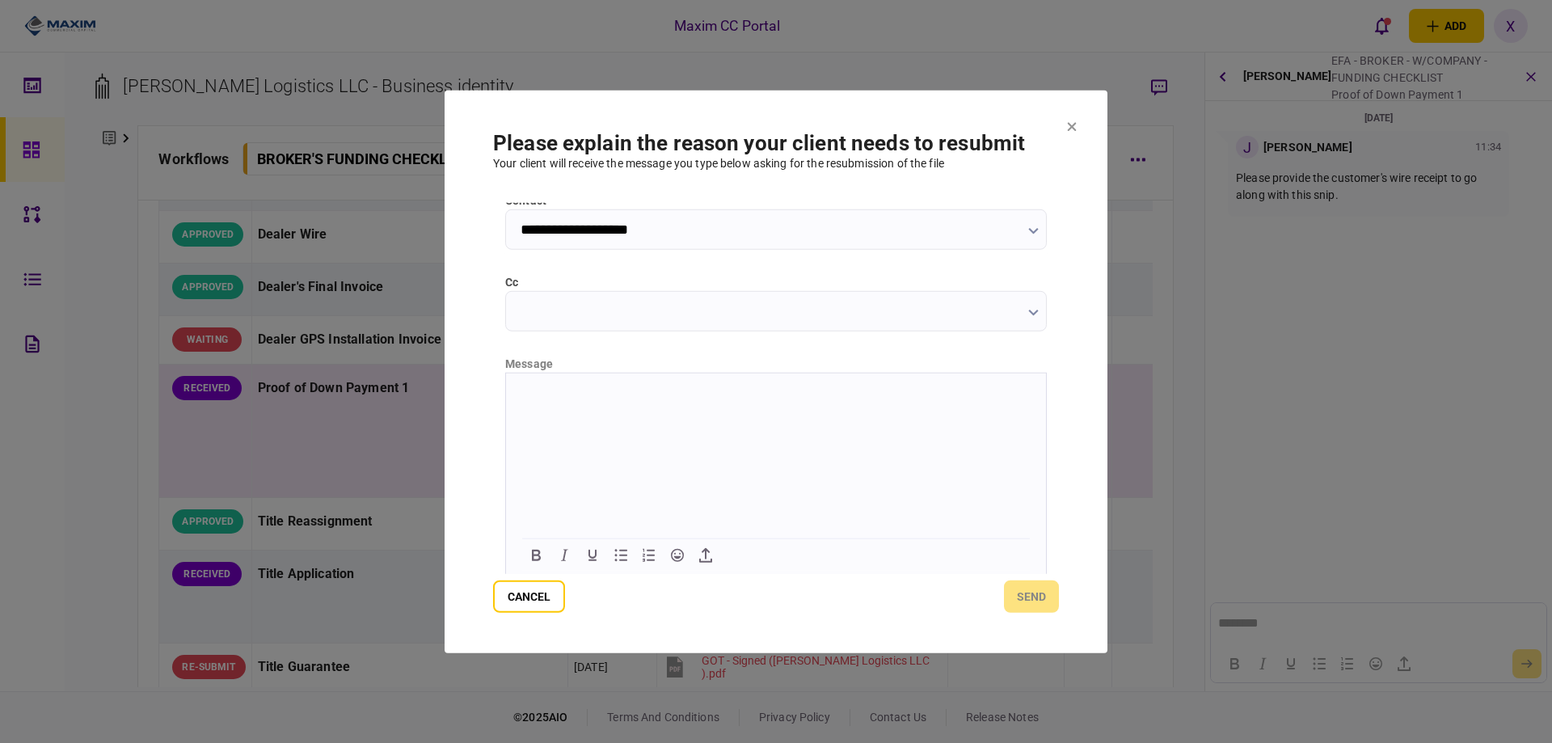
click at [681, 412] on html at bounding box center [776, 393] width 540 height 40
click at [1035, 597] on button "send" at bounding box center [1031, 597] width 55 height 32
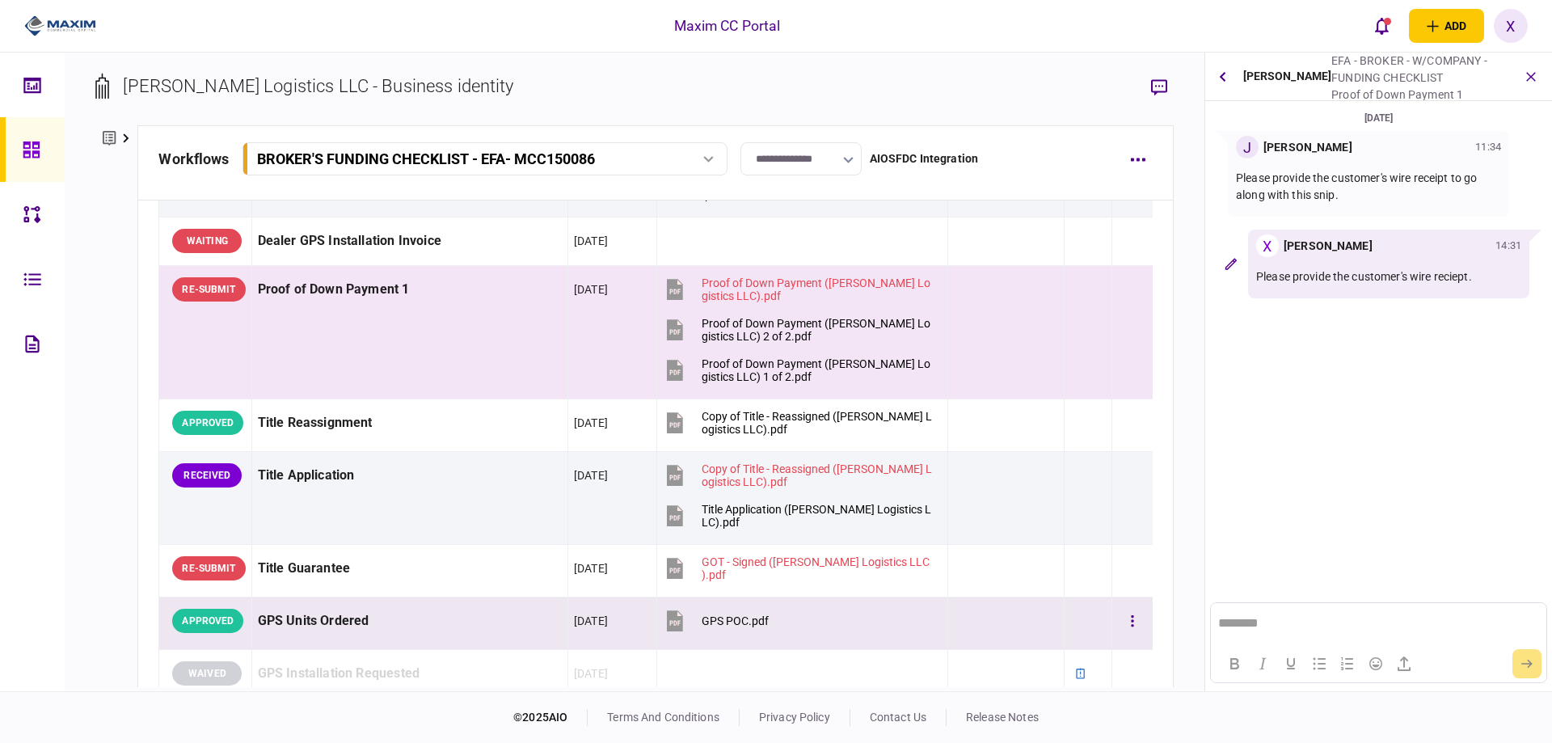
scroll to position [1234, 0]
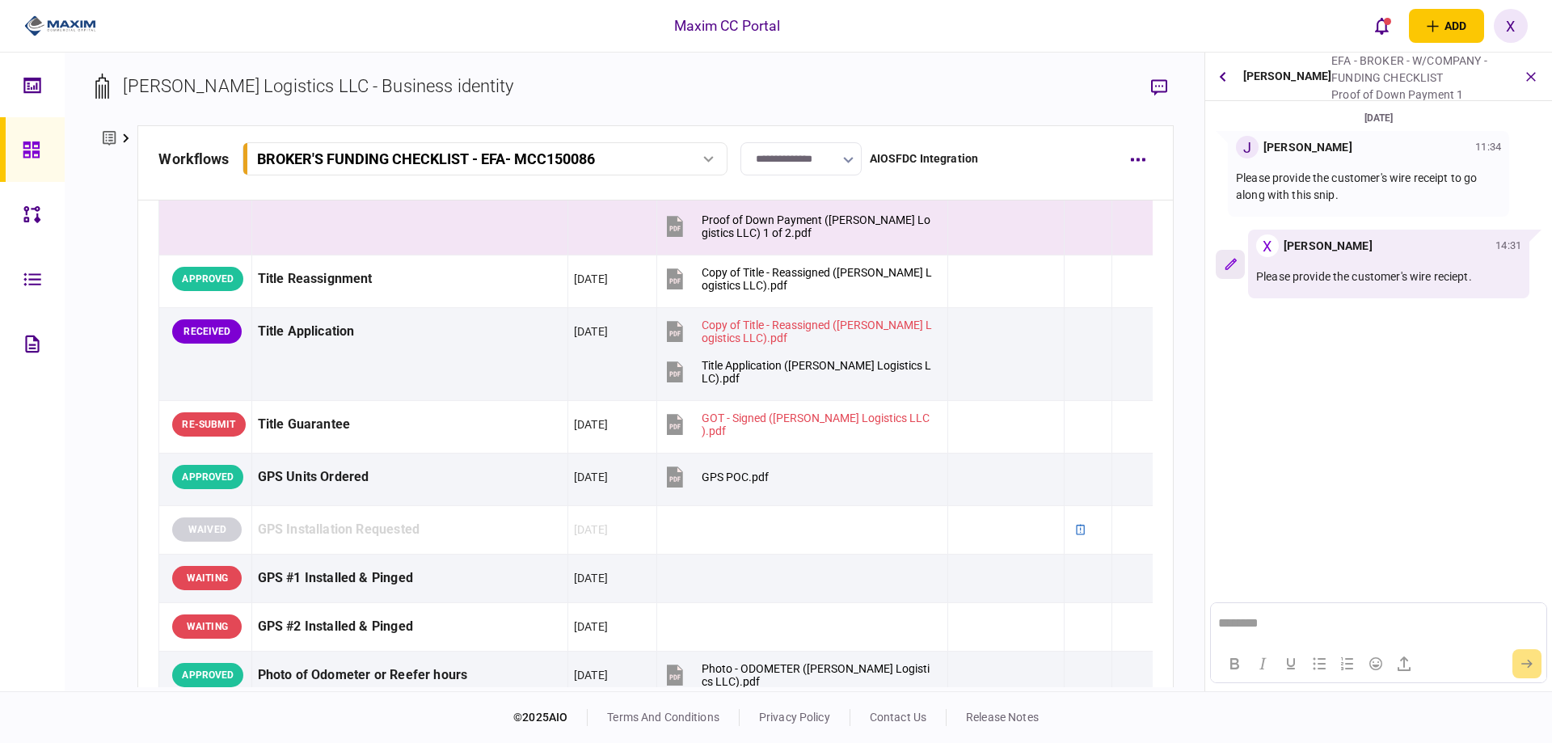
click at [1236, 274] on button "button" at bounding box center [1230, 264] width 29 height 29
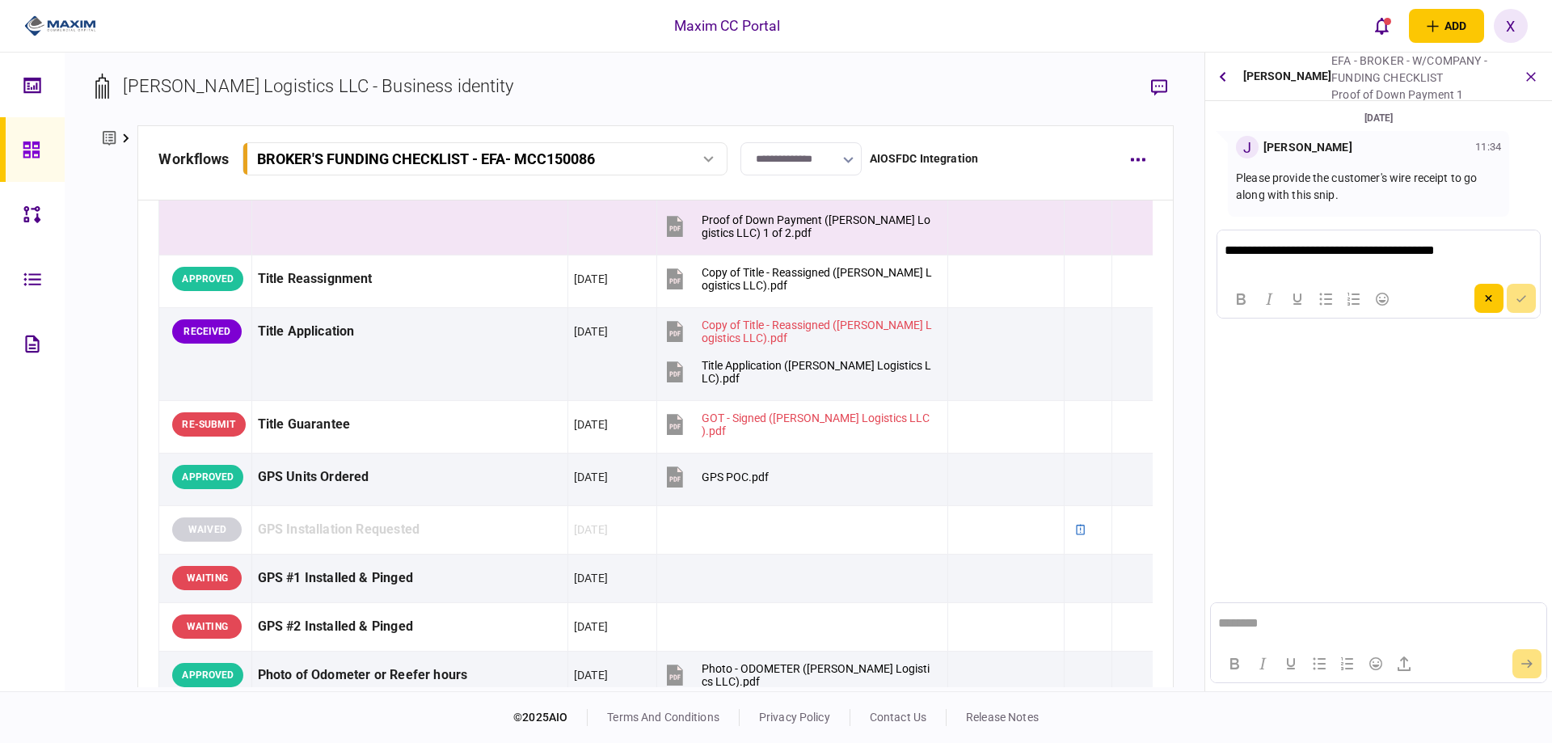
scroll to position [0, 0]
drag, startPoint x: 1446, startPoint y: 251, endPoint x: 1457, endPoint y: 251, distance: 11.3
click at [1457, 251] on p "**********" at bounding box center [1377, 250] width 305 height 15
click at [1516, 302] on button "submit" at bounding box center [1521, 298] width 29 height 29
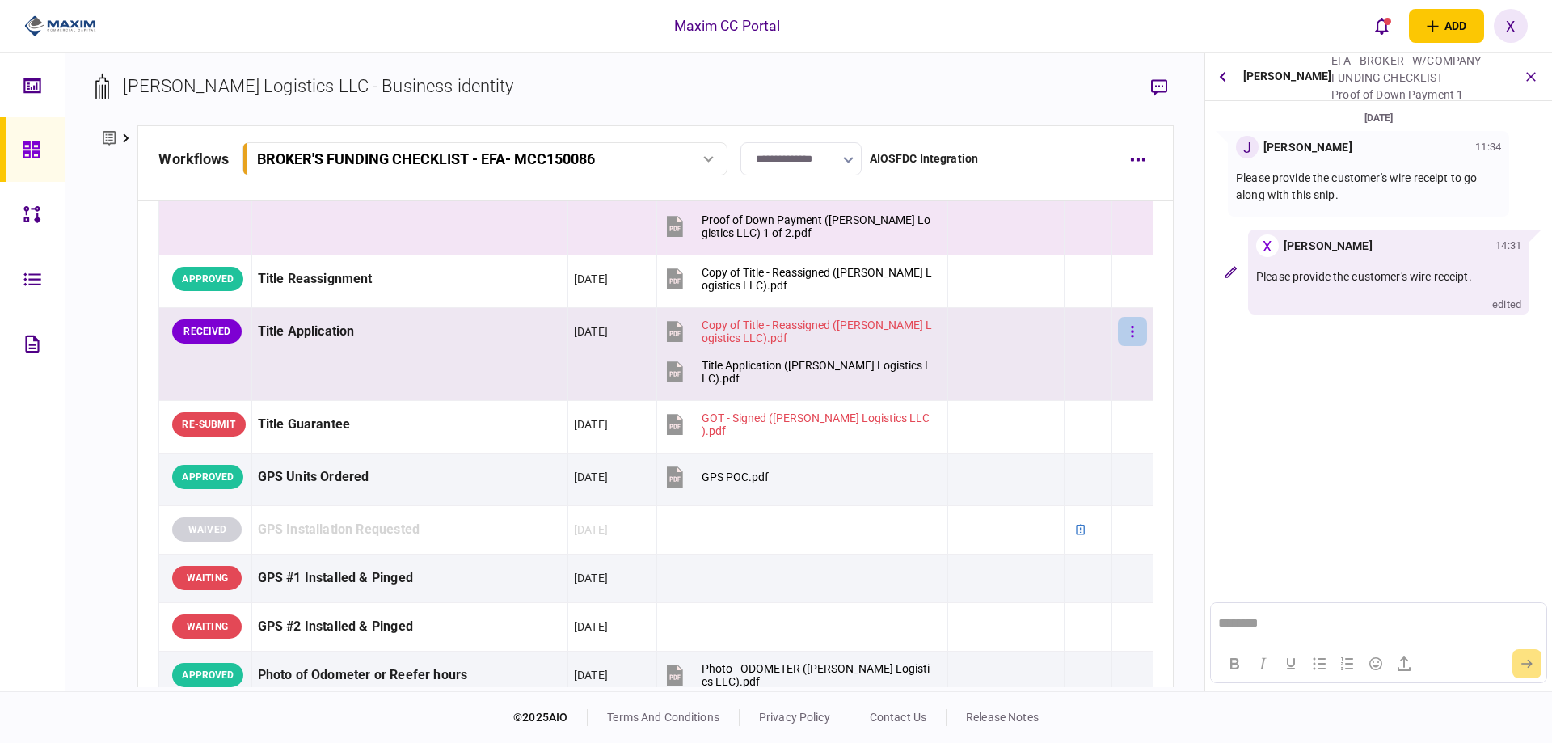
click at [1118, 321] on button "button" at bounding box center [1132, 331] width 29 height 29
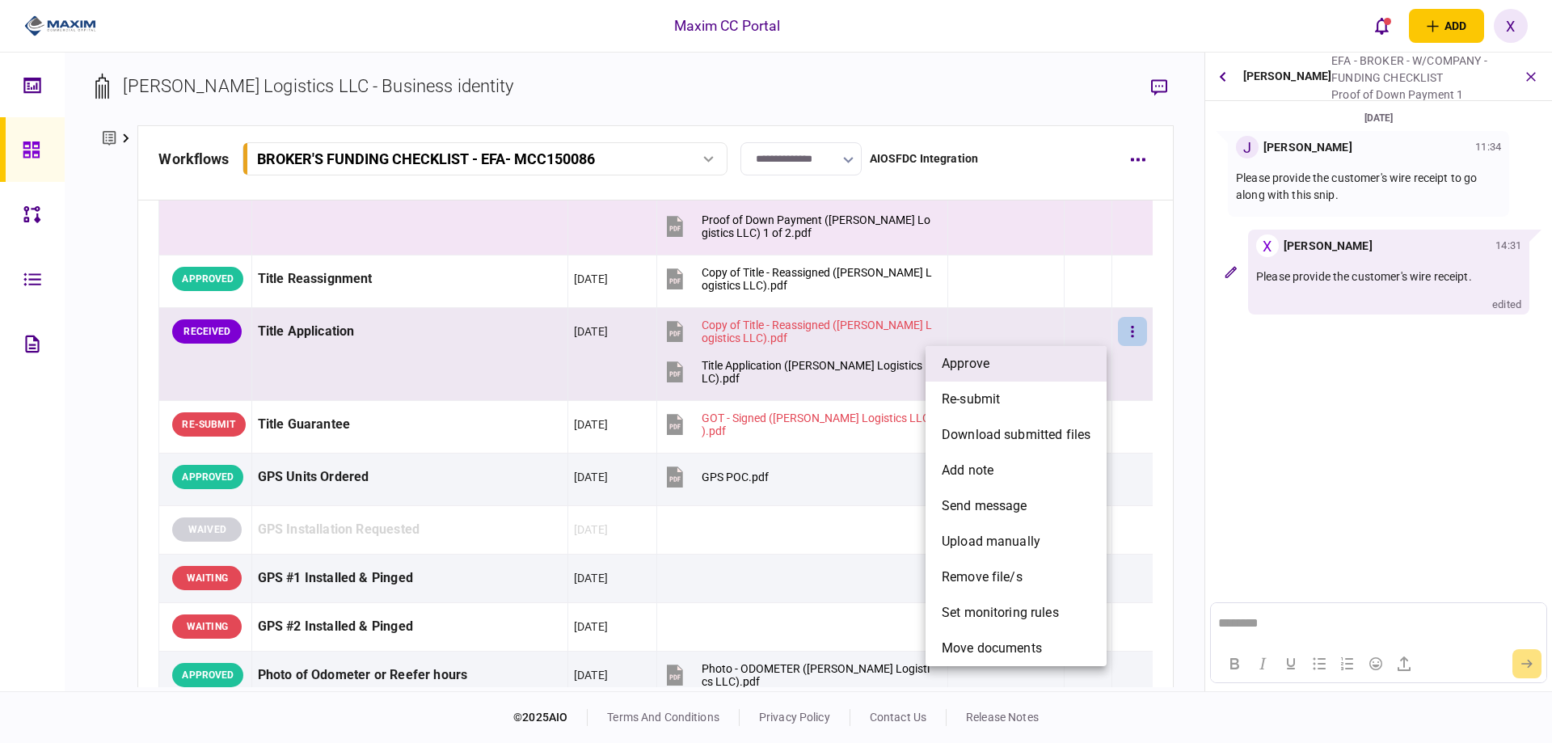
click at [1058, 356] on li "approve" at bounding box center [1016, 364] width 181 height 36
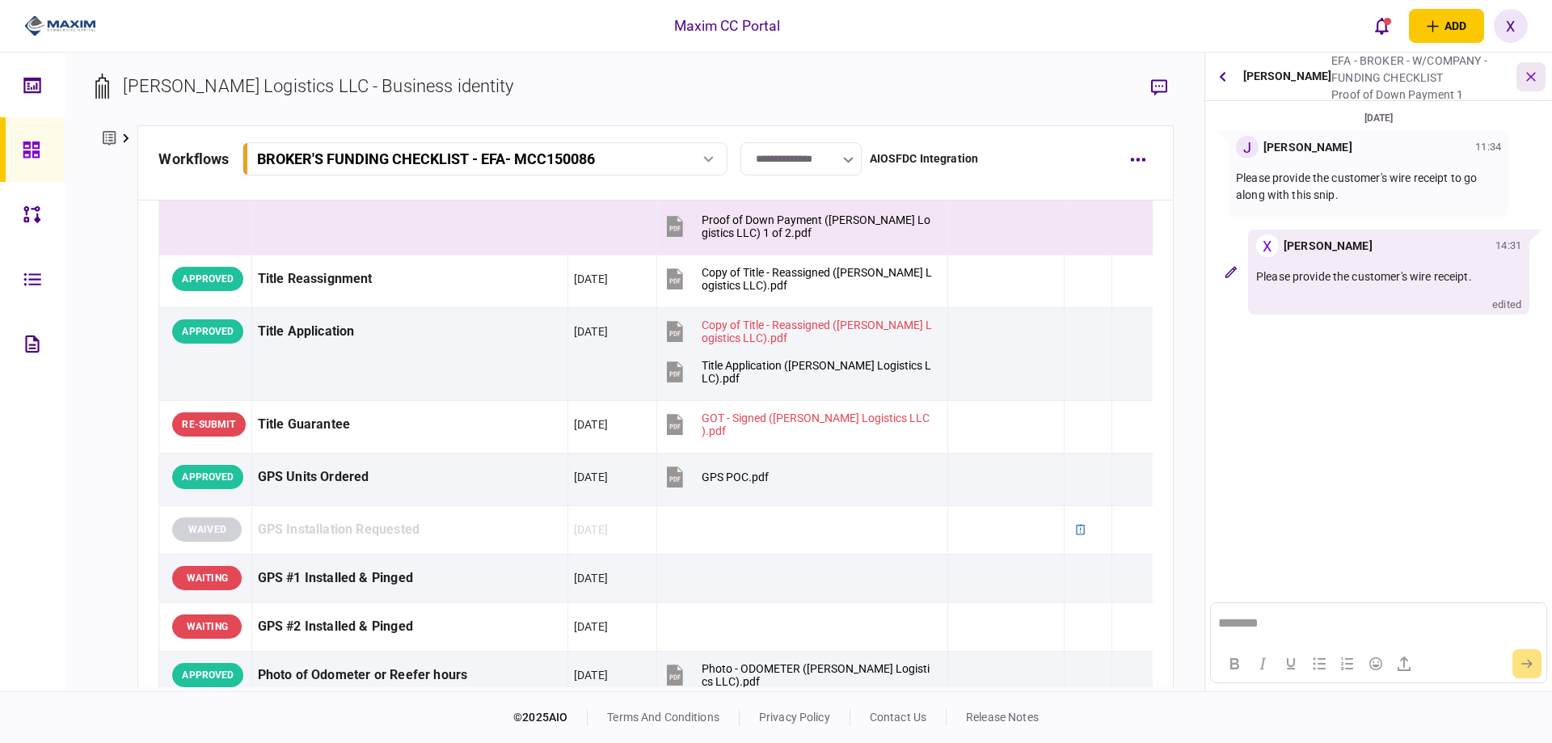
click at [1535, 85] on button "button" at bounding box center [1531, 76] width 29 height 29
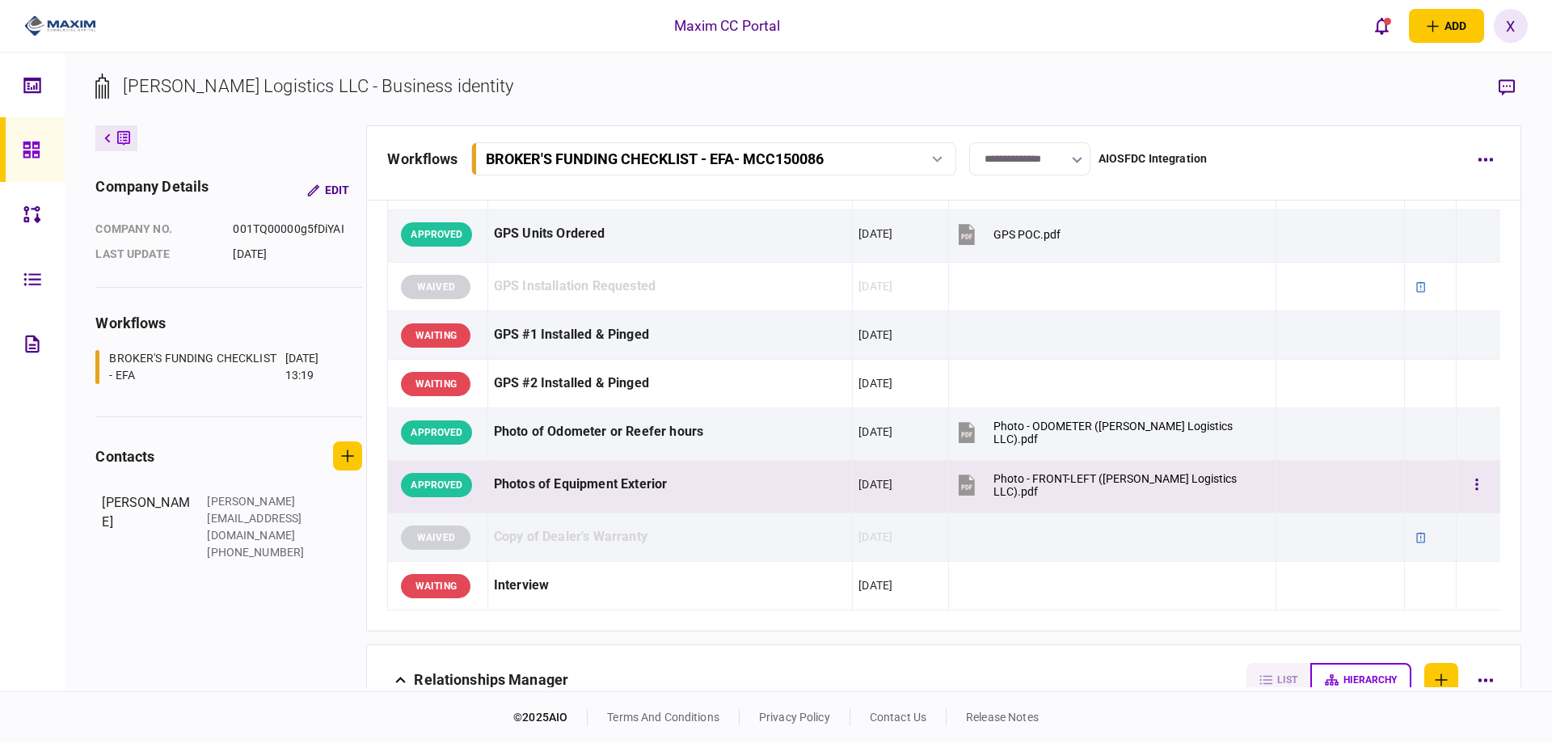
scroll to position [890, 0]
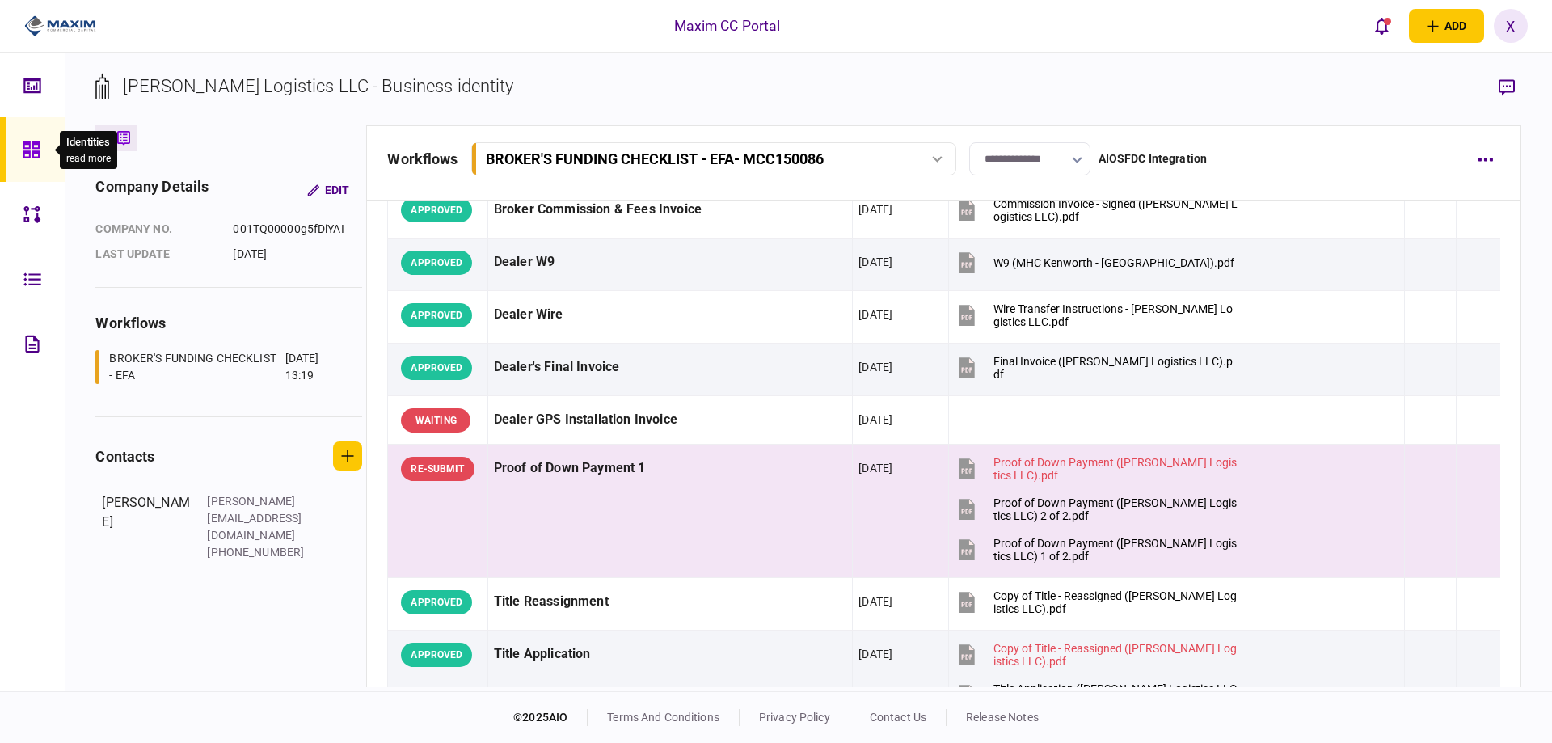
click at [39, 147] on icon at bounding box center [31, 149] width 16 height 16
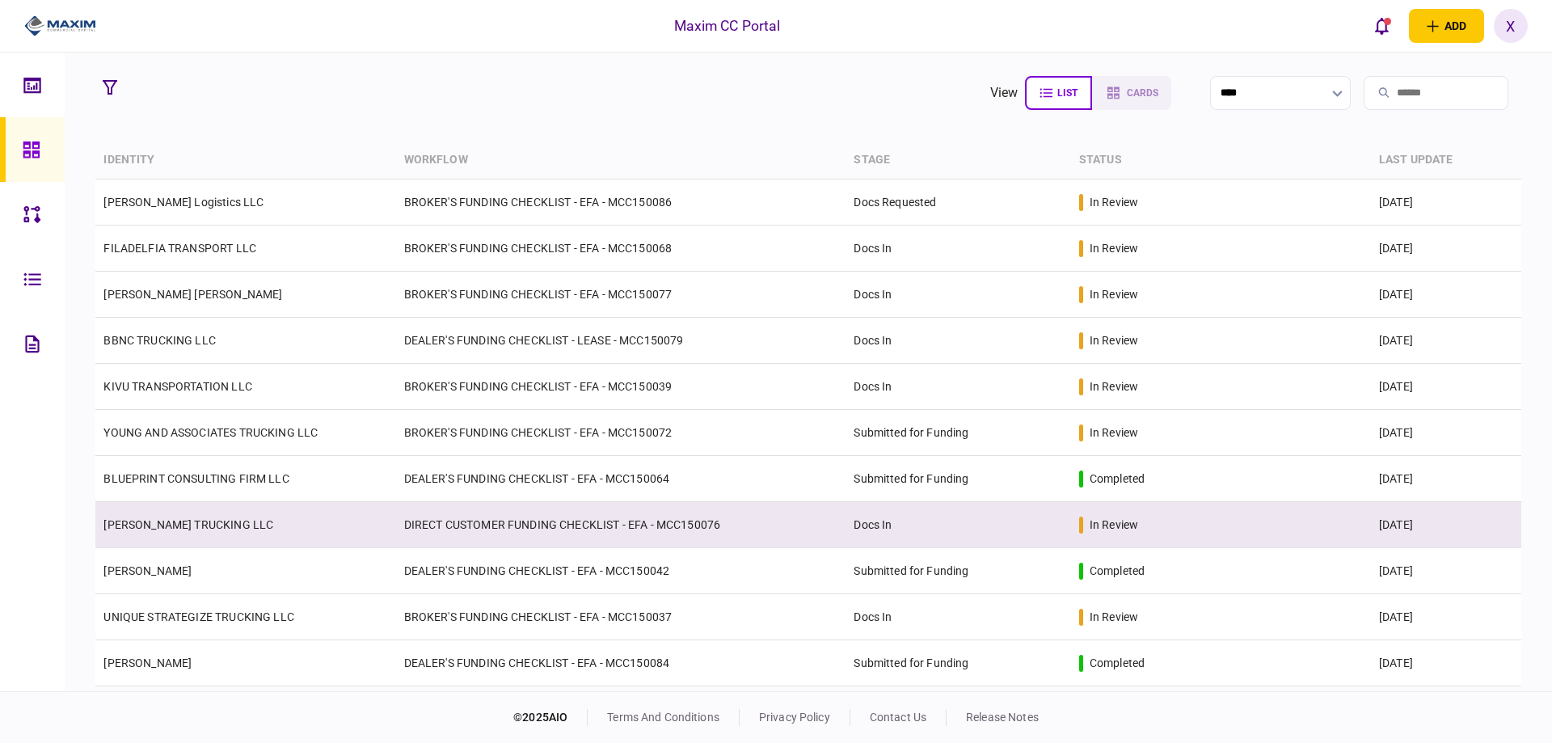
click at [160, 518] on link "[PERSON_NAME] TRUCKING LLC" at bounding box center [188, 524] width 170 height 13
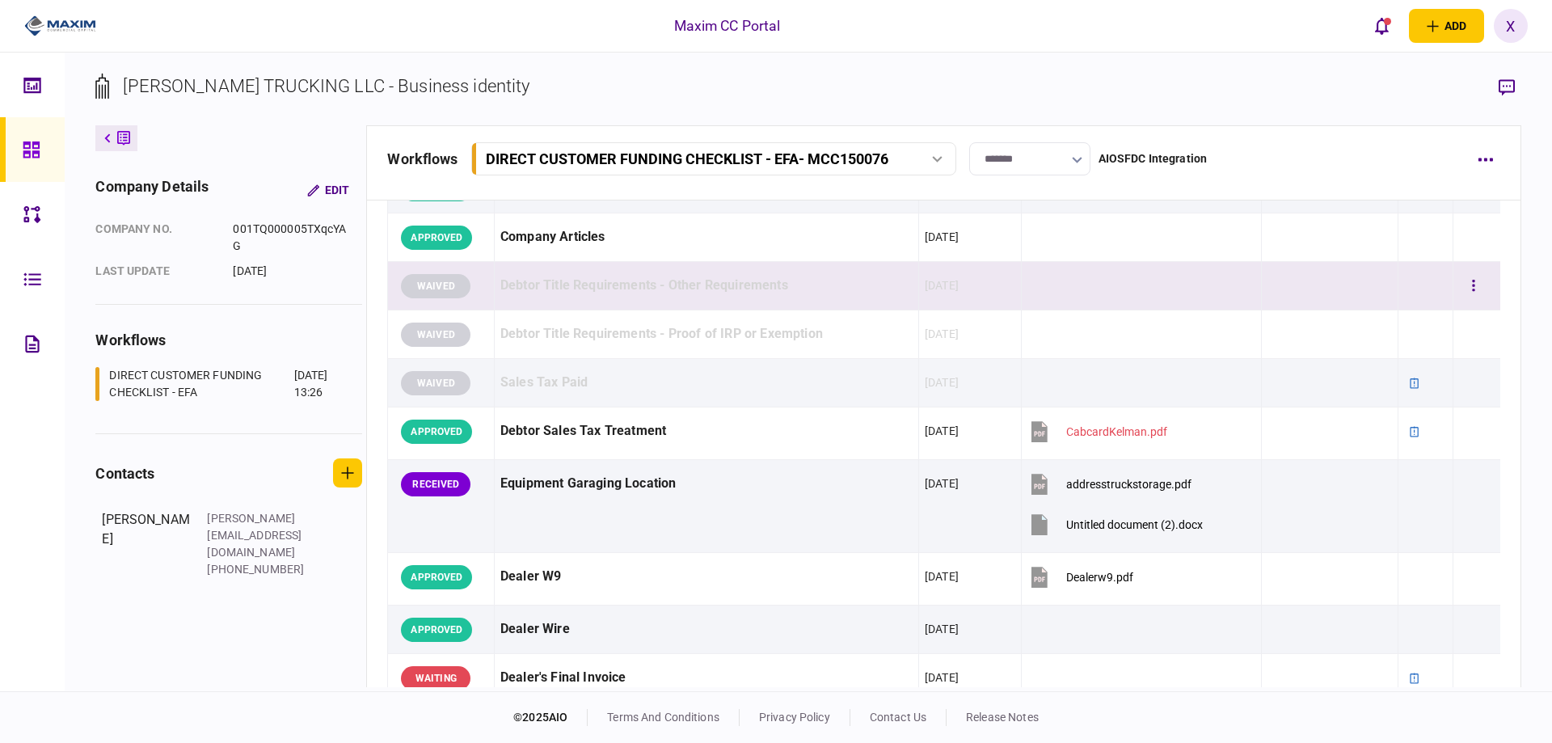
scroll to position [1051, 0]
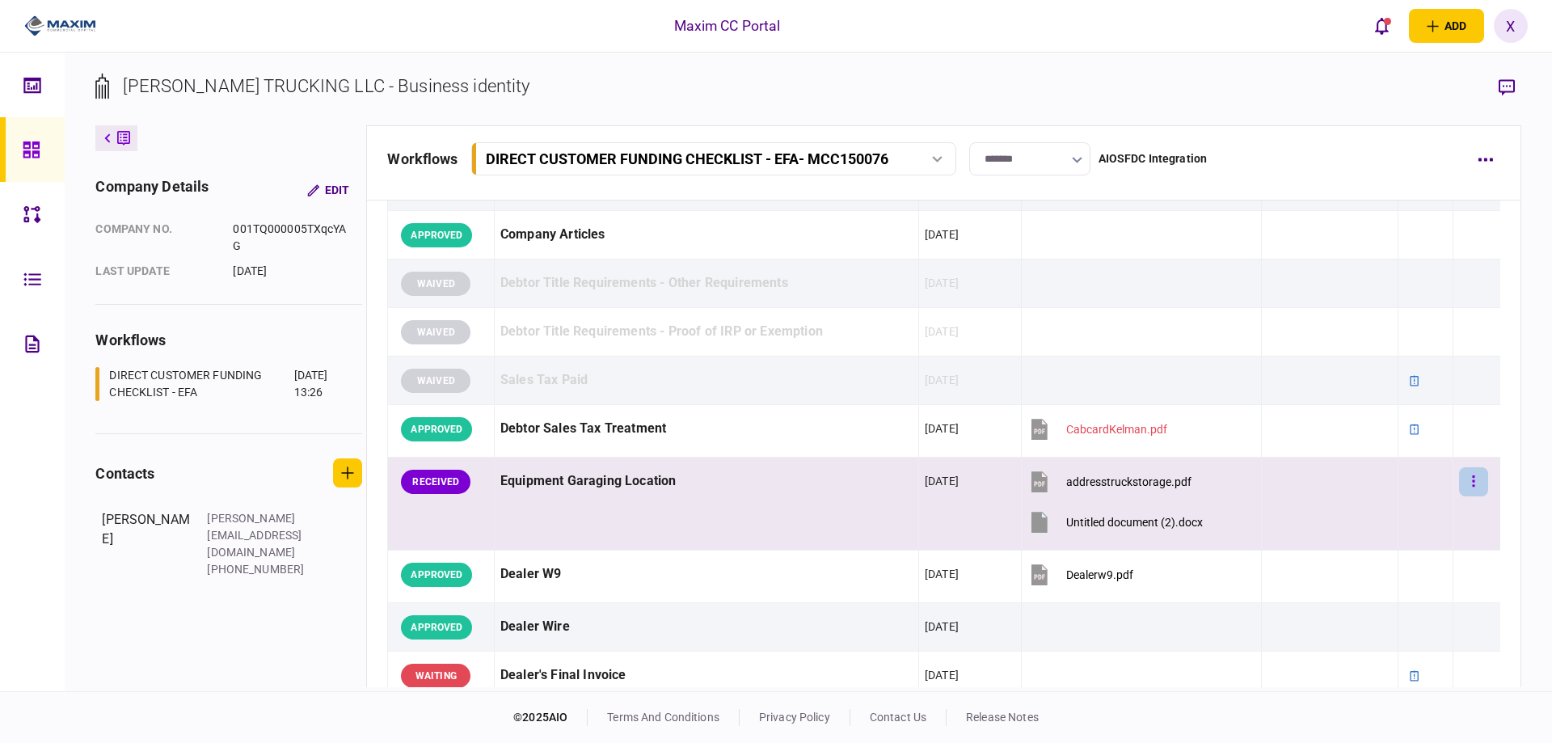
click at [1467, 473] on button "button" at bounding box center [1473, 481] width 29 height 29
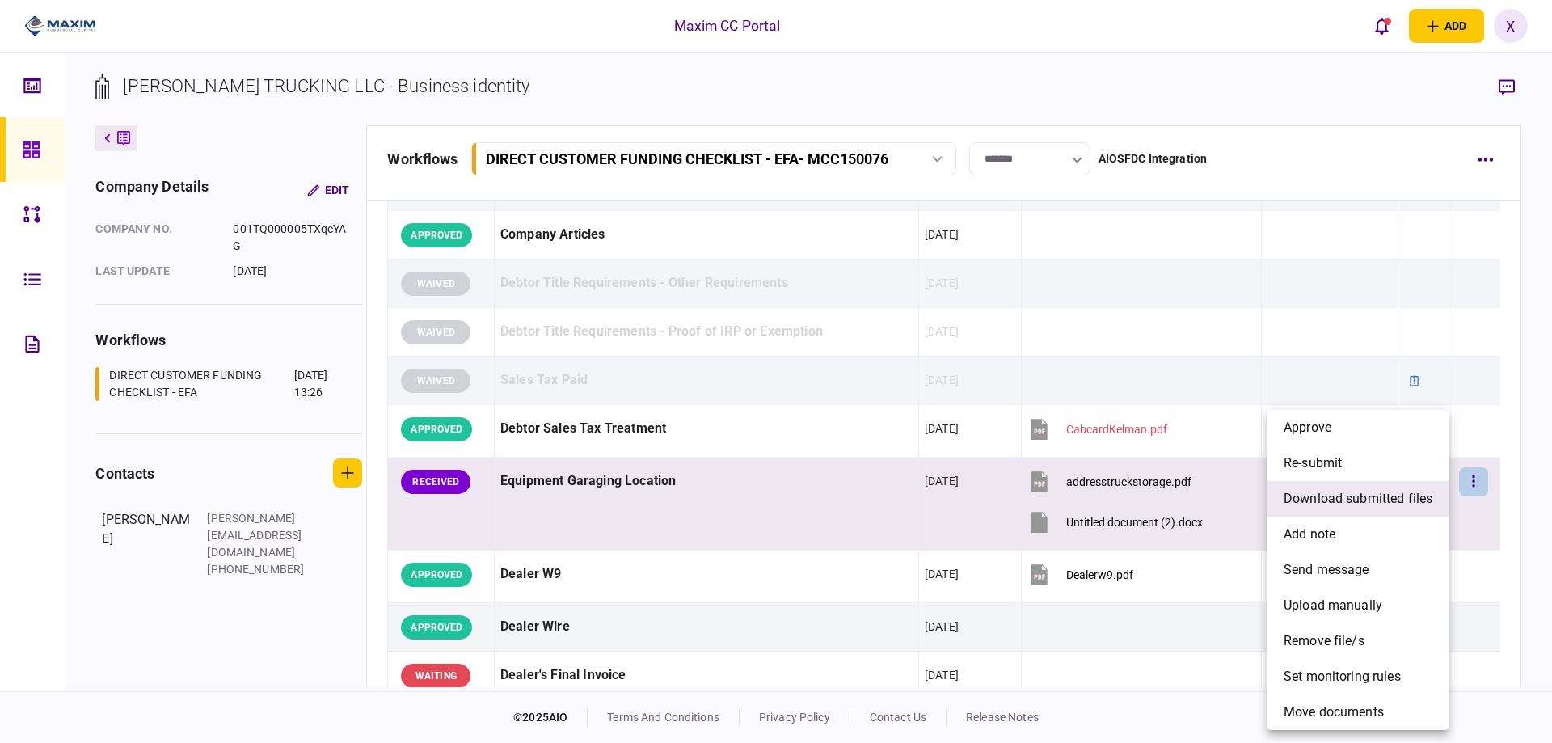
click at [1393, 492] on span "download submitted files" at bounding box center [1358, 498] width 149 height 19
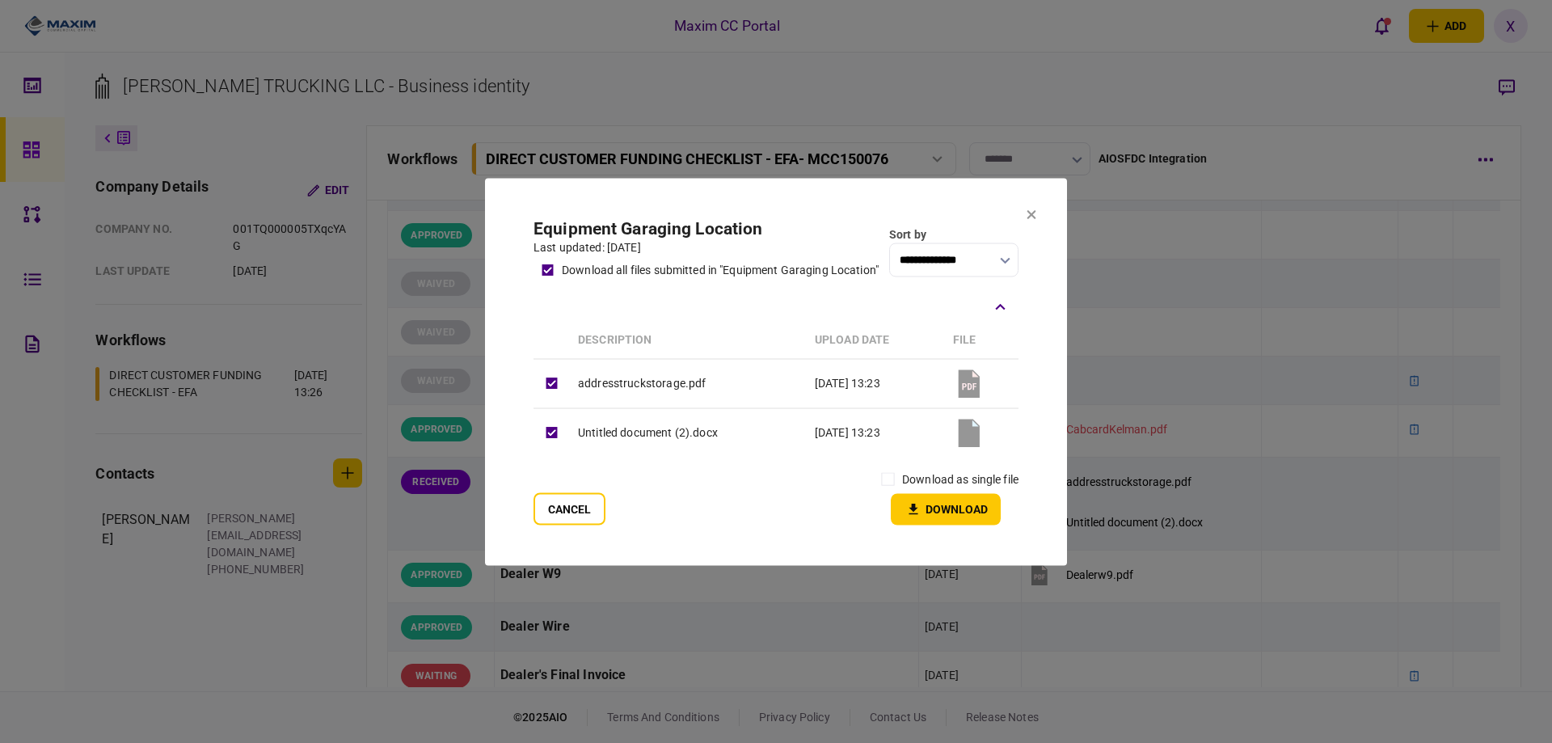
click at [914, 478] on label "download as single file" at bounding box center [960, 479] width 116 height 17
click at [906, 486] on label "download as single file" at bounding box center [960, 479] width 116 height 17
click at [927, 507] on button "Download" at bounding box center [946, 509] width 110 height 32
click at [723, 433] on td "Untitled document (2).docx" at bounding box center [688, 432] width 237 height 49
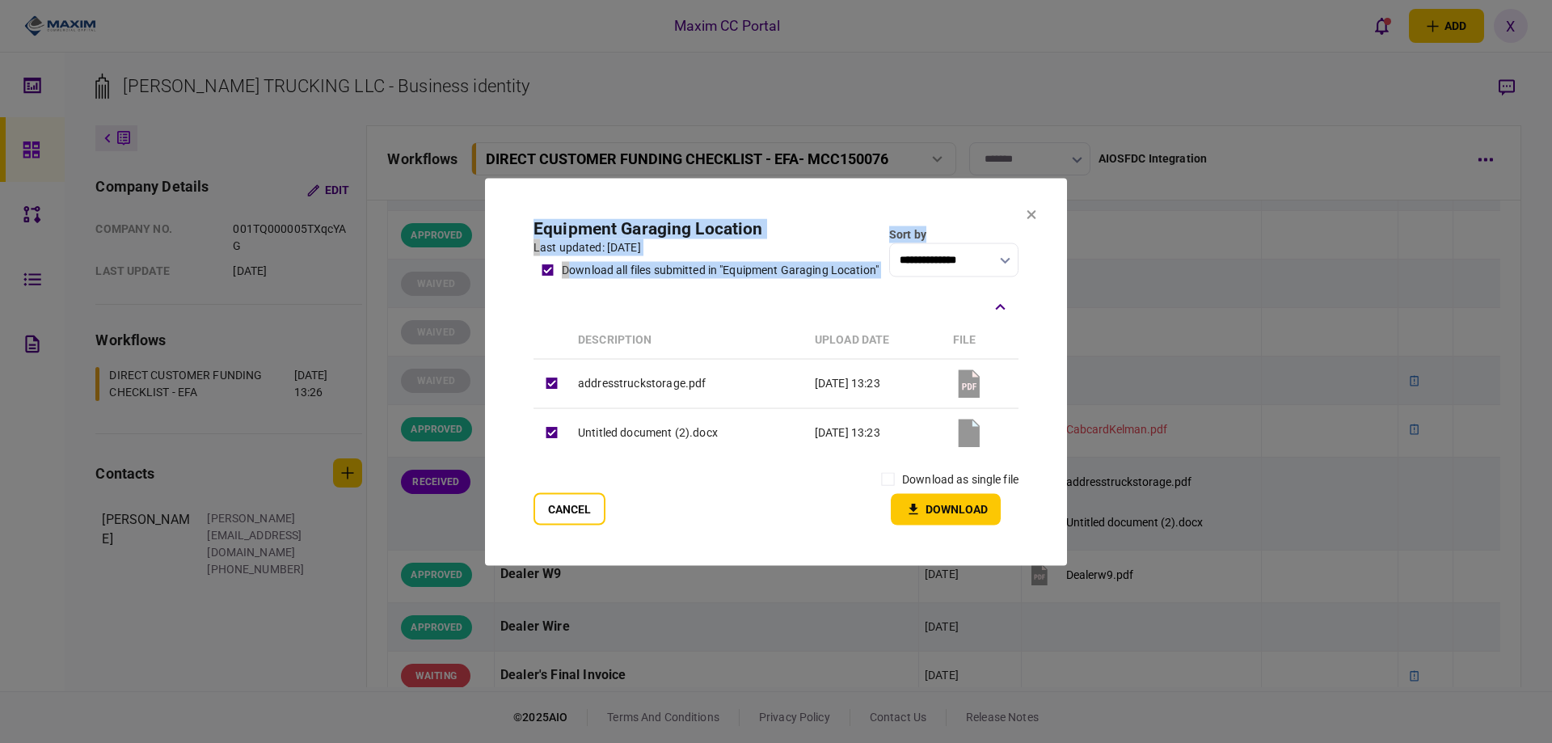
click at [1033, 209] on section "**********" at bounding box center [776, 371] width 582 height 387
click at [1031, 210] on icon at bounding box center [1032, 214] width 9 height 9
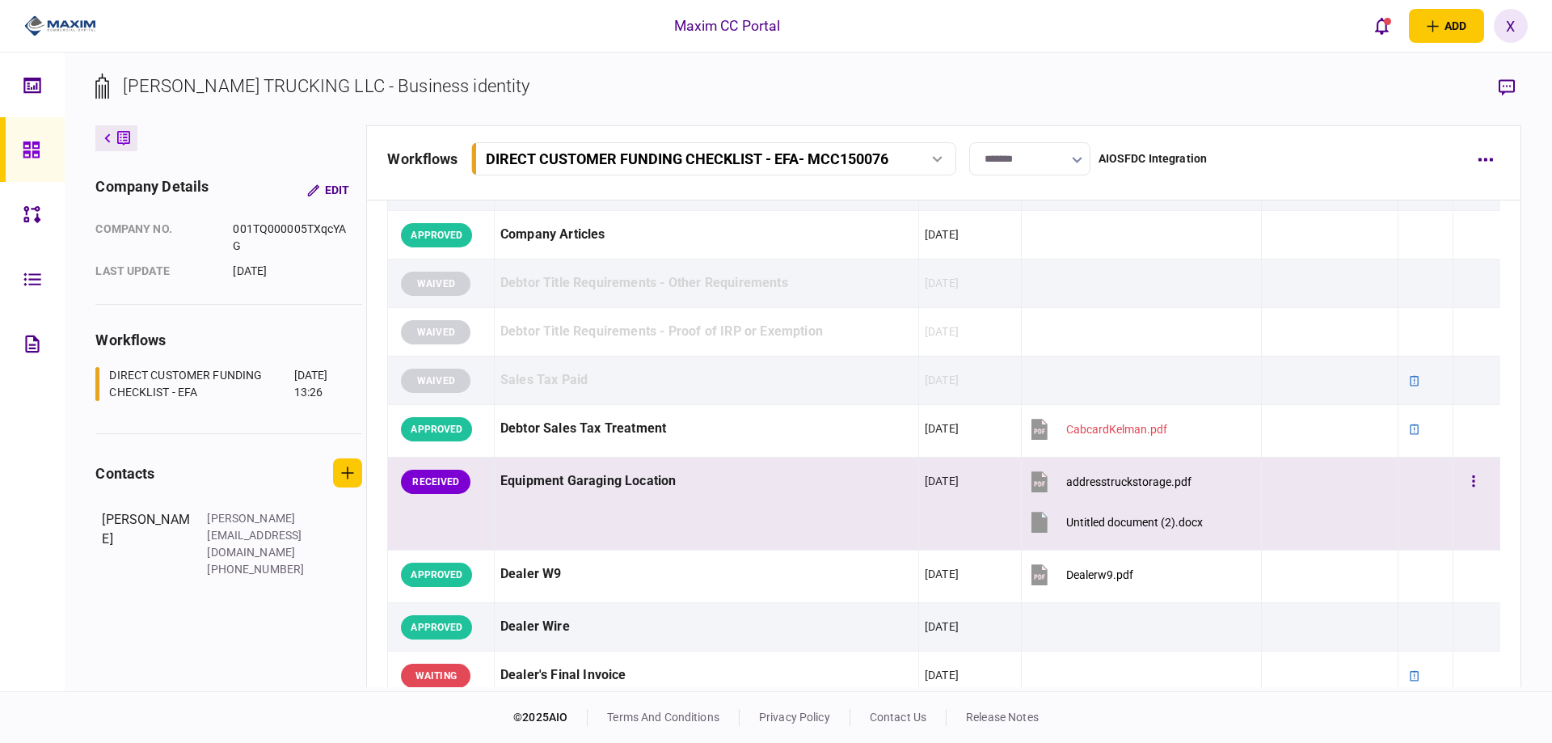
click at [1099, 526] on div "Untitled document (2).docx" at bounding box center [1134, 522] width 137 height 13
click at [1459, 485] on button "button" at bounding box center [1473, 481] width 29 height 29
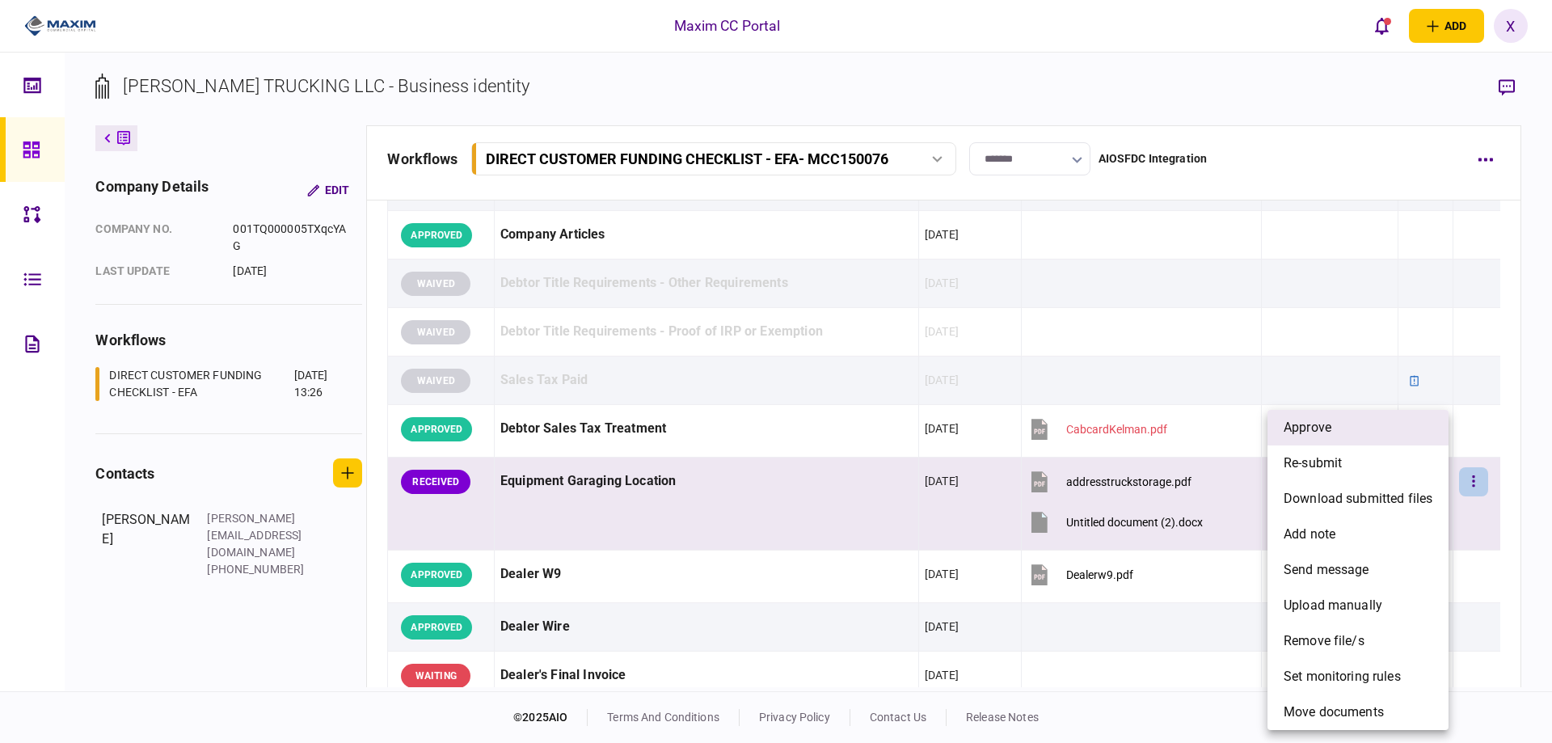
click at [1337, 431] on li "approve" at bounding box center [1358, 428] width 181 height 36
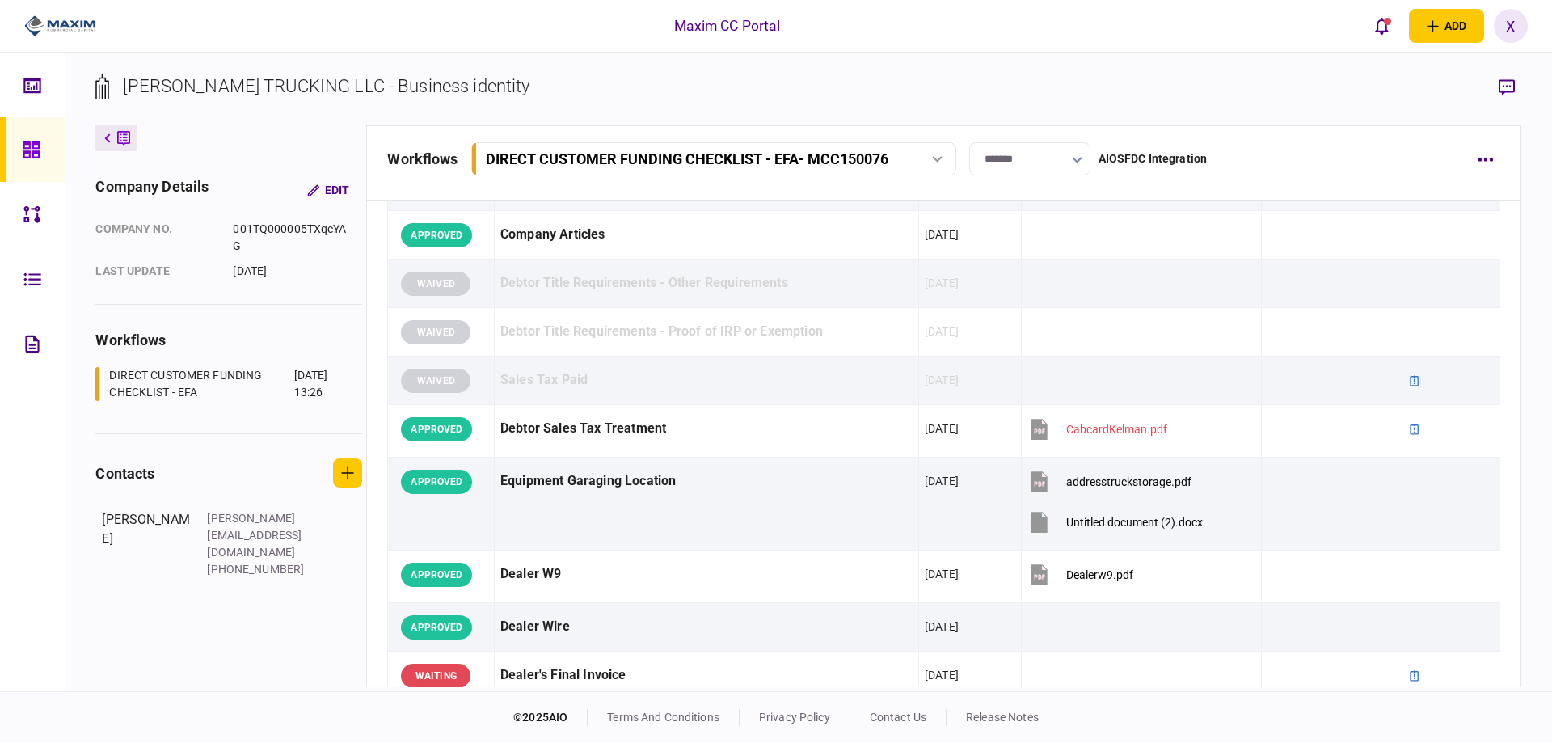
click at [38, 142] on icon at bounding box center [31, 149] width 16 height 16
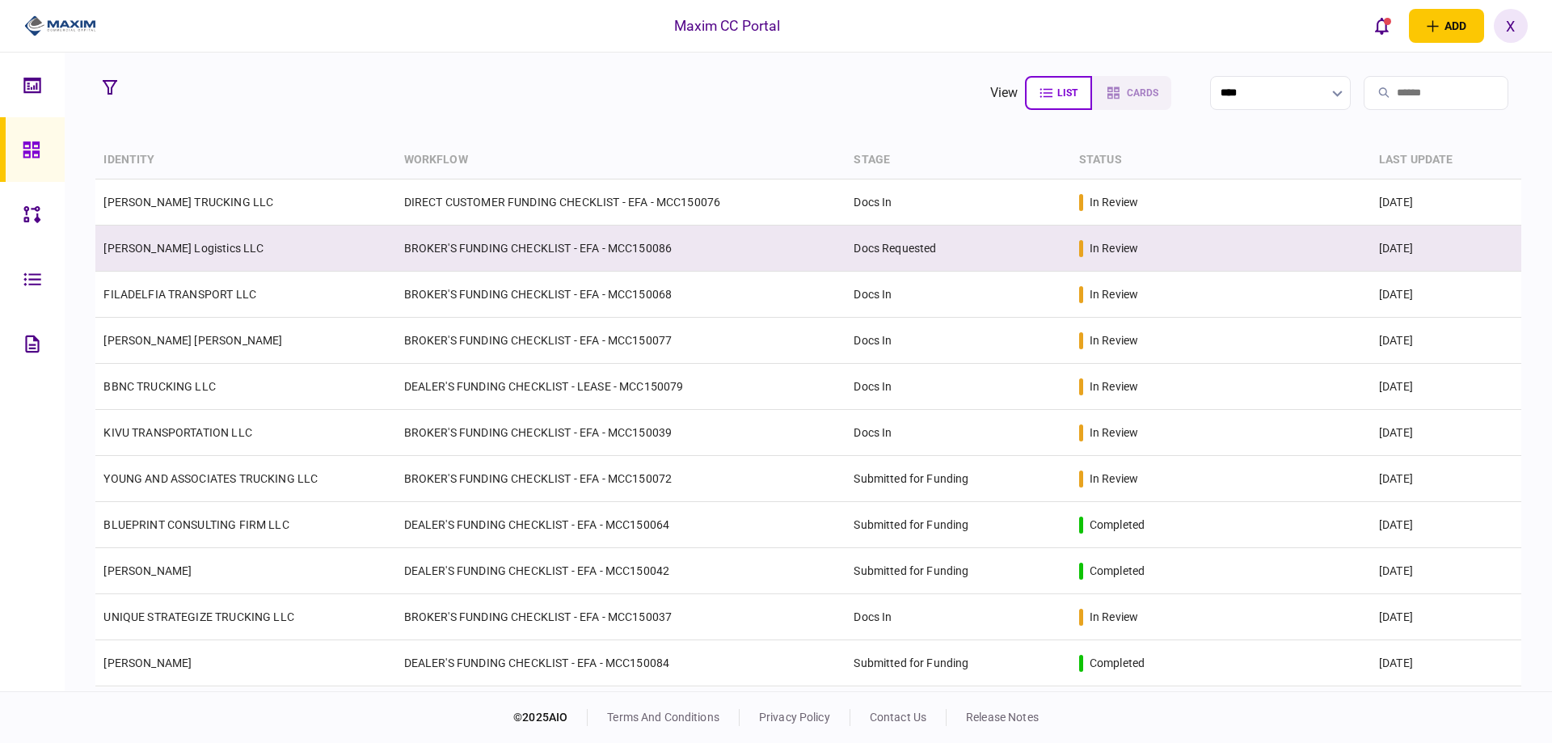
click at [165, 260] on td "[PERSON_NAME] Logistics LLC" at bounding box center [245, 249] width 300 height 46
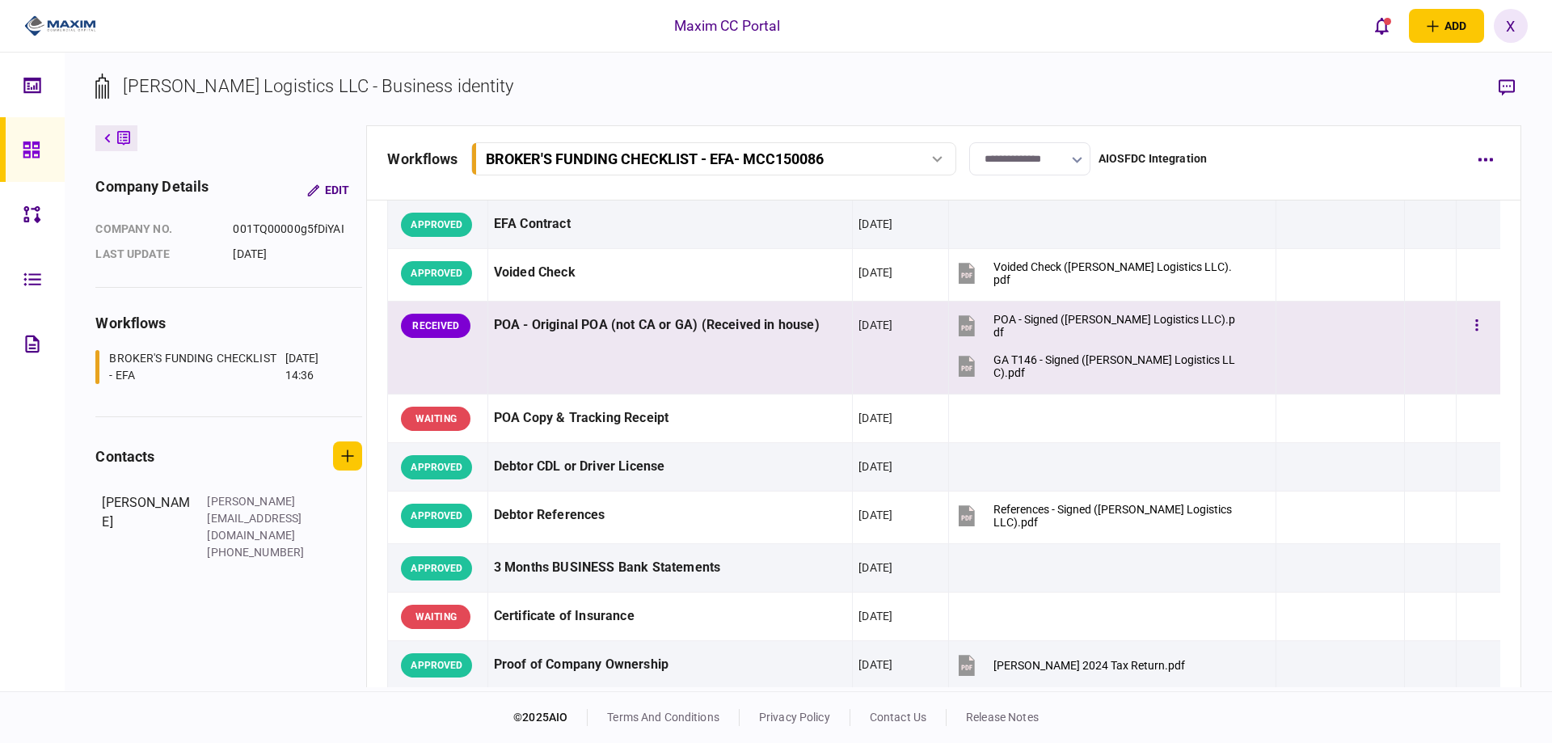
scroll to position [81, 0]
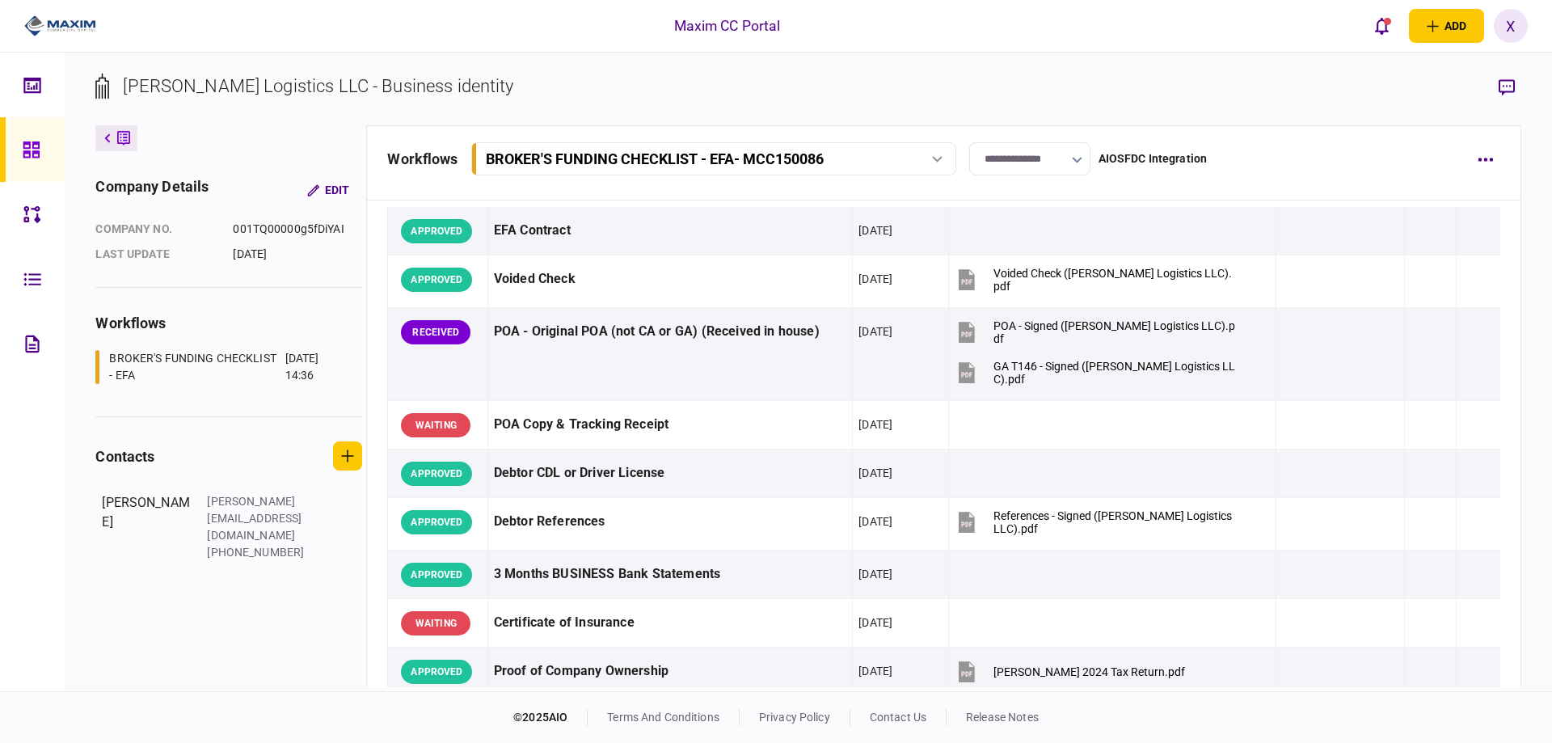
click at [27, 158] on icon at bounding box center [32, 150] width 18 height 19
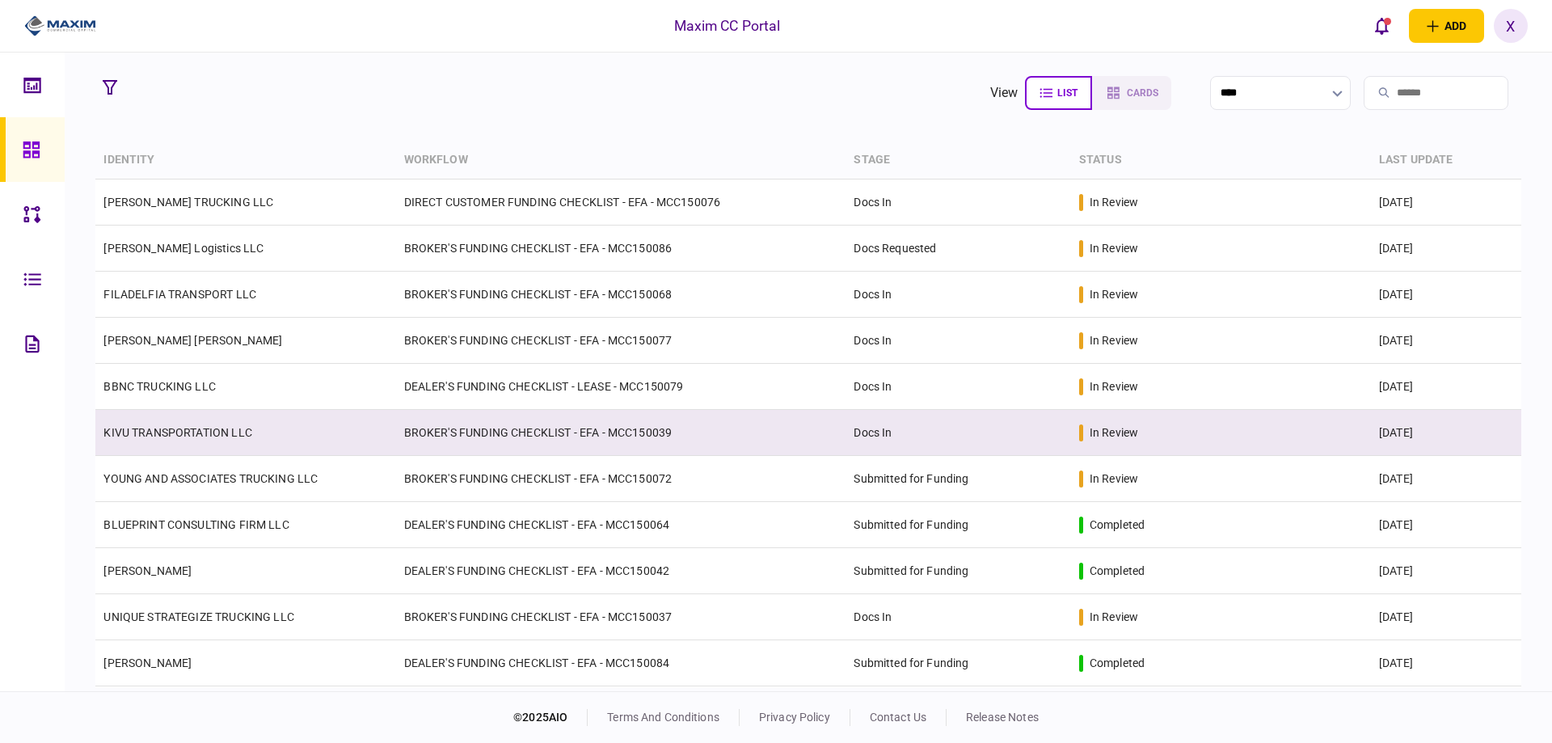
click at [150, 426] on link "KIVU TRANSPORTATION LLC" at bounding box center [177, 432] width 148 height 13
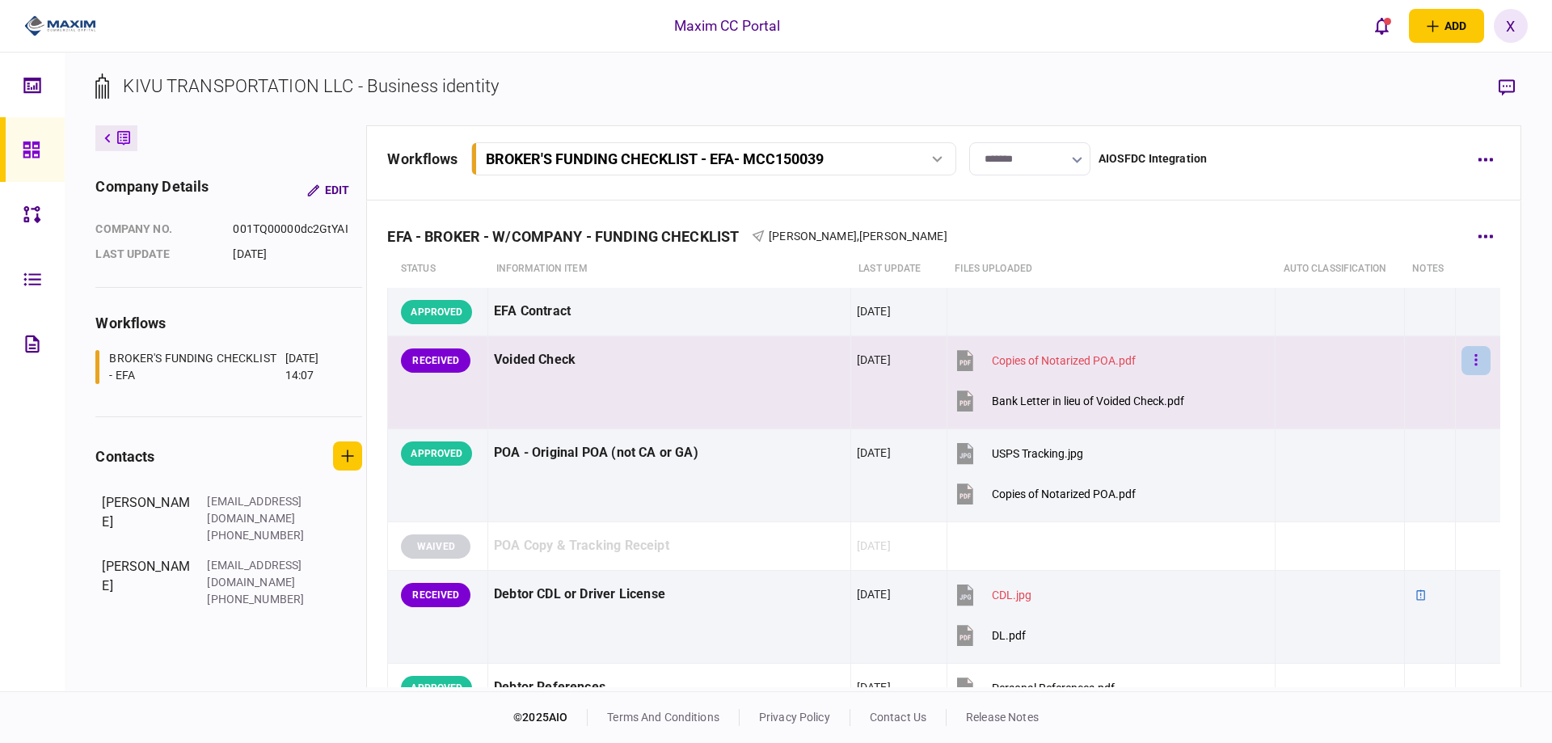
click at [1462, 362] on button "button" at bounding box center [1476, 360] width 29 height 29
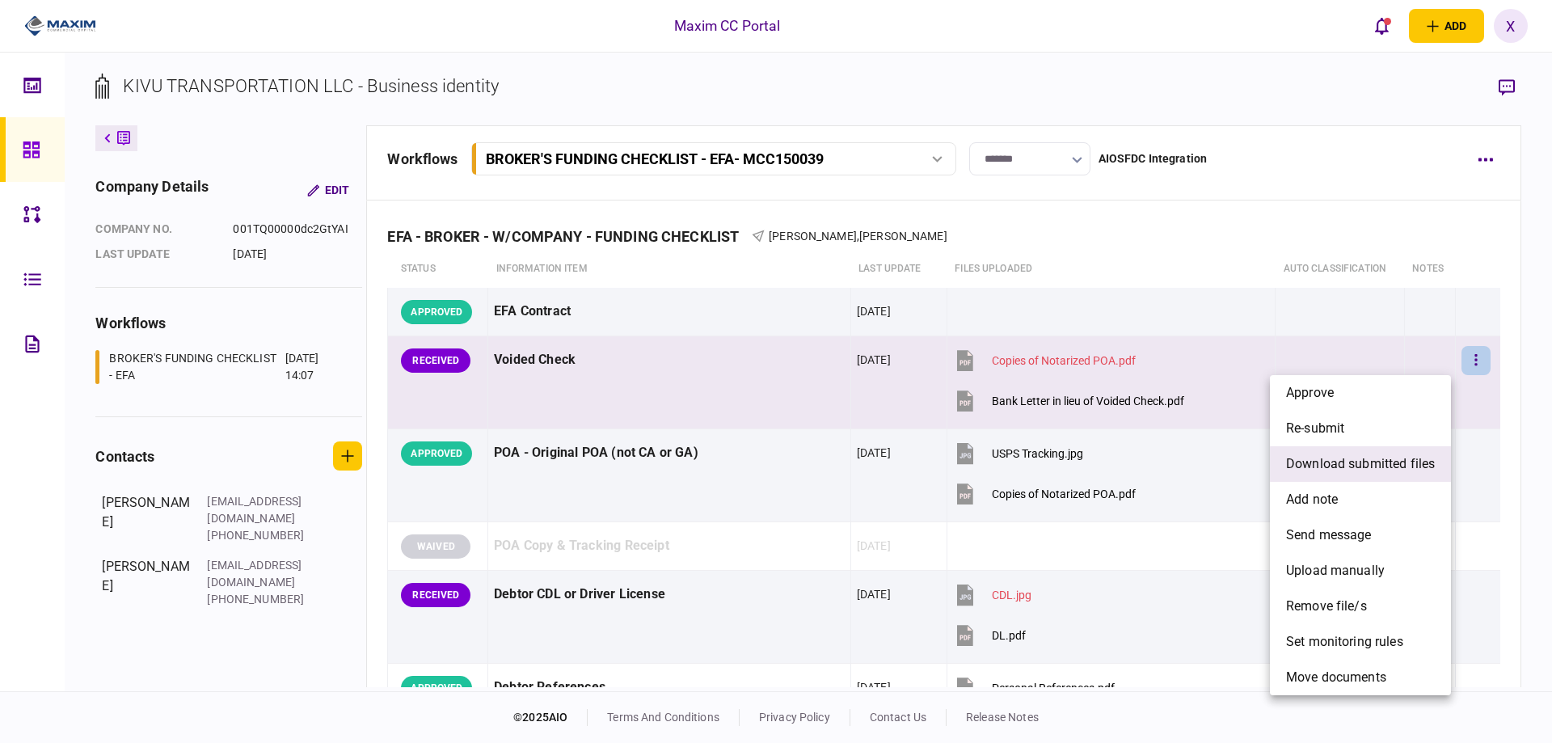
click at [1366, 469] on span "download submitted files" at bounding box center [1360, 463] width 149 height 19
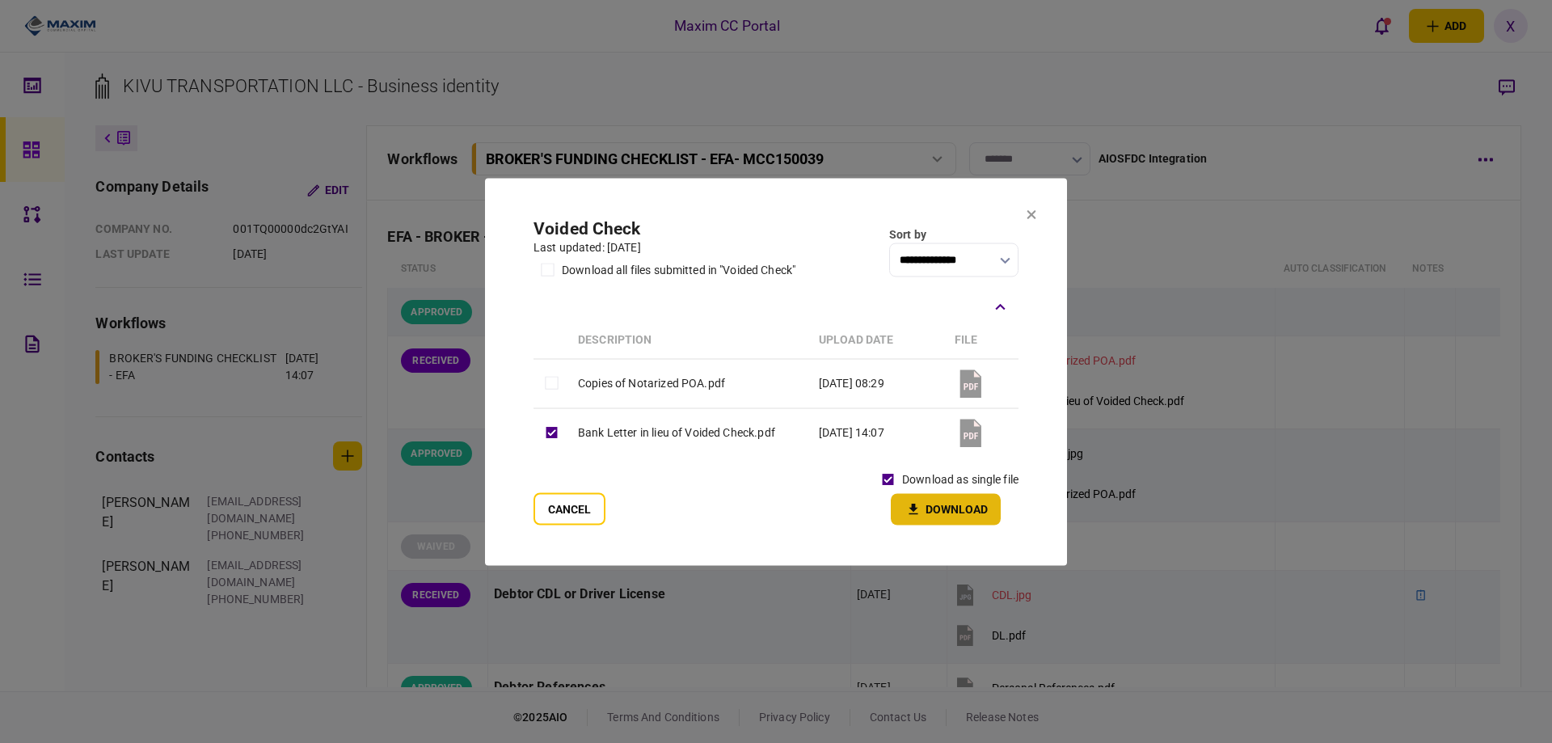
click at [921, 502] on icon "button" at bounding box center [913, 508] width 19 height 15
click at [1028, 222] on section "**********" at bounding box center [776, 371] width 582 height 387
click at [1030, 220] on button at bounding box center [1032, 215] width 10 height 13
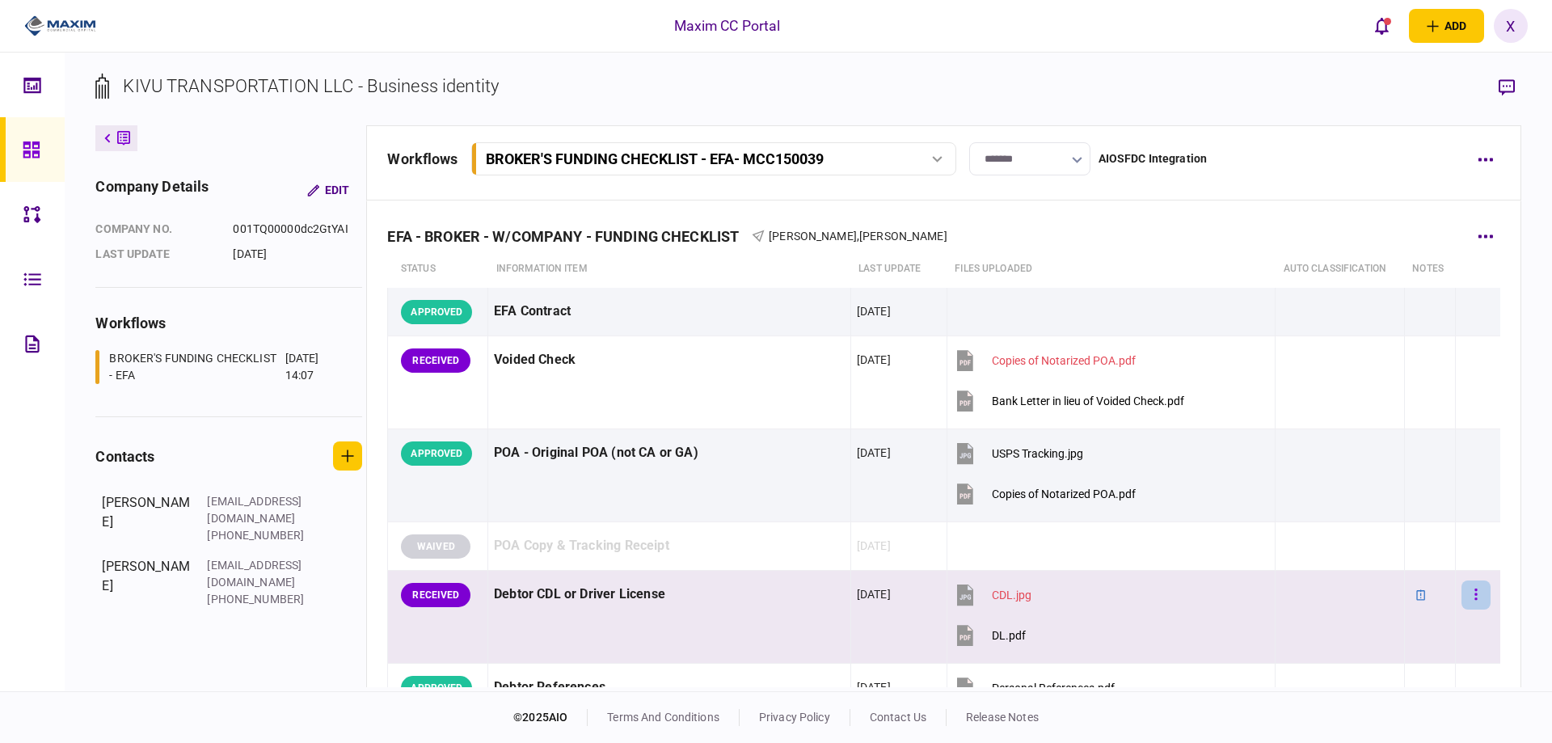
click at [1463, 588] on button "button" at bounding box center [1476, 595] width 29 height 29
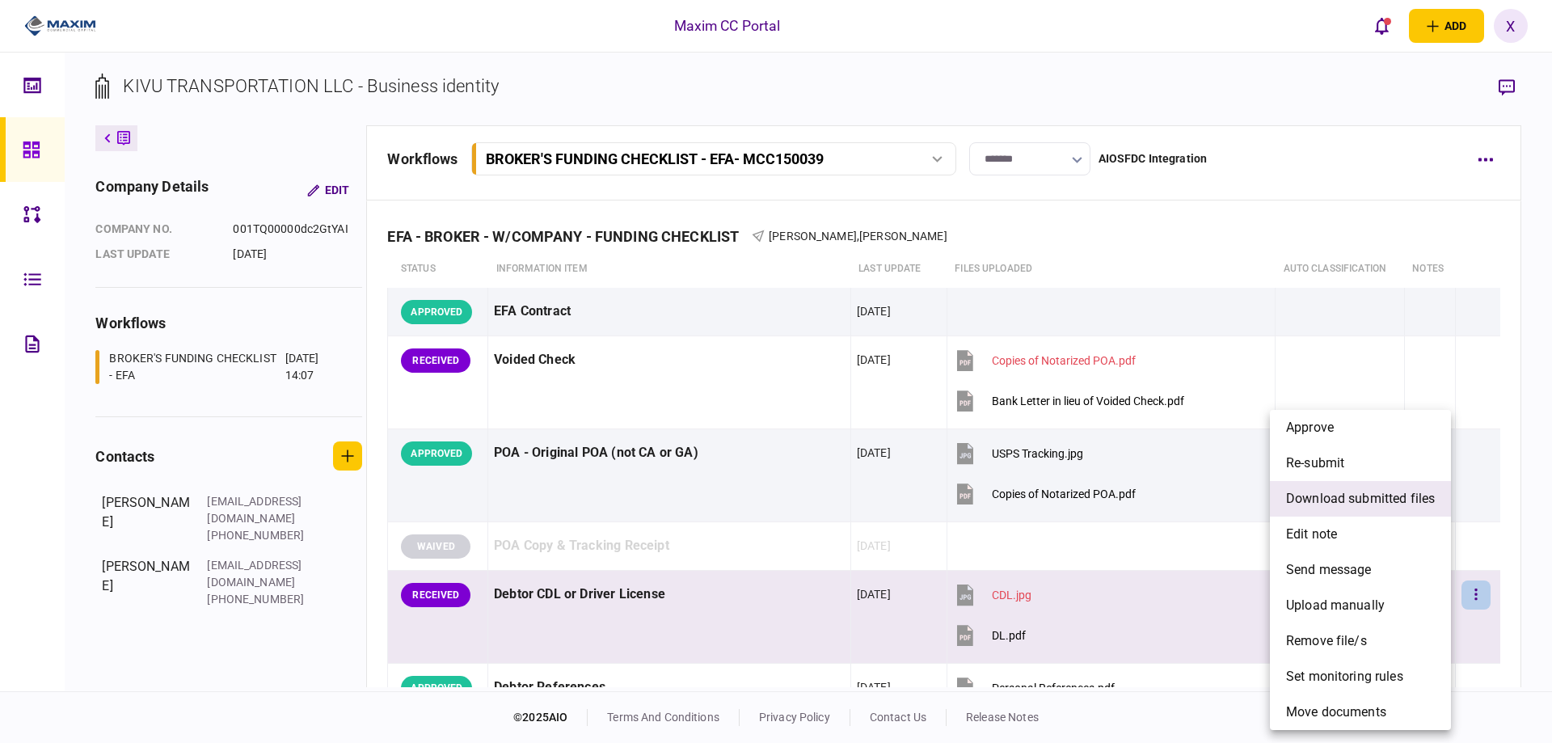
click at [1397, 508] on span "download submitted files" at bounding box center [1360, 498] width 149 height 19
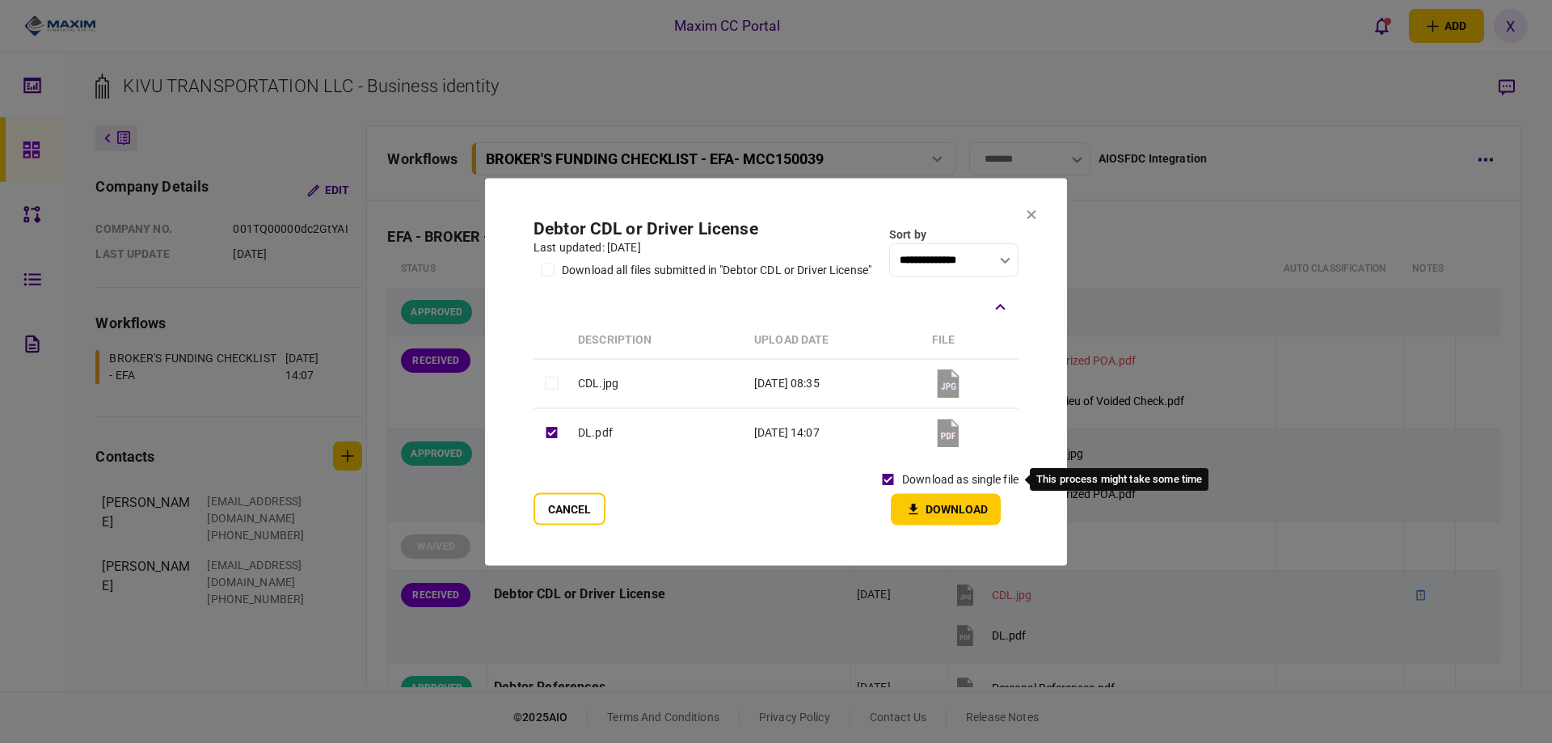
click at [906, 492] on div "download as single file" at bounding box center [946, 479] width 145 height 28
click at [914, 503] on icon "button" at bounding box center [913, 508] width 19 height 15
click at [1033, 220] on button at bounding box center [1032, 215] width 10 height 13
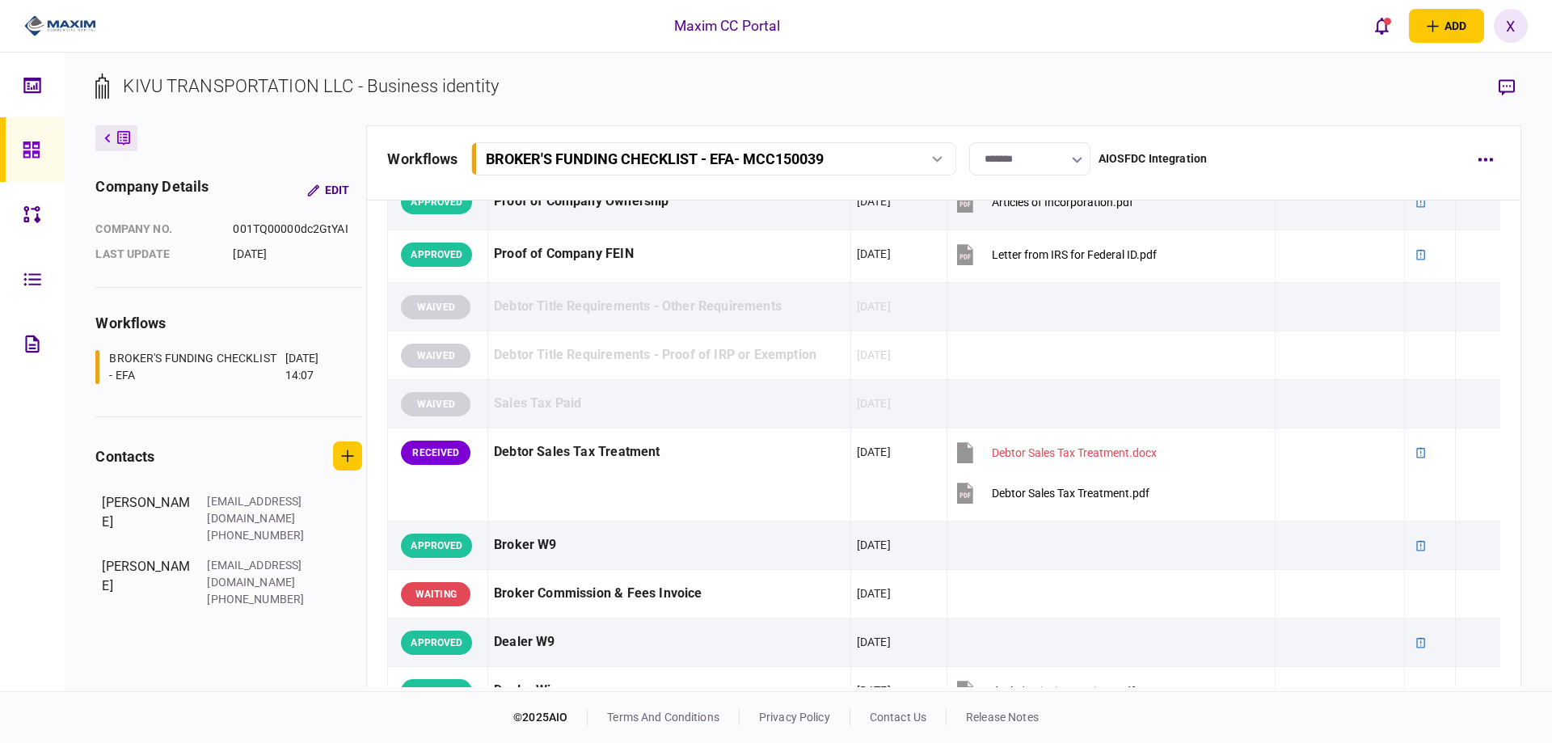
scroll to position [728, 0]
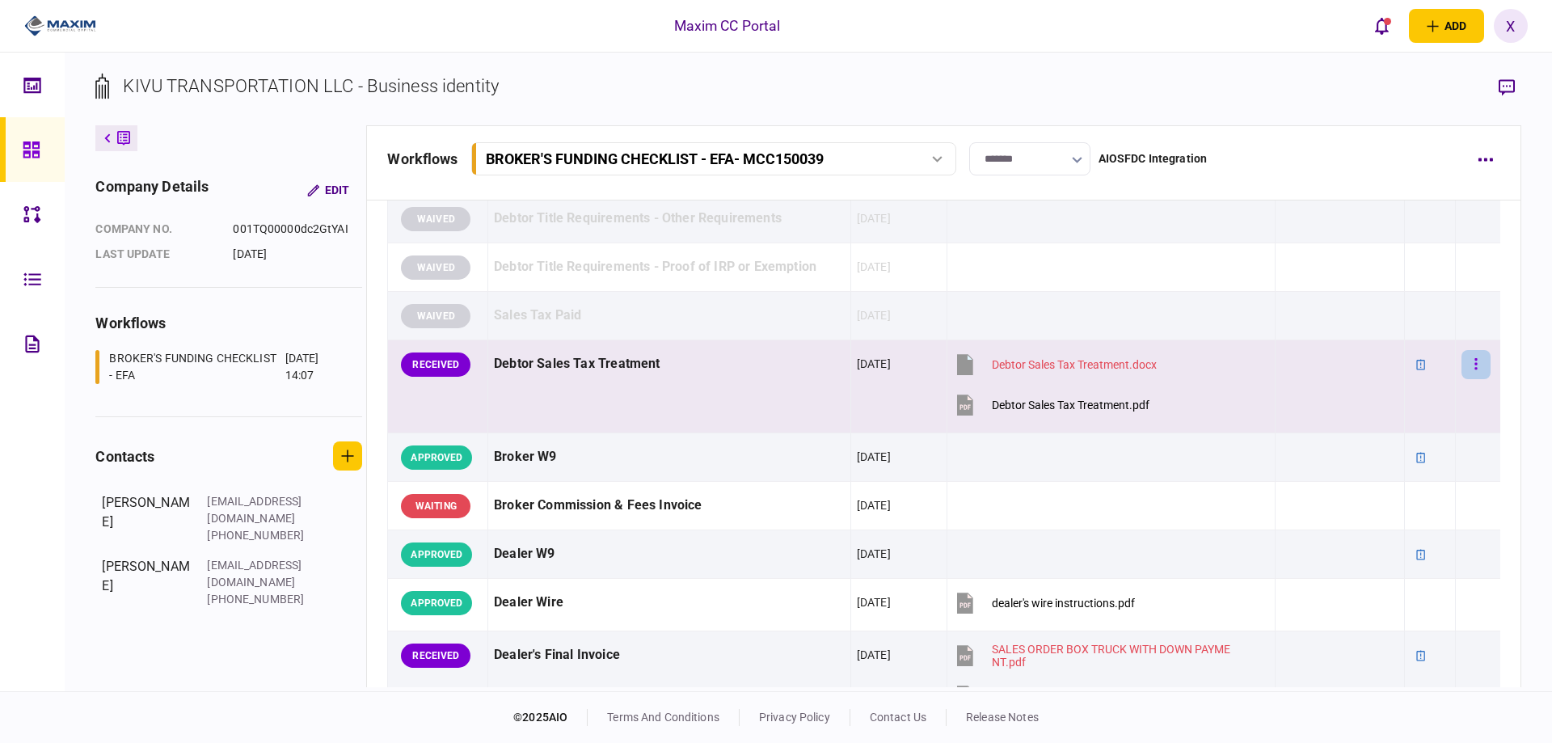
click at [1473, 369] on button "button" at bounding box center [1476, 364] width 29 height 29
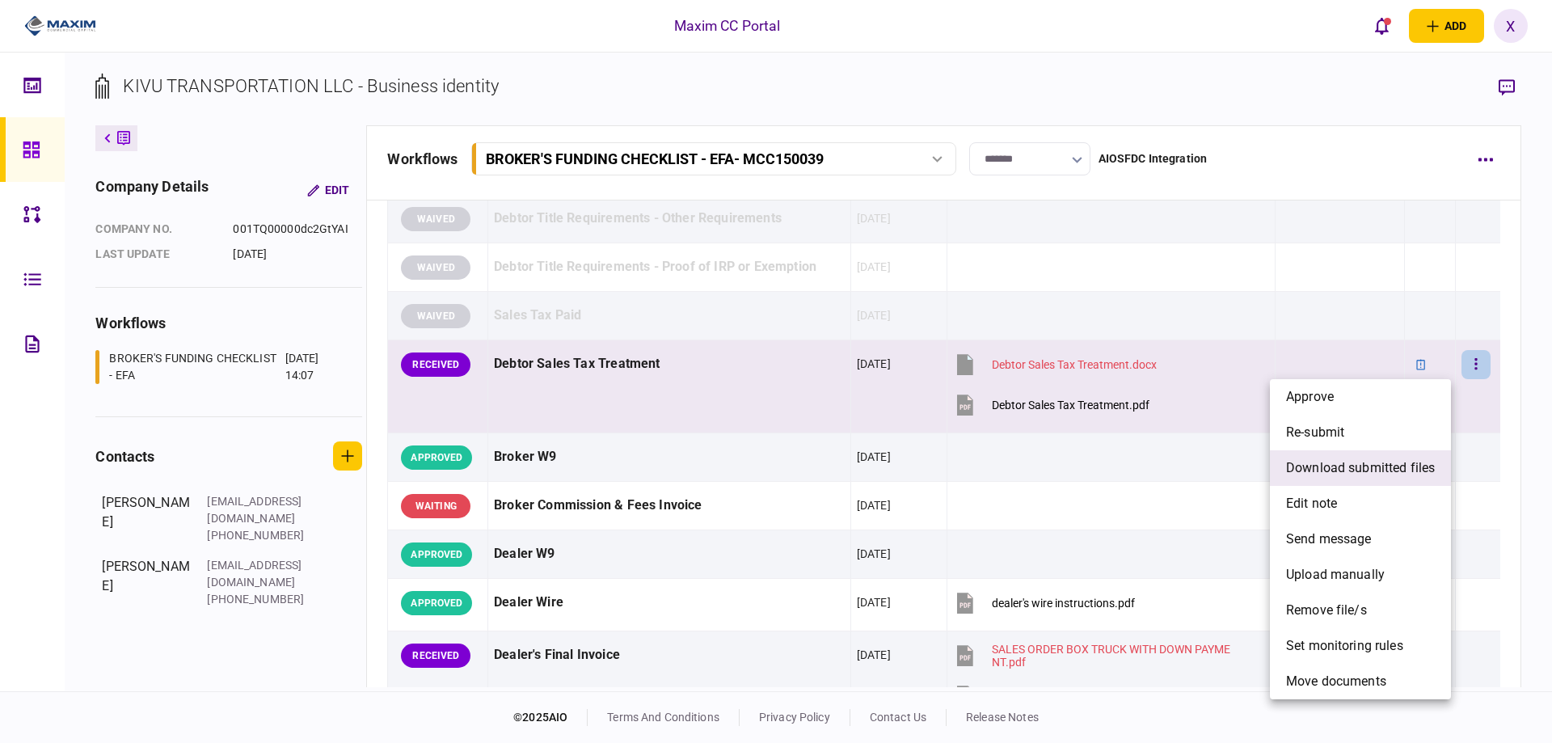
click at [1370, 466] on span "download submitted files" at bounding box center [1360, 467] width 149 height 19
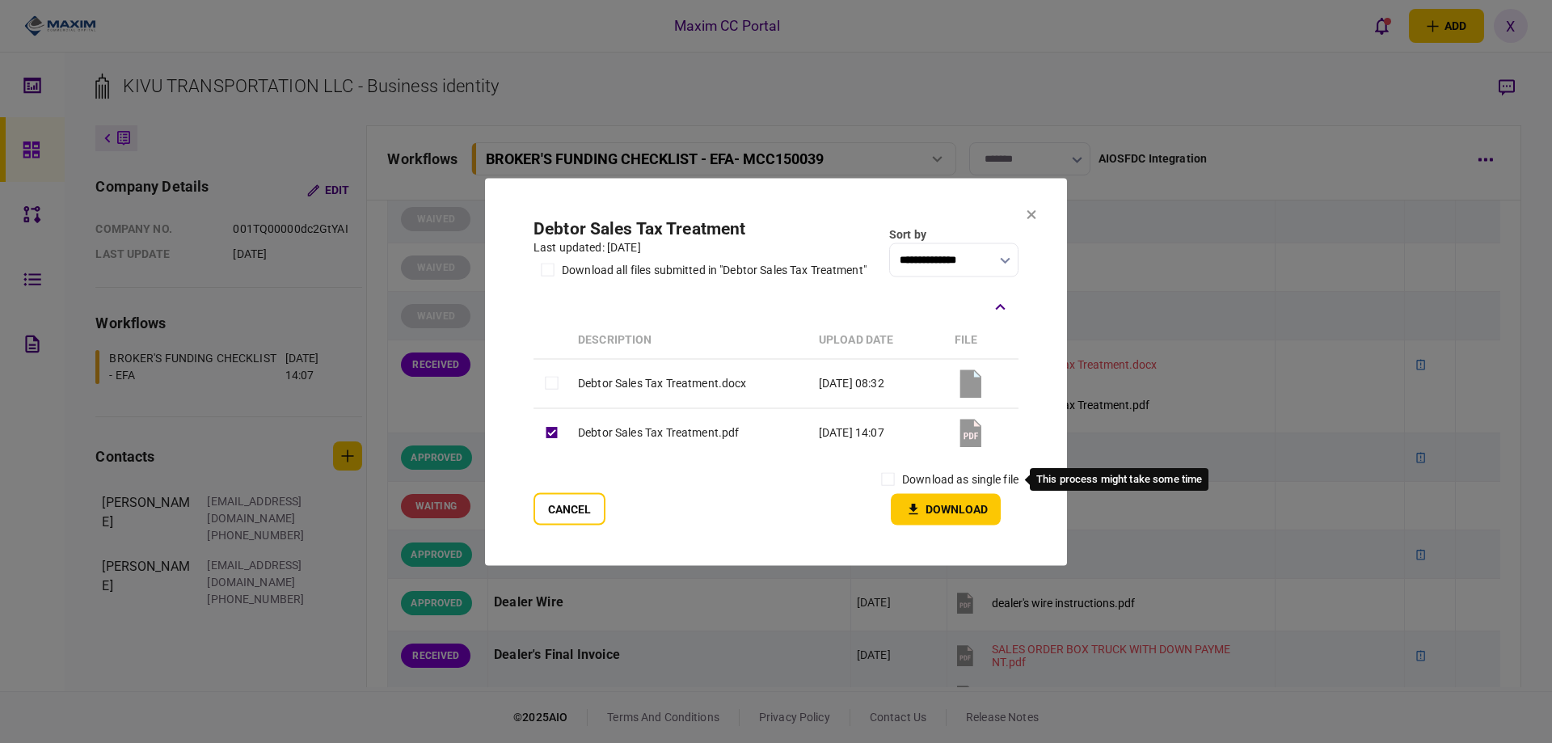
click at [904, 475] on label "download as single file" at bounding box center [960, 479] width 116 height 17
click at [918, 504] on icon "button" at bounding box center [913, 508] width 19 height 15
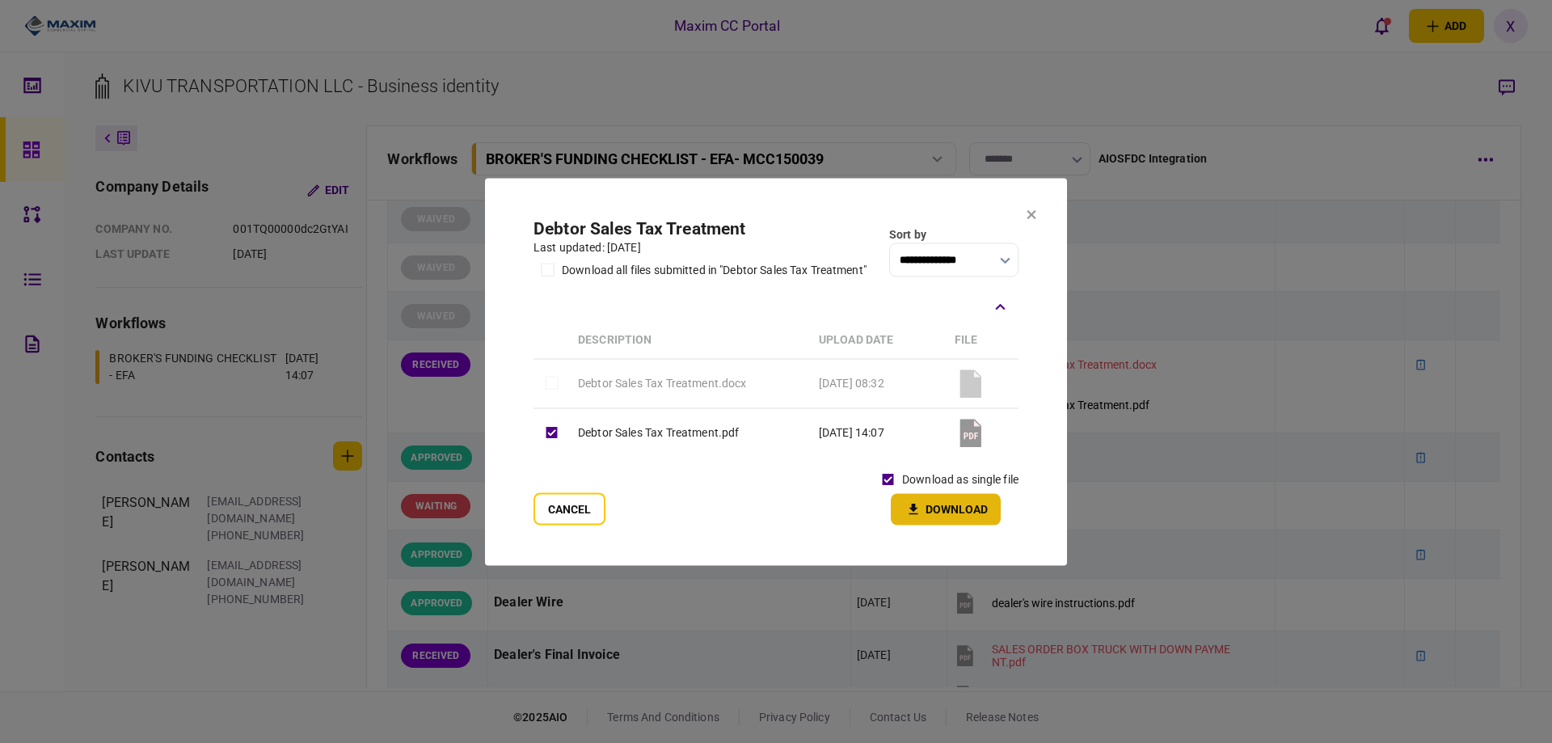
click at [1029, 213] on icon at bounding box center [1032, 214] width 10 height 10
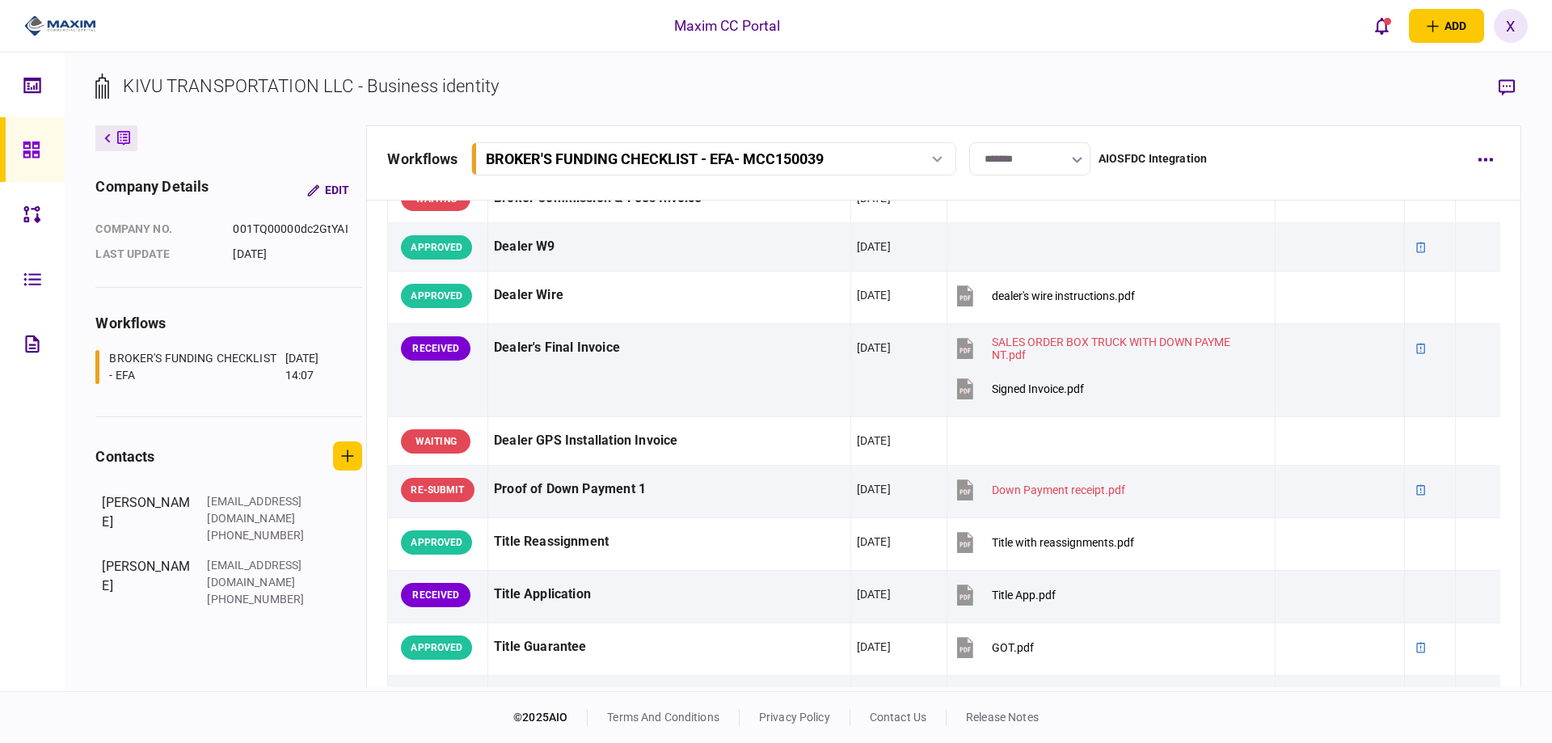
scroll to position [1051, 0]
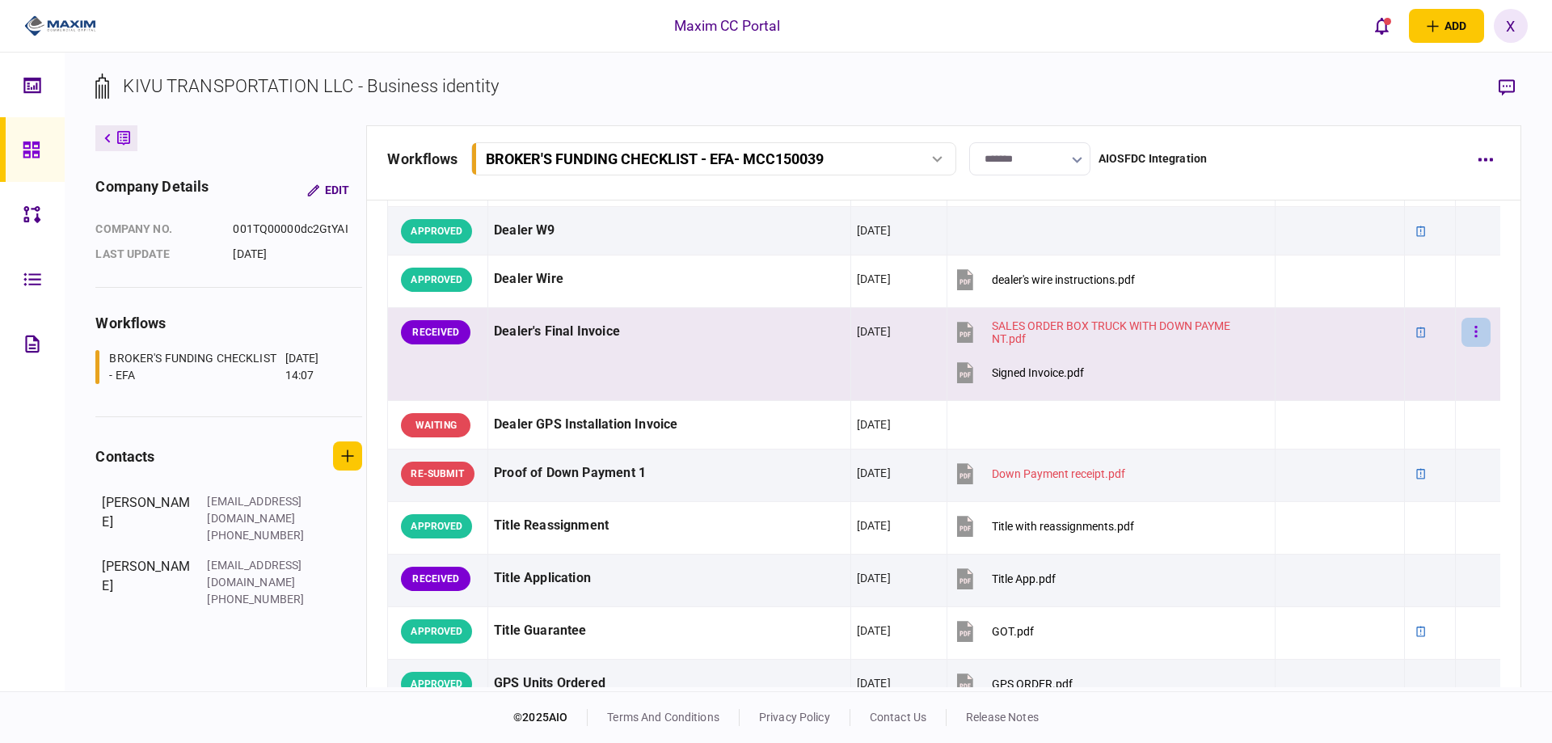
click at [1463, 332] on button "button" at bounding box center [1476, 332] width 29 height 29
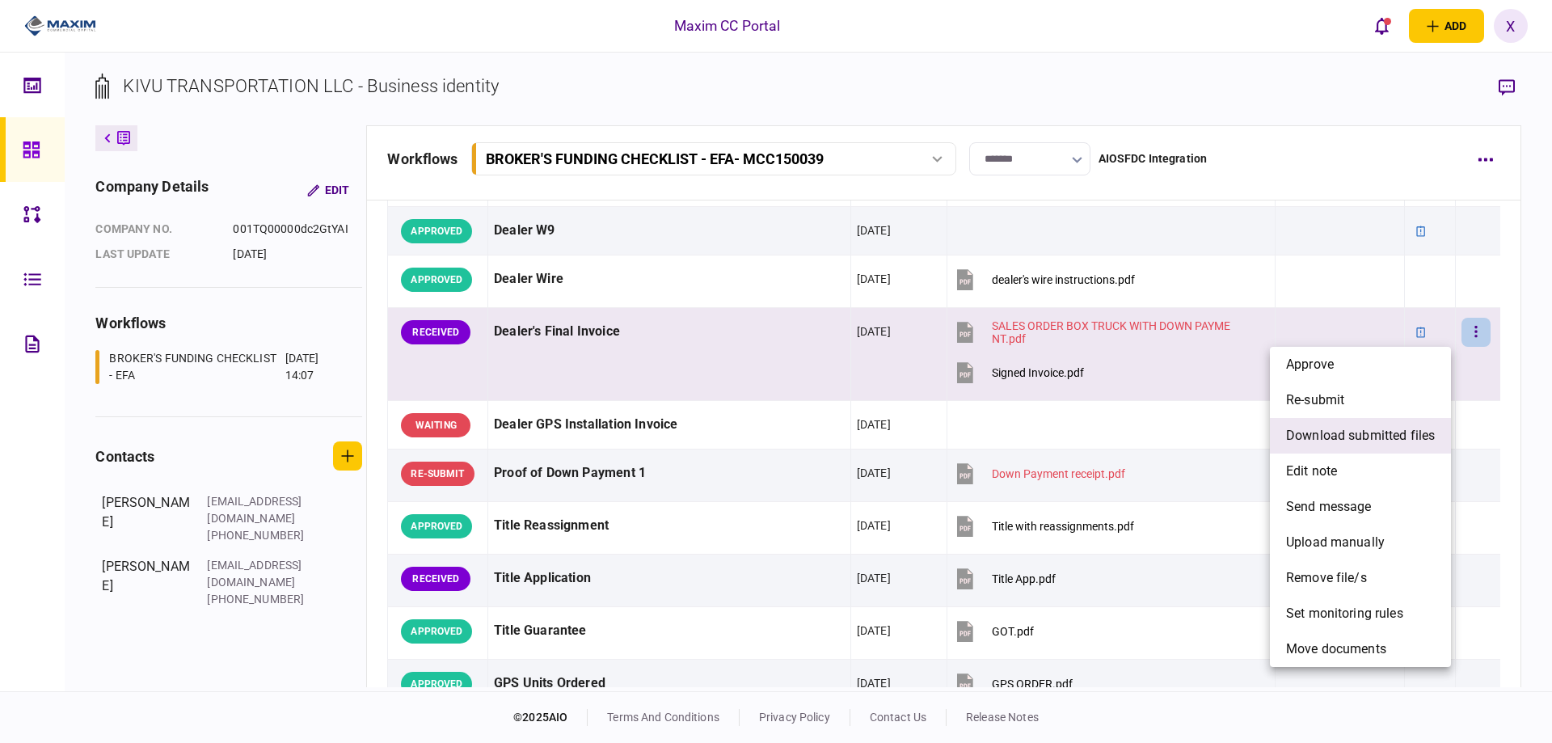
click at [1415, 440] on span "download submitted files" at bounding box center [1360, 435] width 149 height 19
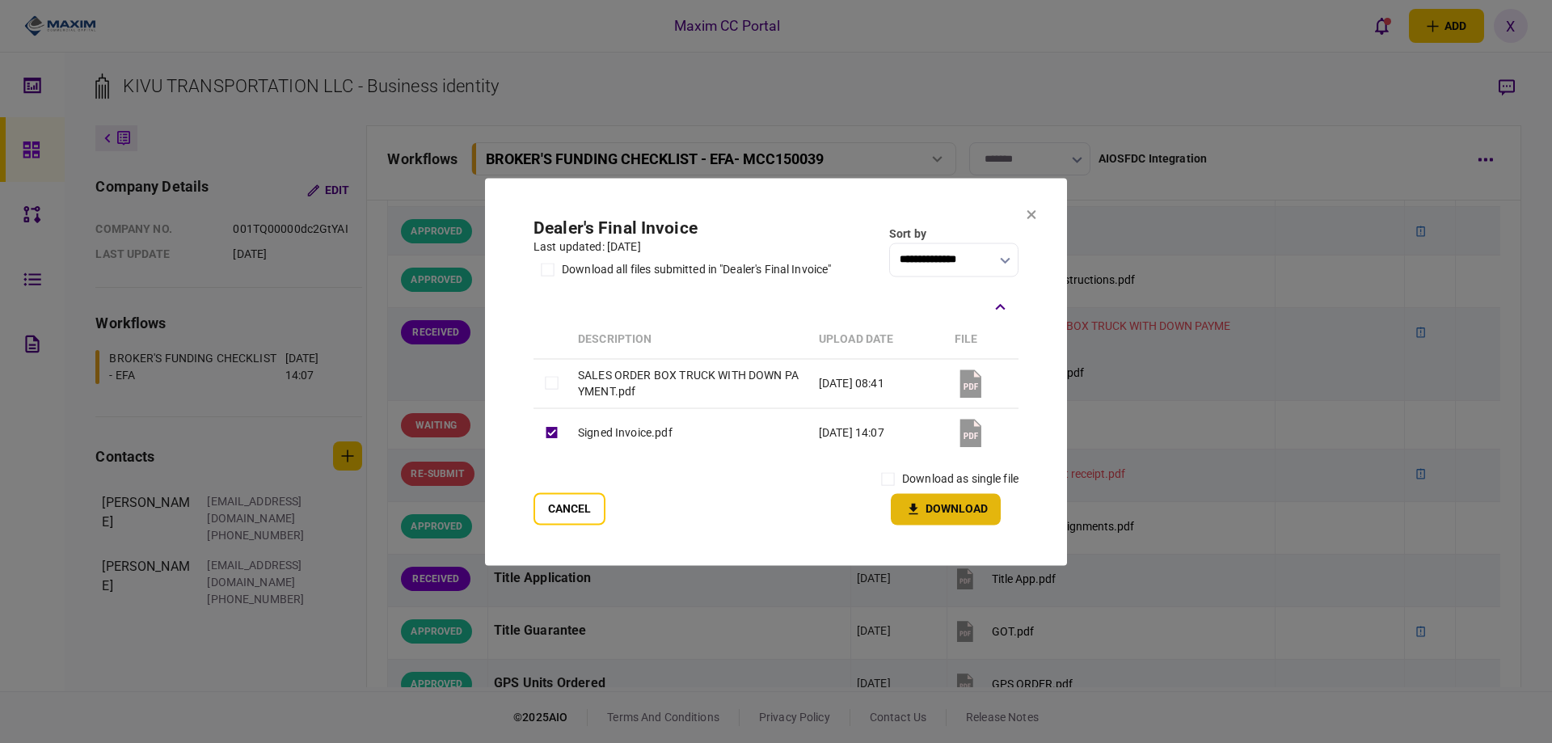
click at [894, 496] on button "Download" at bounding box center [946, 509] width 110 height 32
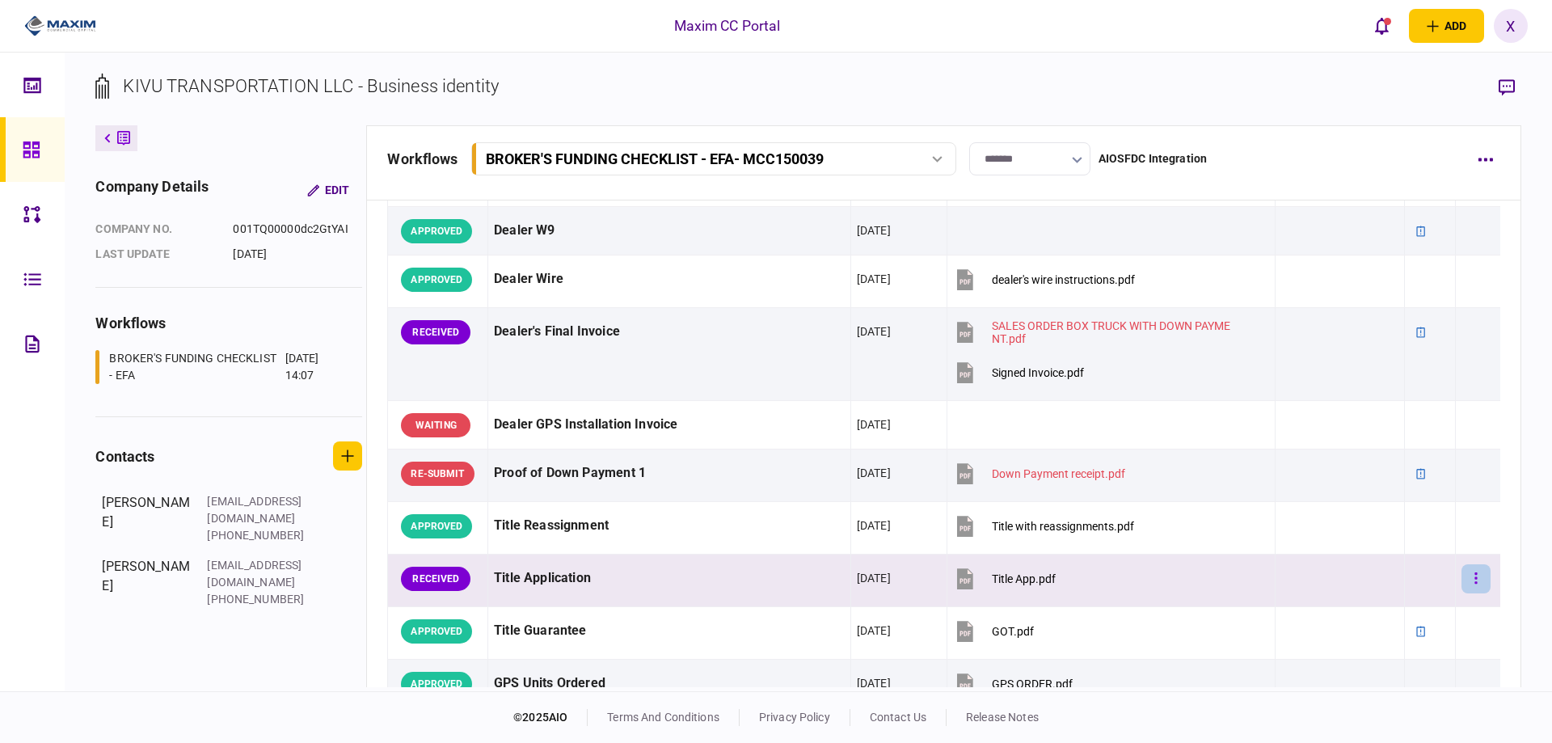
click at [1475, 577] on icon "button" at bounding box center [1476, 578] width 3 height 15
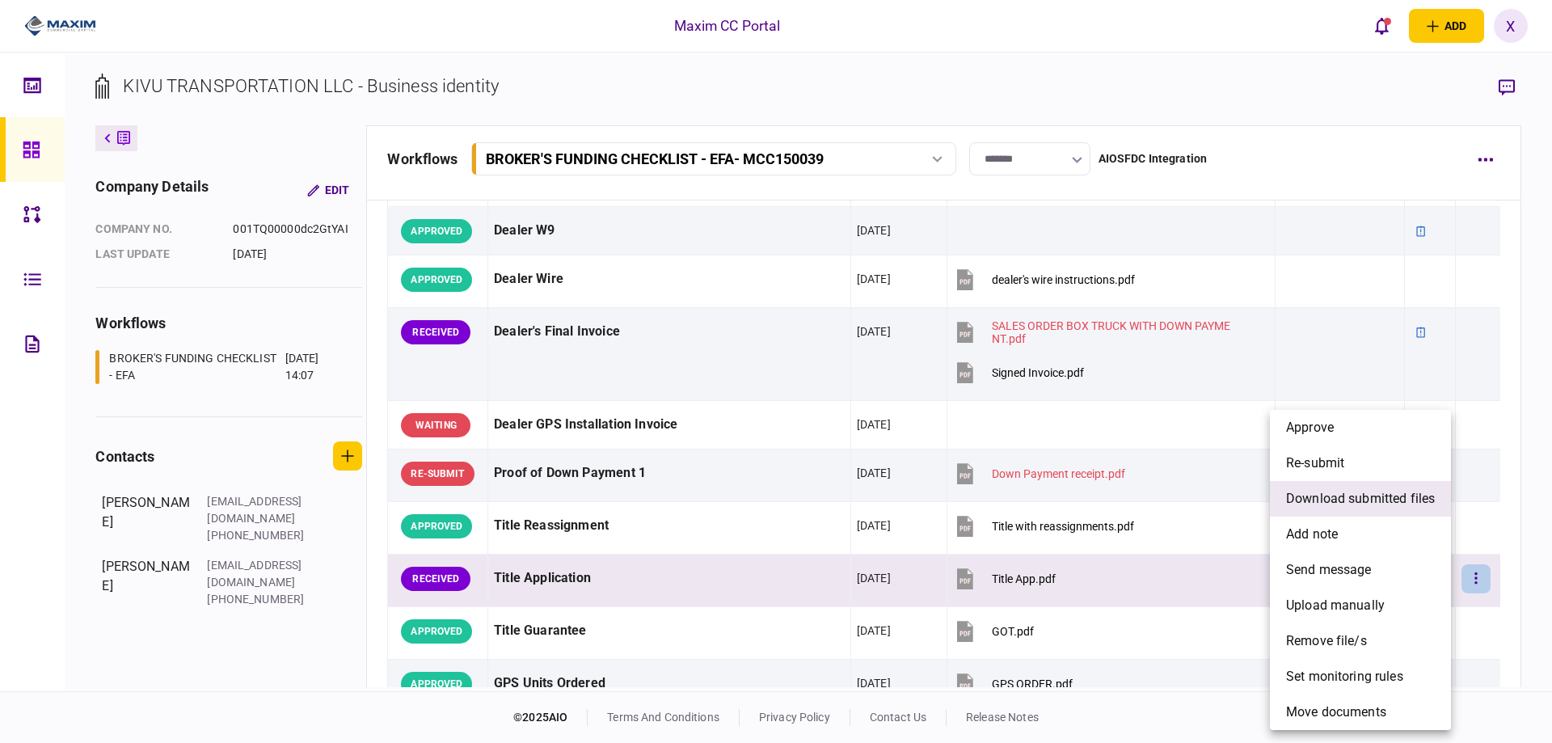
click at [1387, 498] on span "download submitted files" at bounding box center [1360, 498] width 149 height 19
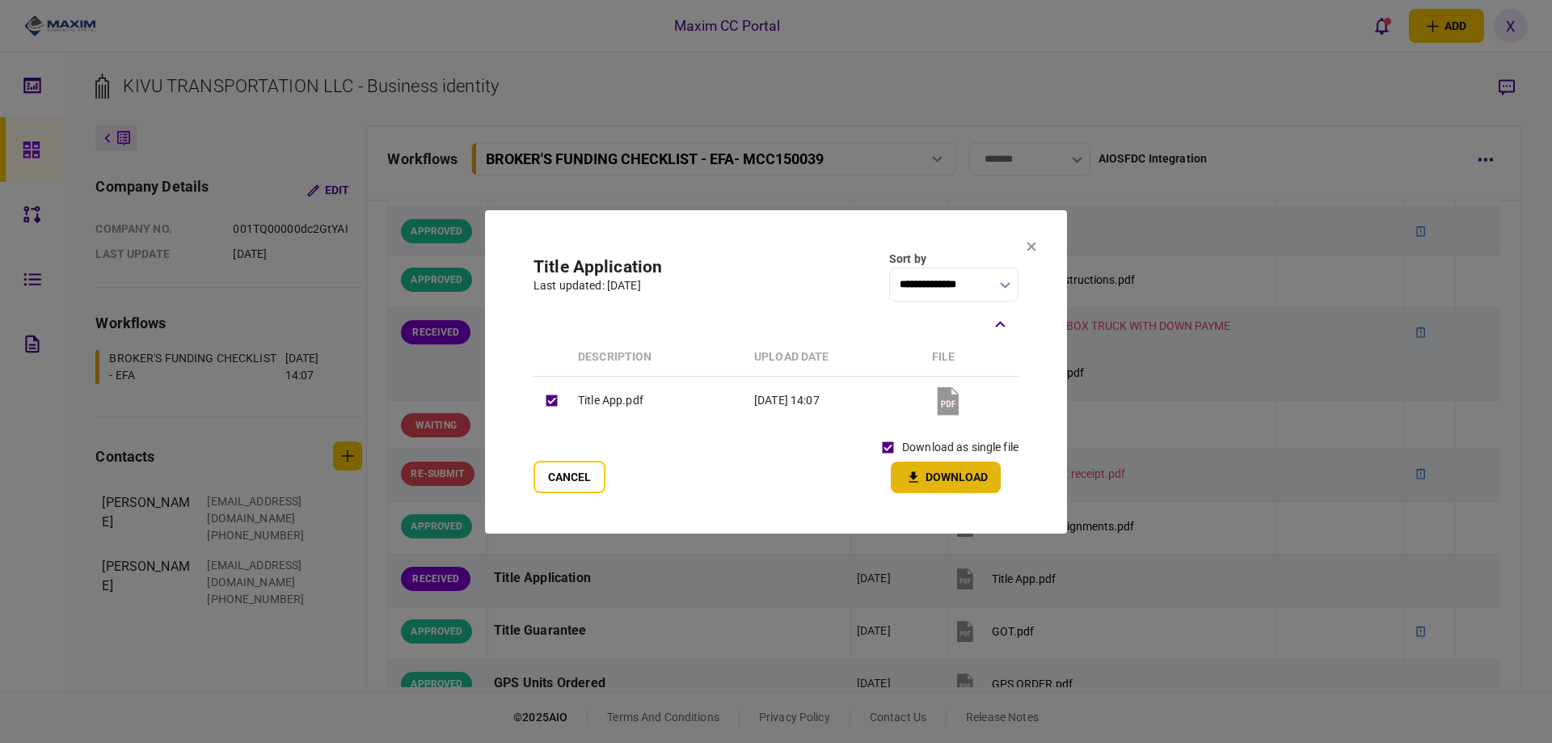
click at [940, 482] on button "Download" at bounding box center [946, 478] width 110 height 32
click at [1032, 246] on icon at bounding box center [1032, 246] width 9 height 9
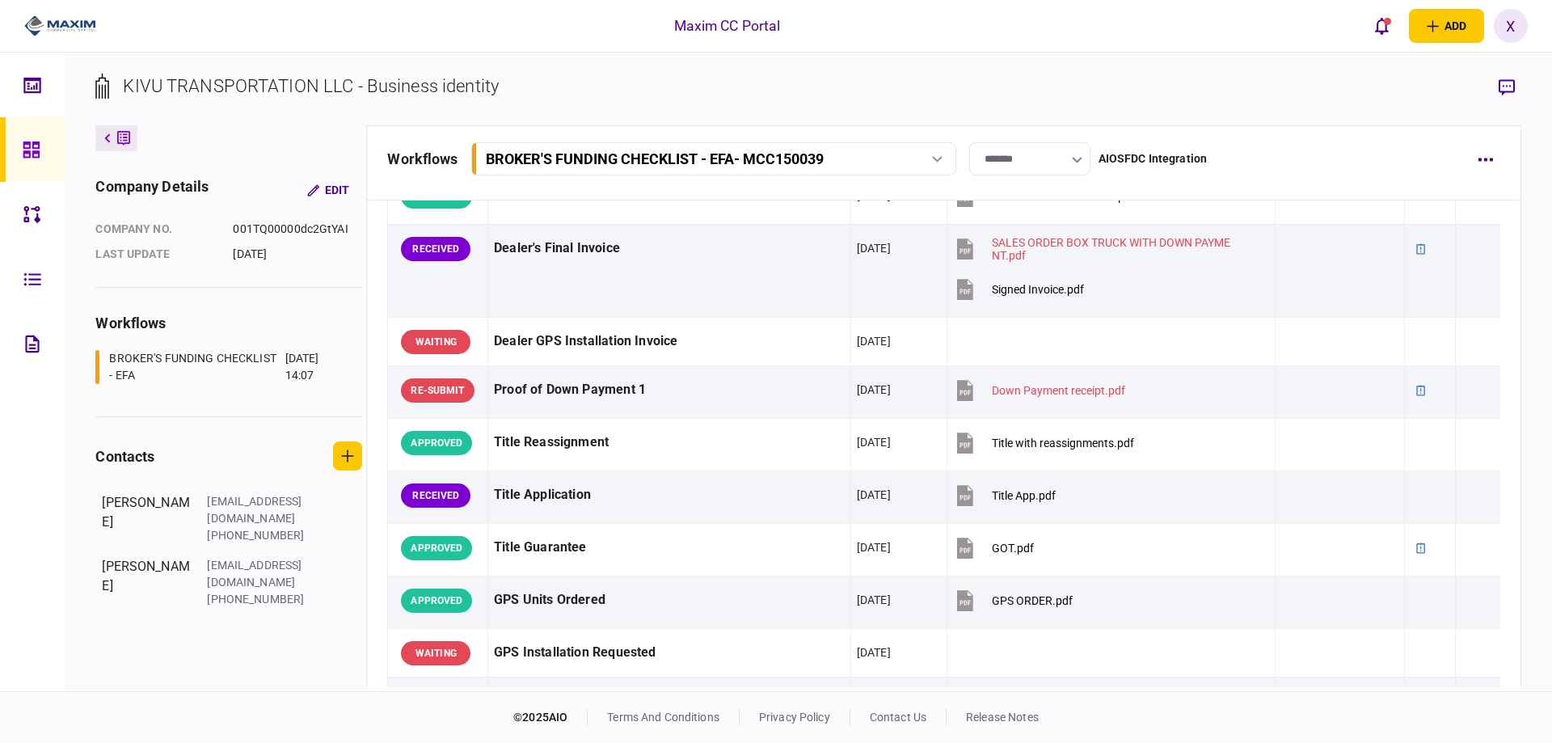
scroll to position [1132, 0]
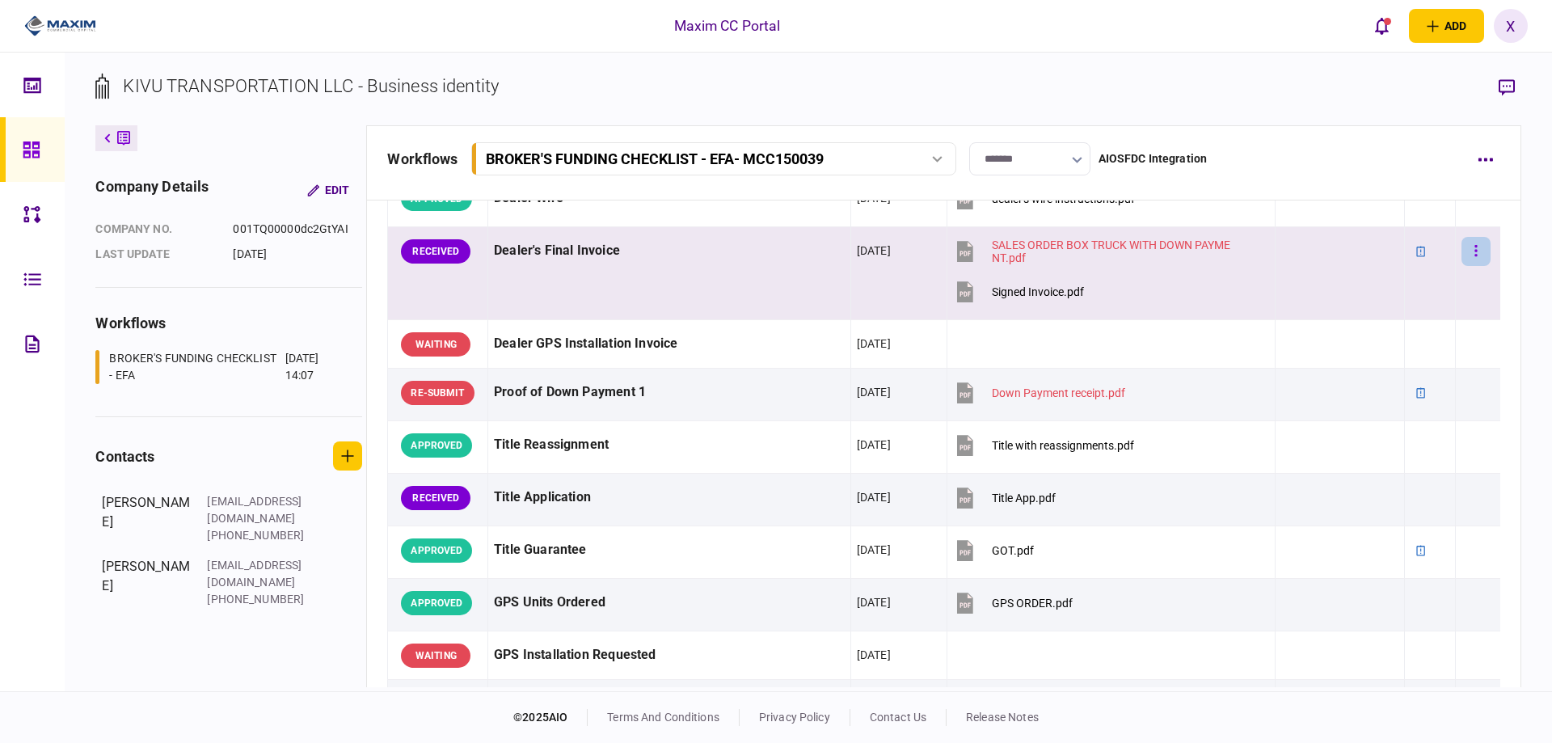
click at [1475, 253] on icon "button" at bounding box center [1476, 250] width 3 height 15
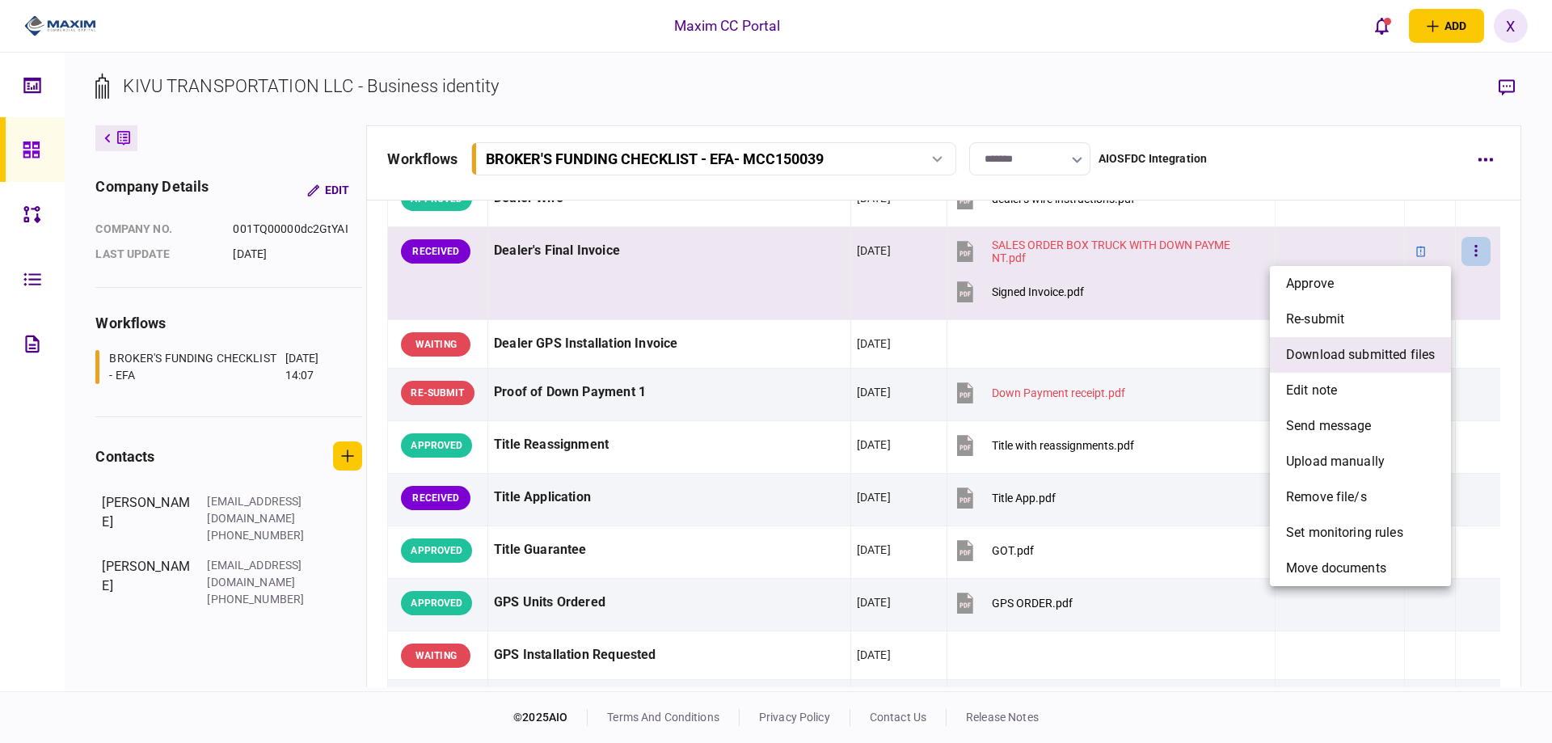
click at [1382, 348] on span "download submitted files" at bounding box center [1360, 354] width 149 height 19
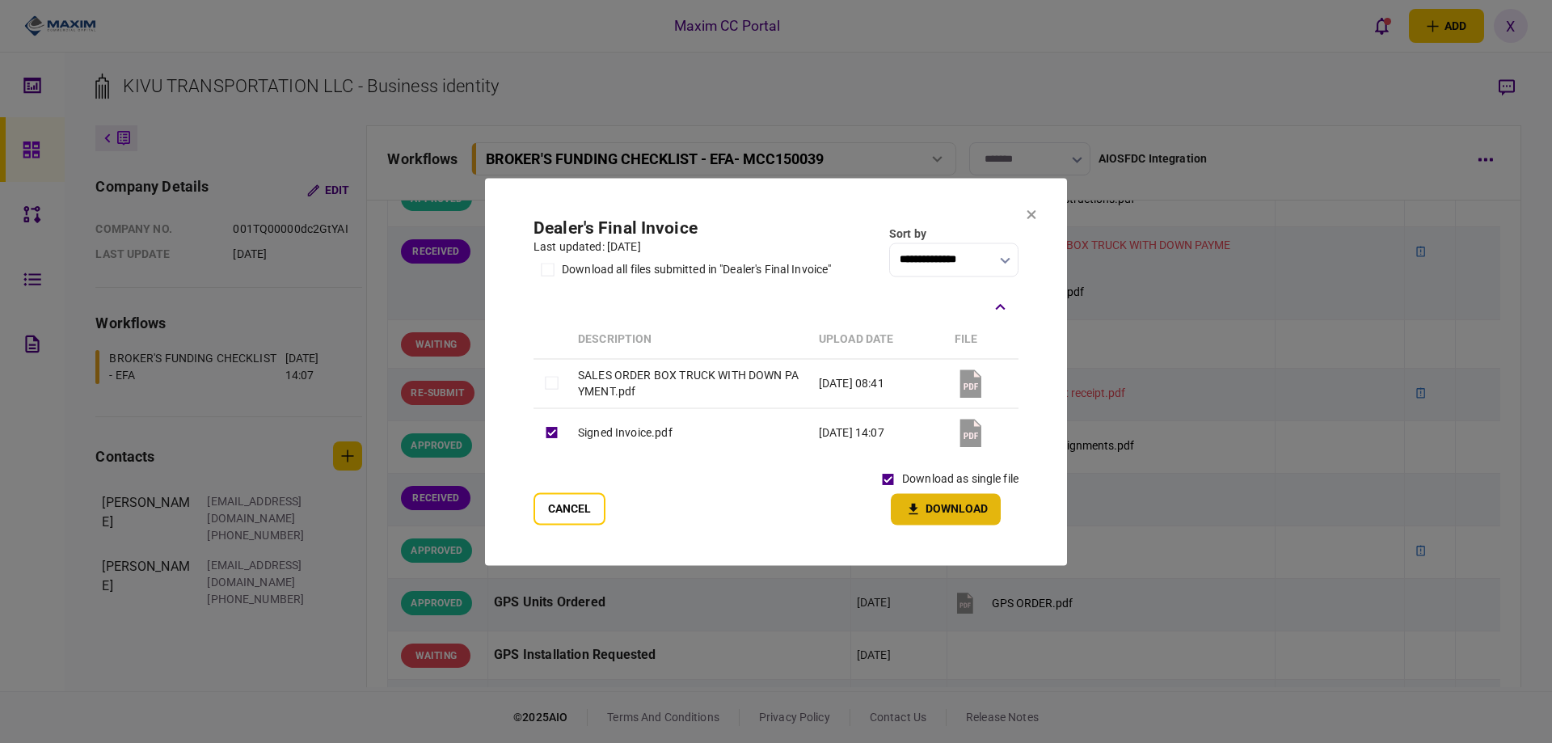
click at [936, 509] on button "Download" at bounding box center [946, 509] width 110 height 32
click at [1035, 210] on section "**********" at bounding box center [776, 371] width 582 height 387
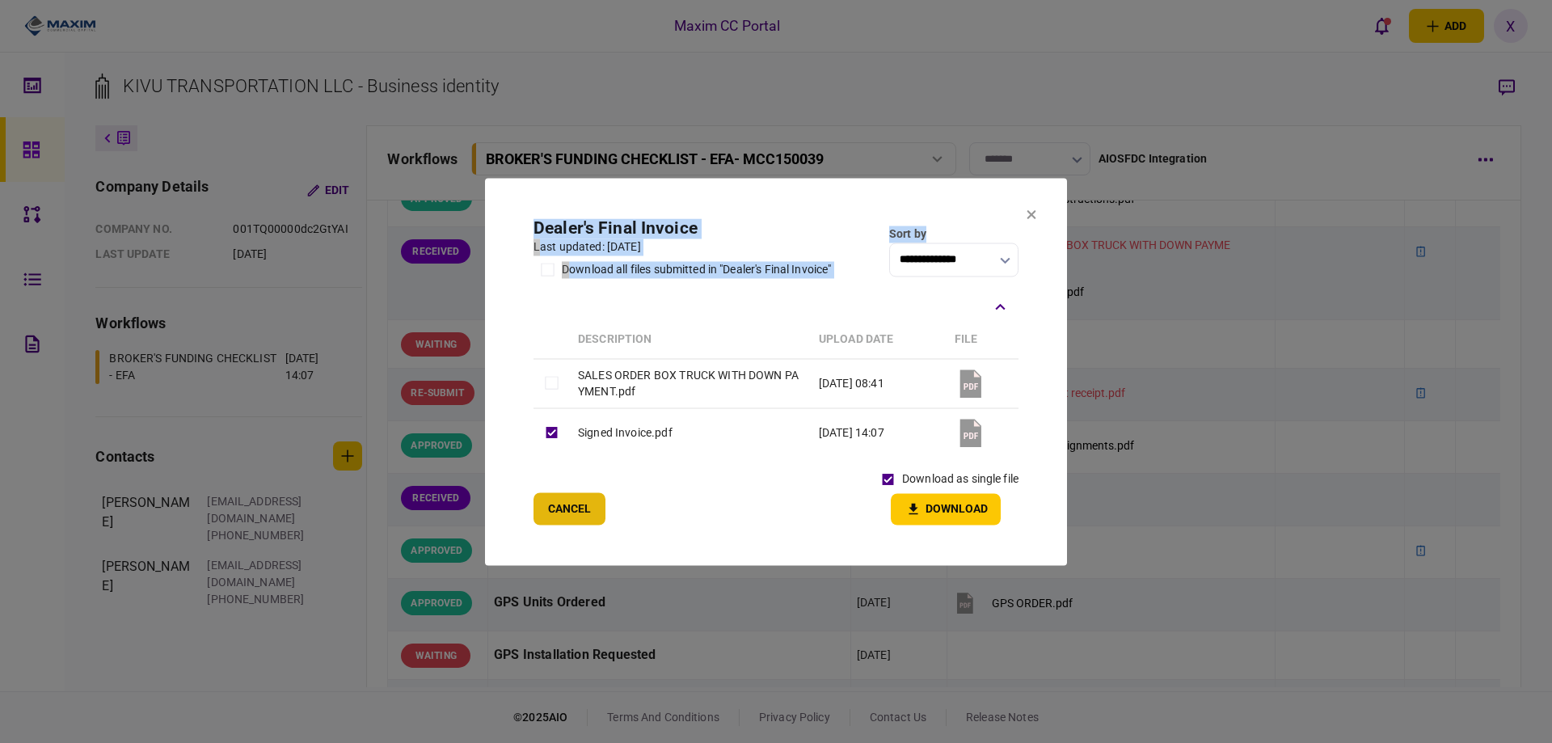
click at [564, 500] on button "Cancel" at bounding box center [570, 508] width 72 height 32
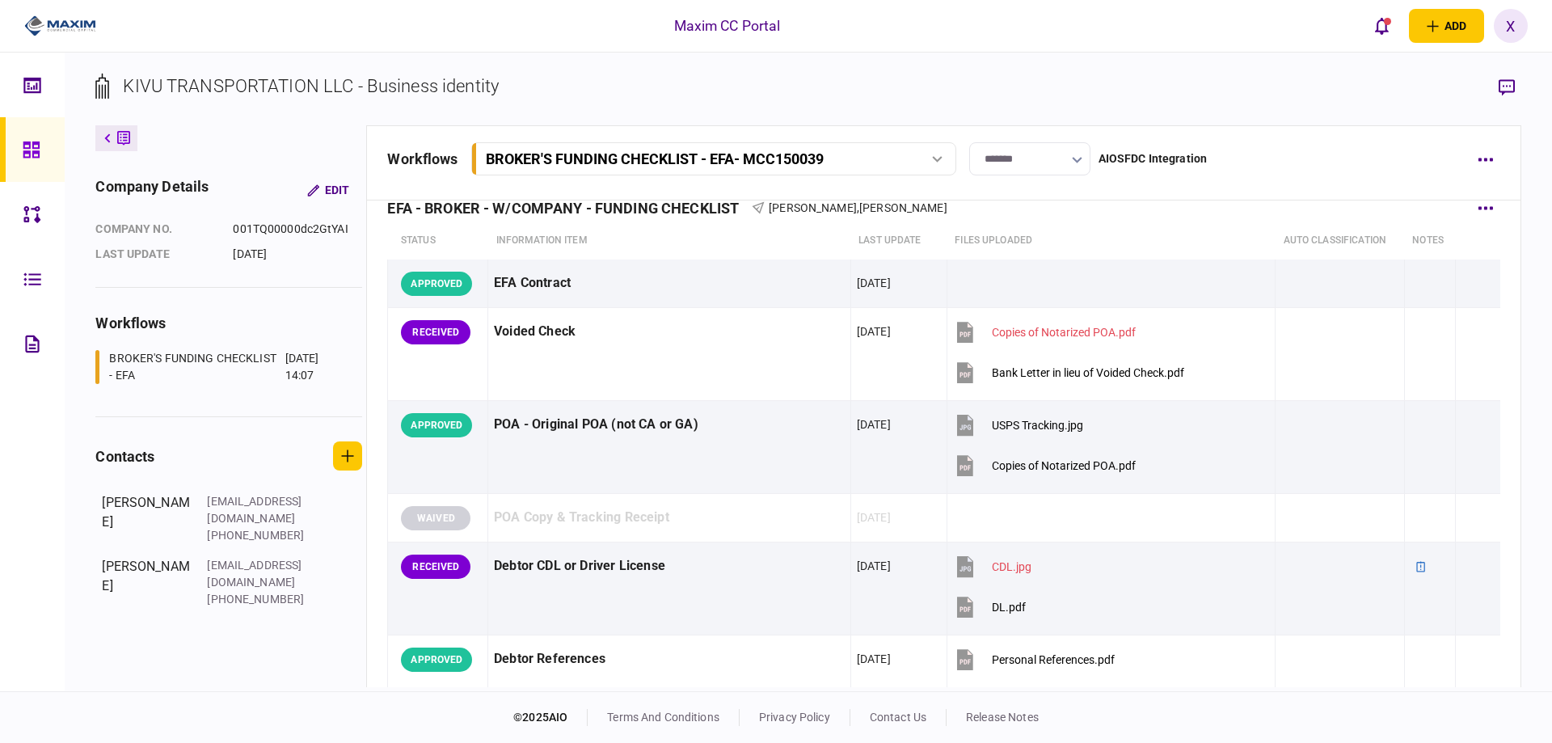
scroll to position [0, 0]
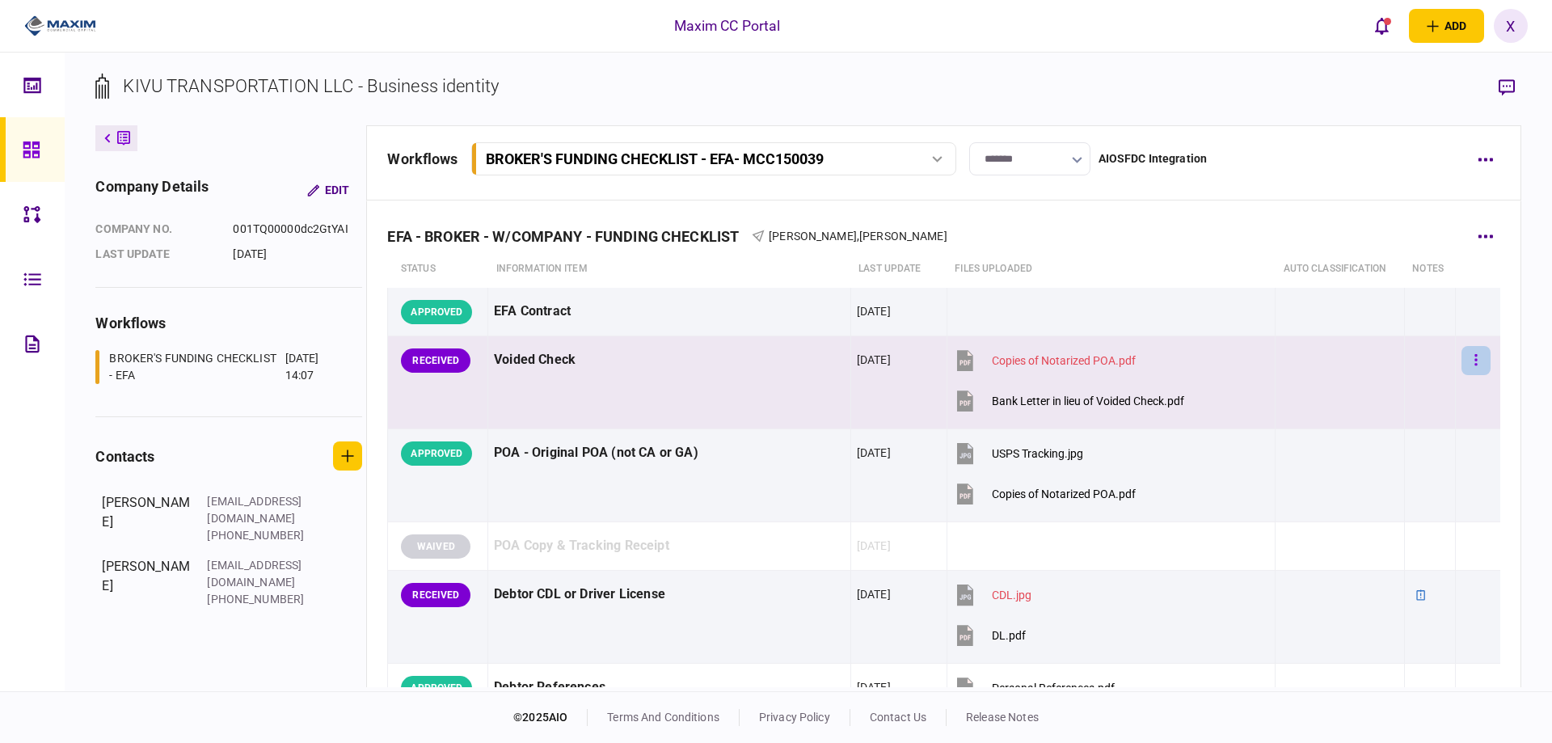
click at [1472, 361] on button "button" at bounding box center [1476, 360] width 29 height 29
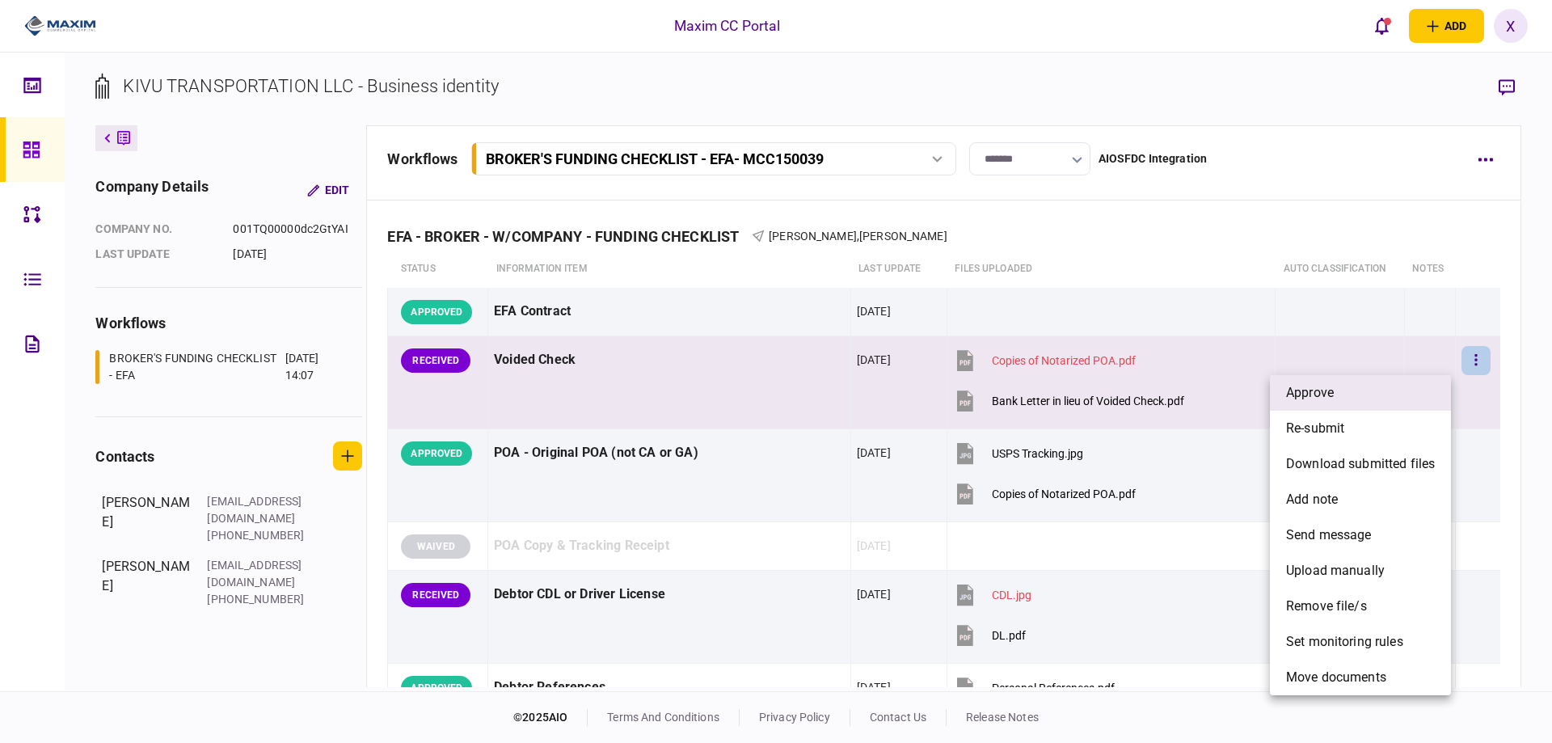
click at [1393, 389] on li "approve" at bounding box center [1360, 393] width 181 height 36
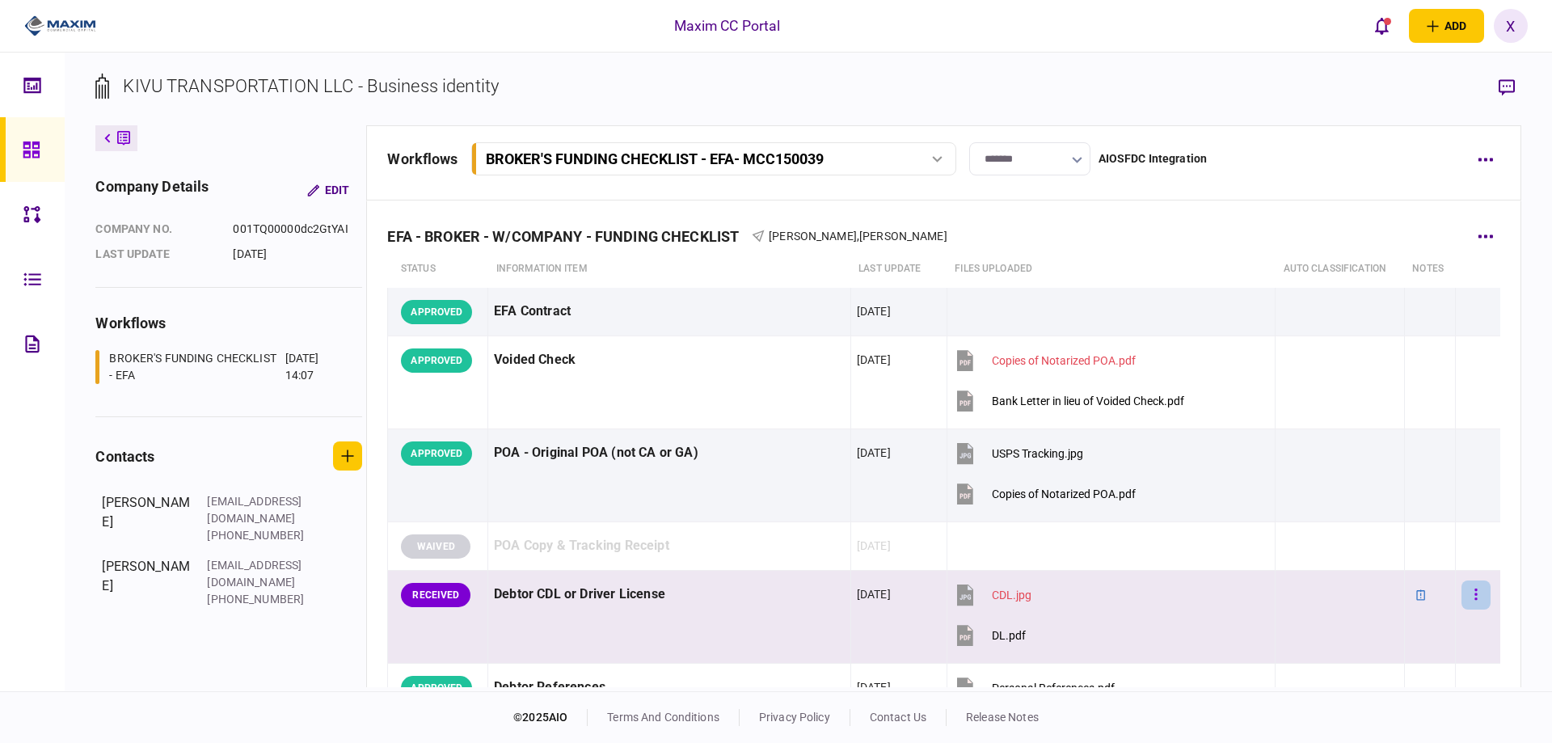
click at [1473, 597] on button "button" at bounding box center [1476, 595] width 29 height 29
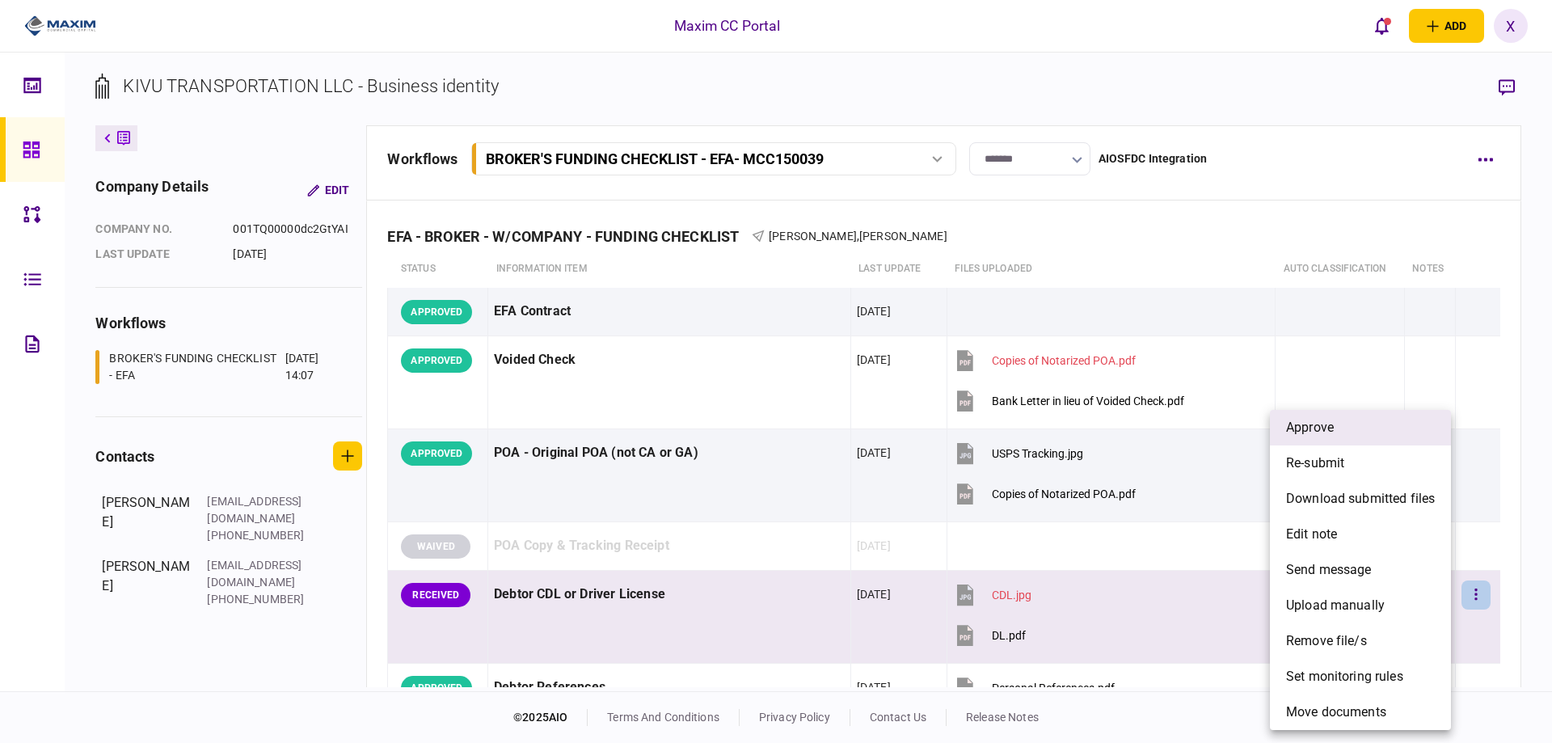
click at [1360, 433] on li "approve" at bounding box center [1360, 428] width 181 height 36
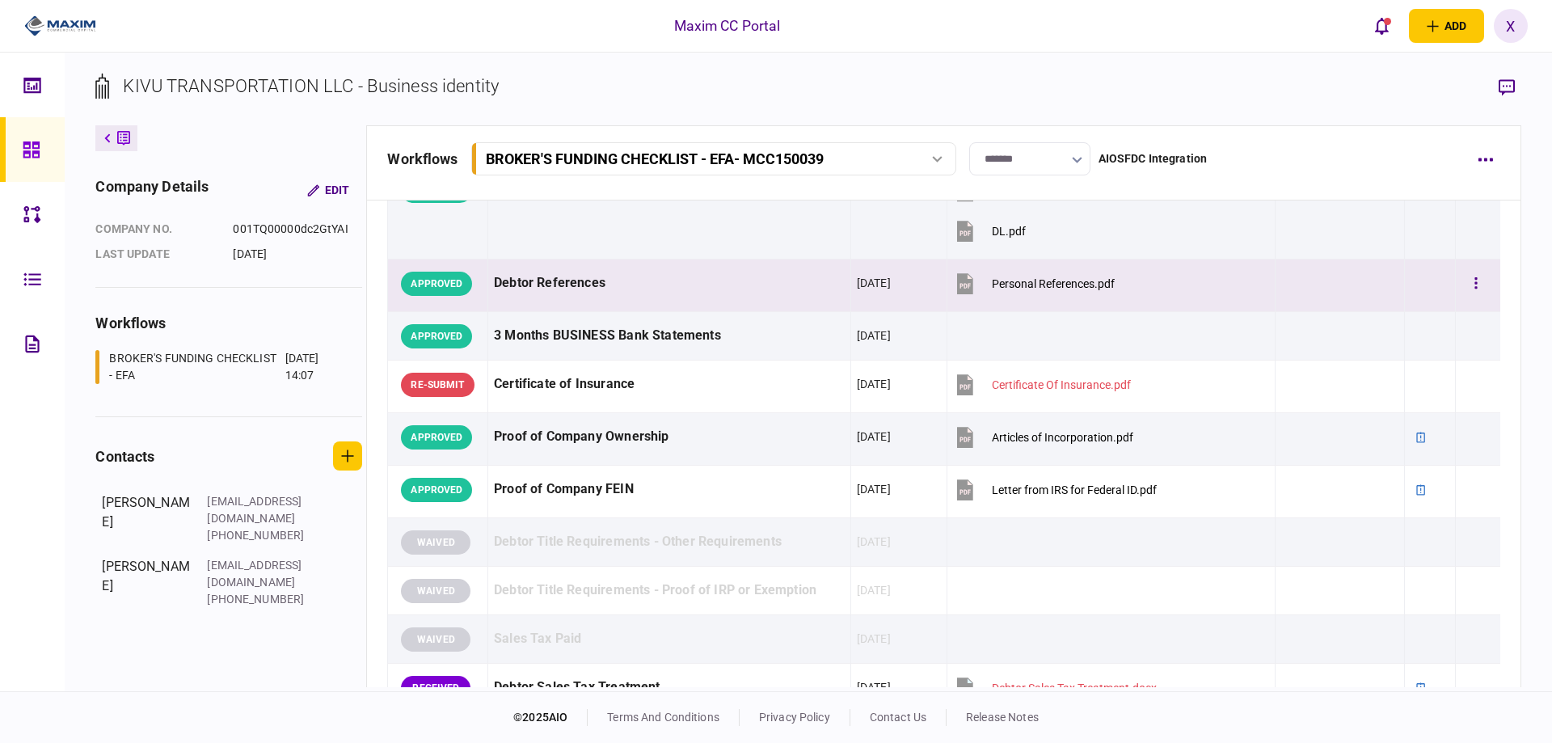
scroll to position [566, 0]
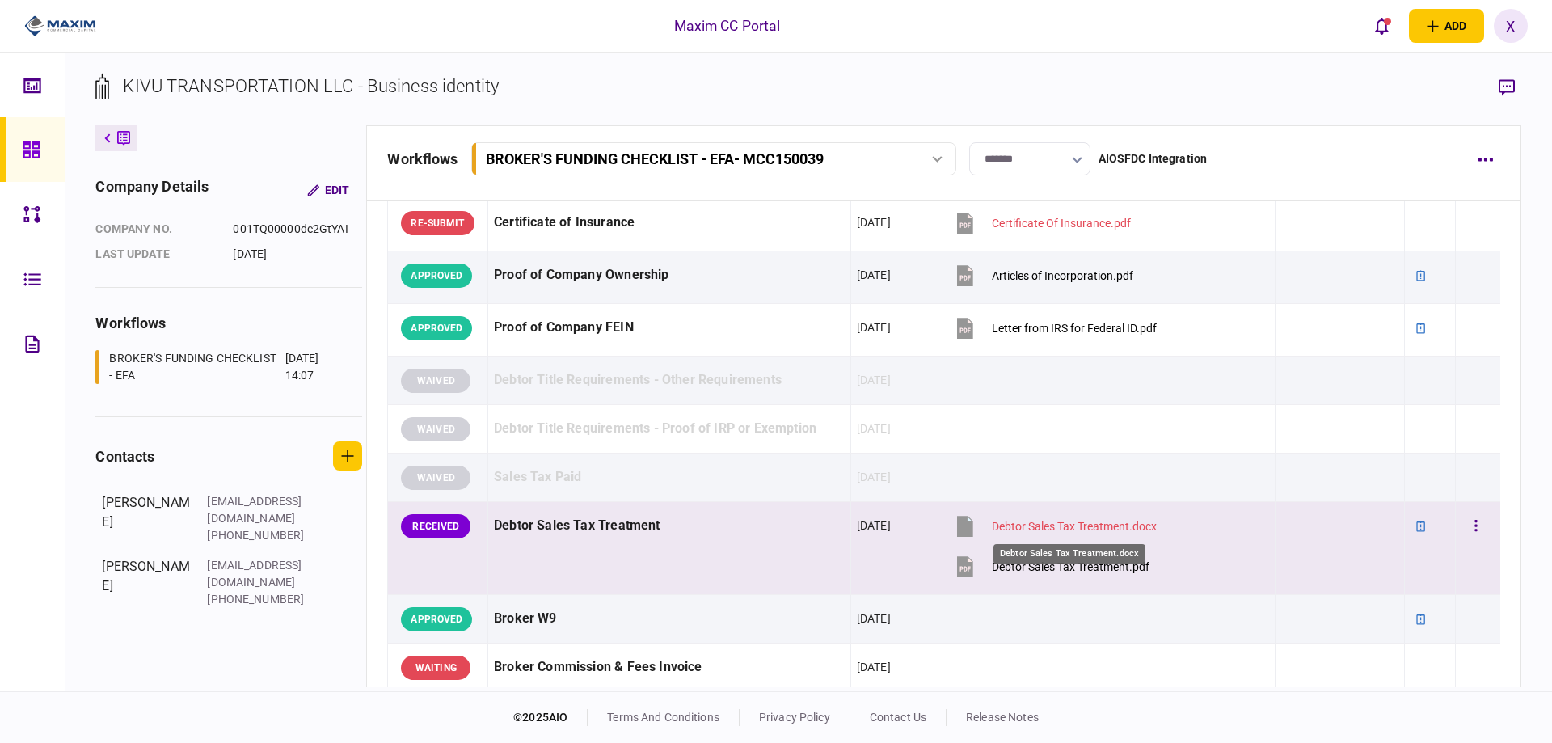
click at [1042, 524] on div "Debtor Sales Tax Treatment.docx" at bounding box center [1074, 526] width 165 height 13
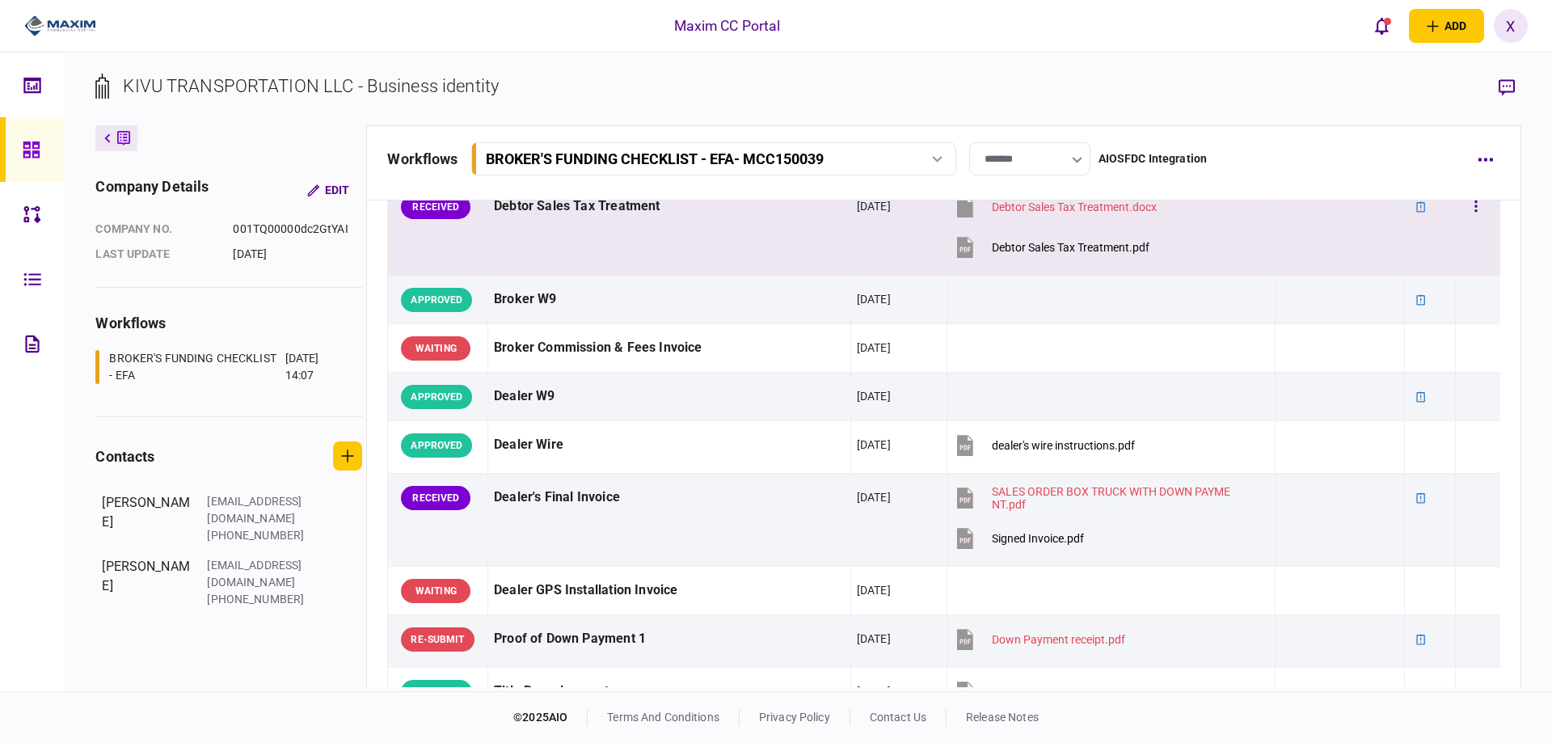
scroll to position [889, 0]
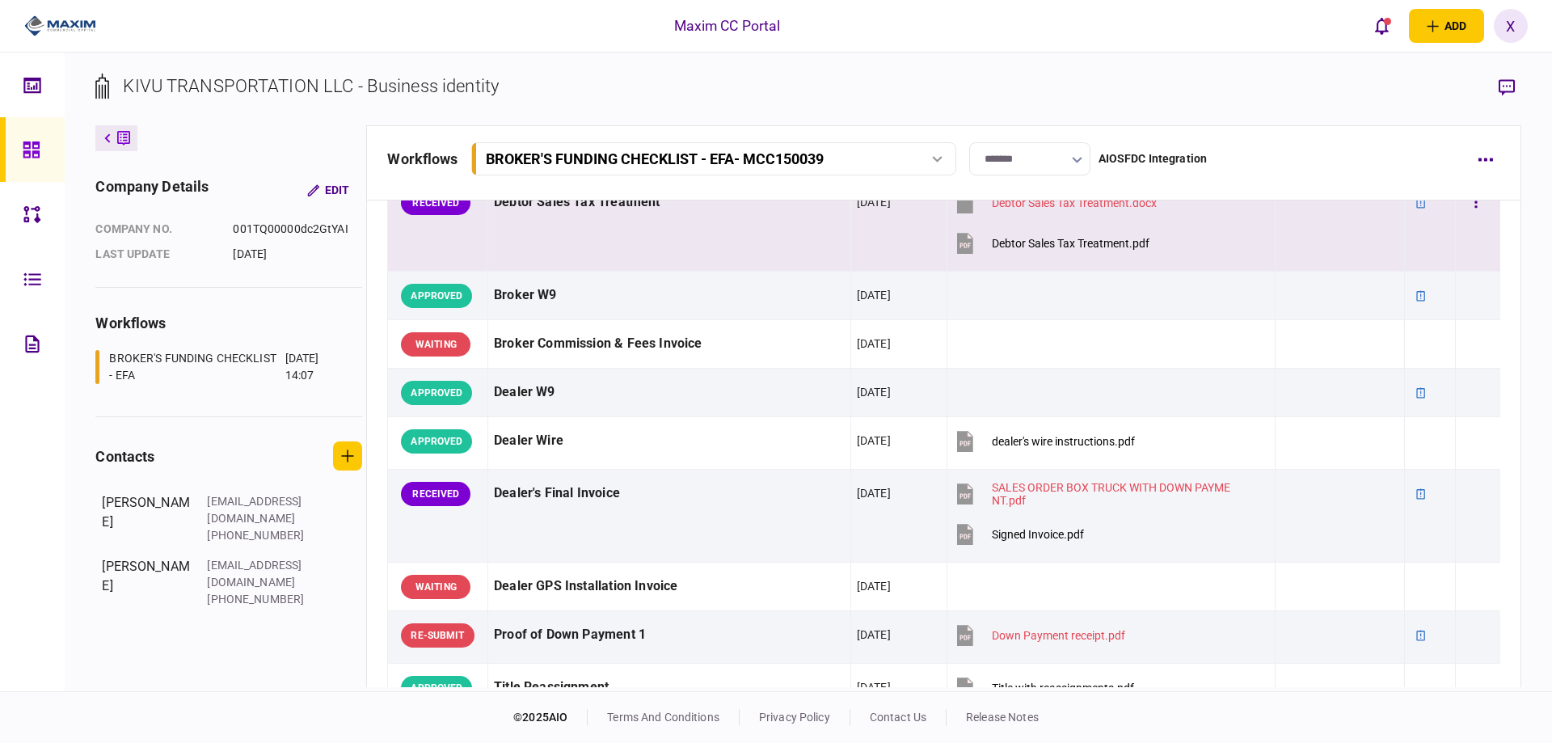
click at [682, 247] on td "Debtor Sales Tax Treatment" at bounding box center [669, 225] width 363 height 93
click at [1498, 89] on button "button" at bounding box center [1507, 87] width 29 height 29
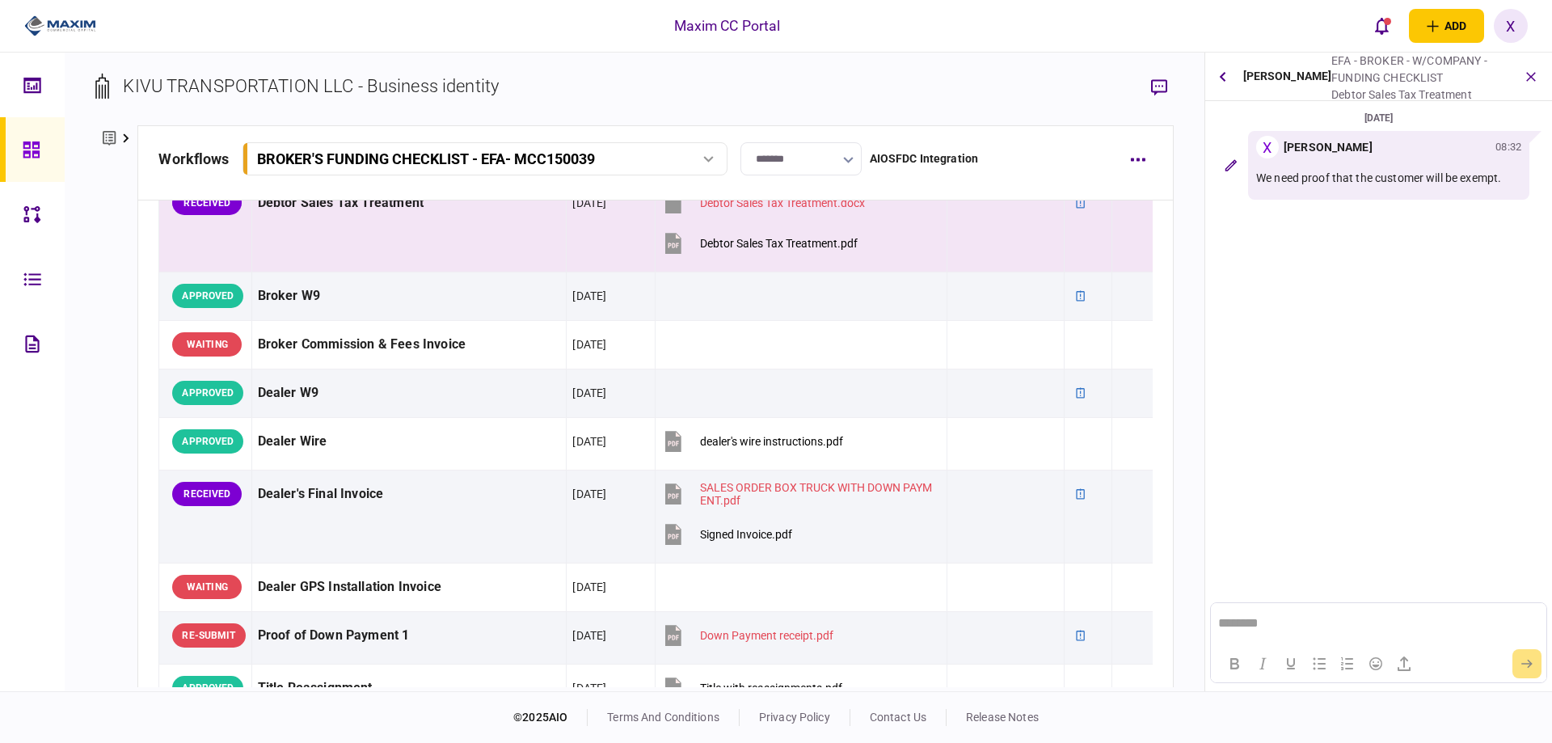
scroll to position [0, 0]
click at [1538, 82] on button "button" at bounding box center [1531, 76] width 29 height 29
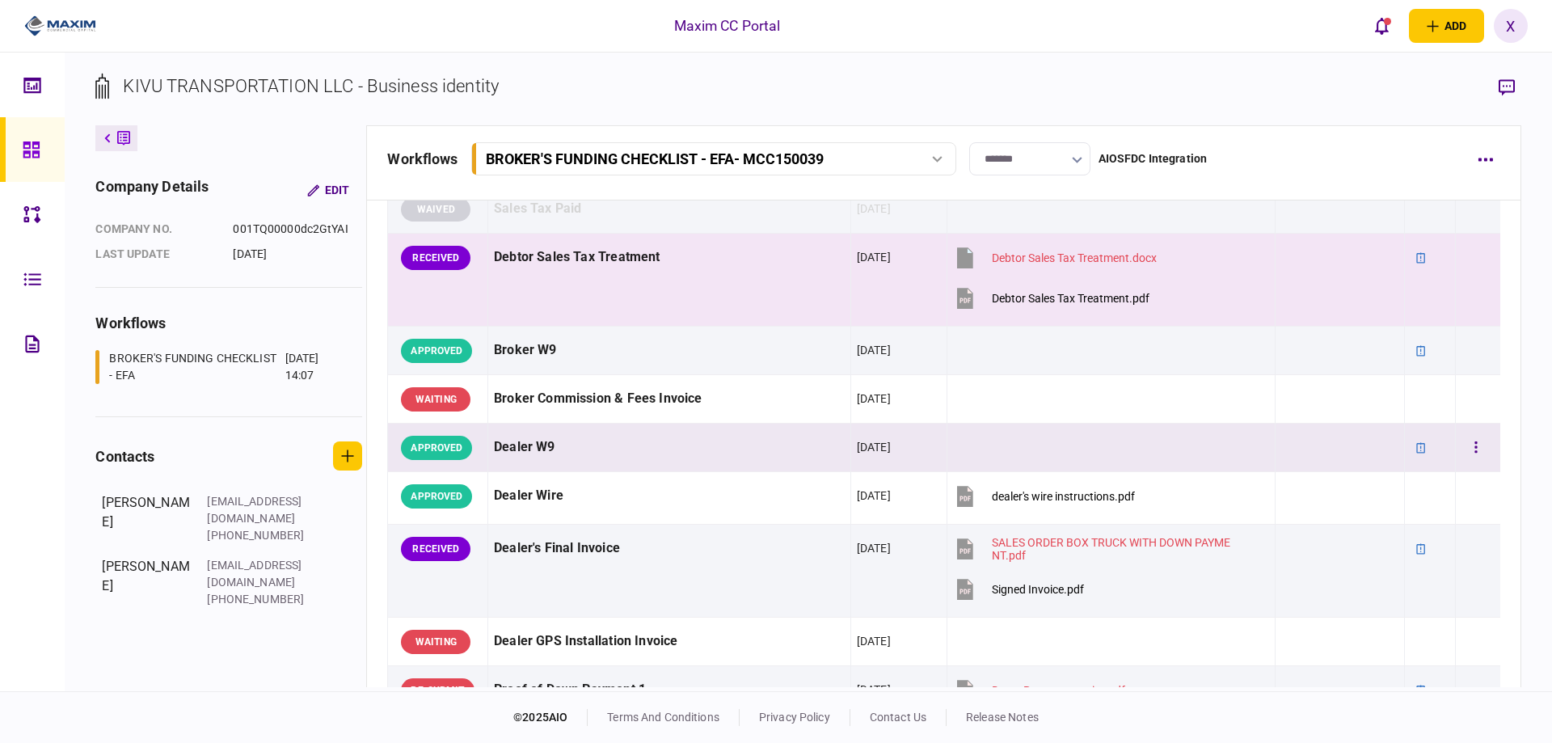
scroll to position [728, 0]
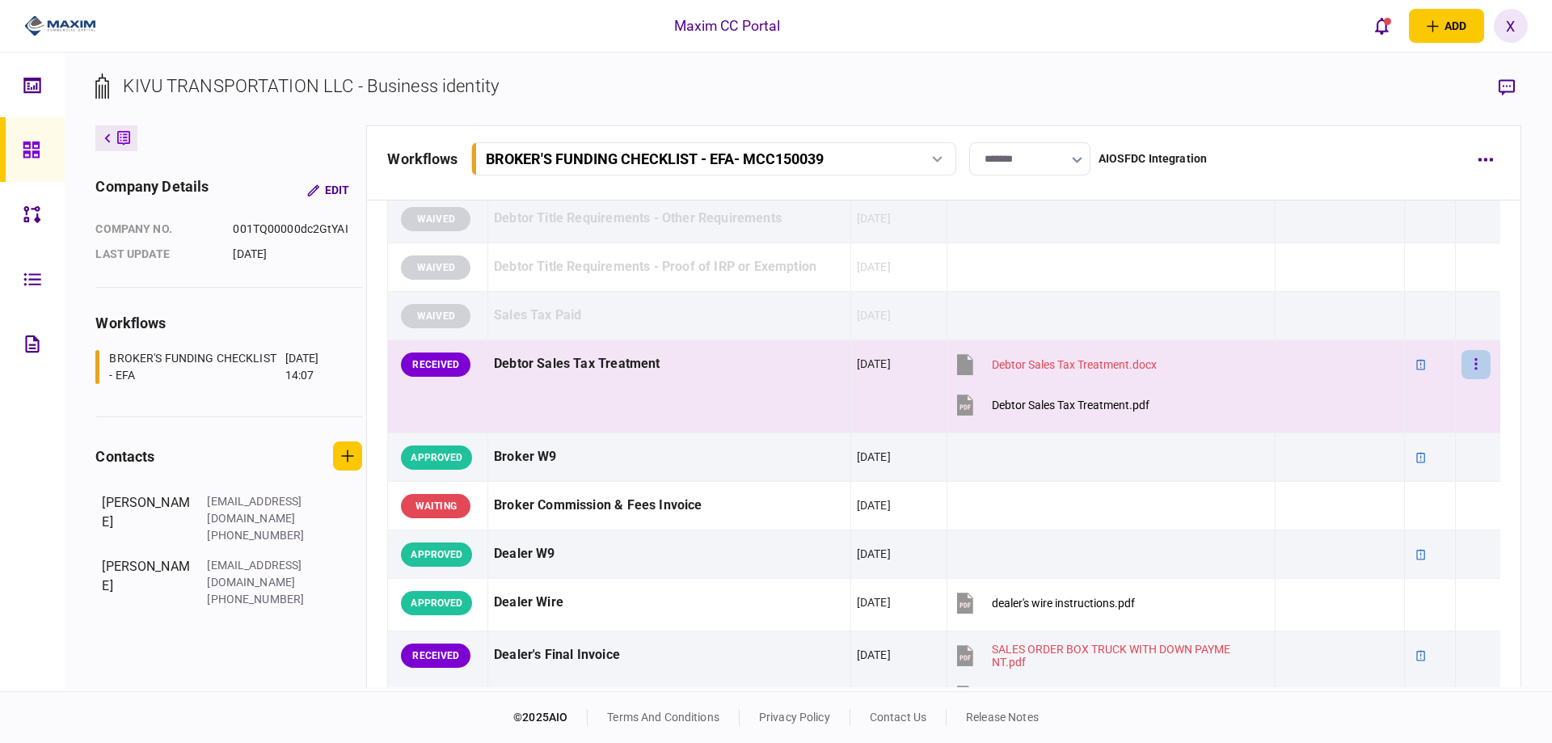
click at [1462, 367] on button "button" at bounding box center [1476, 364] width 29 height 29
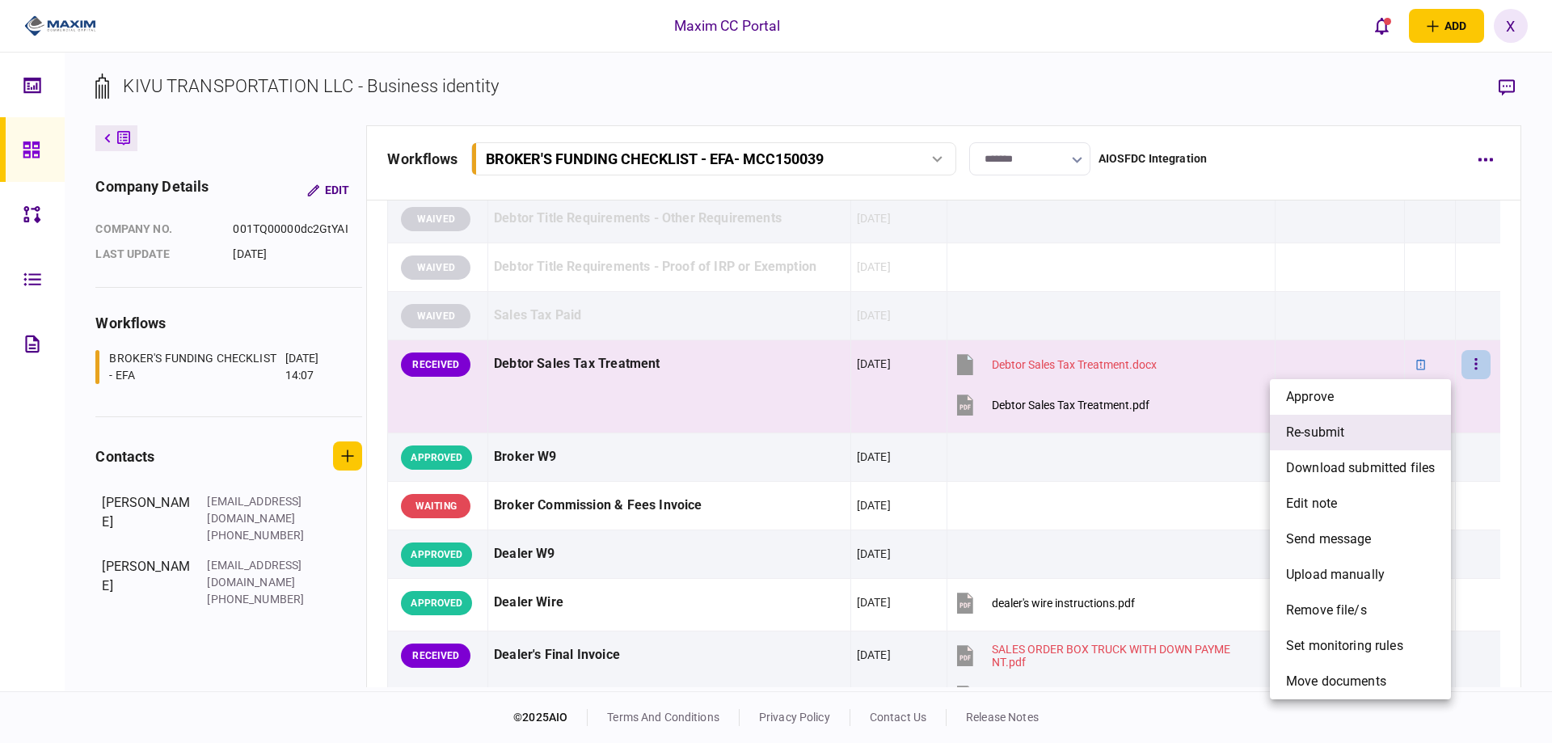
click at [1395, 441] on li "re-submit" at bounding box center [1360, 433] width 181 height 36
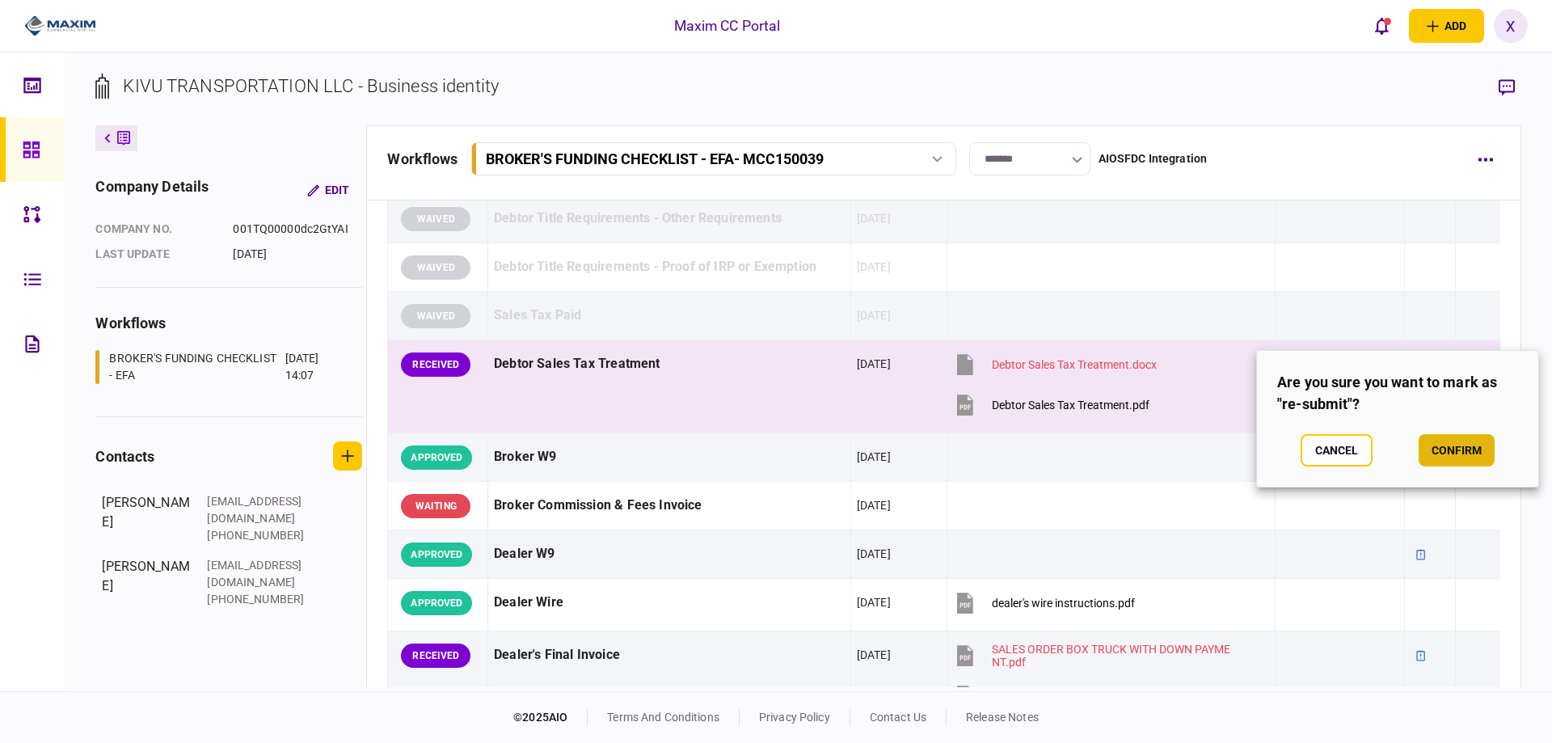
click at [1445, 444] on button "confirm" at bounding box center [1457, 450] width 76 height 32
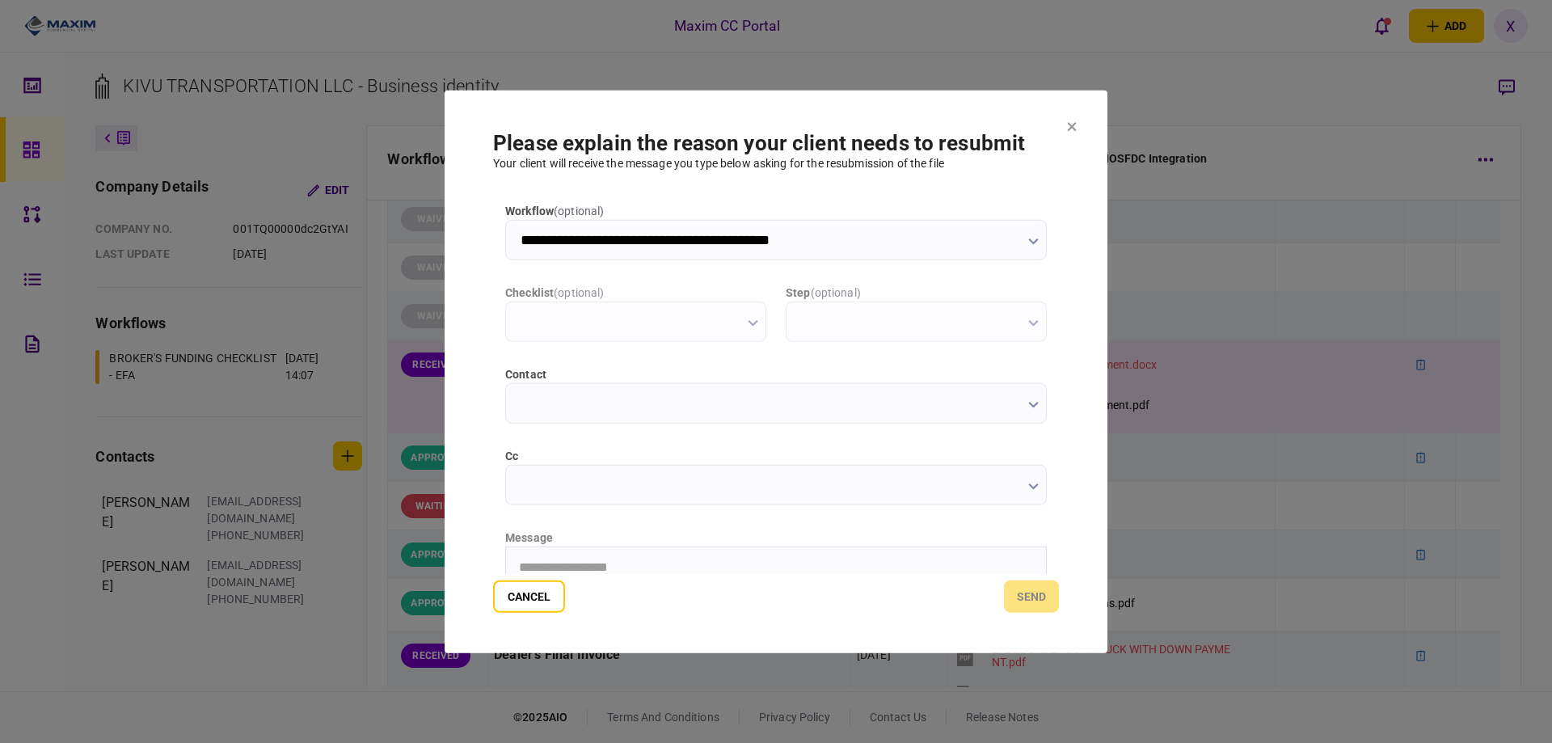
scroll to position [0, 0]
type input "**********"
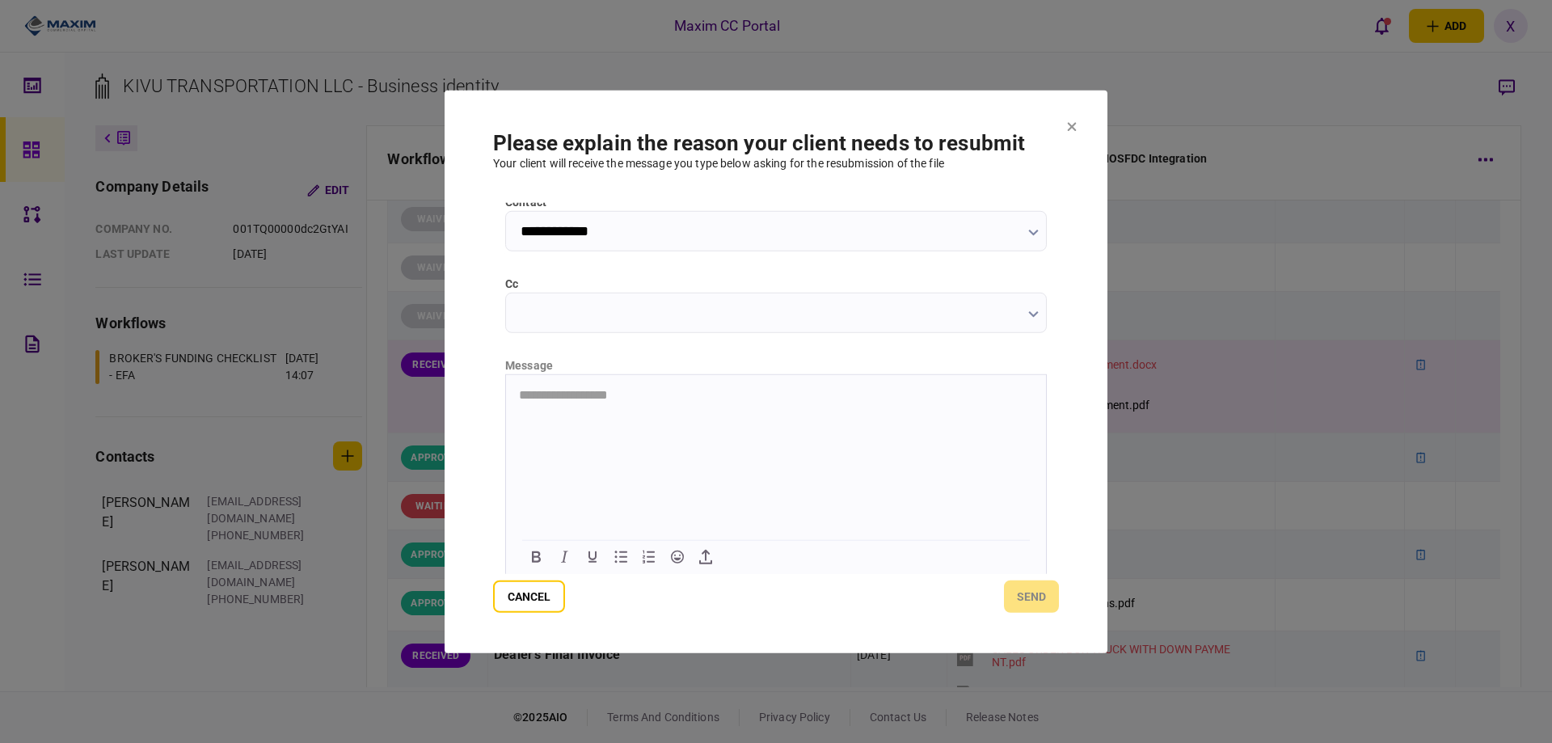
scroll to position [174, 0]
click at [710, 553] on icon "button" at bounding box center [705, 554] width 19 height 19
click at [585, 407] on html at bounding box center [776, 393] width 540 height 40
click at [1024, 526] on button "button" at bounding box center [1016, 522] width 29 height 29
click at [1068, 128] on icon at bounding box center [1072, 126] width 10 height 10
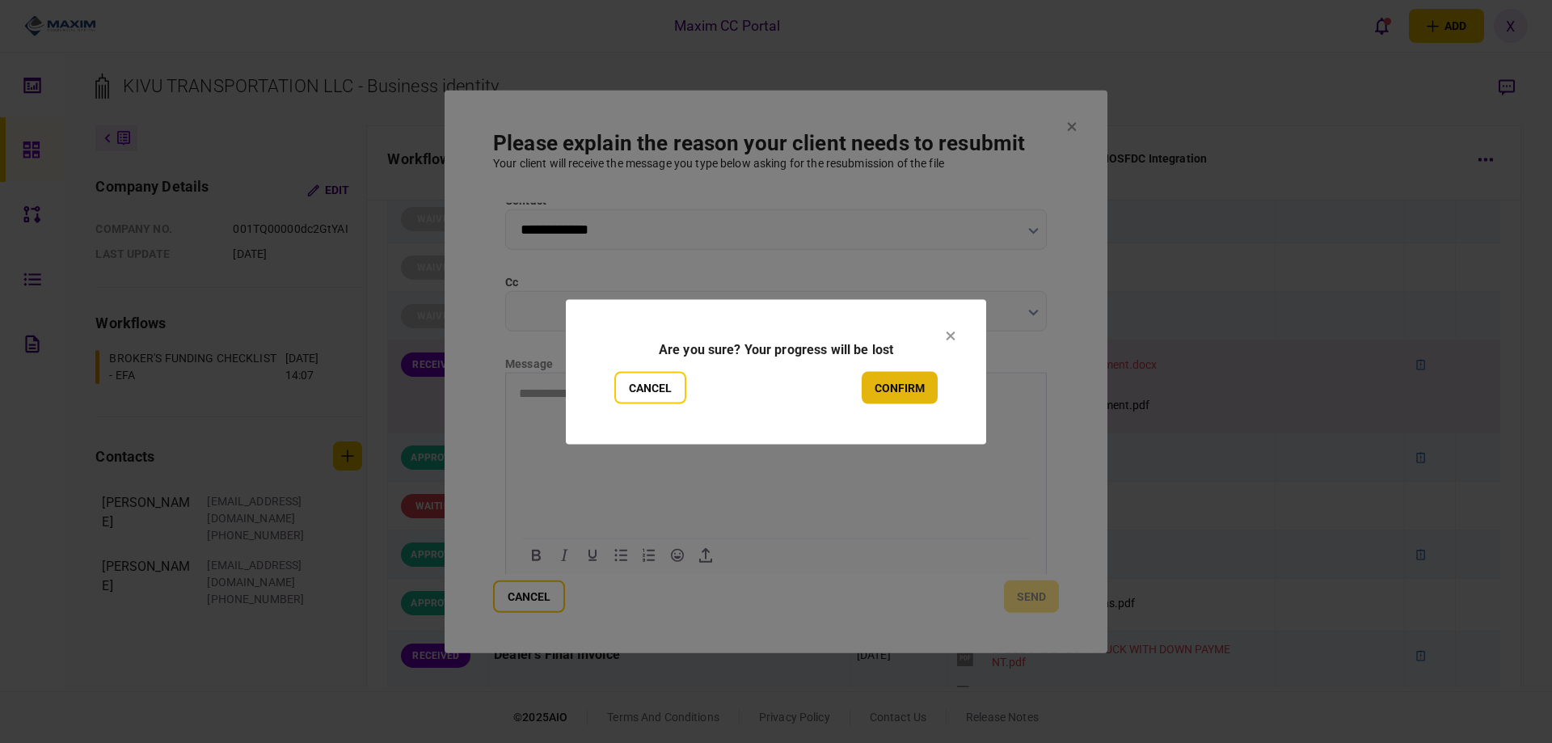
click at [889, 380] on button "confirm" at bounding box center [900, 387] width 76 height 32
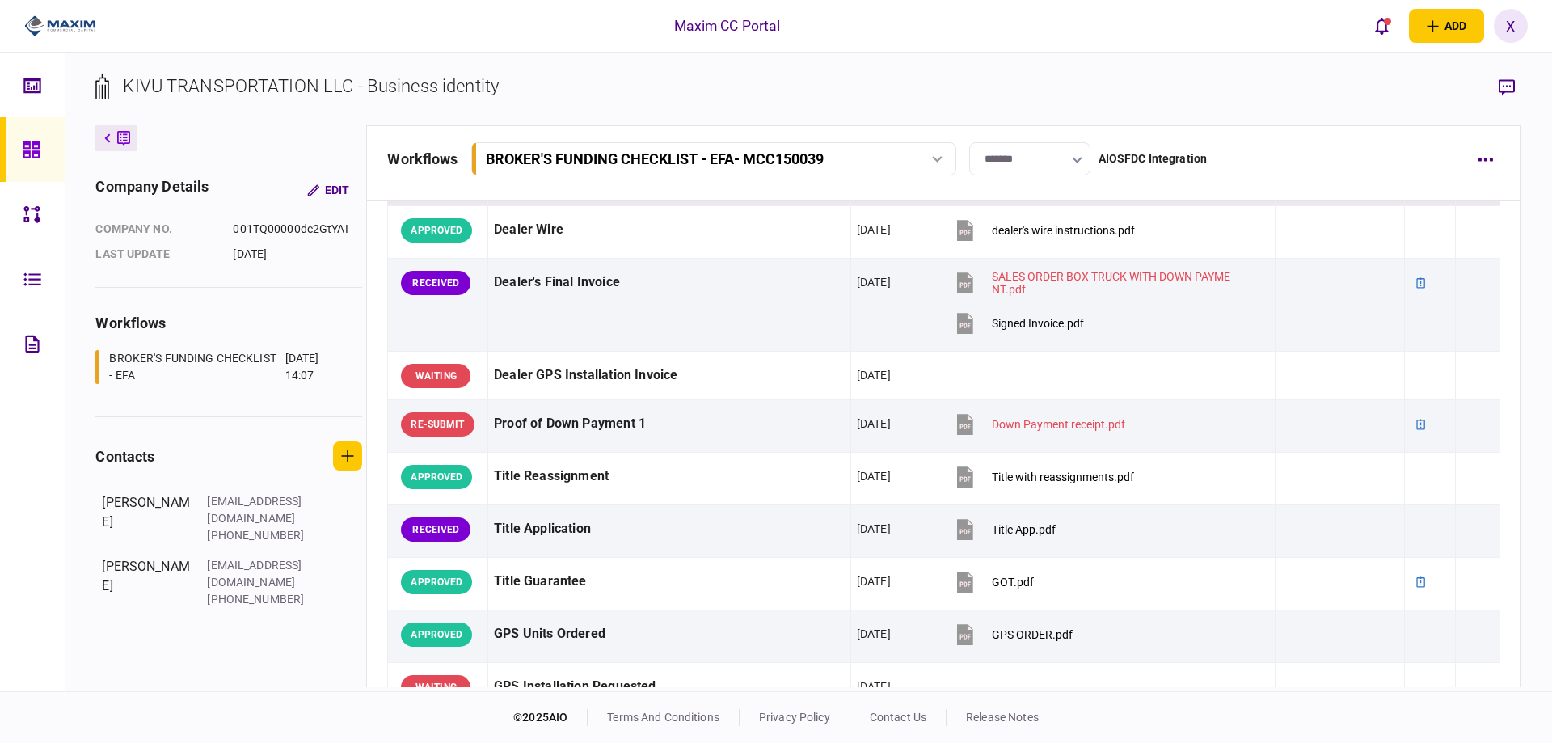
scroll to position [1132, 0]
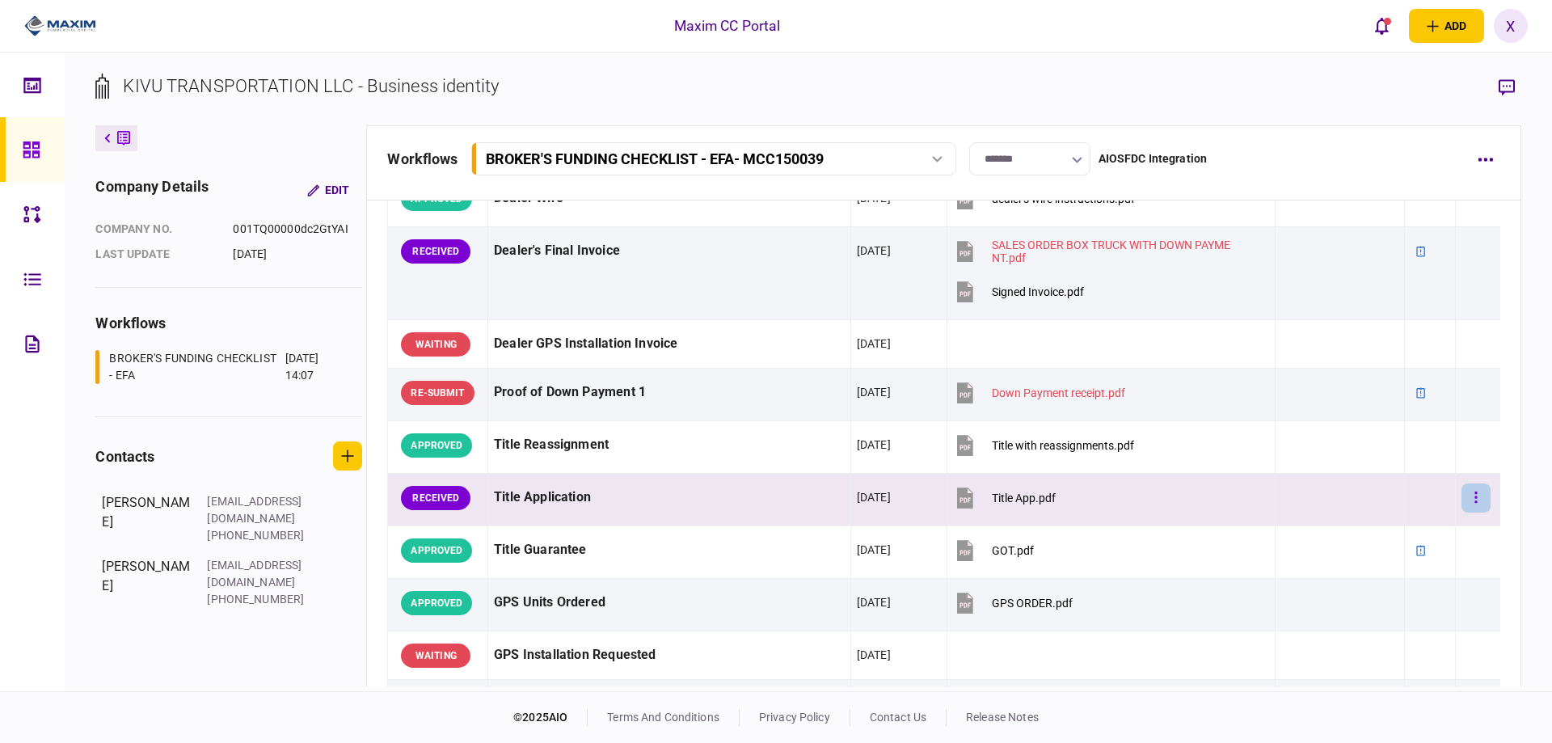
click at [1469, 489] on button "button" at bounding box center [1476, 497] width 29 height 29
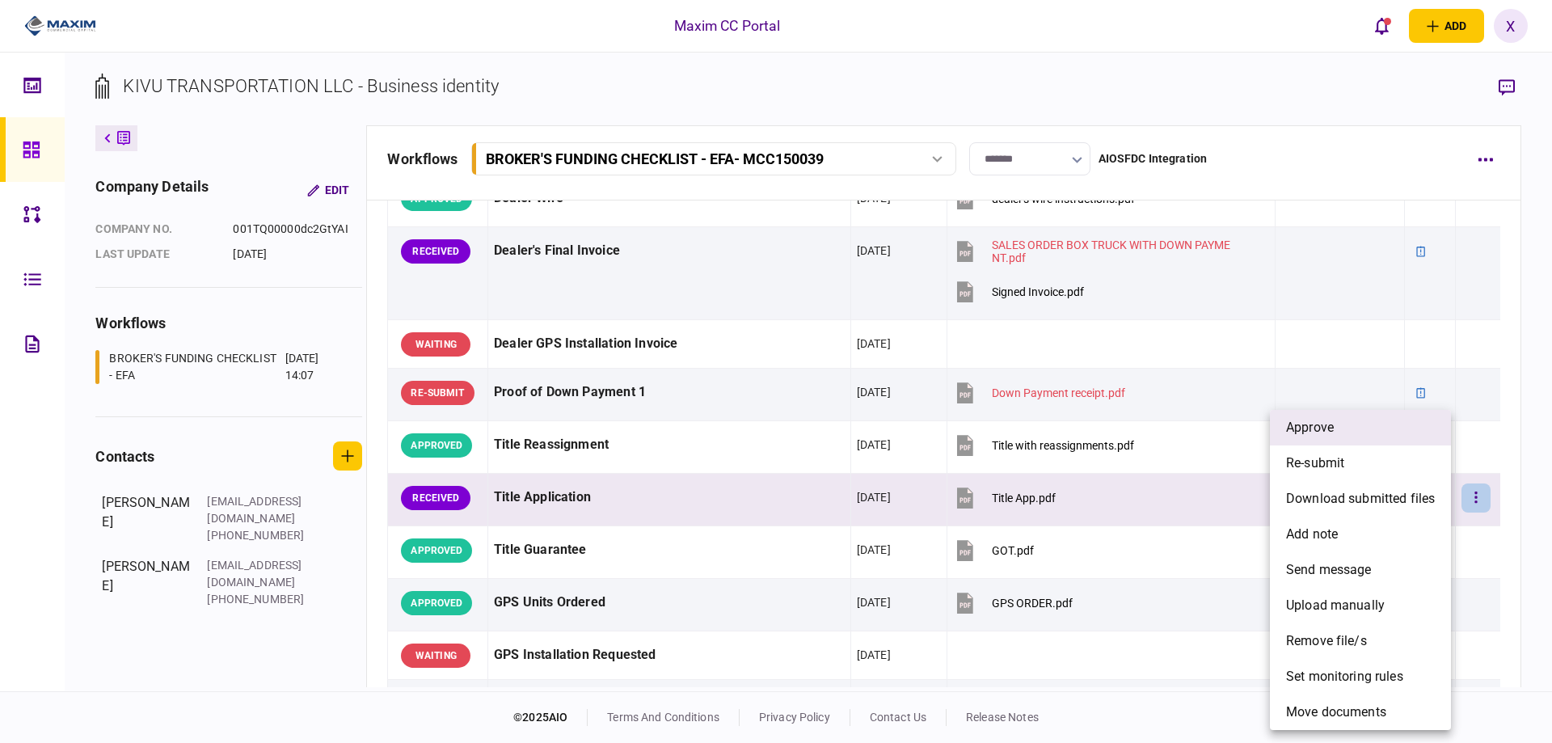
click at [1370, 436] on li "approve" at bounding box center [1360, 428] width 181 height 36
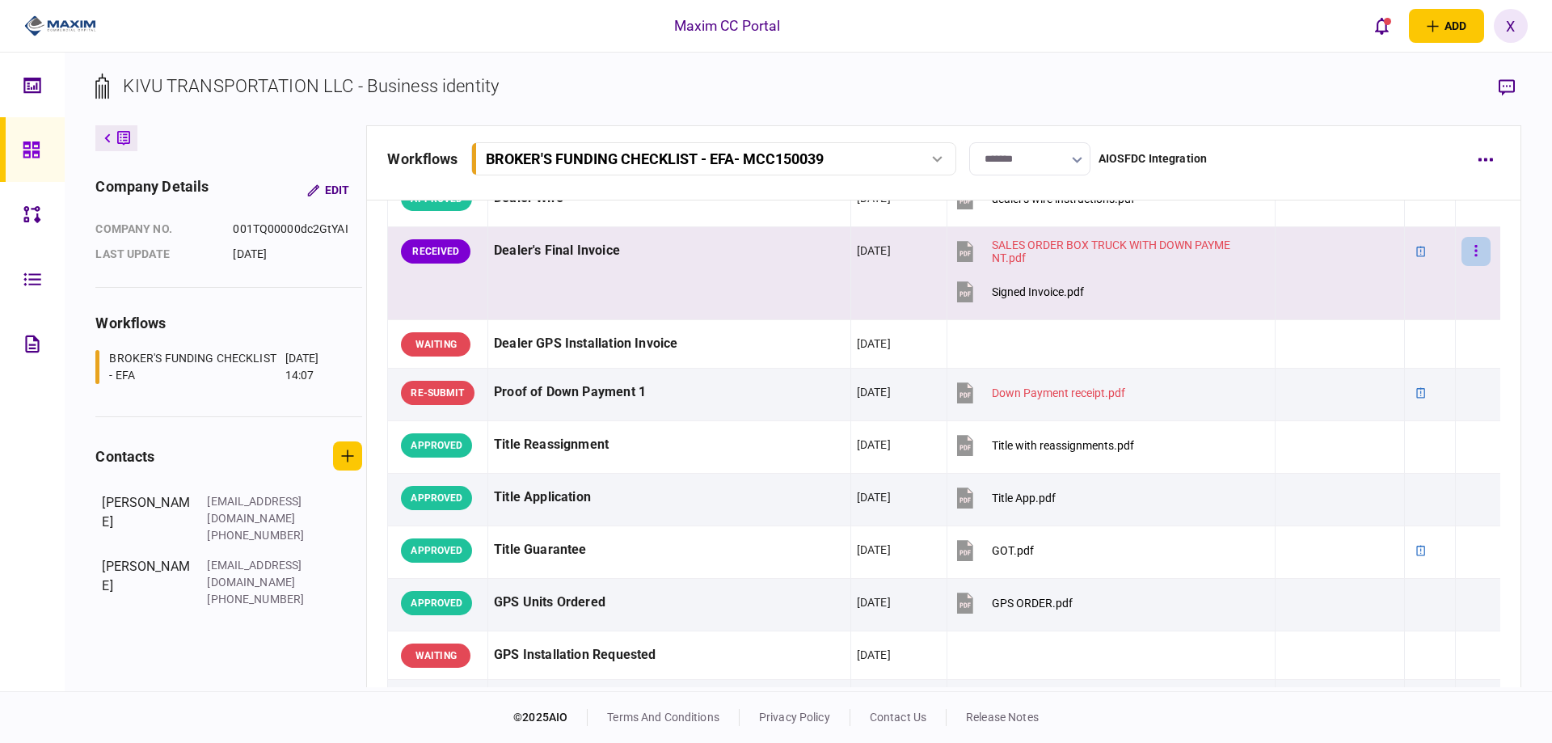
click at [1474, 265] on button "button" at bounding box center [1476, 251] width 29 height 29
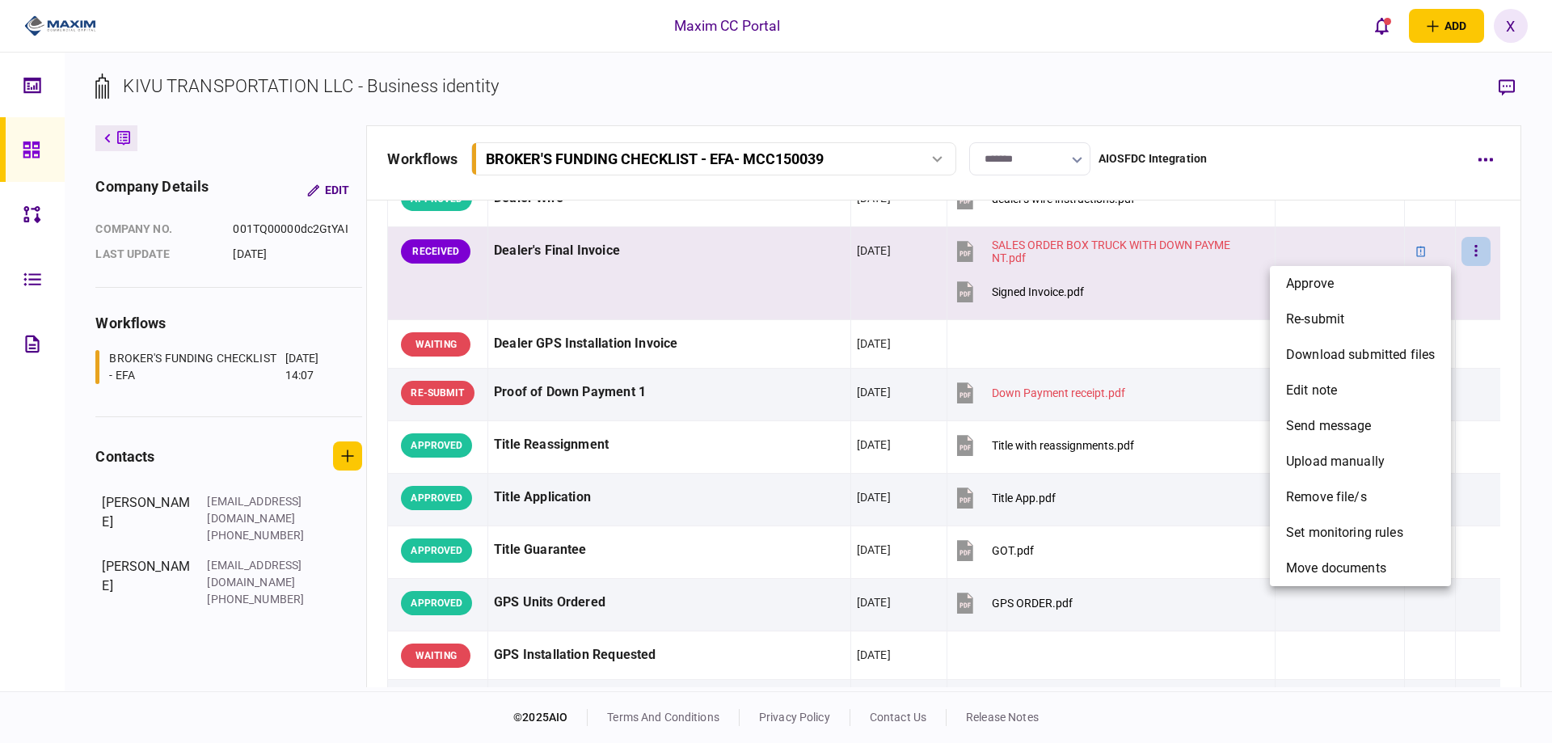
click at [612, 266] on div at bounding box center [776, 371] width 1552 height 743
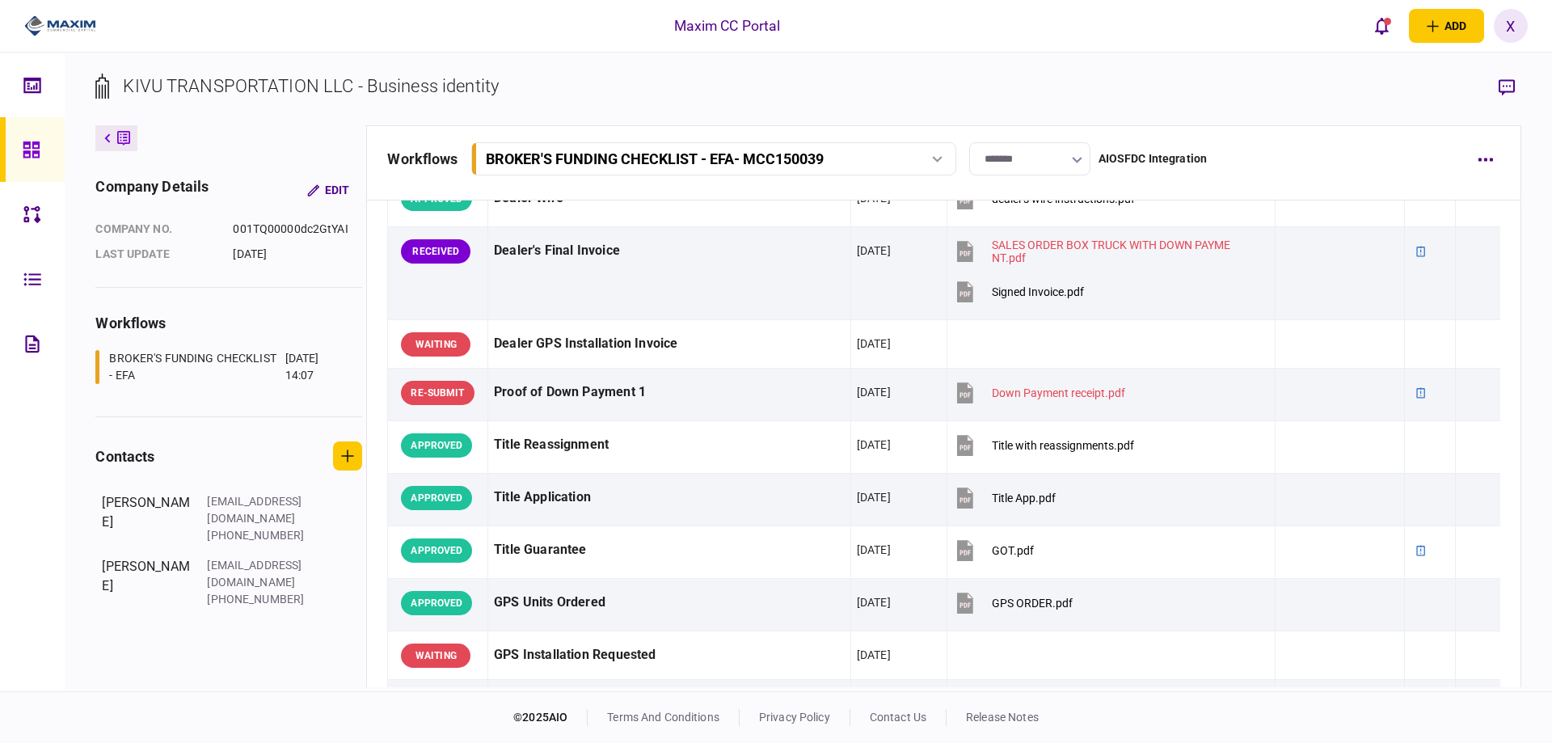
click at [612, 266] on div "Dealer's Final Invoice" at bounding box center [669, 251] width 351 height 36
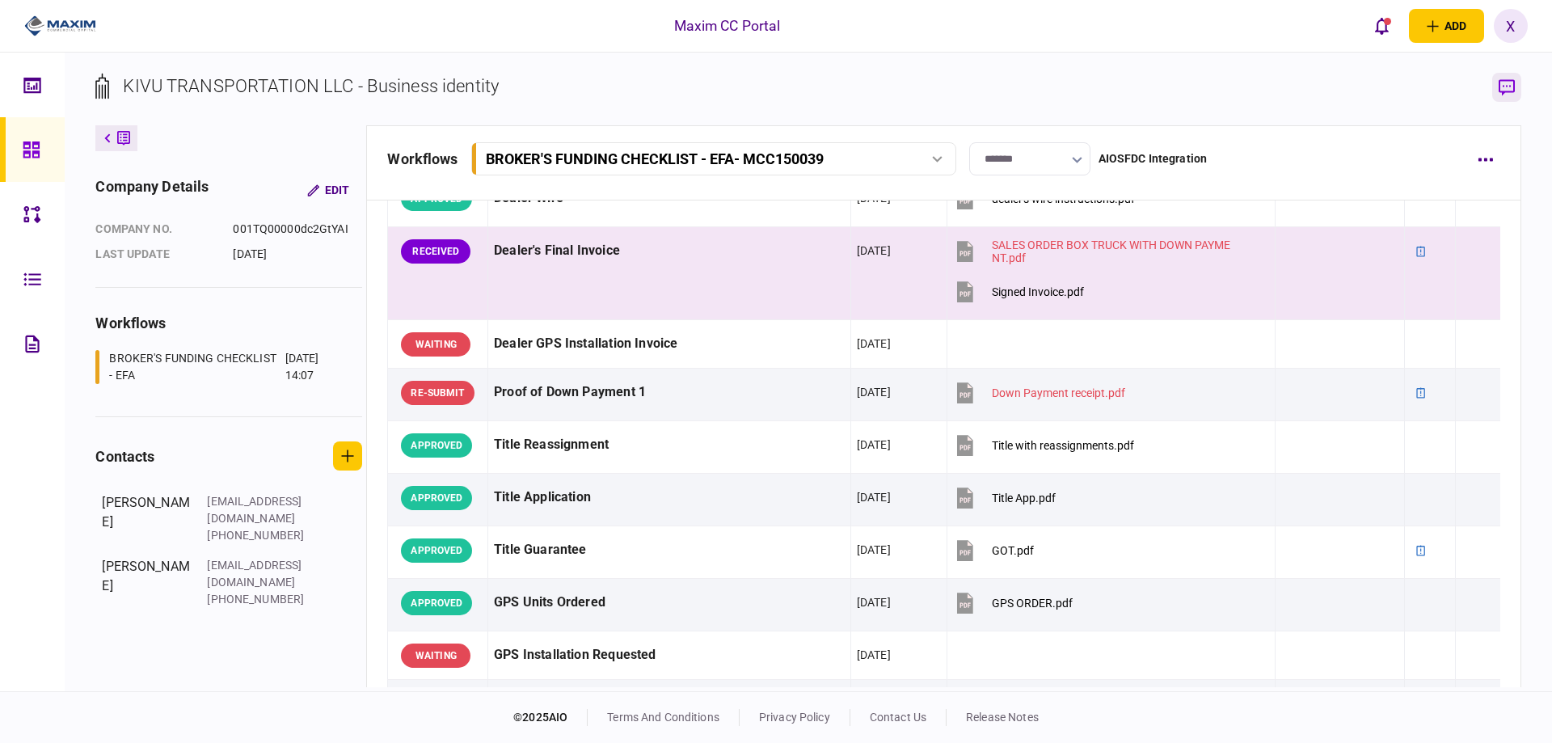
click at [1514, 82] on icon "button" at bounding box center [1507, 87] width 16 height 16
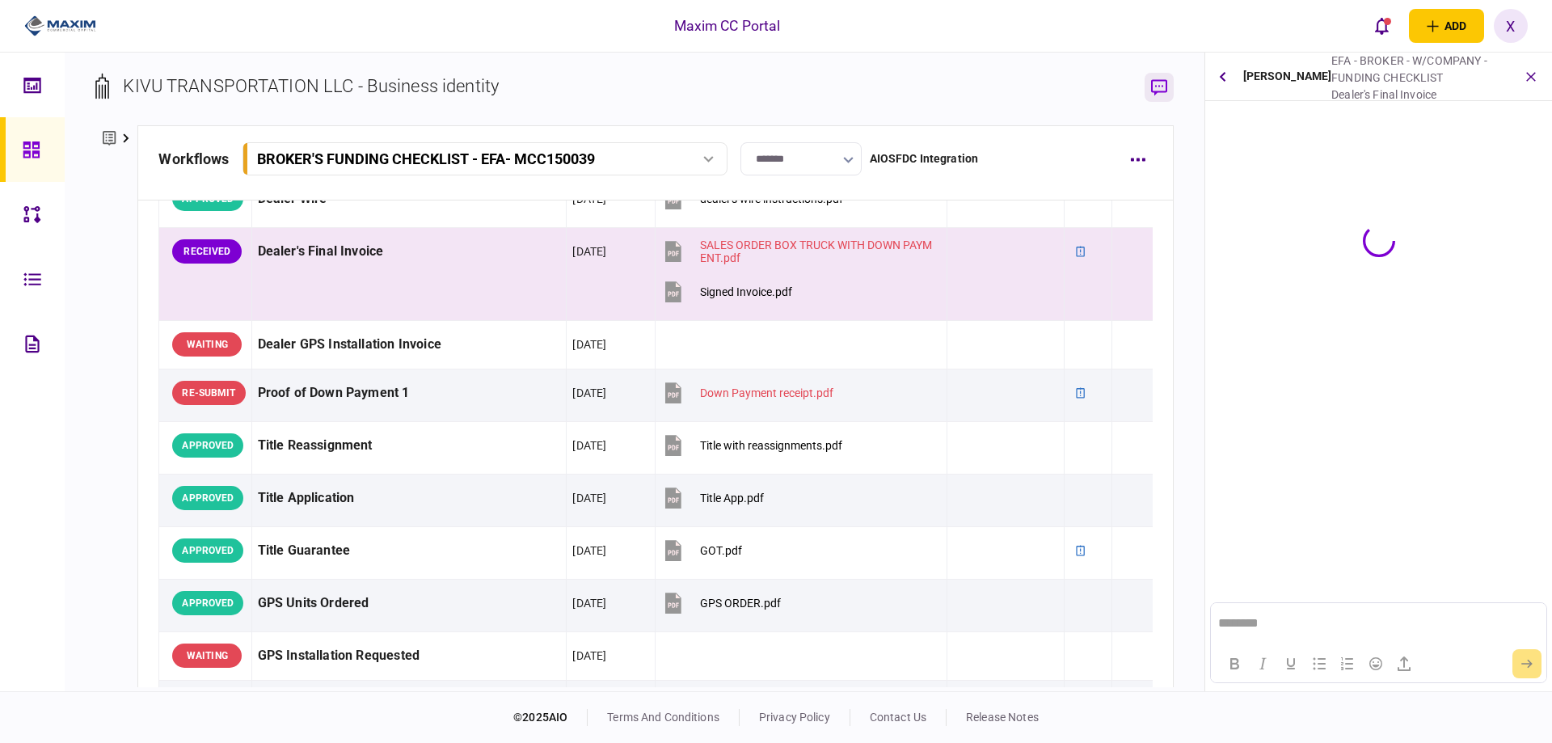
scroll to position [0, 0]
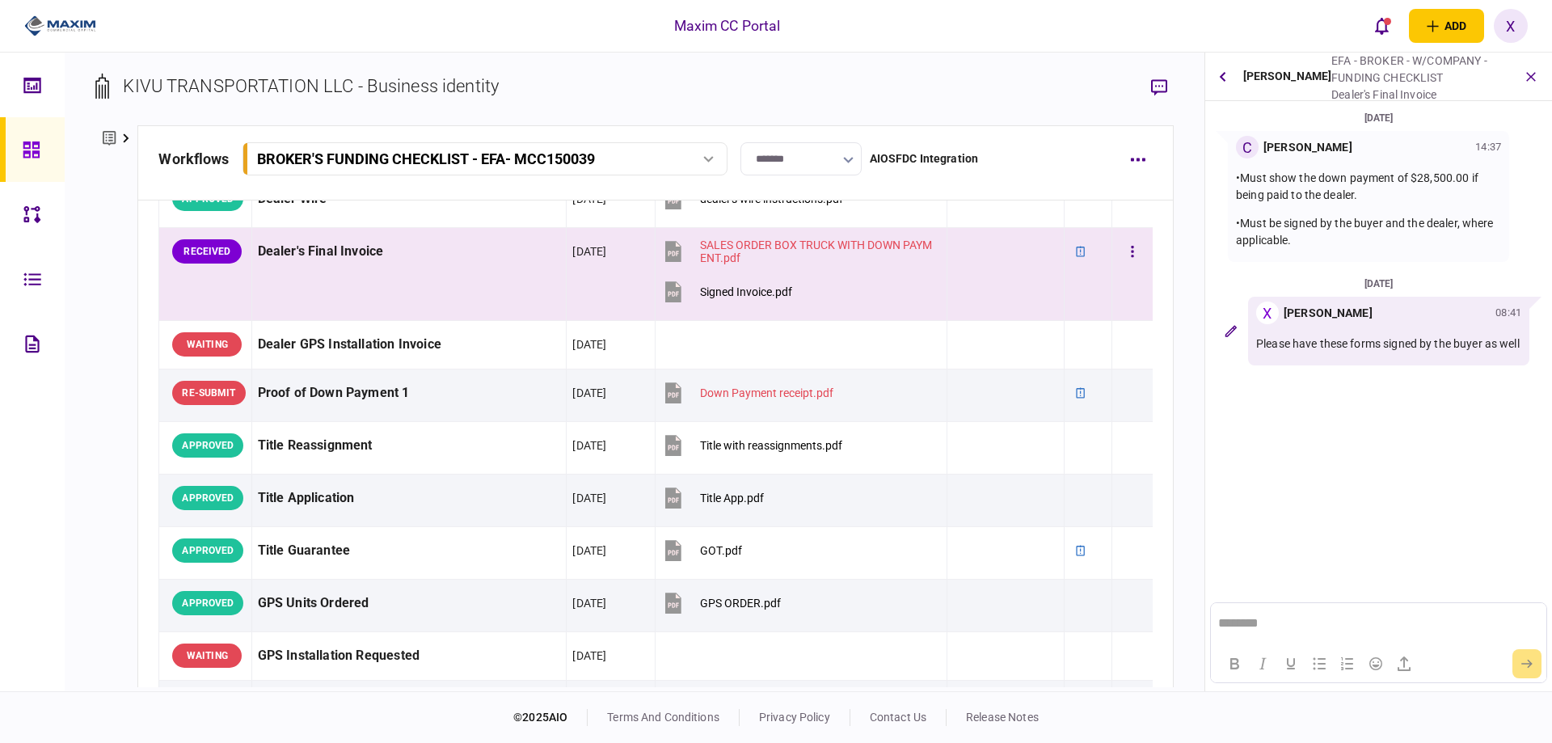
click at [348, 263] on div "Dealer's Final Invoice" at bounding box center [409, 252] width 303 height 36
click at [786, 239] on div "SALES ORDER BOX TRUCK WITH DOWN PAYMENT.pdf" at bounding box center [816, 252] width 233 height 26
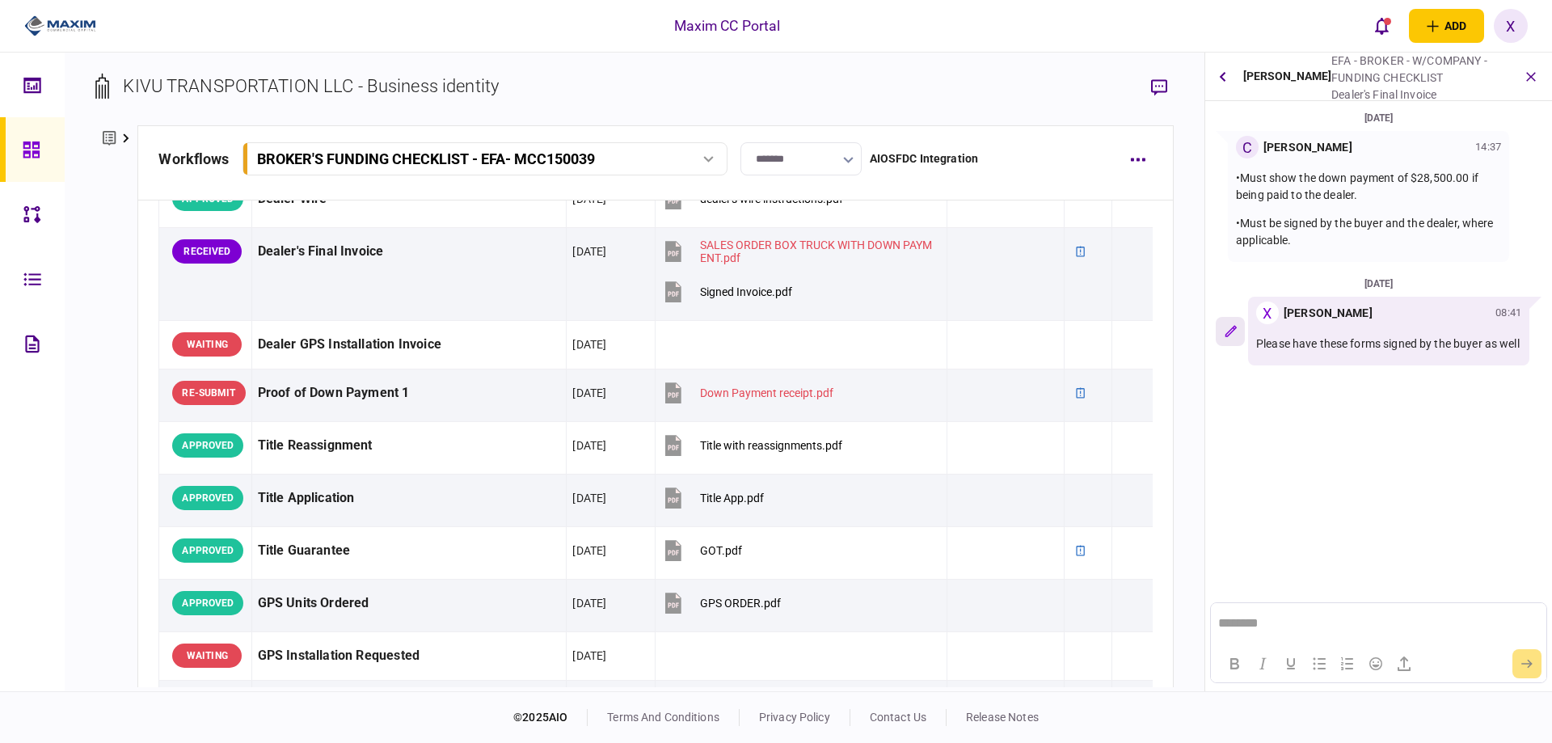
click at [1235, 337] on icon "button" at bounding box center [1231, 331] width 12 height 12
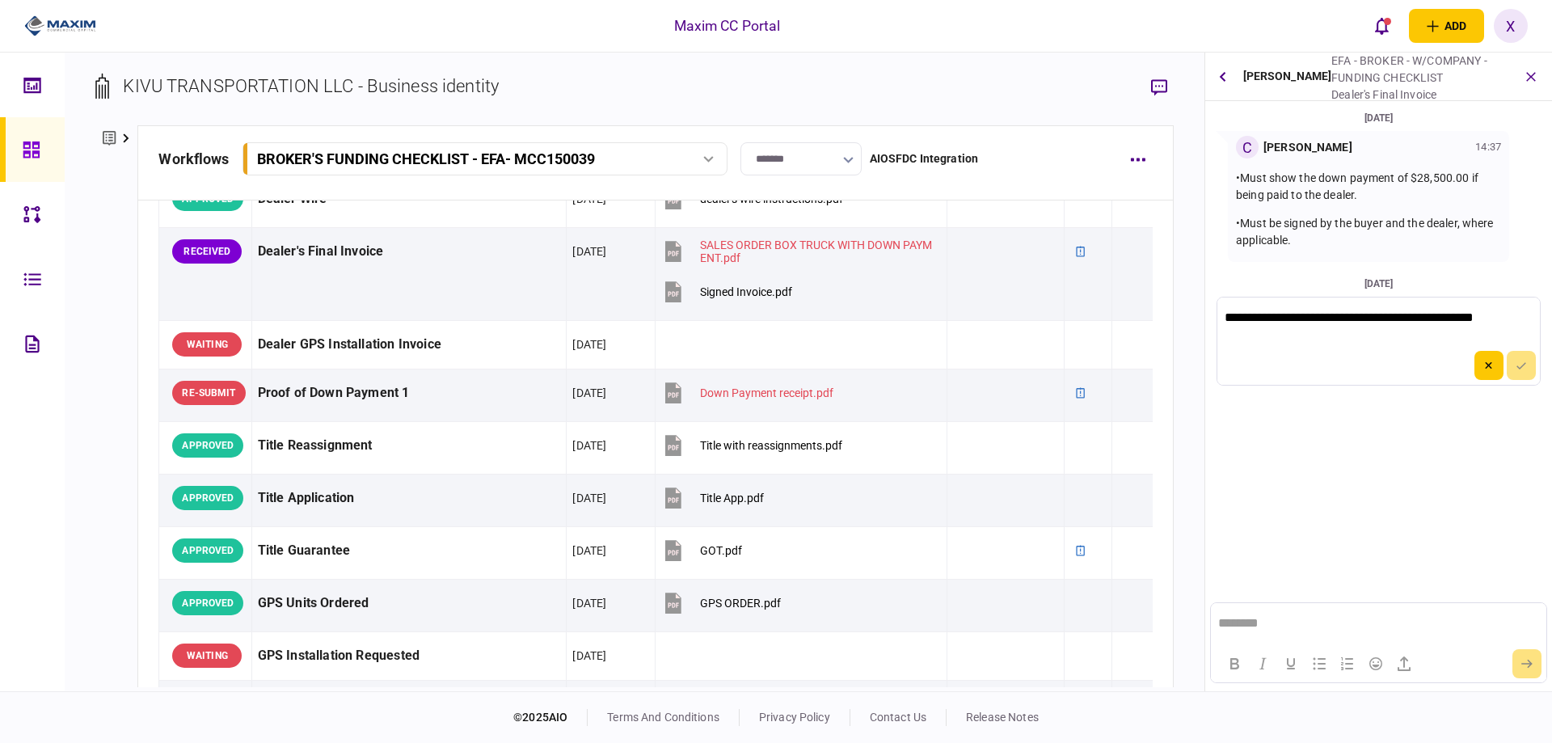
scroll to position [0, 0]
click at [1527, 319] on p "**********" at bounding box center [1377, 317] width 305 height 15
click at [1533, 379] on div at bounding box center [1379, 372] width 323 height 32
click at [1530, 380] on button "submit" at bounding box center [1521, 371] width 29 height 29
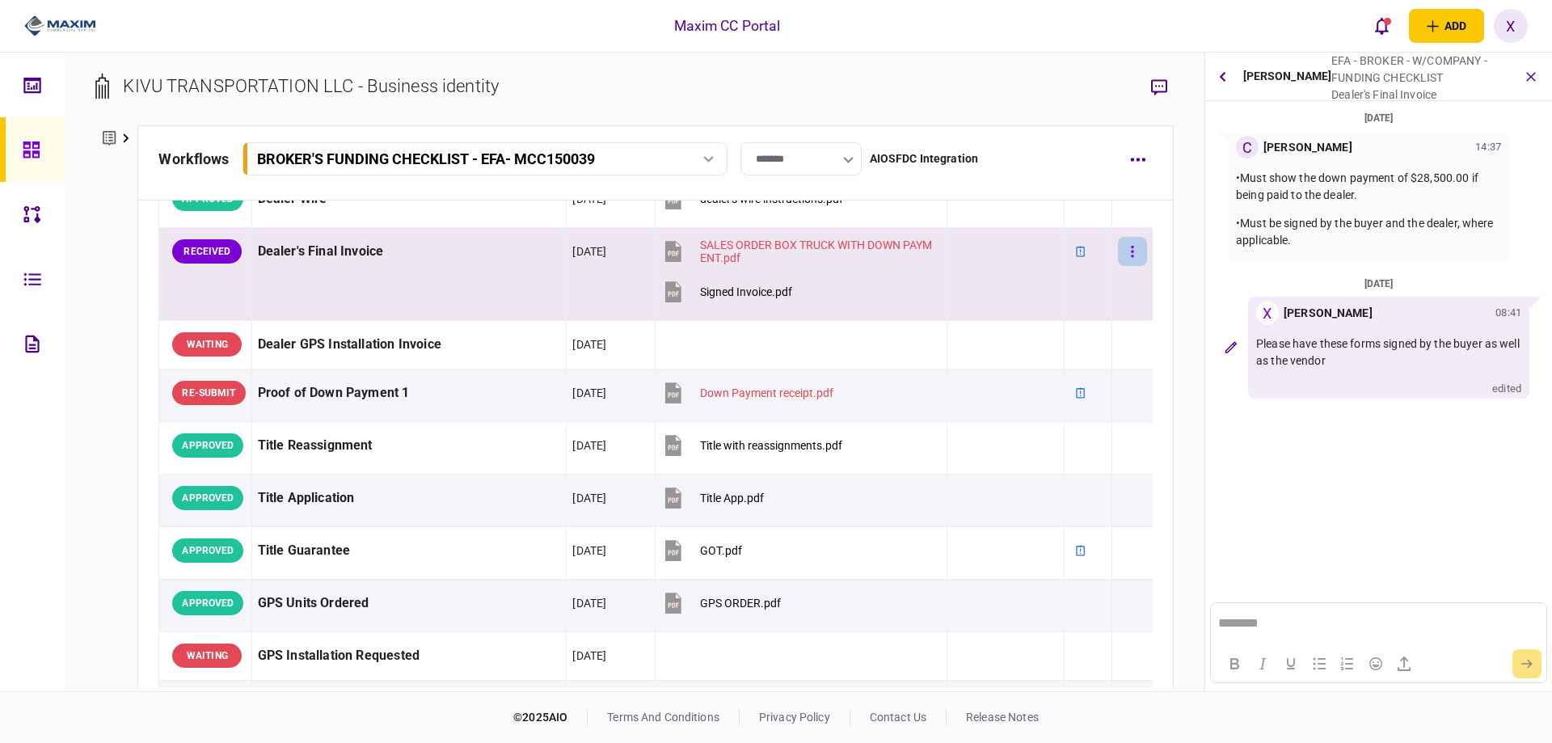
click at [1129, 263] on button "button" at bounding box center [1132, 251] width 29 height 29
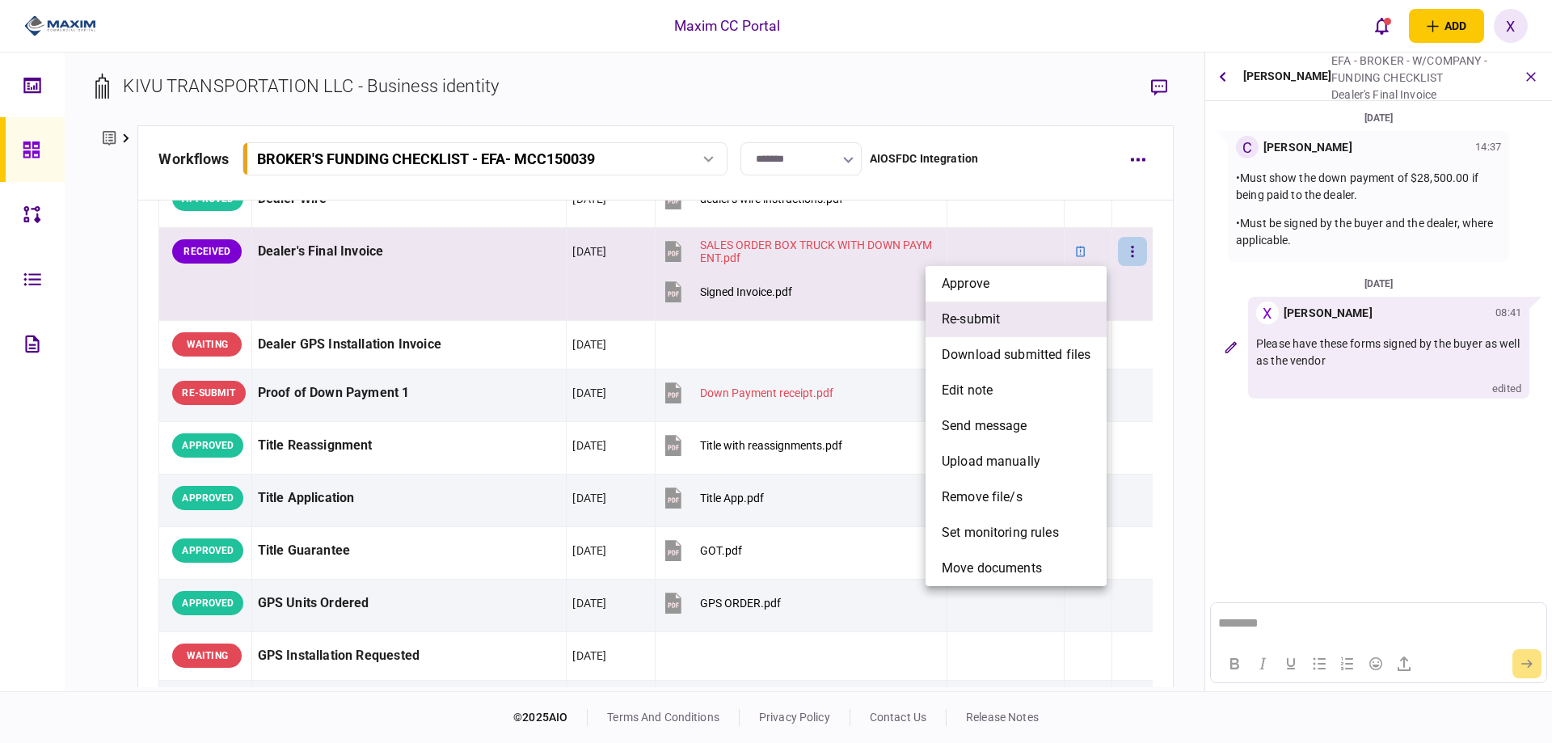
click at [1085, 309] on li "re-submit" at bounding box center [1016, 320] width 181 height 36
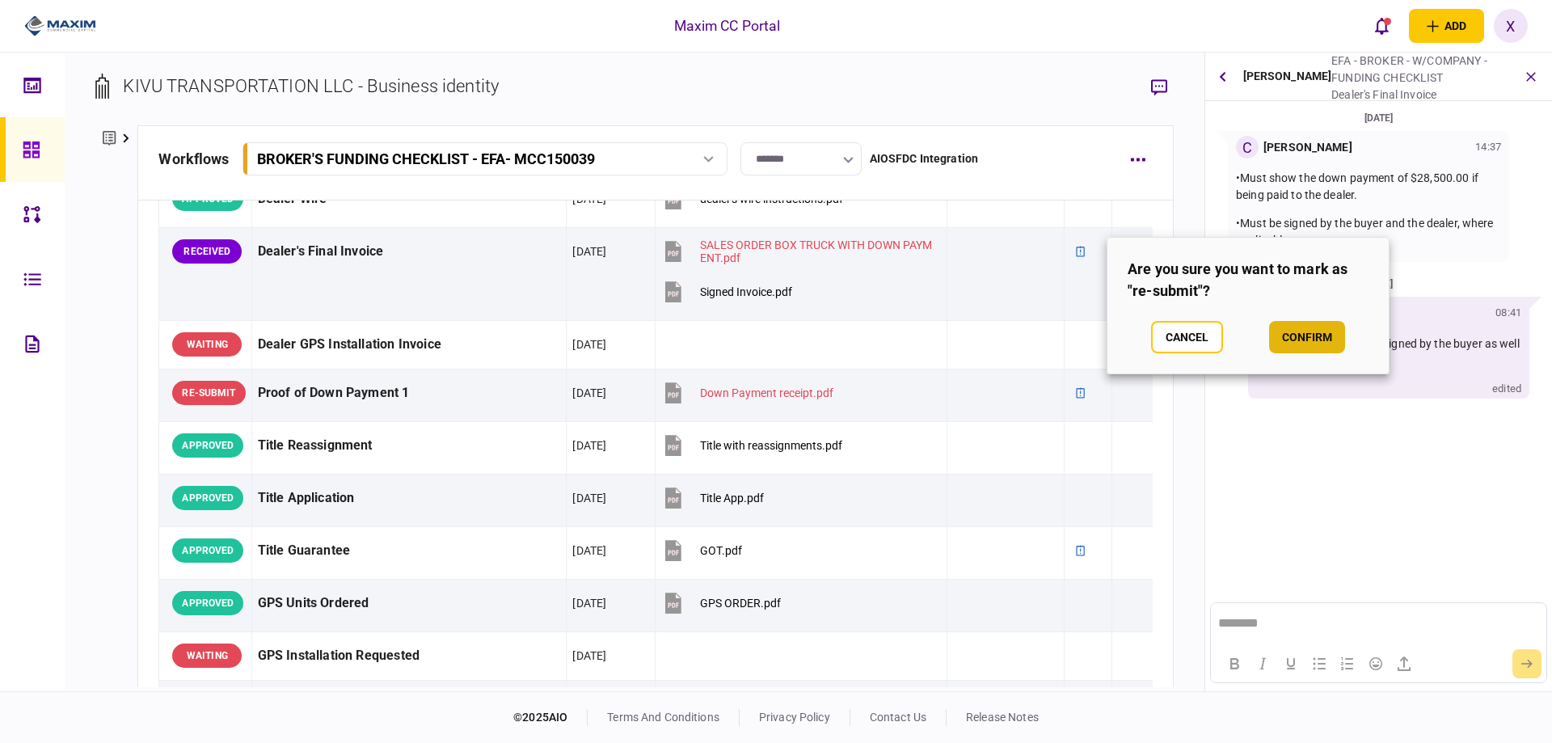
click at [1333, 331] on button "confirm" at bounding box center [1307, 337] width 76 height 32
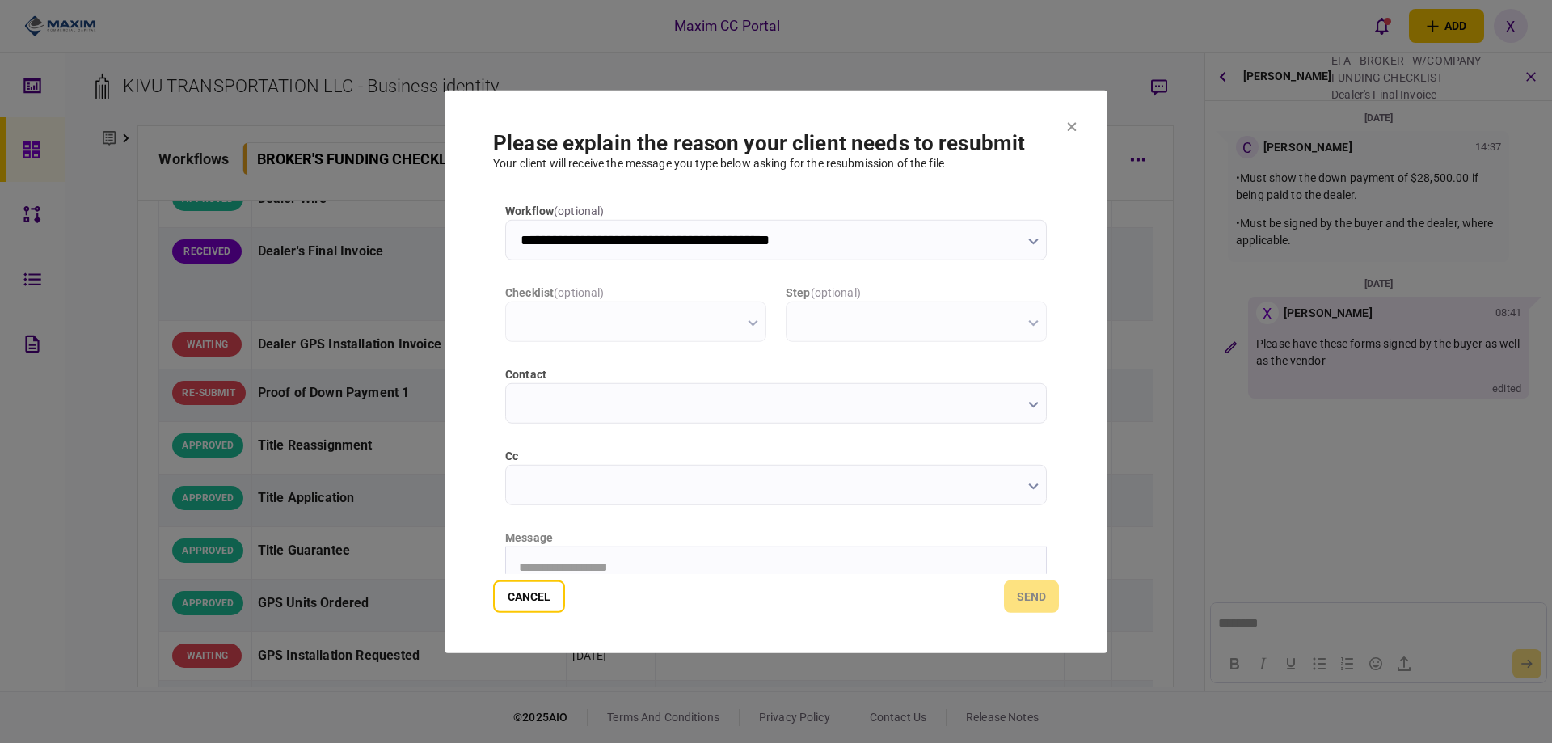
type input "**********"
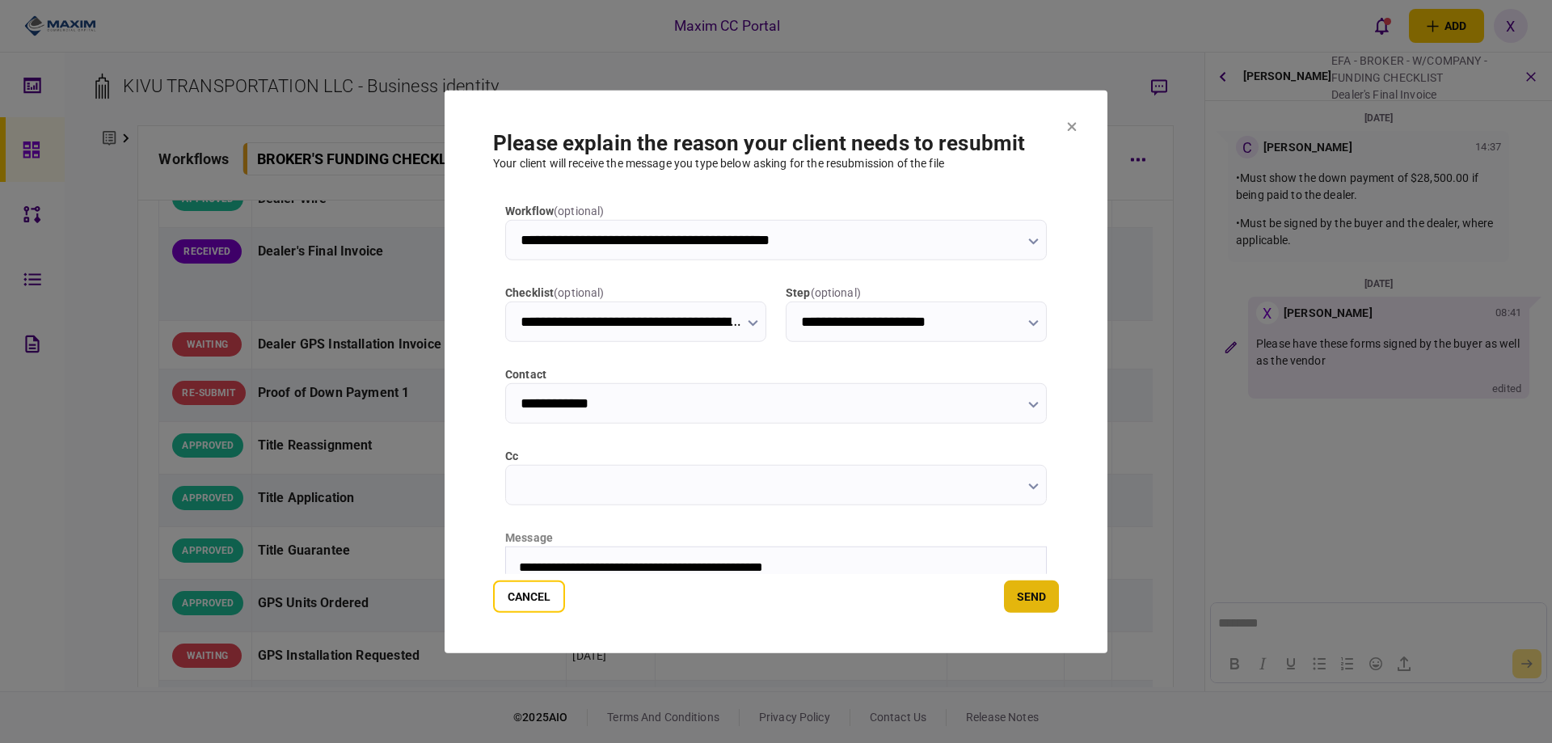
click at [1033, 601] on button "send" at bounding box center [1031, 597] width 55 height 32
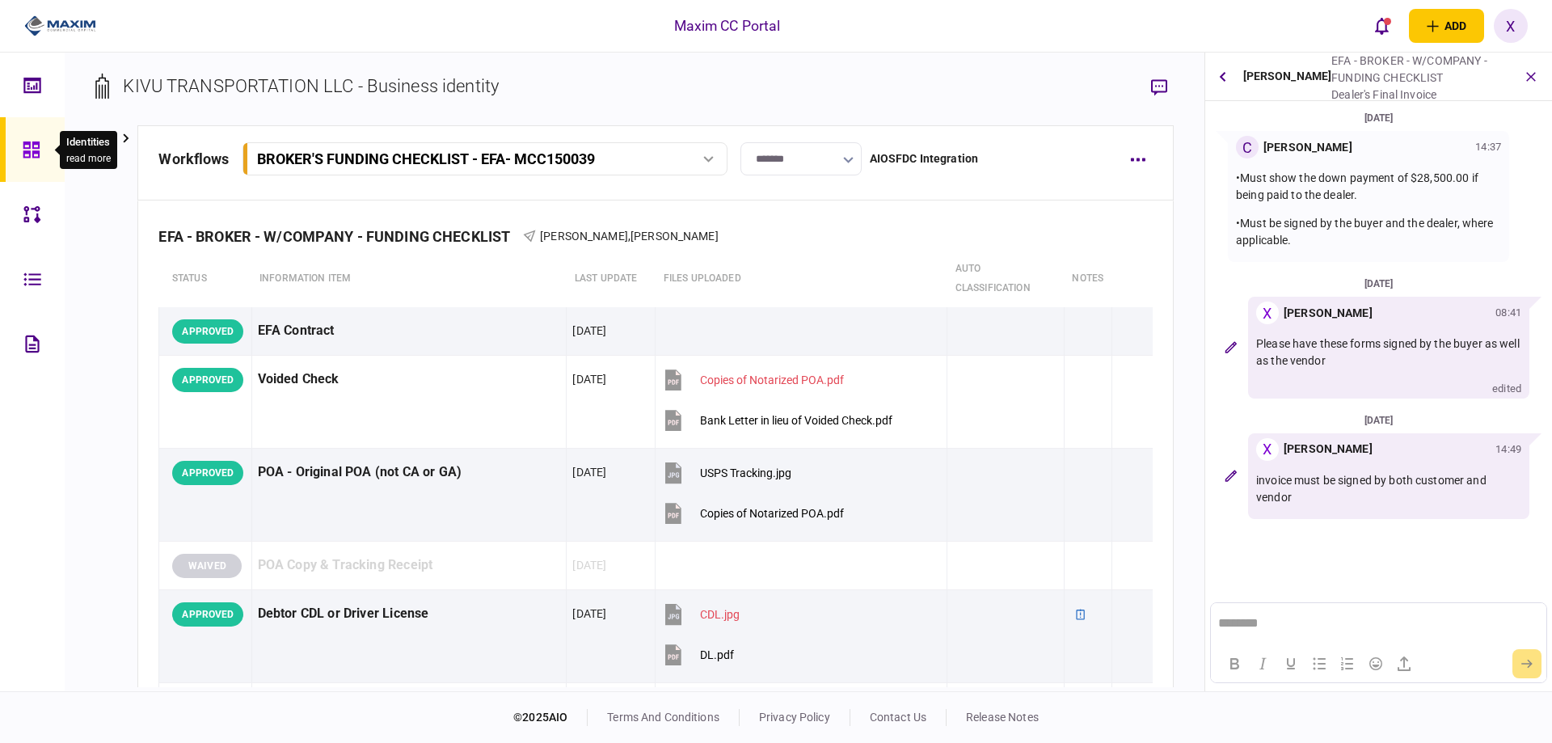
click at [39, 157] on icon at bounding box center [31, 149] width 16 height 16
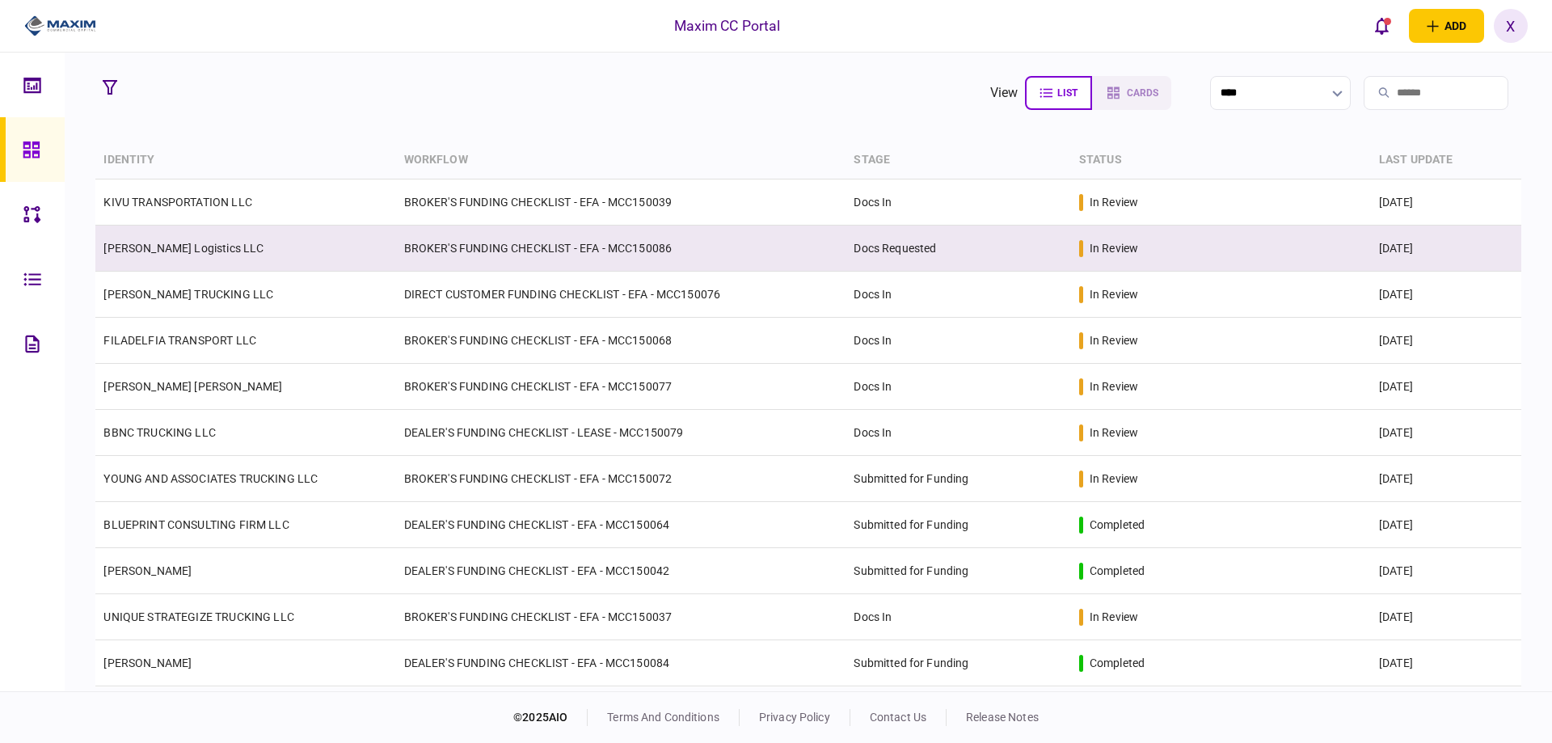
click at [153, 255] on td "[PERSON_NAME] Logistics LLC" at bounding box center [245, 249] width 300 height 46
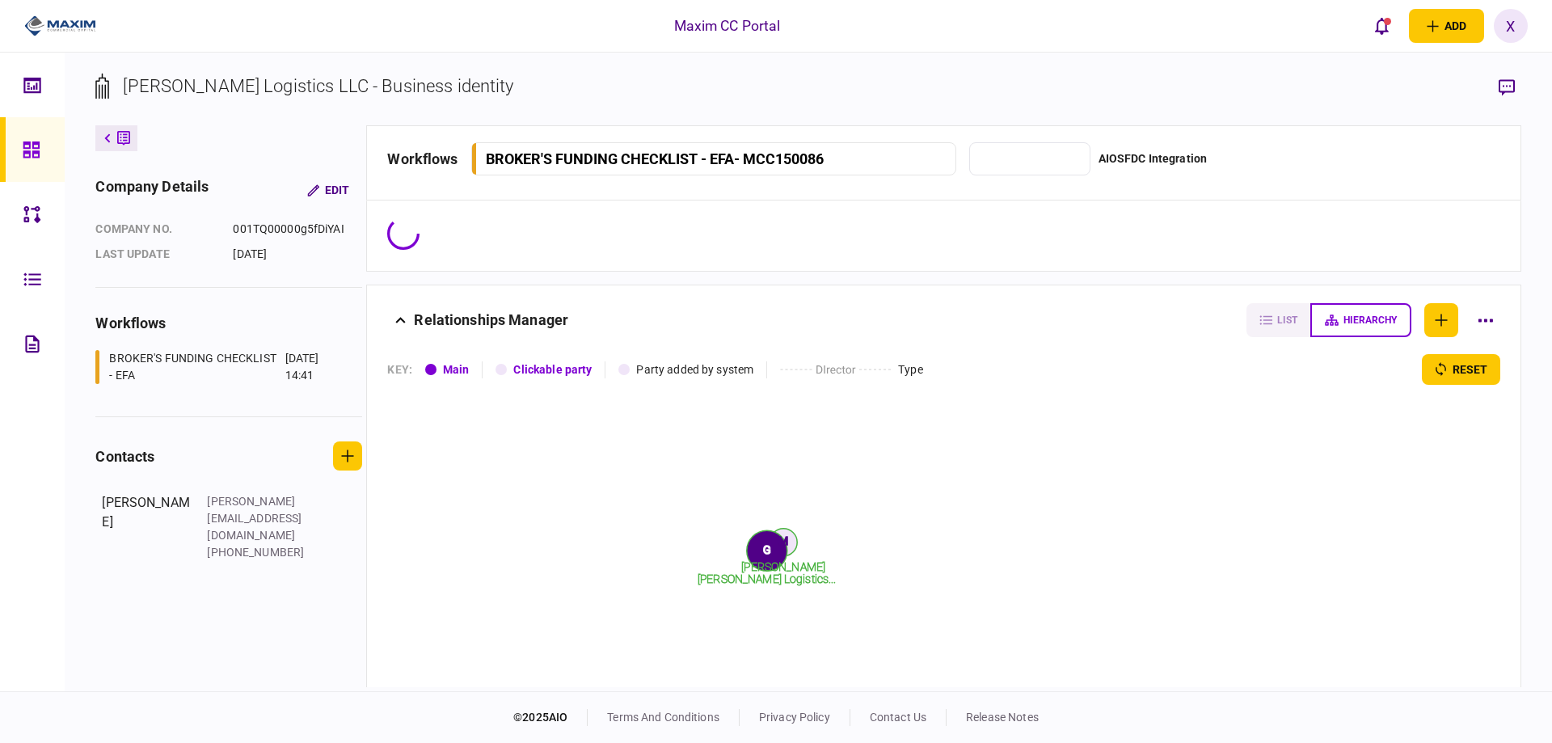
type input "**********"
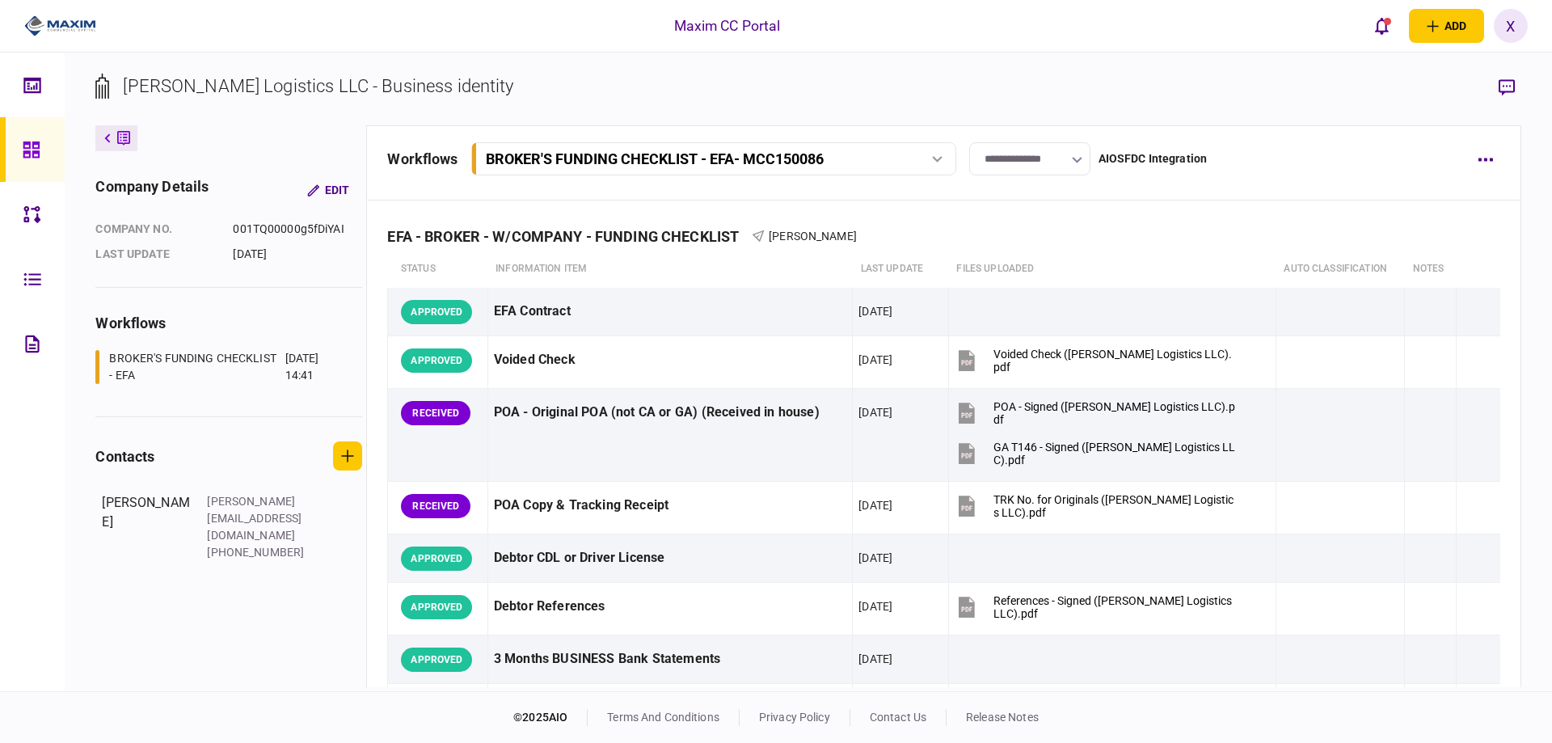
click at [25, 161] on div at bounding box center [36, 149] width 26 height 65
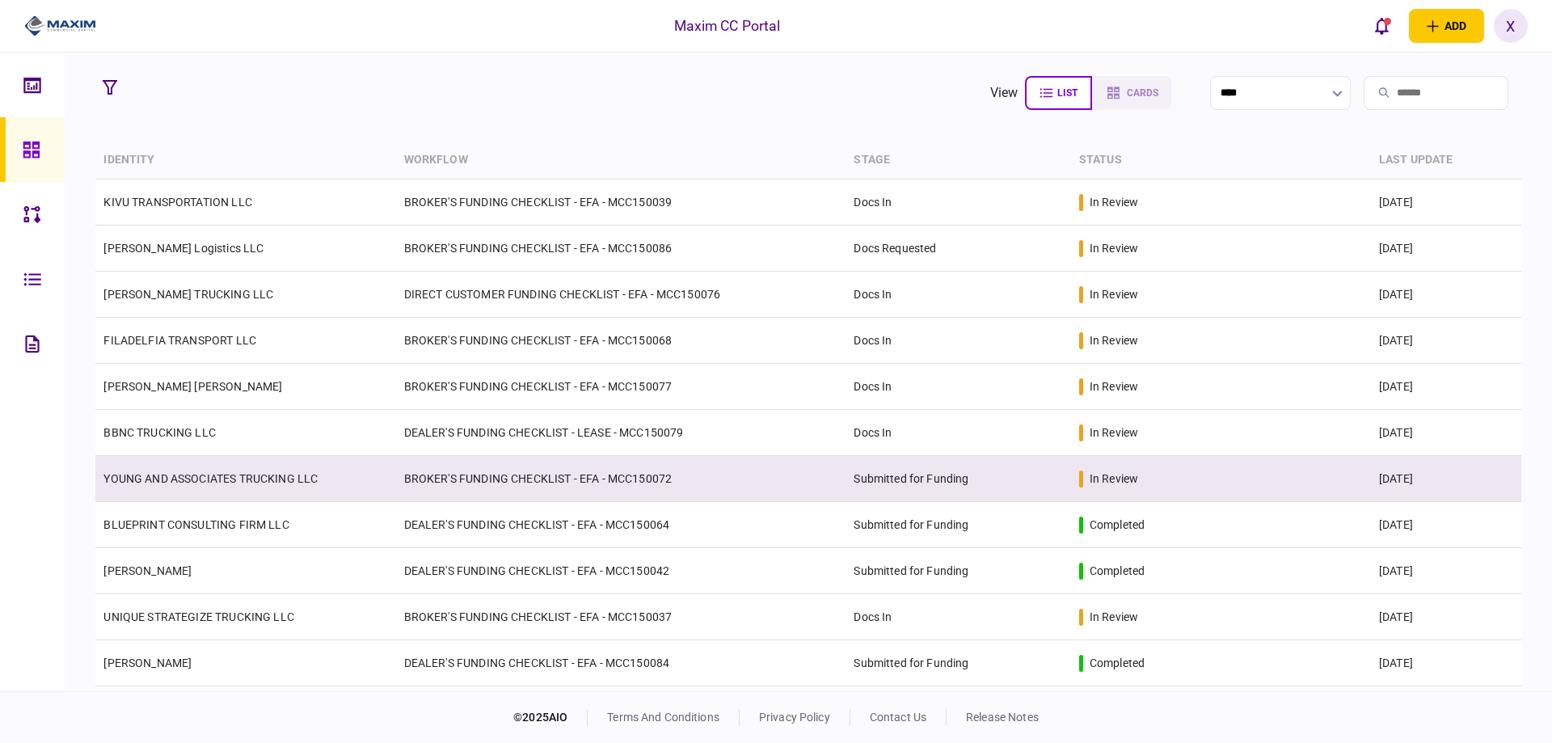
click at [169, 490] on td "YOUNG AND ASSOCIATES TRUCKING LLC" at bounding box center [245, 479] width 300 height 46
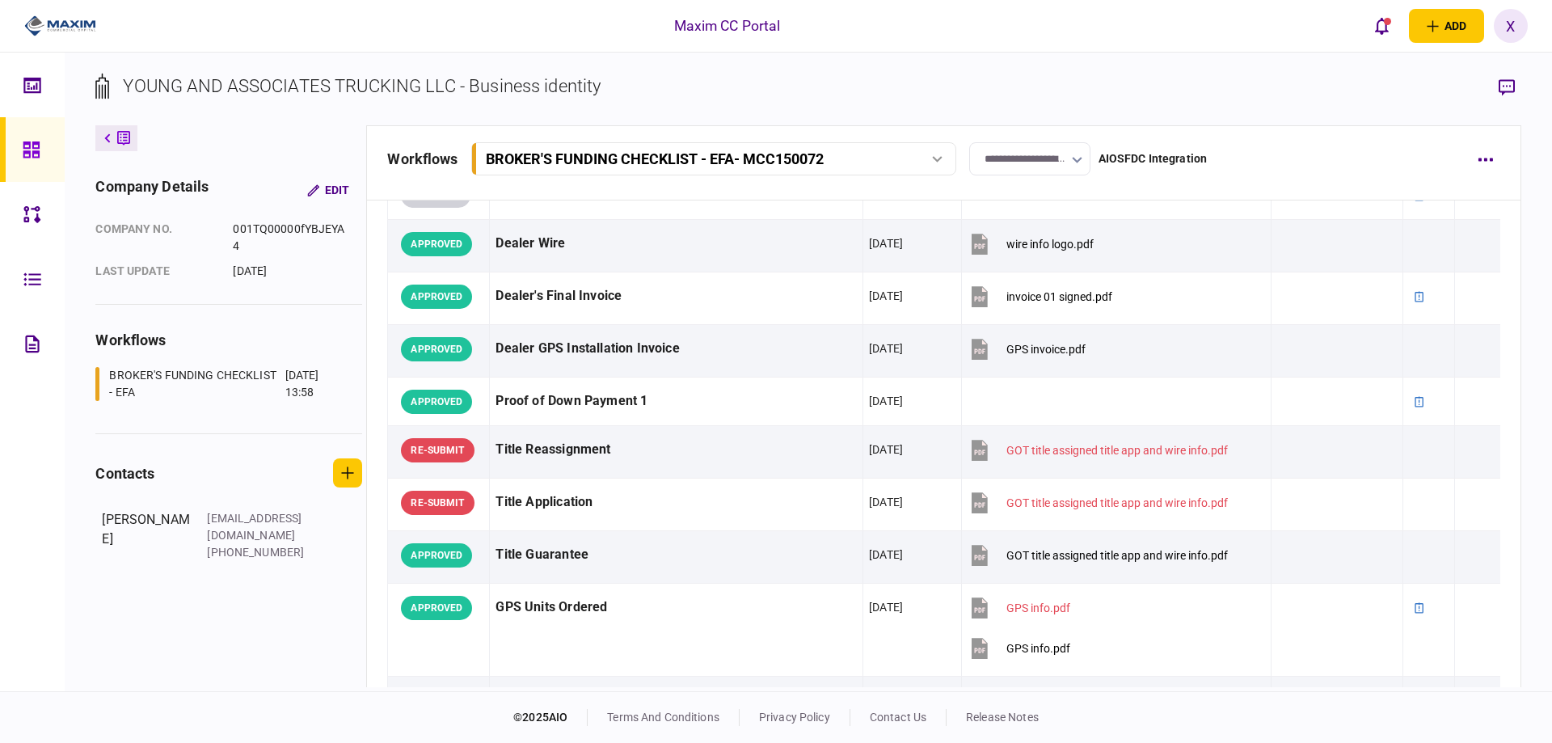
scroll to position [1051, 0]
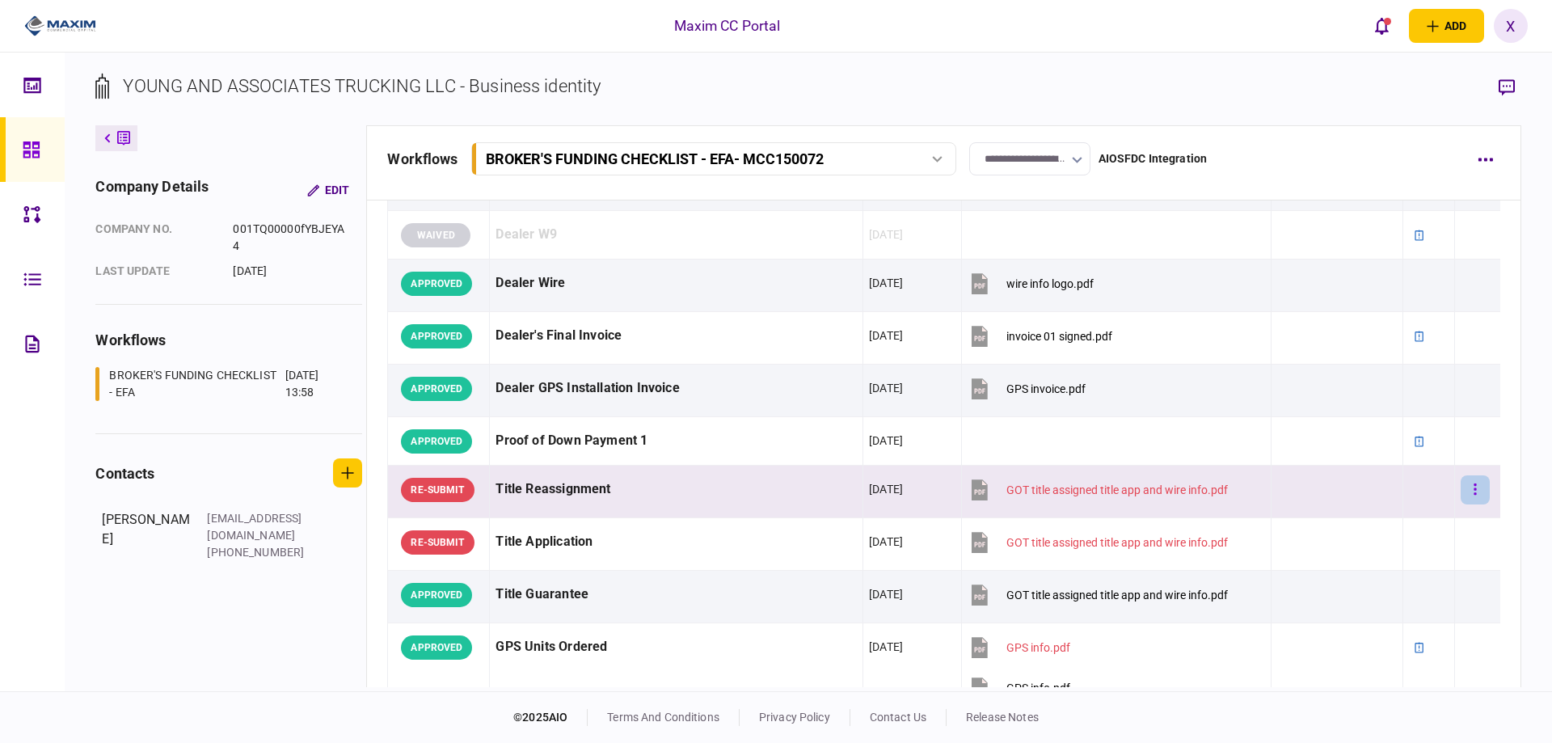
click at [1474, 491] on icon "button" at bounding box center [1475, 489] width 3 height 15
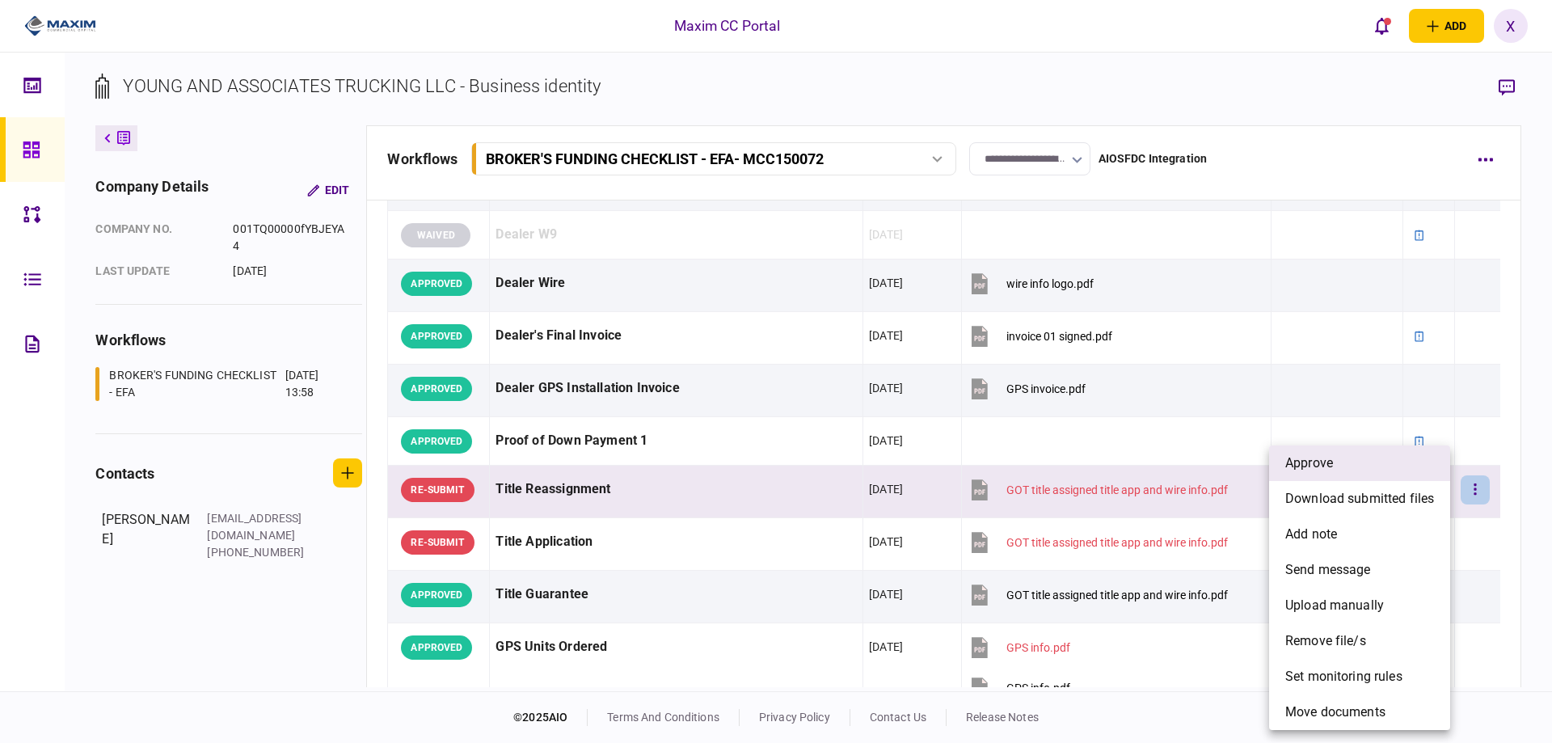
click at [1374, 473] on li "approve" at bounding box center [1359, 463] width 181 height 36
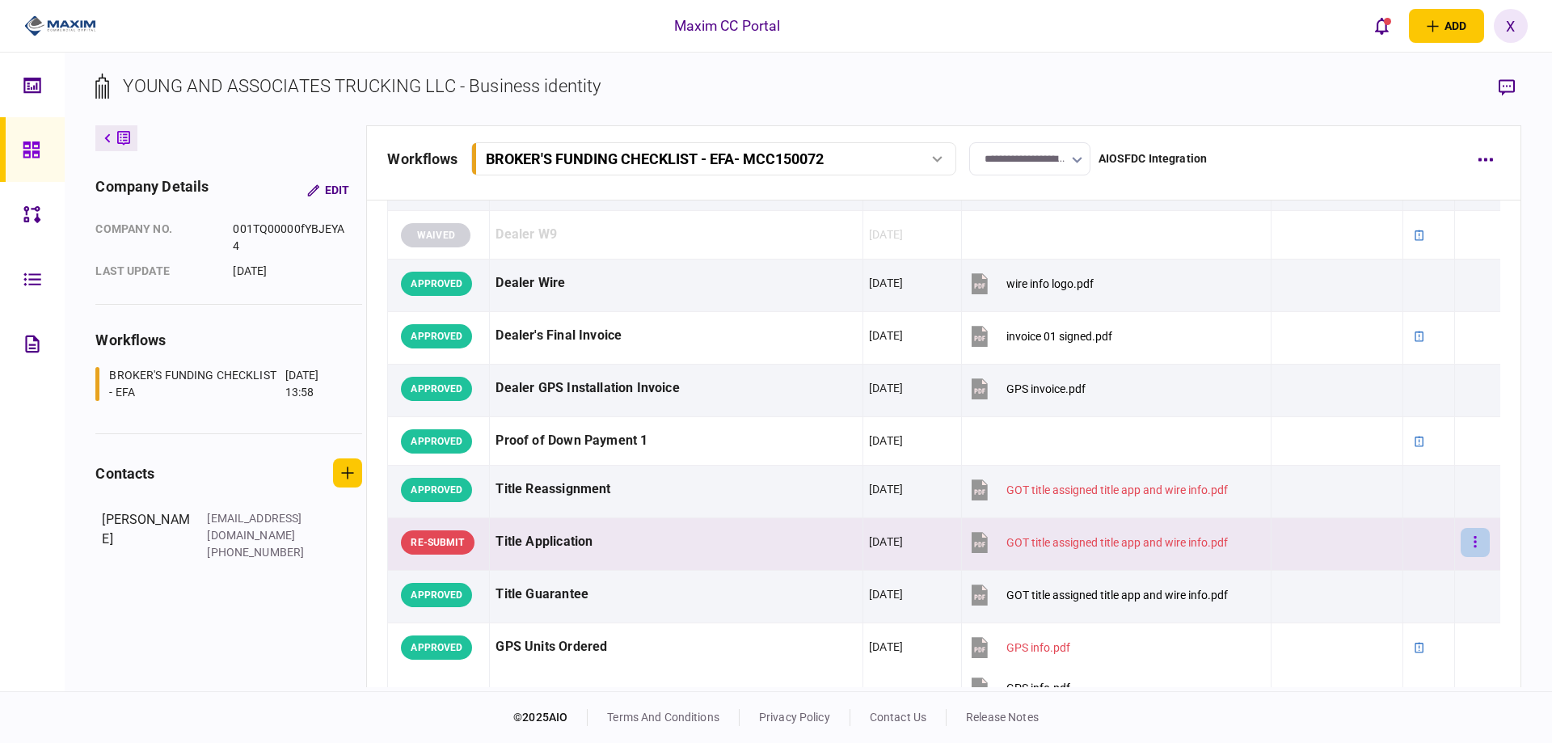
click at [1467, 538] on button "button" at bounding box center [1475, 542] width 29 height 29
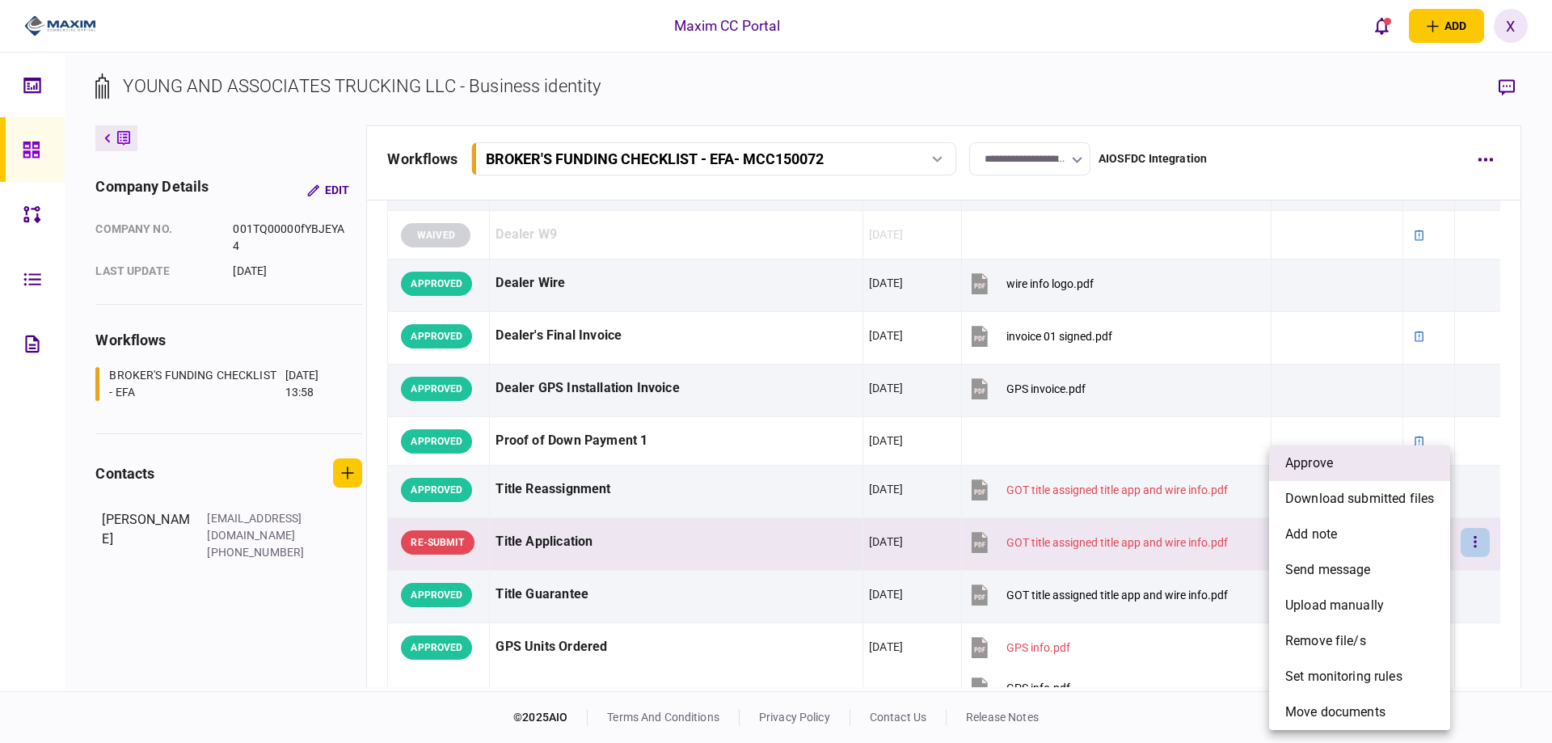
click at [1412, 470] on li "approve" at bounding box center [1359, 463] width 181 height 36
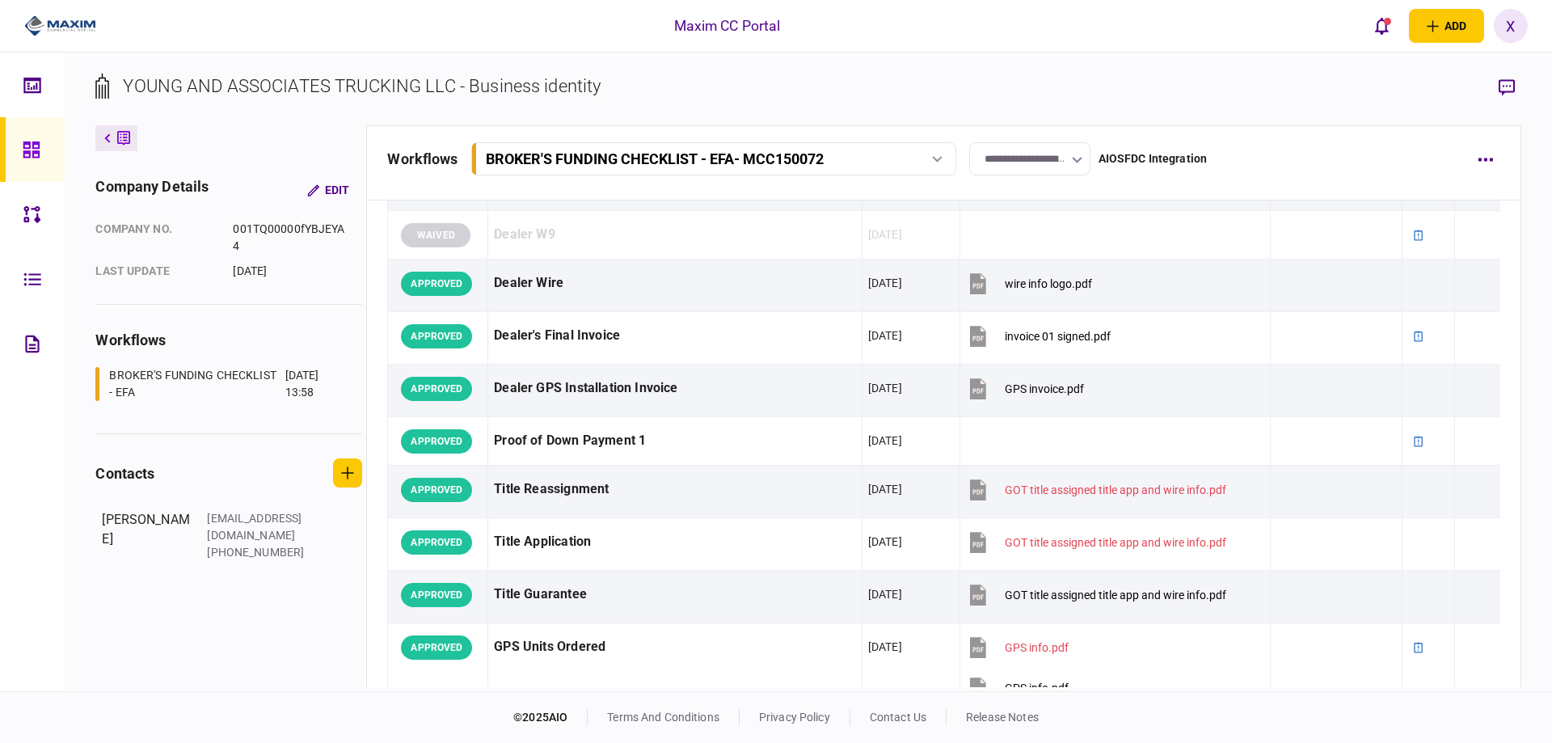
click at [23, 148] on icon at bounding box center [32, 150] width 18 height 19
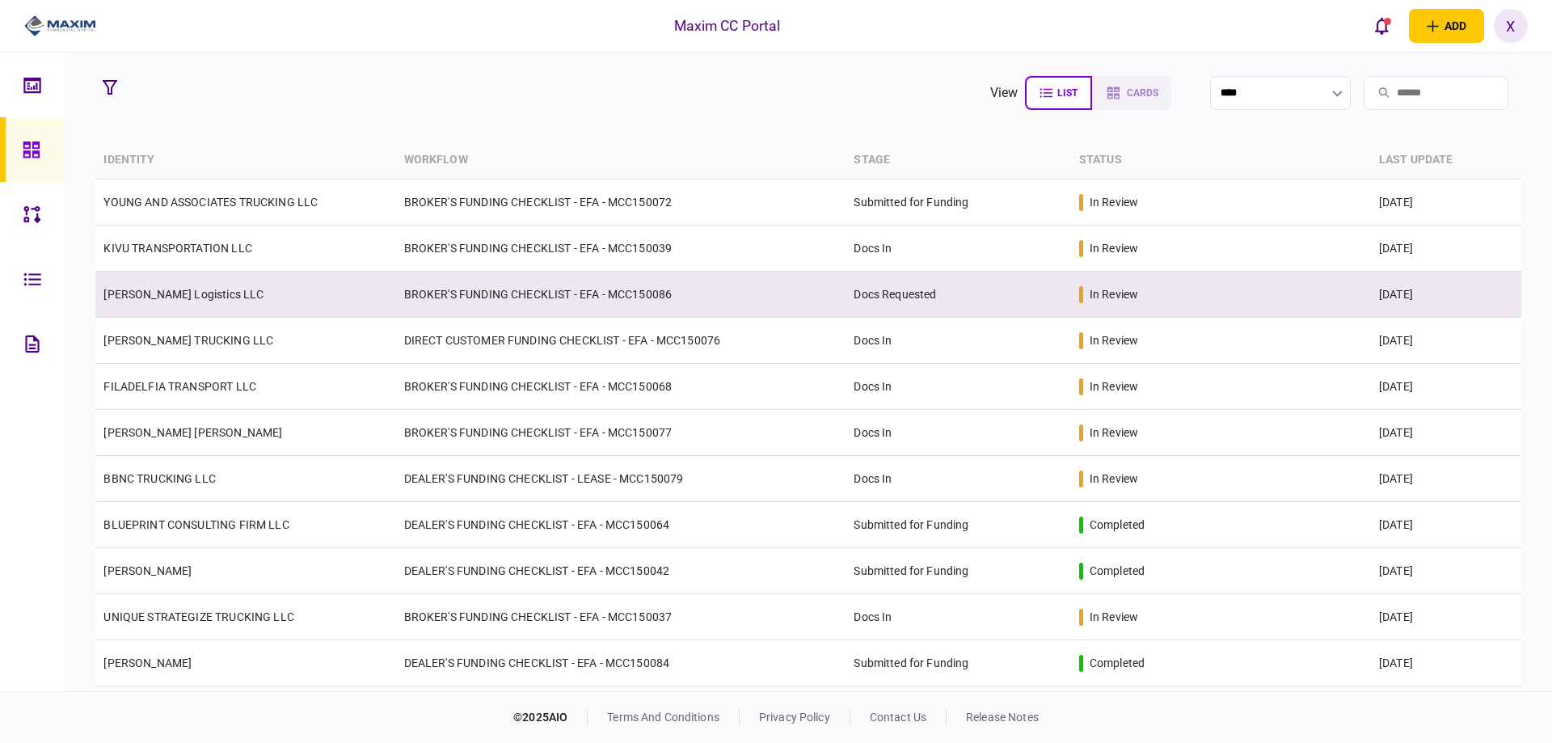
click at [141, 316] on td "[PERSON_NAME] Logistics LLC" at bounding box center [245, 295] width 300 height 46
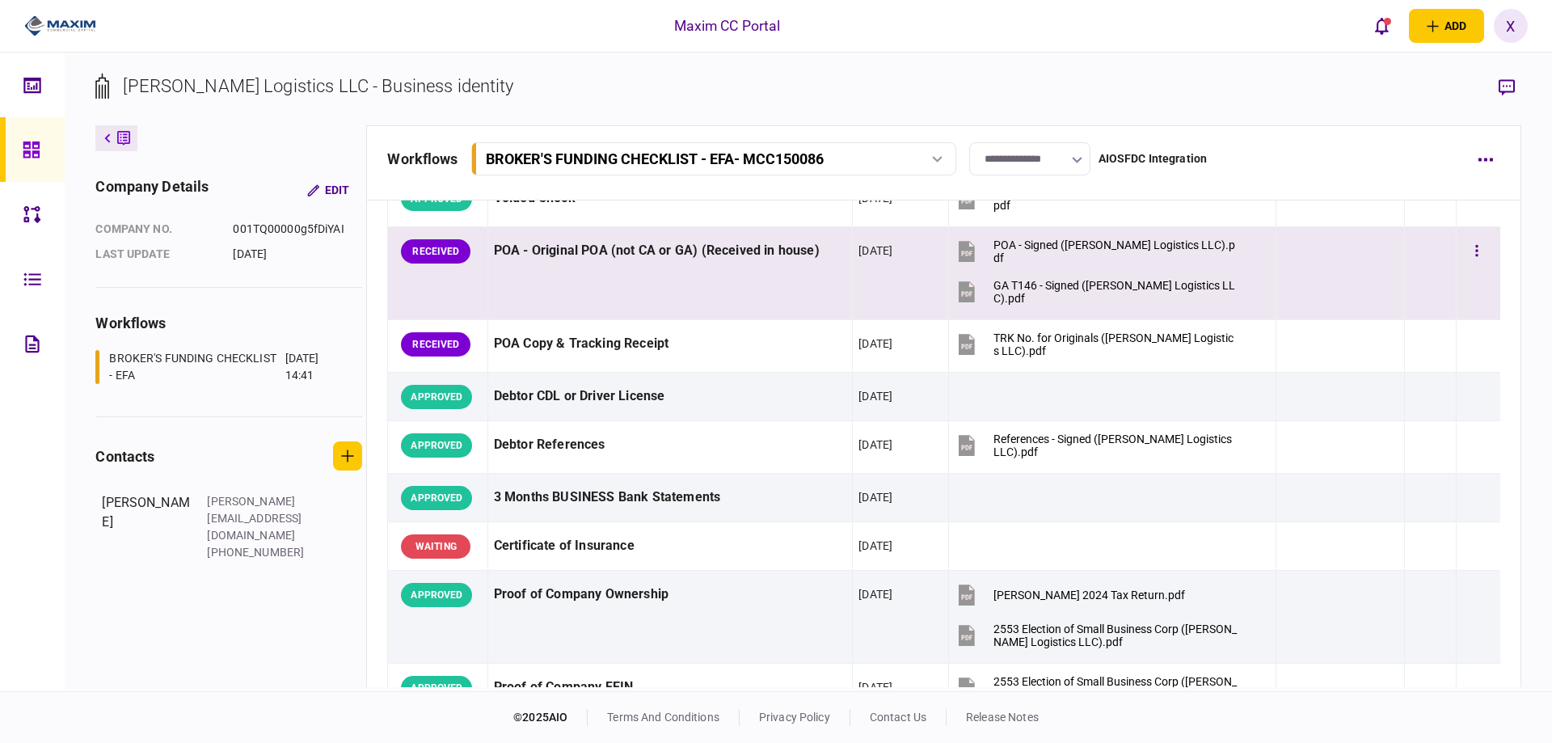
scroll to position [81, 0]
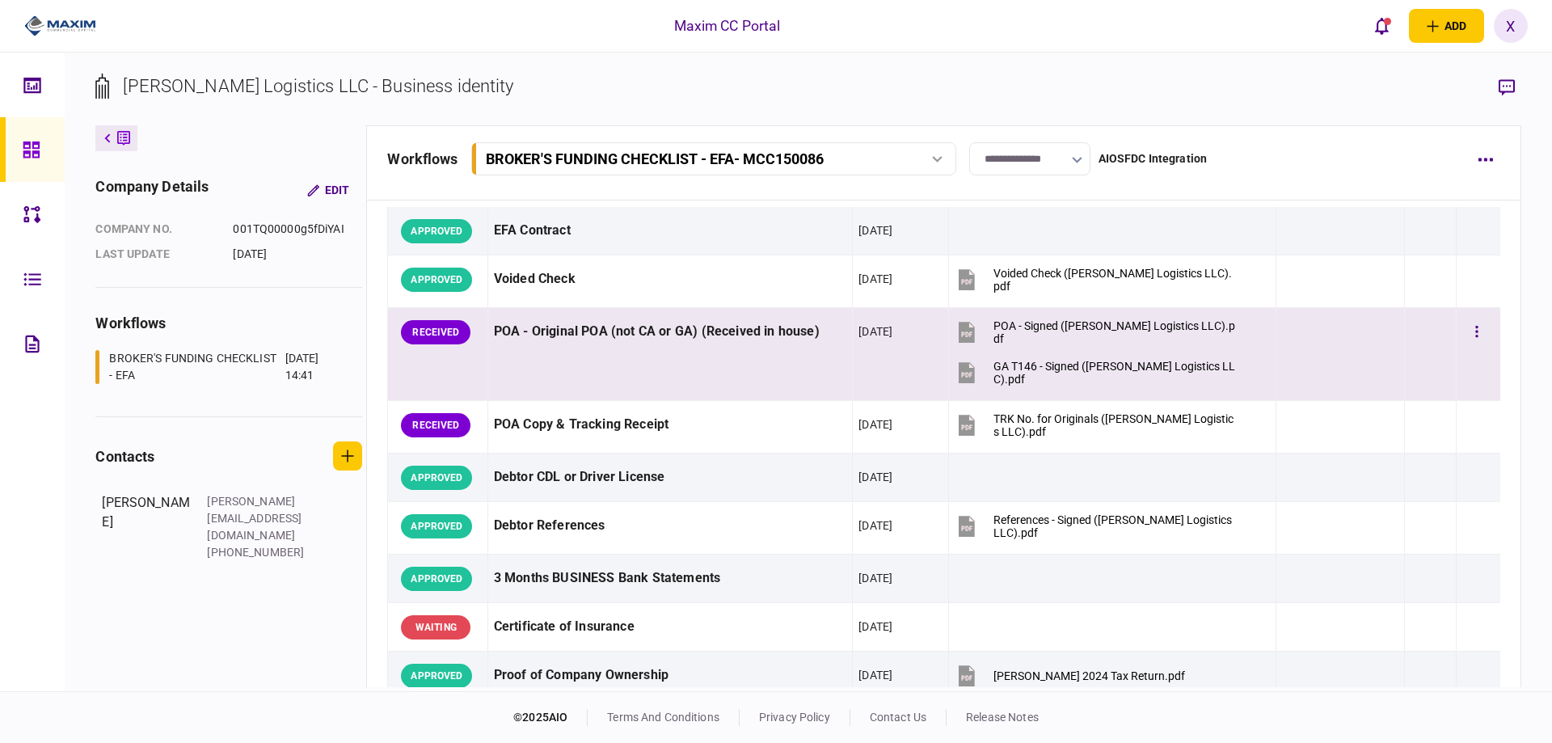
click at [1482, 333] on div at bounding box center [1479, 332] width 32 height 36
click at [1463, 326] on button "button" at bounding box center [1477, 332] width 29 height 29
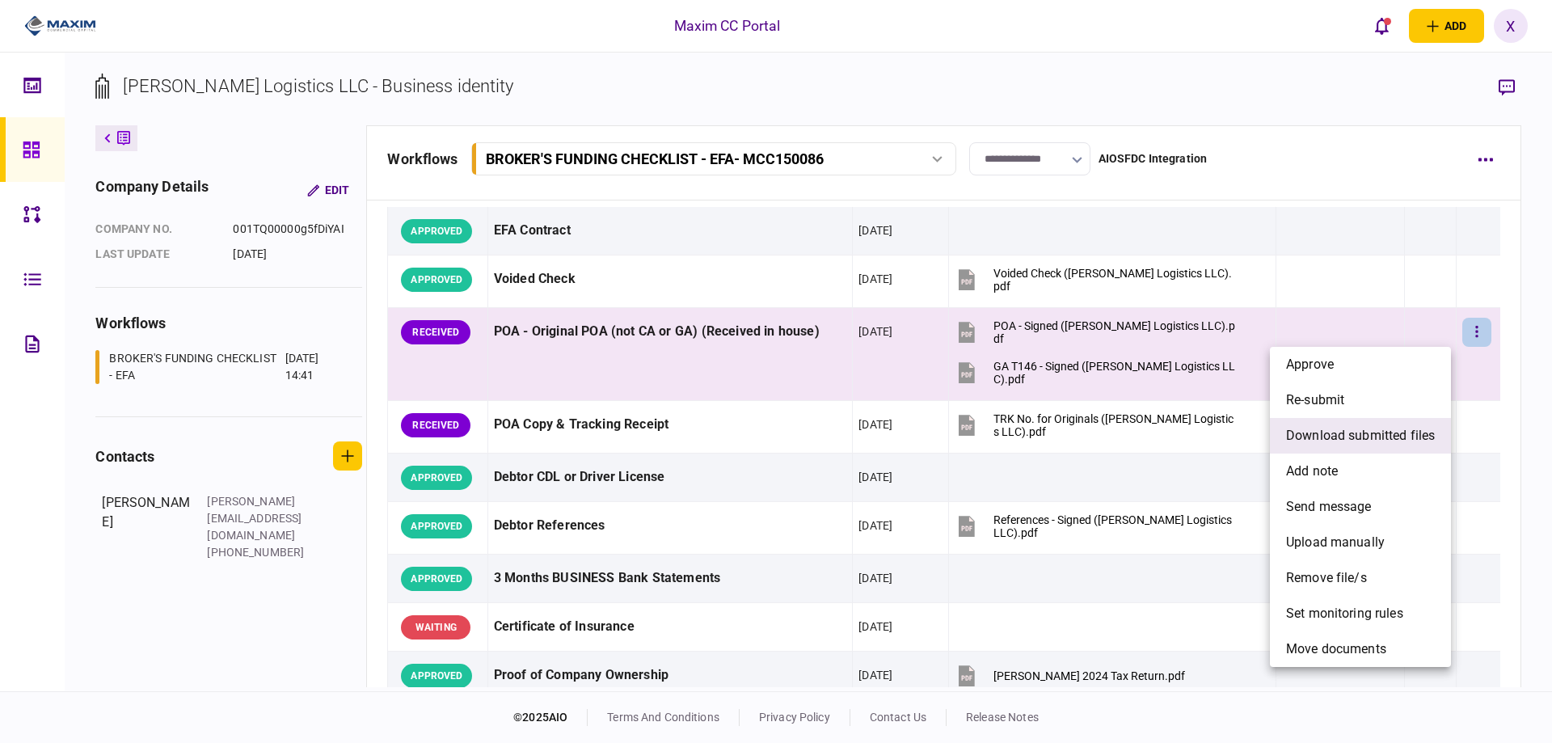
click at [1380, 441] on span "download submitted files" at bounding box center [1360, 435] width 149 height 19
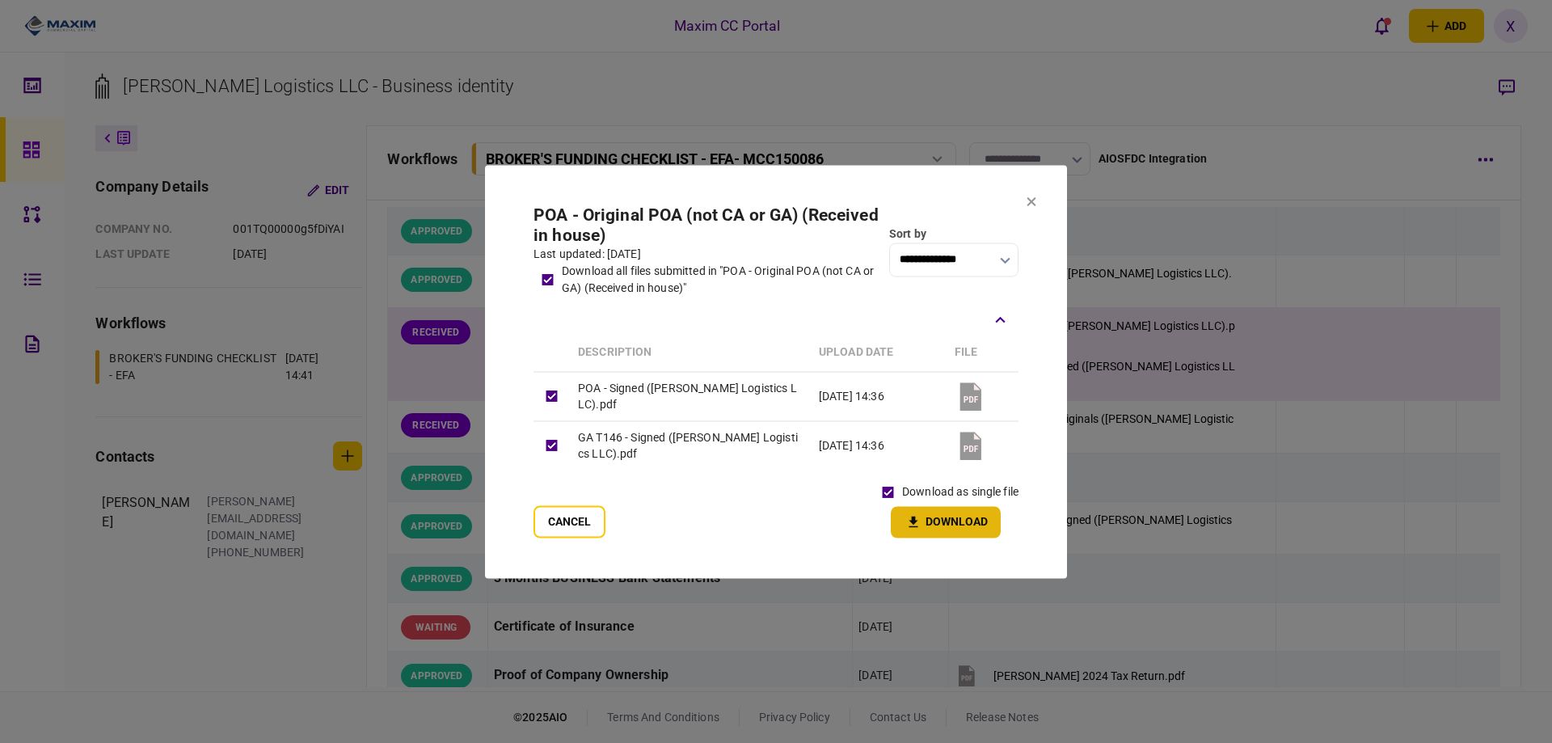
click at [922, 517] on icon "button" at bounding box center [913, 521] width 19 height 15
click at [1415, 429] on div at bounding box center [776, 371] width 1552 height 743
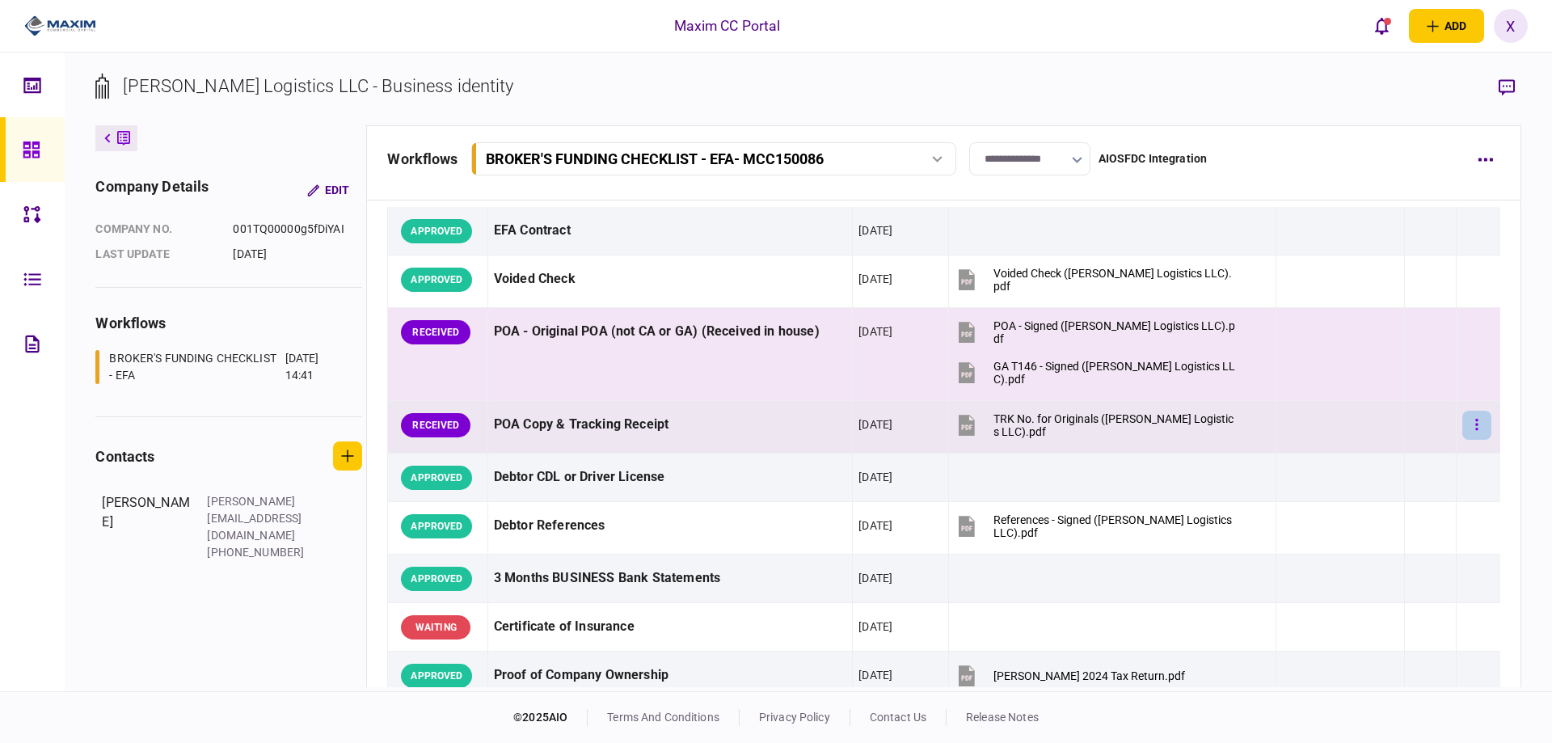
click at [1476, 429] on icon "button" at bounding box center [1477, 424] width 3 height 15
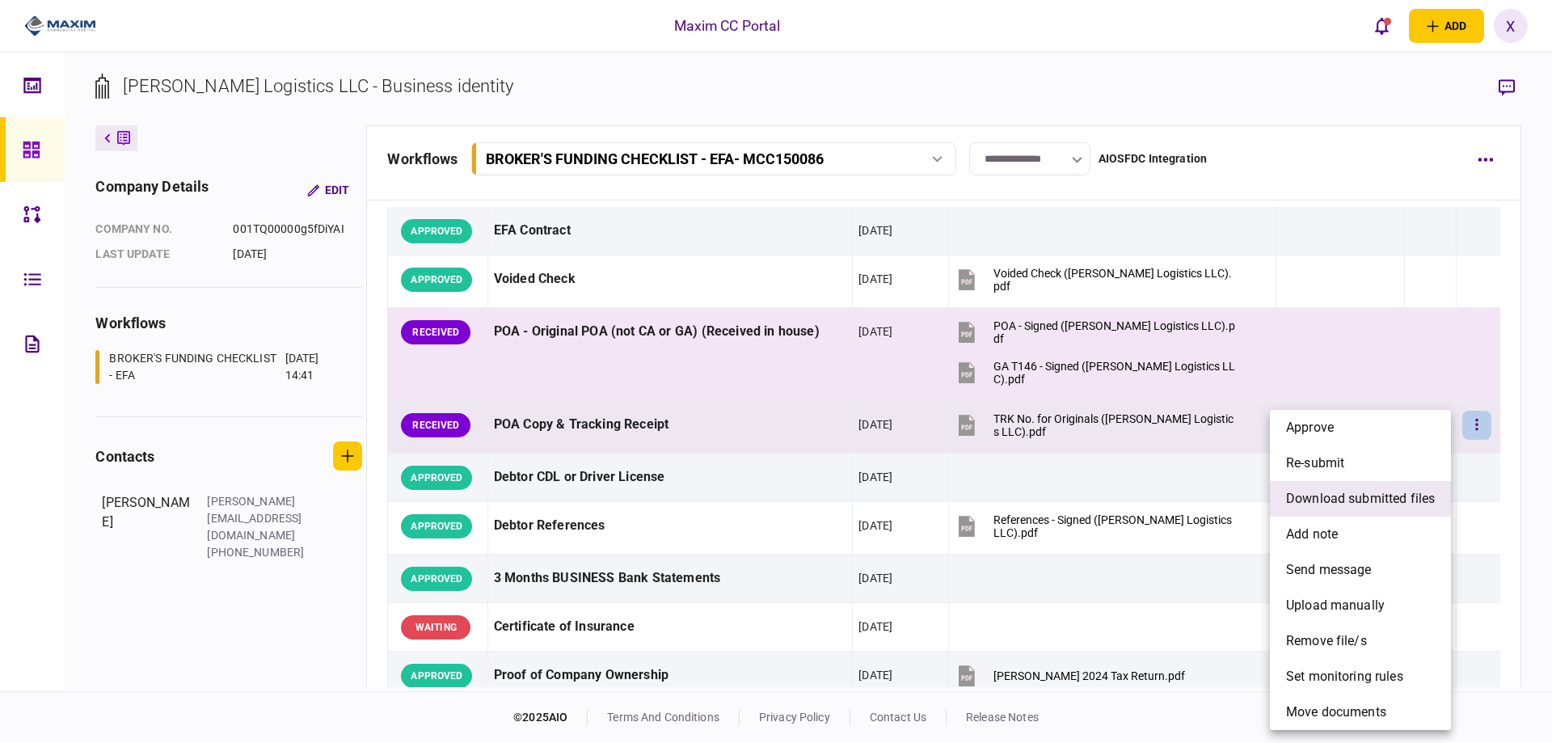
click at [1349, 501] on span "download submitted files" at bounding box center [1360, 498] width 149 height 19
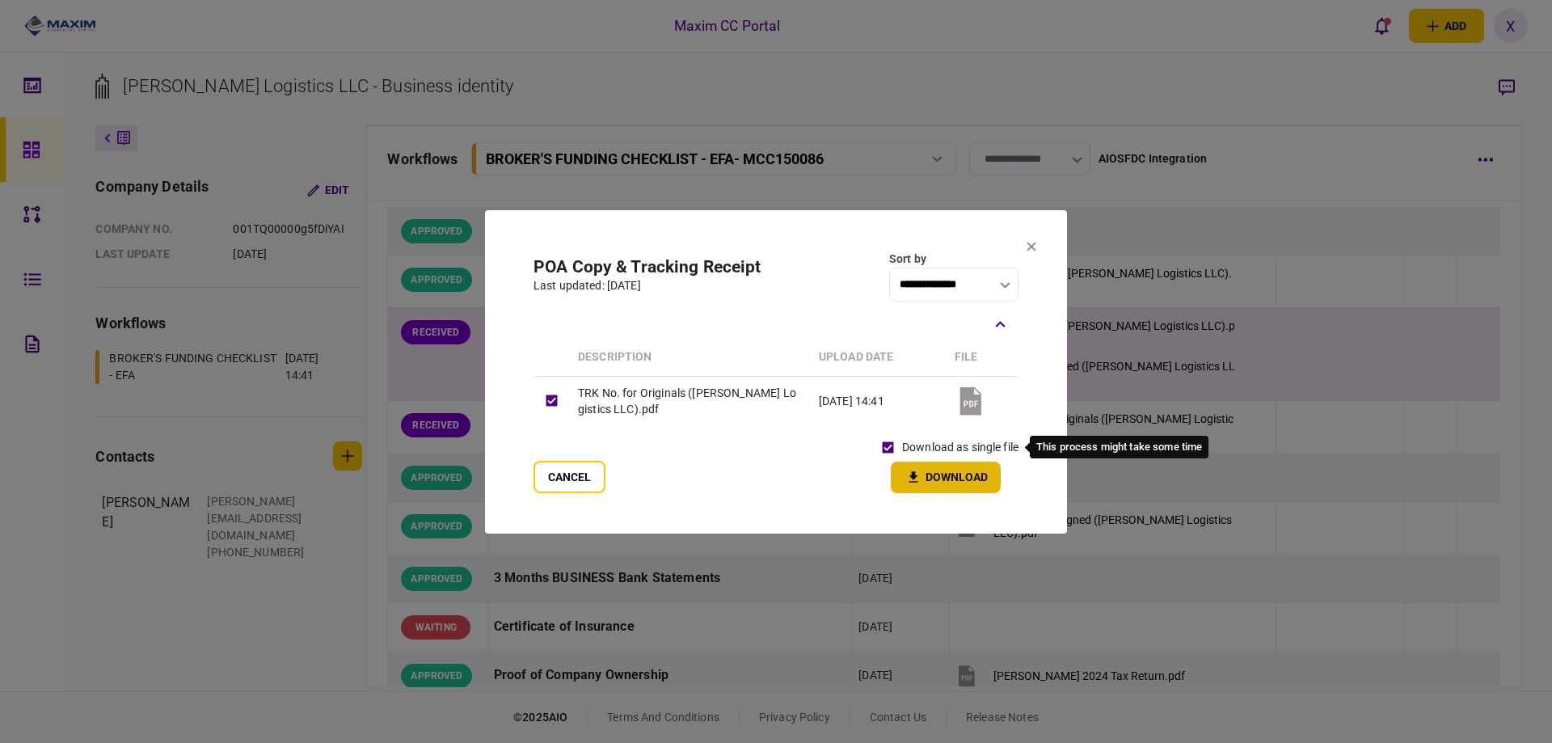
click at [917, 471] on icon "button" at bounding box center [913, 477] width 19 height 15
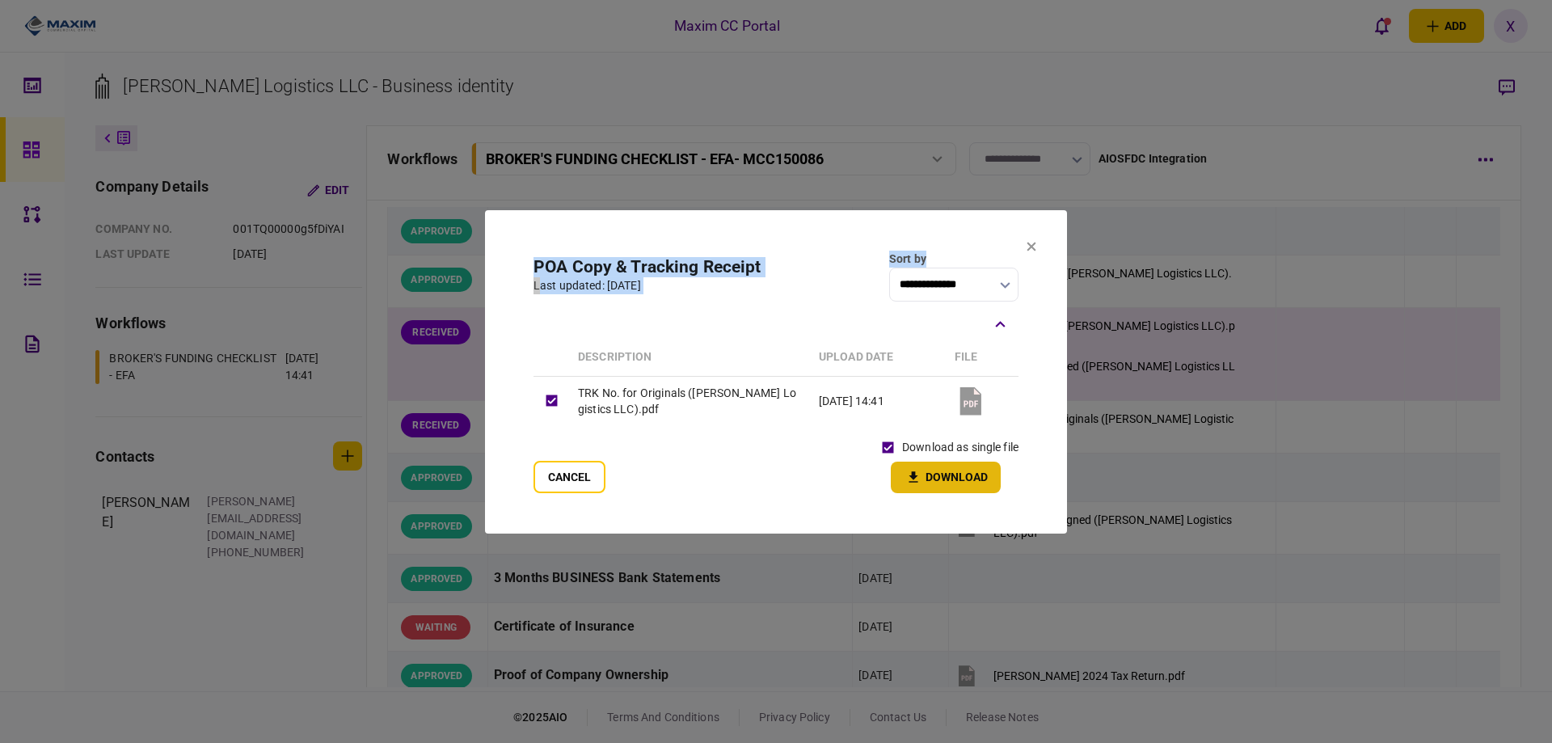
click at [1027, 247] on section "**********" at bounding box center [776, 370] width 582 height 323
click at [1032, 247] on icon at bounding box center [1032, 246] width 10 height 10
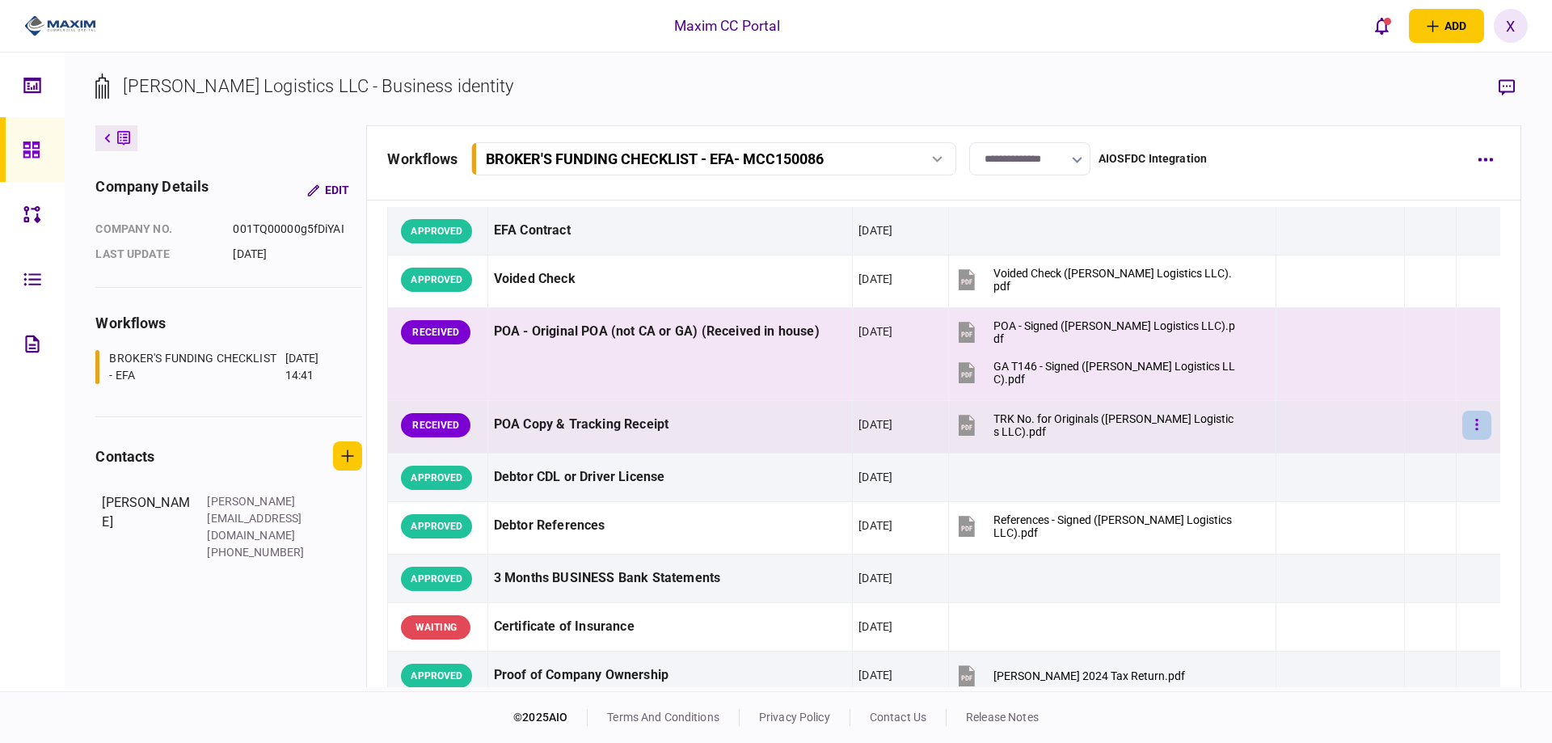
click at [1463, 424] on button "button" at bounding box center [1477, 425] width 29 height 29
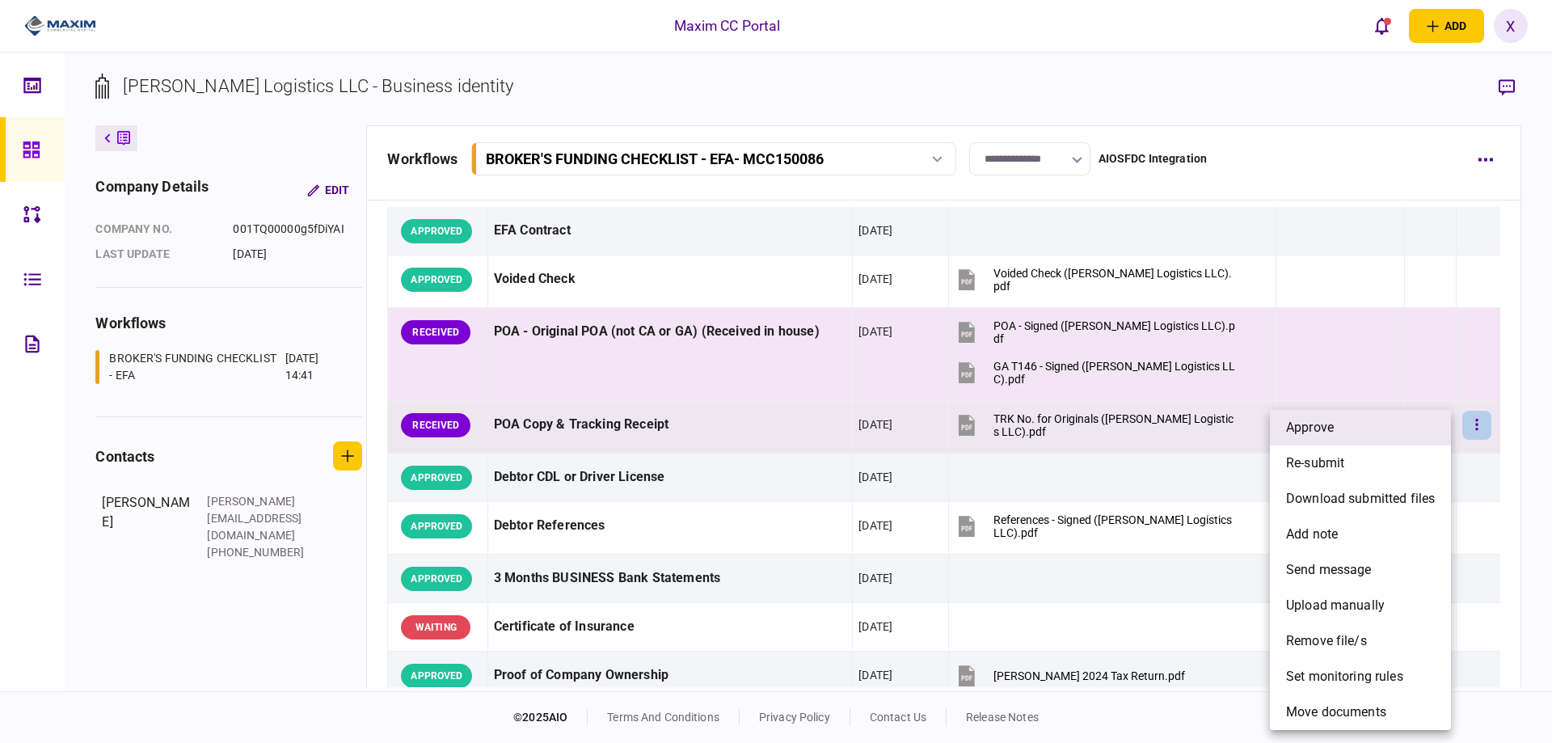
click at [1359, 433] on li "approve" at bounding box center [1360, 428] width 181 height 36
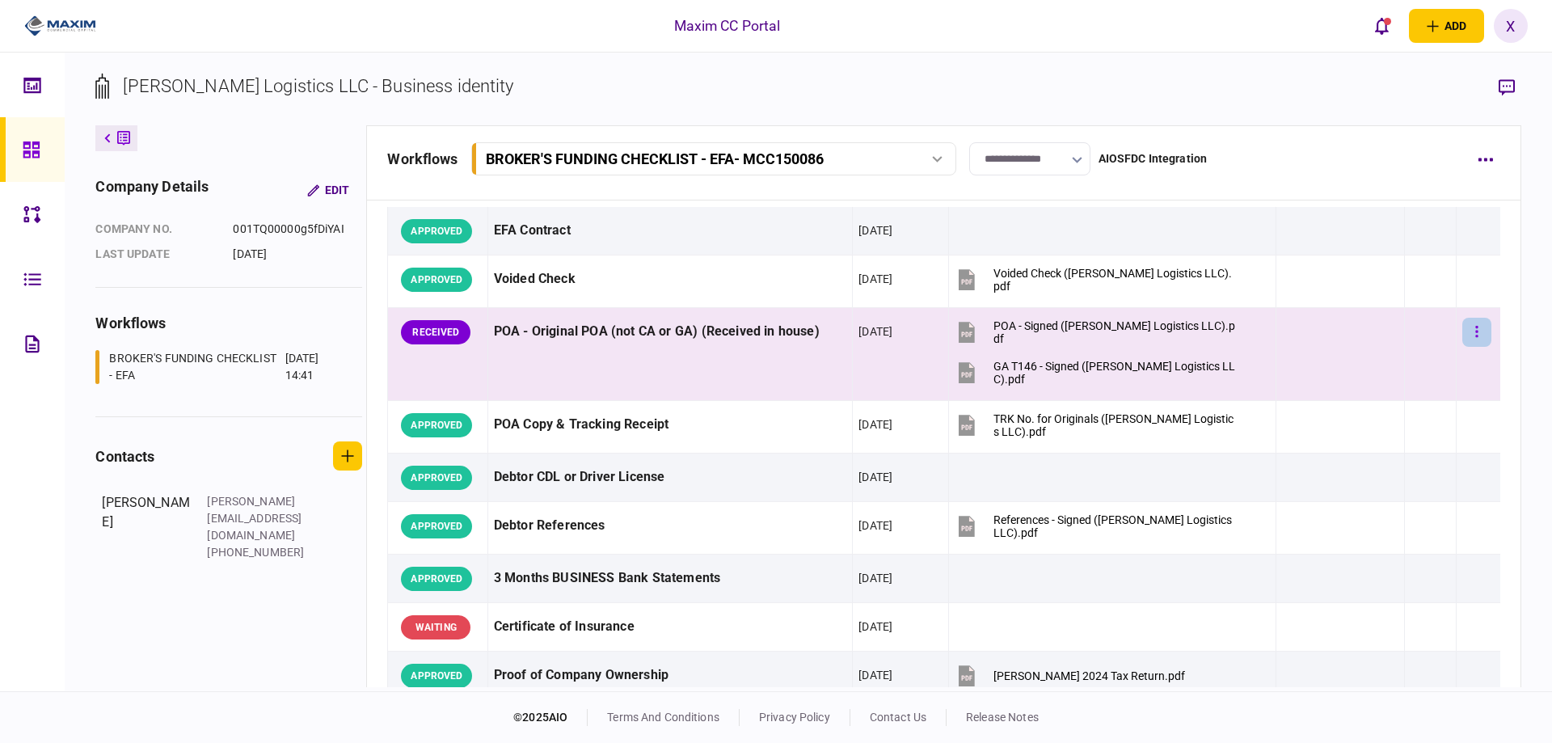
click at [1476, 328] on icon "button" at bounding box center [1477, 331] width 2 height 11
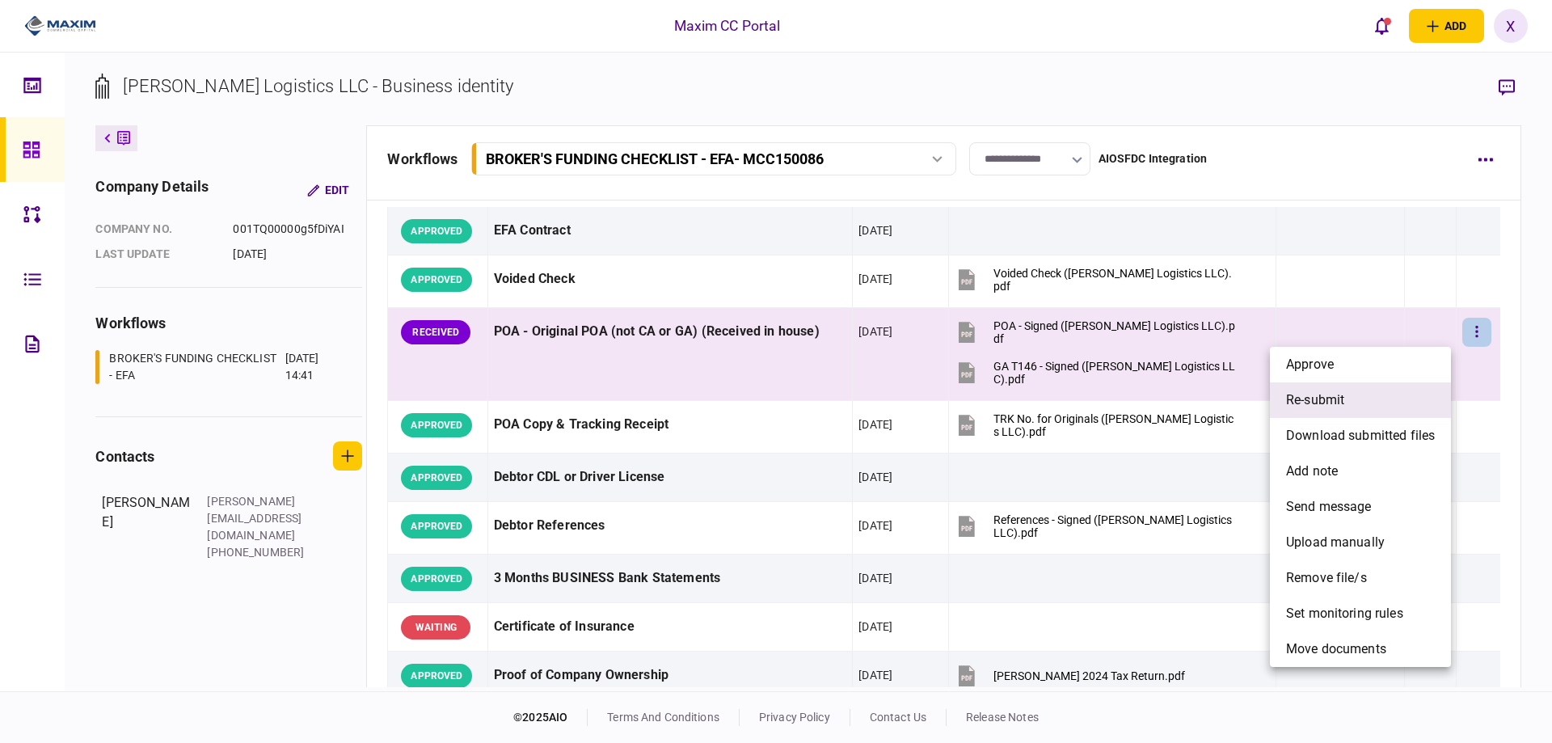
click at [1378, 409] on li "re-submit" at bounding box center [1360, 400] width 181 height 36
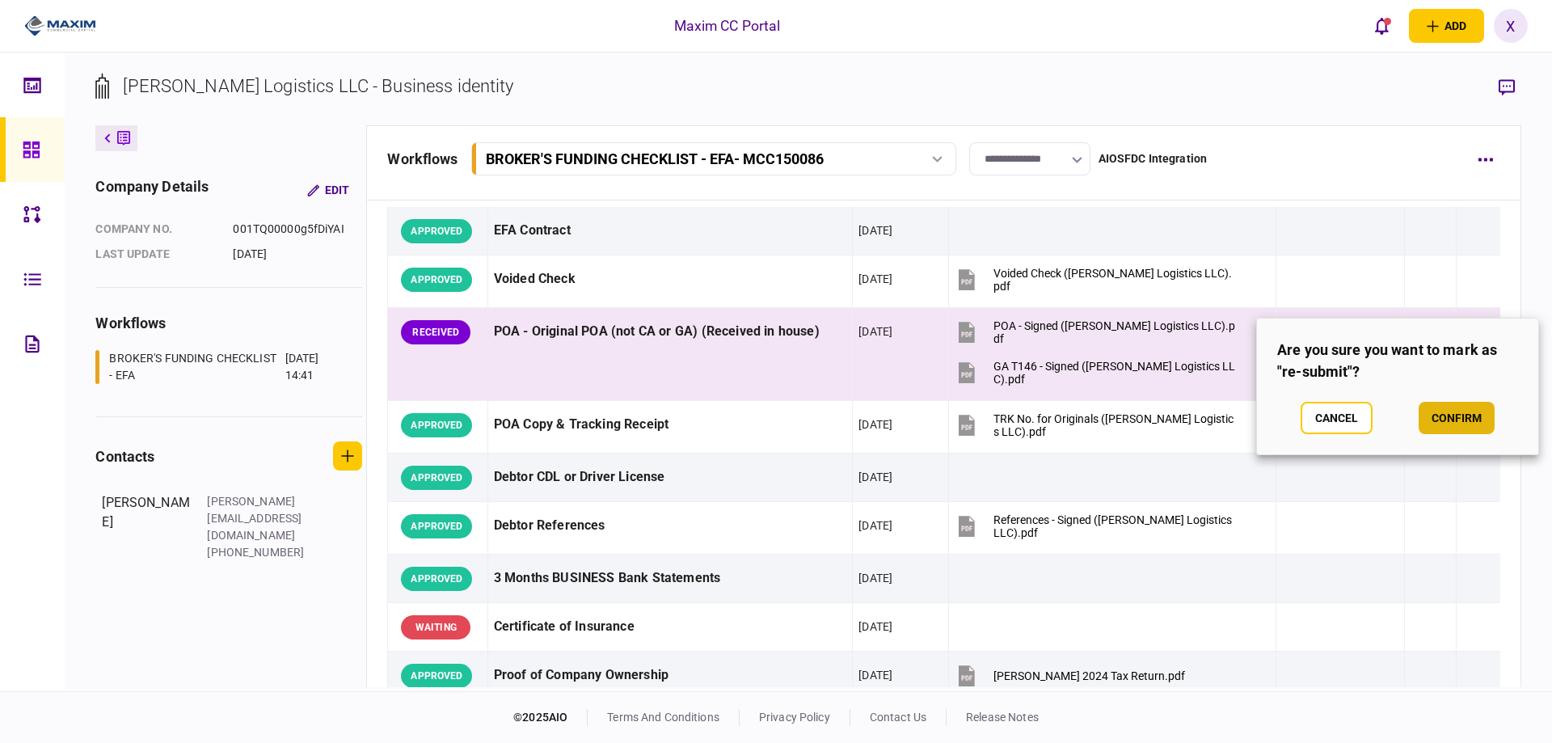
click at [1449, 411] on button "confirm" at bounding box center [1457, 418] width 76 height 32
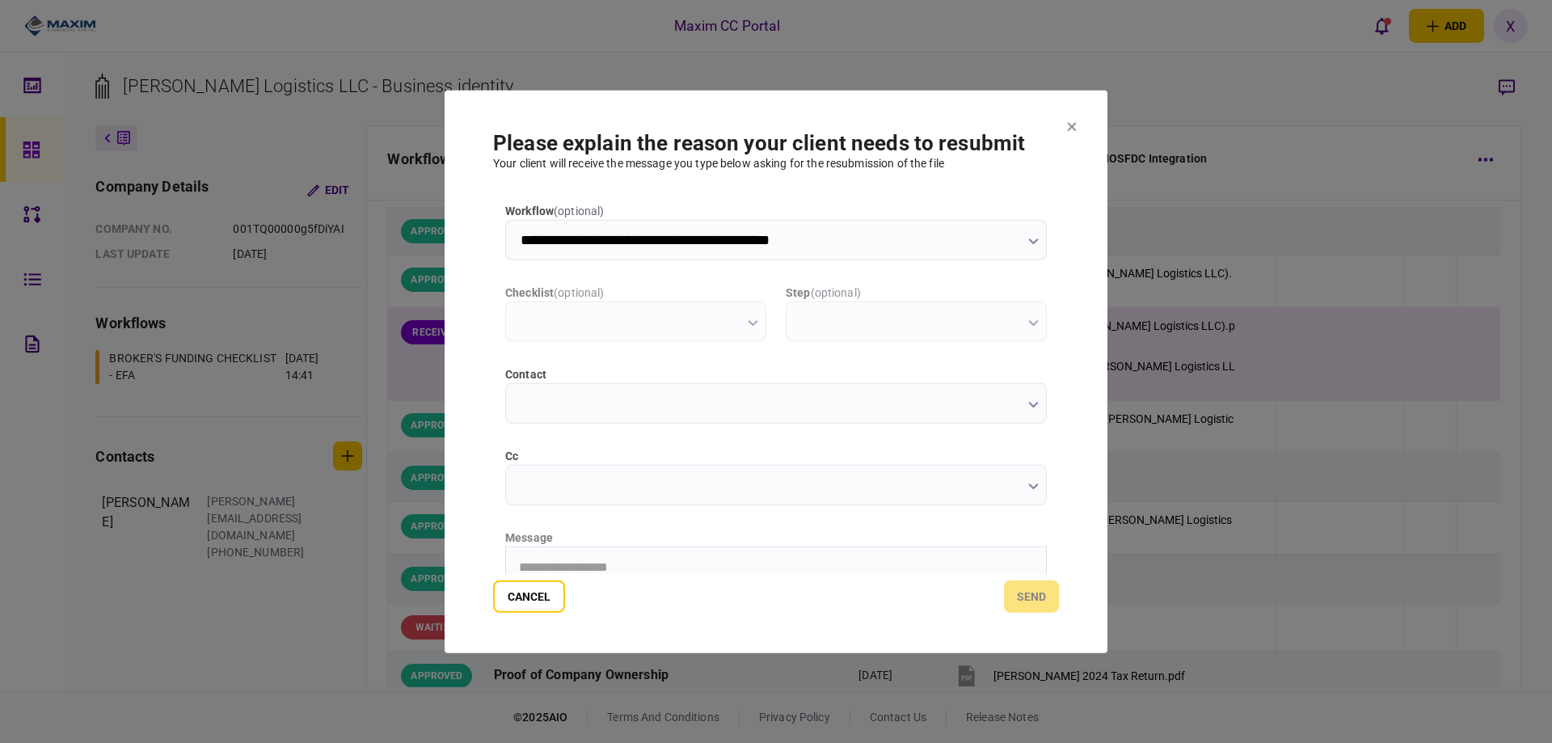
scroll to position [0, 0]
type input "**********"
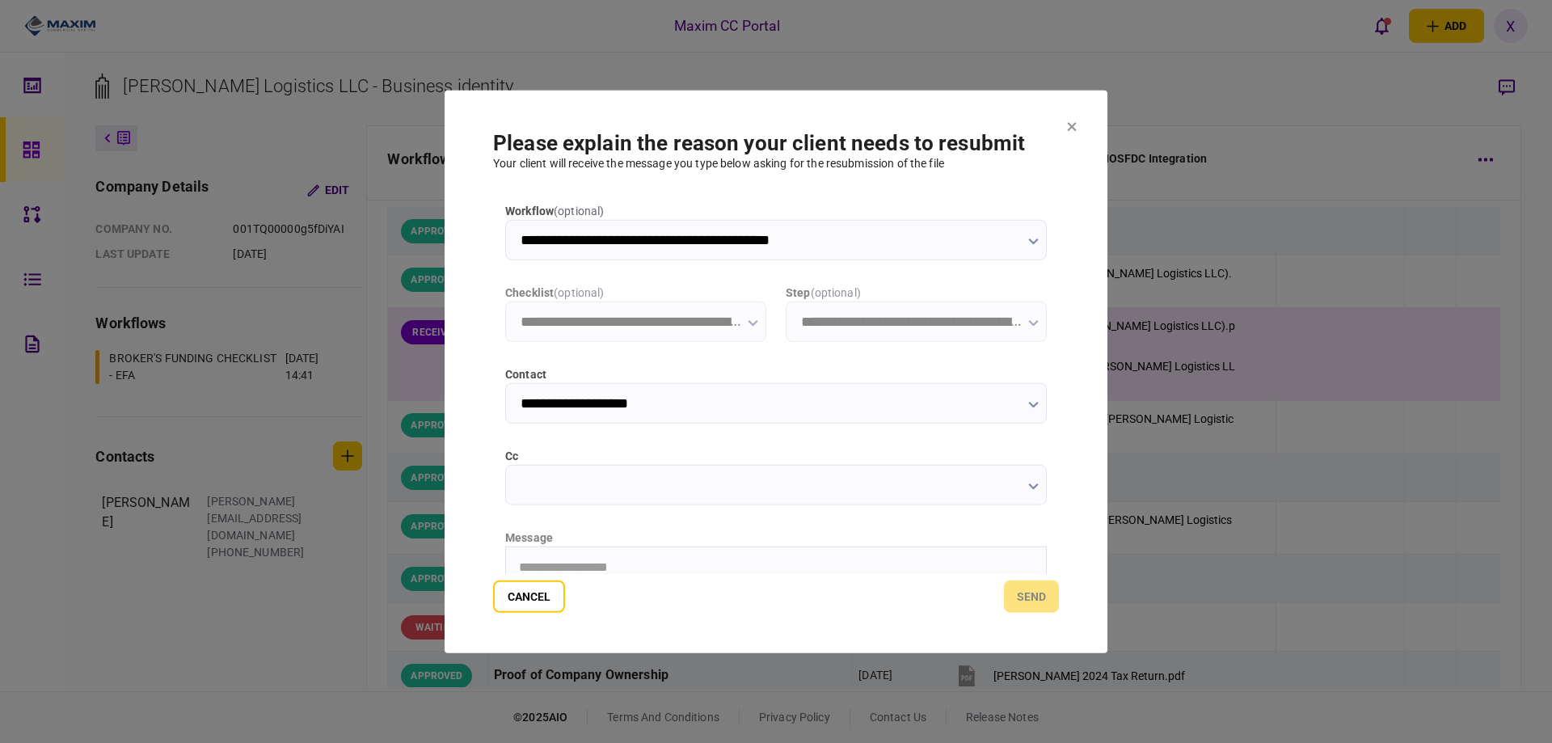
click at [592, 547] on html "**********" at bounding box center [776, 567] width 540 height 40
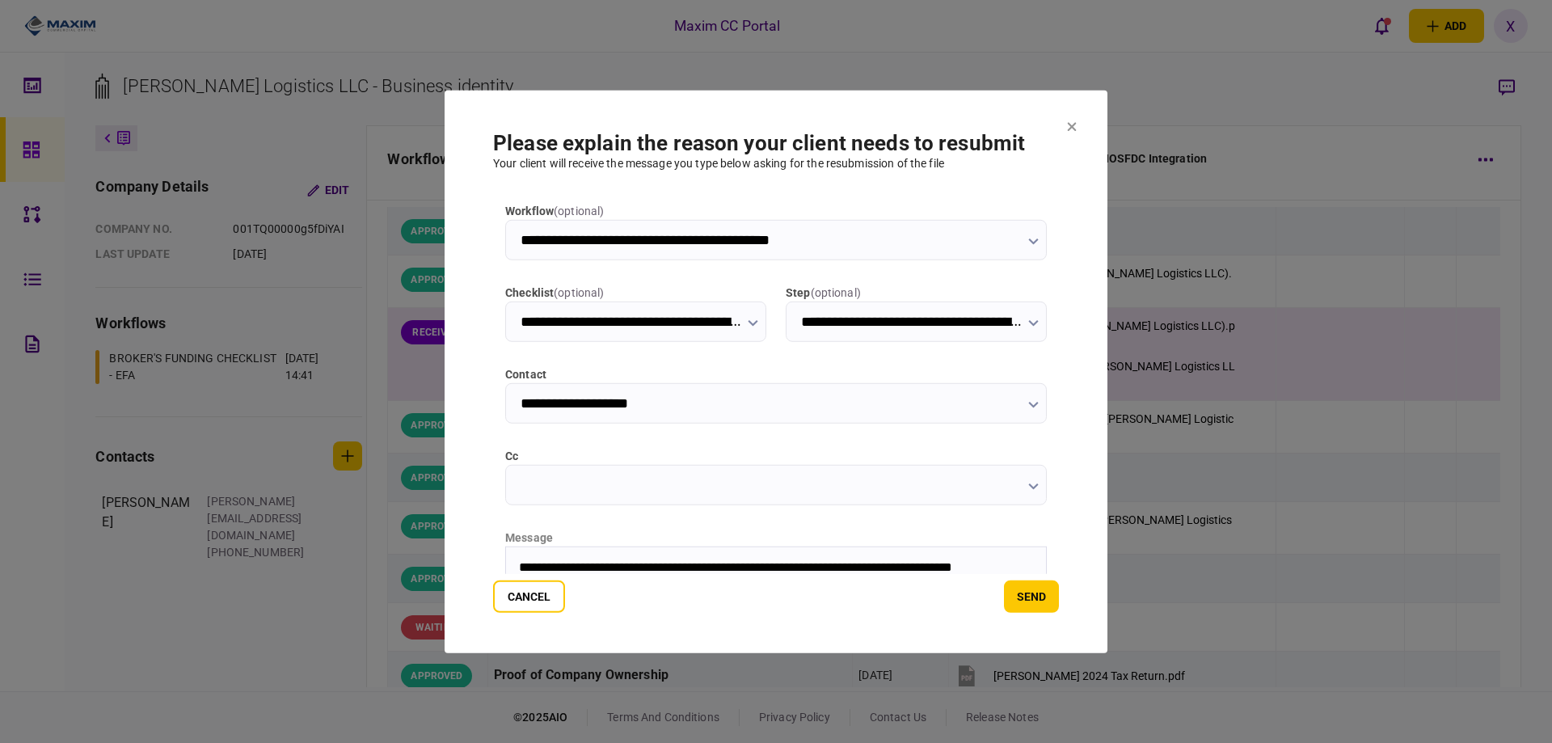
click at [1020, 591] on button "send" at bounding box center [1031, 597] width 55 height 32
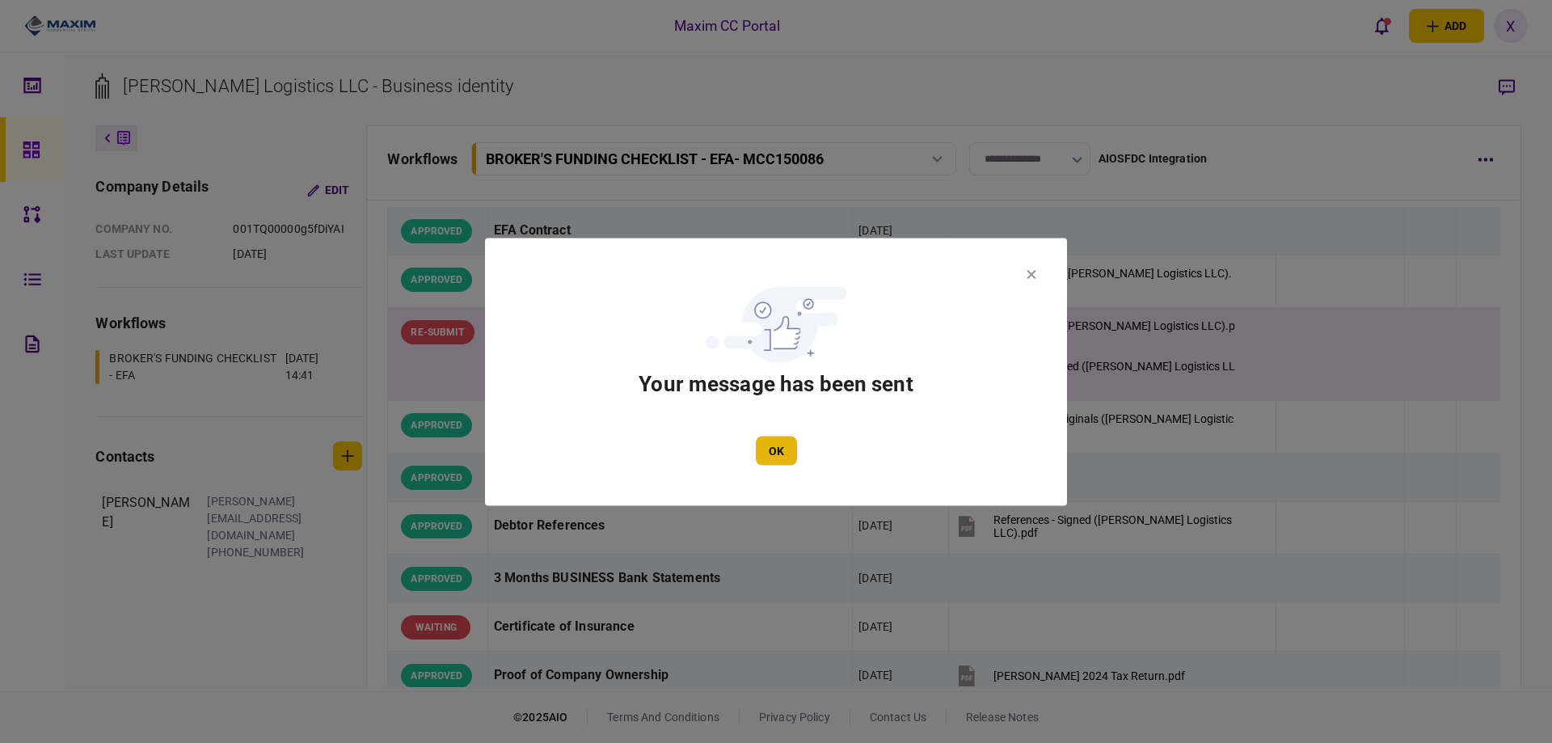
click at [785, 441] on button "OK" at bounding box center [776, 450] width 41 height 29
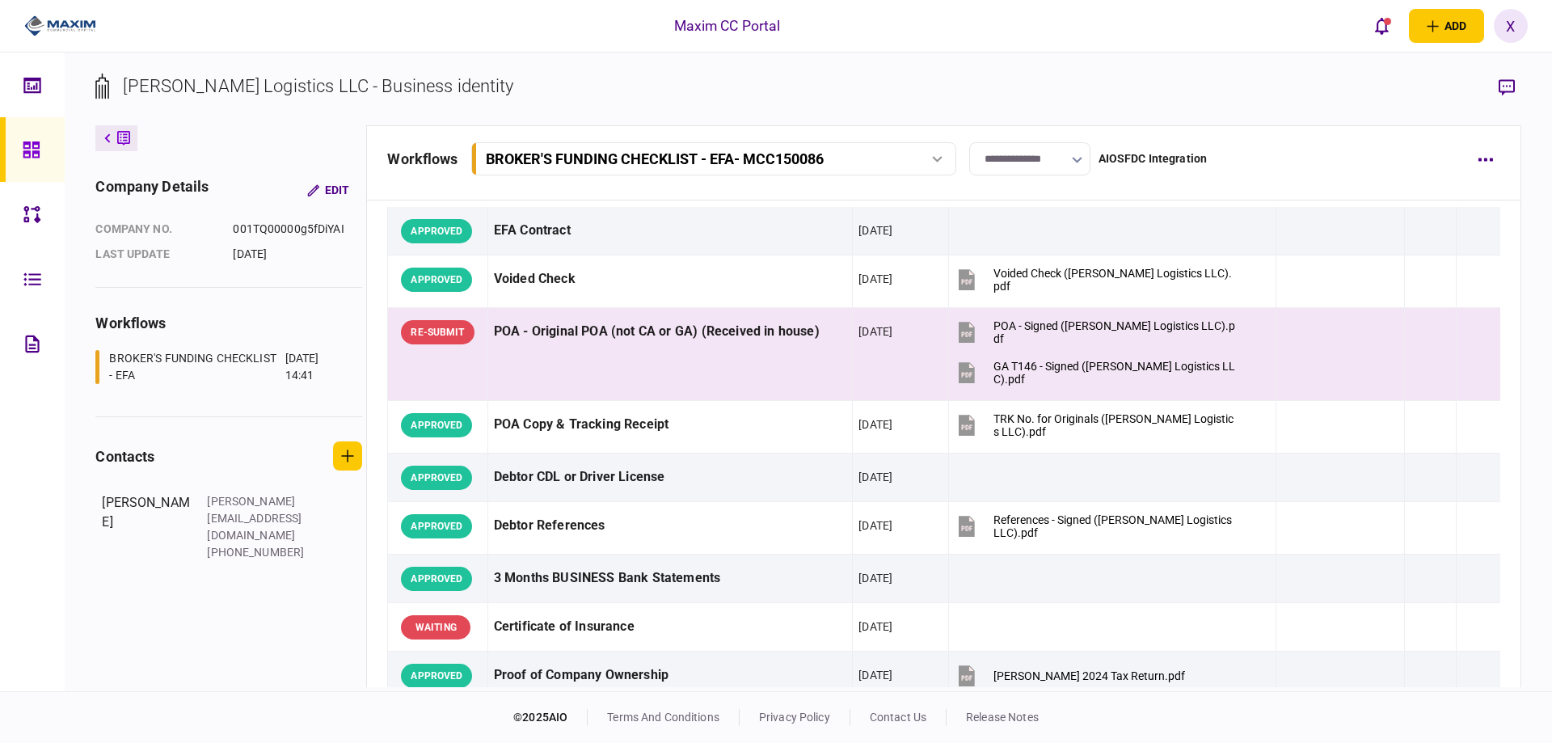
click at [47, 30] on img at bounding box center [60, 26] width 72 height 24
